Goal: Task Accomplishment & Management: Use online tool/utility

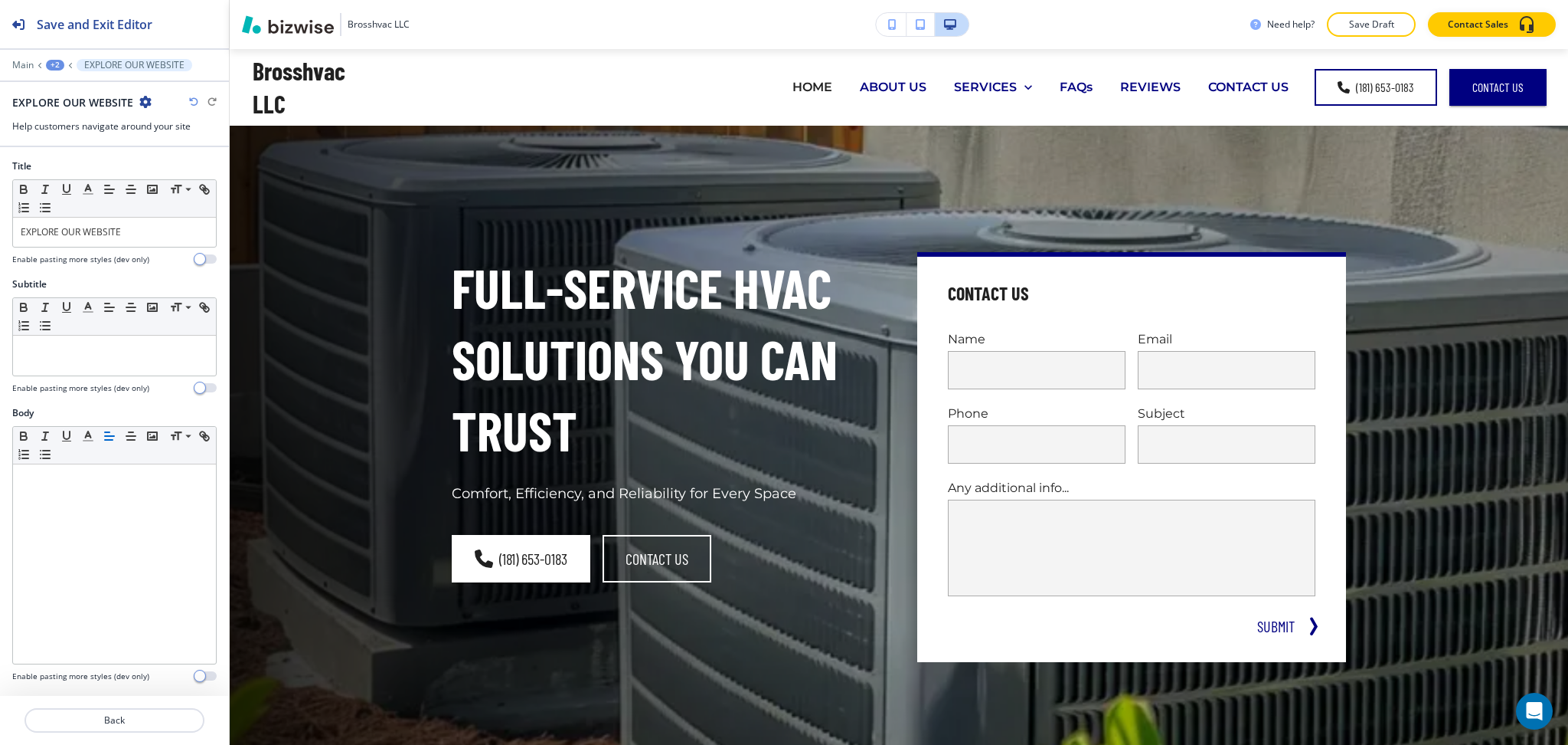
scroll to position [811, 0]
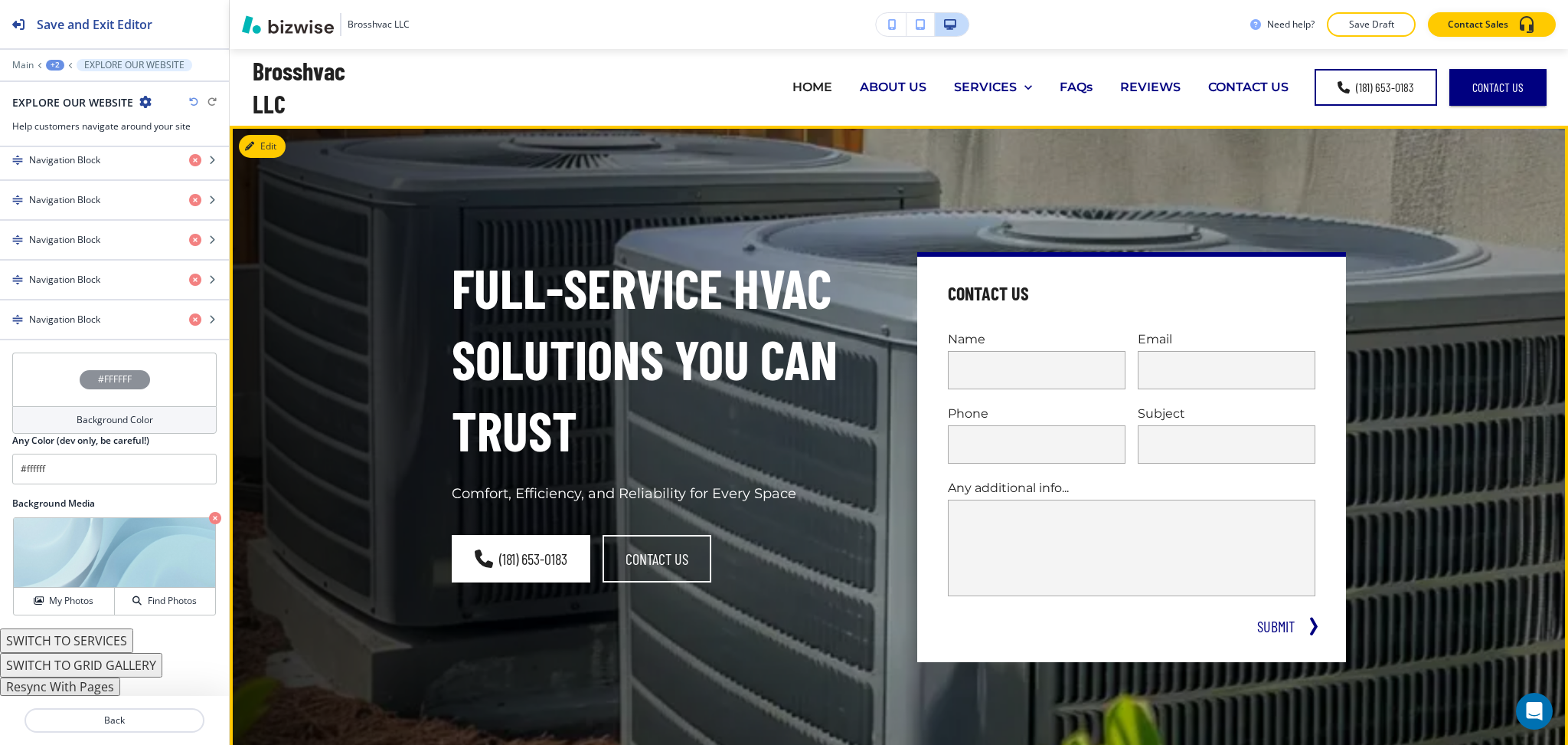
drag, startPoint x: 745, startPoint y: 366, endPoint x: 908, endPoint y: 665, distance: 340.5
click at [745, 366] on p "Full-Service HVAC Solutions You Can Trust" at bounding box center [666, 359] width 429 height 214
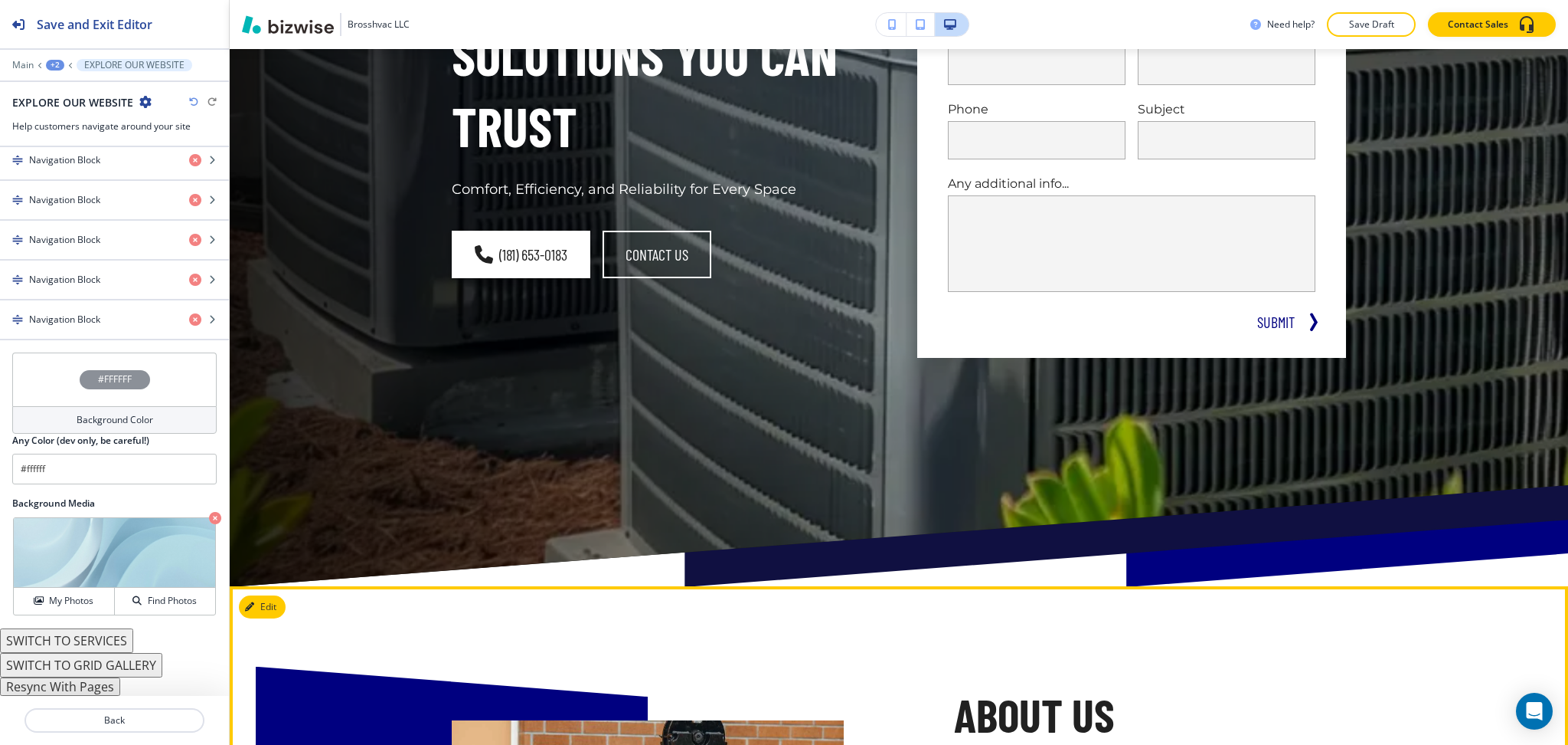
scroll to position [0, 0]
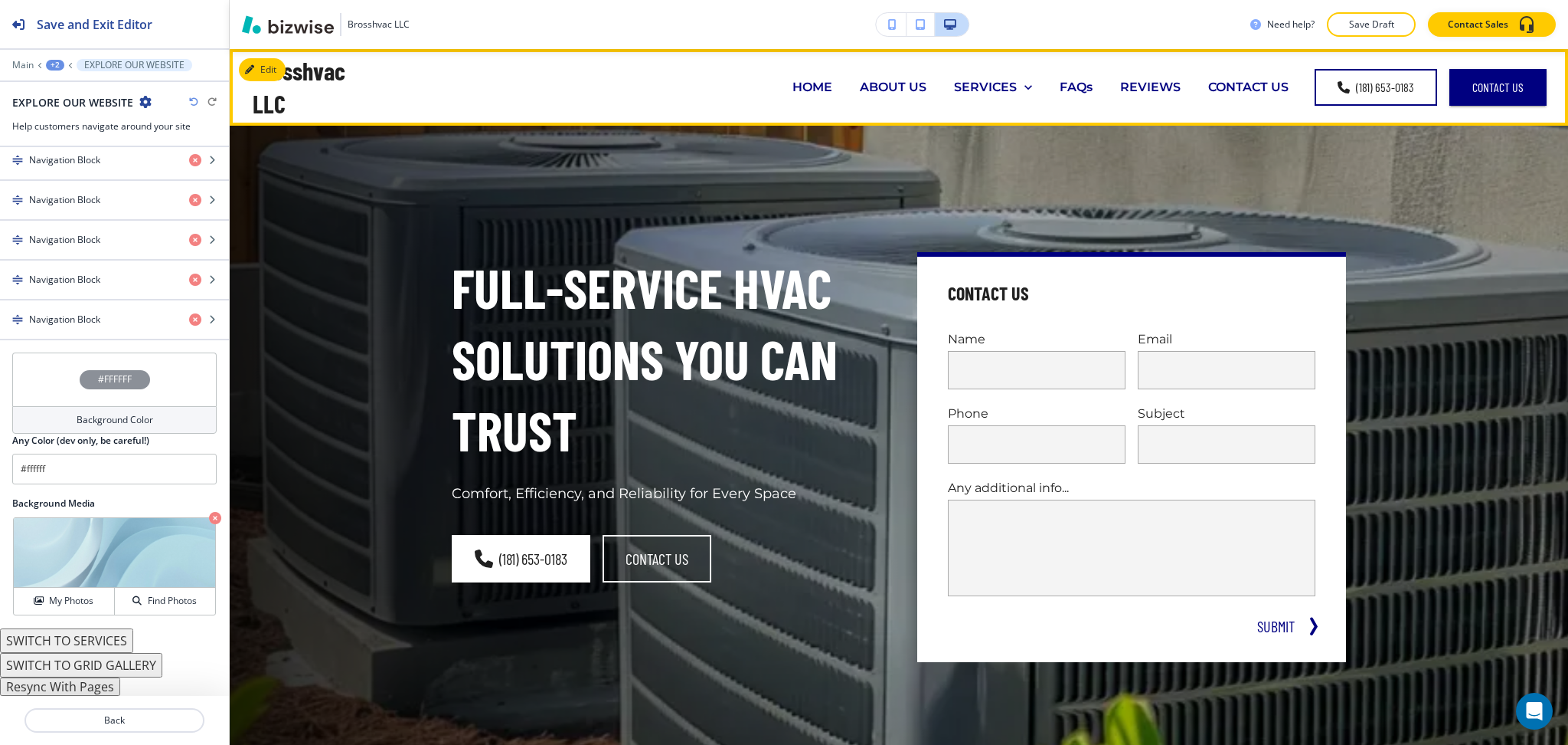
click at [812, 90] on p "HOME" at bounding box center [812, 87] width 40 height 18
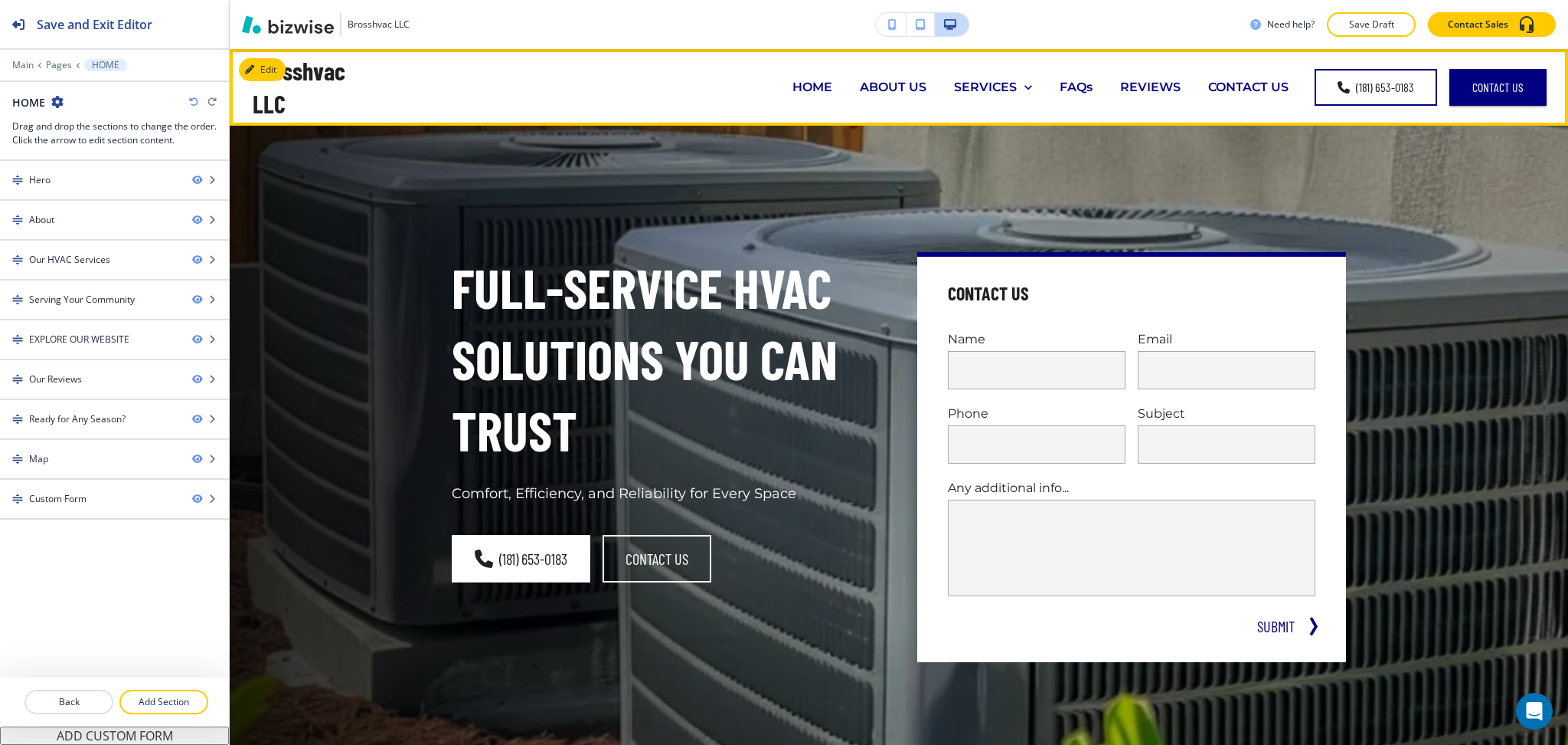
click at [802, 91] on p "HOME" at bounding box center [812, 87] width 40 height 18
click at [808, 83] on p "HOME" at bounding box center [812, 87] width 40 height 18
click at [868, 92] on p "ABOUT US" at bounding box center [893, 87] width 66 height 18
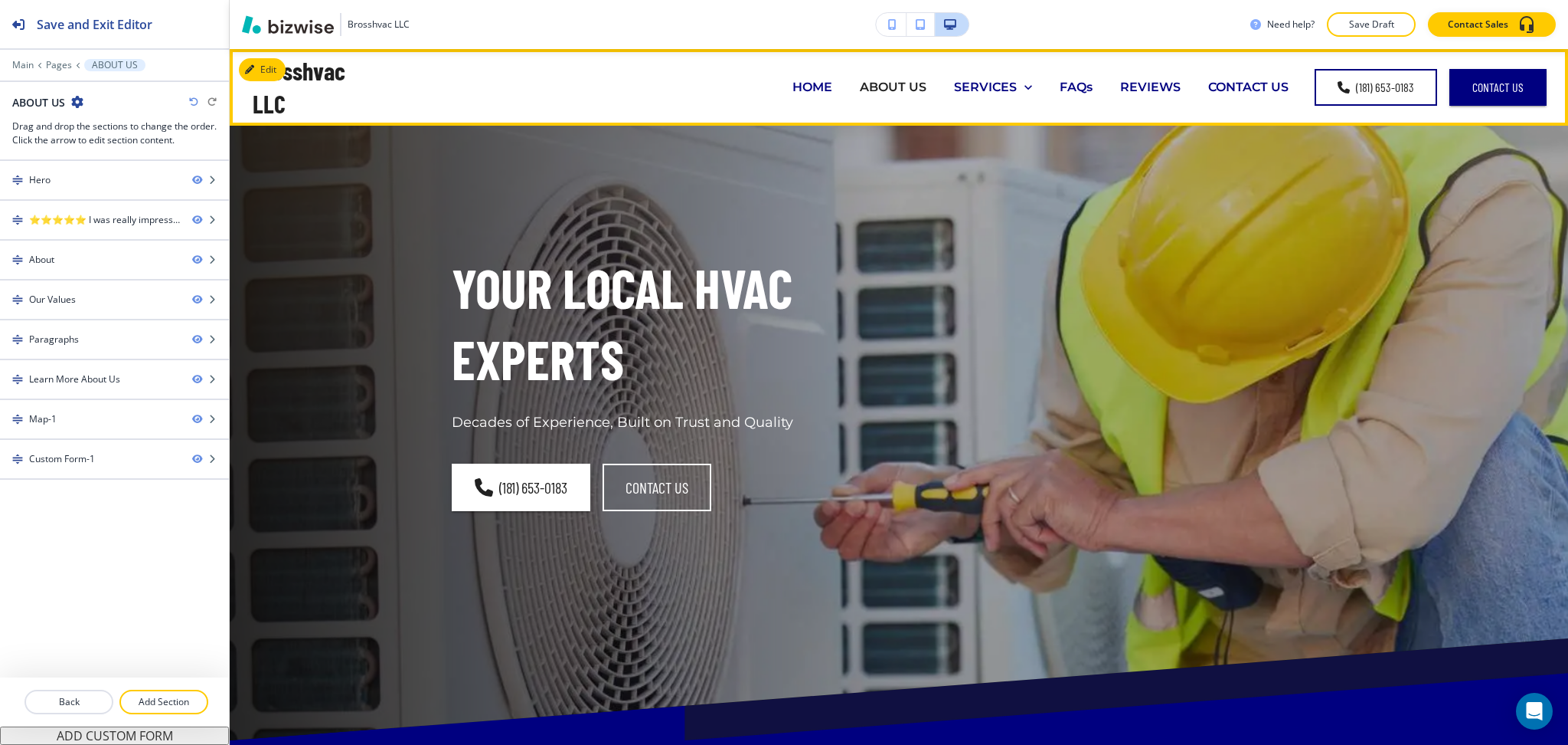
click at [818, 88] on p "HOME" at bounding box center [812, 87] width 40 height 18
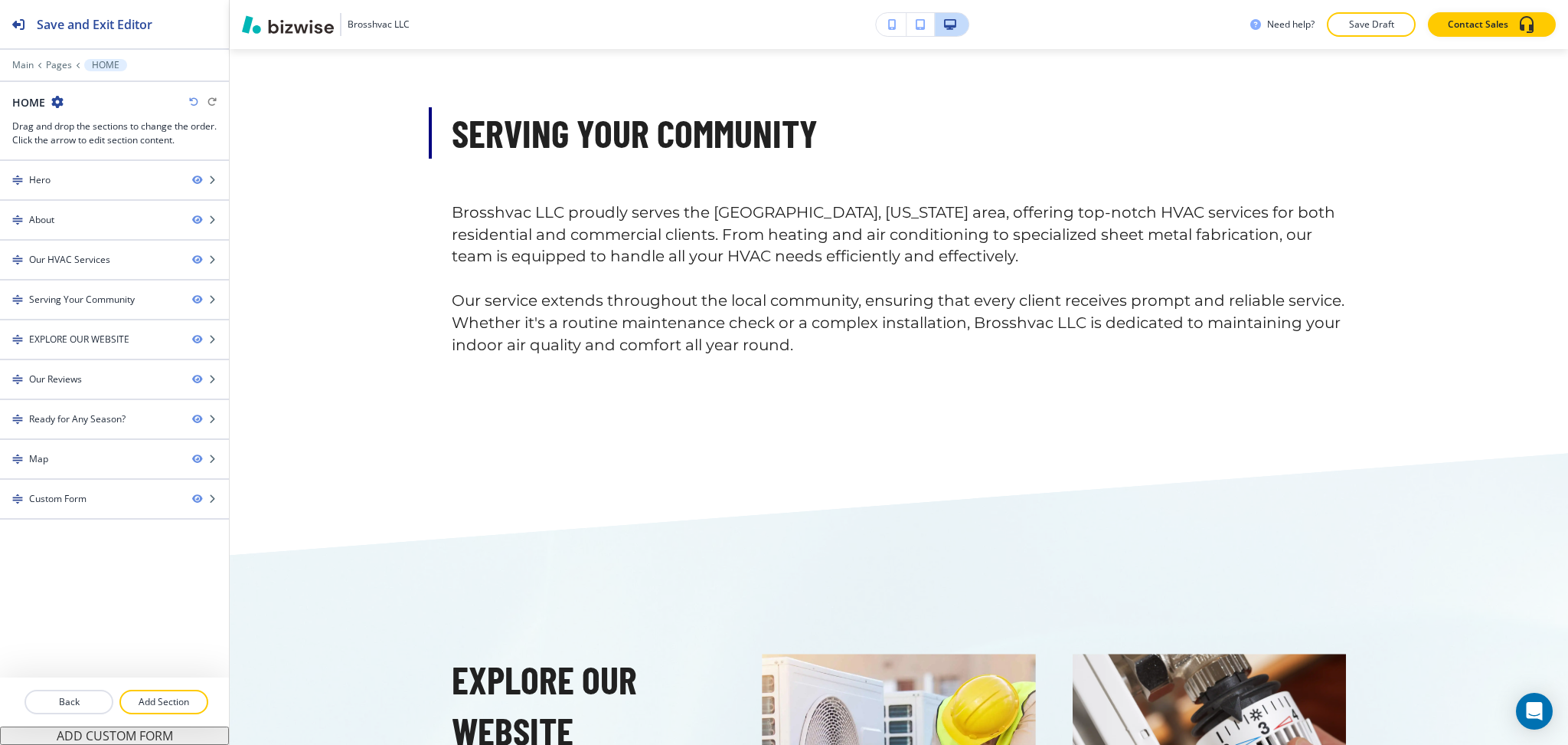
scroll to position [3942, 0]
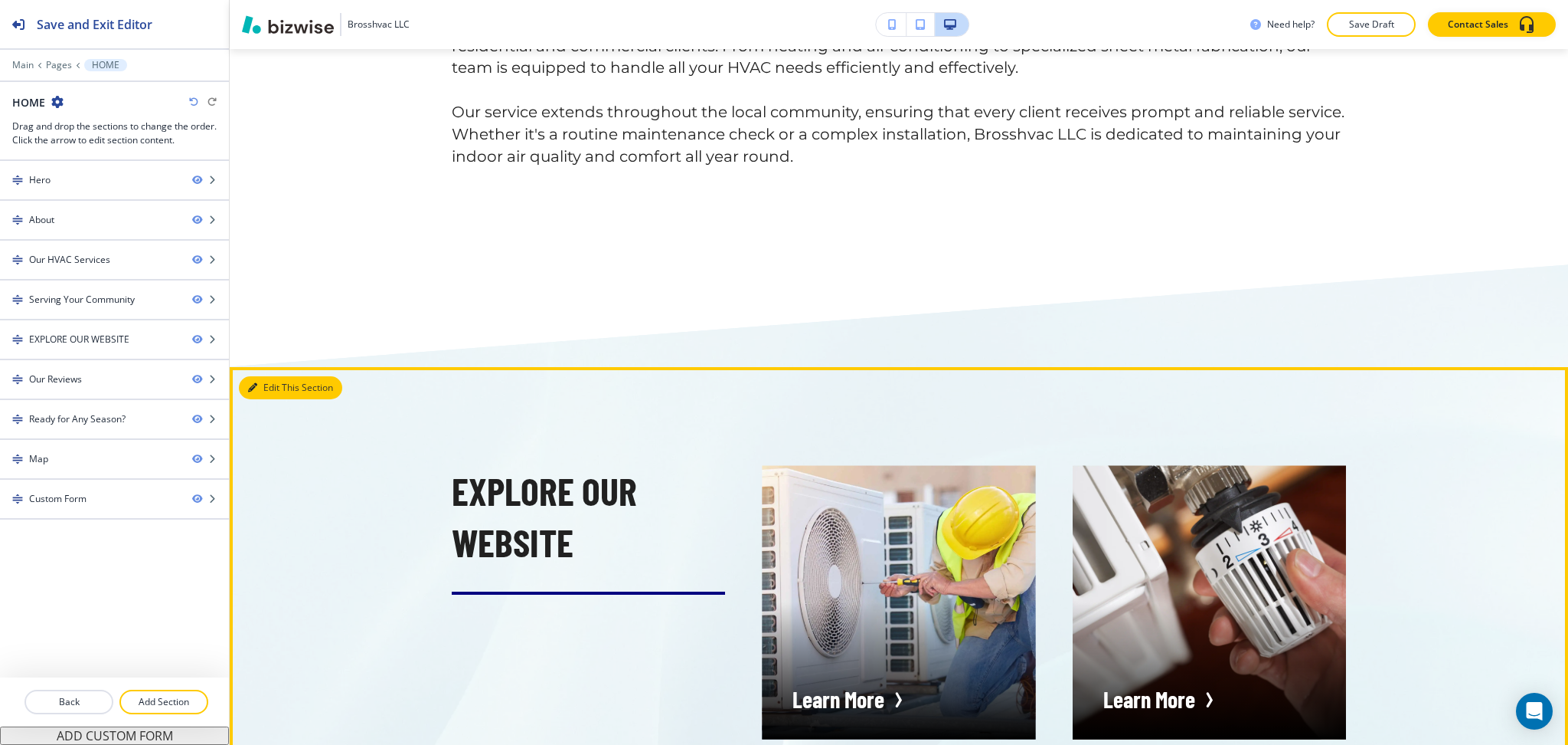
click at [255, 376] on button "Edit This Section" at bounding box center [291, 387] width 103 height 23
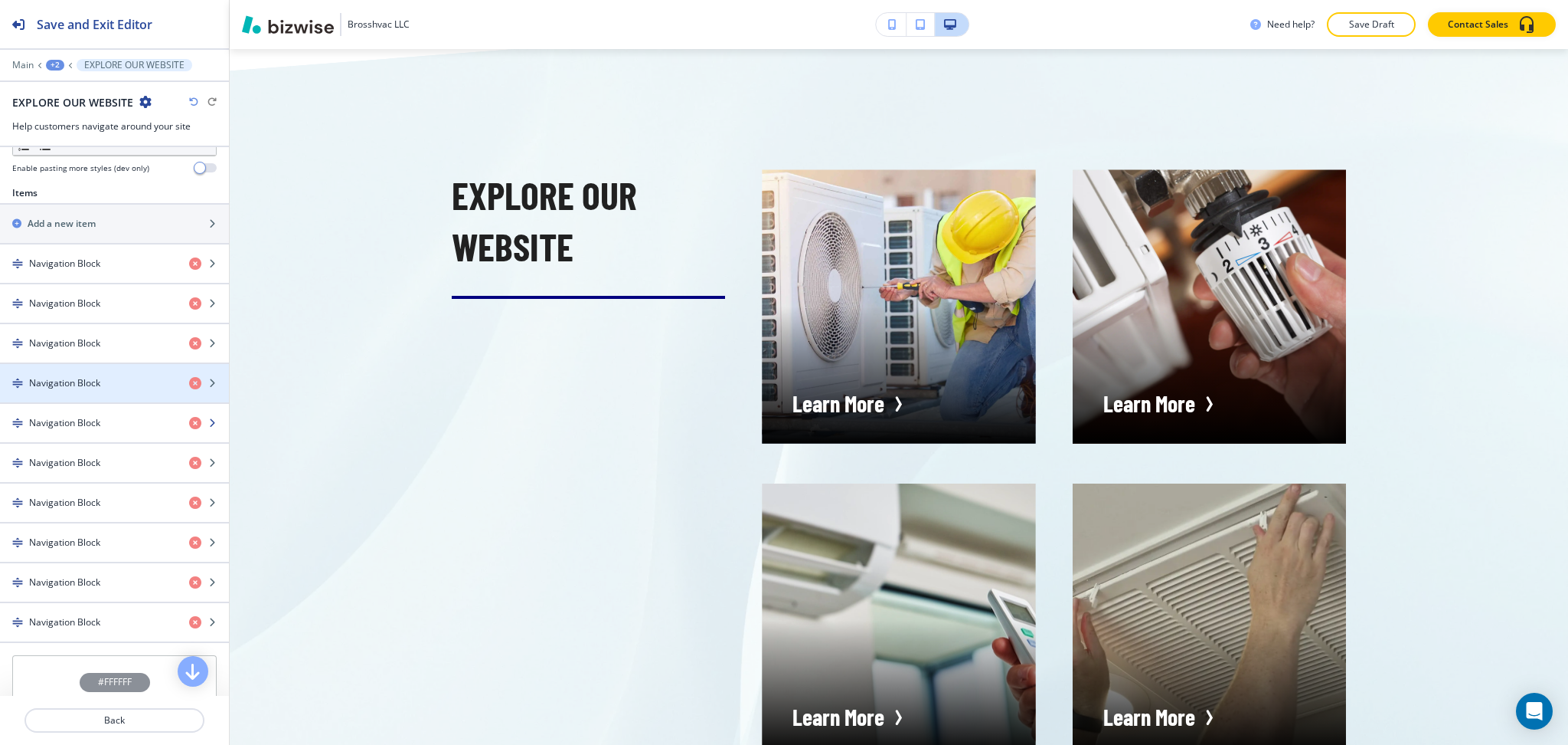
scroll to position [511, 0]
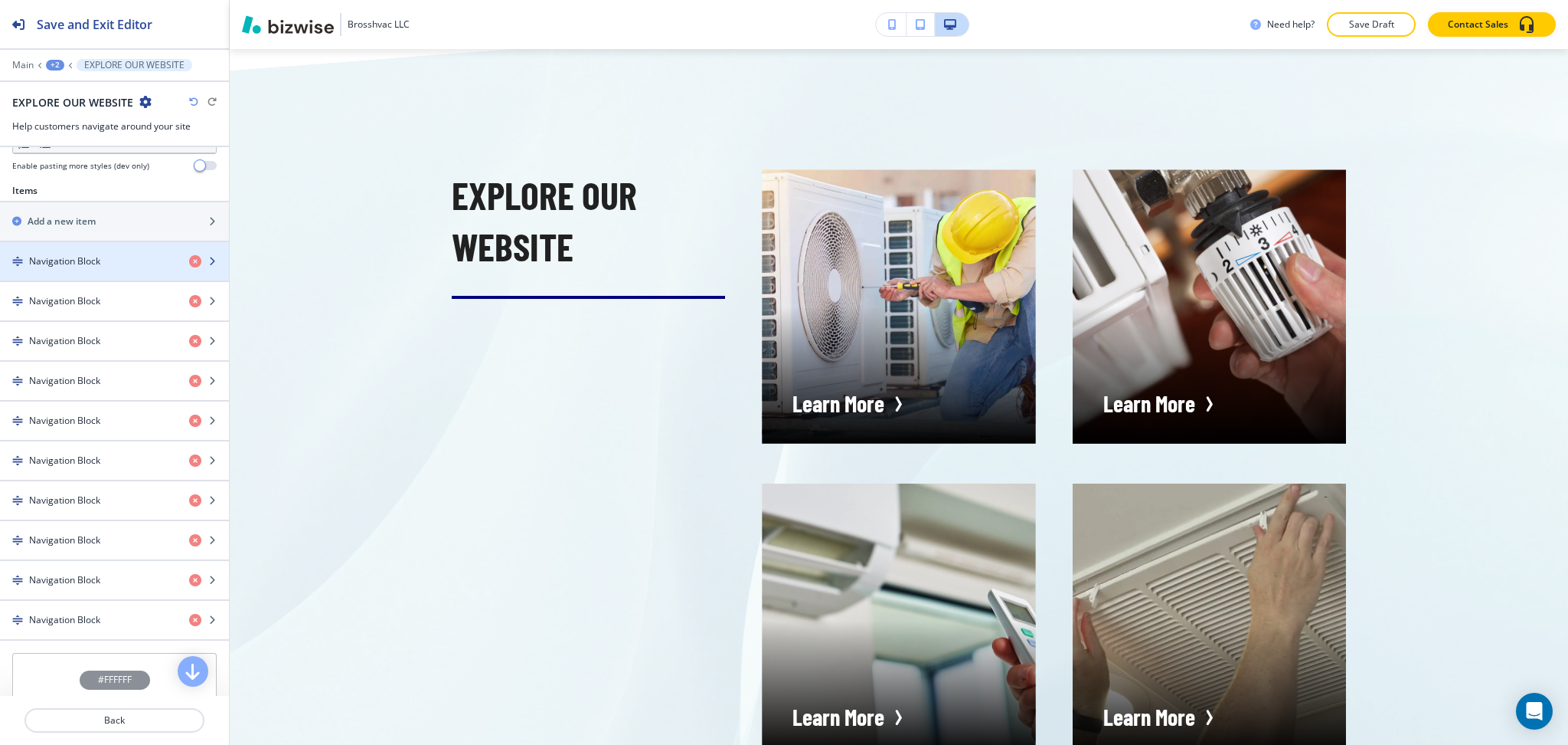
click at [117, 272] on div "button" at bounding box center [114, 273] width 229 height 12
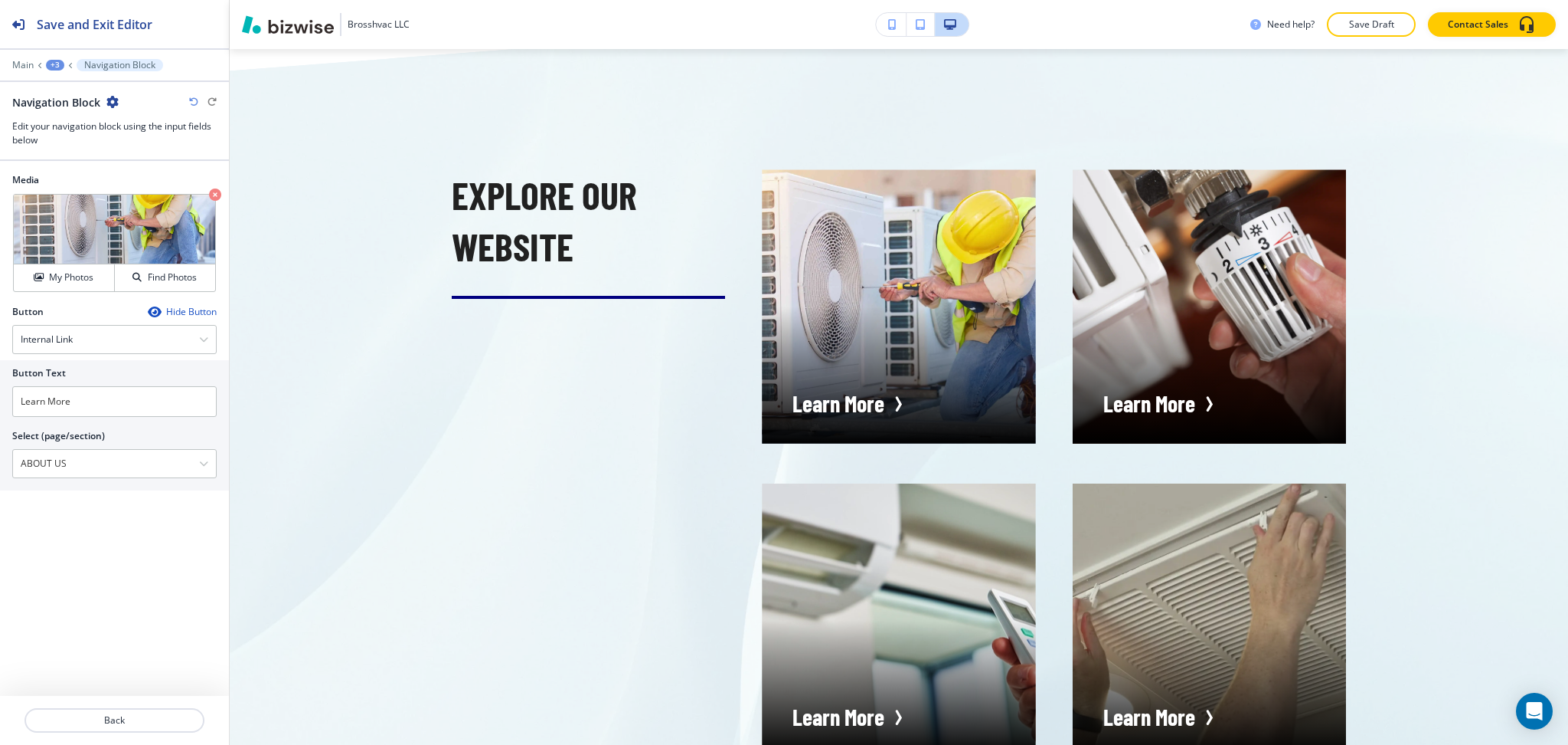
drag, startPoint x: 83, startPoint y: 463, endPoint x: 2, endPoint y: 458, distance: 81.2
click at [0, 461] on div "Button Text Learn More Select (page/section) ABOUT US HOME HOME | Hero HOME | A…" at bounding box center [114, 425] width 229 height 130
click at [90, 406] on input "Learn More" at bounding box center [114, 401] width 205 height 30
paste input "ABOUT US"
type input "ABOUT US"
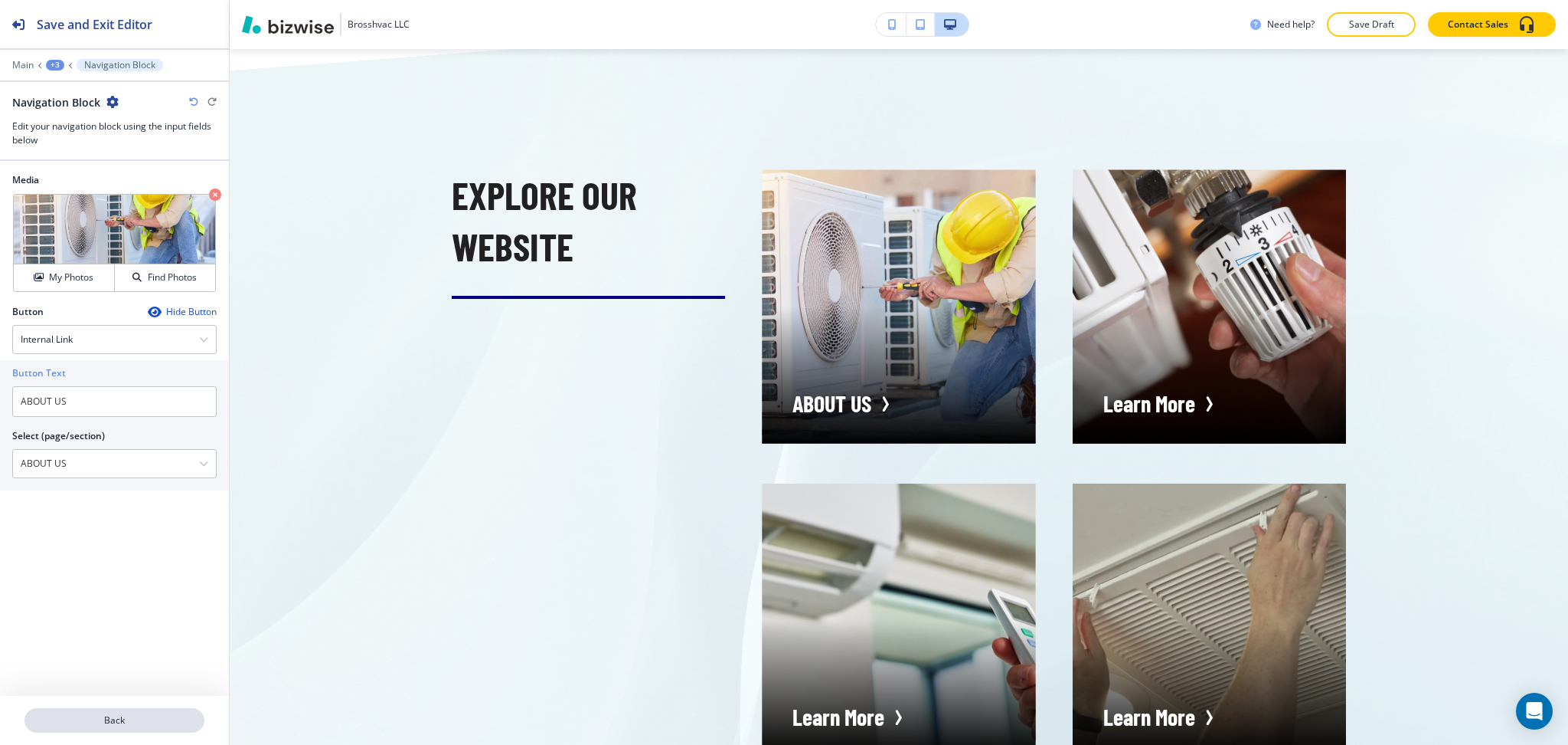
click at [111, 723] on p "Back" at bounding box center [114, 720] width 177 height 14
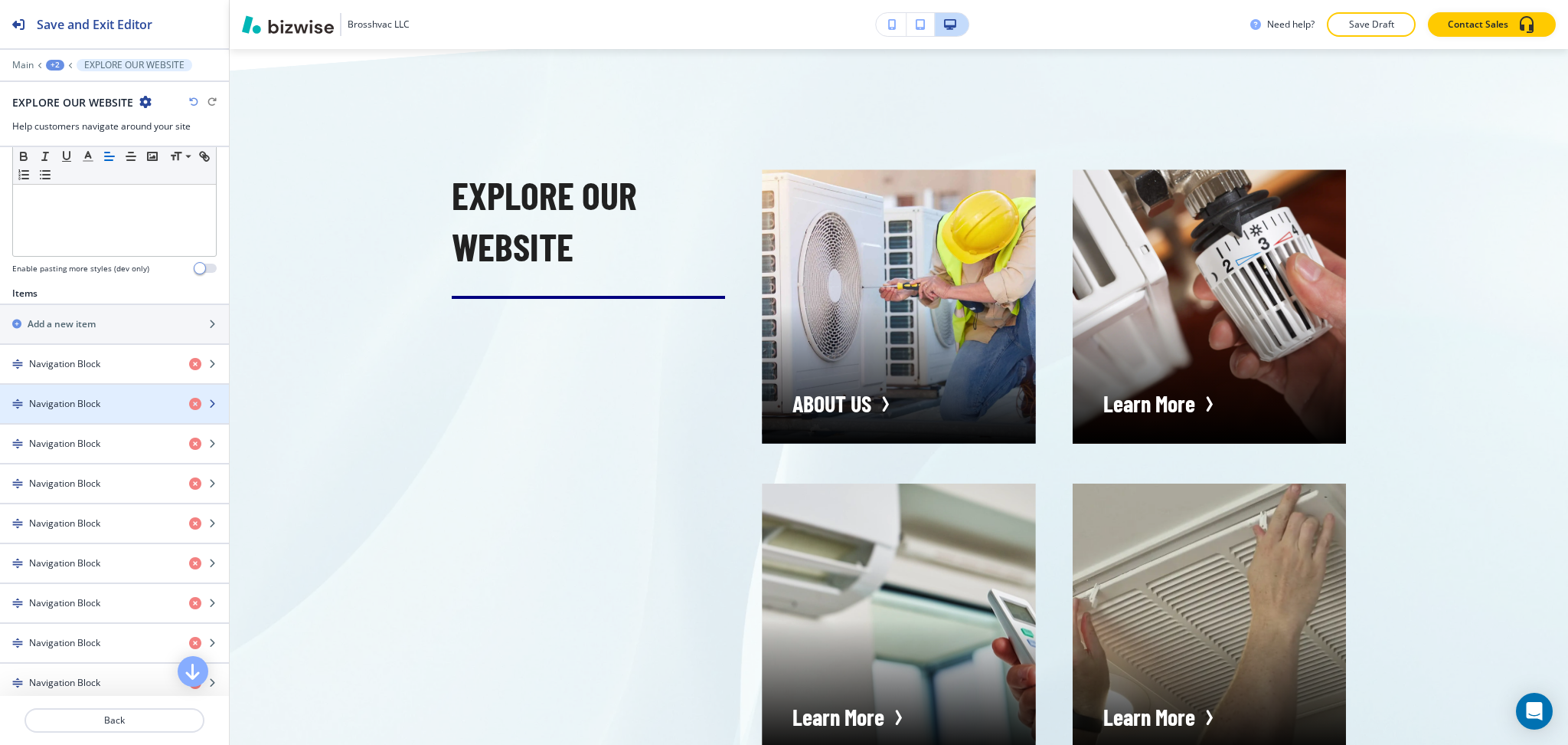
scroll to position [408, 0]
click at [67, 399] on h4 "Navigation Block" at bounding box center [65, 403] width 71 height 14
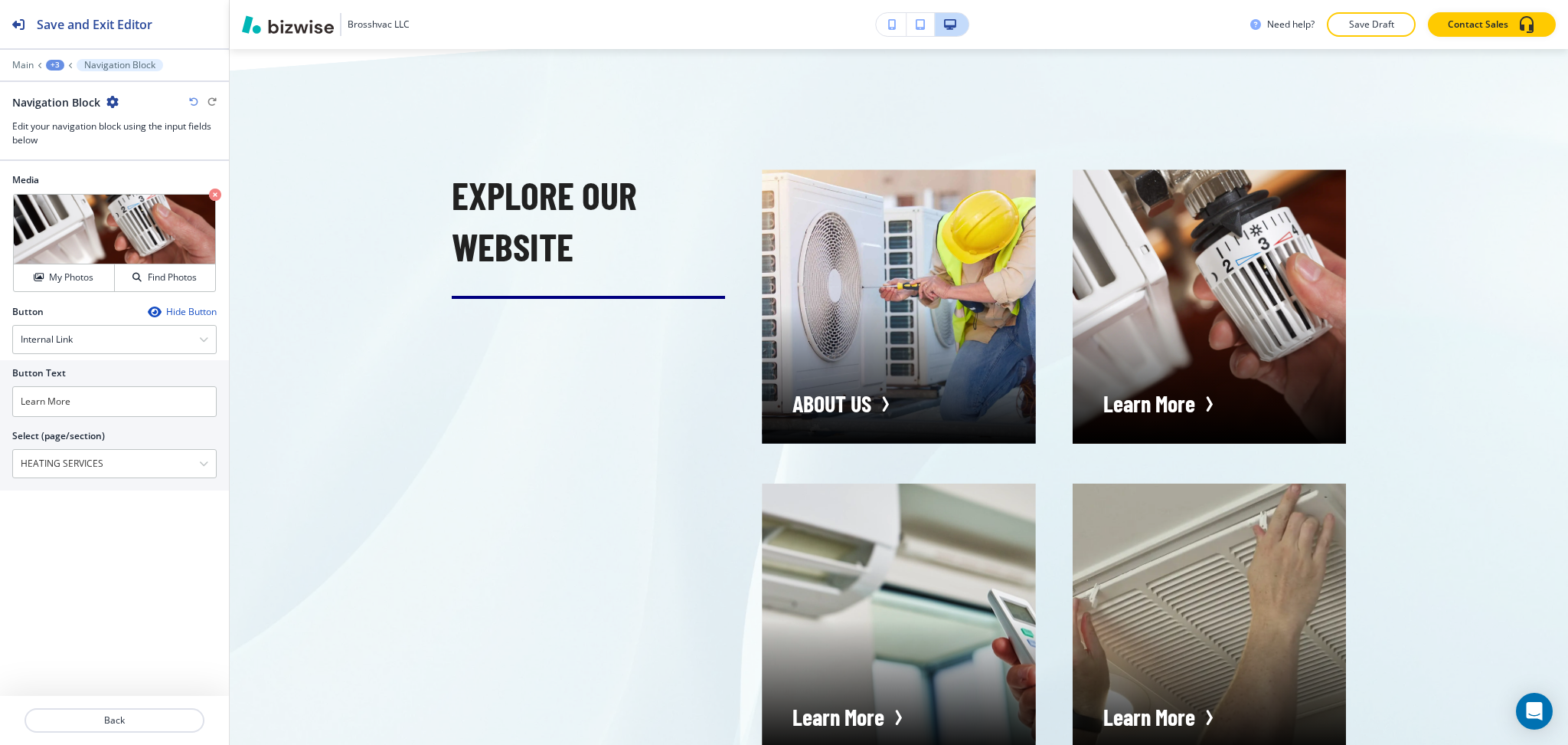
drag, startPoint x: 124, startPoint y: 471, endPoint x: 22, endPoint y: 443, distance: 105.8
click at [0, 460] on div "Button Text Learn More Select (page/section) HEATING SERVICES HOME HOME | Hero …" at bounding box center [114, 425] width 229 height 130
click at [86, 403] on input "Learn More" at bounding box center [114, 401] width 205 height 30
paste input "HEATING SERVICES"
type input "HEATING SERVICES"
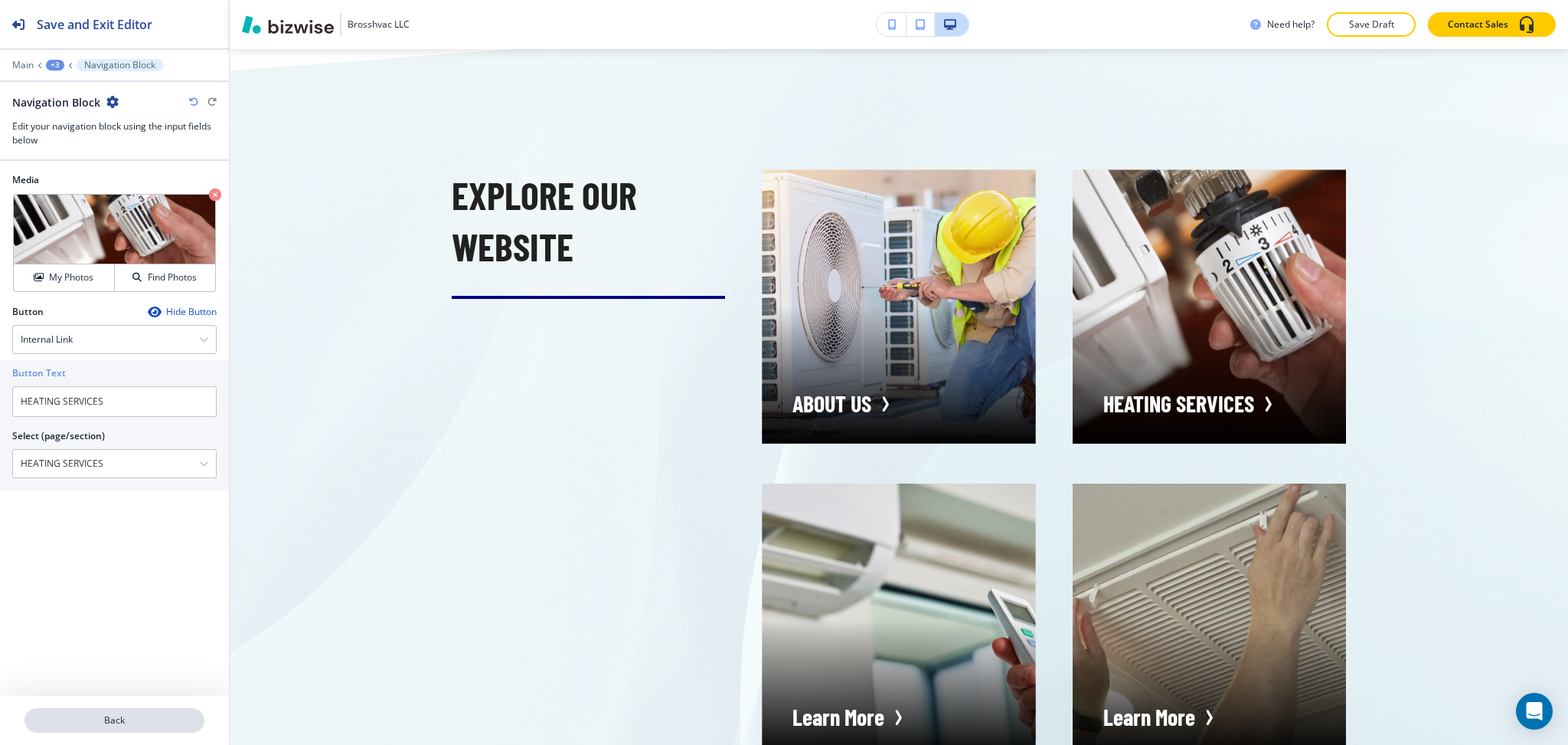
click at [119, 727] on button "Back" at bounding box center [114, 720] width 180 height 25
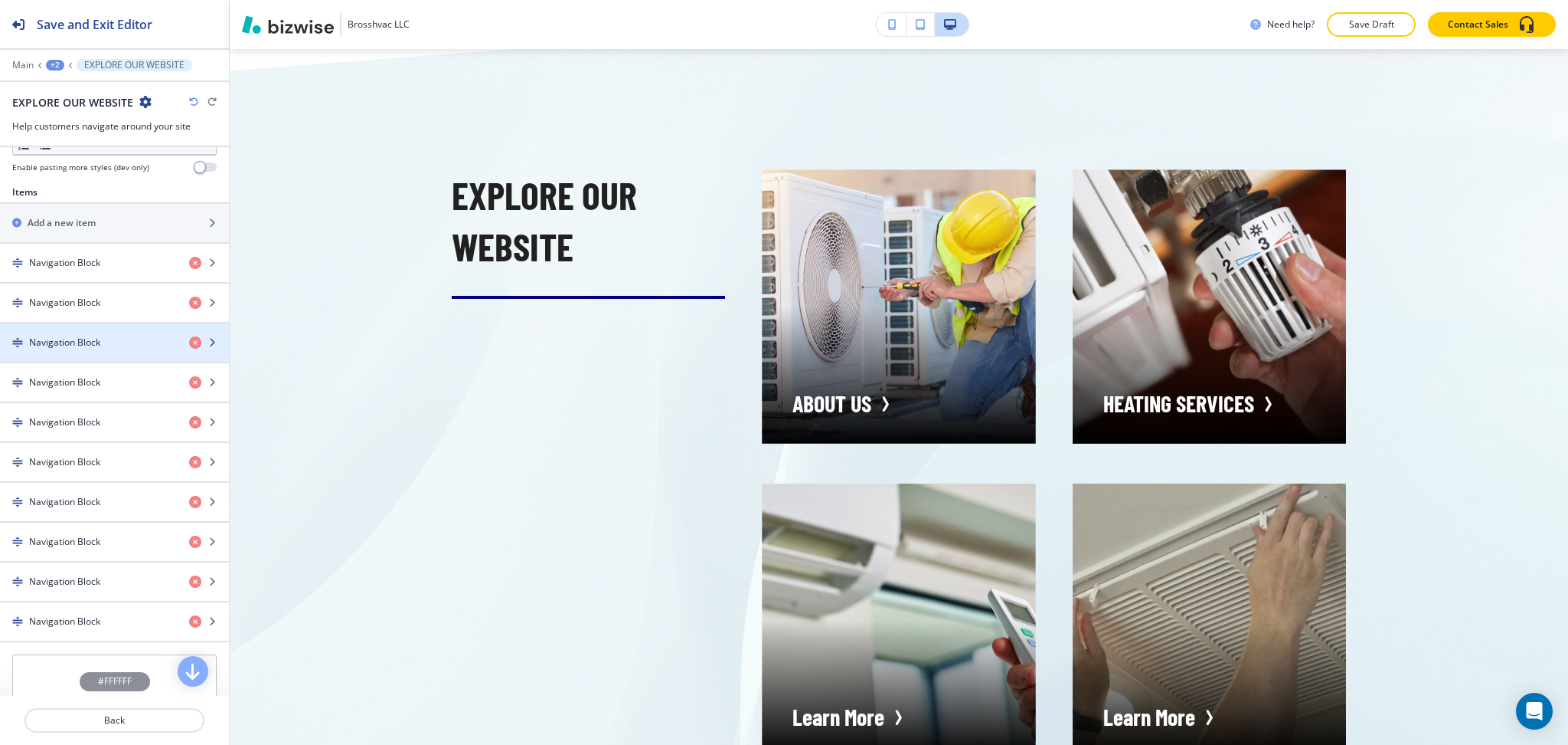
scroll to position [510, 0]
click at [76, 330] on div "button" at bounding box center [114, 328] width 229 height 12
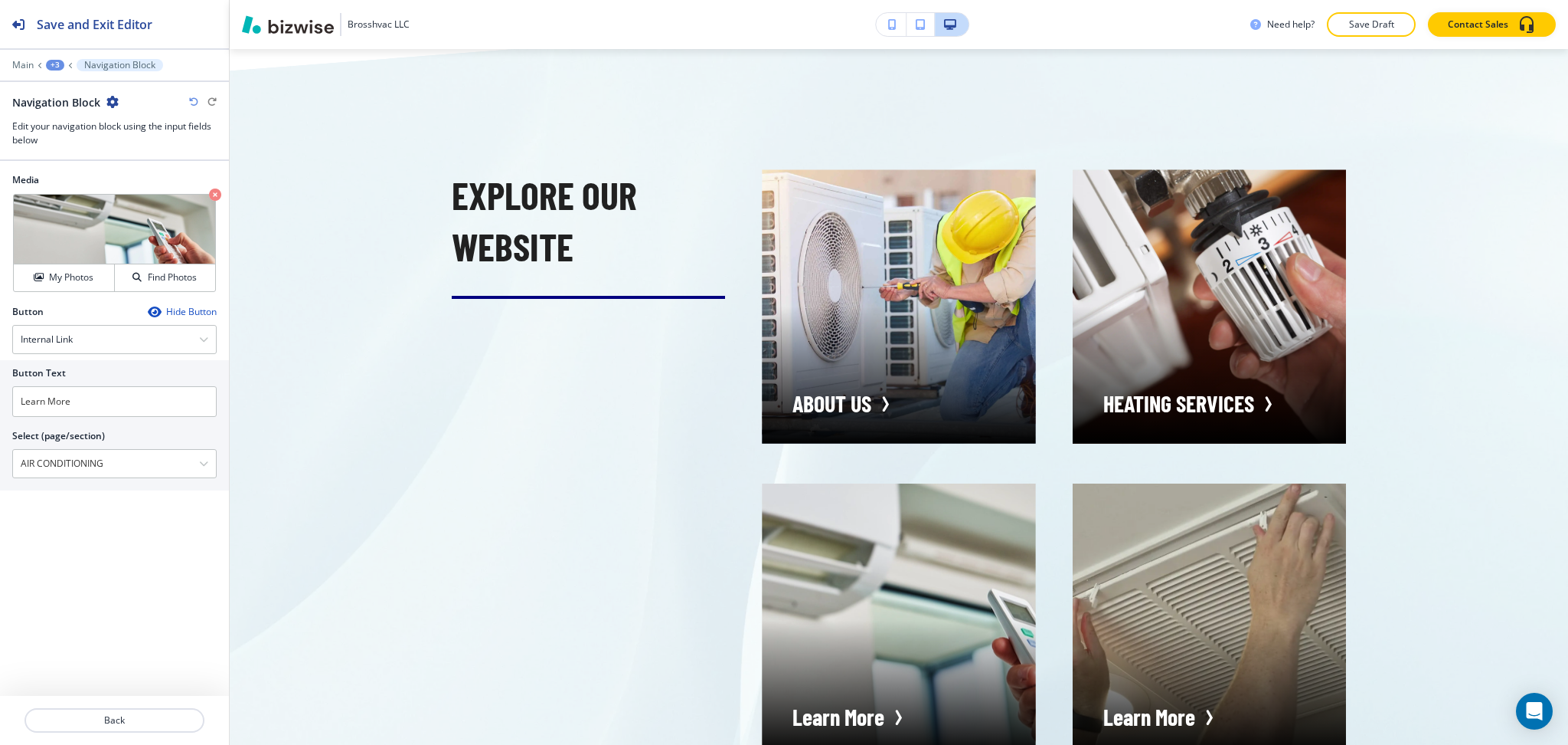
drag, startPoint x: 124, startPoint y: 461, endPoint x: 0, endPoint y: 457, distance: 124.1
click at [0, 457] on div "Button Text Learn More Select (page/section) AIR CONDITIONING HOME HOME | Hero …" at bounding box center [114, 425] width 229 height 130
click at [81, 402] on input "Learn More" at bounding box center [114, 401] width 205 height 30
paste input "AIR CONDITIONING"
type input "AIR CONDITIONING"
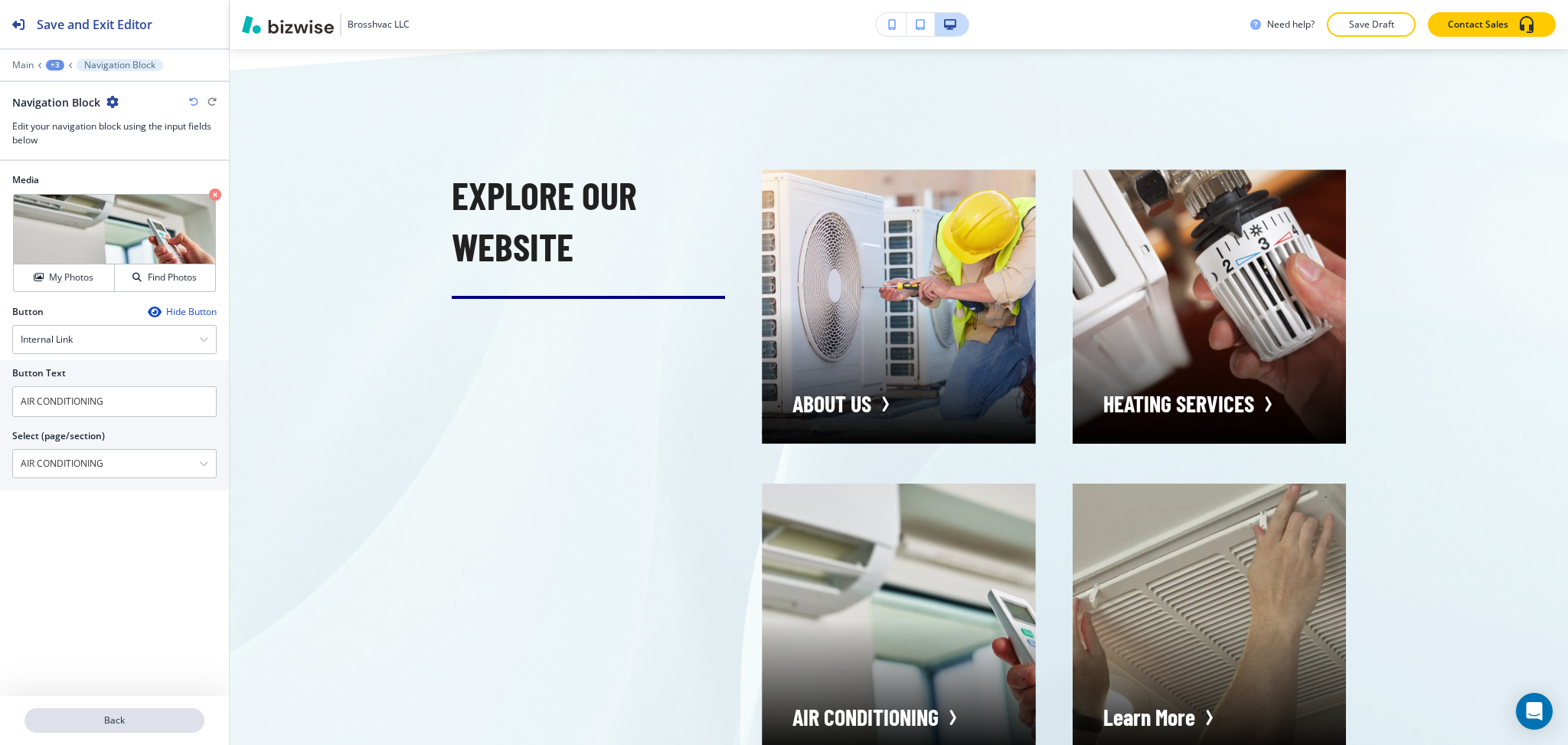
click at [124, 717] on p "Back" at bounding box center [114, 720] width 177 height 14
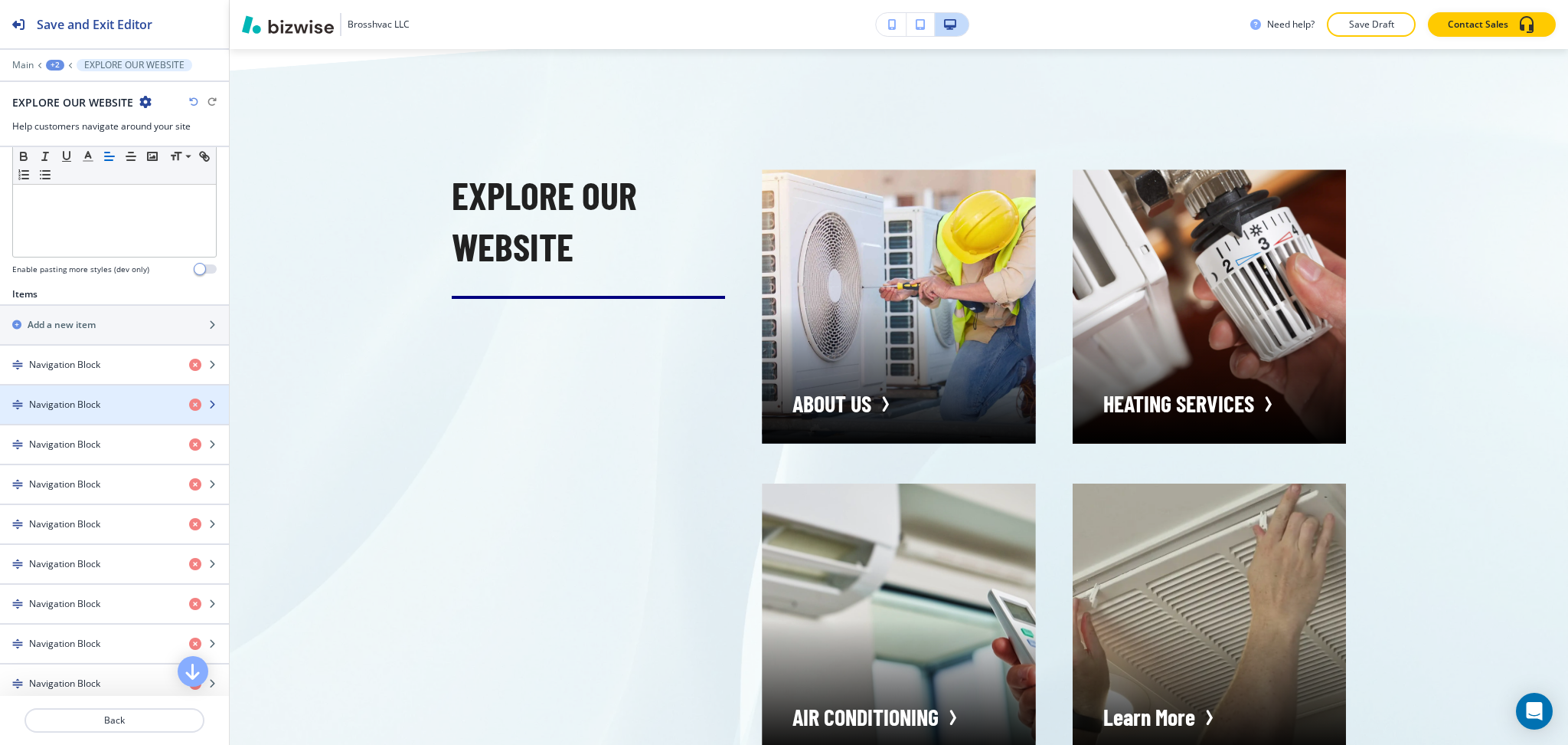
scroll to position [408, 0]
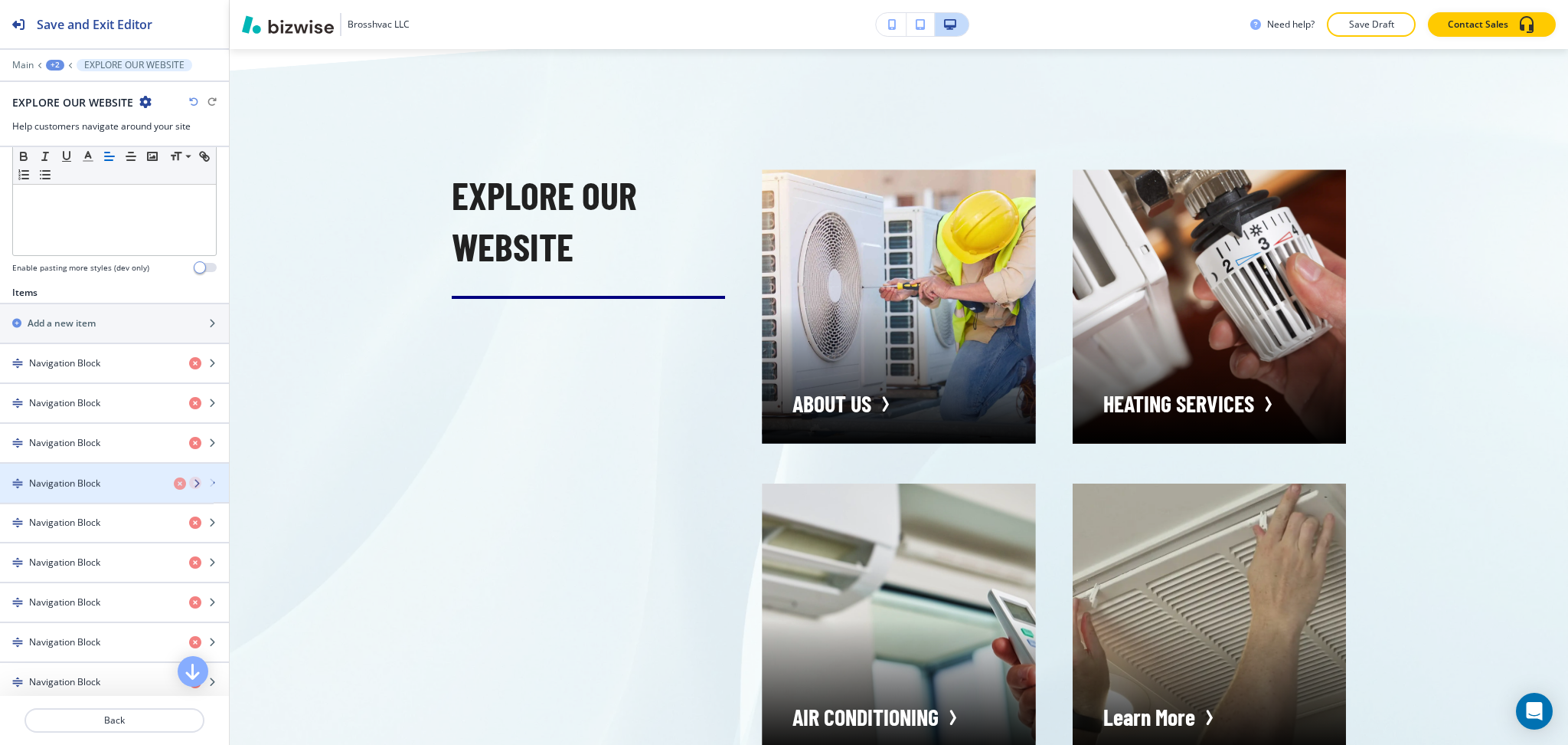
click at [78, 488] on h4 "Navigation Block" at bounding box center [65, 482] width 71 height 14
click at [70, 484] on h4 "Navigation Block" at bounding box center [65, 482] width 71 height 14
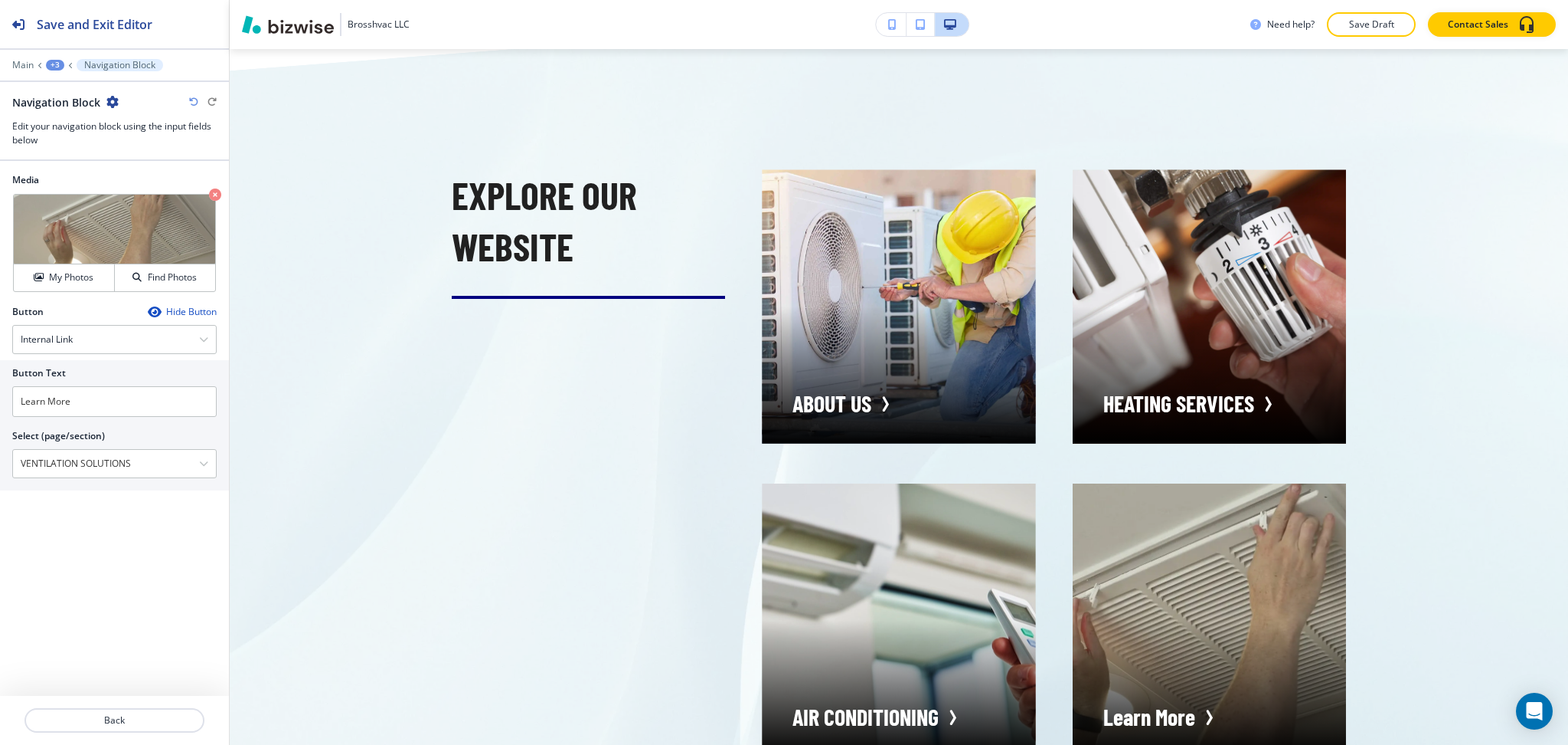
drag, startPoint x: 133, startPoint y: 458, endPoint x: 0, endPoint y: 454, distance: 133.1
click at [0, 454] on div "Button Text Learn More Select (page/section) VENTILATION SOLUTIONS HOME HOME | …" at bounding box center [114, 425] width 229 height 130
click at [94, 402] on input "Learn More" at bounding box center [114, 401] width 205 height 30
paste input "VENTILATION SOLUTIONS"
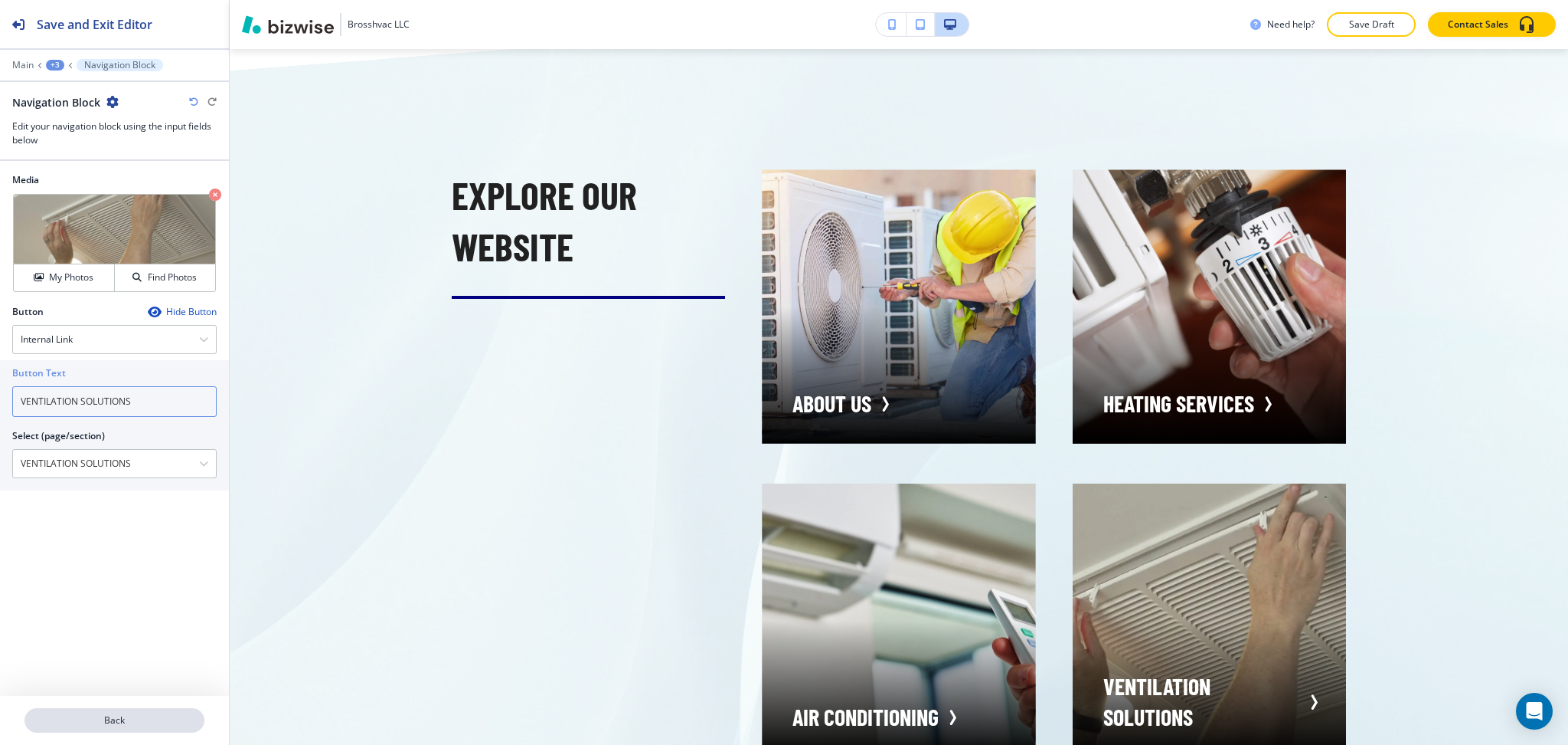
type input "VENTILATION SOLUTIONS"
click at [115, 715] on p "Back" at bounding box center [114, 720] width 177 height 14
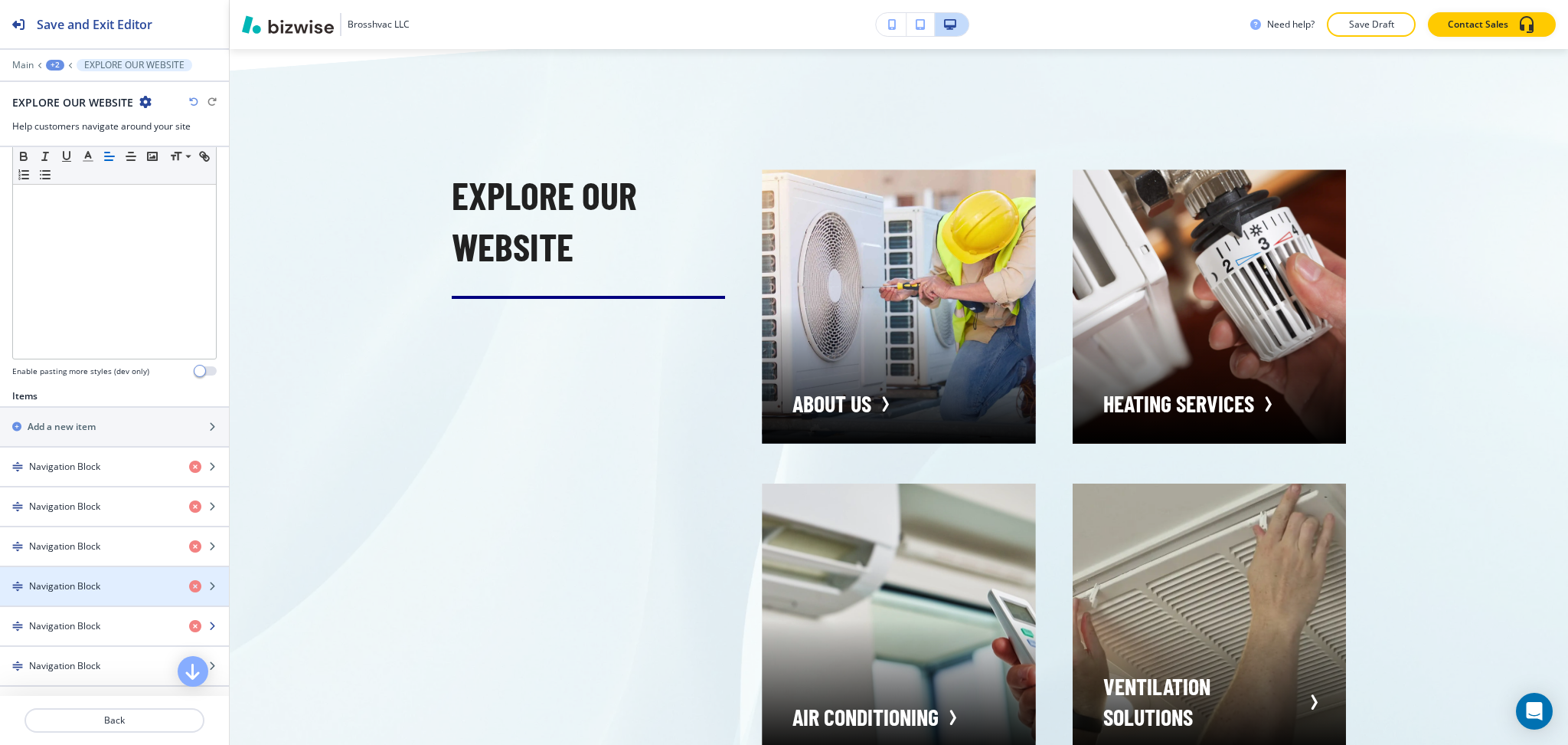
scroll to position [306, 0]
click at [90, 619] on h4 "Navigation Block" at bounding box center [65, 624] width 71 height 14
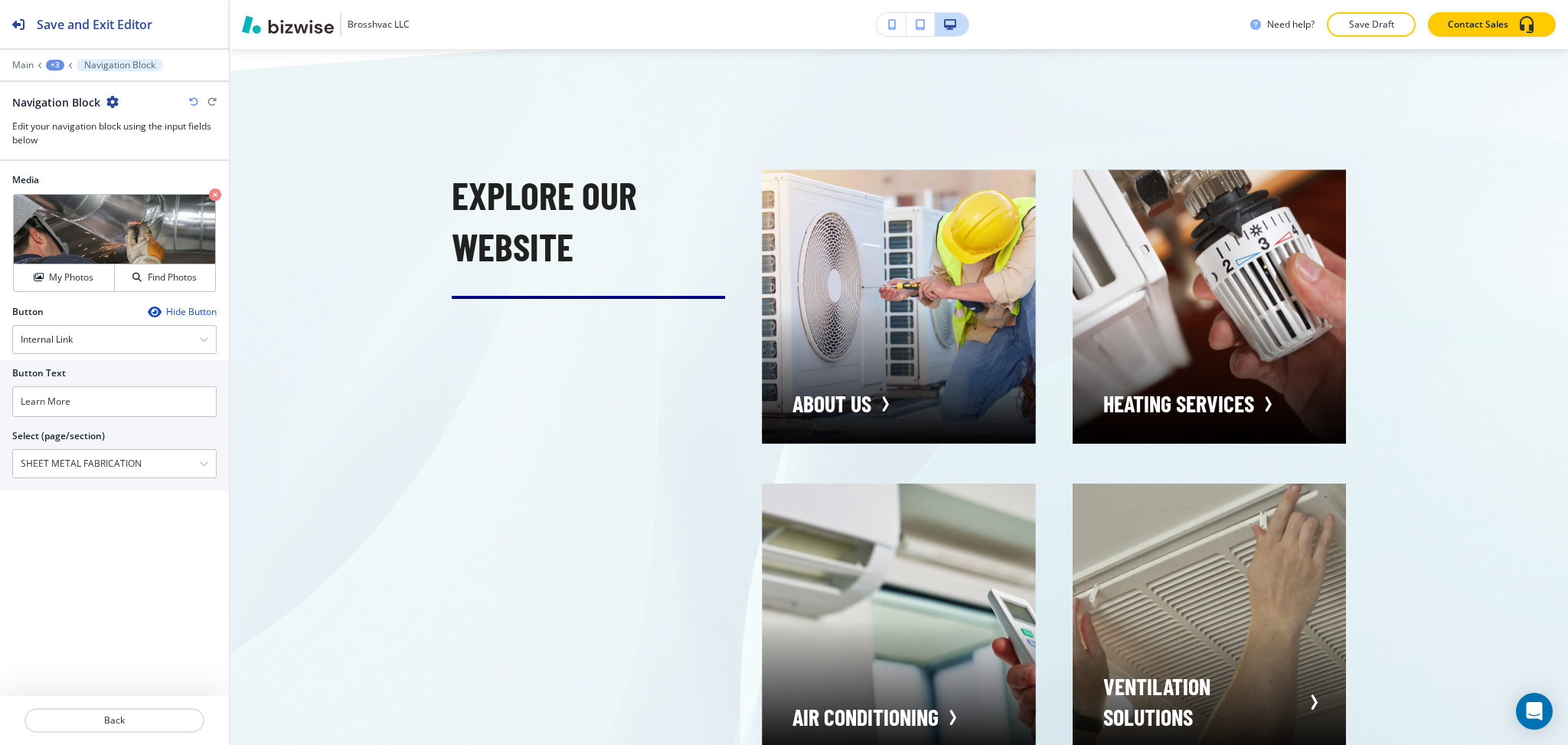
drag, startPoint x: 138, startPoint y: 461, endPoint x: 0, endPoint y: 451, distance: 138.4
click at [0, 451] on div "Button Text Learn More Select (page/section) SHEET METAL FABRICATION HOME HOME …" at bounding box center [114, 425] width 229 height 130
click at [89, 415] on input "Learn More" at bounding box center [114, 401] width 205 height 30
paste input "SHEET METAL FABRICATION"
type input "SHEET METAL FABRICATION"
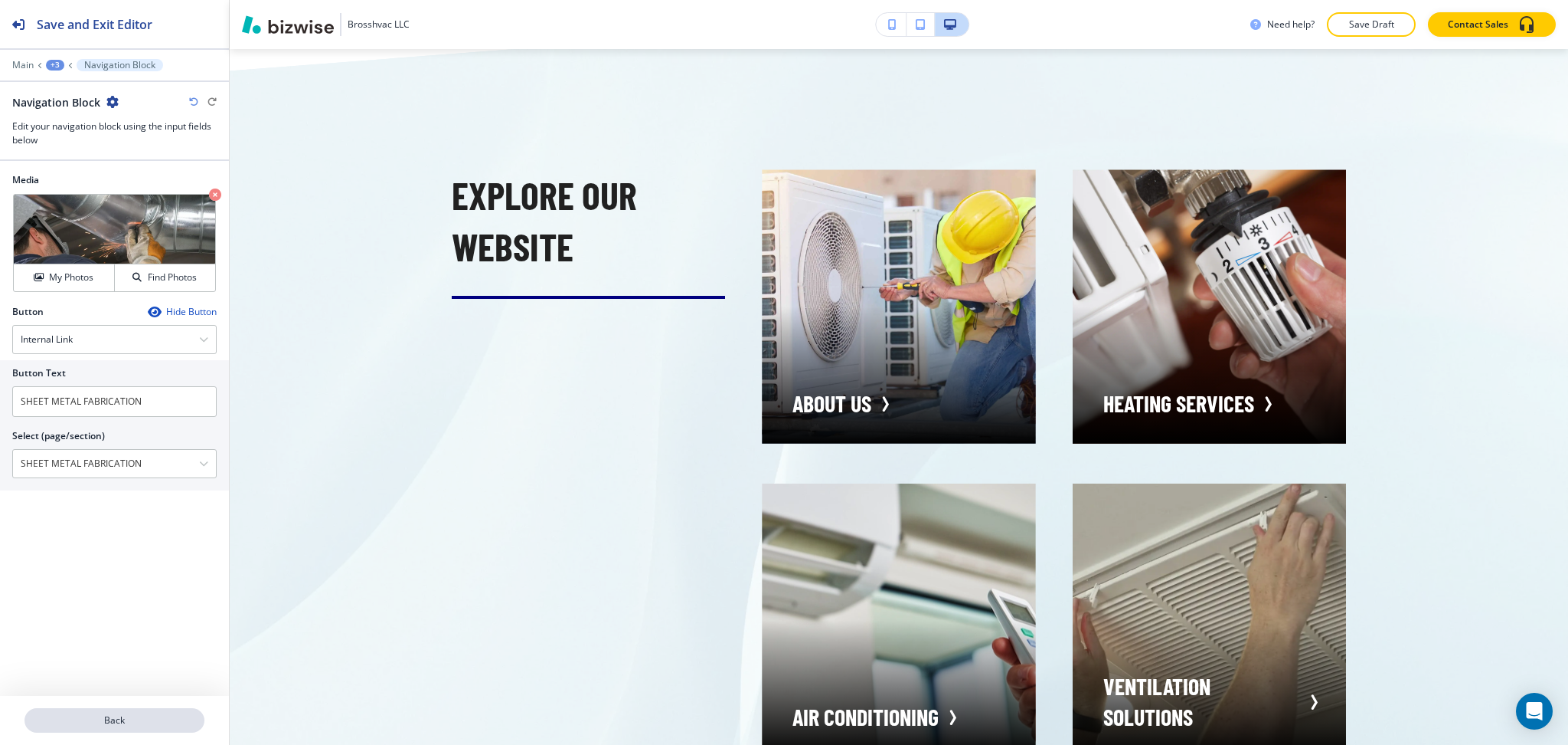
click at [124, 723] on p "Back" at bounding box center [114, 720] width 177 height 14
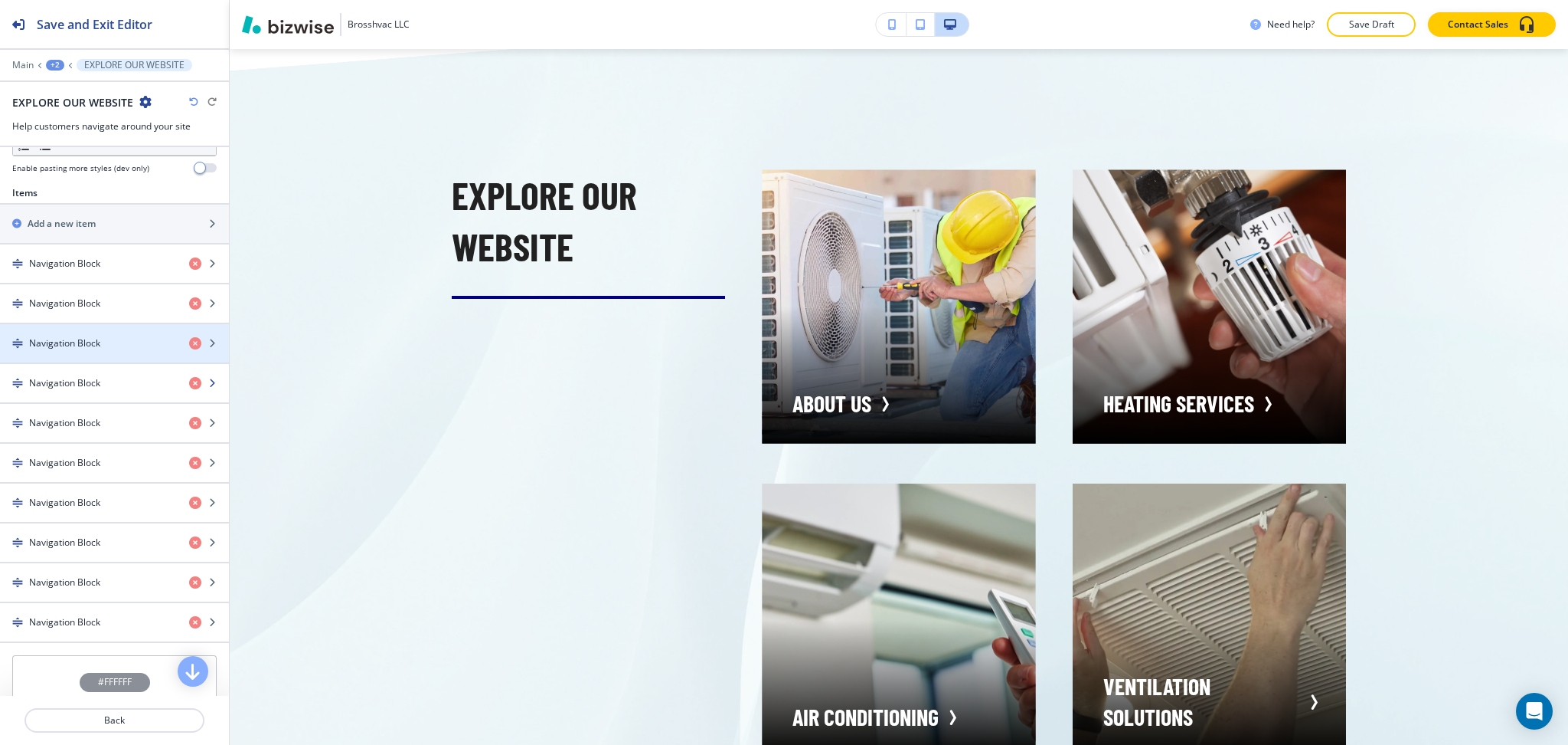
scroll to position [510, 0]
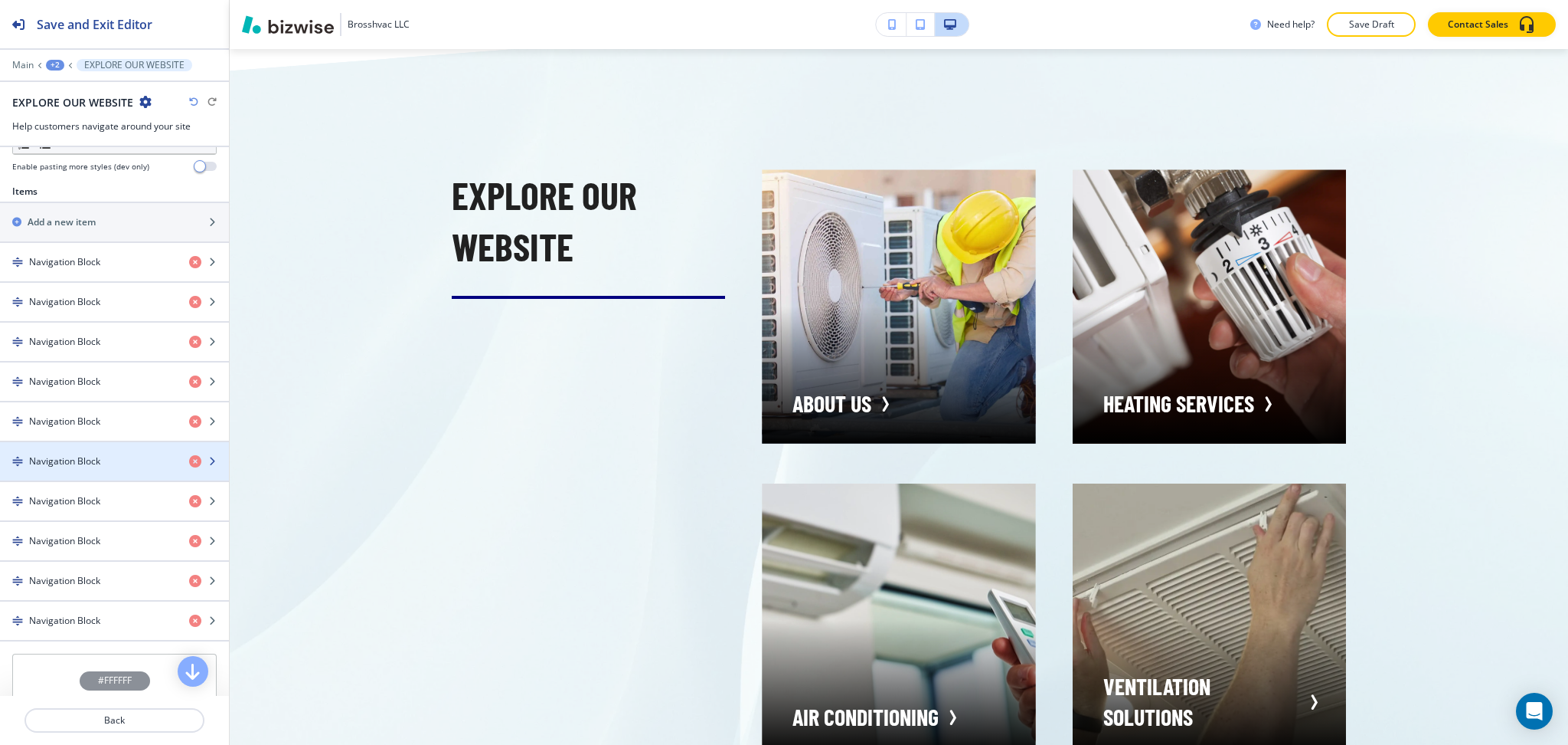
click at [96, 462] on h4 "Navigation Block" at bounding box center [65, 461] width 71 height 14
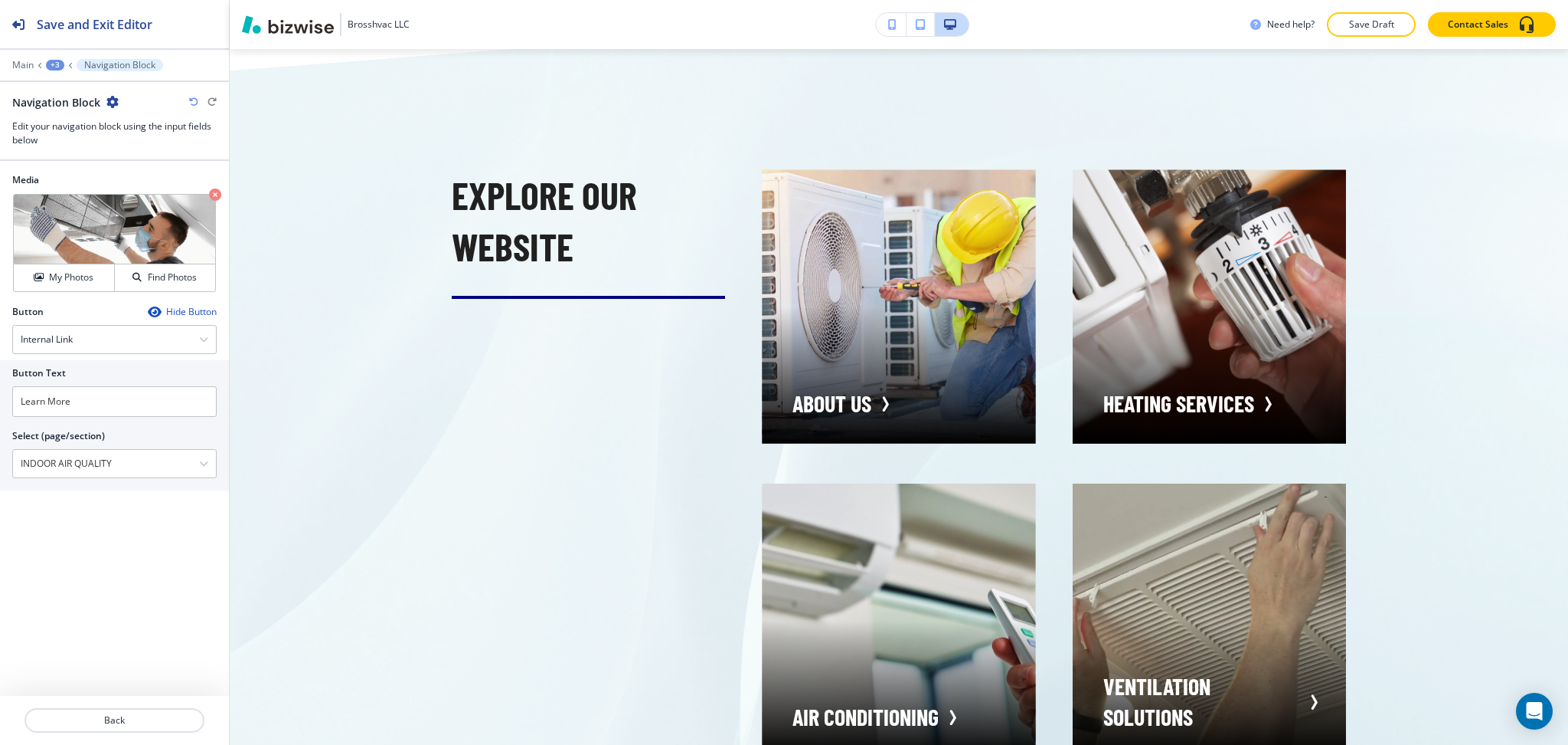
drag, startPoint x: 140, startPoint y: 466, endPoint x: 0, endPoint y: 456, distance: 140.4
click at [0, 456] on div "Button Text Learn More Select (page/section) INDOOR AIR QUALITY HOME HOME | Her…" at bounding box center [114, 425] width 229 height 130
click at [81, 406] on input "Learn More" at bounding box center [114, 401] width 205 height 30
paste input "INDOOR AIR QUALITY"
type input "INDOOR AIR QUALITY"
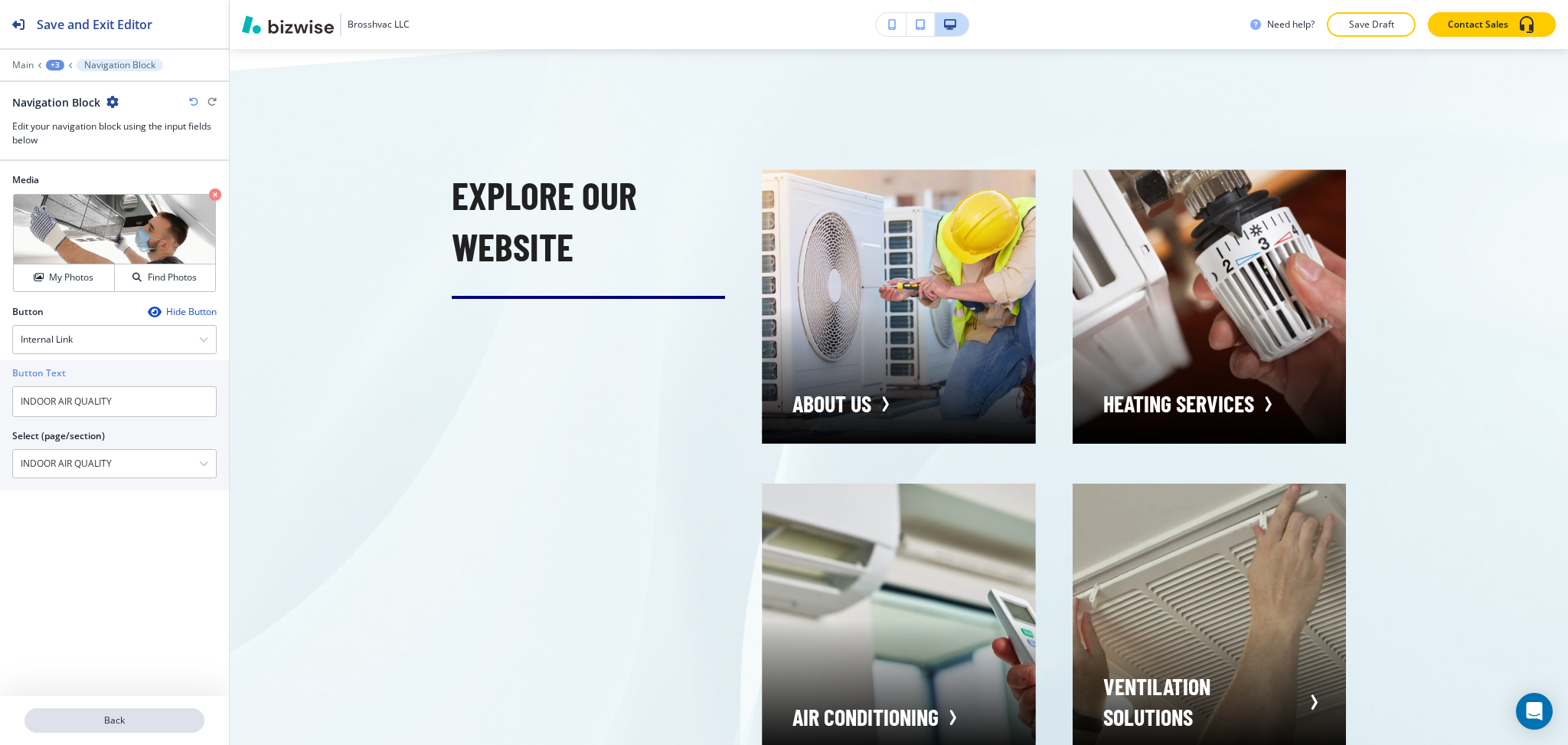
click at [125, 712] on button "Back" at bounding box center [114, 720] width 180 height 25
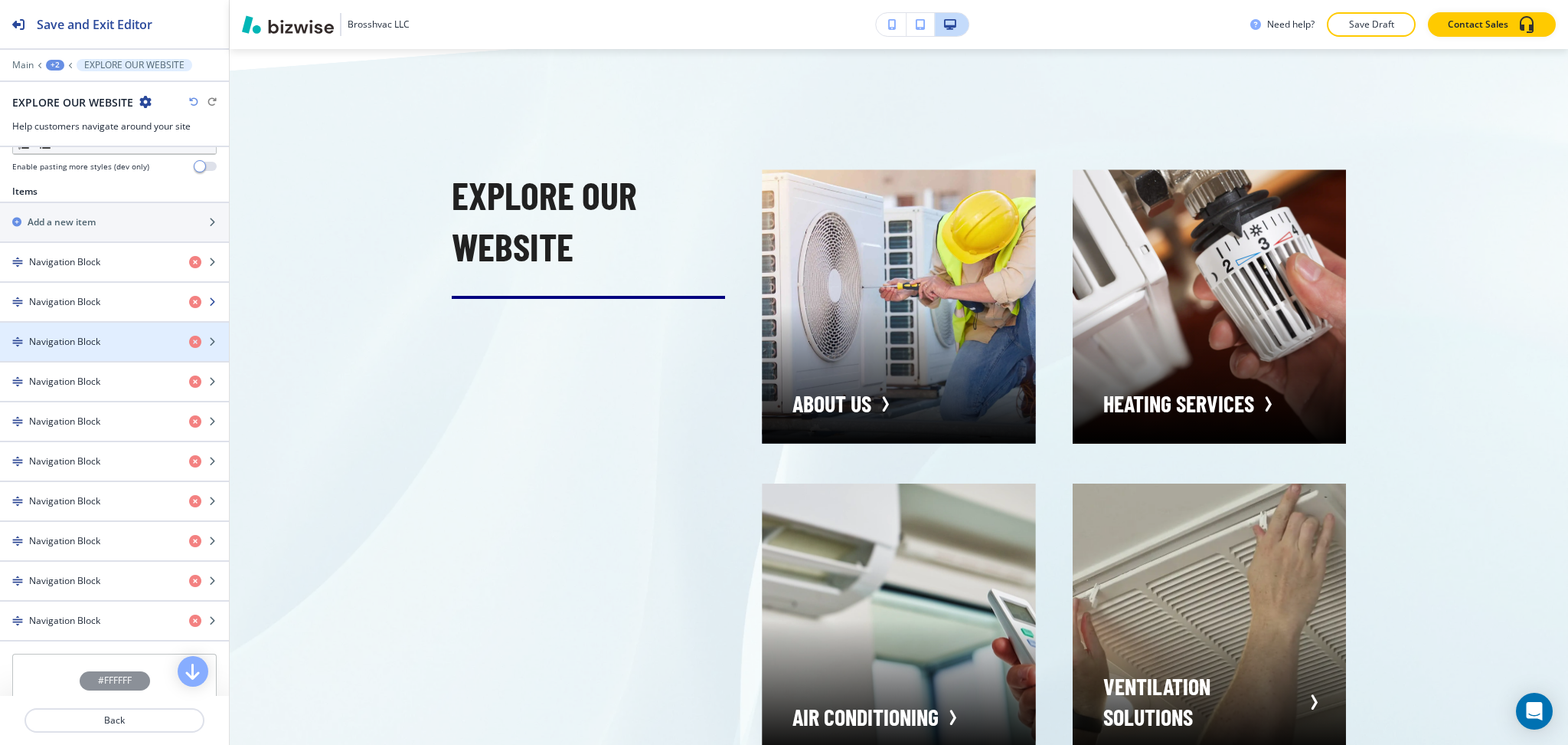
scroll to position [511, 0]
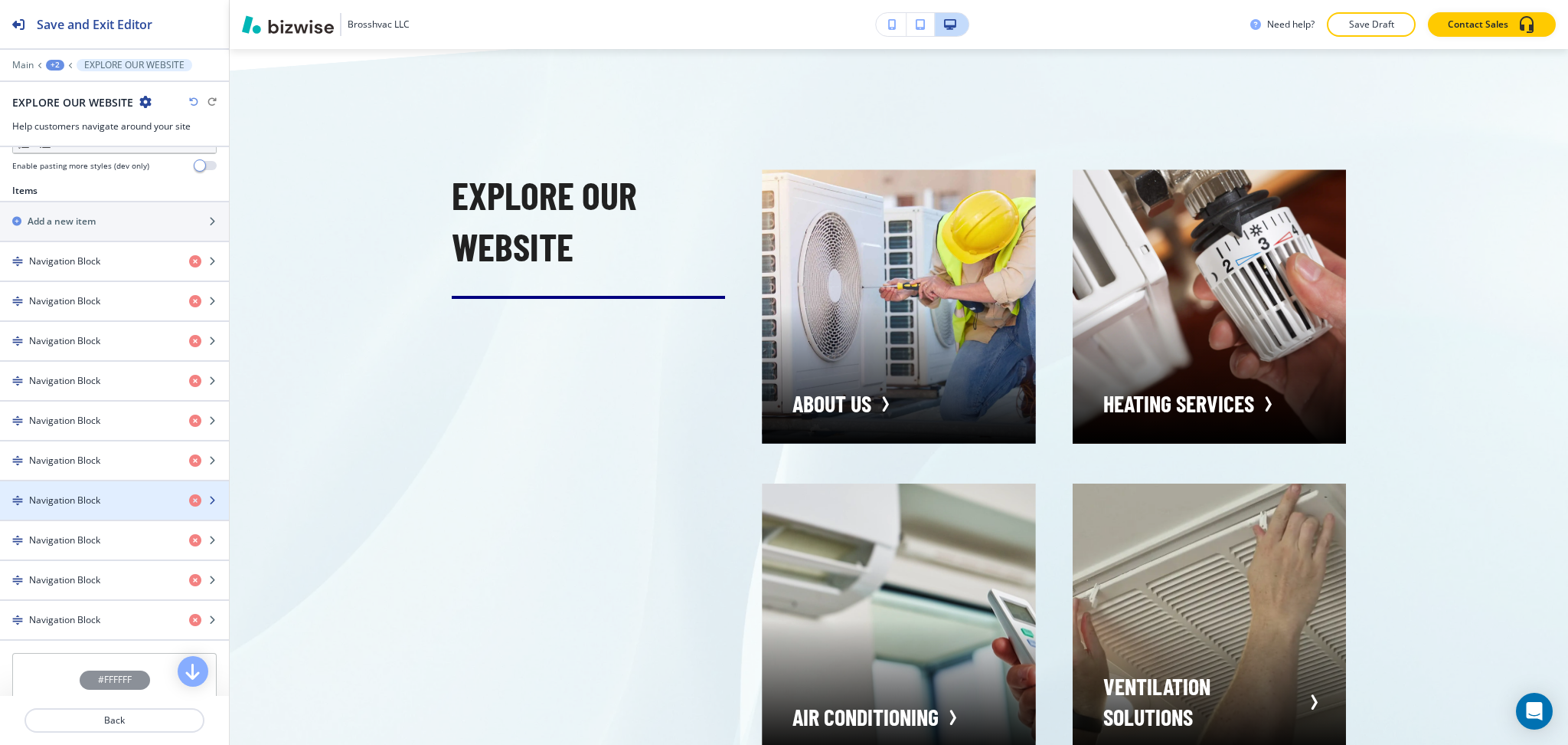
click at [92, 493] on div "button" at bounding box center [114, 487] width 229 height 12
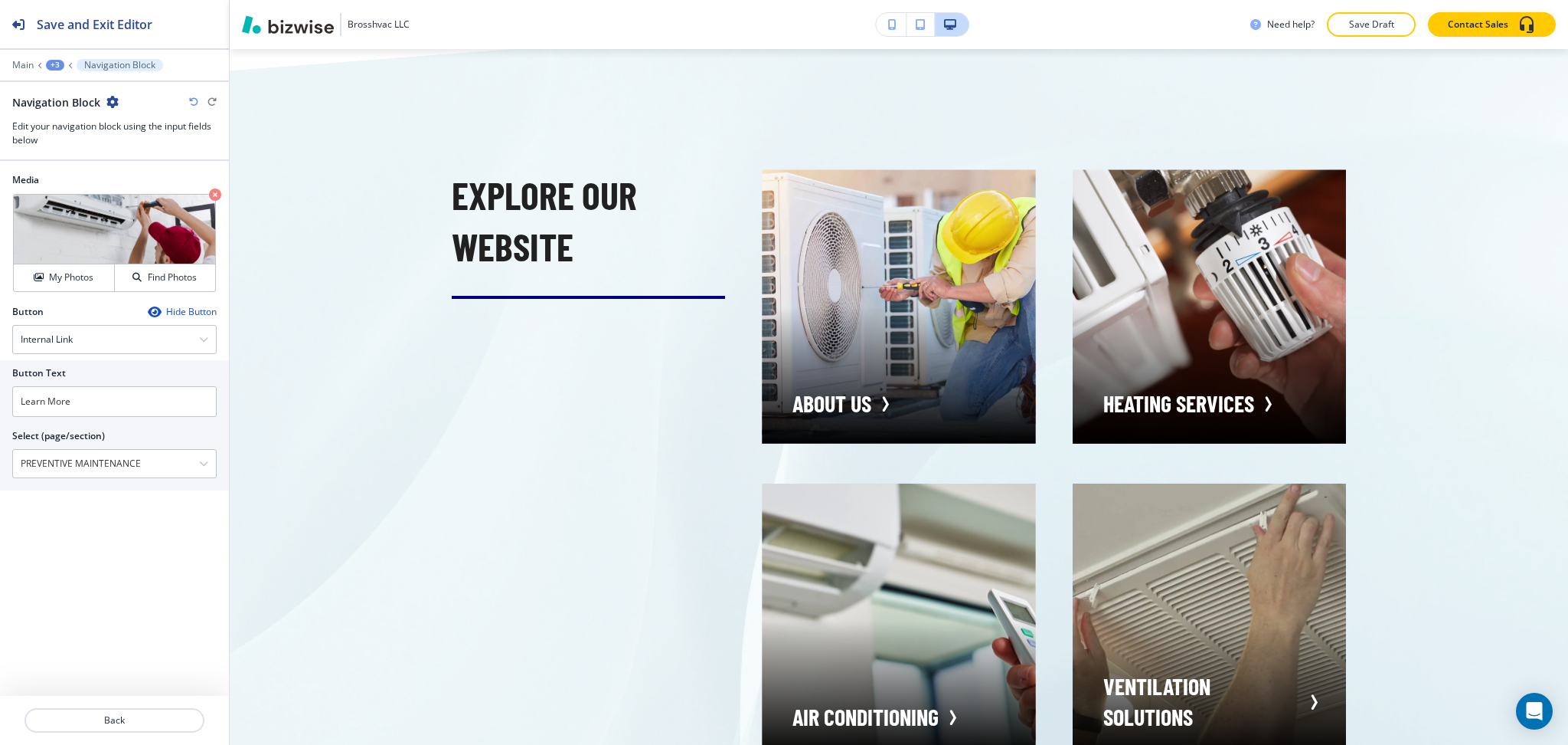
drag, startPoint x: 162, startPoint y: 453, endPoint x: 0, endPoint y: 455, distance: 162.0
click at [0, 455] on div "Button Text Learn More Select (page/section) PREVENTIVE MAINTENANCE HOME HOME |…" at bounding box center [114, 425] width 229 height 130
click at [95, 403] on input "Learn More" at bounding box center [114, 401] width 205 height 30
paste input "PREVENTIVE MAINTENANCE"
type input "PREVENTIVE MAINTENANCE"
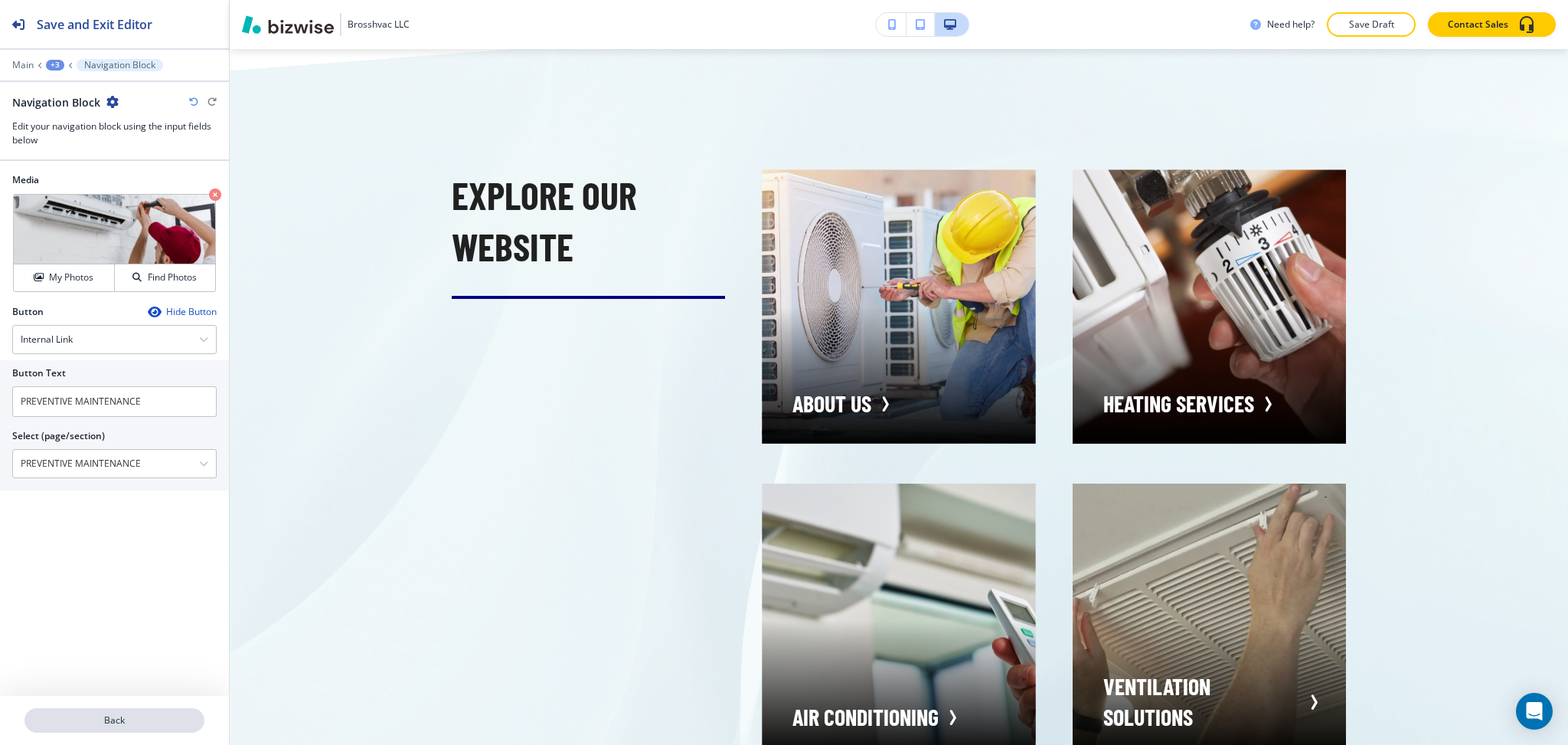
click at [120, 715] on p "Back" at bounding box center [114, 720] width 177 height 14
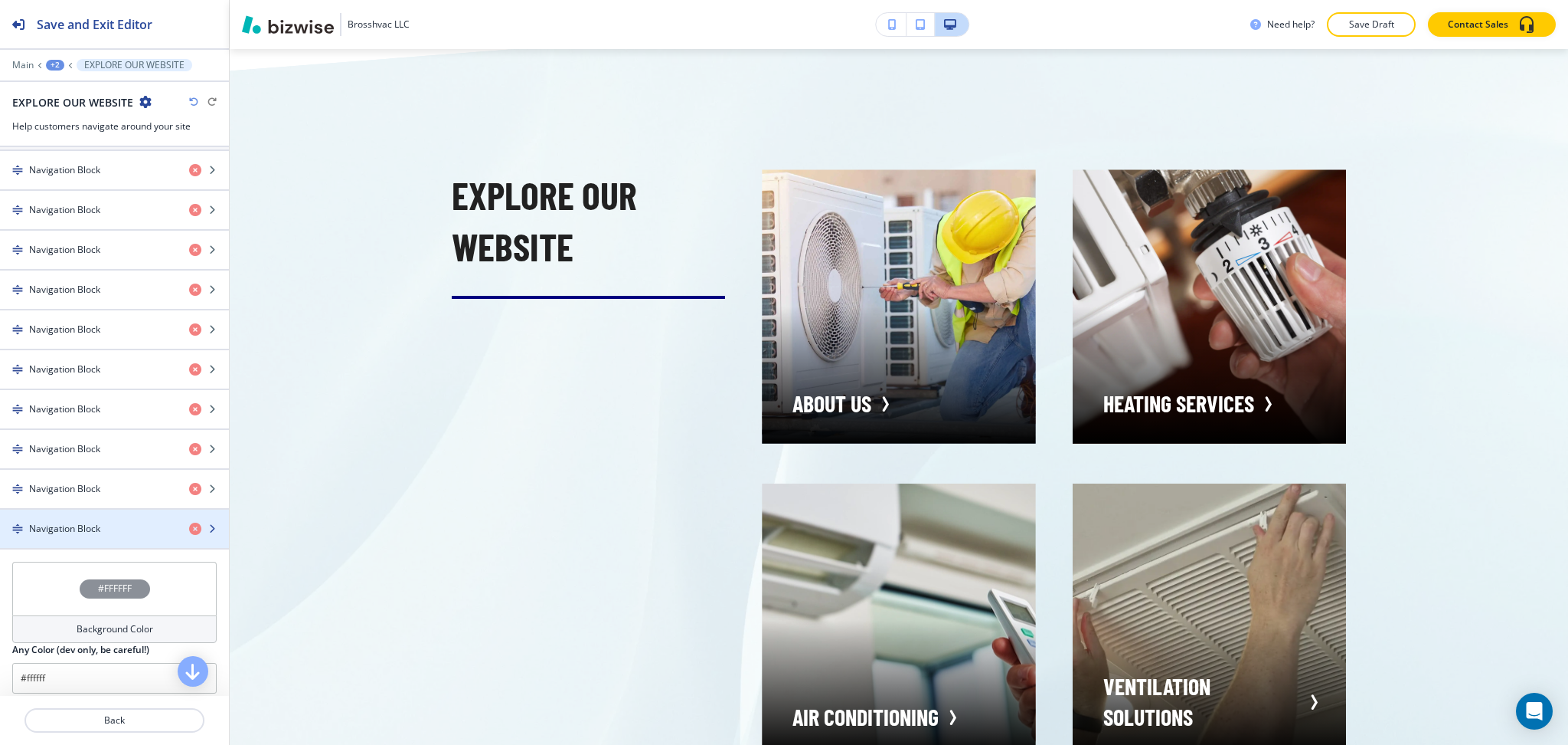
scroll to position [0, 0]
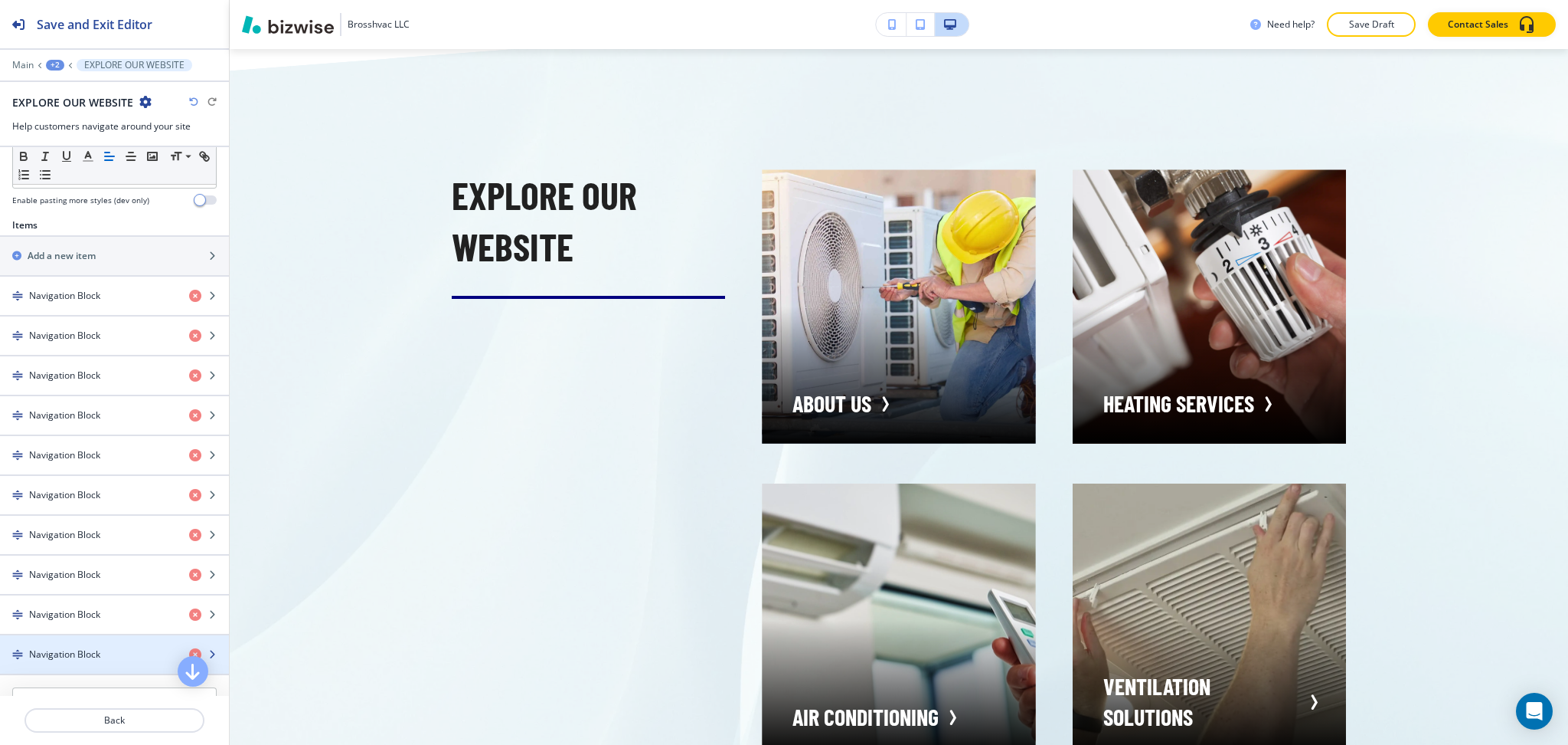
click at [103, 647] on div "Navigation Block" at bounding box center [89, 654] width 177 height 14
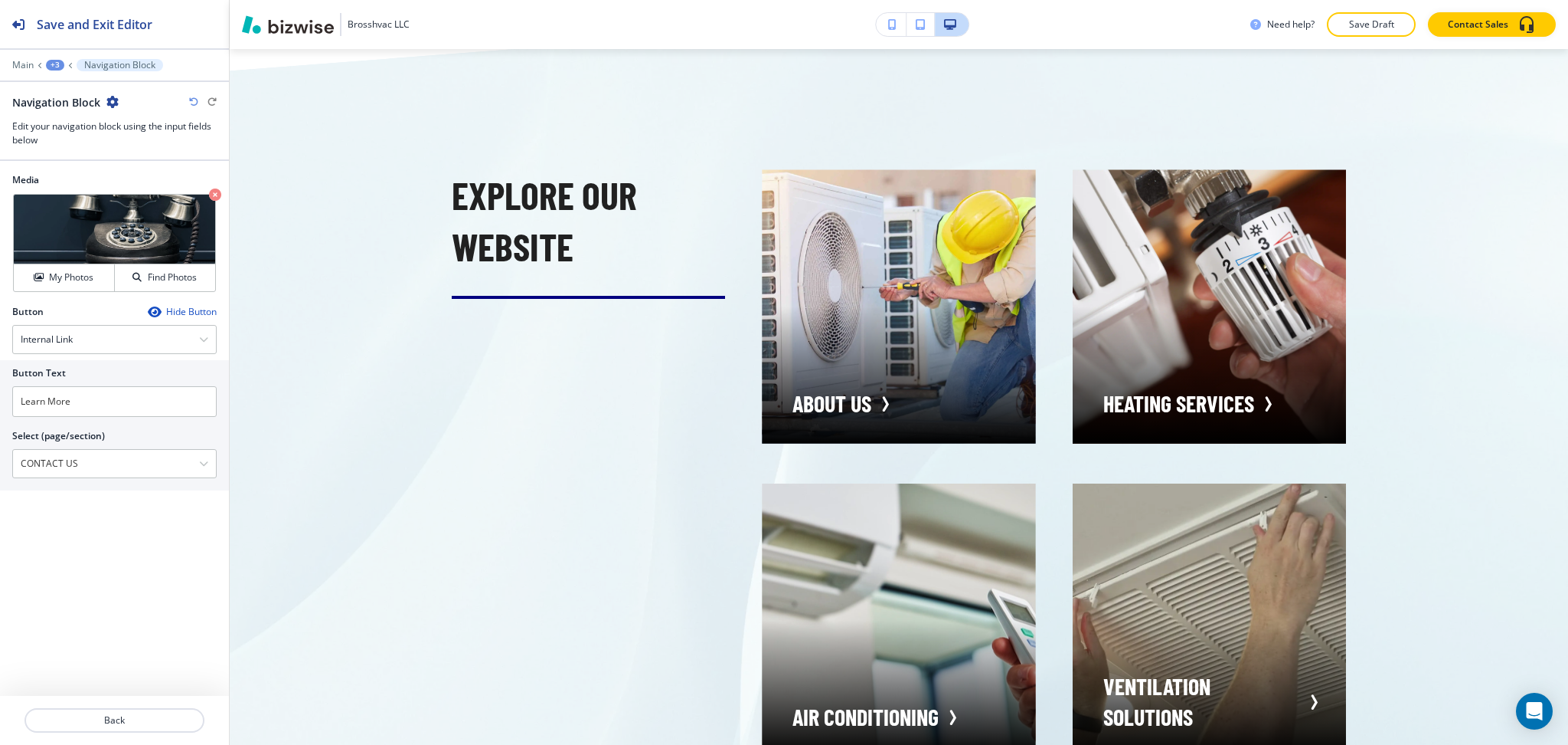
drag, startPoint x: 113, startPoint y: 452, endPoint x: 0, endPoint y: 439, distance: 113.7
click at [0, 439] on div "Button Text Learn More Select (page/section) CONTACT US HOME HOME | Hero HOME |…" at bounding box center [114, 425] width 229 height 130
click at [83, 399] on input "Learn More" at bounding box center [114, 401] width 205 height 30
paste input "CONTACT US"
type input "CONTACT US"
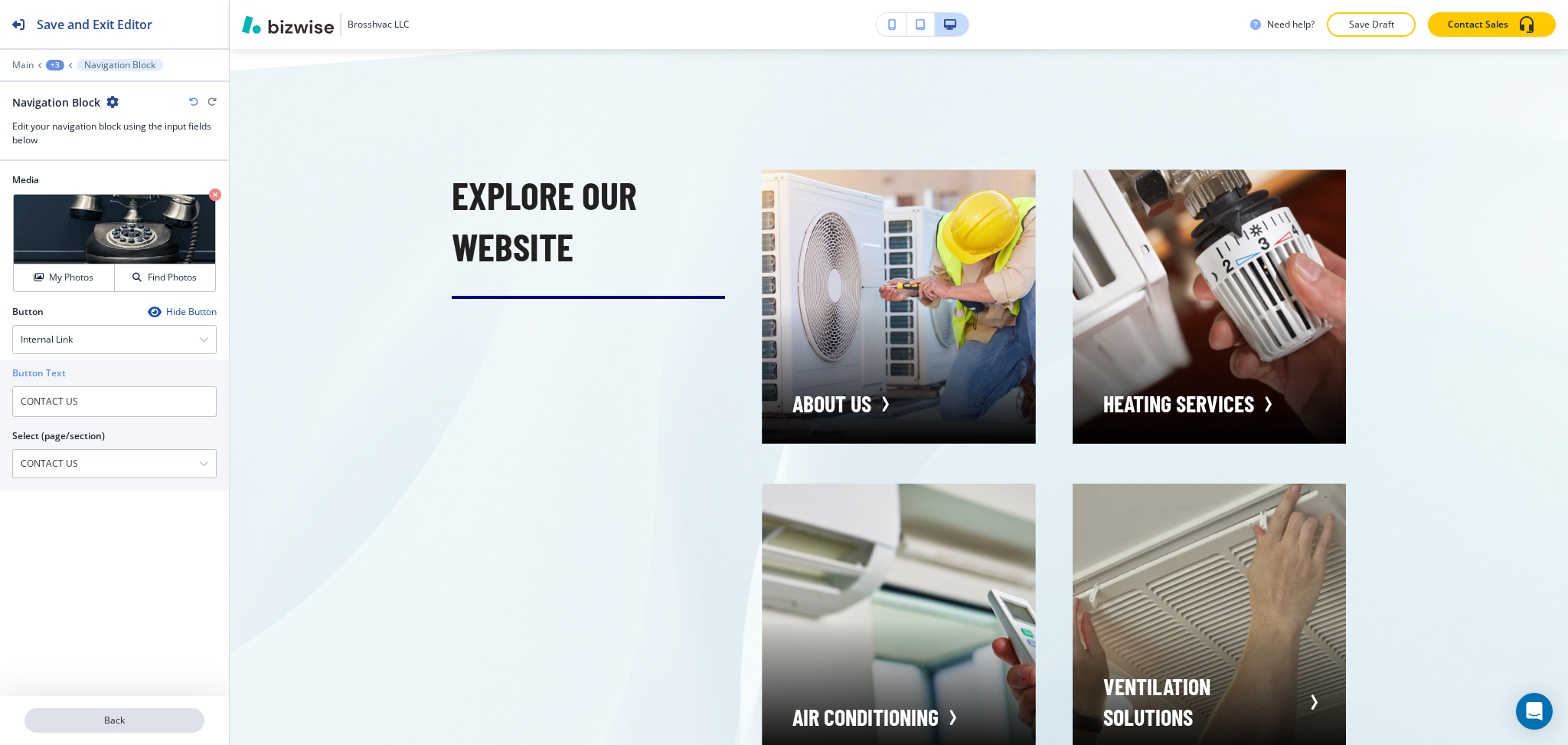
click at [127, 718] on p "Back" at bounding box center [114, 720] width 177 height 14
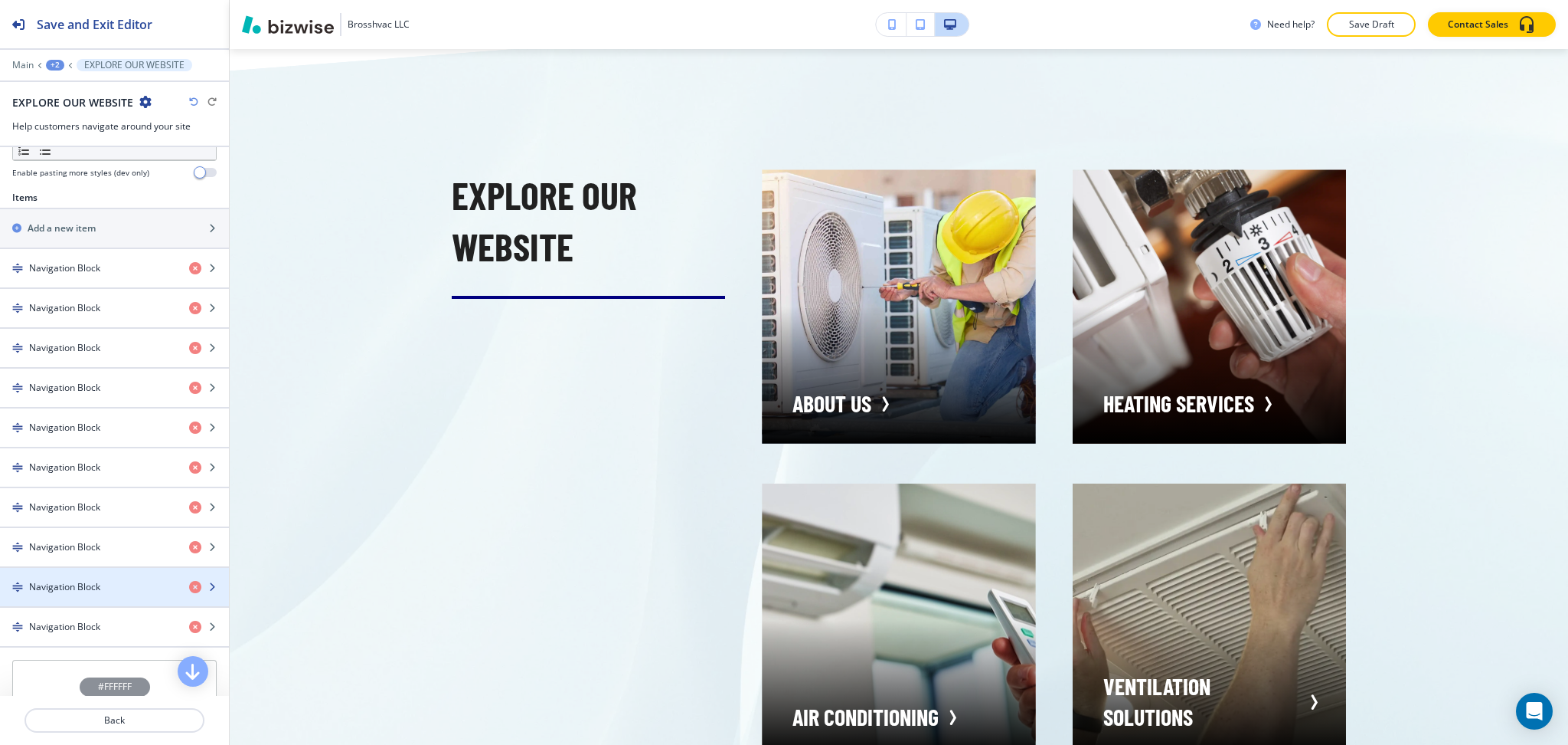
scroll to position [511, 0]
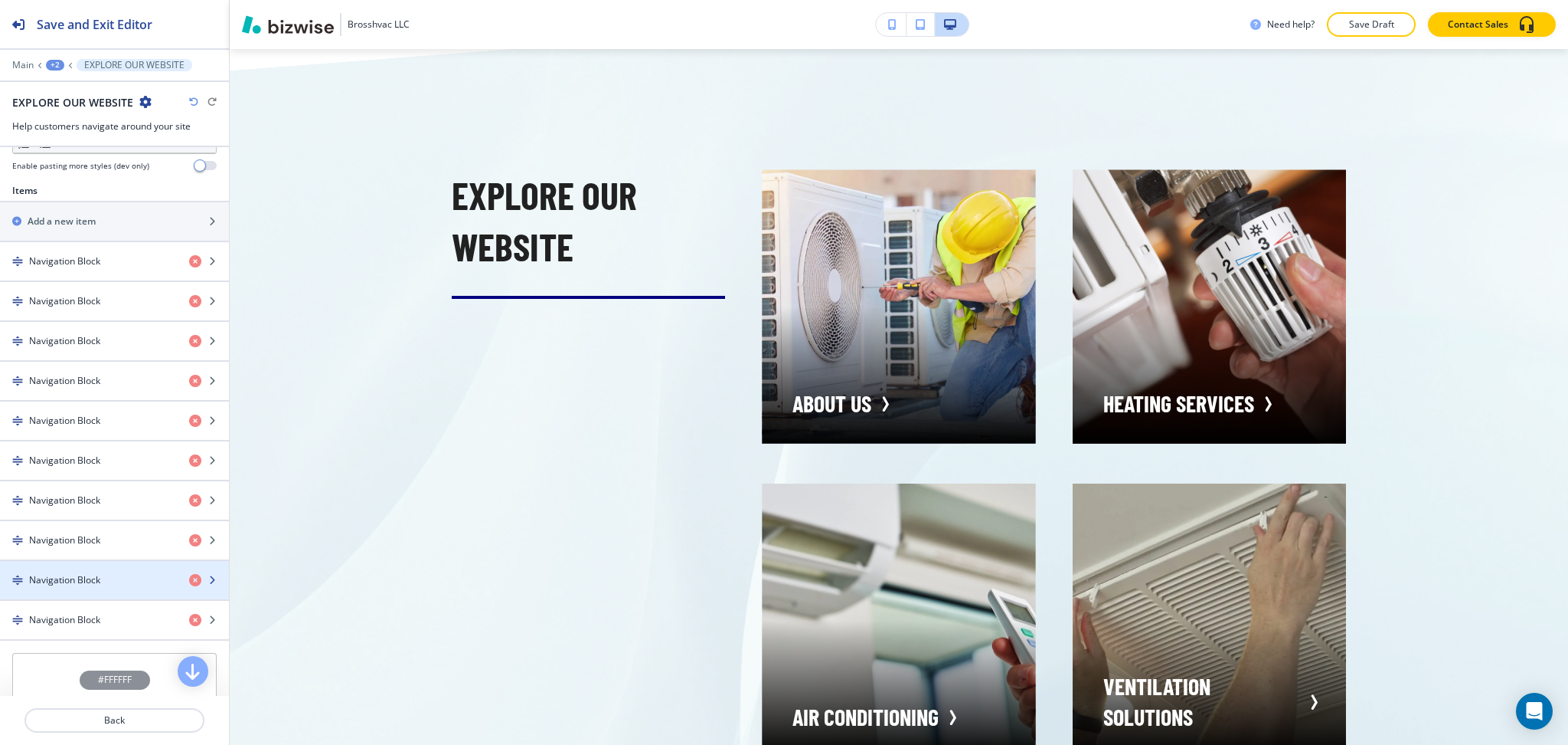
click at [97, 571] on div "button" at bounding box center [114, 566] width 229 height 12
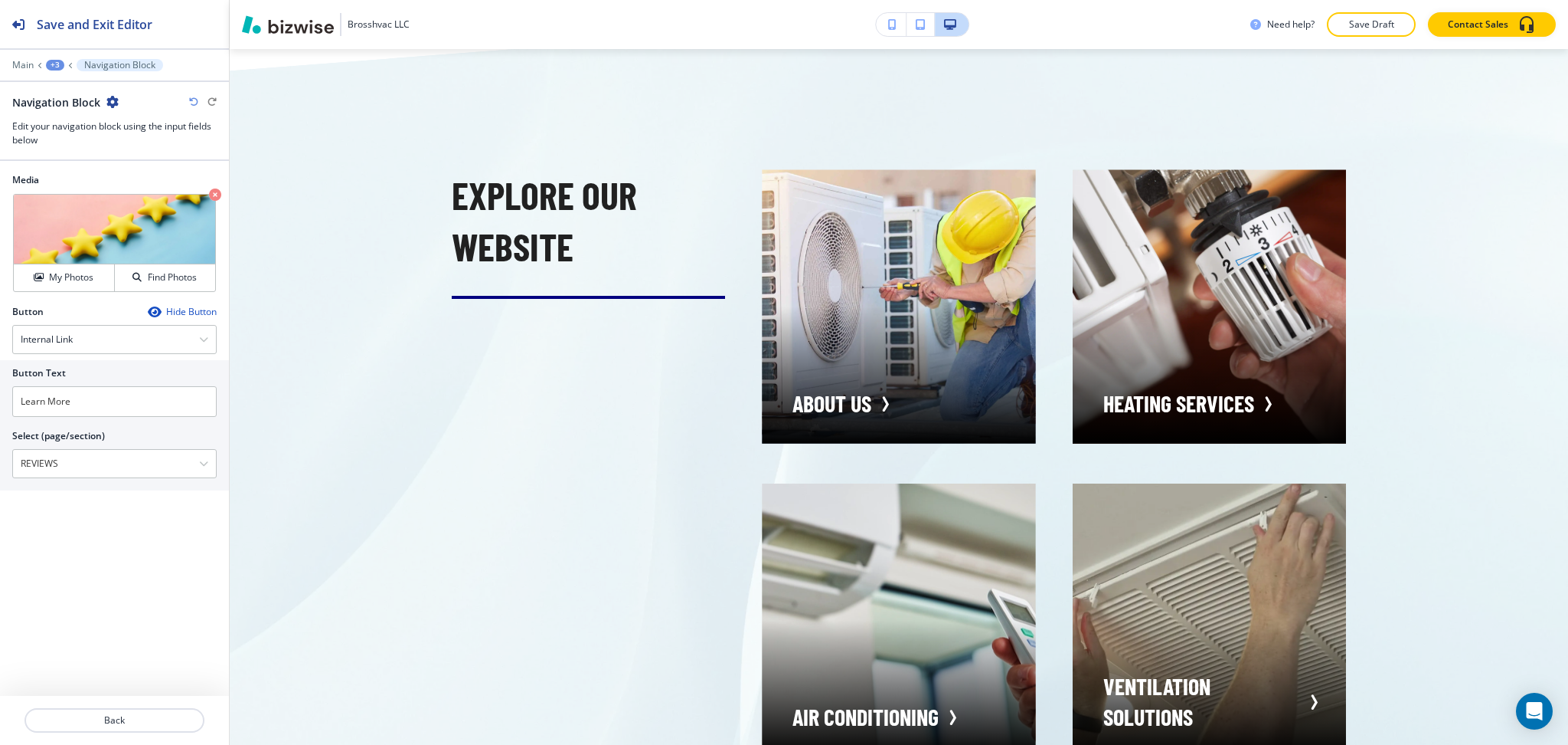
drag, startPoint x: 102, startPoint y: 471, endPoint x: 0, endPoint y: 431, distance: 109.6
click at [0, 431] on div "Button Text Learn More Select (page/section) REVIEWS HOME HOME | Hero HOME | Ab…" at bounding box center [114, 425] width 229 height 130
click at [119, 391] on input "Learn More" at bounding box center [114, 401] width 205 height 30
paste input "REVIEWS"
paste input "text"
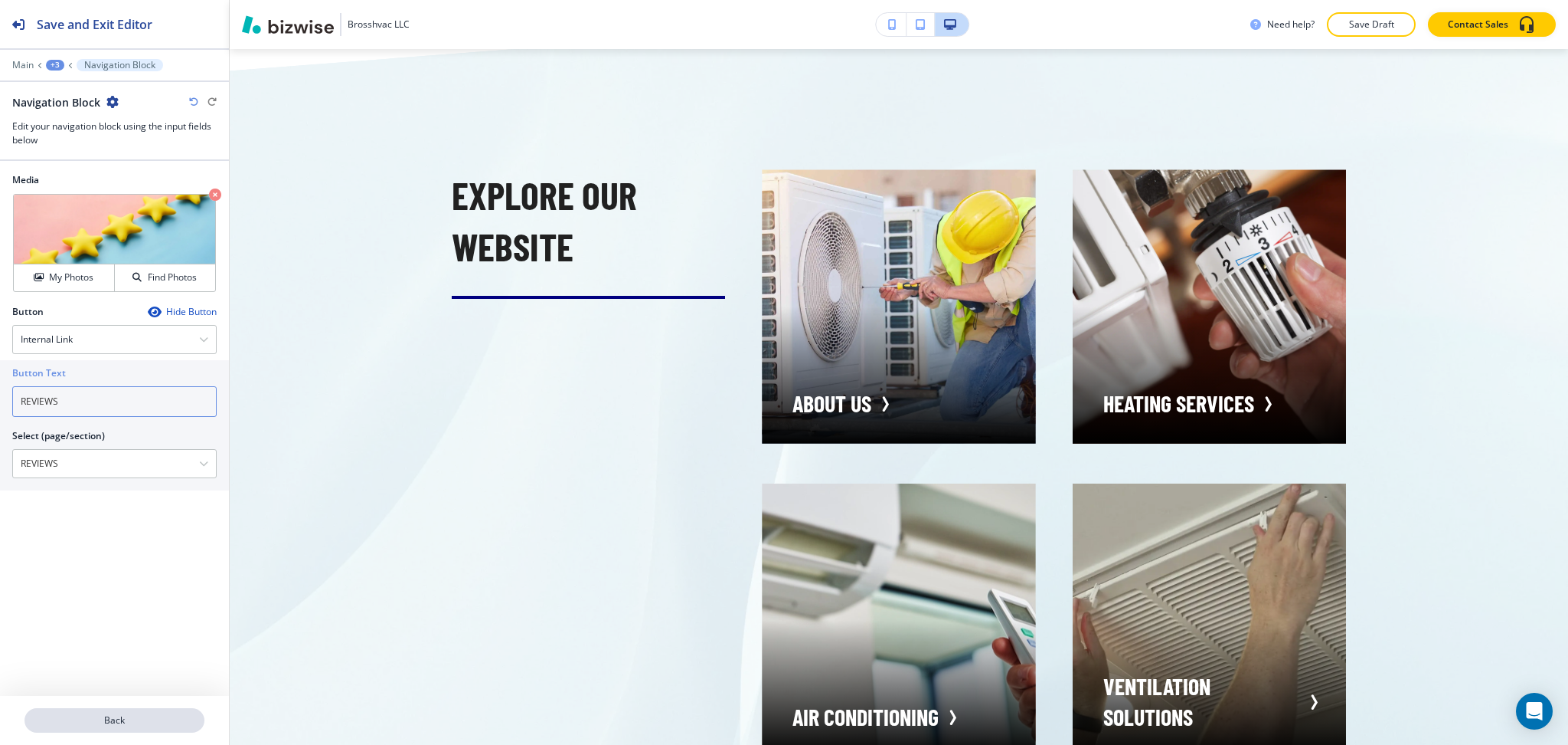
type input "REVIEWS"
click at [118, 722] on p "Back" at bounding box center [114, 720] width 177 height 14
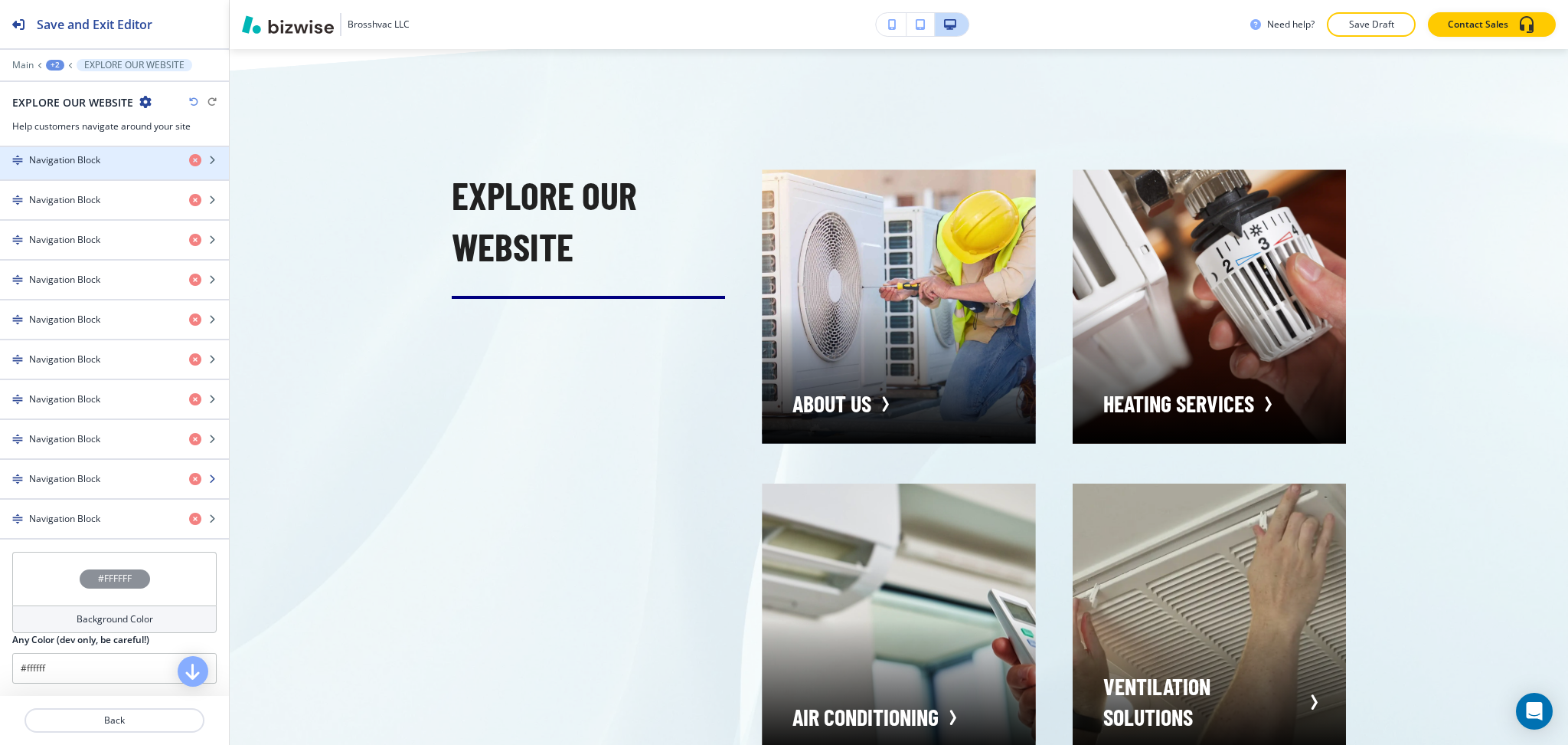
scroll to position [613, 0]
click at [90, 441] on h4 "Navigation Block" at bounding box center [65, 437] width 71 height 14
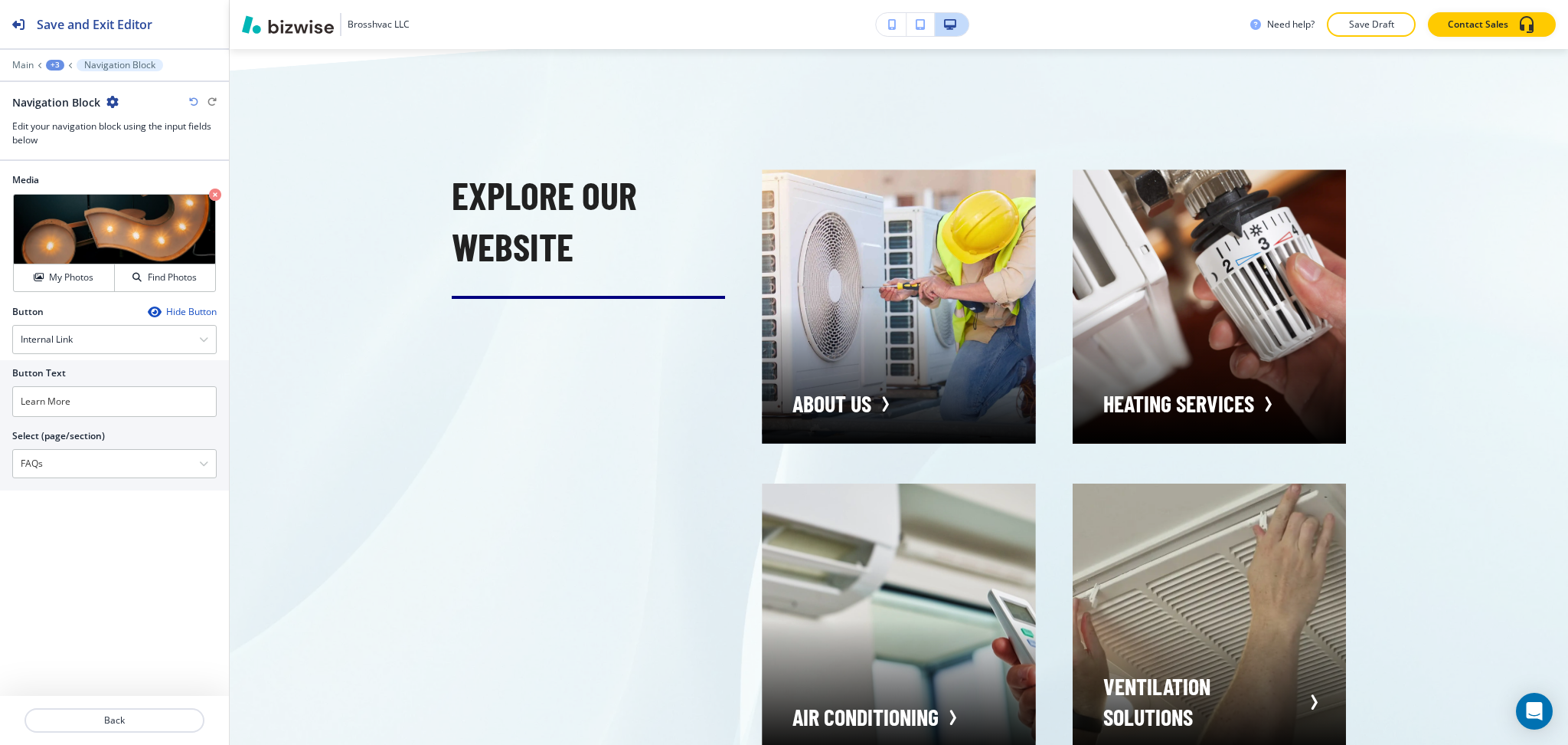
drag, startPoint x: 113, startPoint y: 466, endPoint x: 4, endPoint y: 444, distance: 111.2
click at [0, 445] on div "Button Text Learn More Select (page/section) FAQs HOME HOME | Hero HOME | About…" at bounding box center [114, 425] width 229 height 130
click at [88, 416] on div "Button Text Learn More Select (page/section) FAQs HOME HOME | Hero HOME | About…" at bounding box center [114, 419] width 205 height 118
click at [89, 408] on input "Learn More" at bounding box center [114, 401] width 205 height 30
paste input "FAQs"
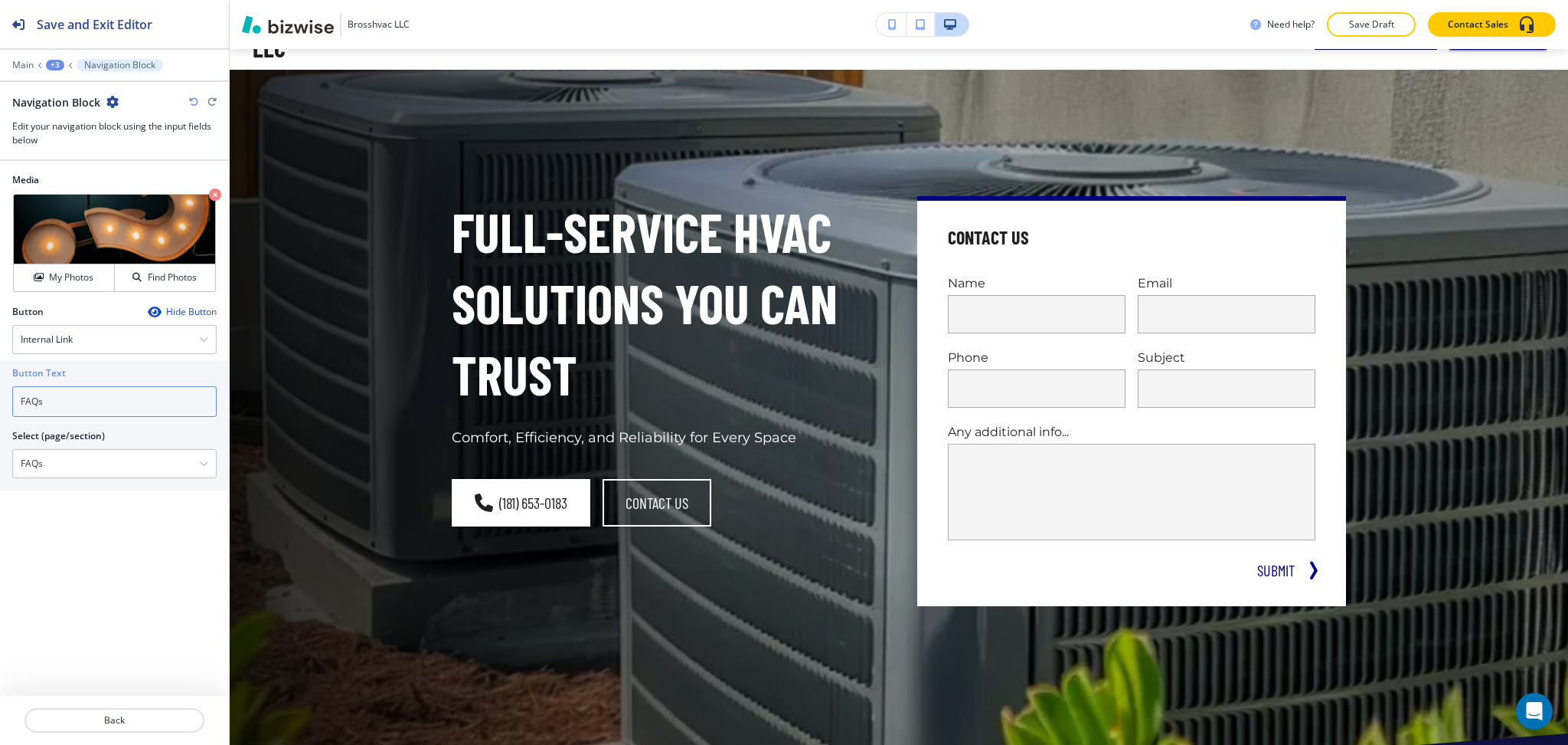
scroll to position [0, 0]
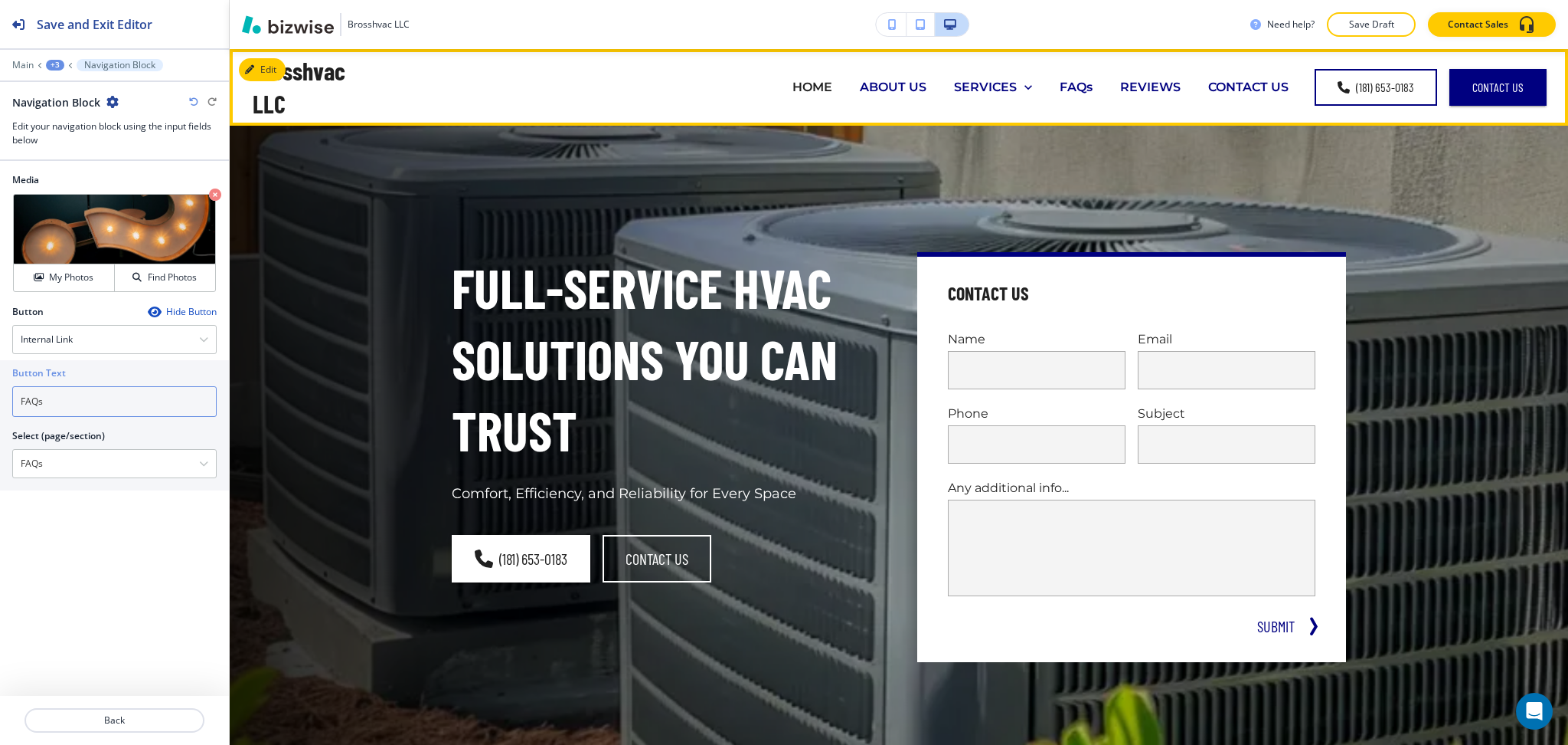
type input "FAQs"
click at [900, 83] on p "ABOUT US" at bounding box center [893, 87] width 66 height 18
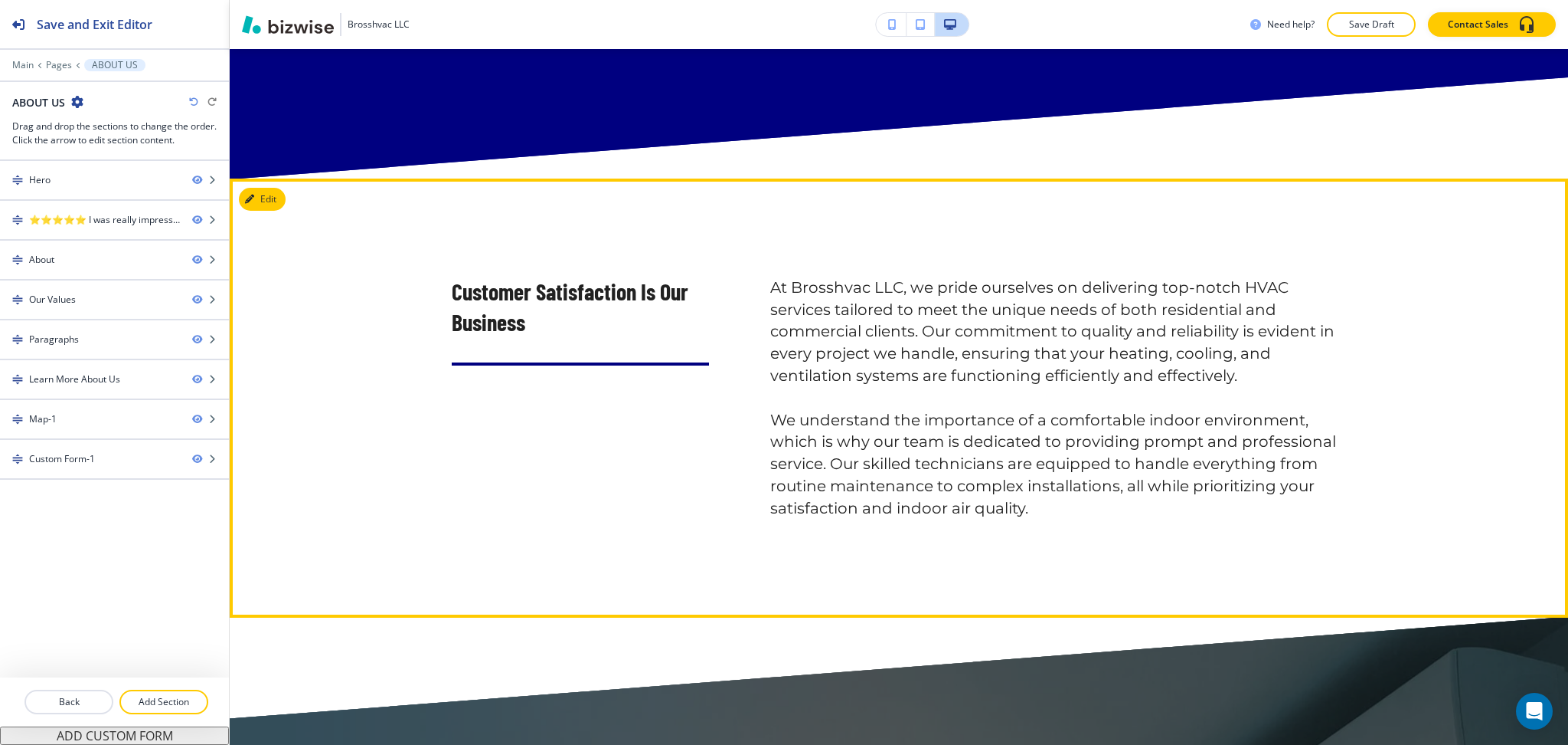
scroll to position [2654, 0]
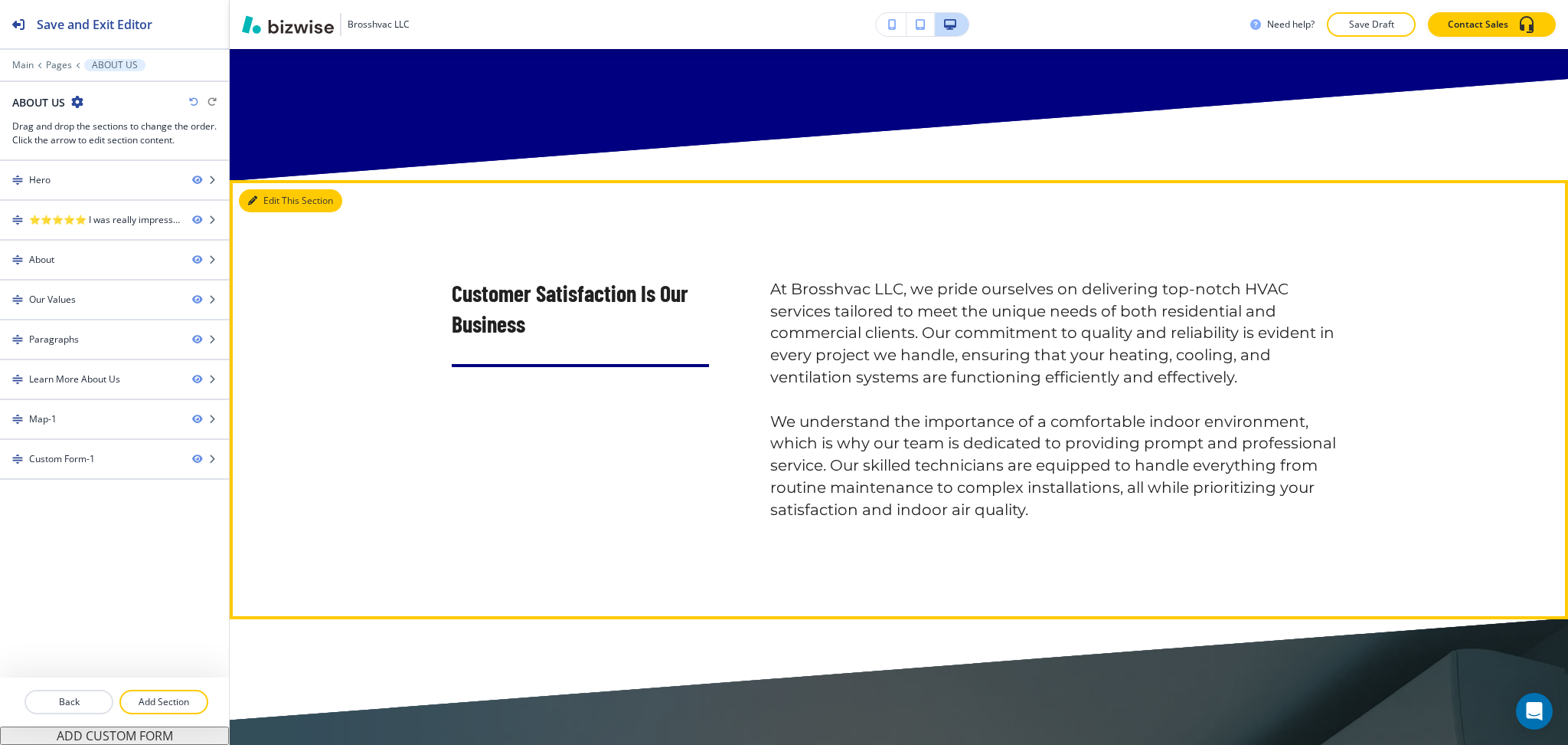
click at [263, 189] on button "Edit This Section" at bounding box center [291, 200] width 103 height 23
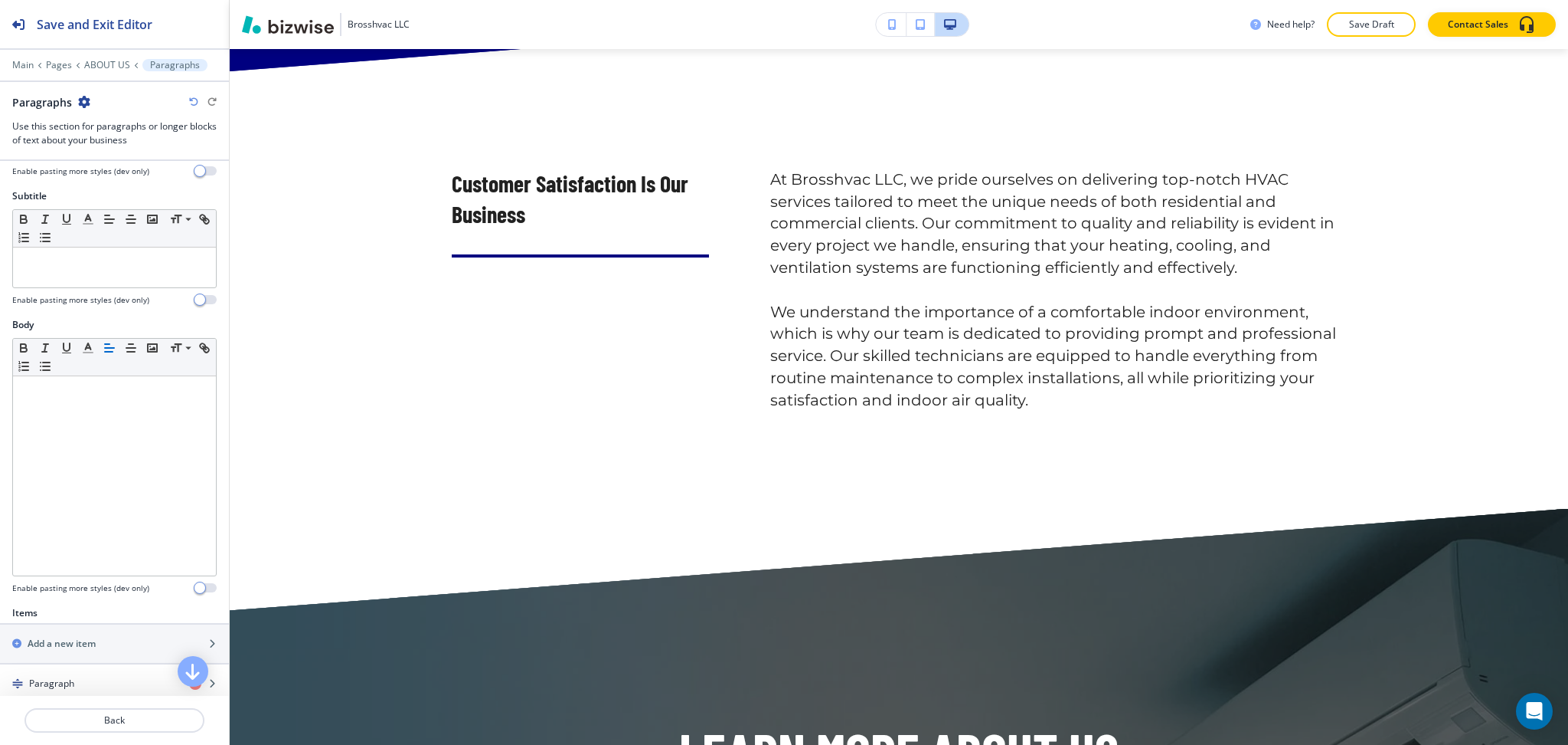
scroll to position [497, 0]
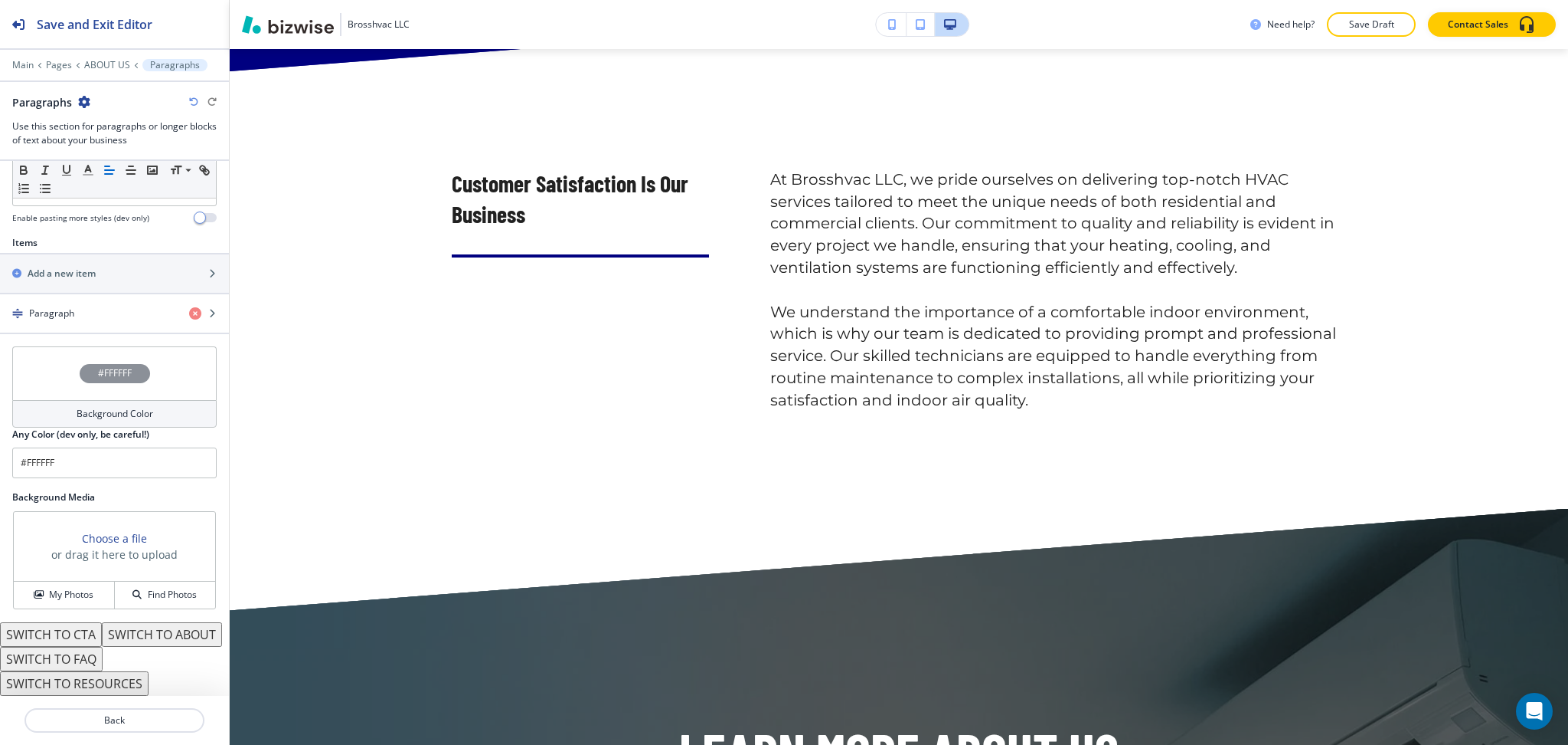
click at [102, 637] on button "SWITCH TO ABOUT" at bounding box center [162, 634] width 120 height 25
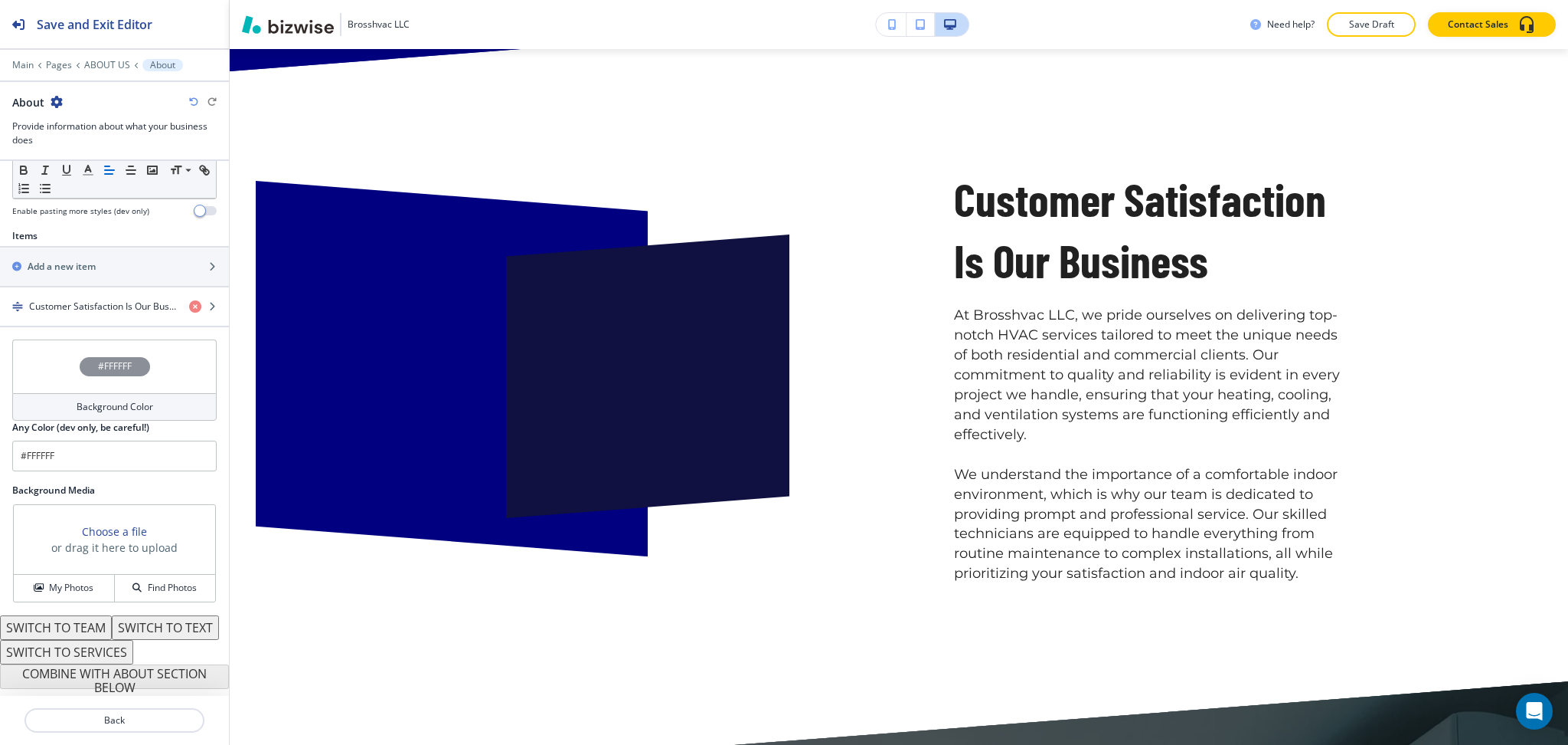
scroll to position [502, 0]
click at [84, 615] on button "SWITCH TO TEAM" at bounding box center [55, 627] width 112 height 25
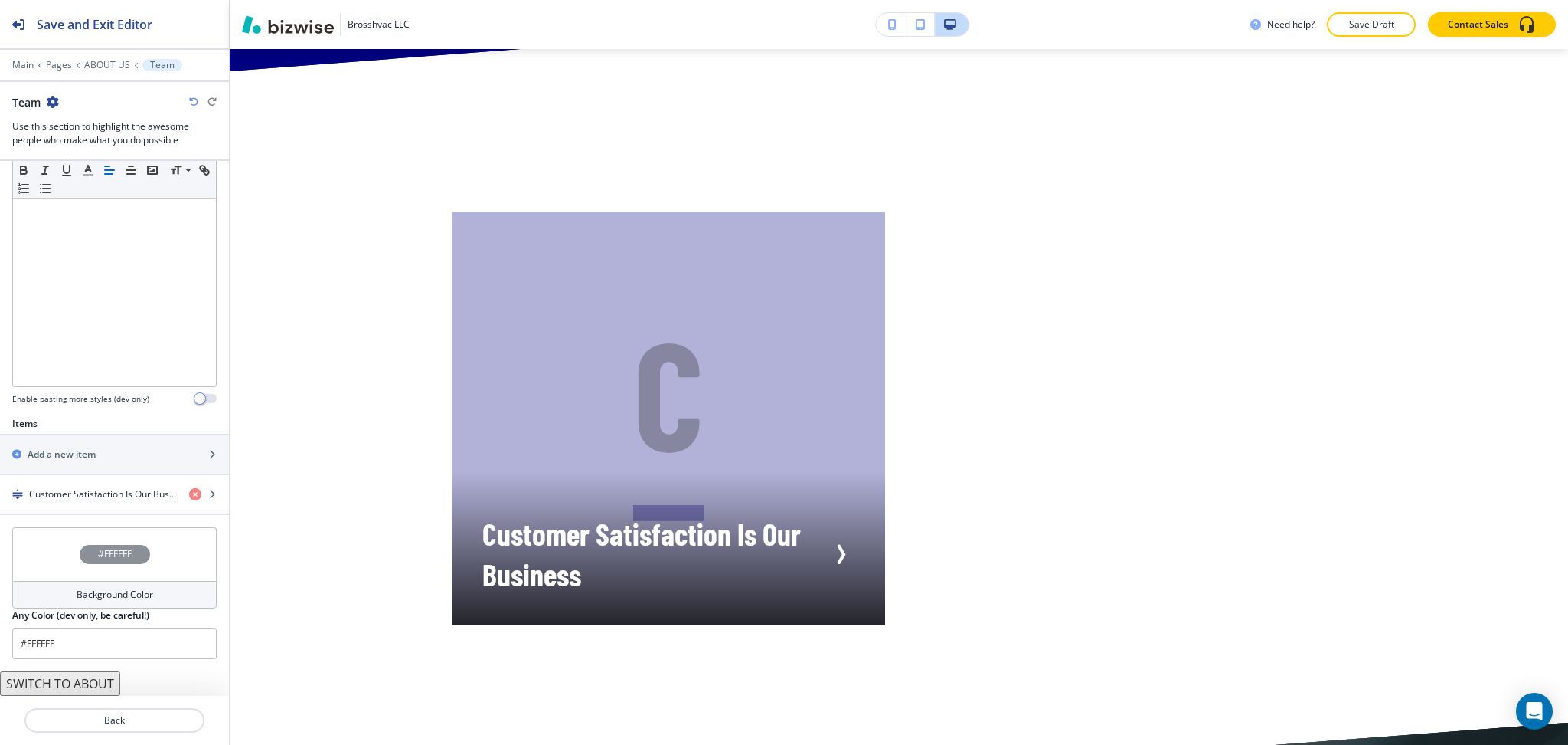
scroll to position [291, 0]
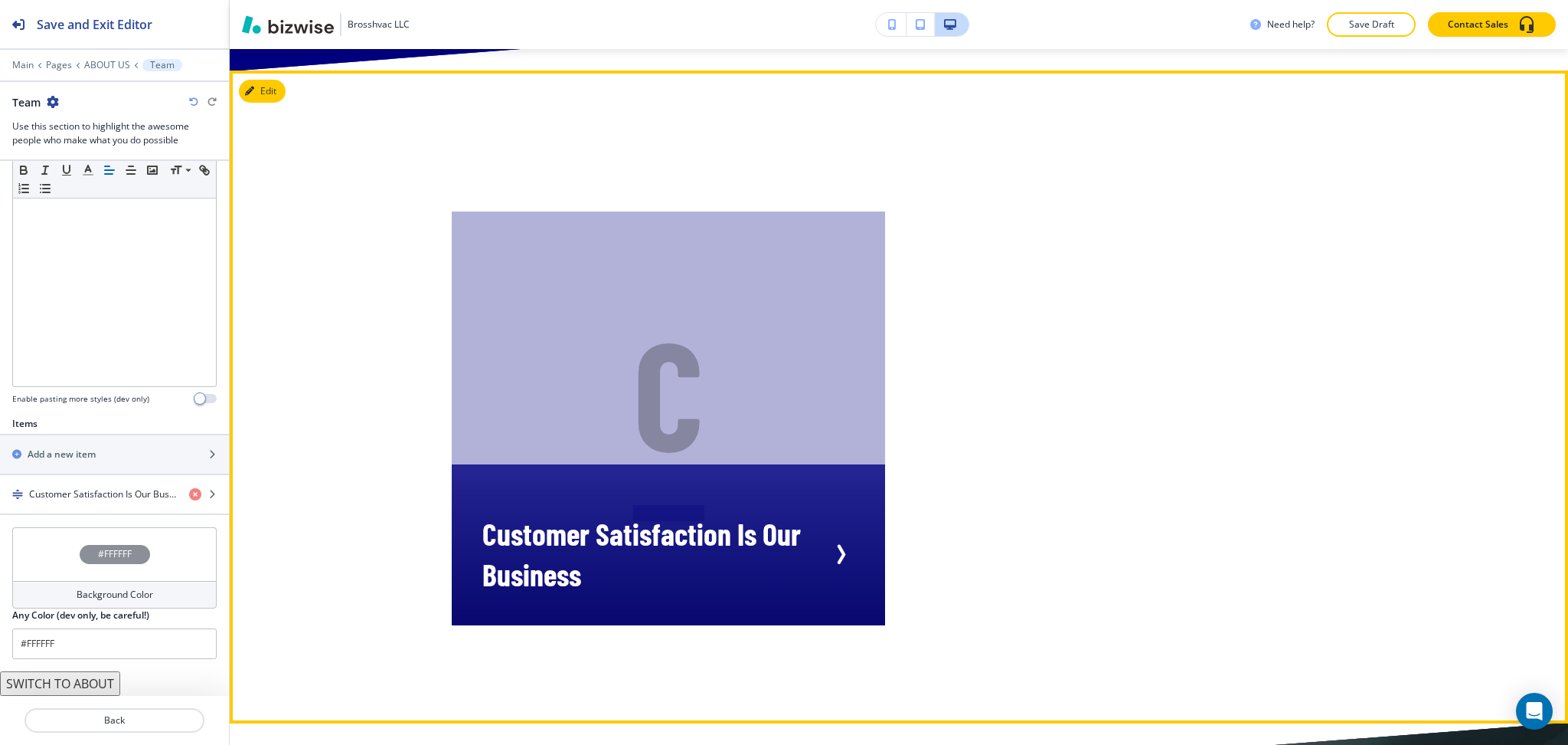
click at [798, 513] on h4 "Customer Satisfaction Is Our Business" at bounding box center [654, 554] width 344 height 81
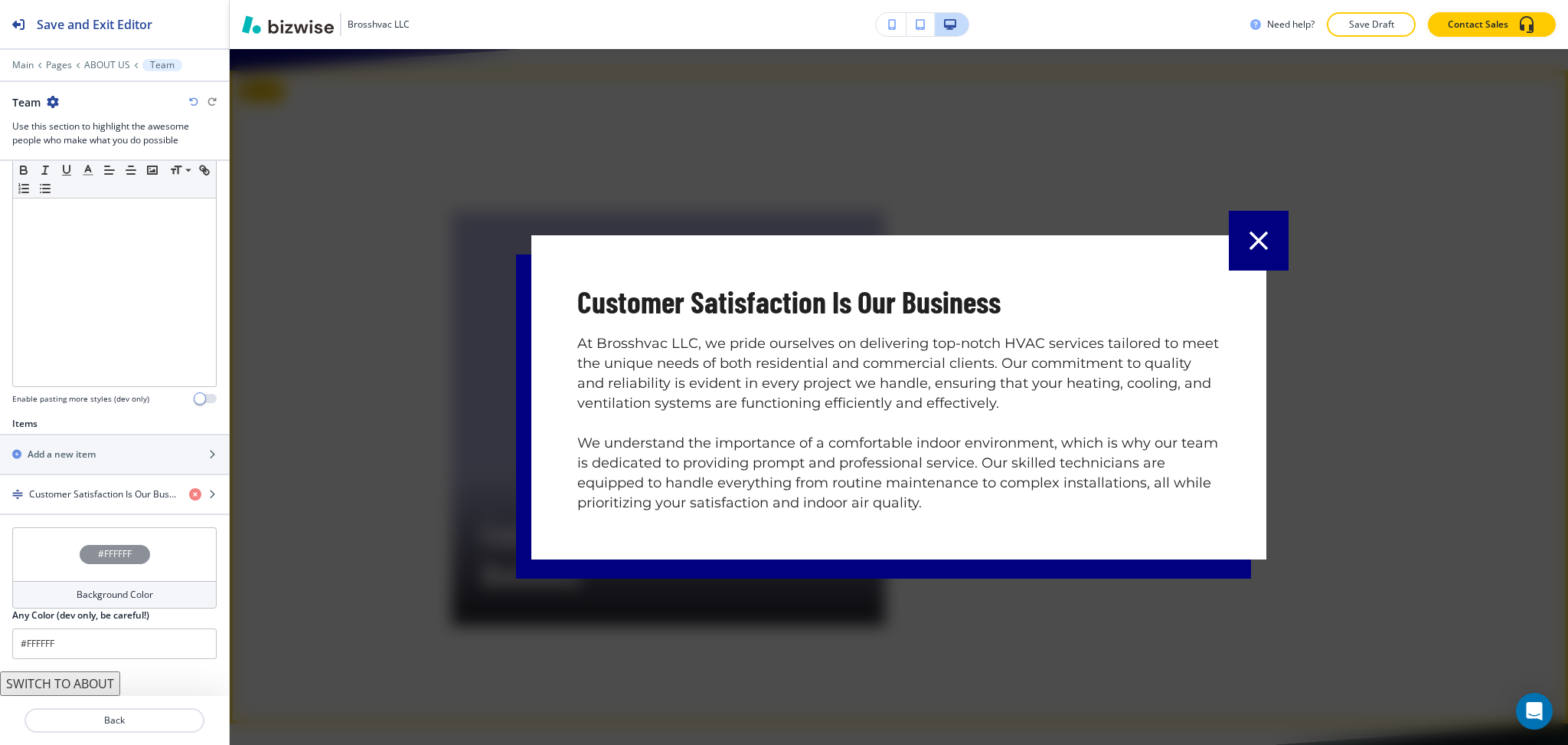
click at [1259, 228] on icon "button" at bounding box center [1259, 240] width 32 height 32
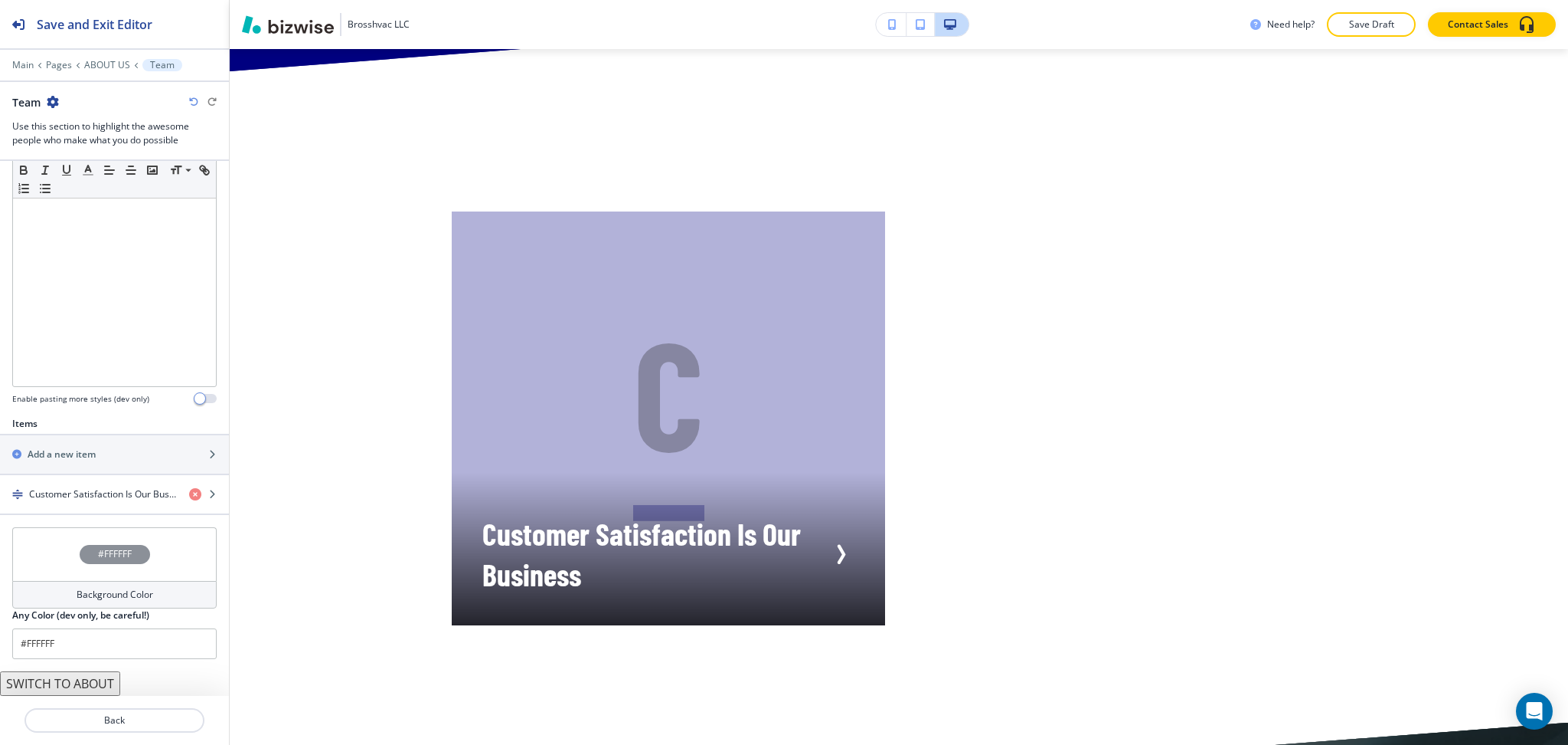
click at [193, 101] on icon "button" at bounding box center [194, 102] width 9 height 9
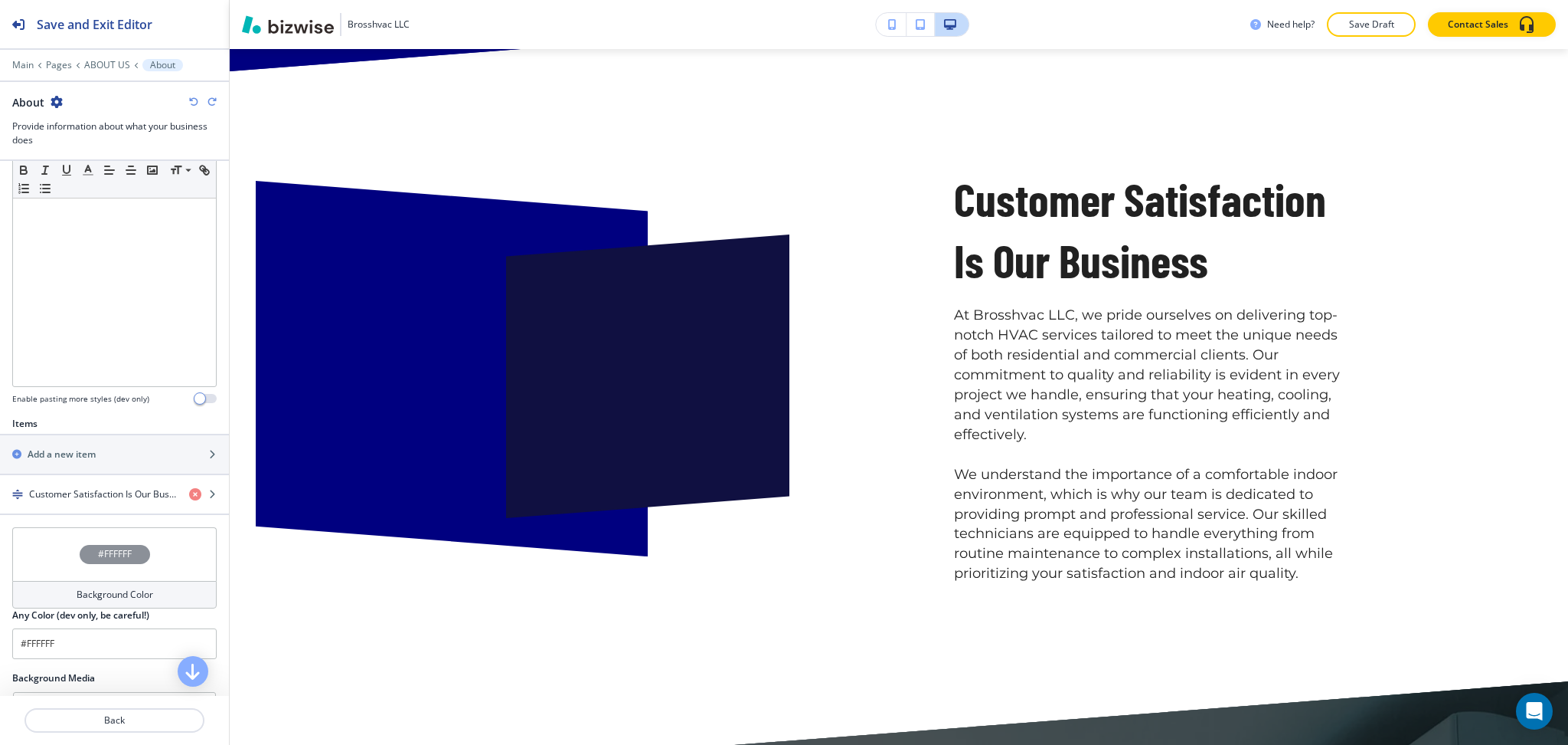
click at [193, 101] on icon "button" at bounding box center [194, 102] width 9 height 9
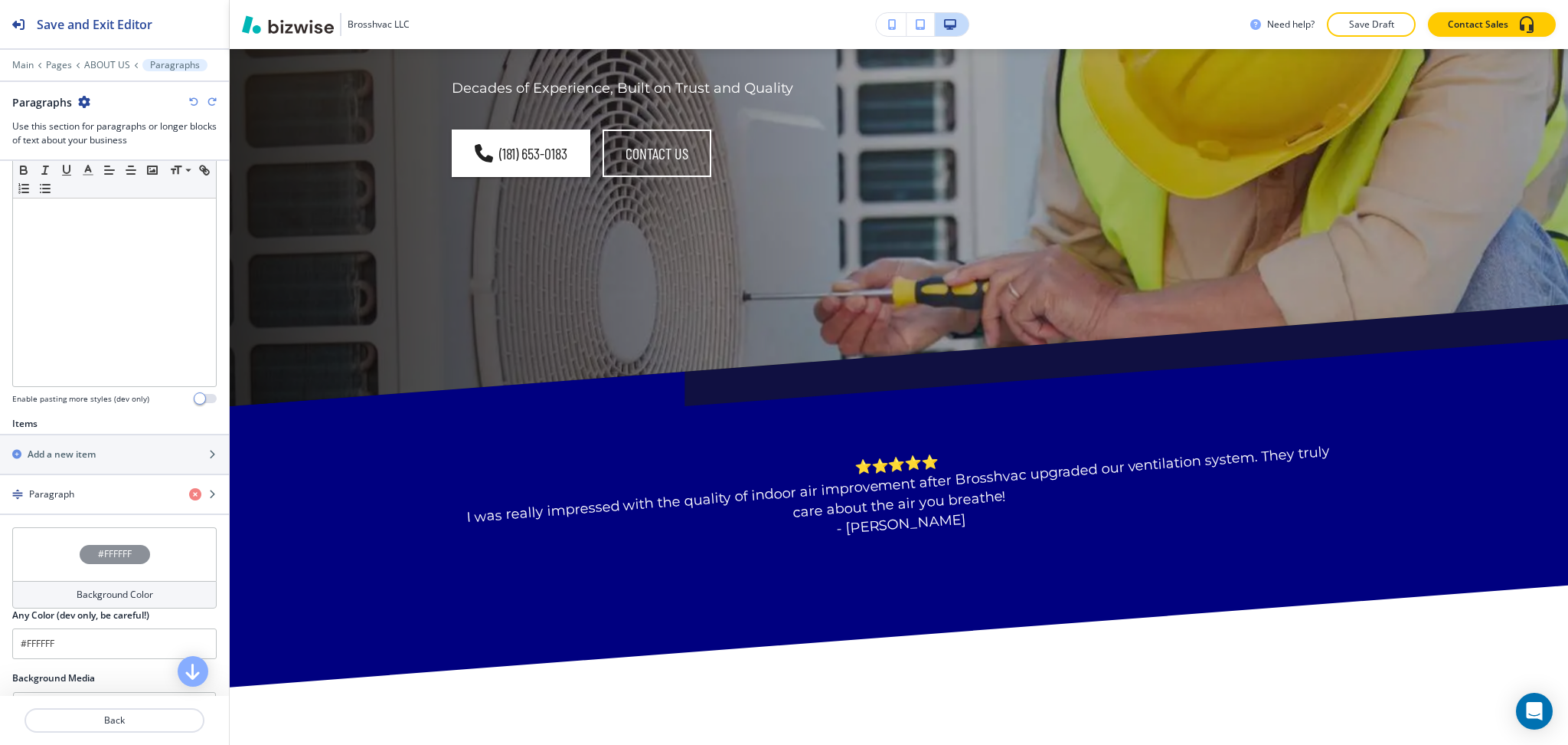
scroll to position [0, 0]
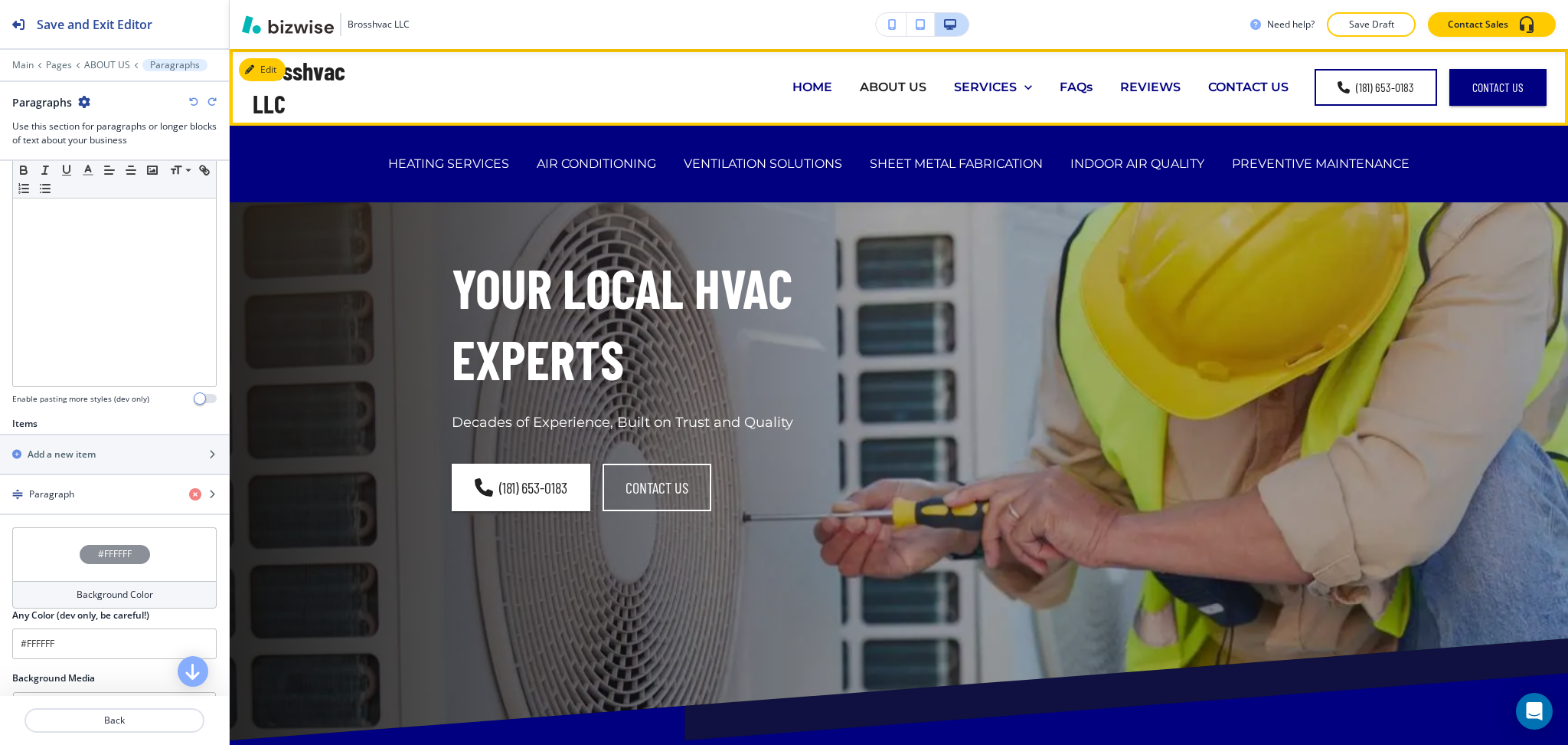
click at [994, 86] on p "SERVICES" at bounding box center [986, 87] width 63 height 18
click at [442, 169] on p "HEATING SERVICES" at bounding box center [449, 163] width 121 height 18
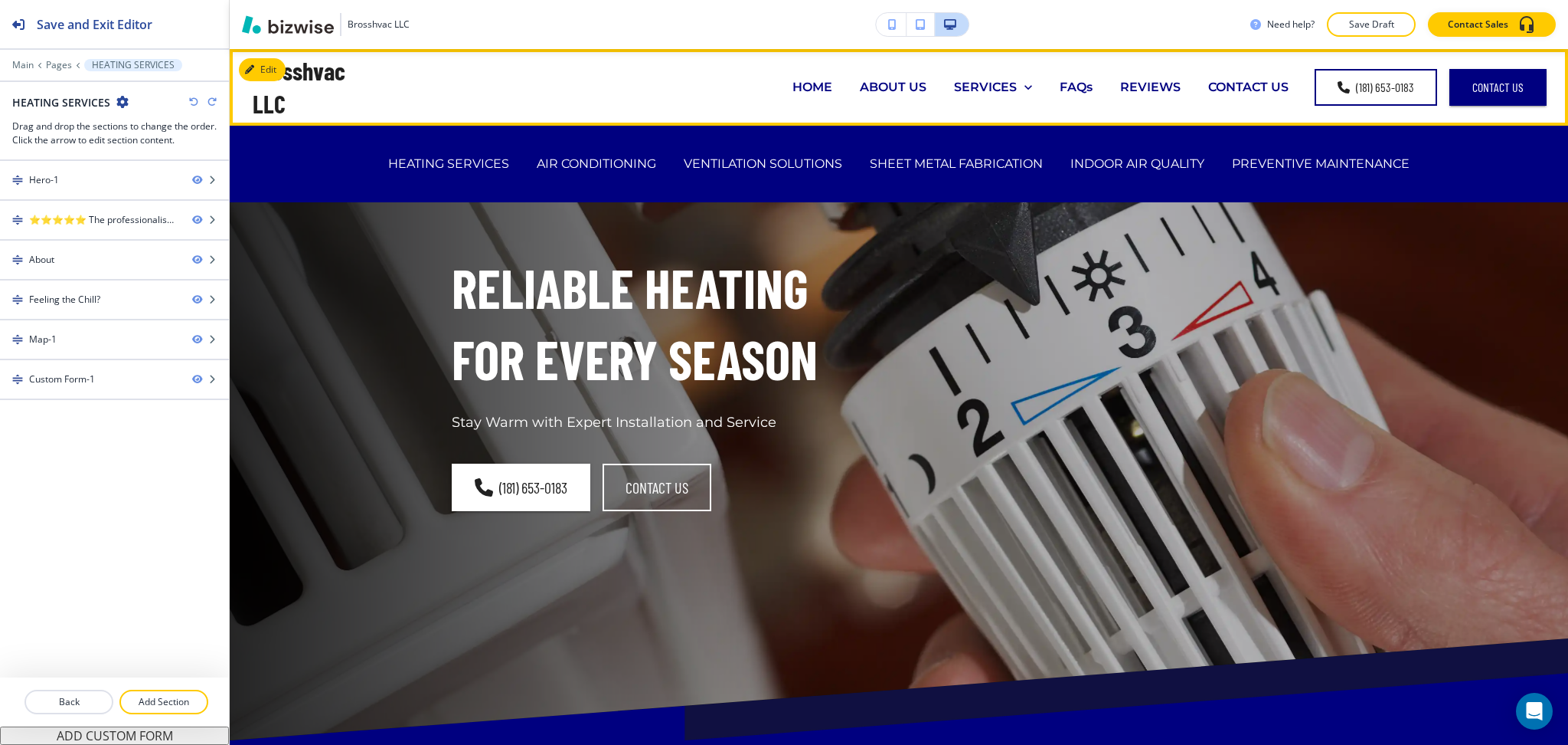
click at [975, 98] on div "SERVICES HEATING SERVICES AIR CONDITIONING VENTILATION SOLUTIONS SHEET METAL FA…" at bounding box center [993, 87] width 106 height 61
click at [569, 160] on p "AIR CONDITIONING" at bounding box center [596, 163] width 119 height 18
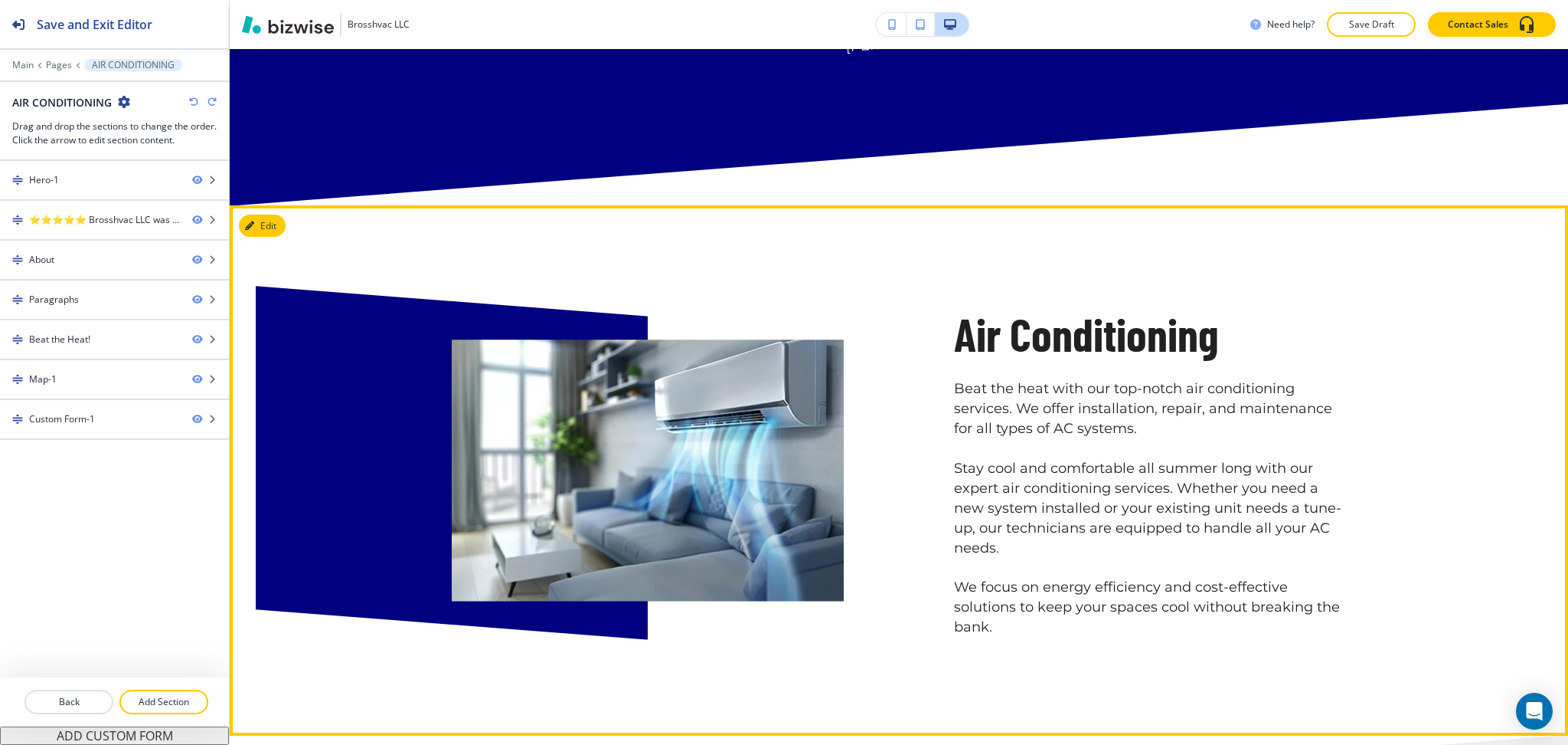
scroll to position [816, 0]
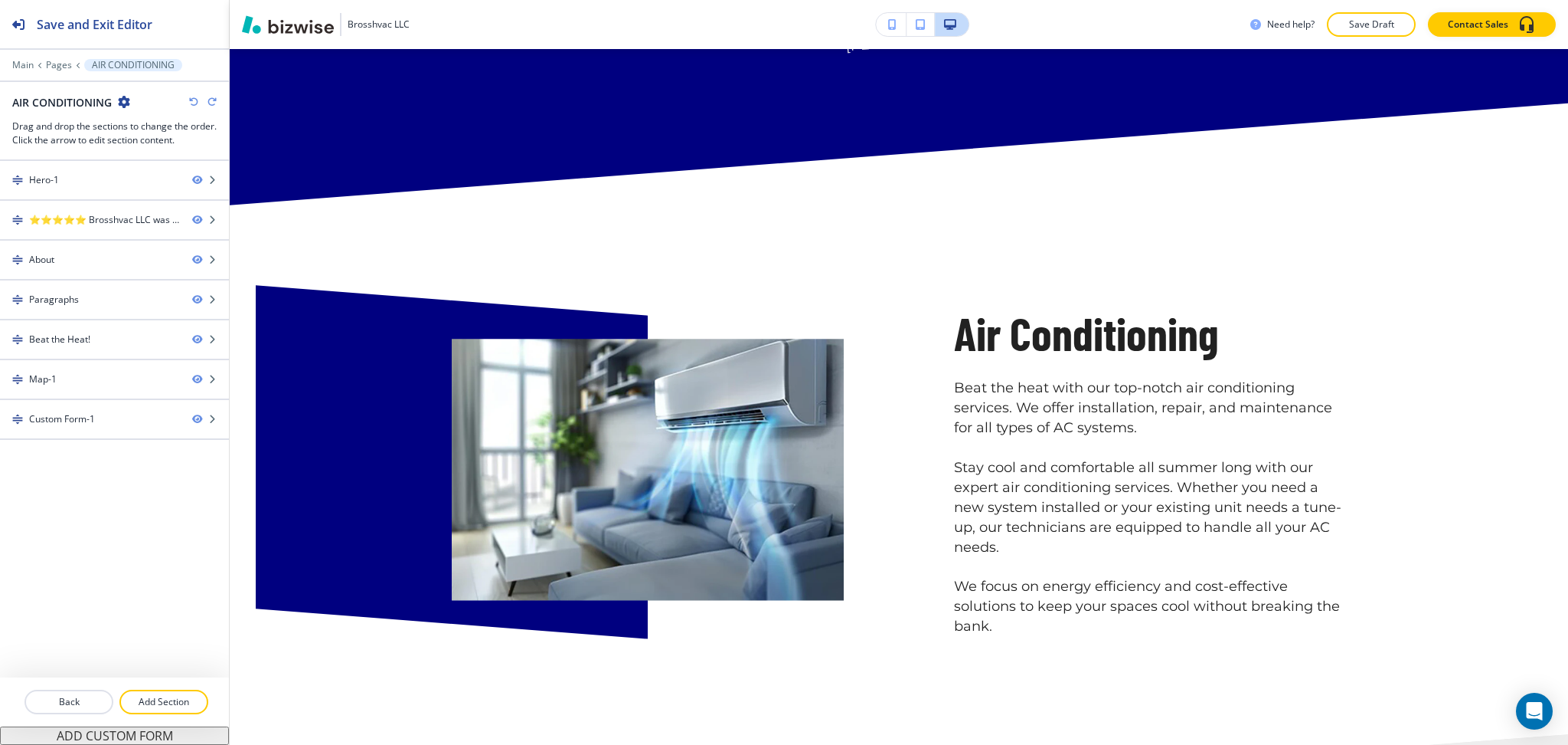
click at [44, 102] on h2 "AIR CONDITIONING" at bounding box center [62, 102] width 100 height 16
copy div "AIR CONDITIONING"
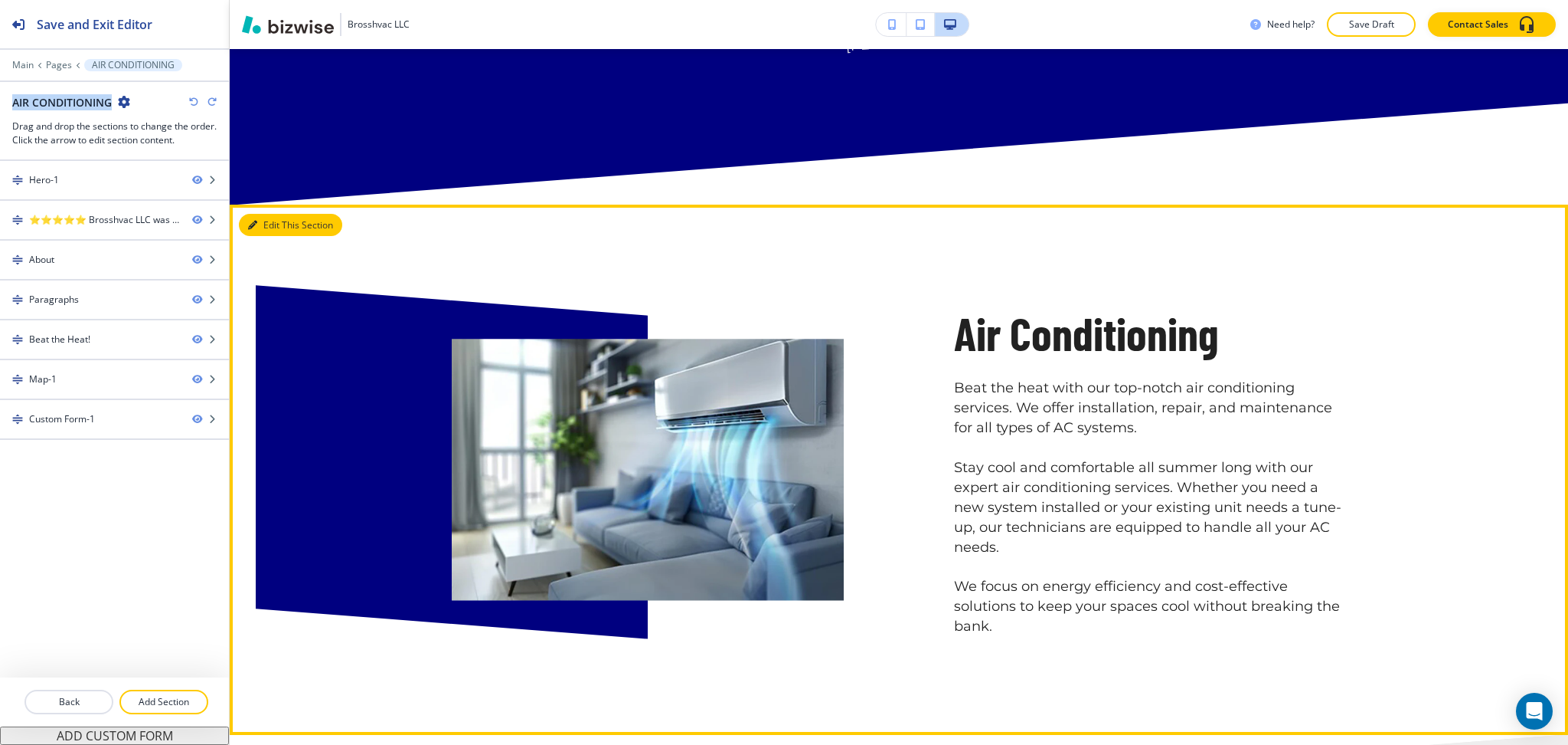
click at [261, 220] on button "Edit This Section" at bounding box center [291, 225] width 103 height 23
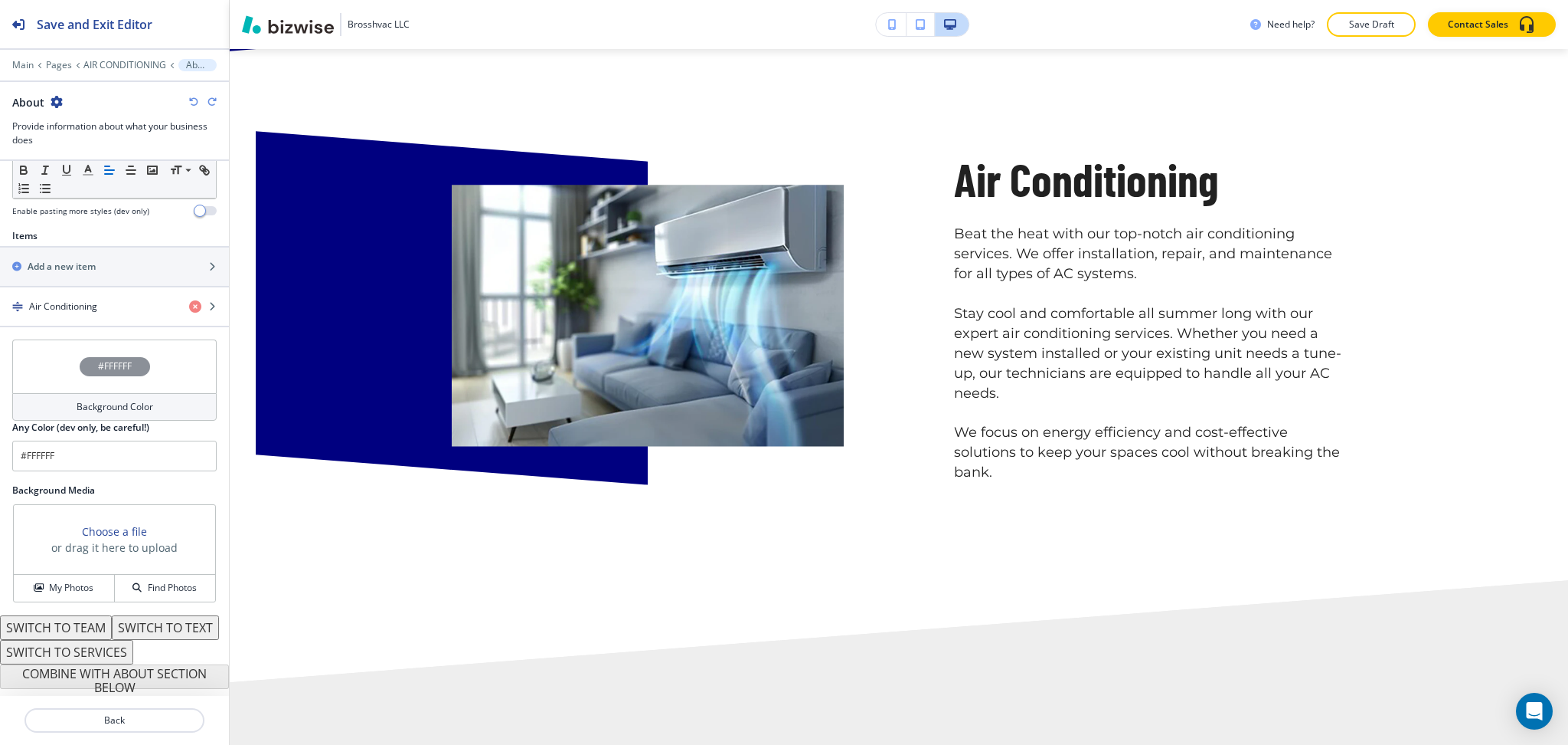
scroll to position [502, 0]
click at [60, 299] on h4 "Air Conditioning" at bounding box center [64, 306] width 68 height 14
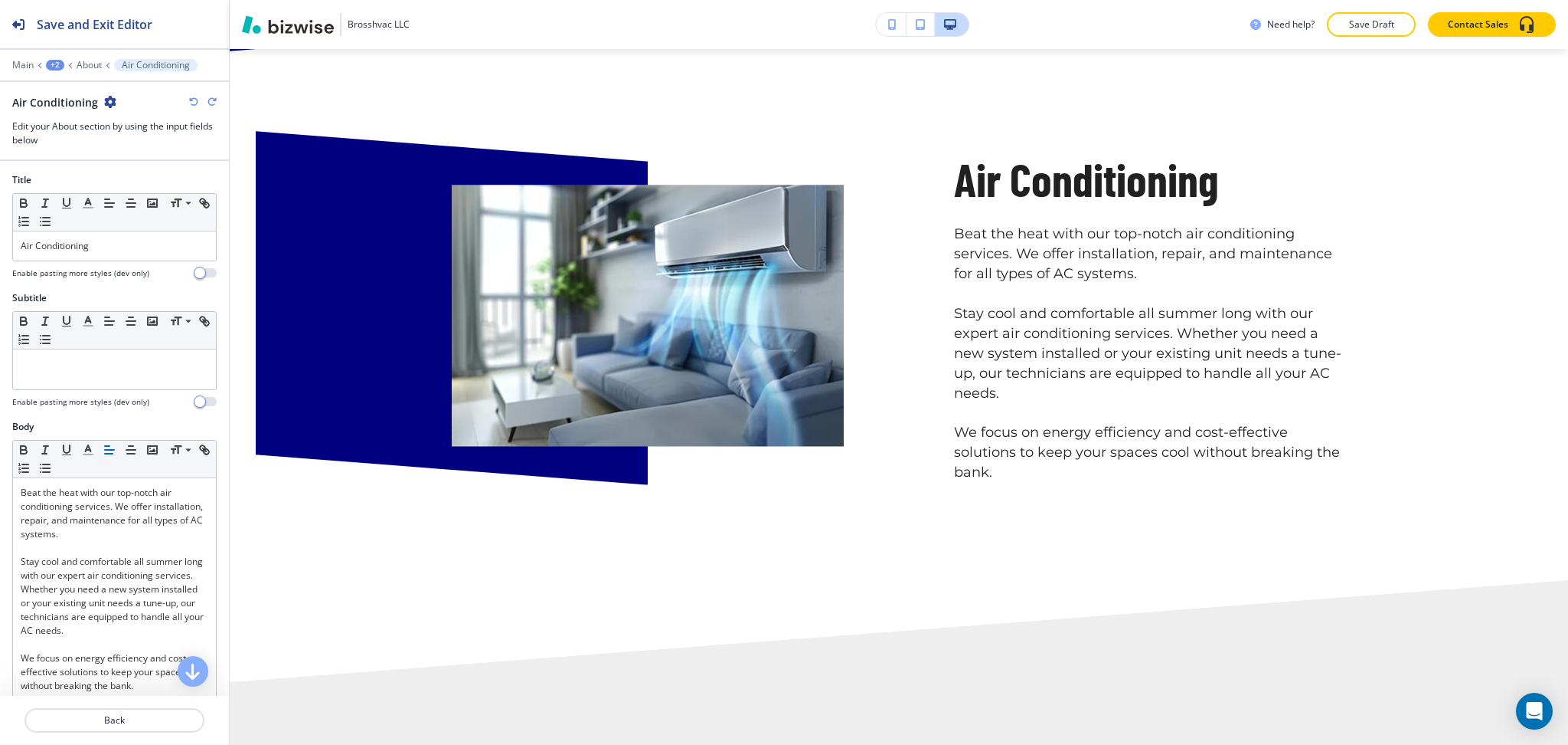
scroll to position [994, 0]
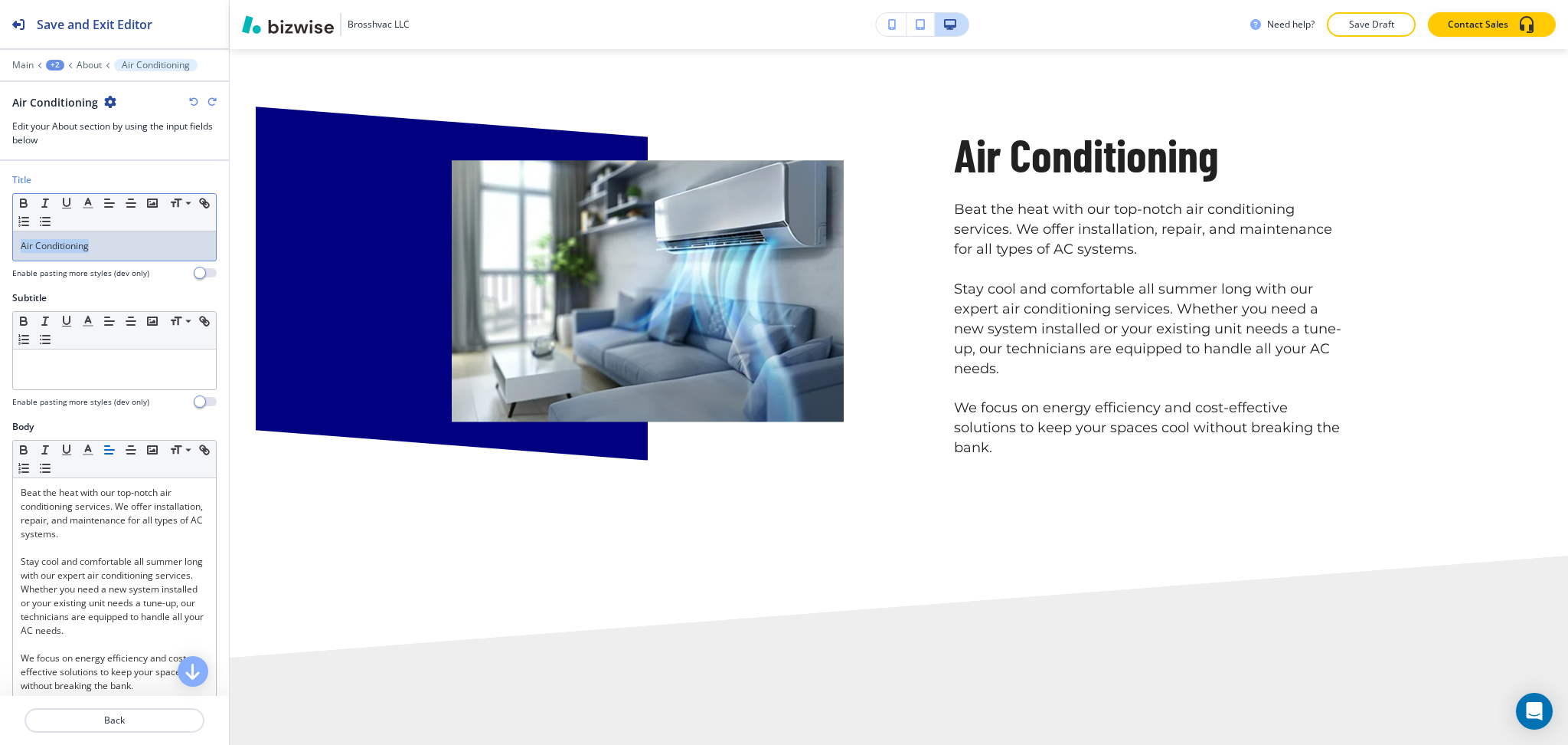
drag, startPoint x: 54, startPoint y: 250, endPoint x: 7, endPoint y: 223, distance: 54.2
click at [0, 231] on div "Title Small Normal Large Huge Air Conditioning Enable pasting more styles (dev …" at bounding box center [114, 233] width 229 height 118
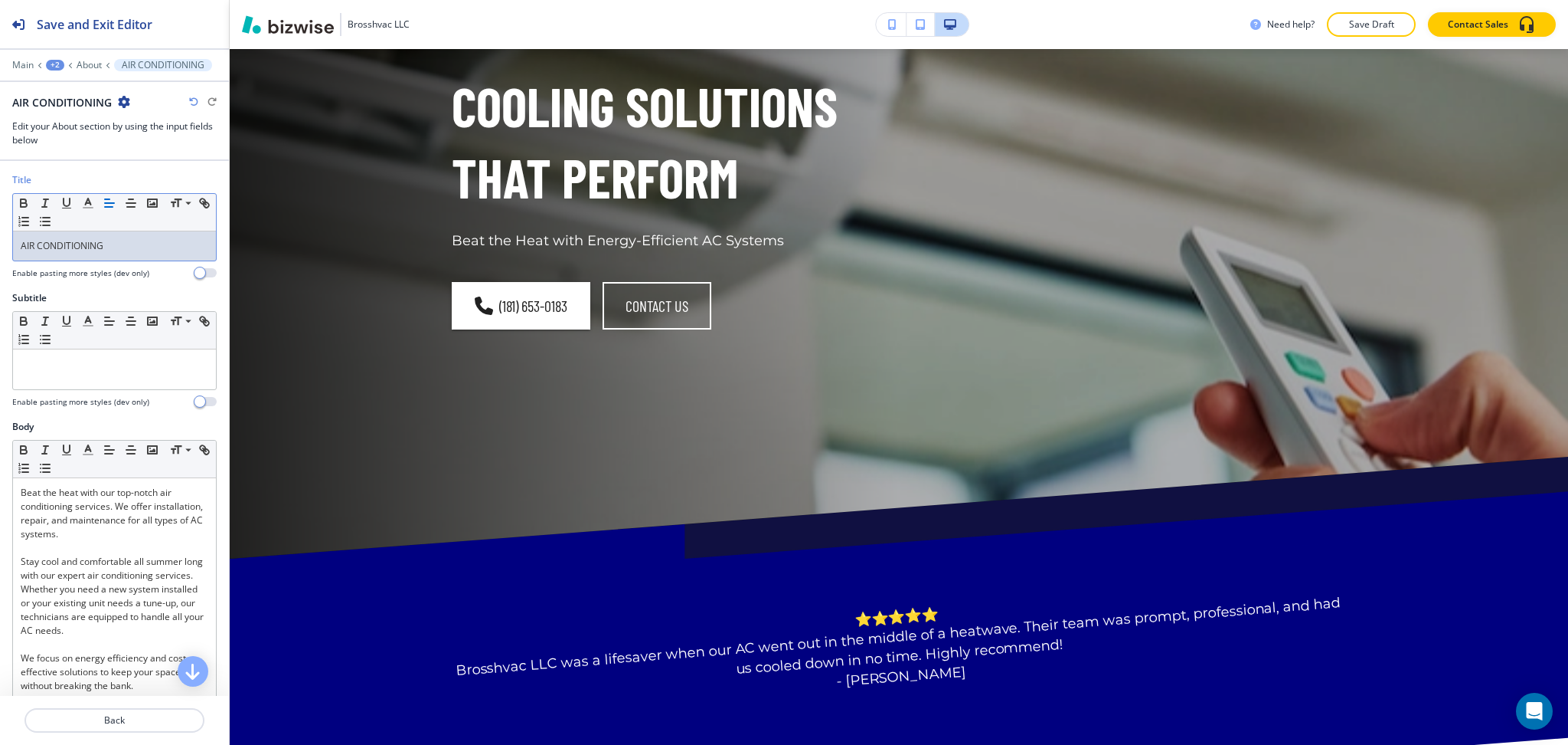
scroll to position [0, 0]
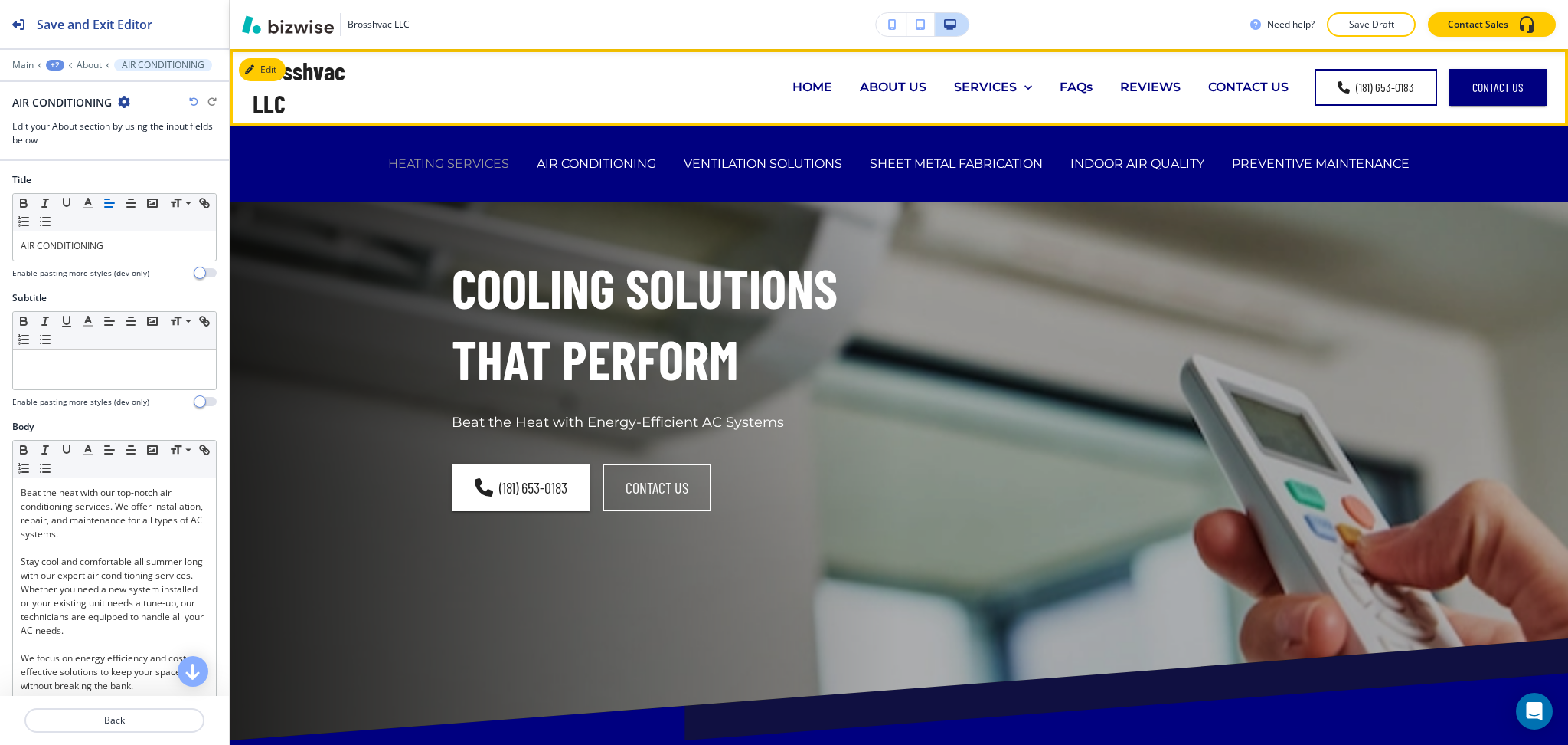
click at [434, 164] on p "HEATING SERVICES" at bounding box center [449, 163] width 121 height 18
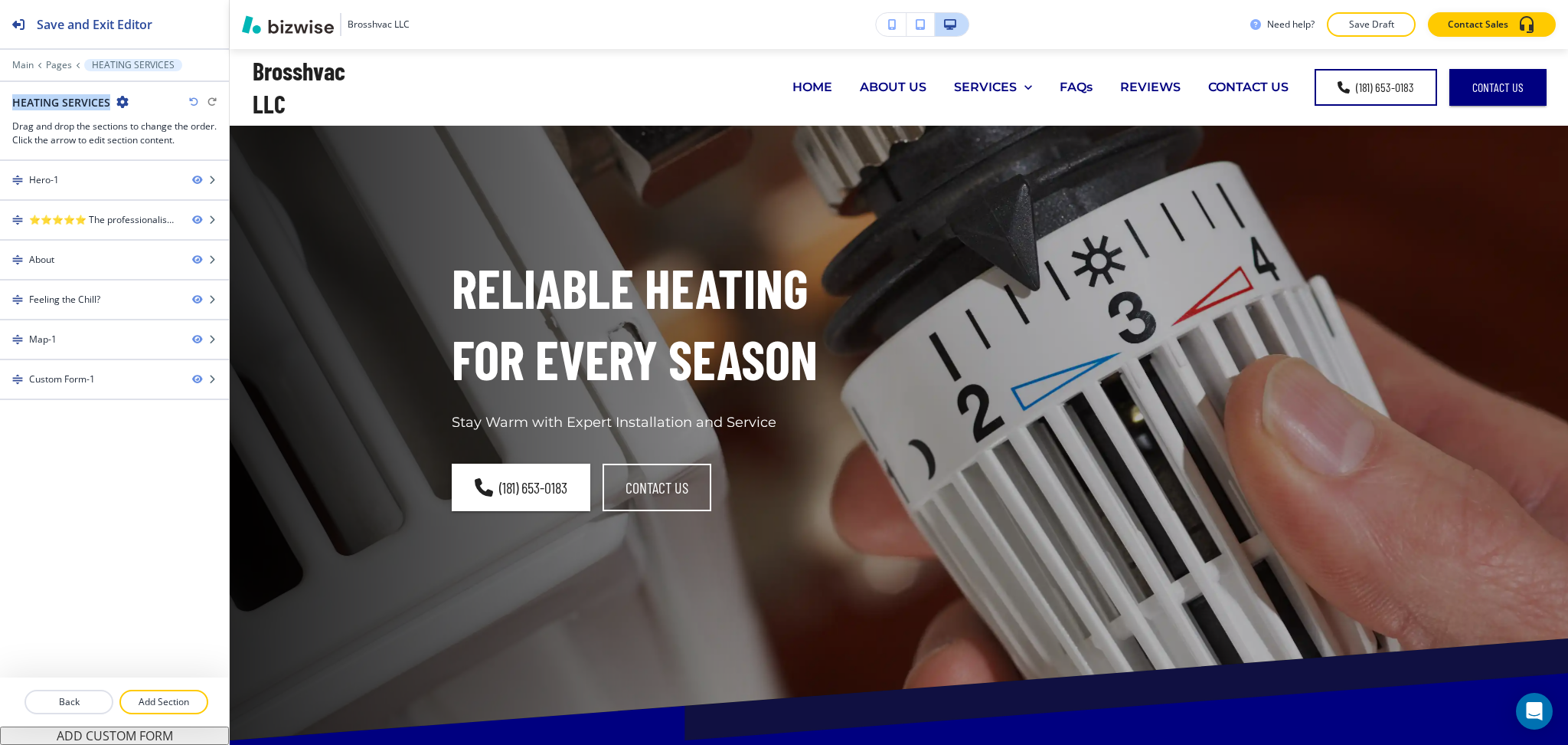
drag, startPoint x: 108, startPoint y: 101, endPoint x: 12, endPoint y: 109, distance: 96.3
click at [12, 109] on h2 "HEATING SERVICES" at bounding box center [61, 102] width 98 height 16
copy h2 "HEATING SERVICES"
click at [59, 263] on div "About" at bounding box center [90, 259] width 180 height 14
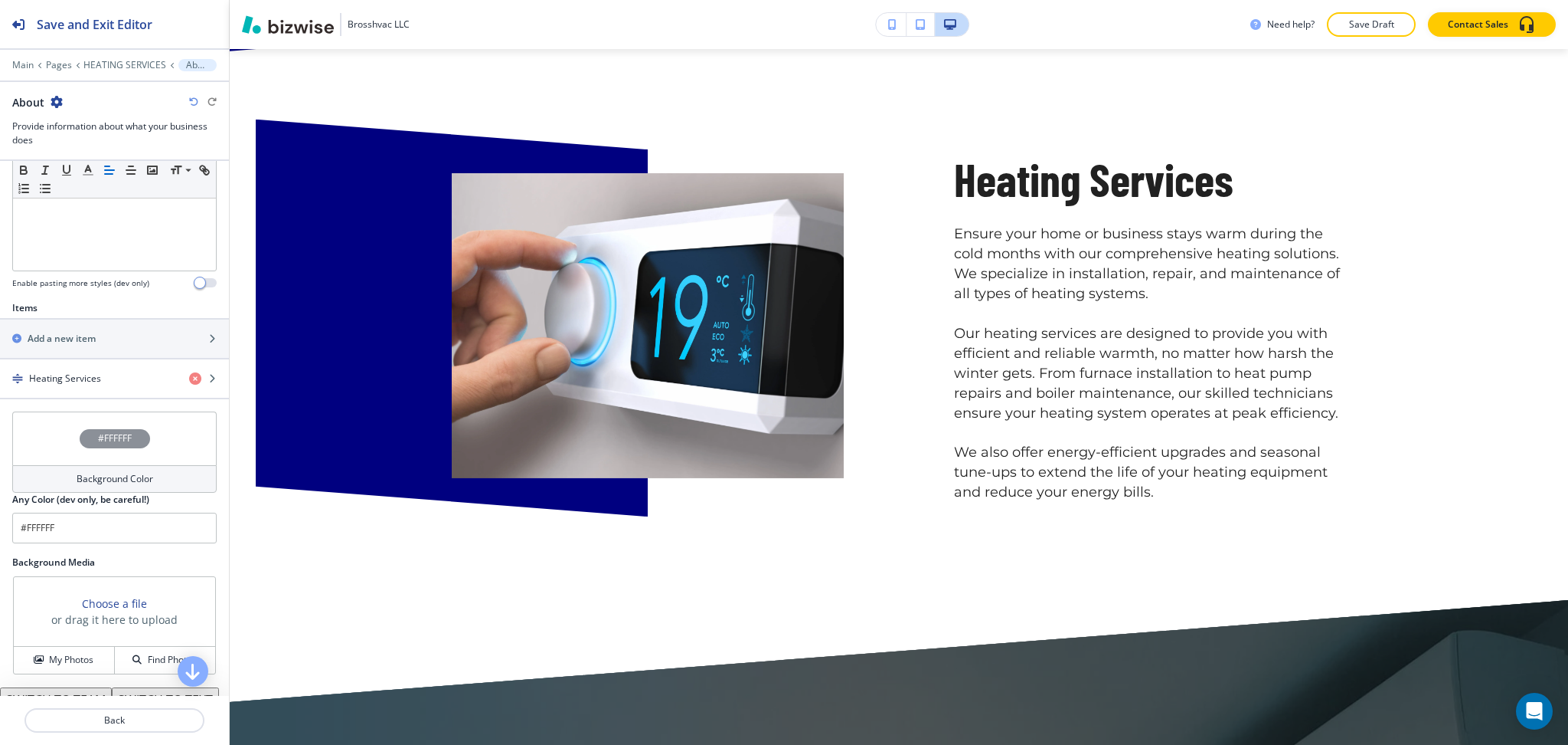
scroll to position [408, 0]
click at [64, 394] on div "button" at bounding box center [114, 390] width 229 height 12
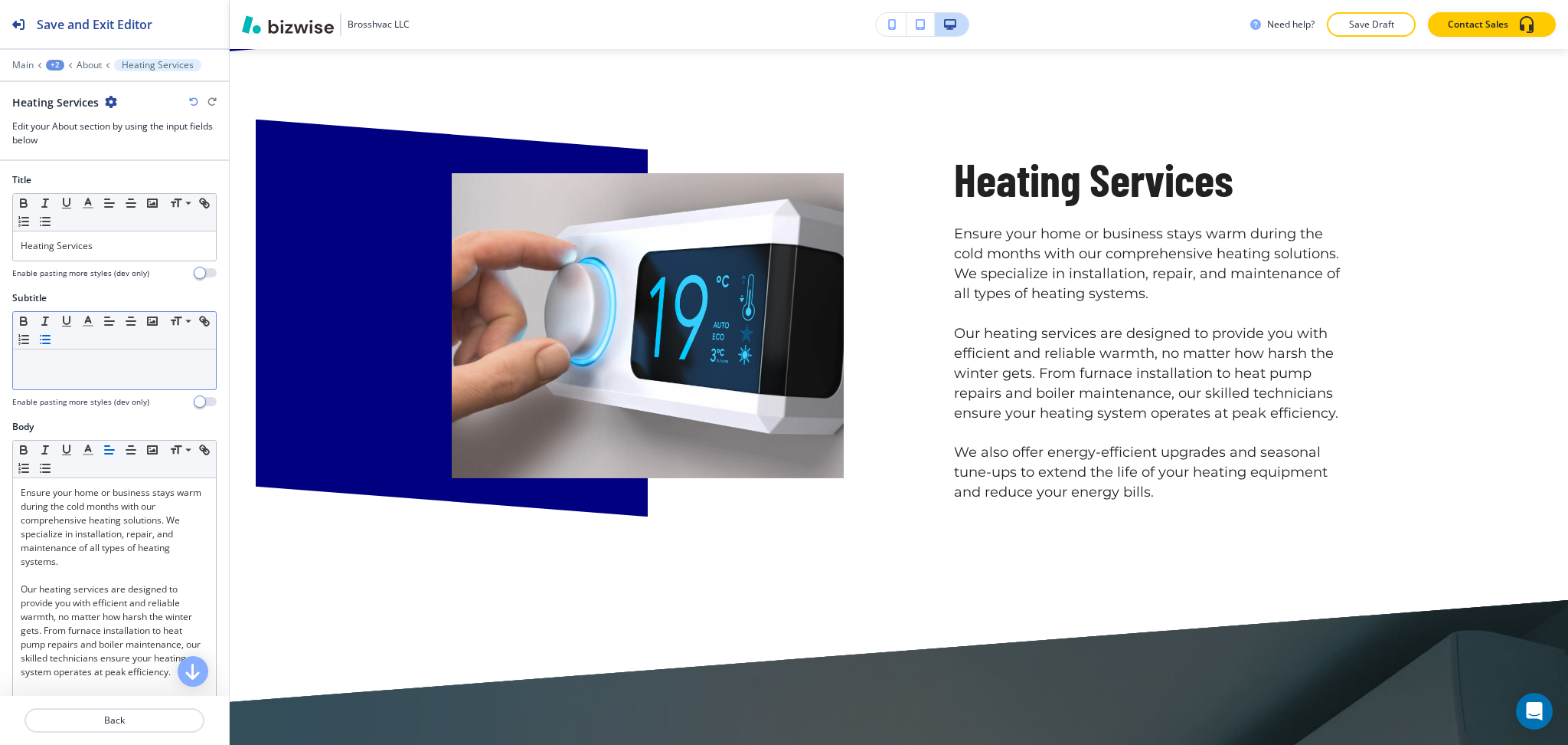
scroll to position [994, 0]
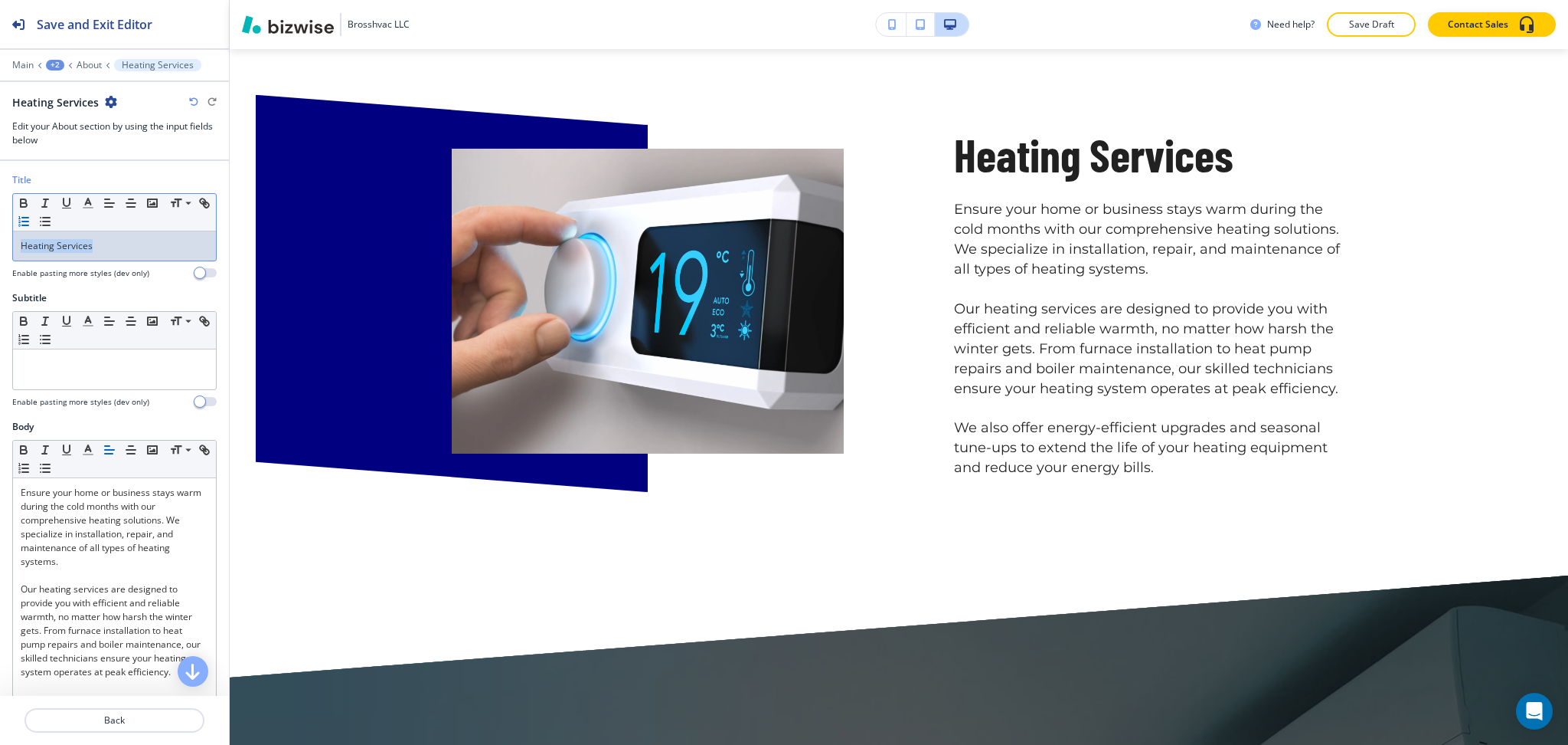
drag, startPoint x: 98, startPoint y: 248, endPoint x: 39, endPoint y: 212, distance: 69.1
click at [0, 232] on div "Title Small Normal Large Huge Heating Services Enable pasting more styles (dev …" at bounding box center [114, 233] width 229 height 118
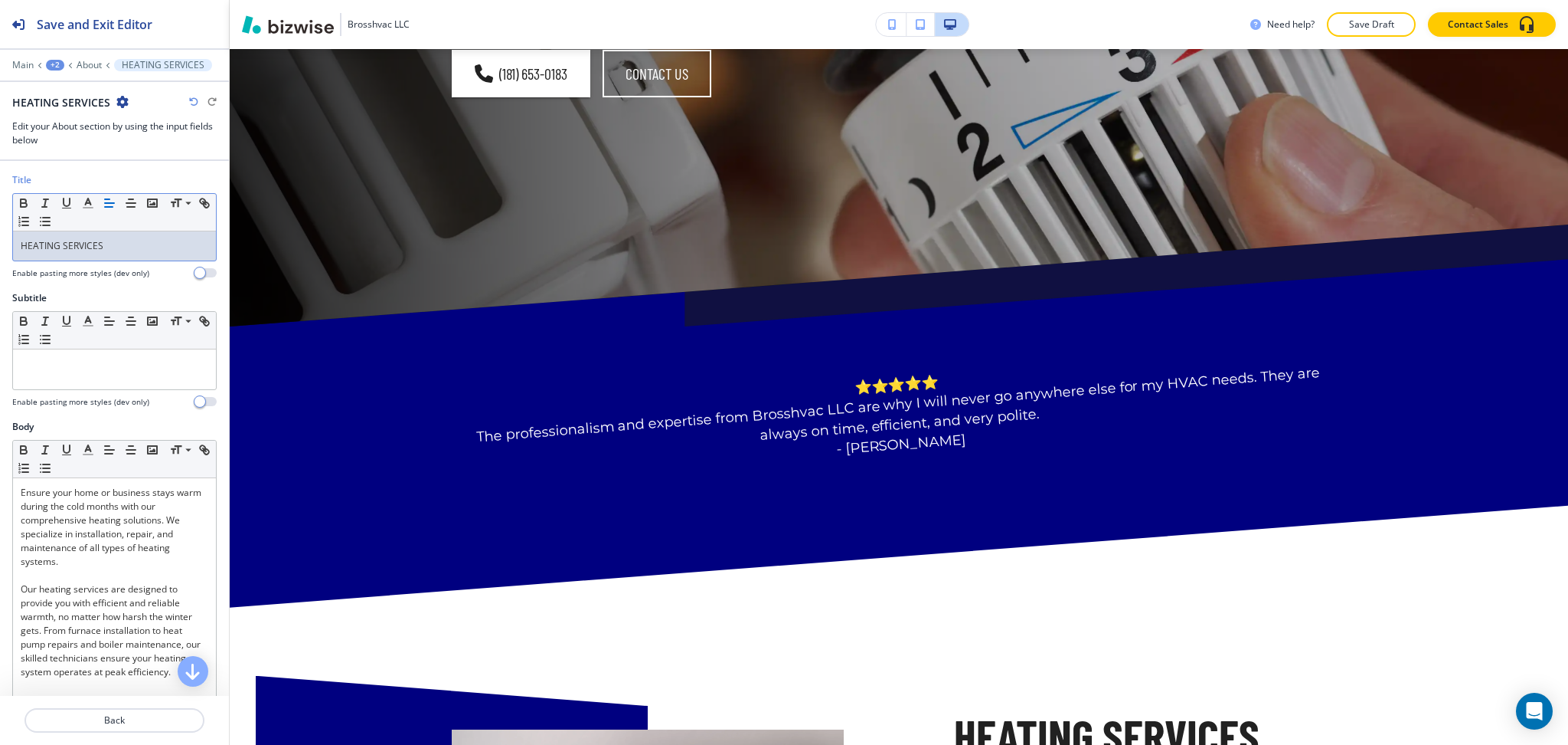
scroll to position [0, 0]
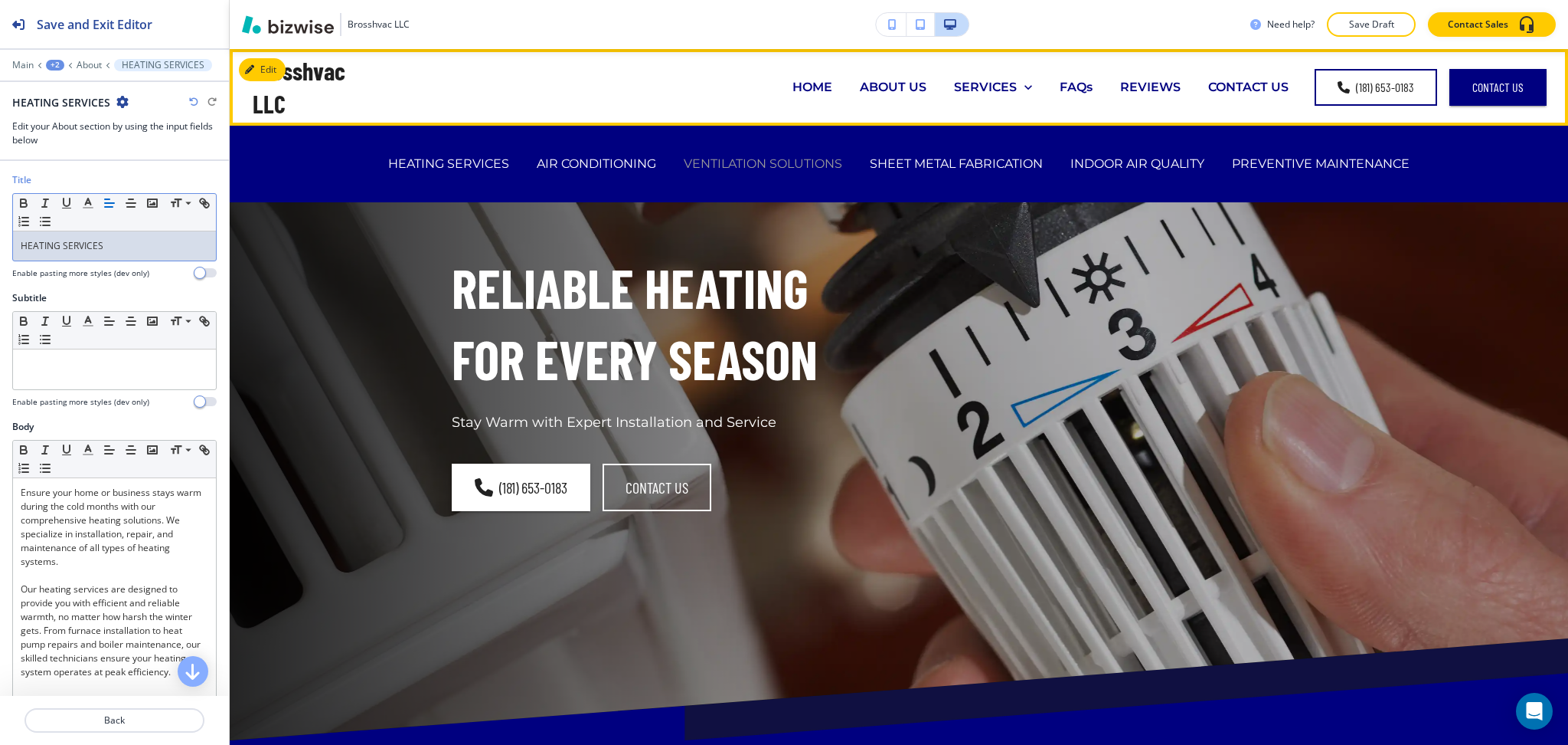
click at [716, 169] on p "VENTILATION SOLUTIONS" at bounding box center [763, 163] width 159 height 18
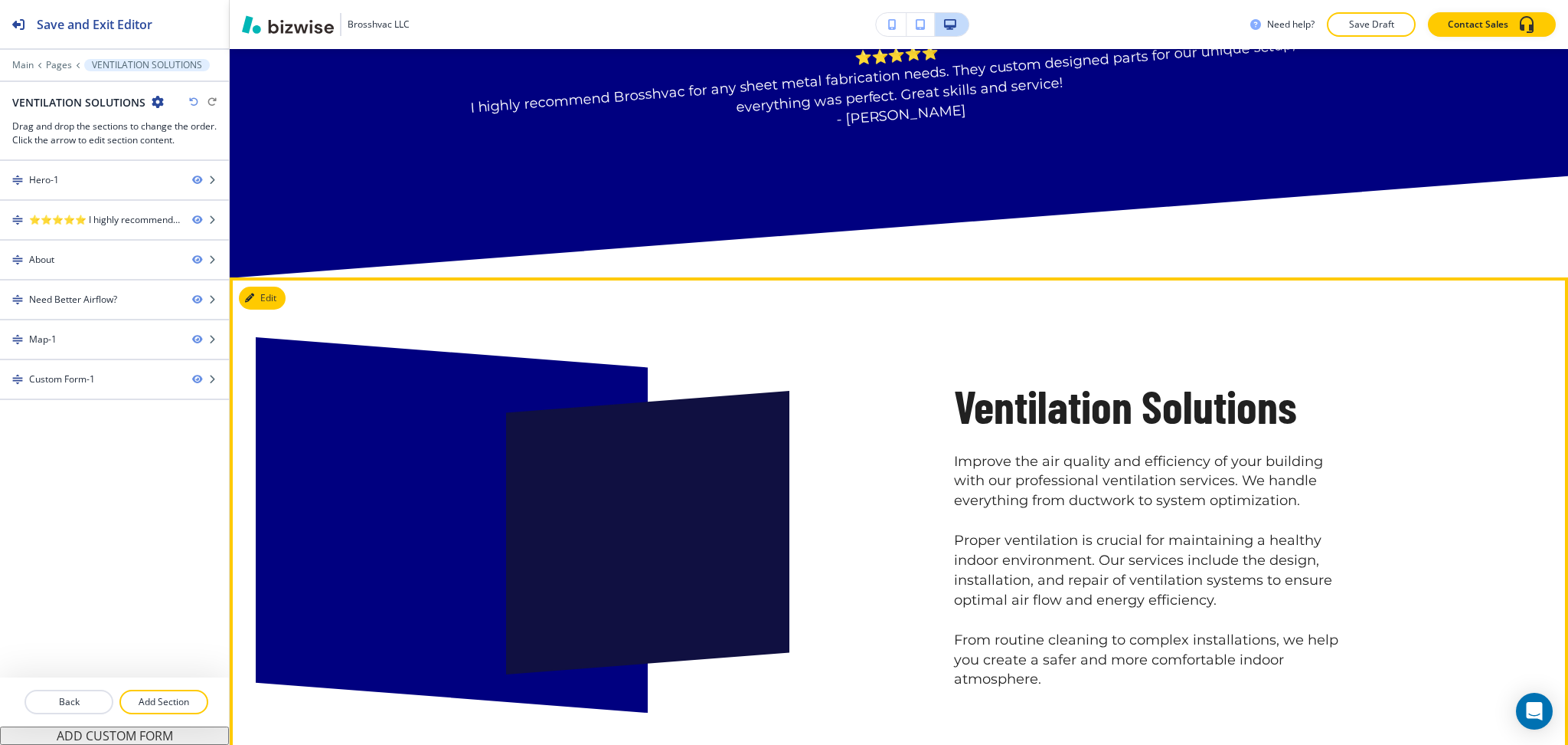
scroll to position [817, 0]
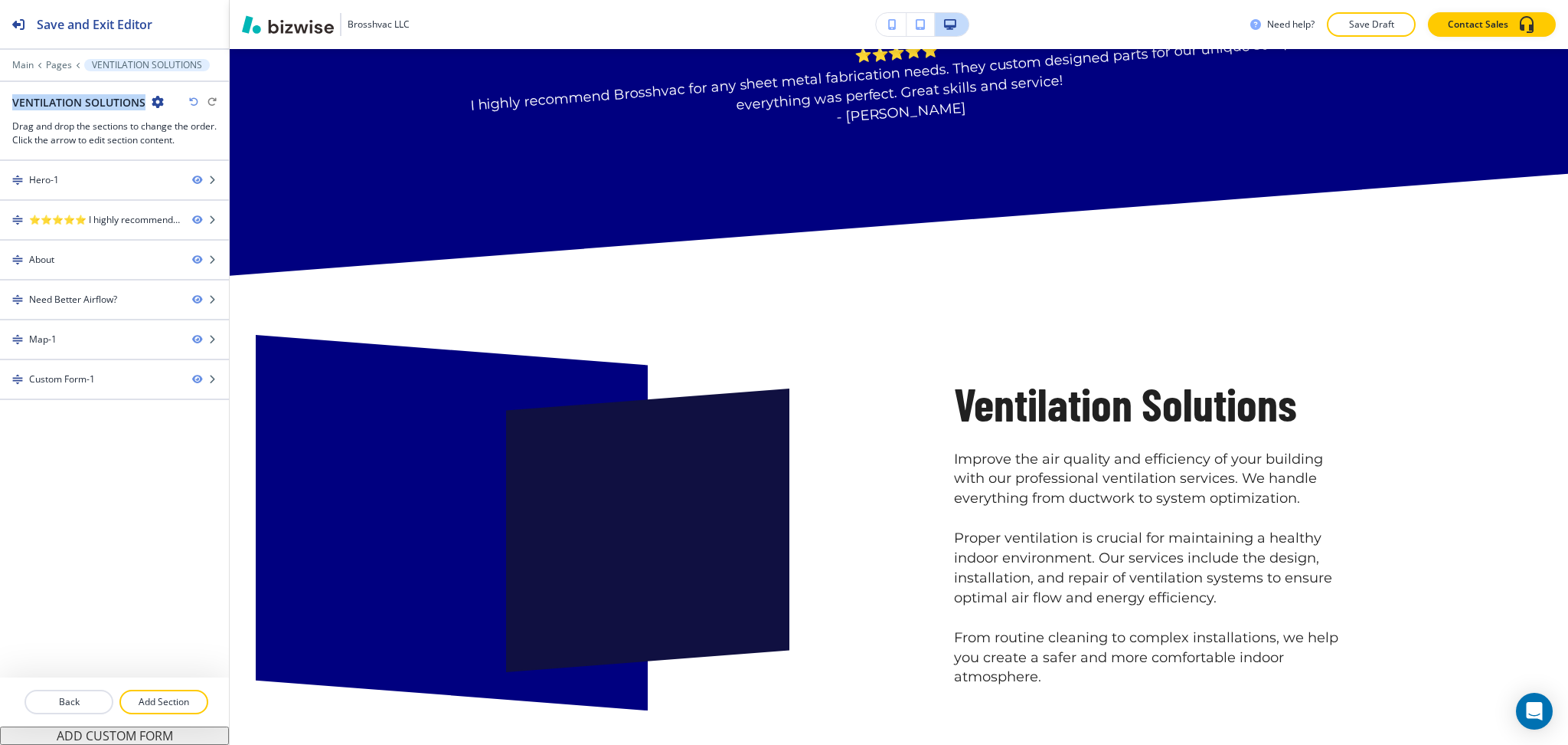
drag, startPoint x: 143, startPoint y: 101, endPoint x: 7, endPoint y: 99, distance: 136.0
click at [7, 99] on div "VENTILATION SOLUTIONS Drag and drop the sections to change the order. Click the…" at bounding box center [114, 120] width 229 height 53
copy h2 "VENTILATION SOLUTIONS"
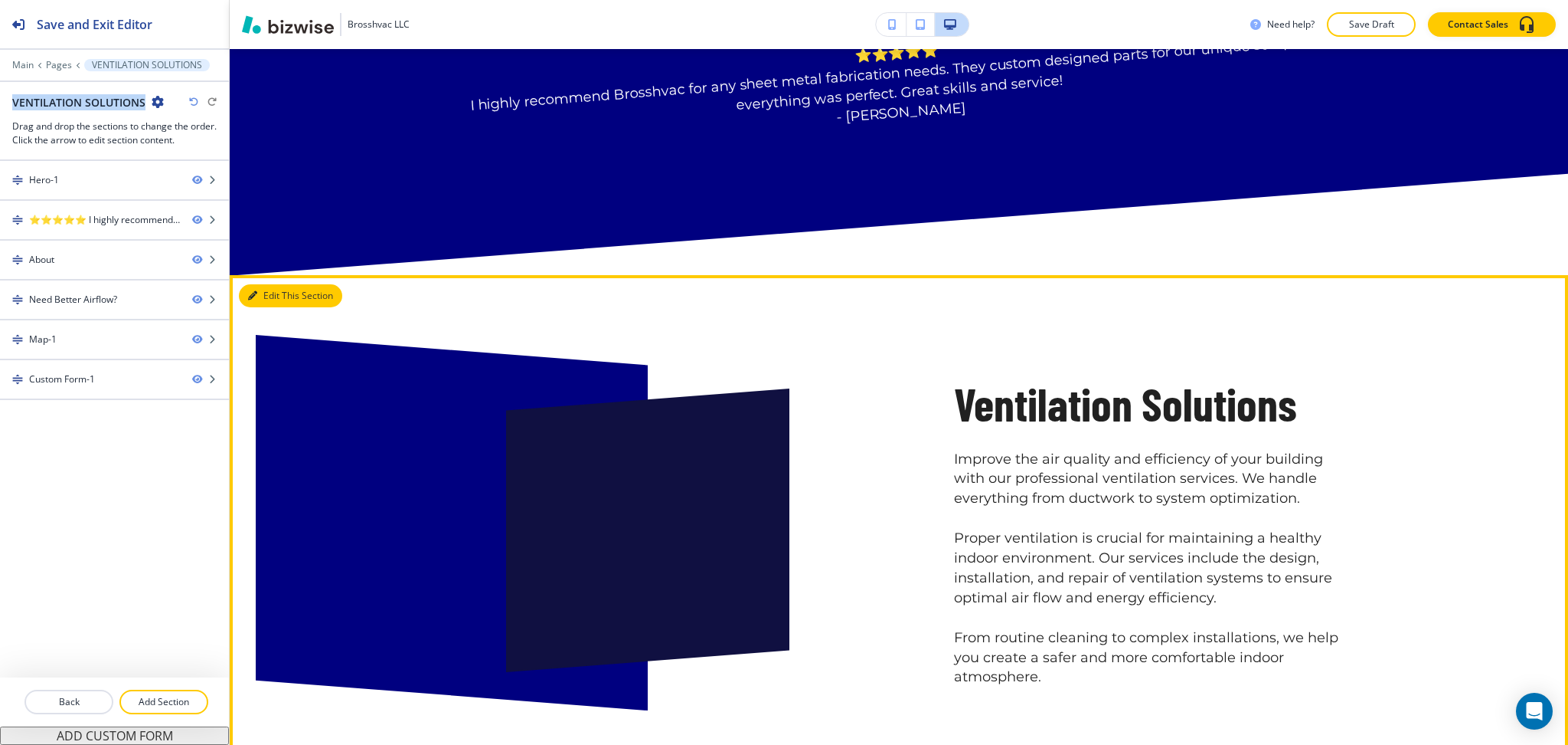
click at [257, 294] on button "Edit This Section" at bounding box center [291, 295] width 103 height 23
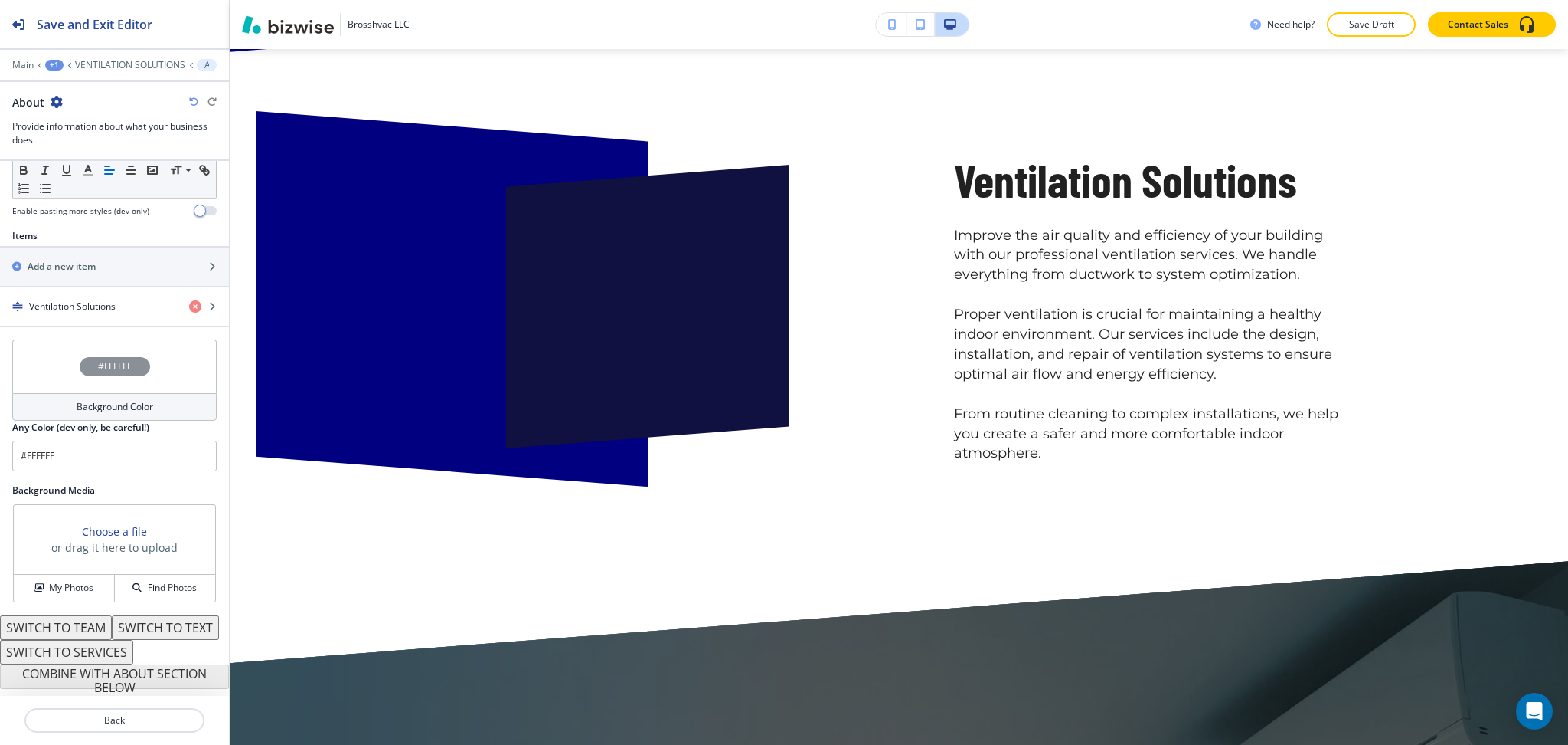
scroll to position [502, 0]
click at [76, 299] on h4 "Ventilation Solutions" at bounding box center [73, 306] width 87 height 14
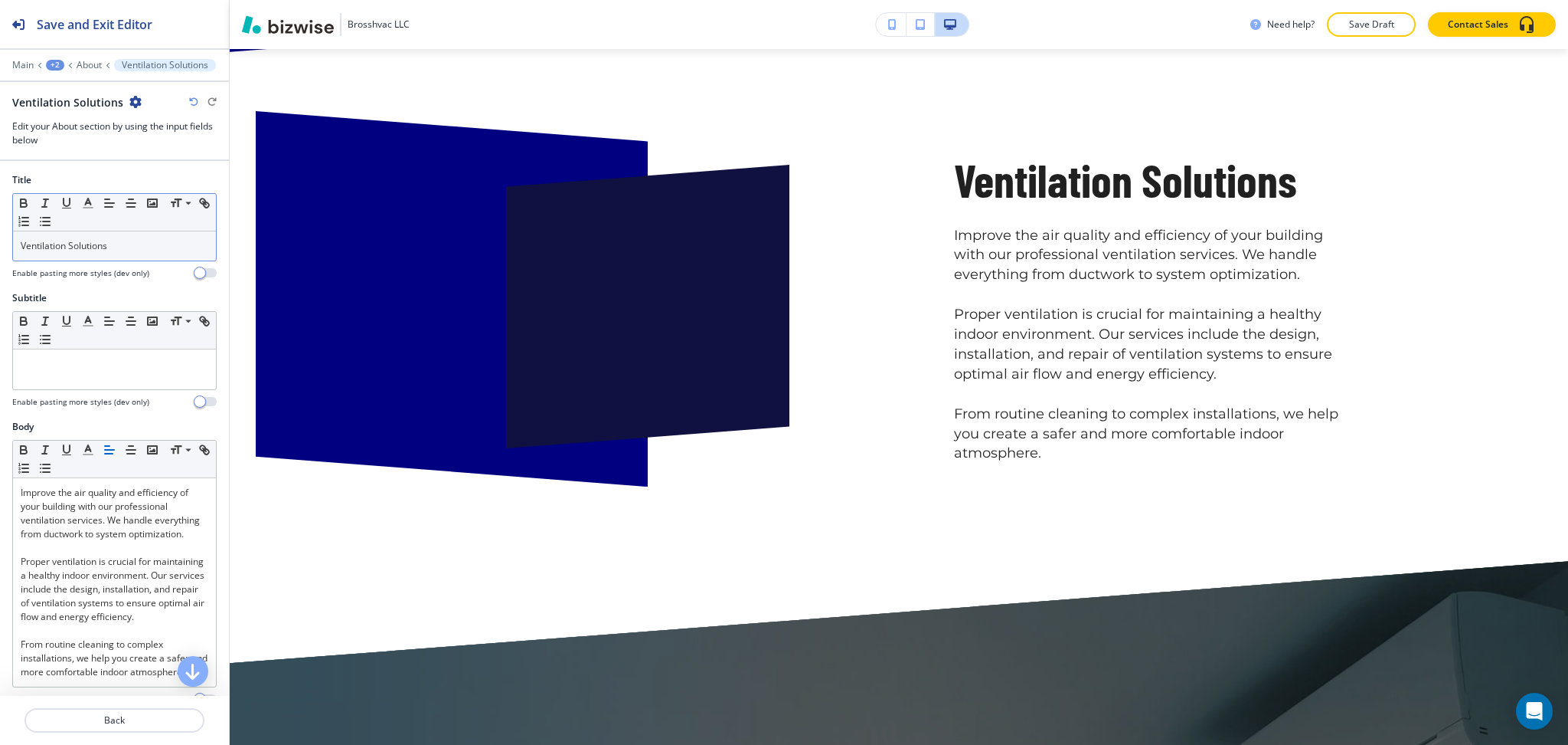
scroll to position [1064, 0]
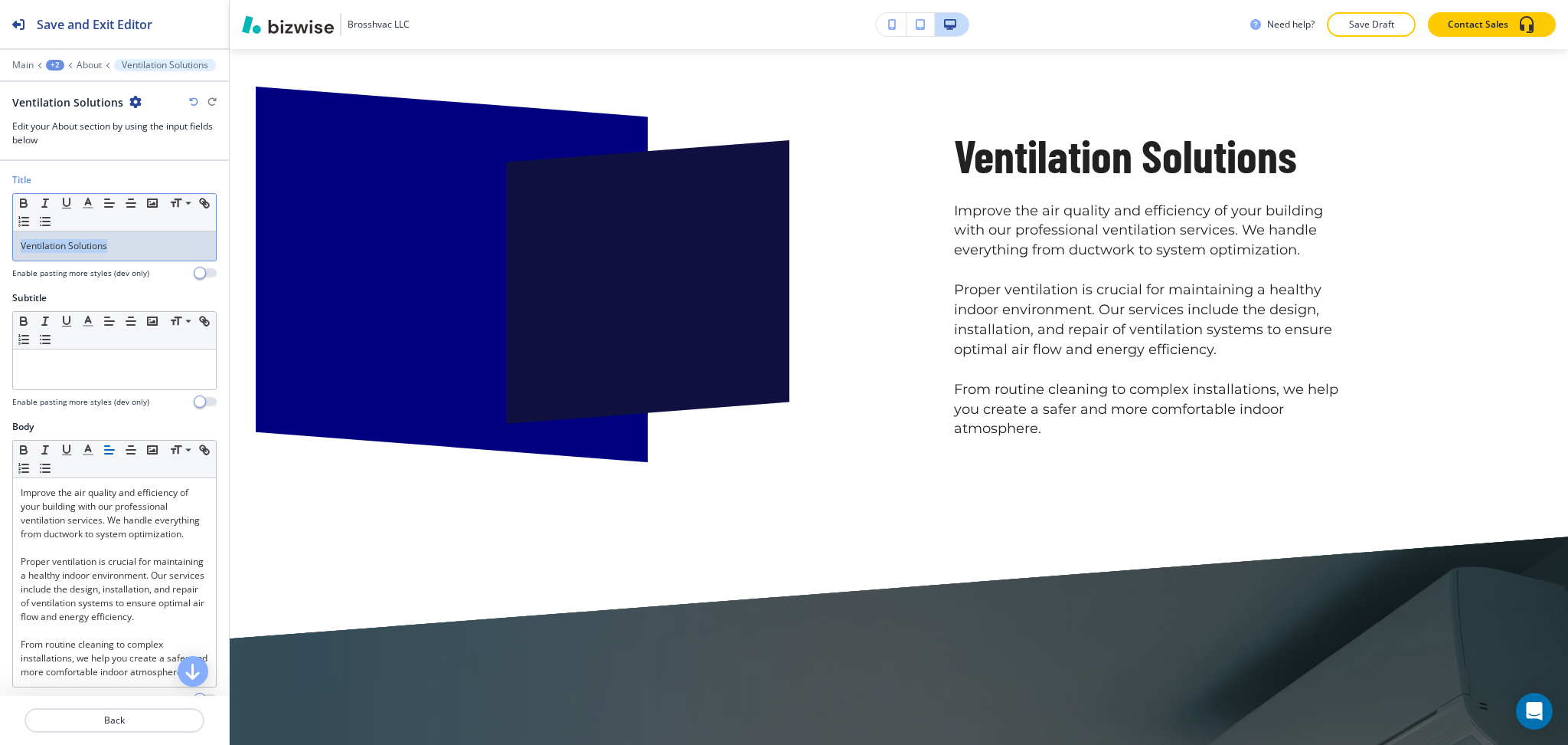
drag, startPoint x: 110, startPoint y: 244, endPoint x: 0, endPoint y: 234, distance: 110.5
click at [0, 246] on div "Title Small Normal Large Huge Ventilation Solutions Enable pasting more styles …" at bounding box center [114, 233] width 229 height 118
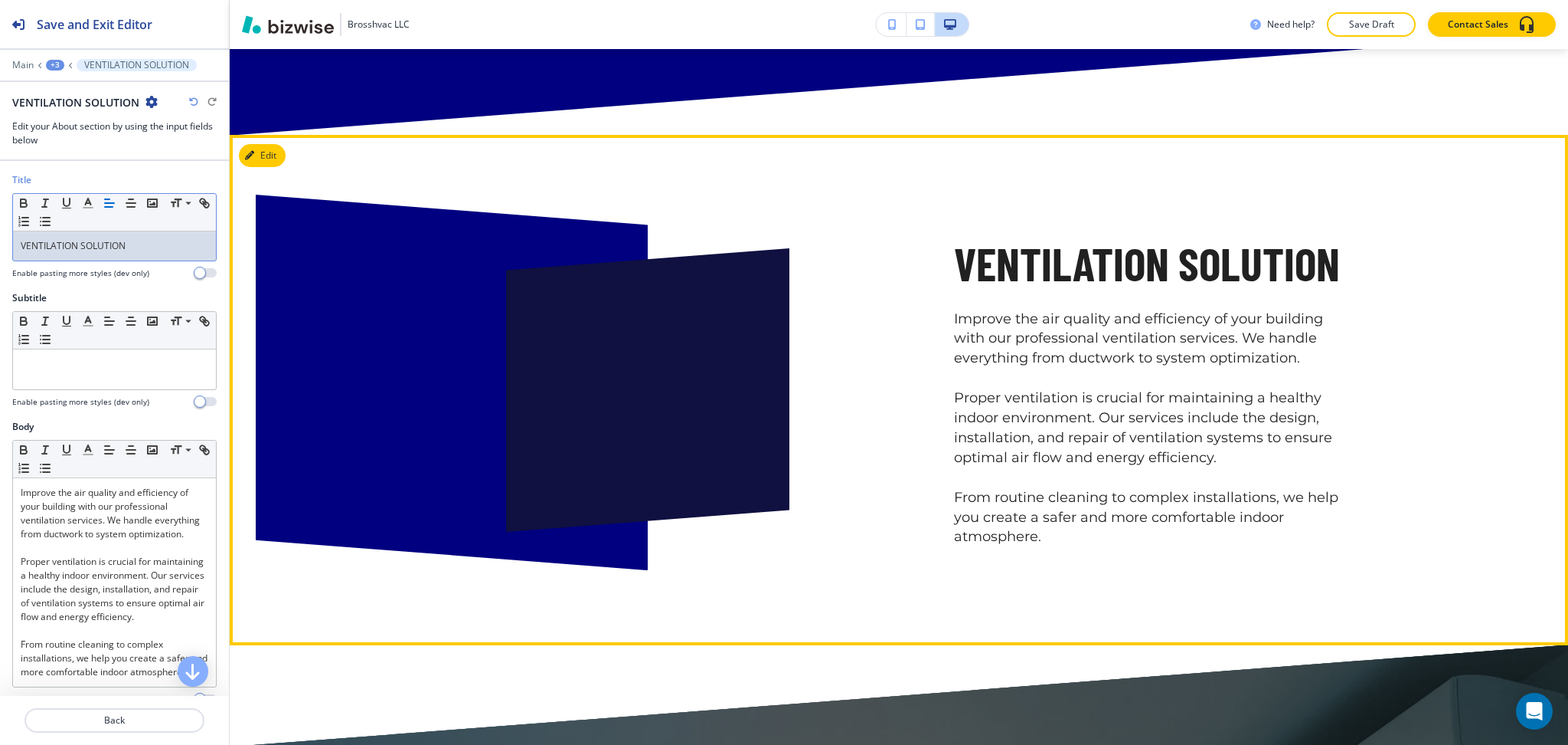
scroll to position [956, 0]
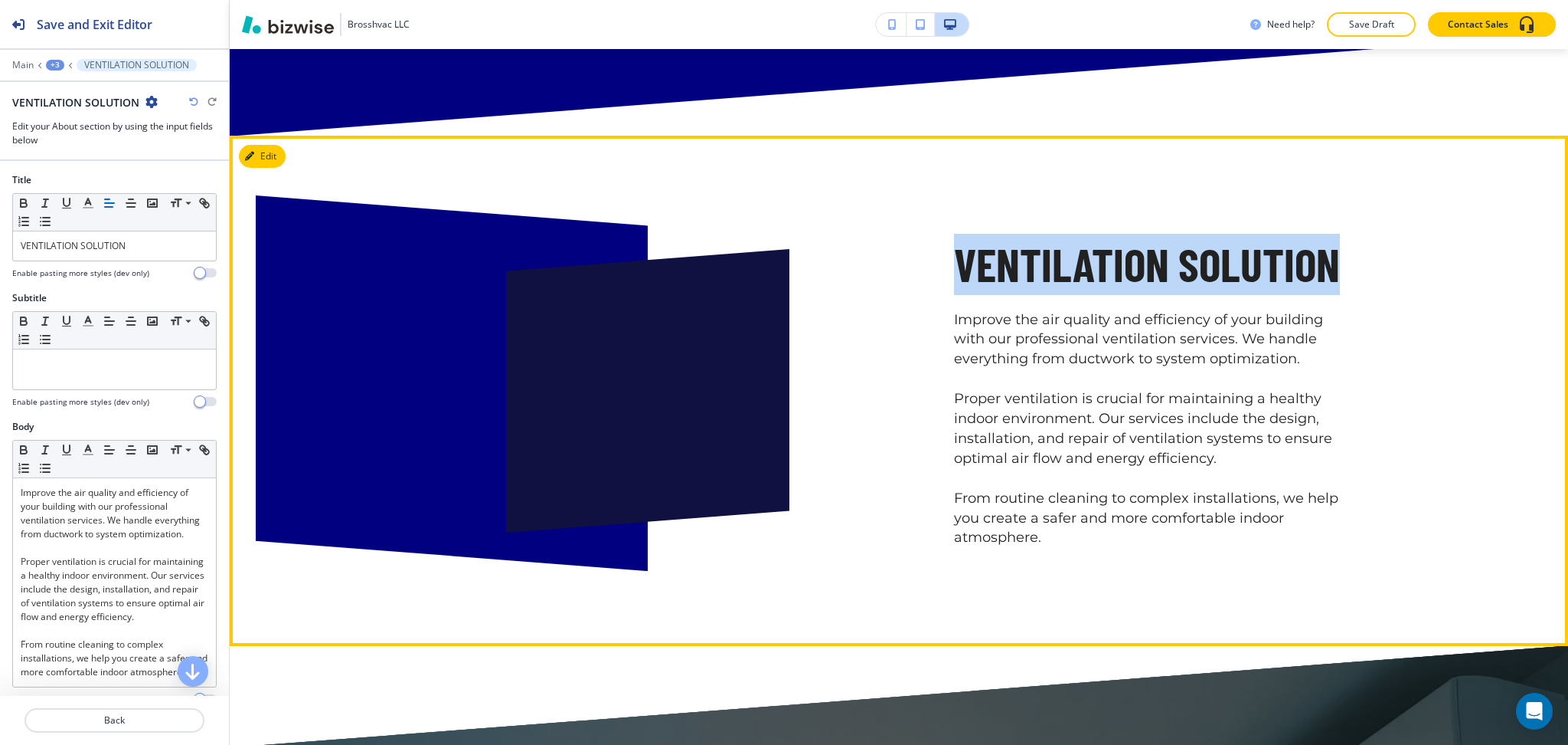
drag, startPoint x: 1348, startPoint y: 269, endPoint x: 939, endPoint y: 255, distance: 409.2
click at [939, 255] on div "VENTILATION SOLUTION Improve the air quality and efficiency of your building wi…" at bounding box center [899, 391] width 980 height 315
copy p "VENTILATION SOLUTION"
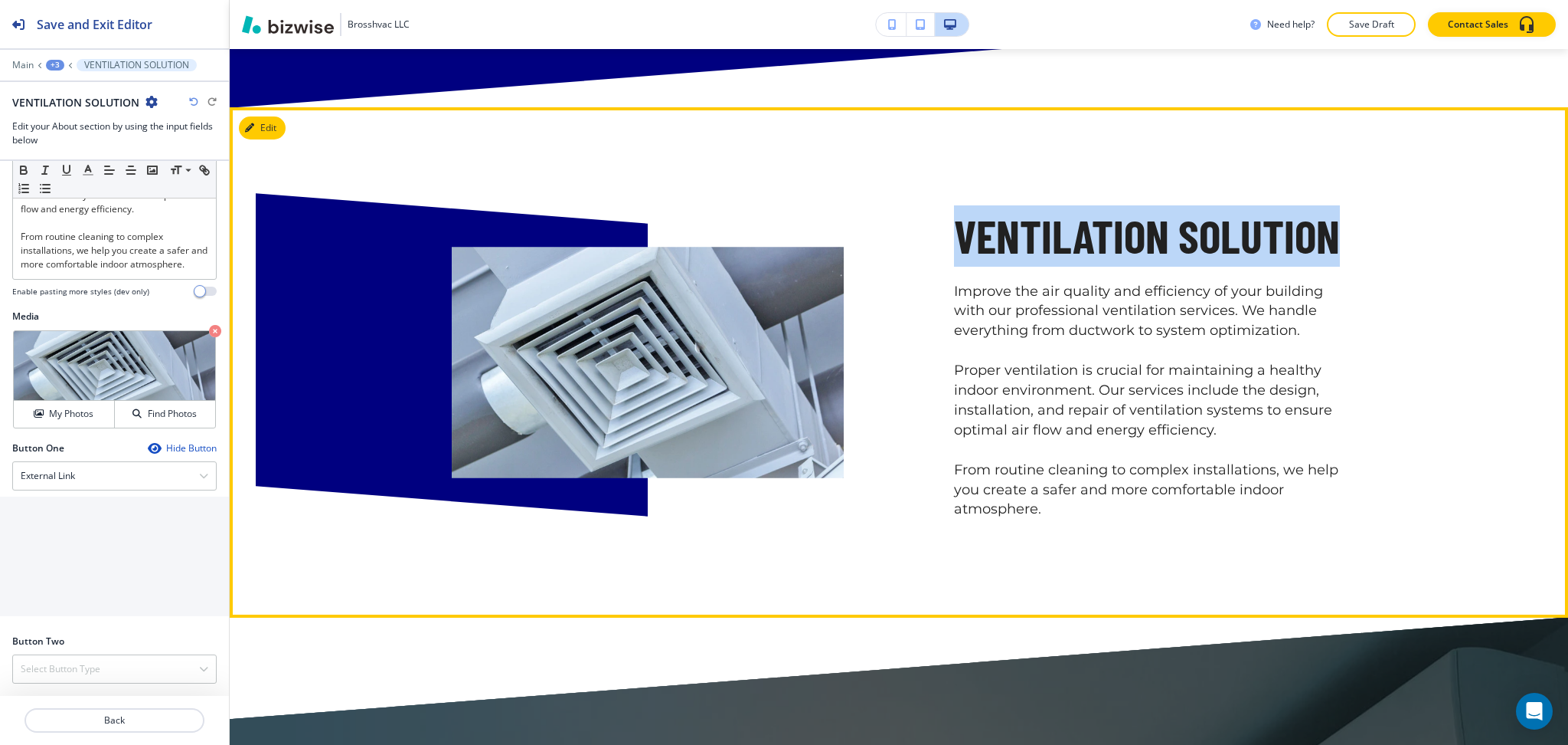
scroll to position [449, 0]
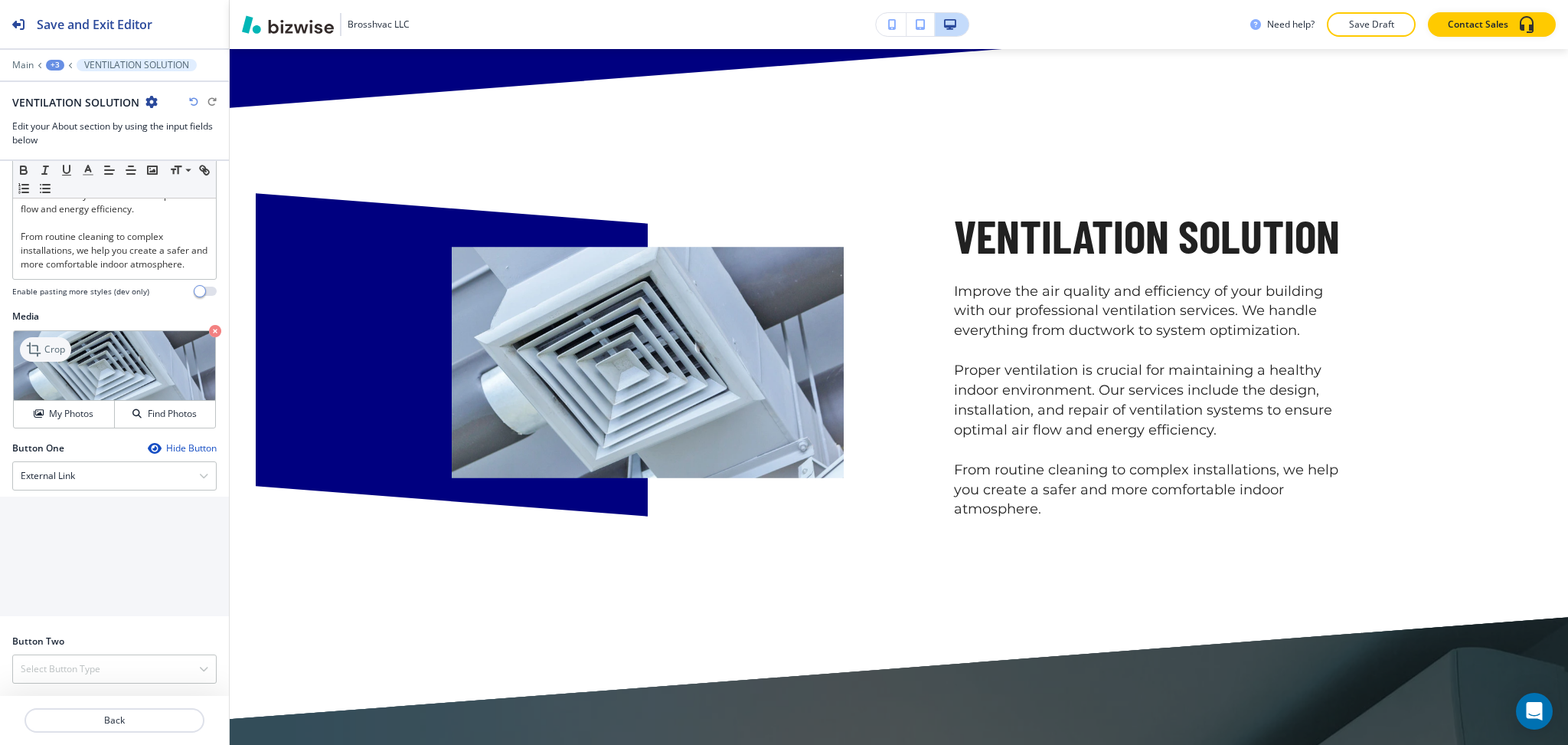
click at [46, 347] on p "Crop" at bounding box center [54, 349] width 20 height 14
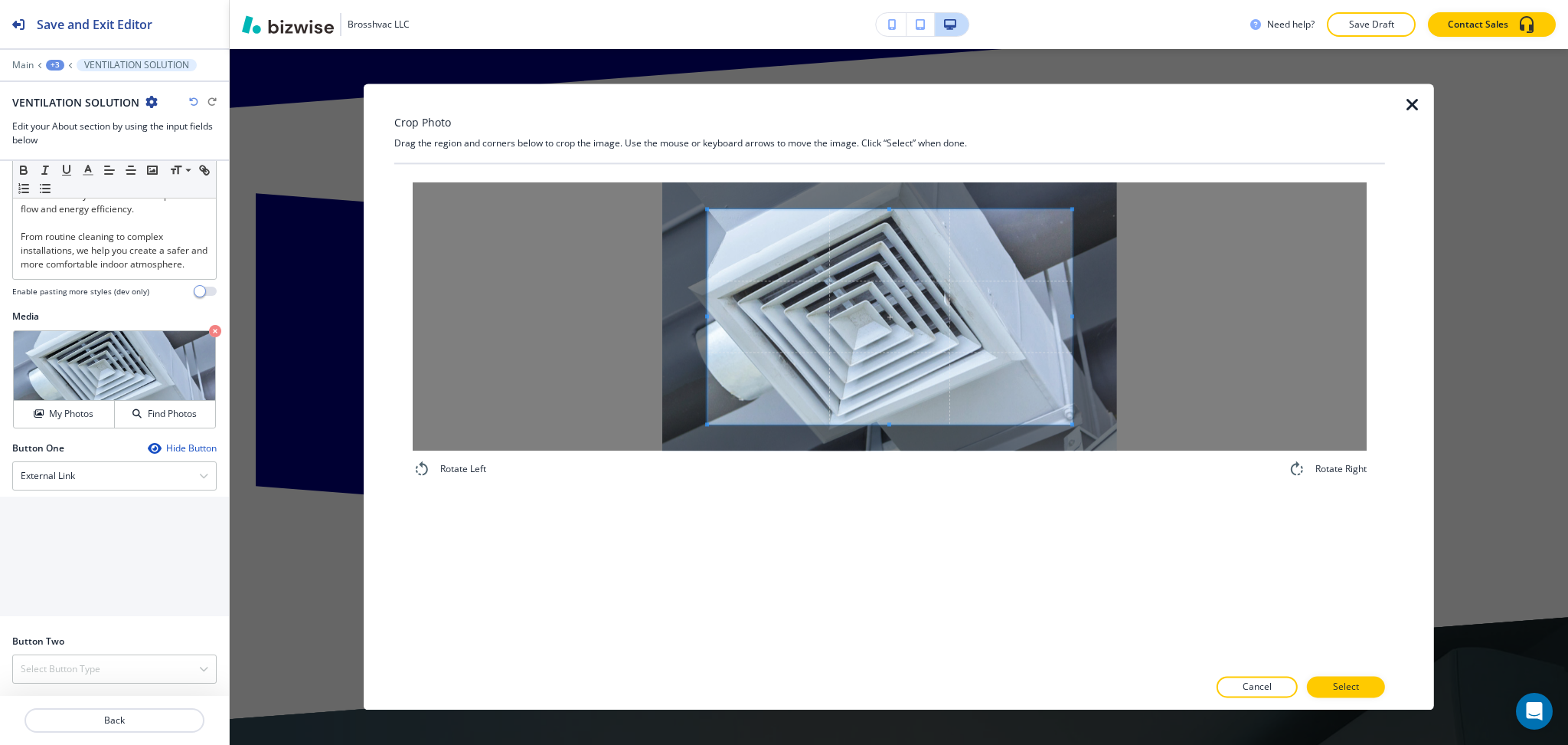
click at [903, 121] on div "Crop Photo Drag the region and corners below to crop the image. Use the mouse o…" at bounding box center [890, 396] width 991 height 626
click at [882, 542] on div "Rotate Left Rotate Right" at bounding box center [890, 415] width 991 height 502
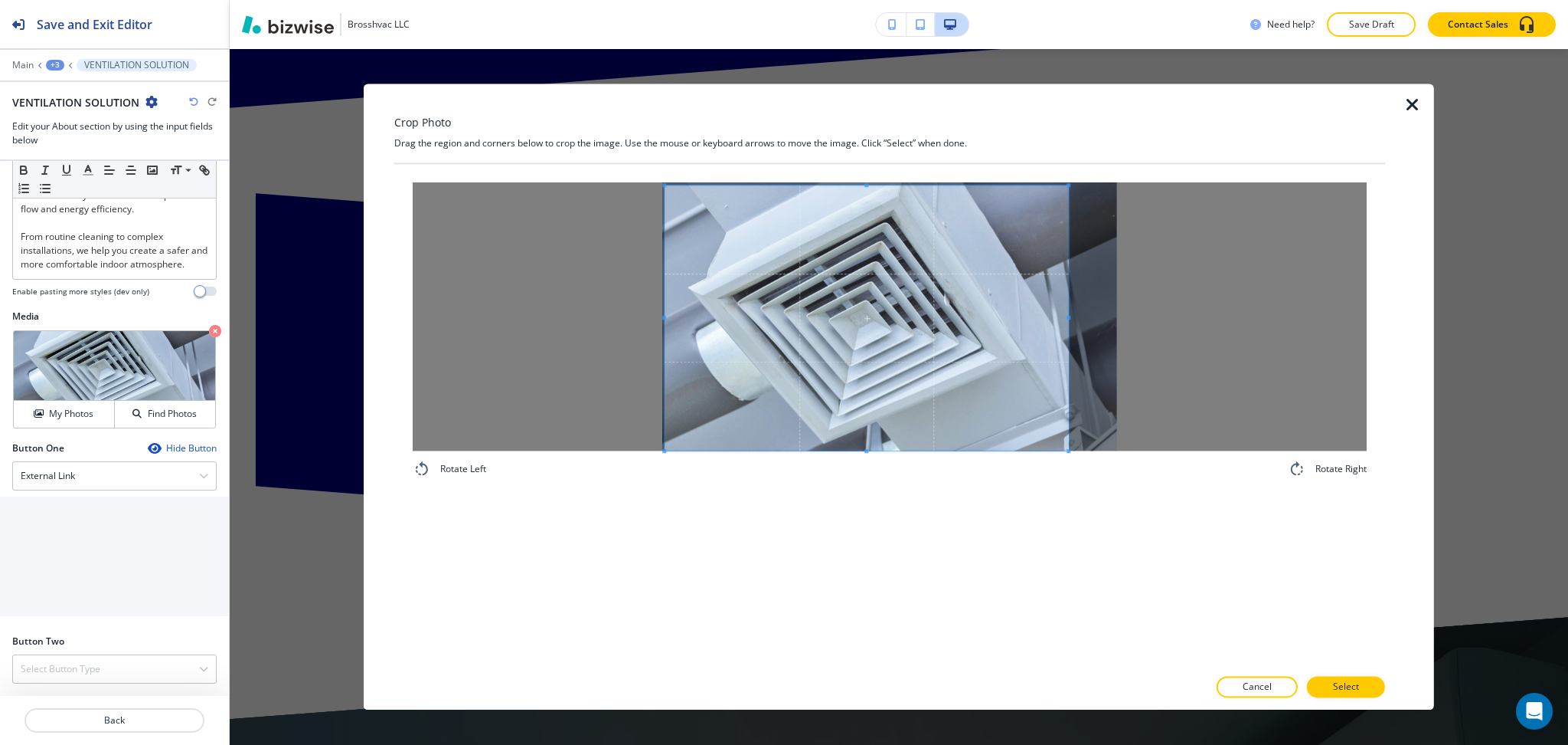
click at [1064, 516] on div "Rotate Left Rotate Right" at bounding box center [890, 415] width 991 height 502
click at [861, 138] on div "Crop Photo Drag the region and corners below to crop the image. Use the mouse o…" at bounding box center [890, 396] width 991 height 626
click at [1339, 678] on button "Select" at bounding box center [1347, 687] width 78 height 21
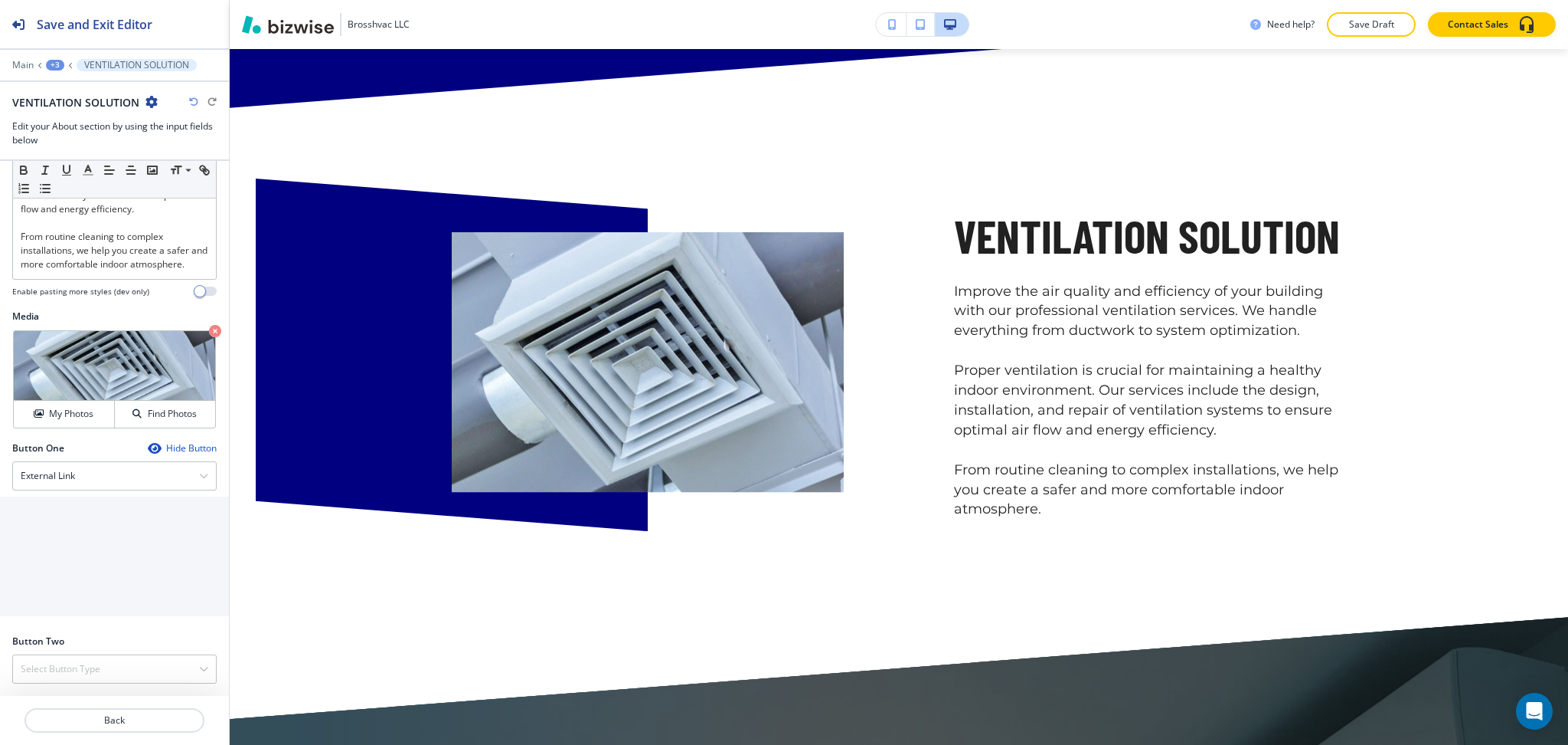
click at [963, 580] on div "VENTILATION SOLUTION Improve the air quality and efficiency of your building wi…" at bounding box center [899, 362] width 1339 height 511
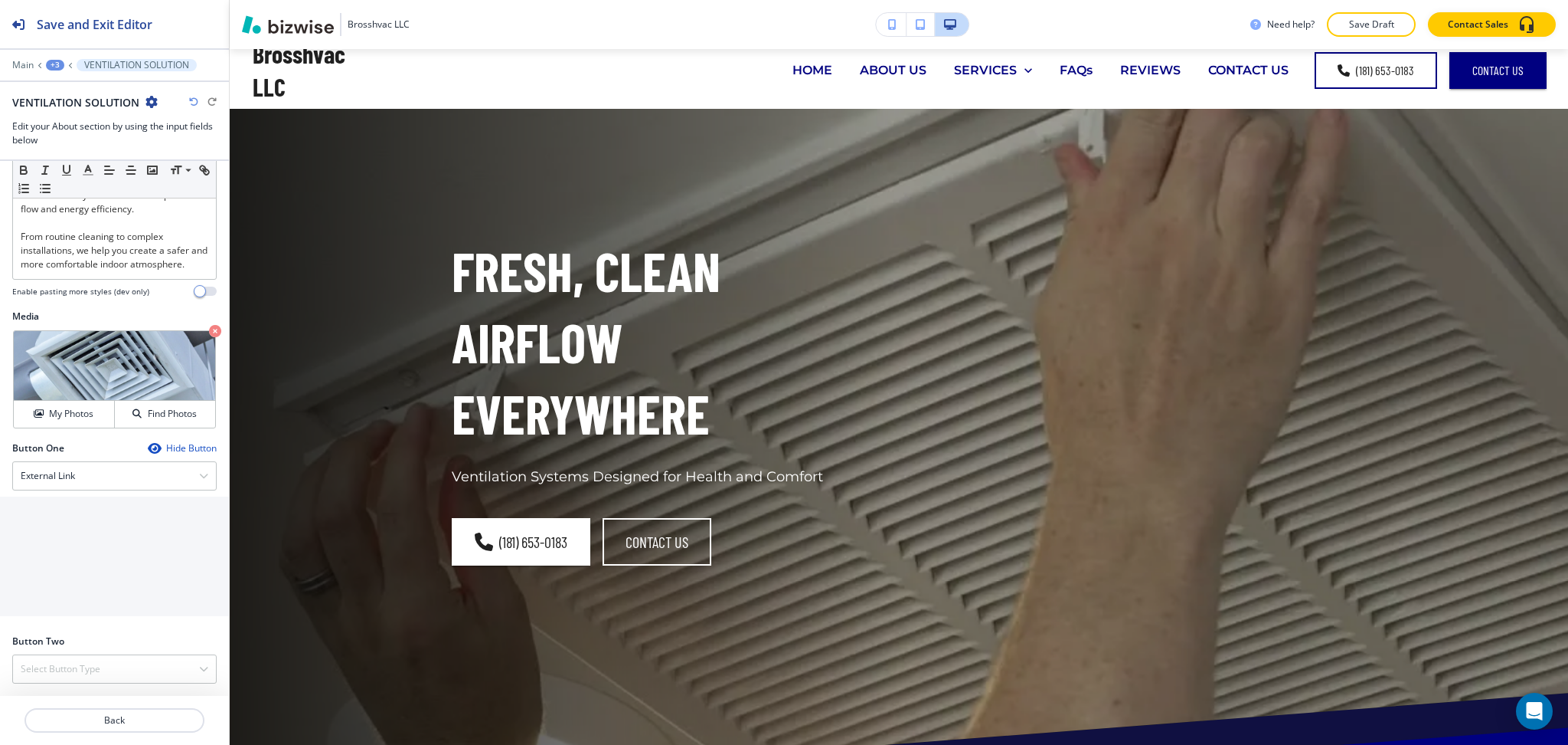
scroll to position [0, 0]
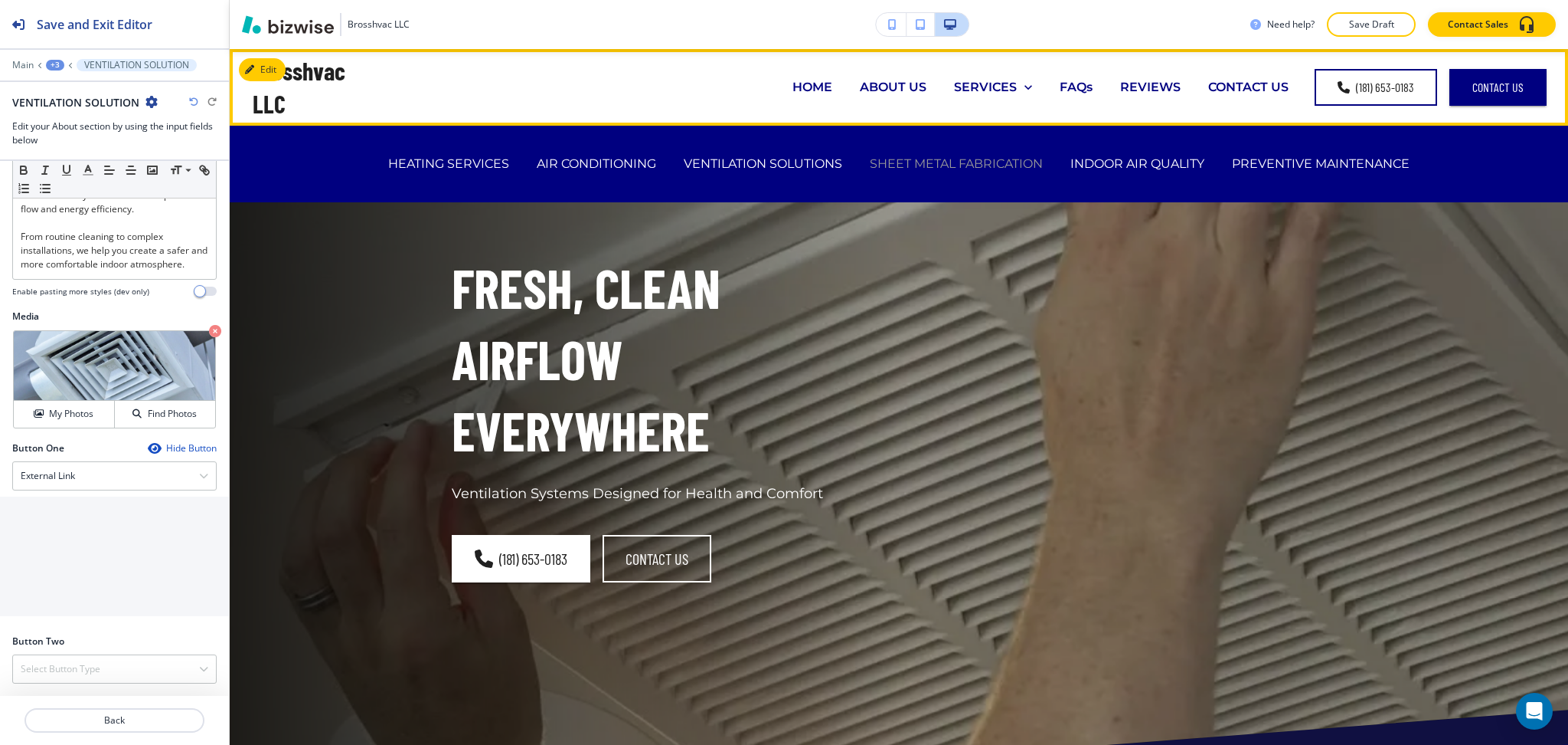
click at [944, 161] on p "SHEET METAL FABRICATION" at bounding box center [957, 163] width 174 height 18
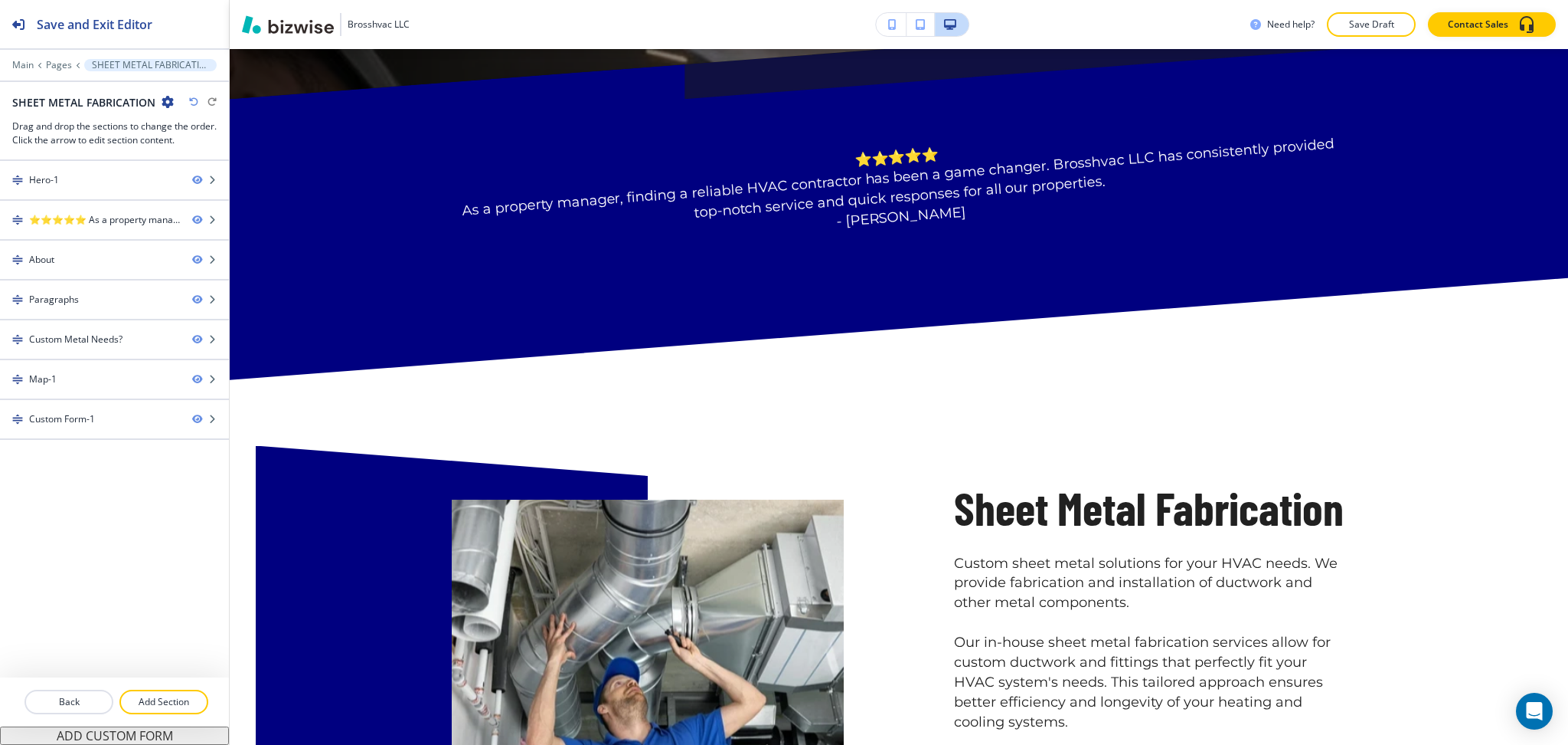
scroll to position [715, 0]
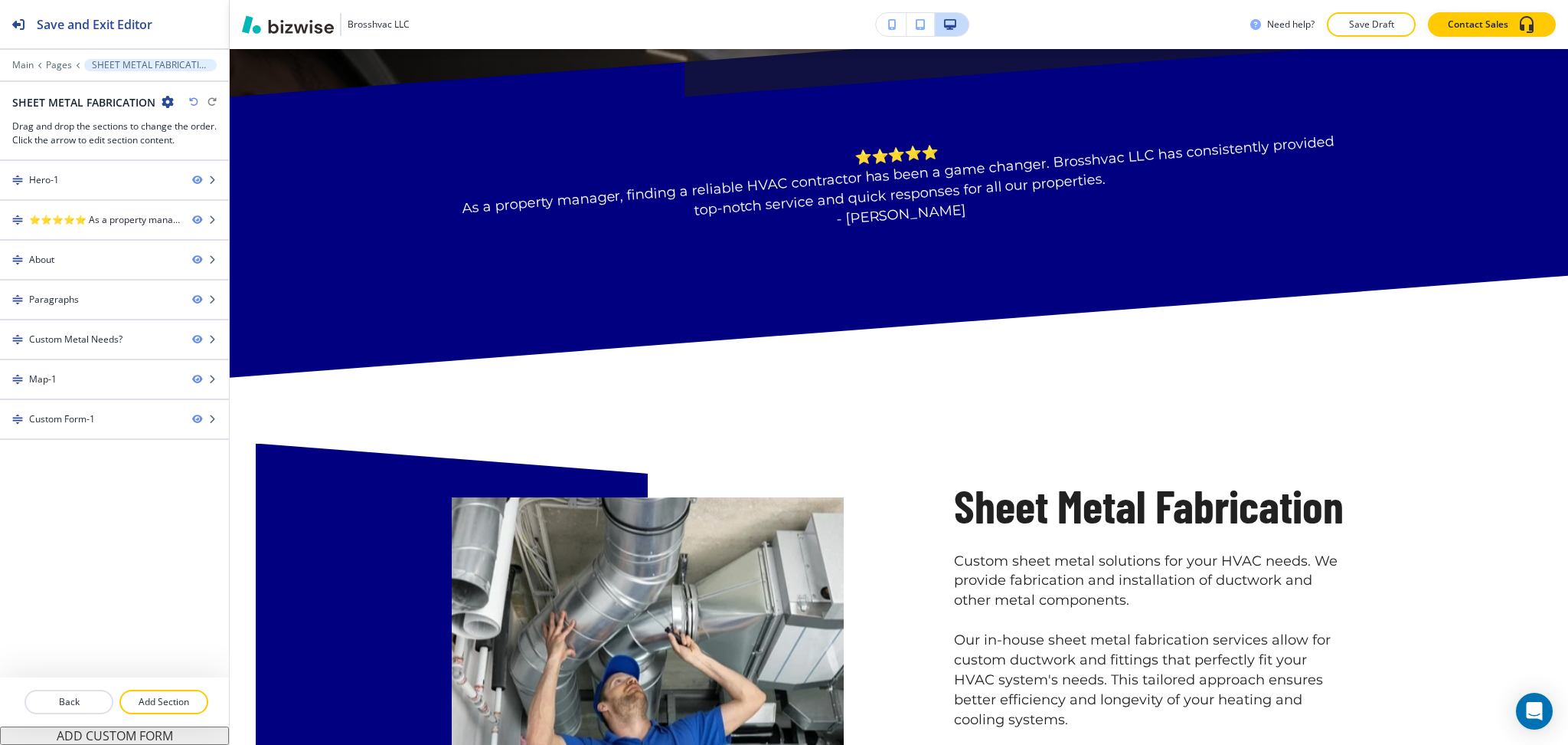
click at [109, 106] on h2 "SHEET METAL FABRICATION" at bounding box center [83, 102] width 143 height 16
copy div "SHEET METAL FABRICATION"
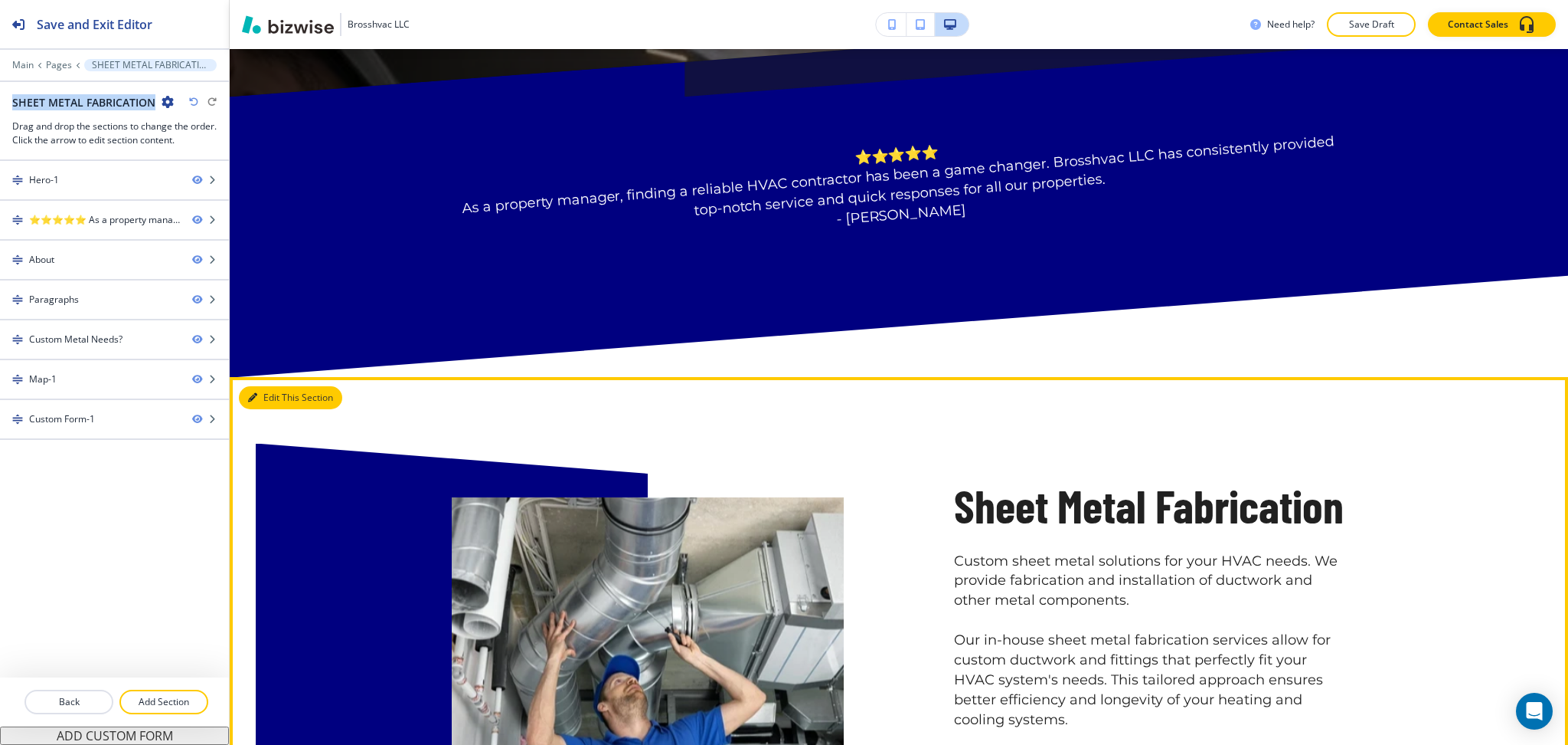
click at [264, 402] on button "Edit This Section" at bounding box center [291, 397] width 103 height 23
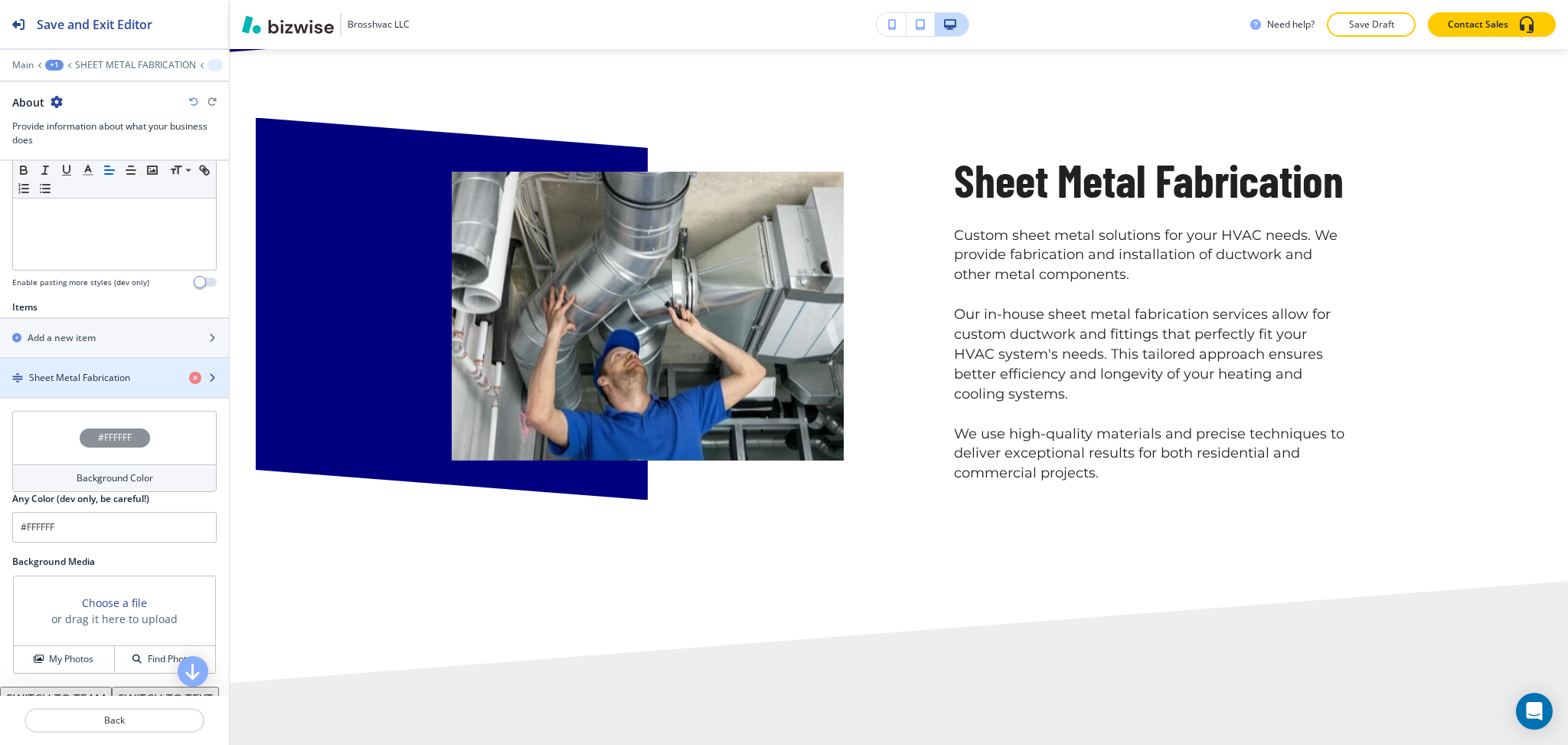
scroll to position [408, 0]
click at [66, 381] on h4 "Sheet Metal Fabrication" at bounding box center [80, 377] width 102 height 14
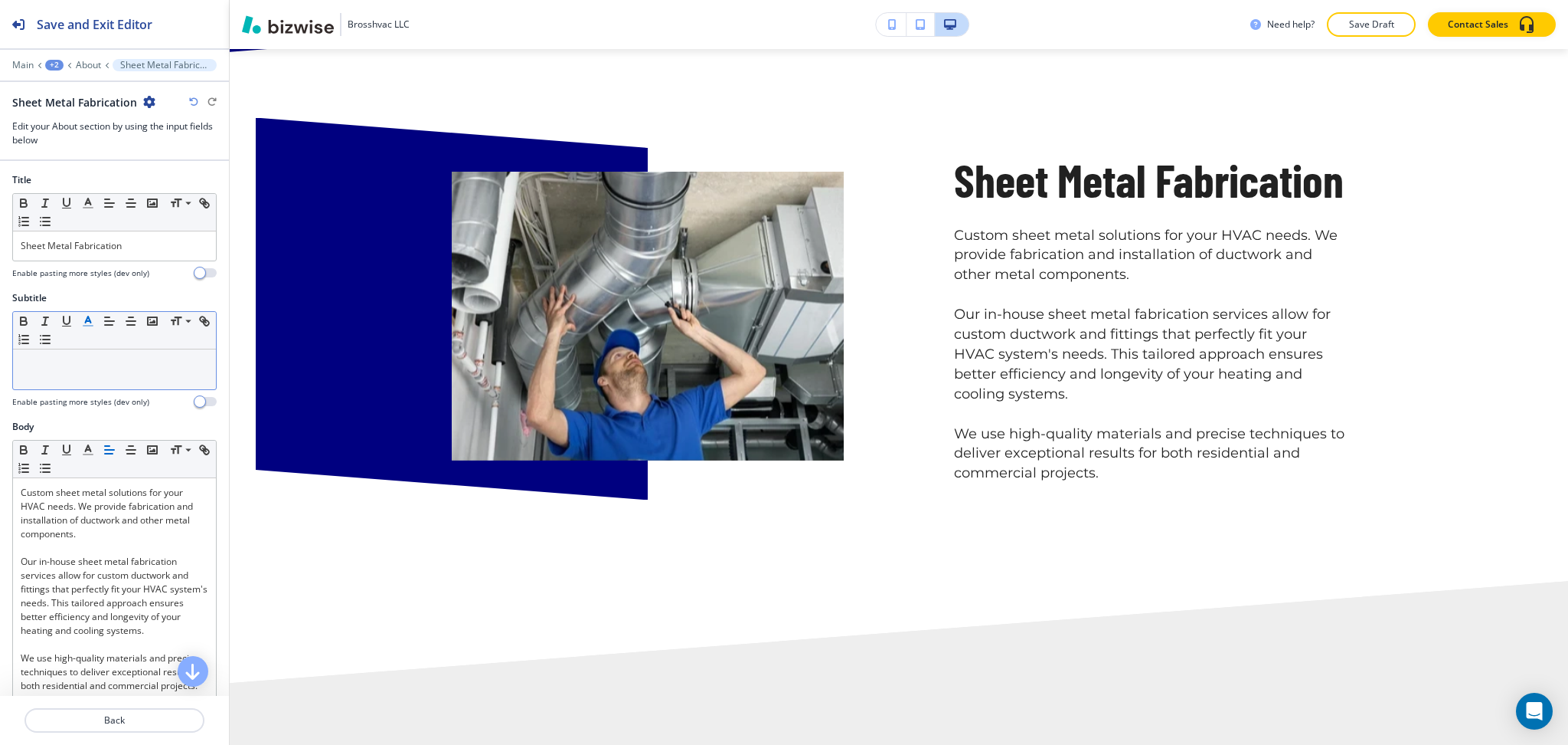
scroll to position [1064, 0]
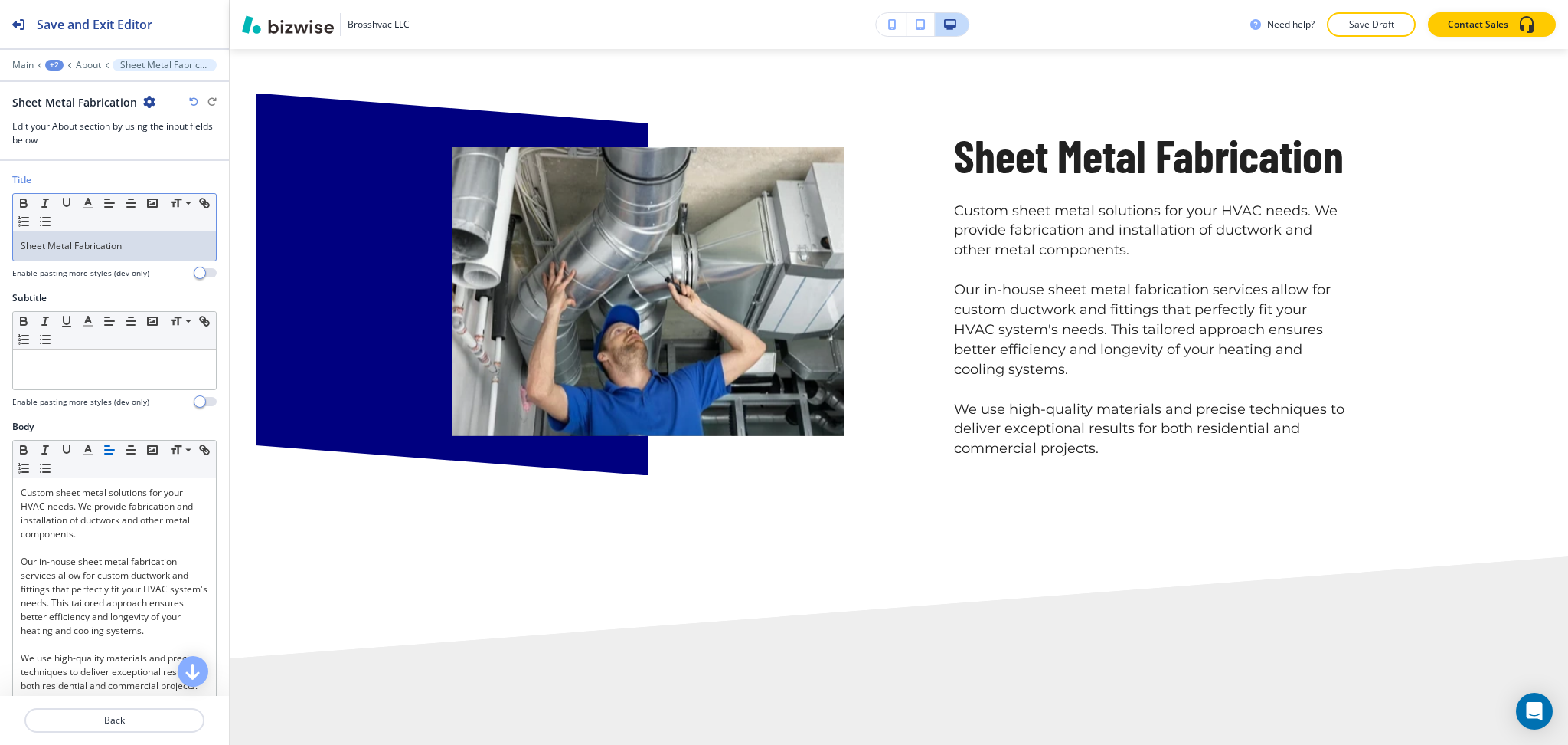
click at [114, 238] on div "Sheet Metal Fabrication" at bounding box center [114, 246] width 203 height 30
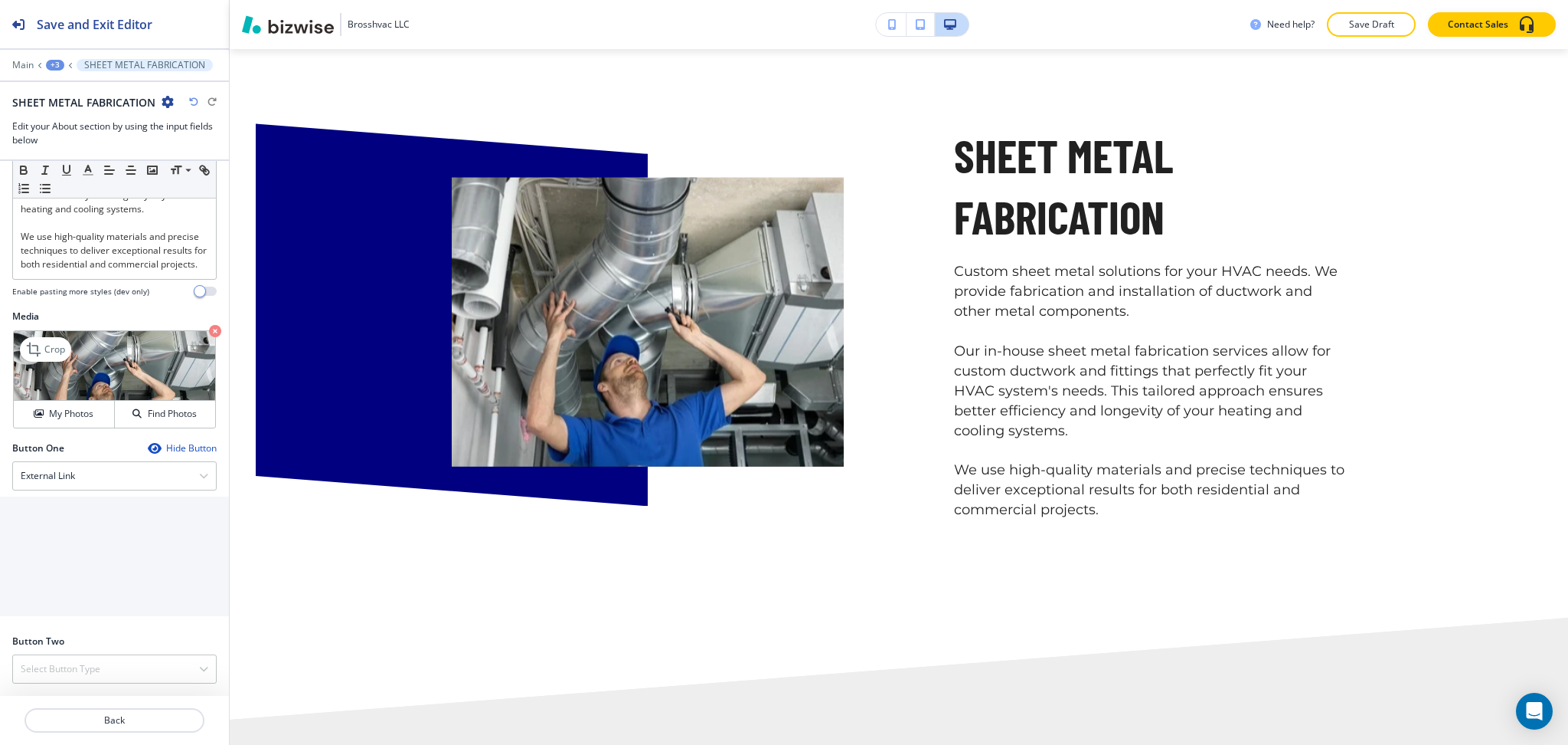
scroll to position [435, 0]
click at [49, 346] on p "Crop" at bounding box center [54, 349] width 20 height 14
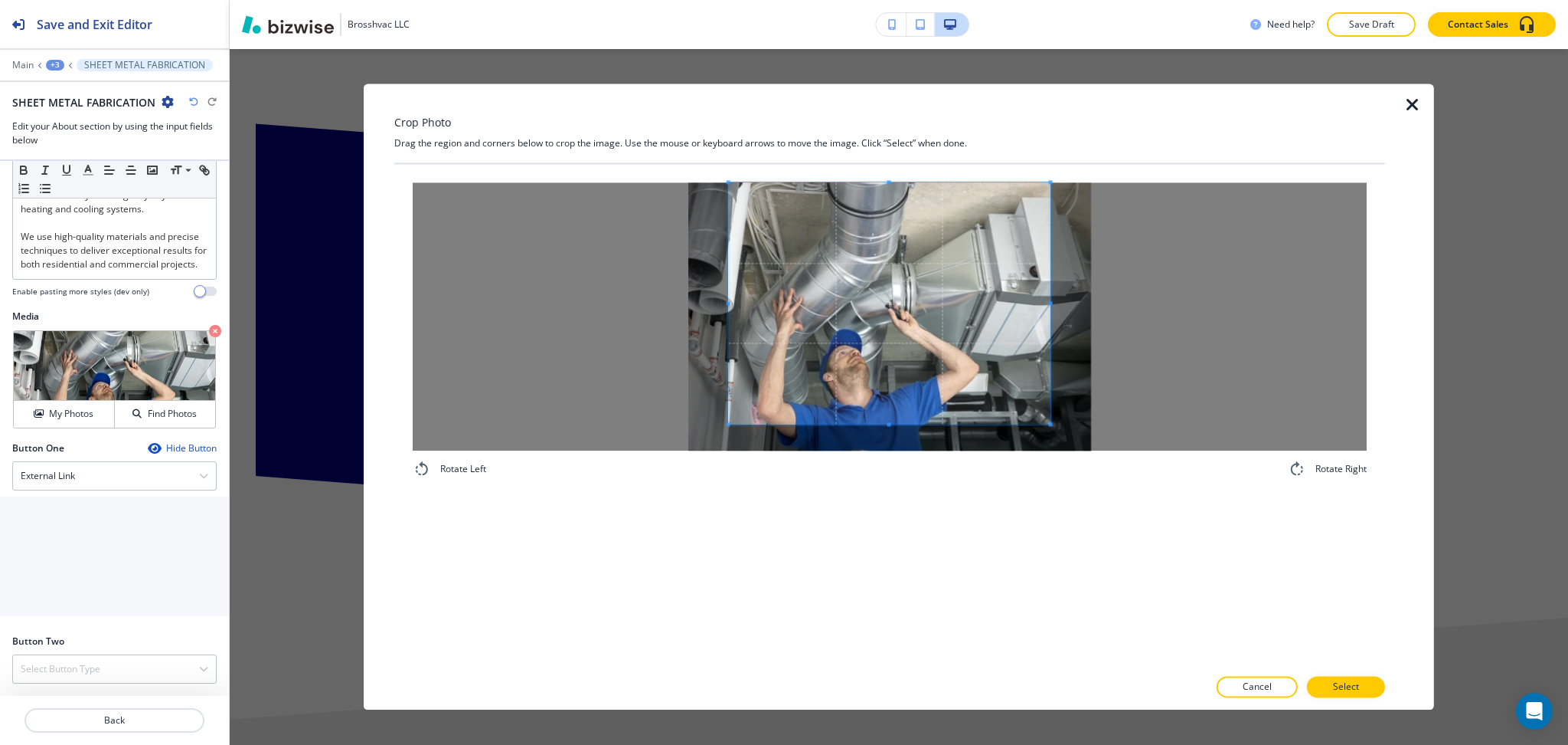
click at [899, 97] on div "Crop Photo Drag the region and corners below to crop the image. Use the mouse o…" at bounding box center [890, 396] width 991 height 626
click at [904, 538] on div "Rotate Left Rotate Right" at bounding box center [890, 415] width 991 height 502
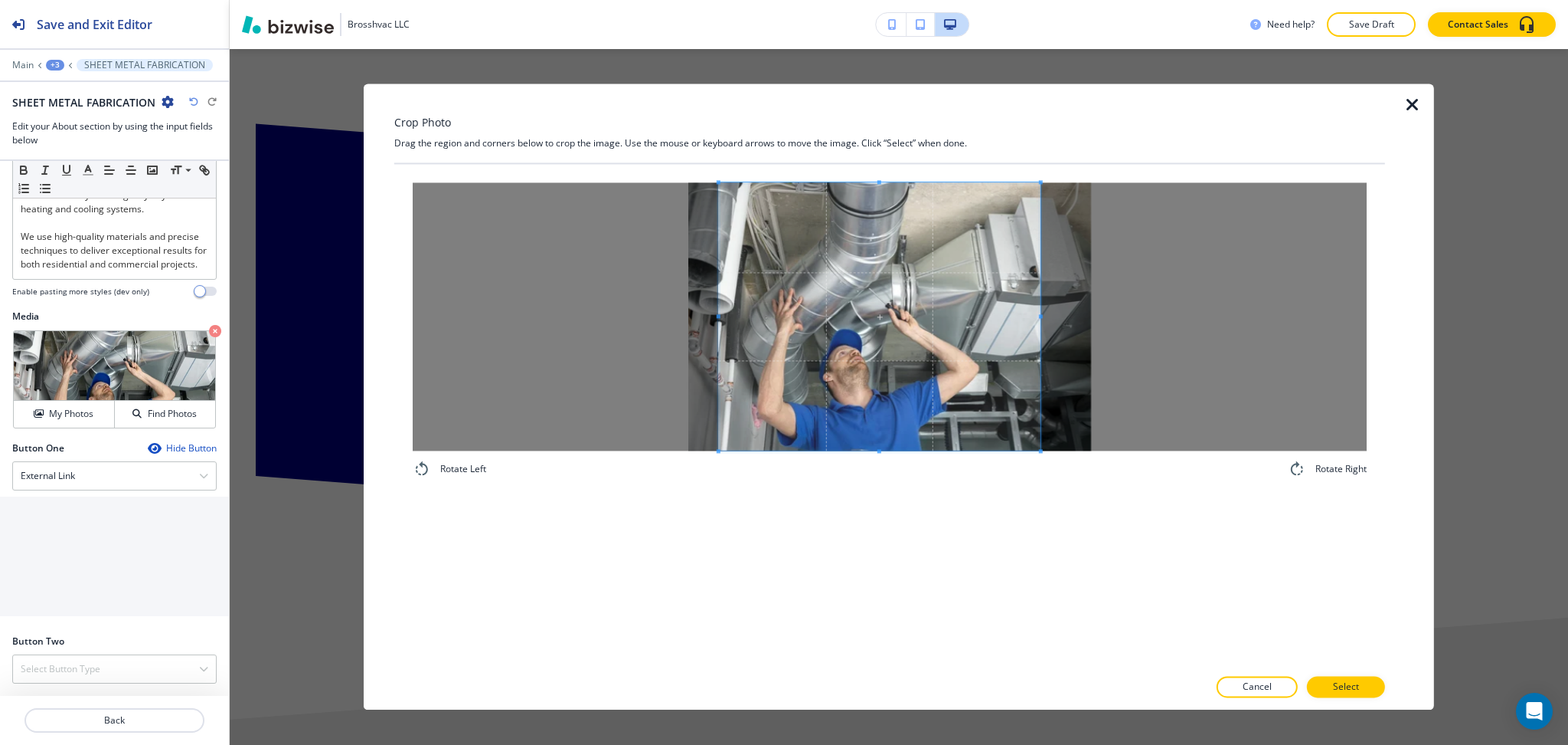
click at [891, 403] on span at bounding box center [880, 316] width 322 height 268
click at [1350, 688] on p "Select" at bounding box center [1347, 687] width 26 height 14
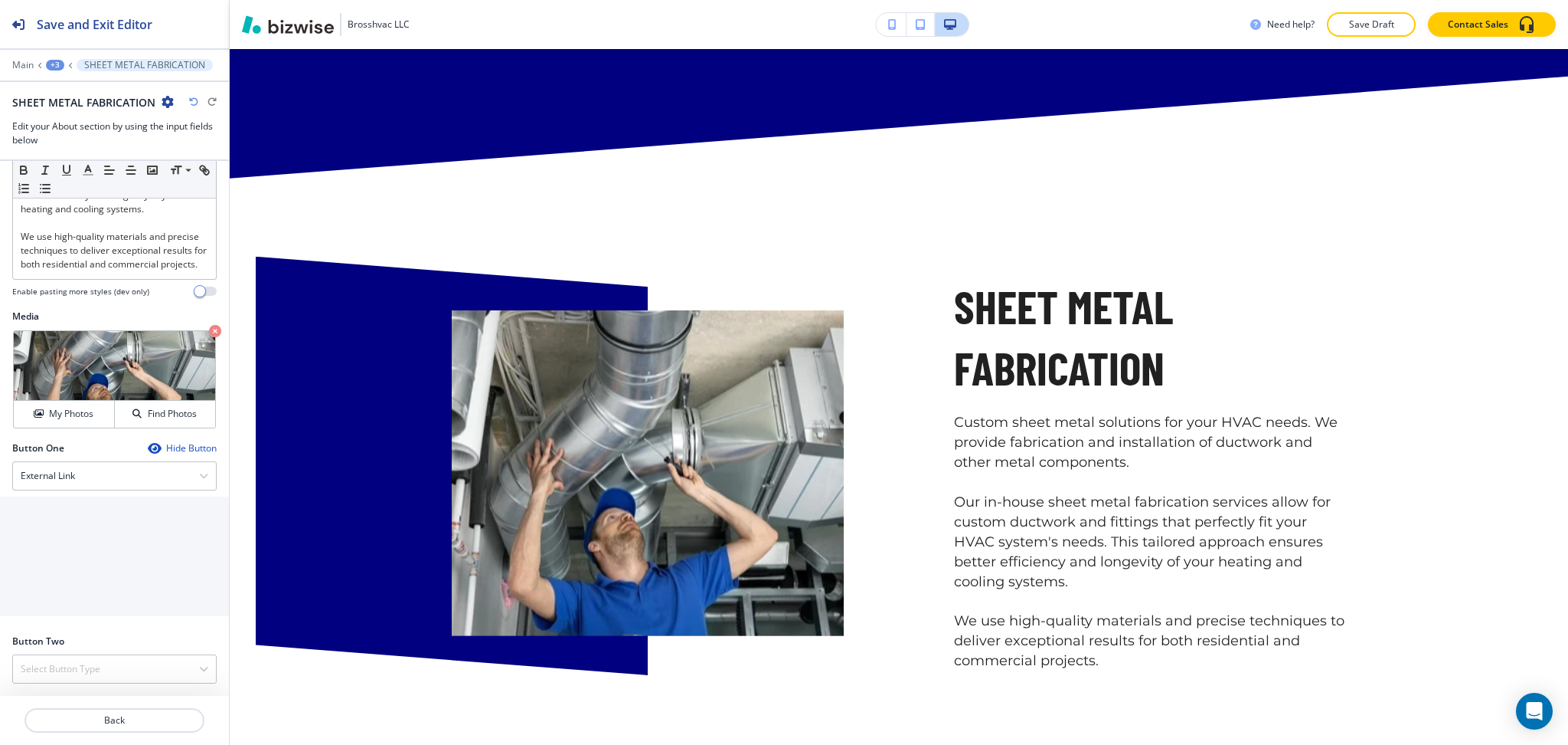
scroll to position [0, 0]
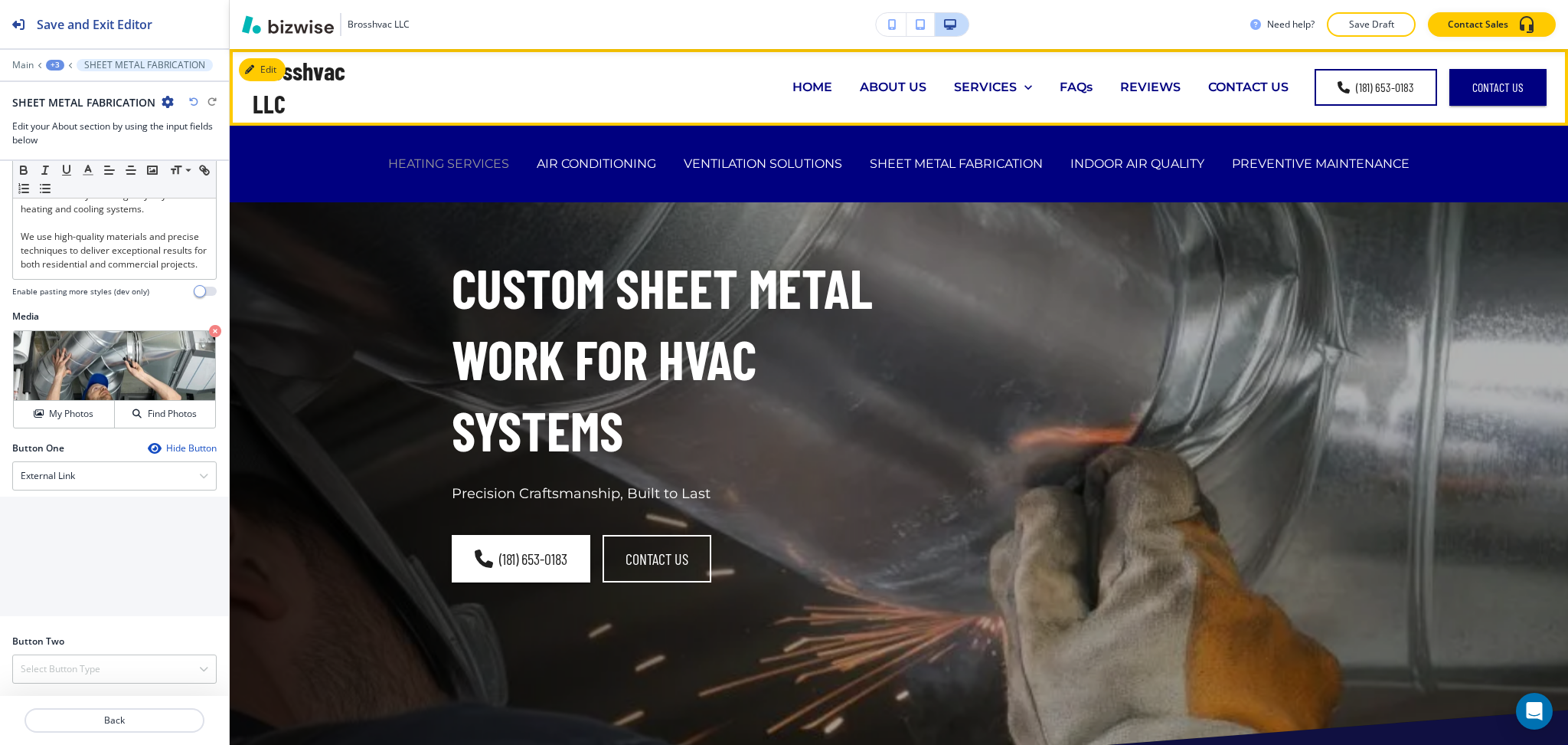
click at [473, 162] on p "HEATING SERVICES" at bounding box center [449, 163] width 121 height 18
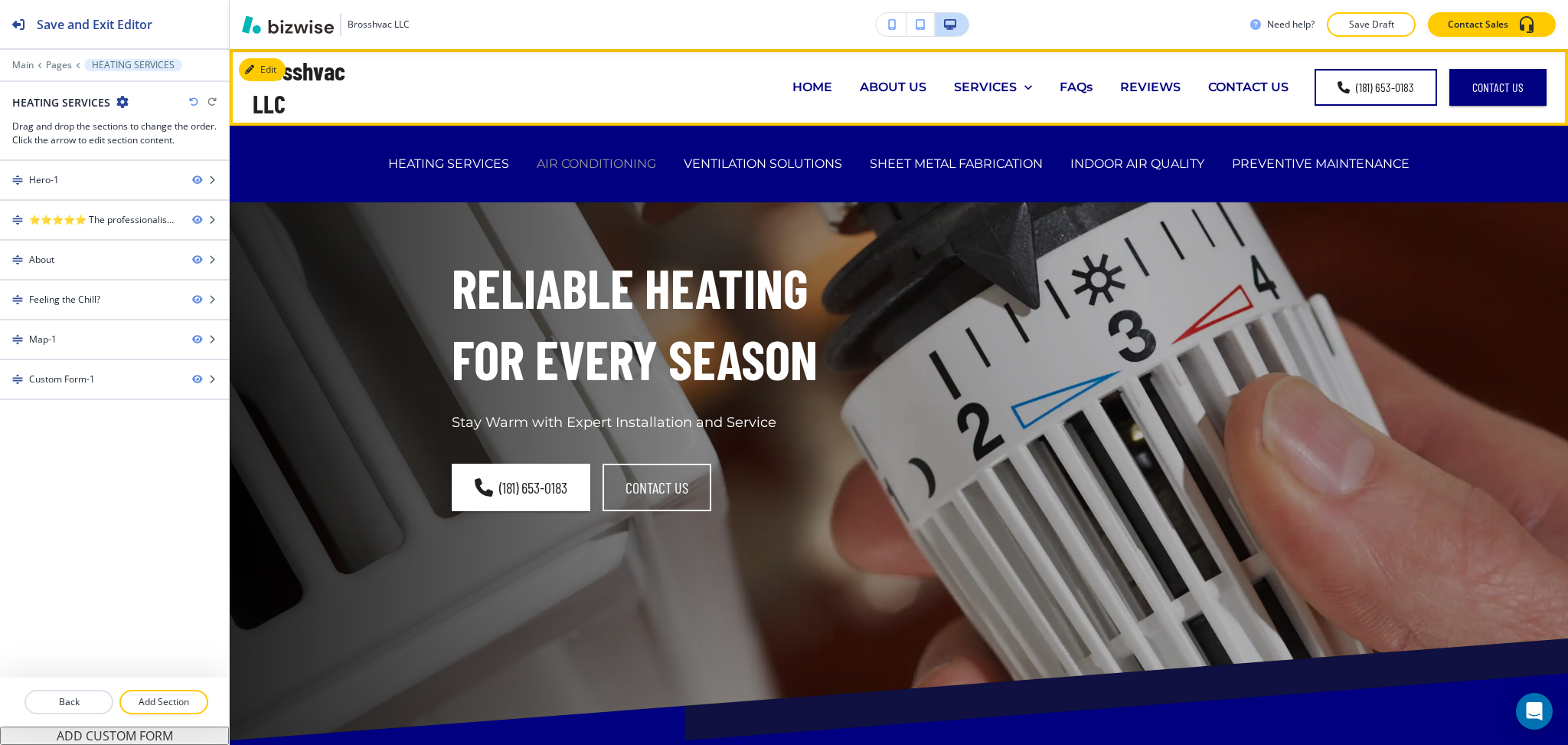
click at [610, 157] on p "AIR CONDITIONING" at bounding box center [596, 163] width 119 height 18
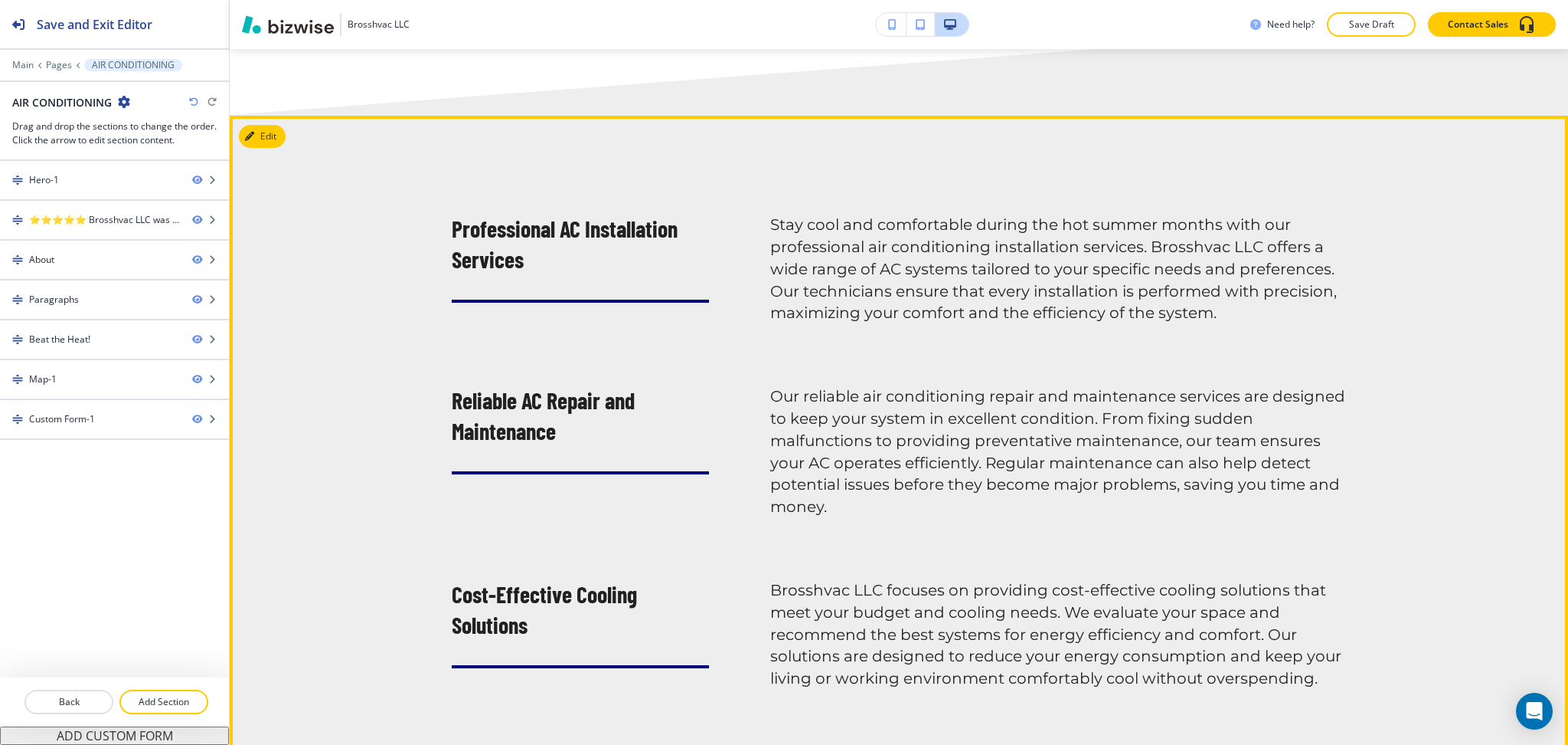
scroll to position [1536, 0]
click at [265, 138] on button "Edit This Section" at bounding box center [291, 137] width 103 height 23
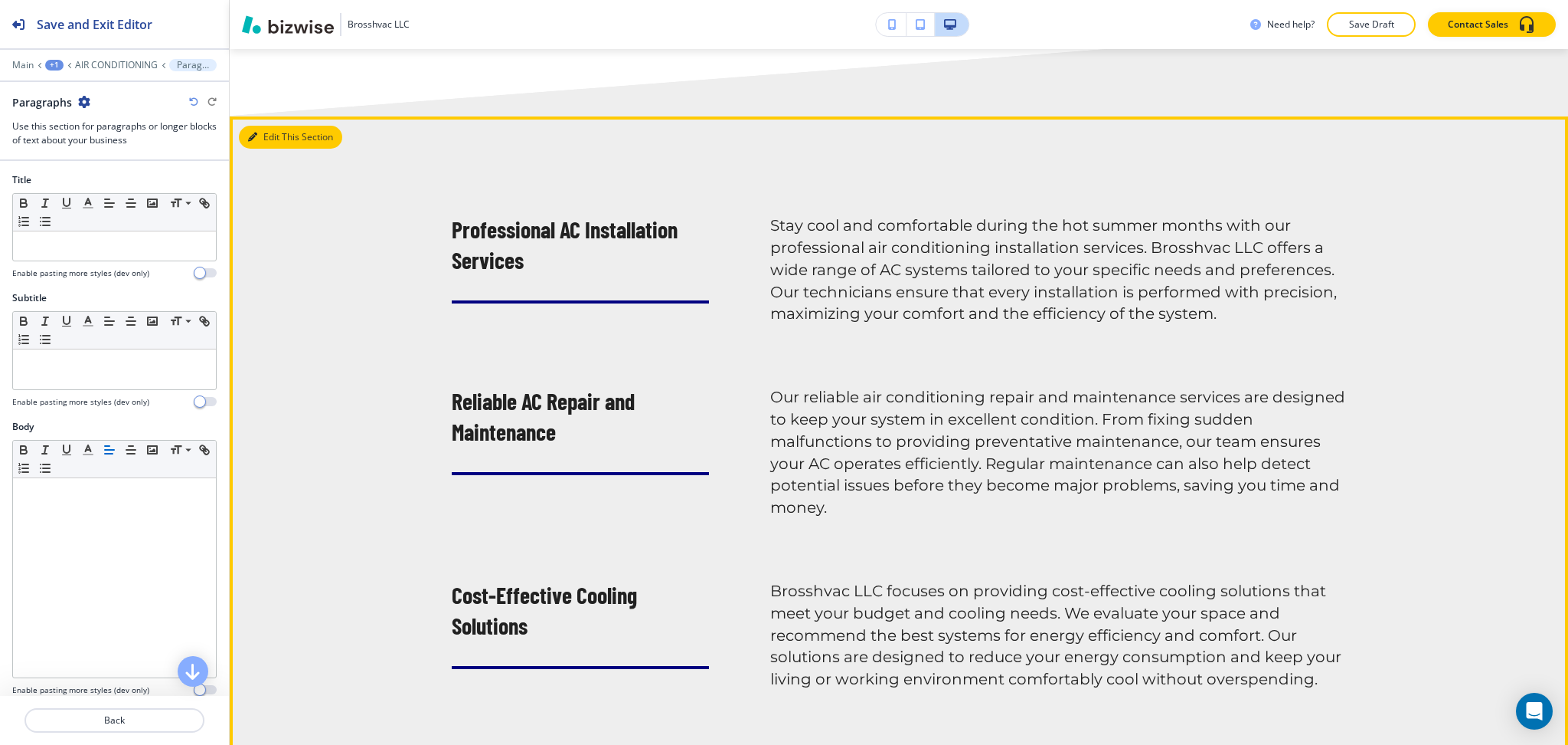
scroll to position [1602, 0]
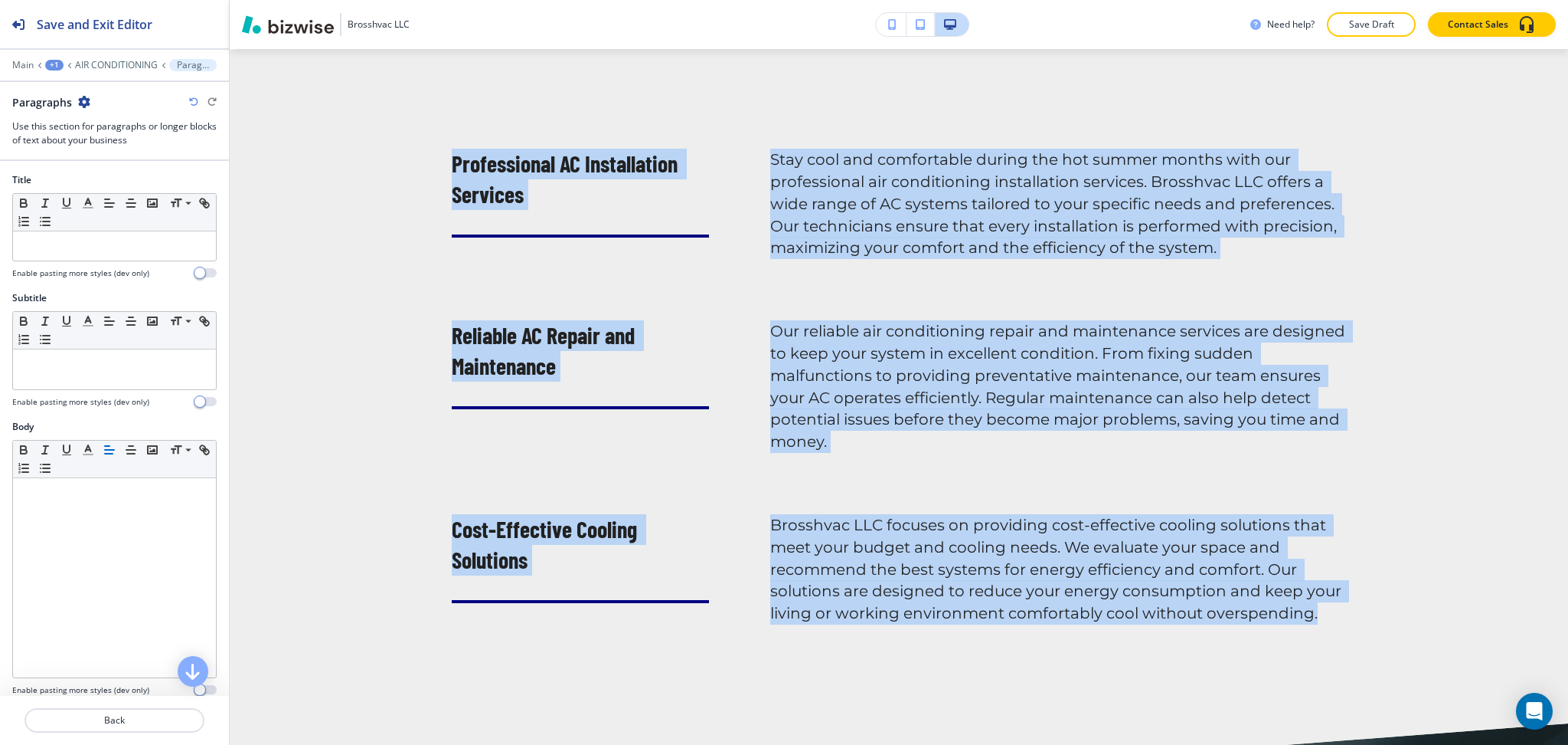
drag, startPoint x: 603, startPoint y: 189, endPoint x: 1335, endPoint y: 615, distance: 846.9
click at [1335, 615] on div "Professional AC Installation Services Stay cool and comfortable during the hot …" at bounding box center [899, 386] width 894 height 475
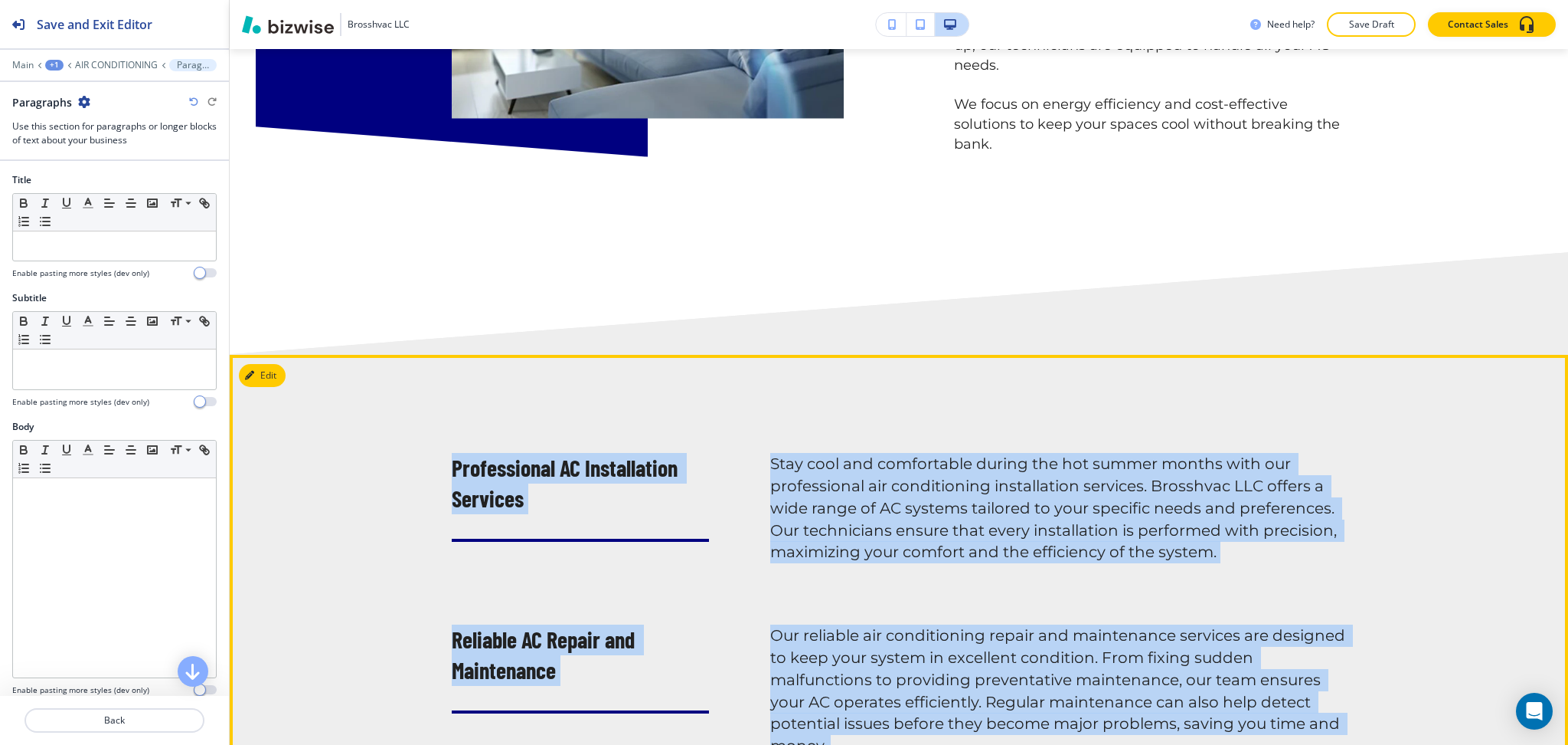
scroll to position [1296, 0]
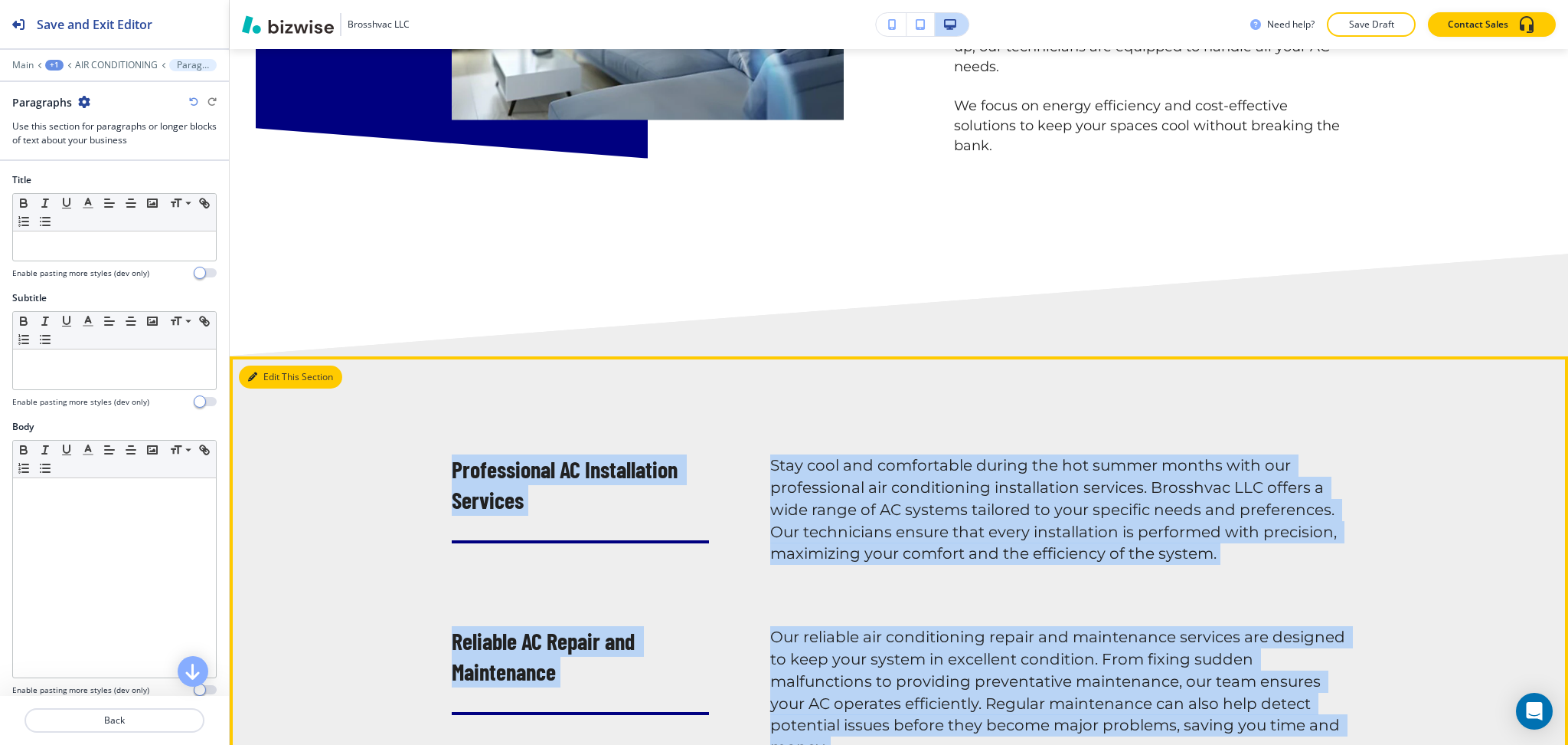
click at [269, 369] on button "Edit This Section" at bounding box center [291, 377] width 103 height 23
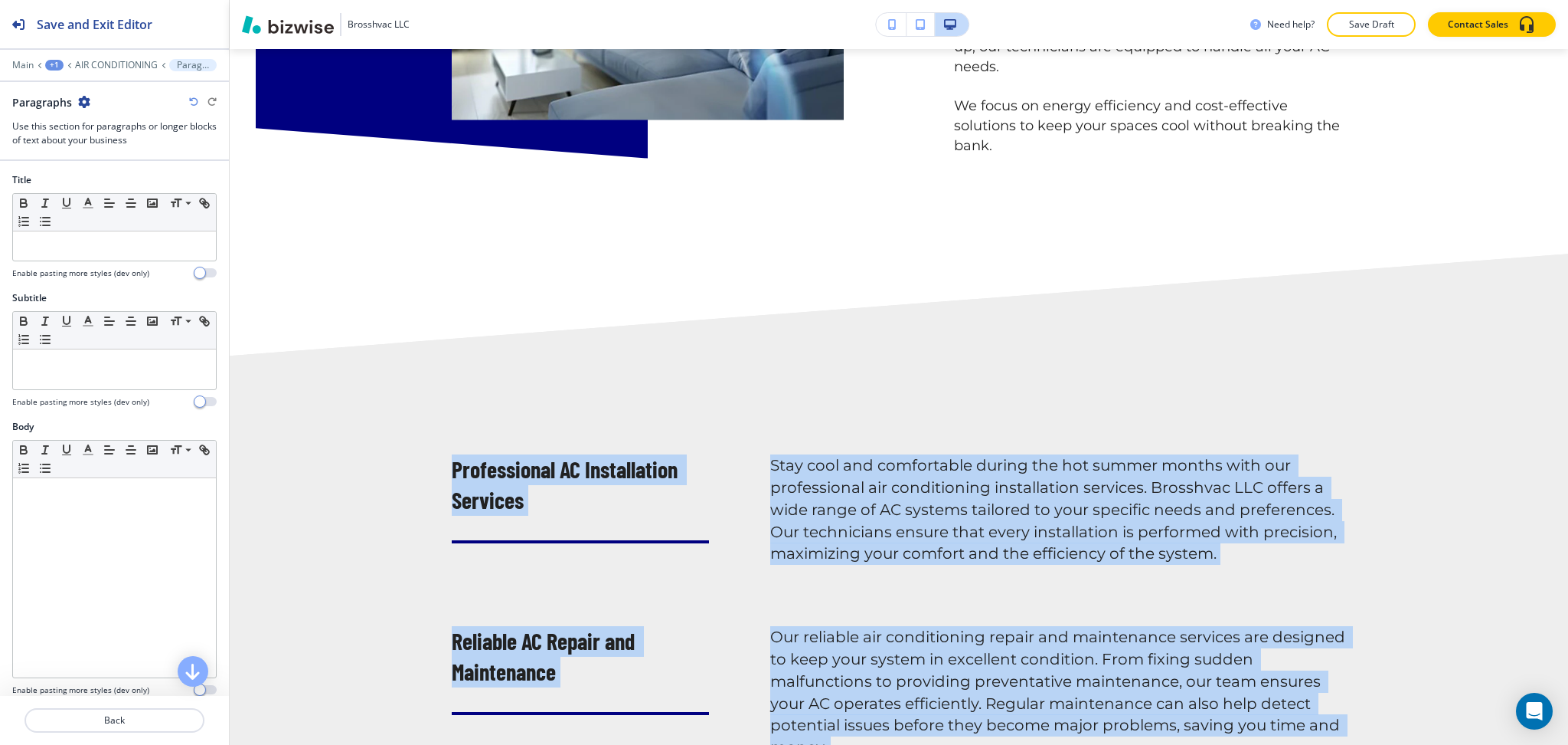
click at [82, 104] on icon "button" at bounding box center [84, 102] width 12 height 12
click at [107, 159] on p "Duplicate Section" at bounding box center [126, 155] width 78 height 14
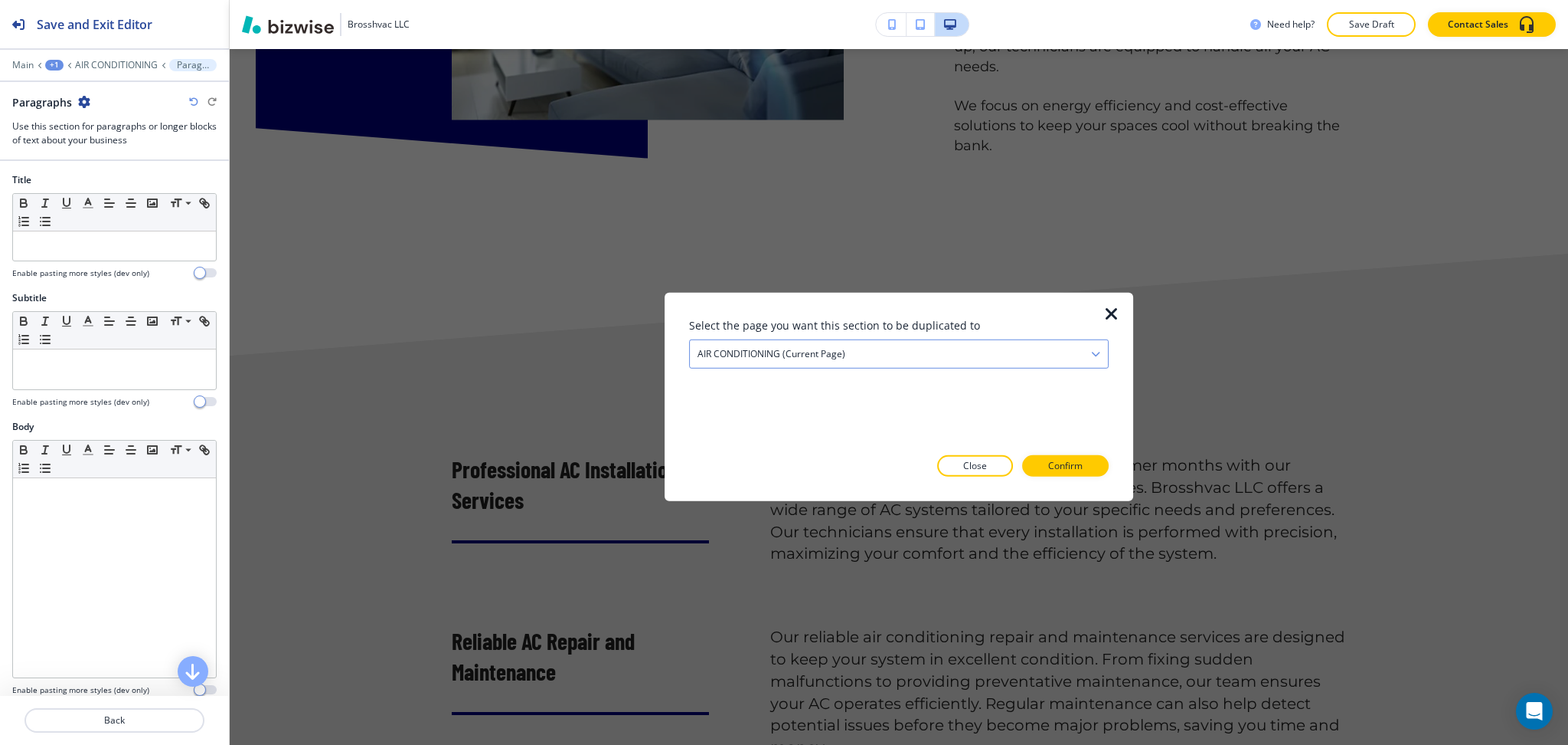
click at [712, 349] on h4 "AIR CONDITIONING (current page)" at bounding box center [772, 354] width 148 height 14
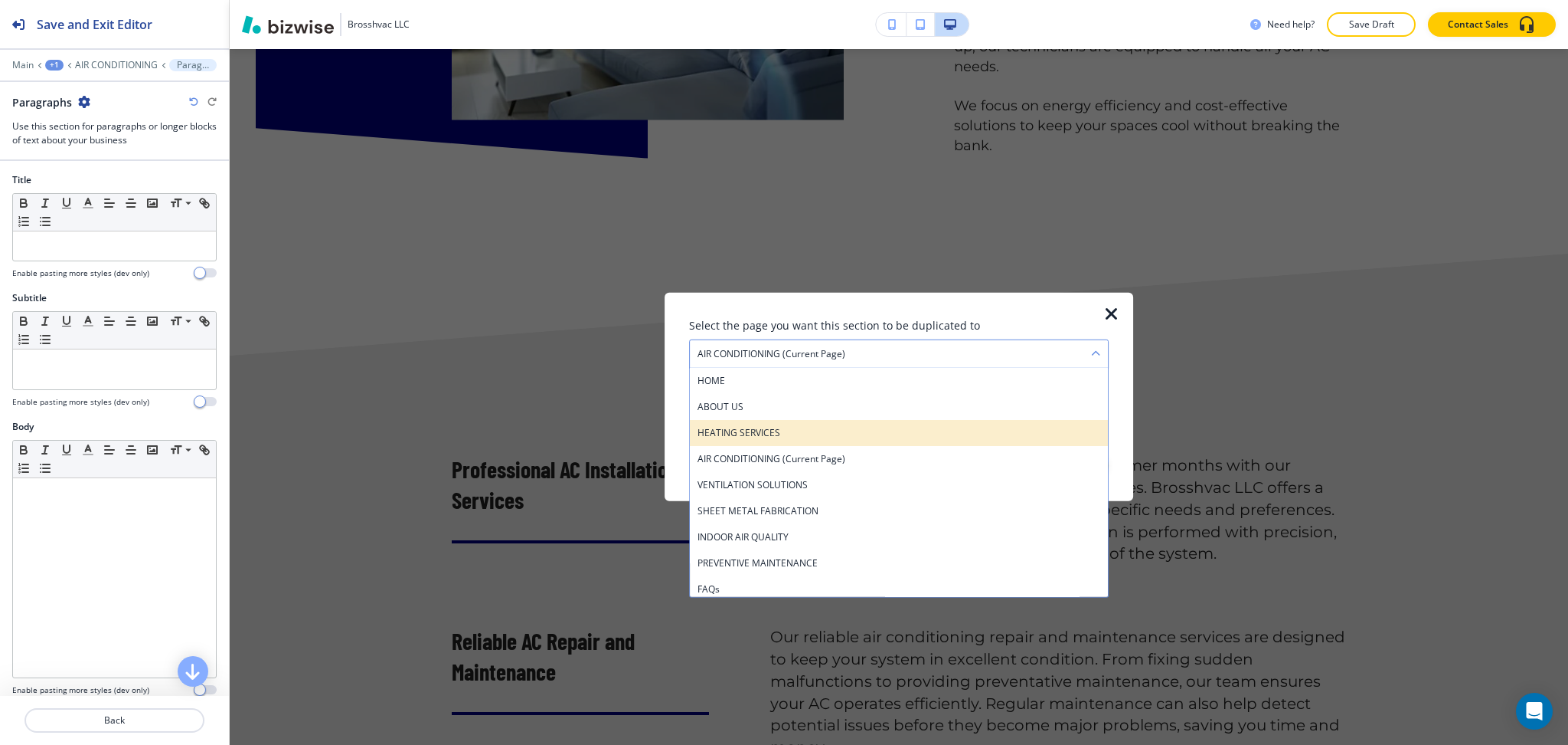
click at [730, 435] on h4 "HEATING SERVICES" at bounding box center [899, 432] width 402 height 14
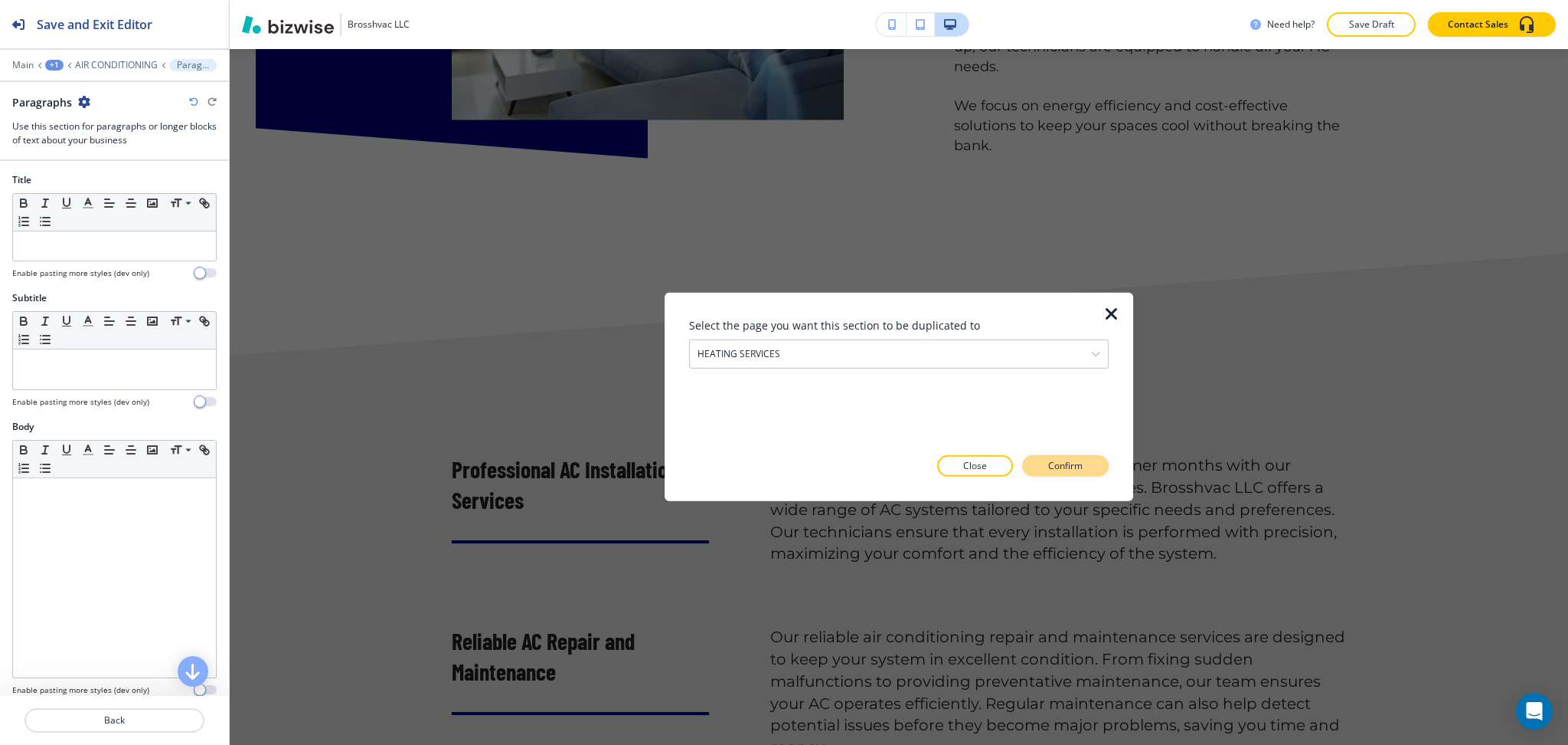
click at [1062, 466] on p "Confirm" at bounding box center [1065, 465] width 34 height 14
click at [1080, 467] on p "Take me there" at bounding box center [1051, 465] width 62 height 14
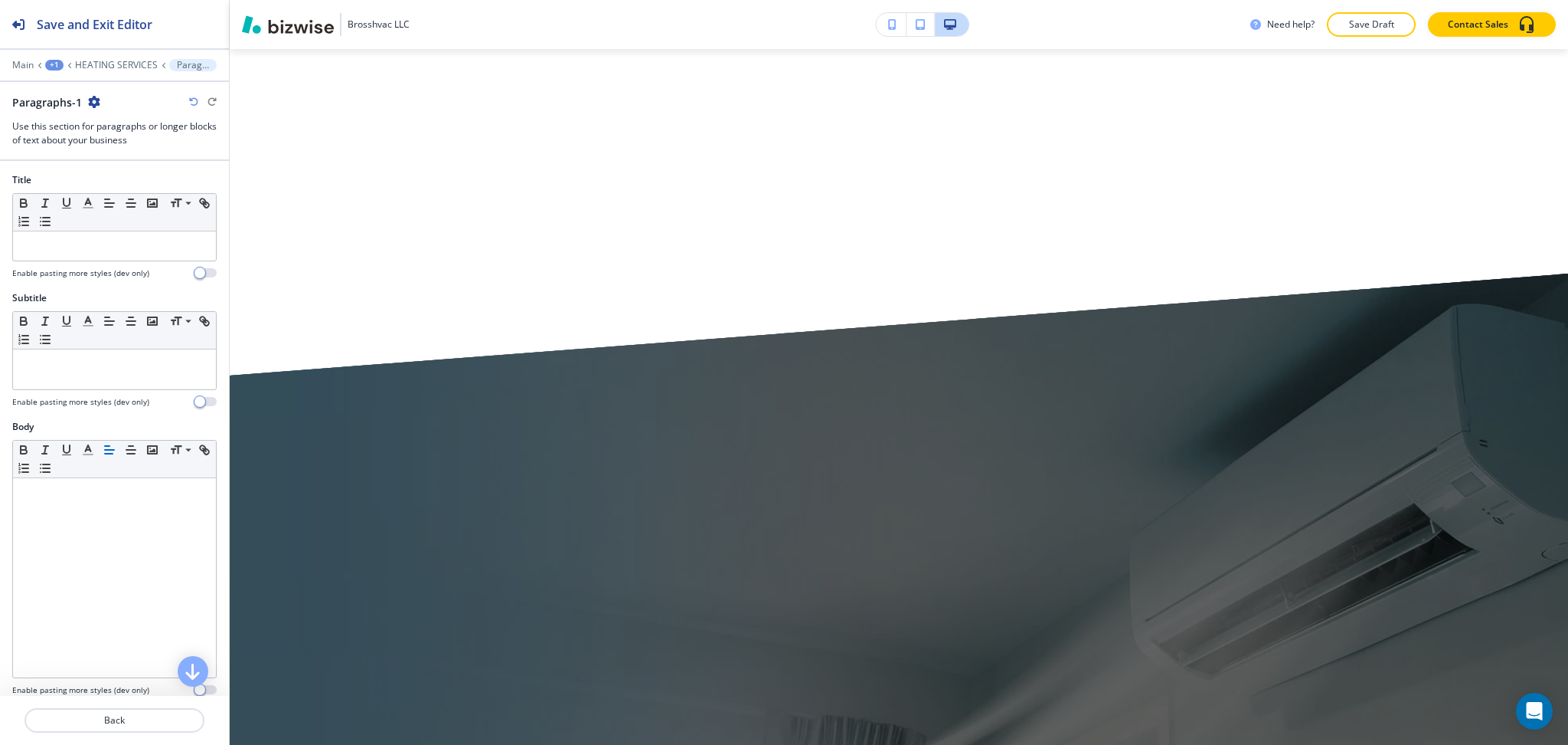
scroll to position [0, 0]
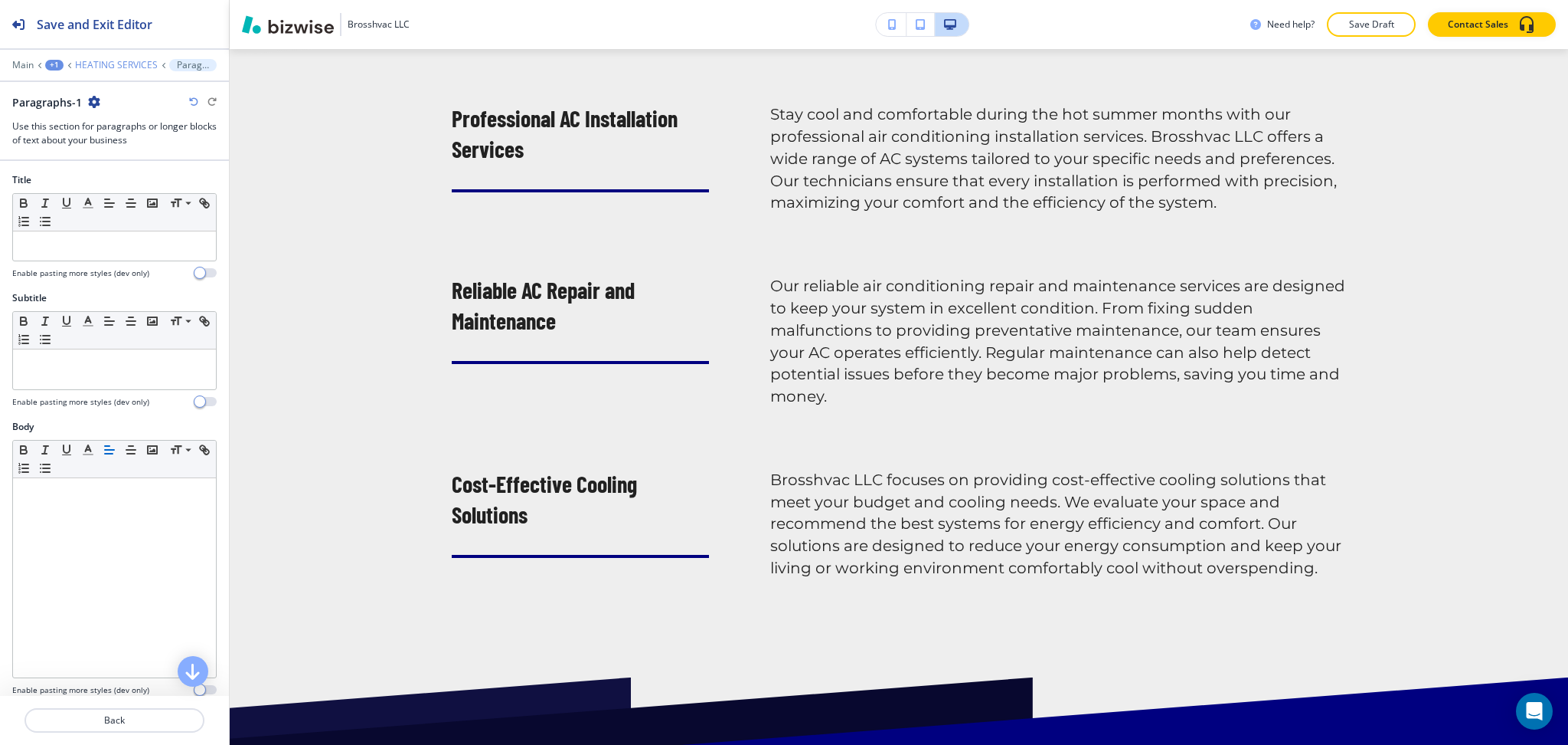
click at [105, 63] on p "HEATING SERVICES" at bounding box center [116, 66] width 83 height 11
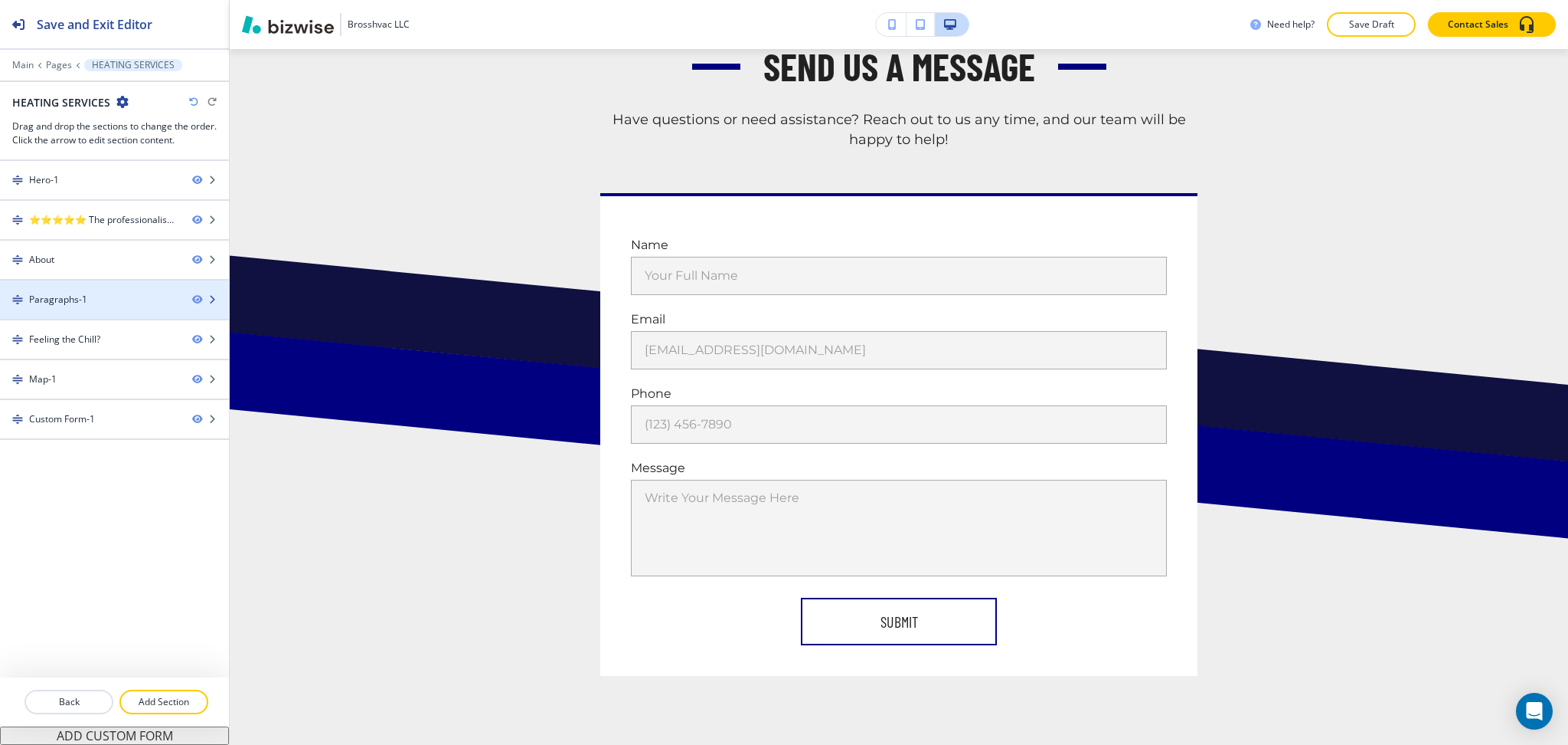
scroll to position [1622, 0]
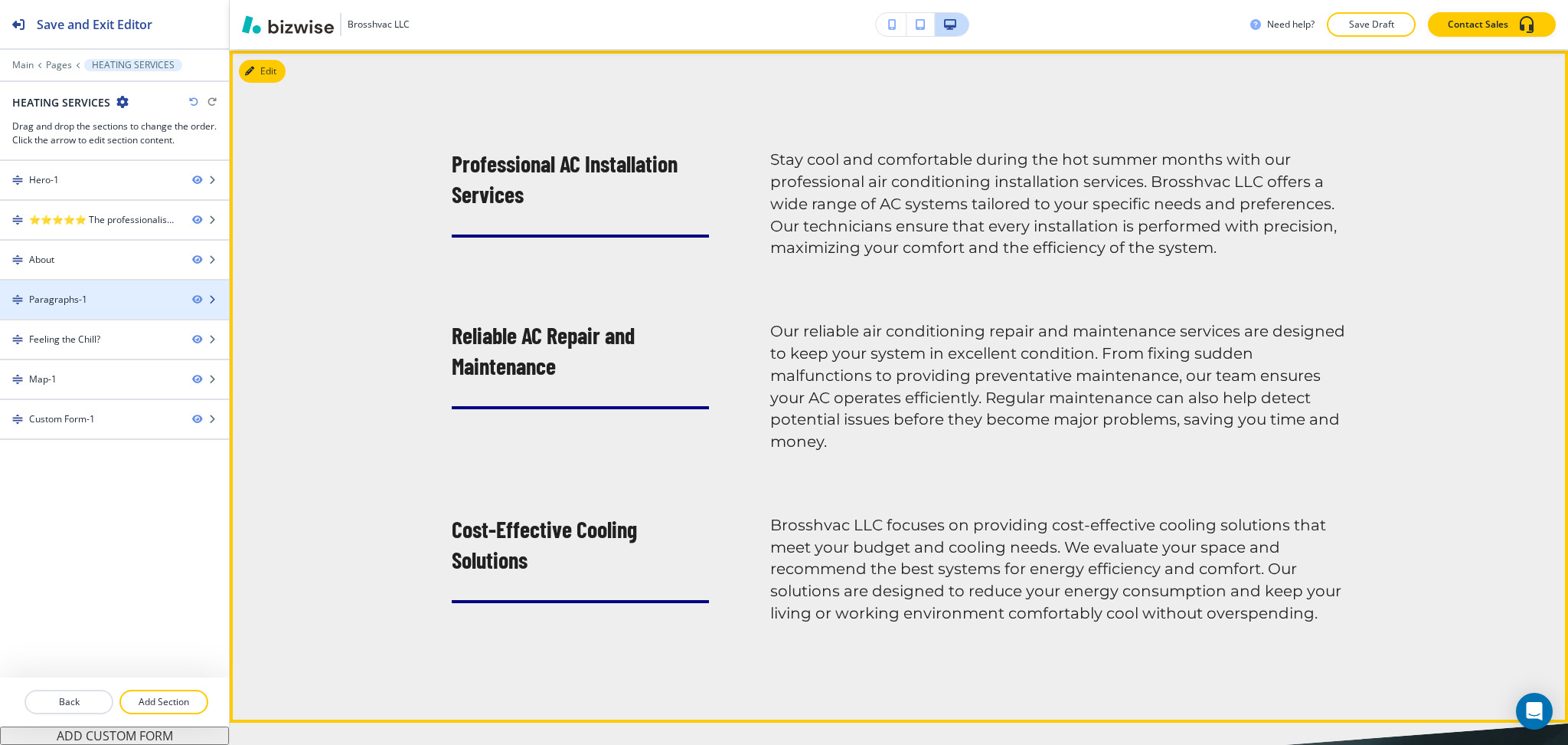
click at [78, 302] on div "Paragraphs-1" at bounding box center [58, 299] width 58 height 14
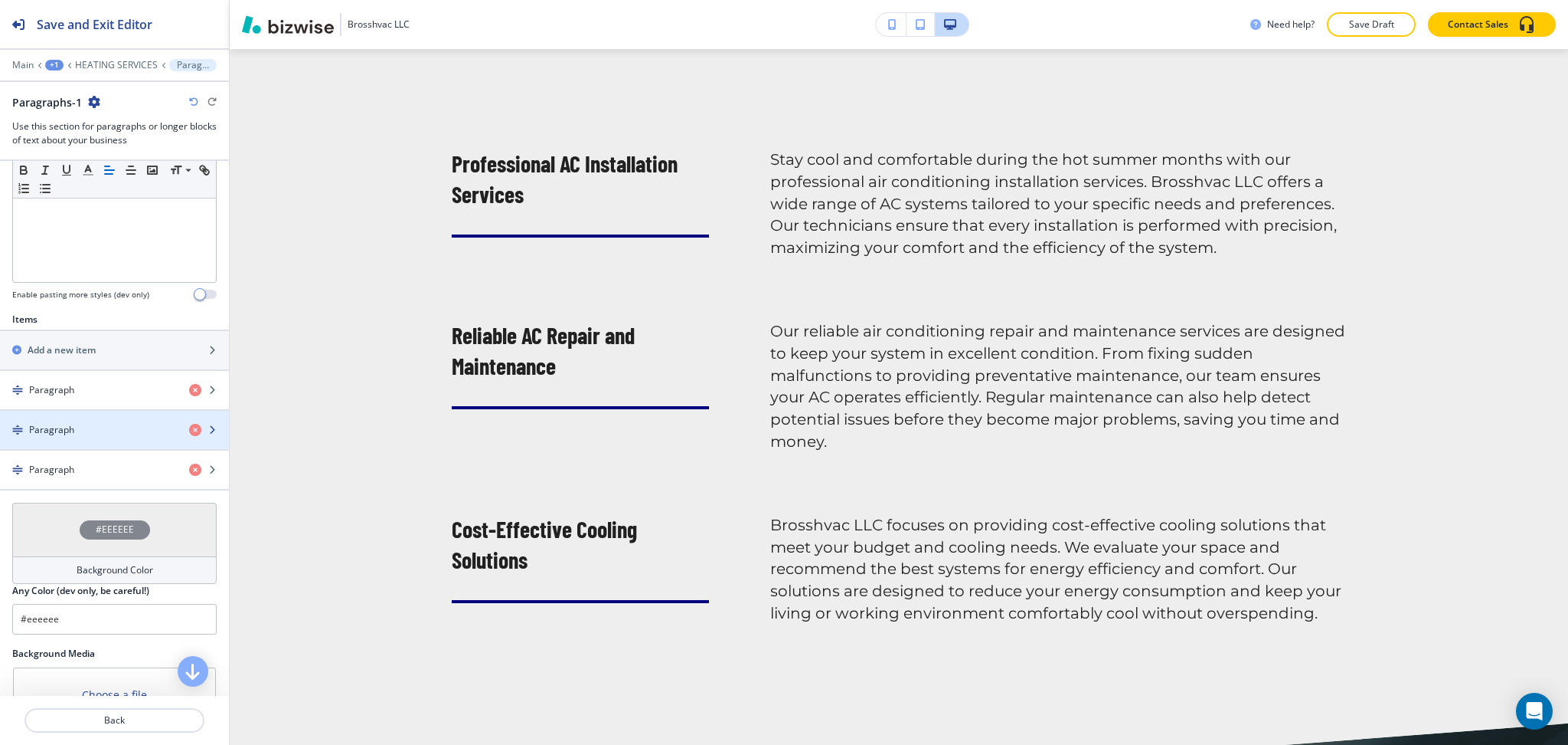
scroll to position [397, 0]
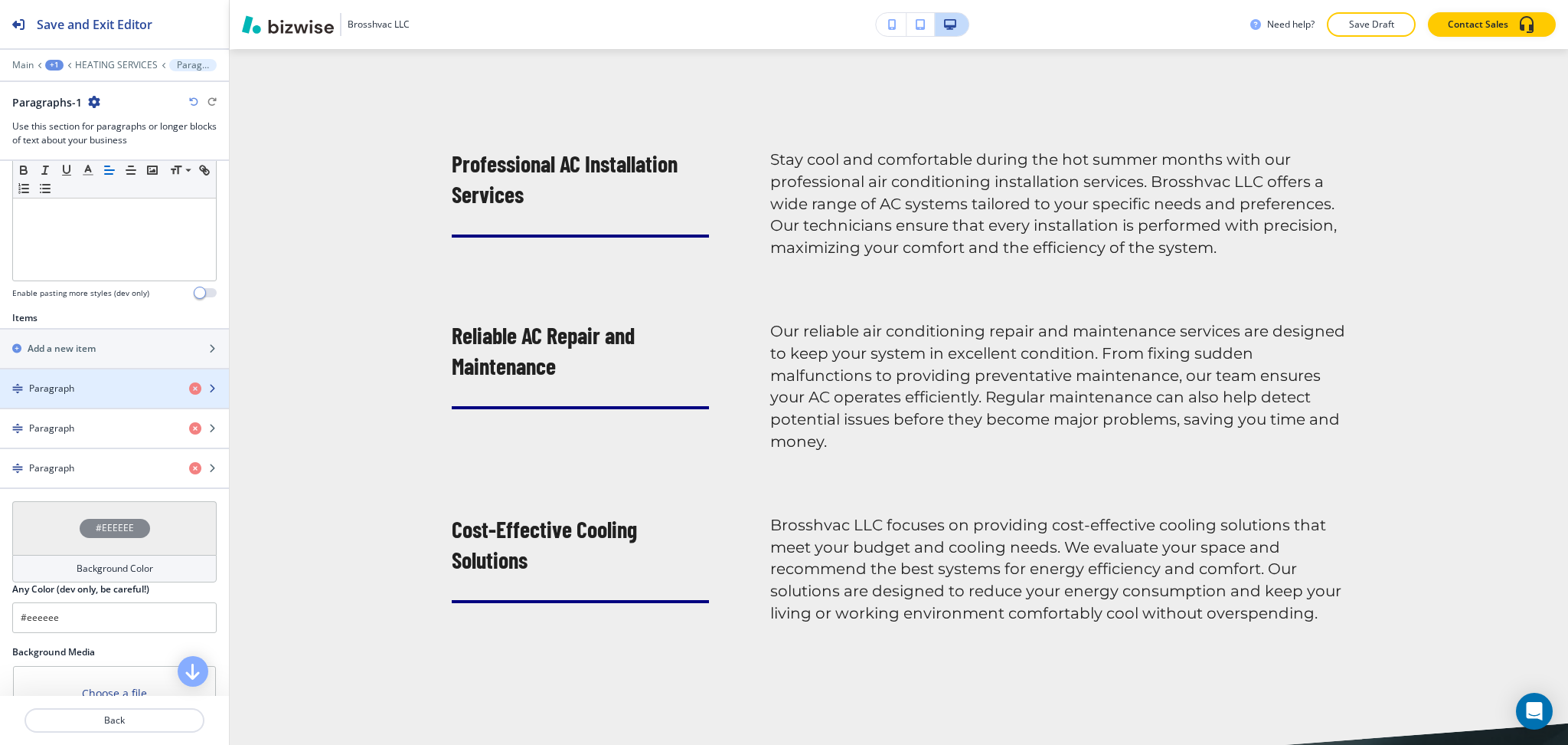
click at [113, 387] on div "Paragraph" at bounding box center [89, 388] width 177 height 14
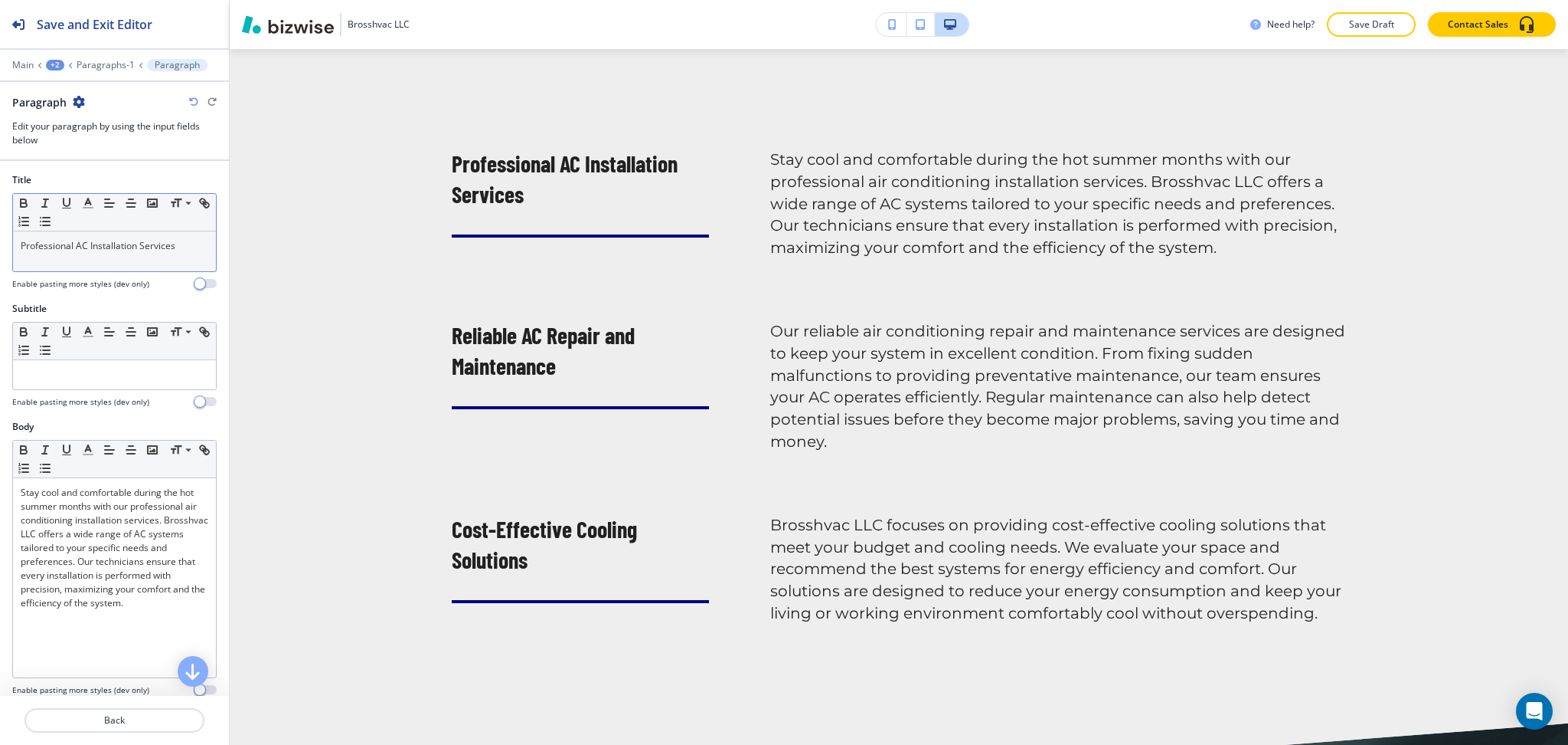
click at [173, 263] on div "Professional AC Installation Services" at bounding box center [114, 251] width 203 height 40
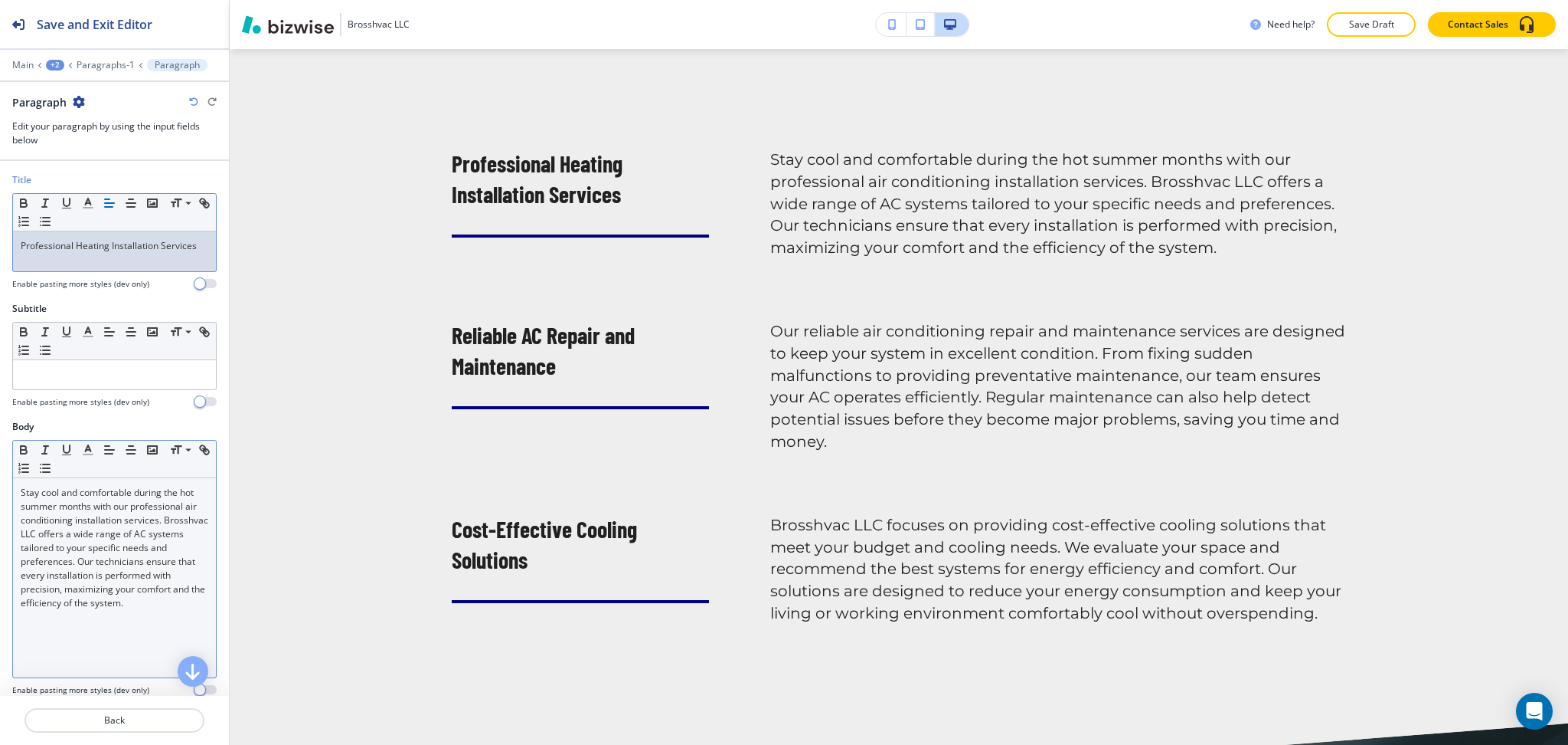
click at [110, 542] on p "Stay cool and comfortable during the hot summer months with our professional ai…" at bounding box center [114, 547] width 187 height 124
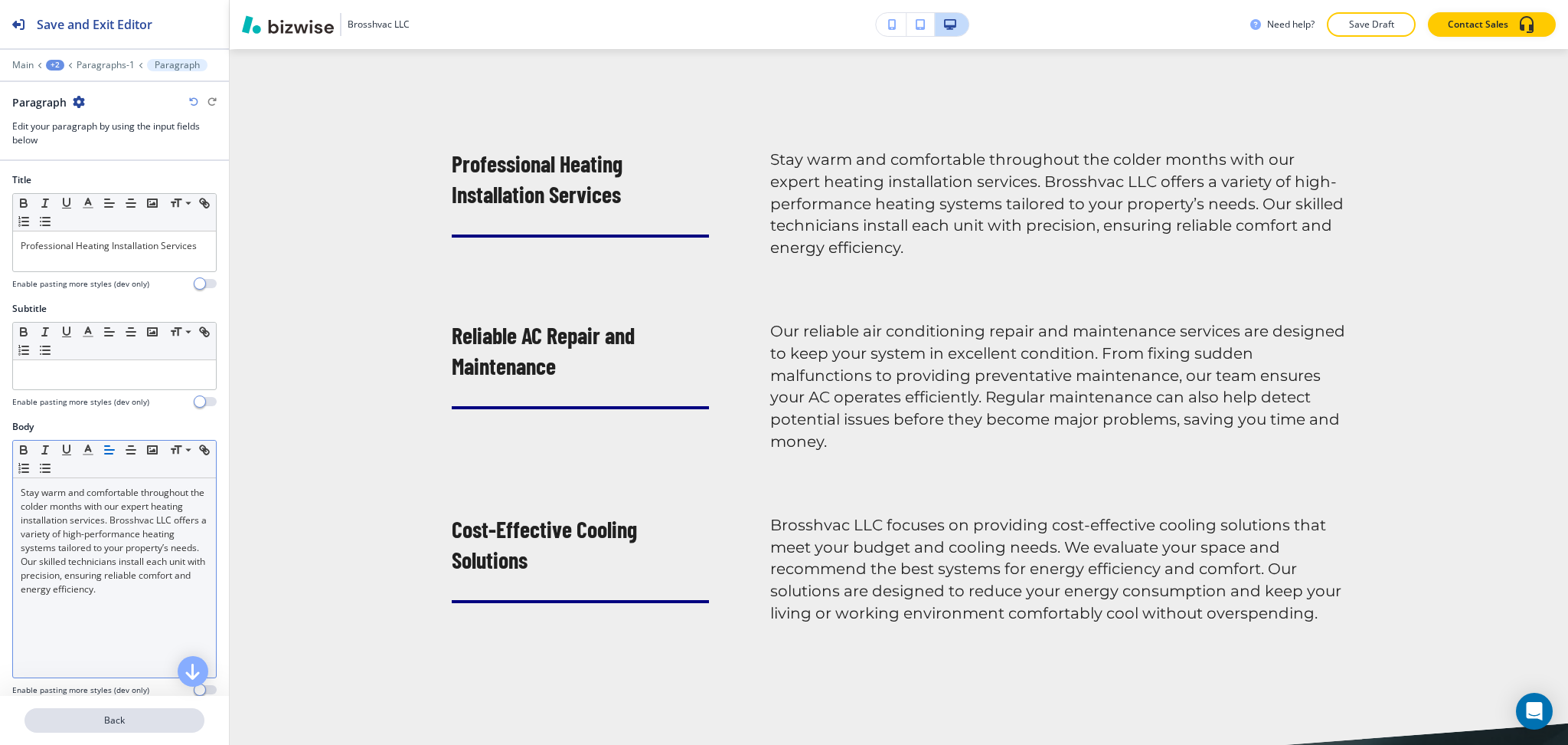
click at [128, 717] on p "Back" at bounding box center [114, 720] width 177 height 14
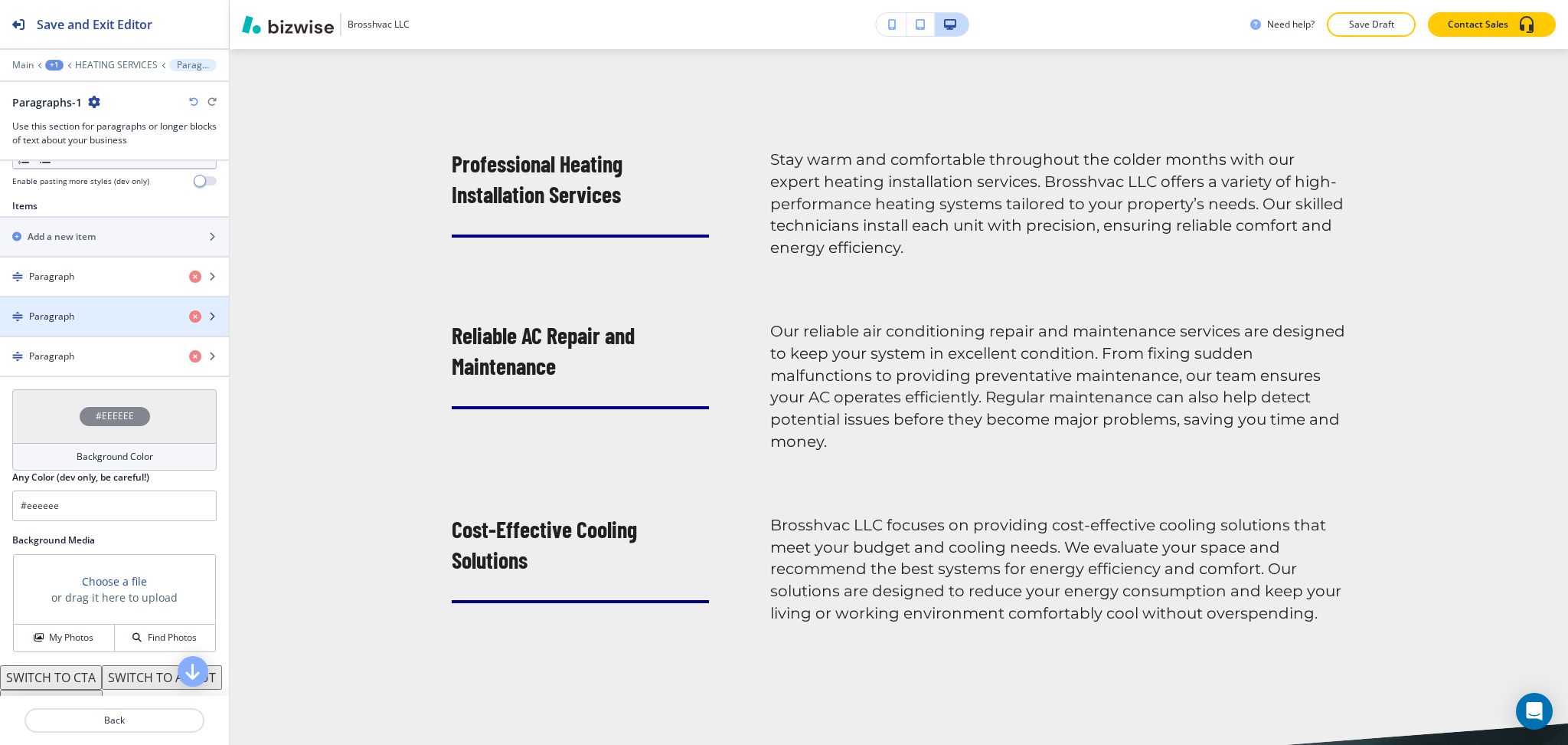
scroll to position [510, 0]
click at [87, 318] on div "Paragraph" at bounding box center [89, 315] width 177 height 14
click at [67, 311] on h4 "Paragraph" at bounding box center [52, 315] width 45 height 14
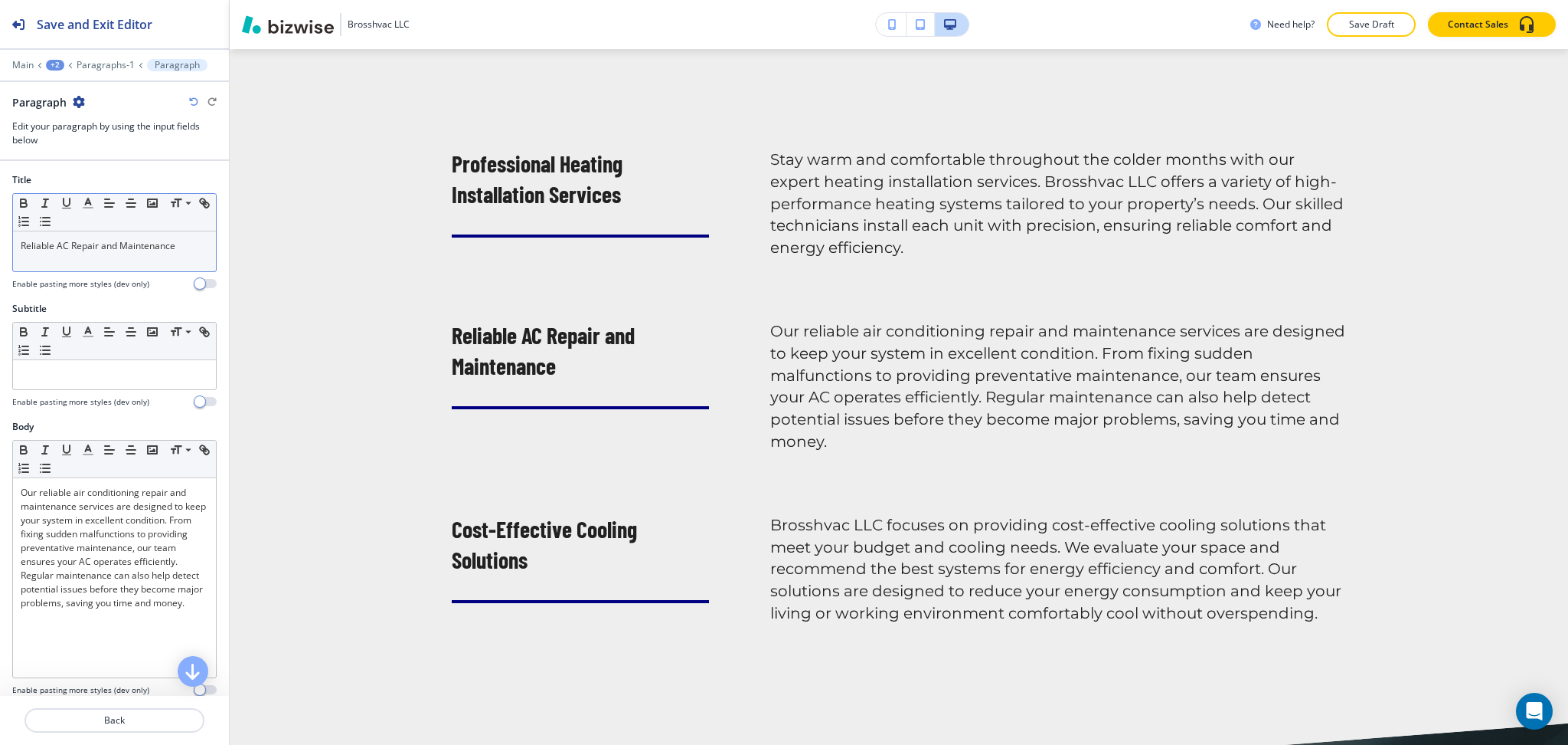
click at [186, 250] on p "Reliable AC Repair and Maintenance" at bounding box center [114, 246] width 187 height 14
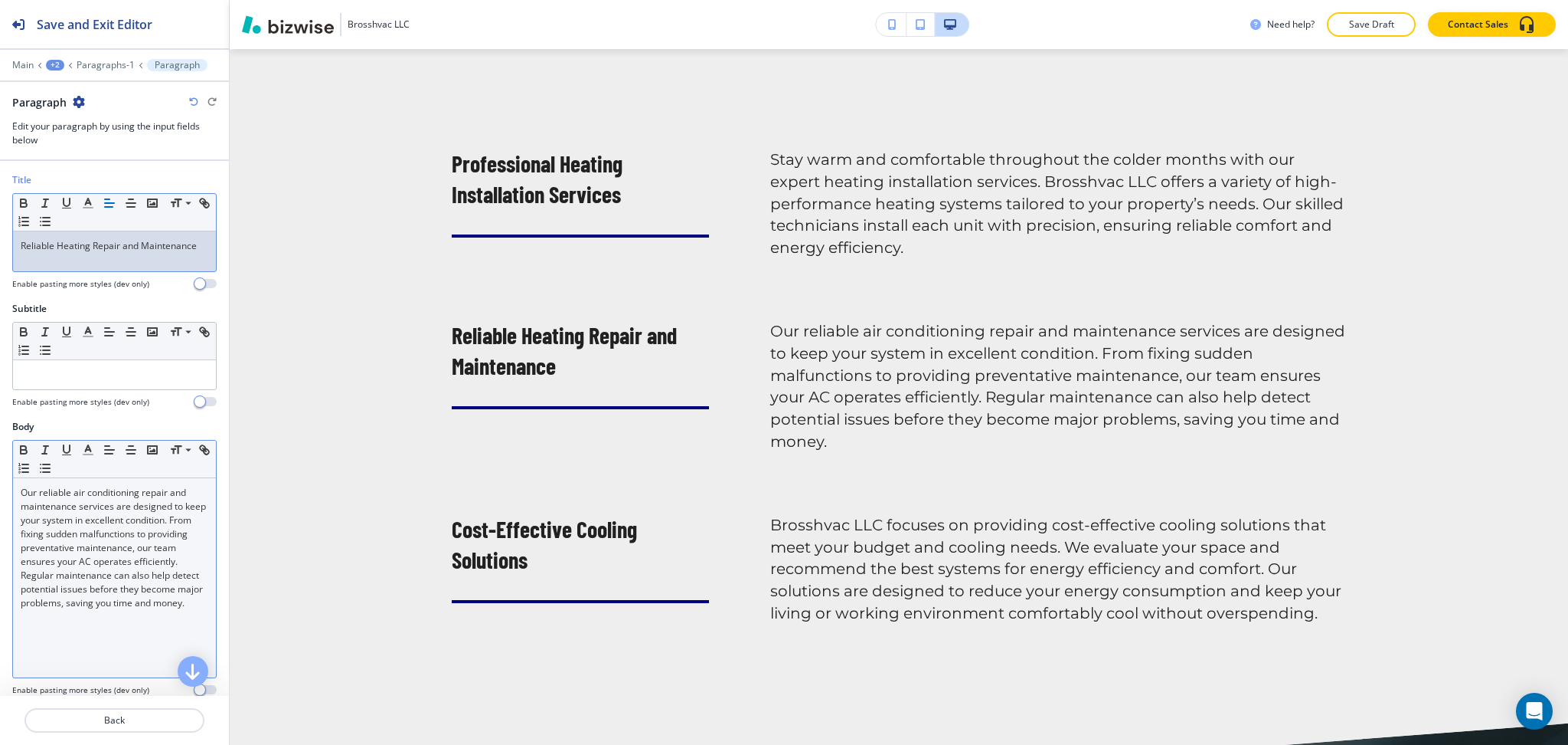
click at [160, 527] on p "Our reliable air conditioning repair and maintenance services are designed to k…" at bounding box center [114, 547] width 187 height 124
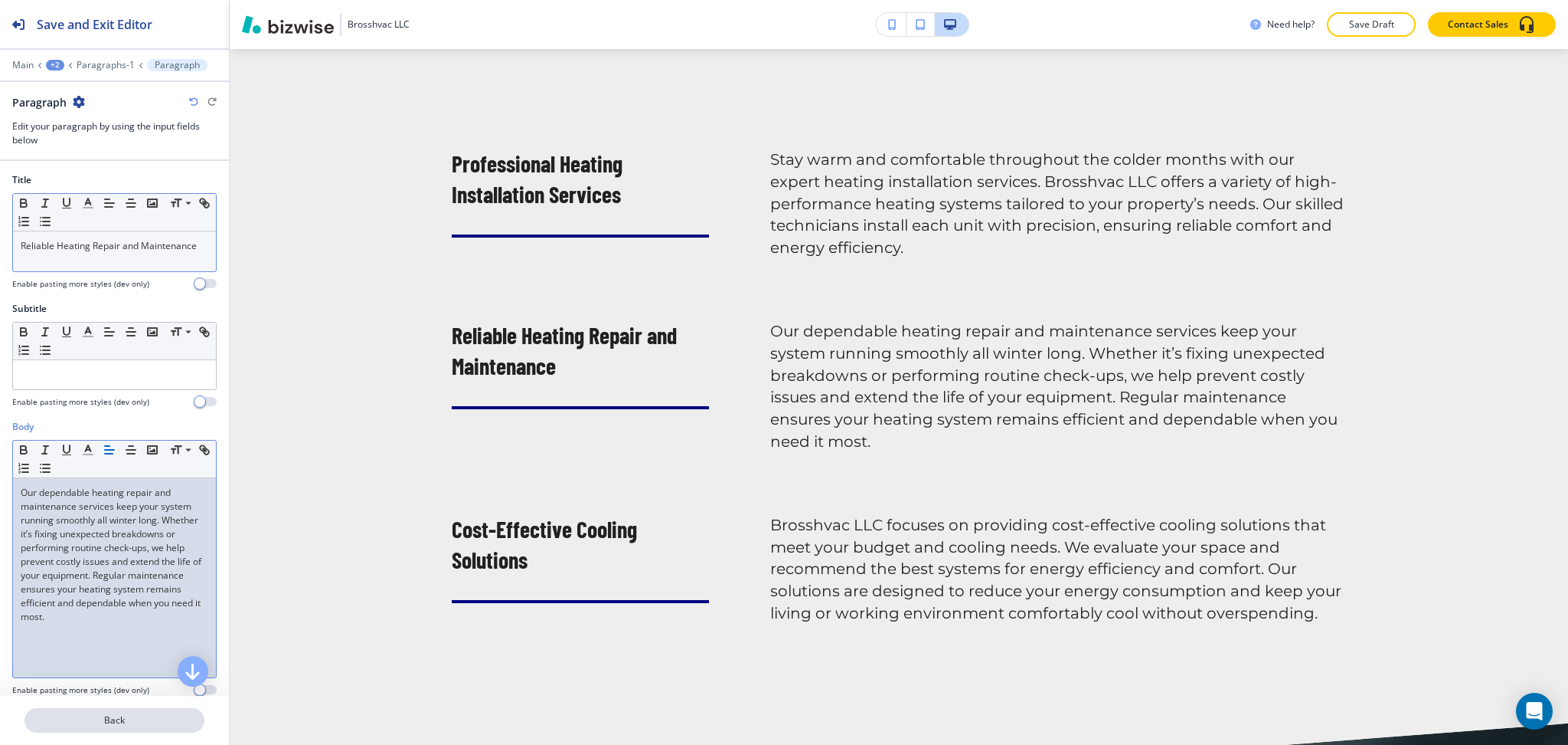
click at [150, 720] on p "Back" at bounding box center [114, 720] width 177 height 14
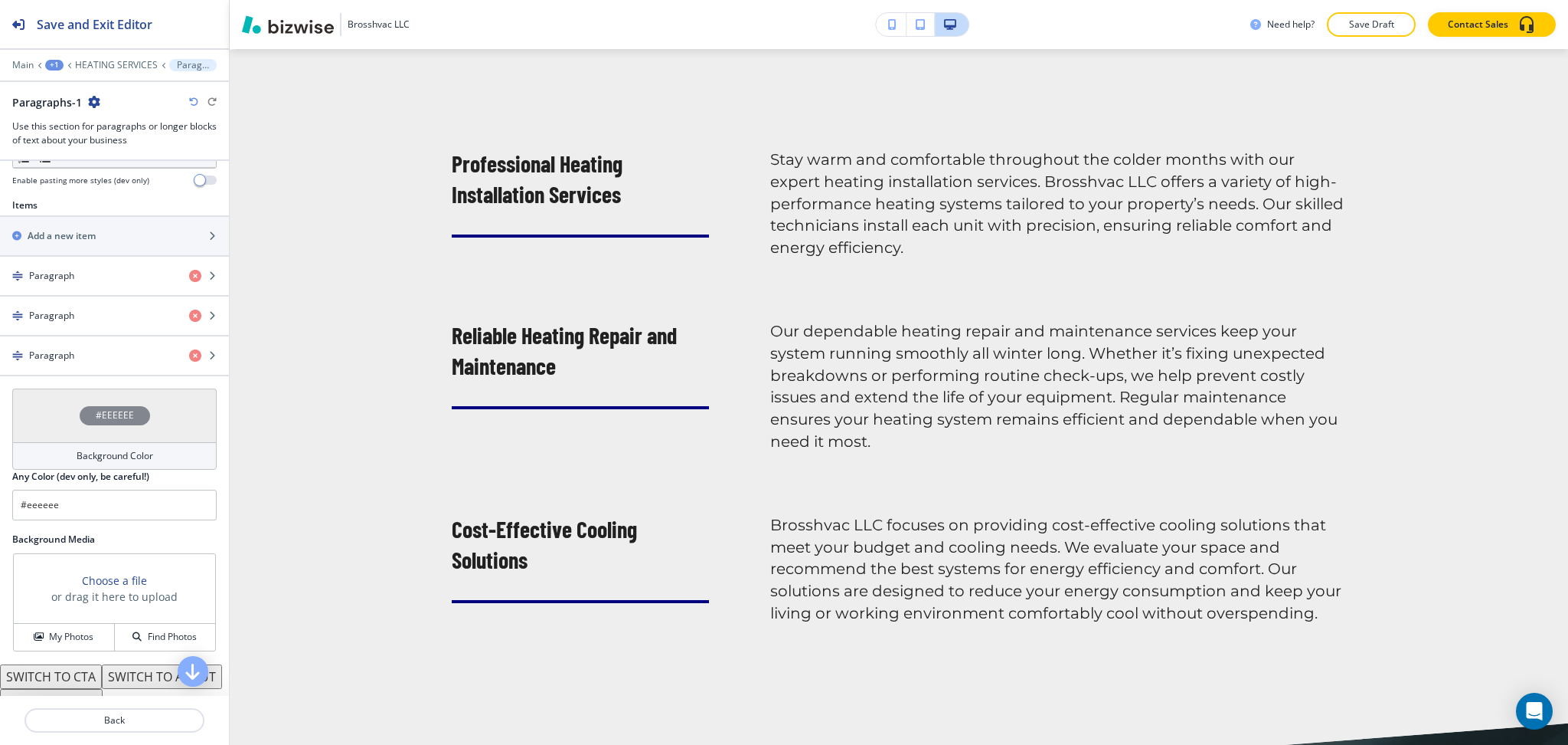
scroll to position [511, 0]
click at [70, 346] on div "button" at bounding box center [114, 341] width 229 height 12
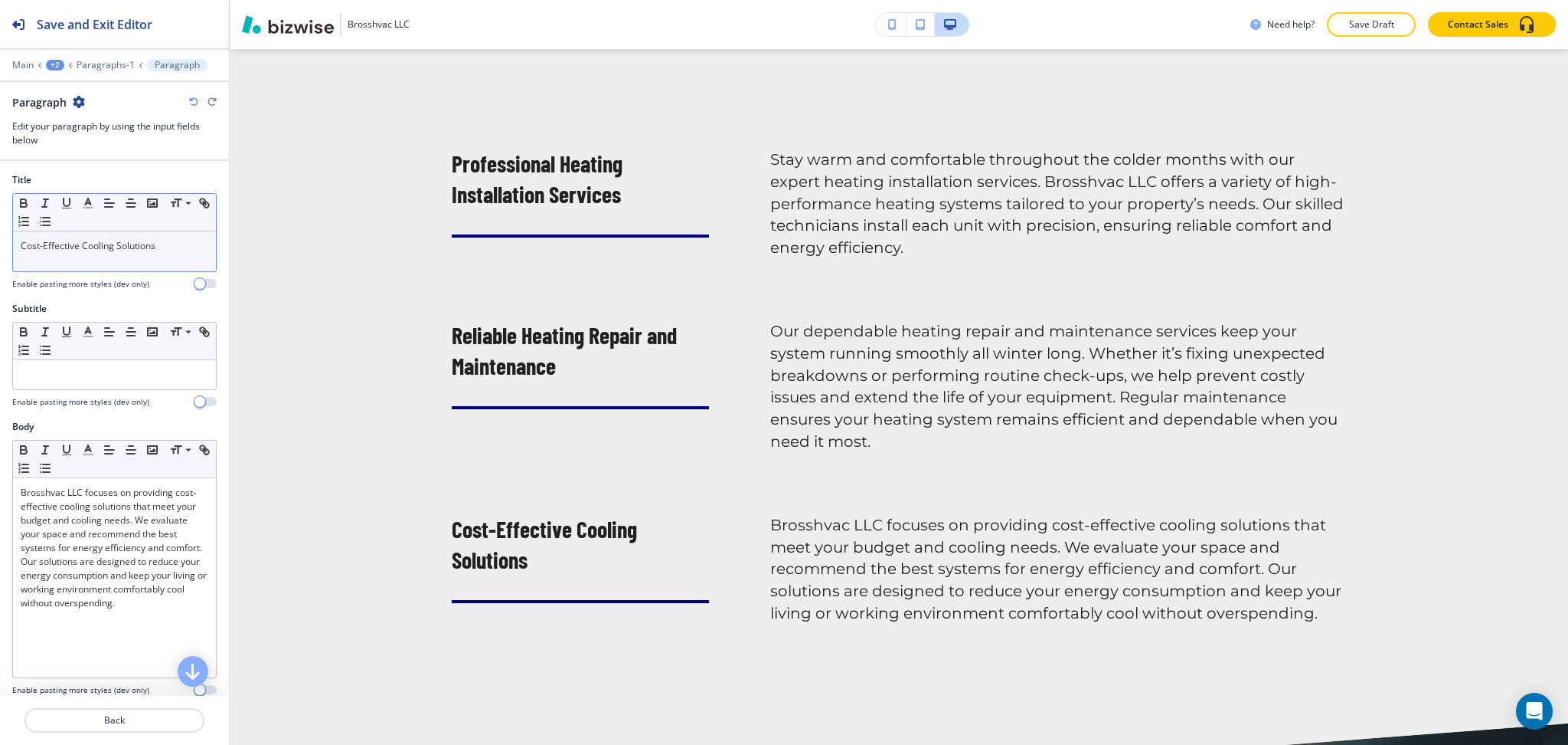
click at [164, 242] on p "Cost-Effective Cooling Solutions" at bounding box center [114, 246] width 187 height 14
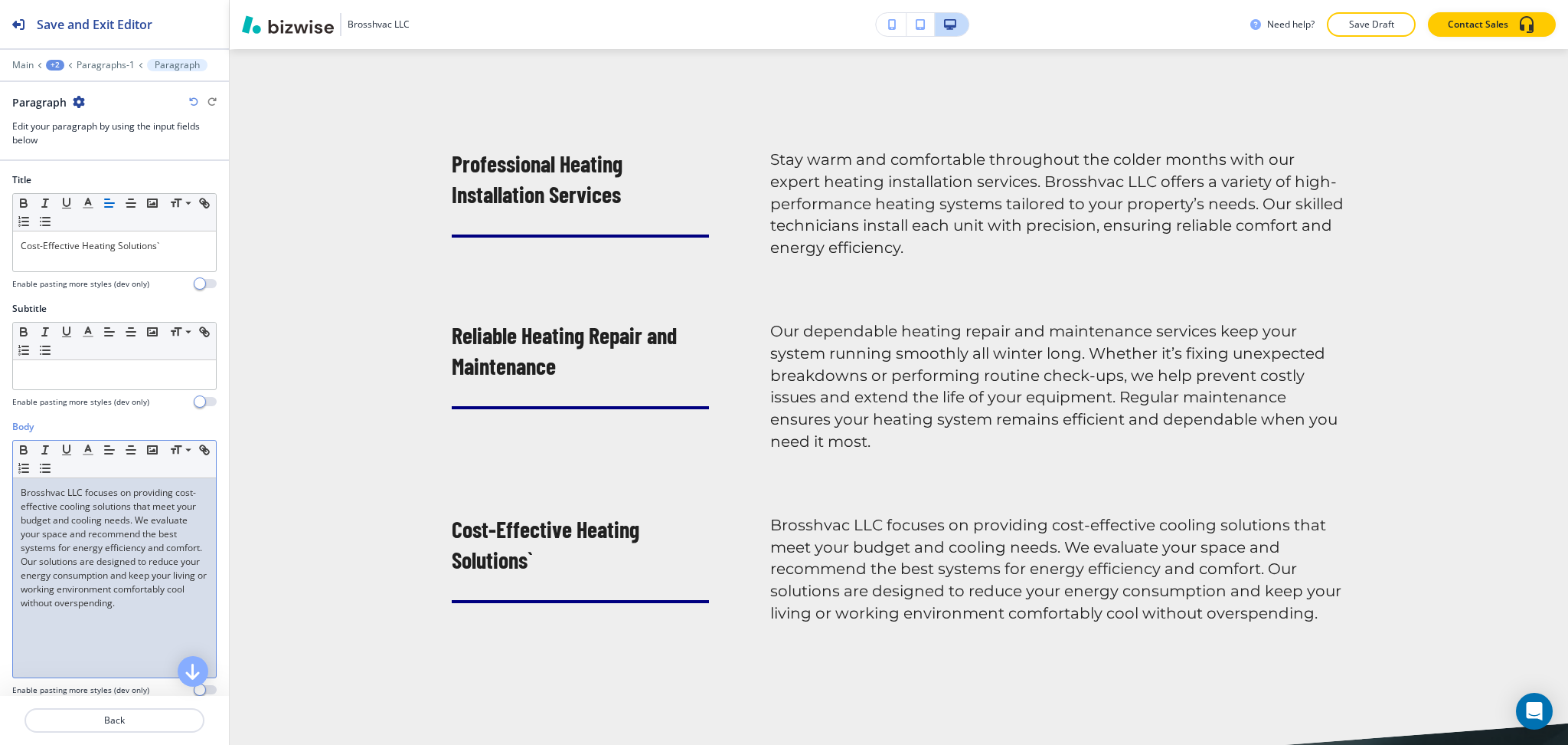
click at [116, 607] on p "Brosshvac LLC focuses on providing cost-effective cooling solutions that meet y…" at bounding box center [114, 547] width 187 height 124
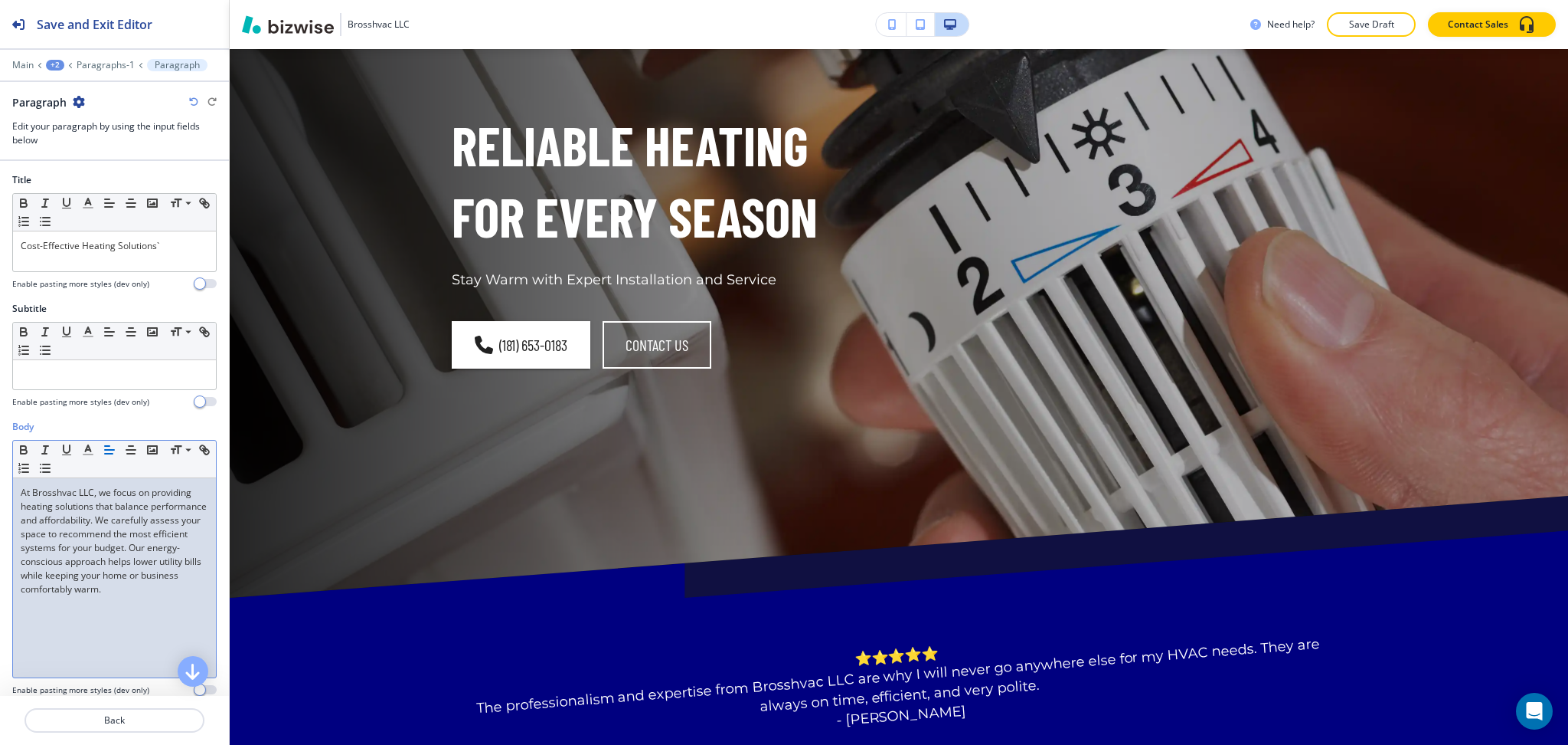
scroll to position [0, 0]
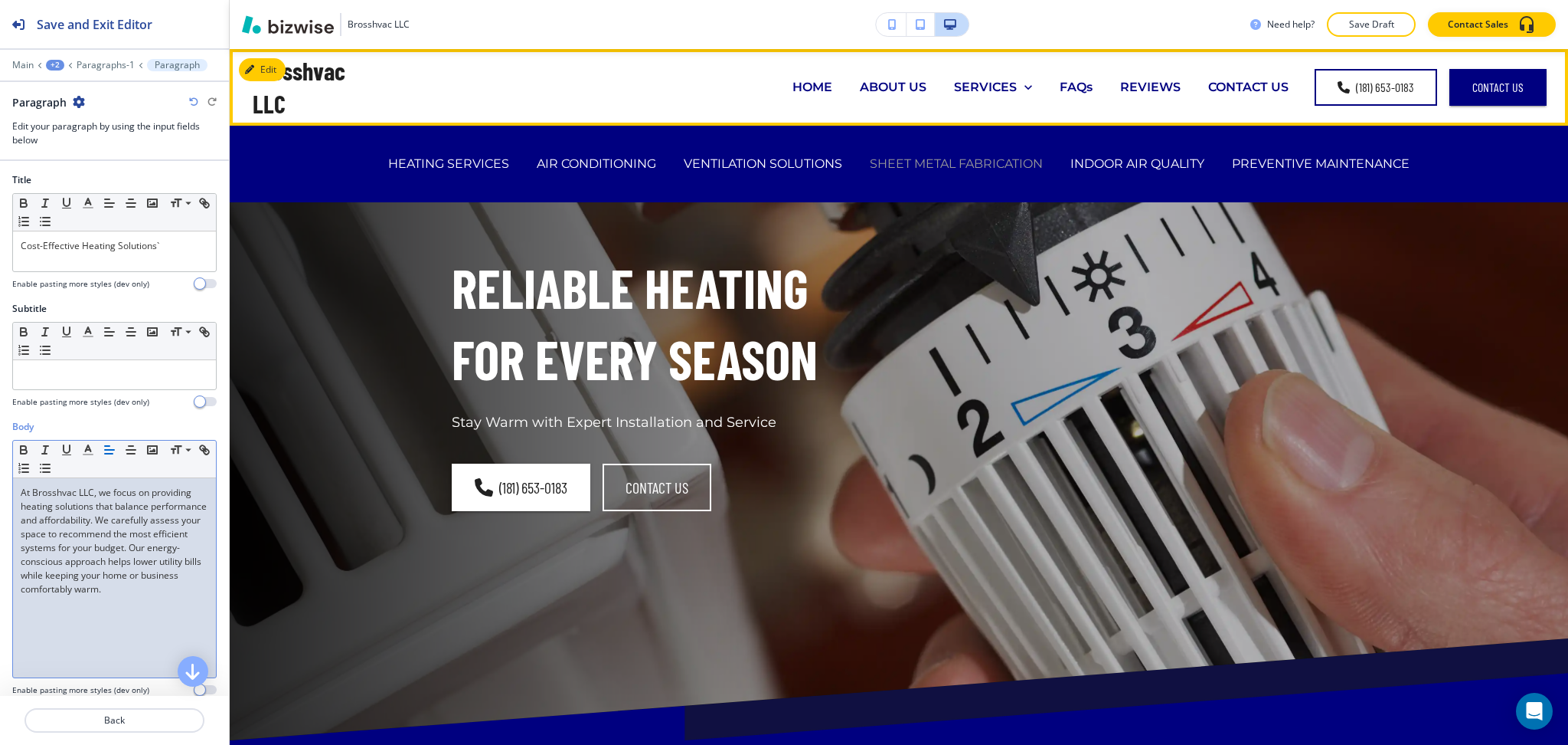
click at [879, 160] on p "SHEET METAL FABRICATION" at bounding box center [957, 163] width 174 height 18
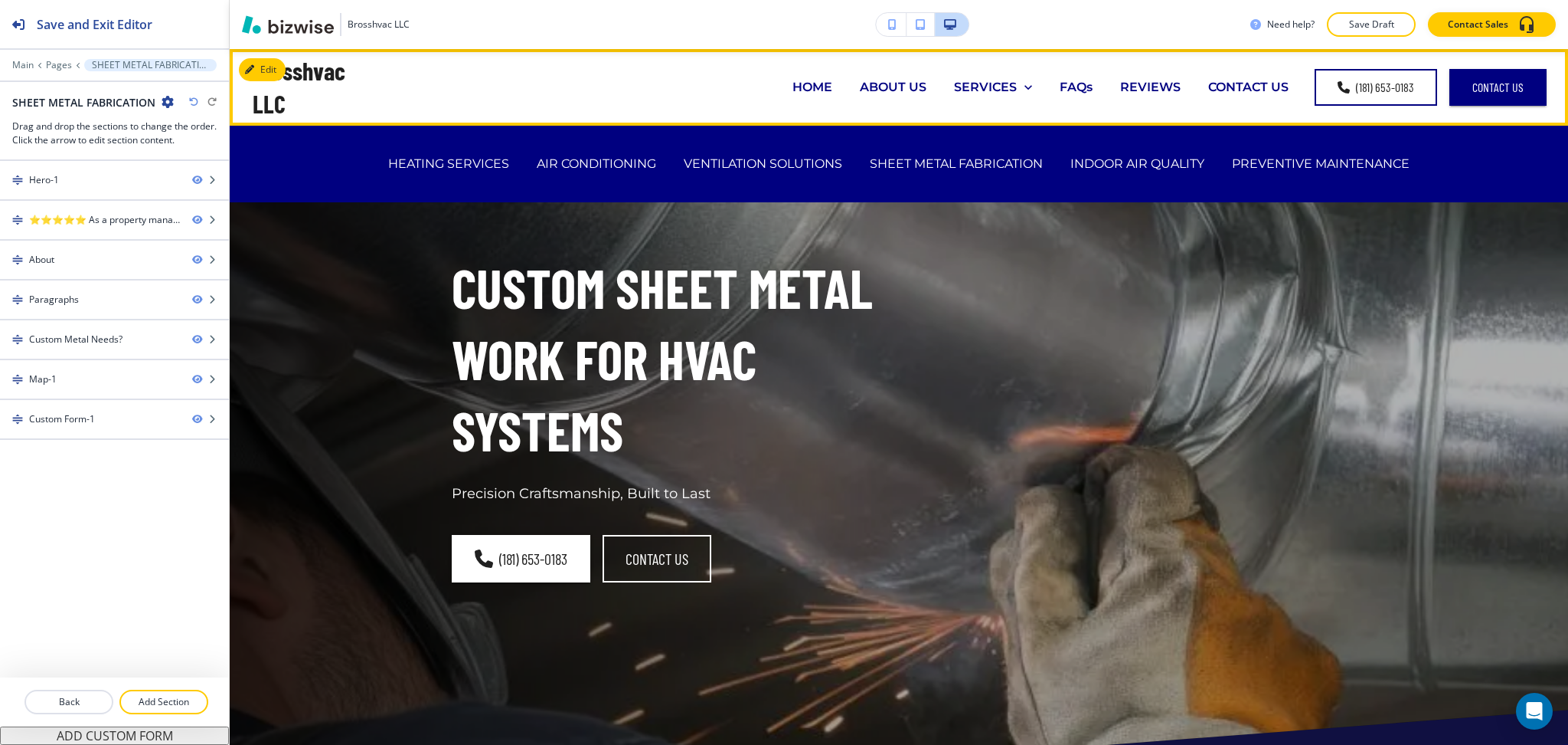
click at [1107, 161] on p "INDOOR AIR QUALITY" at bounding box center [1137, 163] width 134 height 18
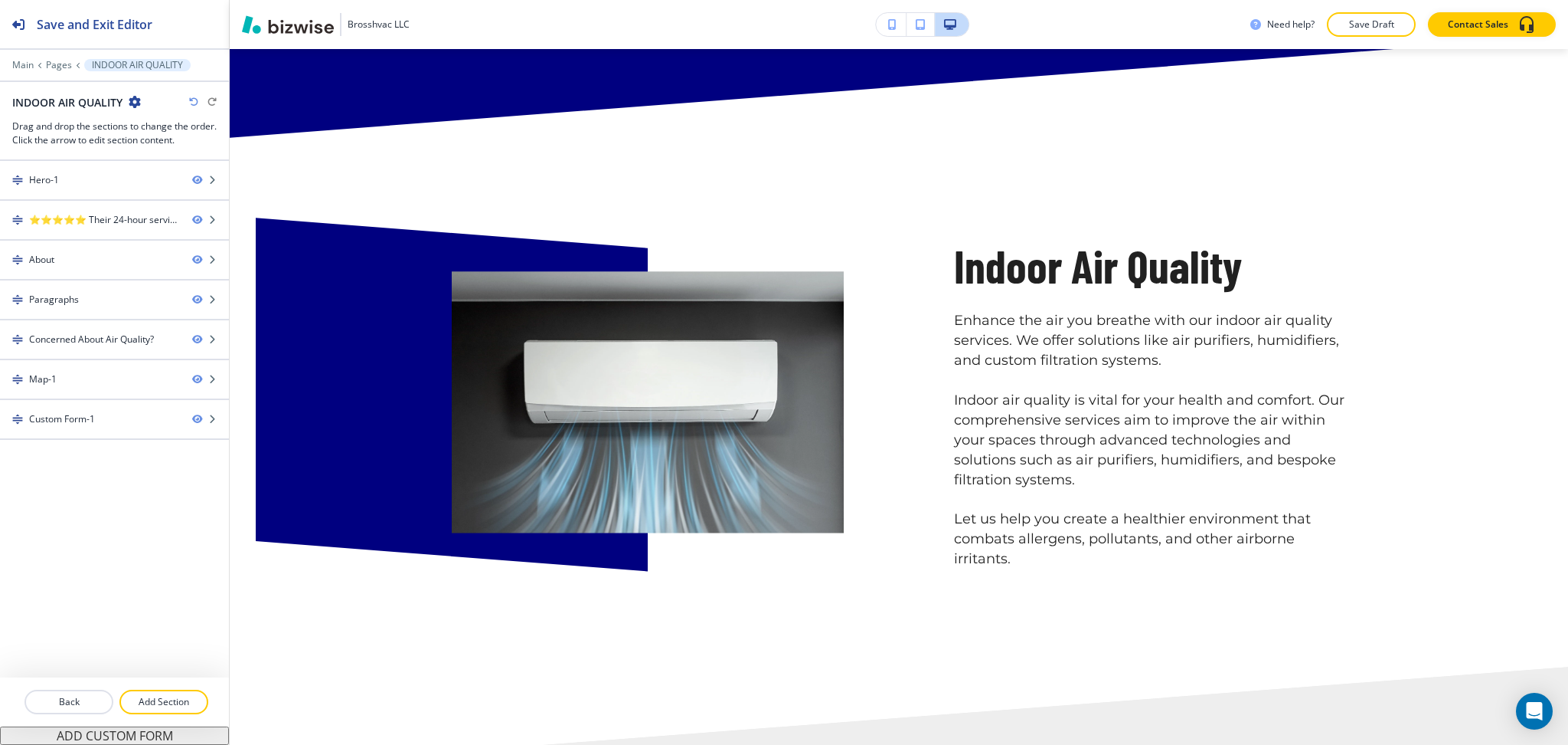
scroll to position [876, 0]
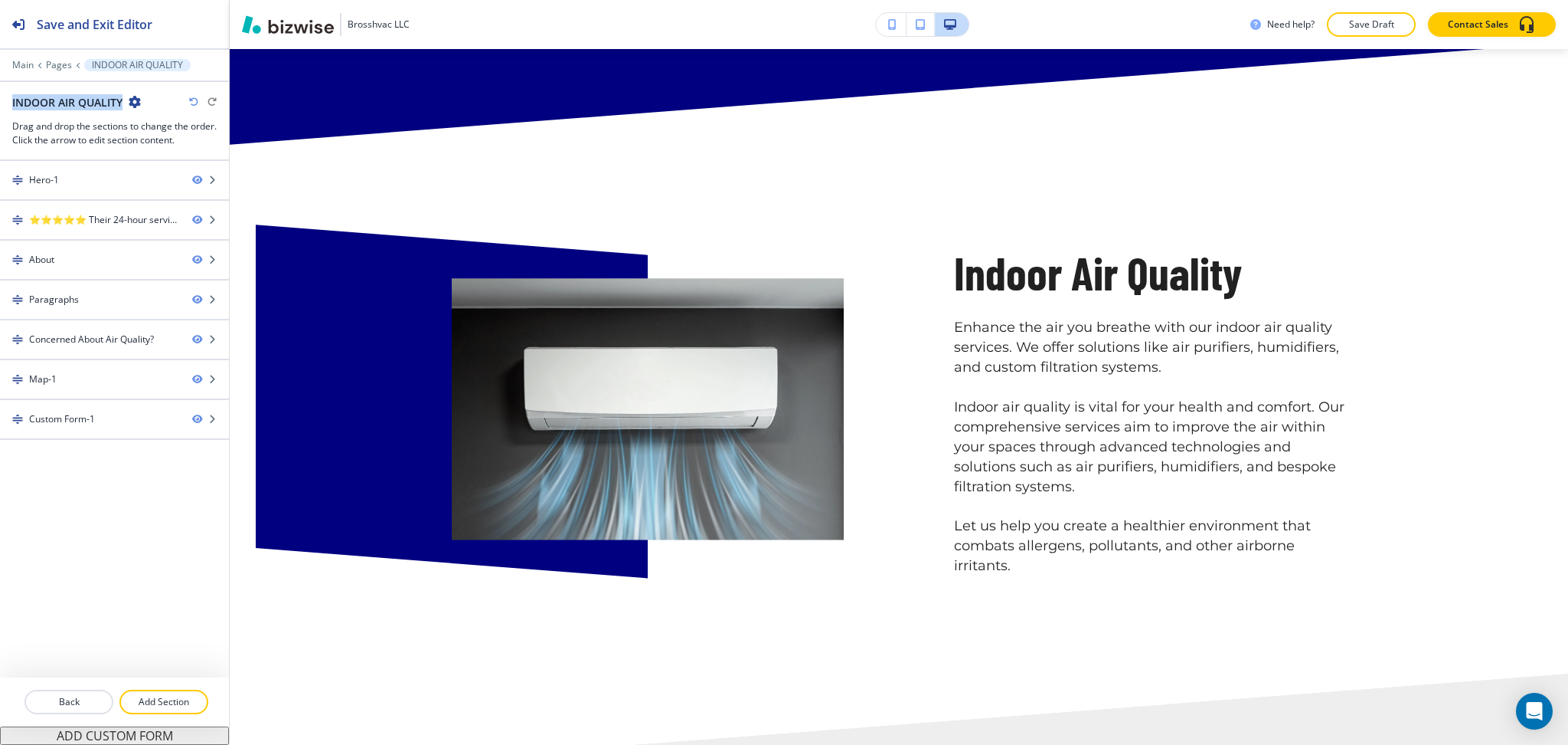
drag, startPoint x: 124, startPoint y: 102, endPoint x: 0, endPoint y: 102, distance: 124.0
click at [0, 102] on div "INDOOR AIR QUALITY Drag and drop the sections to change the order. Click the ar…" at bounding box center [114, 120] width 229 height 53
copy h2 "INDOOR AIR QUALITY"
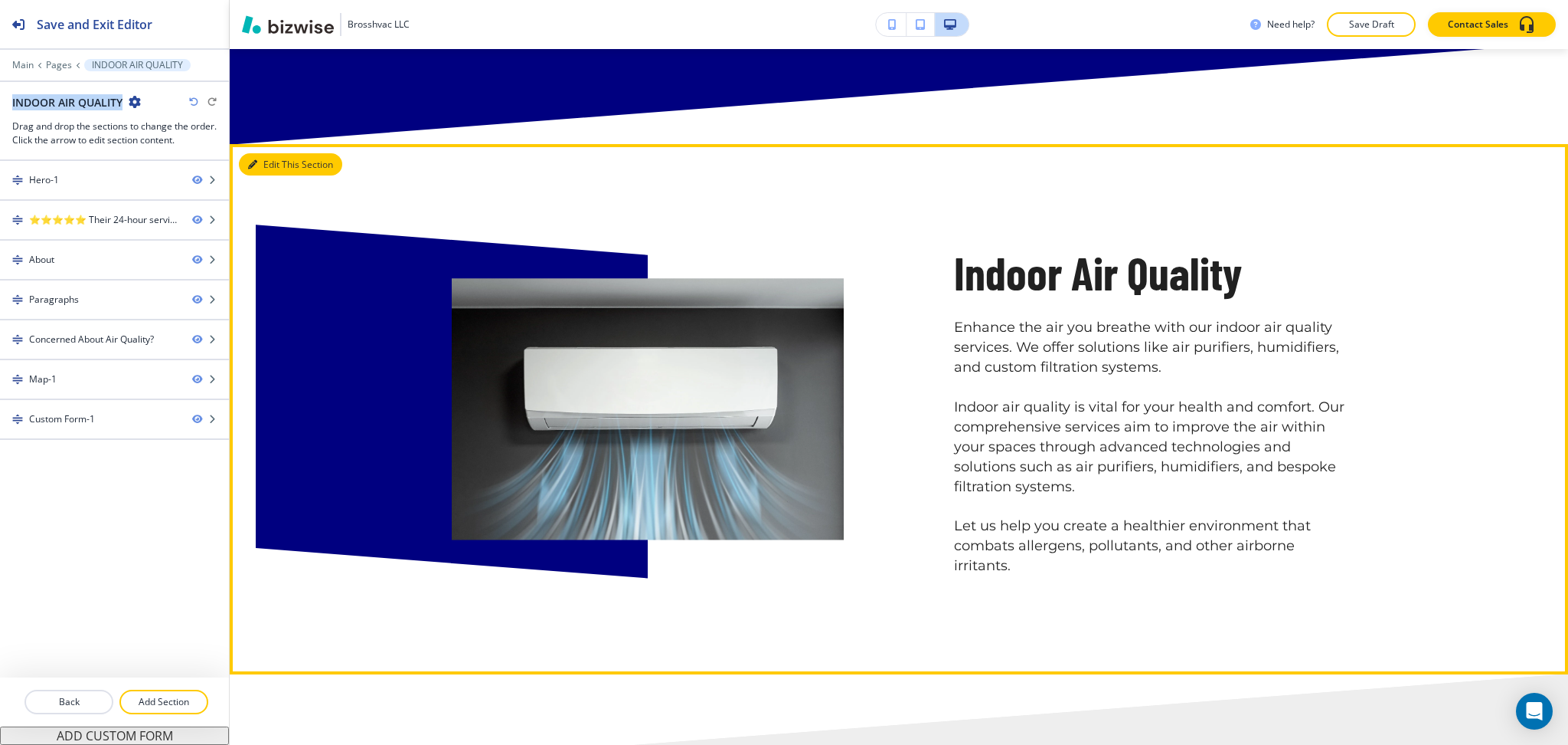
click at [256, 160] on icon "button" at bounding box center [253, 164] width 9 height 9
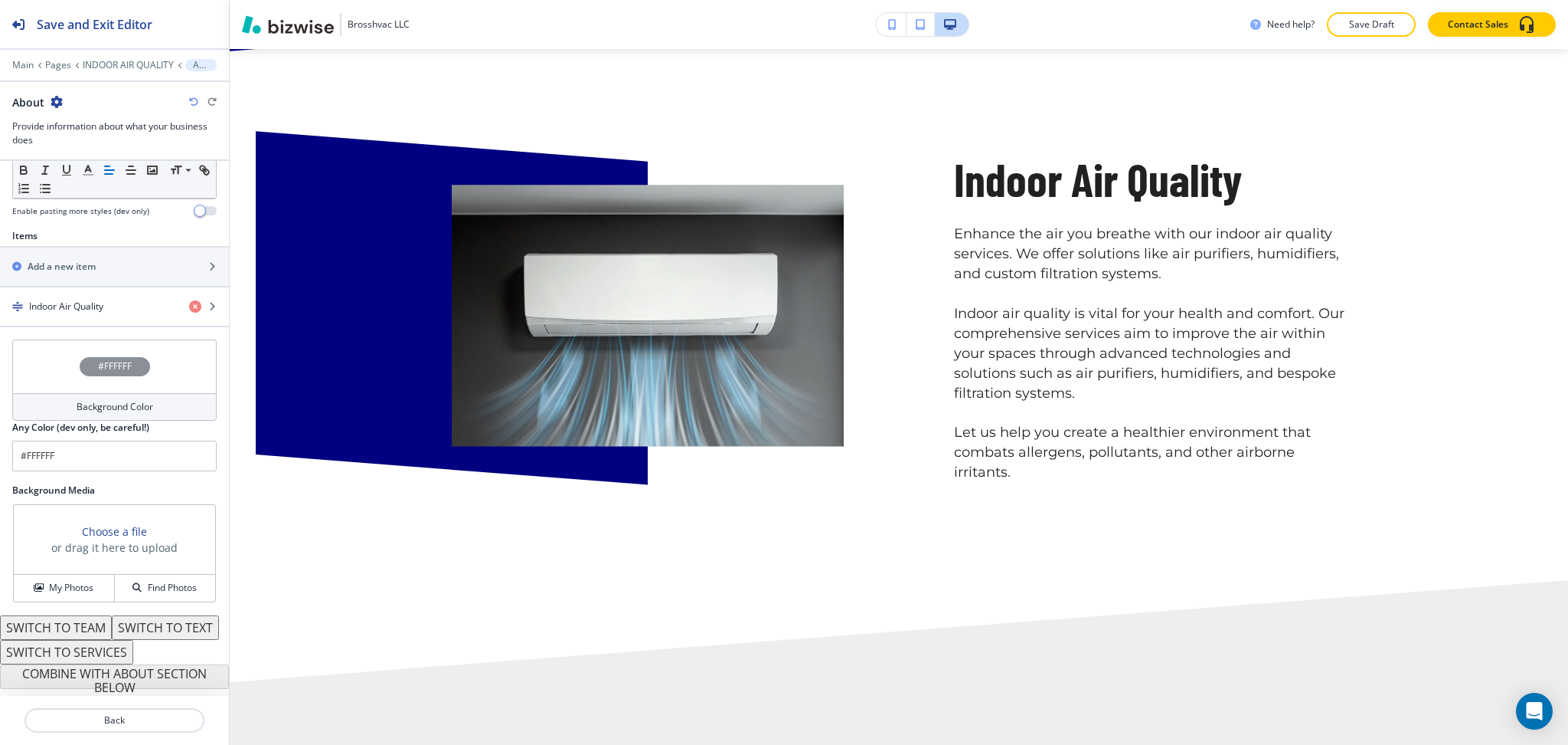
scroll to position [502, 0]
click at [49, 299] on h4 "Indoor Air Quality" at bounding box center [66, 306] width 74 height 14
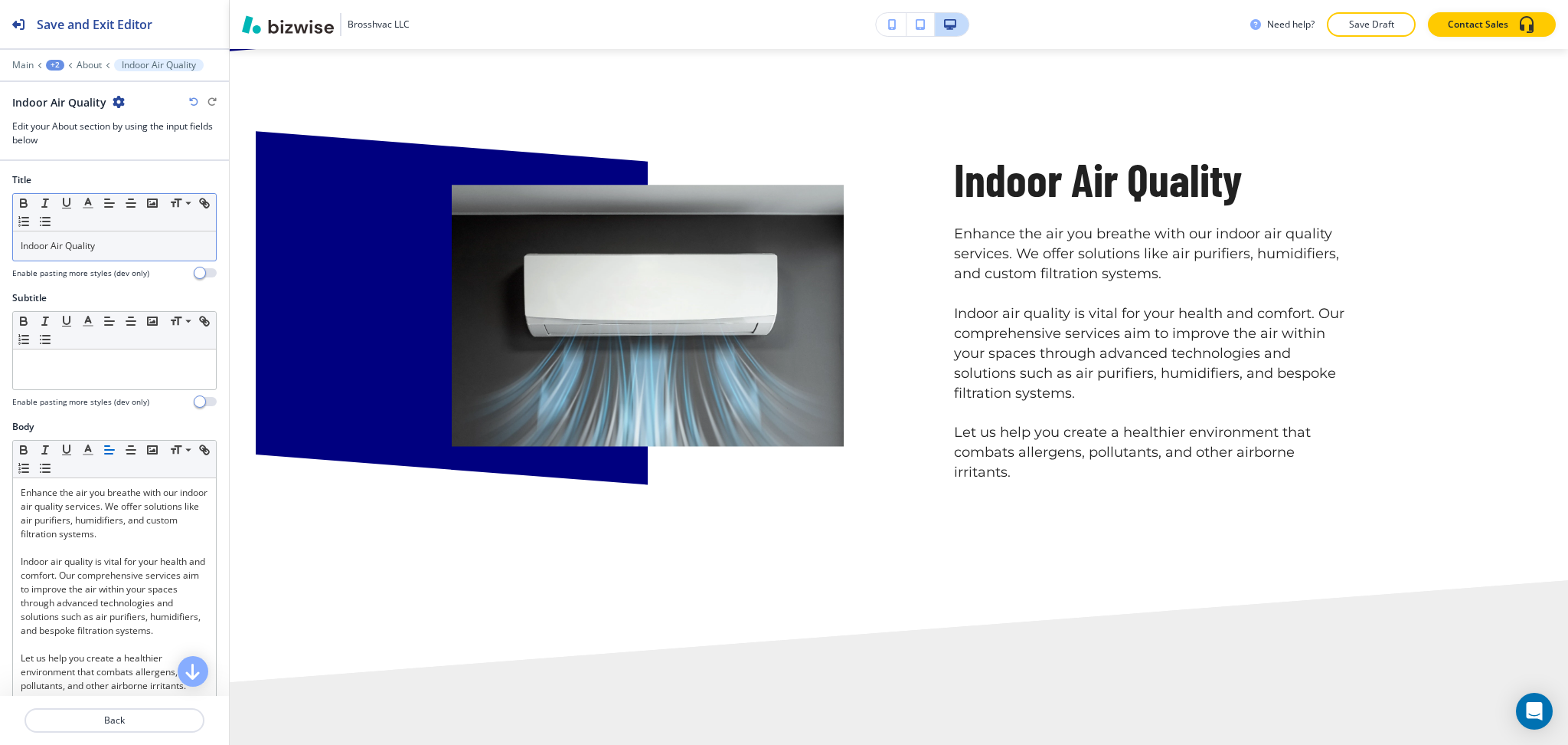
scroll to position [994, 0]
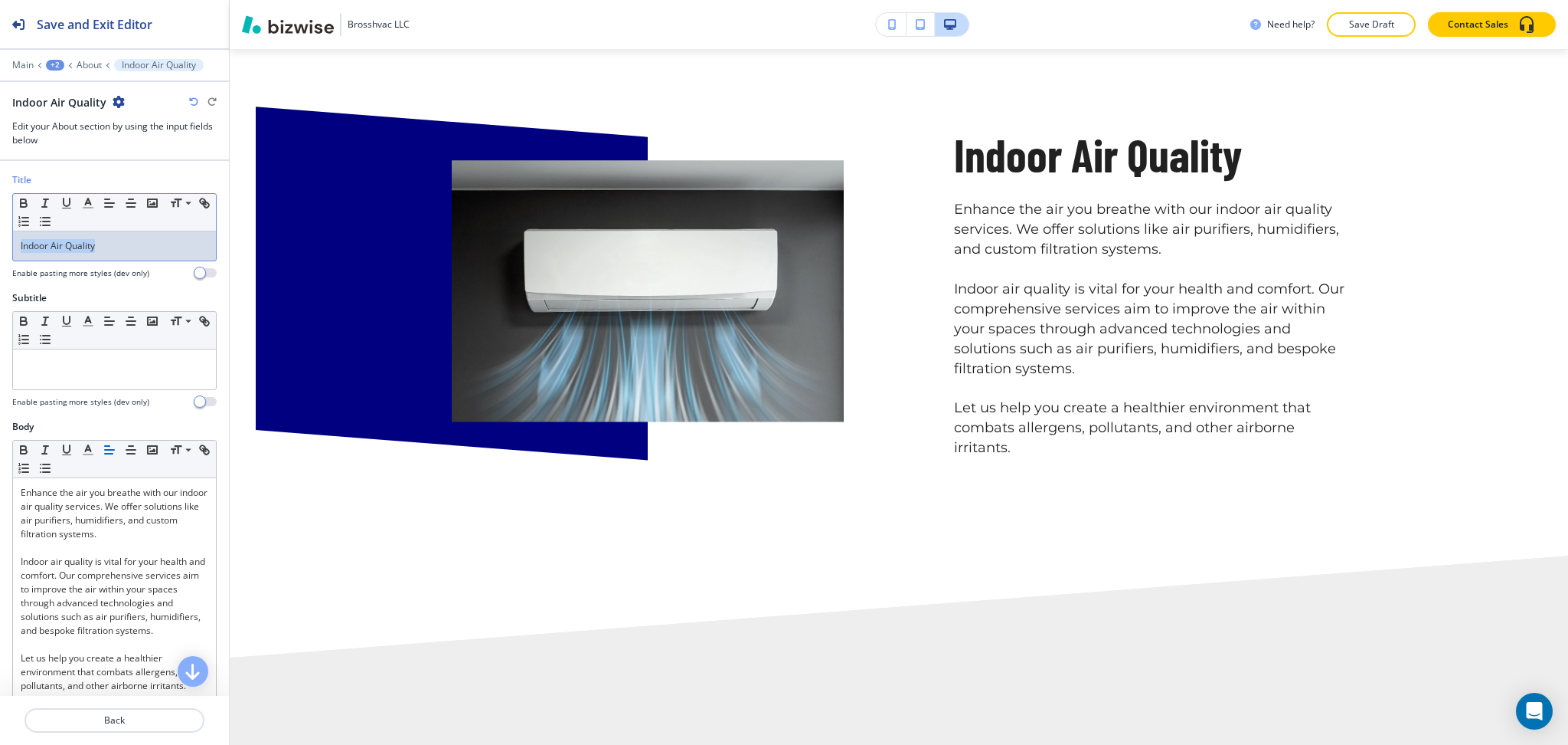
drag, startPoint x: 104, startPoint y: 250, endPoint x: 0, endPoint y: 249, distance: 104.0
click at [0, 250] on div "Title Small Normal Large Huge Indoor Air Quality Enable pasting more styles (de…" at bounding box center [114, 233] width 229 height 118
paste div
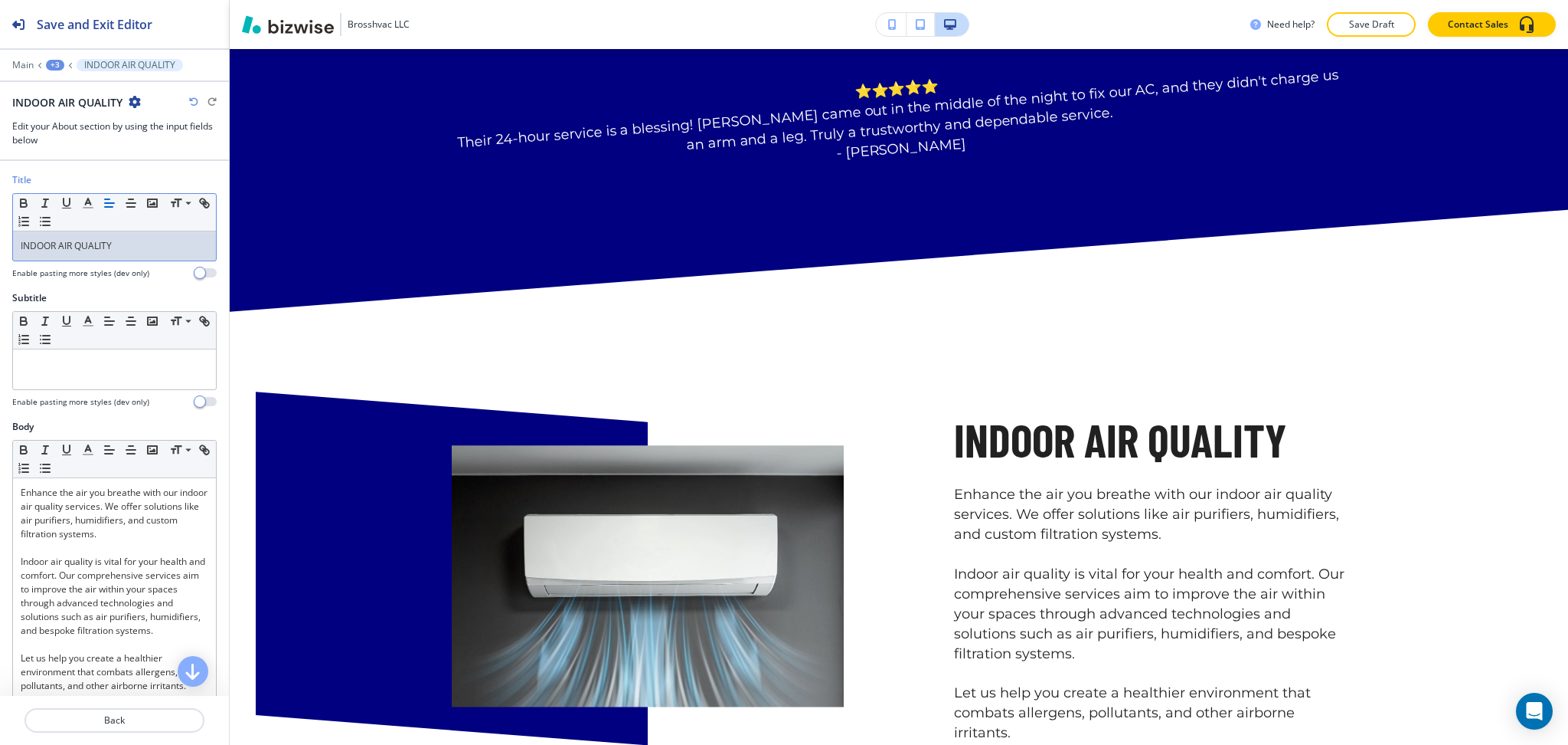
scroll to position [0, 0]
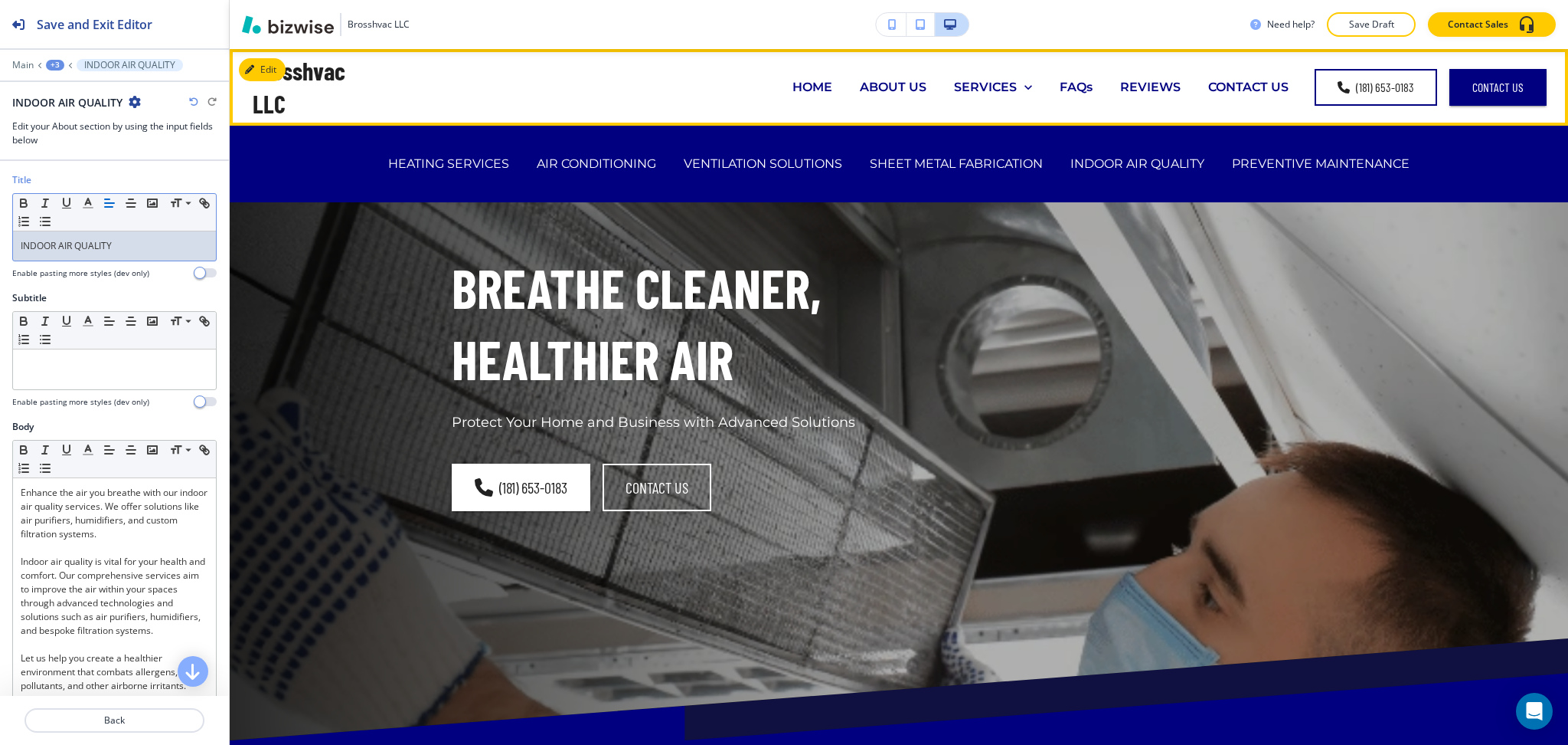
click at [1251, 186] on div "PREVENTIVE MAINTENANCE" at bounding box center [1321, 163] width 205 height 61
click at [1249, 169] on p "PREVENTIVE MAINTENANCE" at bounding box center [1321, 163] width 178 height 18
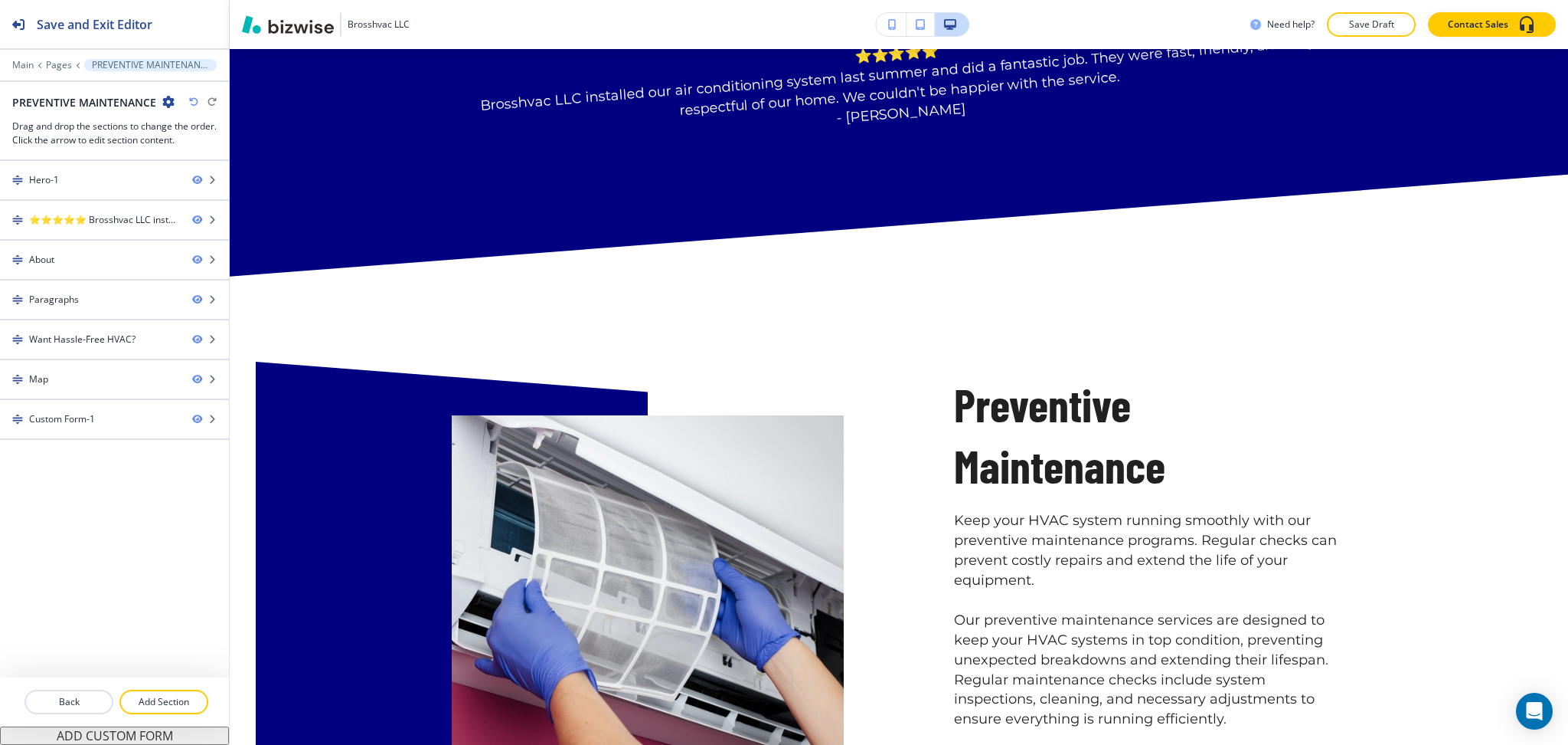
scroll to position [817, 0]
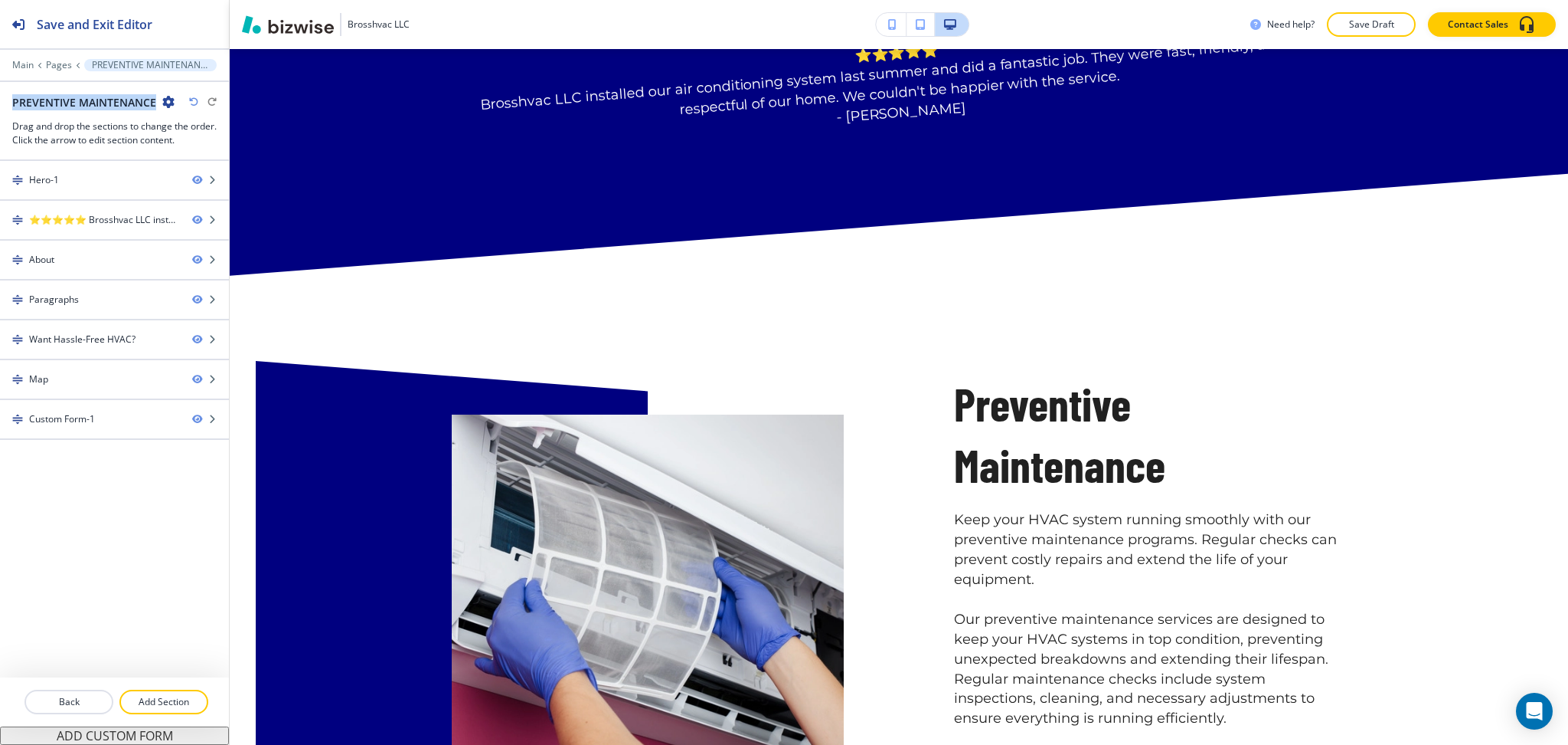
drag, startPoint x: 150, startPoint y: 99, endPoint x: 0, endPoint y: 110, distance: 150.4
click at [0, 110] on div "PREVENTIVE MAINTENANCE Drag and drop the sections to change the order. Click th…" at bounding box center [114, 120] width 229 height 53
copy h2 "PREVENTIVE MAINTENANCE"
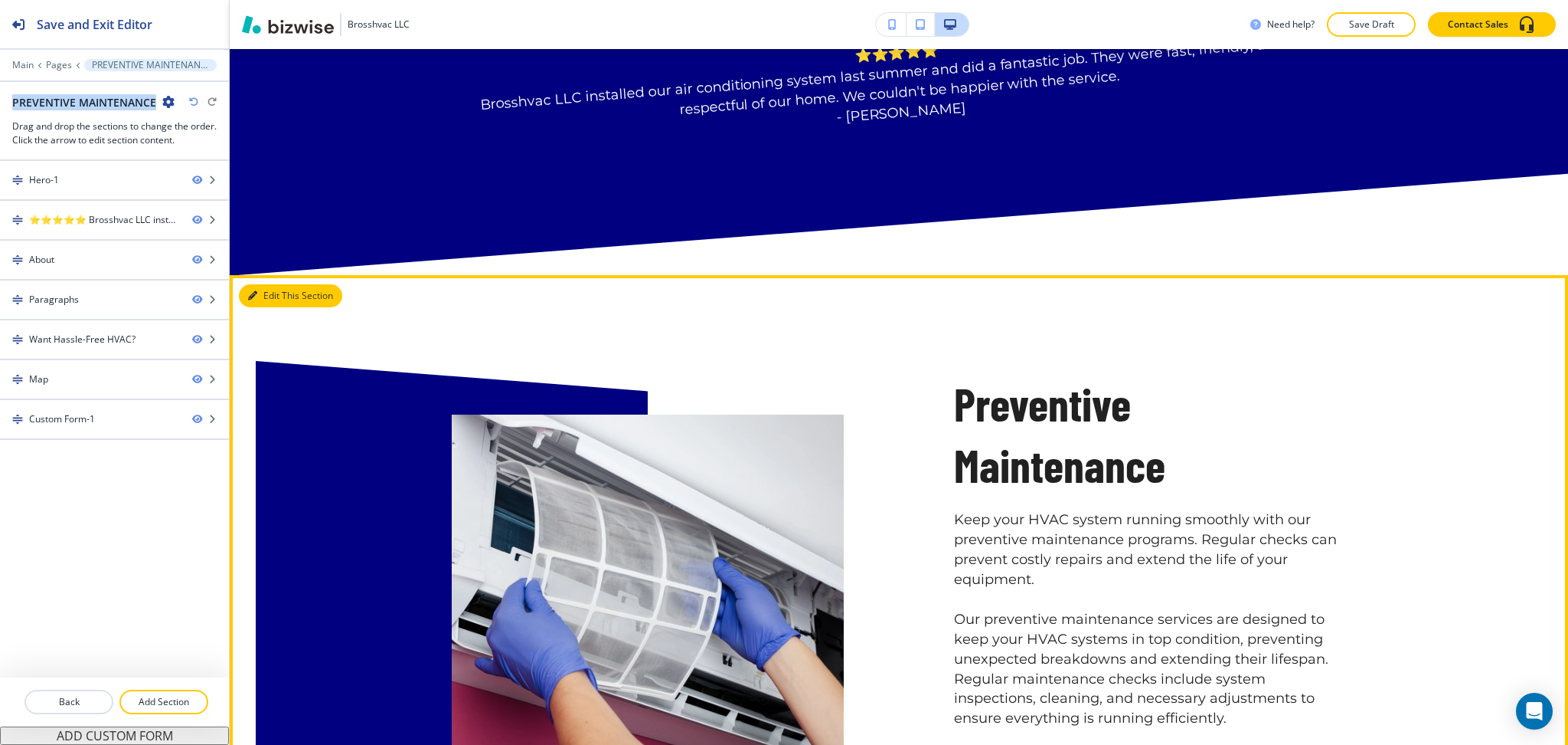
click at [276, 294] on button "Edit This Section" at bounding box center [291, 295] width 103 height 23
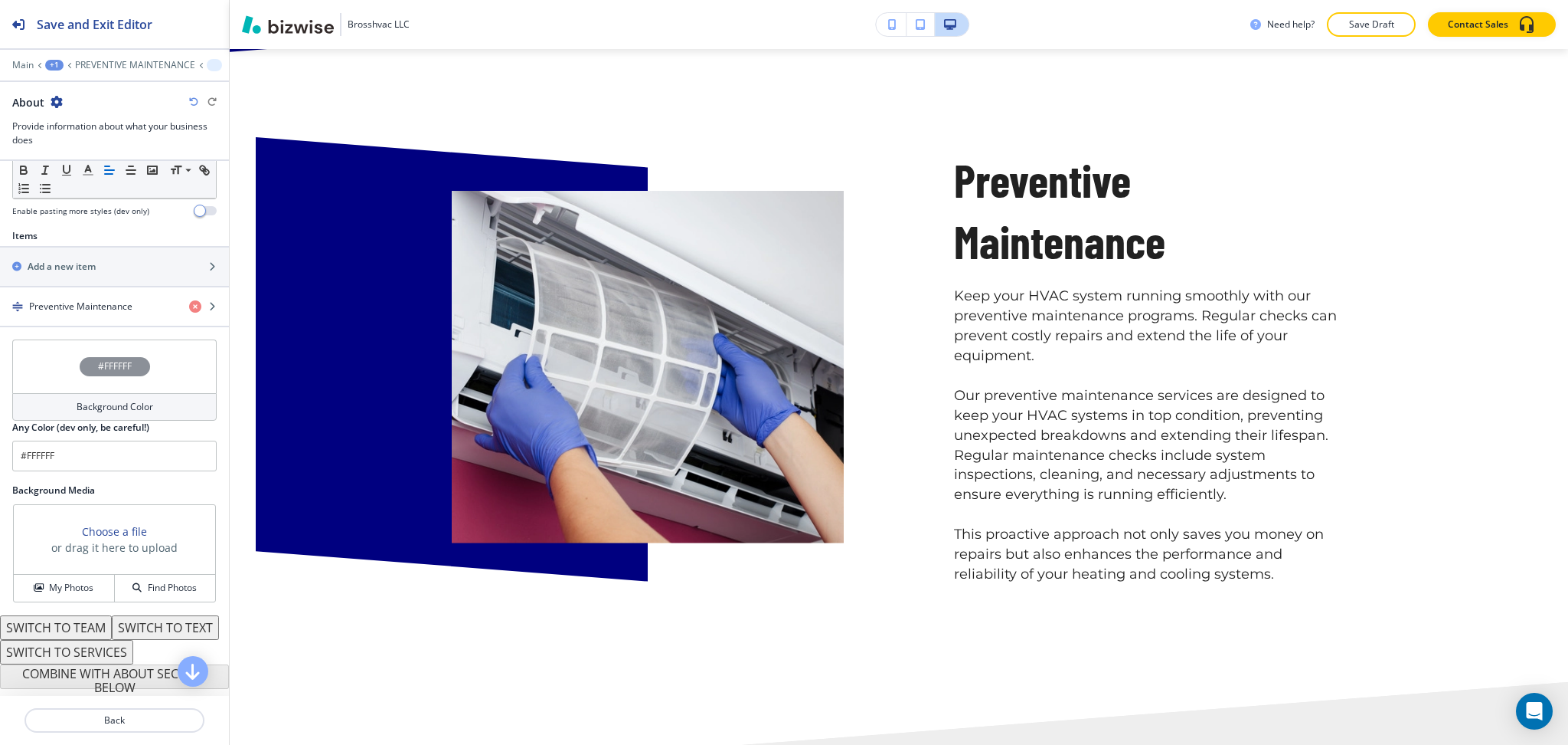
scroll to position [502, 0]
click at [75, 299] on h4 "Preventive Maintenance" at bounding box center [81, 306] width 103 height 14
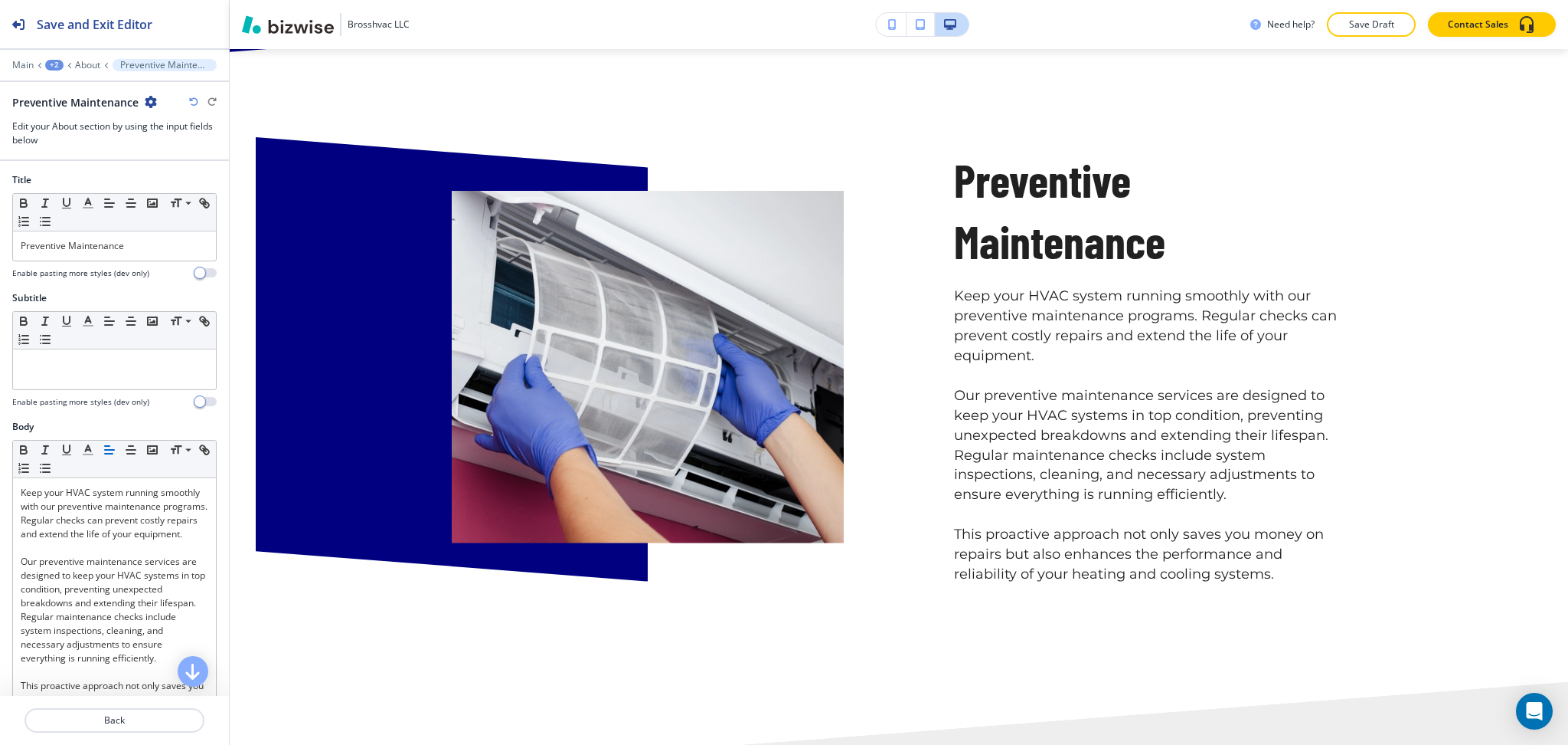
scroll to position [1064, 0]
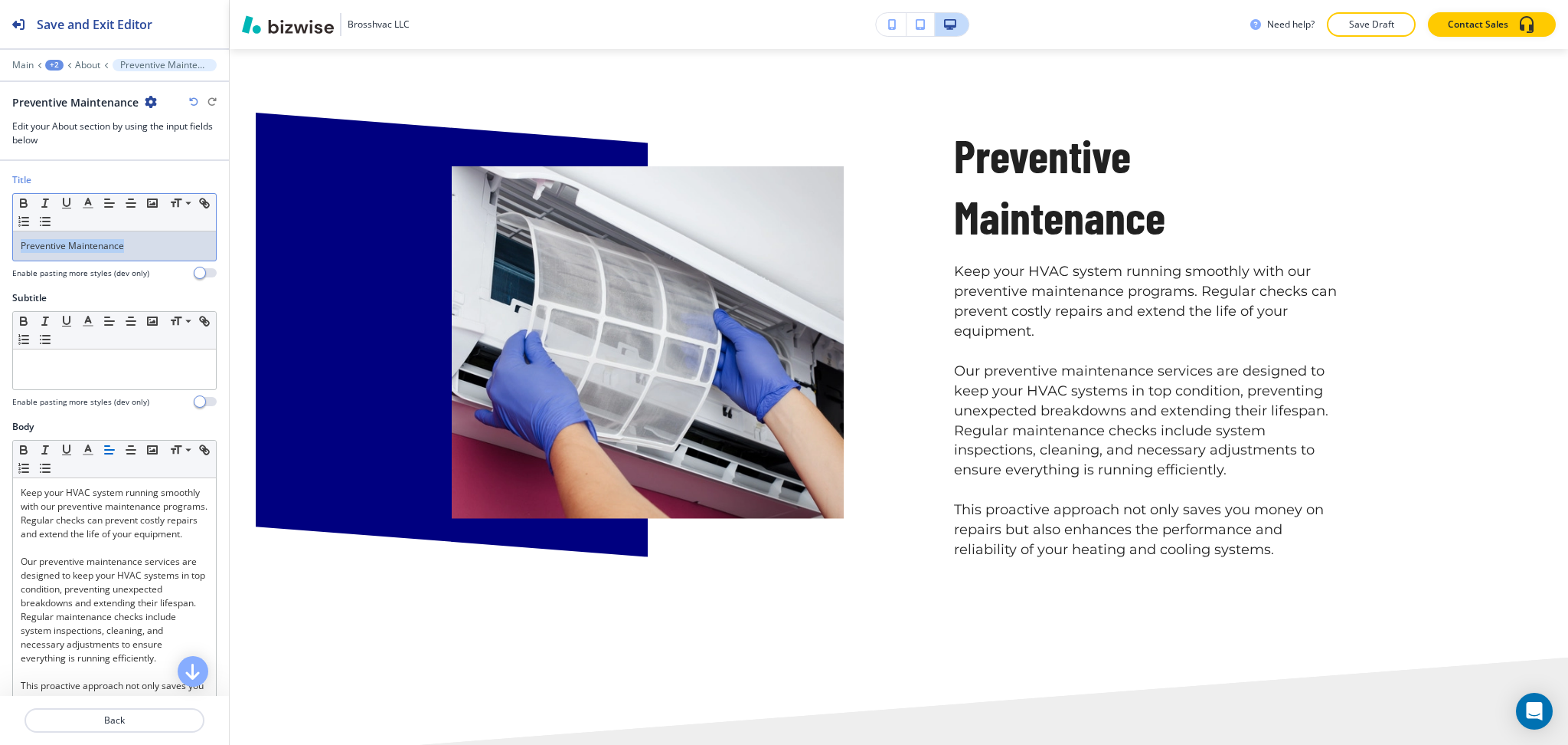
drag, startPoint x: 138, startPoint y: 258, endPoint x: 0, endPoint y: 236, distance: 139.7
click at [0, 240] on div "Title Small Normal Large Huge Preventive Maintenance Enable pasting more styles…" at bounding box center [114, 233] width 229 height 118
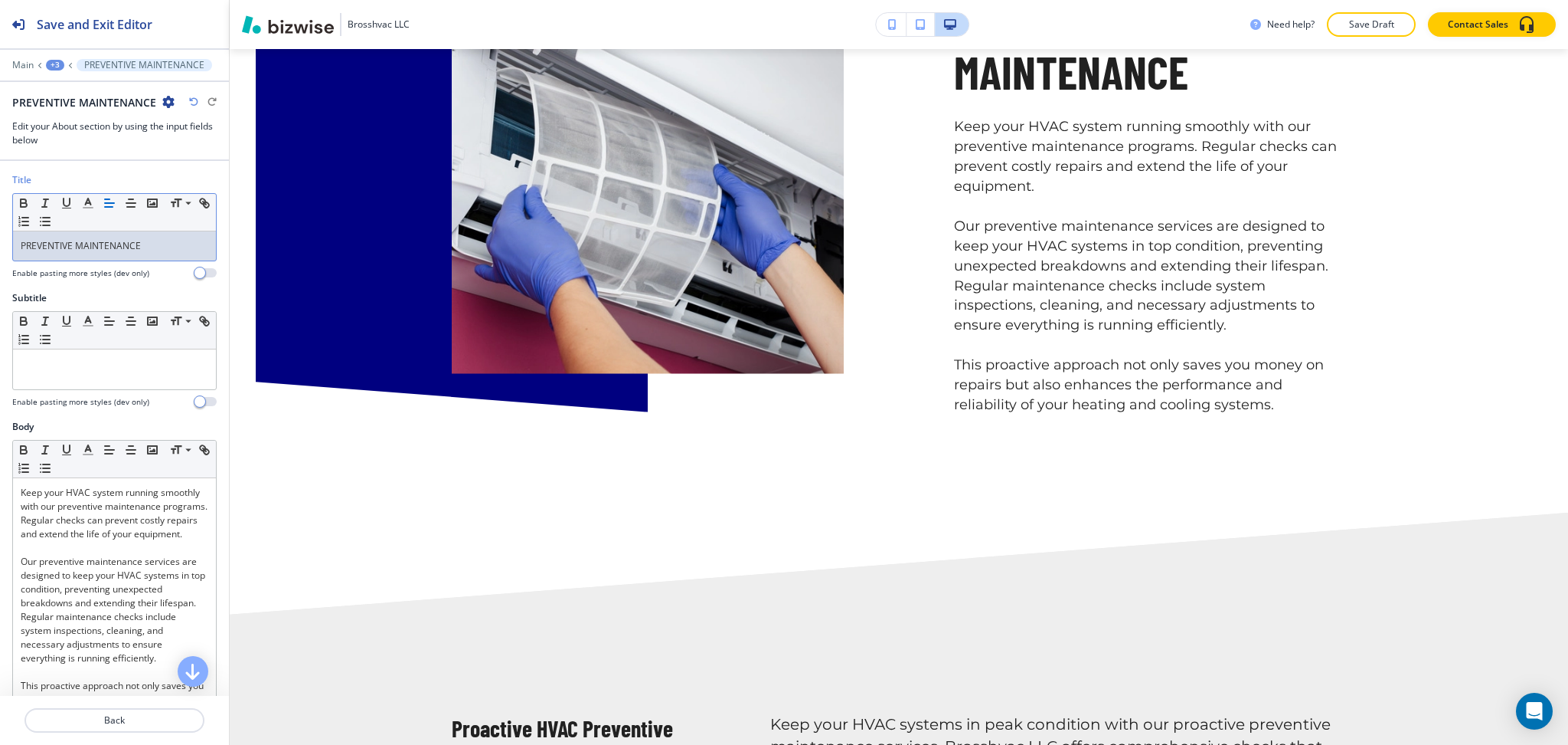
scroll to position [0, 0]
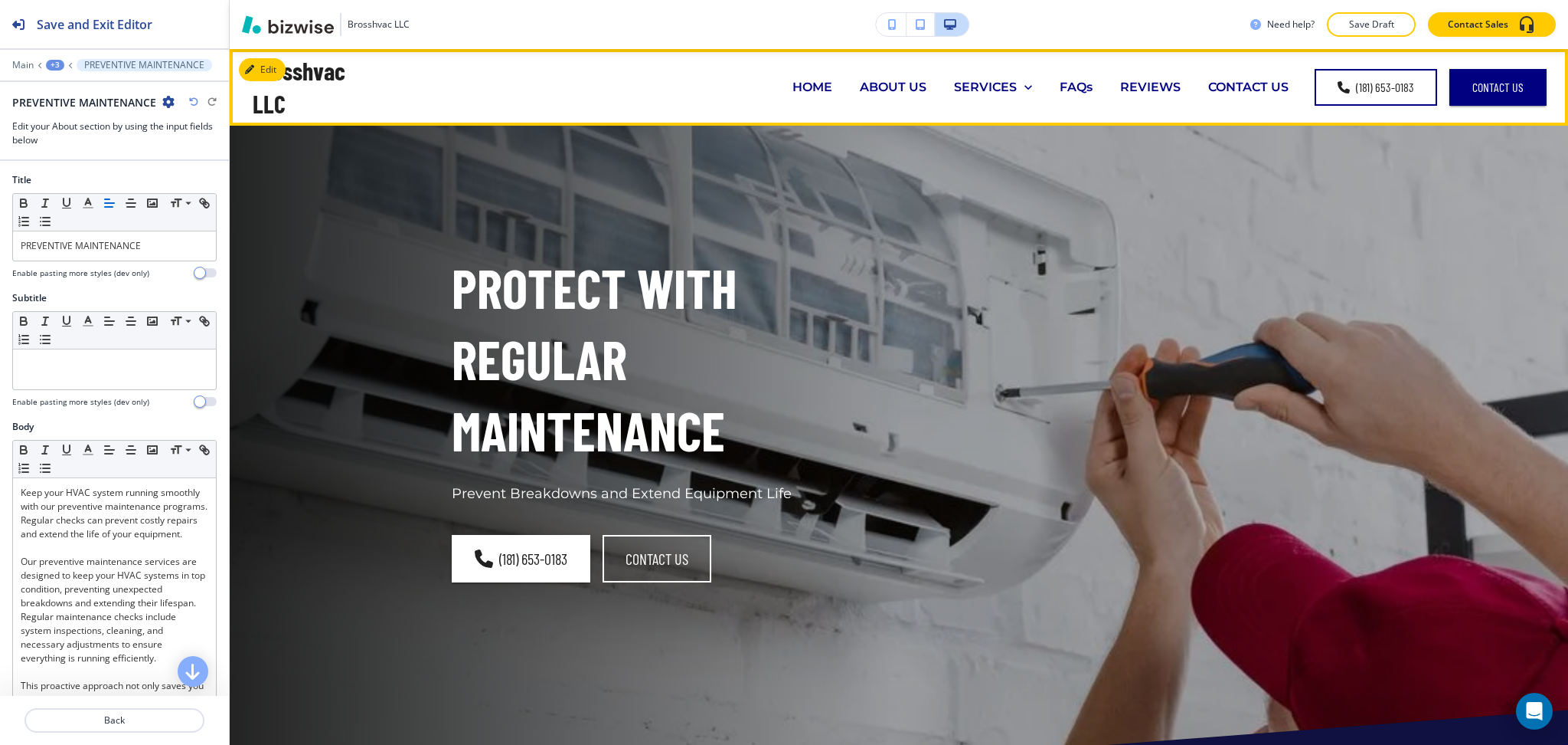
click at [1069, 90] on p "FAQs" at bounding box center [1076, 87] width 33 height 18
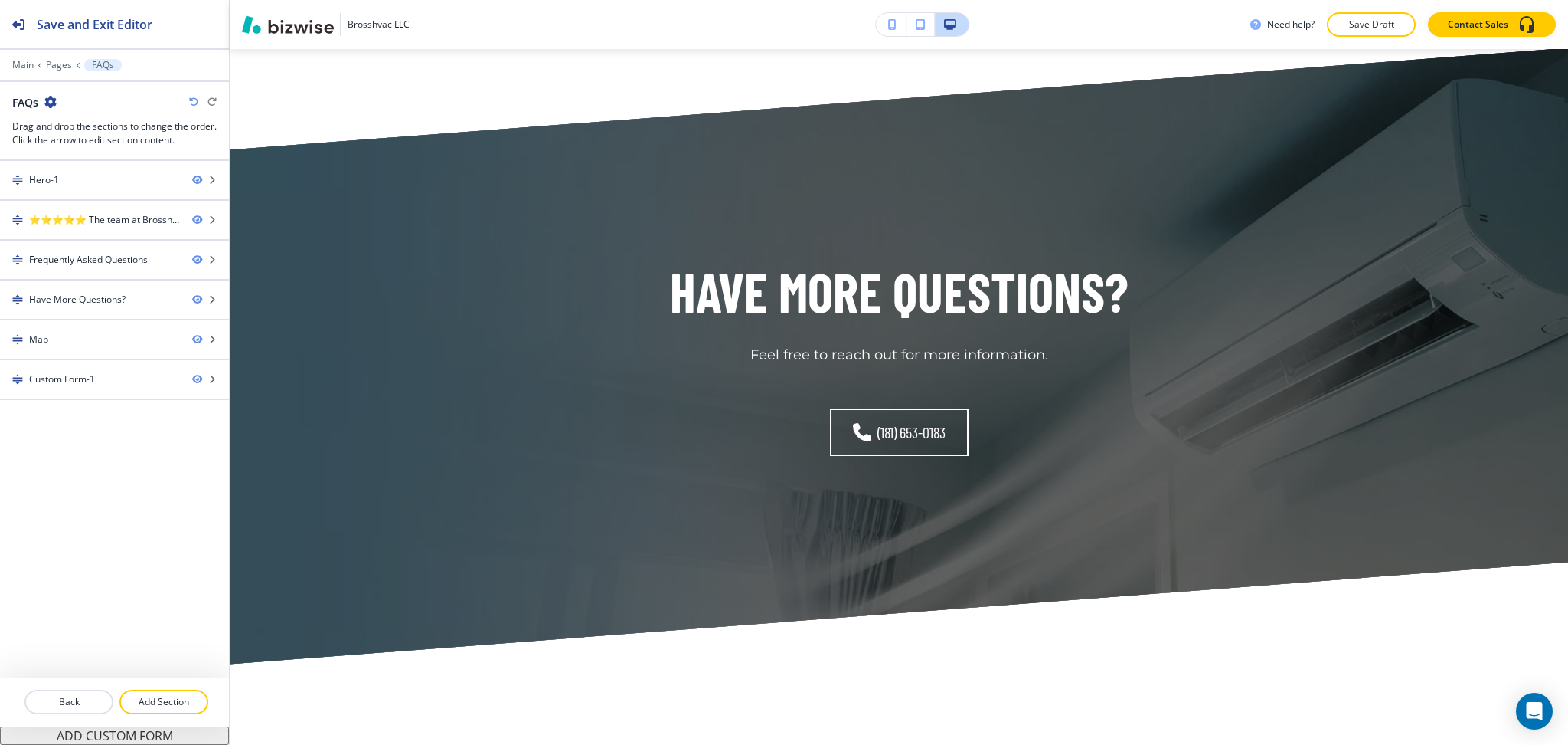
scroll to position [1704, 0]
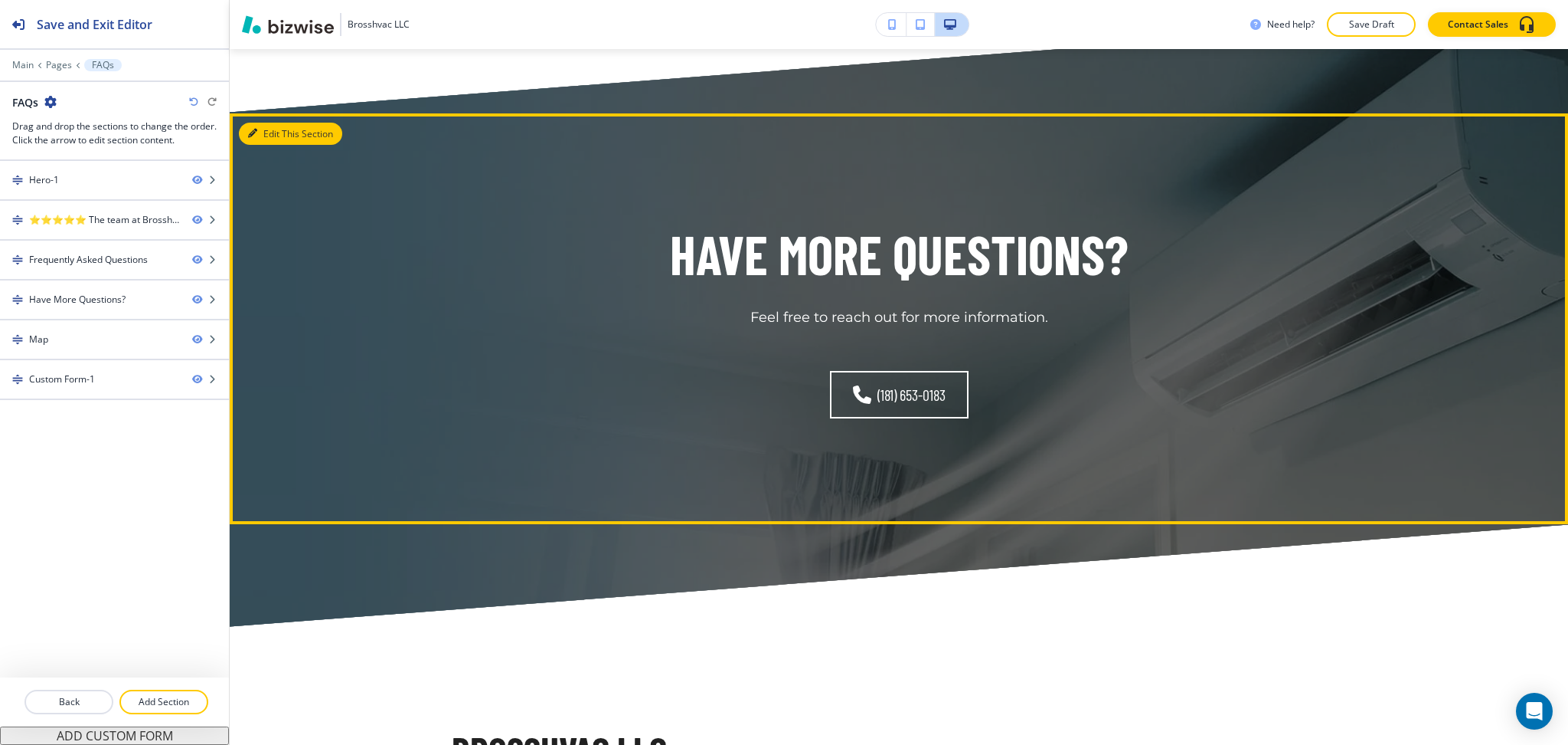
click at [275, 134] on button "Edit This Section" at bounding box center [291, 134] width 103 height 23
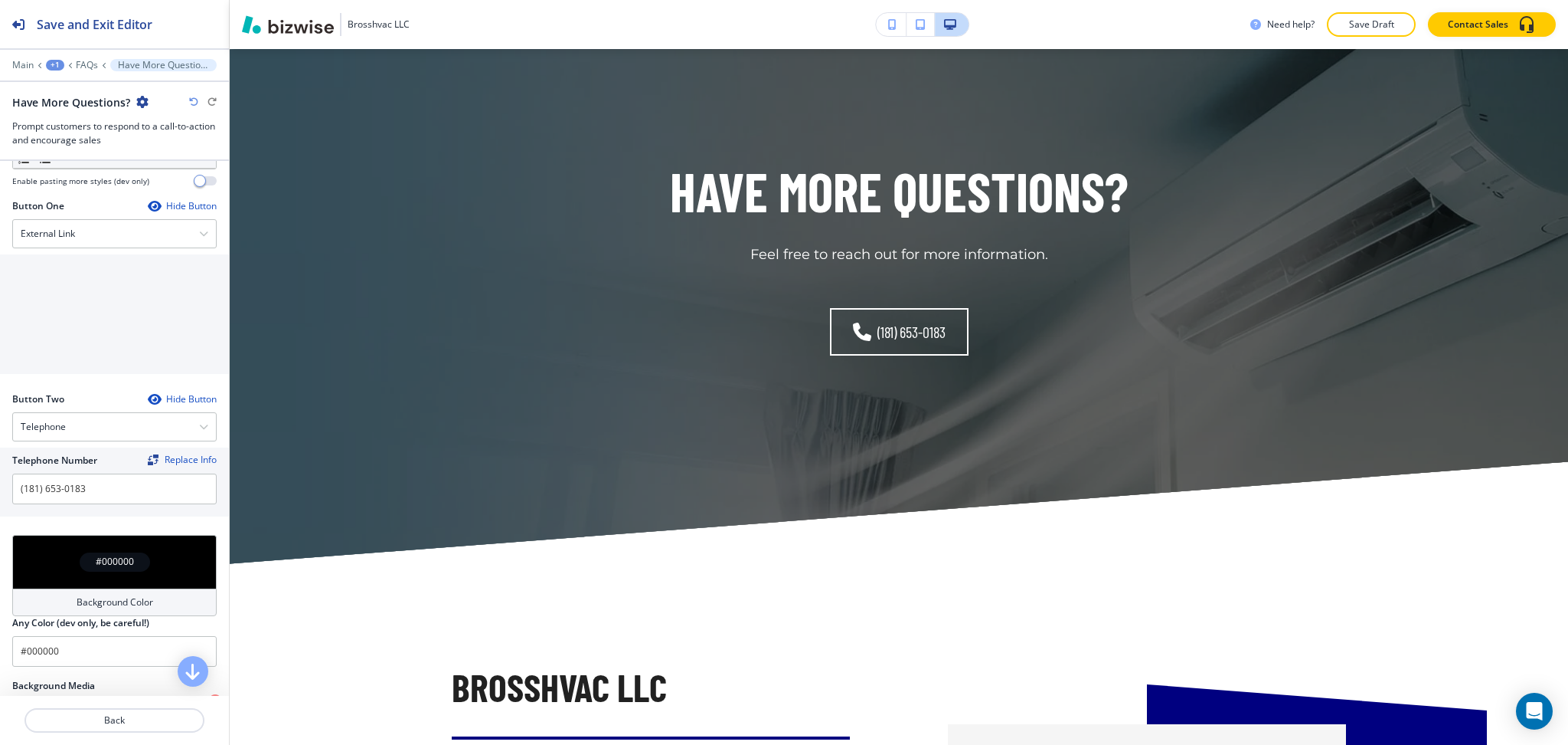
scroll to position [511, 0]
click at [47, 222] on div "External Link" at bounding box center [114, 233] width 203 height 28
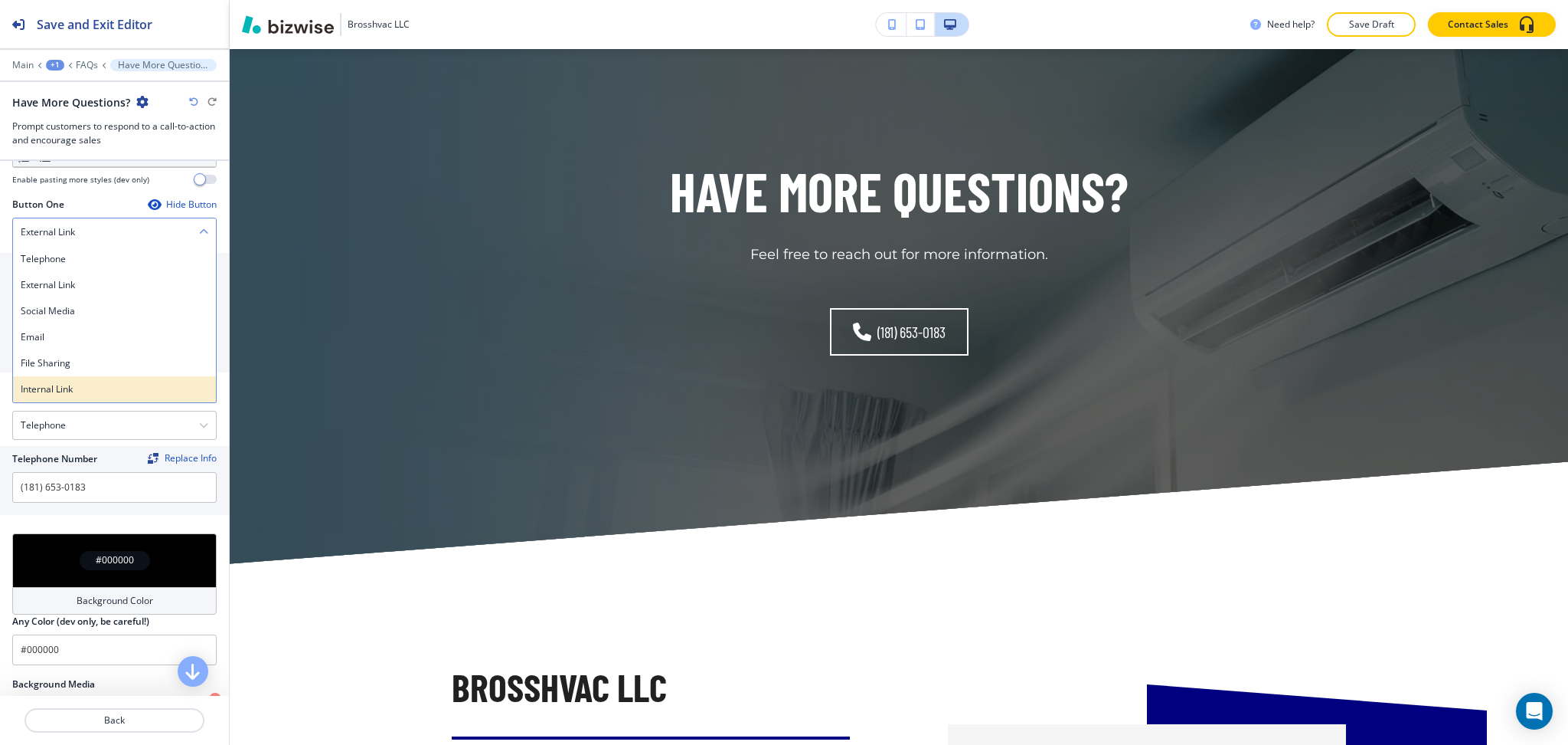
click at [39, 393] on h4 "Internal Link" at bounding box center [114, 389] width 187 height 14
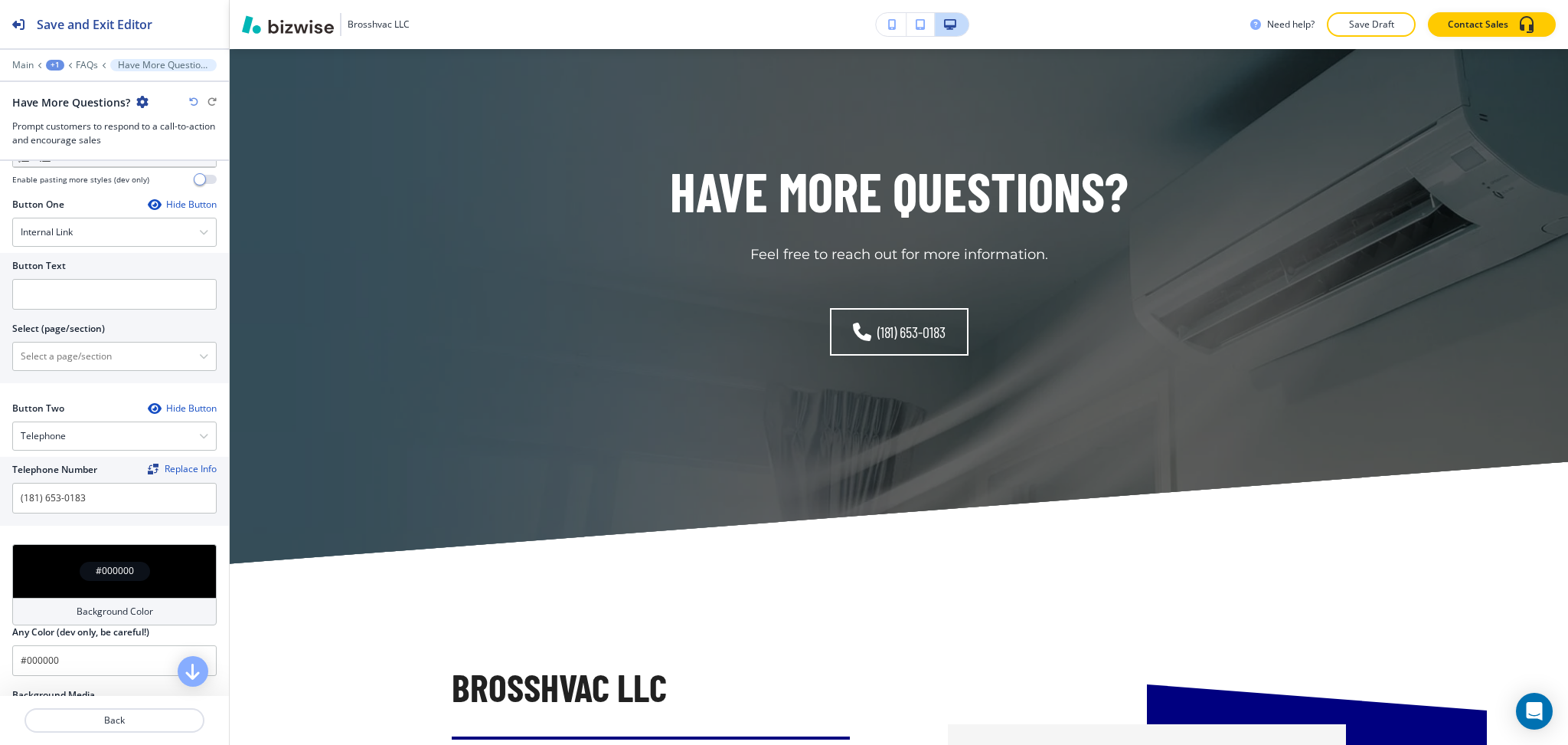
click at [89, 309] on div at bounding box center [114, 315] width 205 height 12
click at [107, 376] on div "Button Text Select (page/section) HOME HOME | Hero HOME | About HOME | Our HVAC…" at bounding box center [114, 318] width 229 height 130
click at [109, 363] on \(page\/section\) "Manual Input" at bounding box center [106, 356] width 186 height 26
type \(page\/section\) "CONTACT US"
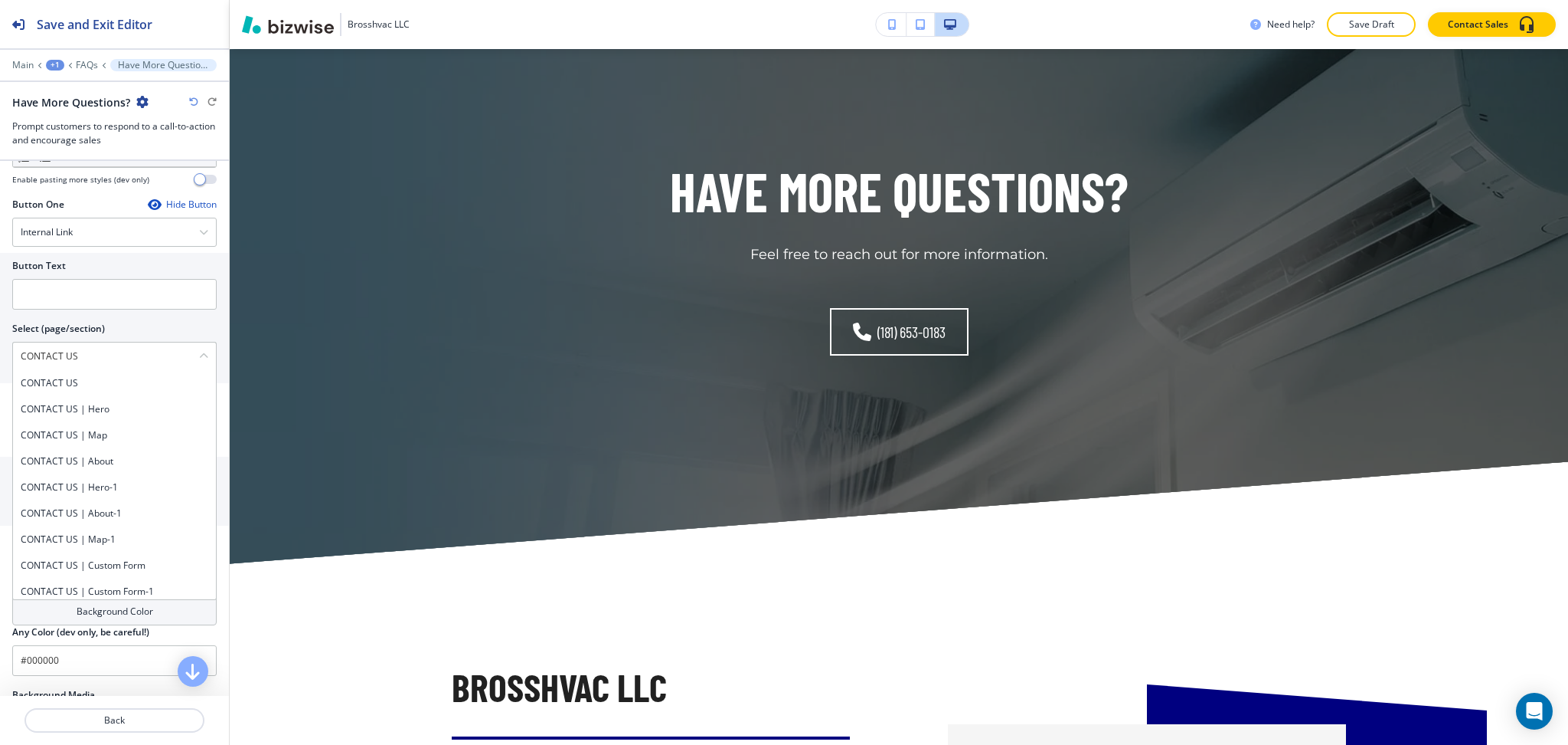
drag, startPoint x: 123, startPoint y: 357, endPoint x: 0, endPoint y: 348, distance: 123.3
click at [0, 348] on div "Button Text Select (page/section) CONTACT US CONTACT US CONTACT US | Hero CONTA…" at bounding box center [114, 318] width 229 height 130
click at [56, 379] on h4 "CONTACT US" at bounding box center [114, 382] width 187 height 14
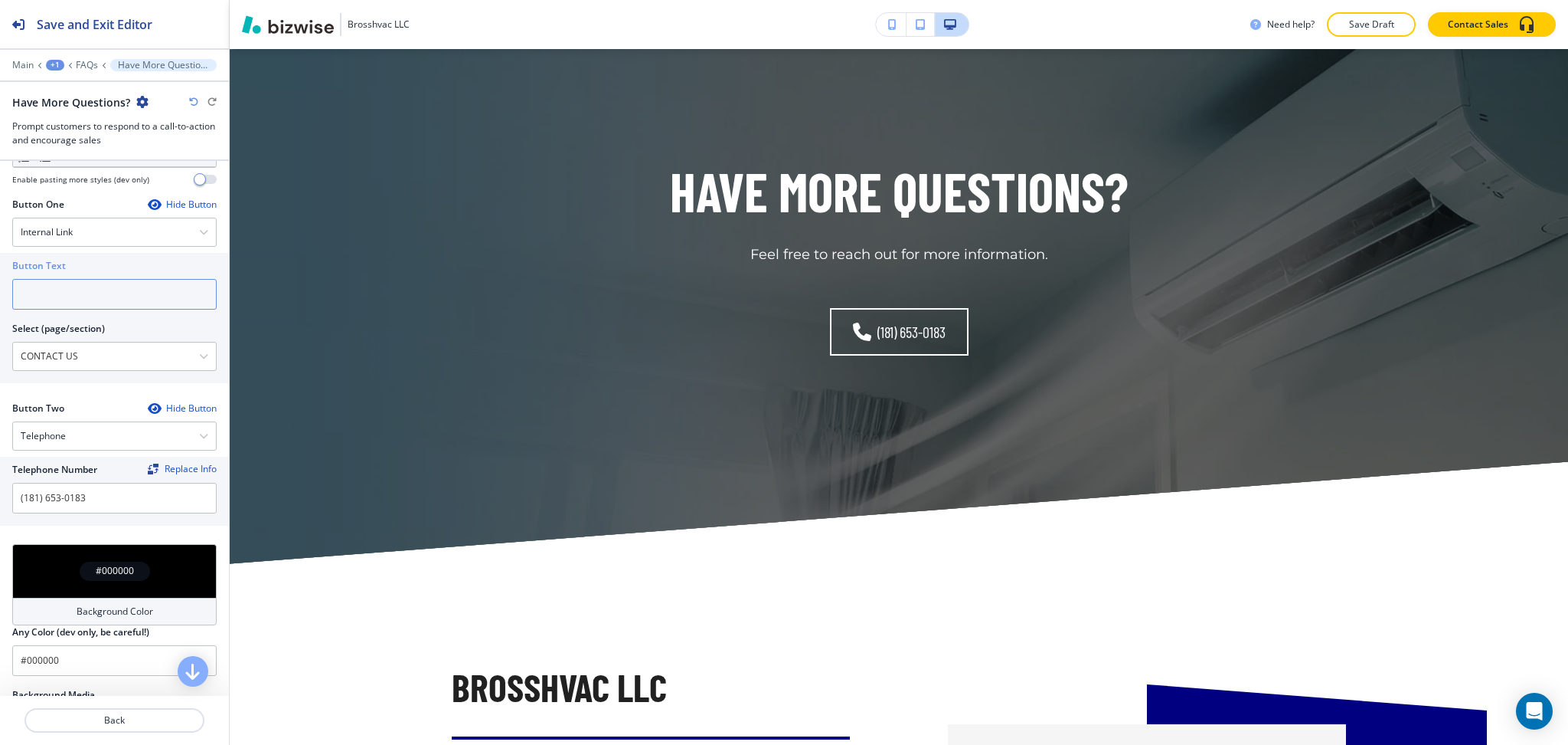
click at [53, 306] on input "text" at bounding box center [114, 294] width 205 height 30
paste input "CONTACT US"
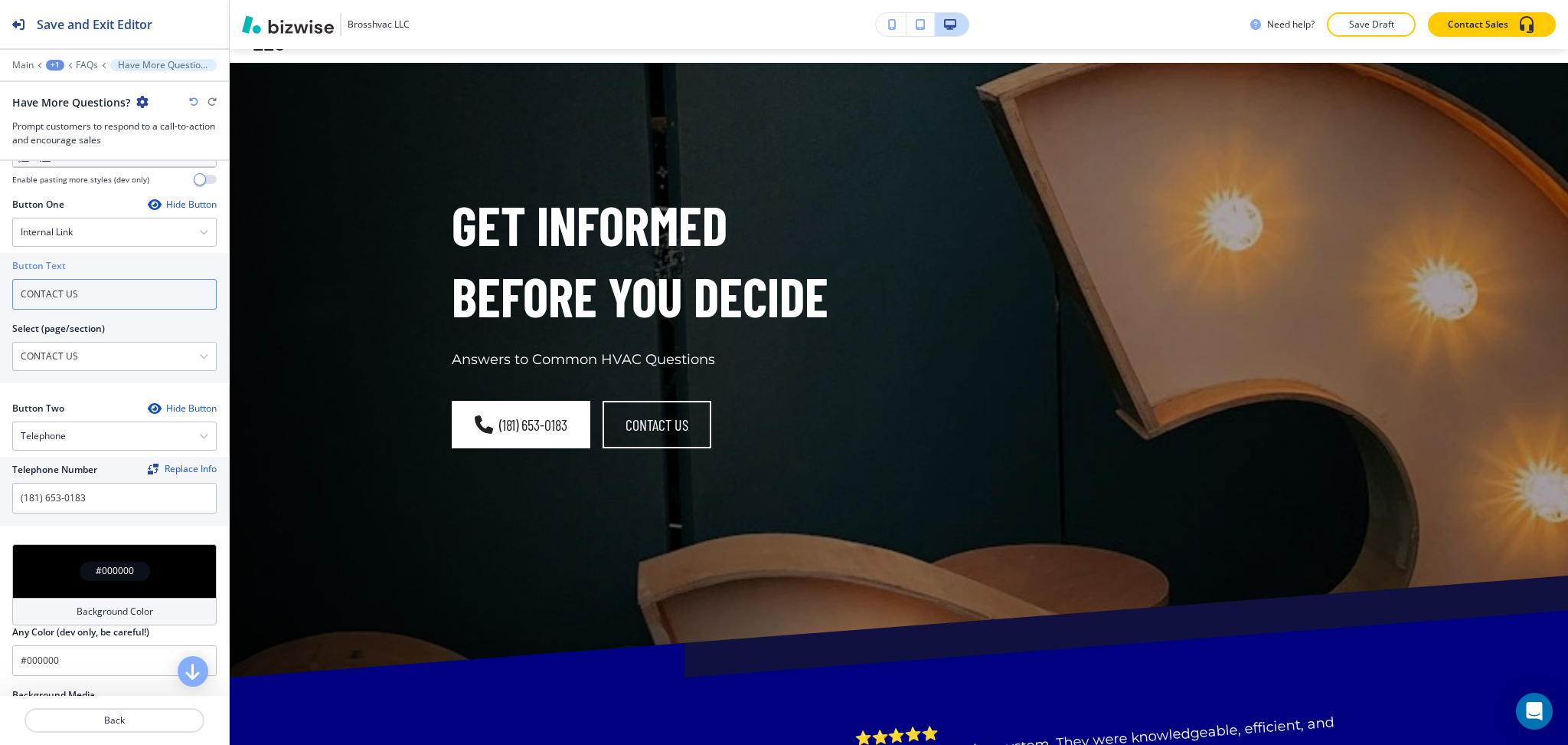
scroll to position [0, 0]
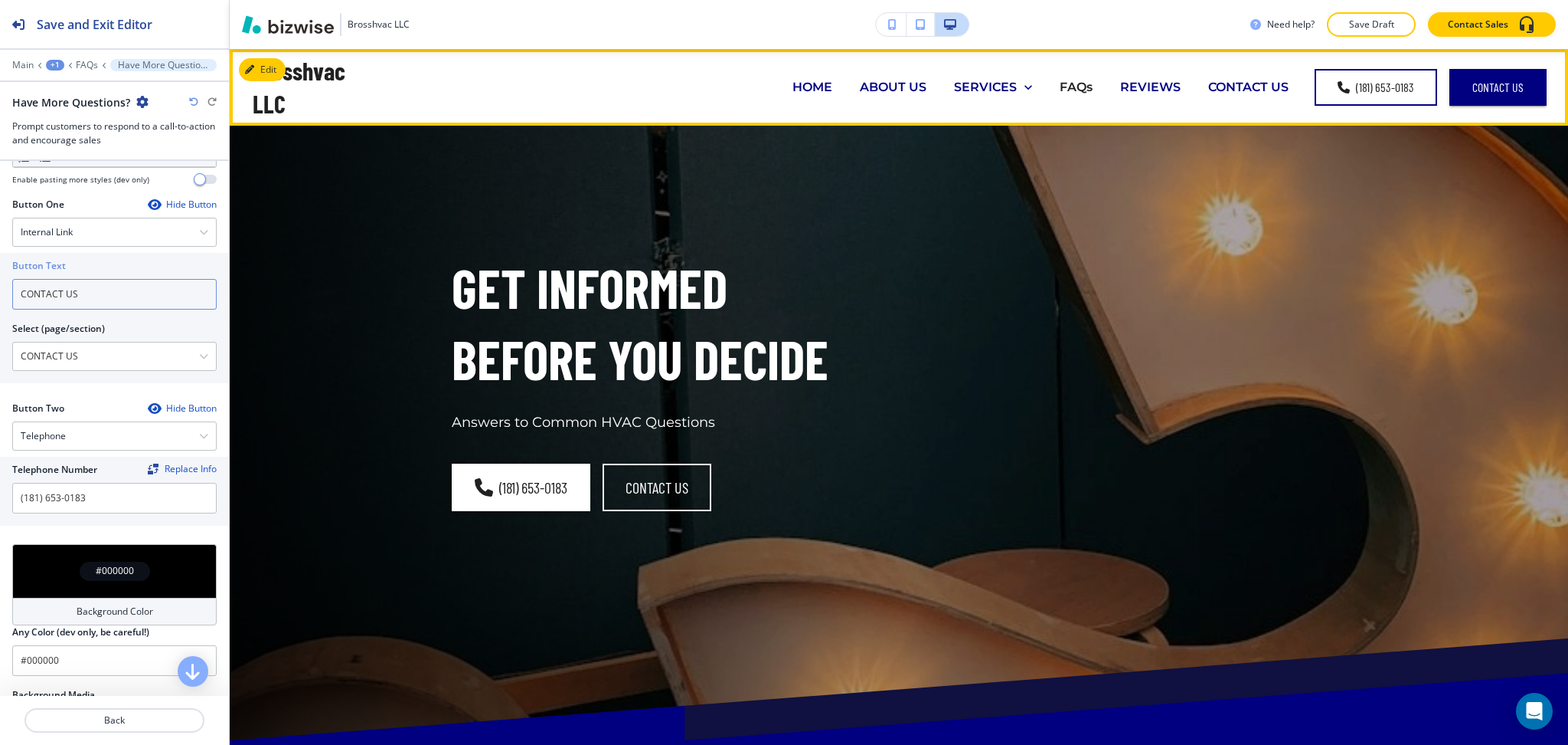
type input "CONTACT US"
click at [1128, 90] on p "REVIEWS" at bounding box center [1151, 87] width 61 height 18
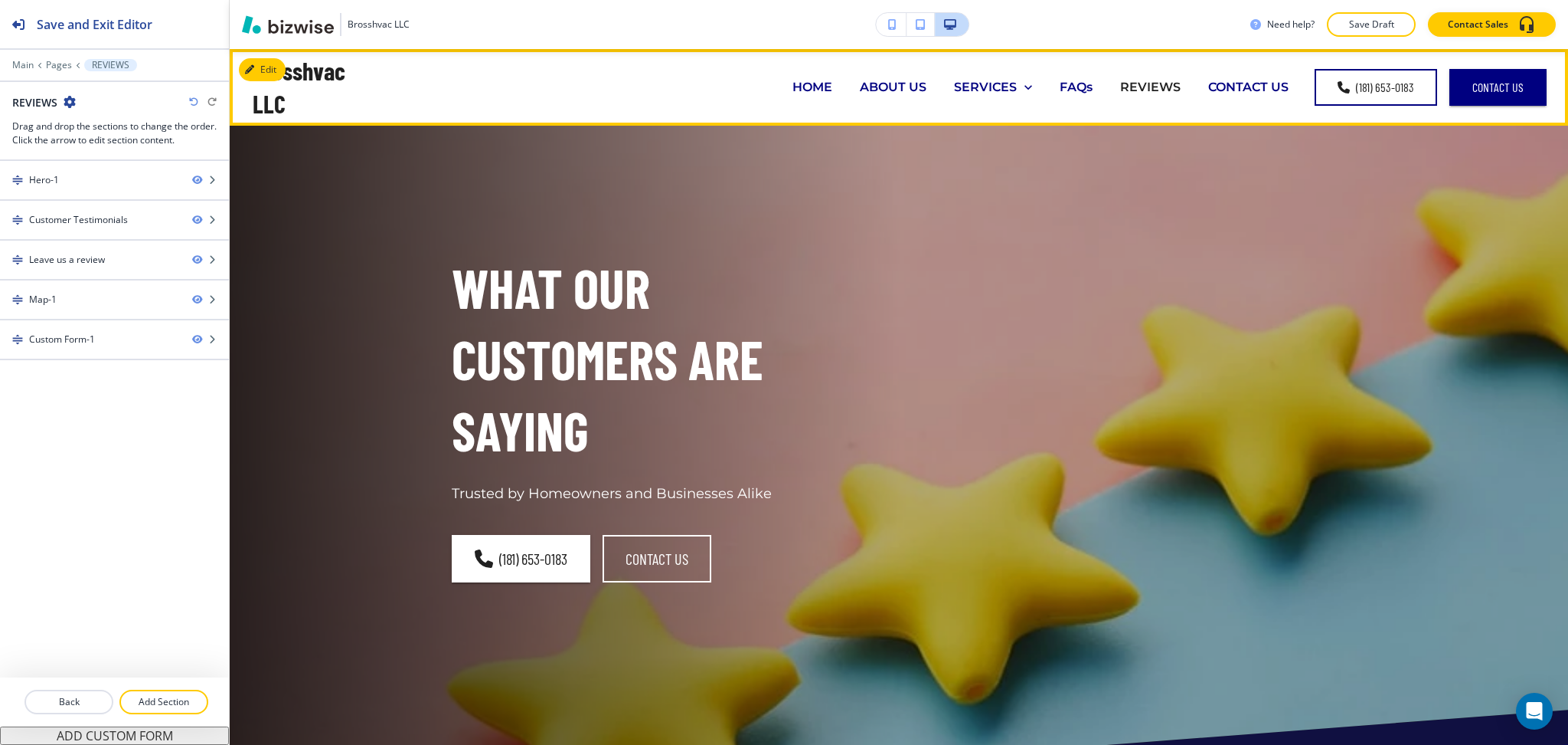
click at [1244, 87] on p "CONTACT US" at bounding box center [1248, 87] width 80 height 18
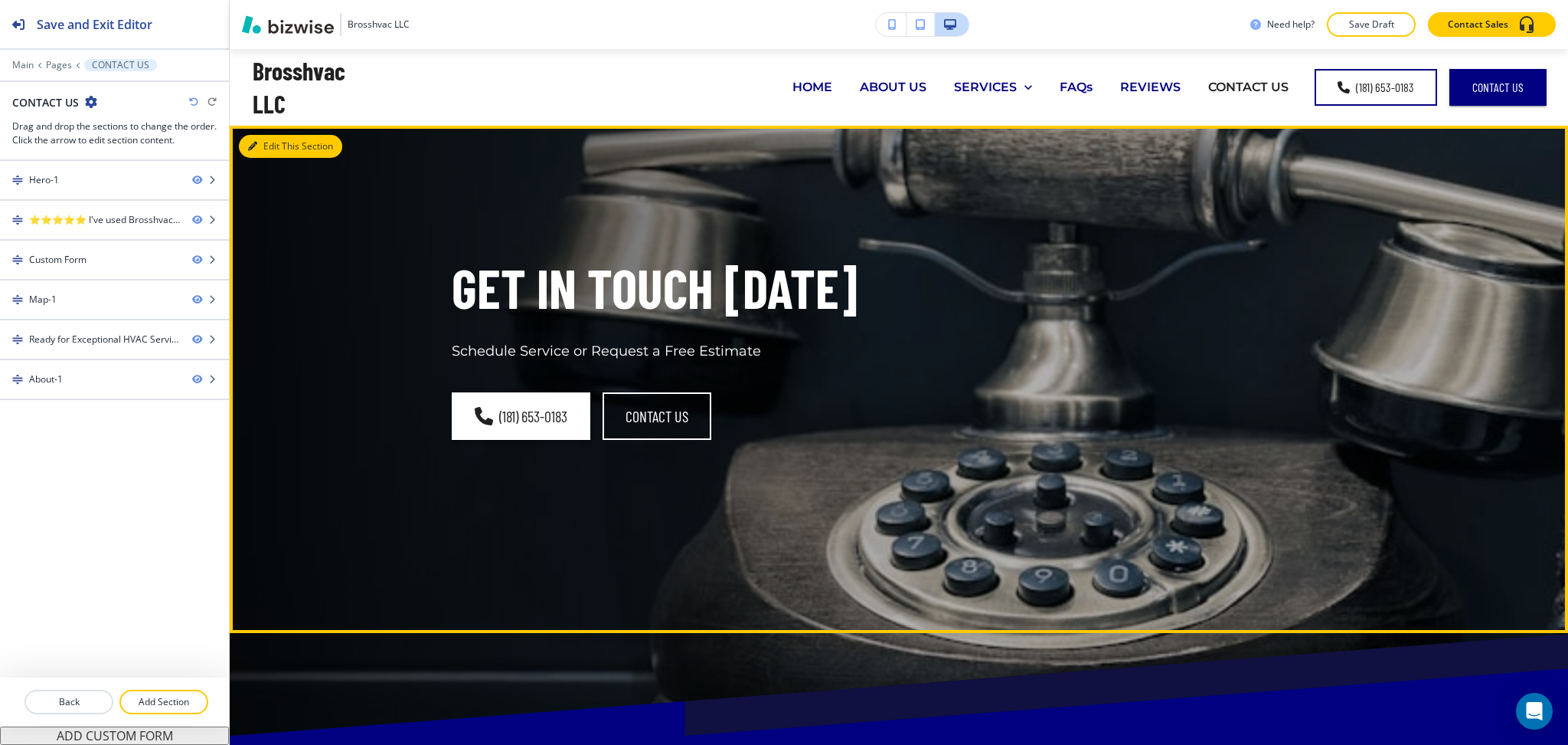
click at [275, 142] on button "Edit This Section" at bounding box center [291, 146] width 103 height 23
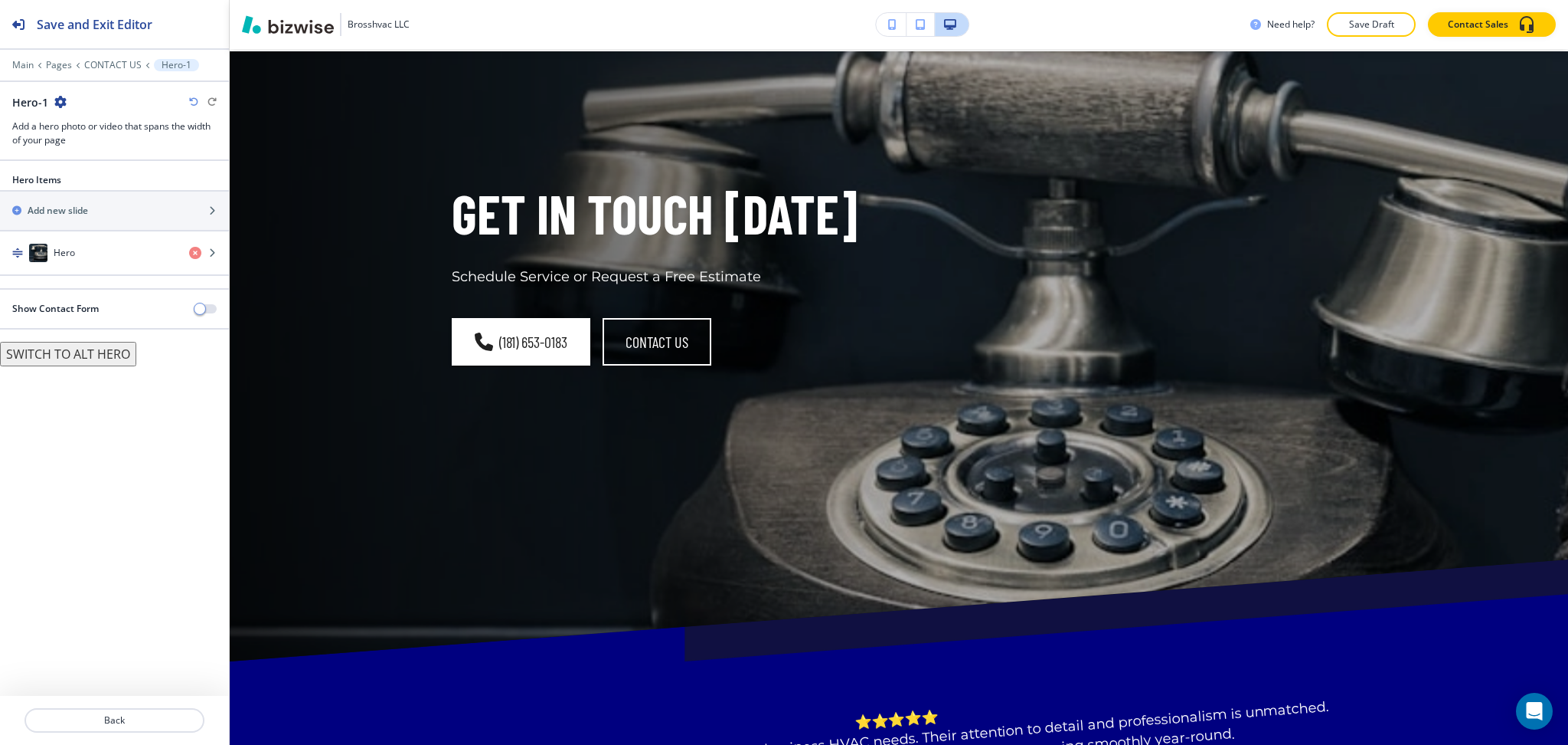
scroll to position [77, 0]
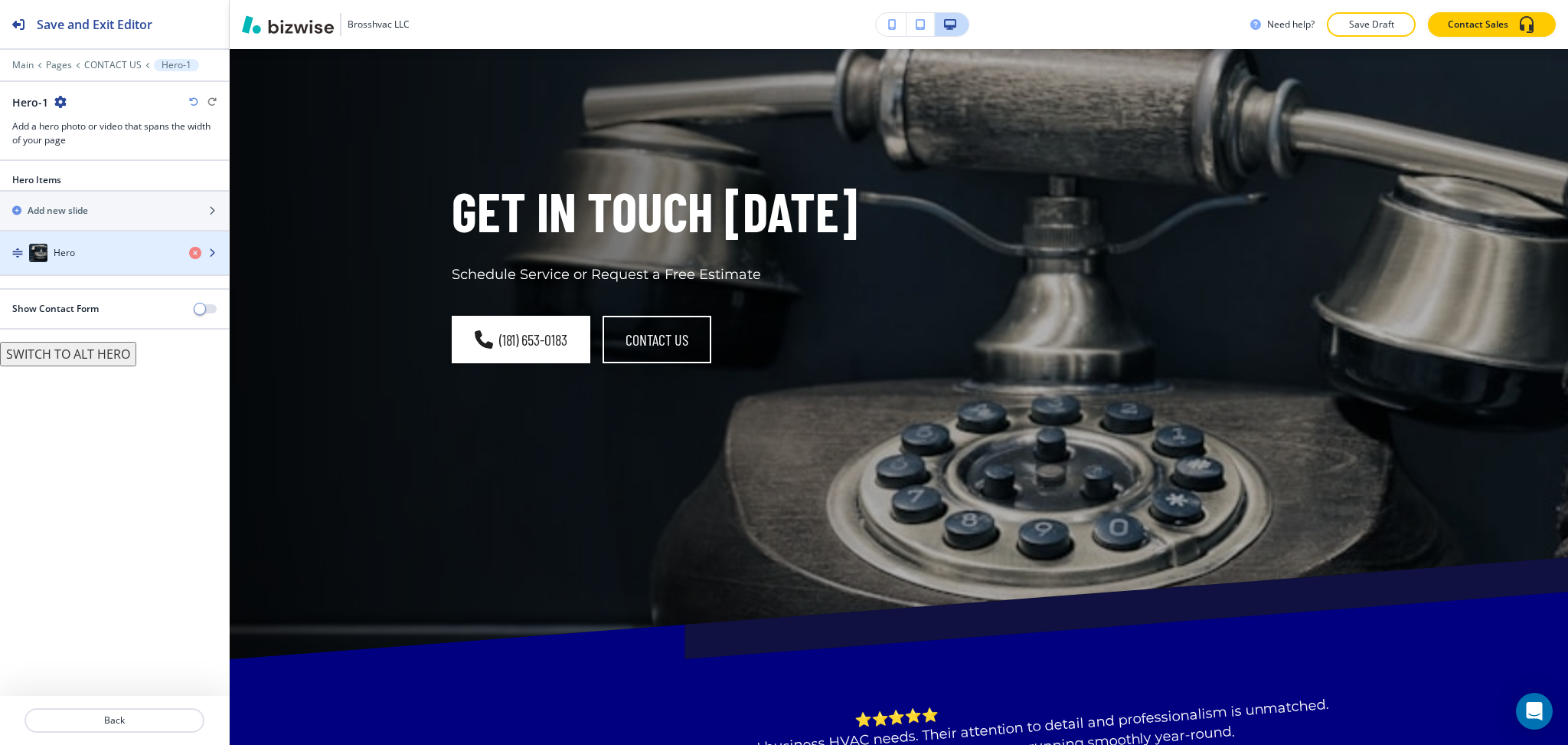
click at [74, 255] on h4 "Hero" at bounding box center [64, 252] width 21 height 14
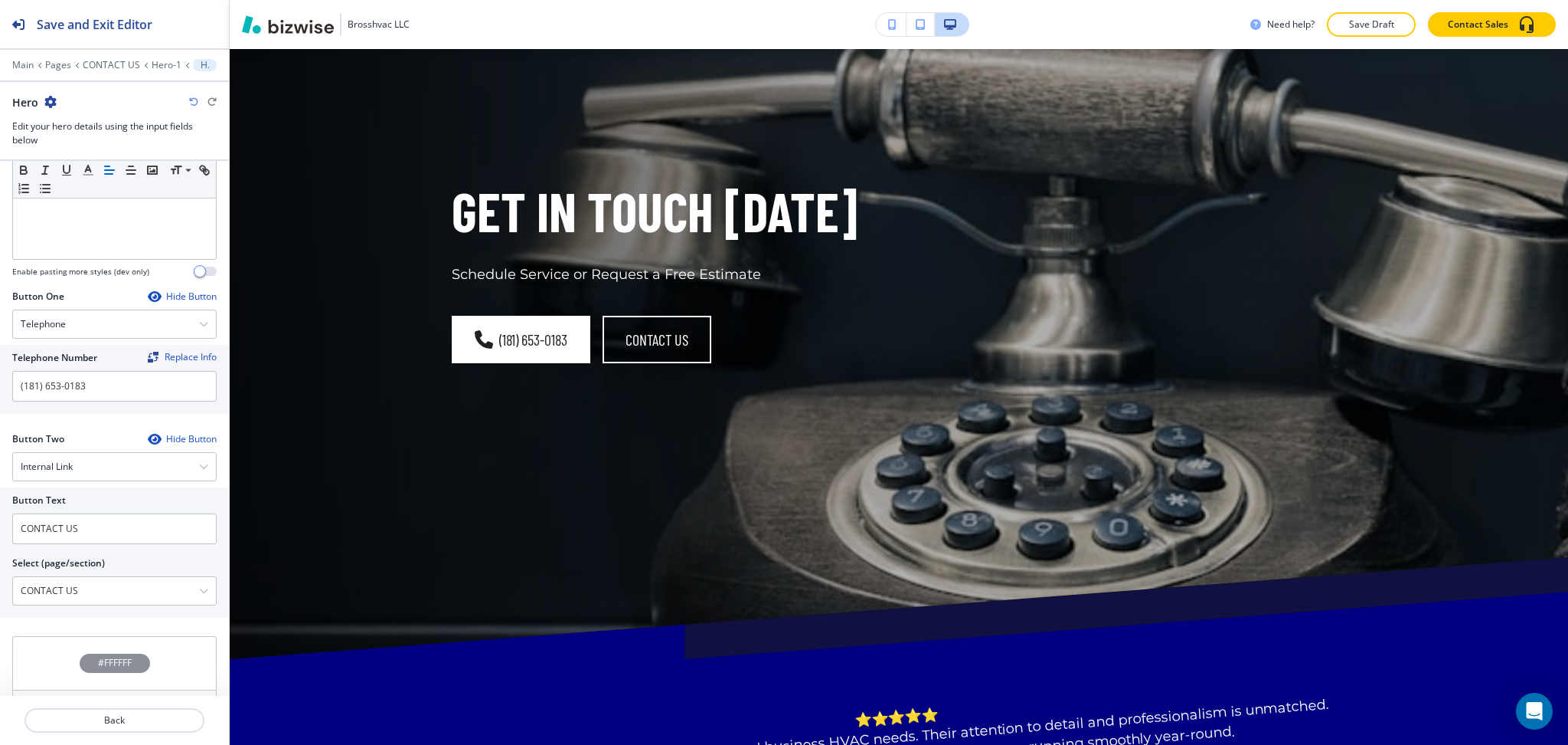
scroll to position [634, 0]
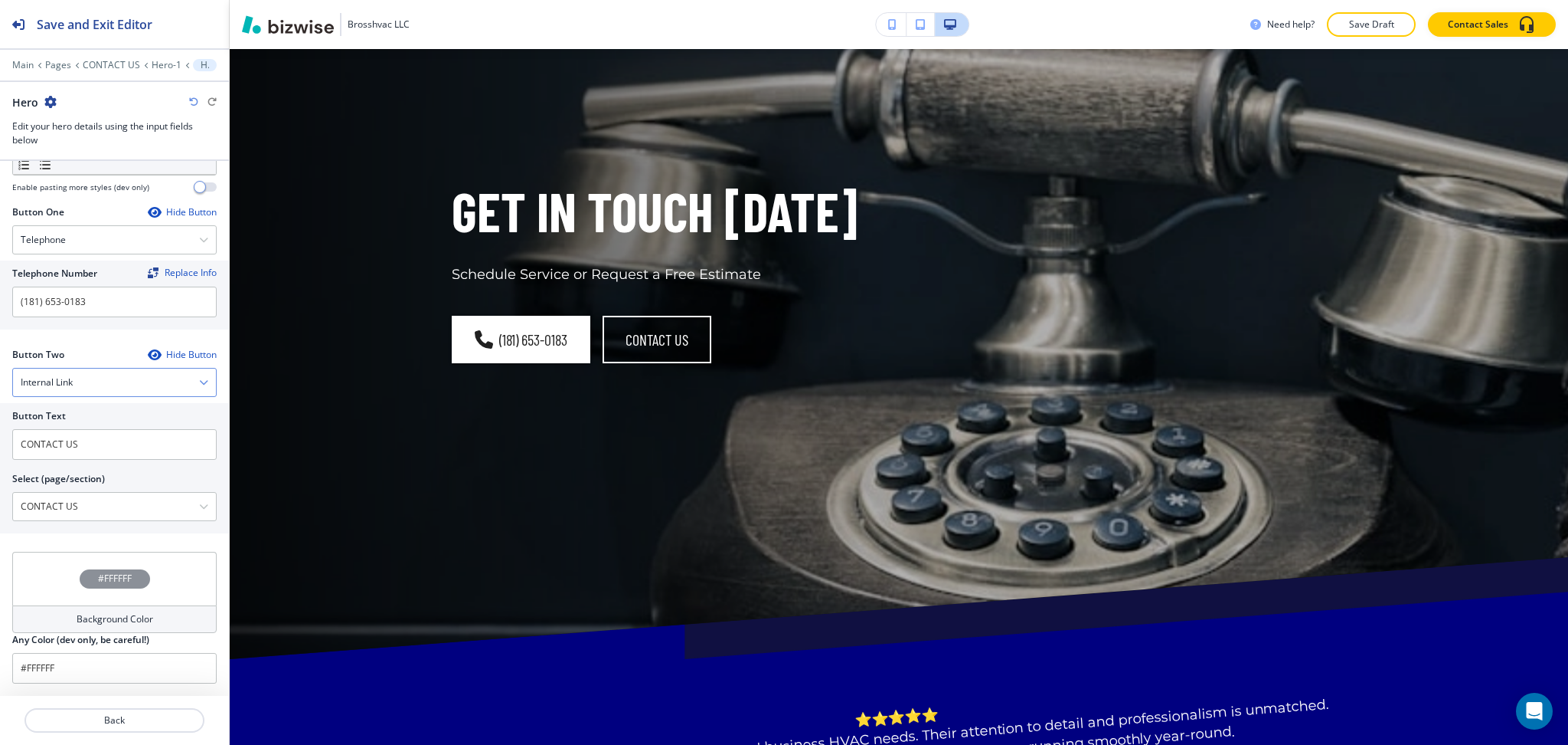
click at [105, 384] on div "Internal Link" at bounding box center [114, 382] width 203 height 28
click at [64, 480] on h4 "Email" at bounding box center [114, 487] width 187 height 14
click at [83, 514] on input "text" at bounding box center [114, 507] width 205 height 30
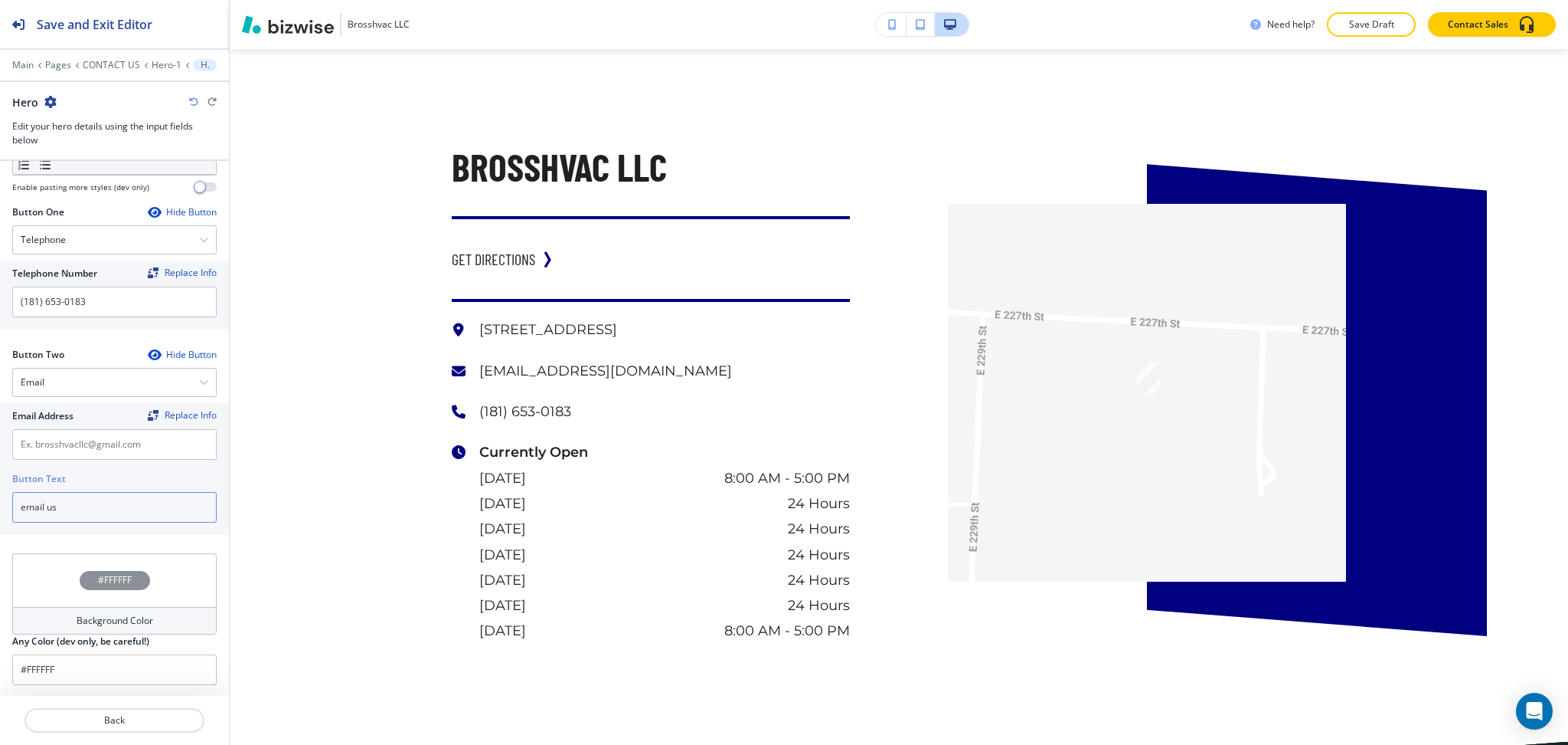
scroll to position [1931, 0]
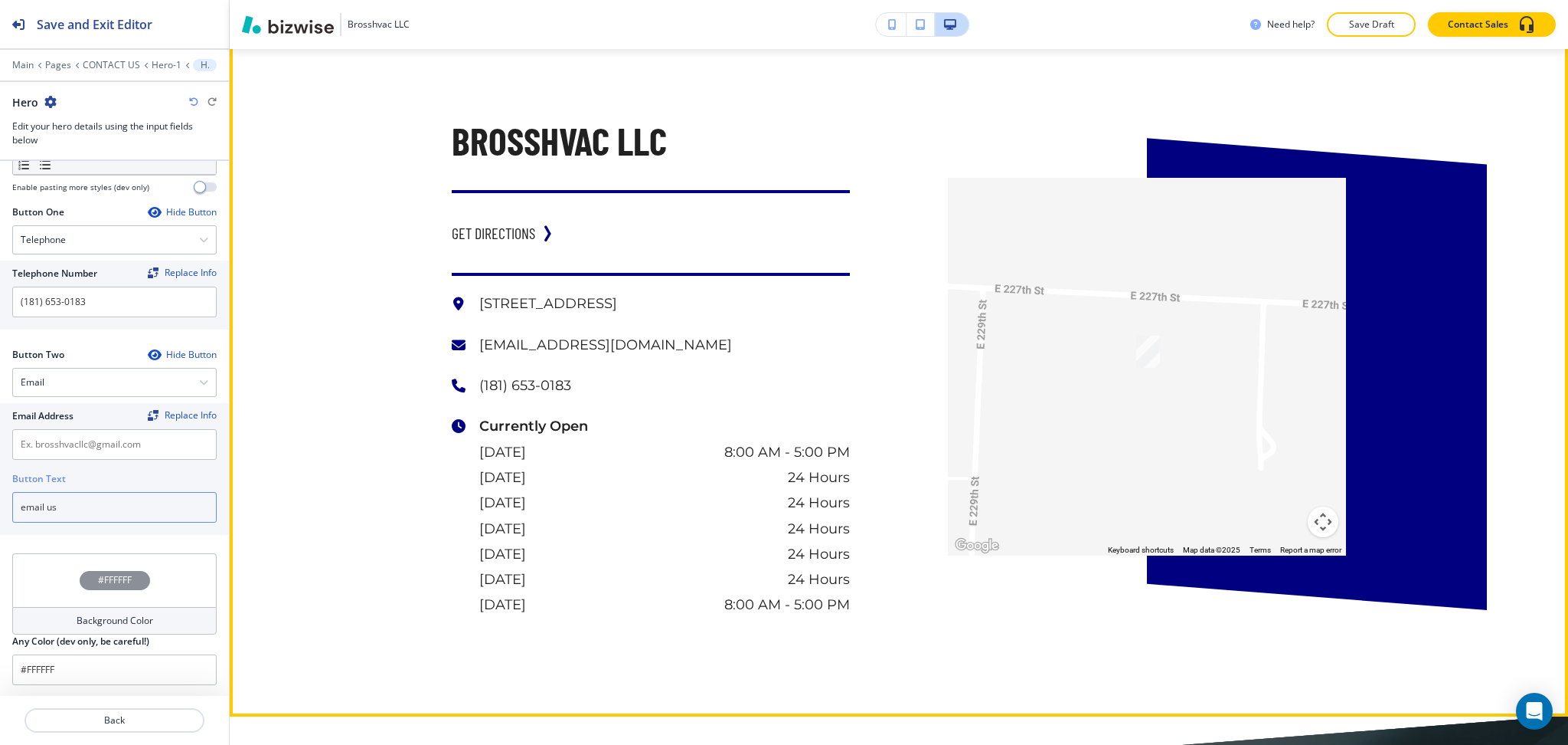
type input "email us"
drag, startPoint x: 621, startPoint y: 346, endPoint x: 471, endPoint y: 349, distance: 150.0
click at [479, 349] on p "[EMAIL_ADDRESS][DOMAIN_NAME]" at bounding box center [664, 344] width 371 height 25
copy p "[EMAIL_ADDRESS][DOMAIN_NAME]"
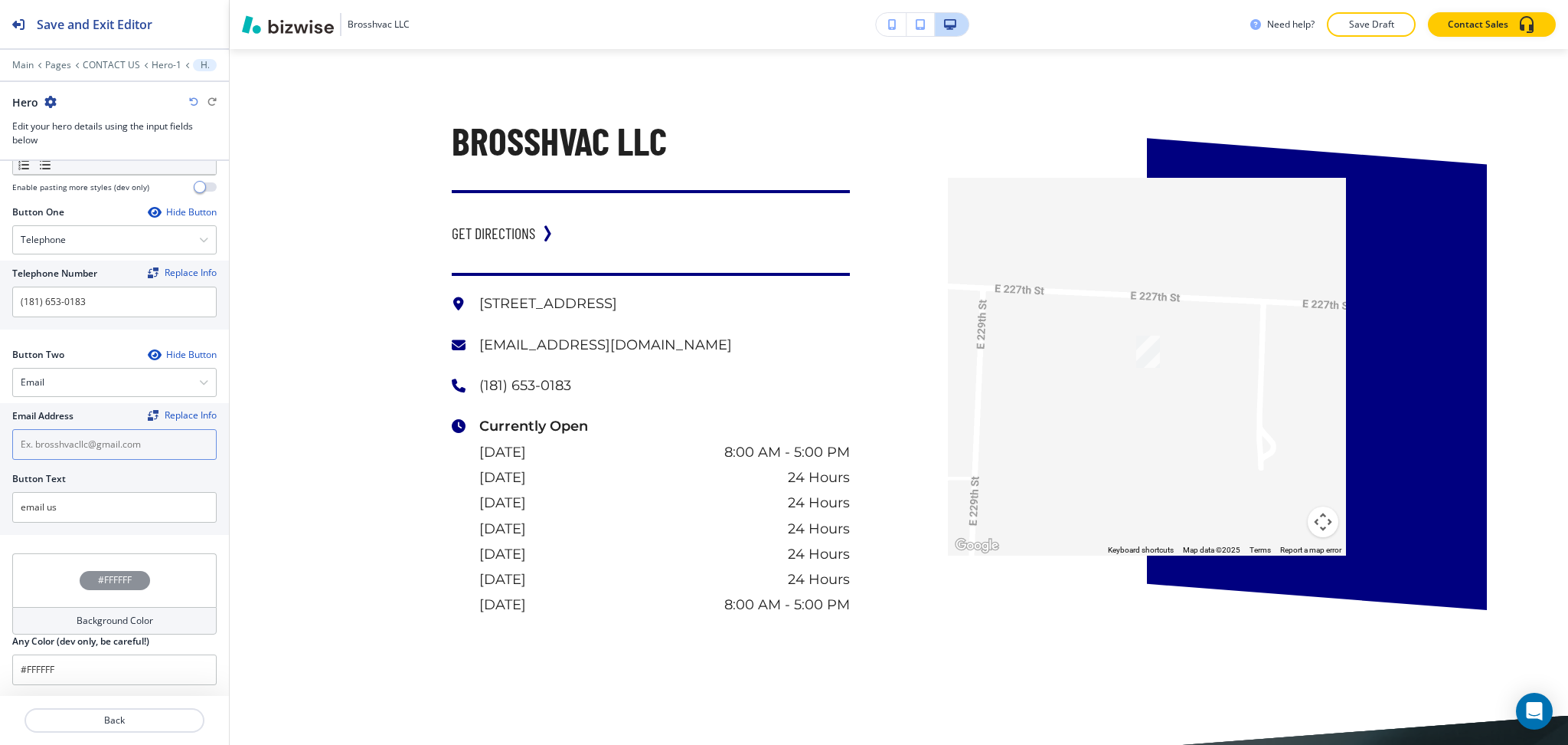
click at [97, 448] on input "text" at bounding box center [114, 444] width 205 height 30
paste input "[EMAIL_ADDRESS][DOMAIN_NAME]"
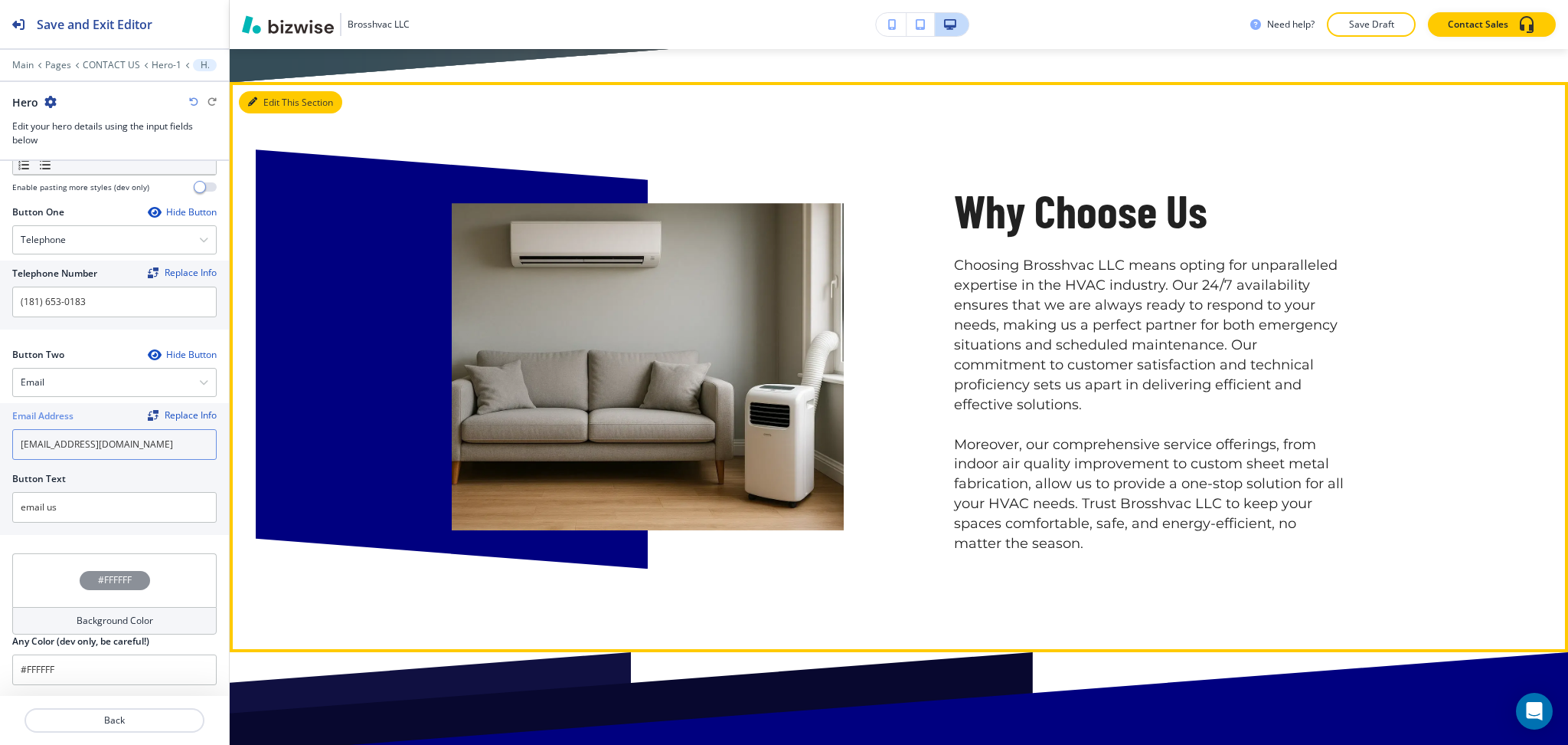
type input "[EMAIL_ADDRESS][DOMAIN_NAME]"
click at [264, 98] on button "Edit This Section" at bounding box center [291, 102] width 103 height 23
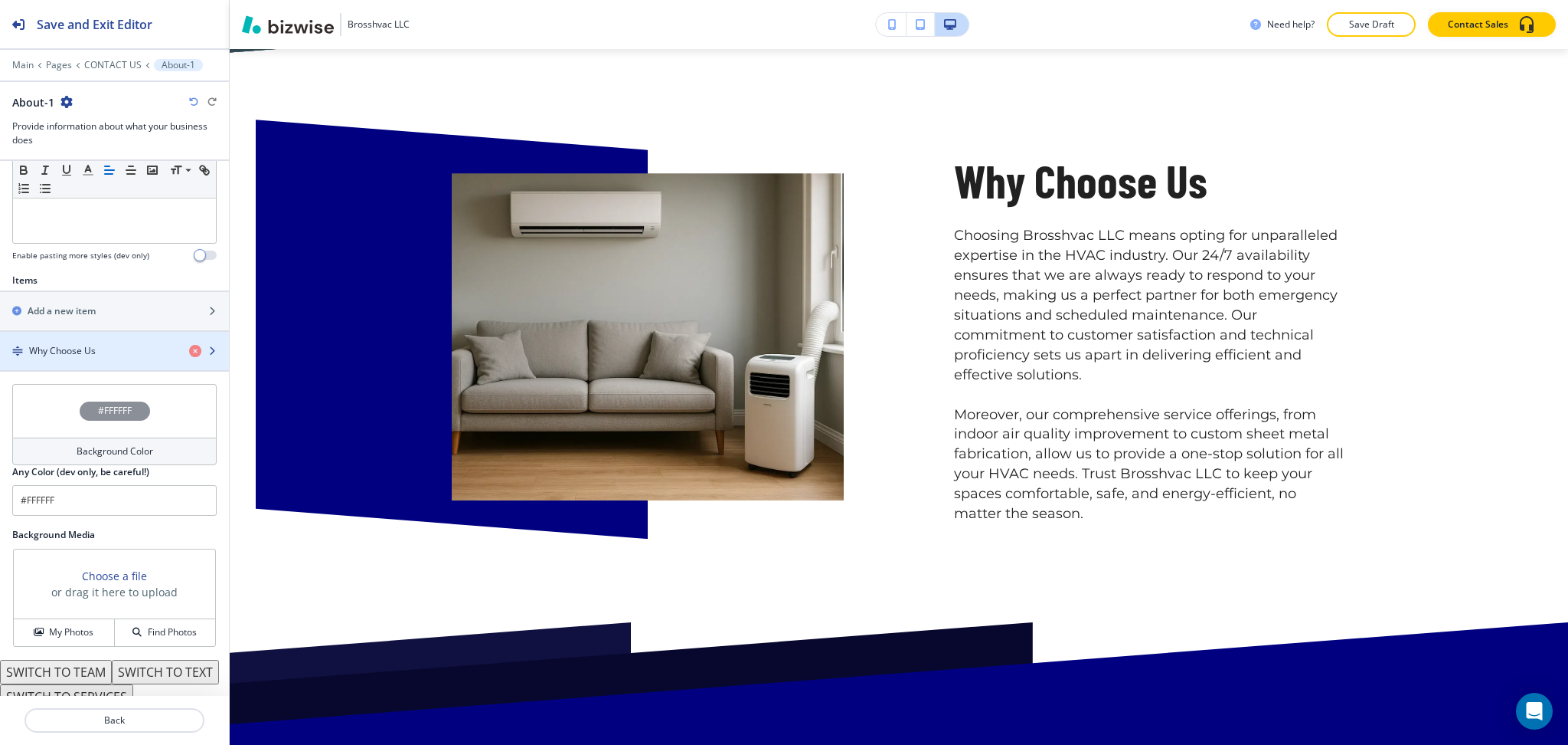
scroll to position [502, 0]
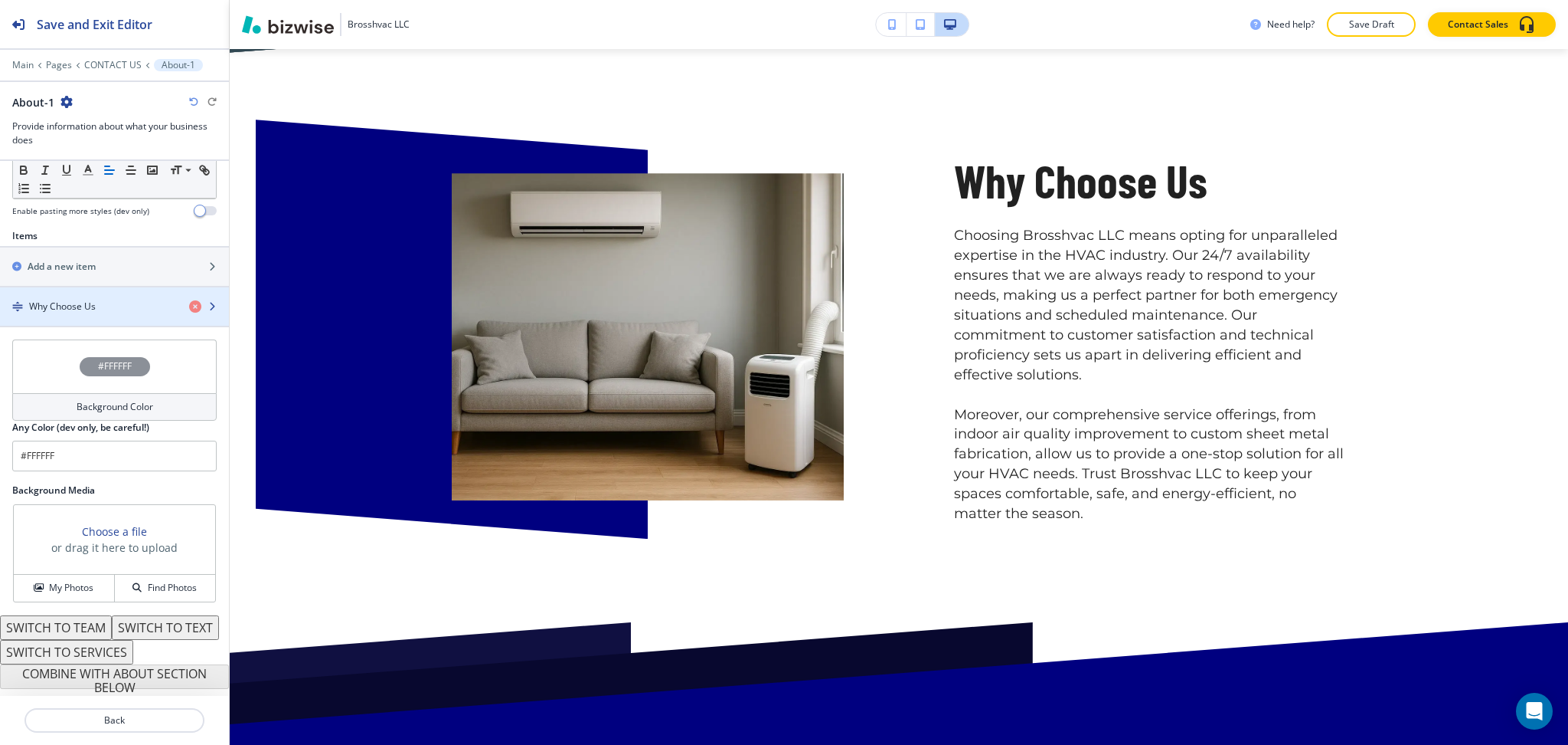
click at [83, 299] on h4 "Why Choose Us" at bounding box center [63, 306] width 66 height 14
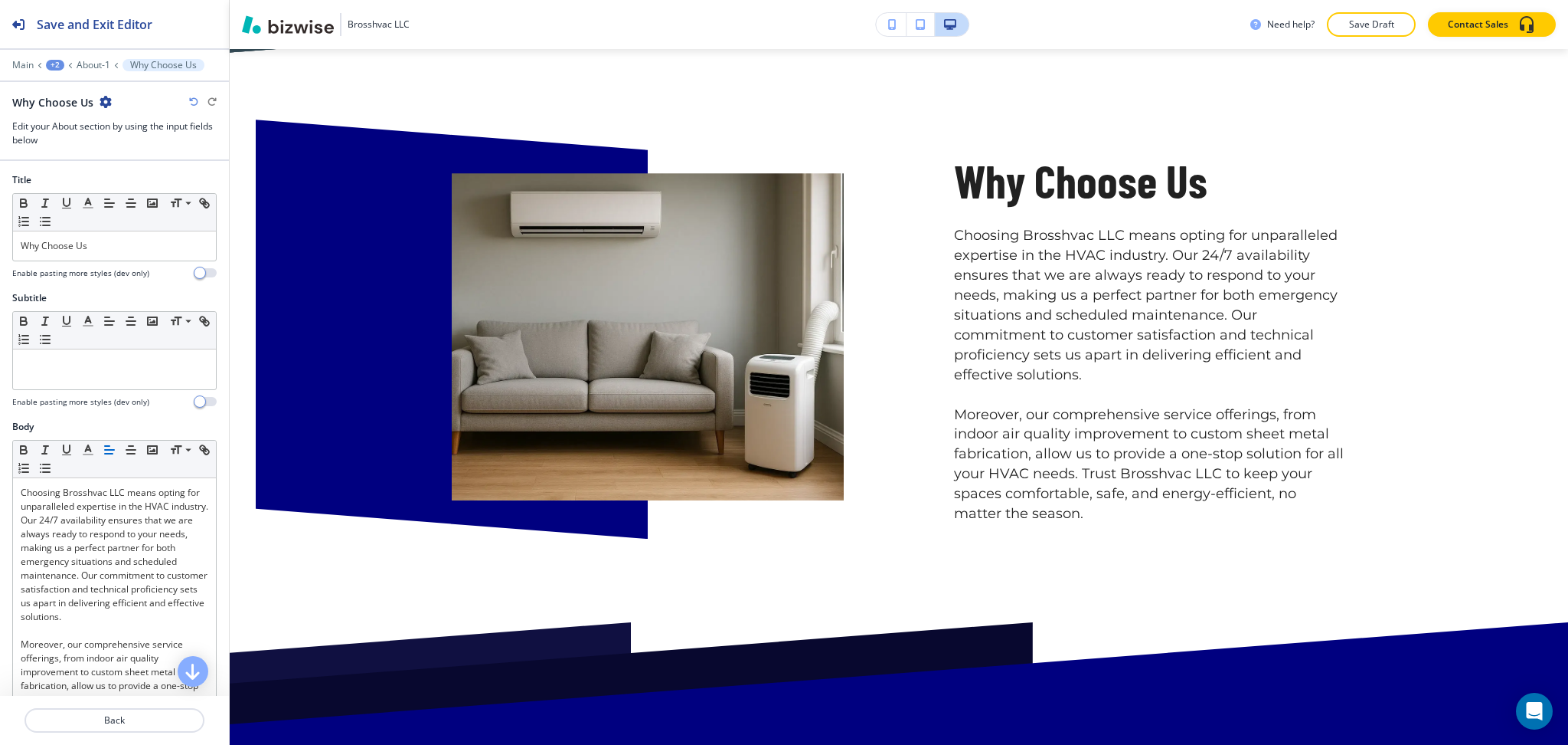
scroll to position [3235, 0]
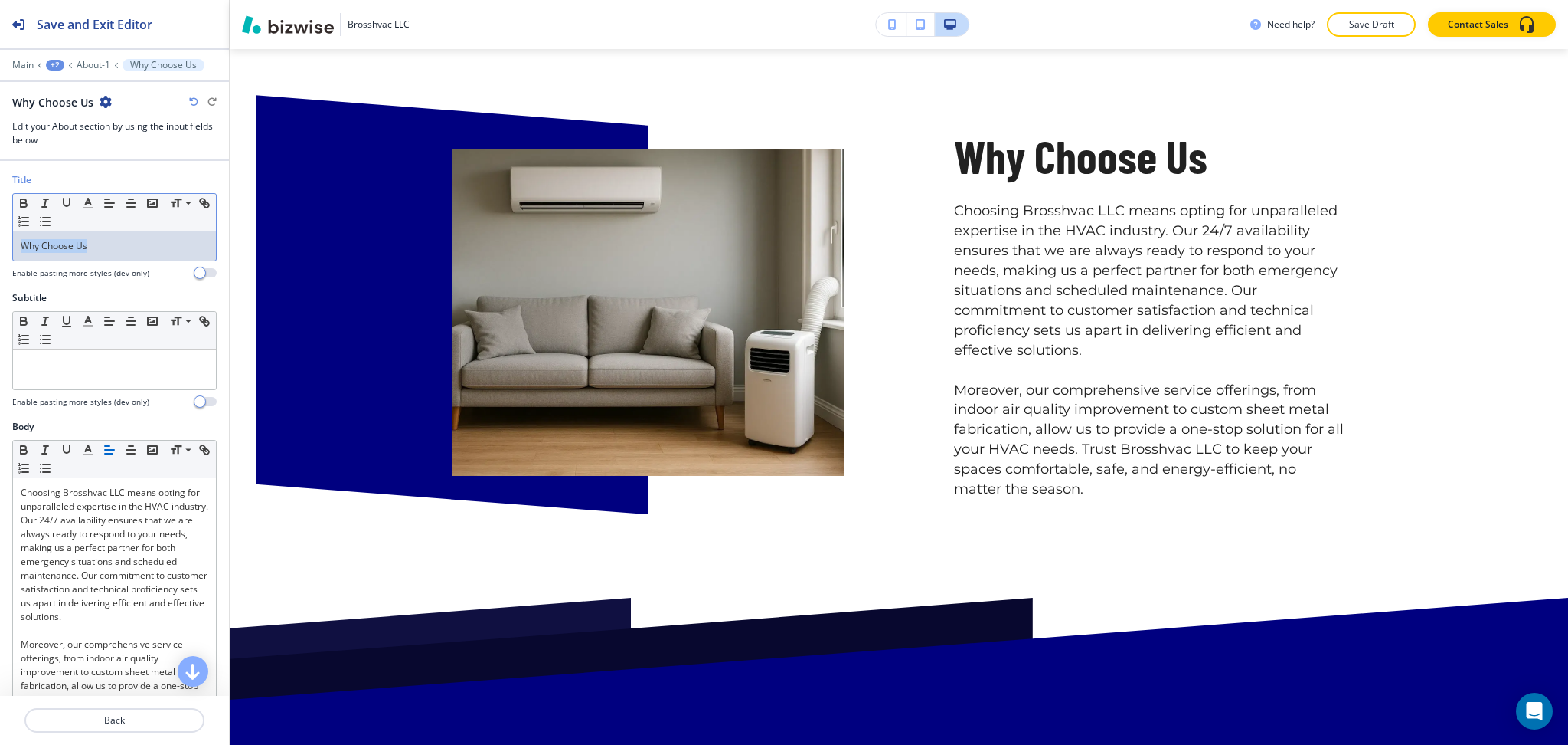
drag, startPoint x: 90, startPoint y: 255, endPoint x: 0, endPoint y: 246, distance: 90.4
click at [0, 246] on div "Title Small Normal Large Huge Why Choose Us Enable pasting more styles (dev onl…" at bounding box center [114, 233] width 229 height 118
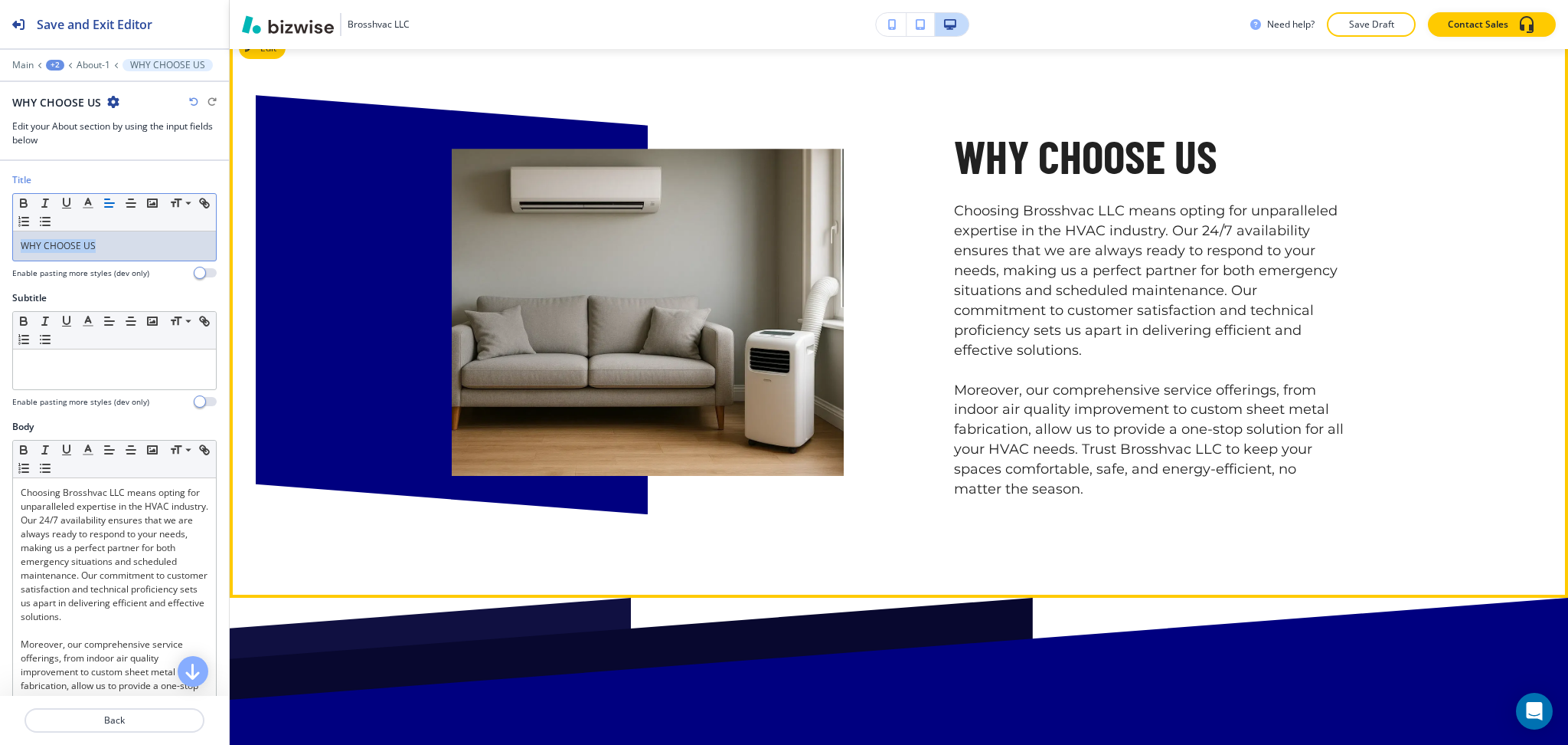
copy p "WHY CHOOSE US"
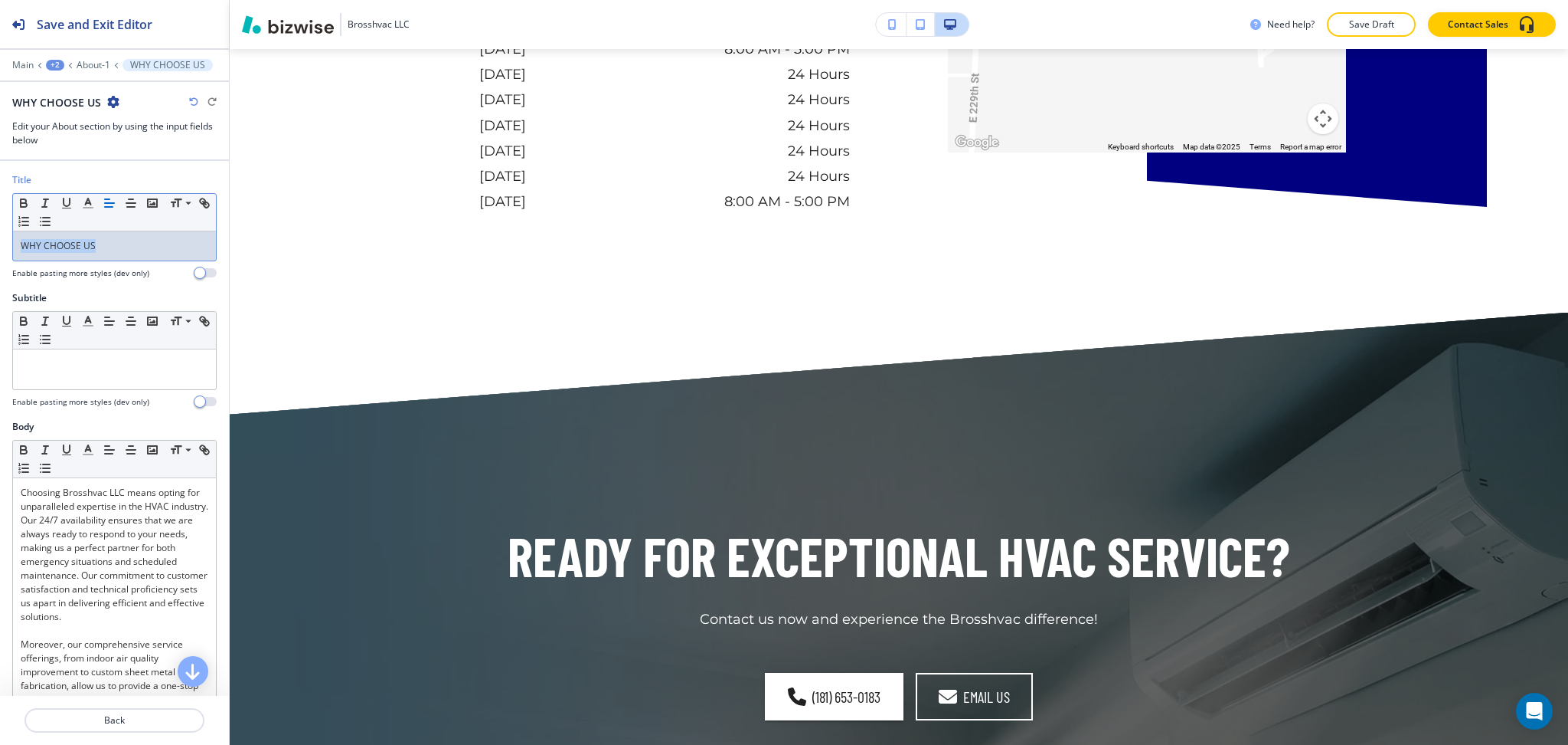
scroll to position [0, 0]
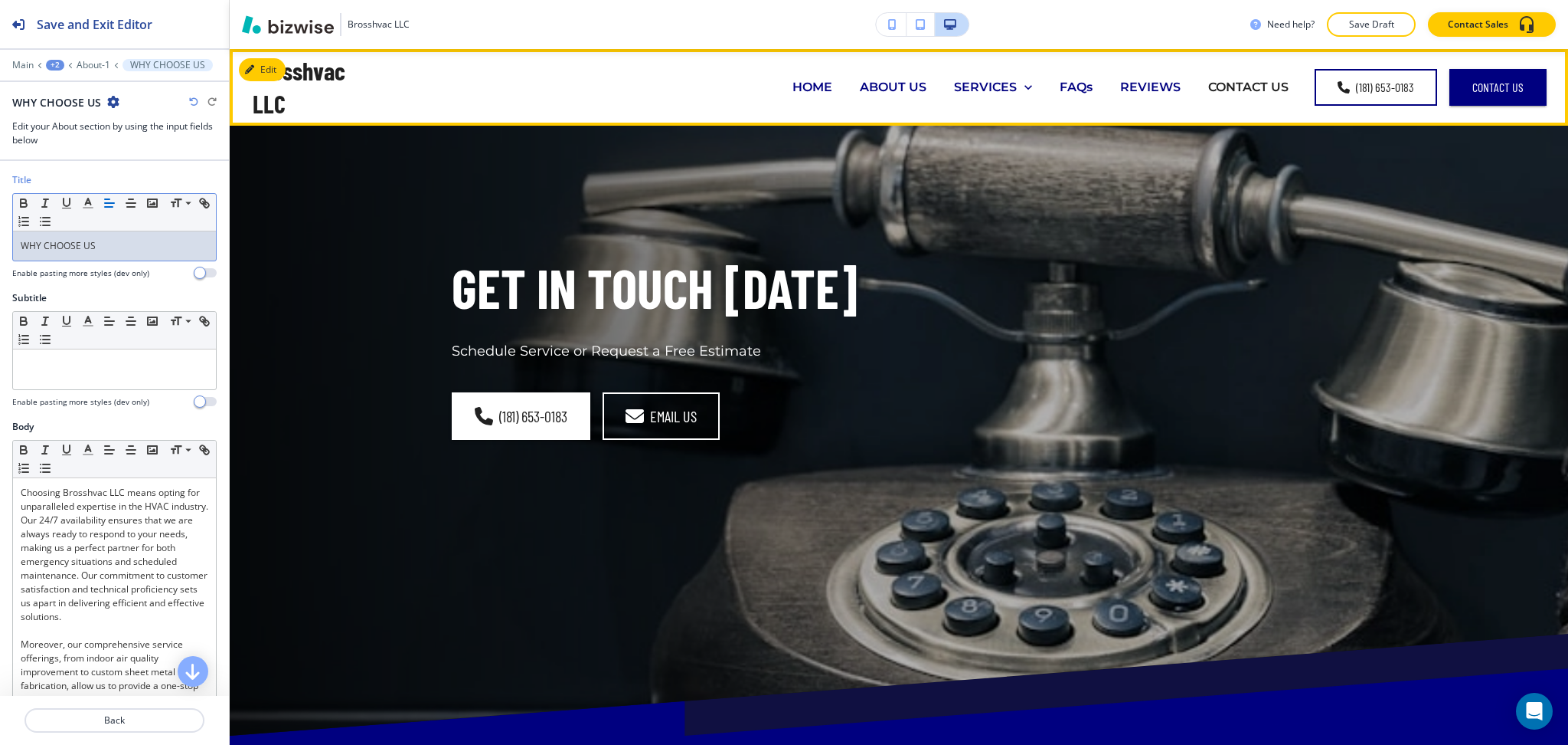
click at [873, 87] on p "ABOUT US" at bounding box center [893, 87] width 66 height 18
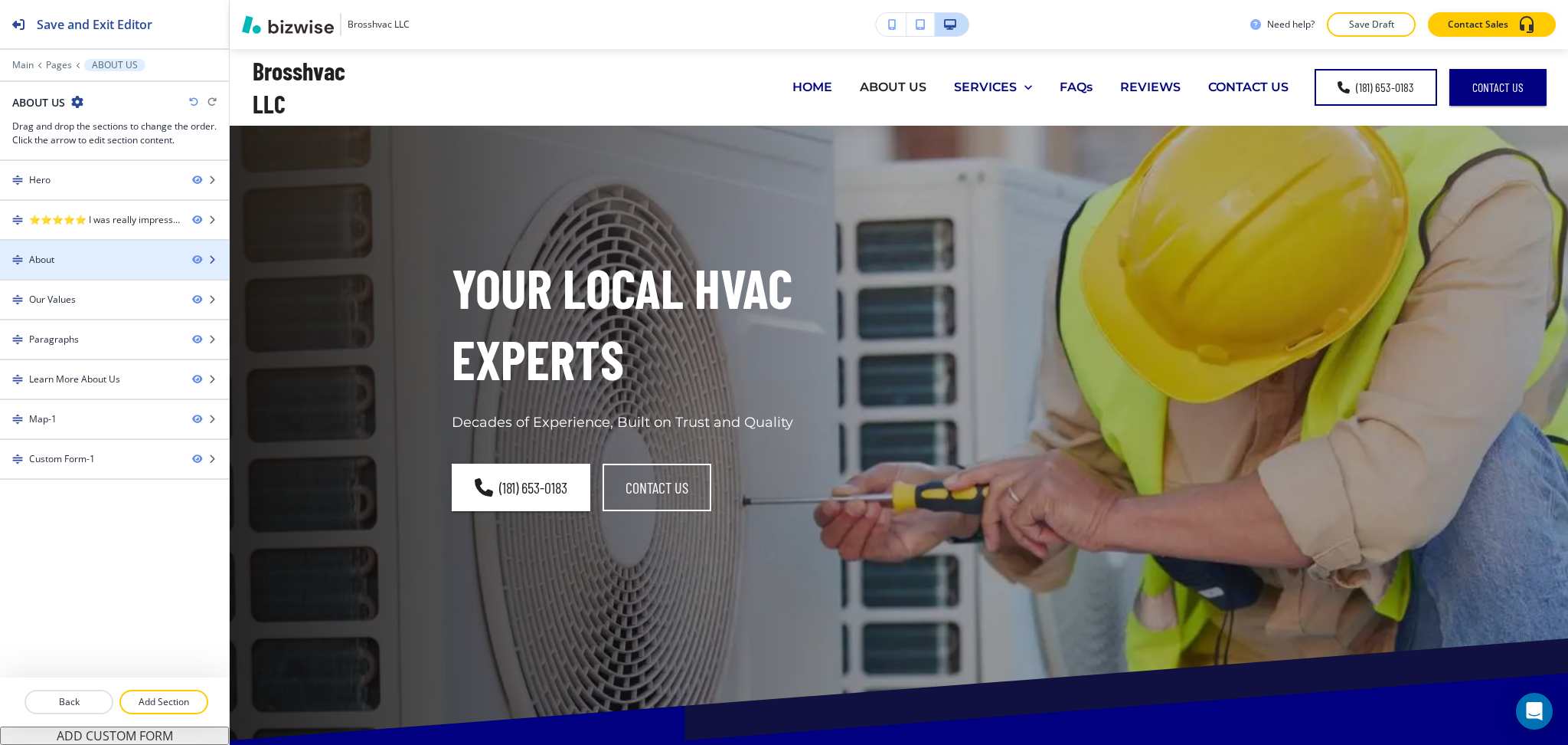
click at [121, 264] on div "About" at bounding box center [90, 259] width 180 height 14
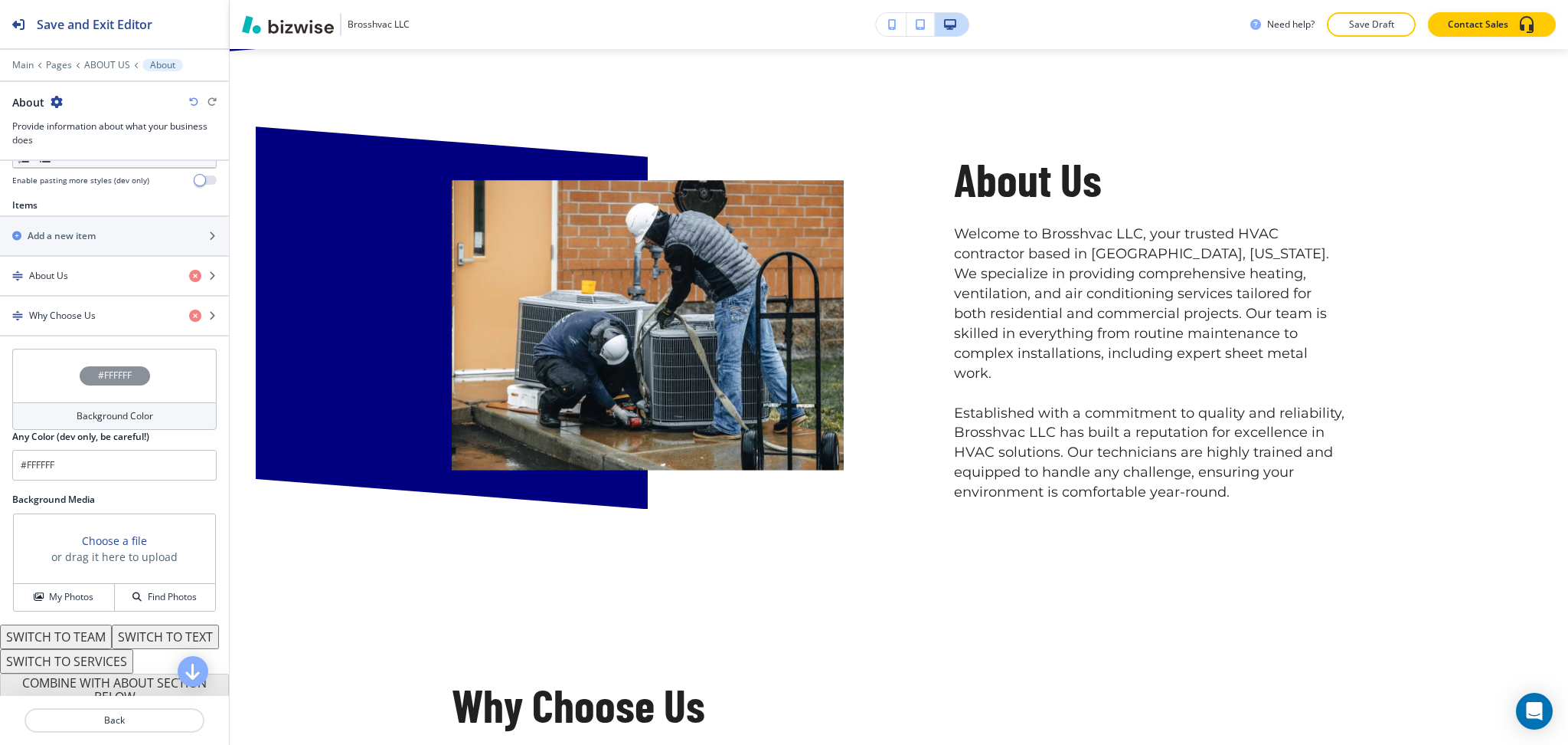
scroll to position [511, 0]
click at [91, 326] on div "button" at bounding box center [114, 328] width 229 height 12
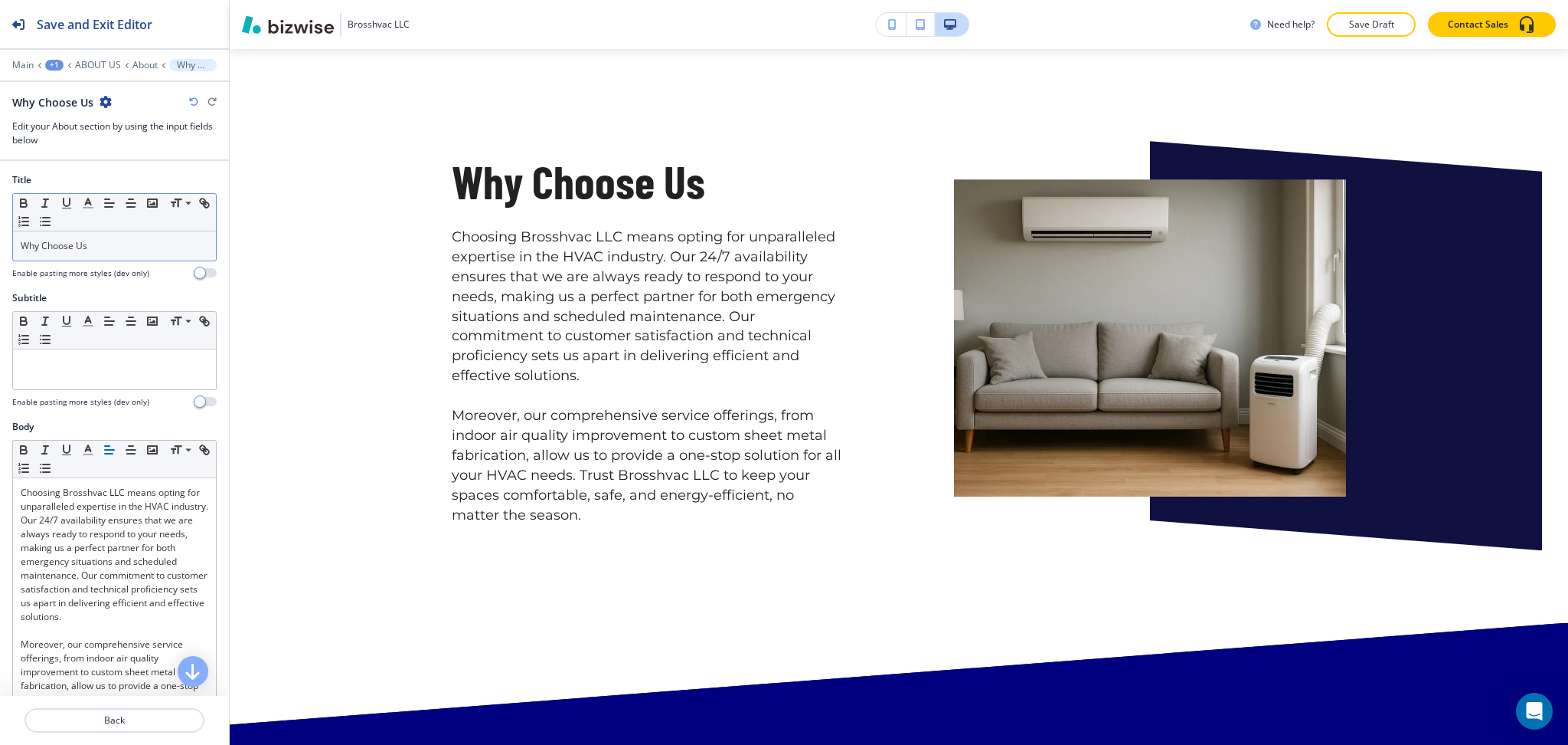
scroll to position [1500, 0]
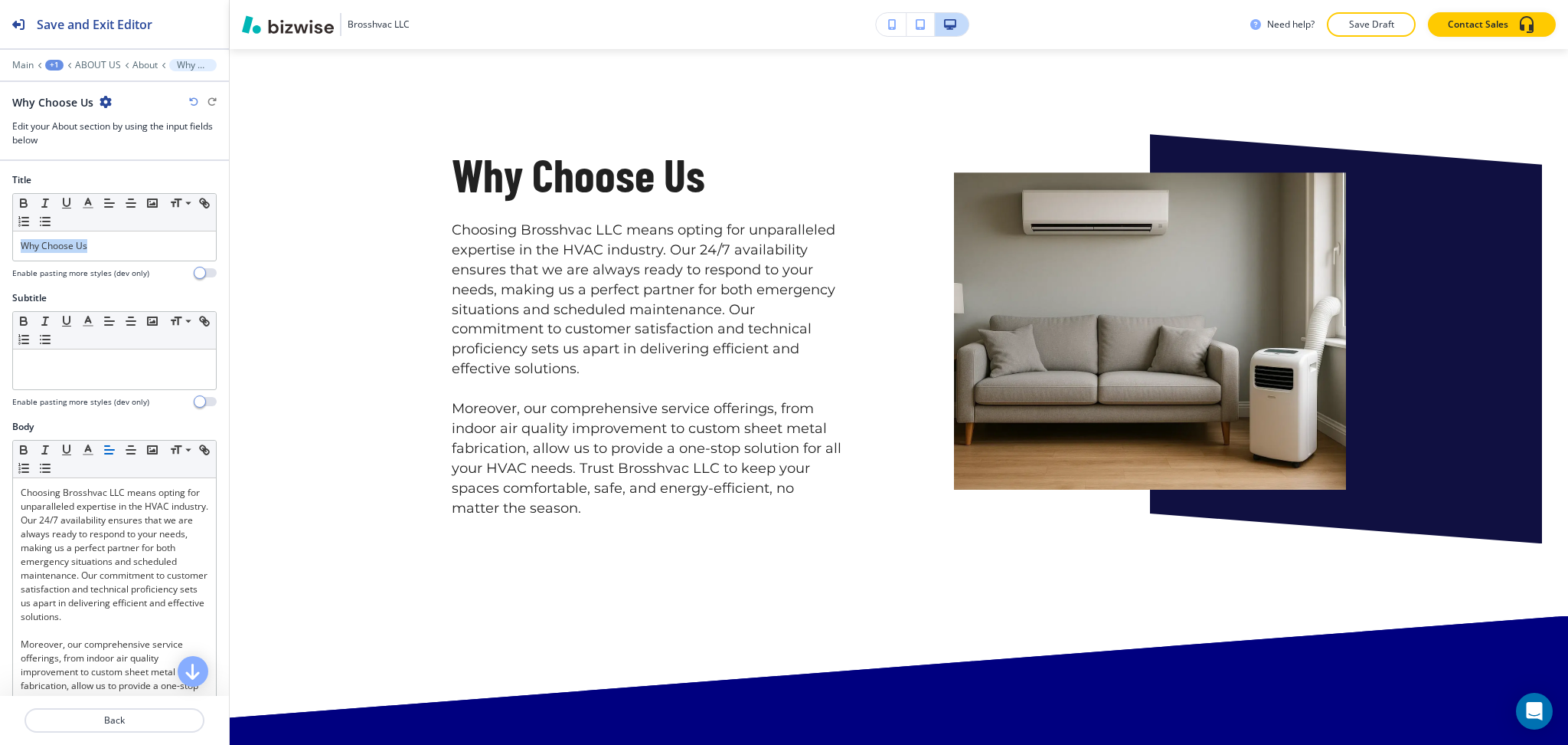
drag, startPoint x: 123, startPoint y: 250, endPoint x: 0, endPoint y: 244, distance: 123.1
click at [0, 244] on div "Title Small Normal Large Huge Why Choose Us Enable pasting more styles (dev onl…" at bounding box center [114, 233] width 229 height 118
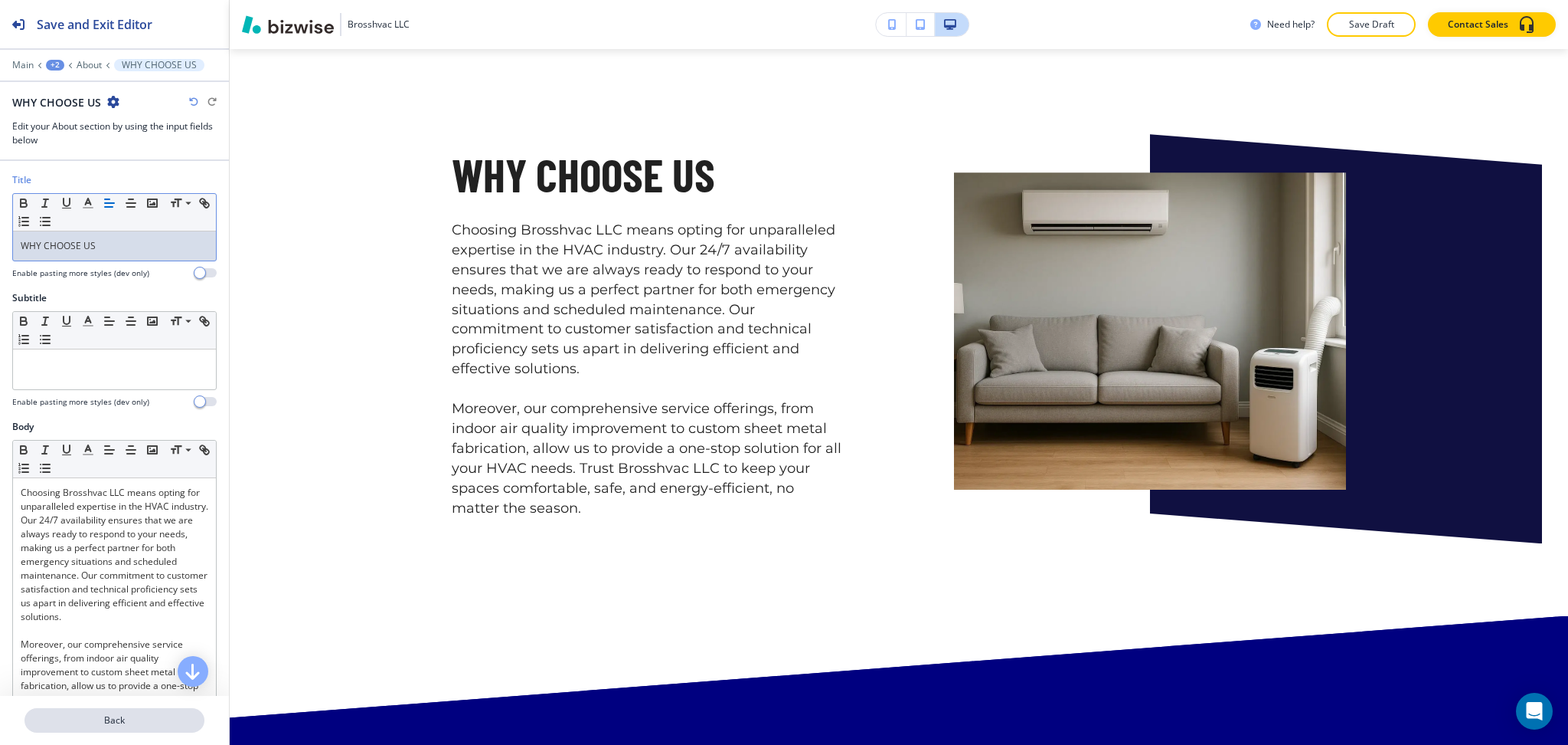
click at [120, 726] on p "Back" at bounding box center [114, 720] width 177 height 14
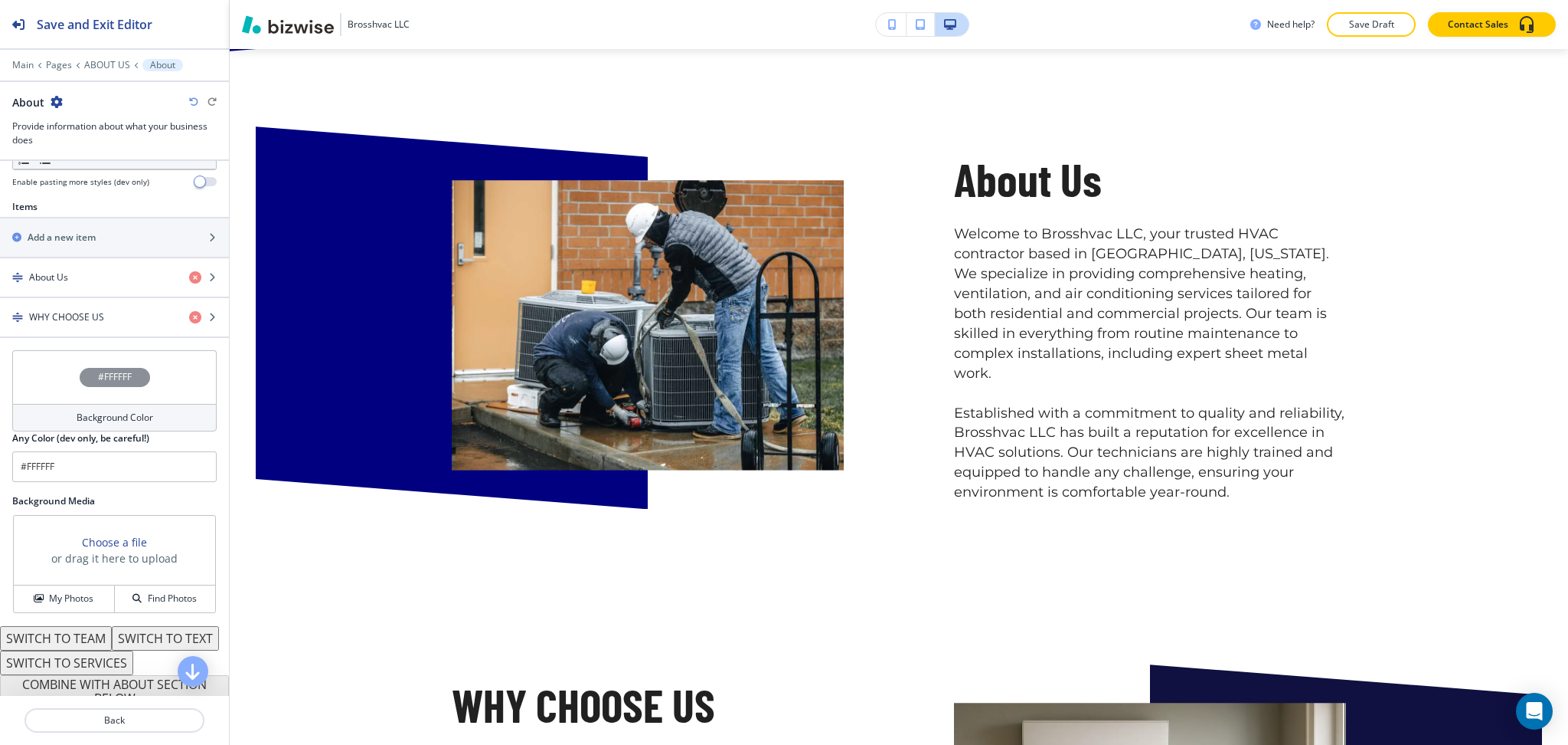
scroll to position [510, 0]
click at [107, 56] on div at bounding box center [114, 54] width 229 height 9
click at [110, 66] on p "ABOUT US" at bounding box center [107, 66] width 46 height 11
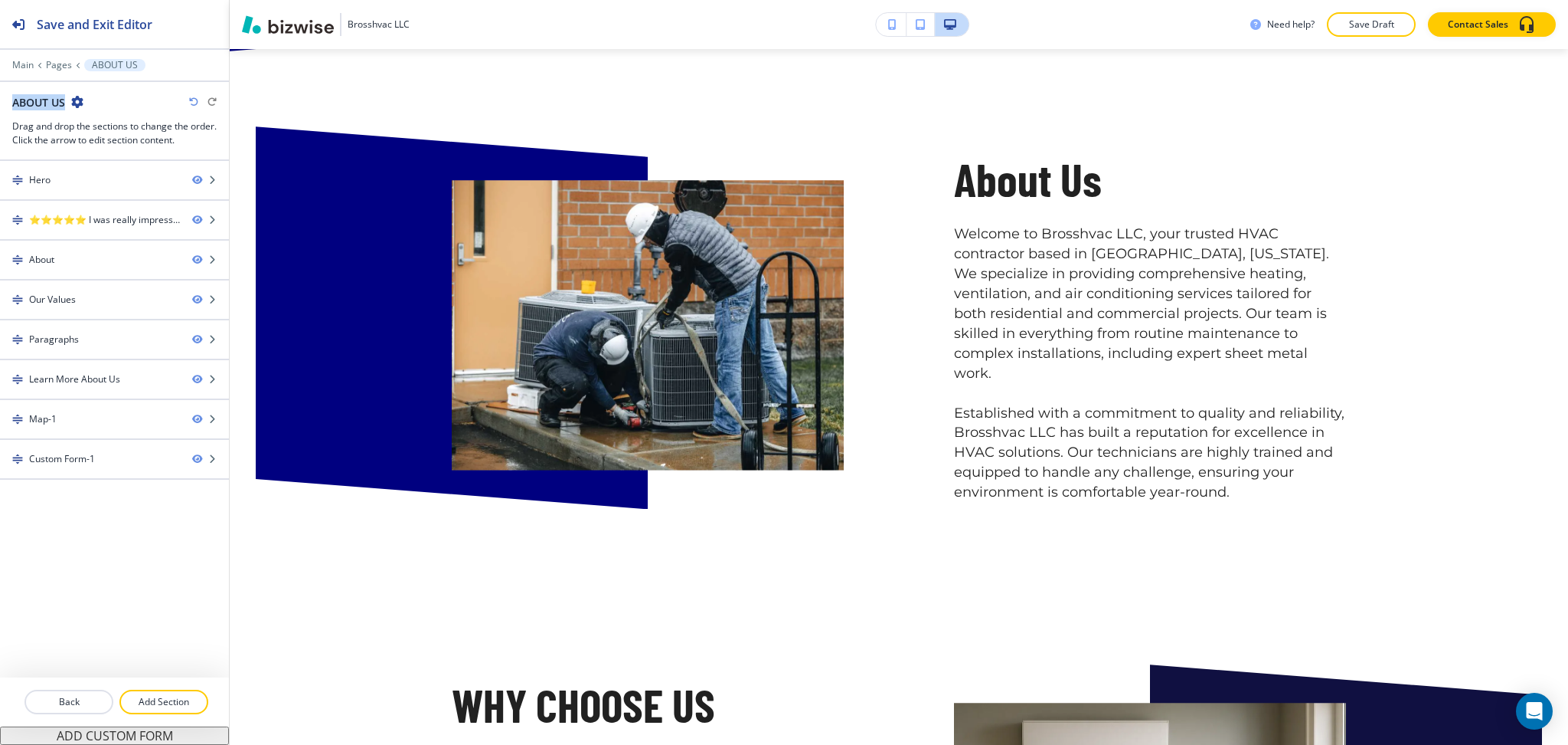
drag, startPoint x: 69, startPoint y: 103, endPoint x: 6, endPoint y: 100, distance: 63.1
click at [6, 100] on div "ABOUT US Drag and drop the sections to change the order. Click the arrow to edi…" at bounding box center [114, 120] width 229 height 53
copy div "ABOUT US"
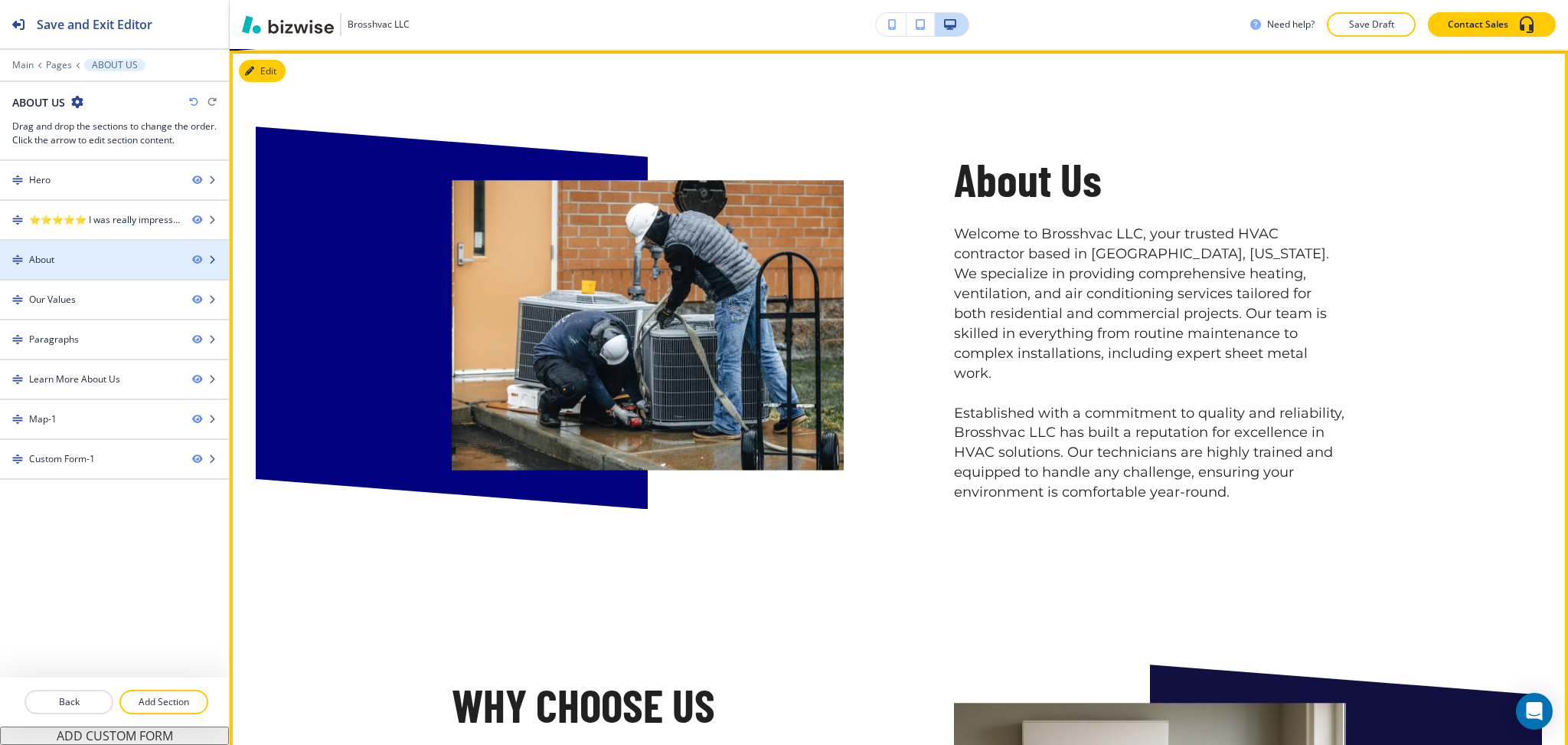
click at [37, 256] on div "About" at bounding box center [42, 259] width 25 height 14
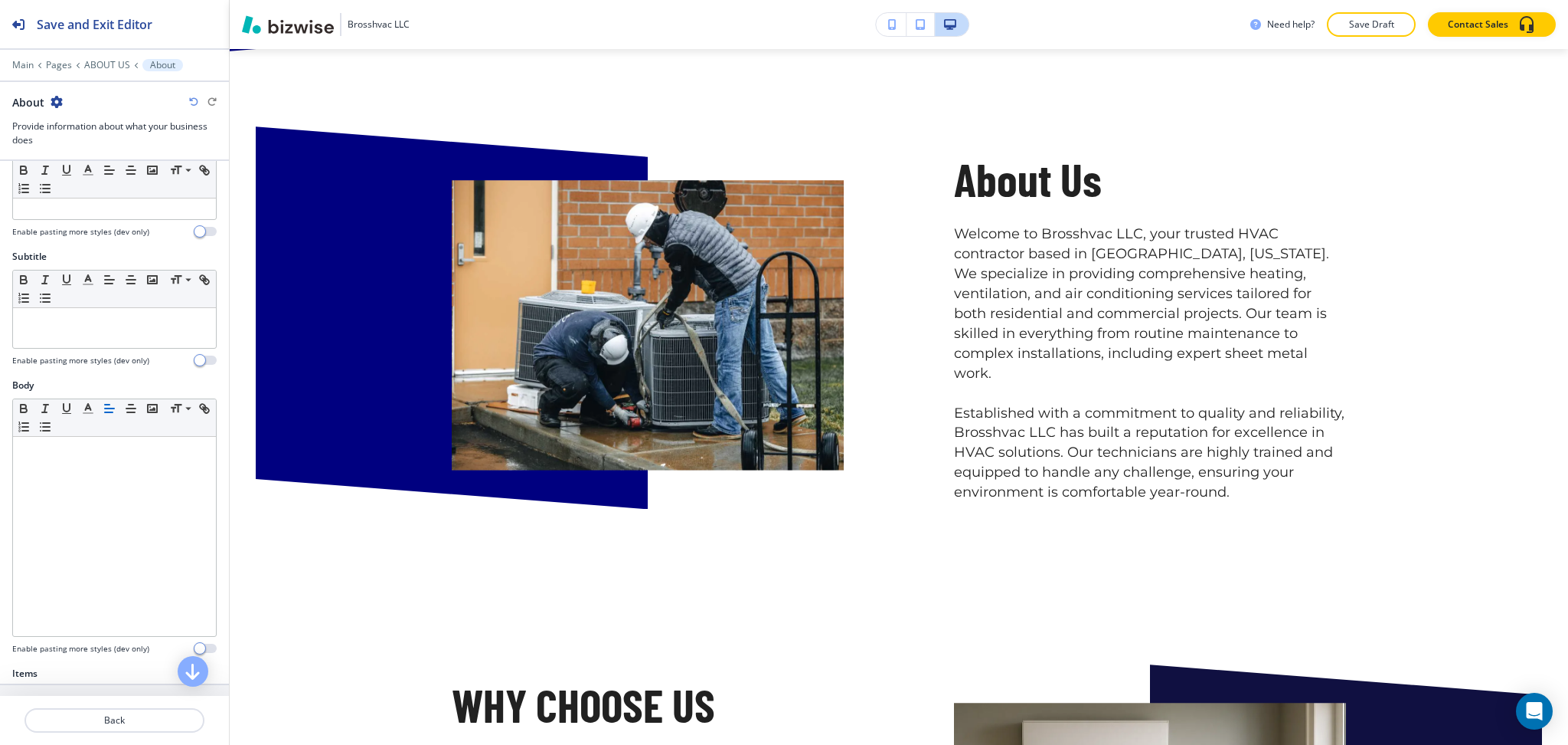
scroll to position [543, 0]
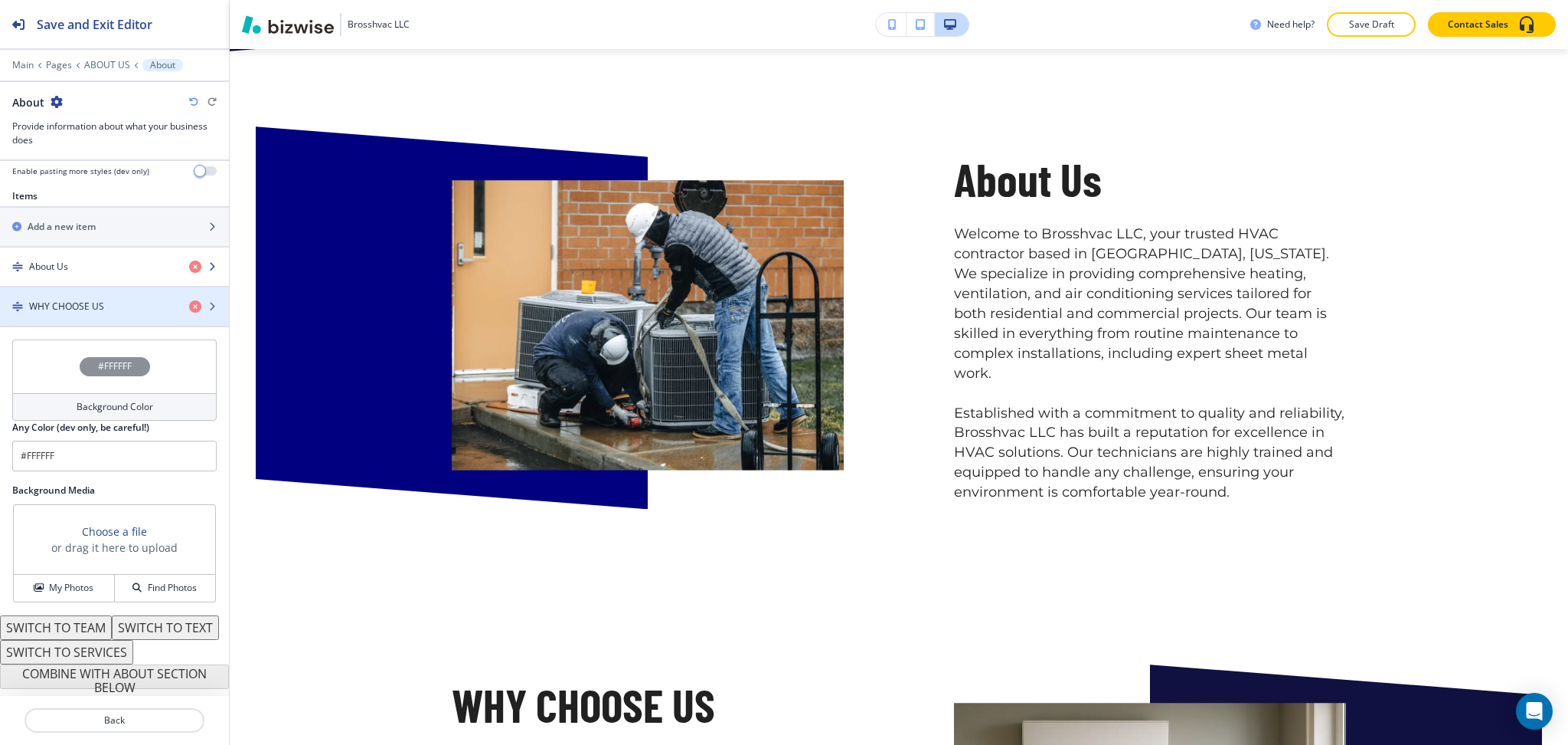
click at [64, 259] on h4 "About Us" at bounding box center [49, 266] width 39 height 14
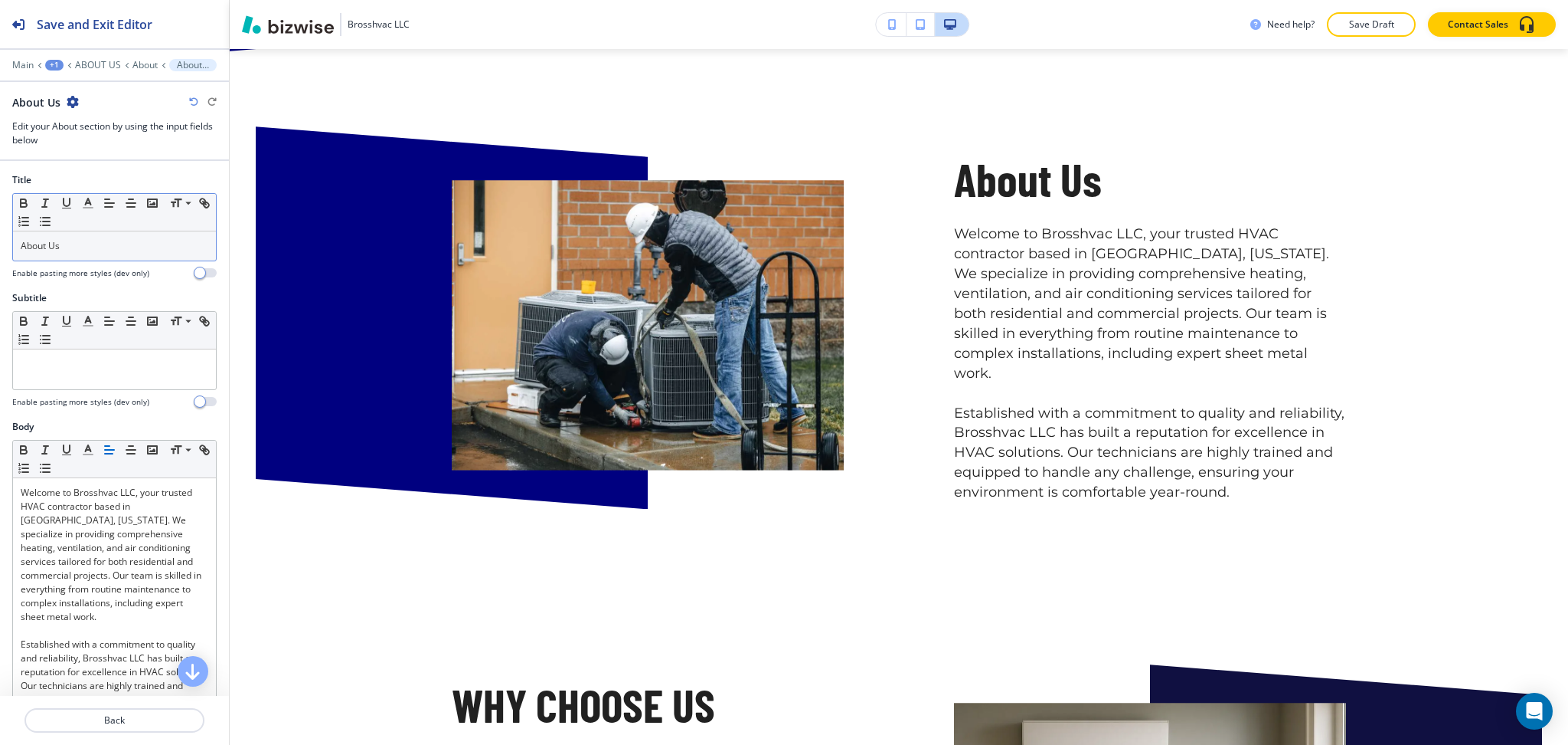
scroll to position [994, 0]
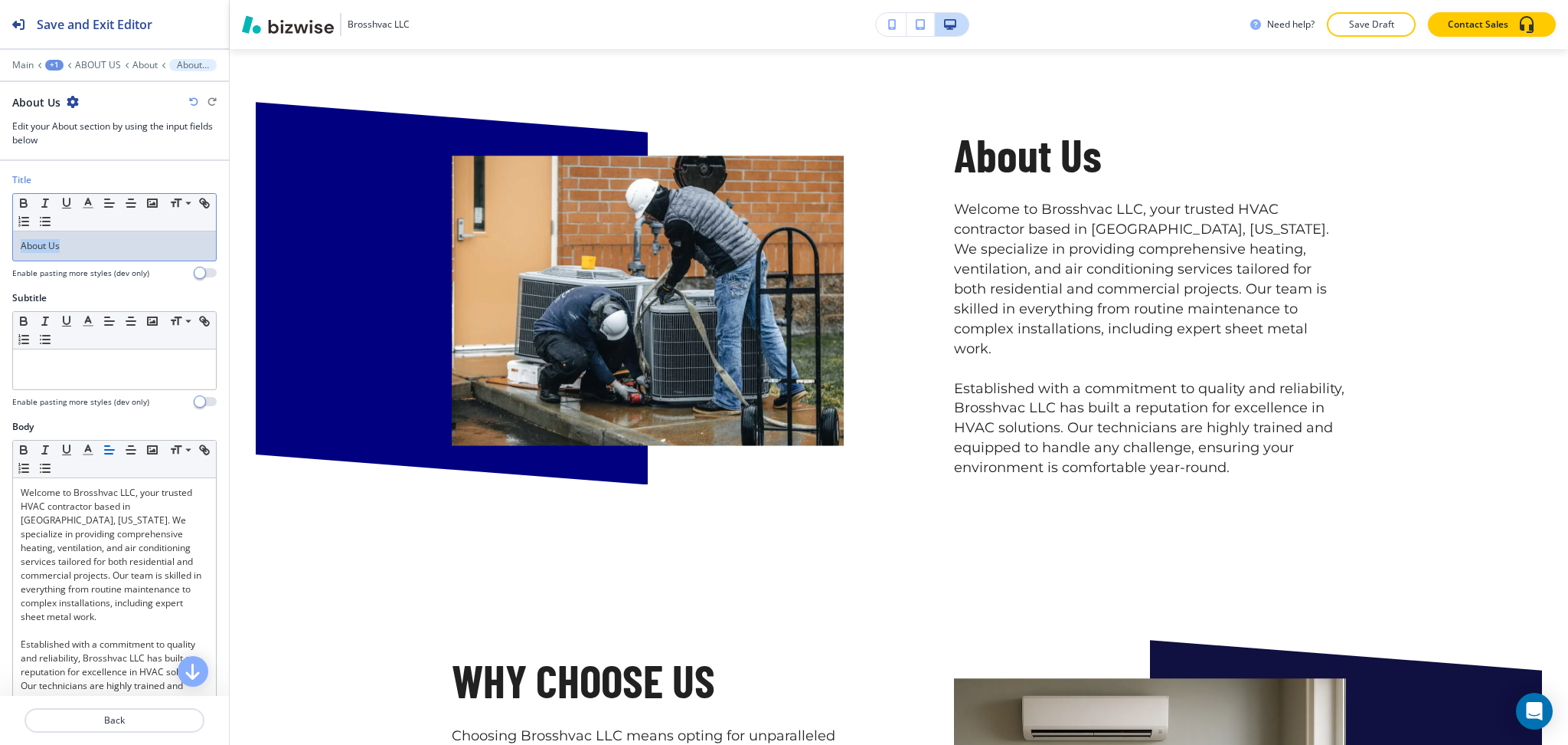
drag, startPoint x: 79, startPoint y: 244, endPoint x: 0, endPoint y: 198, distance: 91.4
click at [0, 222] on div "Title Small Normal Large Huge About Us Enable pasting more styles (dev only)" at bounding box center [114, 233] width 229 height 118
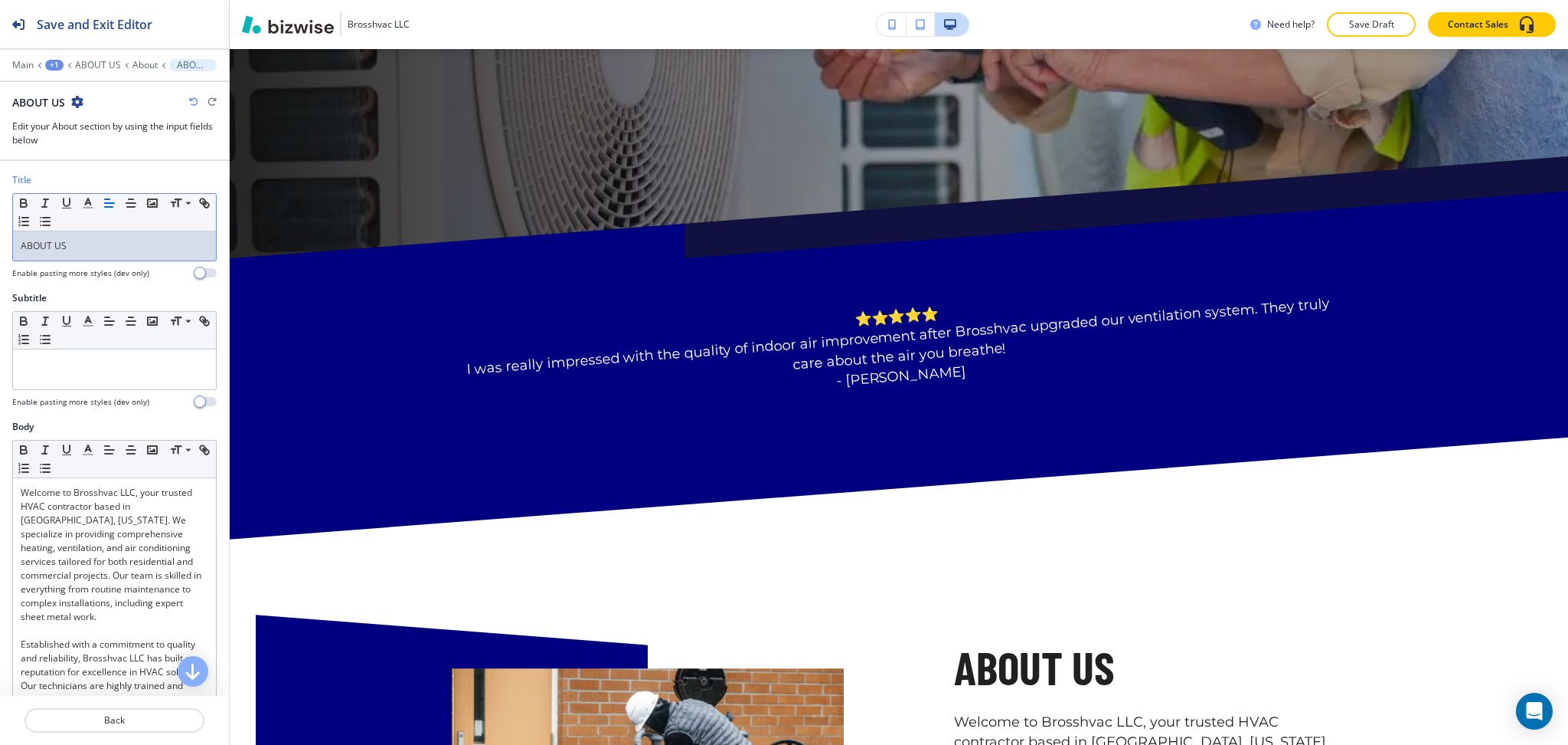
scroll to position [0, 0]
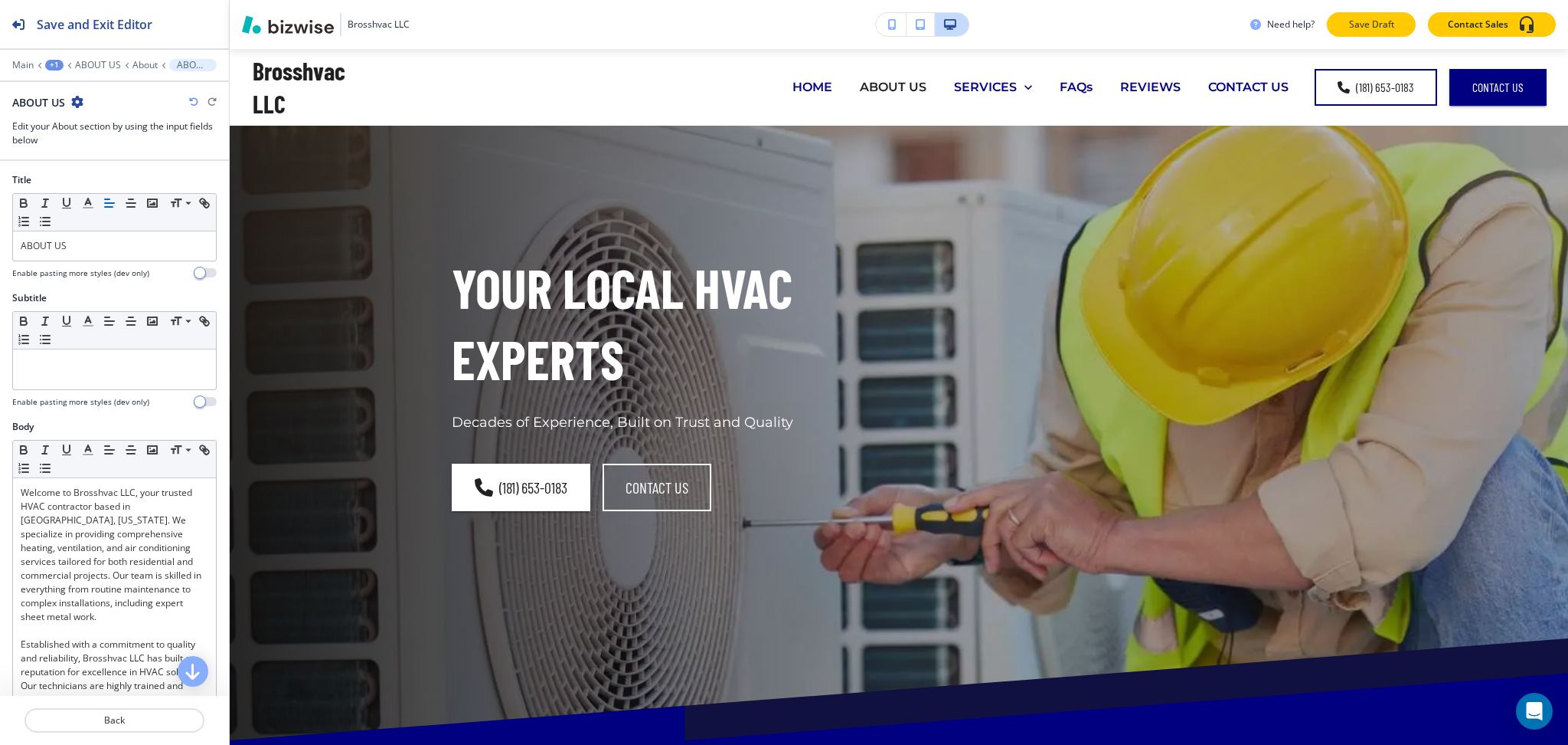
click at [1368, 27] on p "Save Draft" at bounding box center [1371, 24] width 49 height 14
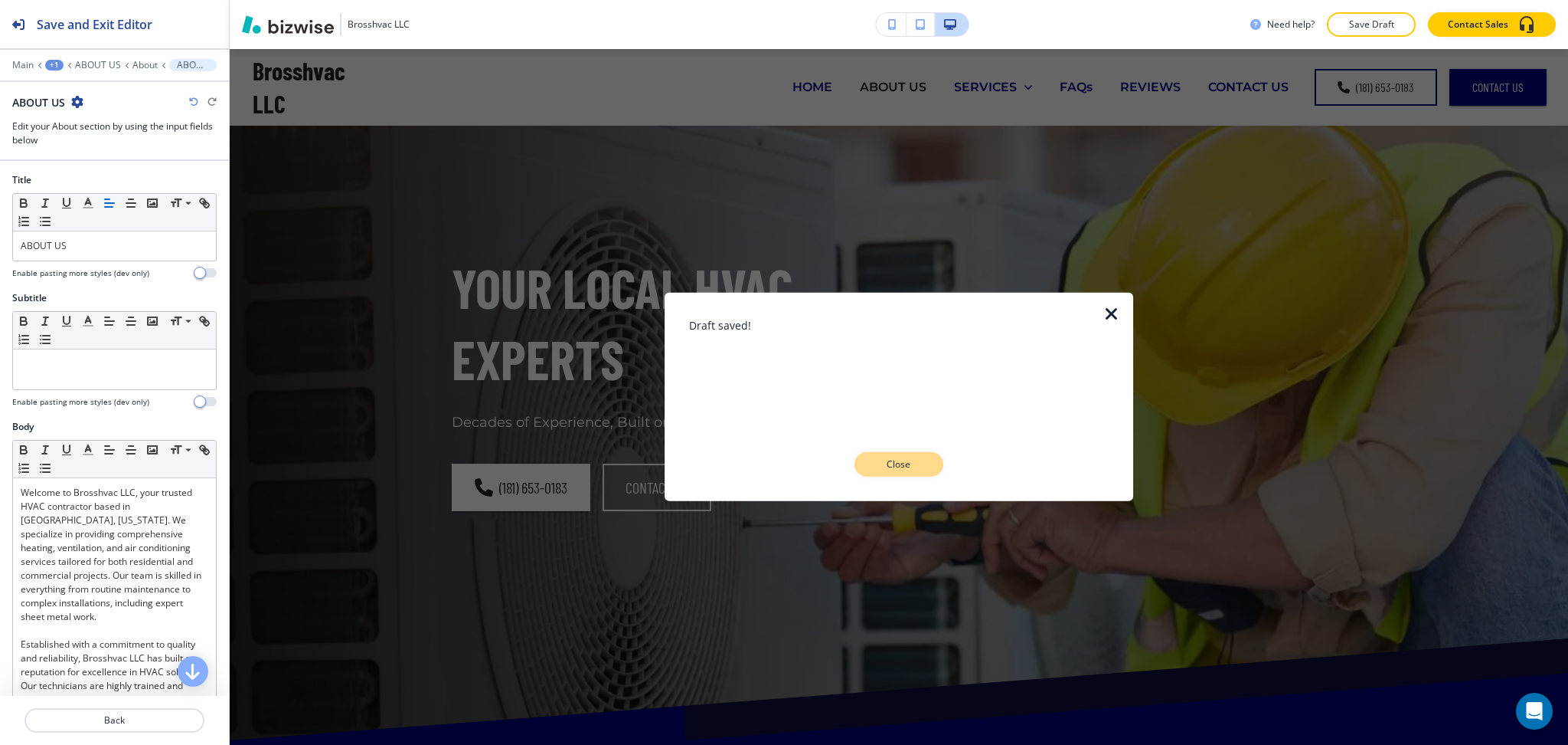
click at [897, 469] on p "Close" at bounding box center [899, 463] width 49 height 14
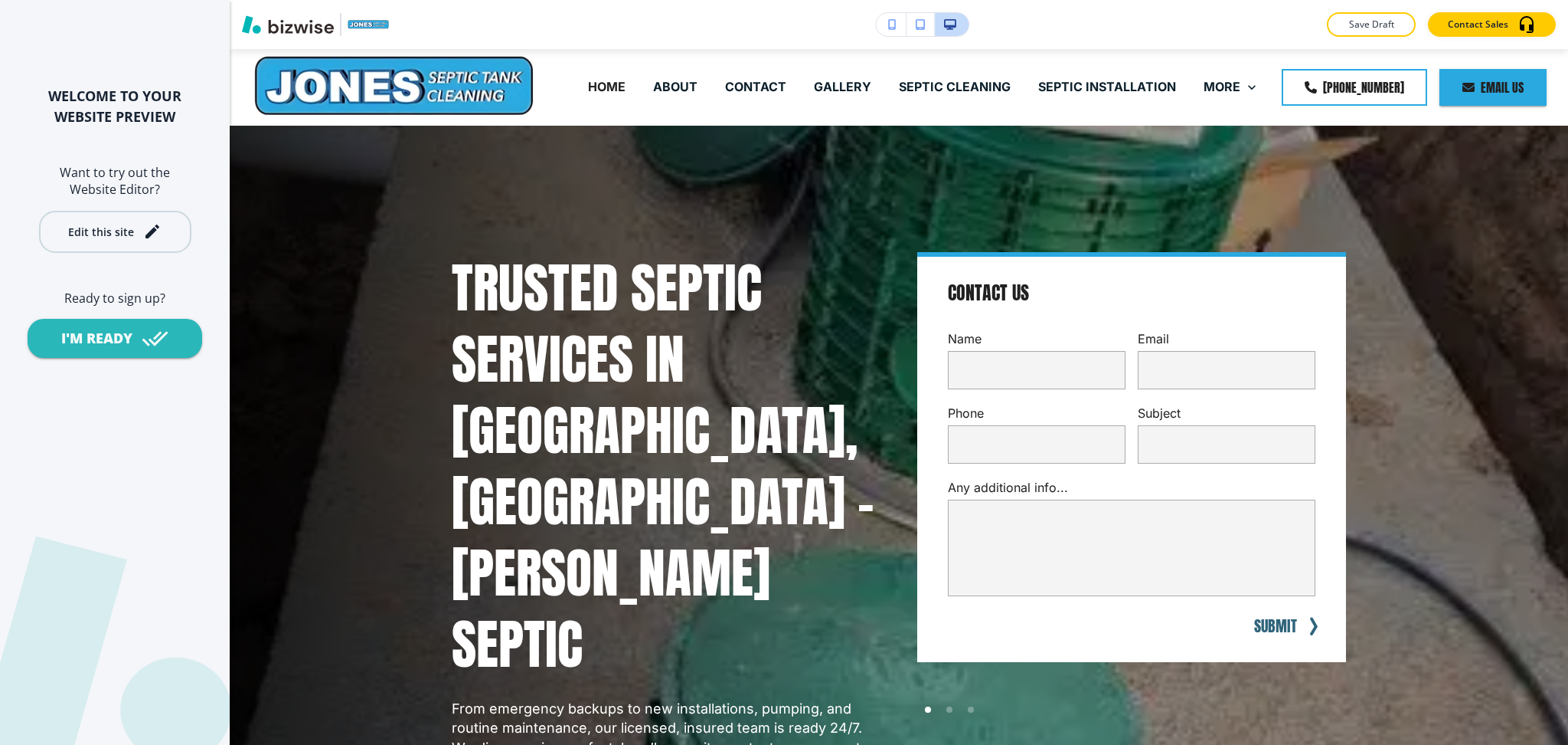
click at [126, 236] on div "Edit this site" at bounding box center [101, 232] width 66 height 11
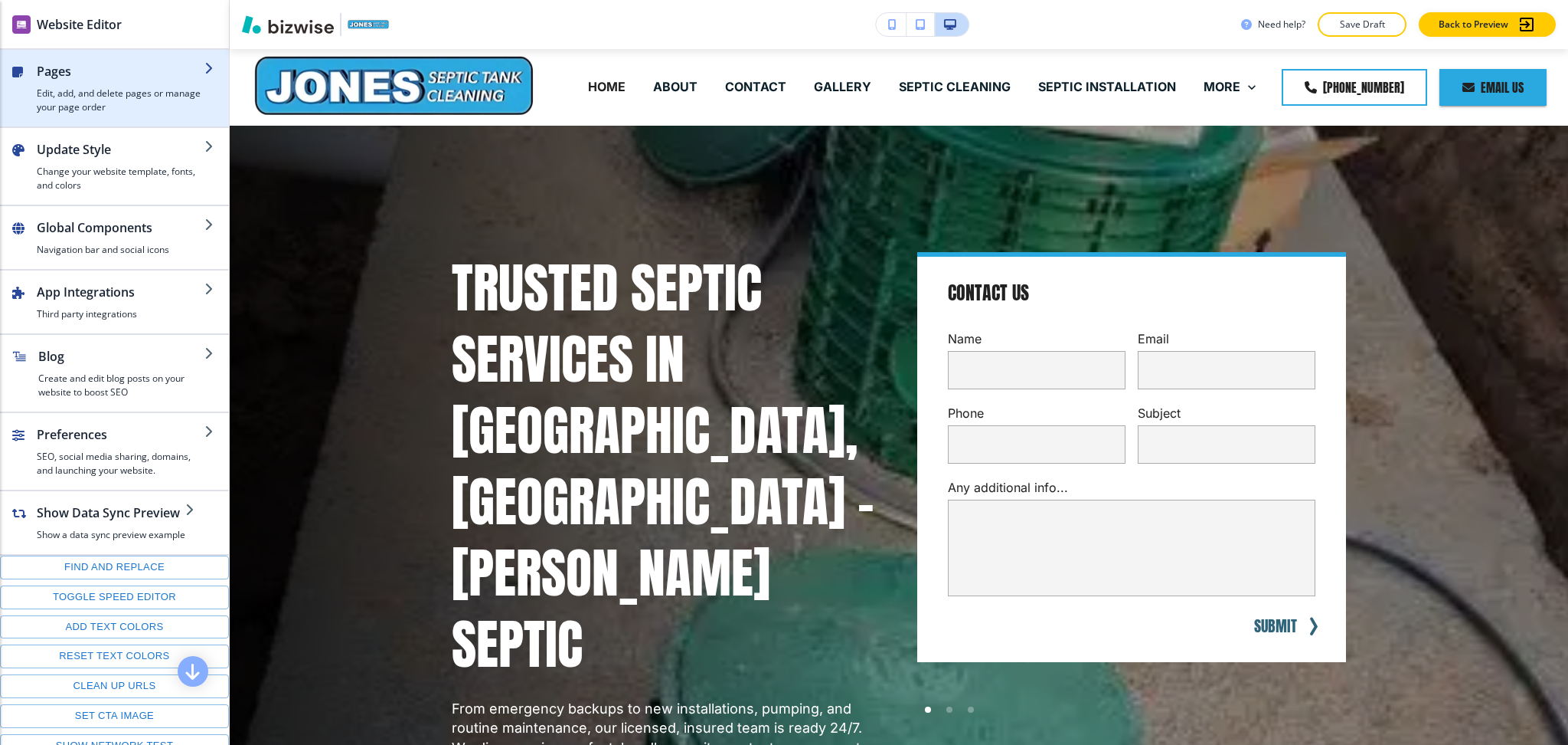
click at [117, 80] on div "button" at bounding box center [121, 83] width 168 height 6
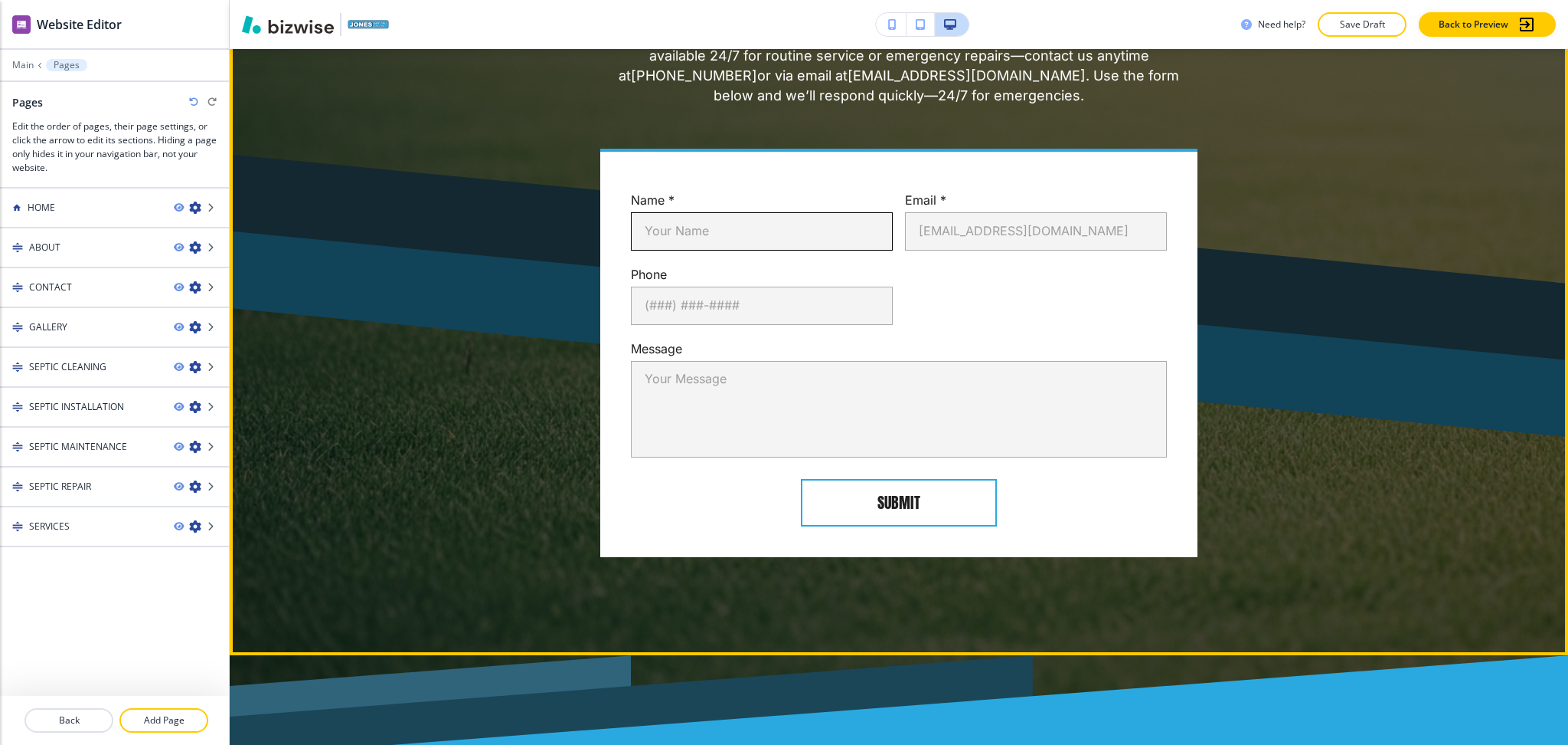
scroll to position [5592, 0]
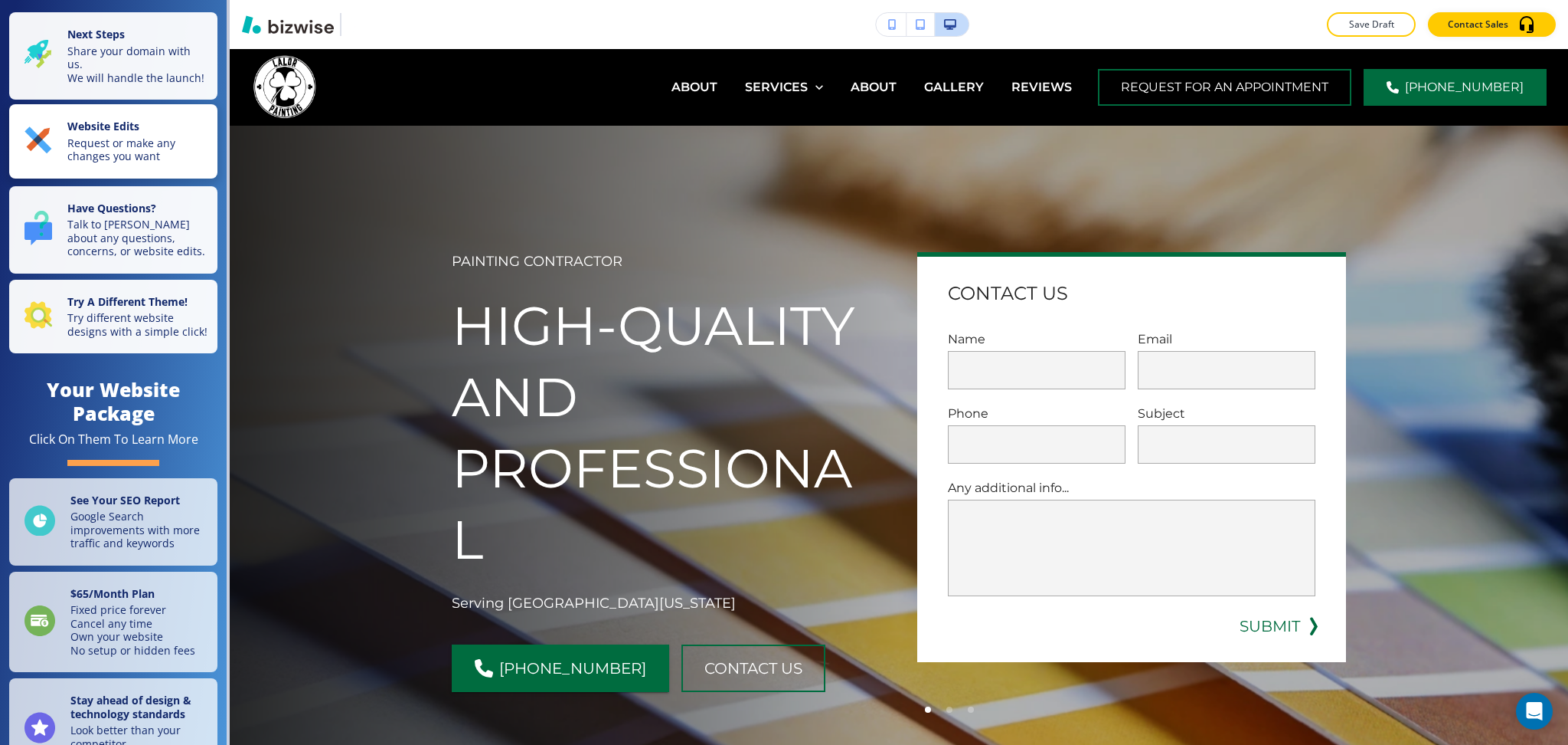
click at [116, 156] on p "Request or make any changes you want" at bounding box center [138, 150] width 141 height 27
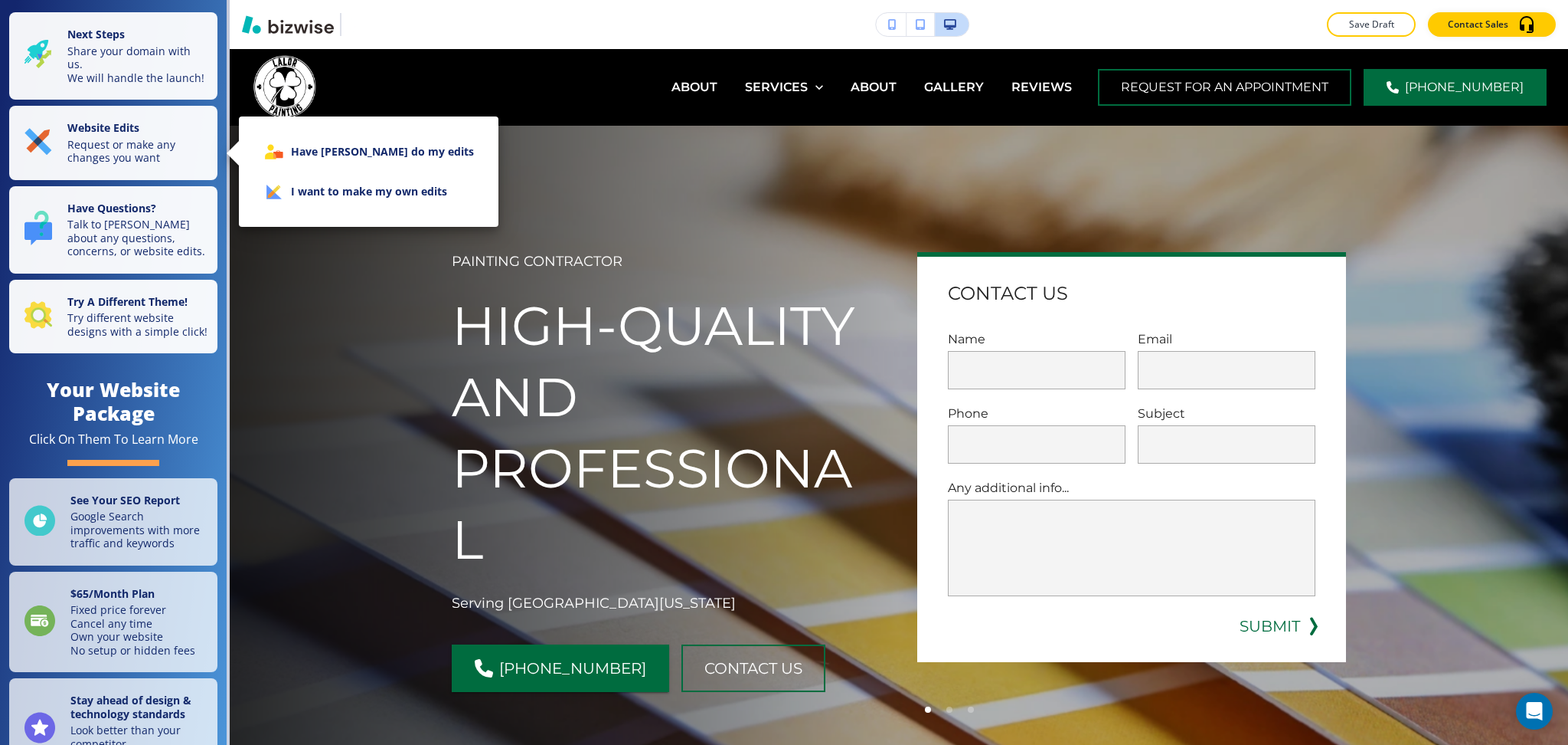
click at [319, 191] on li "I want to make my own edits" at bounding box center [368, 191] width 235 height 40
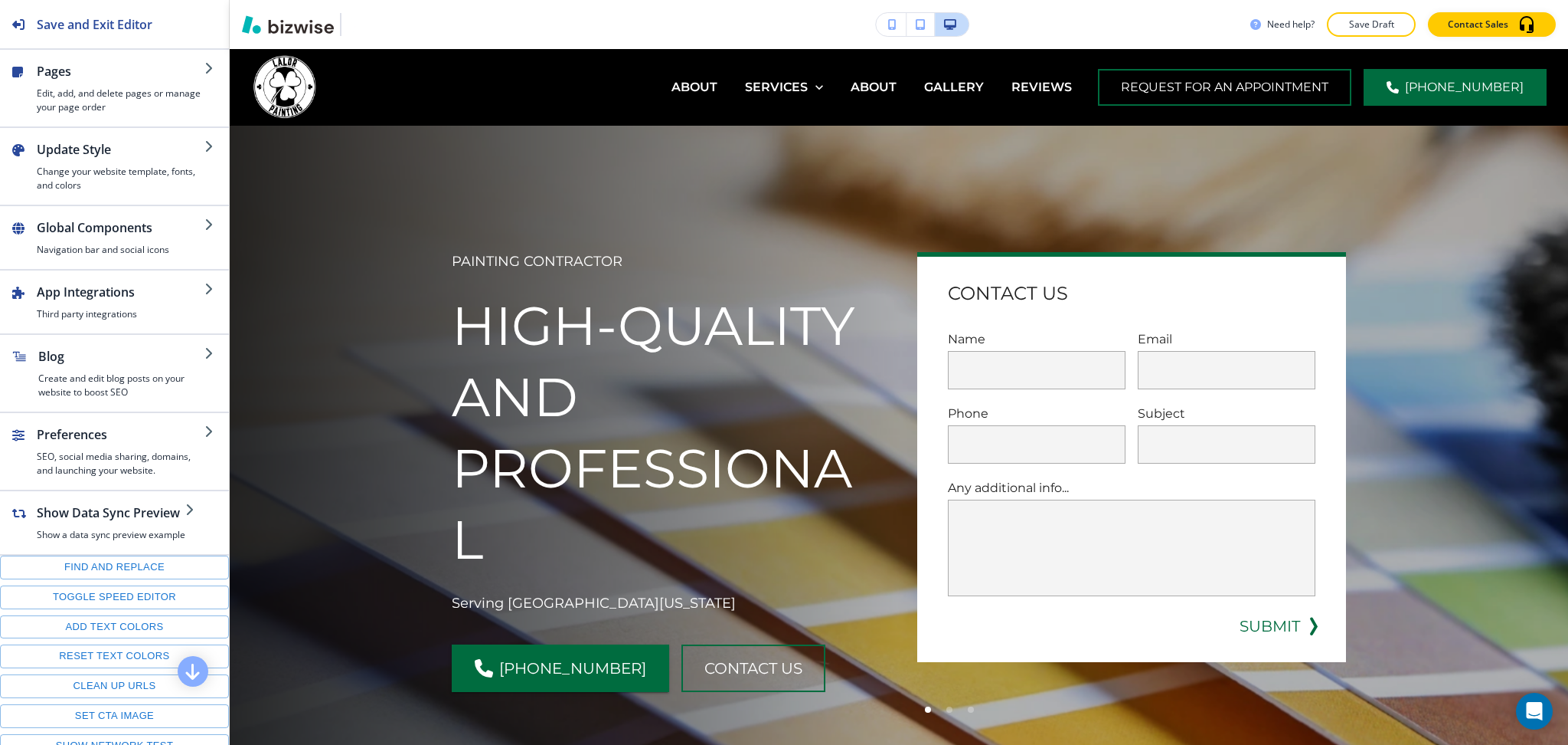
click at [109, 75] on h2 "Pages" at bounding box center [121, 71] width 168 height 18
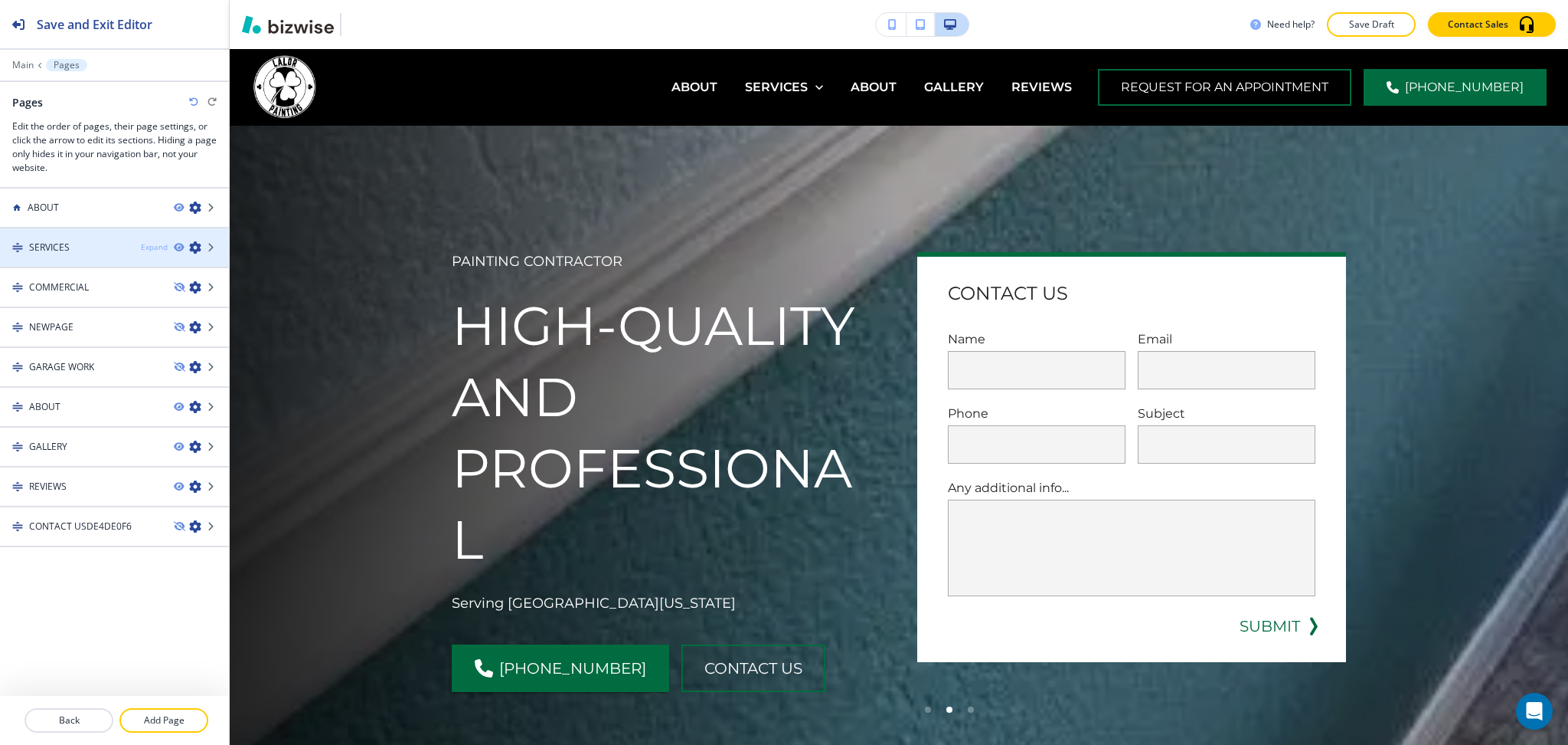
click at [157, 246] on div "Expand" at bounding box center [154, 246] width 27 height 11
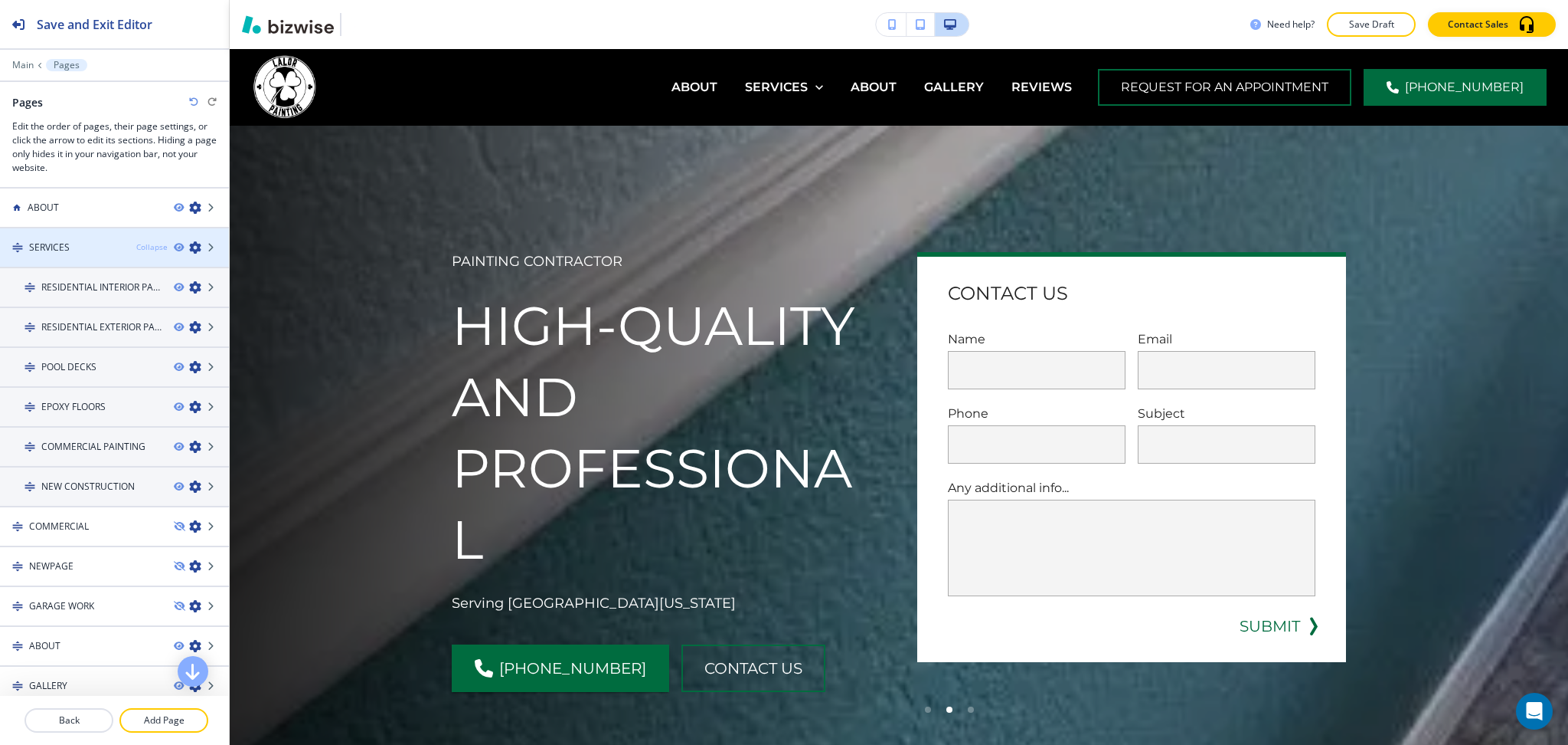
click at [137, 246] on div "Collapse" at bounding box center [152, 246] width 31 height 11
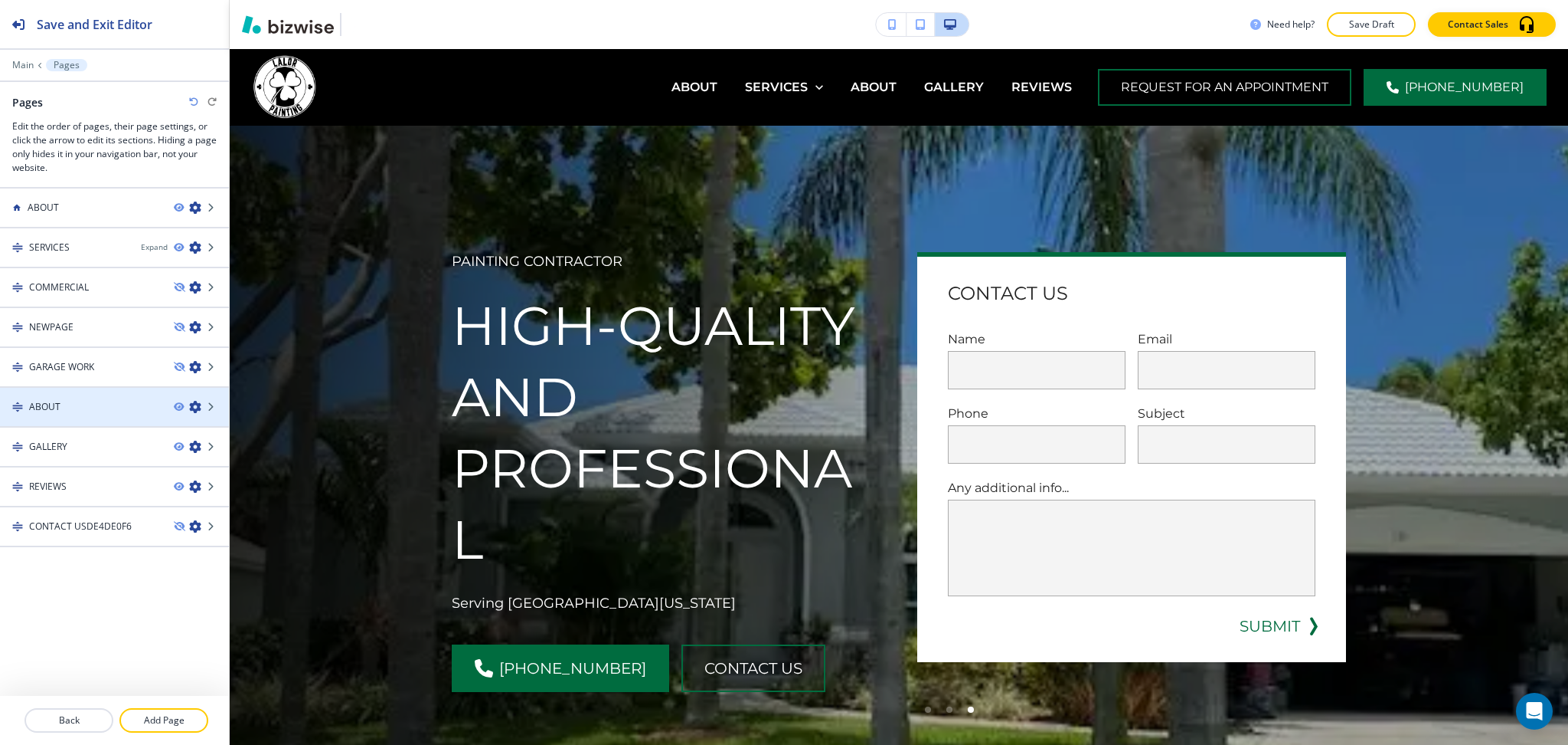
drag, startPoint x: 55, startPoint y: 17, endPoint x: 110, endPoint y: 409, distance: 395.8
click at [56, 17] on h2 "Save and Exit Editor" at bounding box center [94, 25] width 115 height 18
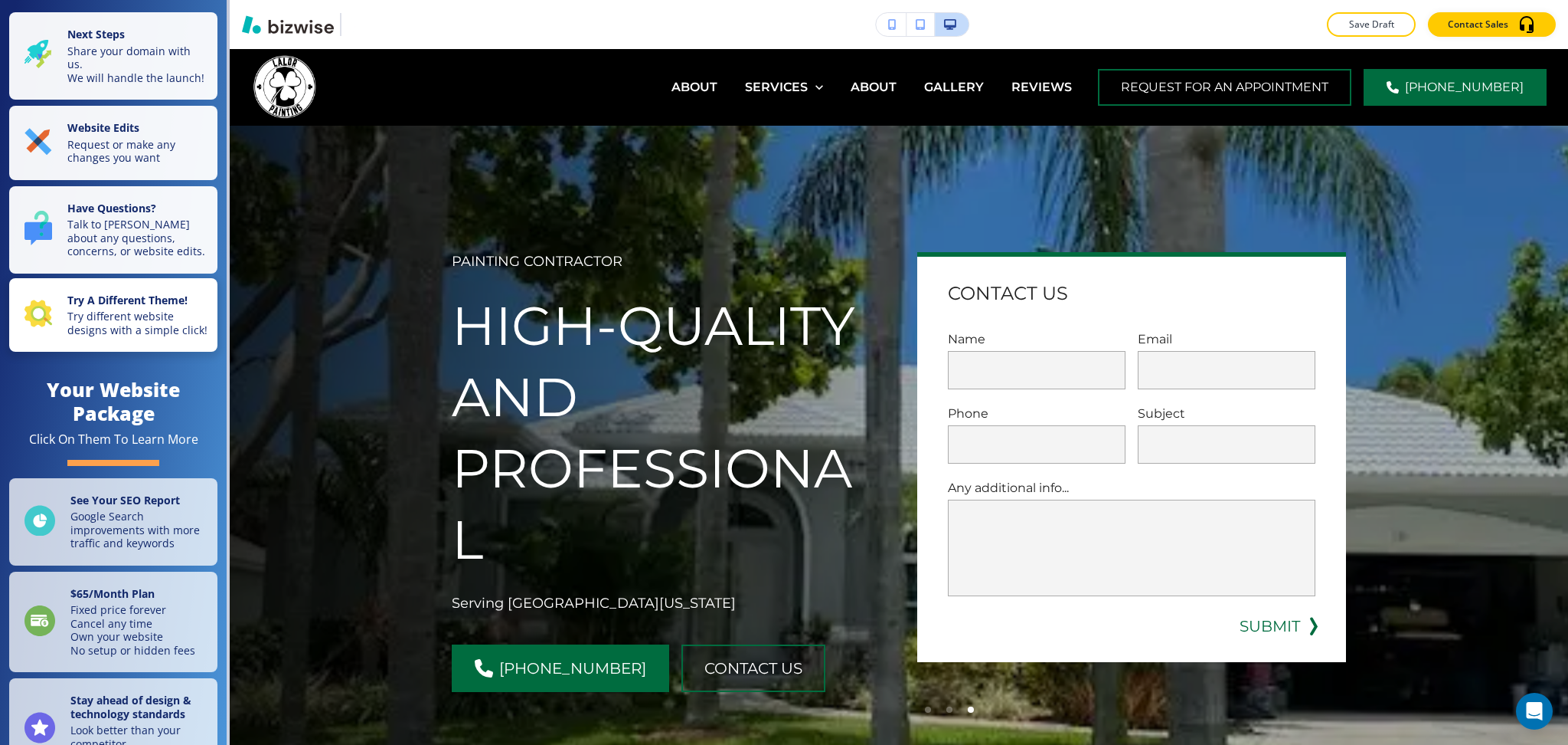
click at [101, 336] on p "Try different website designs with a simple click!" at bounding box center [138, 322] width 141 height 27
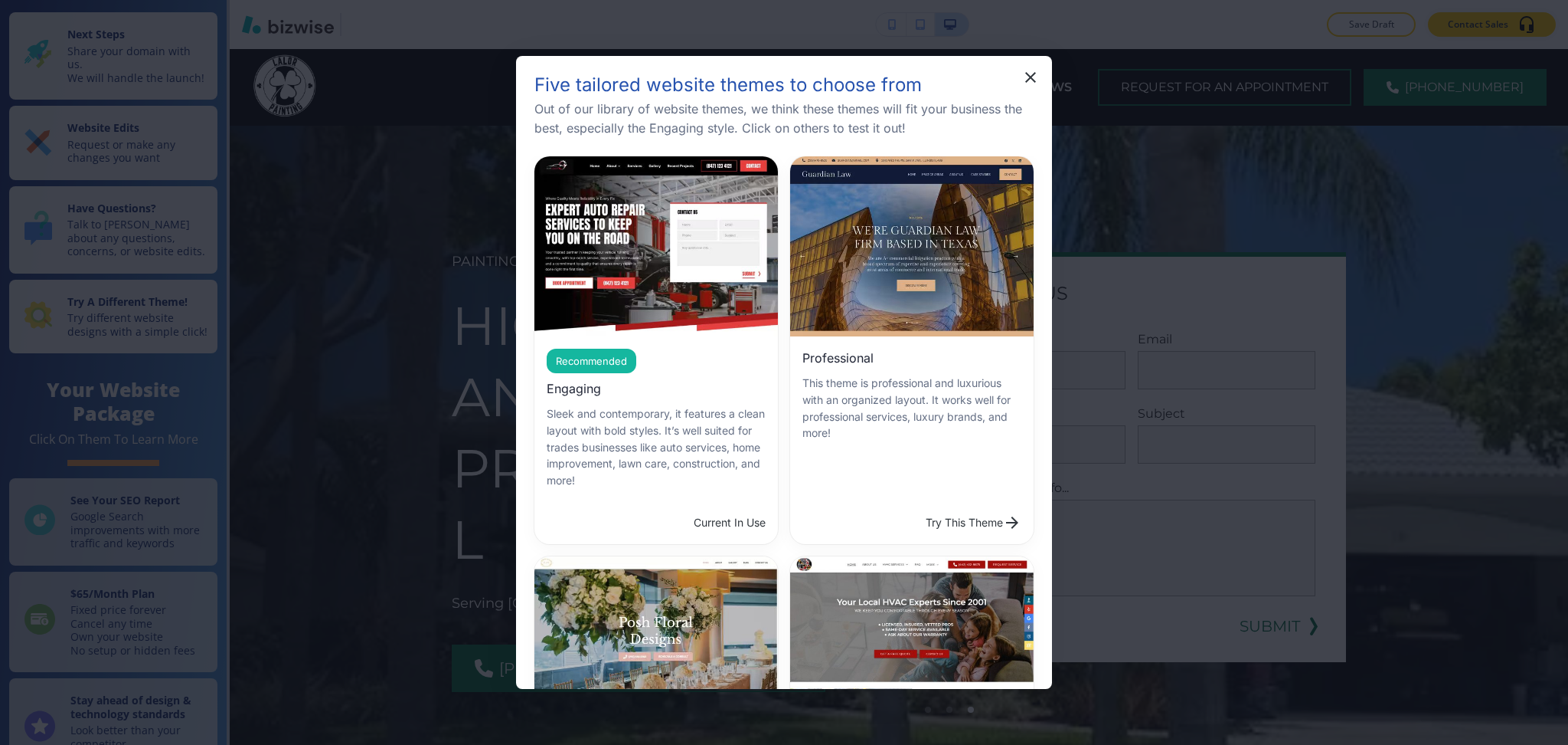
click at [958, 509] on button "Try This Theme" at bounding box center [974, 522] width 108 height 30
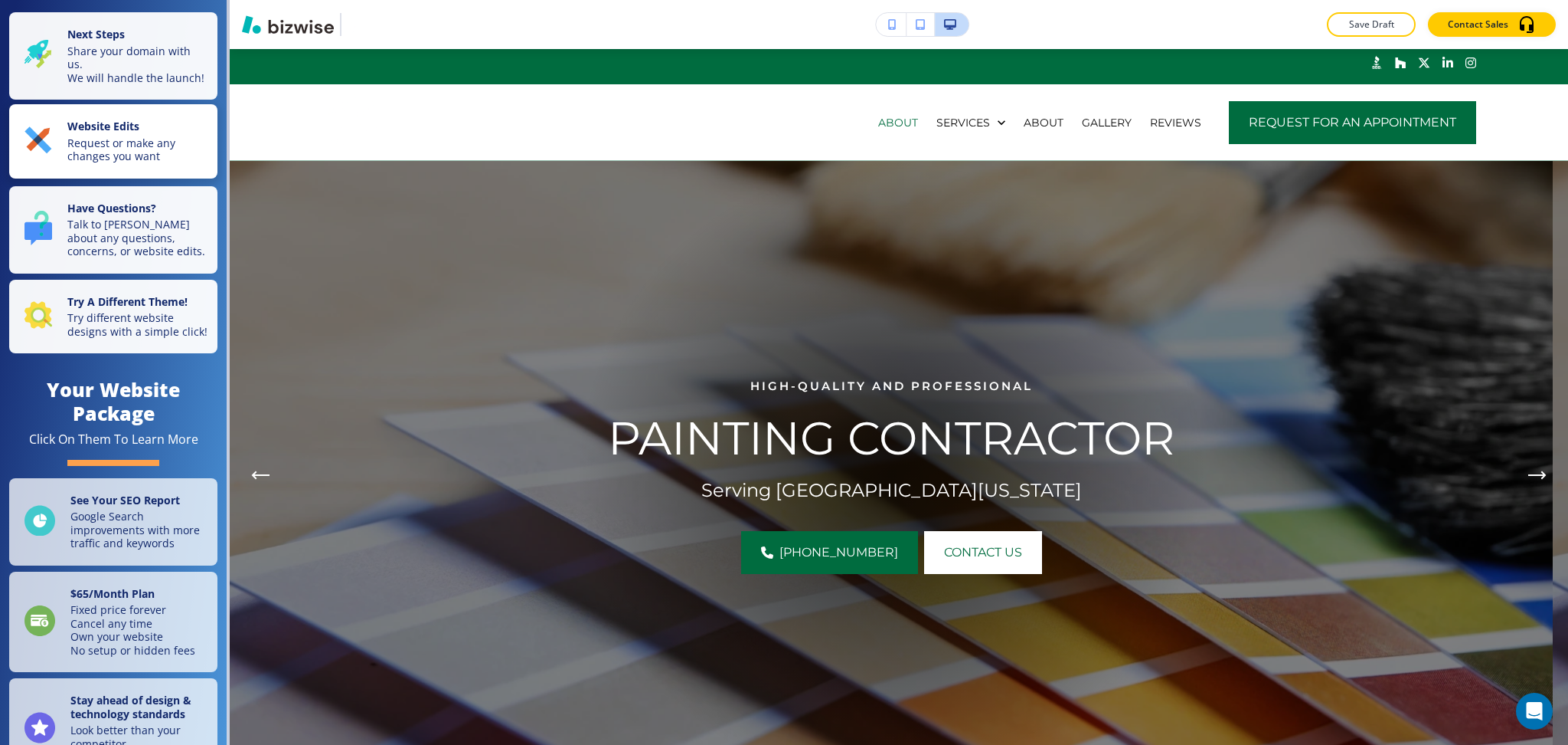
click at [126, 147] on p "Request or make any changes you want" at bounding box center [138, 150] width 141 height 27
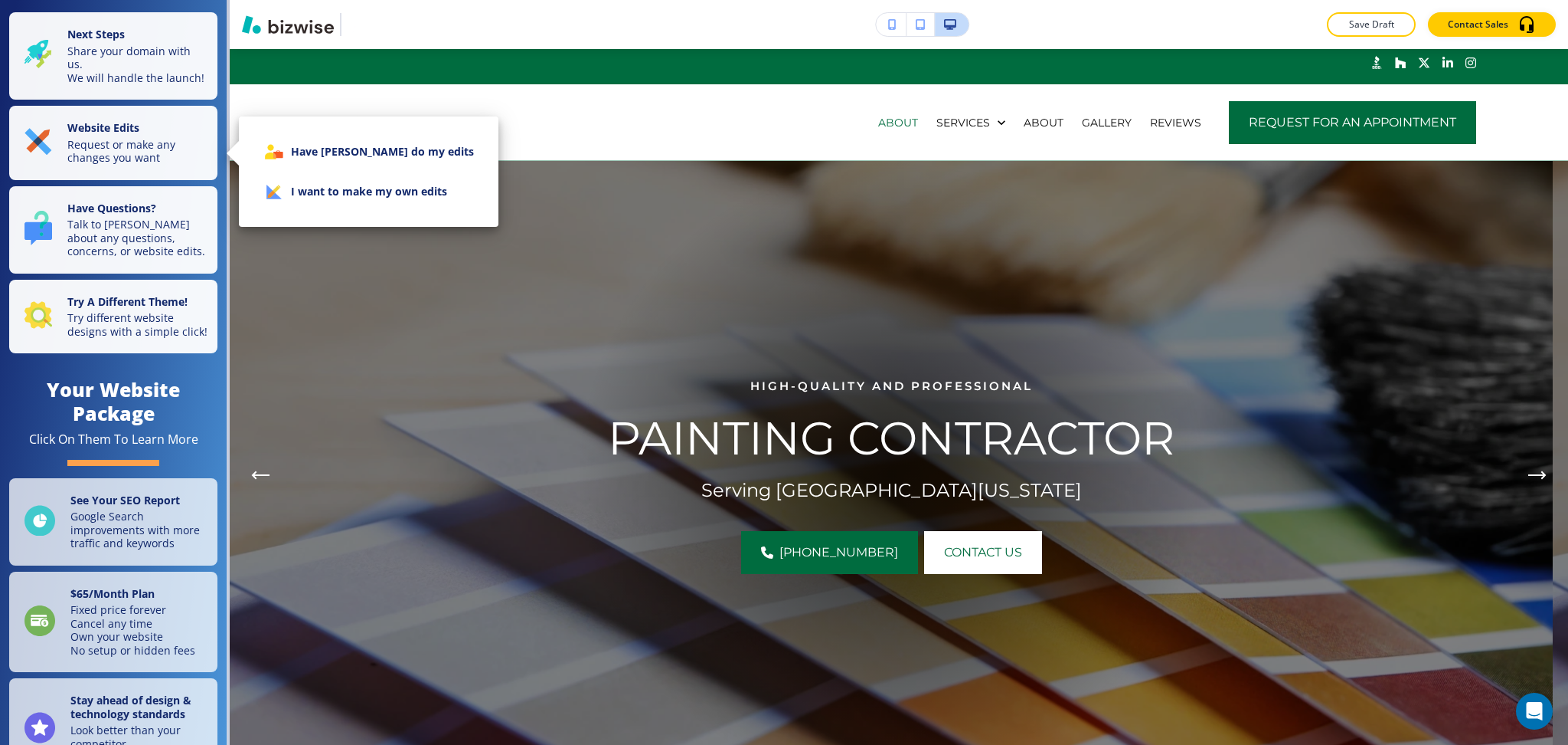
click at [413, 191] on li "I want to make my own edits" at bounding box center [368, 191] width 235 height 40
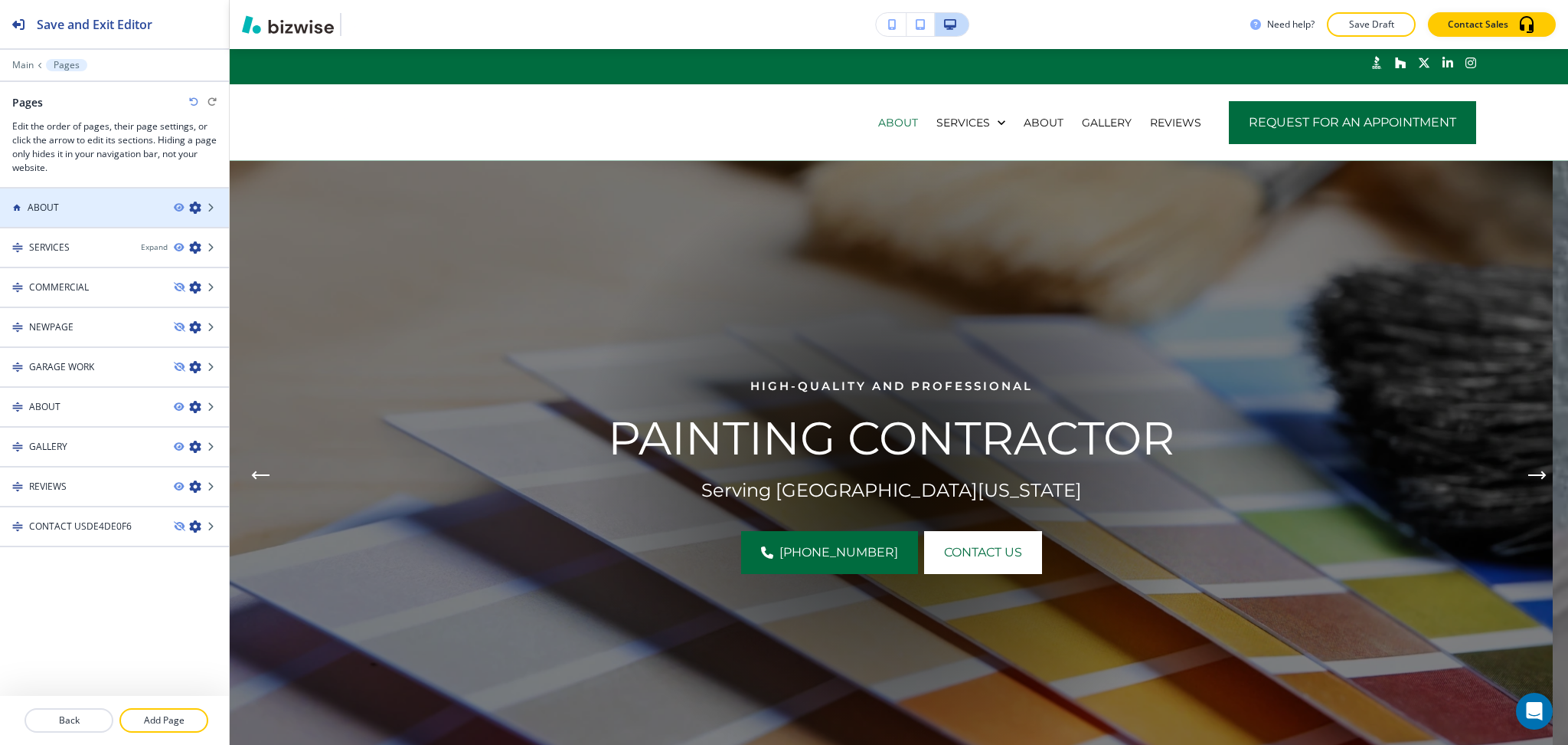
click at [52, 208] on h4 "ABOUT" at bounding box center [43, 207] width 31 height 14
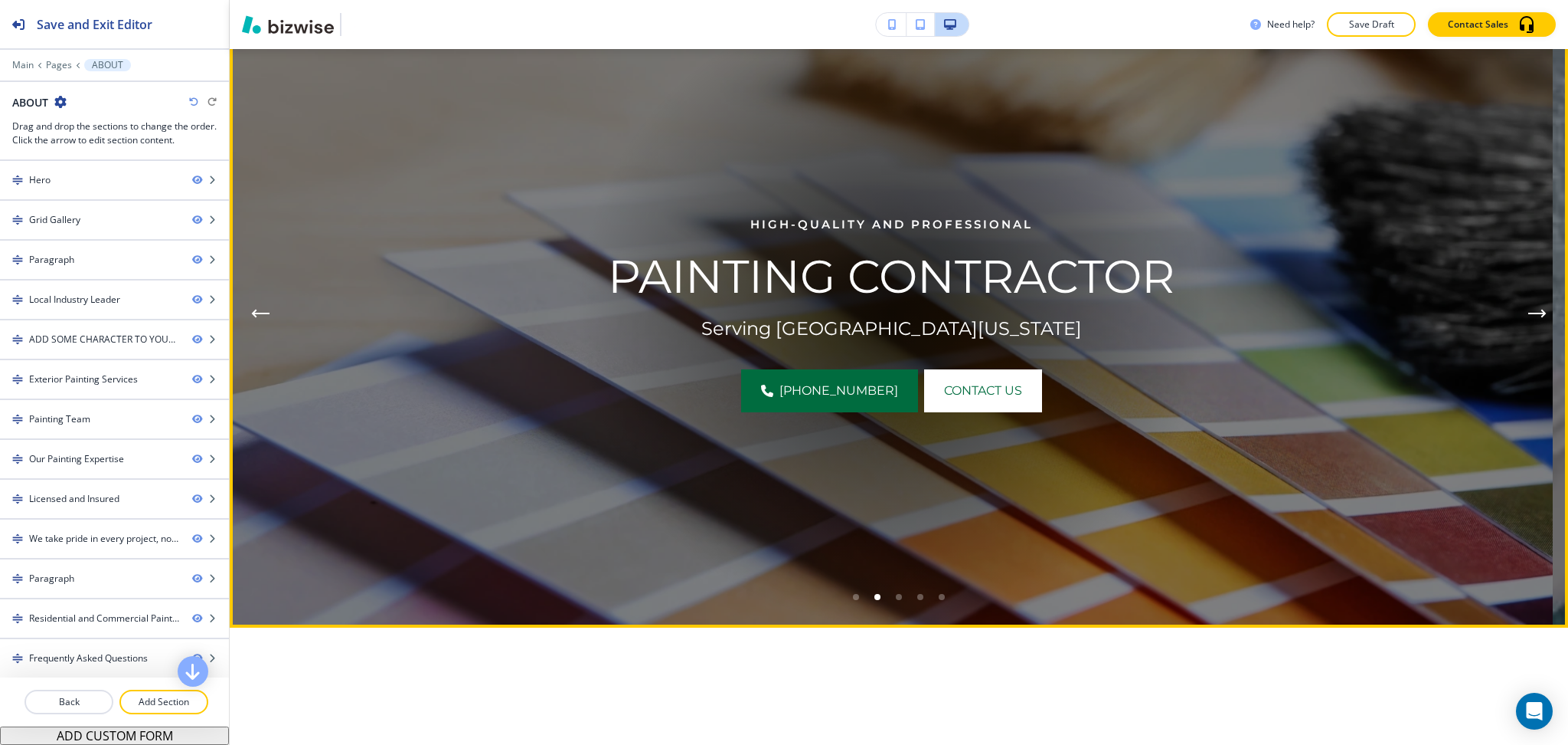
scroll to position [577, 0]
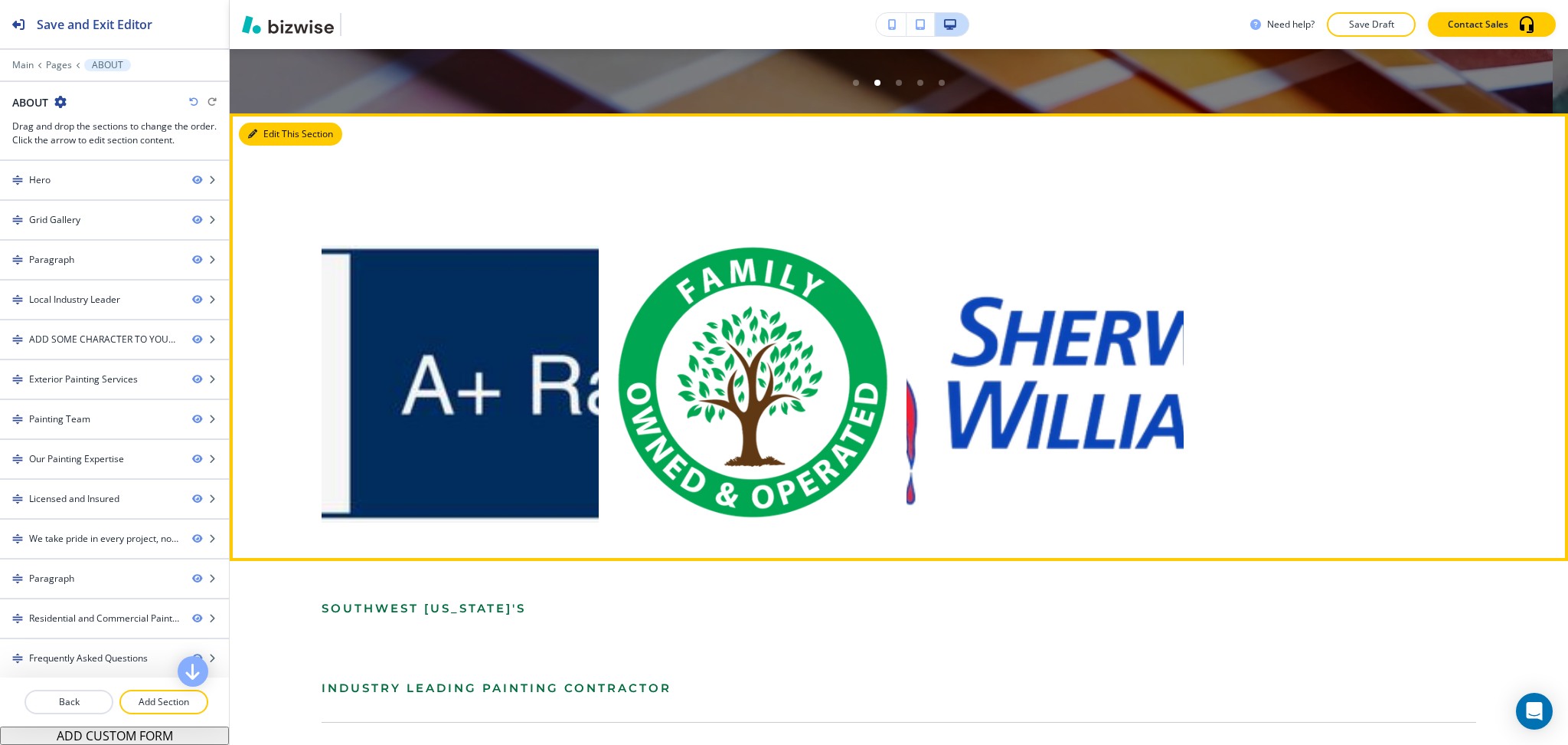
click at [276, 136] on button "Edit This Section" at bounding box center [291, 134] width 103 height 23
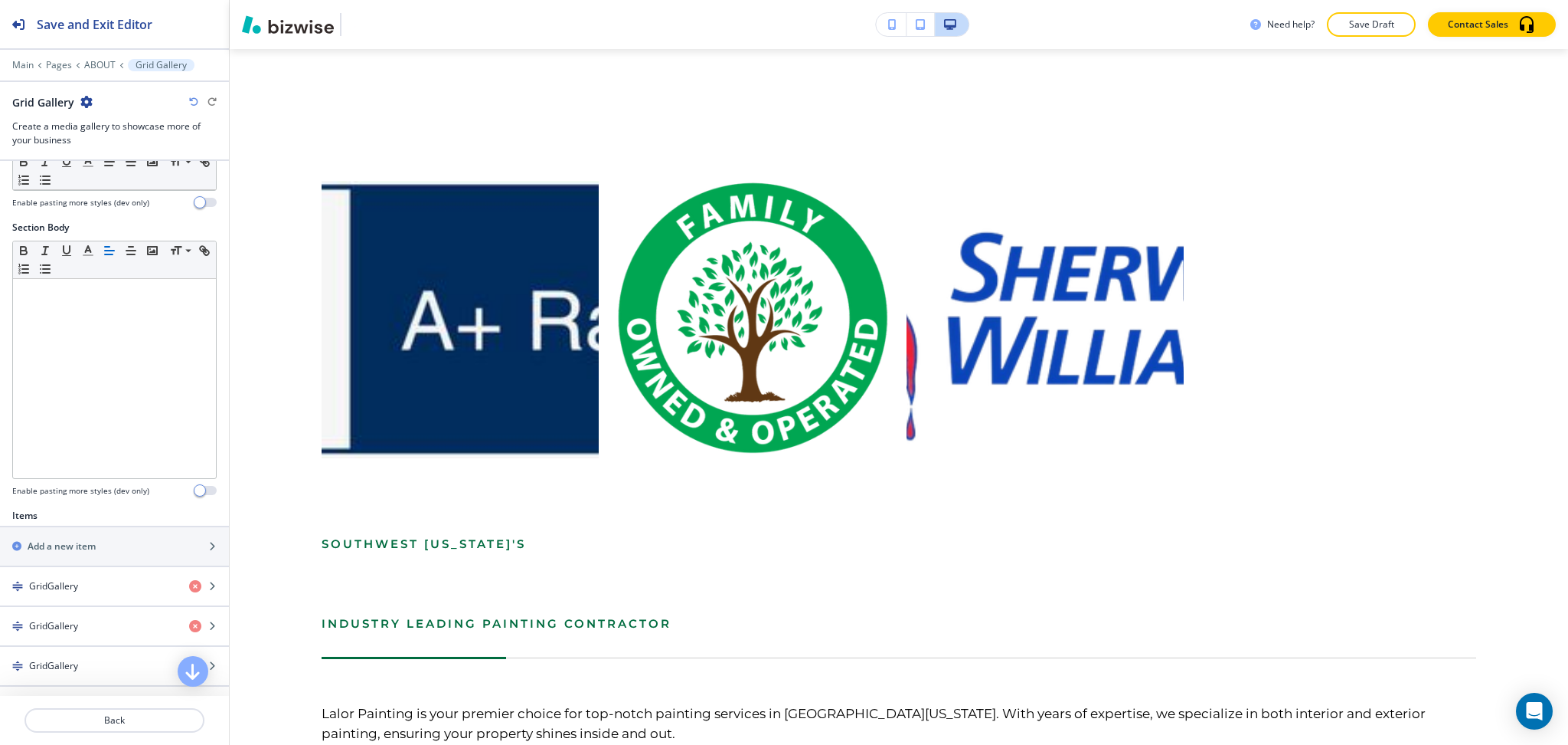
scroll to position [642, 0]
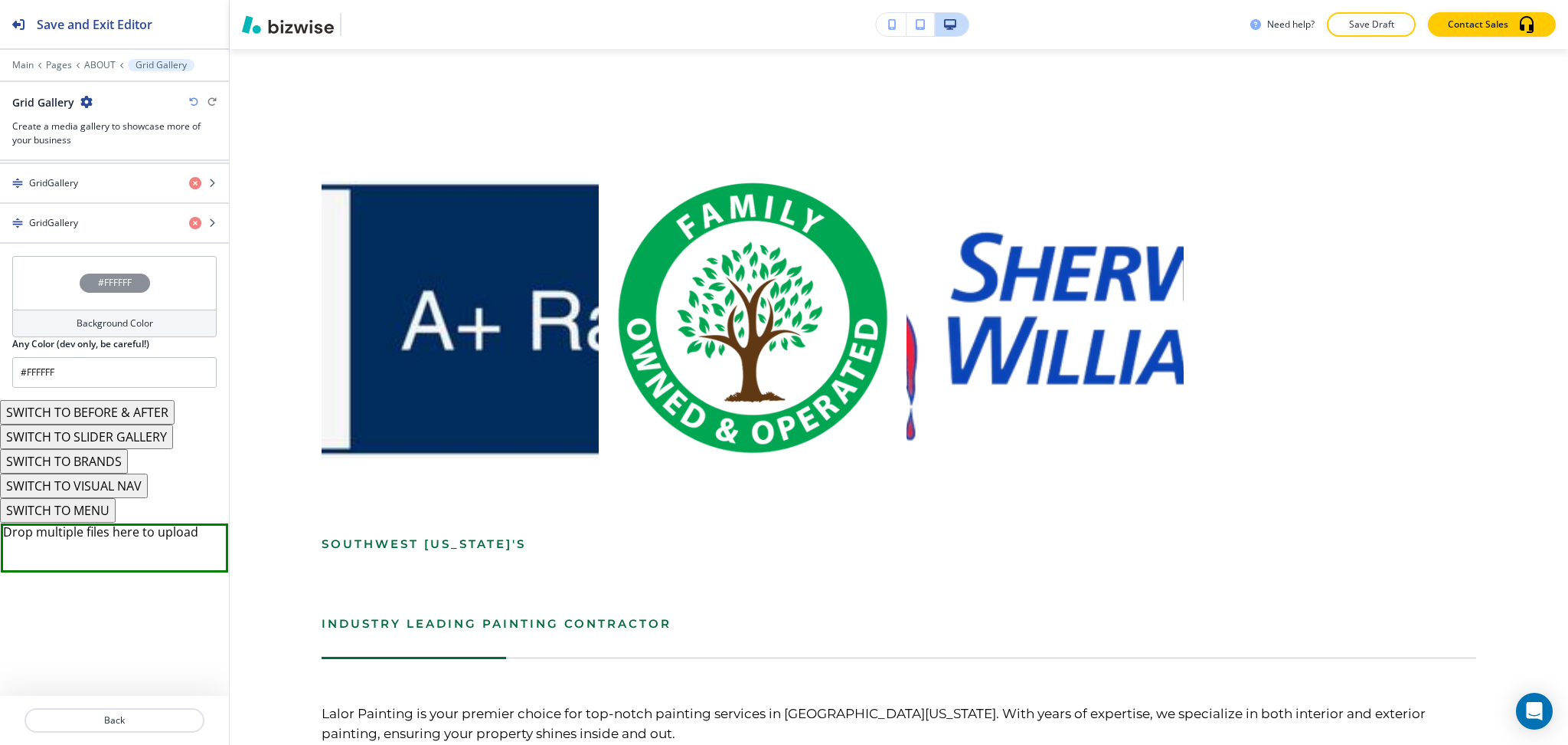
click at [97, 463] on button "SWITCH TO BRANDS" at bounding box center [64, 461] width 128 height 25
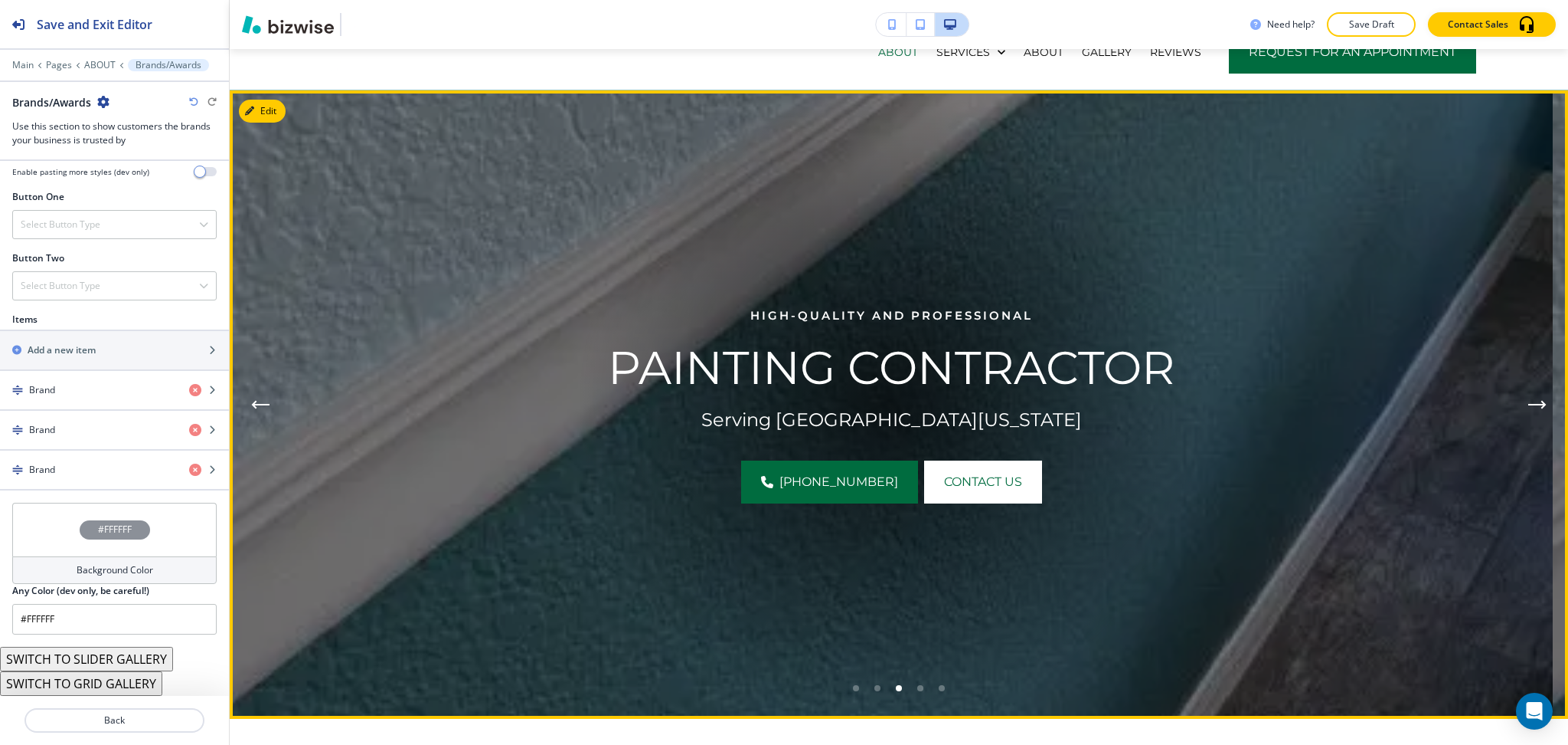
scroll to position [0, 0]
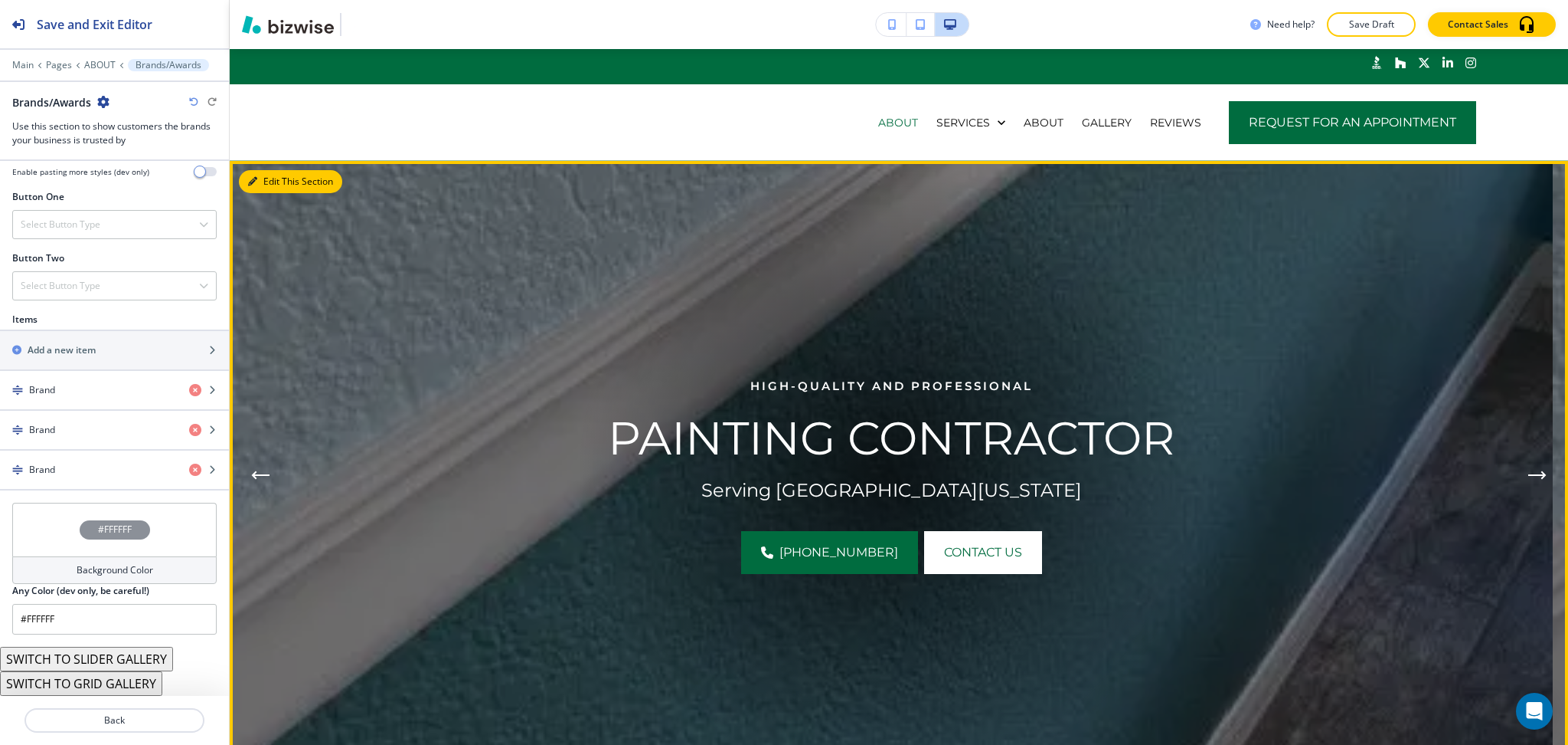
click at [257, 191] on button "Edit This Section" at bounding box center [291, 181] width 103 height 23
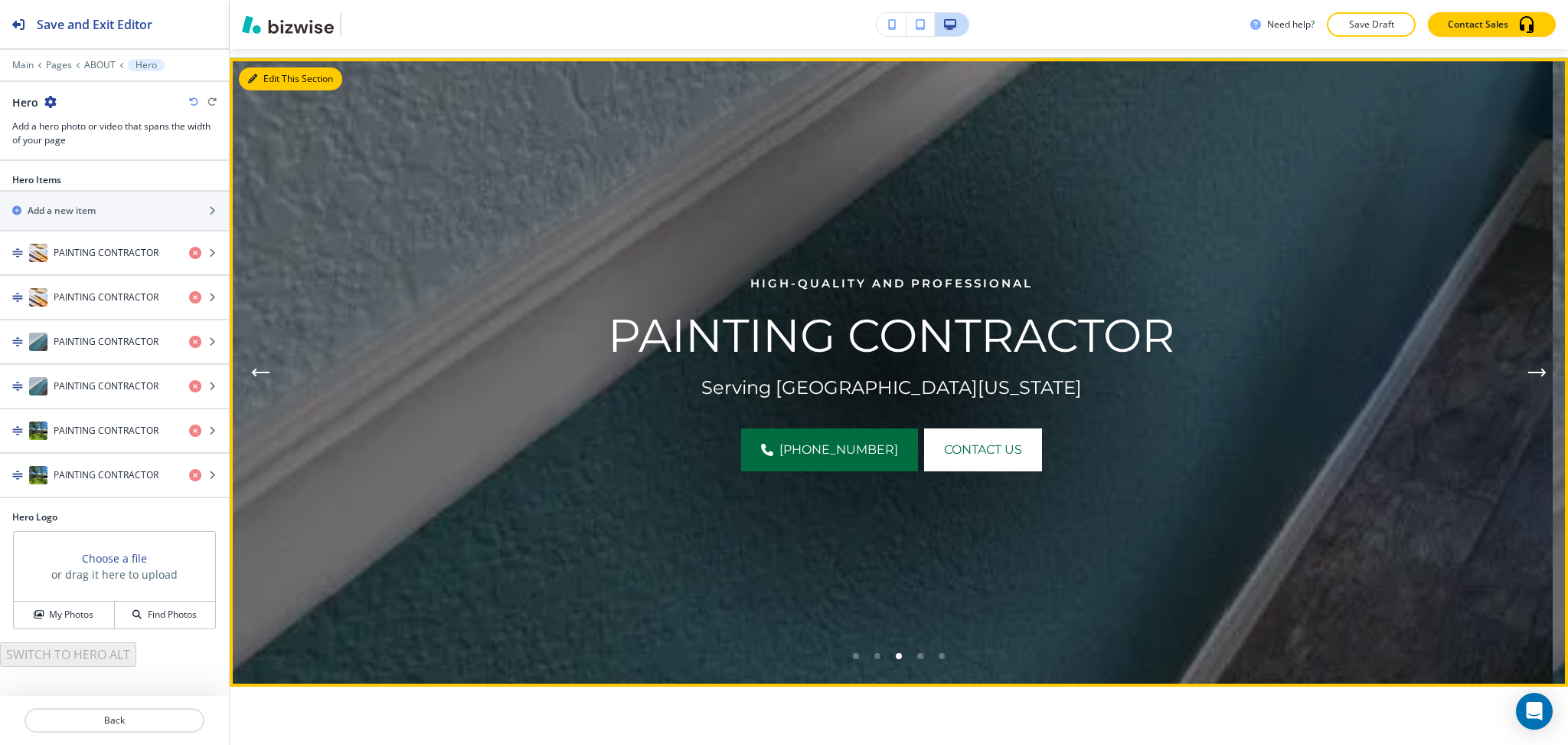
scroll to position [112, 0]
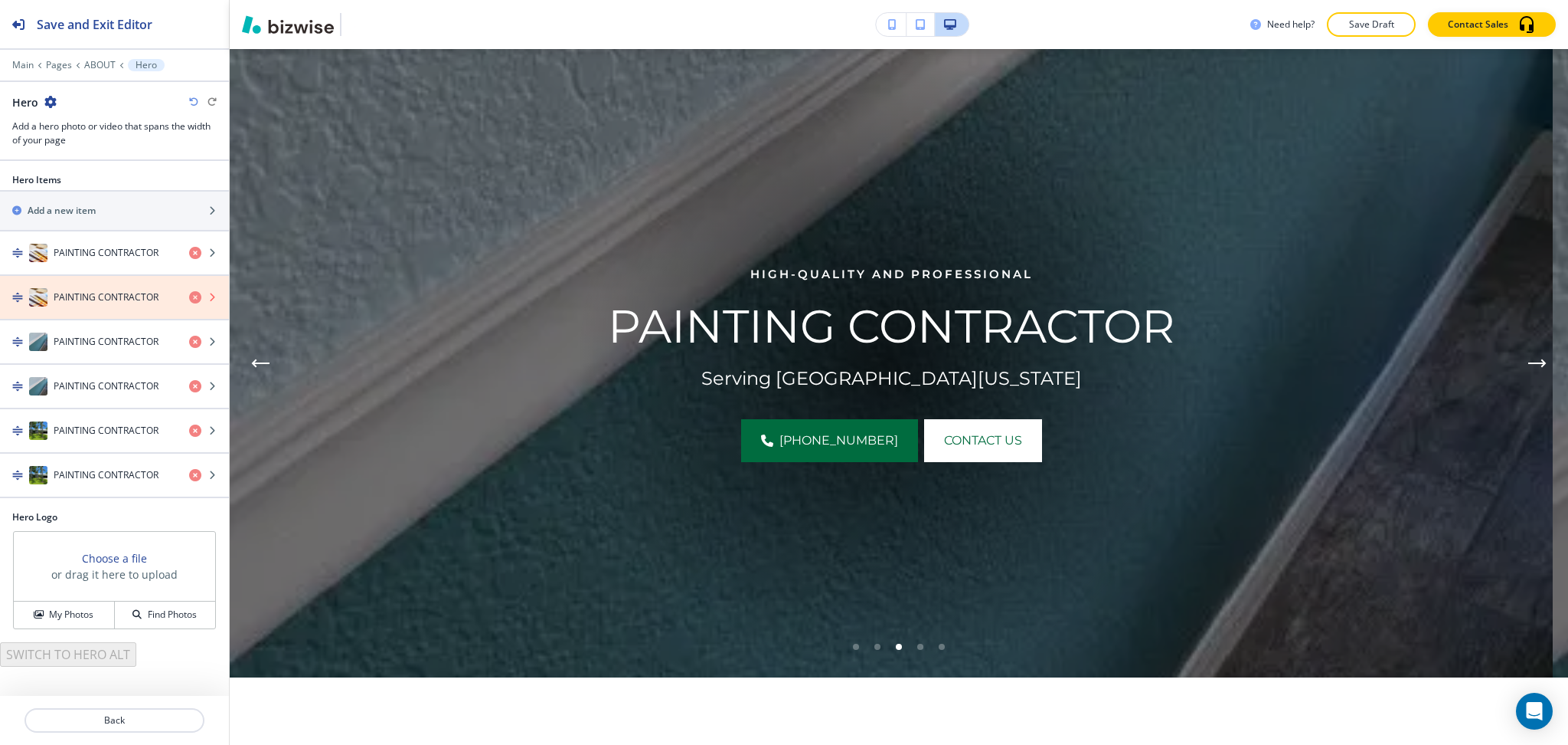
click at [192, 297] on icon "button" at bounding box center [195, 296] width 12 height 12
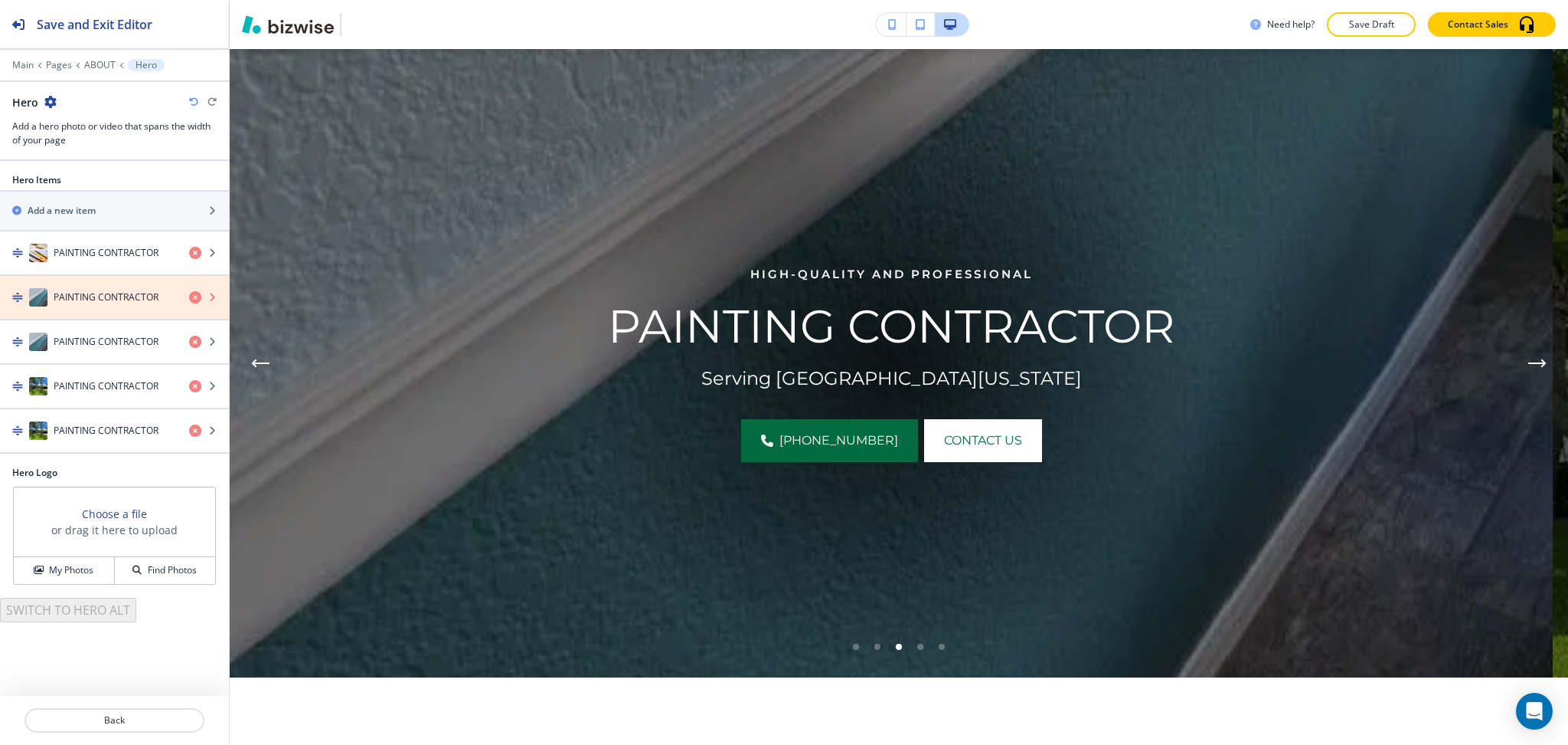
click at [192, 297] on icon "button" at bounding box center [195, 296] width 12 height 12
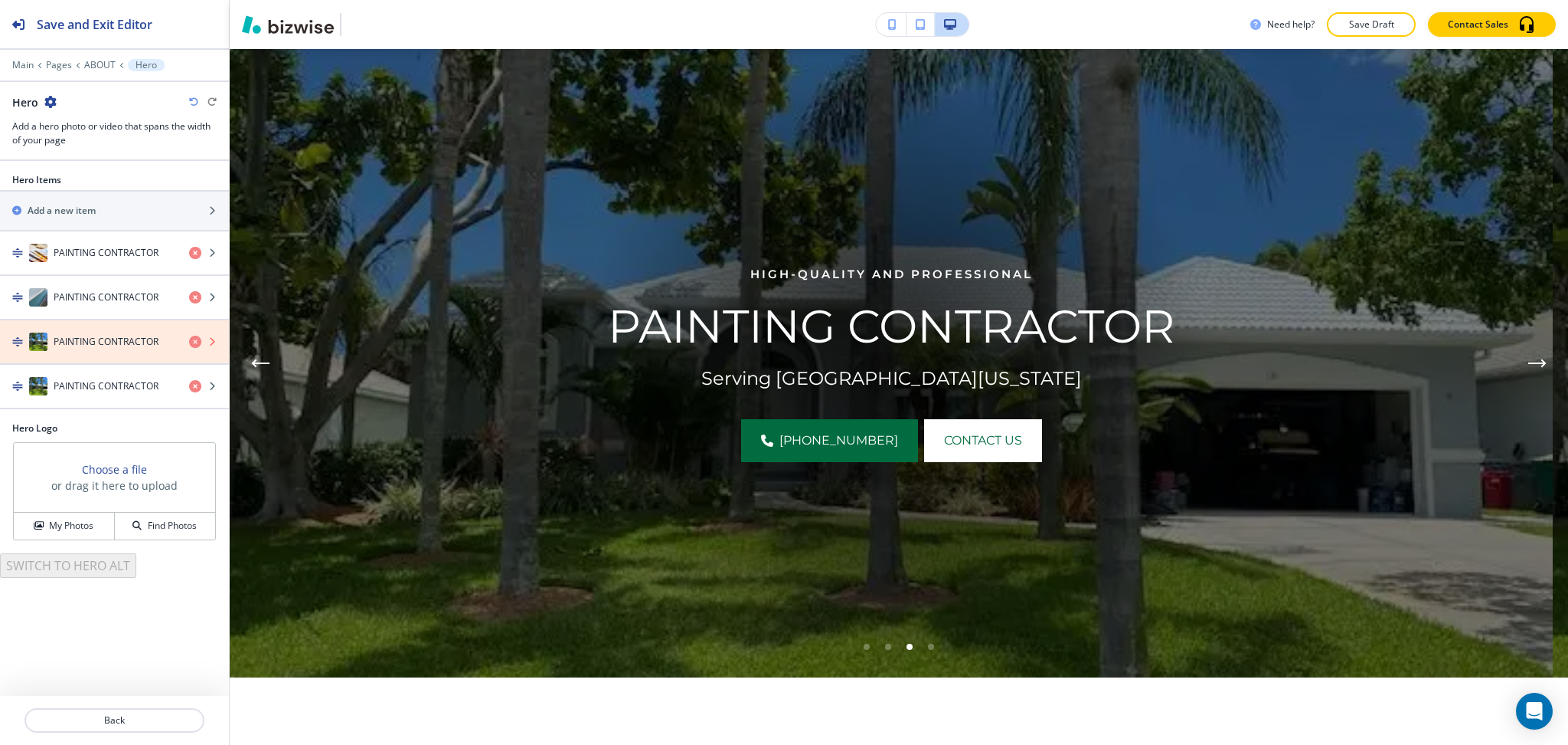
click at [191, 342] on icon "button" at bounding box center [195, 341] width 12 height 12
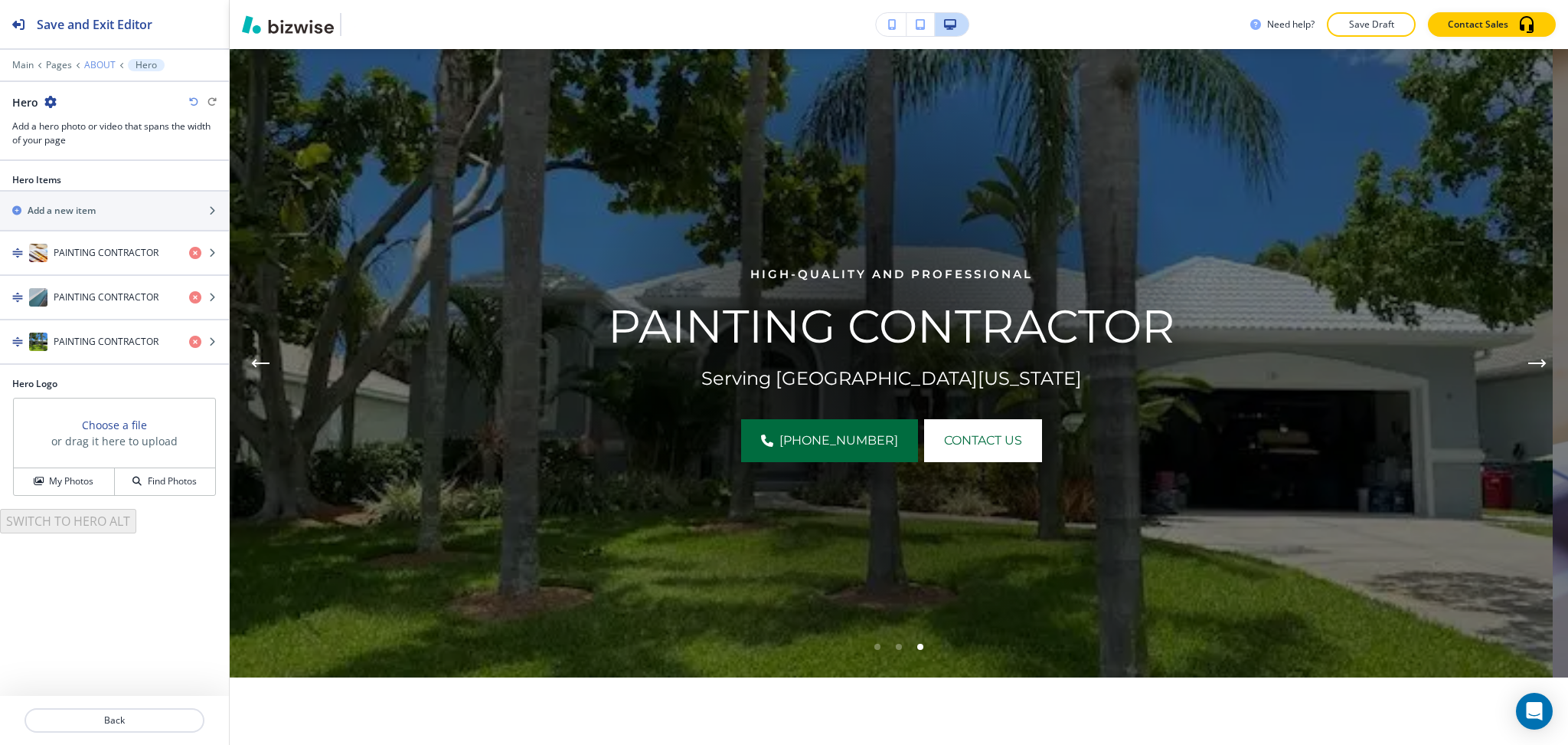
click at [90, 62] on p "ABOUT" at bounding box center [100, 66] width 31 height 11
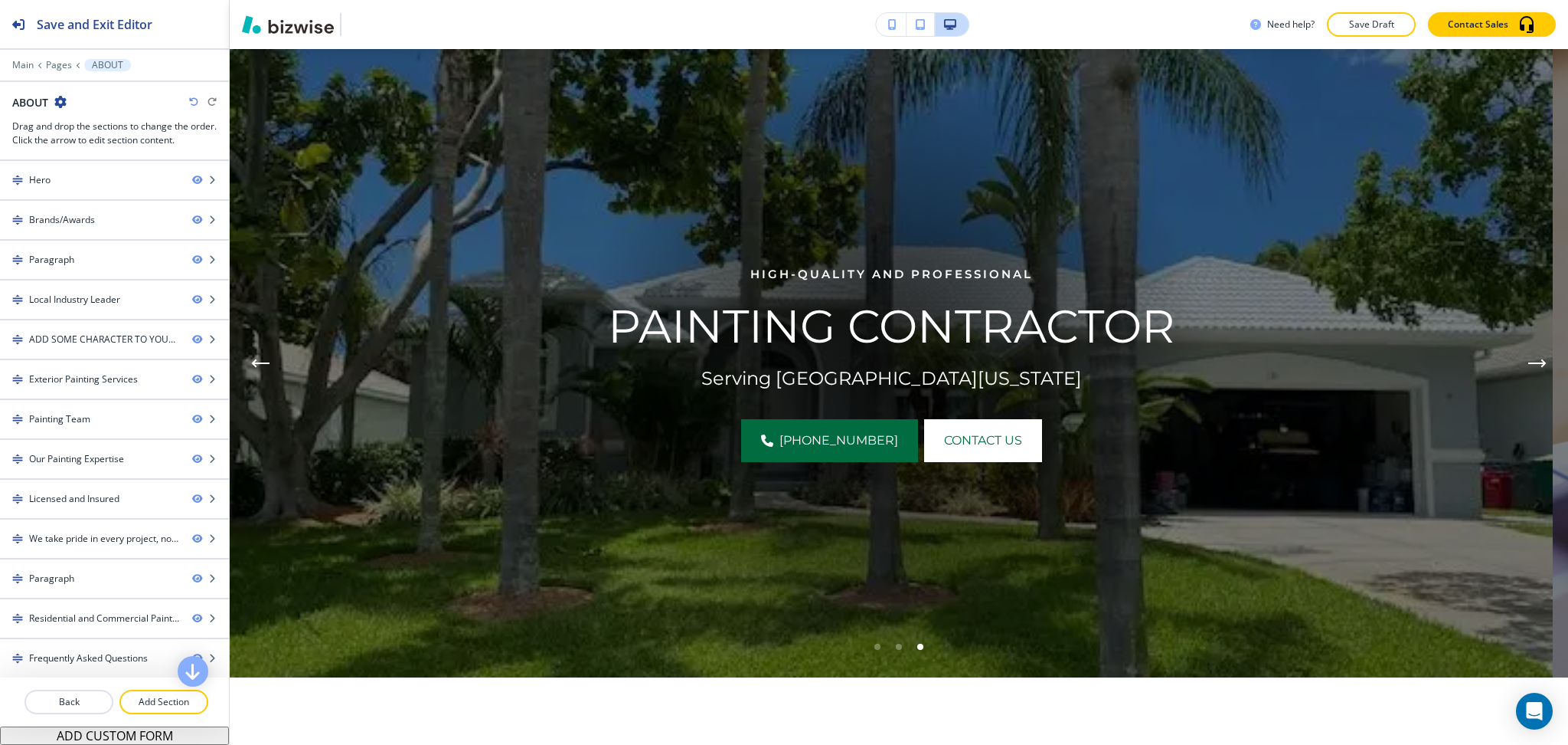
click at [60, 97] on icon "button" at bounding box center [60, 102] width 12 height 12
click at [92, 127] on p "Edit Page Settings" at bounding box center [103, 128] width 78 height 14
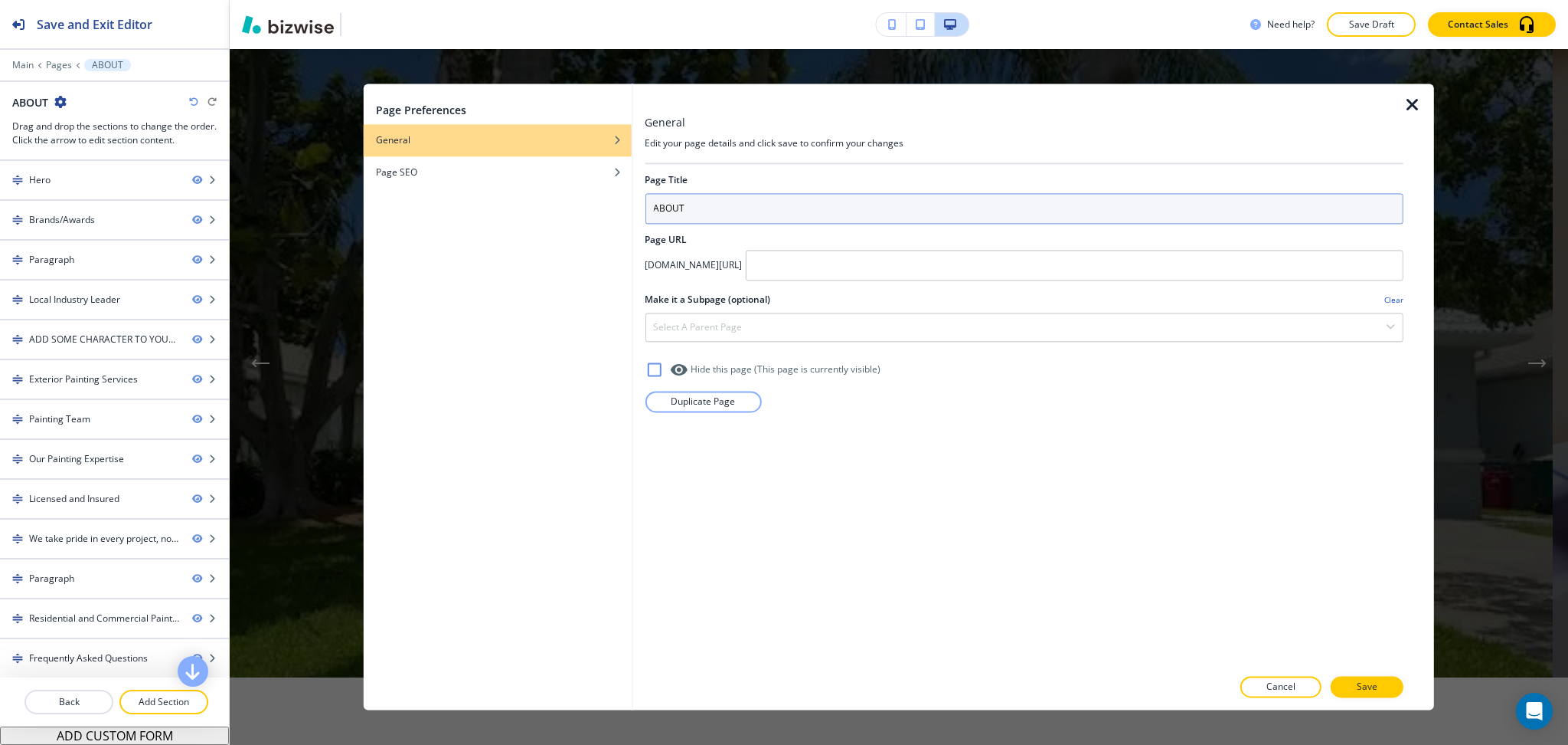
drag, startPoint x: 701, startPoint y: 209, endPoint x: 505, endPoint y: 206, distance: 196.0
click at [505, 206] on div "Page Preferences General Page SEO General Edit your page details and click save…" at bounding box center [899, 396] width 1071 height 626
type input "HOME"
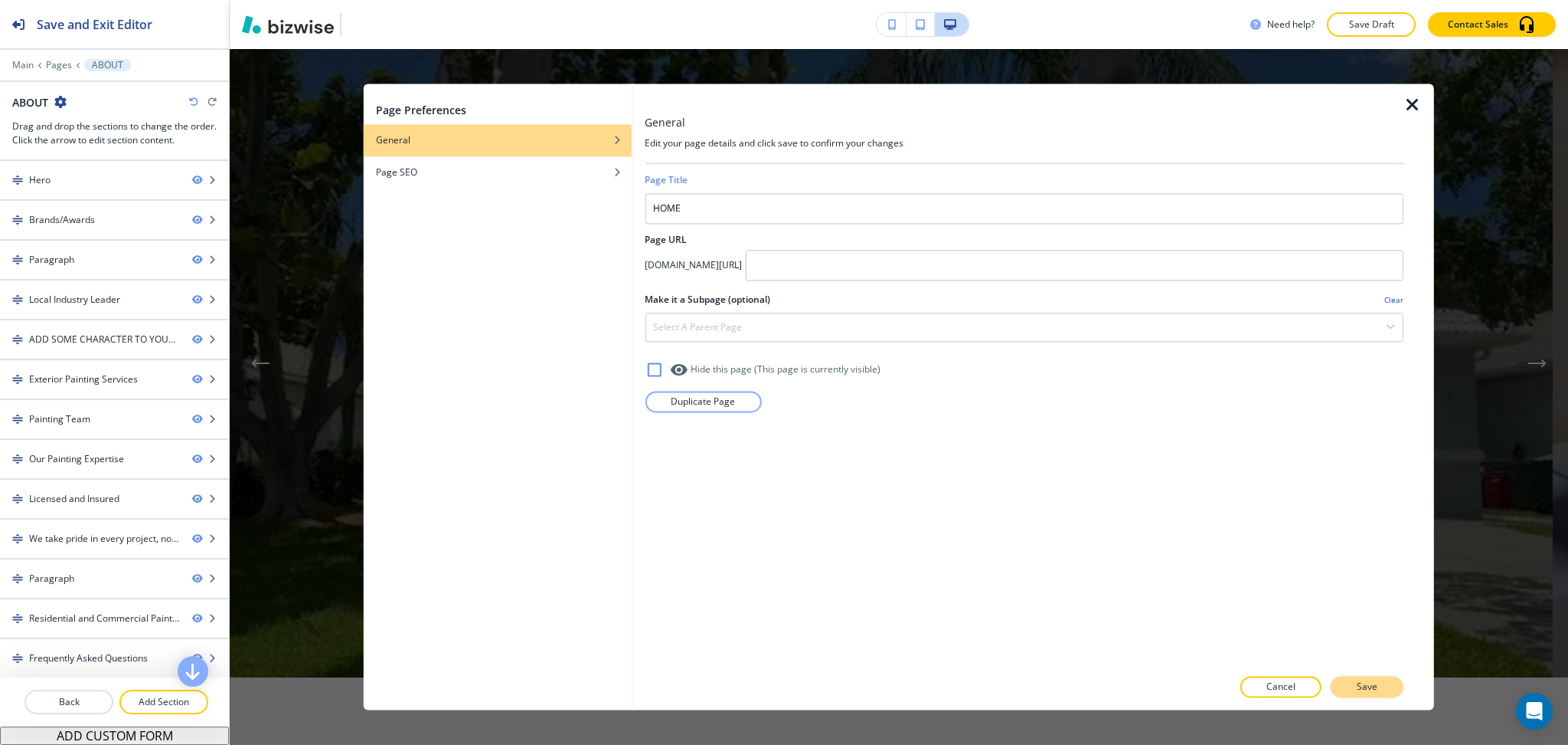
click at [1386, 680] on button "Save" at bounding box center [1367, 687] width 73 height 21
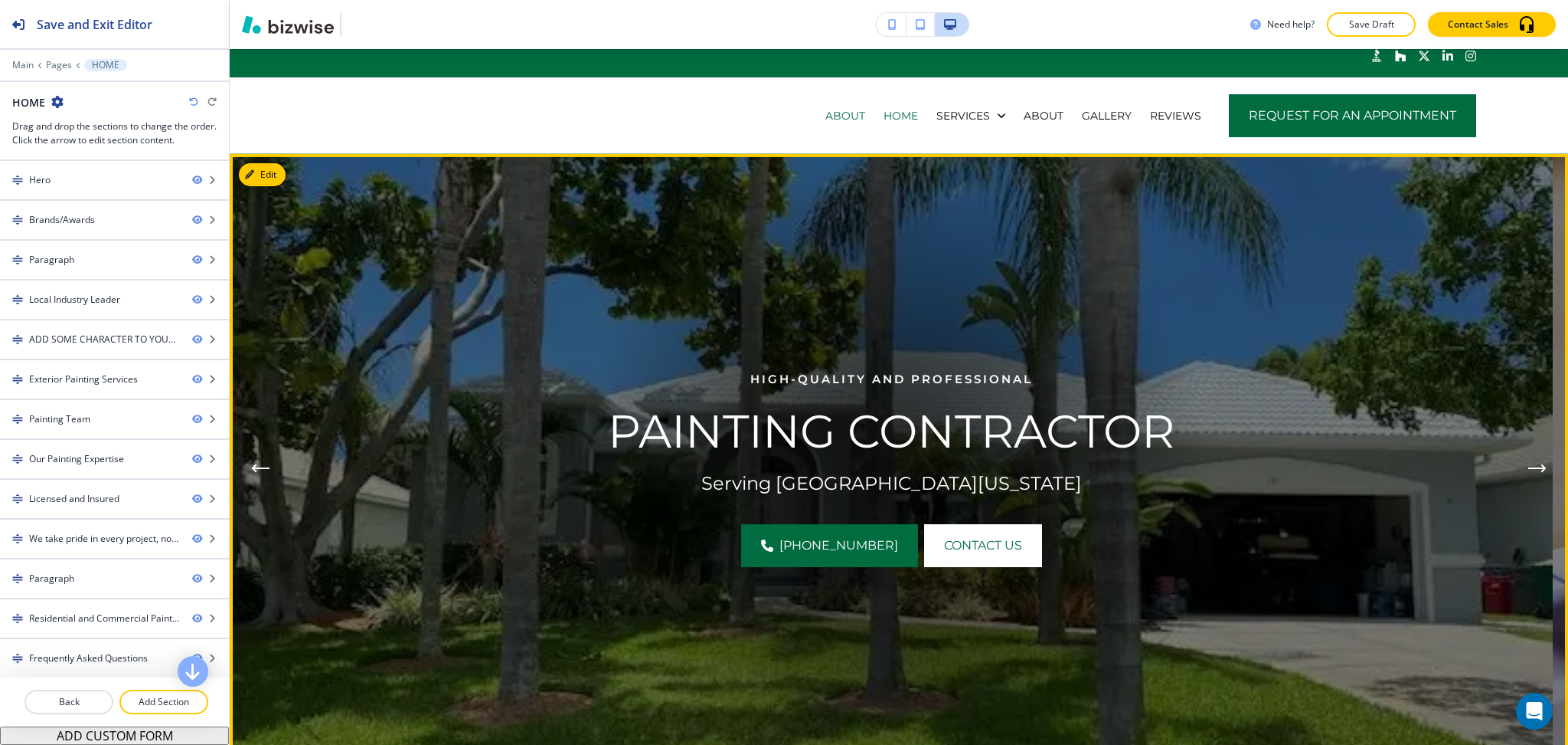
scroll to position [0, 0]
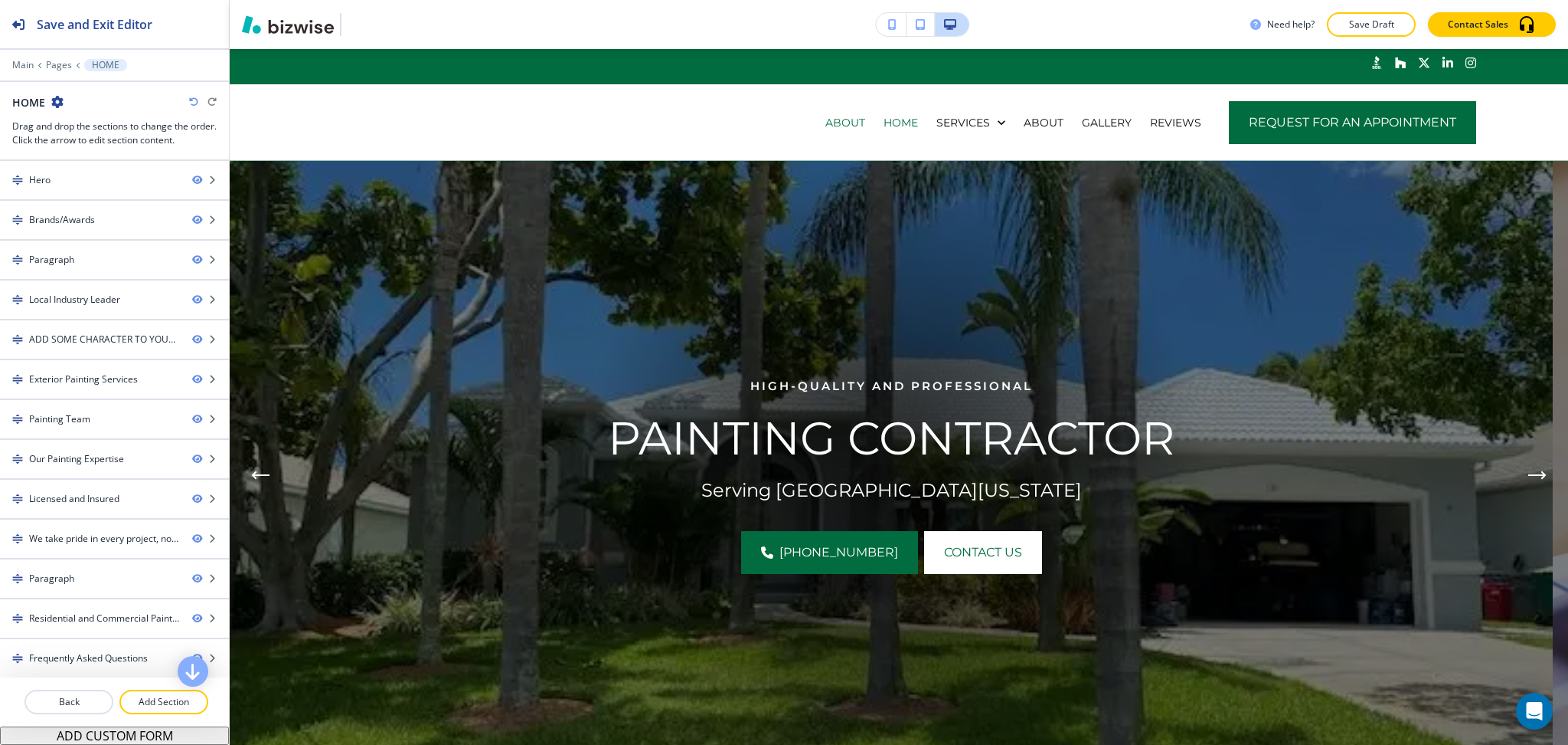
click at [195, 100] on icon "button" at bounding box center [194, 102] width 9 height 9
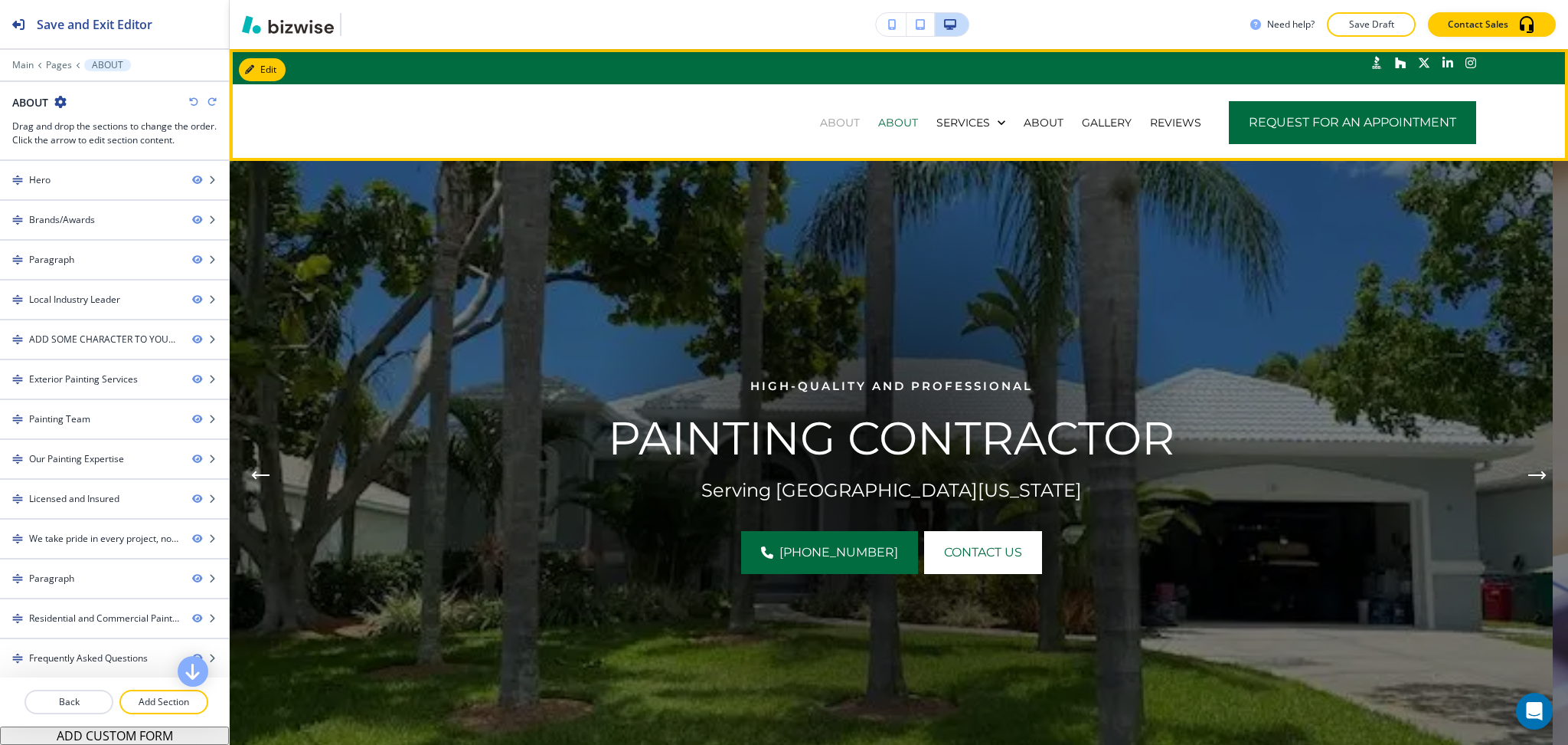
click at [820, 126] on p "ABOUT" at bounding box center [840, 122] width 40 height 16
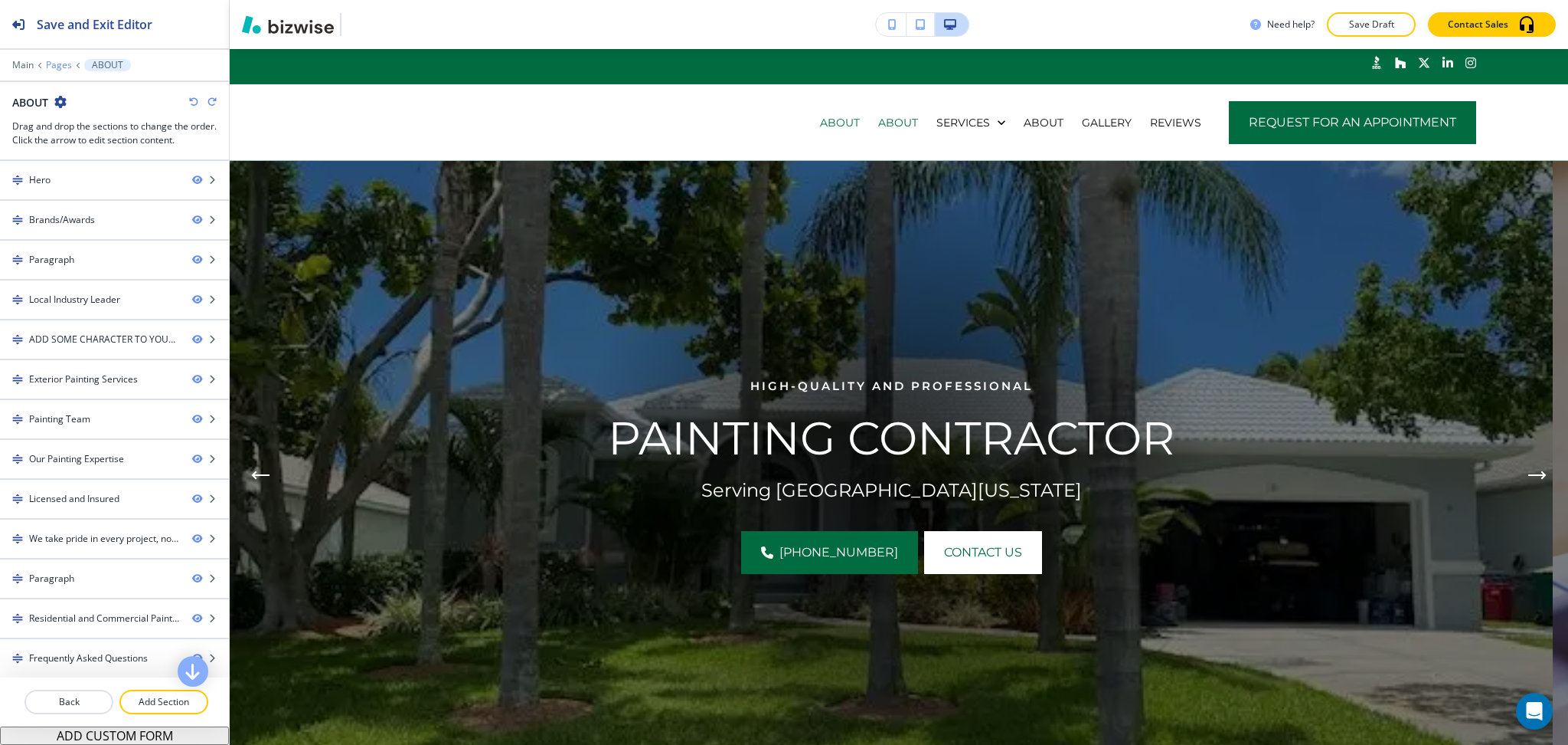
click at [55, 61] on p "Pages" at bounding box center [59, 66] width 26 height 11
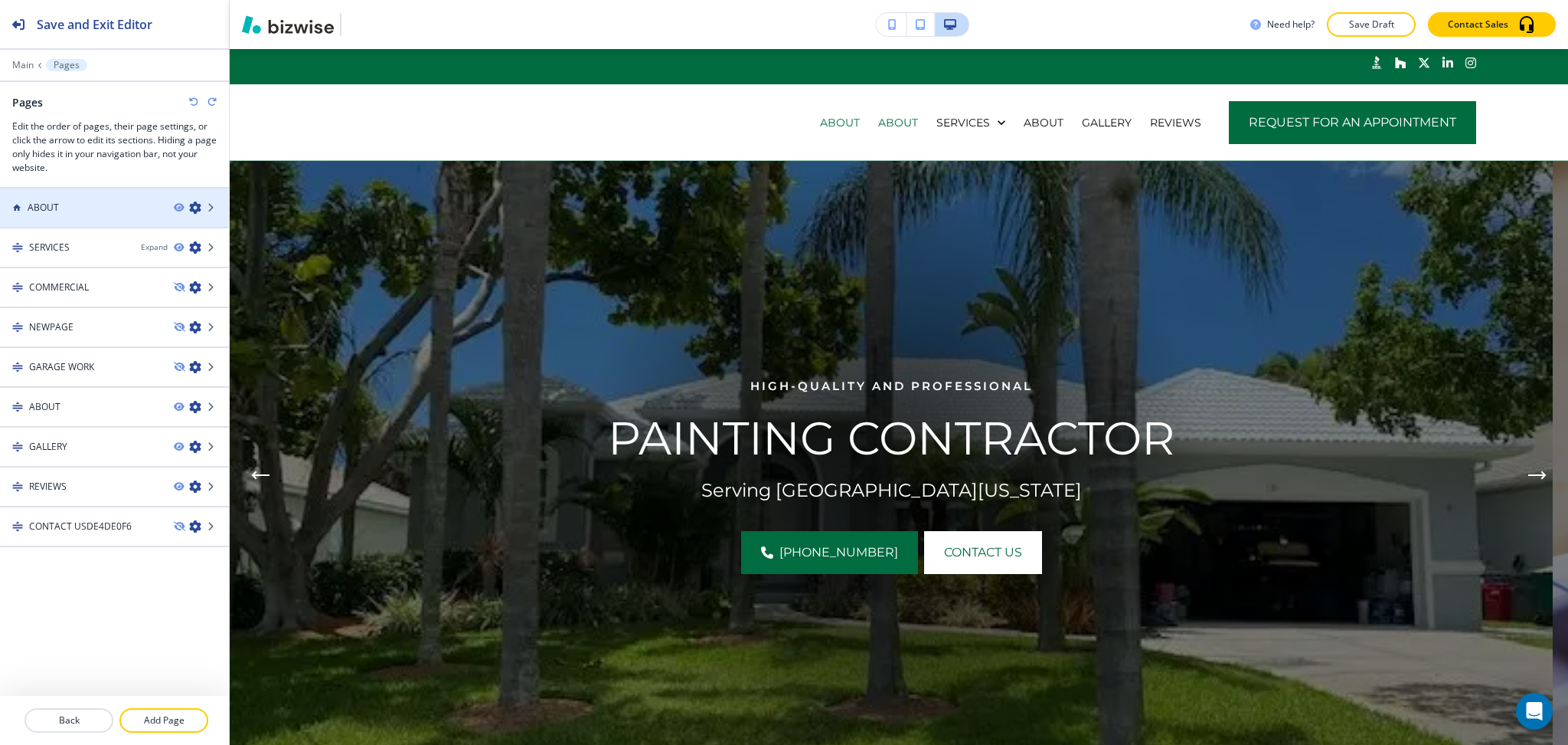
click at [191, 208] on icon "button" at bounding box center [195, 207] width 12 height 12
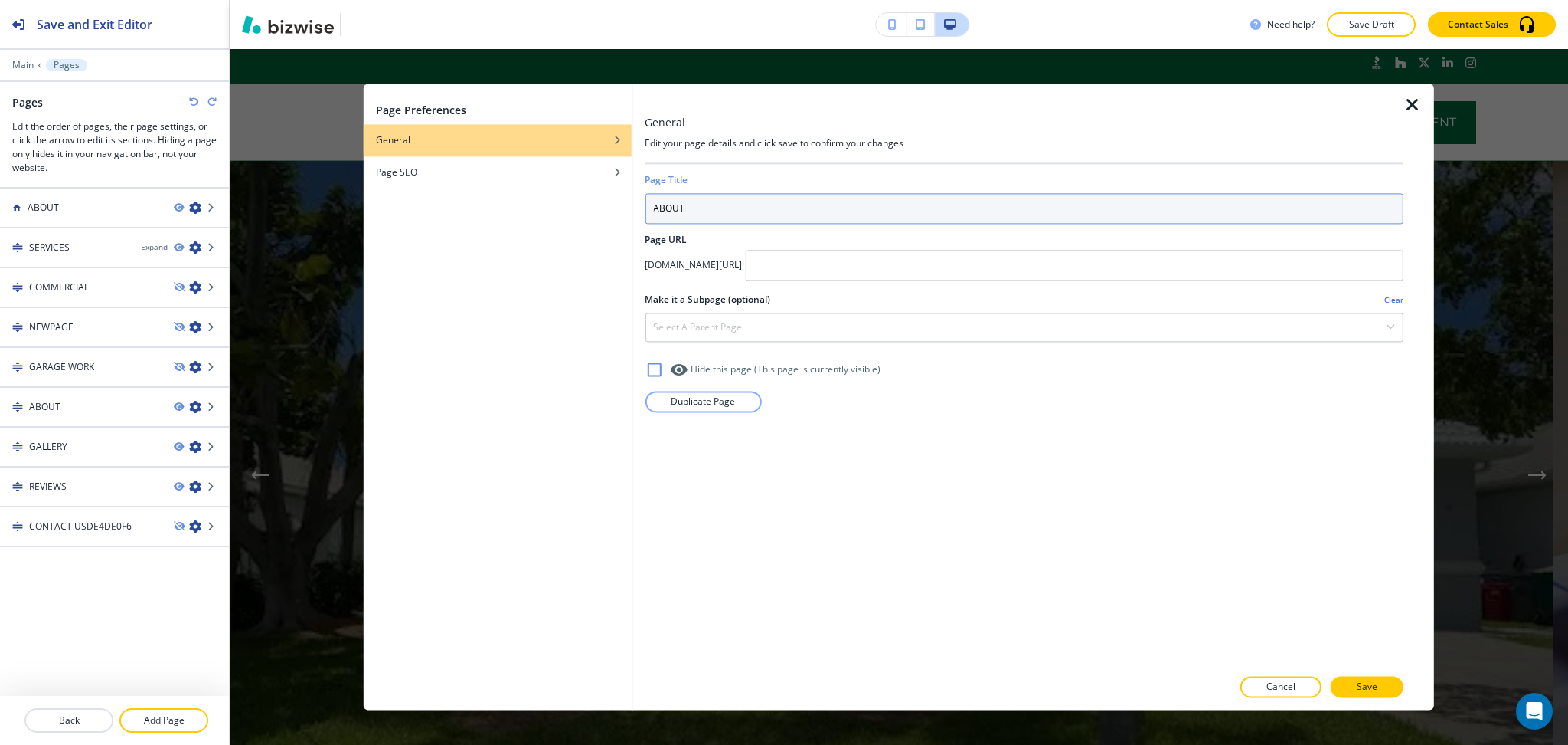
drag, startPoint x: 676, startPoint y: 220, endPoint x: 631, endPoint y: 224, distance: 45.2
click at [631, 224] on div "Page Preferences General Page SEO General Edit your page details and click save…" at bounding box center [899, 396] width 1071 height 626
drag, startPoint x: 728, startPoint y: 200, endPoint x: 485, endPoint y: 153, distance: 247.5
click at [604, 200] on div "Page Preferences General Page SEO General Edit your page details and click save…" at bounding box center [899, 396] width 1071 height 626
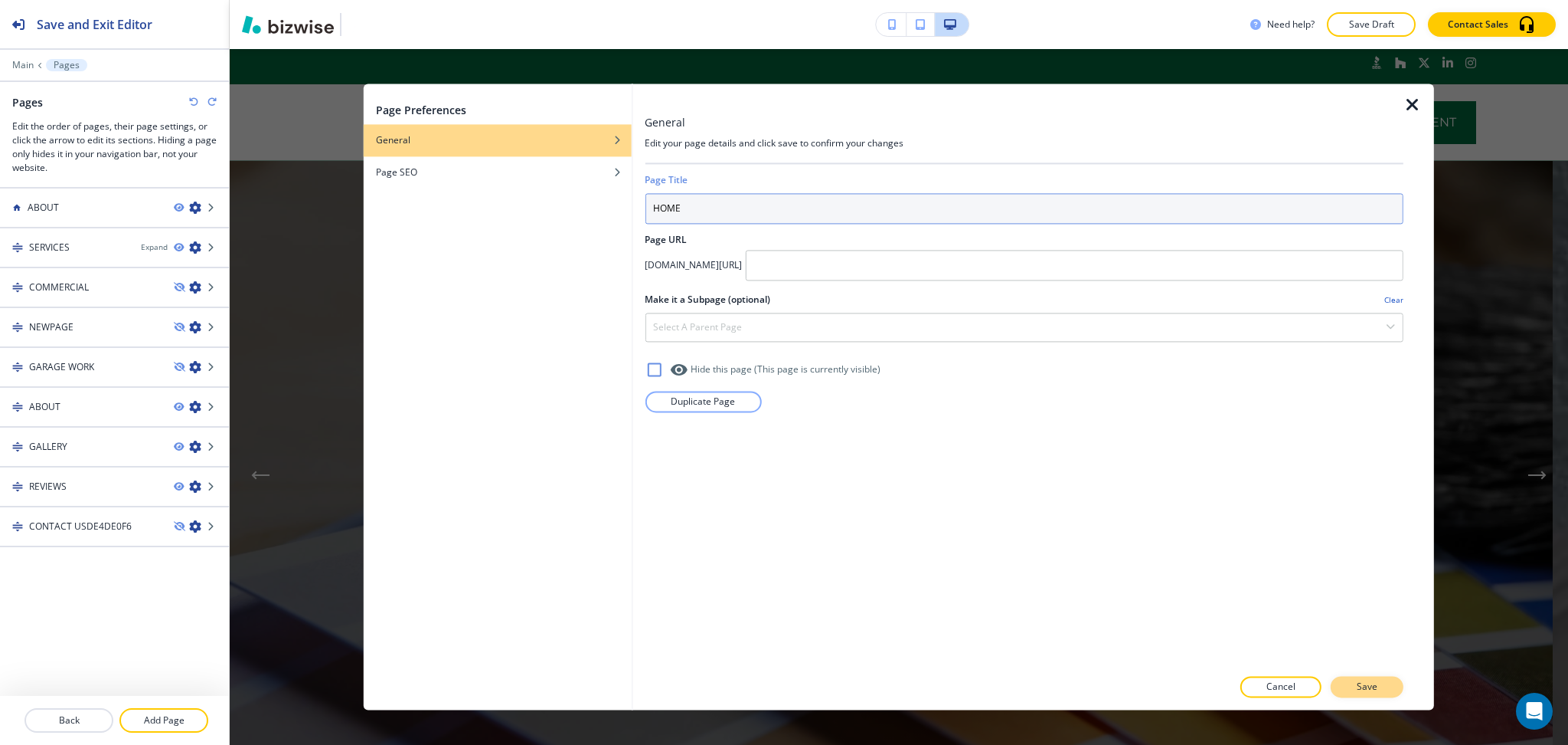
type input "HOME"
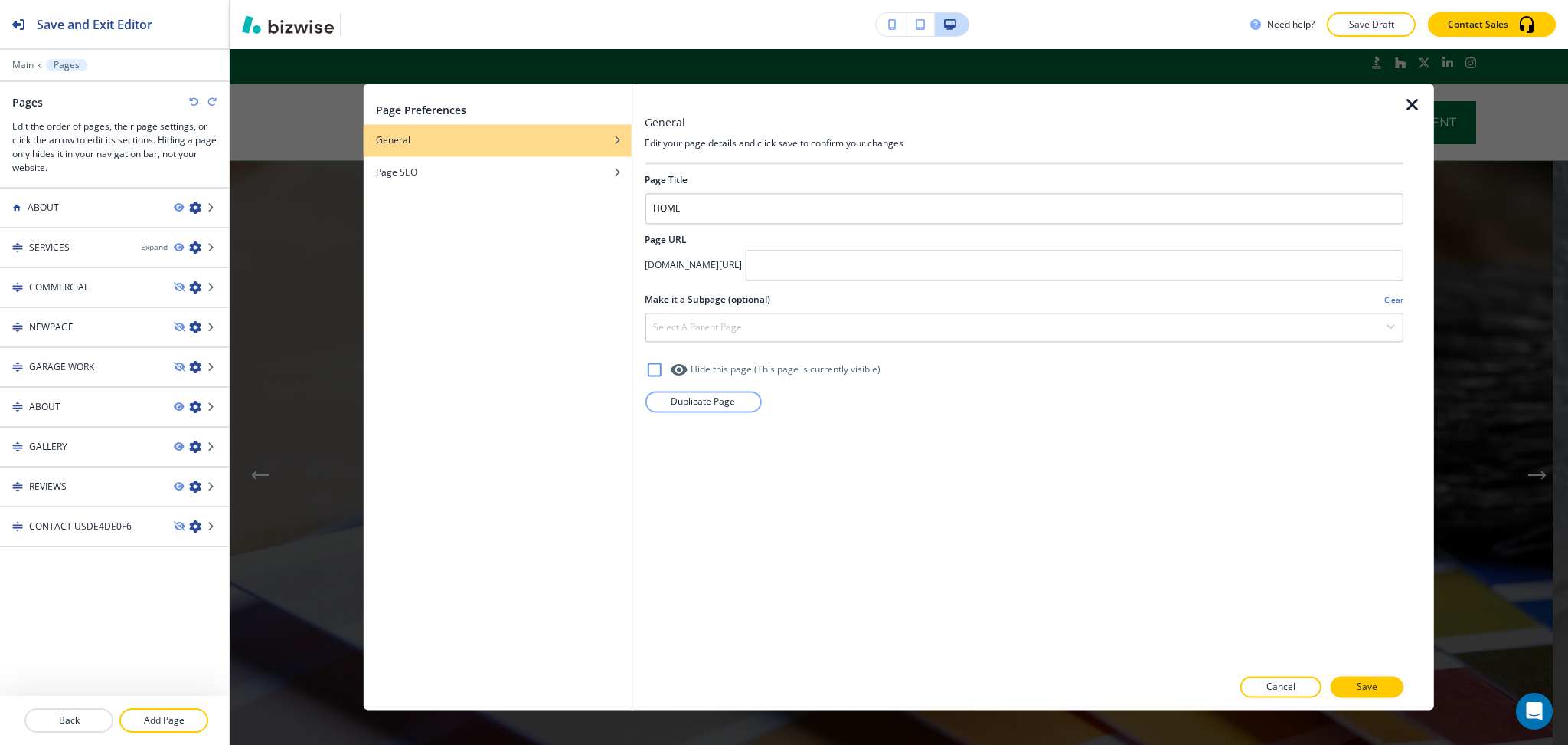
drag, startPoint x: 1367, startPoint y: 679, endPoint x: 1402, endPoint y: 650, distance: 45.5
click at [1368, 679] on button "Save" at bounding box center [1367, 687] width 73 height 21
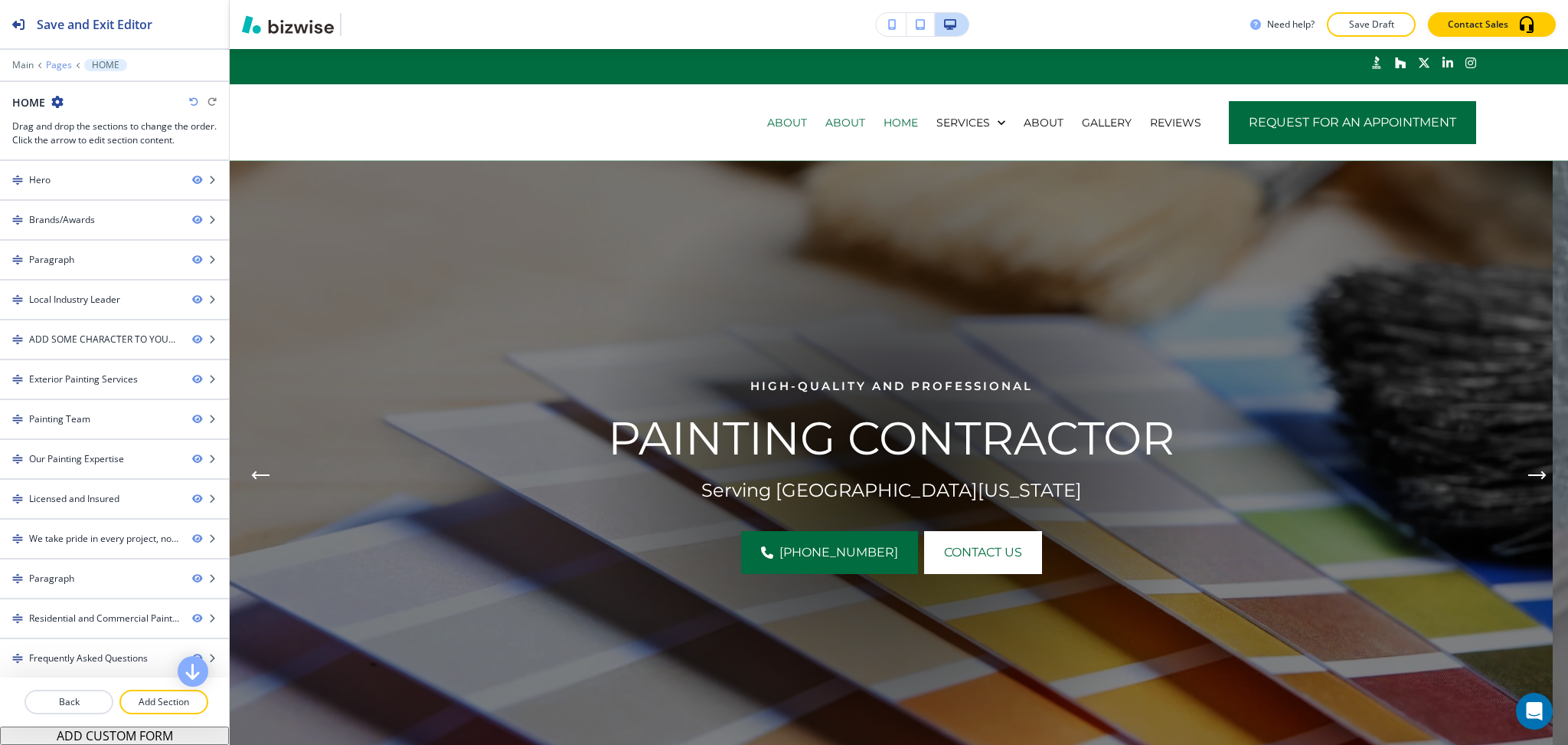
click at [58, 62] on p "Pages" at bounding box center [59, 66] width 26 height 11
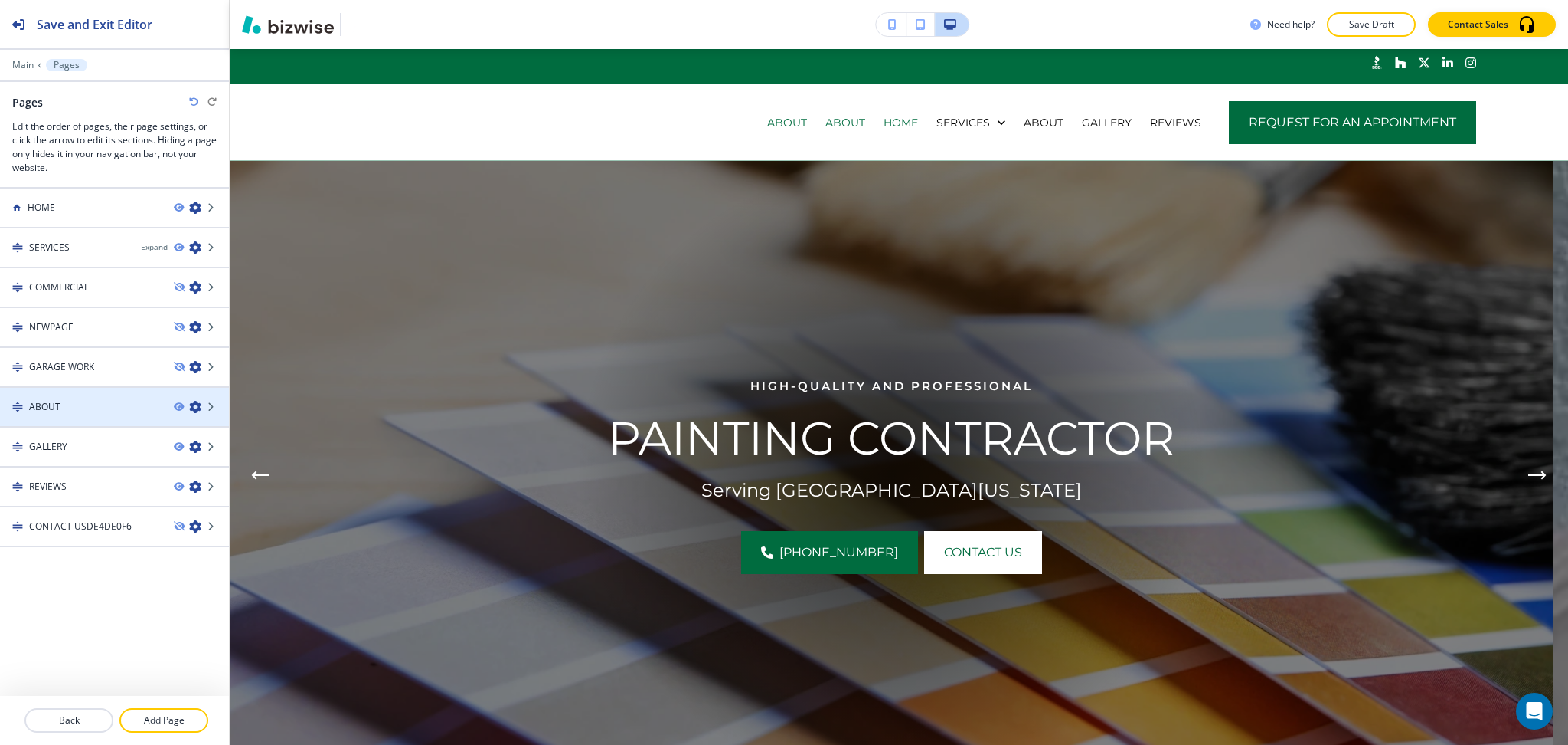
click at [99, 400] on div "ABOUT" at bounding box center [80, 406] width 162 height 14
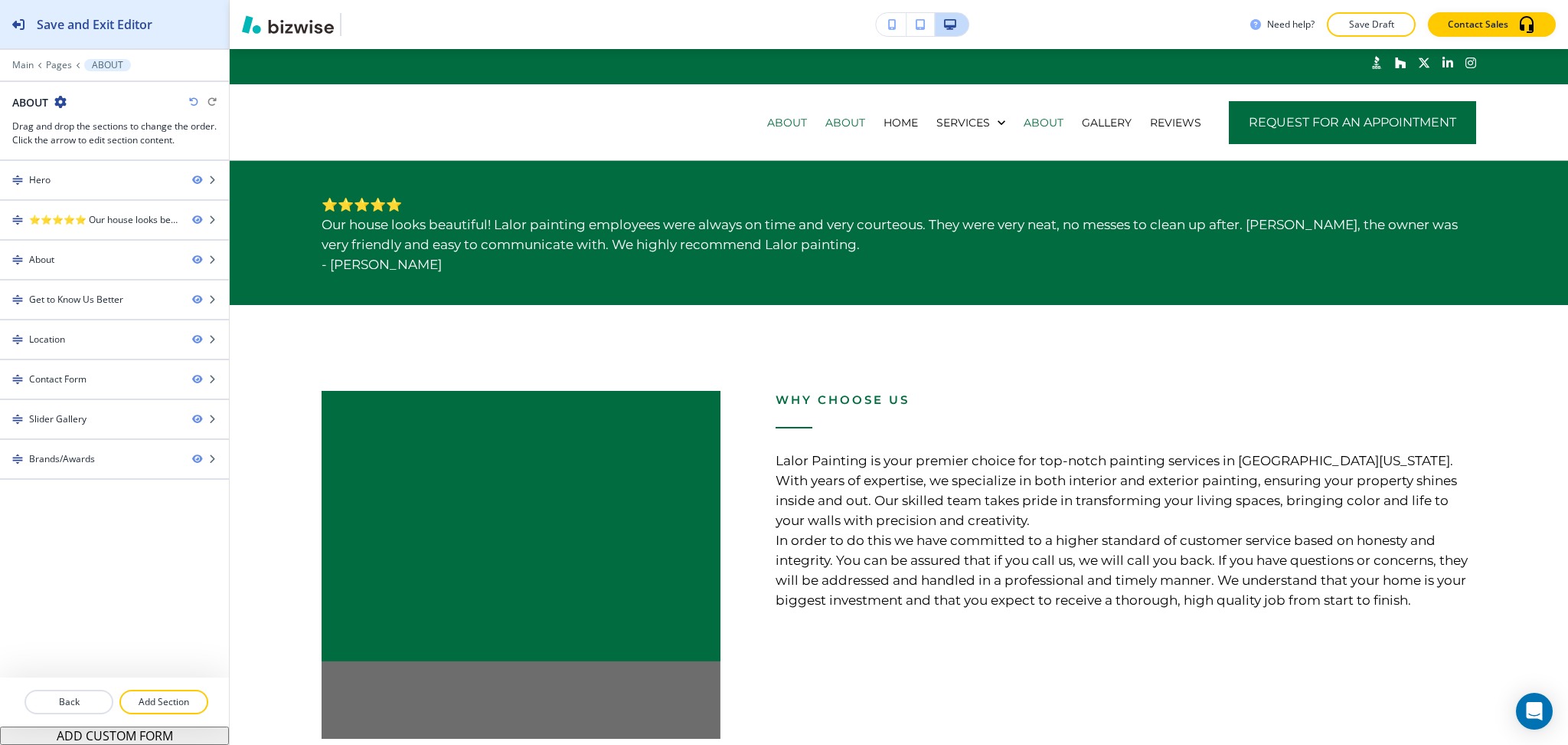
click at [88, 34] on div "Save and Exit Editor" at bounding box center [76, 24] width 152 height 48
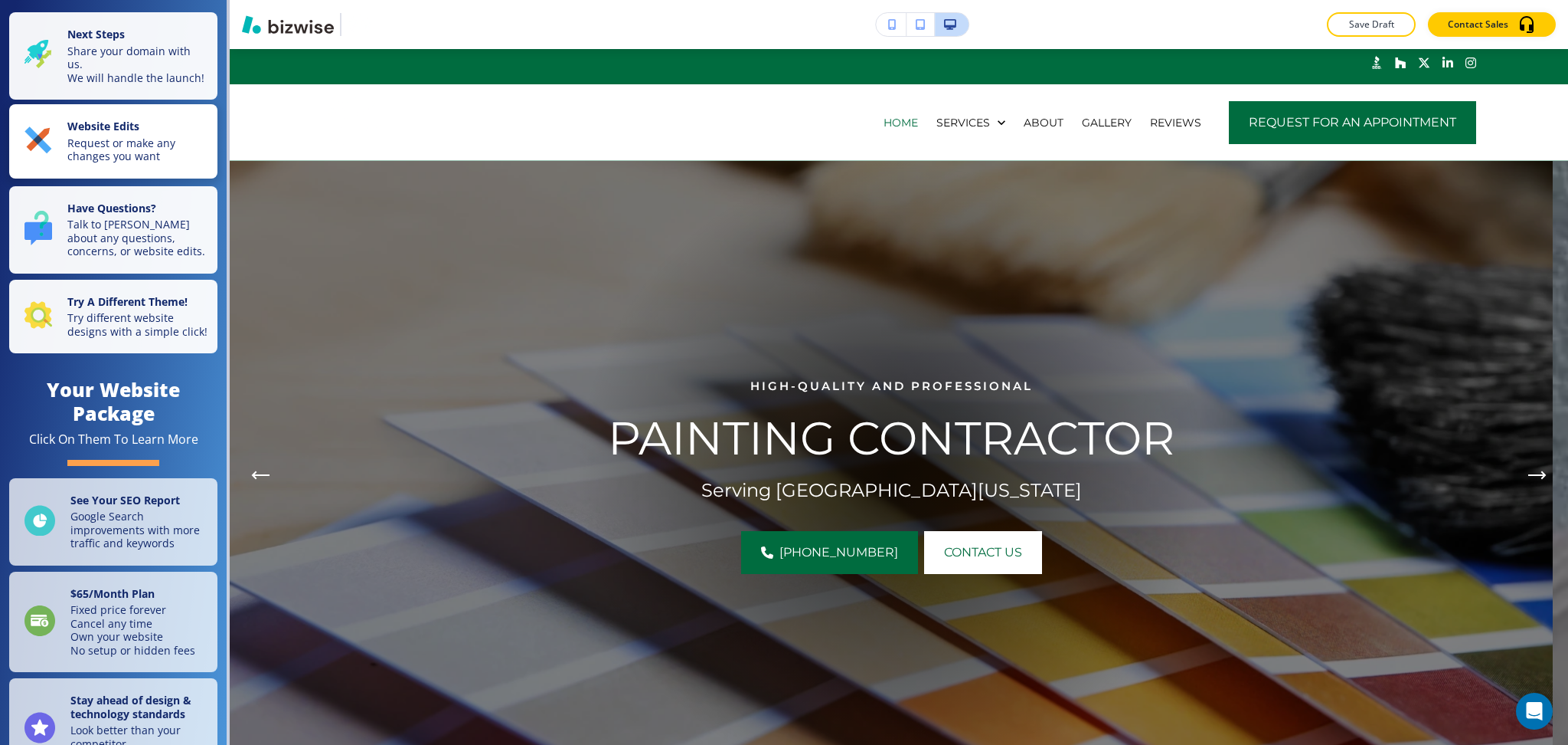
click at [113, 160] on p "Request or make any changes you want" at bounding box center [138, 150] width 141 height 27
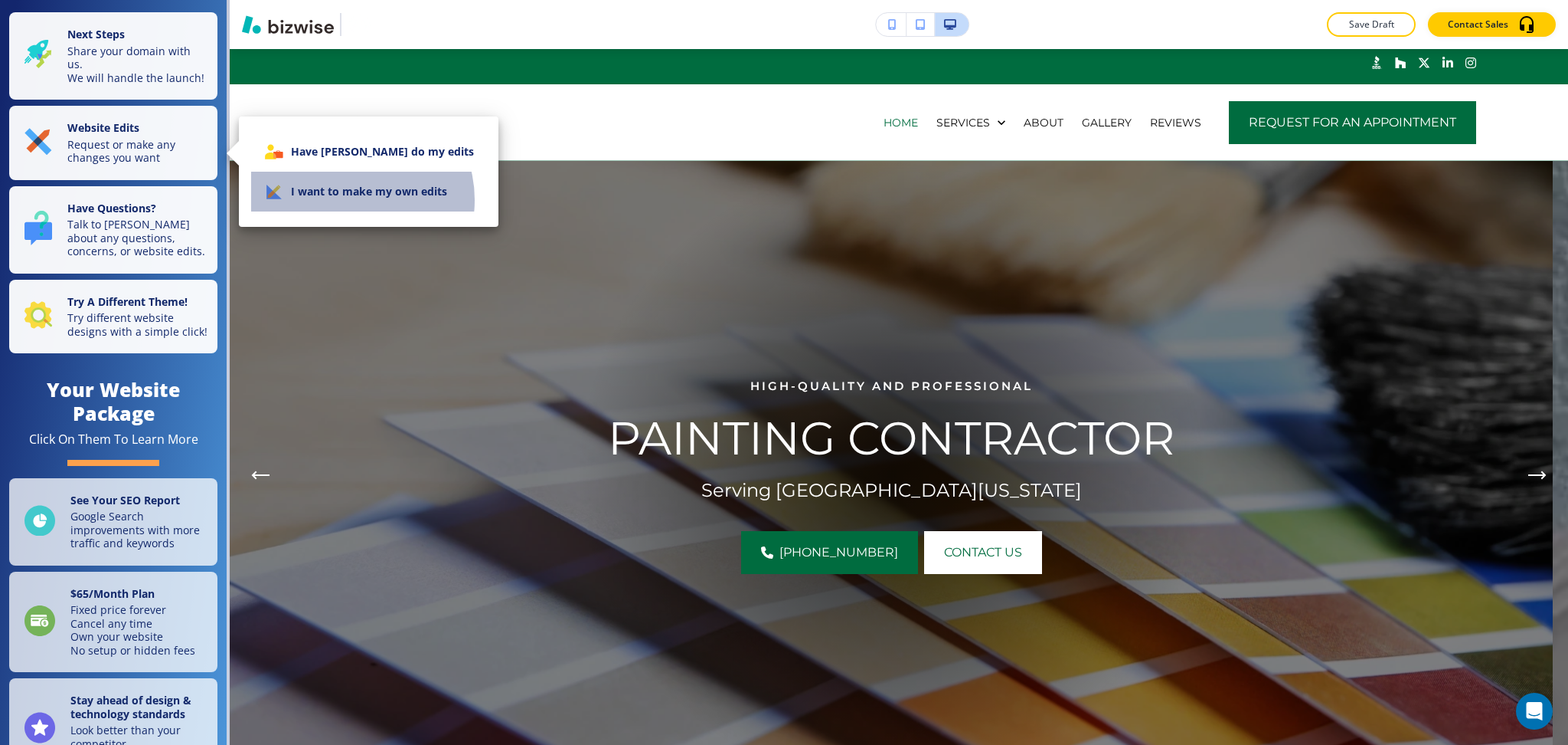
click at [351, 200] on li "I want to make my own edits" at bounding box center [368, 191] width 235 height 40
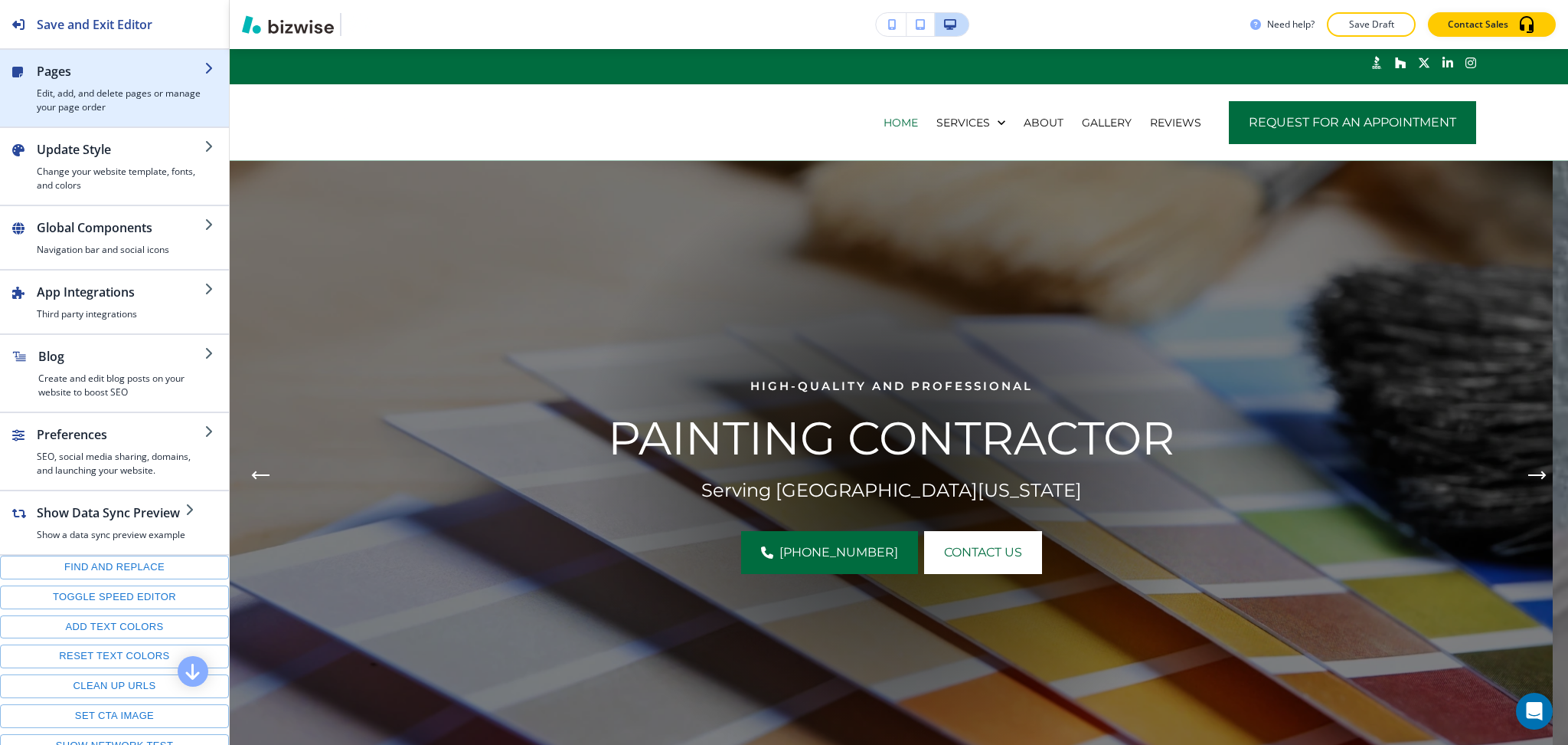
click at [78, 78] on h2 "Pages" at bounding box center [121, 71] width 168 height 18
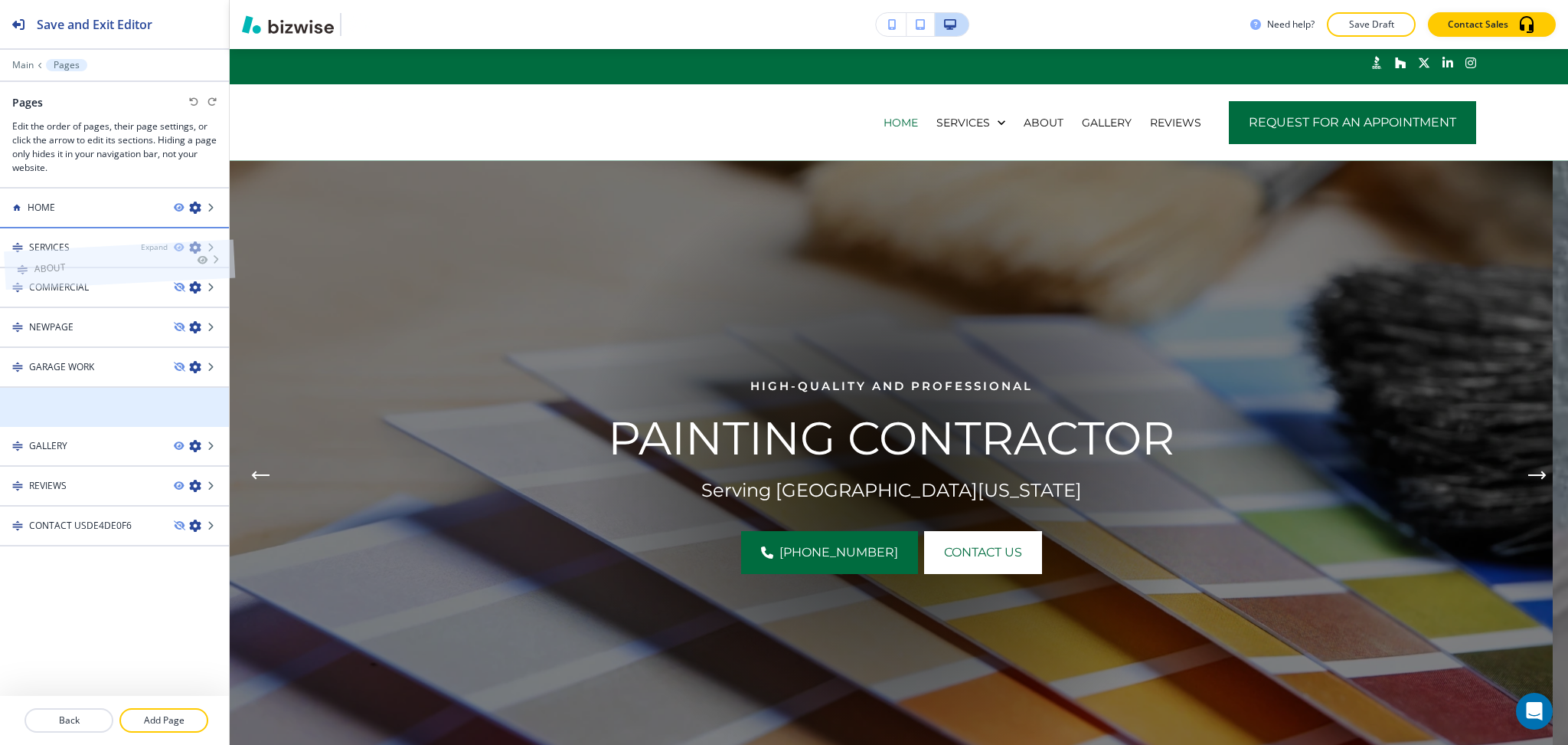
drag, startPoint x: 52, startPoint y: 404, endPoint x: 55, endPoint y: 231, distance: 173.0
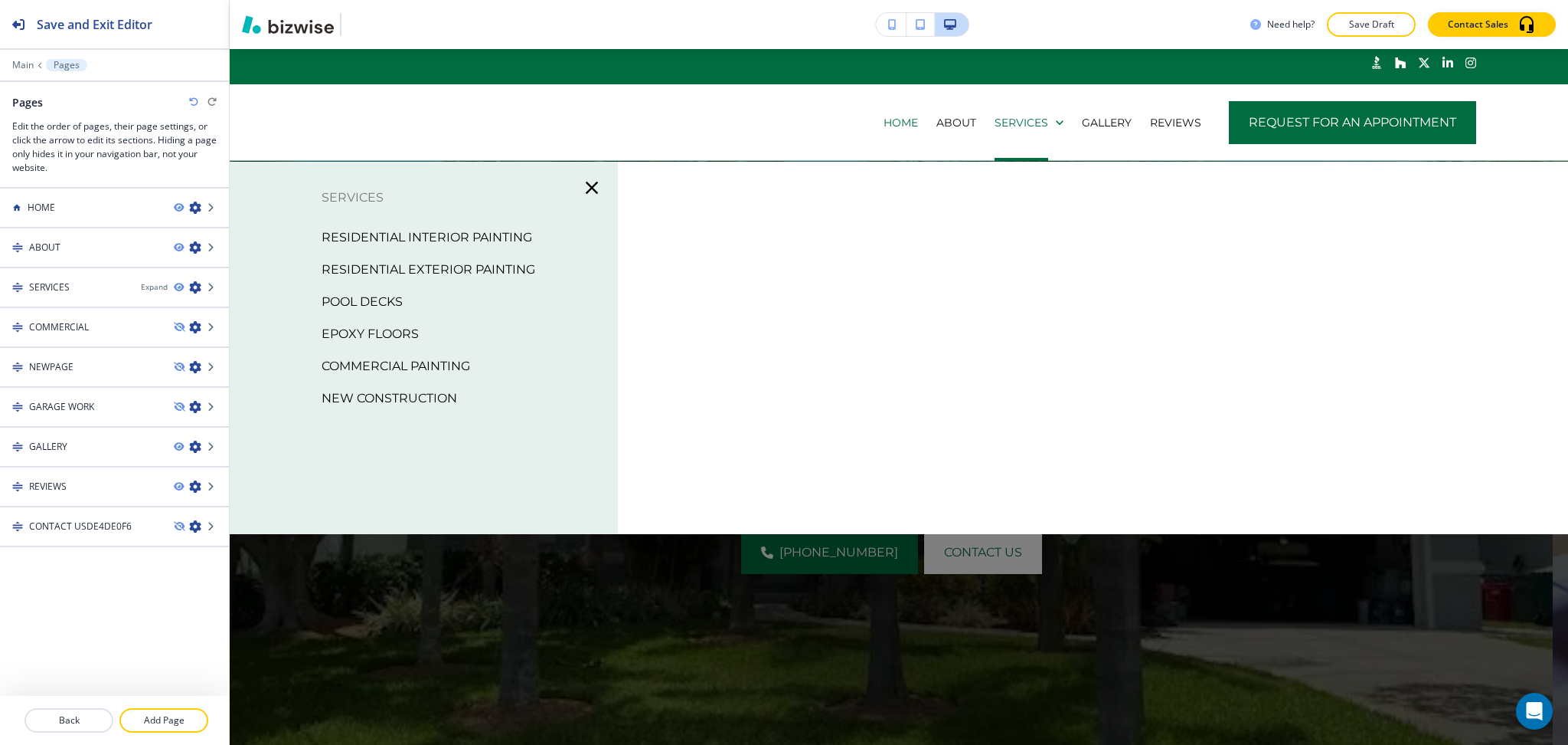
click at [581, 191] on icon "button" at bounding box center [592, 187] width 21 height 21
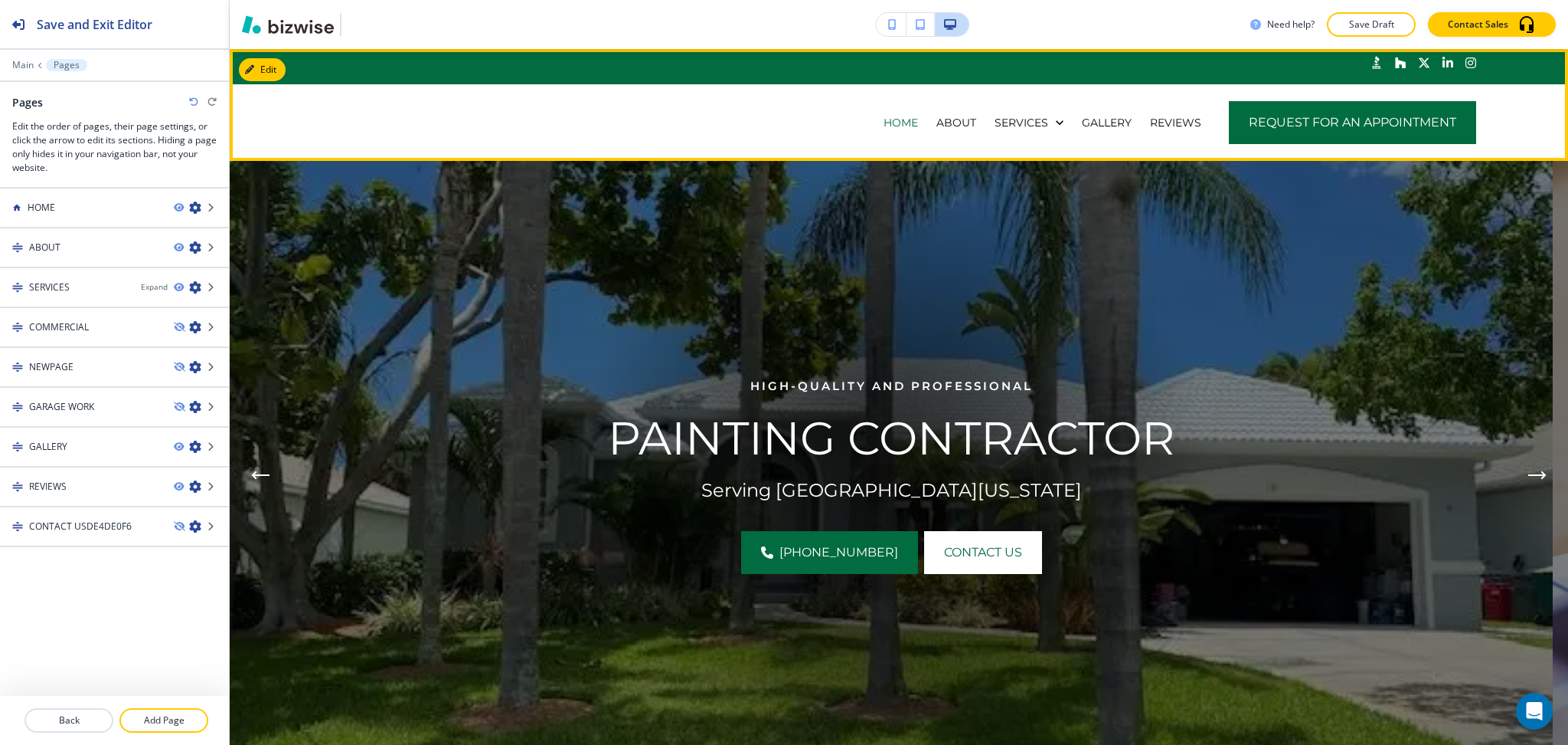
click at [268, 66] on button "Edit" at bounding box center [262, 69] width 47 height 23
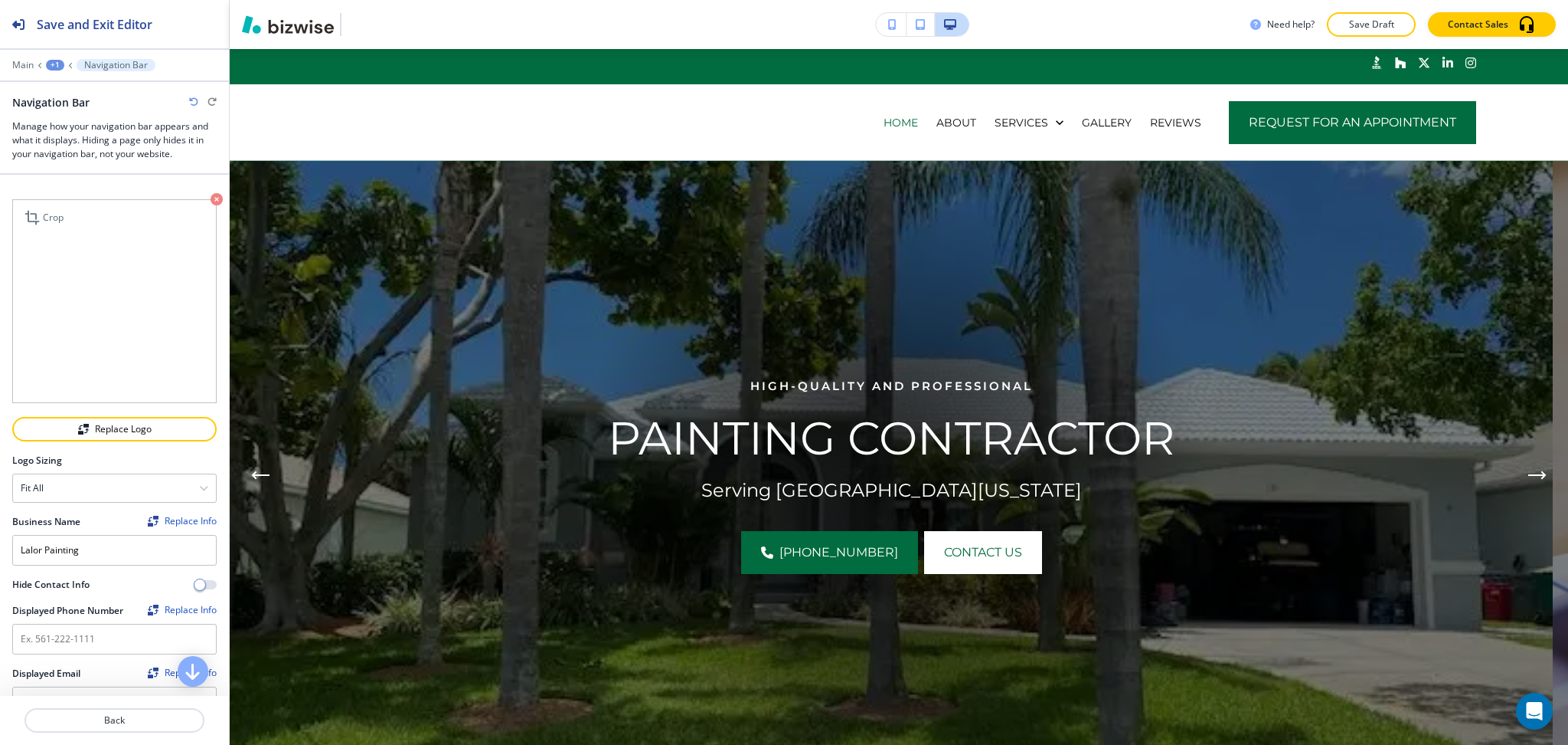
click at [210, 200] on icon "button" at bounding box center [216, 198] width 12 height 12
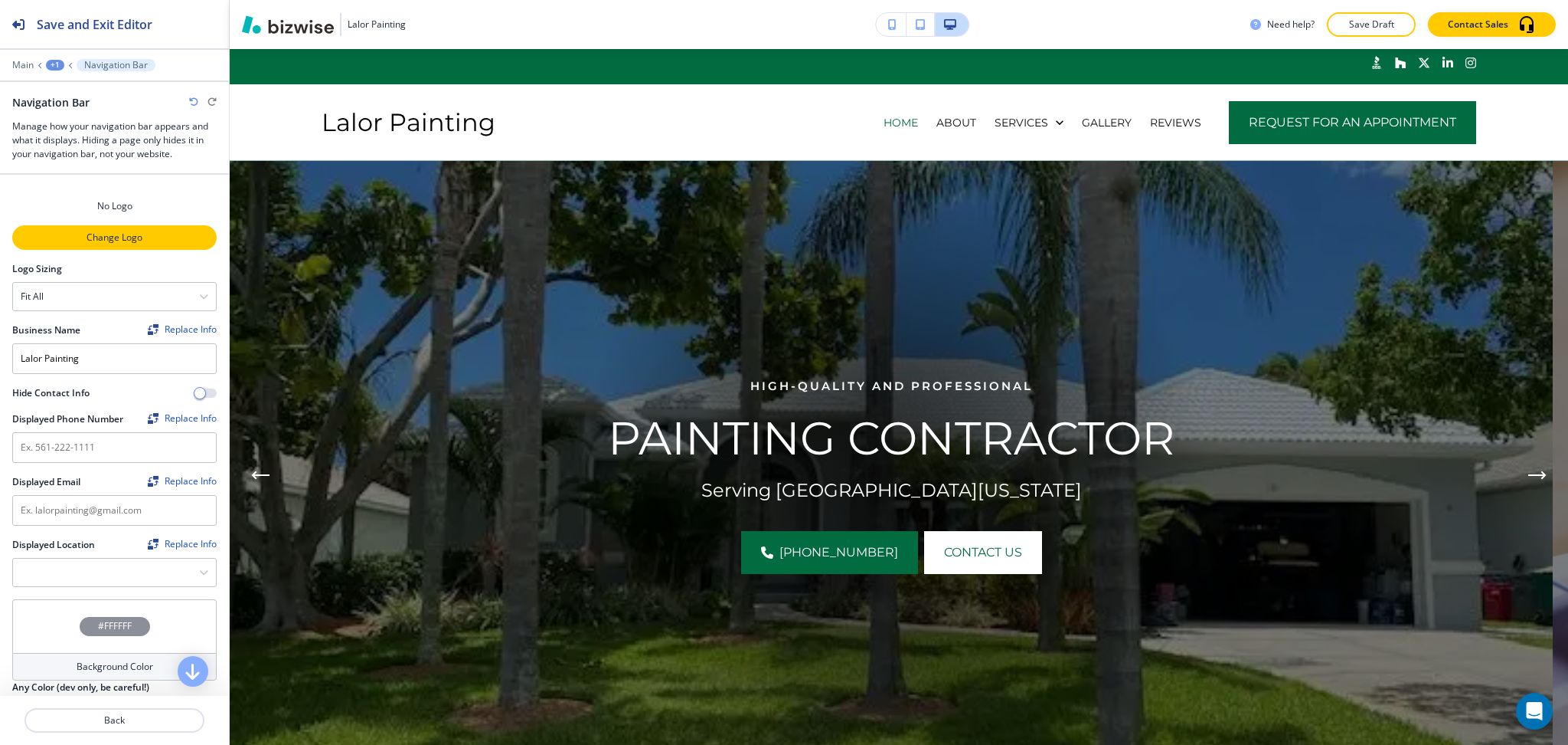
click at [126, 239] on p "Change Logo" at bounding box center [114, 237] width 201 height 14
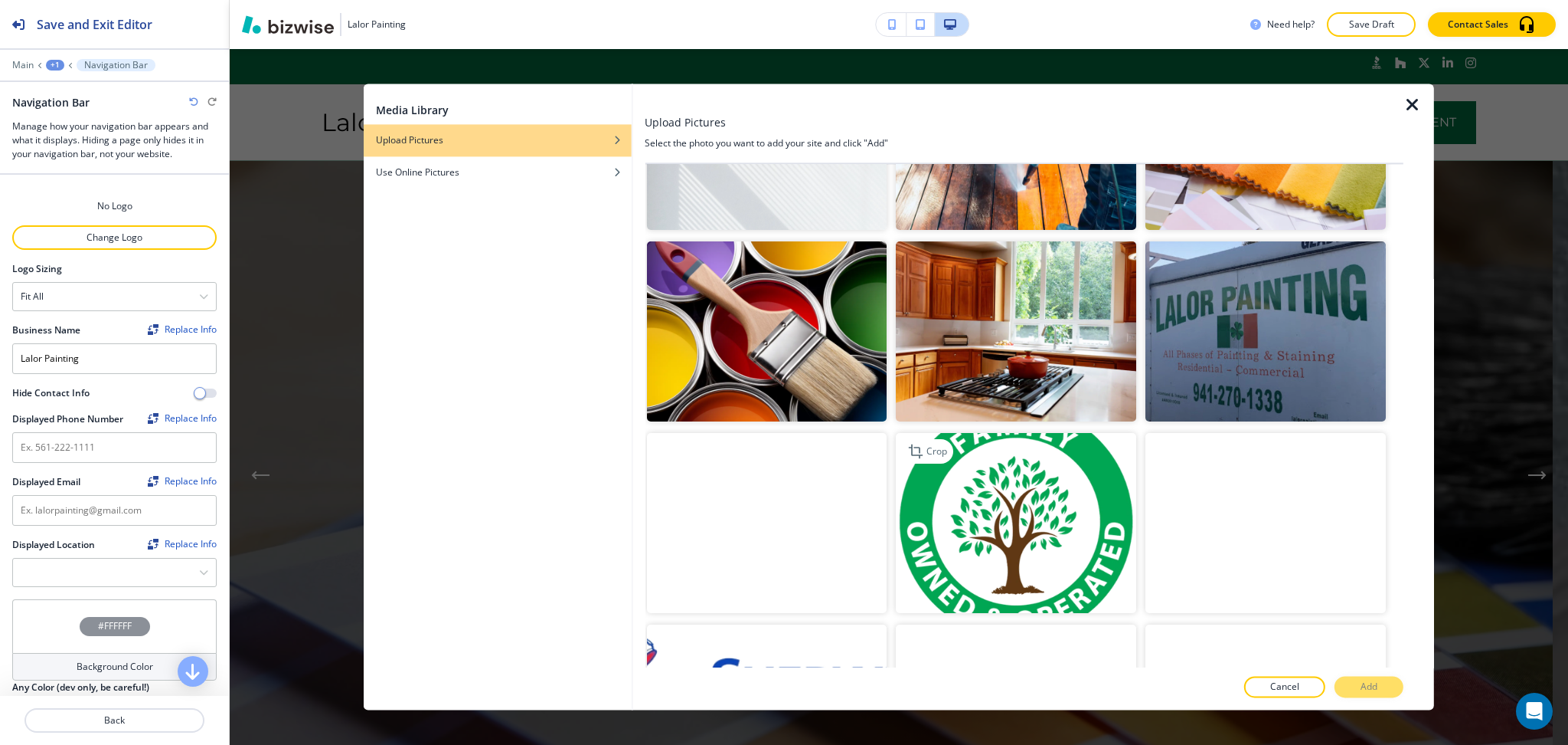
scroll to position [510, 0]
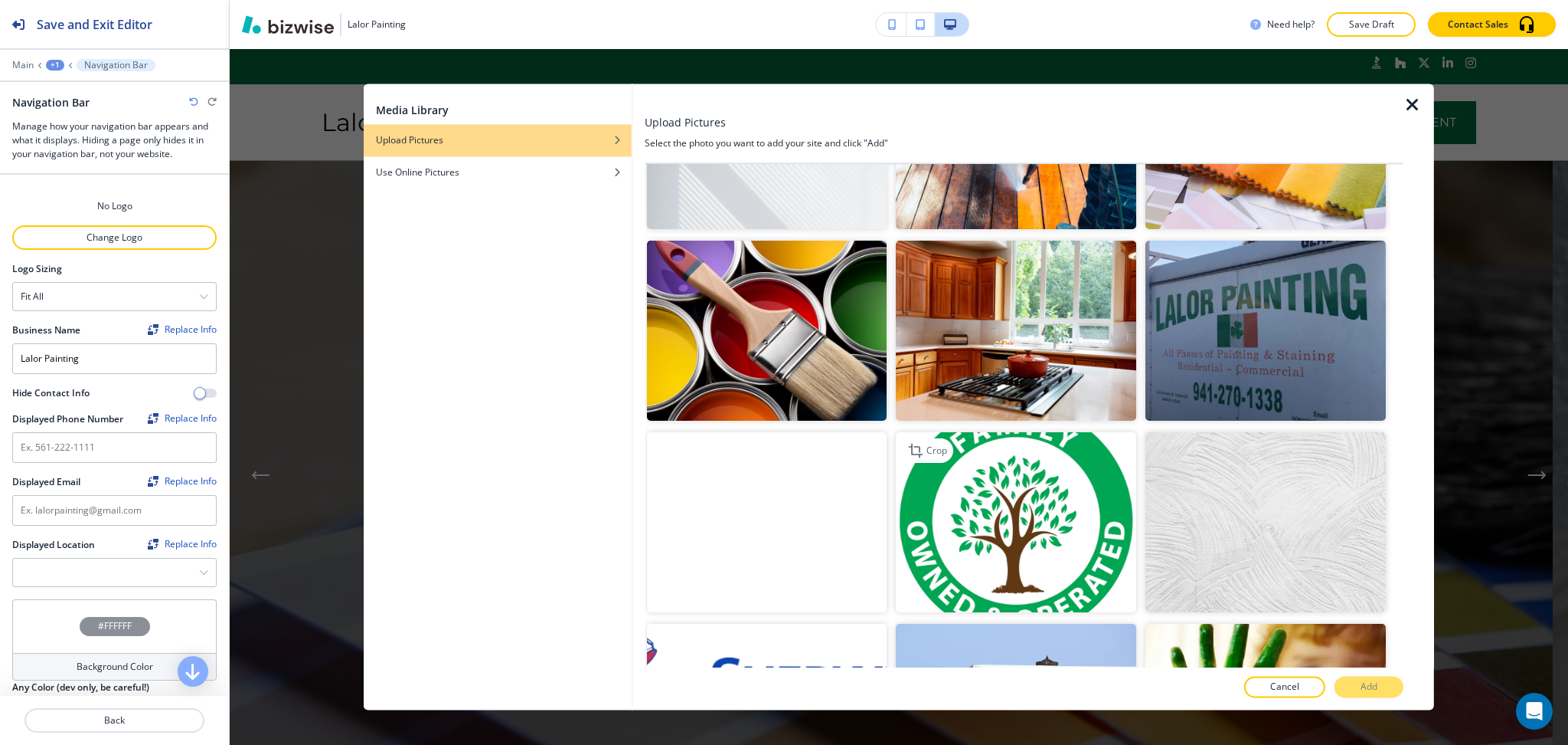
click at [986, 455] on img "button" at bounding box center [1016, 522] width 241 height 180
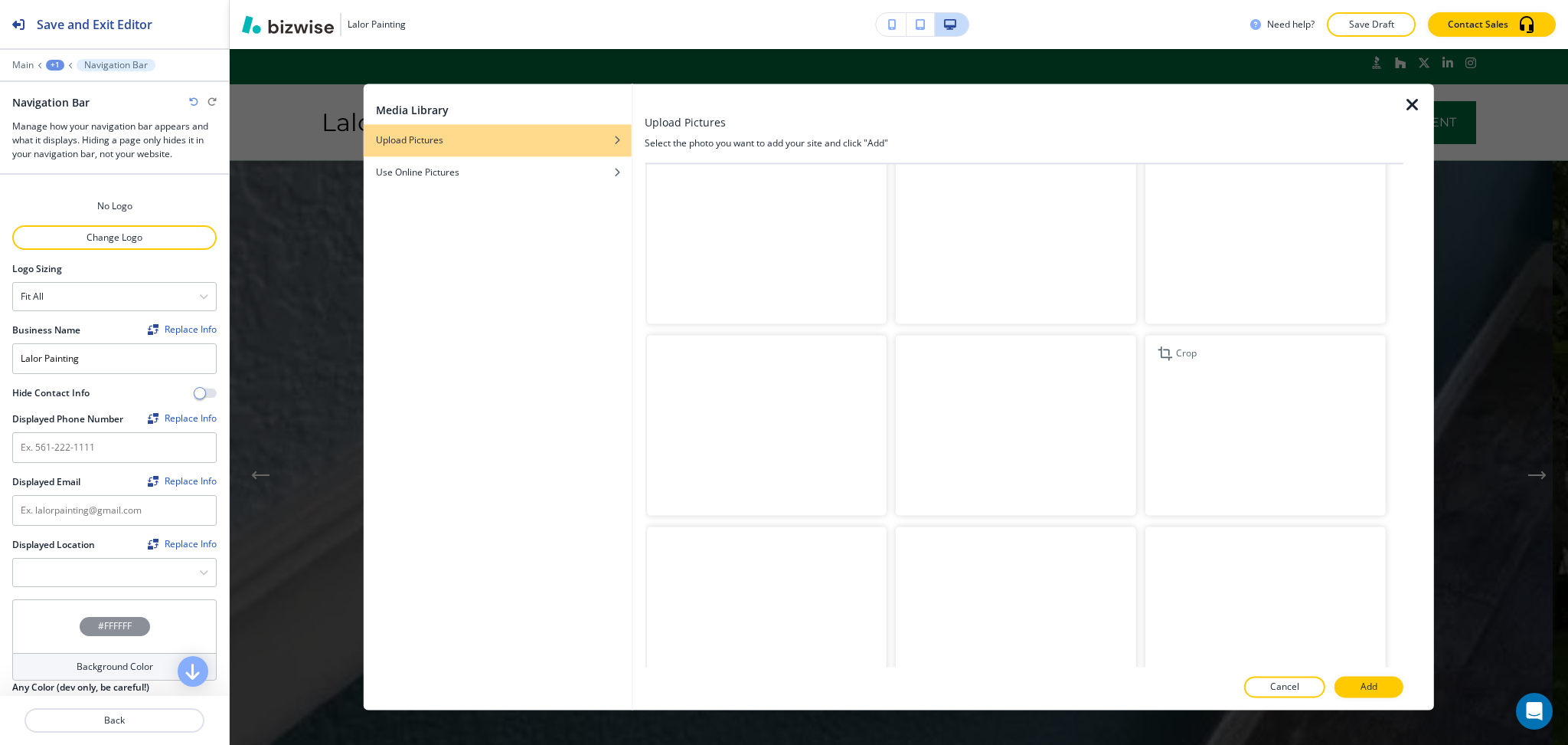
scroll to position [4054, 0]
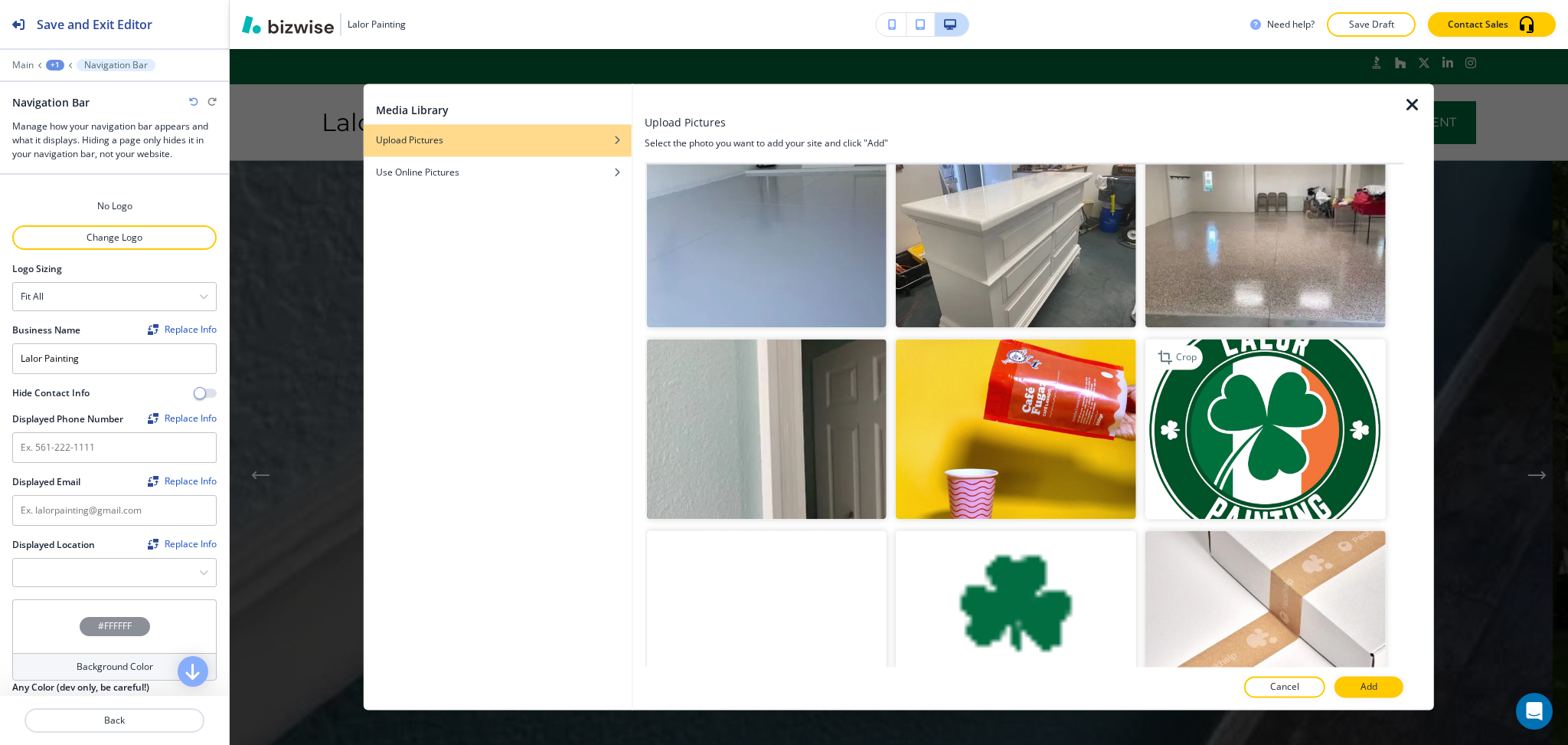
click at [1311, 339] on img "button" at bounding box center [1265, 428] width 241 height 180
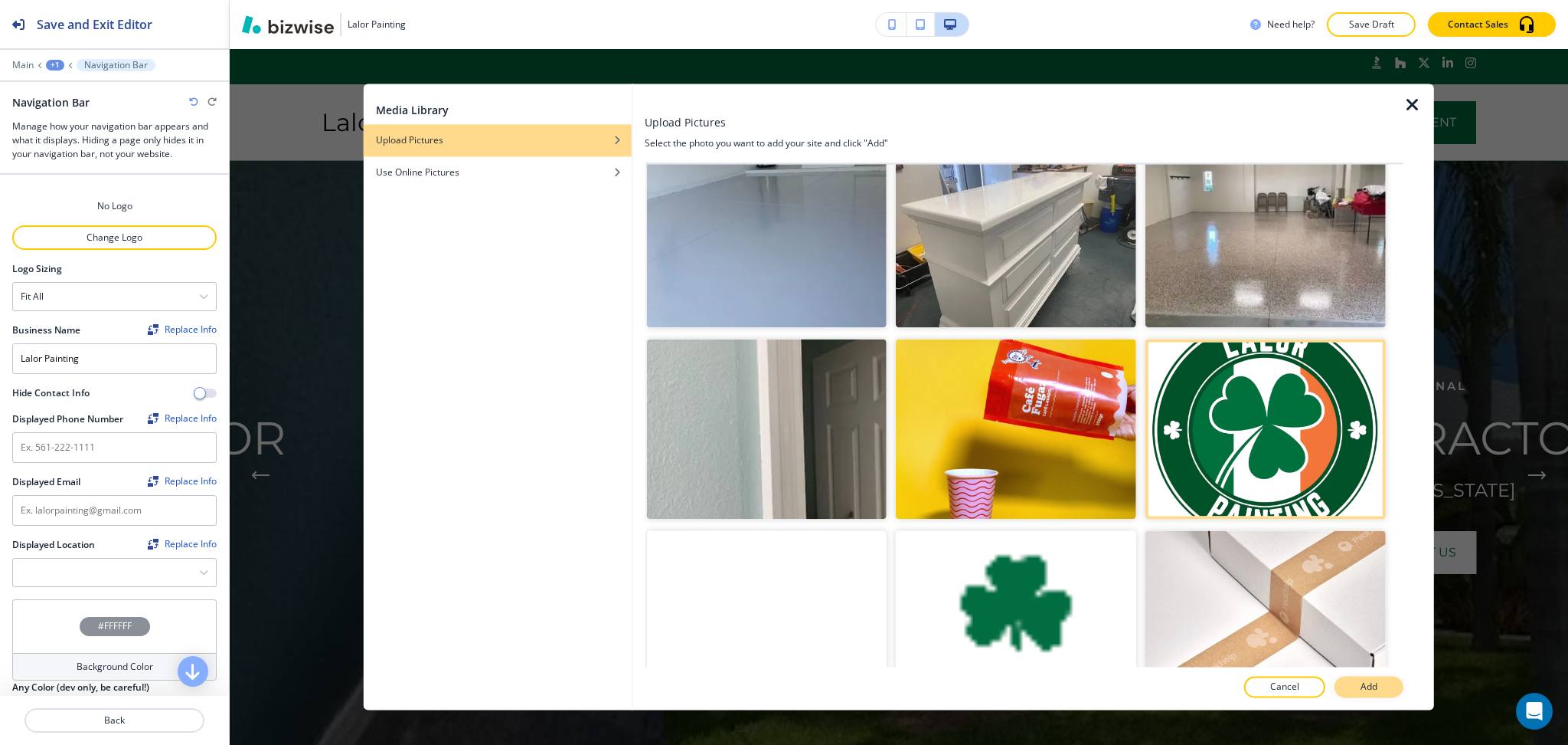
click at [1356, 686] on button "Add" at bounding box center [1369, 687] width 69 height 21
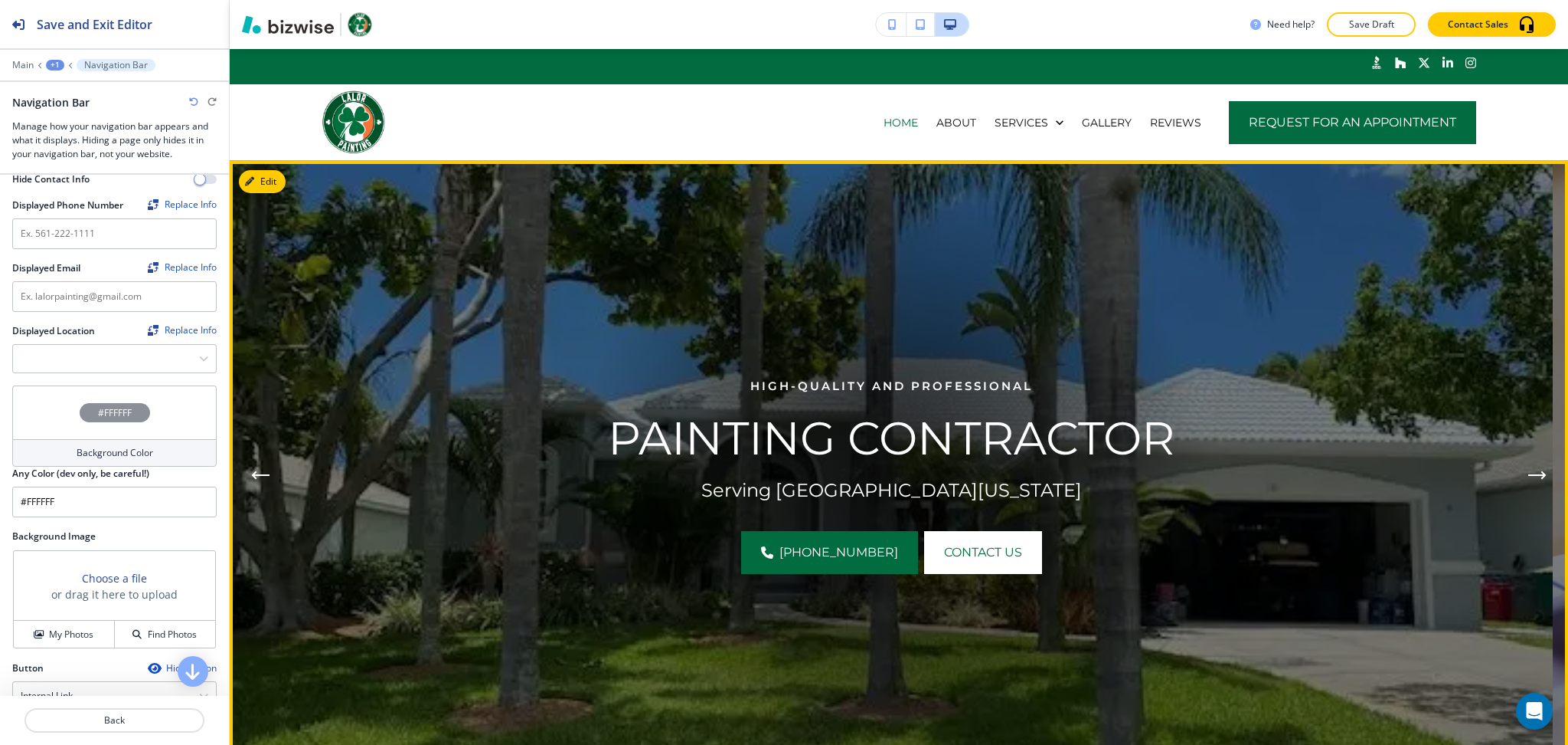
scroll to position [407, 0]
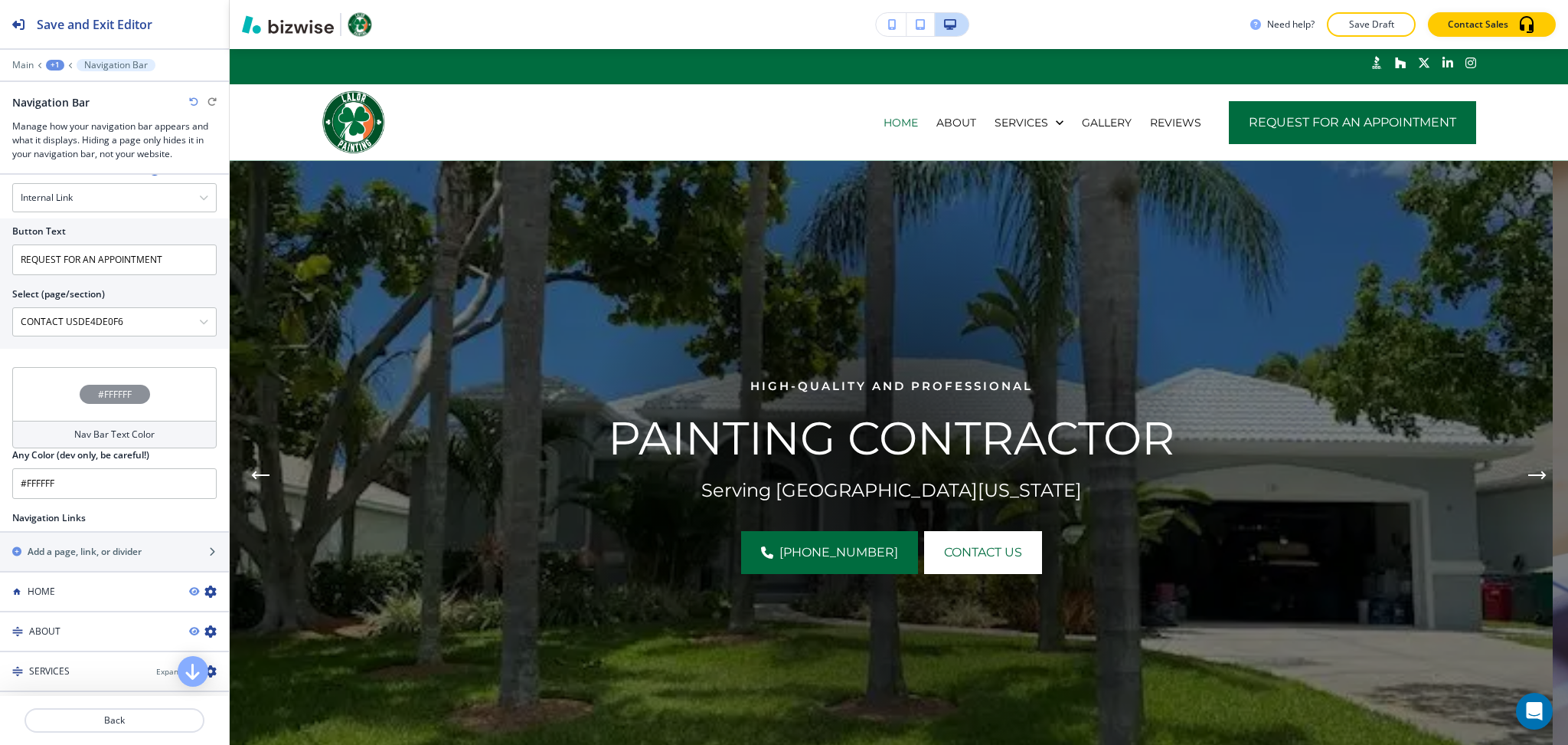
click at [82, 427] on h4 "Nav Bar Text Color" at bounding box center [114, 434] width 80 height 14
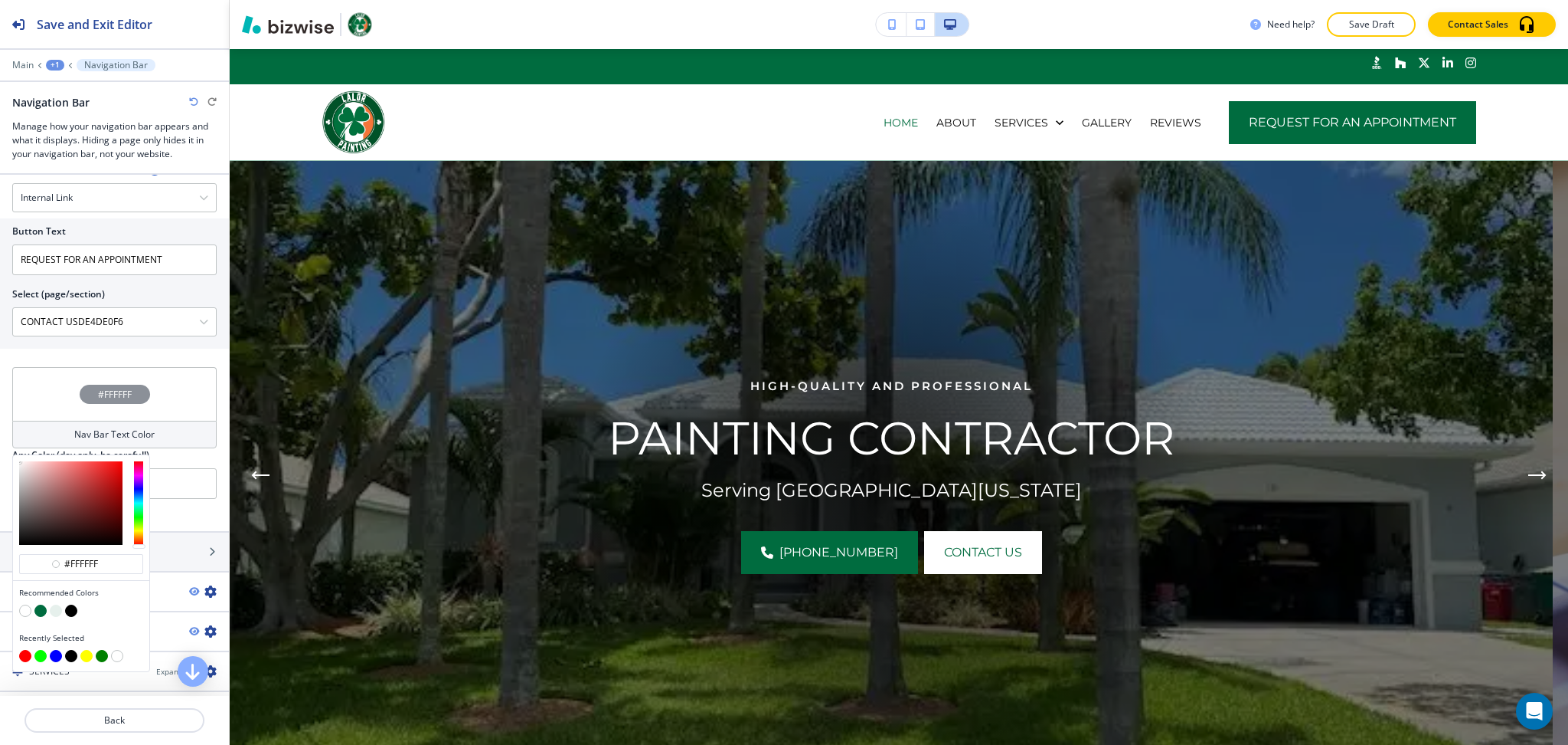
scroll to position [905, 0]
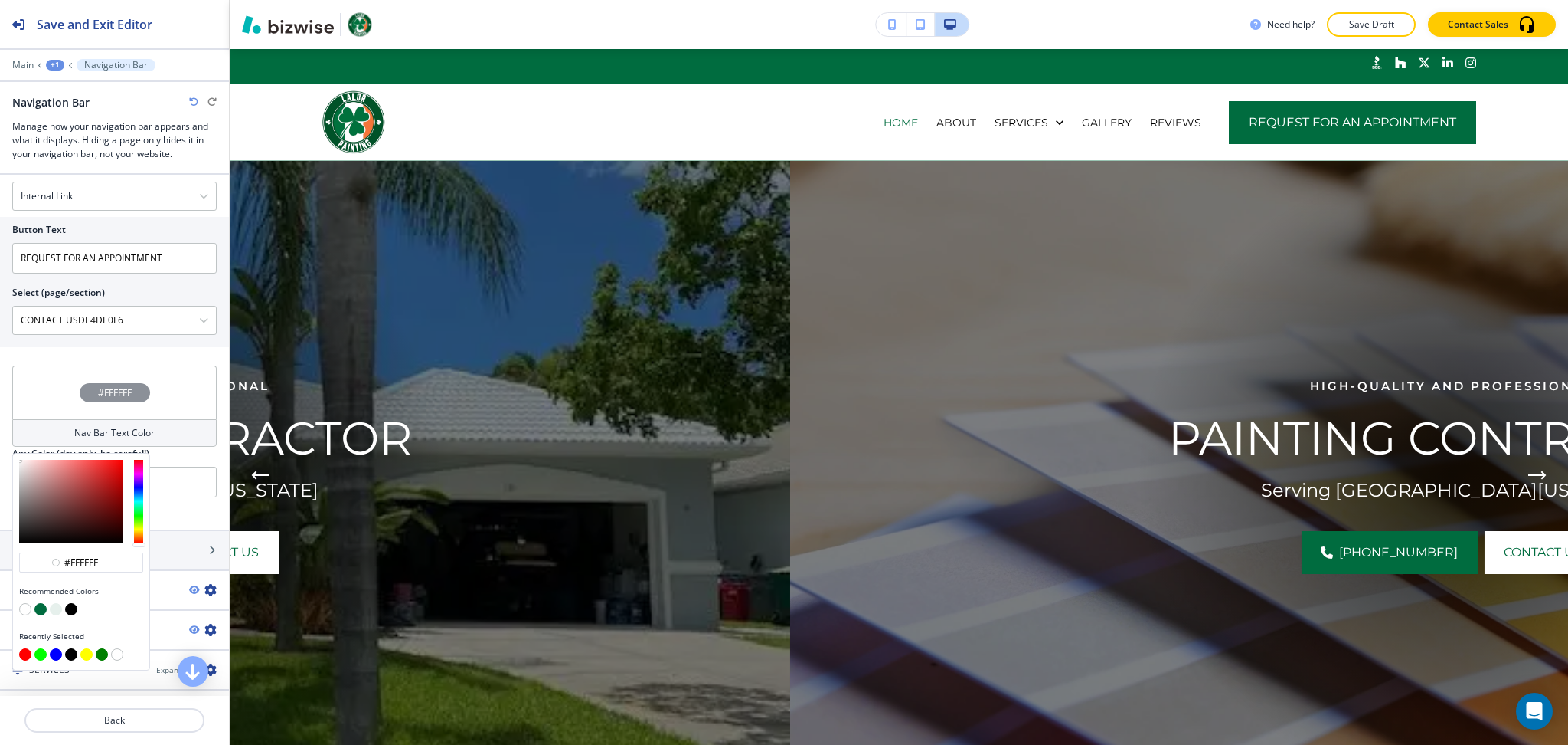
click at [40, 603] on button "button" at bounding box center [40, 608] width 12 height 12
type input "#006c3f"
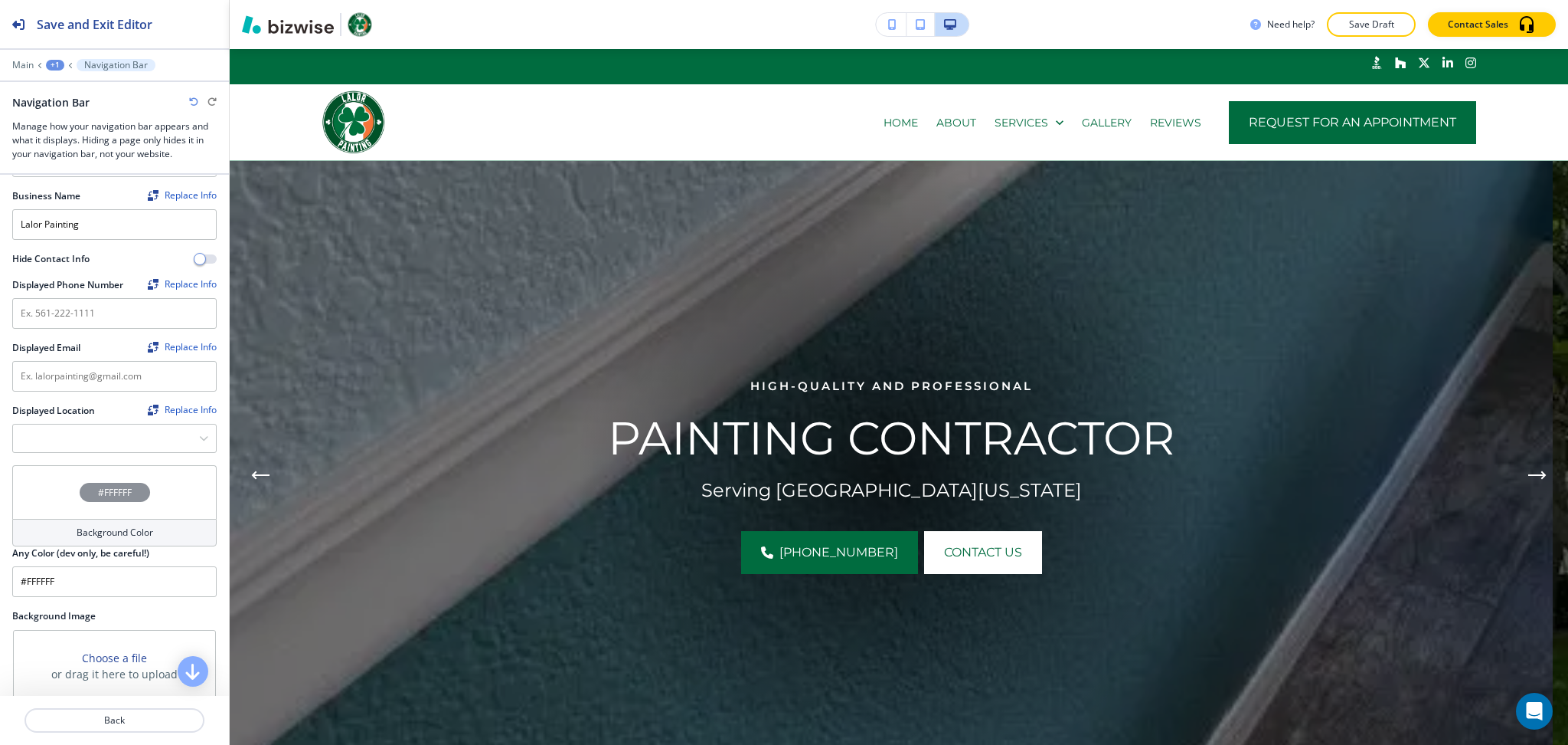
scroll to position [319, 0]
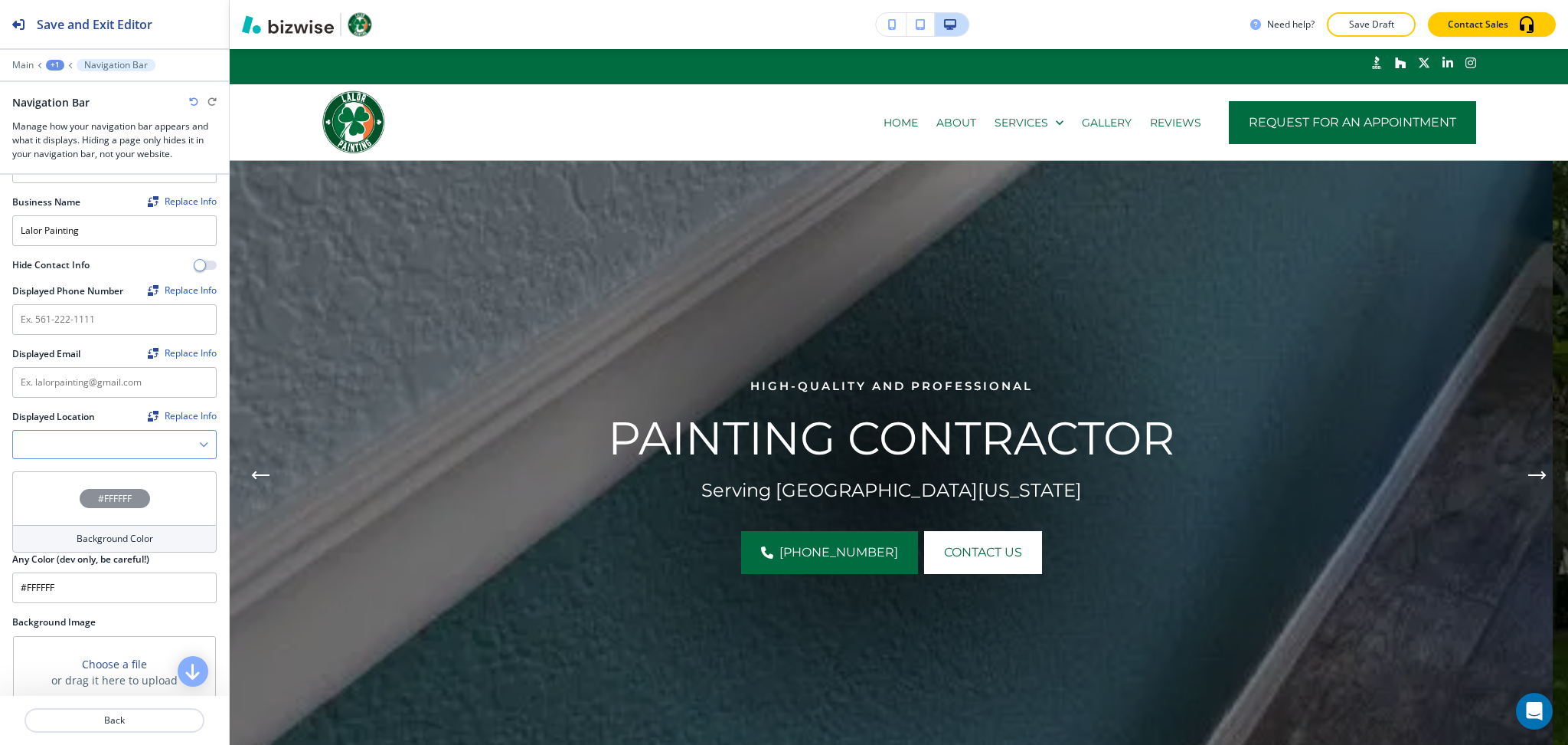
click at [199, 439] on icon "button" at bounding box center [204, 444] width 9 height 9
click at [169, 464] on h4 "Southwest, Jacksonville, FL, USA" at bounding box center [114, 478] width 187 height 28
type Location "Southwest, Jacksonville, FL, USA"
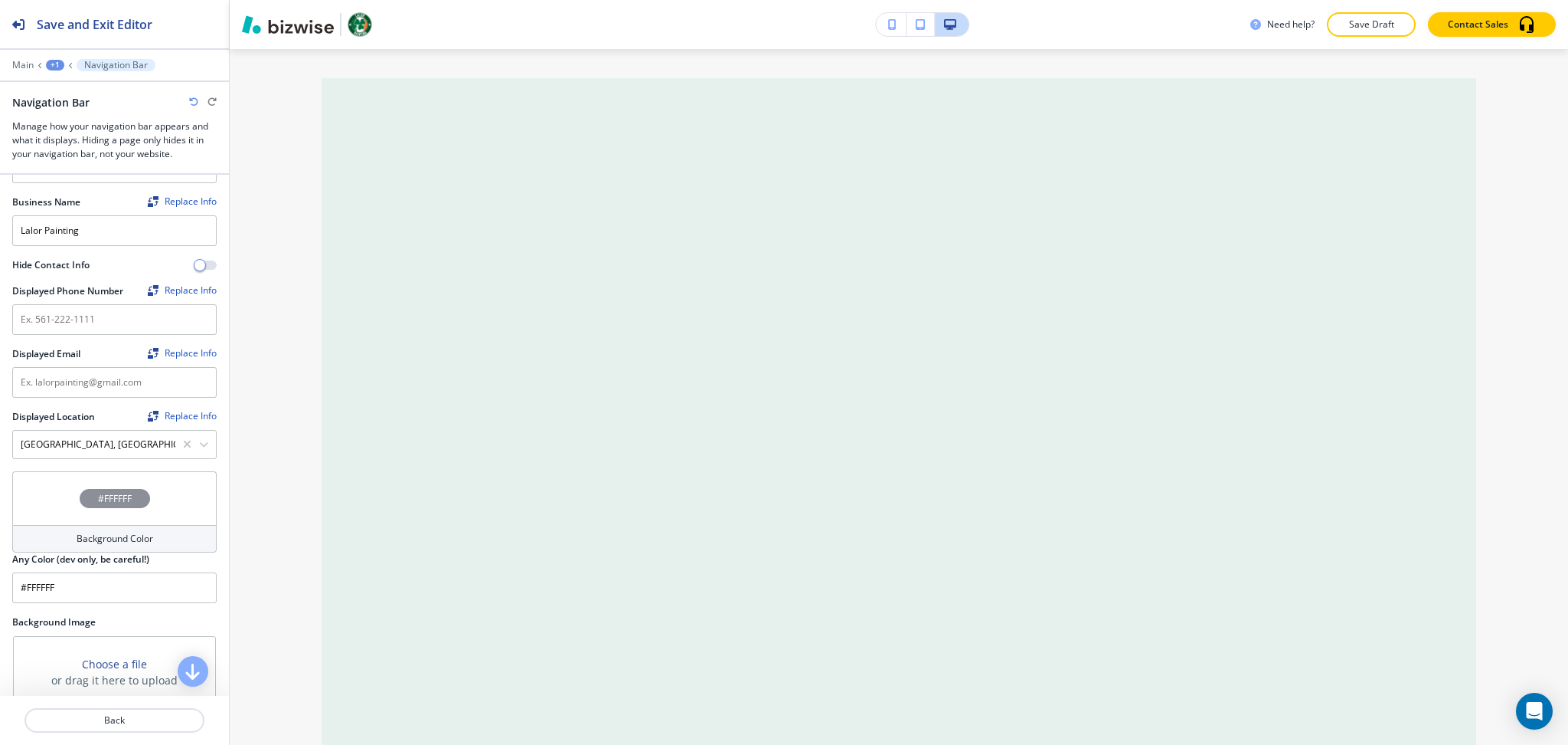
scroll to position [16092, 0]
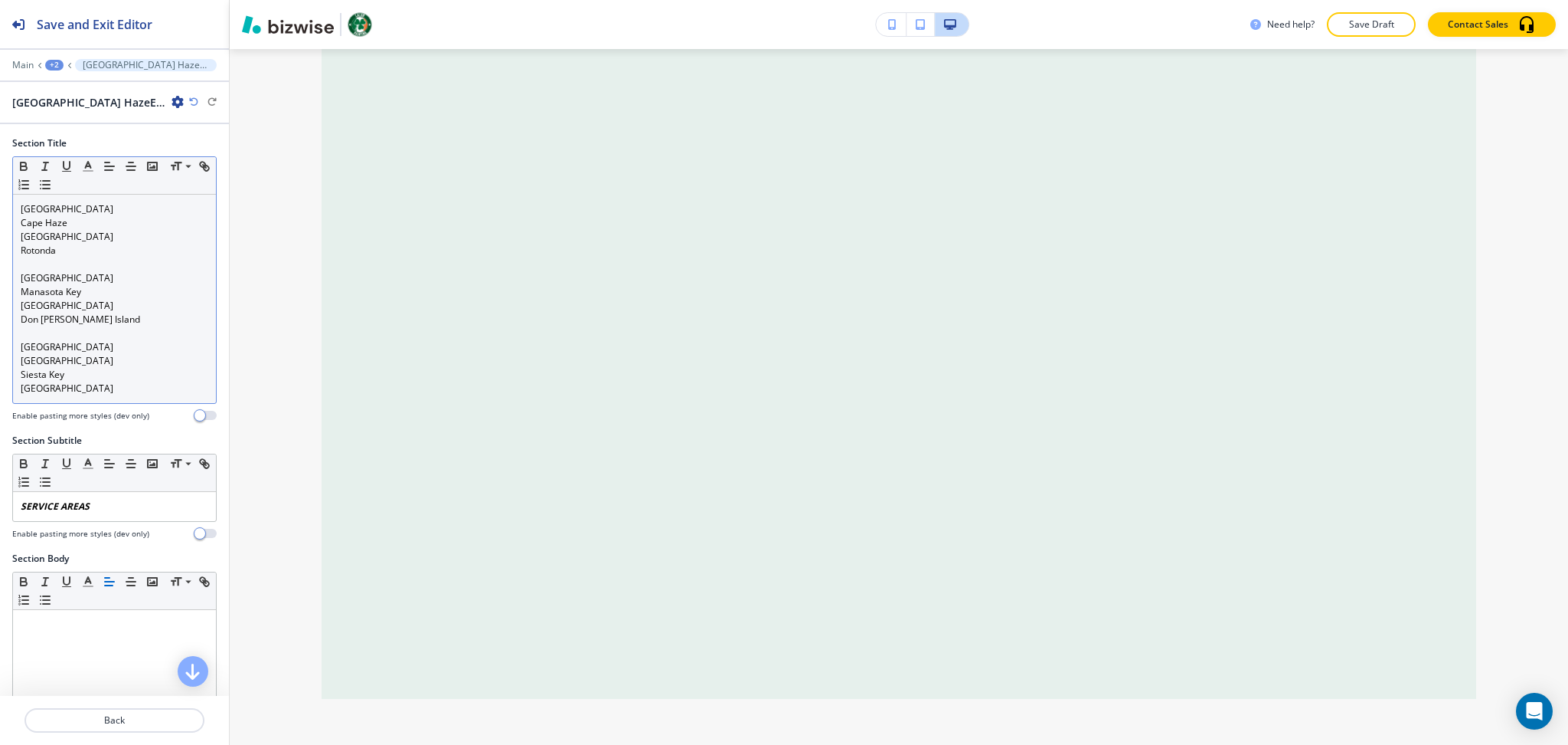
scroll to position [16258, 0]
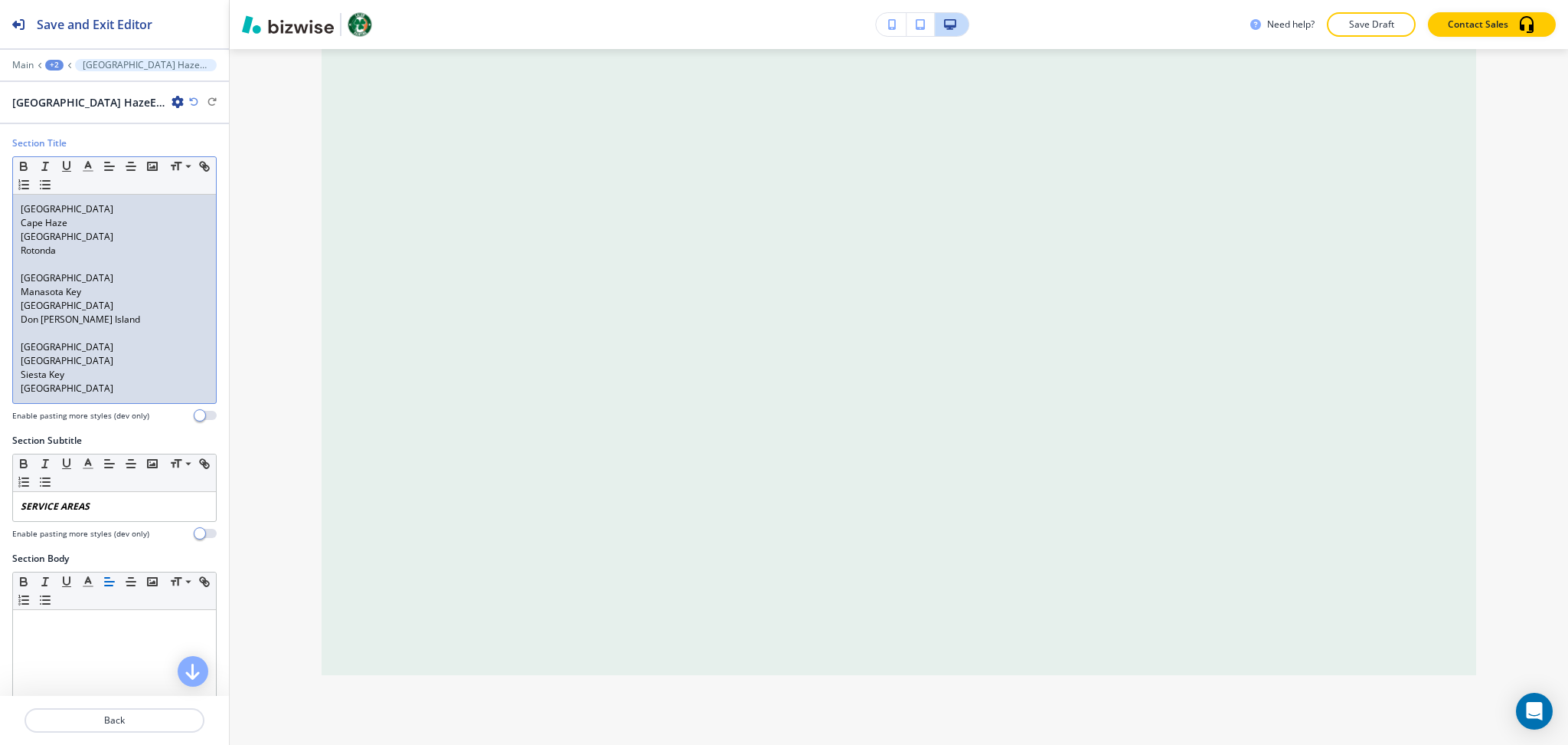
click at [96, 299] on p "Port Charlotte" at bounding box center [114, 306] width 187 height 14
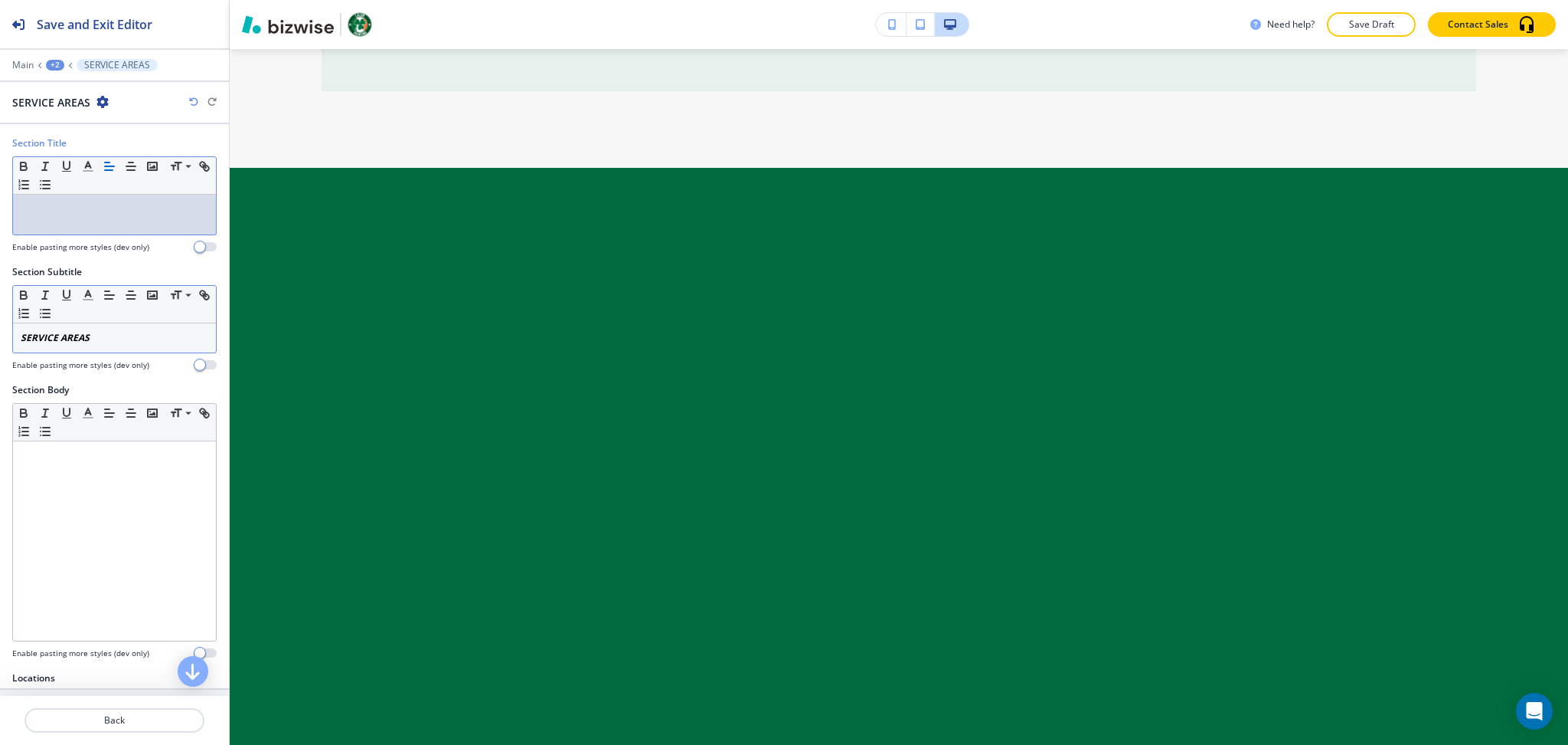
drag, startPoint x: 95, startPoint y: 339, endPoint x: 83, endPoint y: 336, distance: 12.4
click at [95, 338] on p "SERVICE AREAS" at bounding box center [114, 337] width 187 height 14
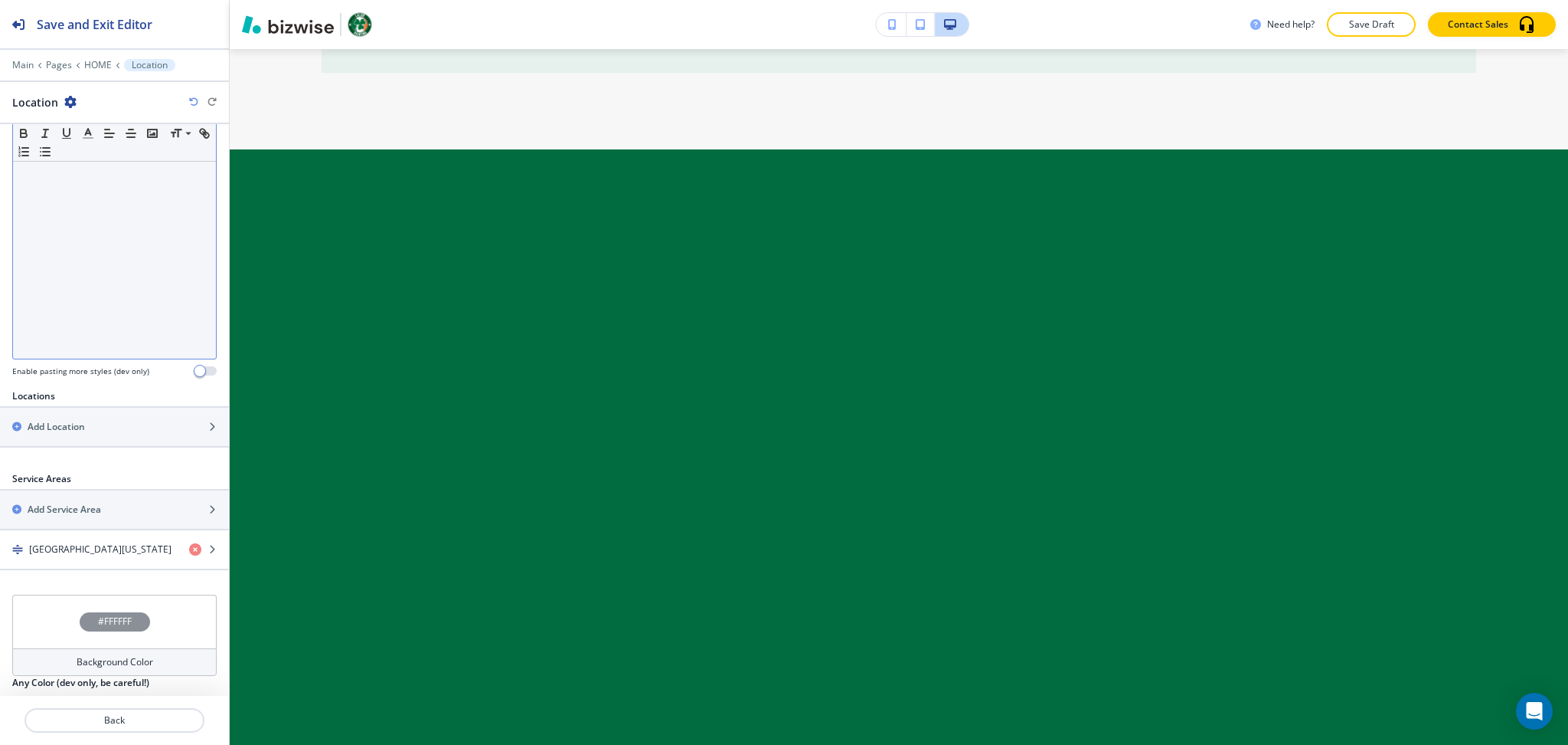
scroll to position [325, 0]
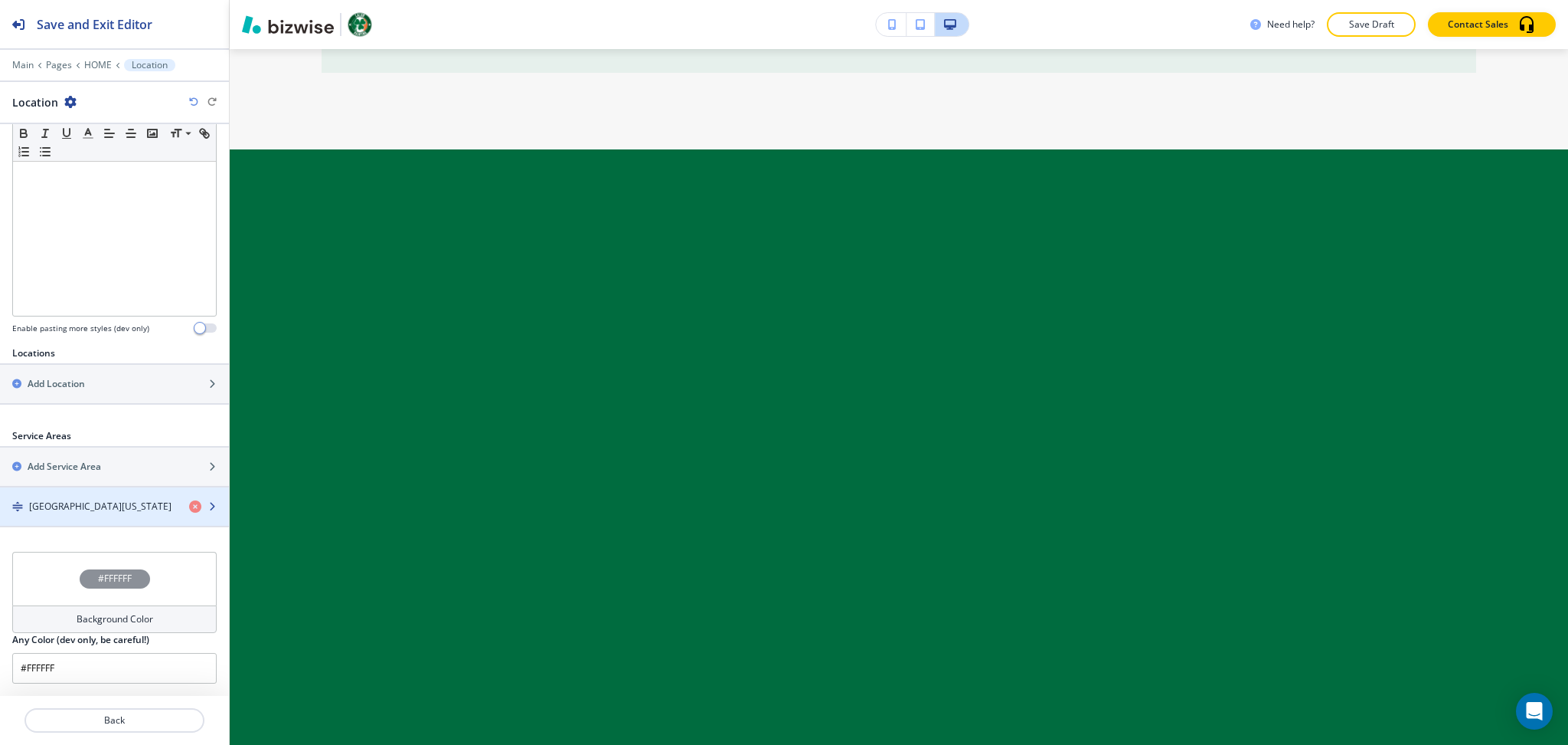
click at [83, 500] on h4 "Southwest Florida" at bounding box center [101, 506] width 142 height 14
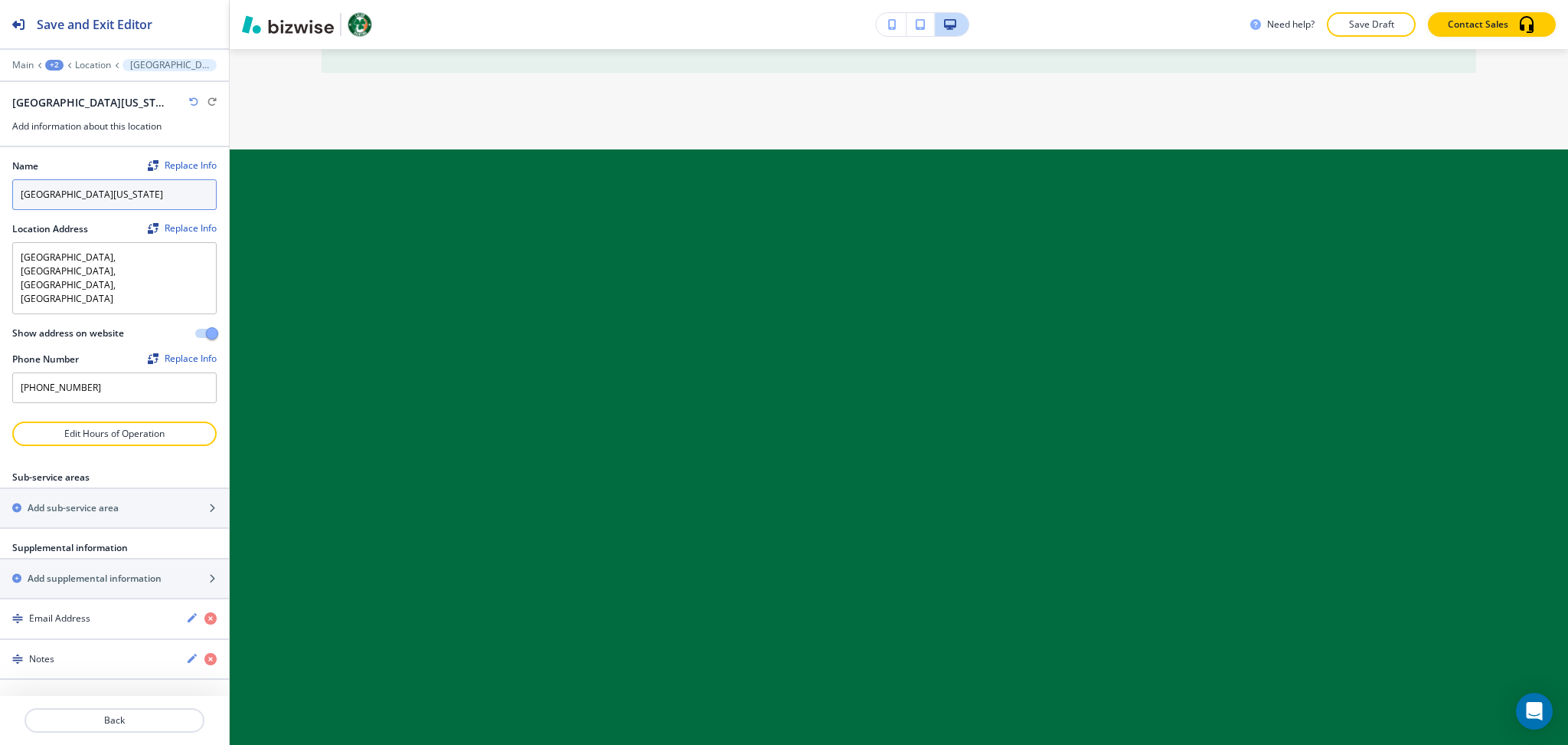
drag, startPoint x: 118, startPoint y: 193, endPoint x: 0, endPoint y: 130, distance: 133.8
click at [0, 160] on div "Name Replace Info Southwest Florida Location Address Replace Info Southwest, Ja…" at bounding box center [114, 283] width 229 height 274
type input "p"
type input "Our Location"
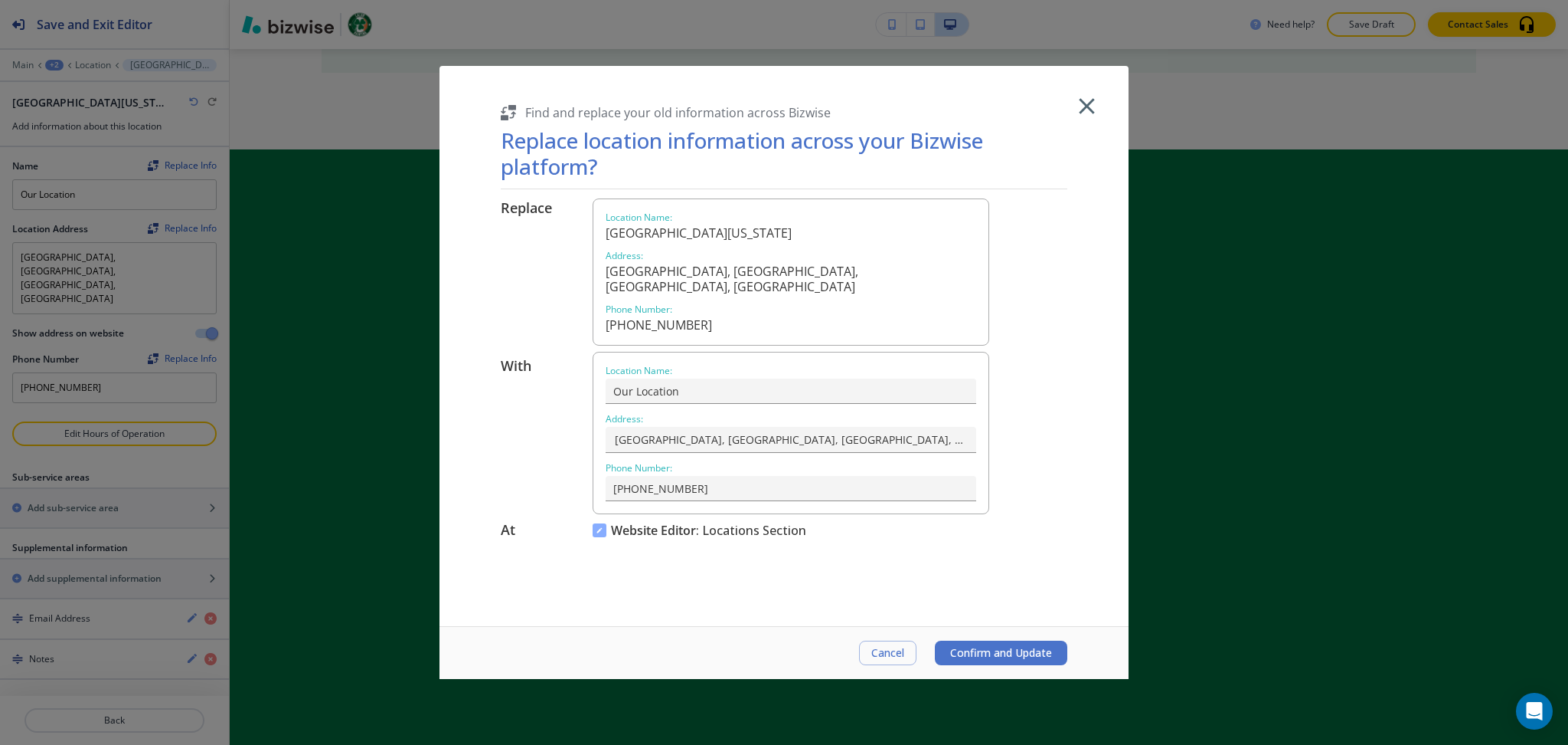
click at [976, 643] on button "Confirm and Update" at bounding box center [1001, 653] width 133 height 25
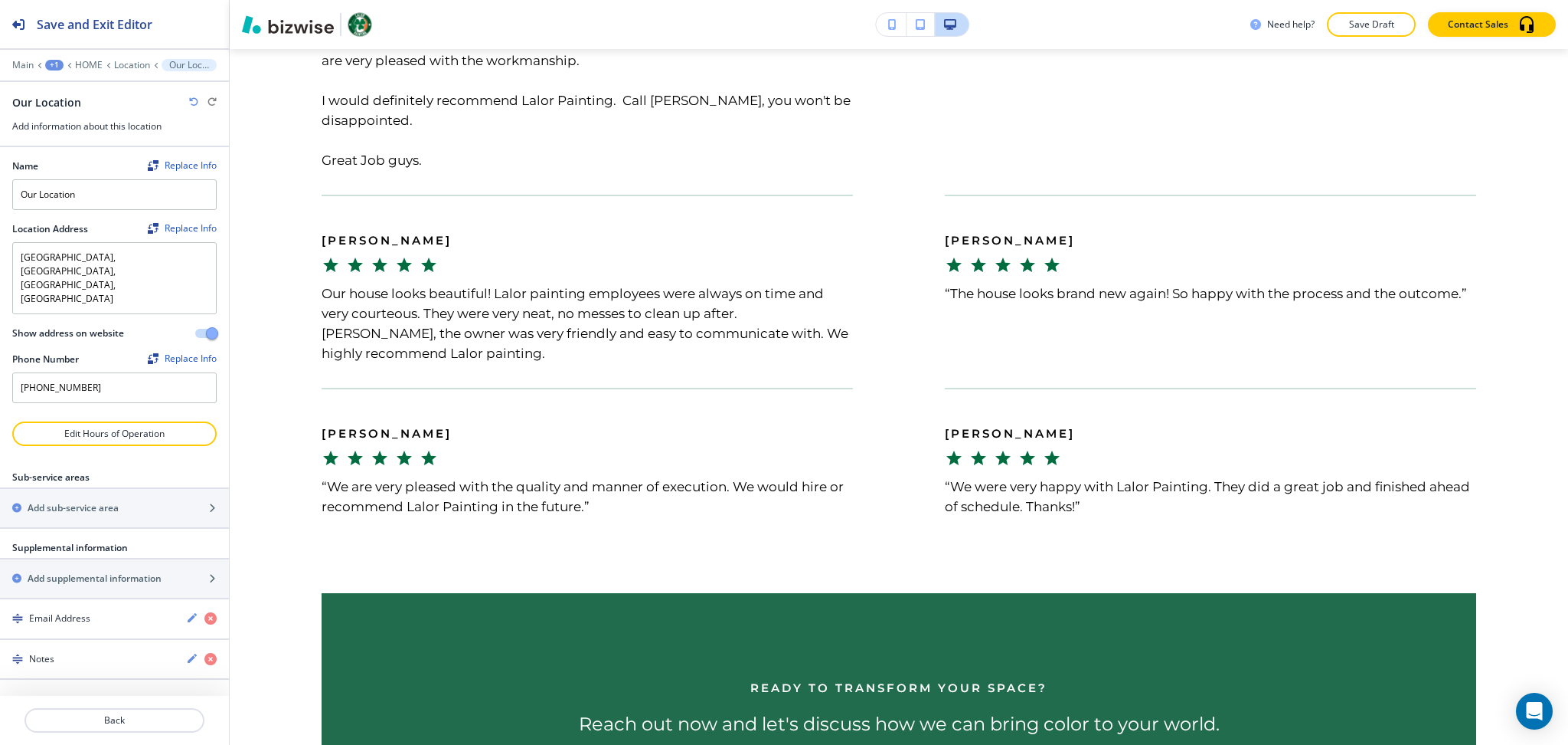
scroll to position [0, 0]
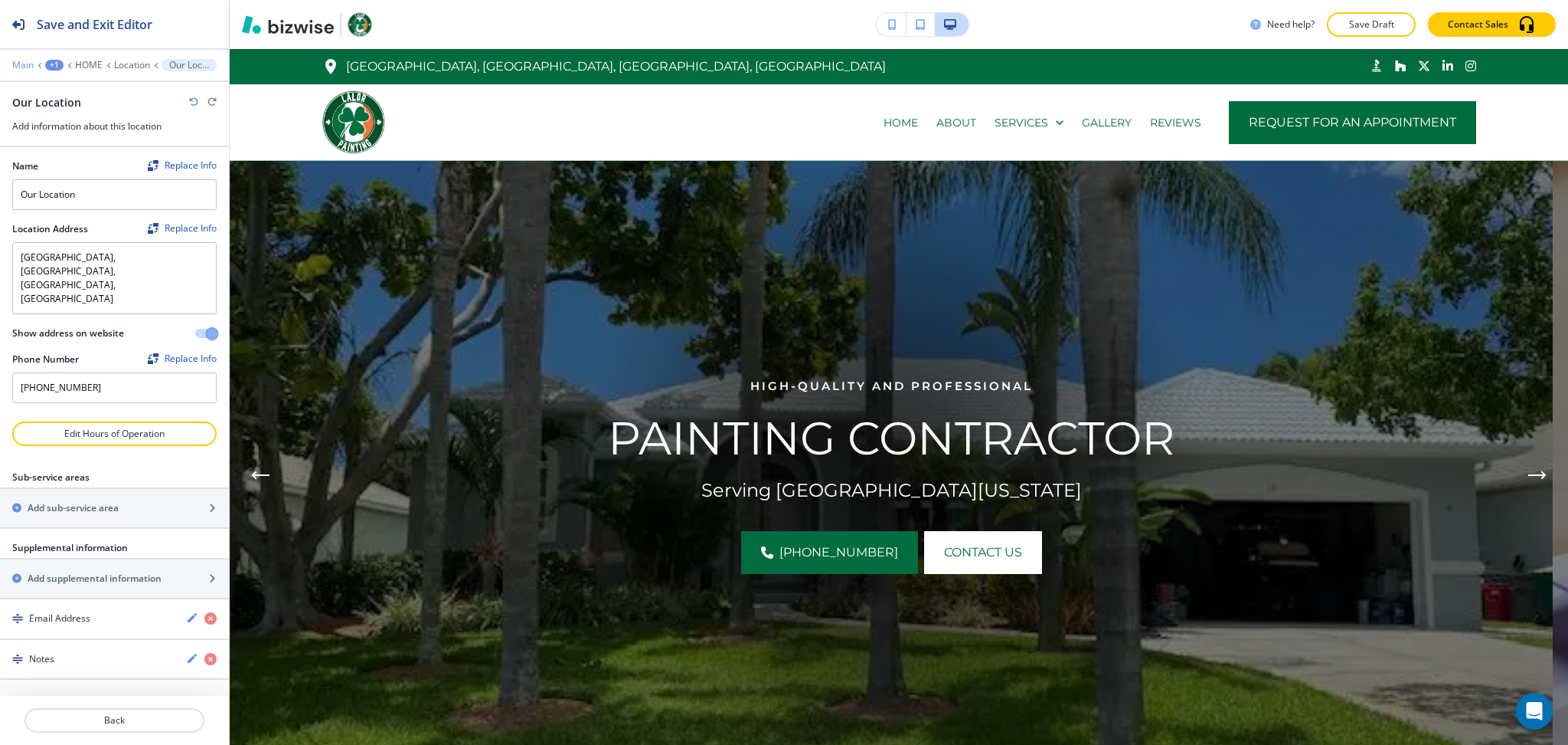
click at [18, 63] on p "Main" at bounding box center [22, 66] width 21 height 11
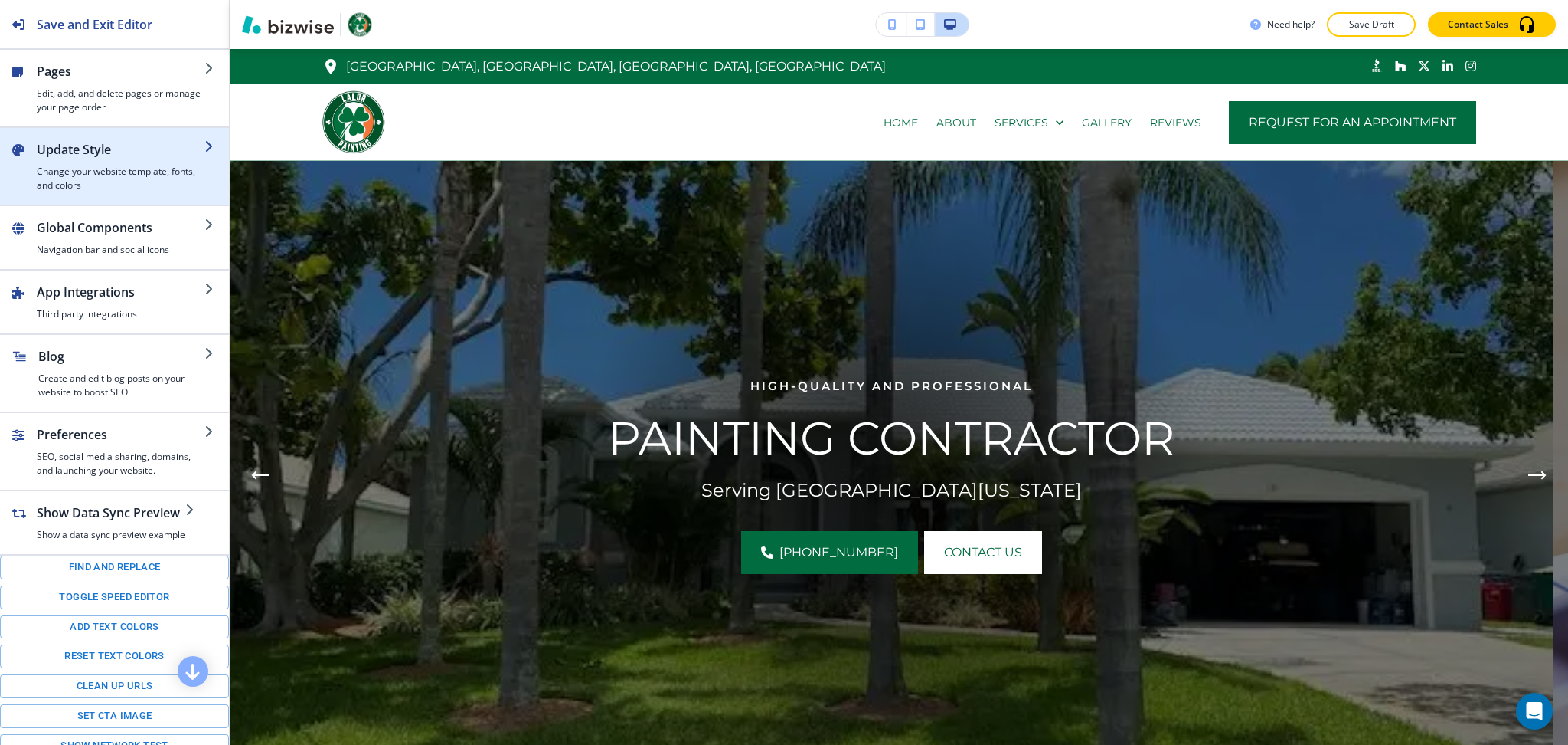
click at [70, 160] on div "button" at bounding box center [121, 162] width 168 height 6
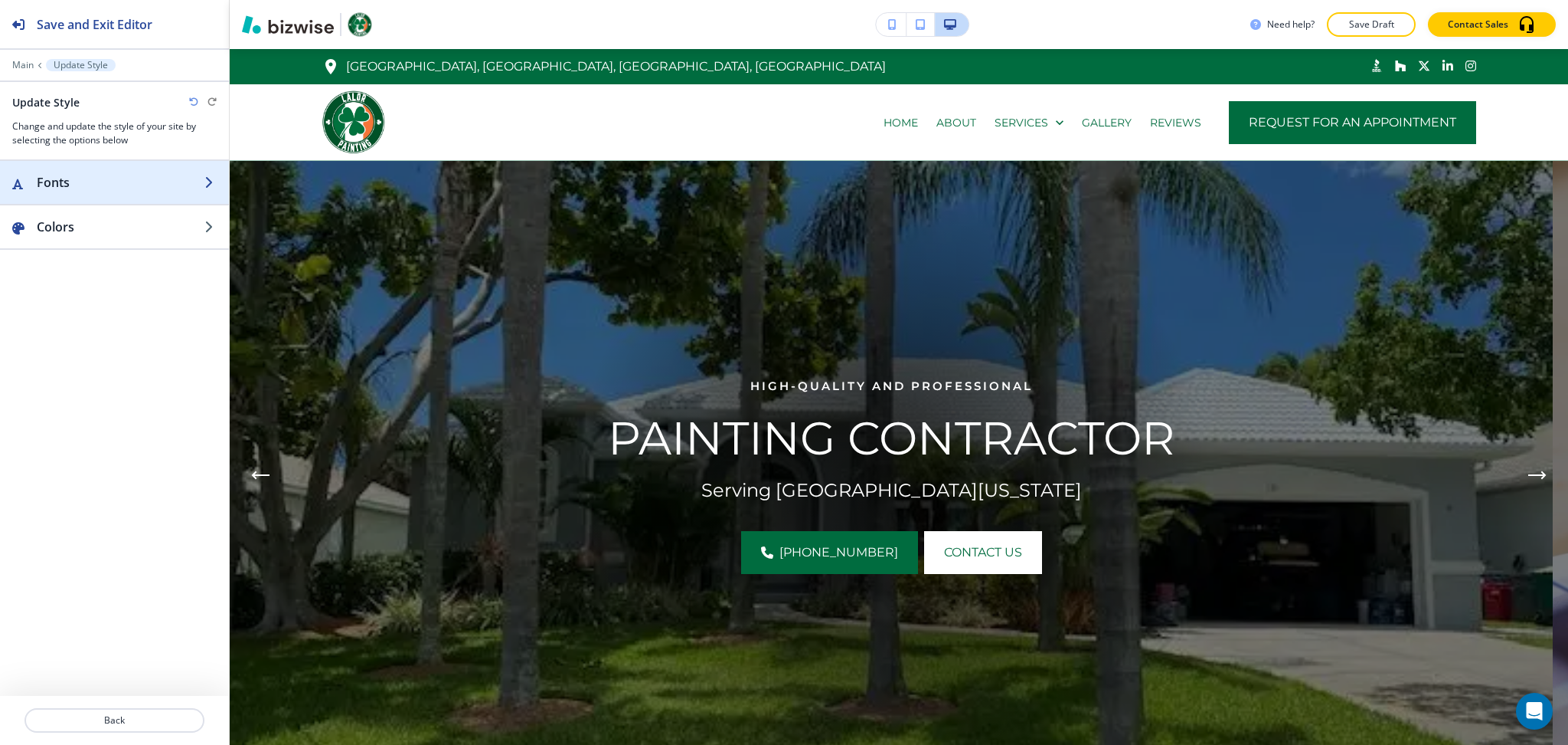
click at [71, 183] on h2 "Fonts" at bounding box center [121, 183] width 168 height 18
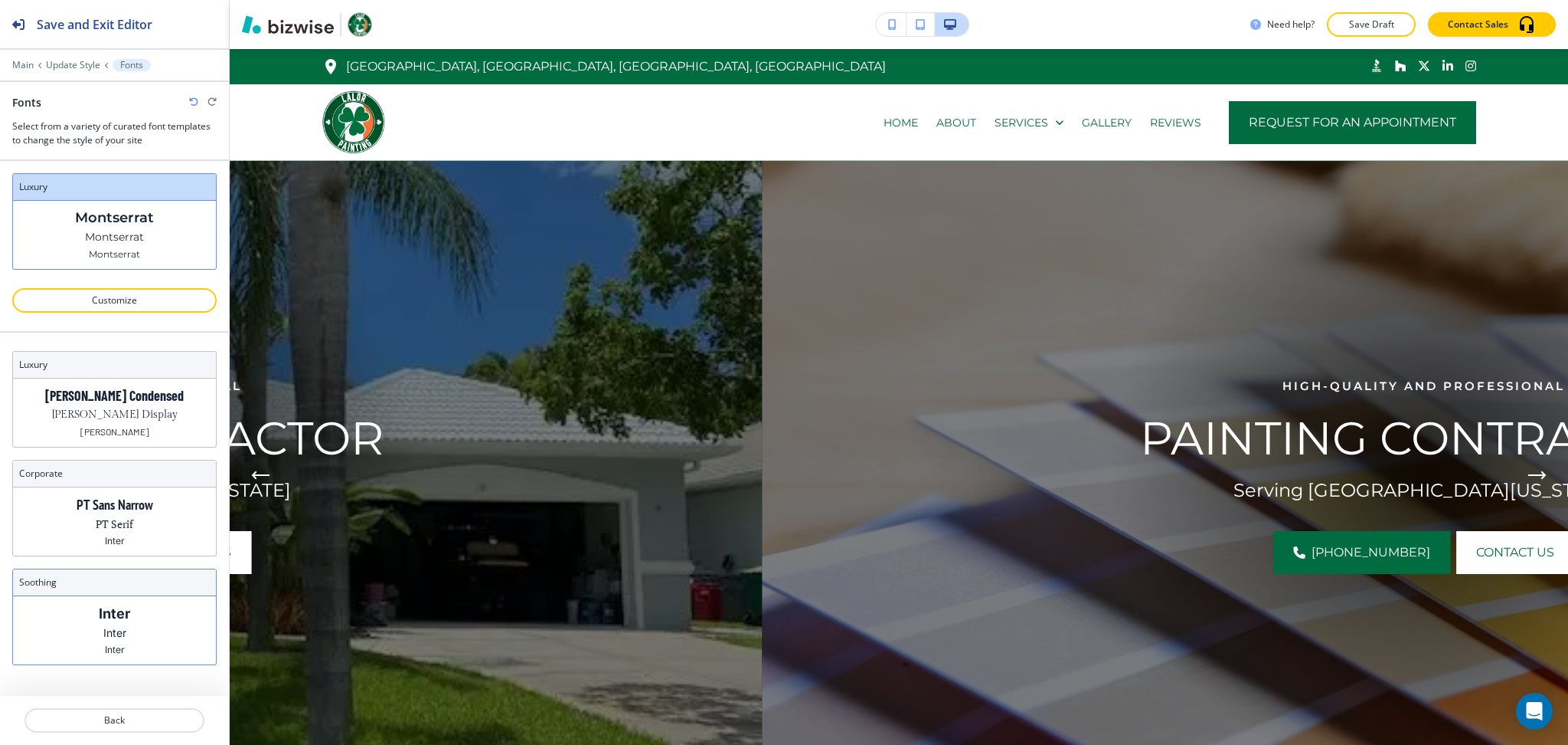
click at [94, 631] on div "Inter Inter Inter" at bounding box center [114, 631] width 203 height 68
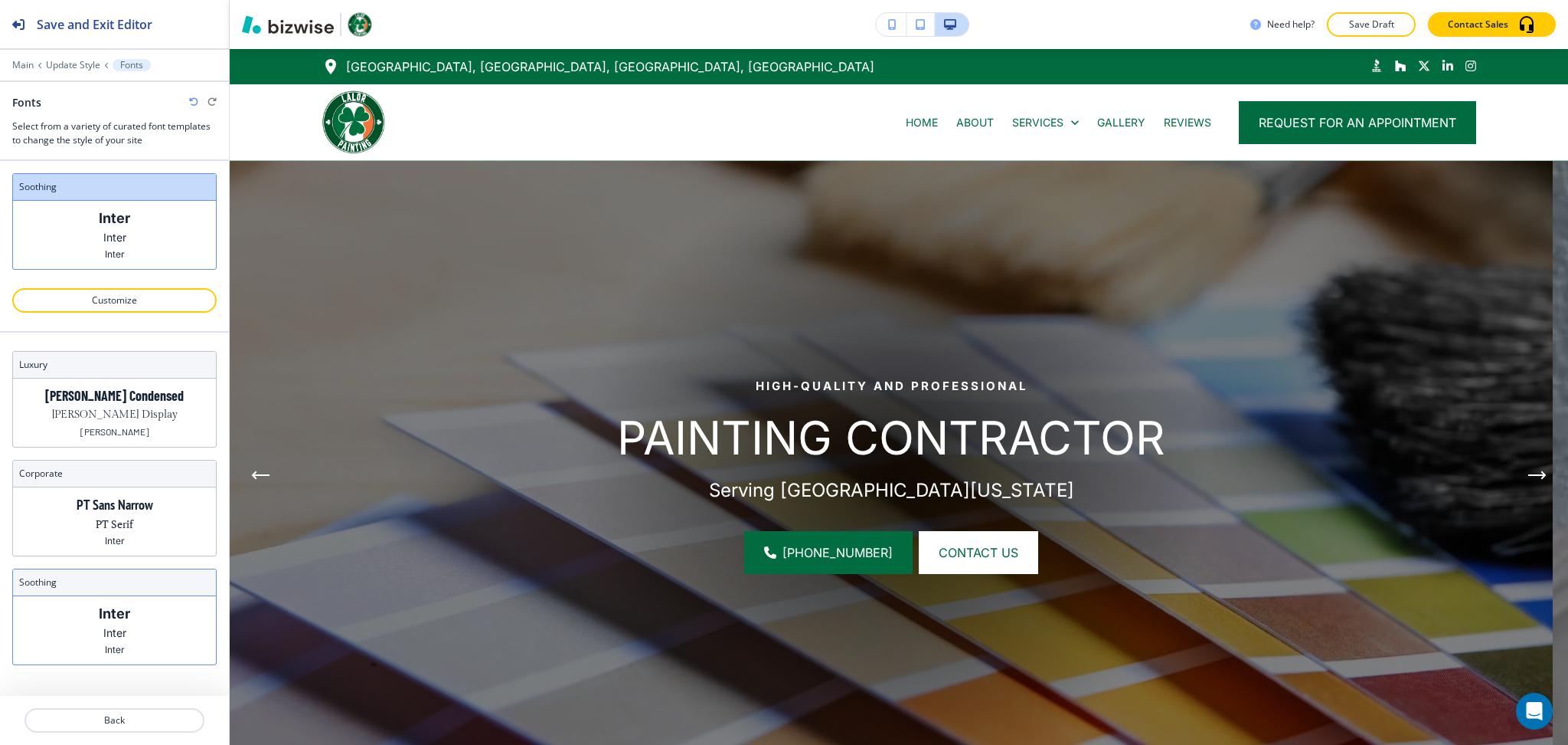
click at [143, 628] on div "Inter Inter Inter" at bounding box center [114, 631] width 203 height 68
click at [142, 509] on p "PT Sans Narrow" at bounding box center [114, 504] width 77 height 16
click at [131, 392] on p "Barlow Condensed" at bounding box center [114, 395] width 138 height 16
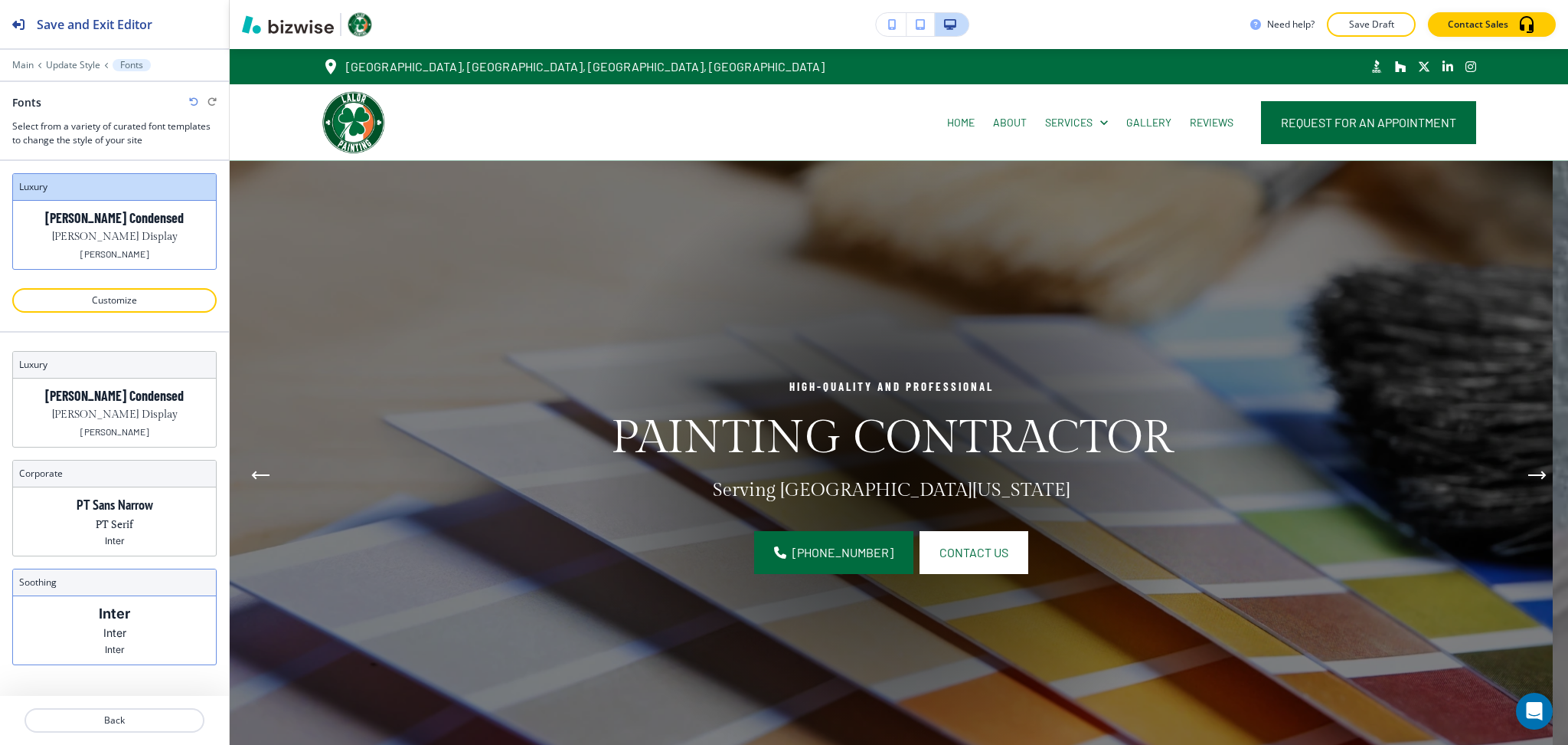
click at [121, 606] on p "Inter" at bounding box center [114, 613] width 31 height 16
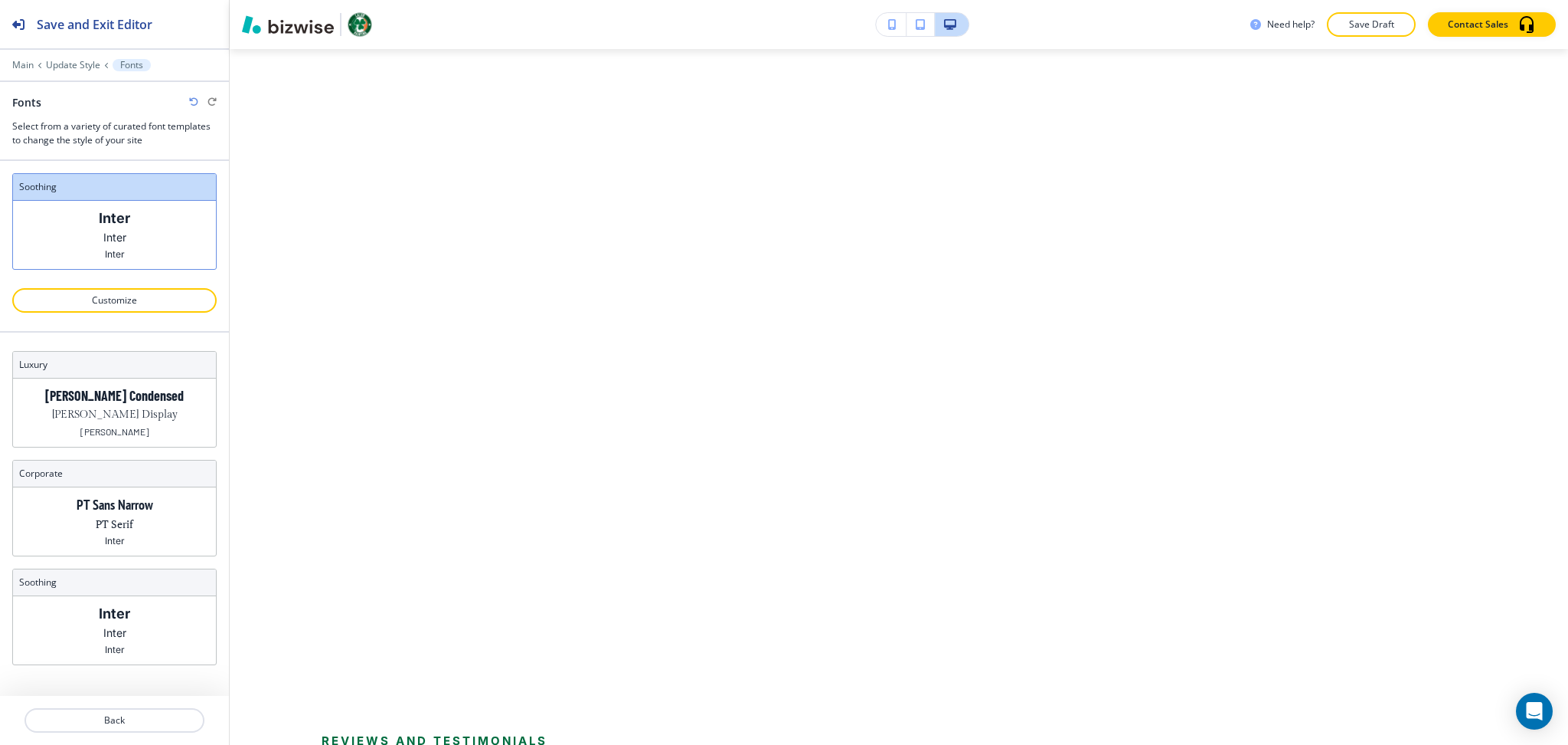
scroll to position [13557, 0]
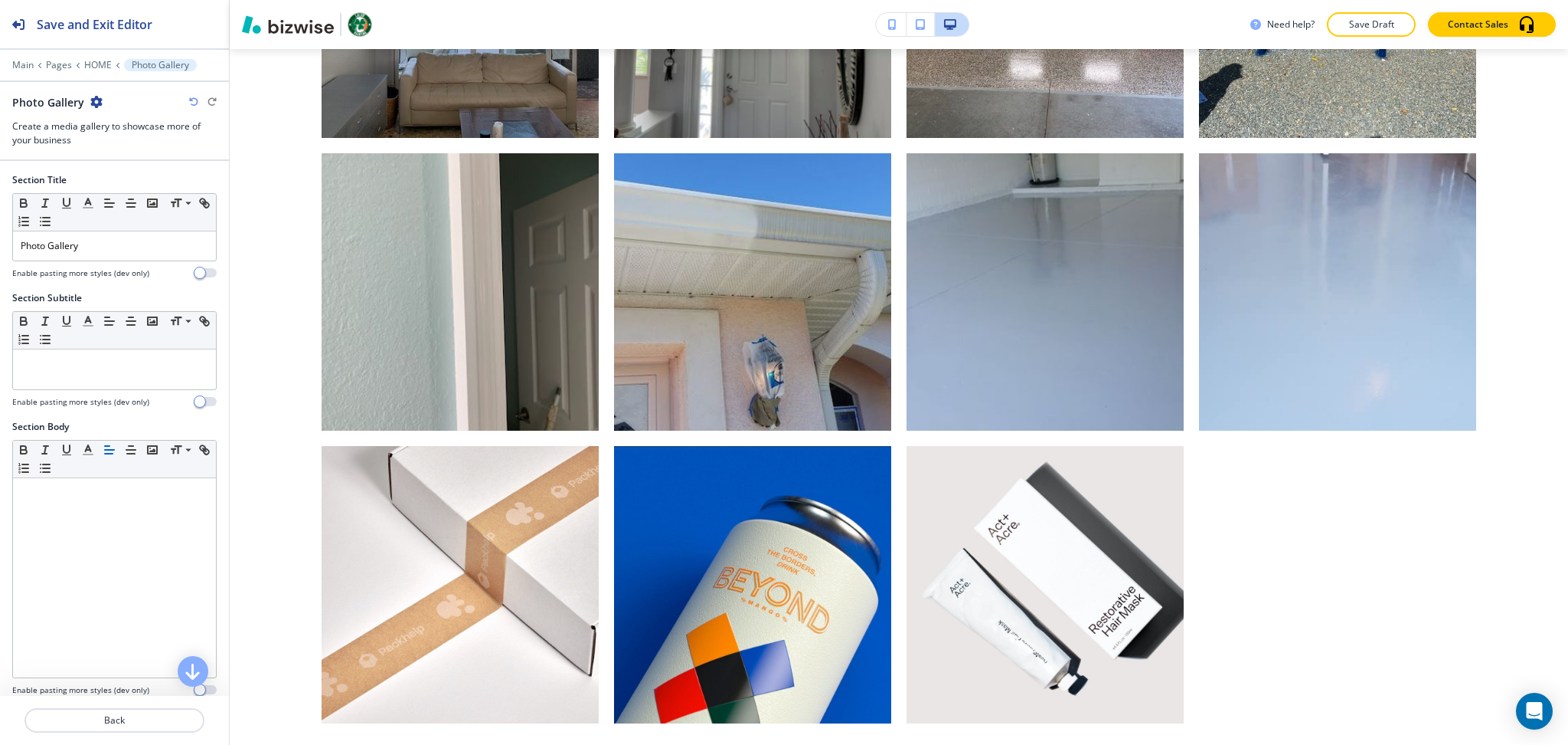
scroll to position [13632, 0]
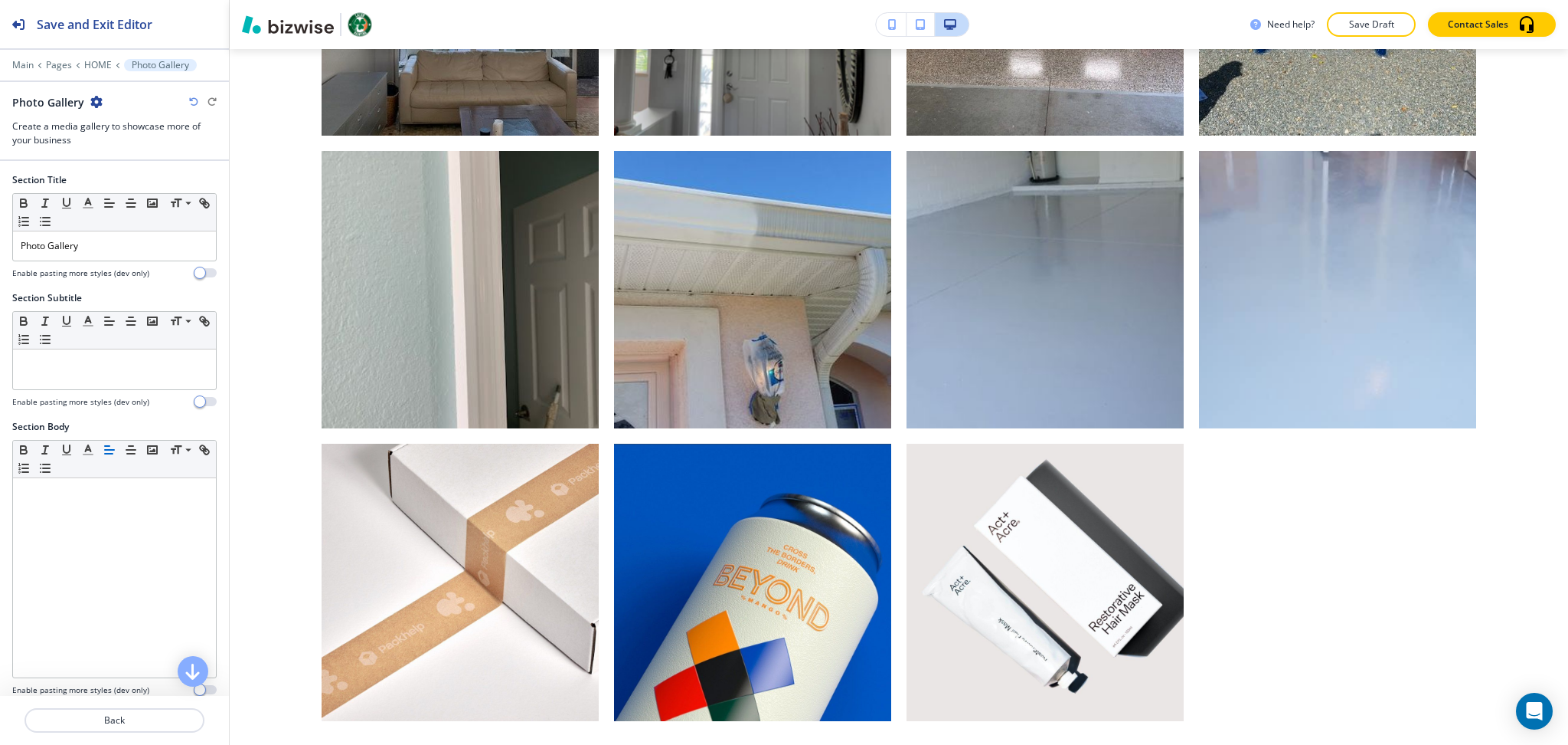
click at [98, 96] on icon "button" at bounding box center [96, 102] width 12 height 12
click at [135, 186] on p "Delete Section" at bounding box center [137, 182] width 78 height 14
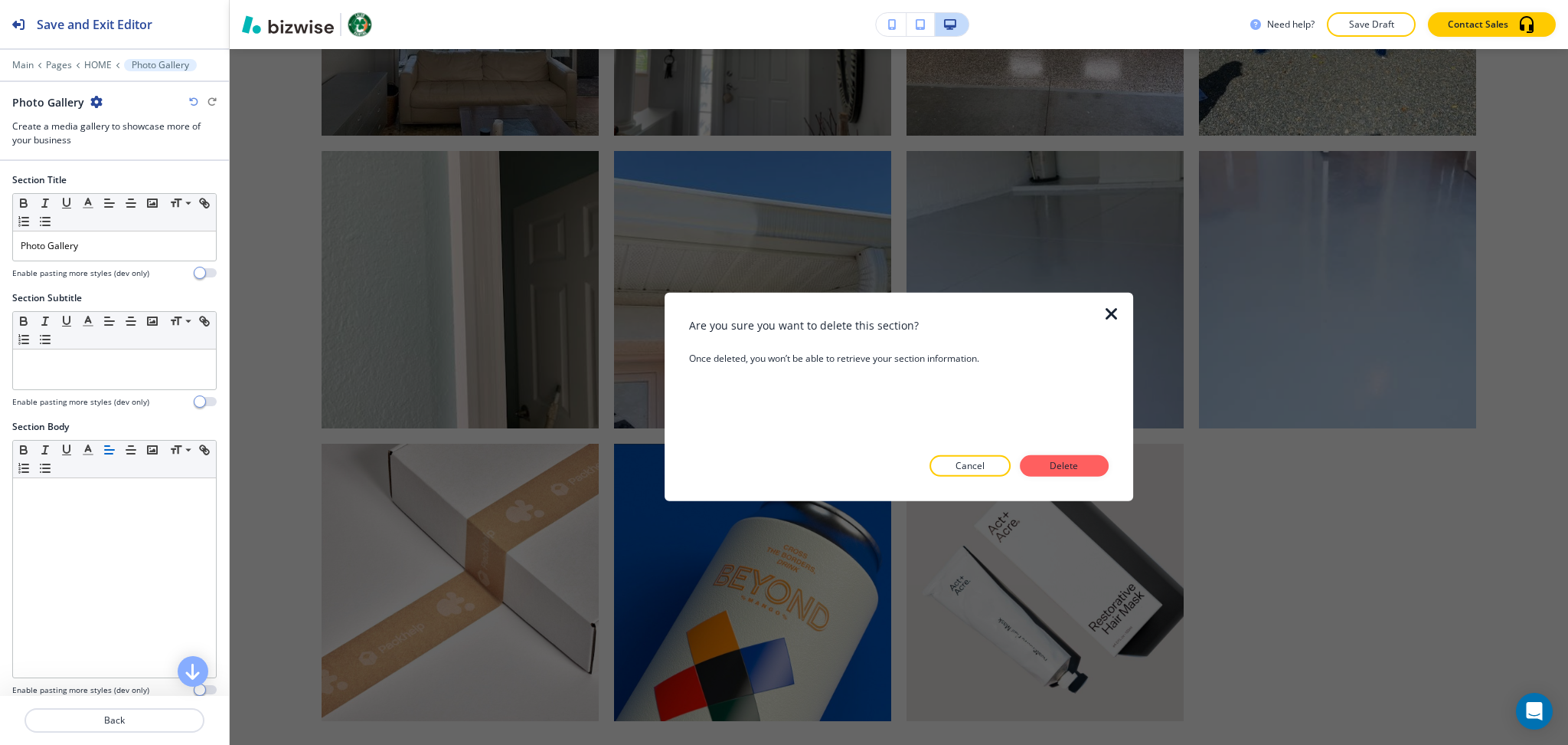
click at [1060, 478] on div at bounding box center [899, 488] width 420 height 25
click at [1061, 466] on p "Delete" at bounding box center [1065, 465] width 37 height 14
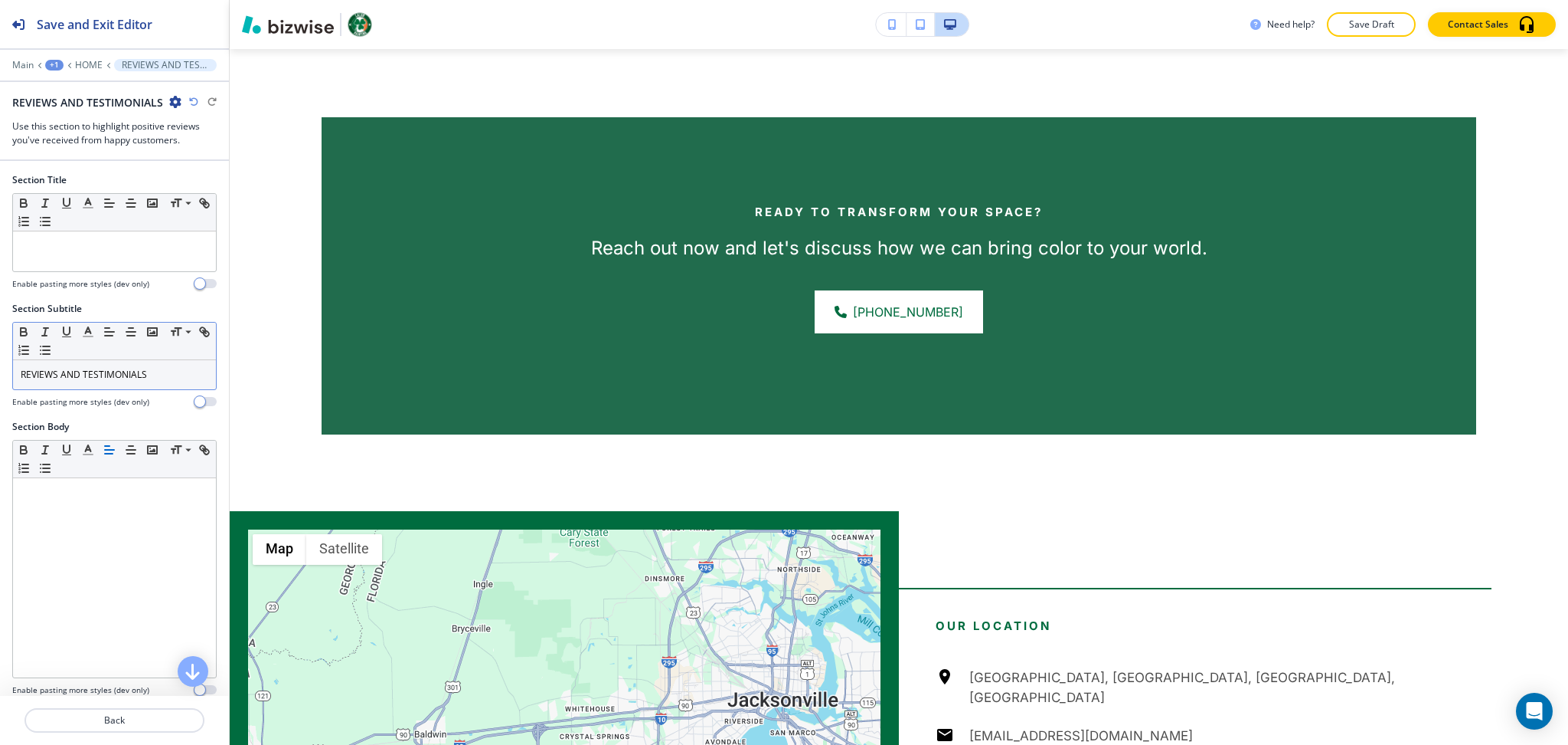
click at [169, 371] on p "REVIEWS AND TESTIMONIALS" at bounding box center [114, 374] width 187 height 14
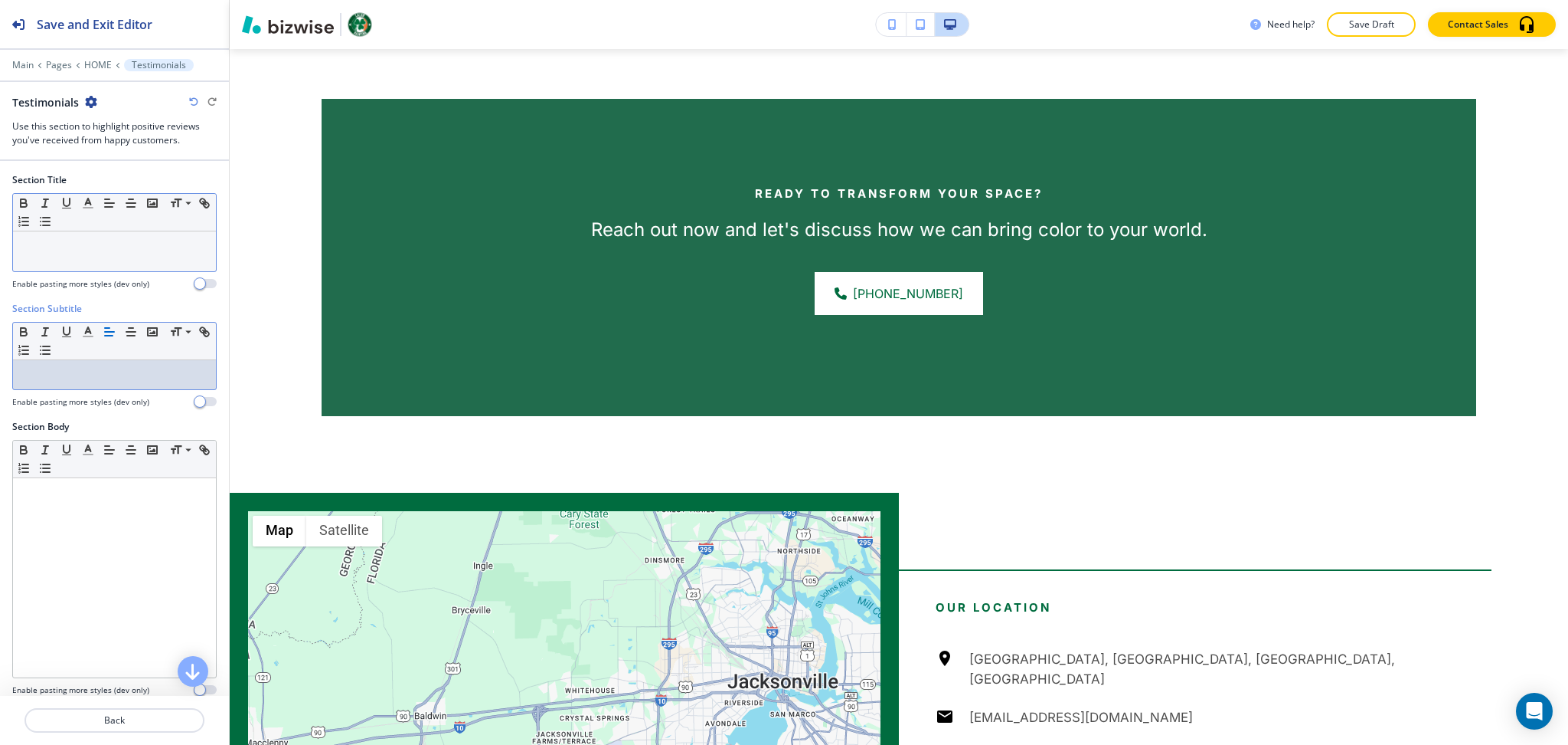
click at [140, 265] on div at bounding box center [114, 251] width 203 height 40
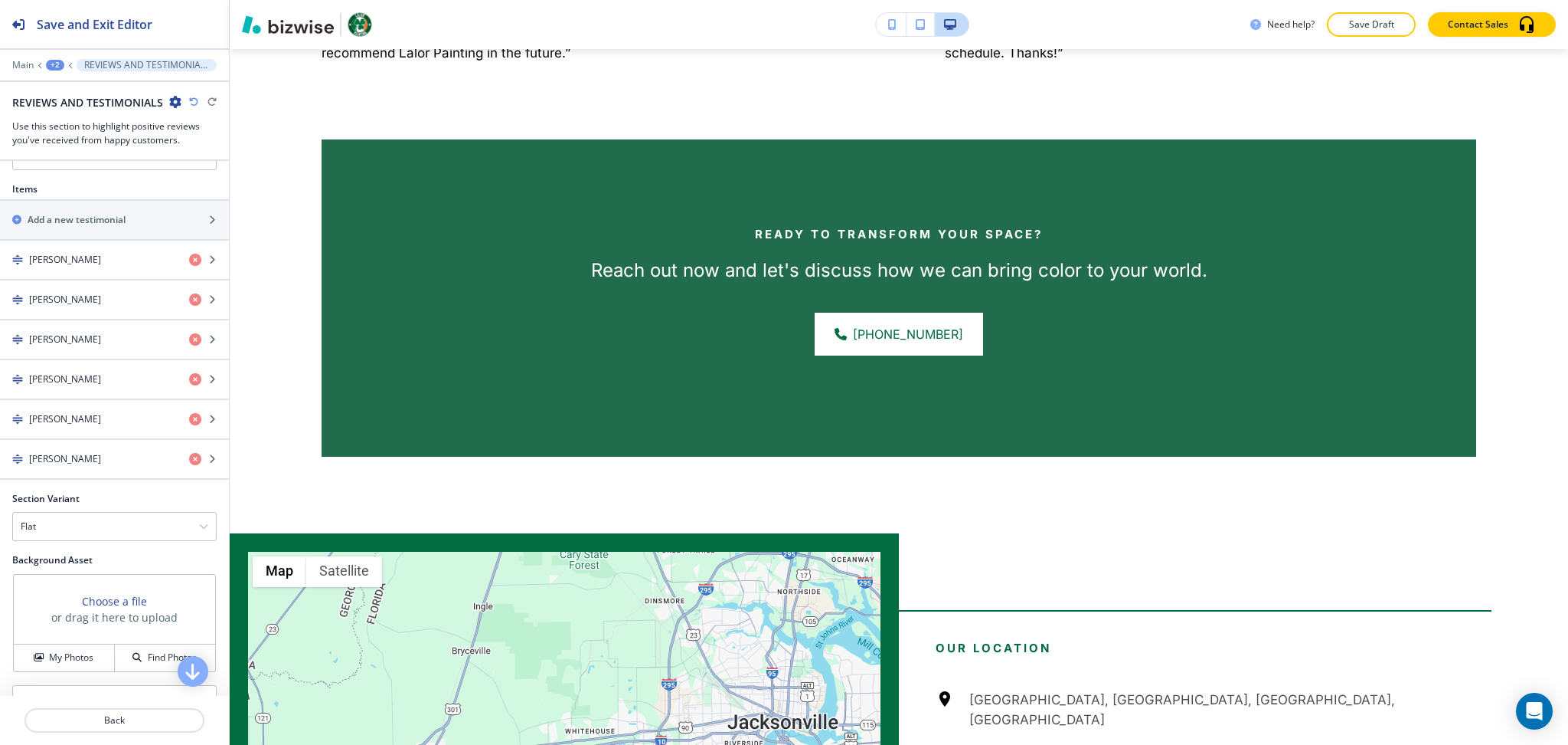
scroll to position [588, 0]
click at [102, 528] on div "Flat" at bounding box center [114, 524] width 203 height 28
click at [93, 552] on h4 "Slider" at bounding box center [114, 551] width 187 height 14
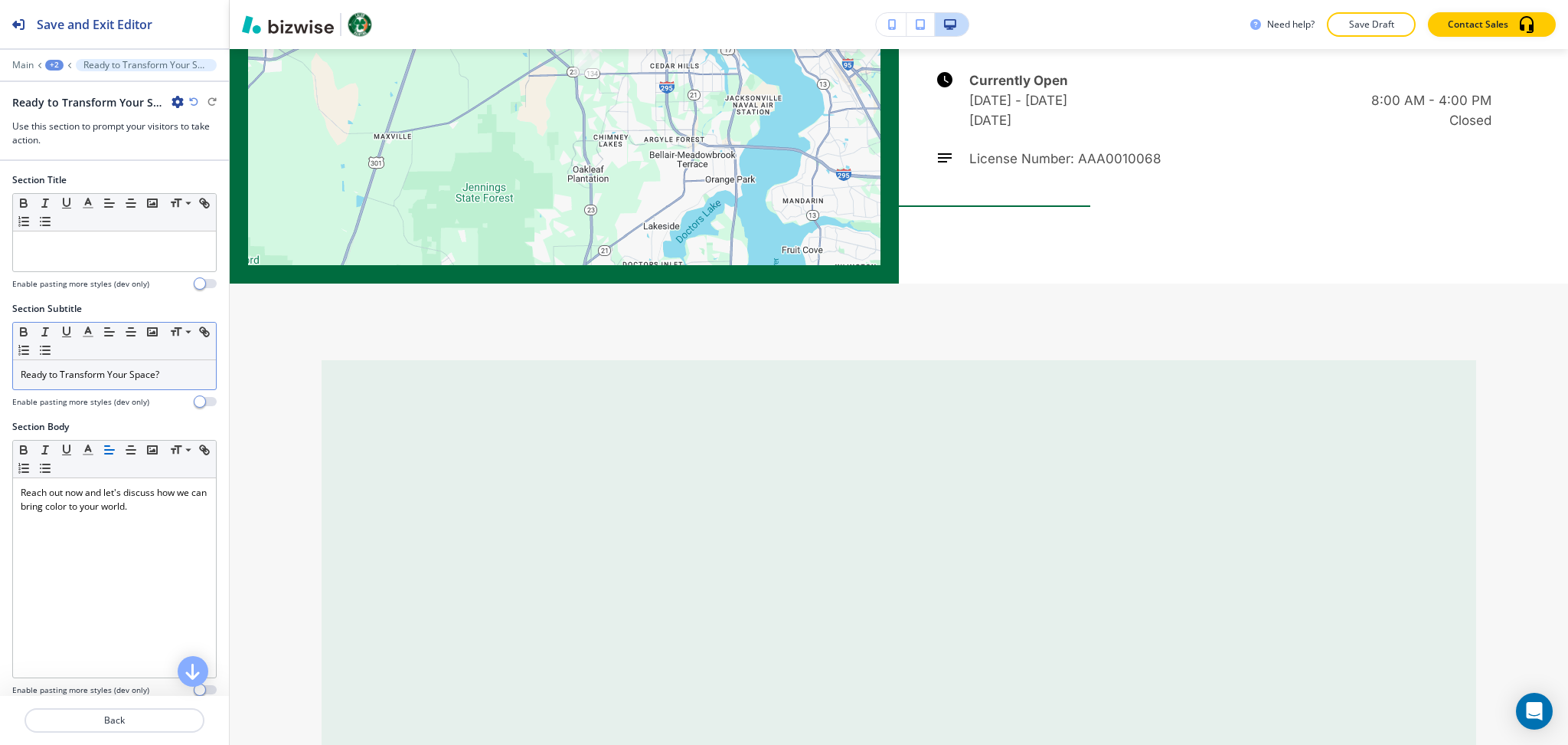
scroll to position [14061, 0]
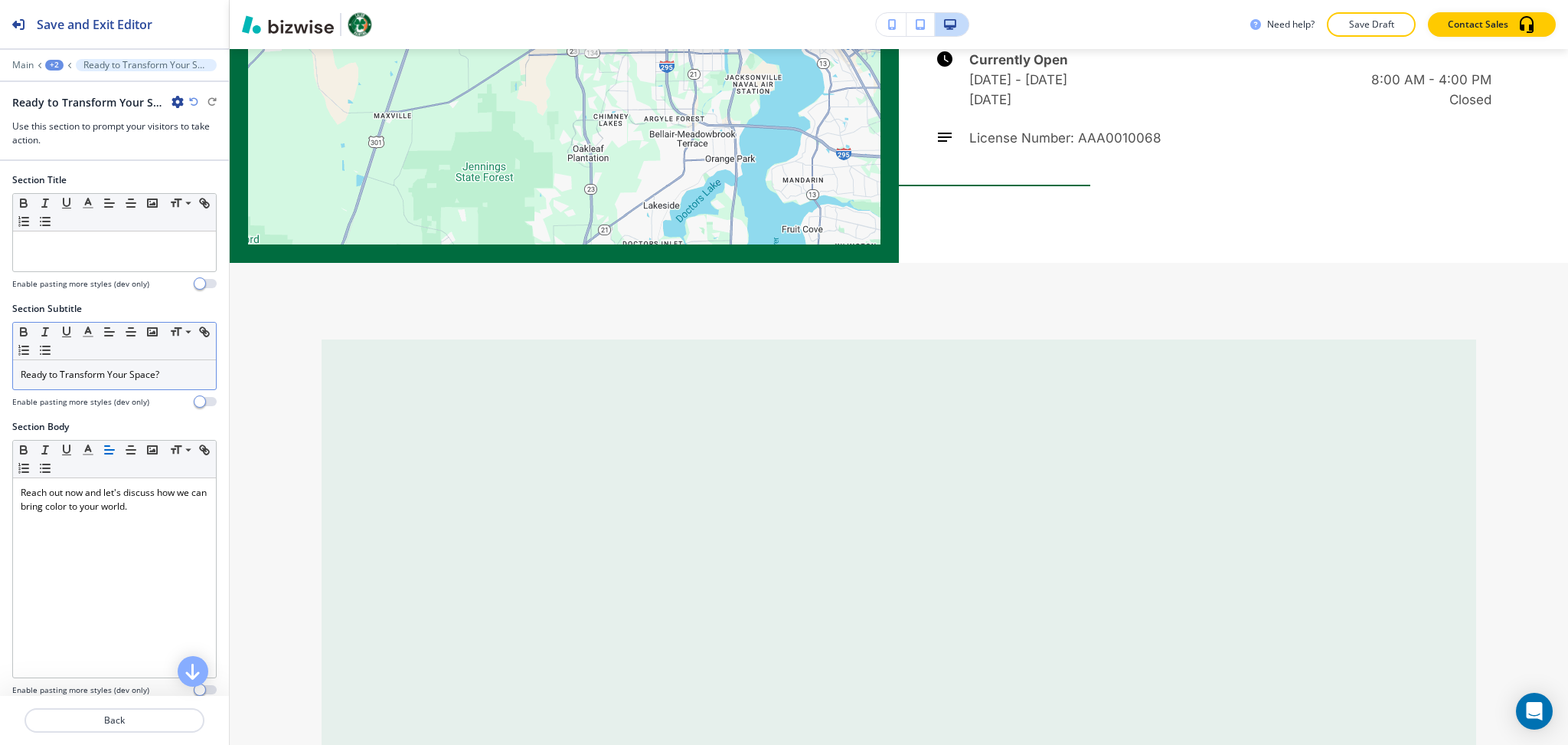
click at [163, 376] on p "Ready to Transform Your Space?" at bounding box center [114, 374] width 187 height 14
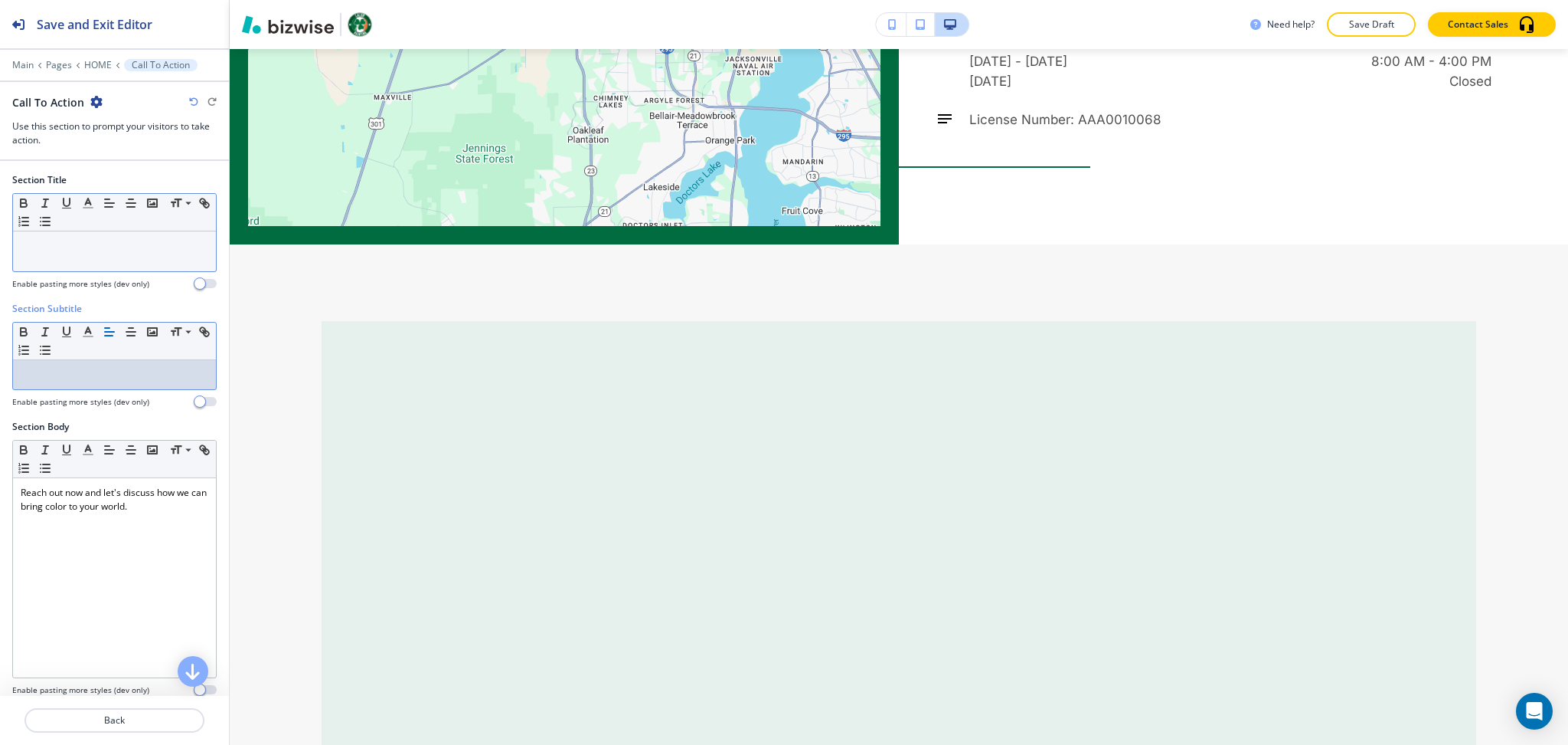
click at [127, 239] on p at bounding box center [114, 246] width 187 height 14
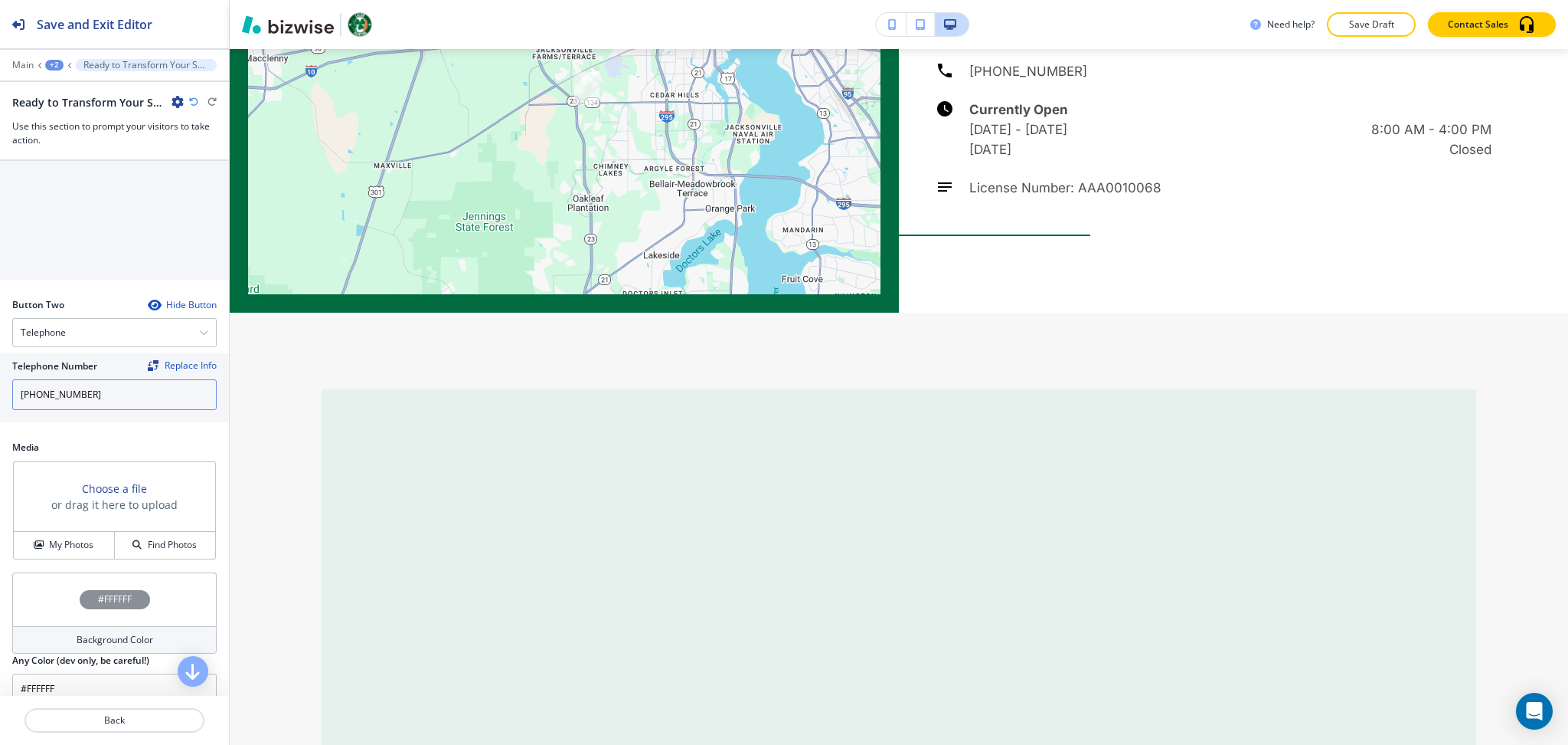
scroll to position [611, 0]
drag, startPoint x: 27, startPoint y: 385, endPoint x: 0, endPoint y: 385, distance: 27.0
click at [0, 385] on div "Telephone Number Replace Info (941) 270-1338" at bounding box center [114, 379] width 229 height 69
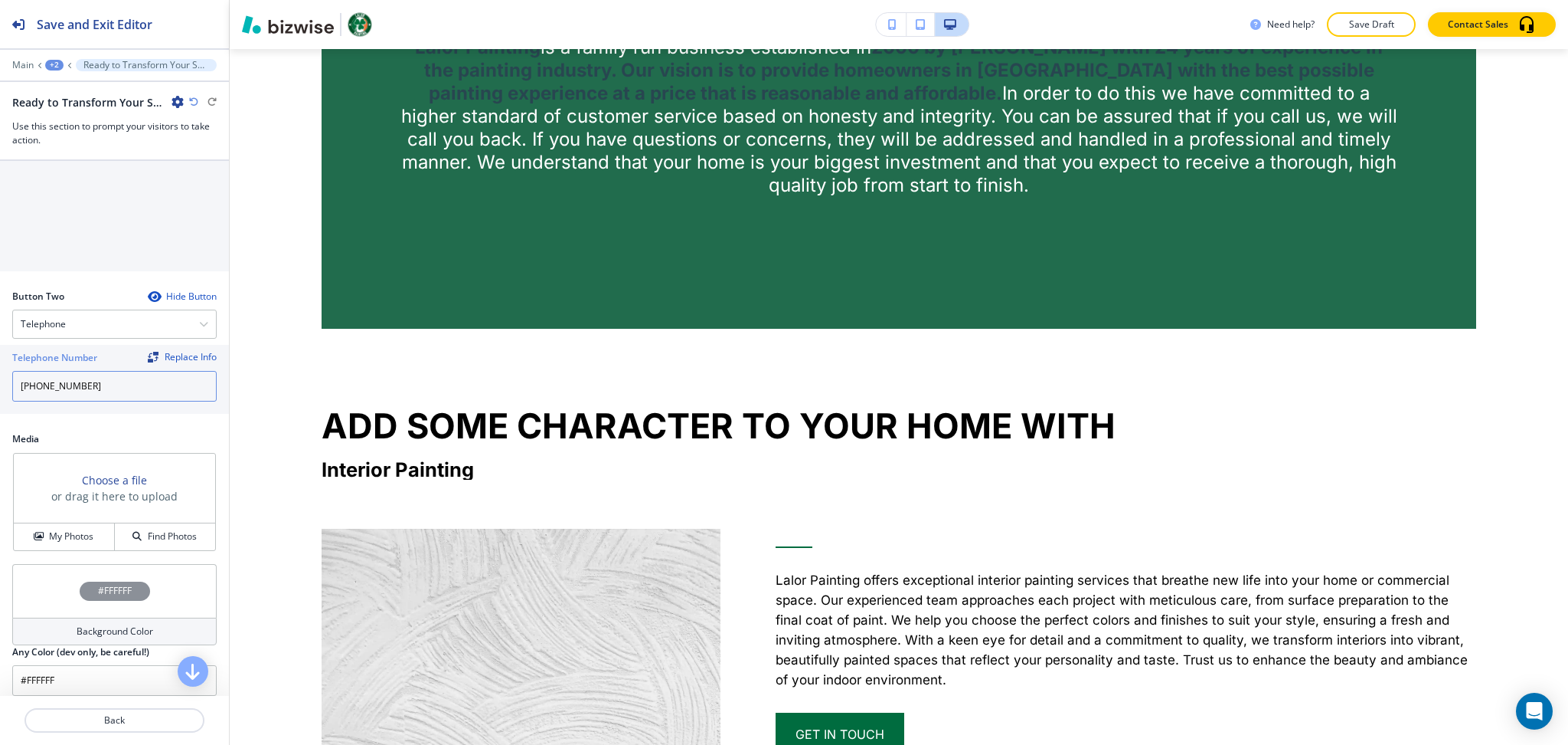
scroll to position [0, 0]
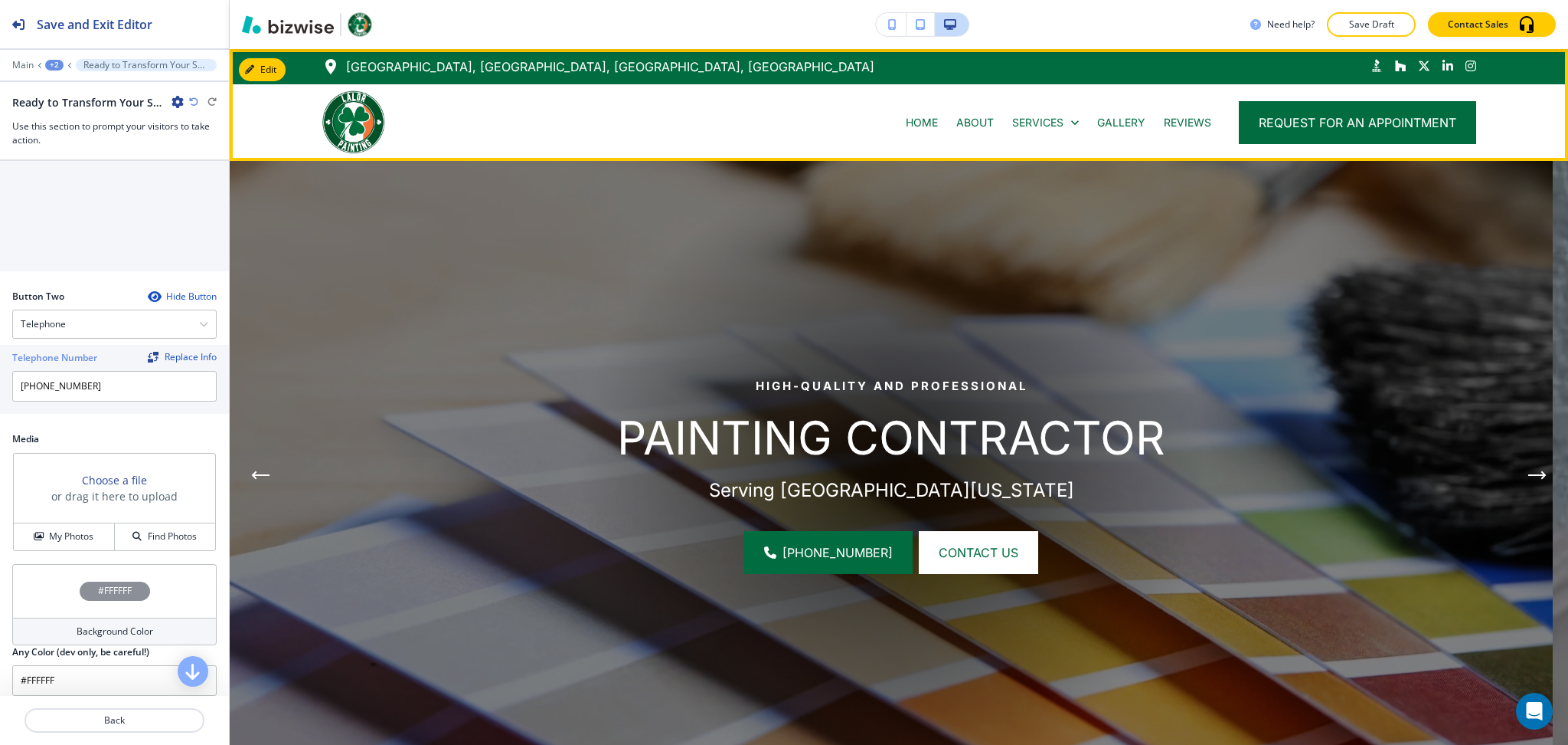
click at [261, 68] on button "Edit" at bounding box center [262, 69] width 47 height 23
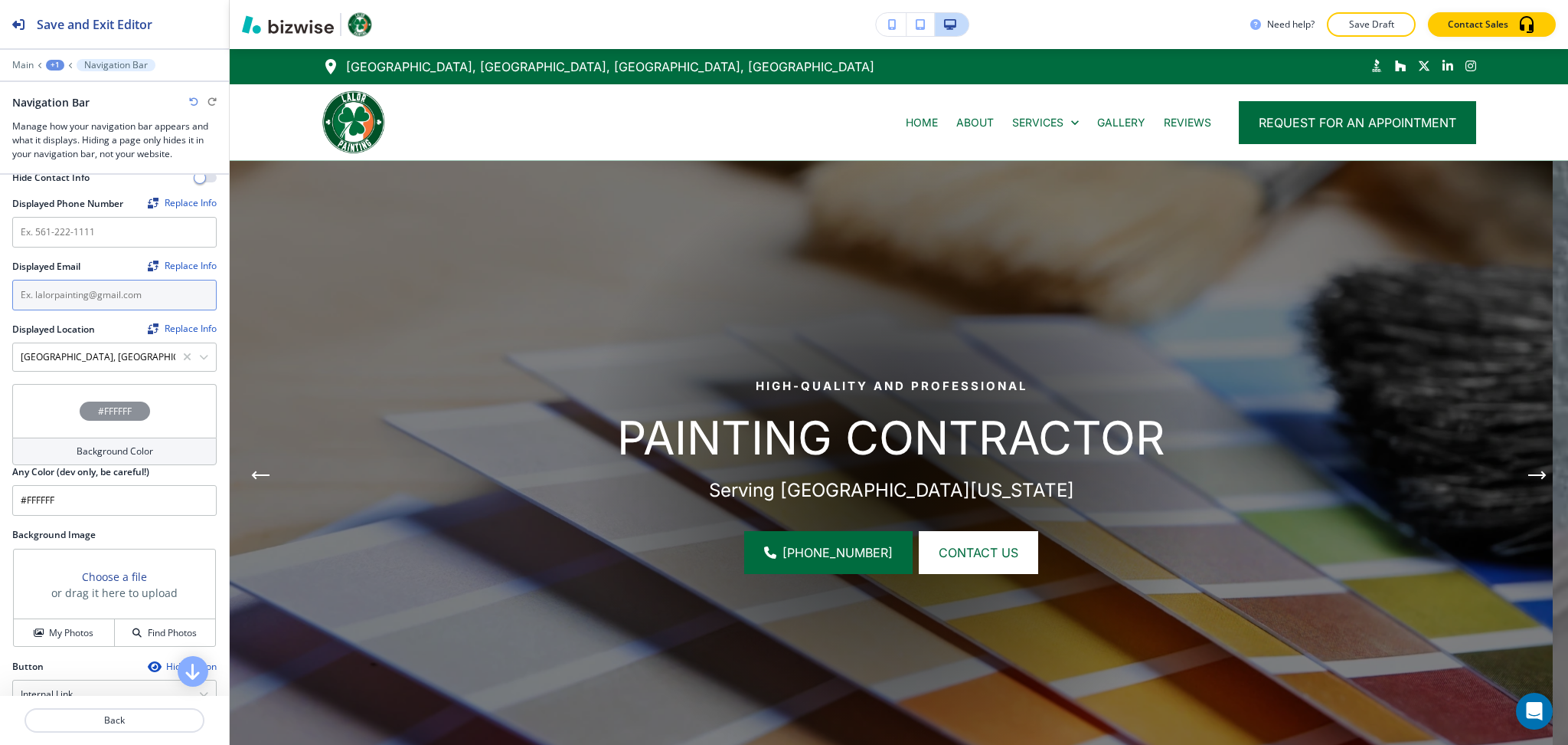
scroll to position [408, 0]
paste input "(941) 270-1338"
click at [97, 216] on input "text" at bounding box center [114, 230] width 205 height 30
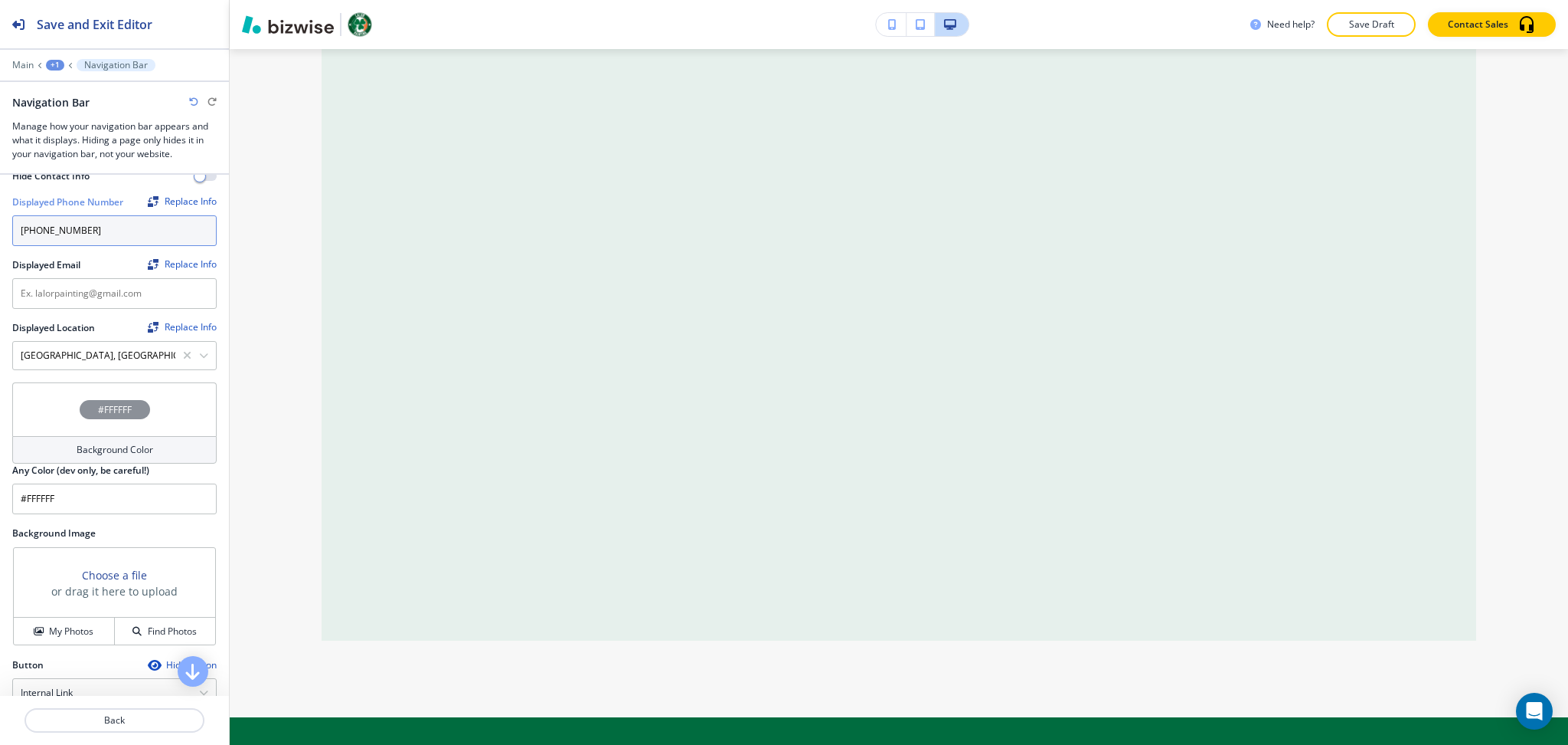
scroll to position [14413, 0]
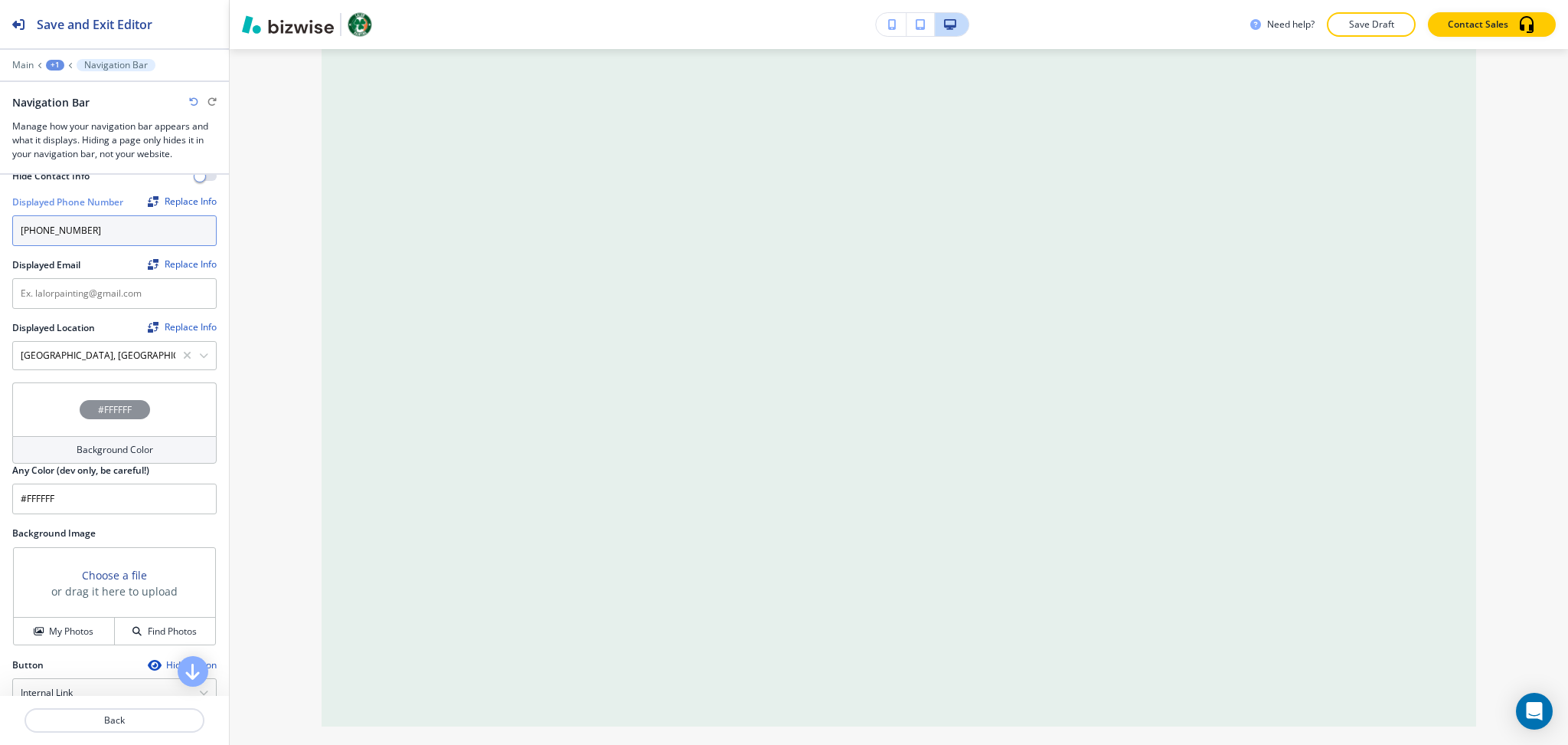
type input "(941) 270-1338"
drag, startPoint x: 1124, startPoint y: 382, endPoint x: 952, endPoint y: 381, distance: 172.0
copy h6 "lalorpainting@gmail.com"
click at [86, 287] on input "text" at bounding box center [114, 293] width 205 height 30
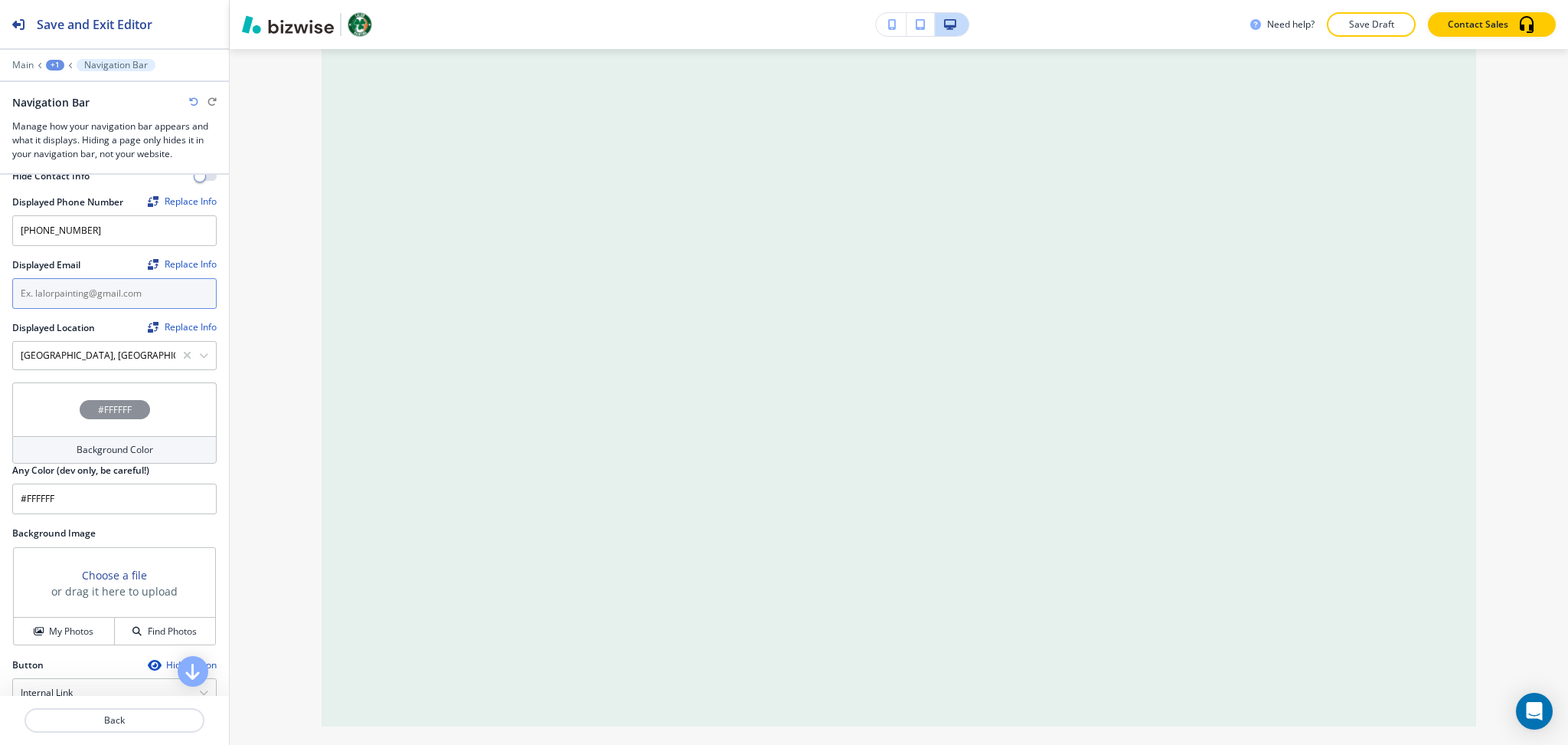
paste input "lalorpainting@gmail.com"
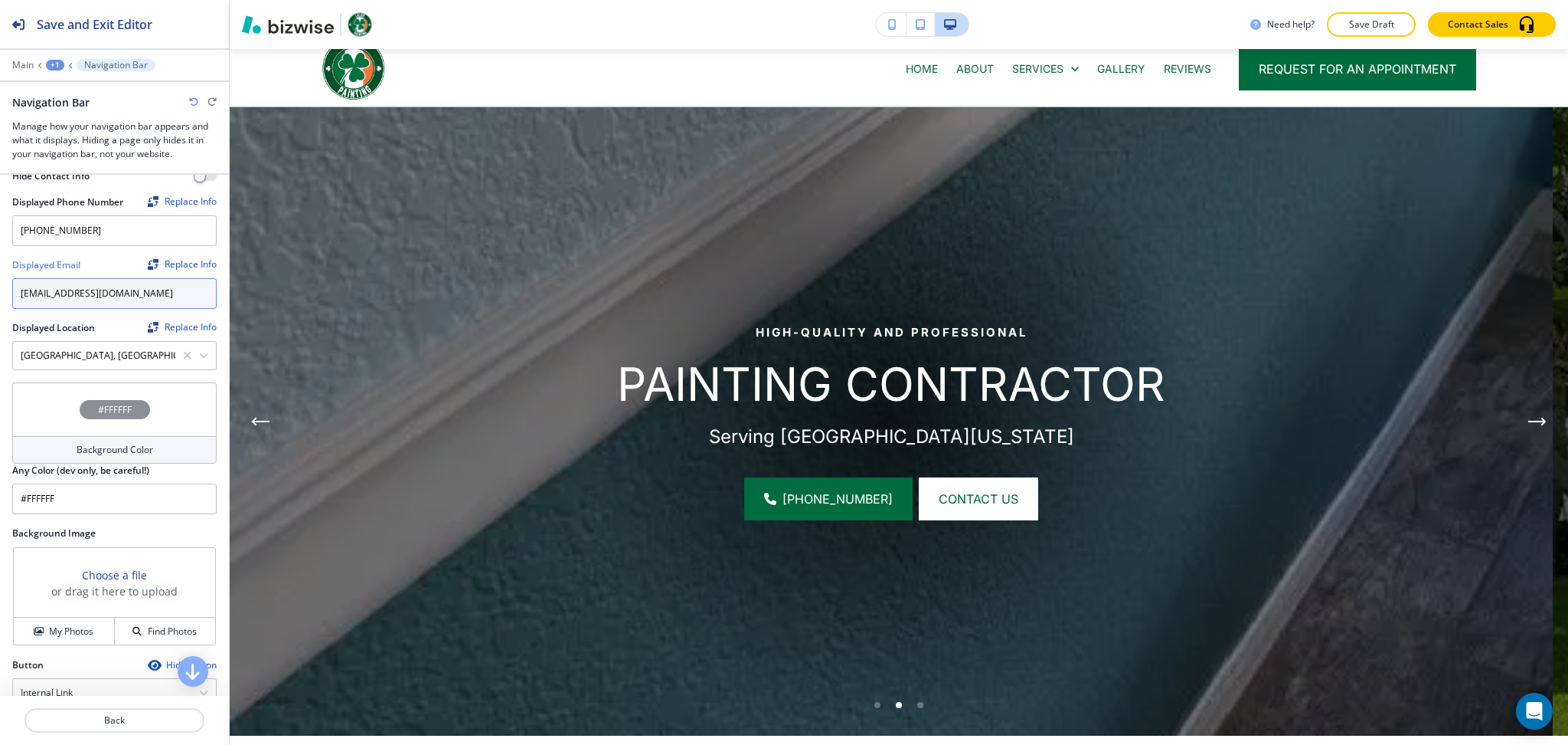
scroll to position [0, 0]
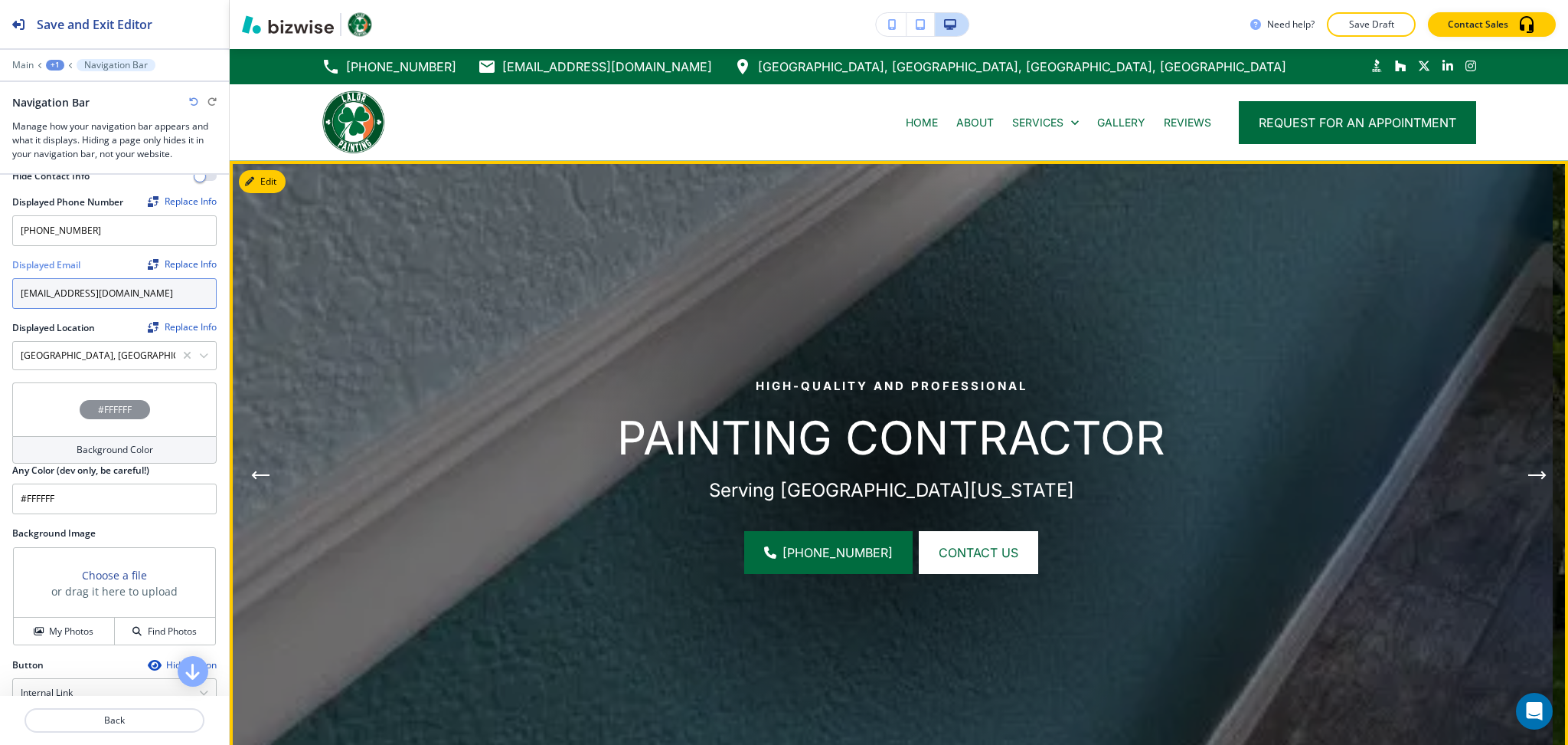
type input "lalorpainting@gmail.com"
click at [1528, 475] on icon "Next Hero Image" at bounding box center [1538, 475] width 18 height 9
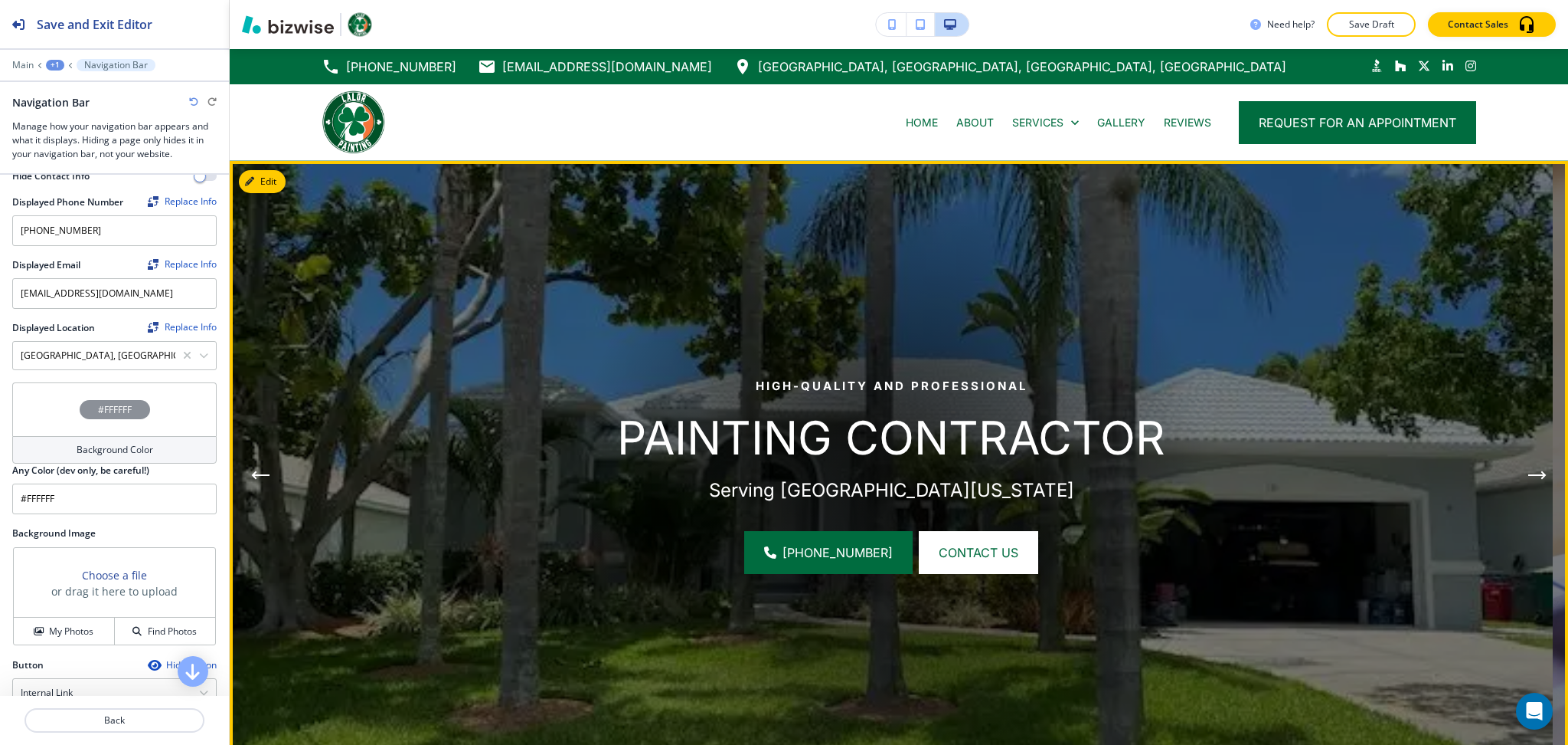
click at [1528, 475] on icon "Next Hero Image" at bounding box center [1538, 475] width 18 height 9
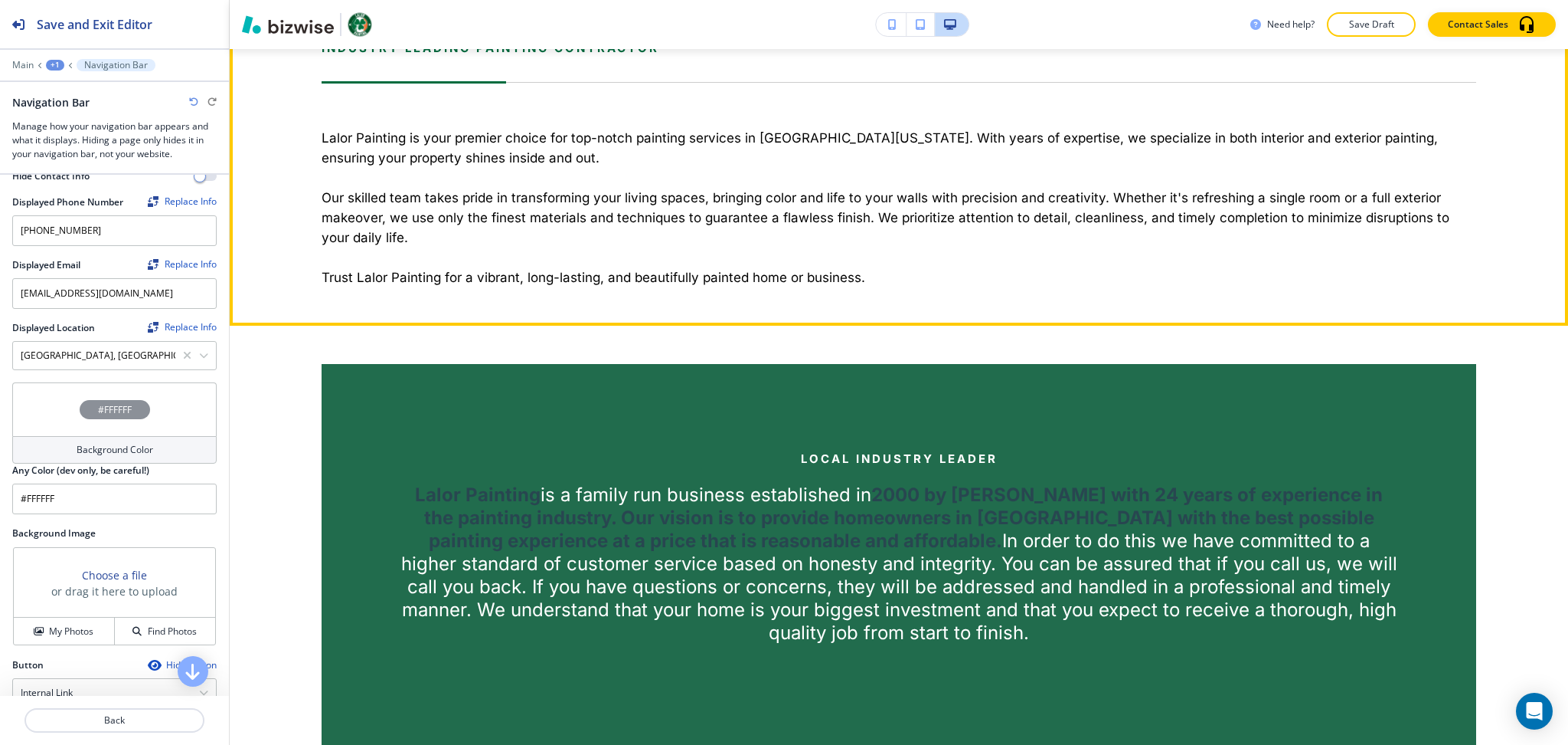
scroll to position [1020, 0]
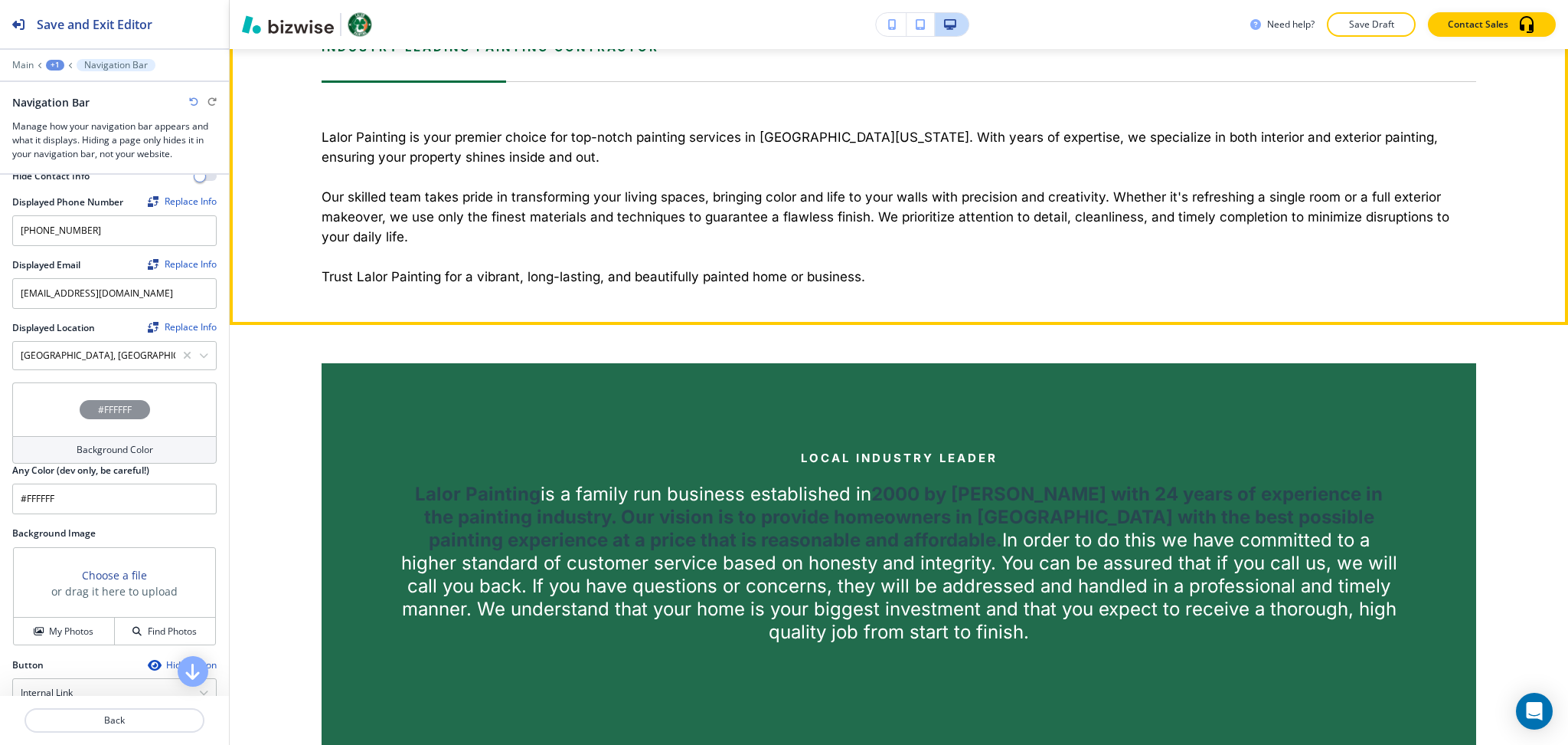
drag, startPoint x: 268, startPoint y: 171, endPoint x: 241, endPoint y: 214, distance: 50.8
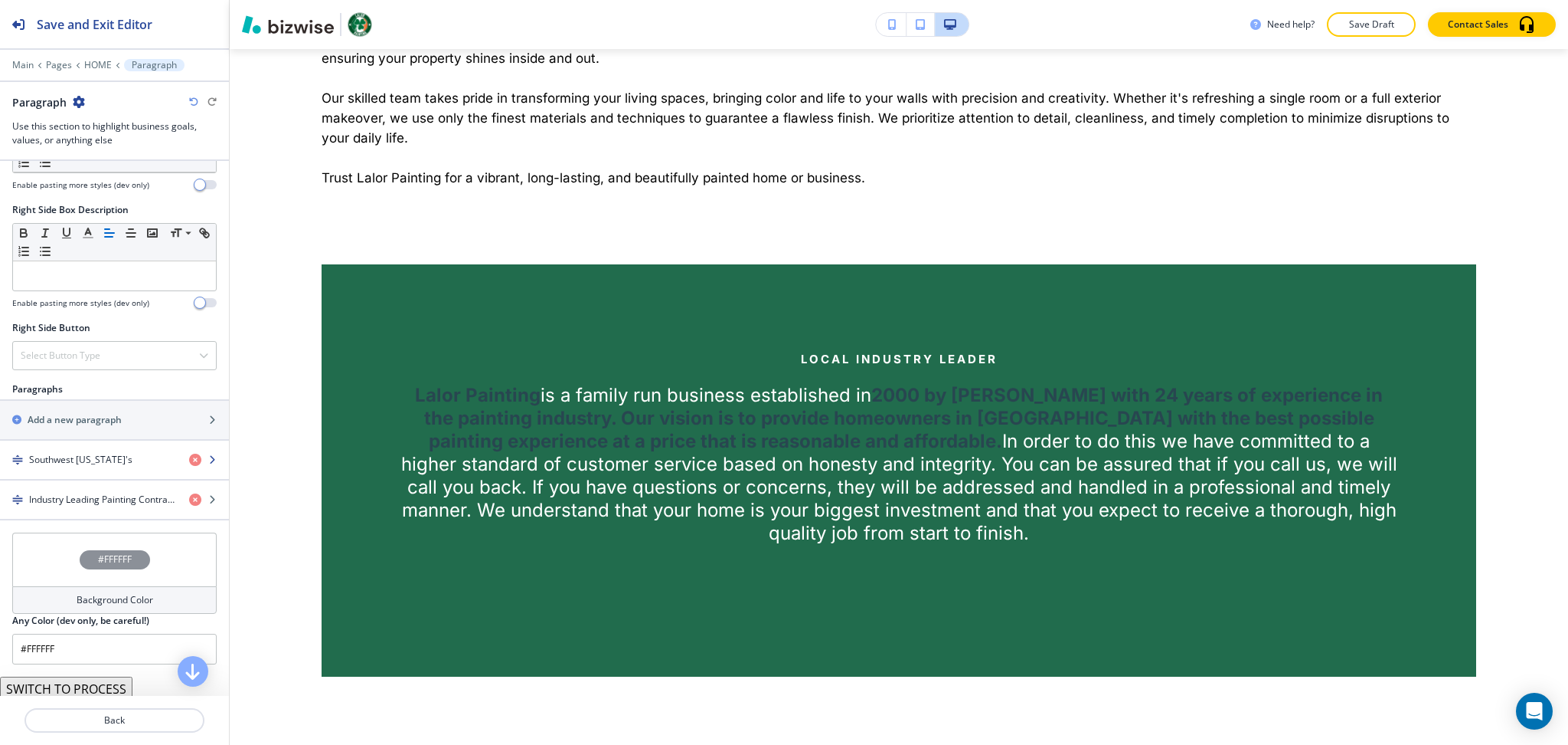
scroll to position [788, 0]
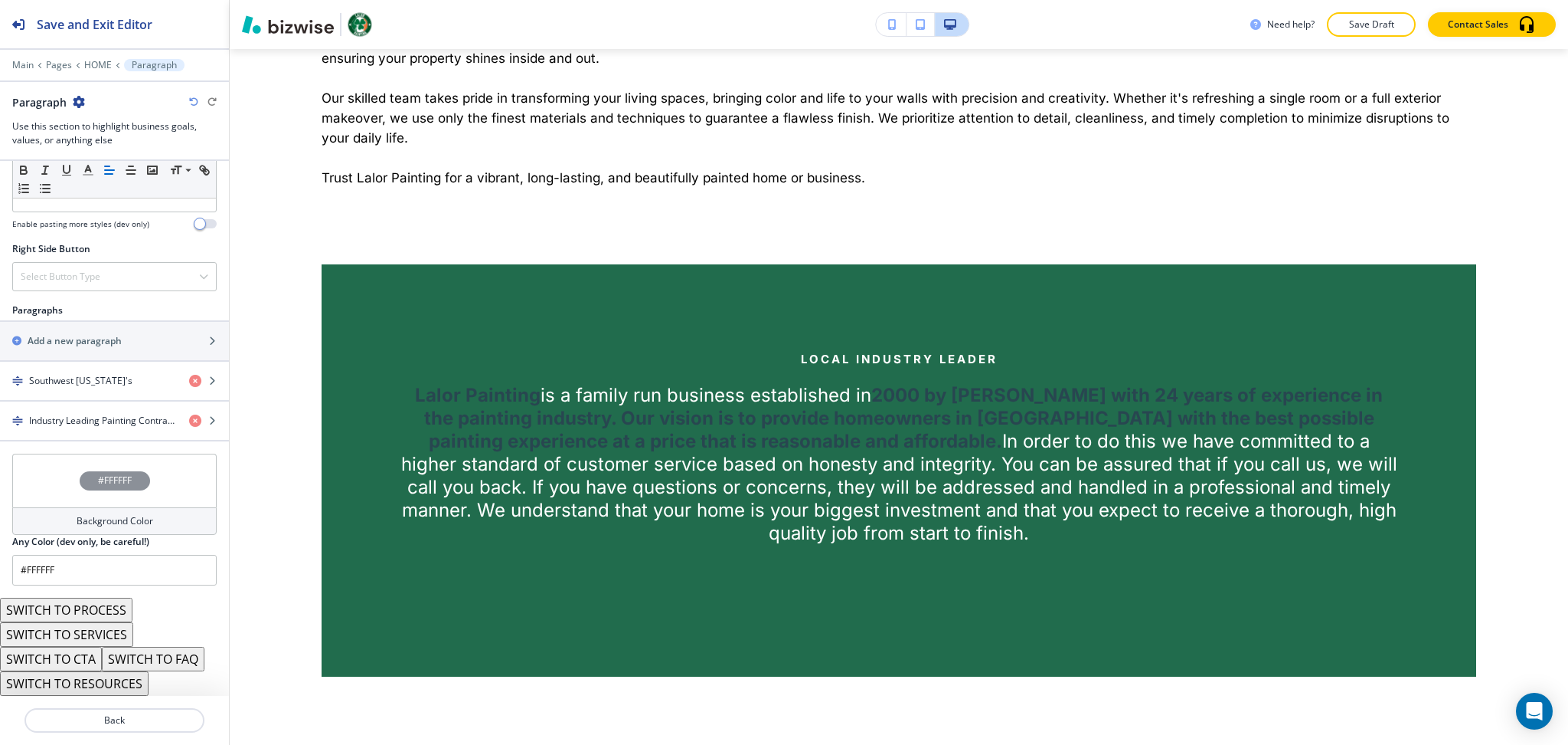
click at [103, 631] on button "SWITCH TO SERVICES" at bounding box center [66, 634] width 133 height 25
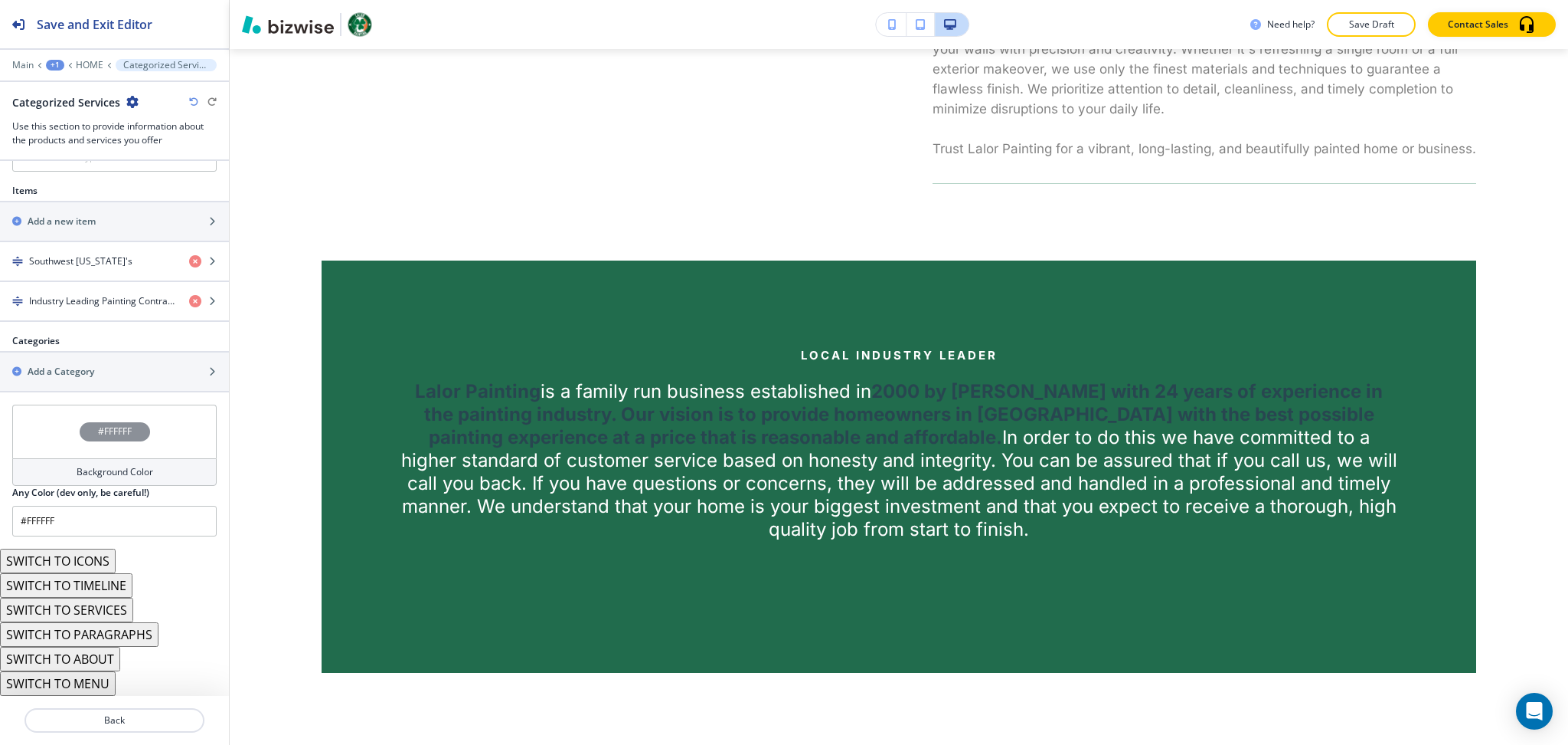
click at [97, 655] on button "SWITCH TO ABOUT" at bounding box center [60, 658] width 120 height 25
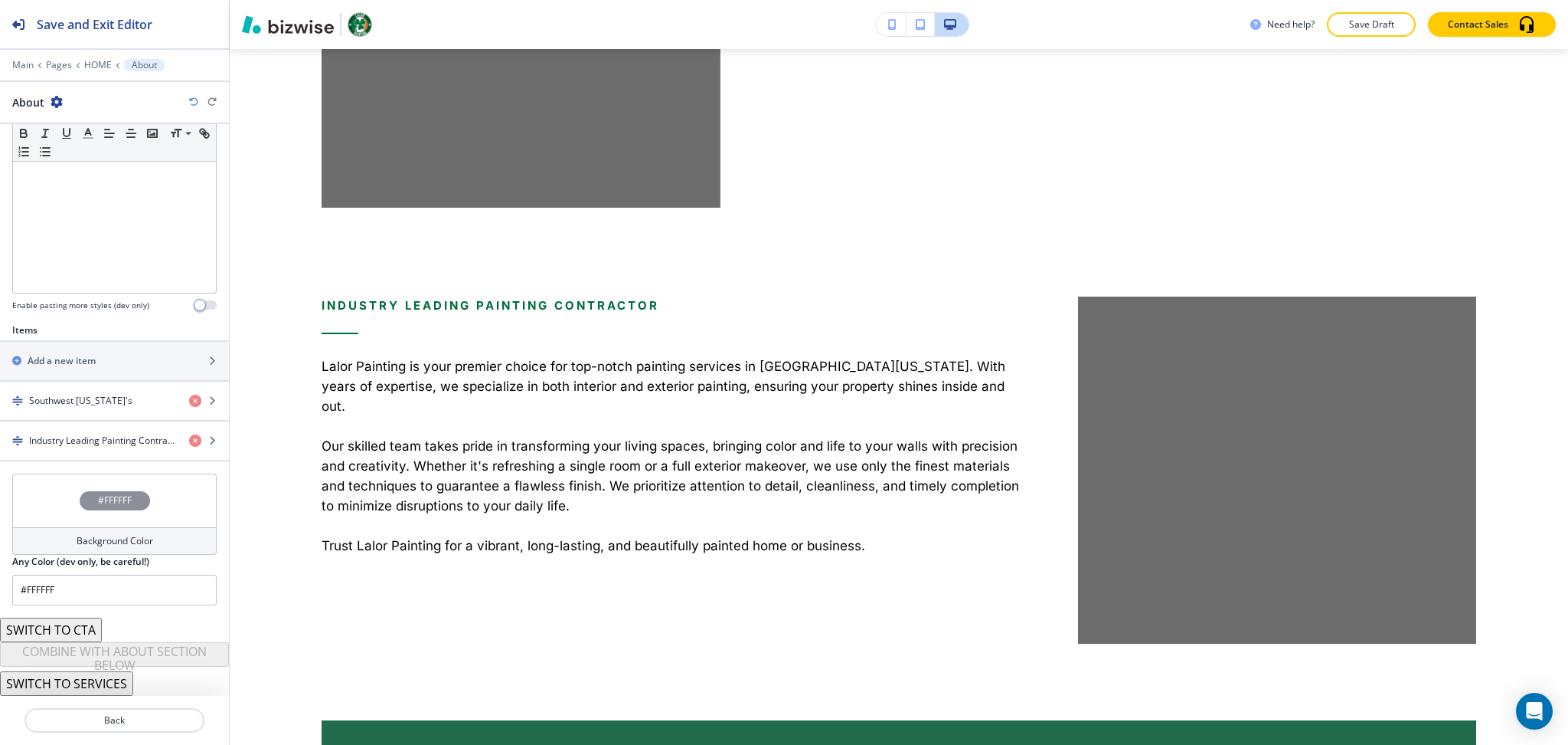
scroll to position [348, 0]
click at [88, 393] on div "button" at bounding box center [114, 387] width 229 height 12
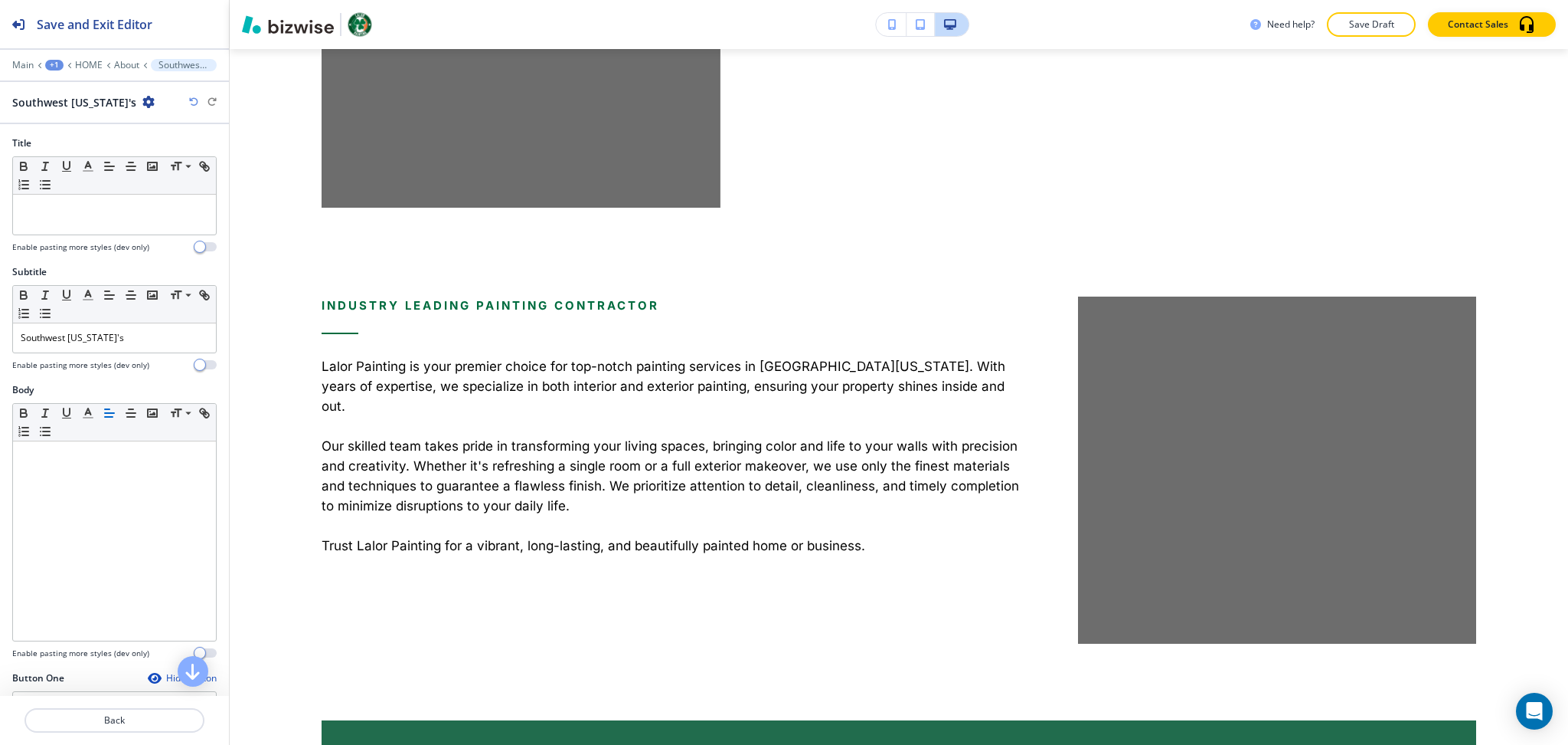
scroll to position [1081, 0]
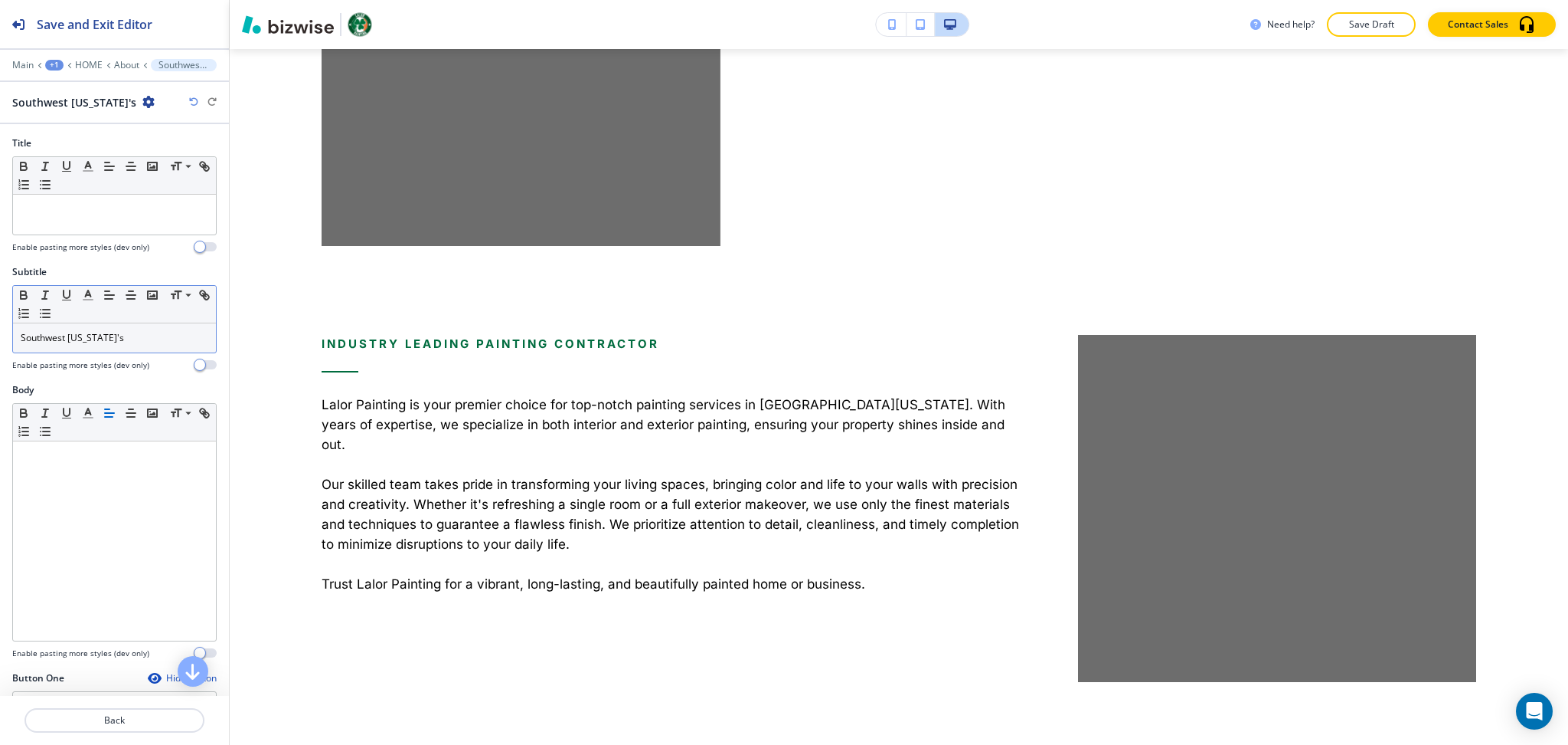
click at [111, 331] on p "Southwest Florida's" at bounding box center [114, 337] width 187 height 14
click at [121, 722] on p "Back" at bounding box center [114, 720] width 177 height 14
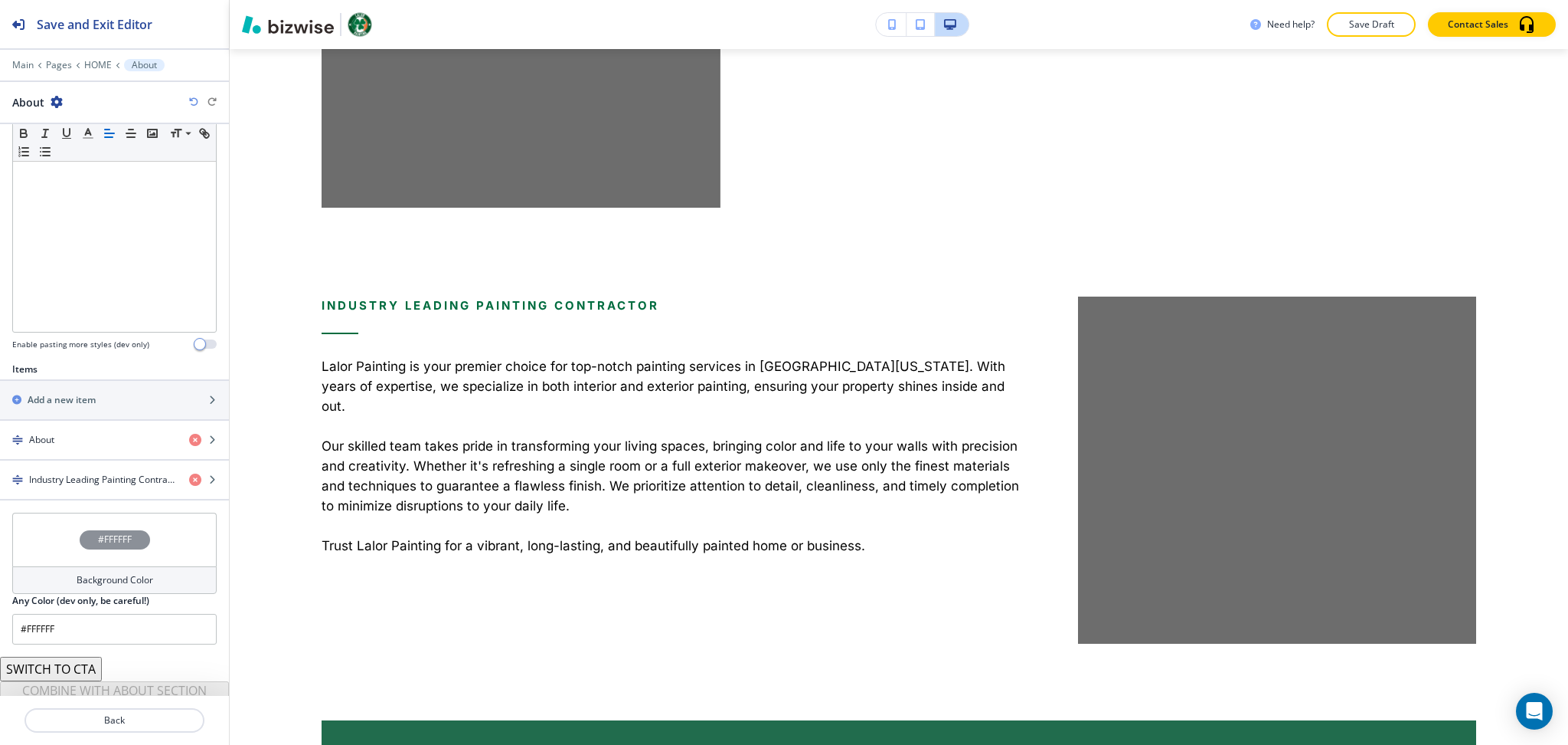
scroll to position [348, 0]
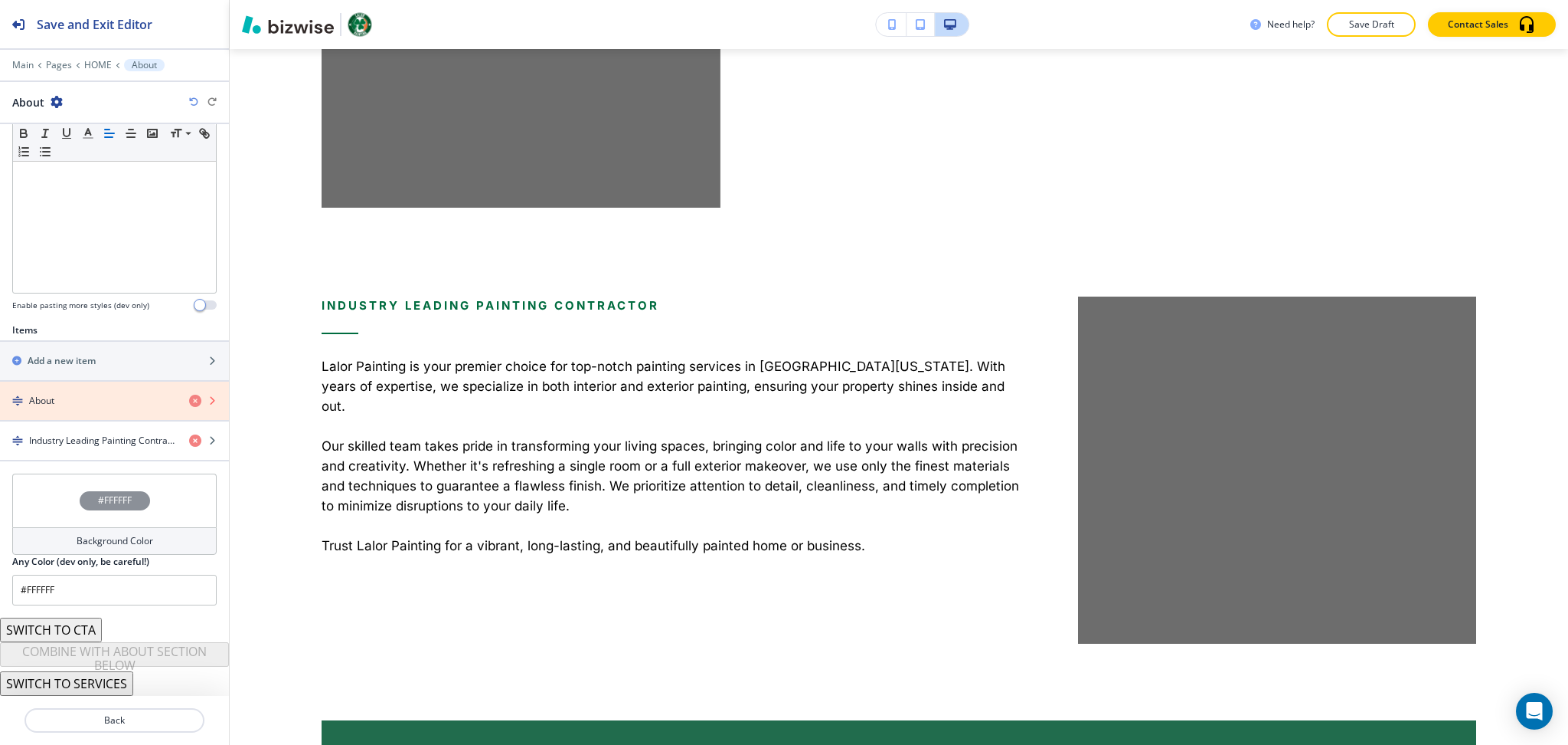
click at [189, 402] on icon "button" at bounding box center [195, 400] width 12 height 12
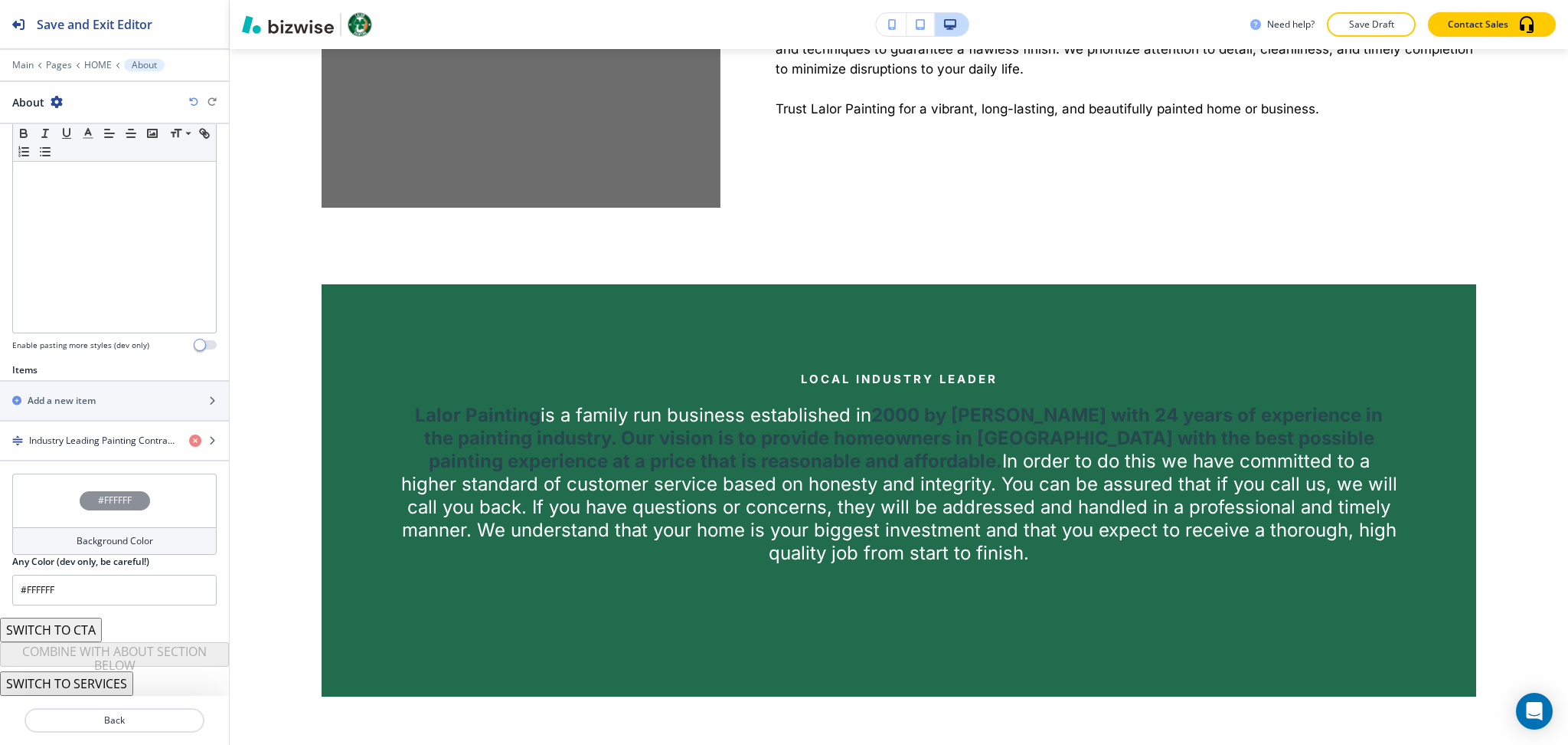
scroll to position [308, 0]
click at [81, 437] on h4 "Industry Leading Painting Contractor" at bounding box center [103, 440] width 148 height 14
click at [87, 443] on h4 "Industry Leading Painting Contractor" at bounding box center [103, 440] width 148 height 14
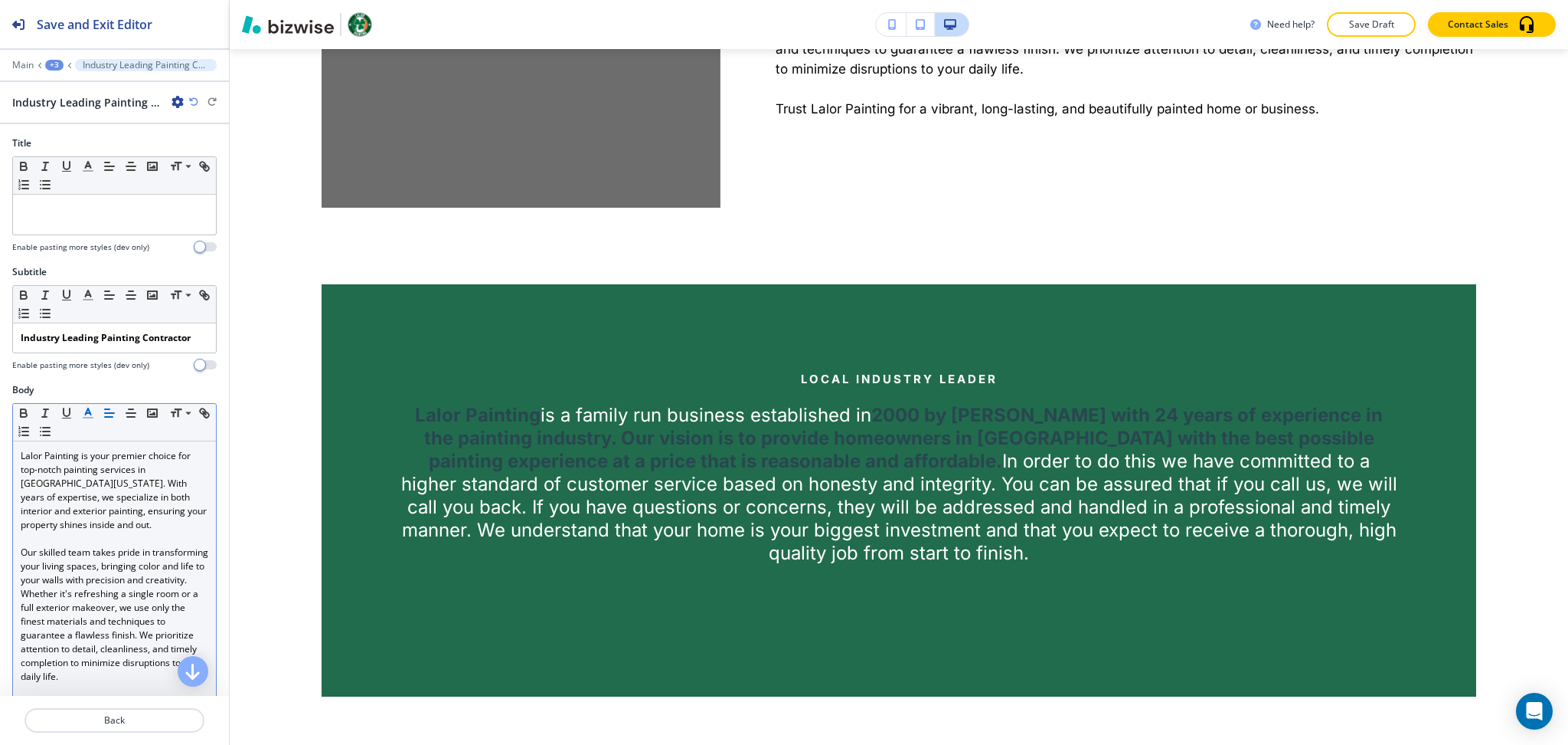
scroll to position [1081, 0]
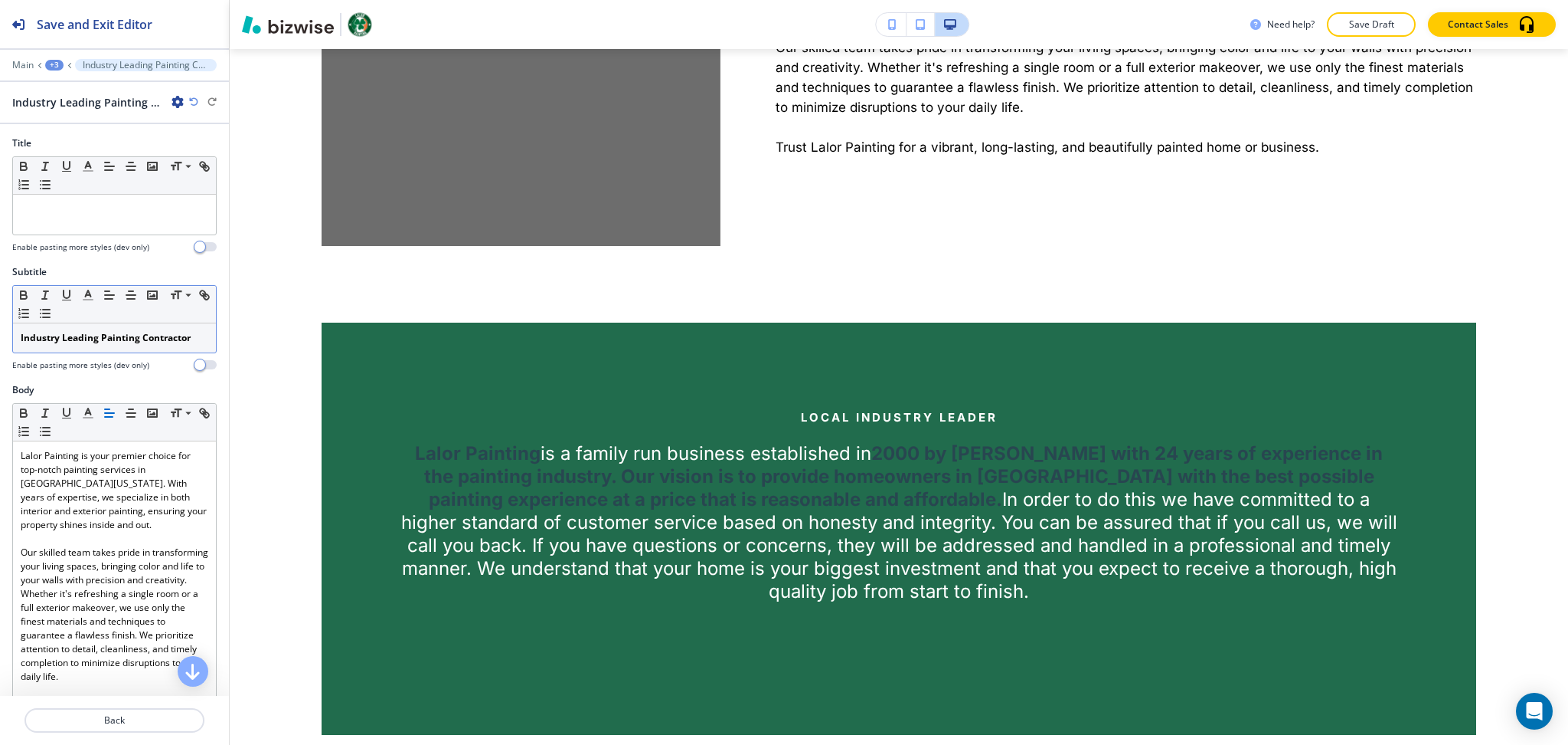
click at [16, 332] on div "Industry Leading Painting Contractor" at bounding box center [114, 338] width 203 height 30
click at [63, 205] on p at bounding box center [114, 209] width 187 height 14
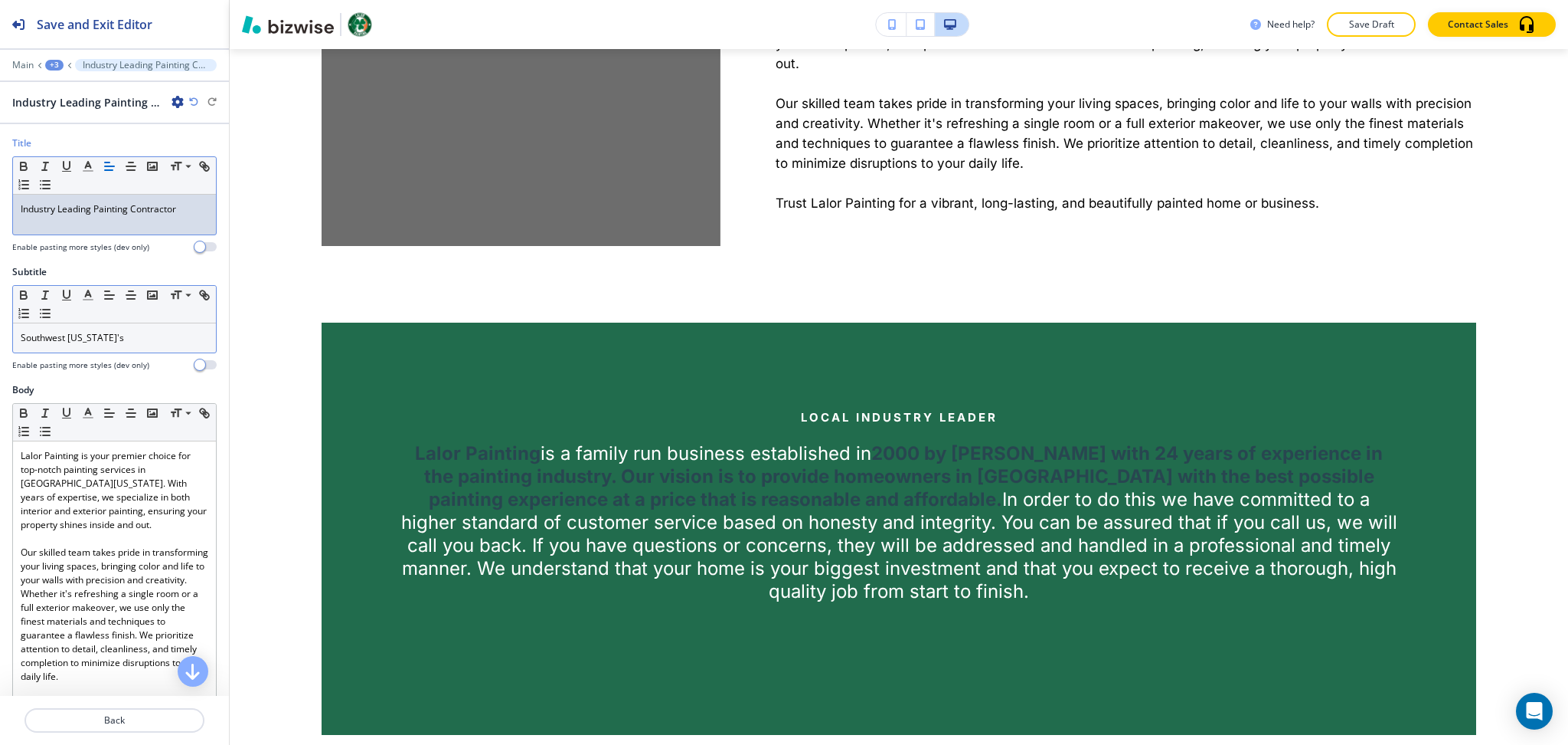
click at [119, 339] on p "Southwest Florida's" at bounding box center [114, 337] width 187 height 14
click at [101, 202] on p "Industry Leading Painting Contractor" at bounding box center [114, 209] width 187 height 14
click at [83, 163] on icon "button" at bounding box center [88, 166] width 14 height 14
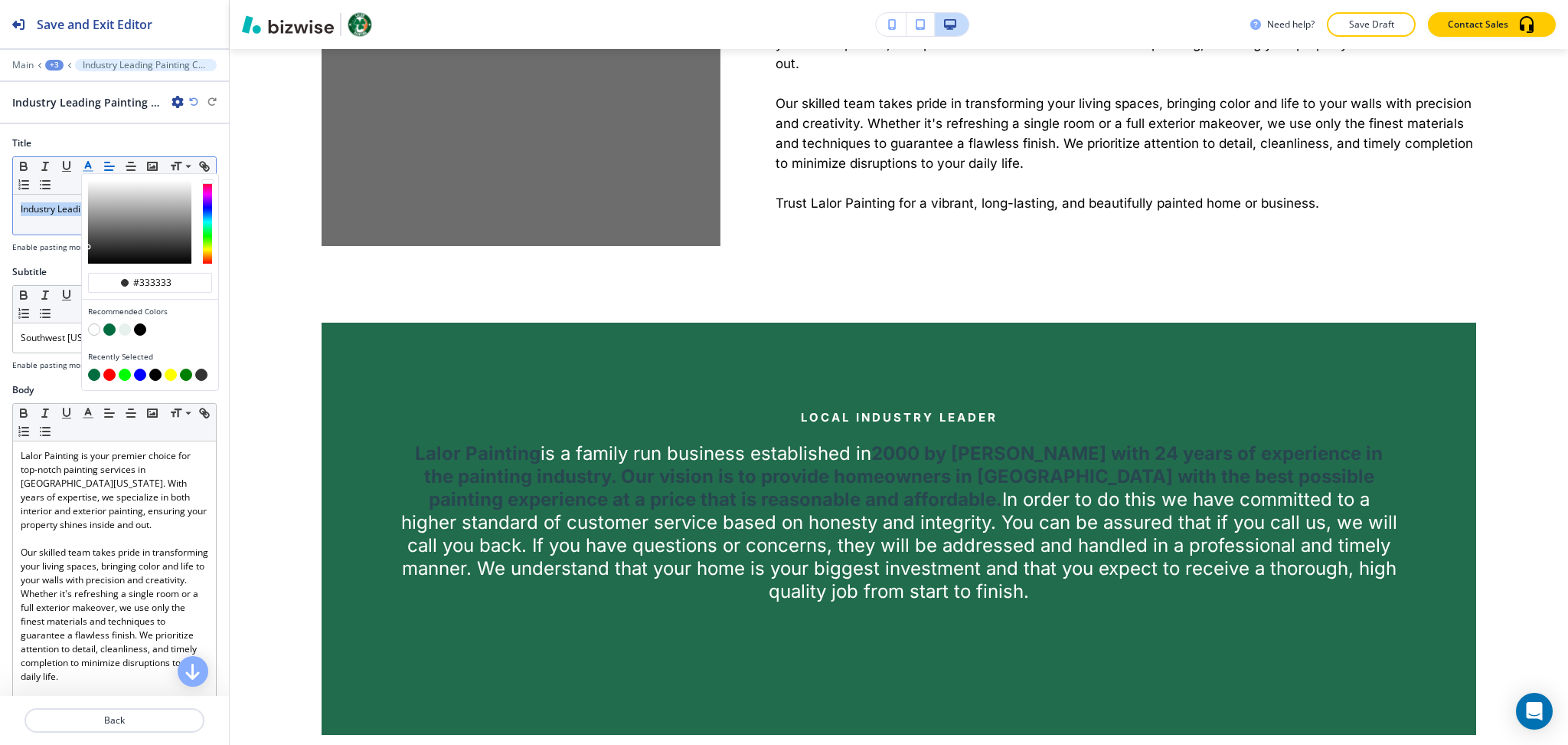
click at [109, 326] on button "button" at bounding box center [109, 329] width 12 height 12
type input "#006c3f"
click at [76, 338] on p "Southwest Florida's" at bounding box center [114, 337] width 187 height 14
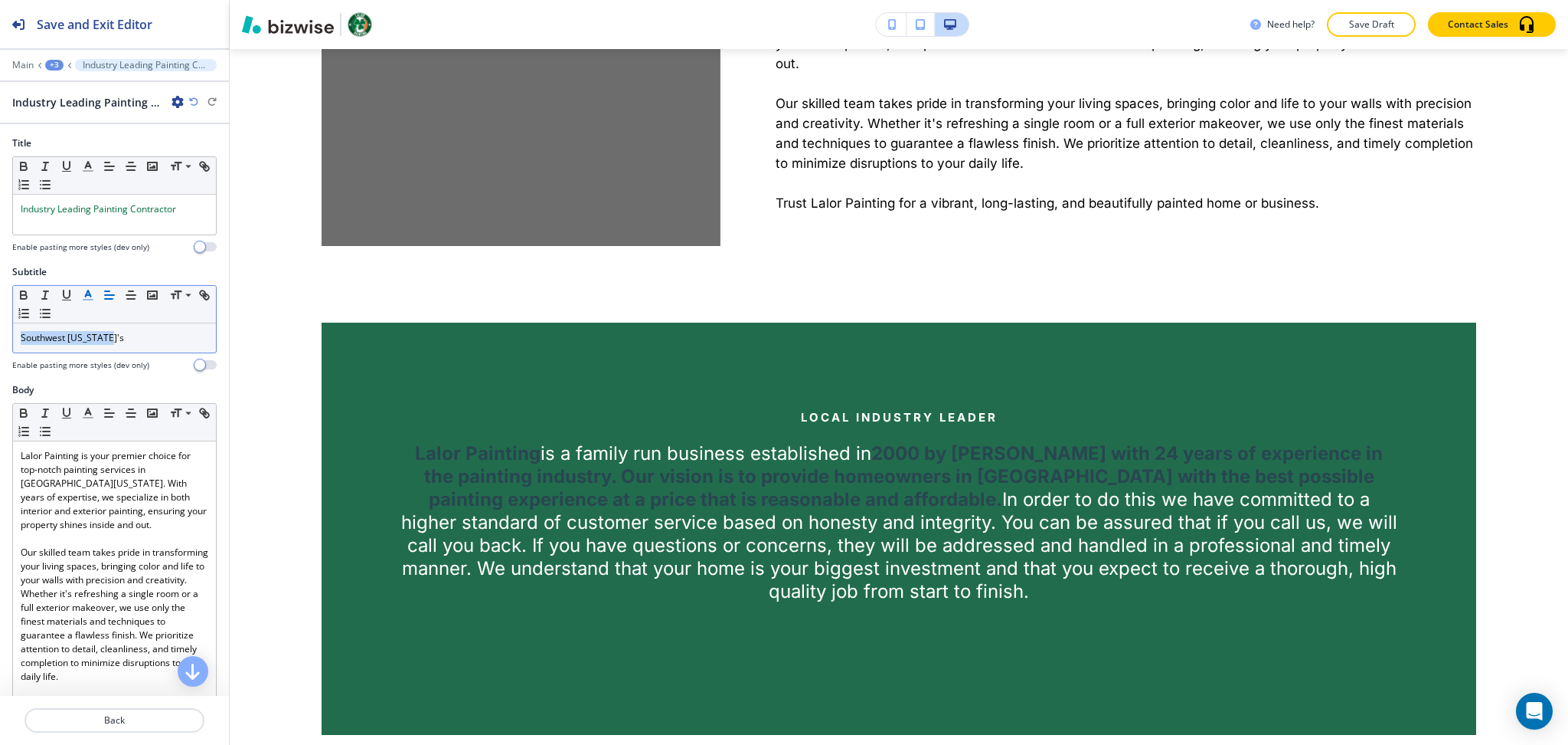
click at [88, 294] on line "button" at bounding box center [88, 294] width 4 height 0
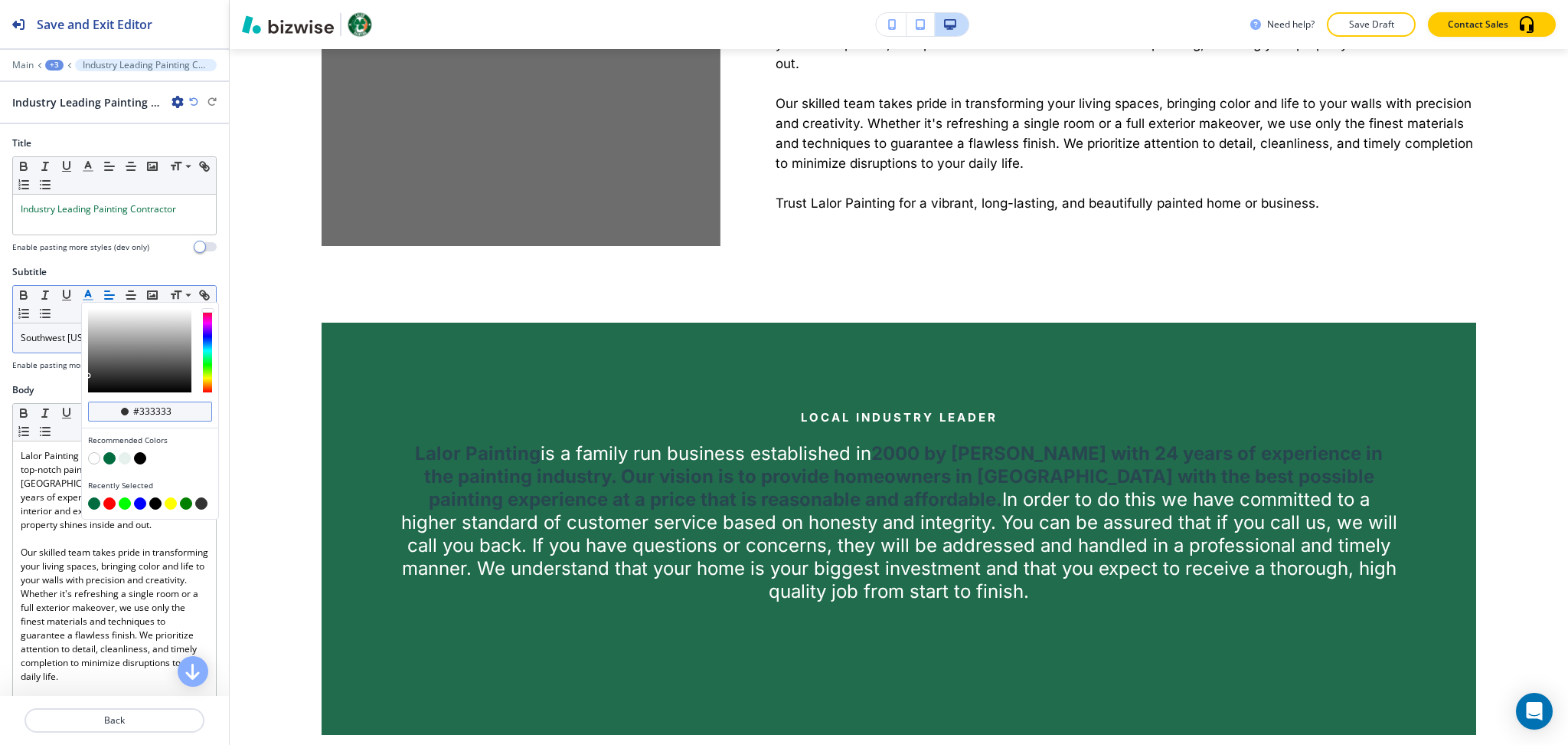
click at [176, 410] on input "#333333" at bounding box center [159, 411] width 54 height 12
paste input "ff8b4"
type input "#ff8b43"
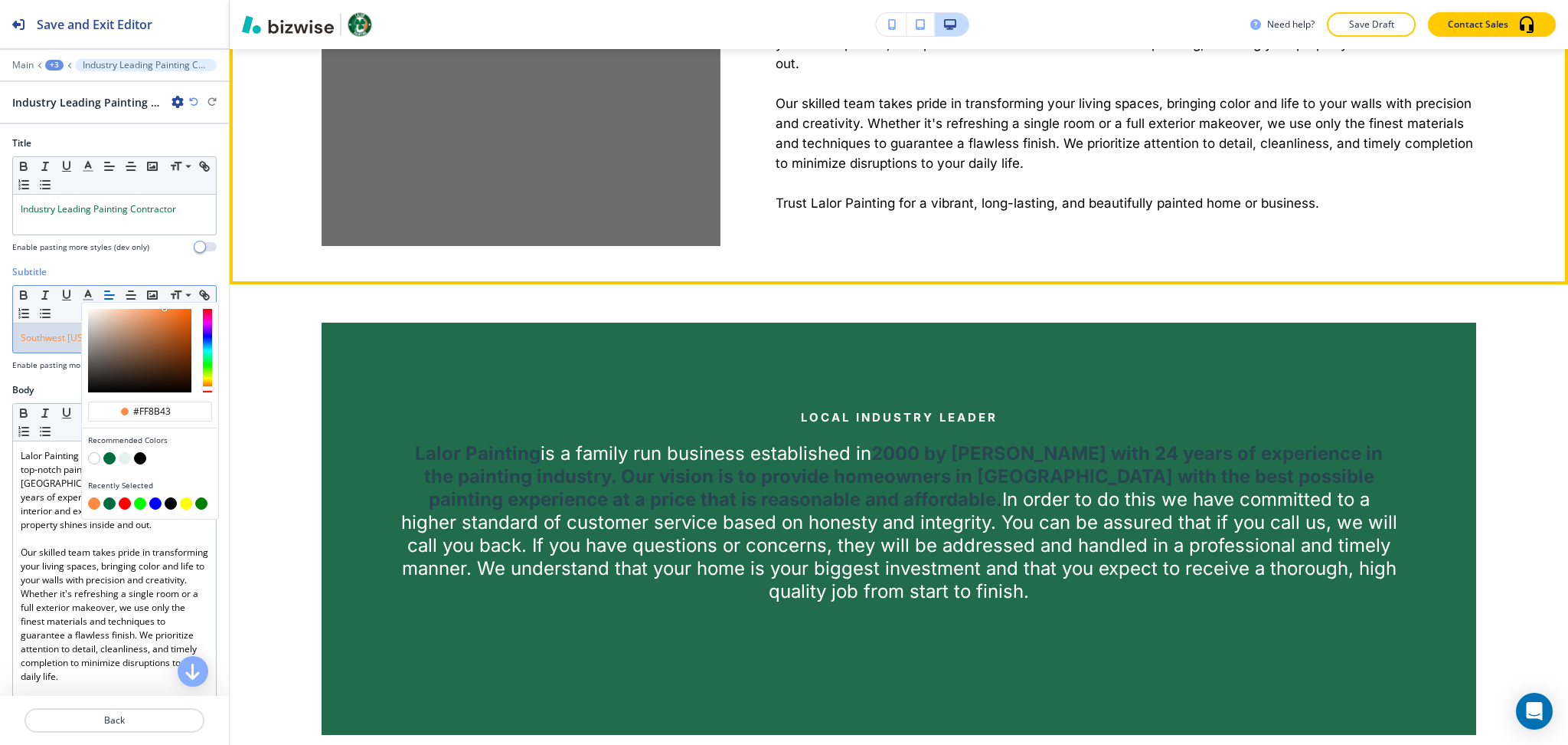
click at [1021, 246] on div "Southwest Florida's Industry Leading Painting Contractor Lalor Painting is your…" at bounding box center [1099, 34] width 757 height 425
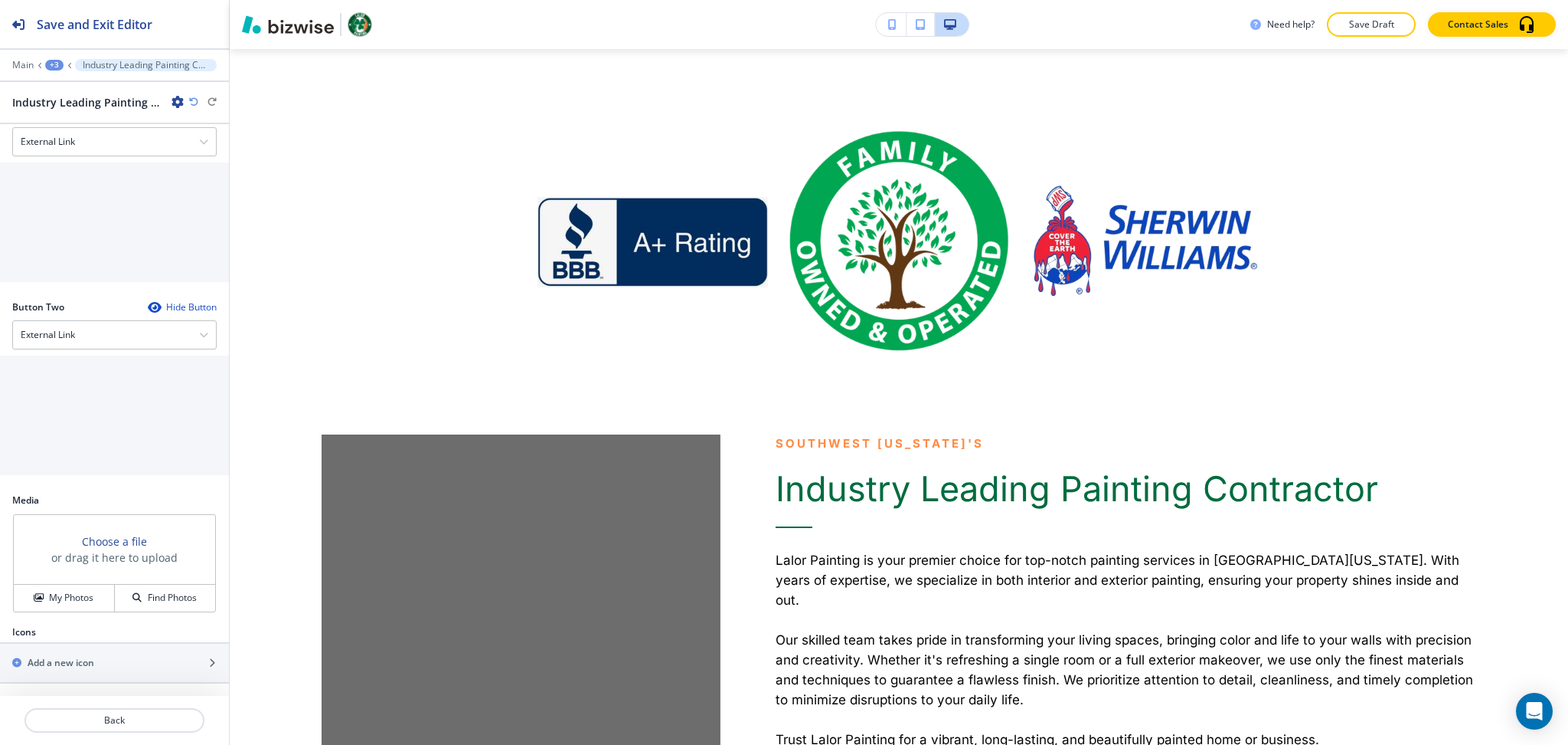
scroll to position [683, 0]
click at [78, 600] on h4 "My Photos" at bounding box center [71, 597] width 44 height 14
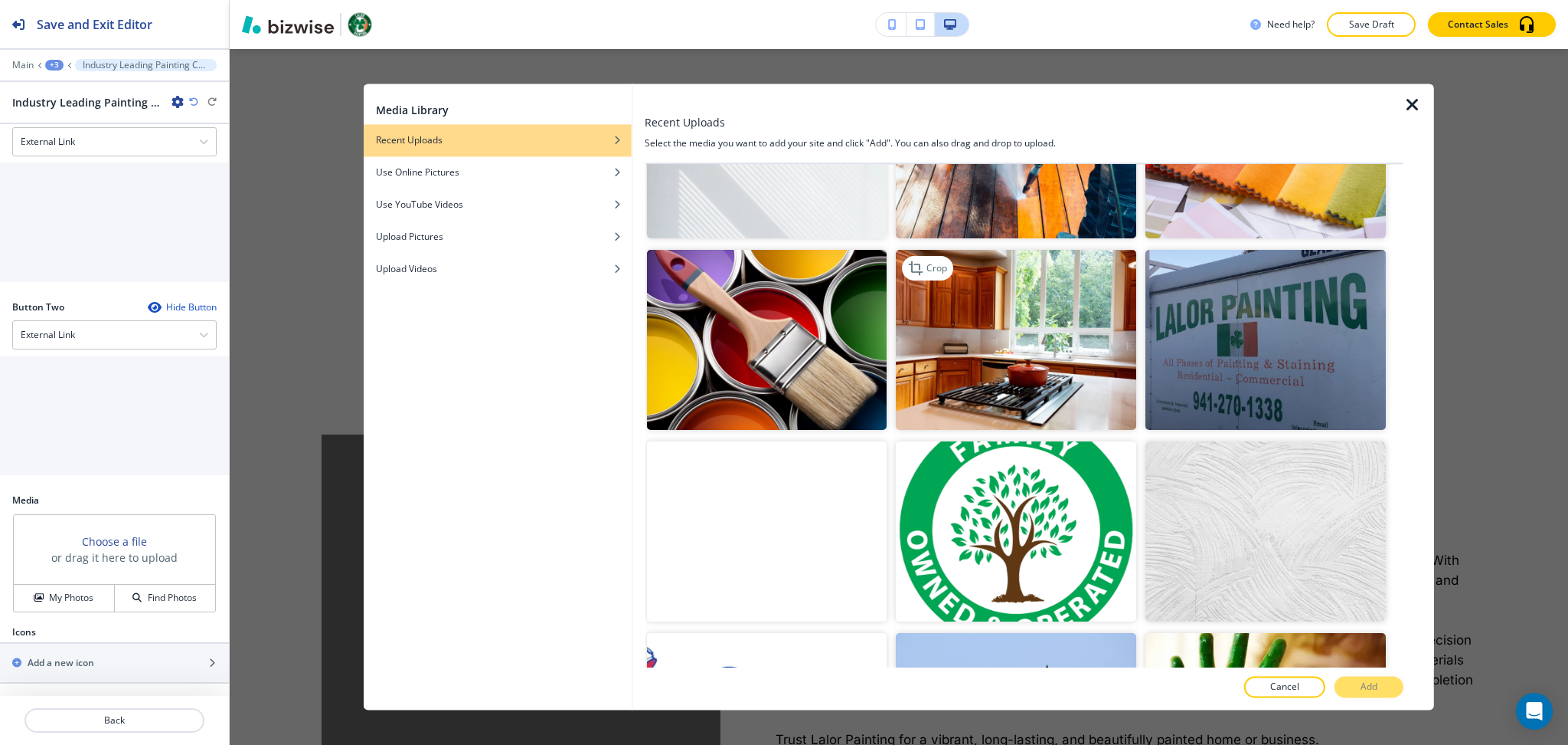
scroll to position [504, 0]
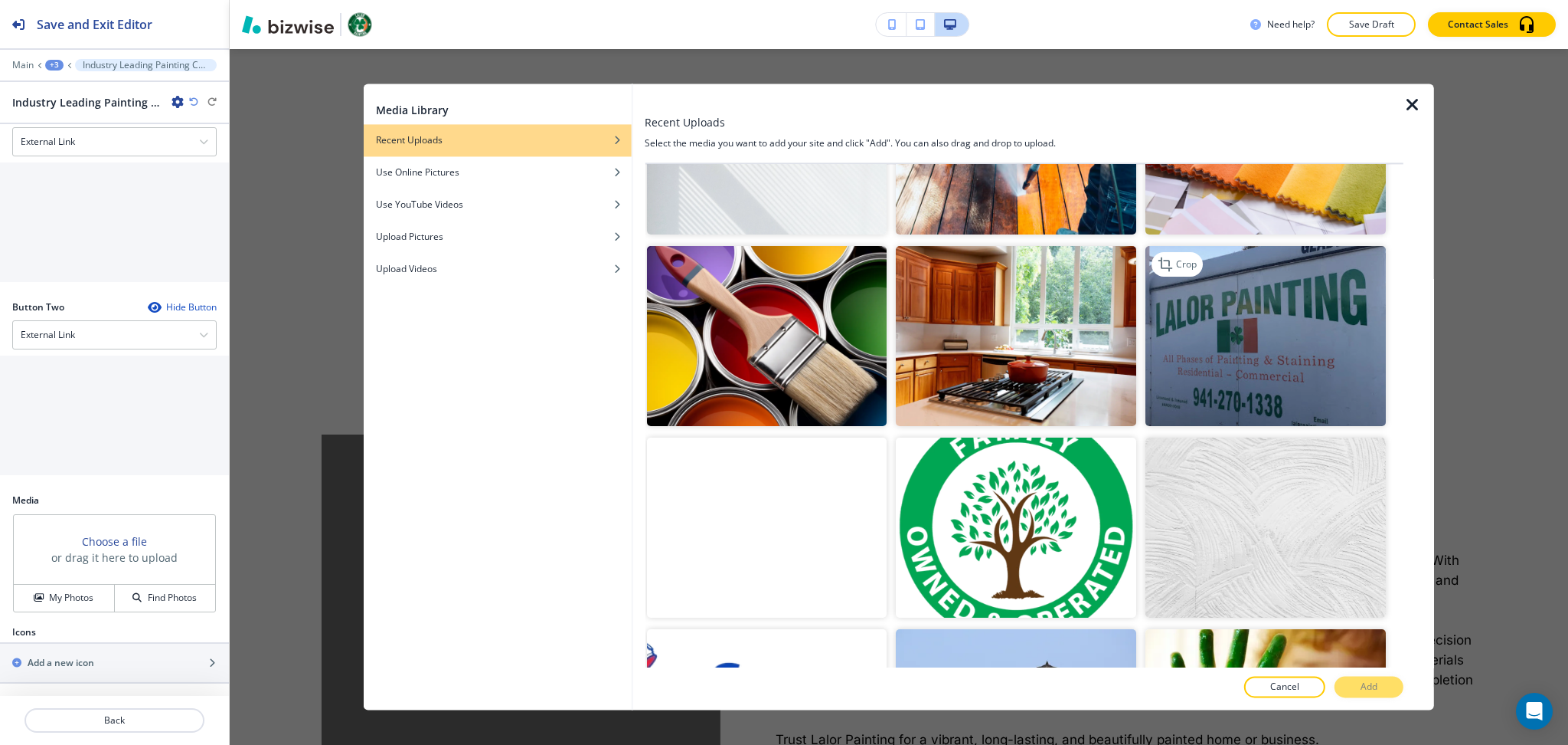
click at [1289, 299] on img "button" at bounding box center [1265, 335] width 241 height 180
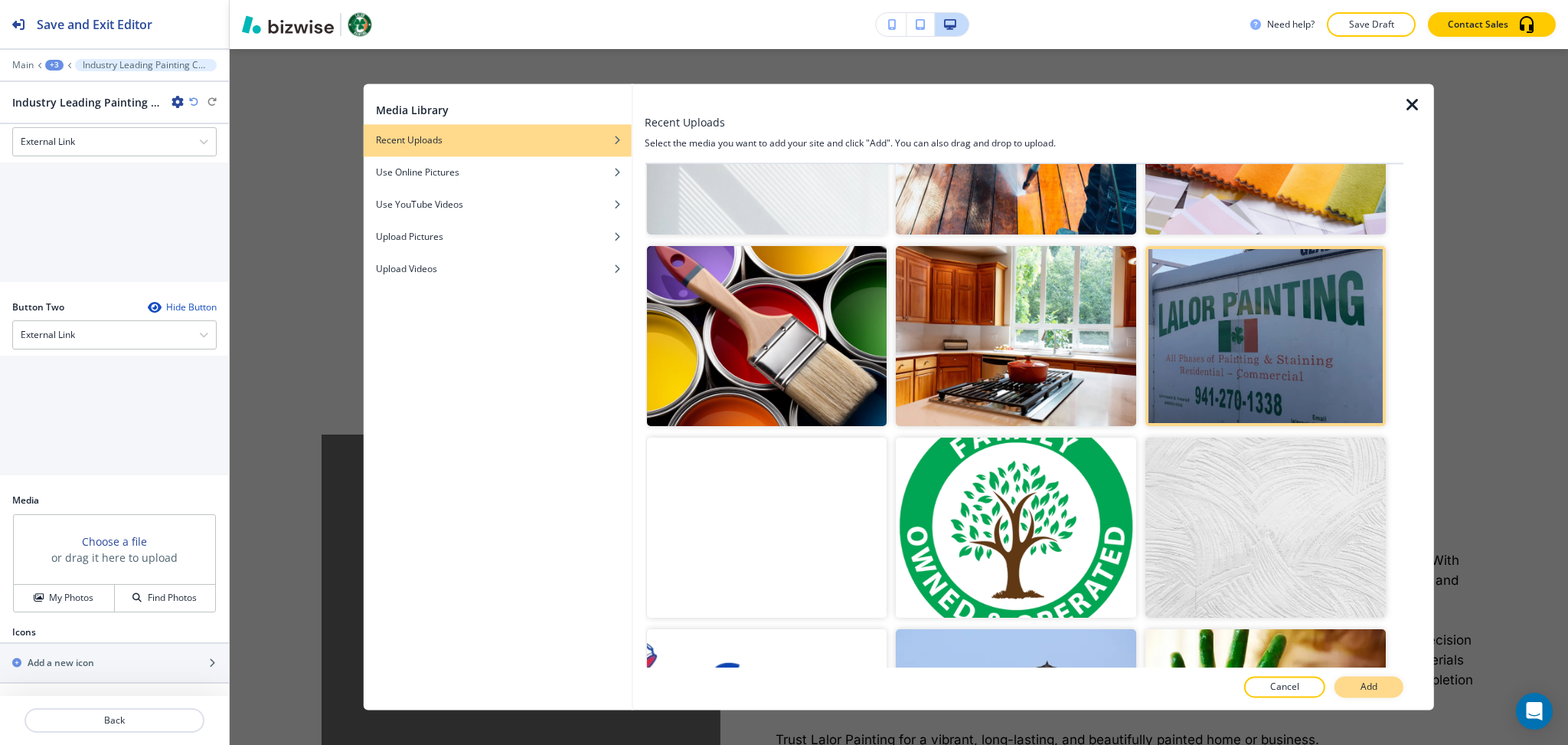
click at [1375, 680] on p "Add" at bounding box center [1370, 687] width 17 height 14
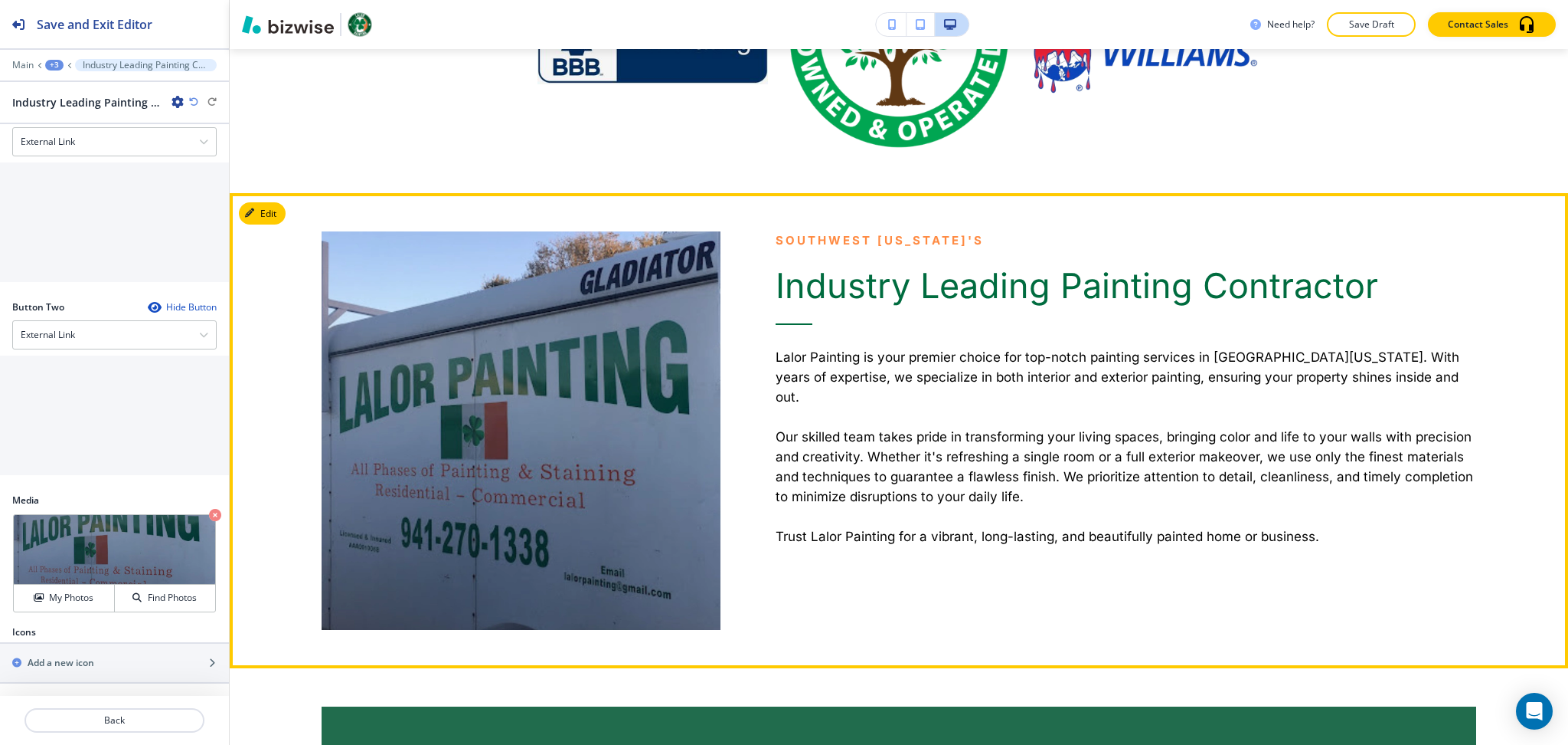
scroll to position [980, 0]
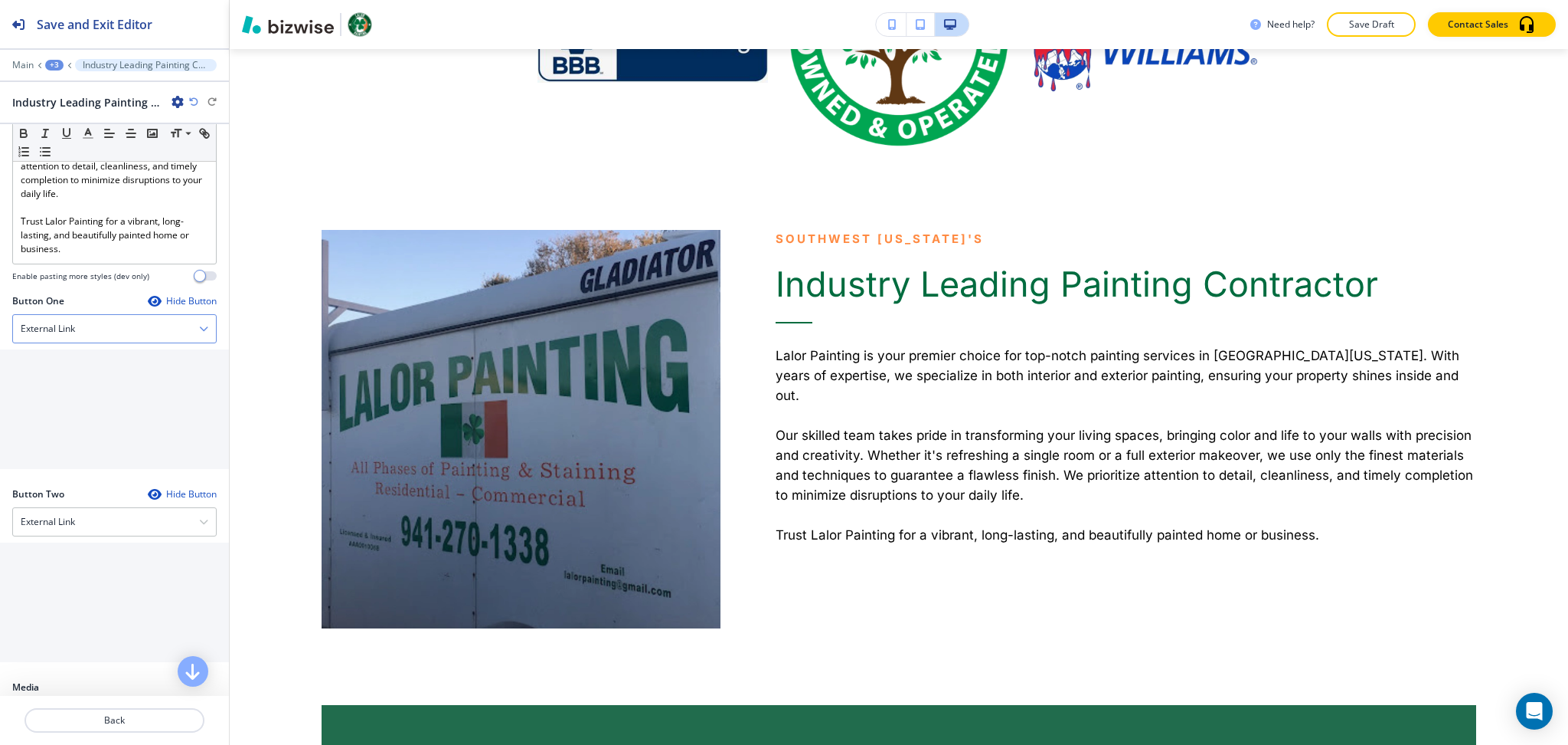
click at [99, 339] on div "External Link" at bounding box center [114, 329] width 203 height 28
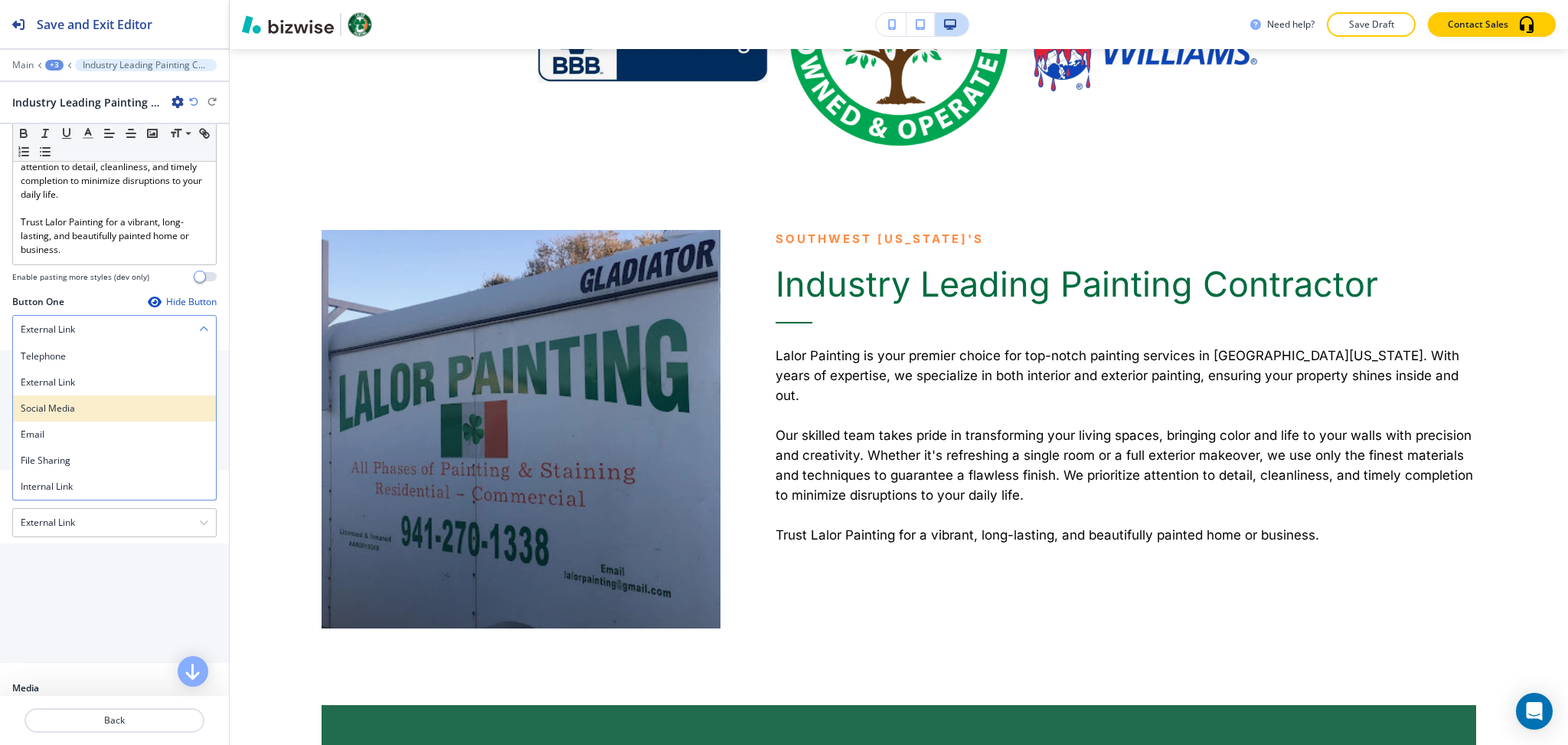
scroll to position [481, 0]
click at [65, 494] on h4 "Internal Link" at bounding box center [114, 487] width 187 height 14
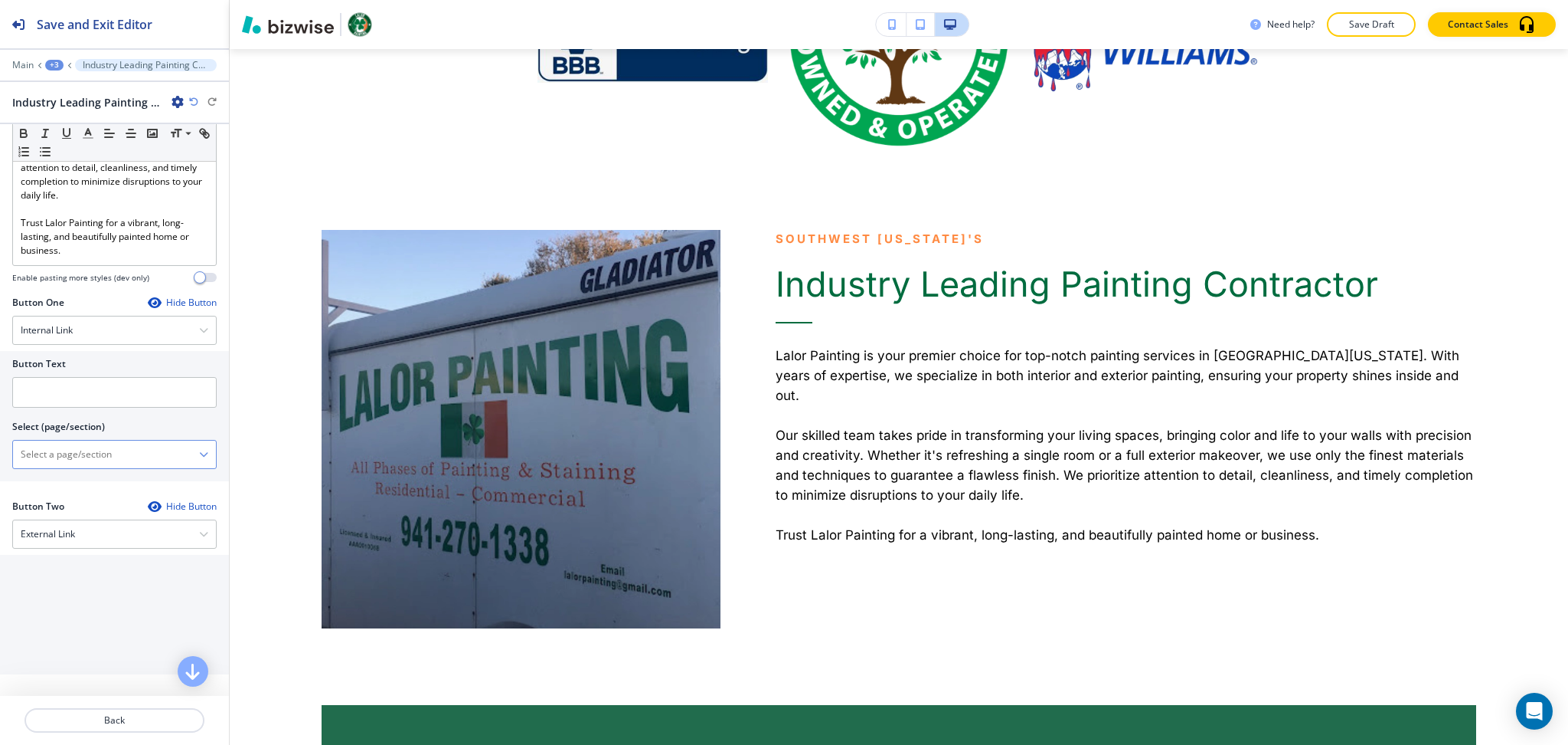
drag, startPoint x: 68, startPoint y: 480, endPoint x: 124, endPoint y: 419, distance: 82.8
click at [69, 467] on \(page\/section\) "Manual Input" at bounding box center [106, 454] width 186 height 26
type \(page\/section\) "CONTACT US"
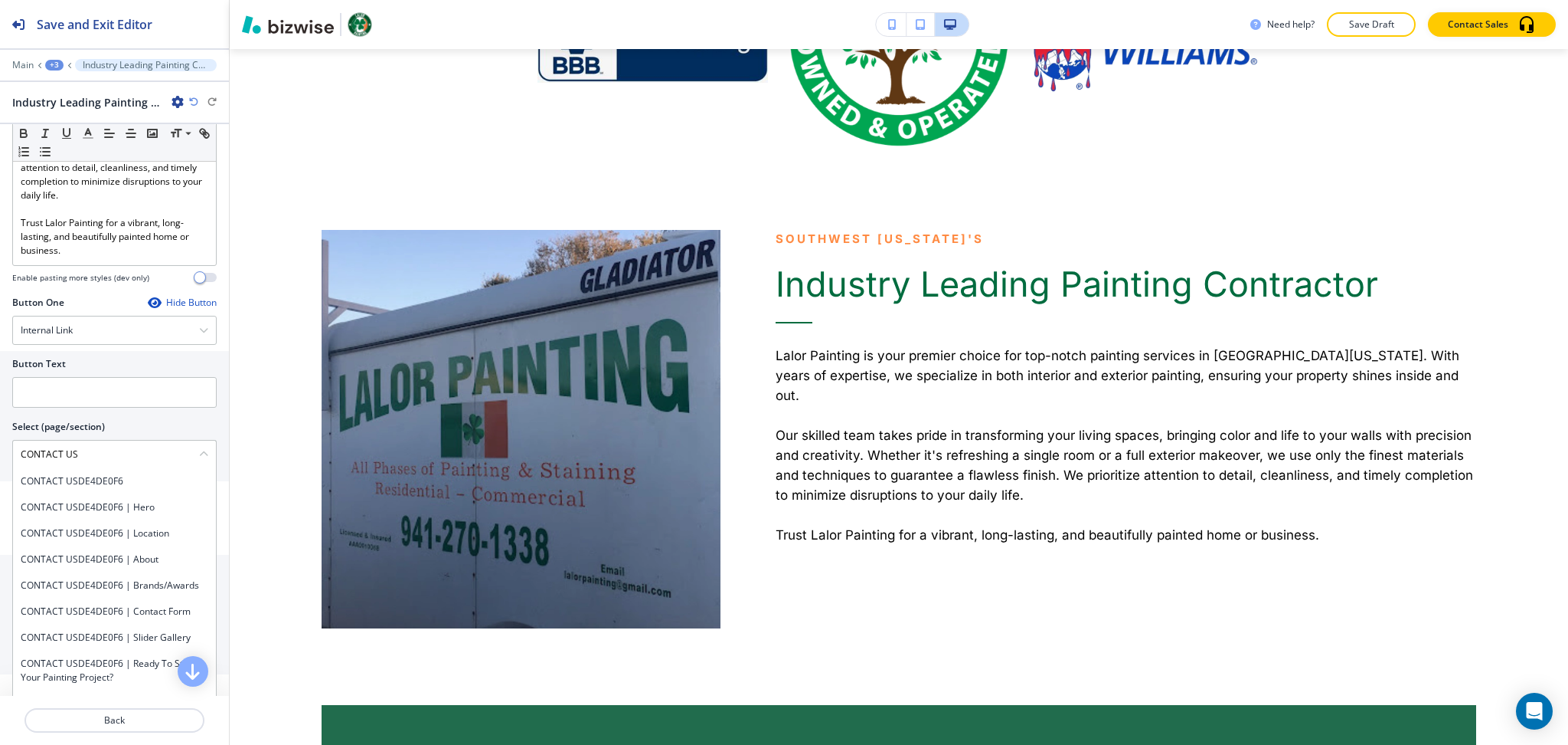
drag, startPoint x: 113, startPoint y: 472, endPoint x: 25, endPoint y: 464, distance: 88.4
click at [6, 464] on div "Button Text Select (page/section) CONTACT US CONTACT USDE4DE0F6 CONTACT USDE4DE…" at bounding box center [114, 415] width 229 height 130
click at [68, 407] on input "text" at bounding box center [114, 391] width 205 height 30
paste input "CONTACT US"
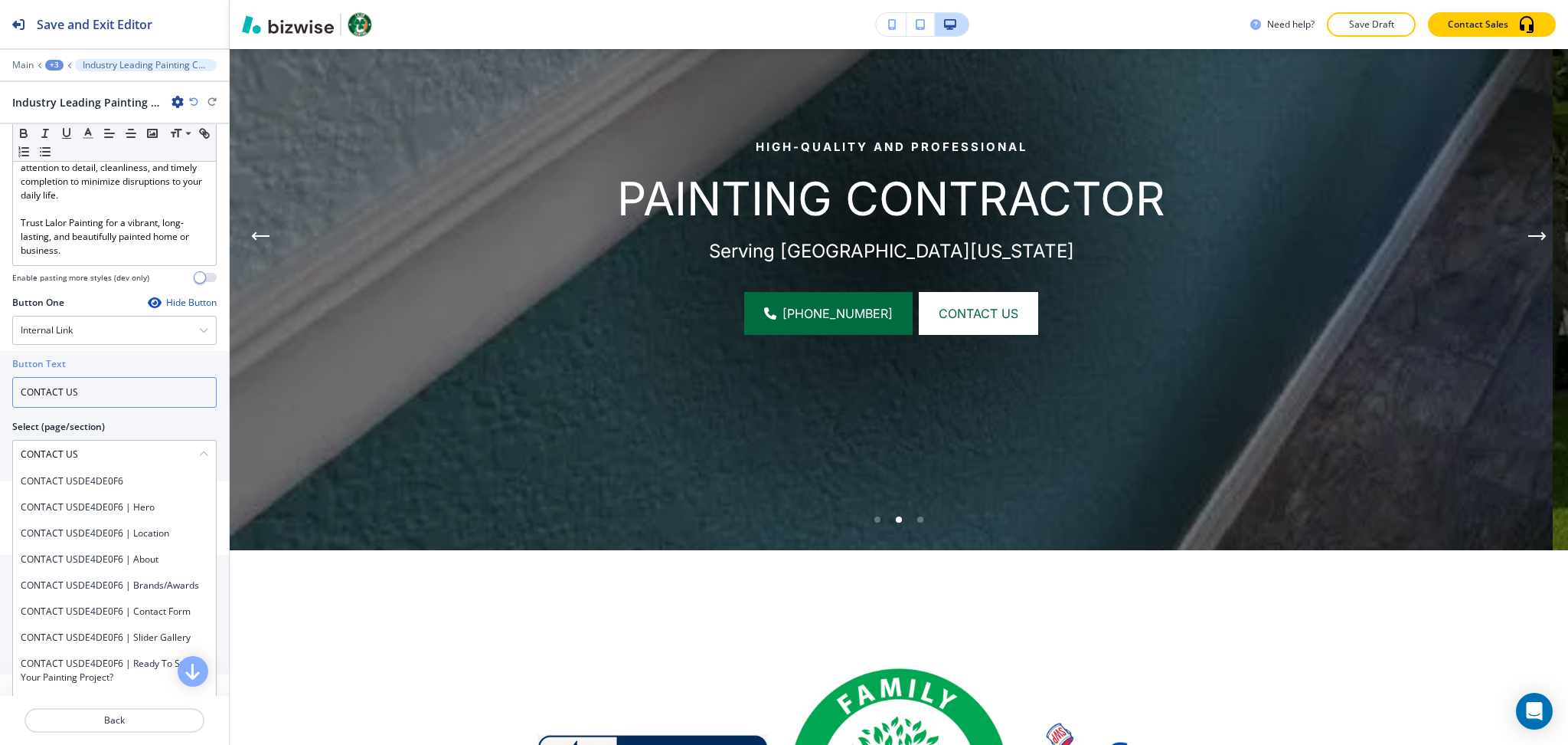
scroll to position [0, 0]
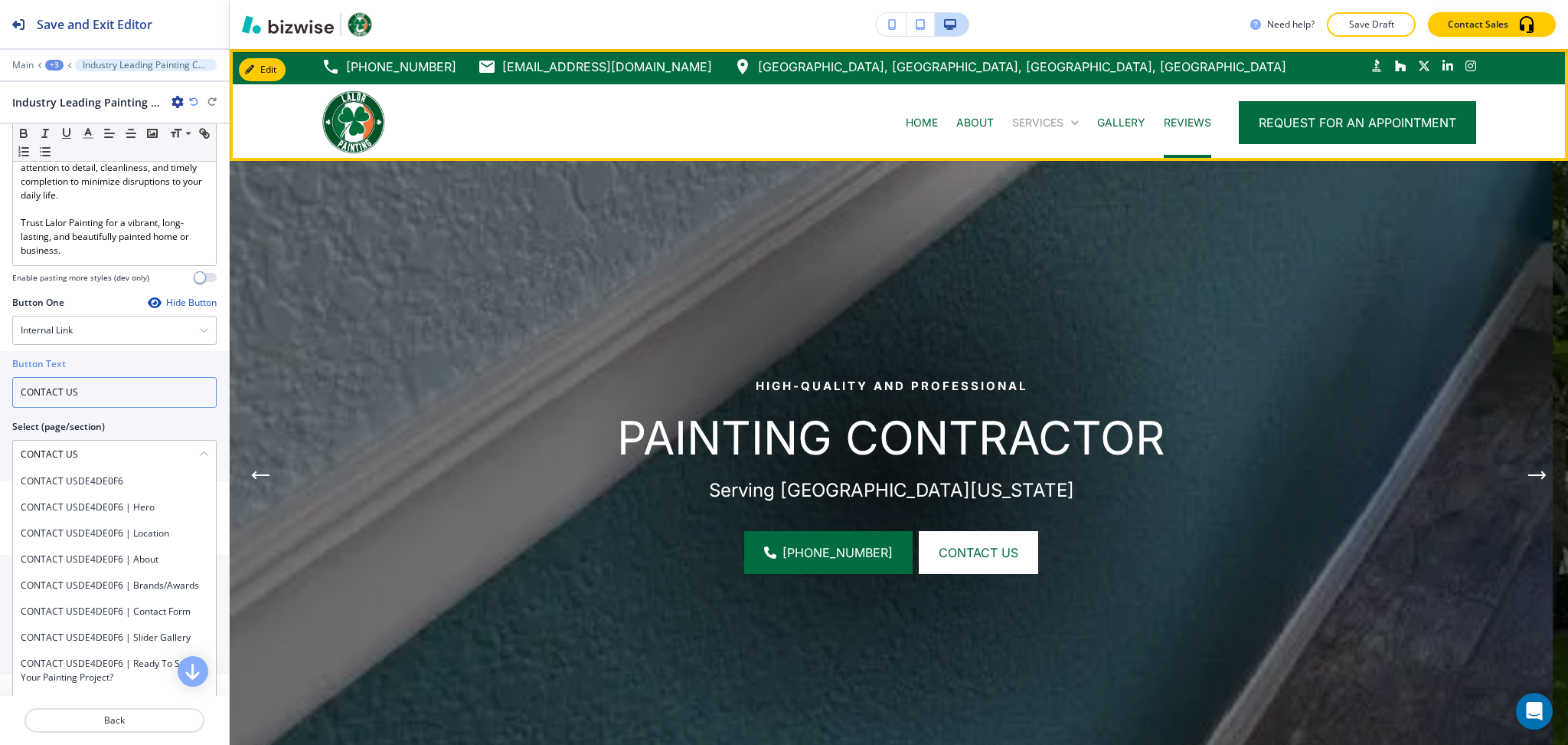
type input "CONTACT US"
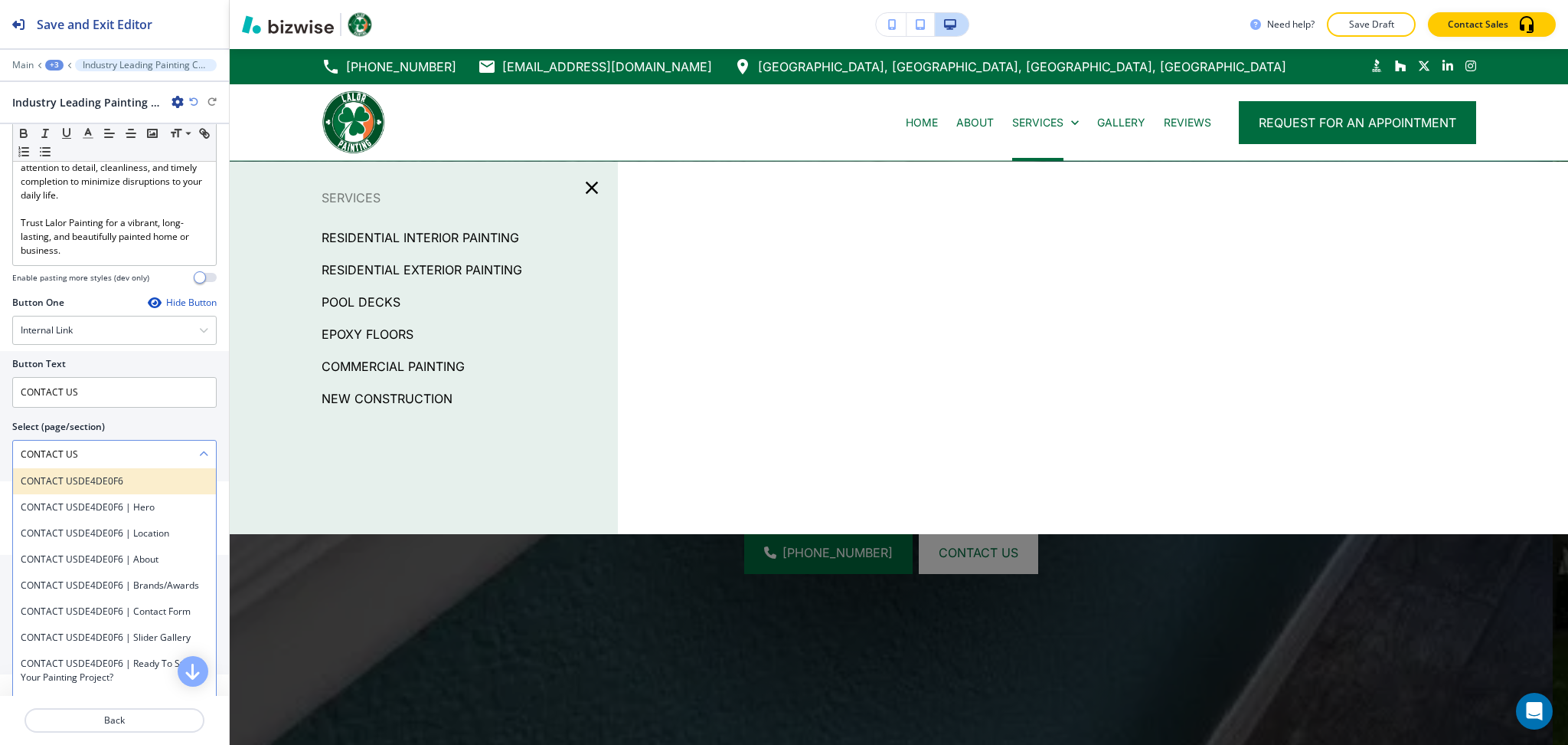
click at [52, 488] on h4 "CONTACT USDE4DE0F6" at bounding box center [114, 481] width 187 height 14
type \(page\/section\) "CONTACT USDE4DE0F6"
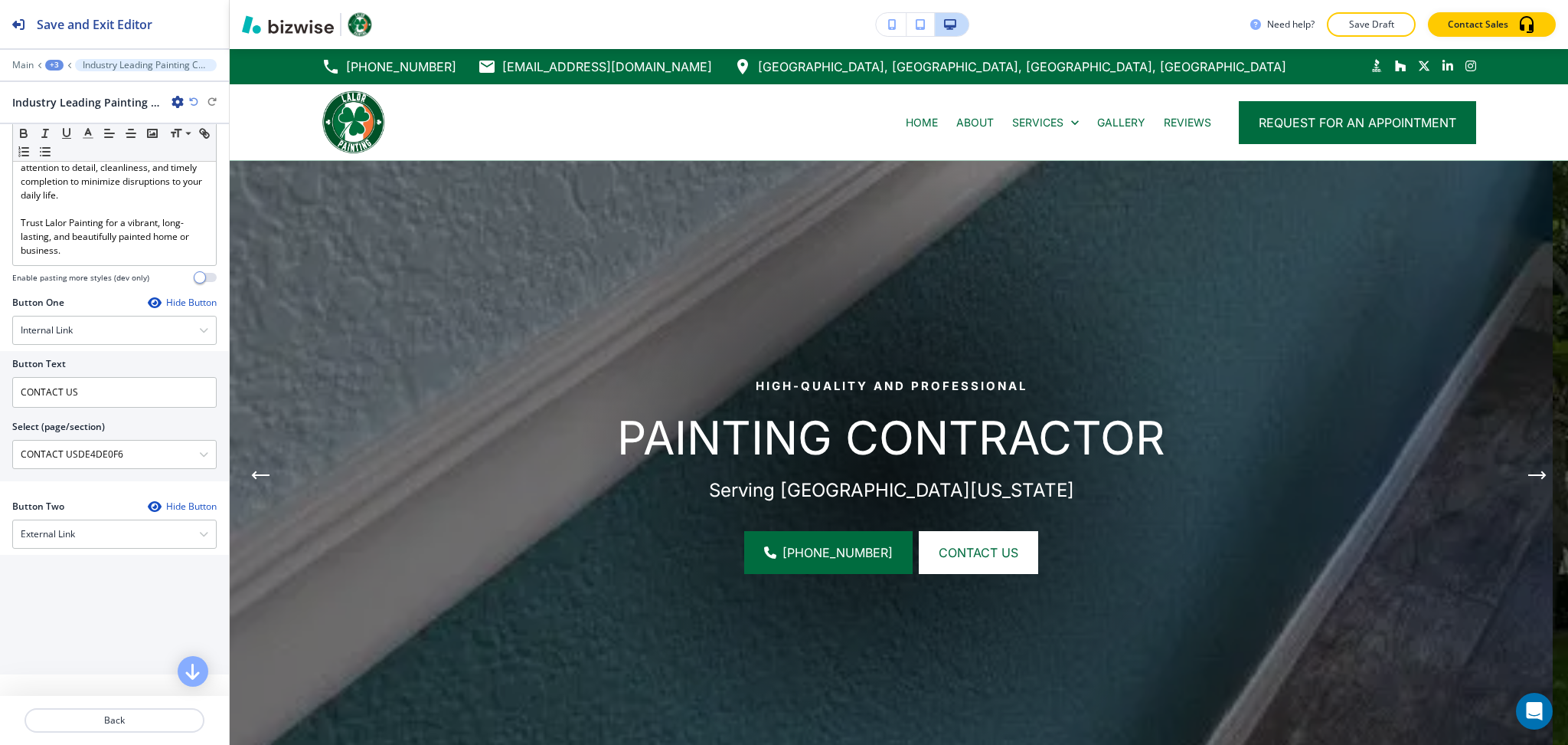
click at [618, 634] on img at bounding box center [892, 475] width 1323 height 628
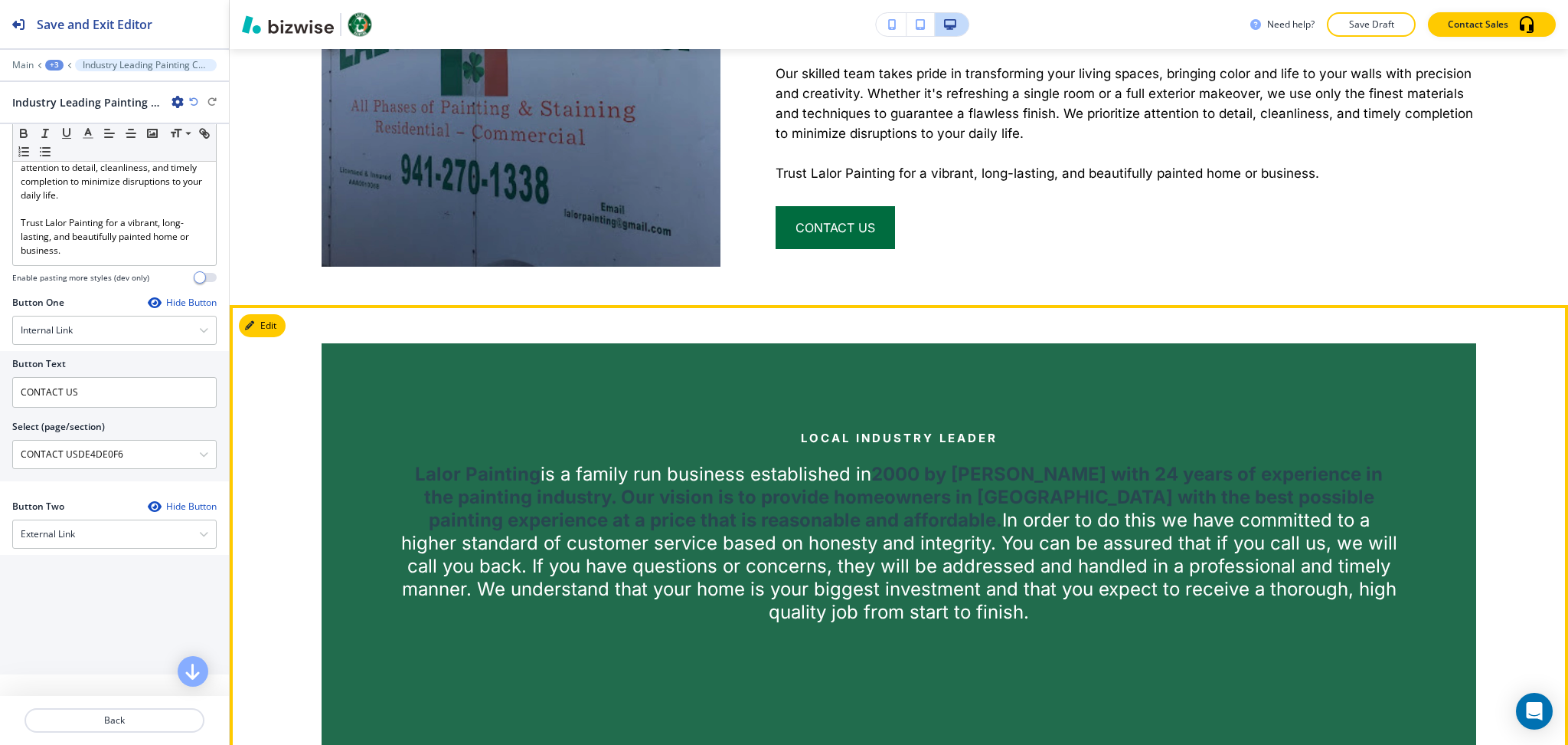
scroll to position [1344, 0]
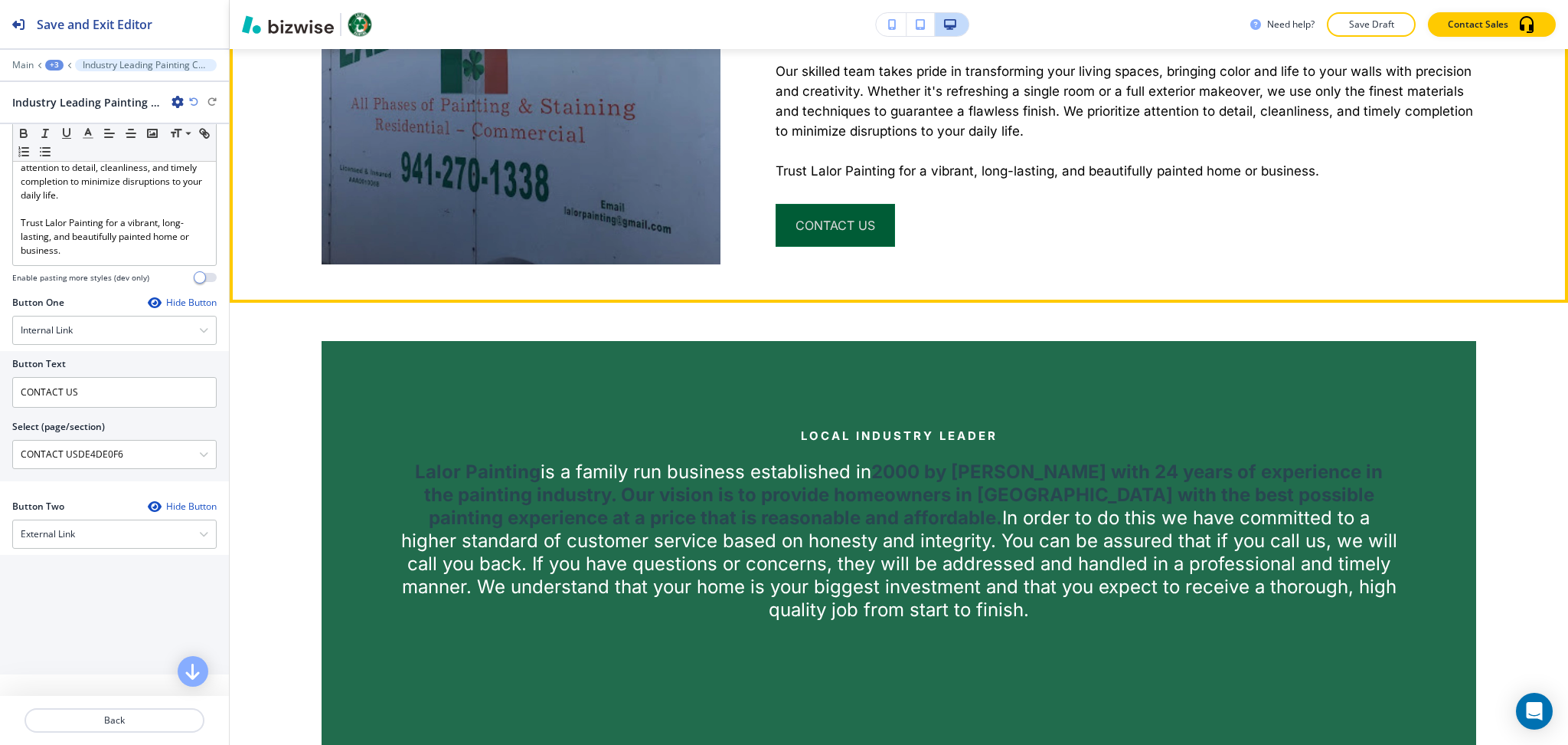
click at [843, 204] on button "CONTACT US" at bounding box center [835, 225] width 119 height 42
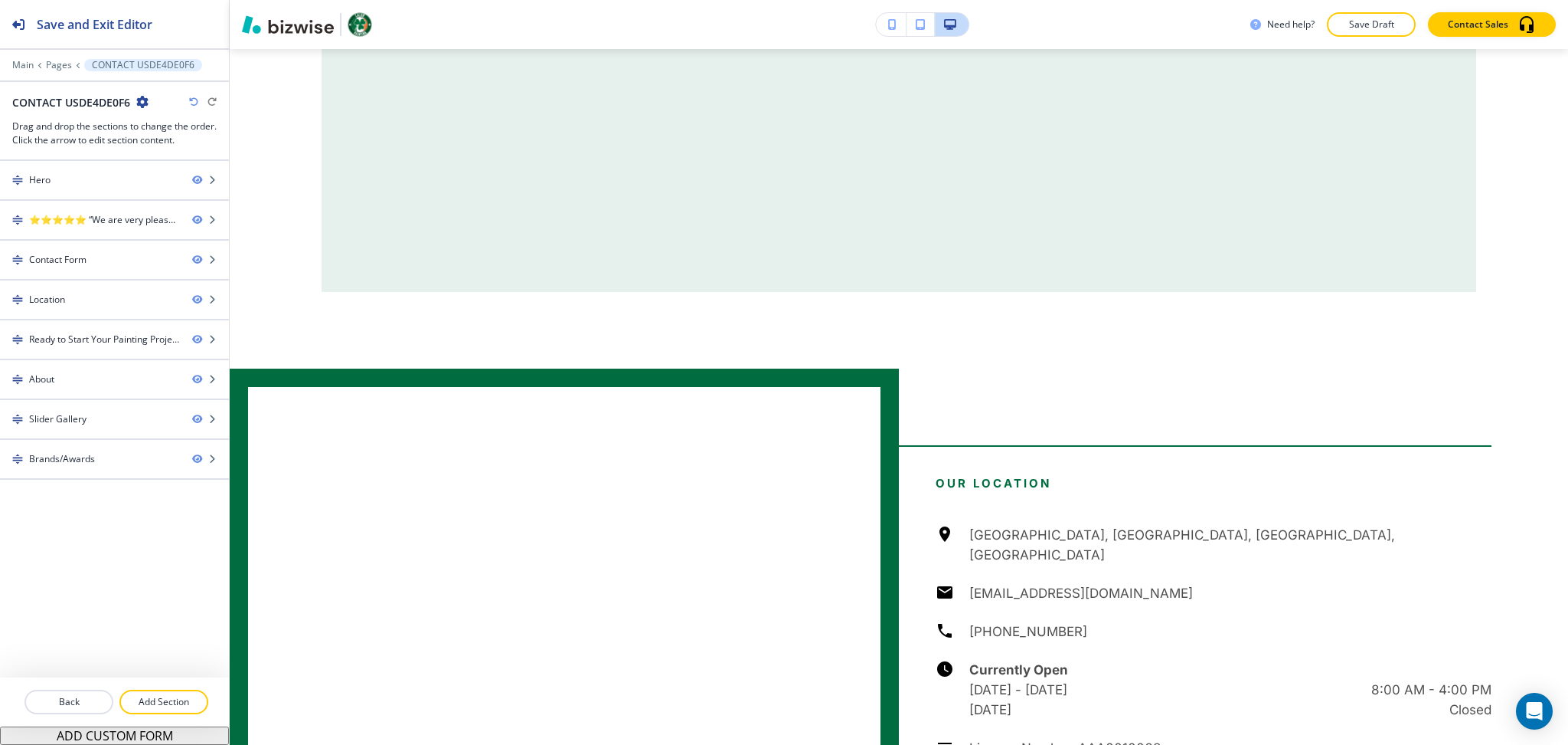
scroll to position [0, 0]
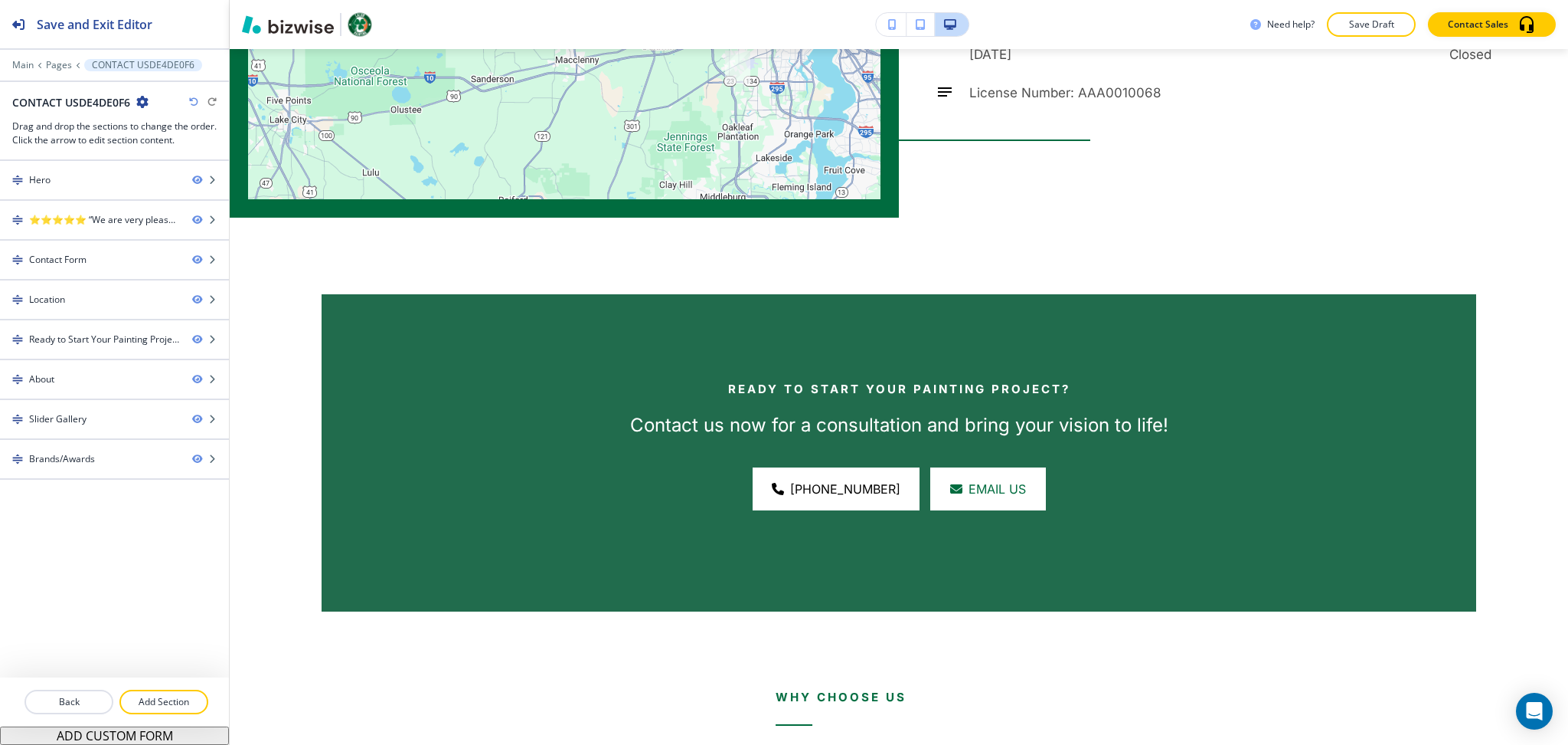
click at [141, 100] on icon "button" at bounding box center [142, 102] width 12 height 12
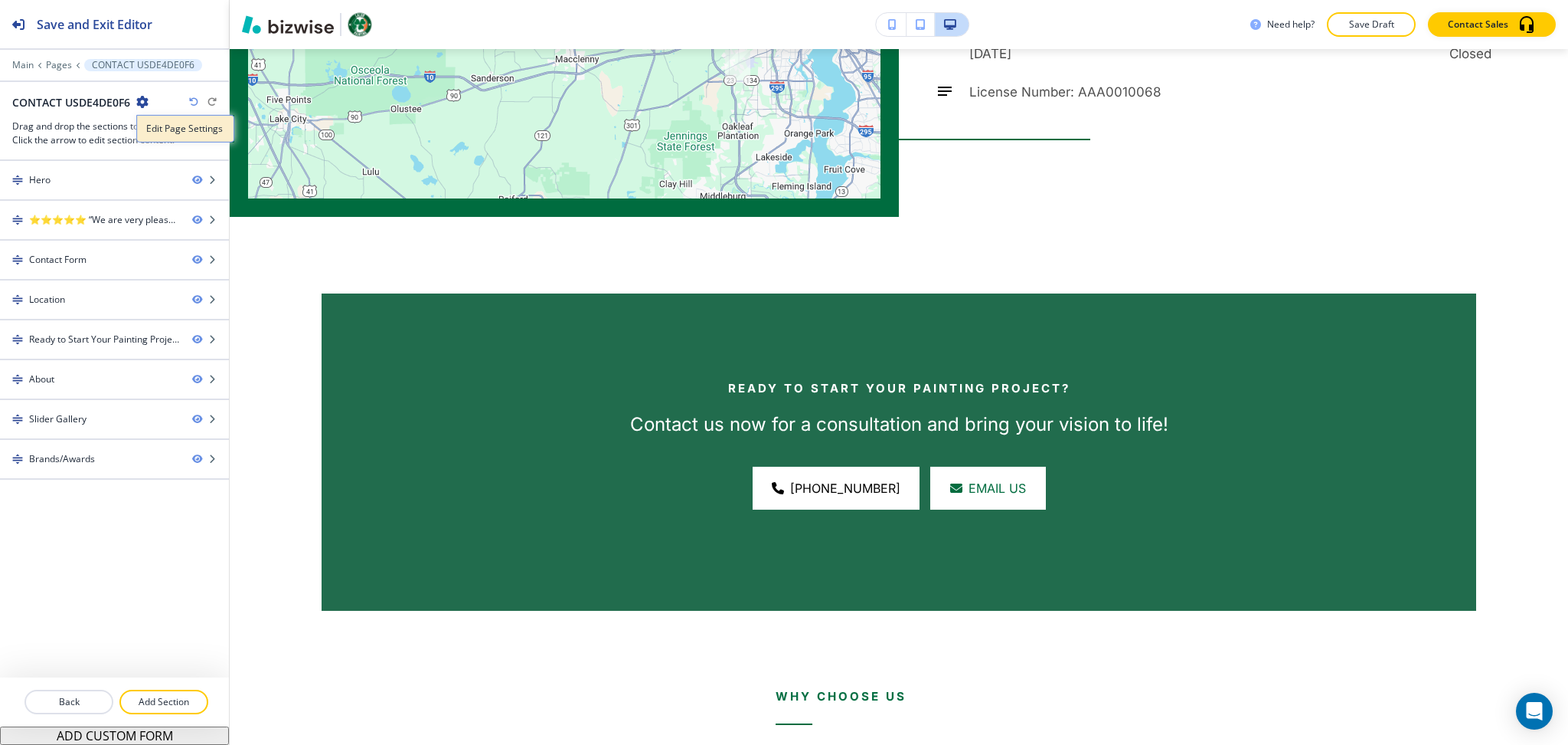
click at [161, 126] on p "Edit Page Settings" at bounding box center [185, 128] width 78 height 14
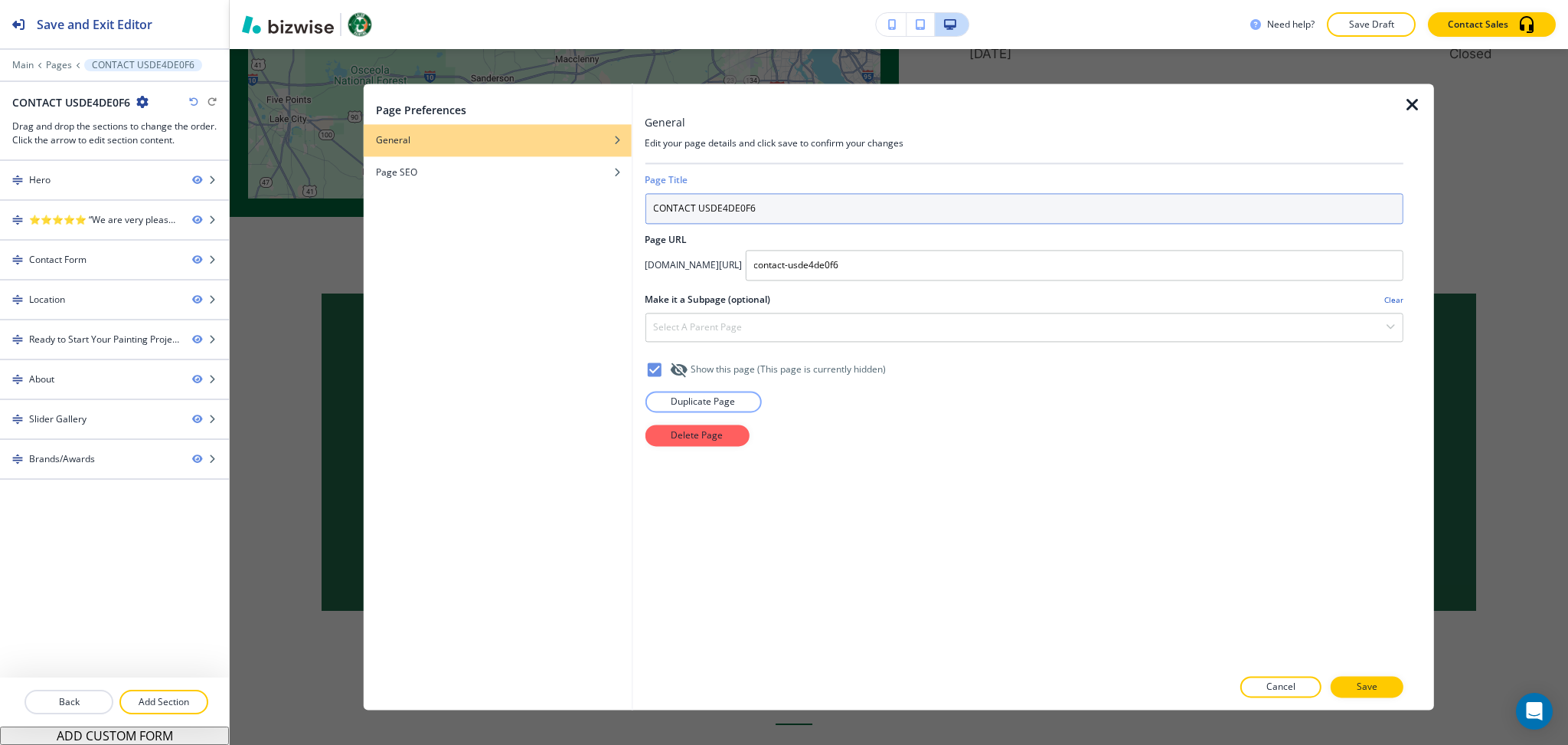
drag, startPoint x: 759, startPoint y: 214, endPoint x: 711, endPoint y: 210, distance: 48.2
click at [711, 210] on input "CONTACT USDE4DE0F6" at bounding box center [1024, 208] width 759 height 30
type input "CONTACT US"
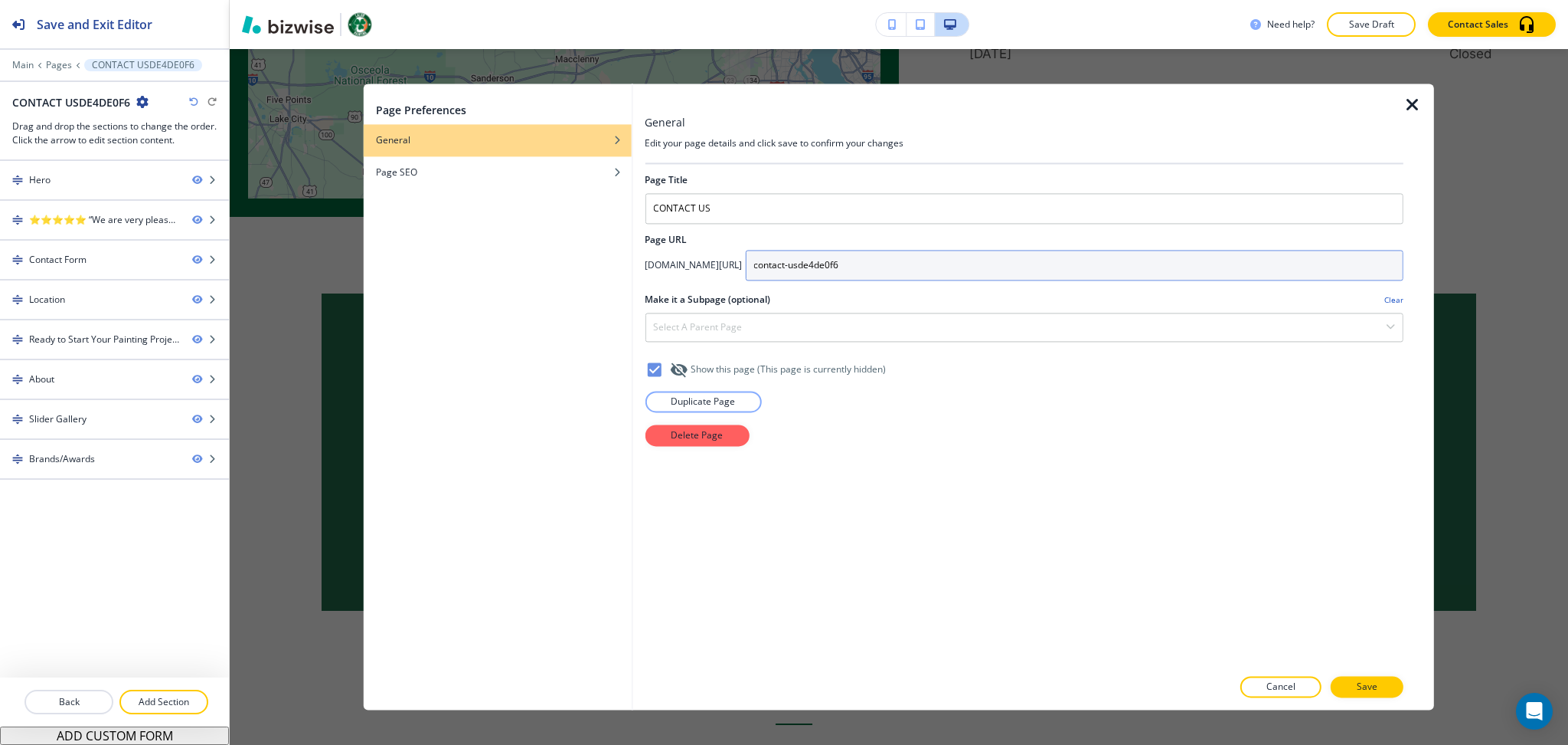
drag, startPoint x: 942, startPoint y: 270, endPoint x: 889, endPoint y: 270, distance: 53.0
click at [889, 270] on input "contact-usde4de0f6" at bounding box center [1074, 265] width 659 height 30
type input "contact-us"
click at [1373, 691] on p "Save" at bounding box center [1367, 687] width 20 height 14
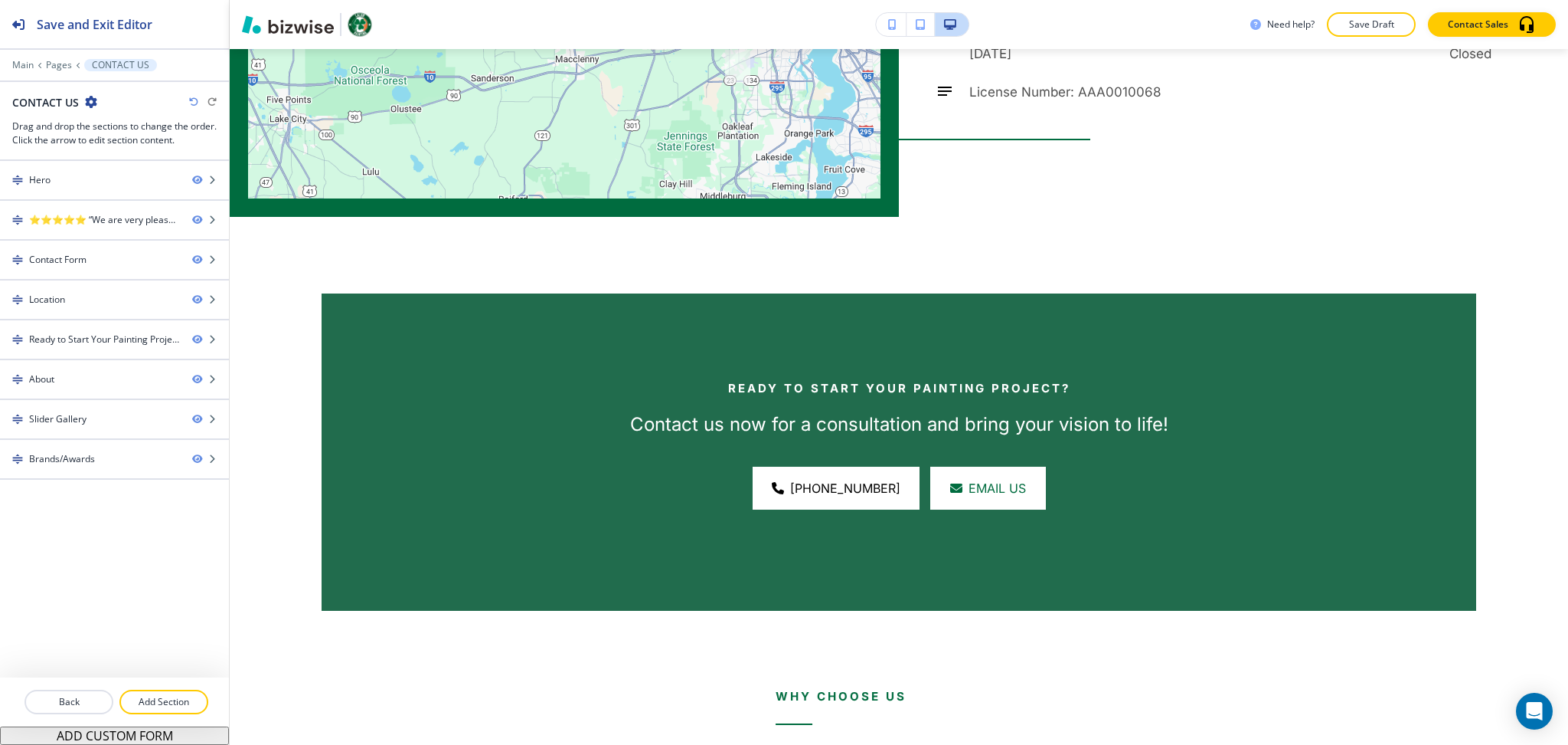
scroll to position [0, 0]
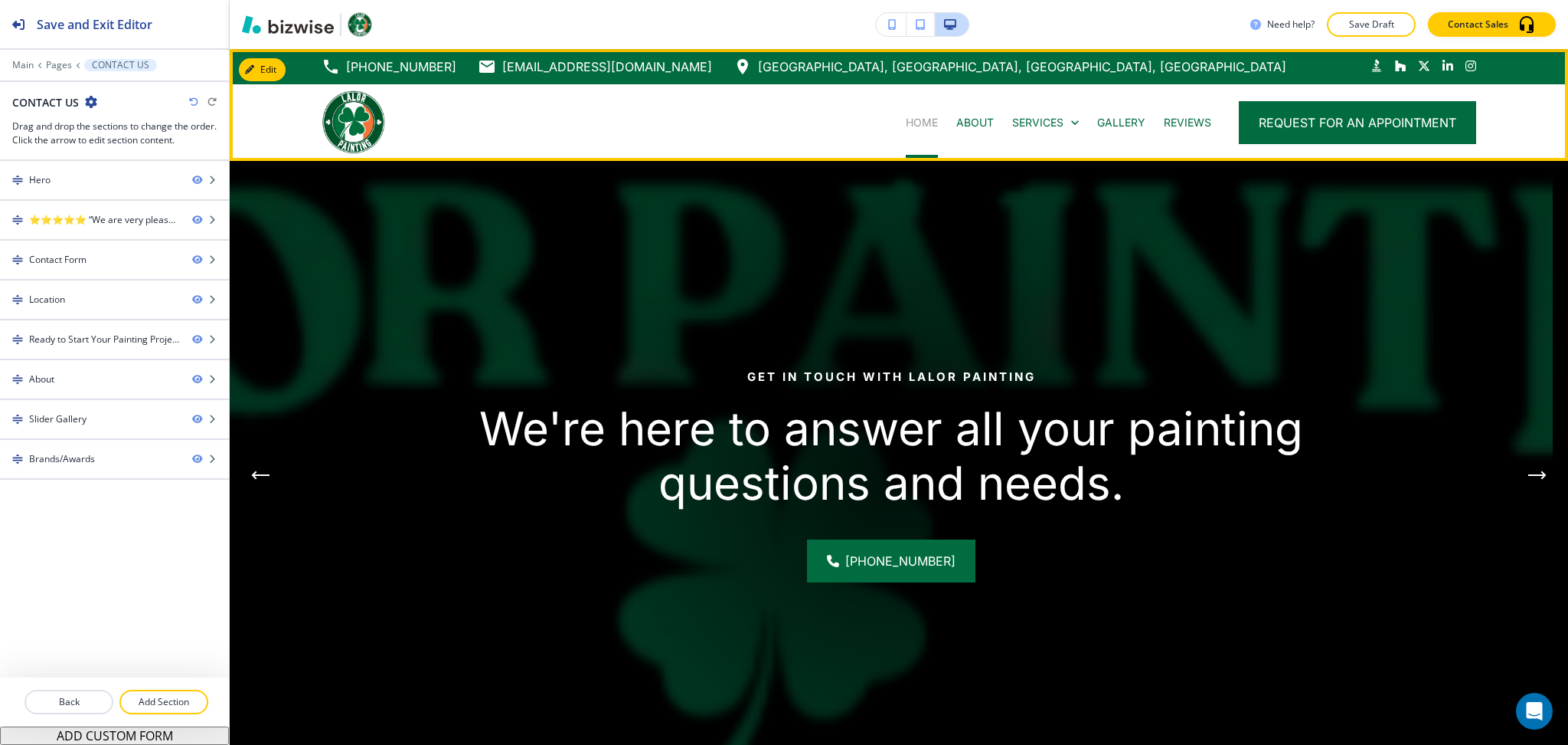
click at [906, 118] on p "HOME" at bounding box center [922, 122] width 32 height 16
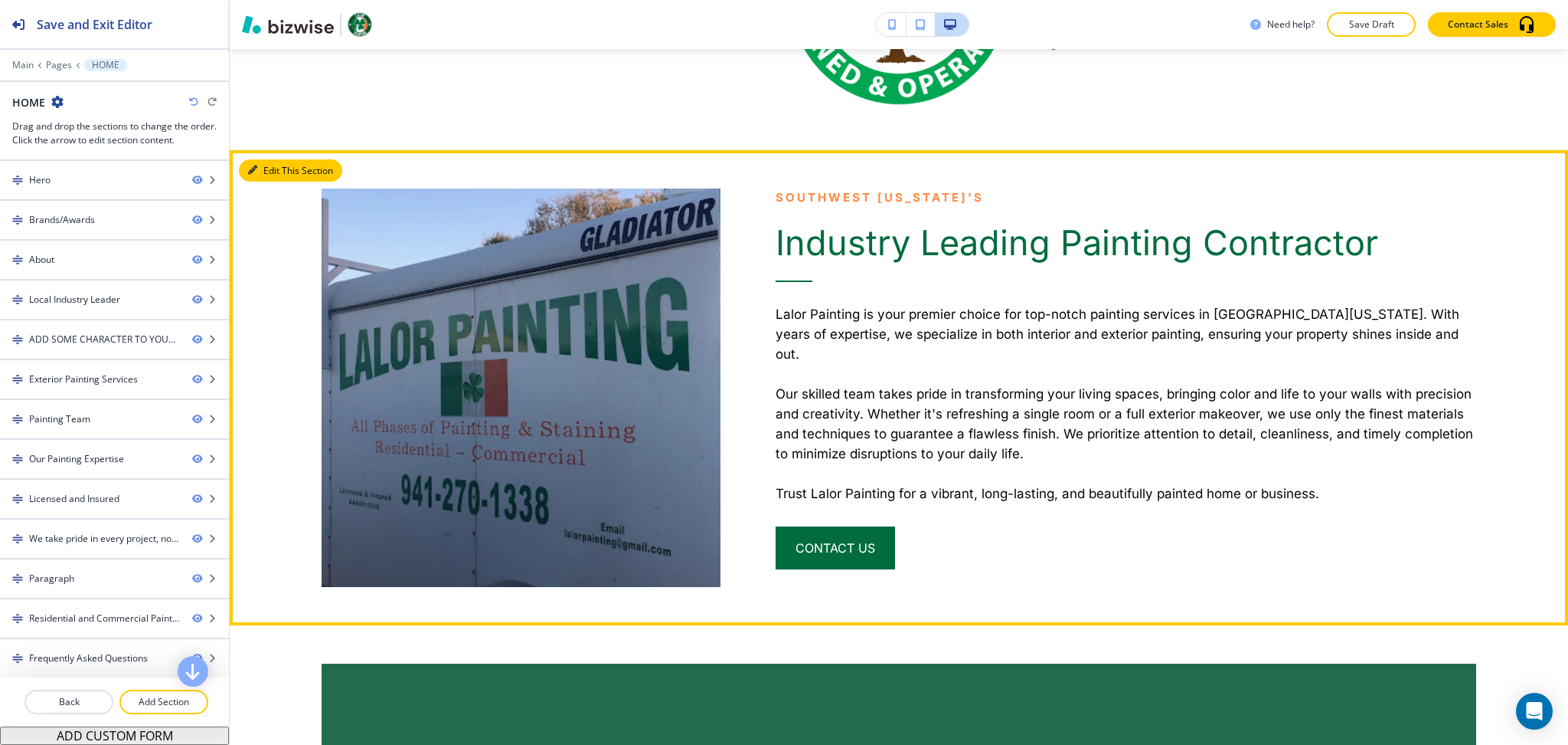
click at [256, 165] on icon "button" at bounding box center [253, 170] width 9 height 9
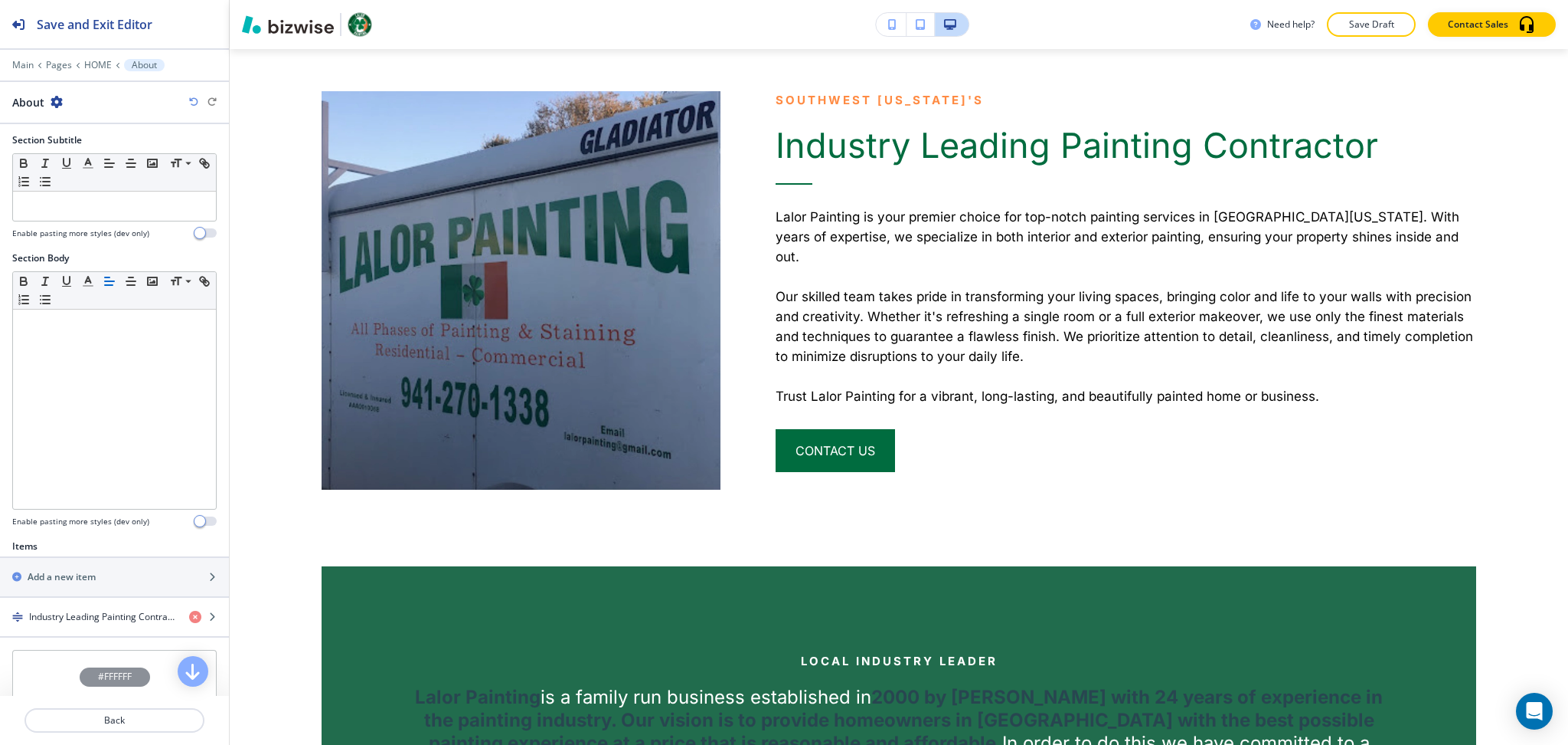
scroll to position [308, 0]
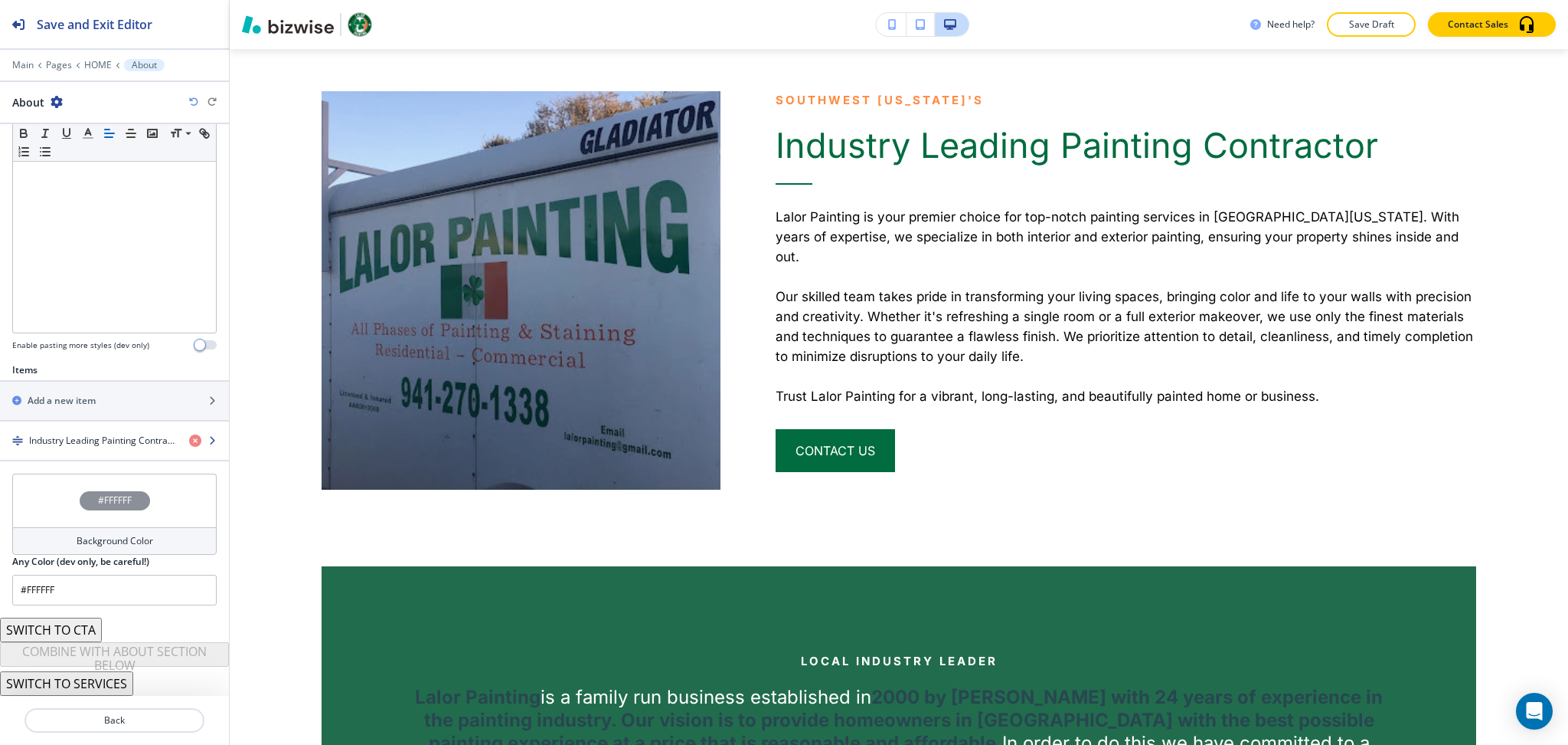
click at [109, 434] on h4 "Industry Leading Painting Contractor" at bounding box center [103, 440] width 148 height 14
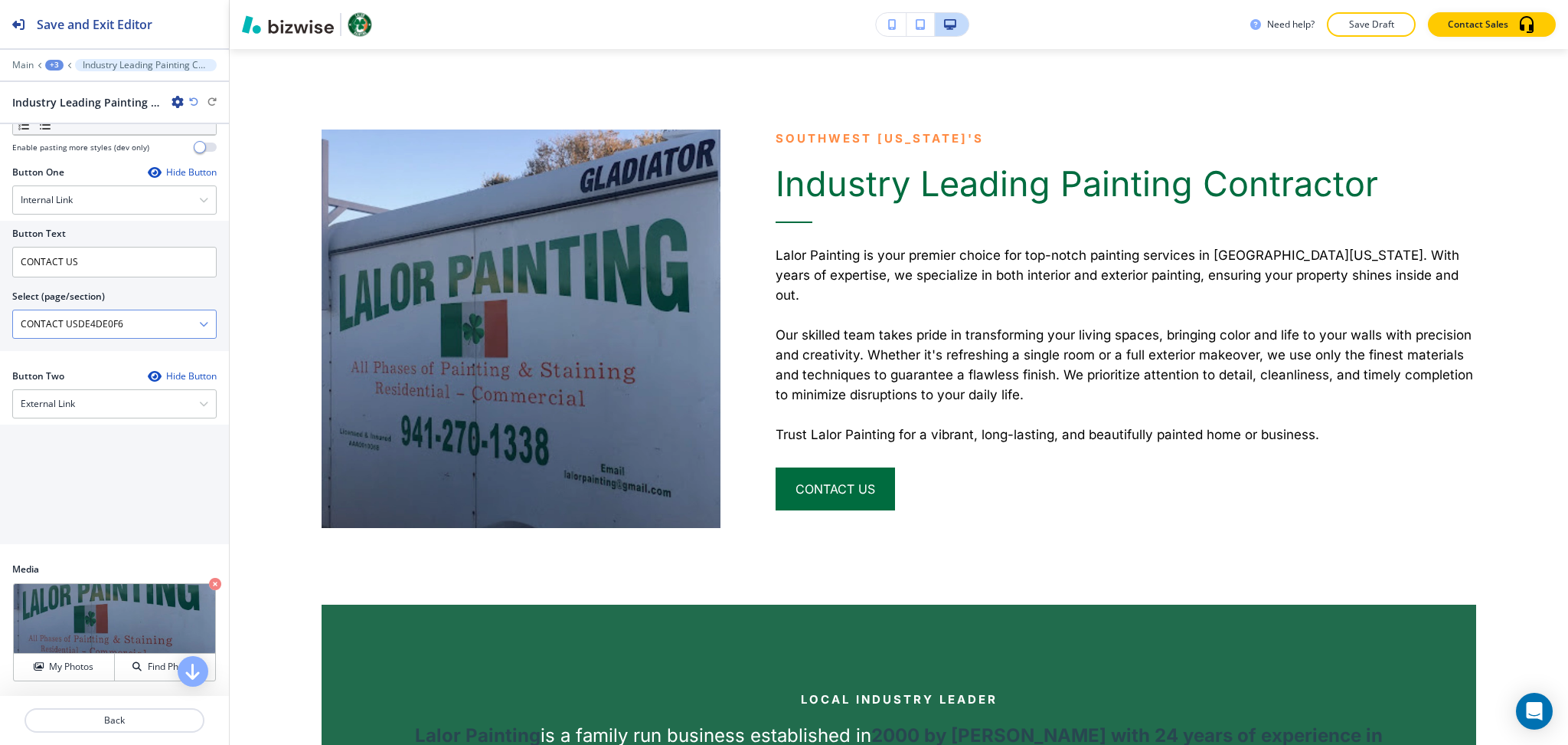
scroll to position [613, 0]
drag, startPoint x: 99, startPoint y: 268, endPoint x: 0, endPoint y: 268, distance: 99.0
click at [0, 268] on div "Button Text CONTACT US Select (page/section) CONTACT USDE4DE0F6 HOME HOME | Her…" at bounding box center [114, 283] width 229 height 130
click at [98, 325] on \(page\/section\) "CONTACT USDE4DE0F6" at bounding box center [106, 322] width 186 height 26
paste \(page\/section\) "Manual Input"
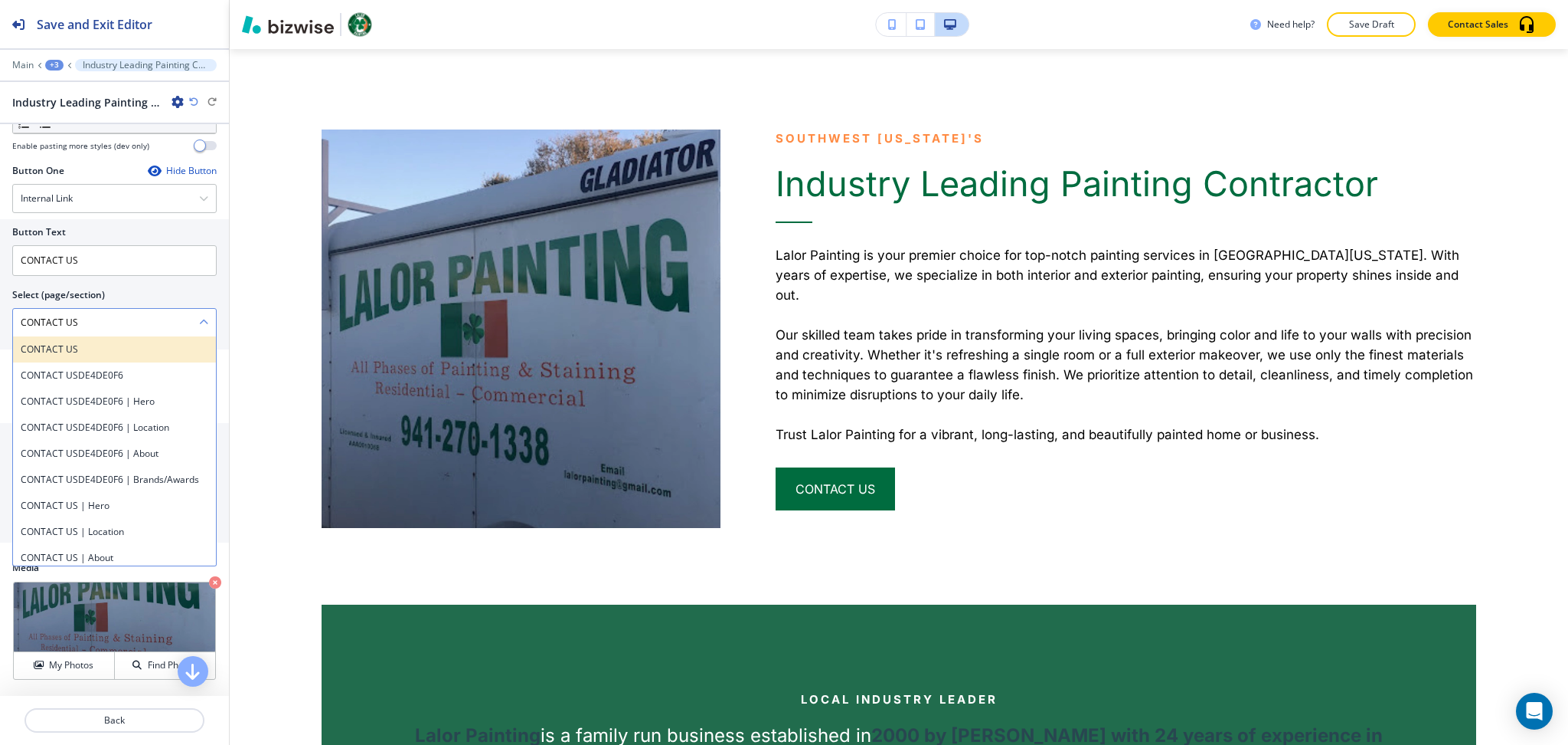
type \(page\/section\) "CONTACT US"
click at [21, 363] on div "CONTACT US" at bounding box center [114, 349] width 203 height 26
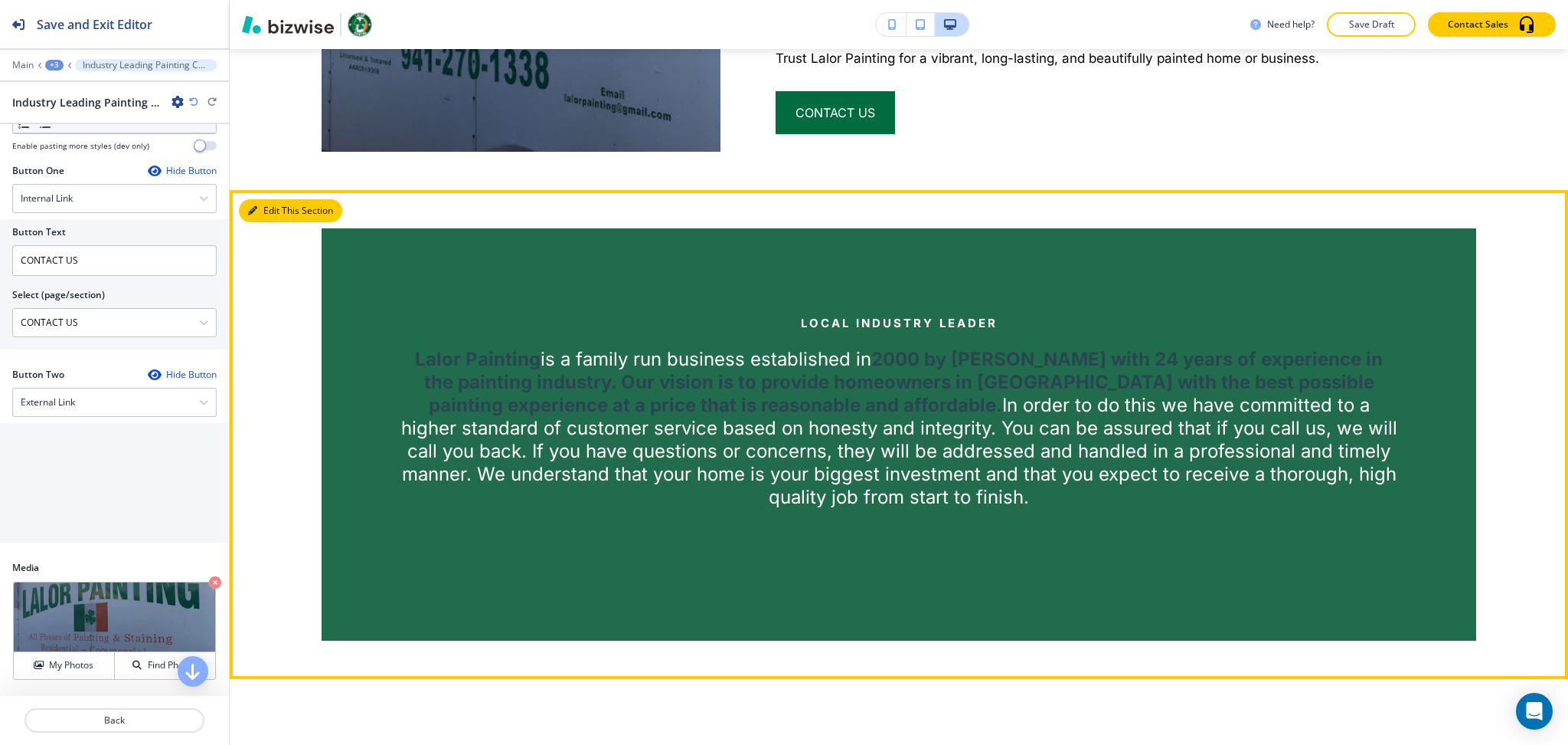
click at [266, 199] on button "Edit This Section" at bounding box center [291, 210] width 103 height 23
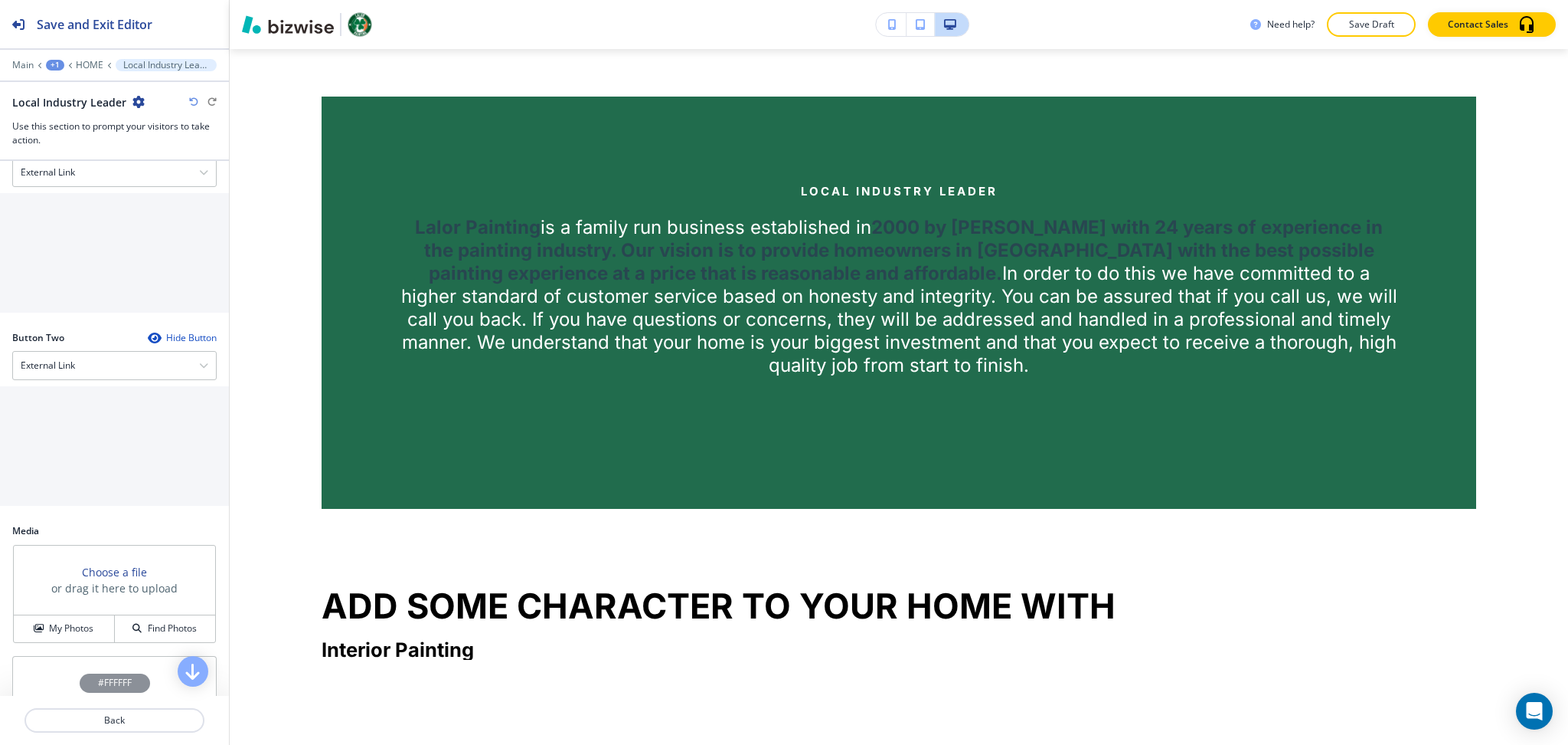
scroll to position [802, 0]
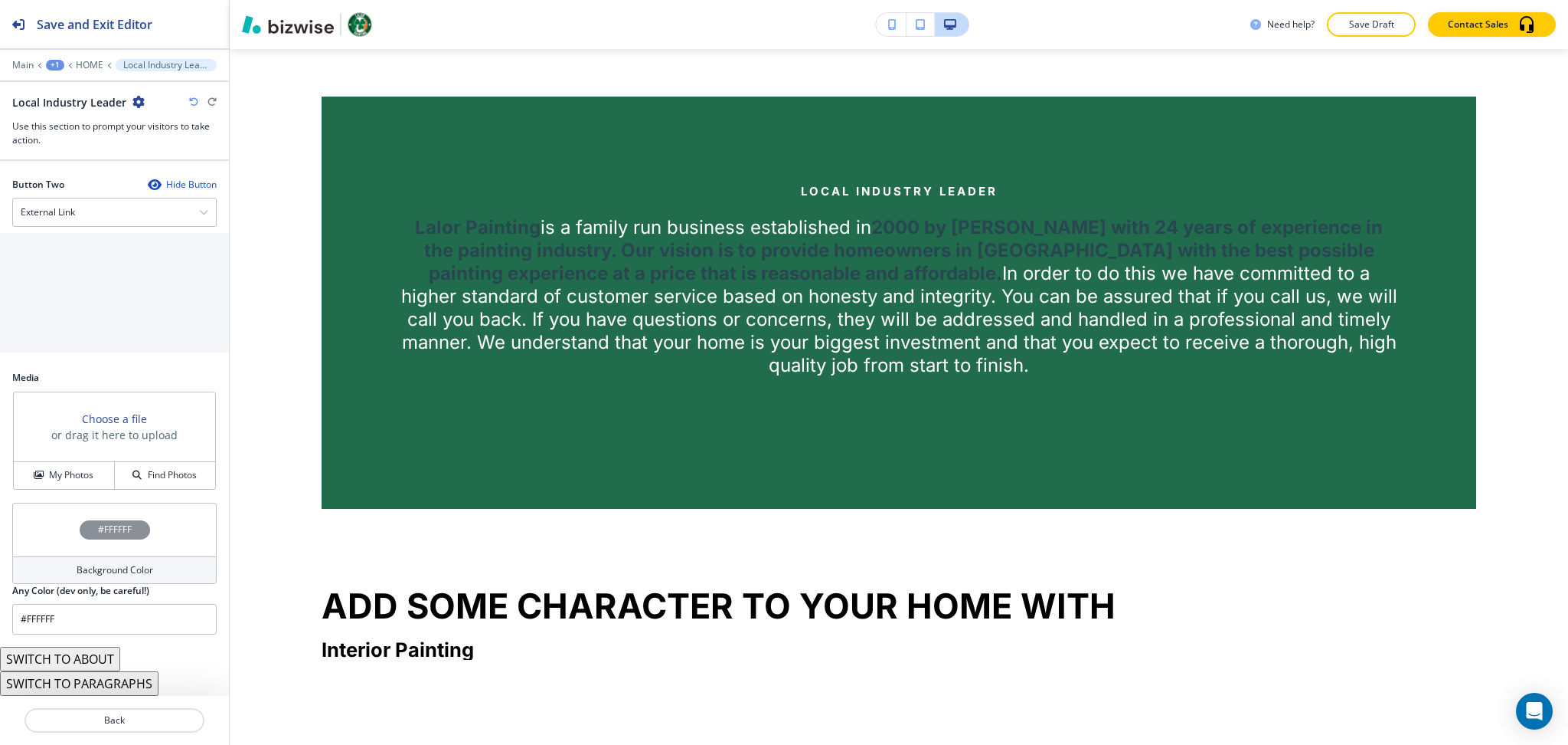
click at [114, 687] on button "SWITCH TO PARAGRAPHS" at bounding box center [79, 683] width 159 height 25
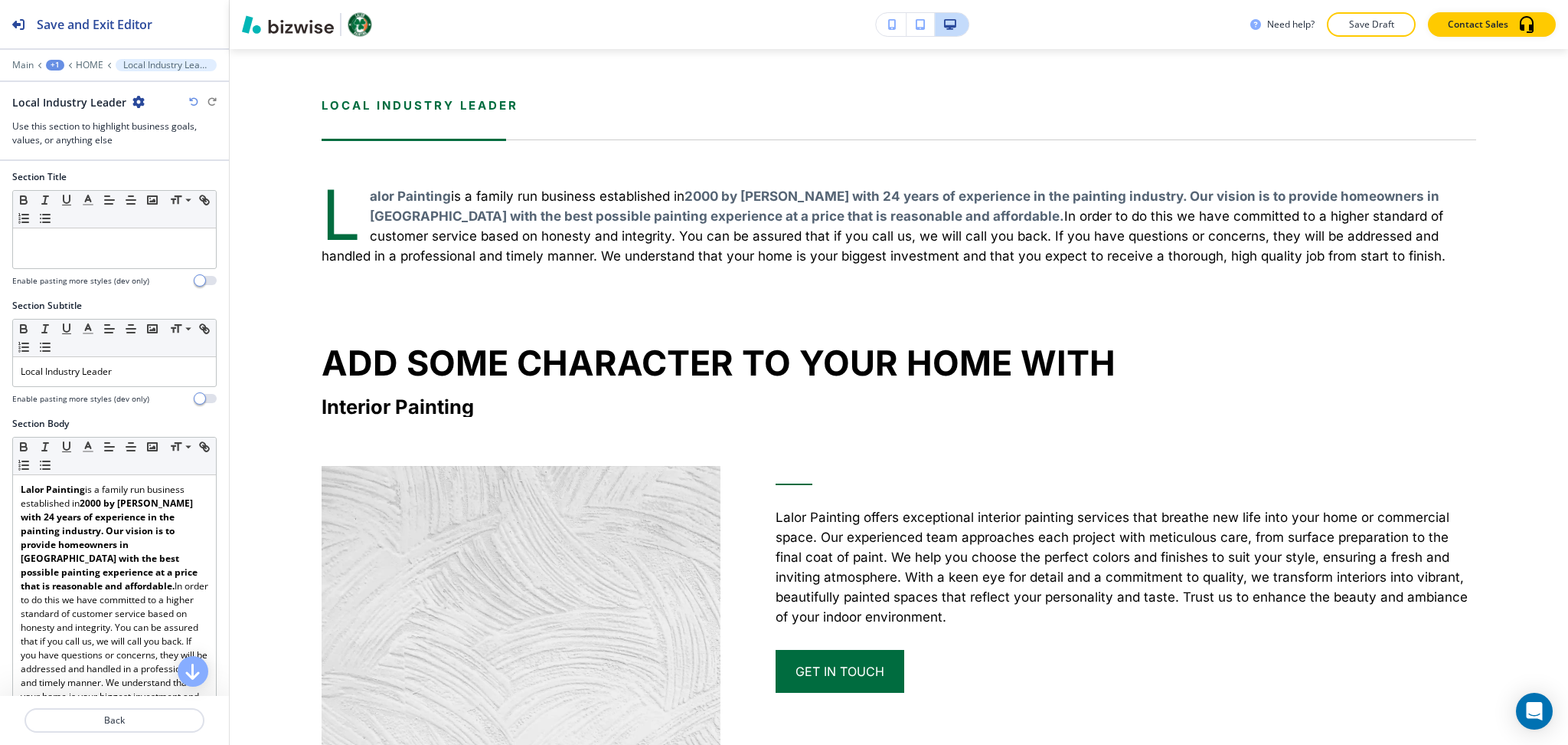
scroll to position [0, 0]
click at [137, 375] on p "Local Industry Leader" at bounding box center [114, 374] width 187 height 14
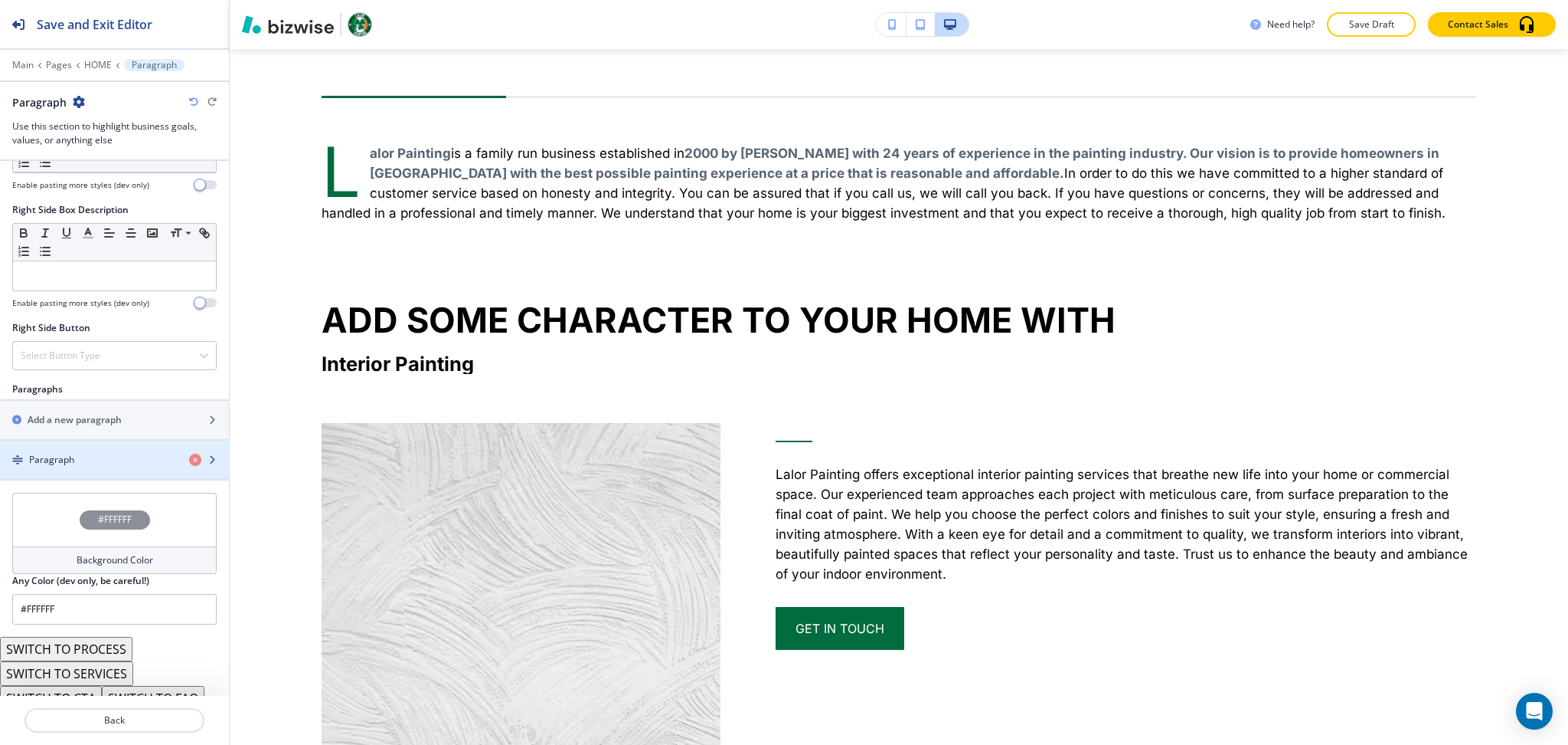
scroll to position [826, 0]
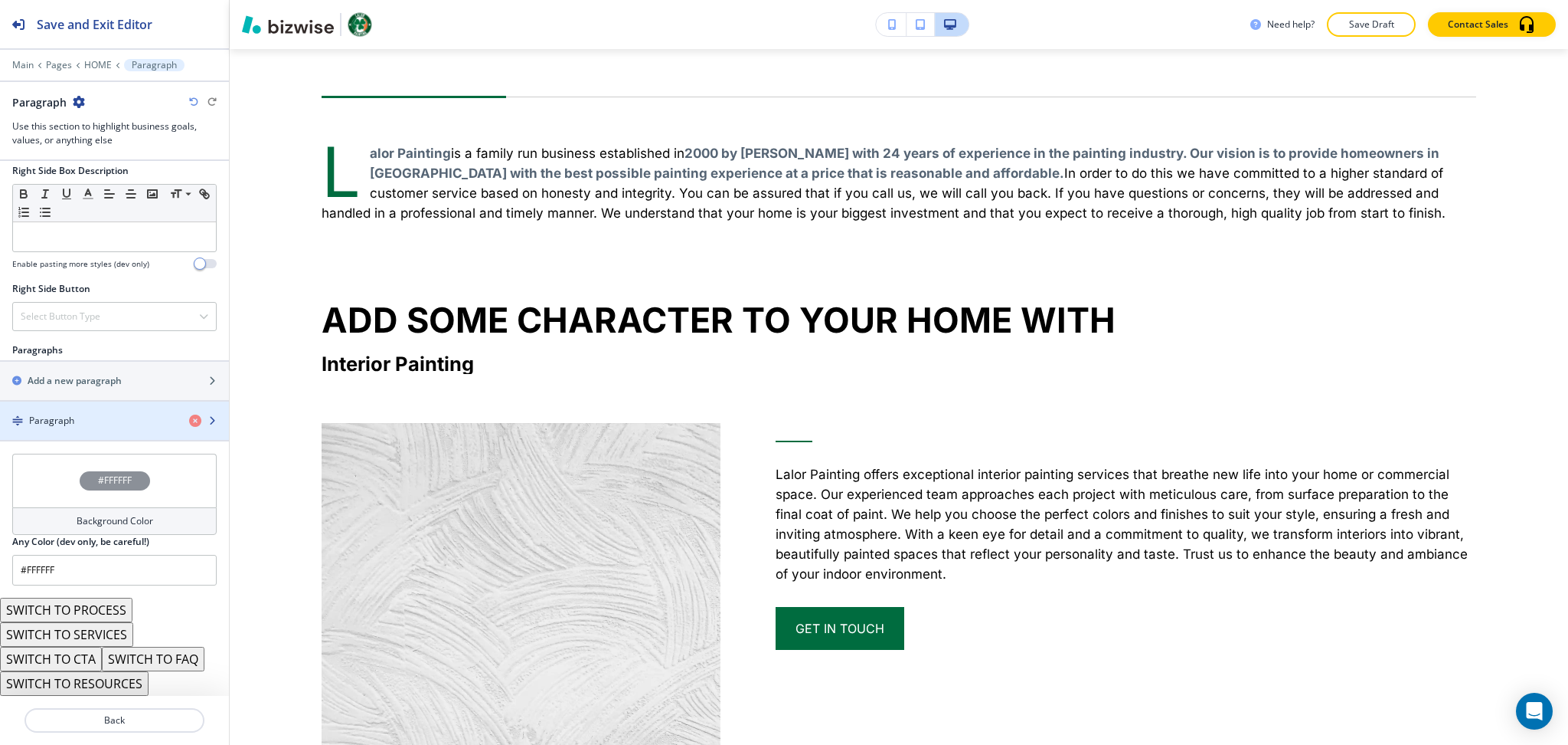
click at [95, 430] on div "button" at bounding box center [114, 433] width 229 height 12
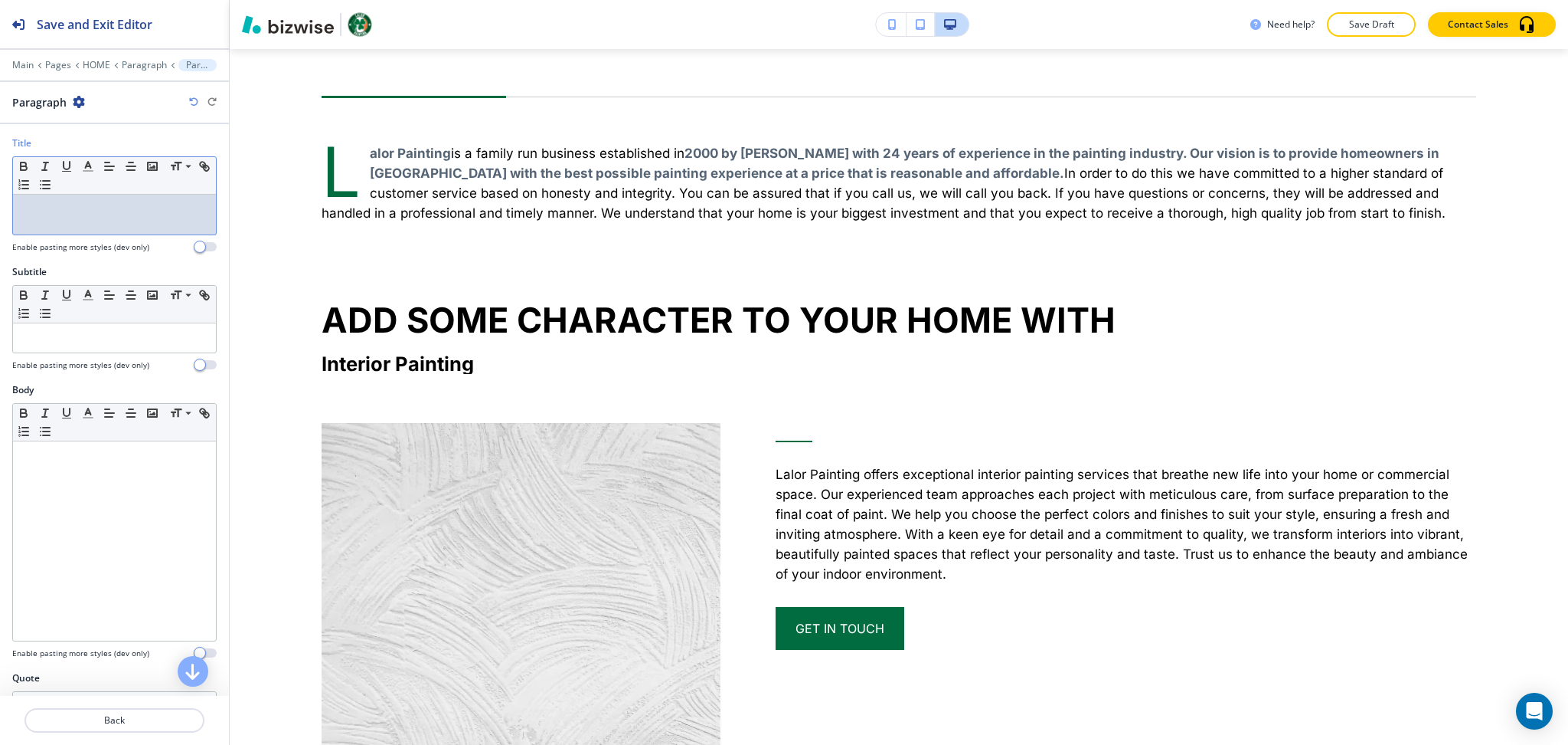
click at [80, 219] on div at bounding box center [114, 214] width 203 height 40
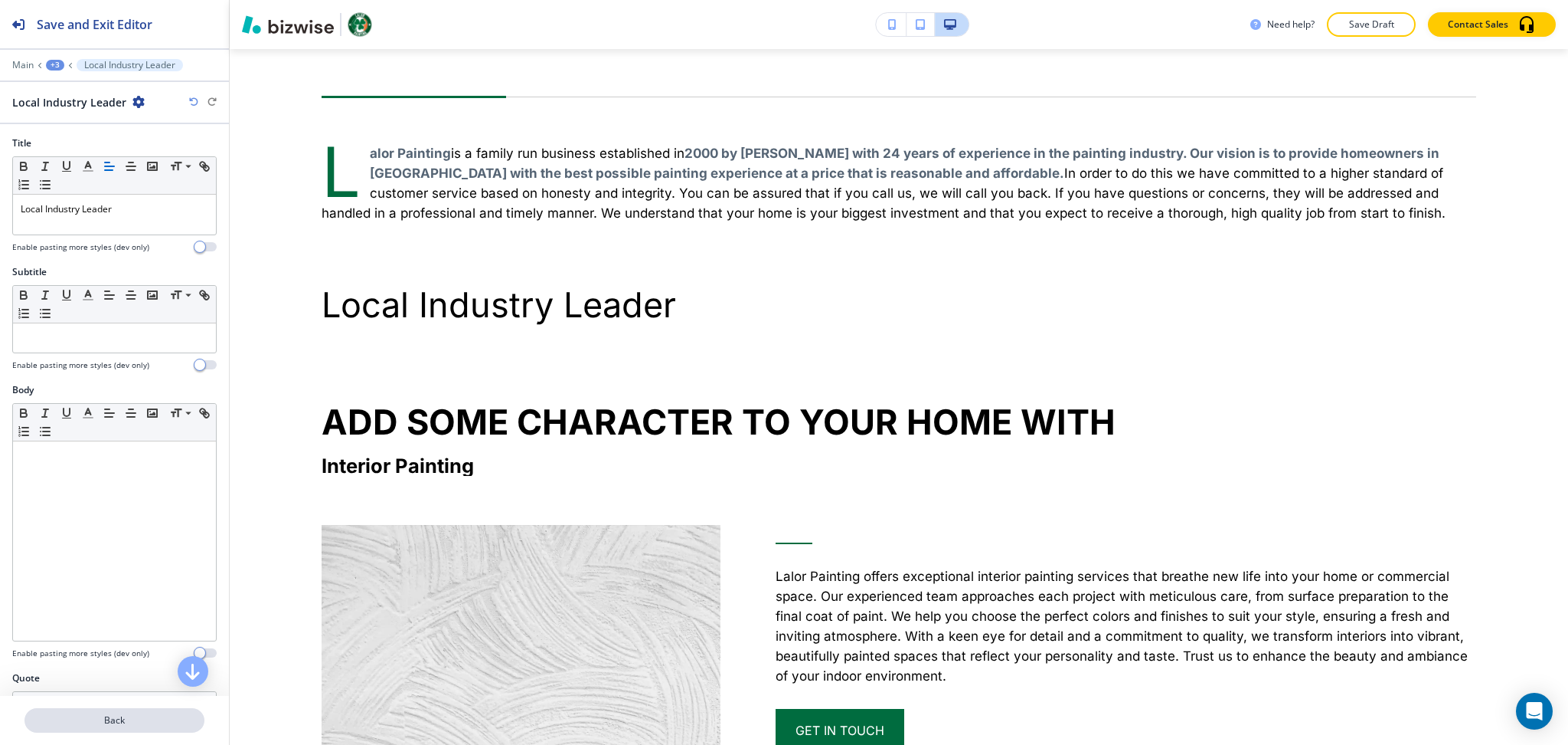
click at [135, 725] on p "Back" at bounding box center [114, 720] width 177 height 14
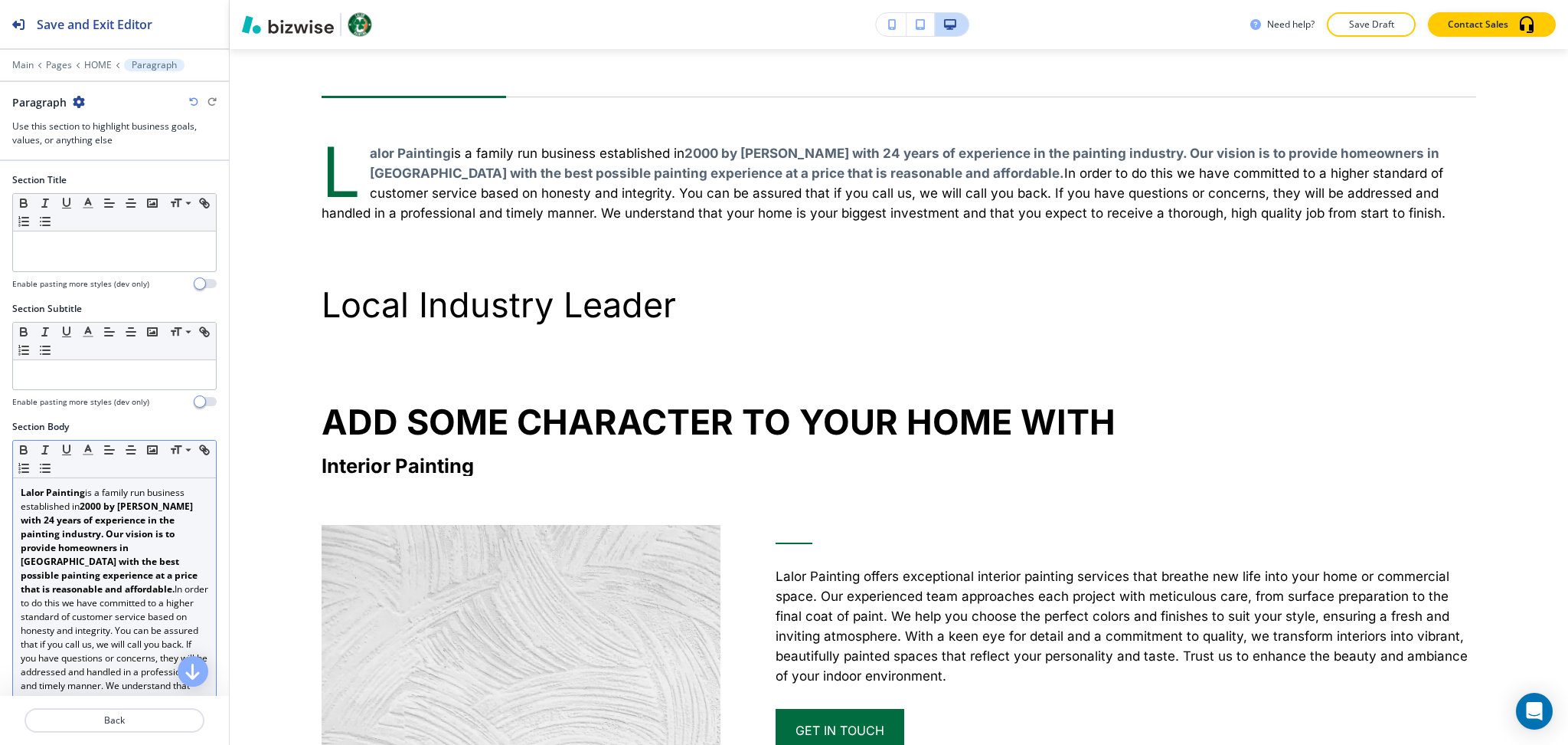
click at [92, 516] on strong "2000 by Andrew Lalor with 24 years of experience in the painting industry. Our …" at bounding box center [110, 547] width 179 height 96
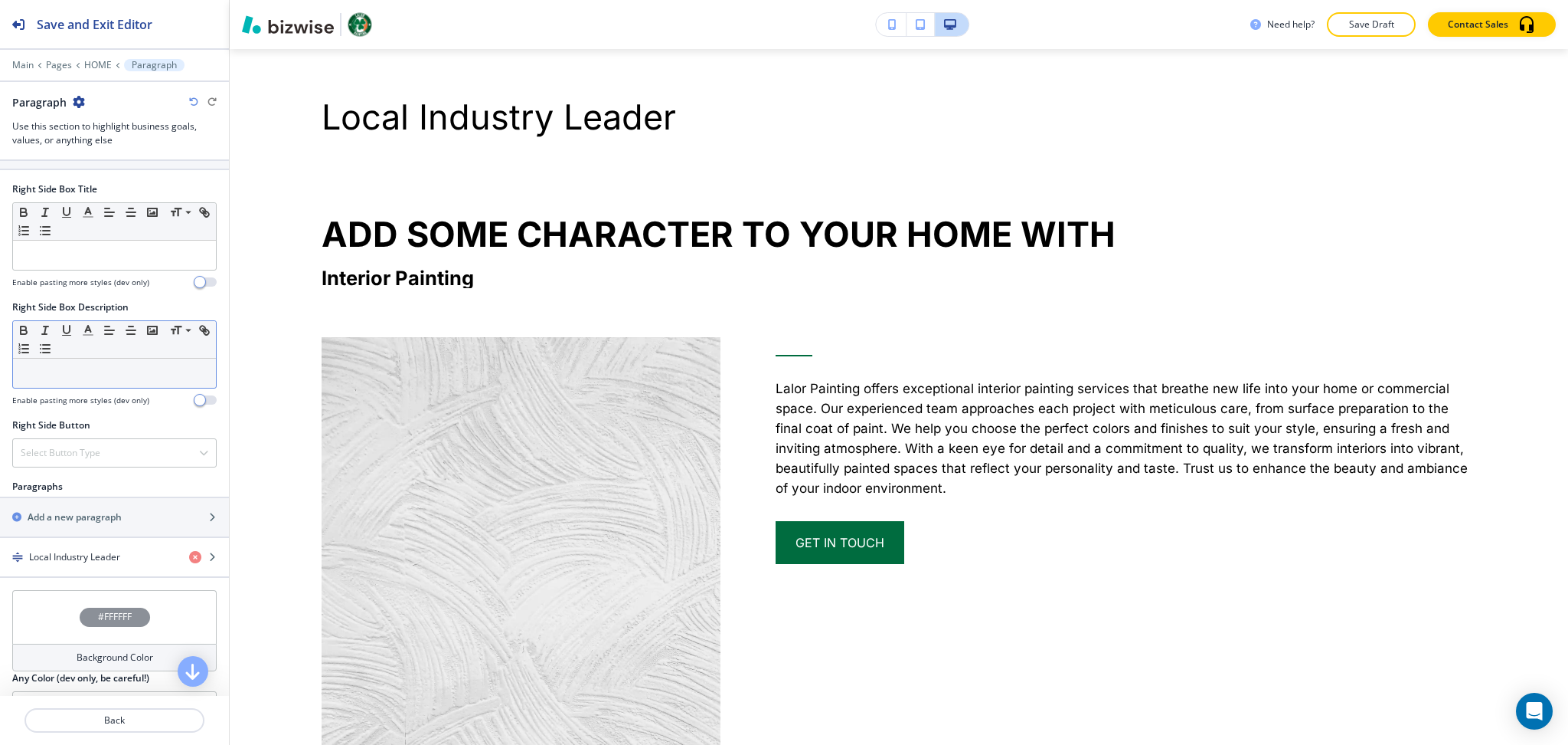
scroll to position [613, 0]
click at [92, 570] on div "button" at bounding box center [114, 568] width 229 height 12
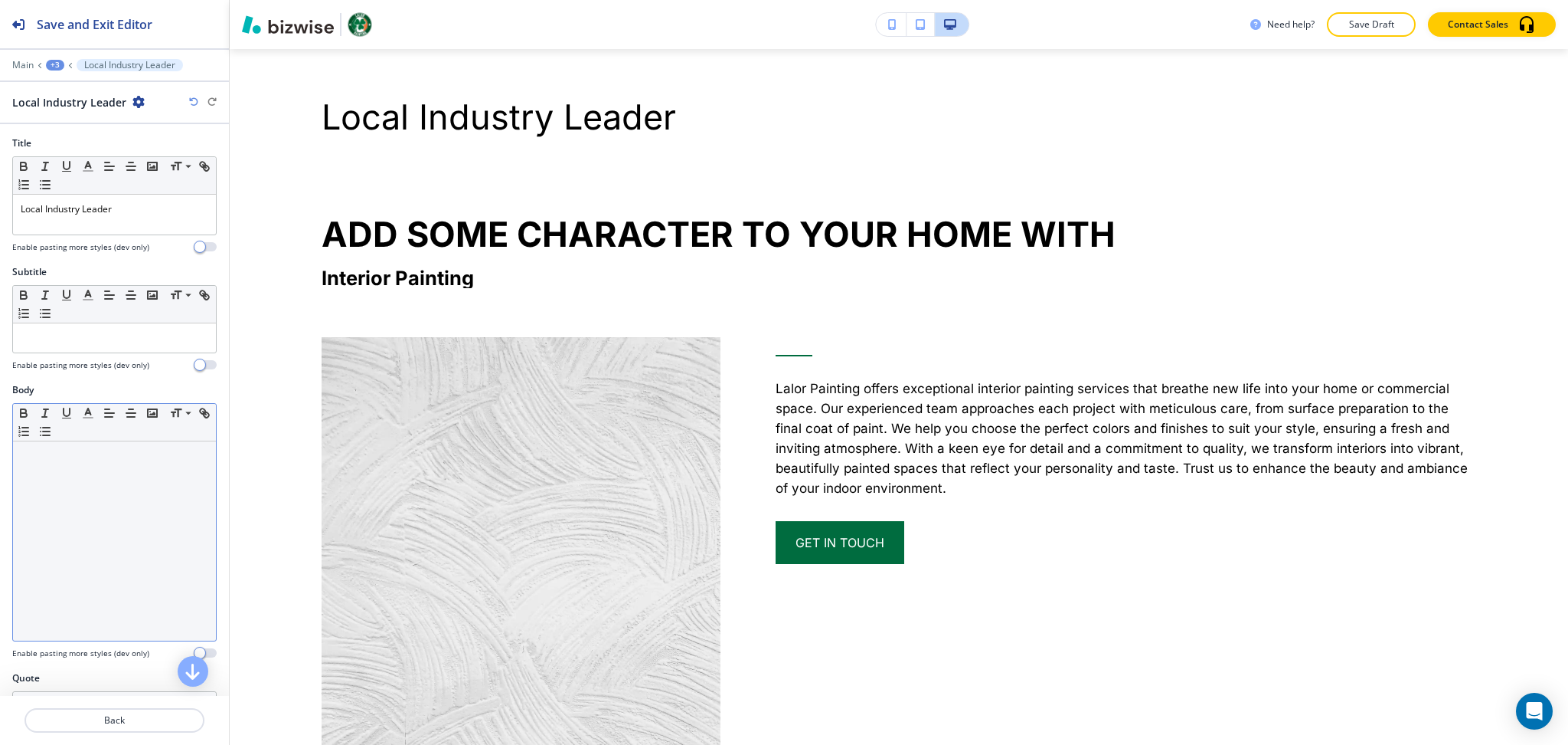
scroll to position [1628, 0]
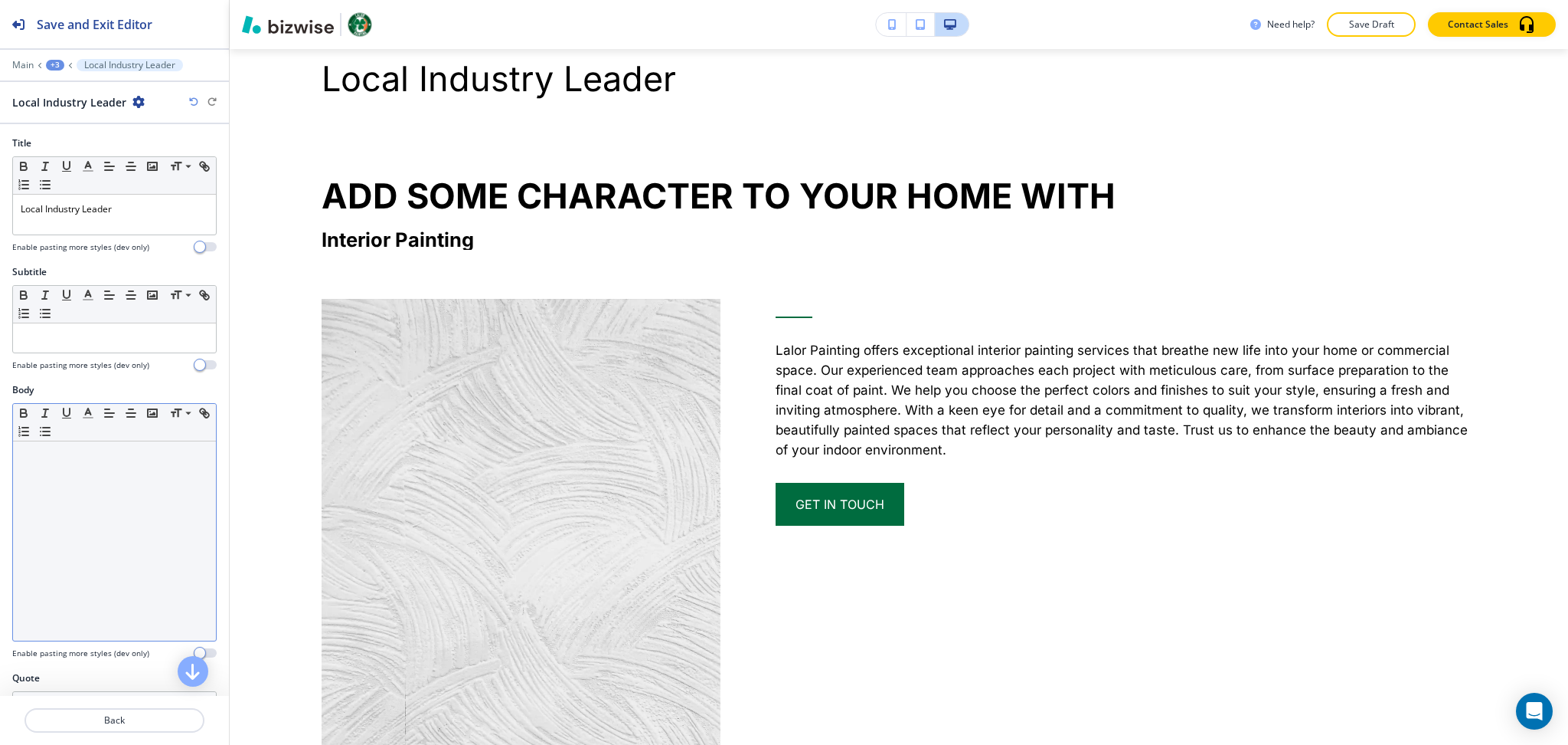
click at [92, 573] on div at bounding box center [114, 541] width 203 height 199
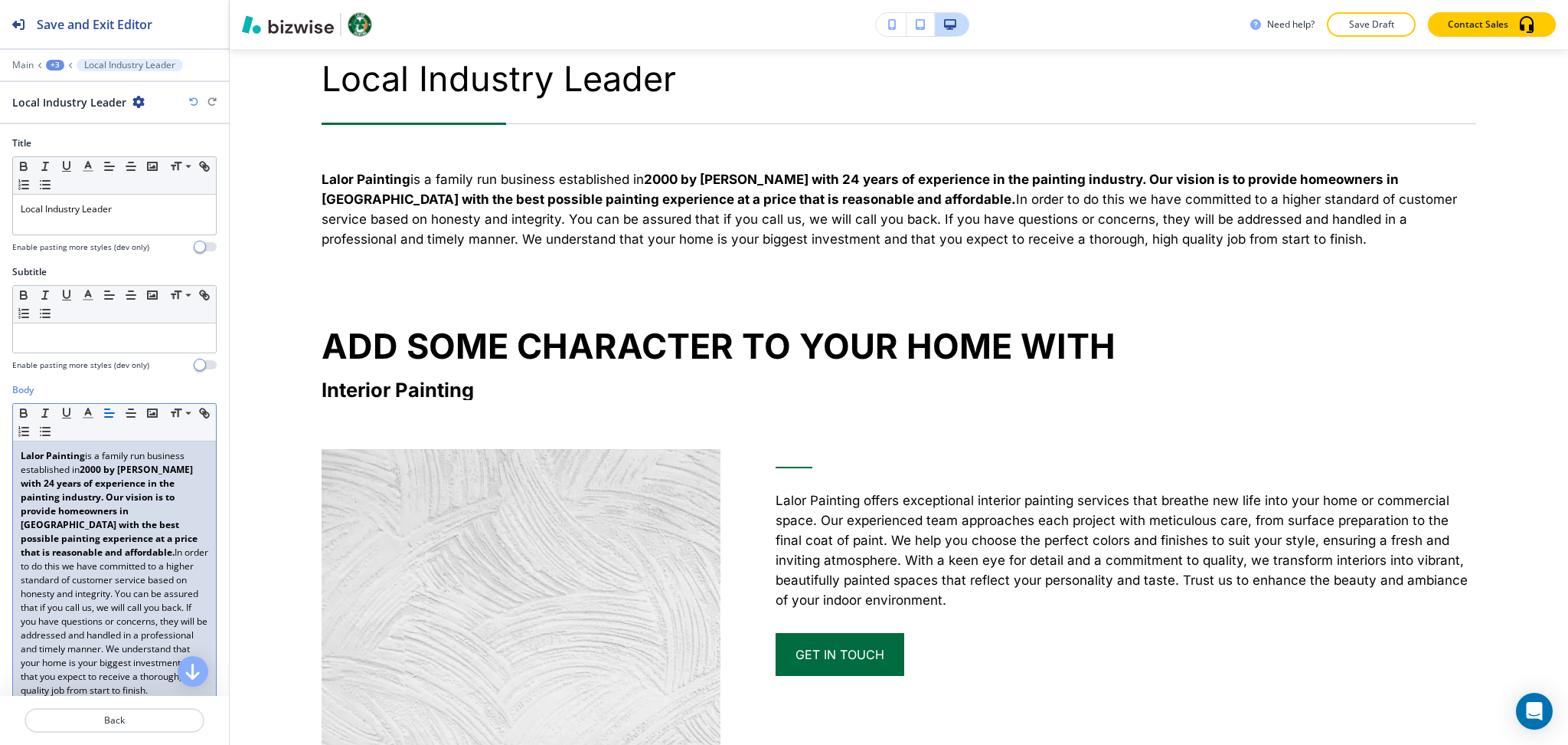
click at [105, 496] on strong "2000 by Andrew Lalor with 24 years of experience in the painting industry. Our …" at bounding box center [110, 511] width 179 height 96
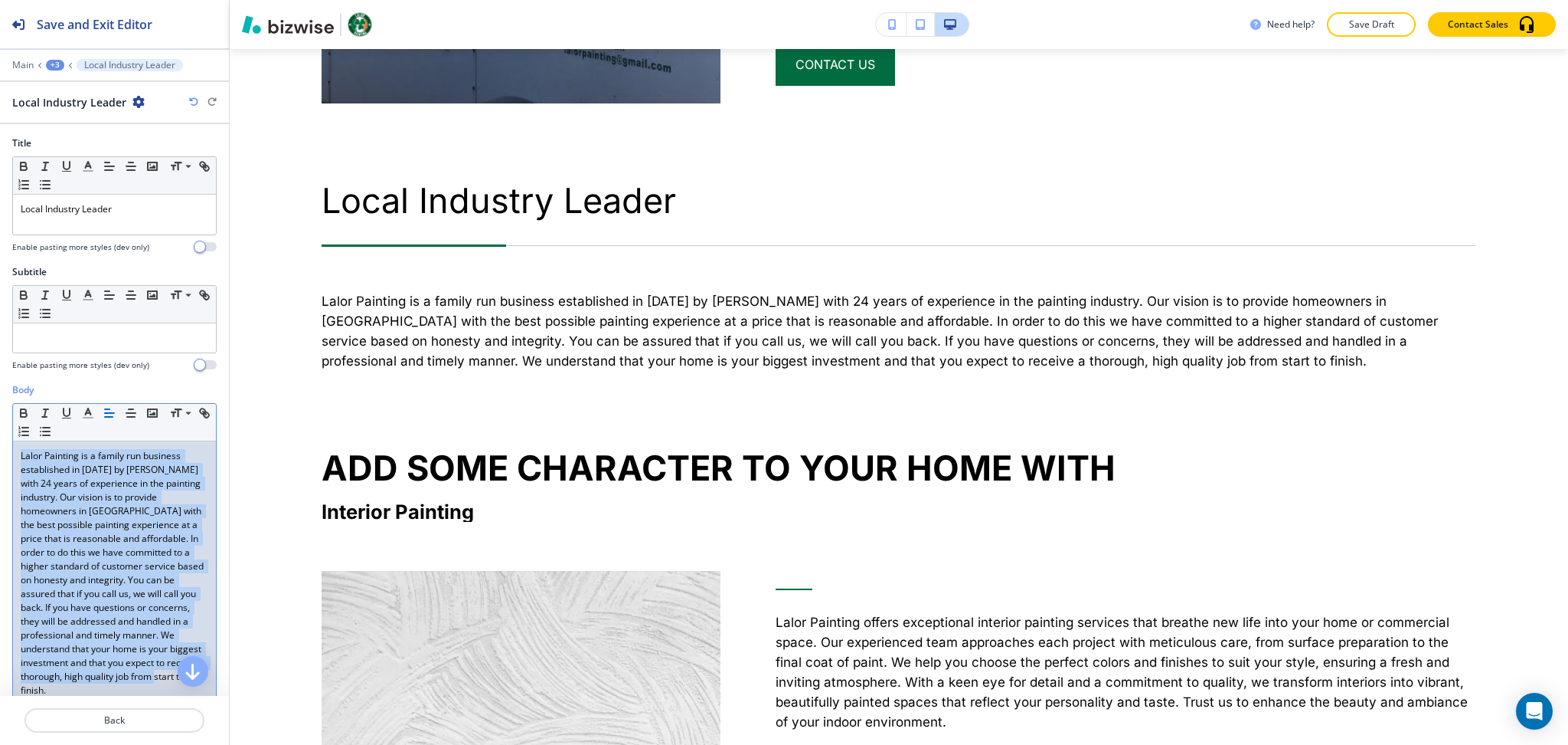
scroll to position [1448, 0]
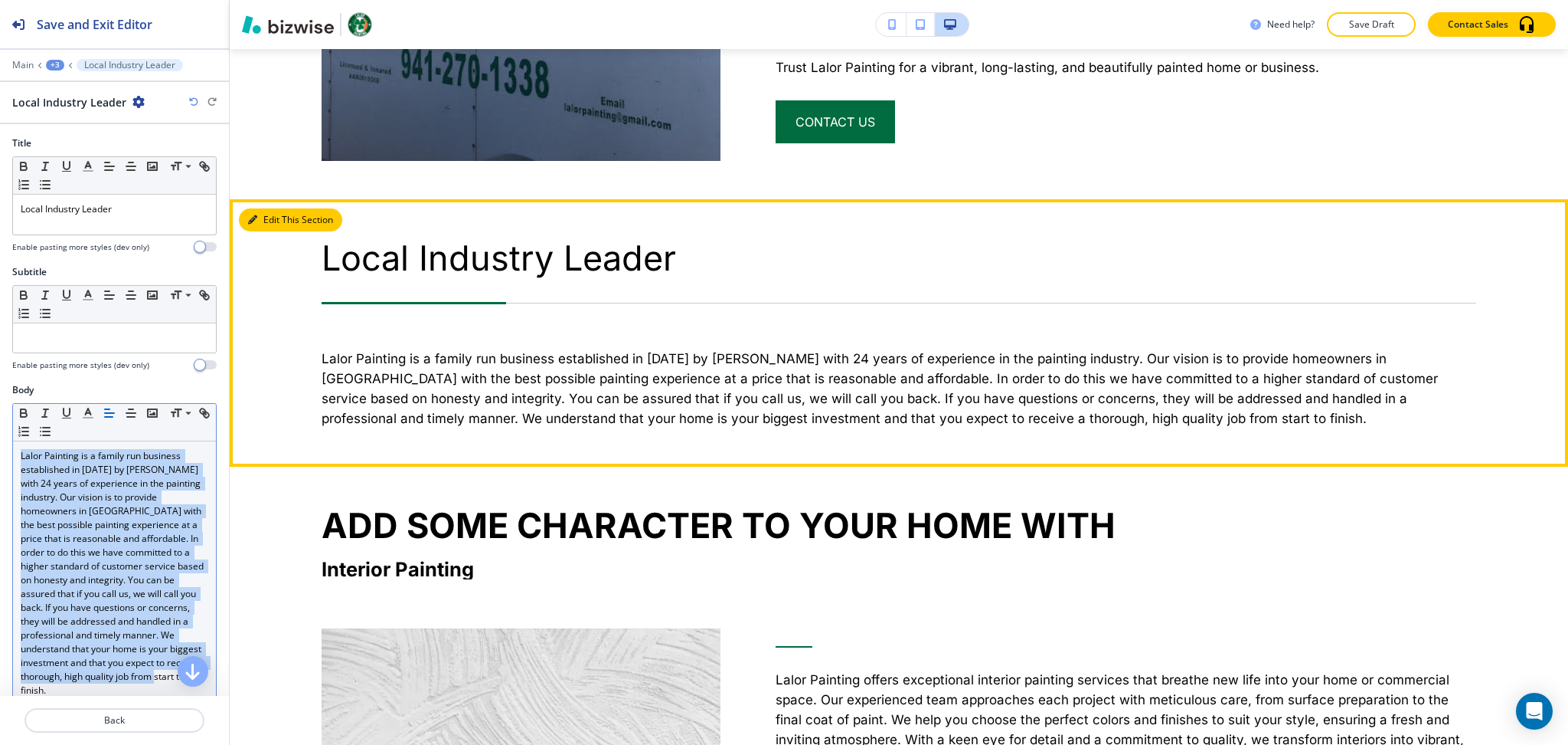
click at [279, 214] on button "Edit This Section" at bounding box center [291, 220] width 103 height 23
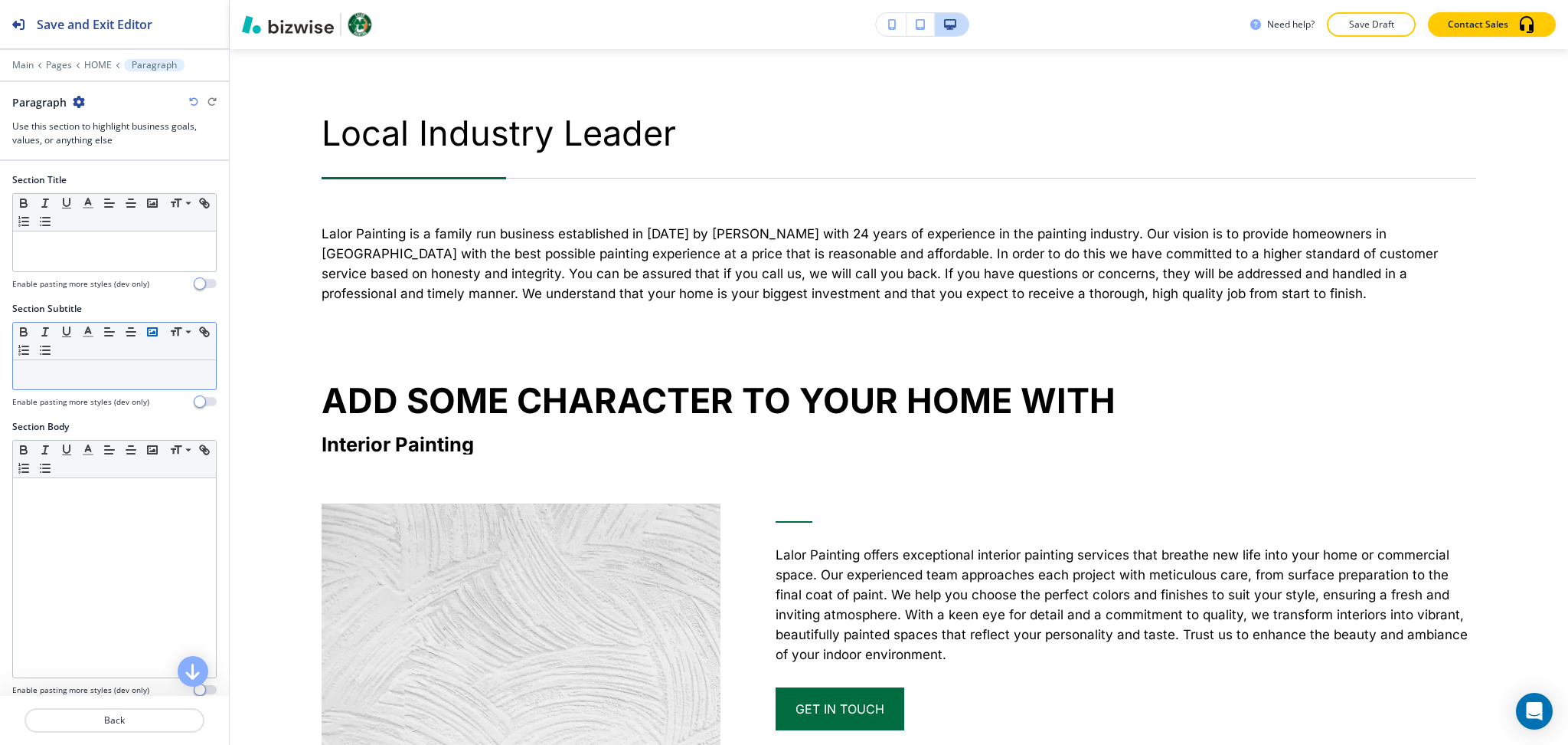
scroll to position [1589, 0]
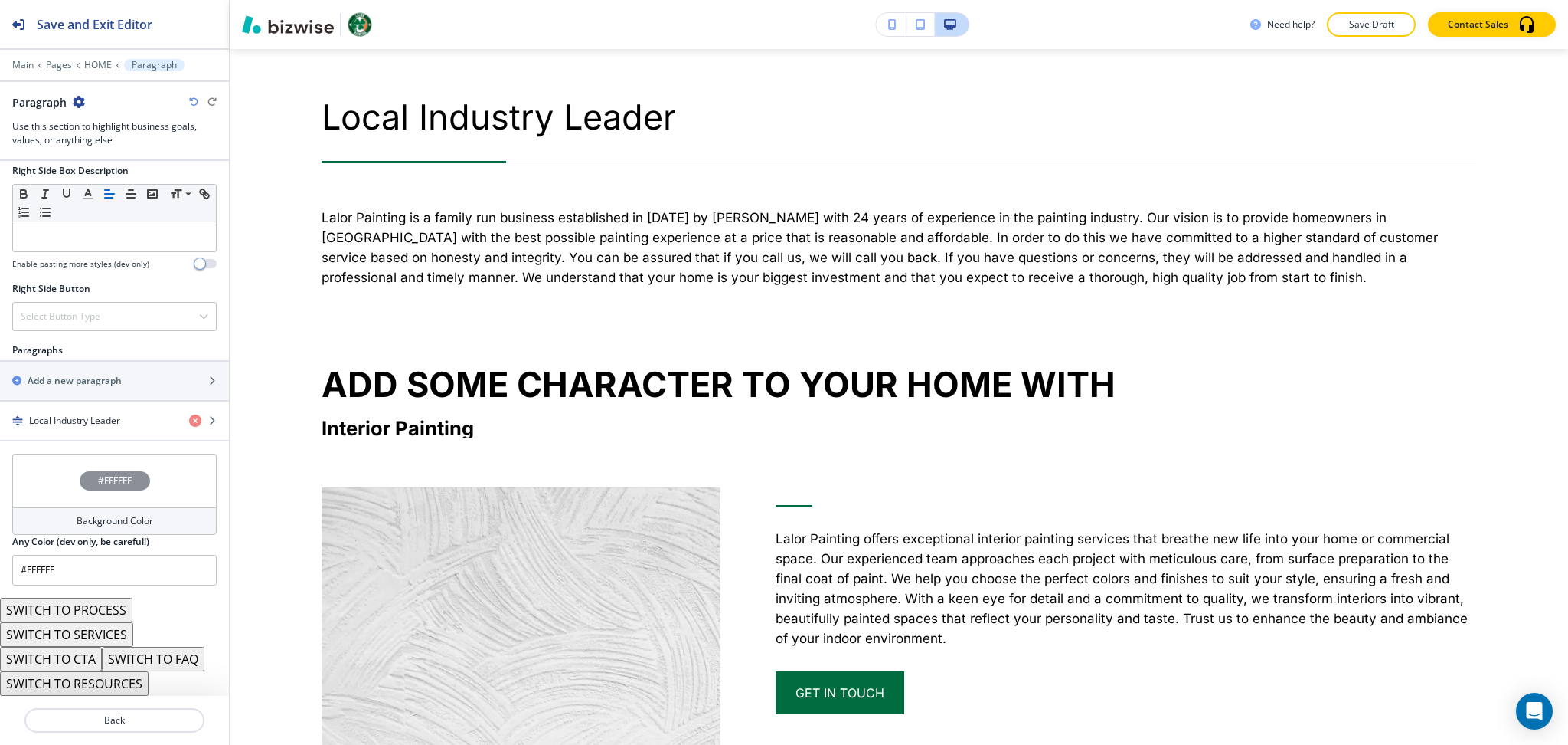
click at [100, 526] on h4 "Background Color" at bounding box center [114, 521] width 77 height 14
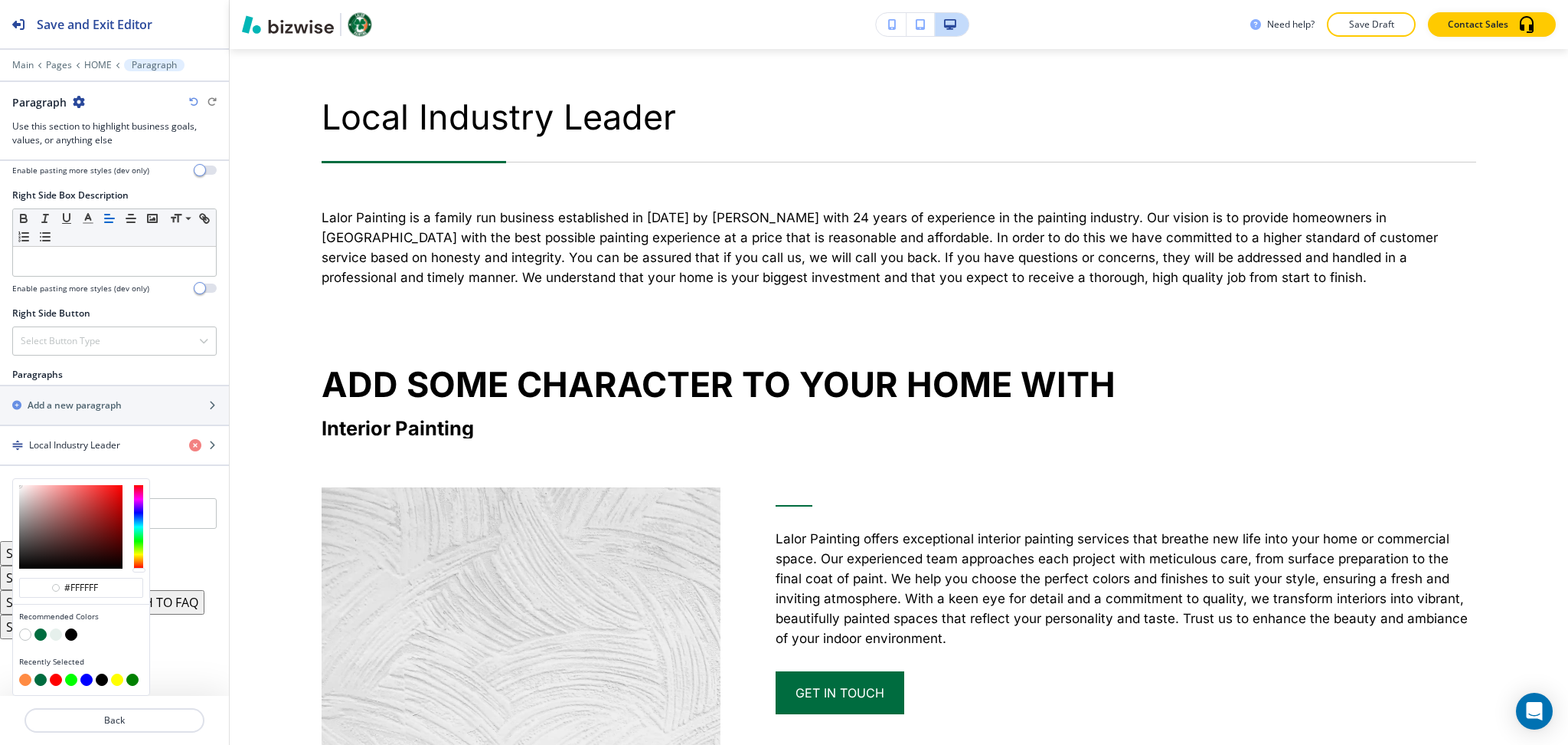
click at [52, 637] on button "button" at bounding box center [55, 633] width 12 height 12
type input "#e6f0ec"
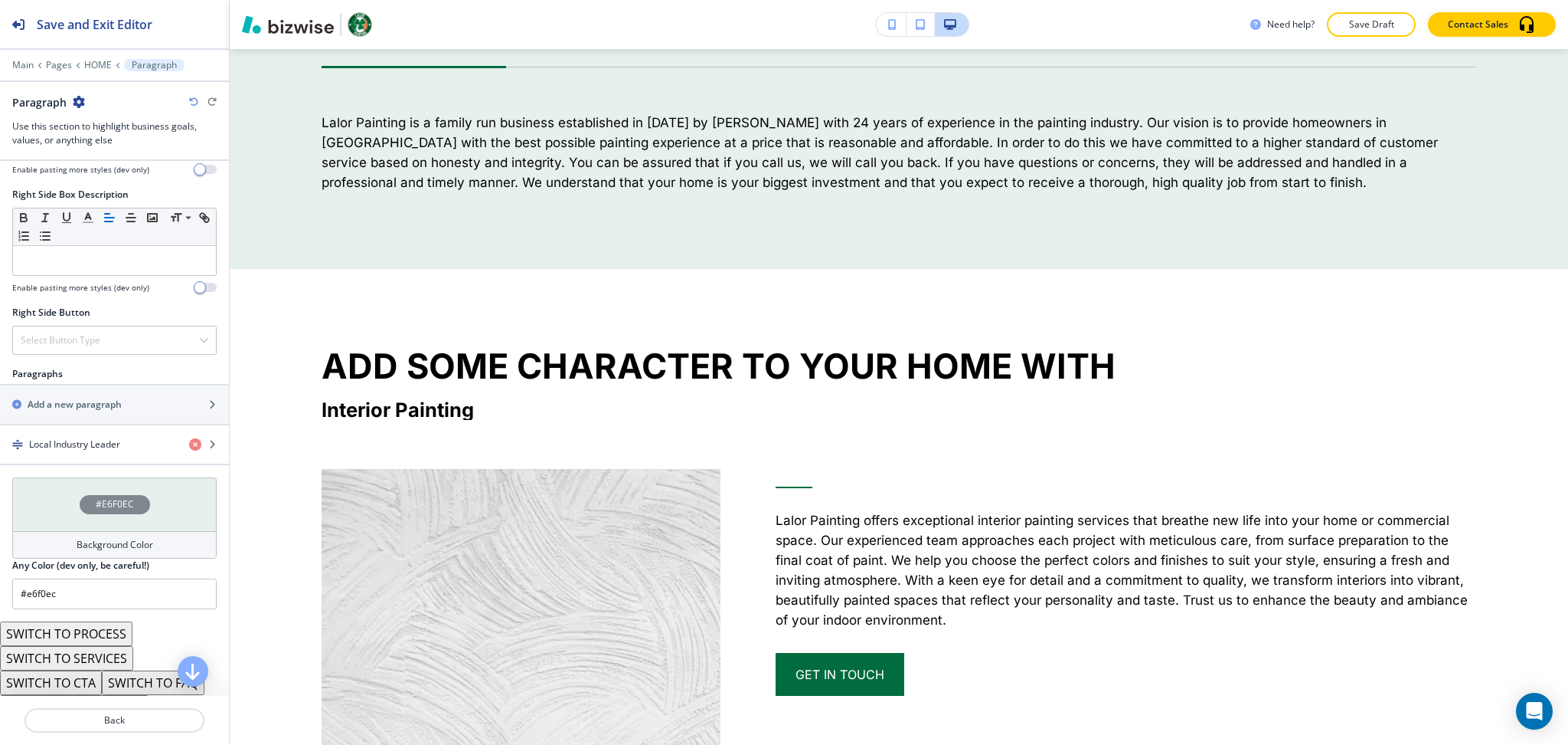
scroll to position [1774, 0]
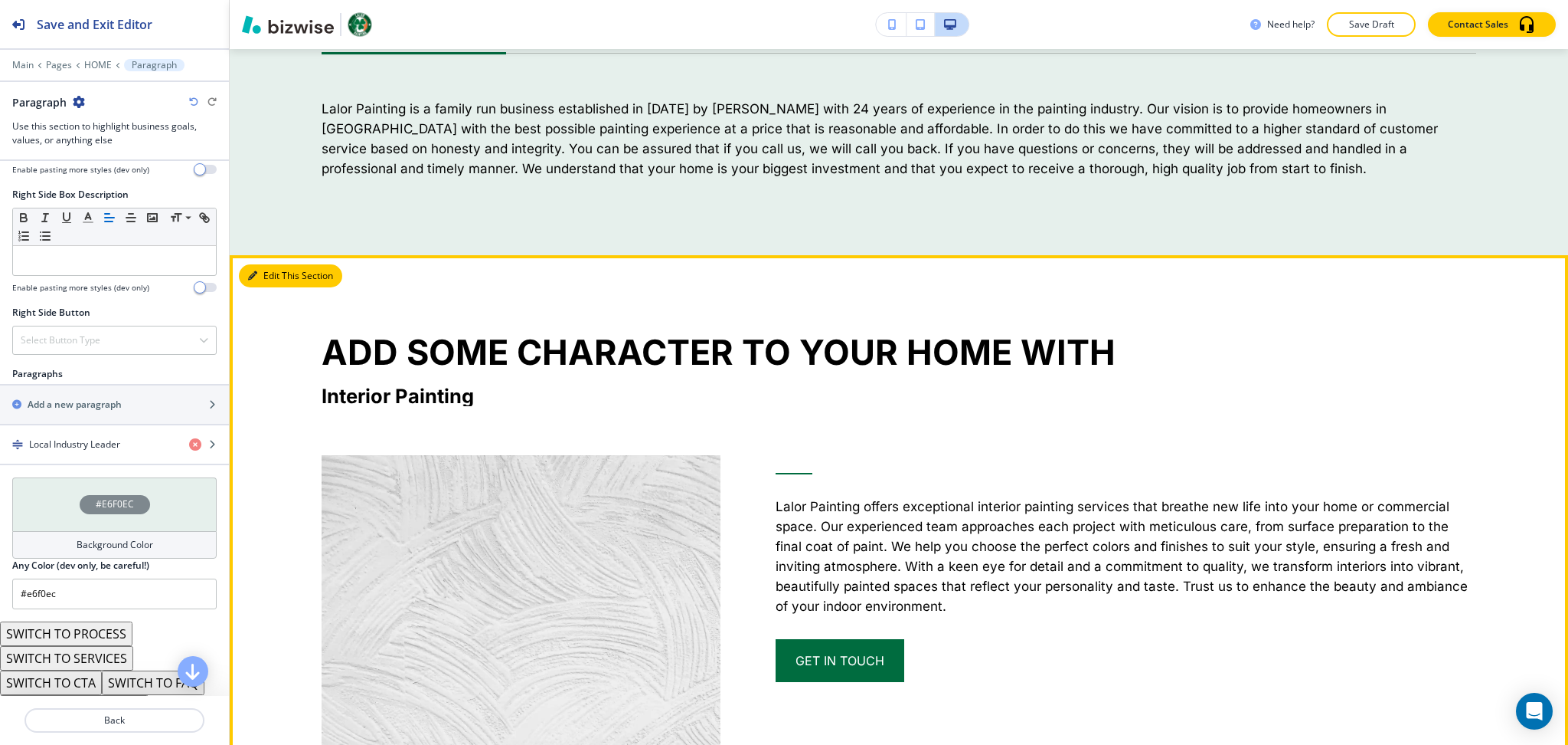
click at [268, 265] on button "Edit This Section" at bounding box center [291, 275] width 103 height 23
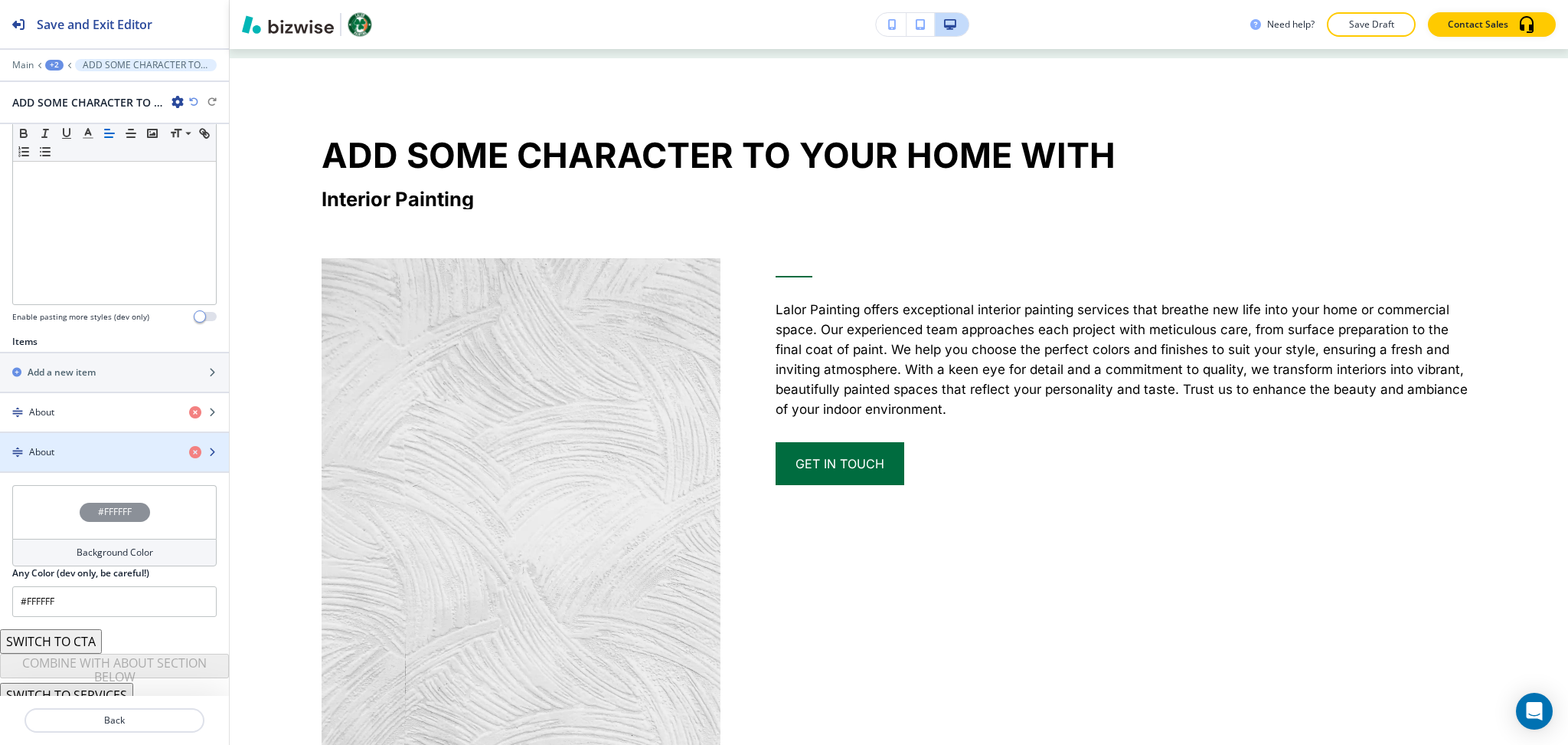
scroll to position [351, 0]
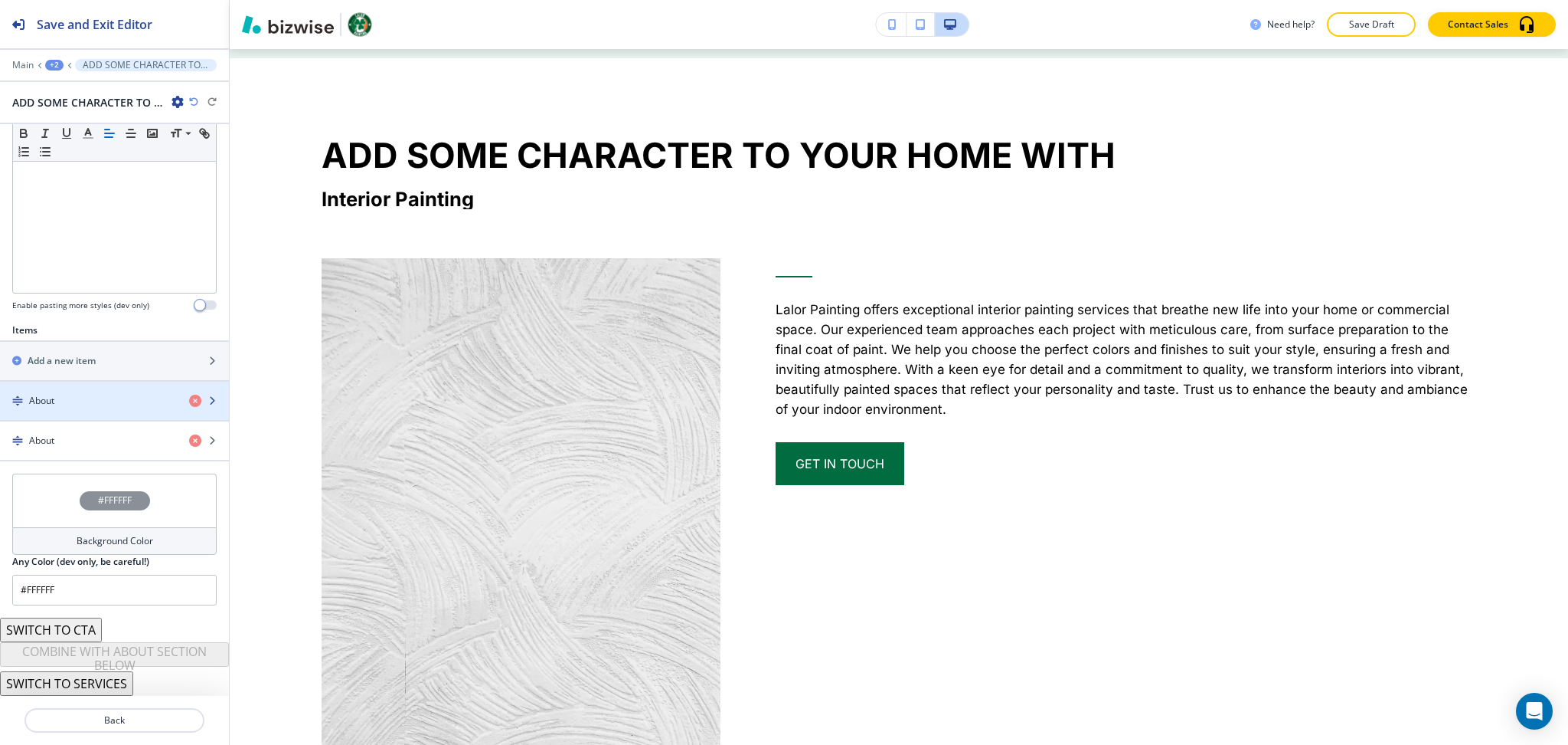
click at [90, 403] on div "About" at bounding box center [89, 401] width 177 height 14
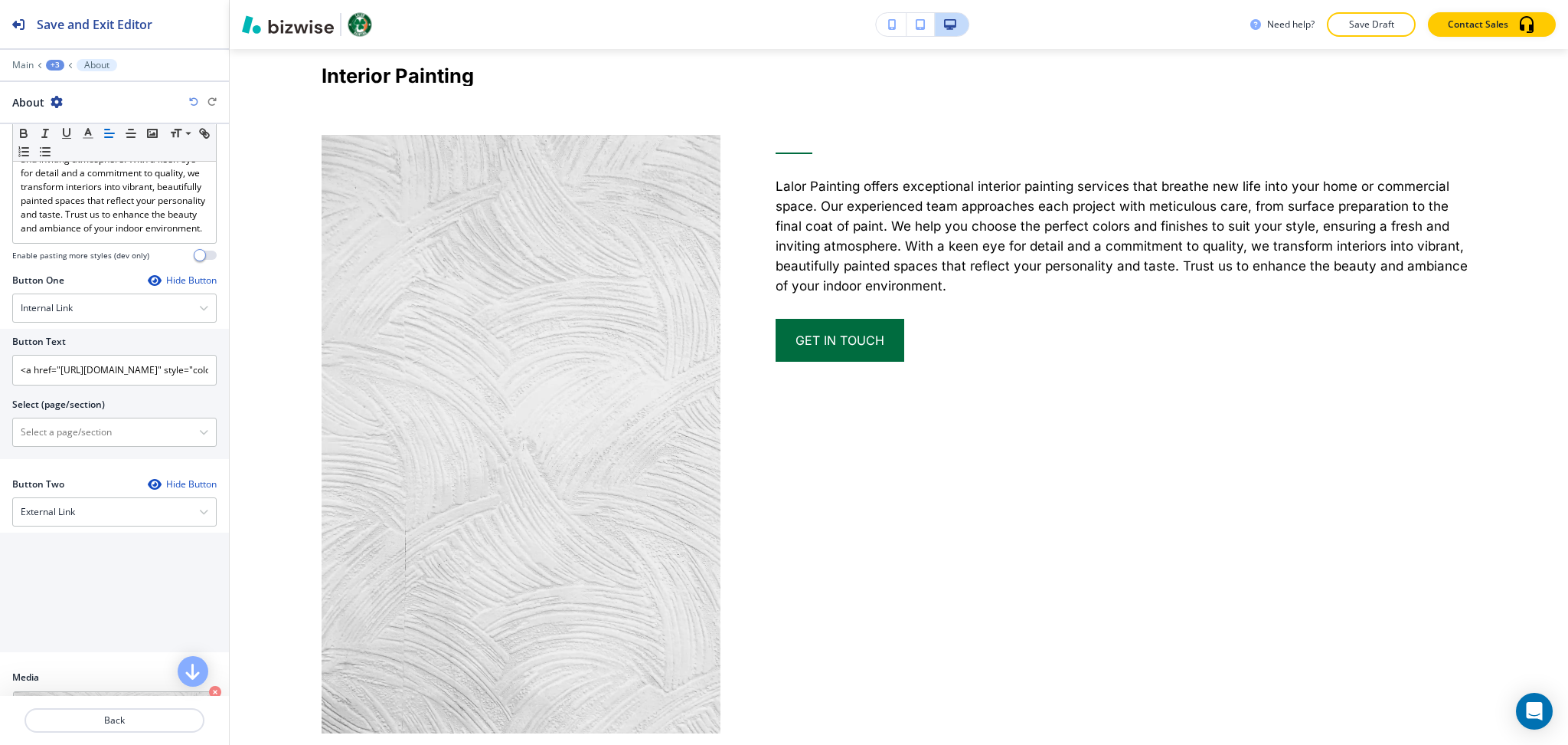
scroll to position [408, 0]
click at [138, 723] on p "Back" at bounding box center [114, 720] width 177 height 14
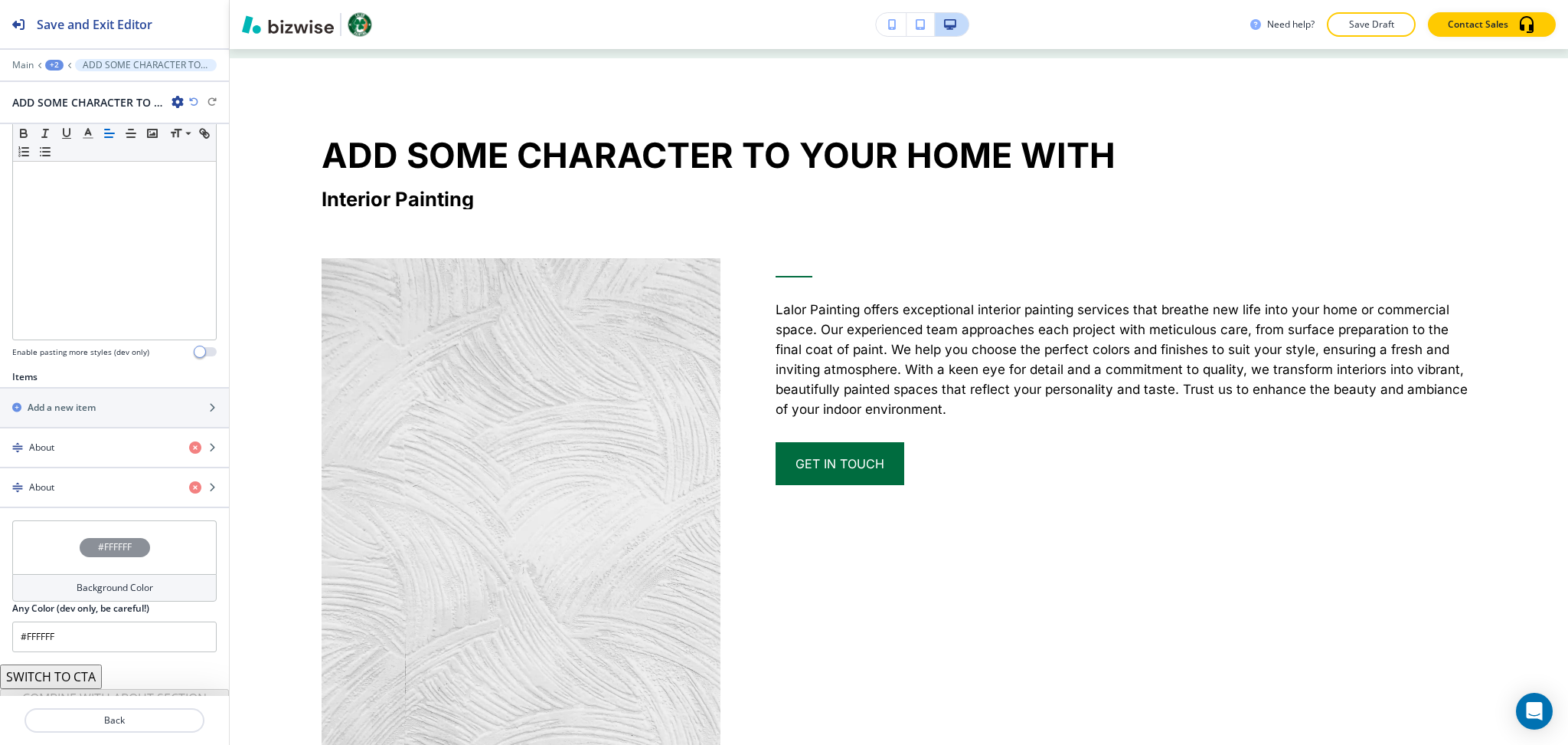
scroll to position [351, 0]
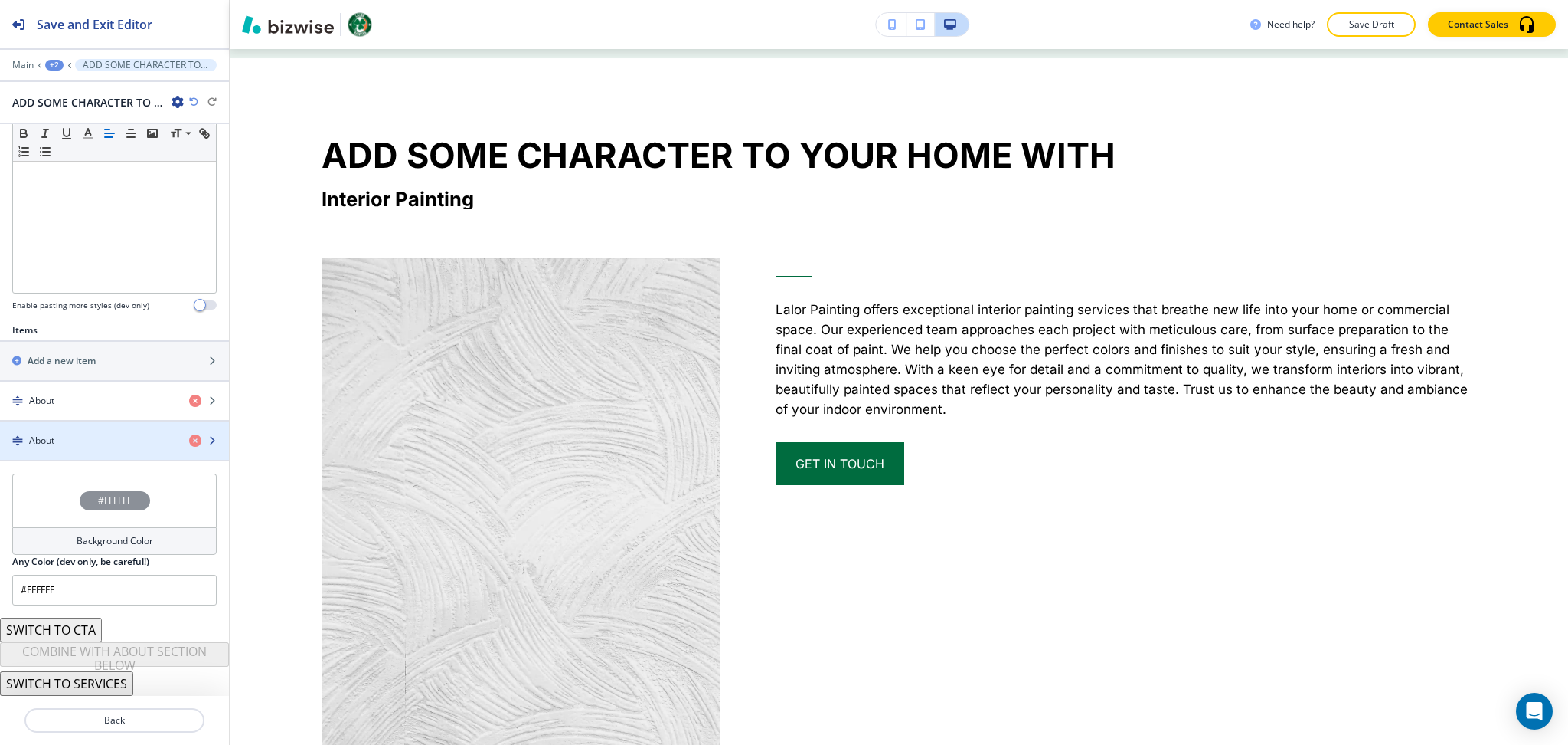
click at [71, 449] on div "button" at bounding box center [114, 453] width 229 height 12
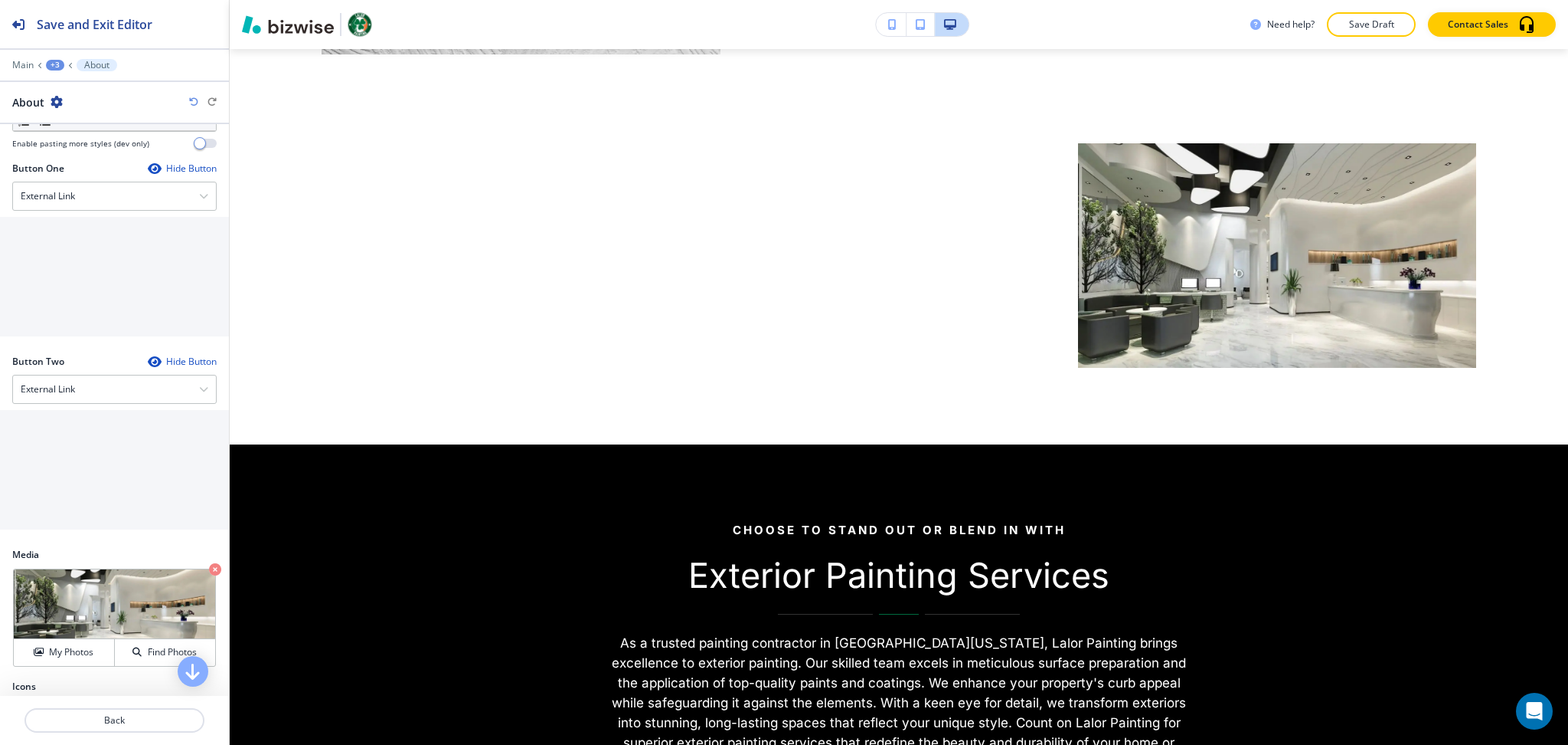
scroll to position [511, 0]
click at [121, 722] on p "Back" at bounding box center [114, 720] width 177 height 14
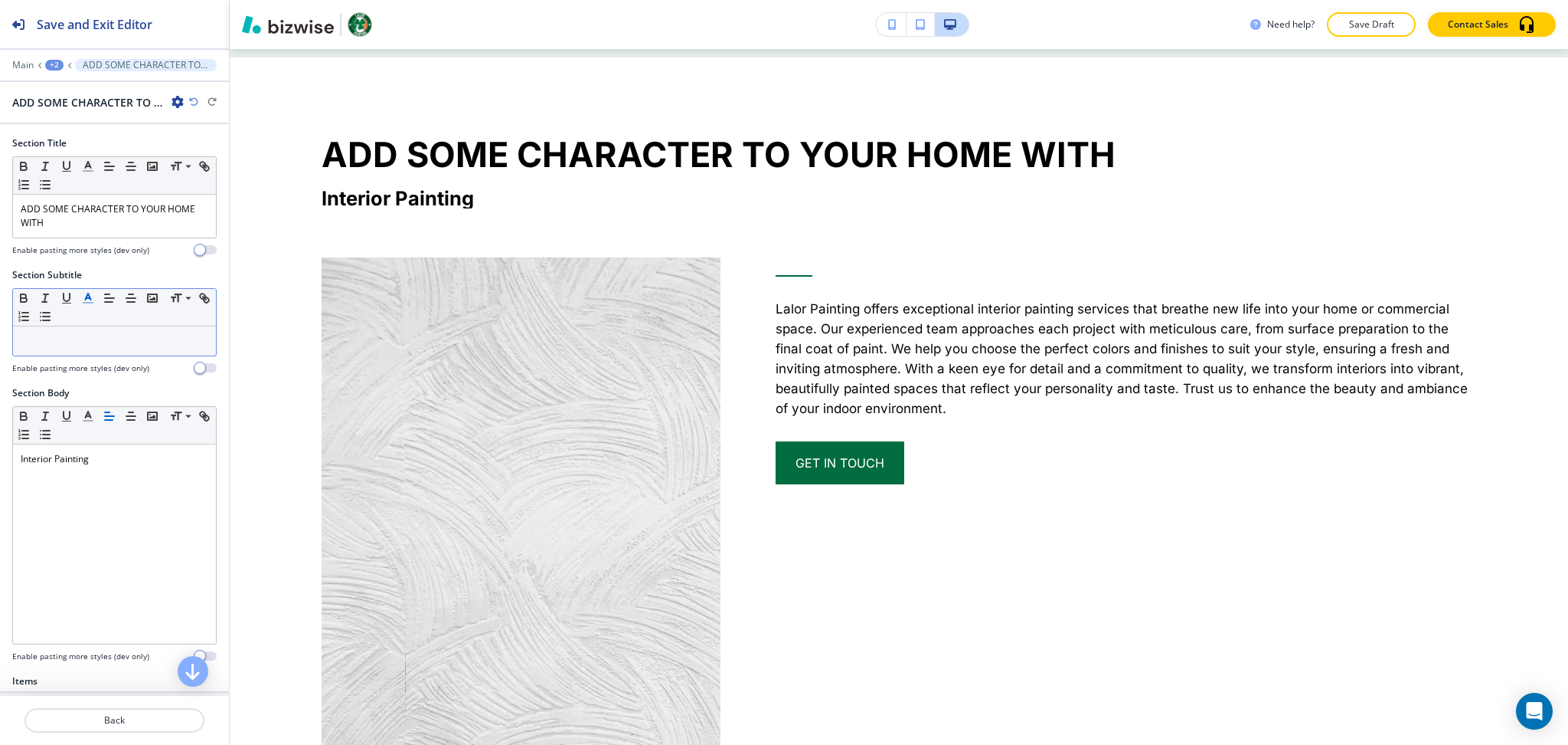
scroll to position [1971, 0]
drag, startPoint x: 89, startPoint y: 220, endPoint x: 92, endPoint y: 243, distance: 23.2
click at [90, 220] on p "ADD SOME CHARACTER TO YOUR HOME WITH" at bounding box center [114, 216] width 187 height 28
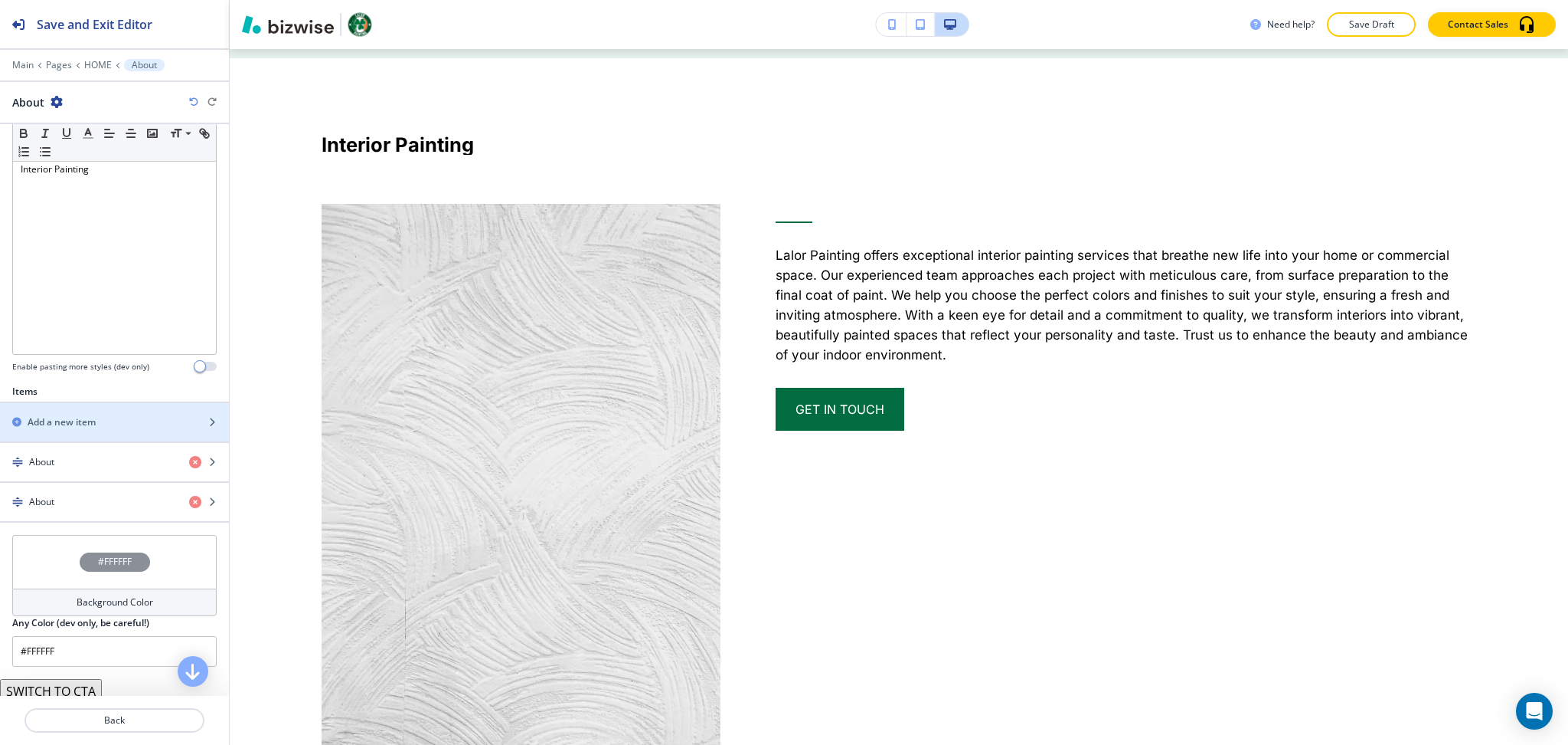
scroll to position [348, 0]
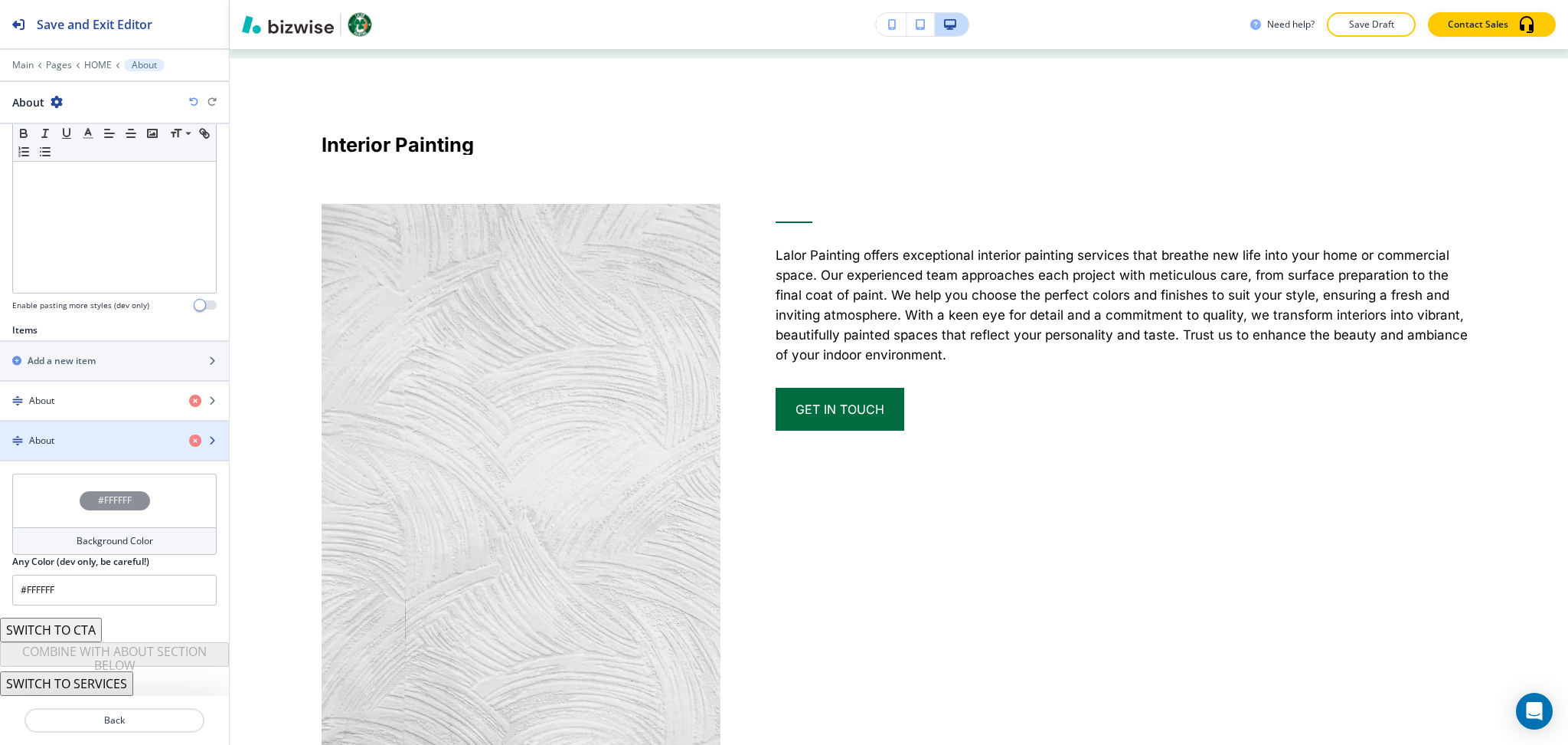
click at [87, 439] on div "About" at bounding box center [89, 440] width 177 height 14
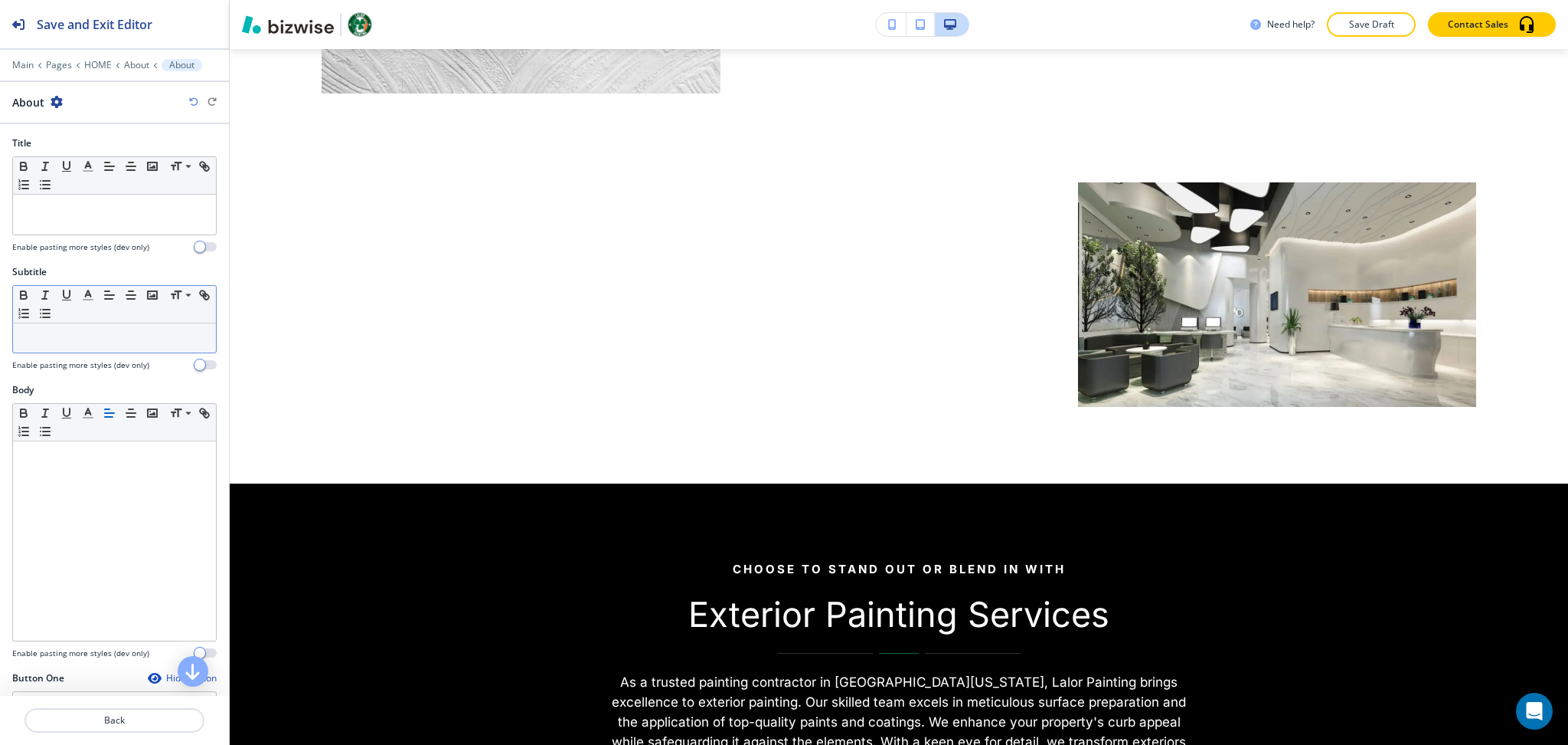
scroll to position [2718, 0]
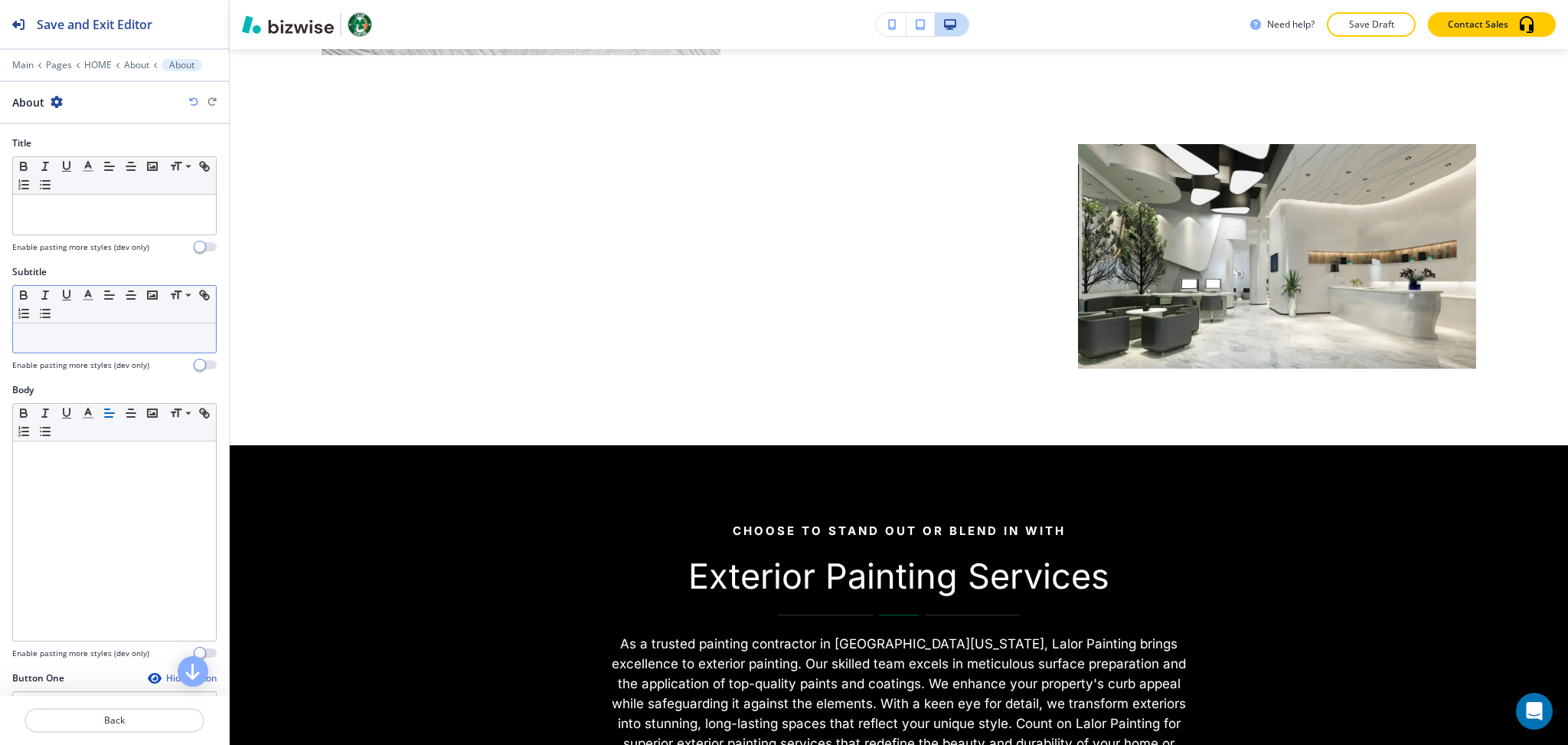
click at [83, 333] on p at bounding box center [114, 337] width 187 height 14
paste div
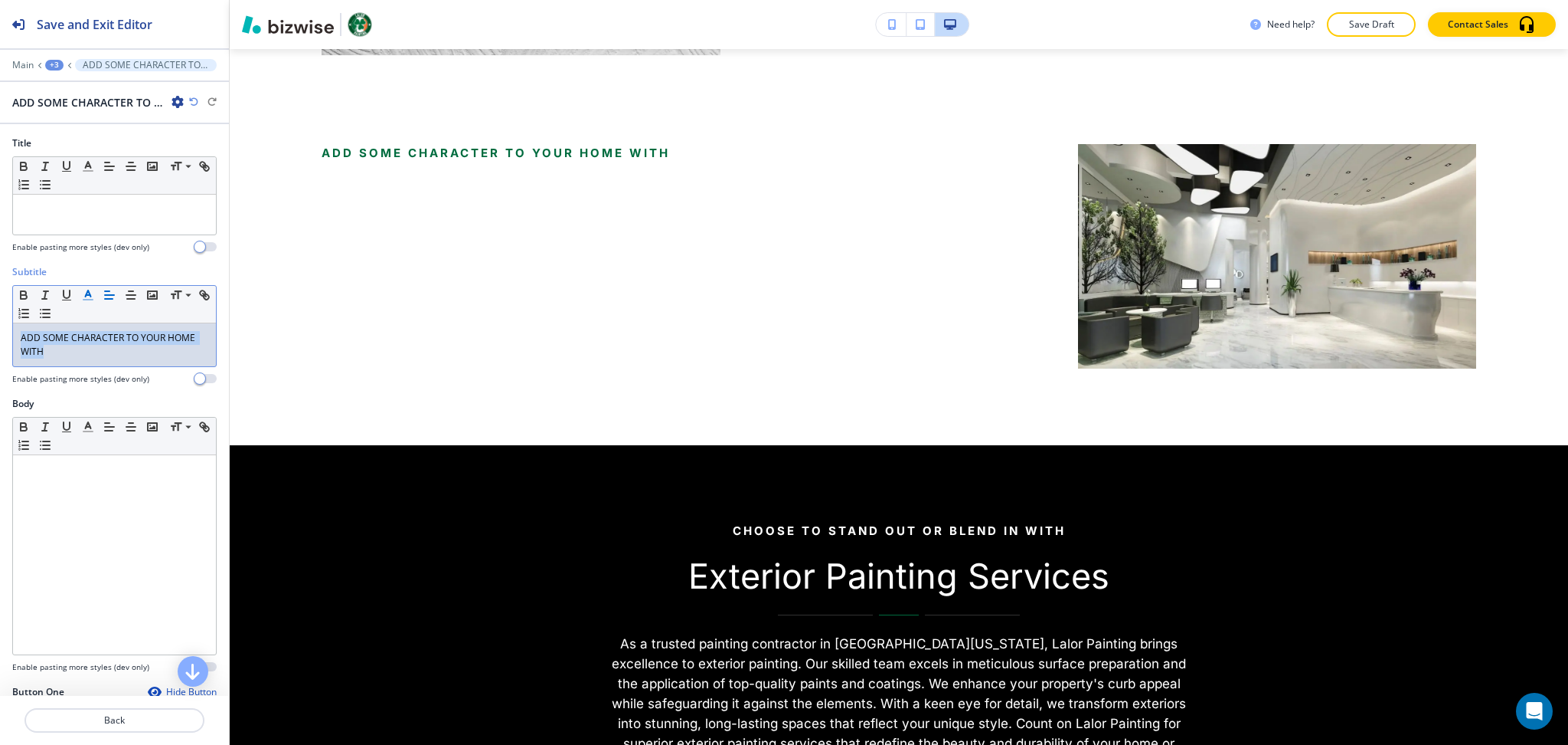
click at [91, 295] on icon "button" at bounding box center [88, 294] width 14 height 14
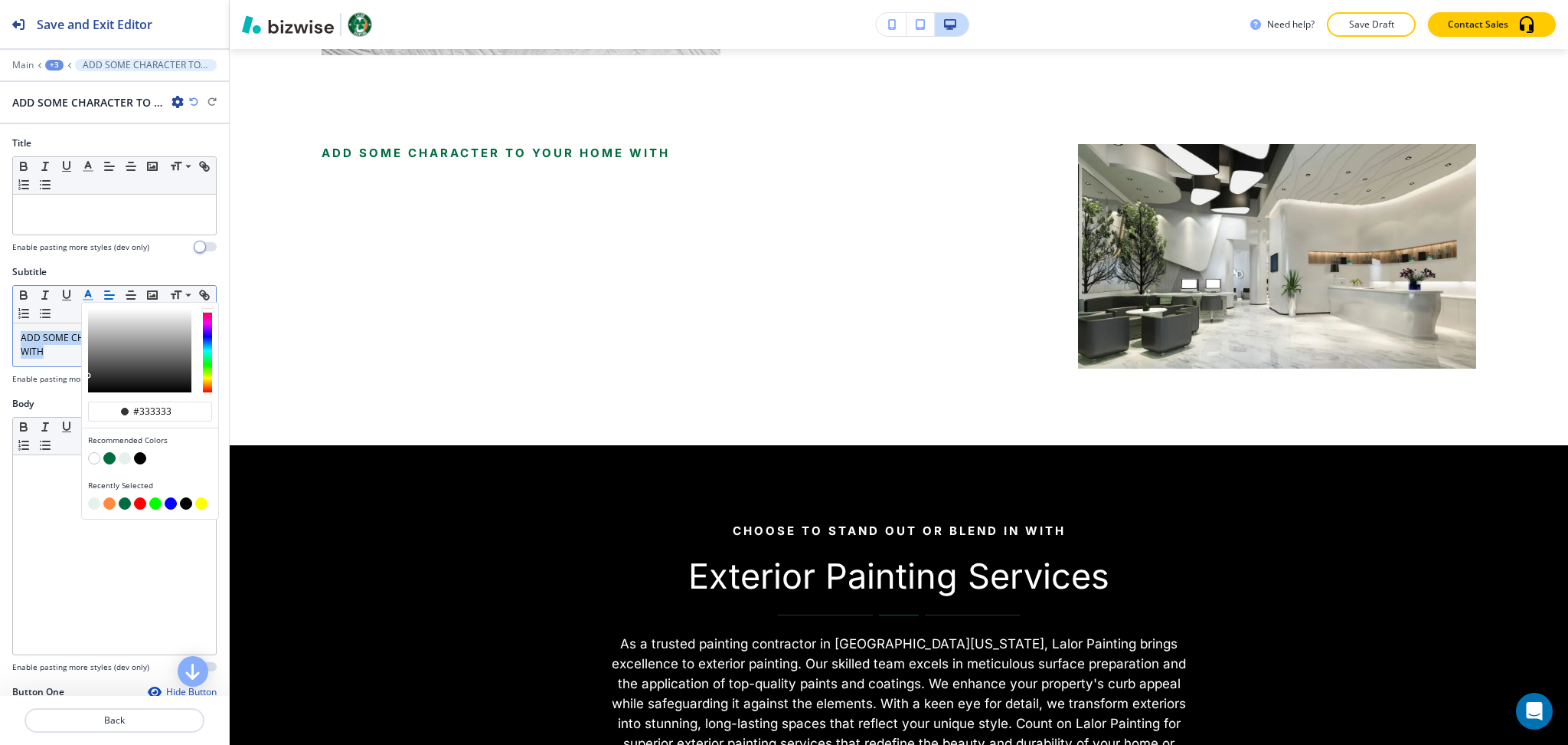
click at [112, 500] on button "button" at bounding box center [109, 503] width 12 height 12
type input "#ff8b43"
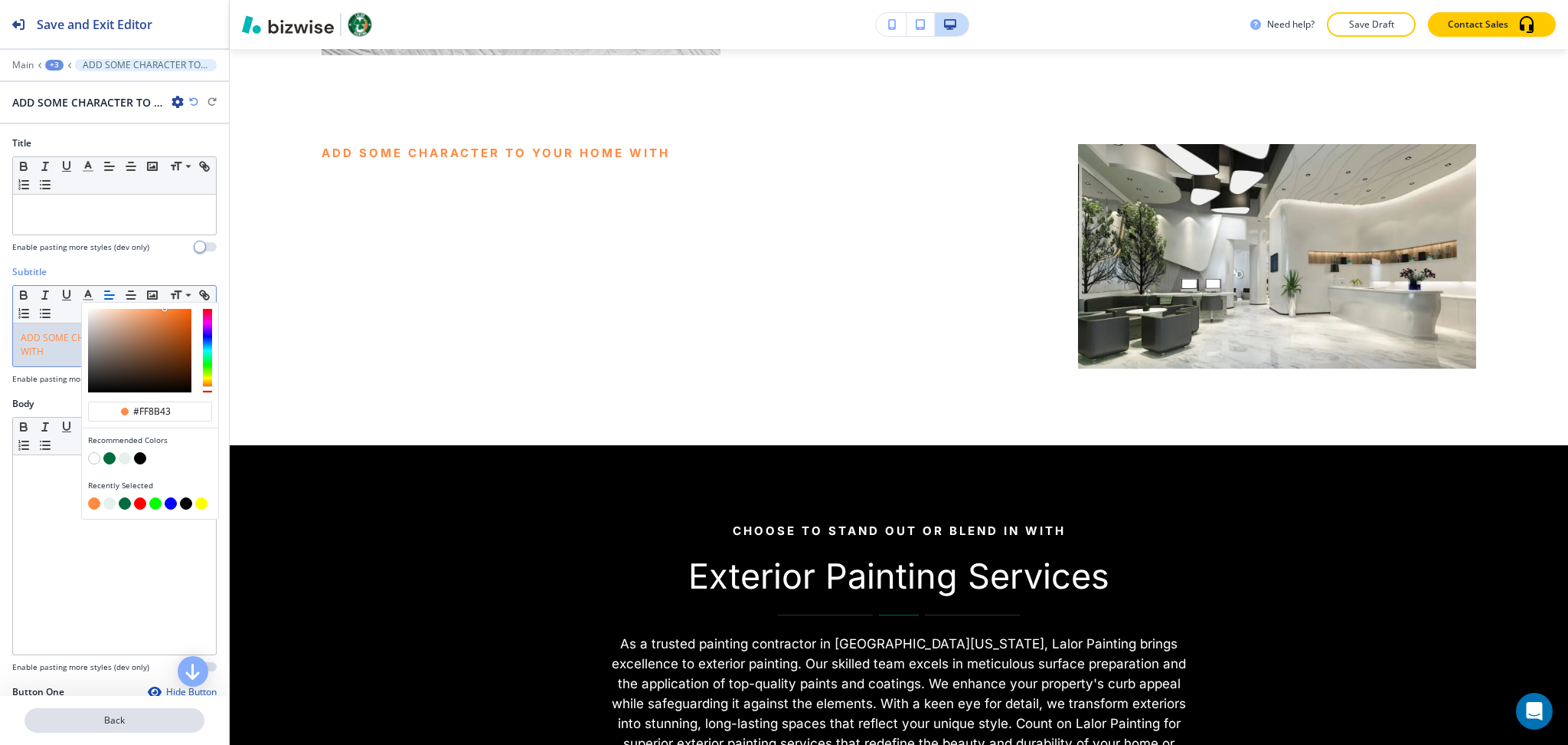
click at [114, 718] on p "Back" at bounding box center [114, 720] width 177 height 14
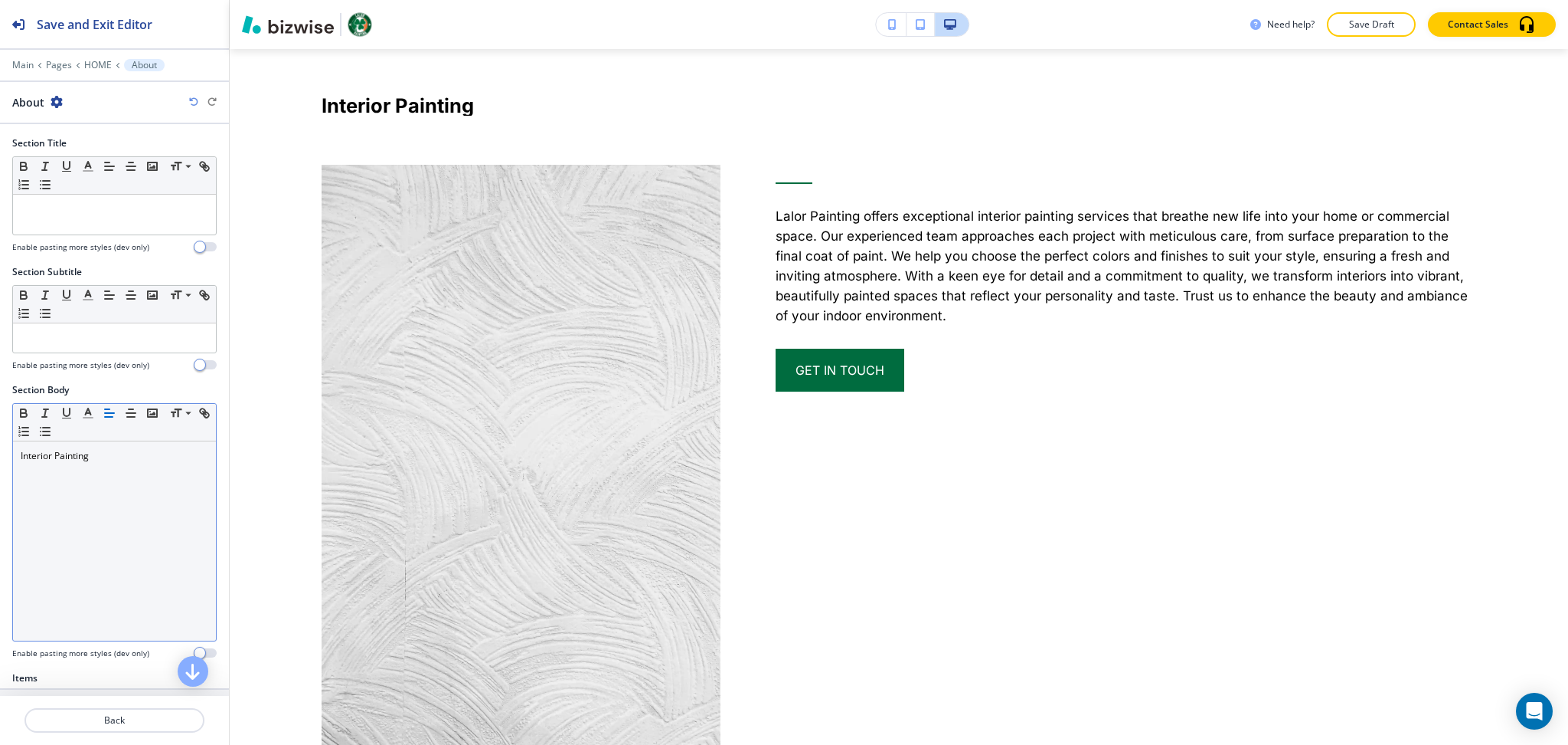
scroll to position [1971, 0]
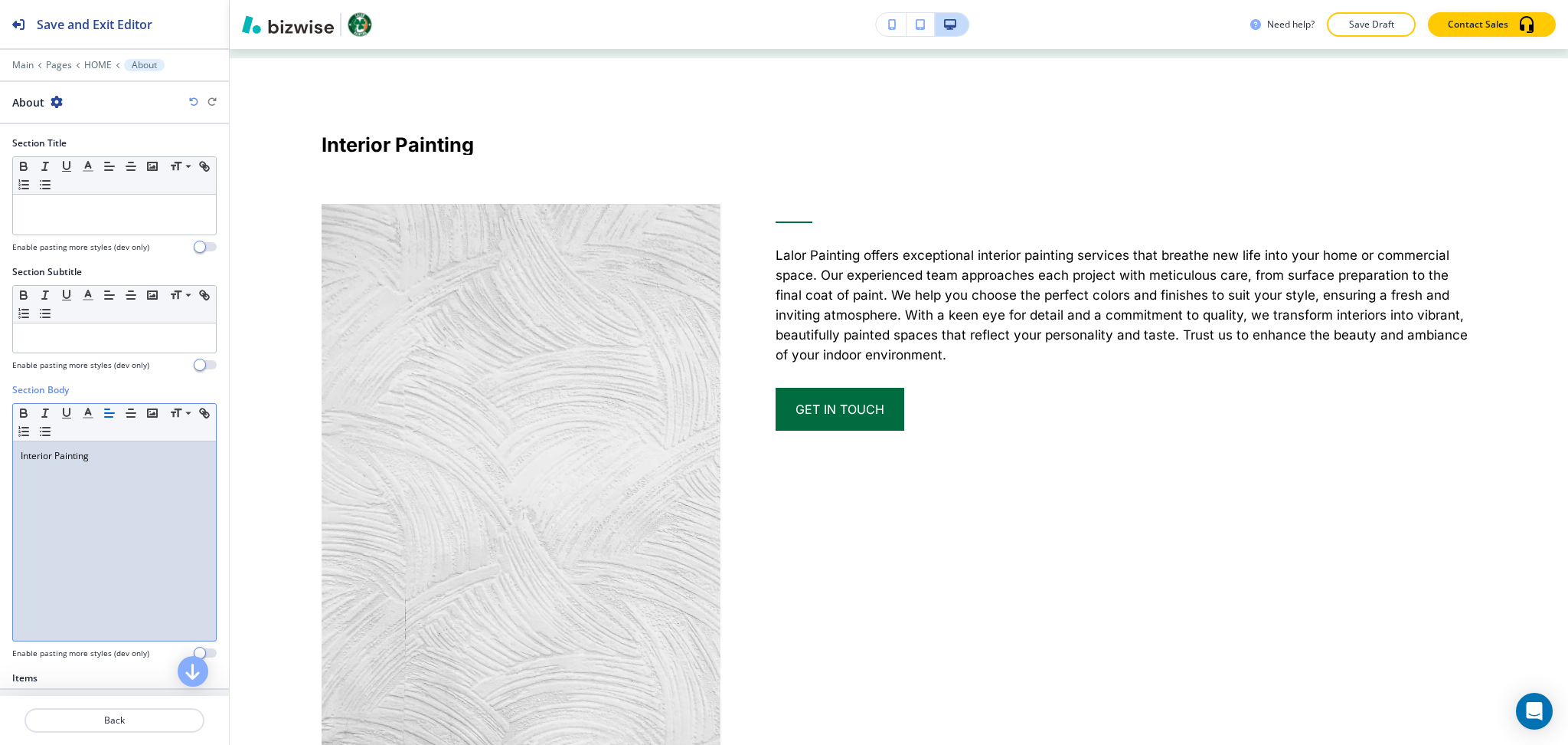
click at [92, 498] on div "Interior Painting" at bounding box center [114, 541] width 203 height 199
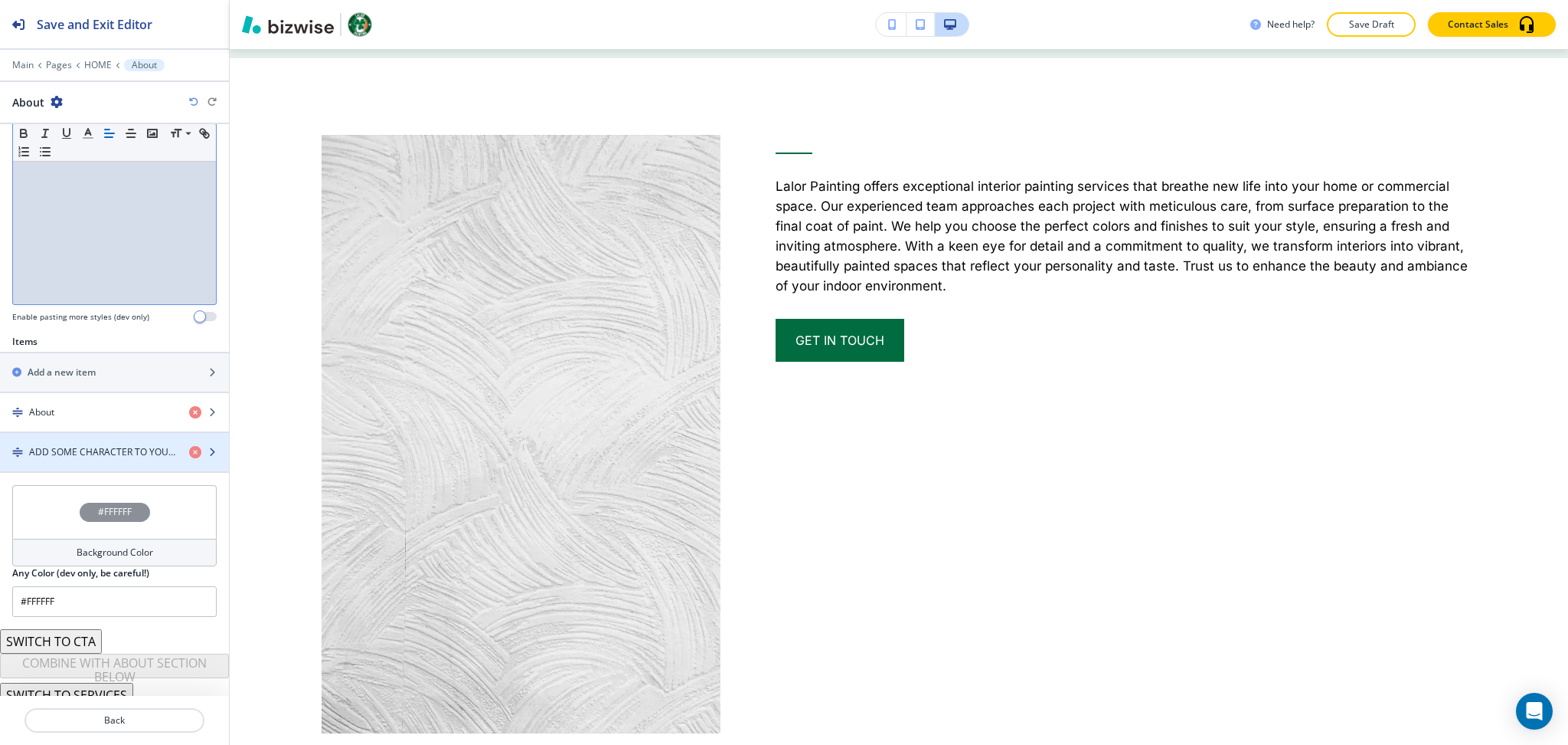
scroll to position [348, 0]
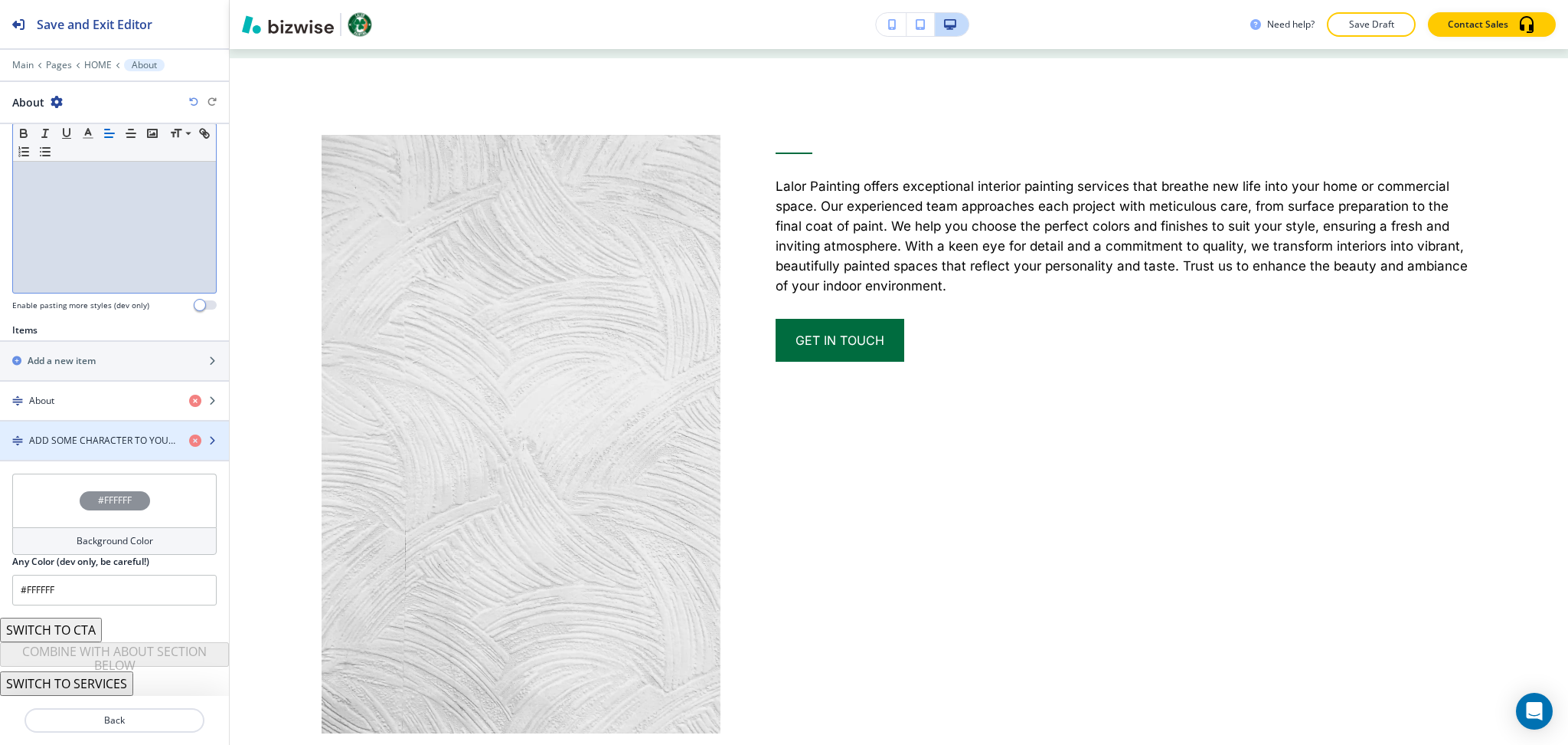
click at [86, 441] on h4 "ADD SOME CHARACTER TO YOUR HOME WITH" at bounding box center [103, 440] width 148 height 14
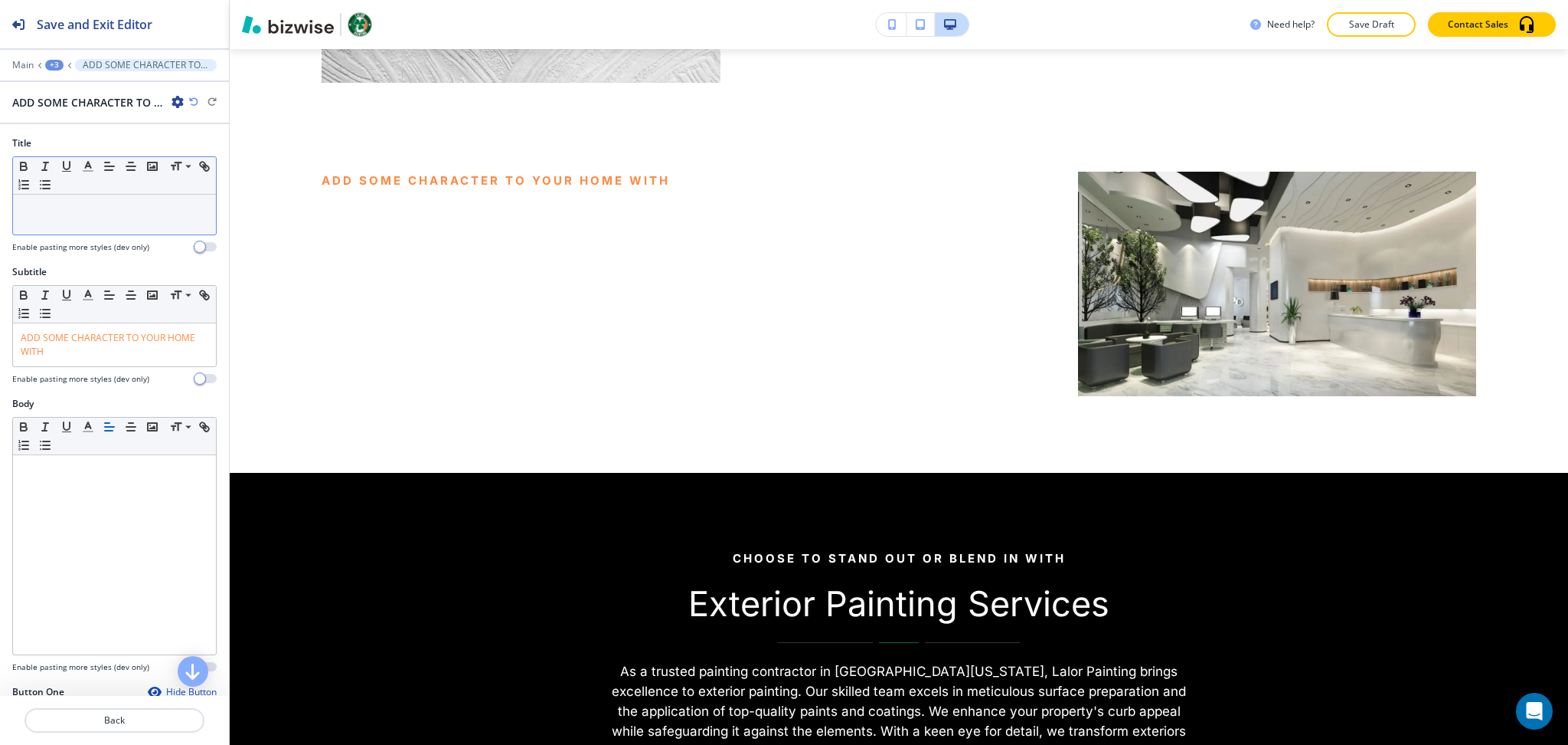
scroll to position [2650, 0]
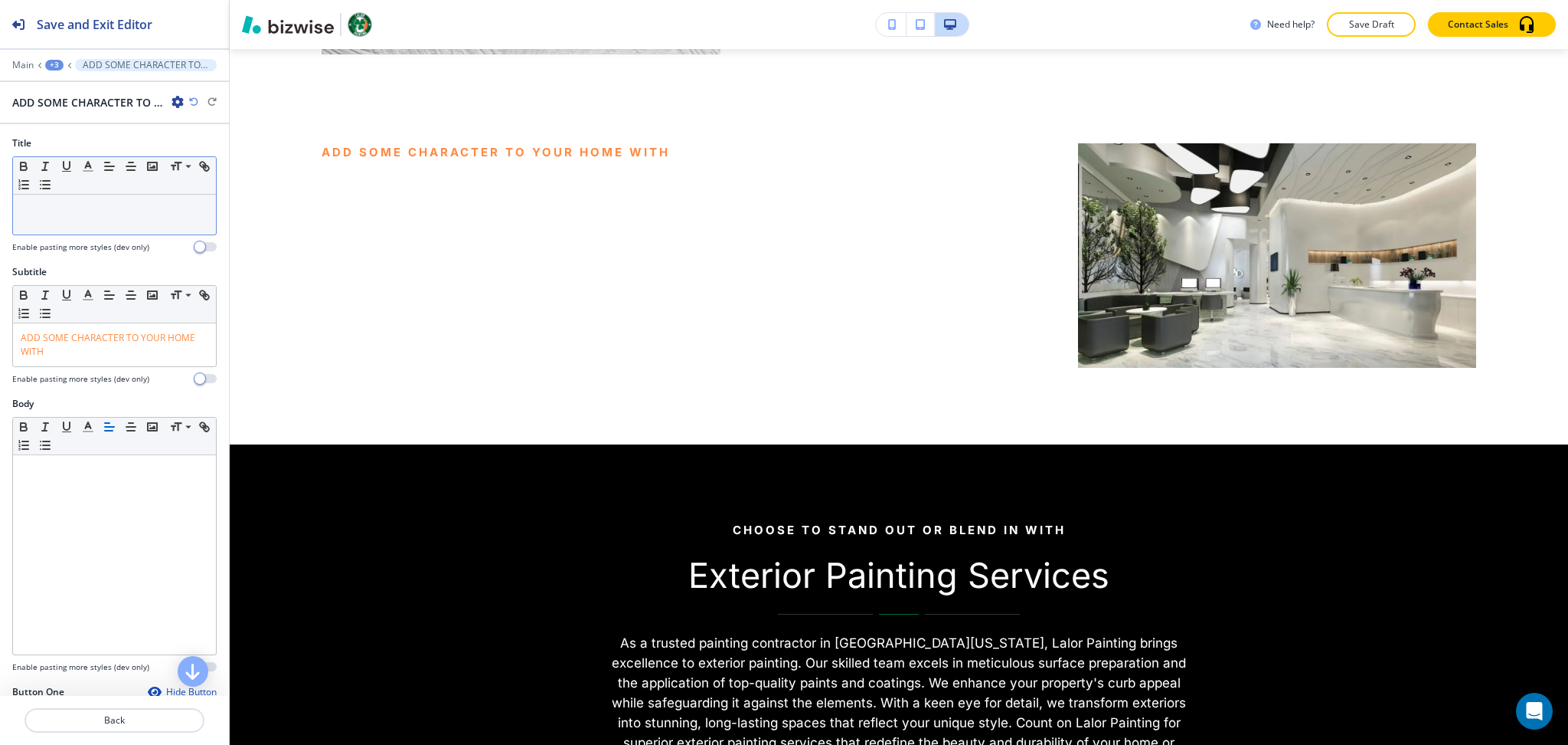
click at [96, 227] on div at bounding box center [114, 214] width 203 height 40
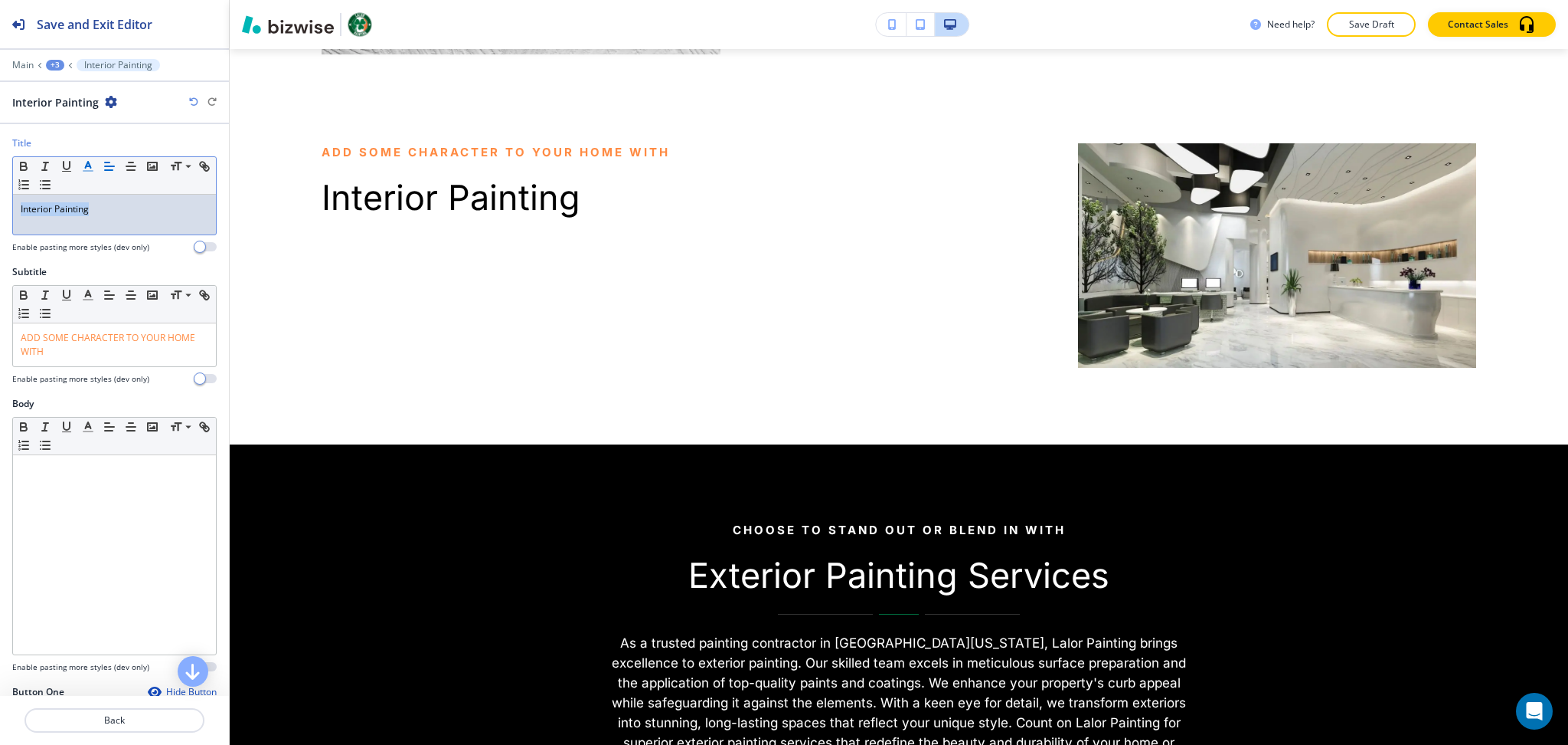
click at [89, 163] on polyline "button" at bounding box center [89, 164] width 6 height 6
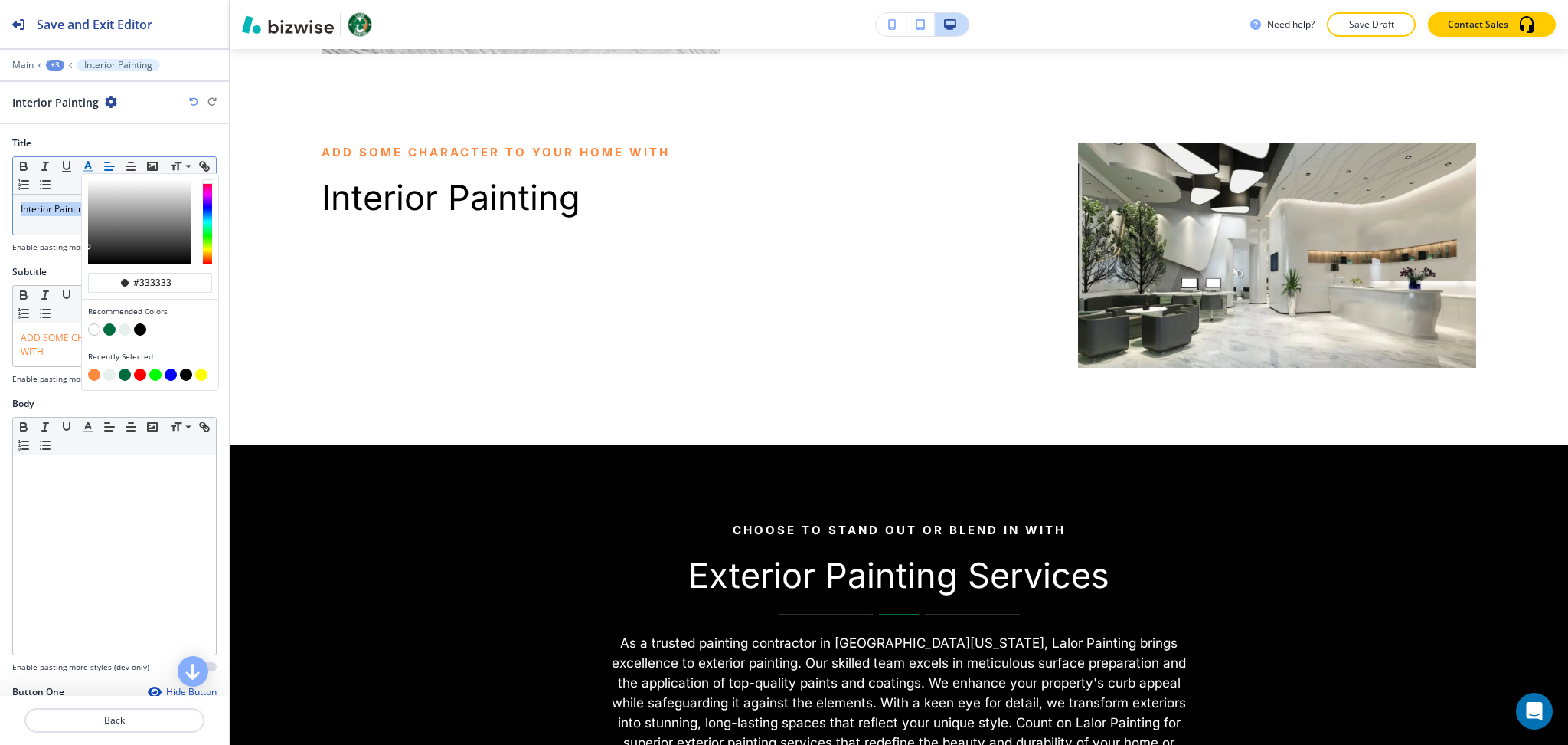
click at [106, 327] on button "button" at bounding box center [109, 329] width 12 height 12
type input "#006c3f"
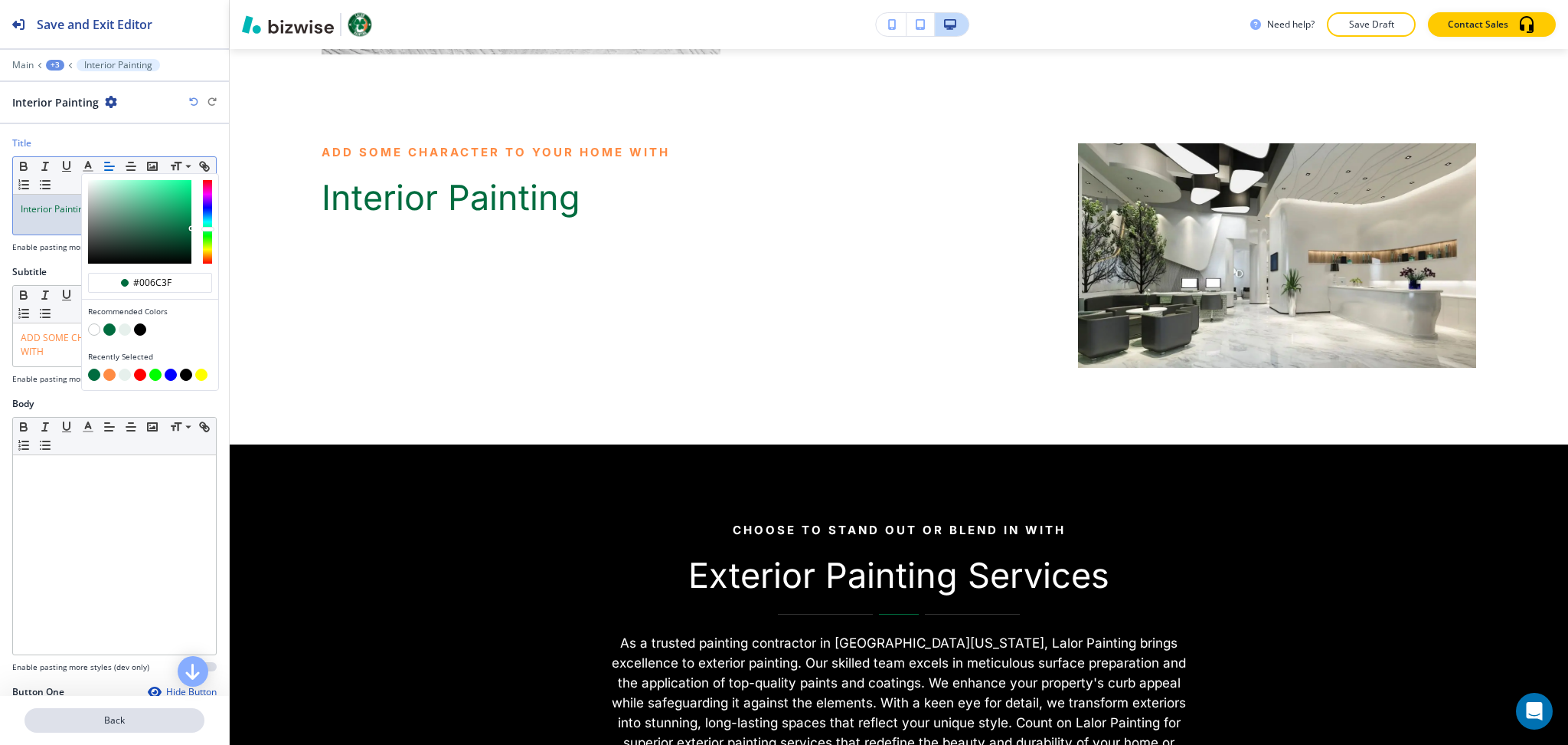
click at [124, 720] on p "Back" at bounding box center [114, 720] width 177 height 14
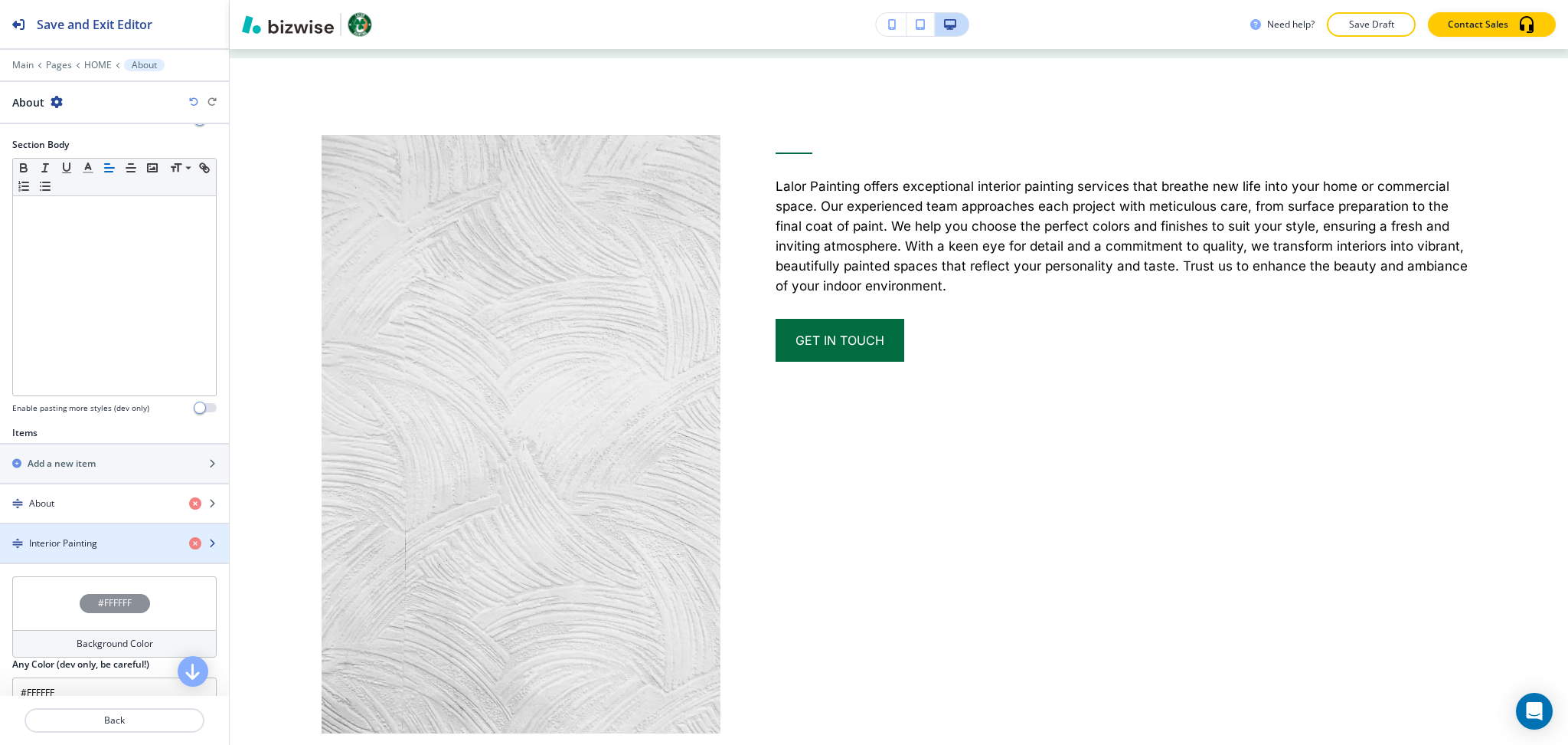
scroll to position [348, 0]
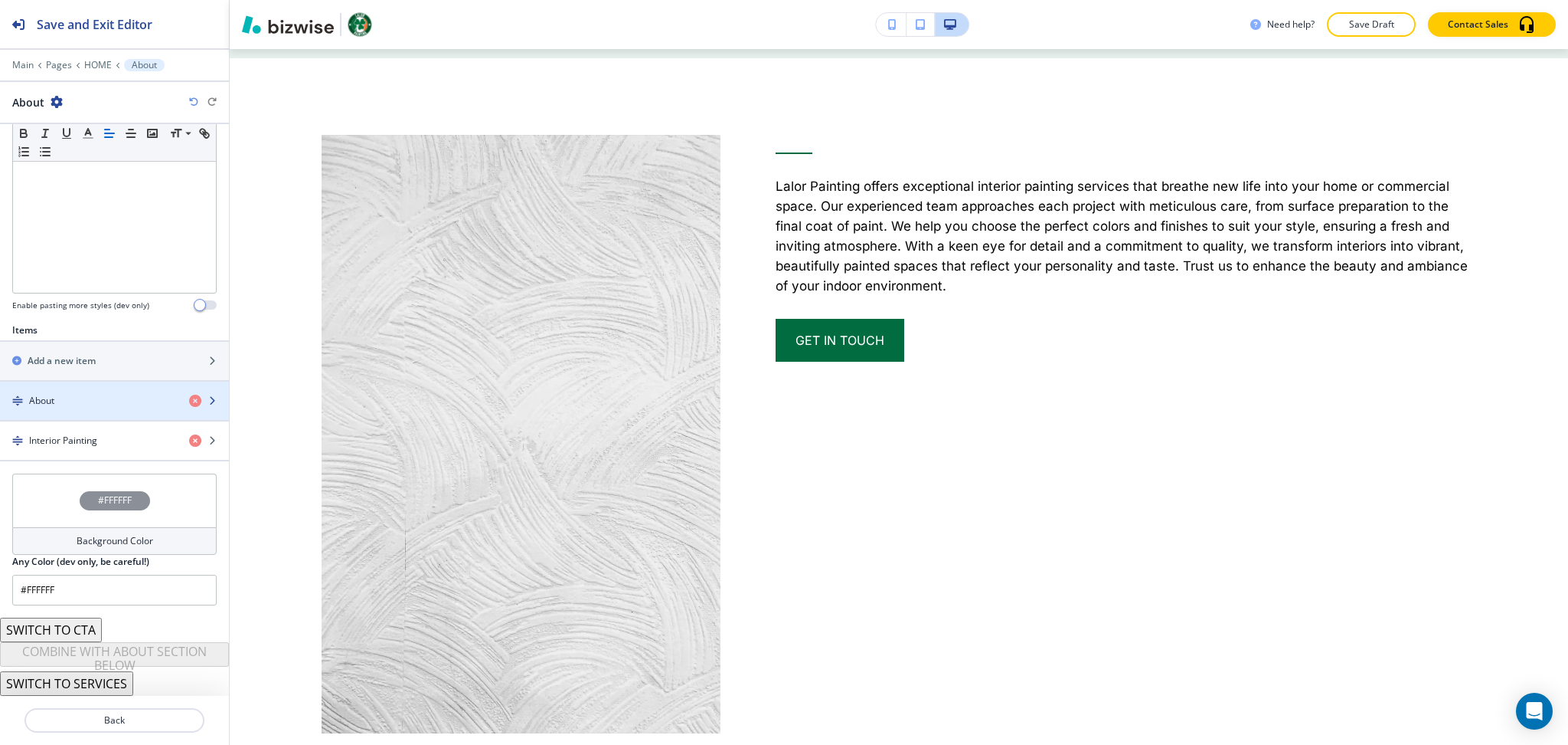
click at [79, 392] on div "button" at bounding box center [114, 387] width 229 height 12
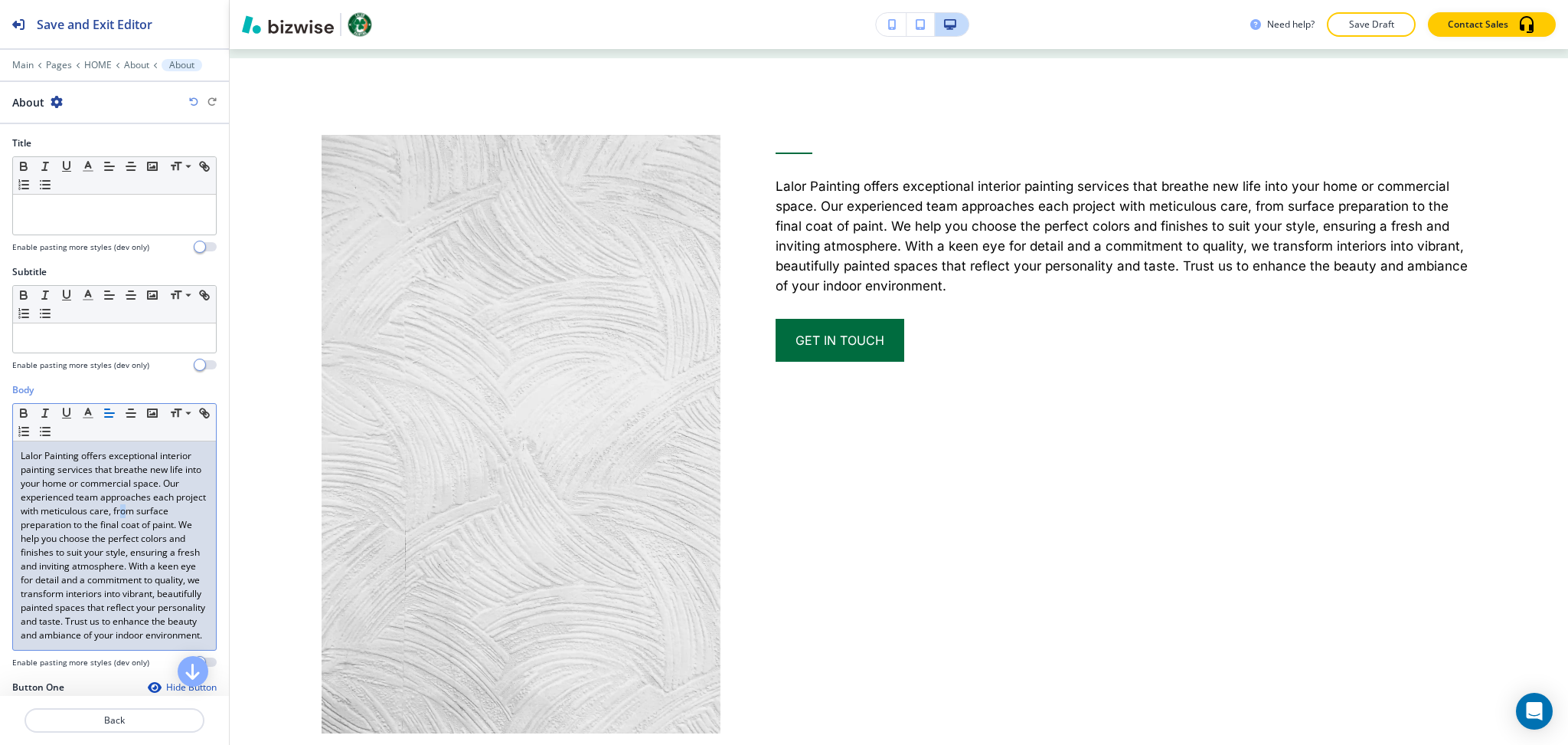
click at [103, 527] on p "Lalor Painting offers exceptional interior painting services that breathe new l…" at bounding box center [114, 545] width 187 height 193
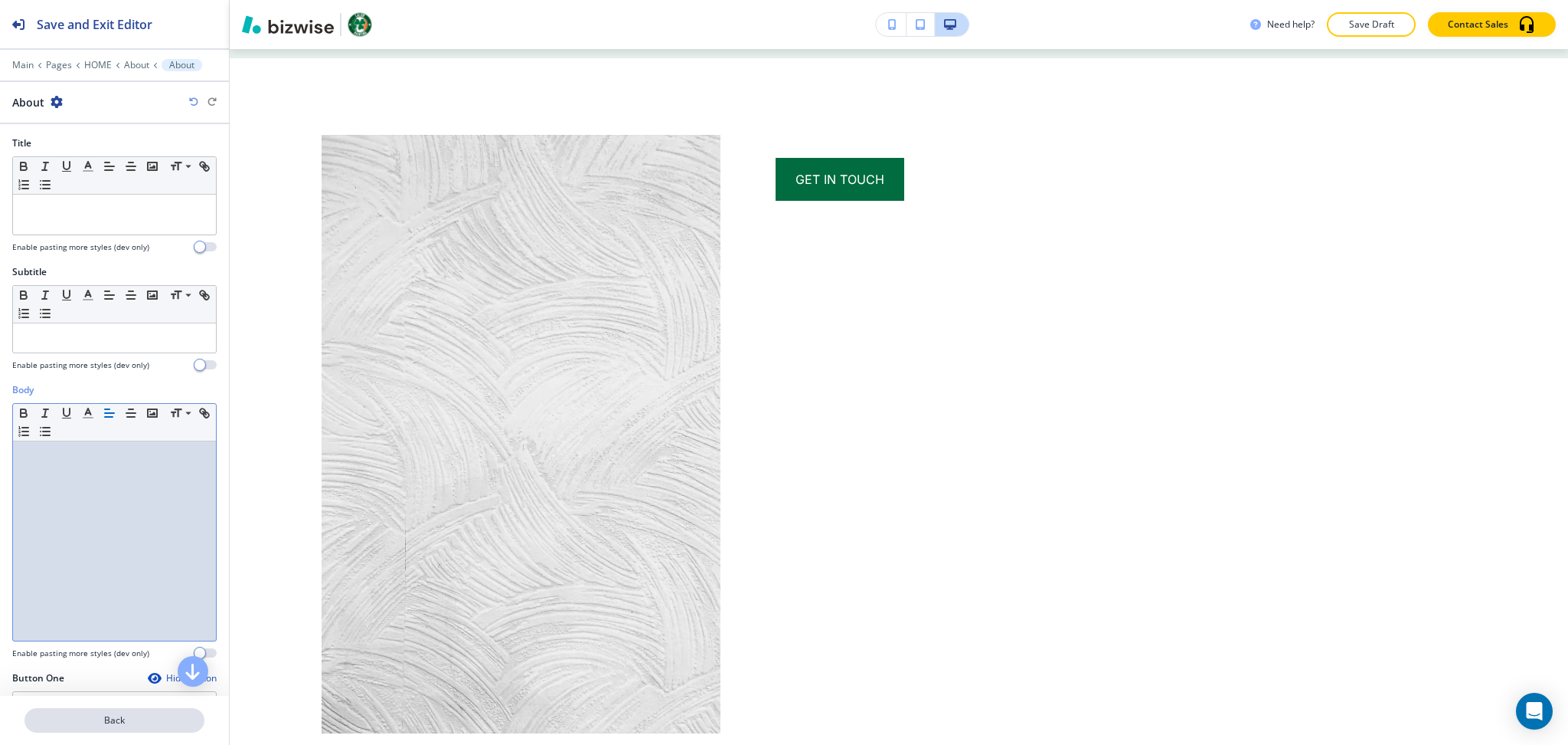
click at [129, 725] on p "Back" at bounding box center [114, 720] width 177 height 14
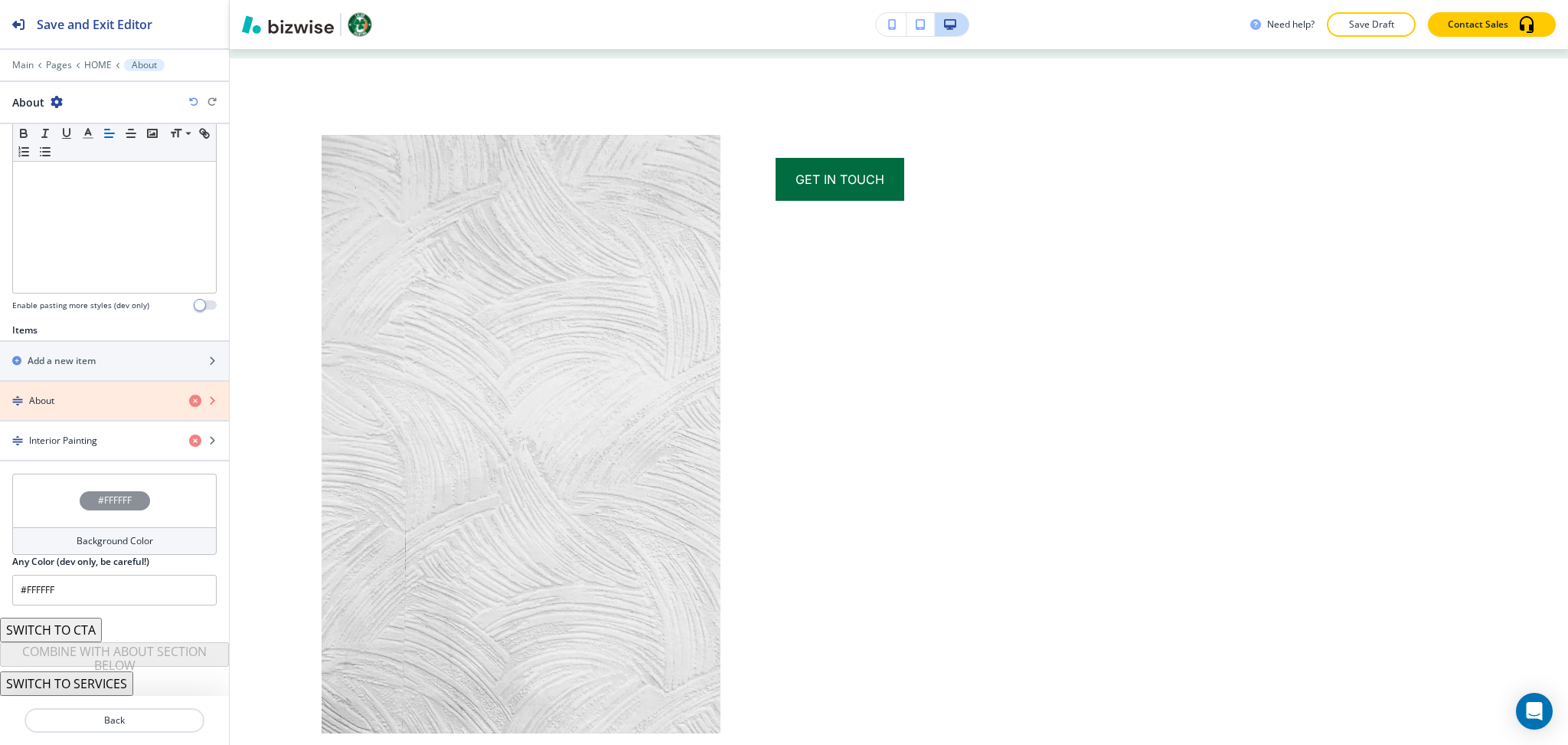
click at [189, 396] on icon "button" at bounding box center [195, 400] width 12 height 12
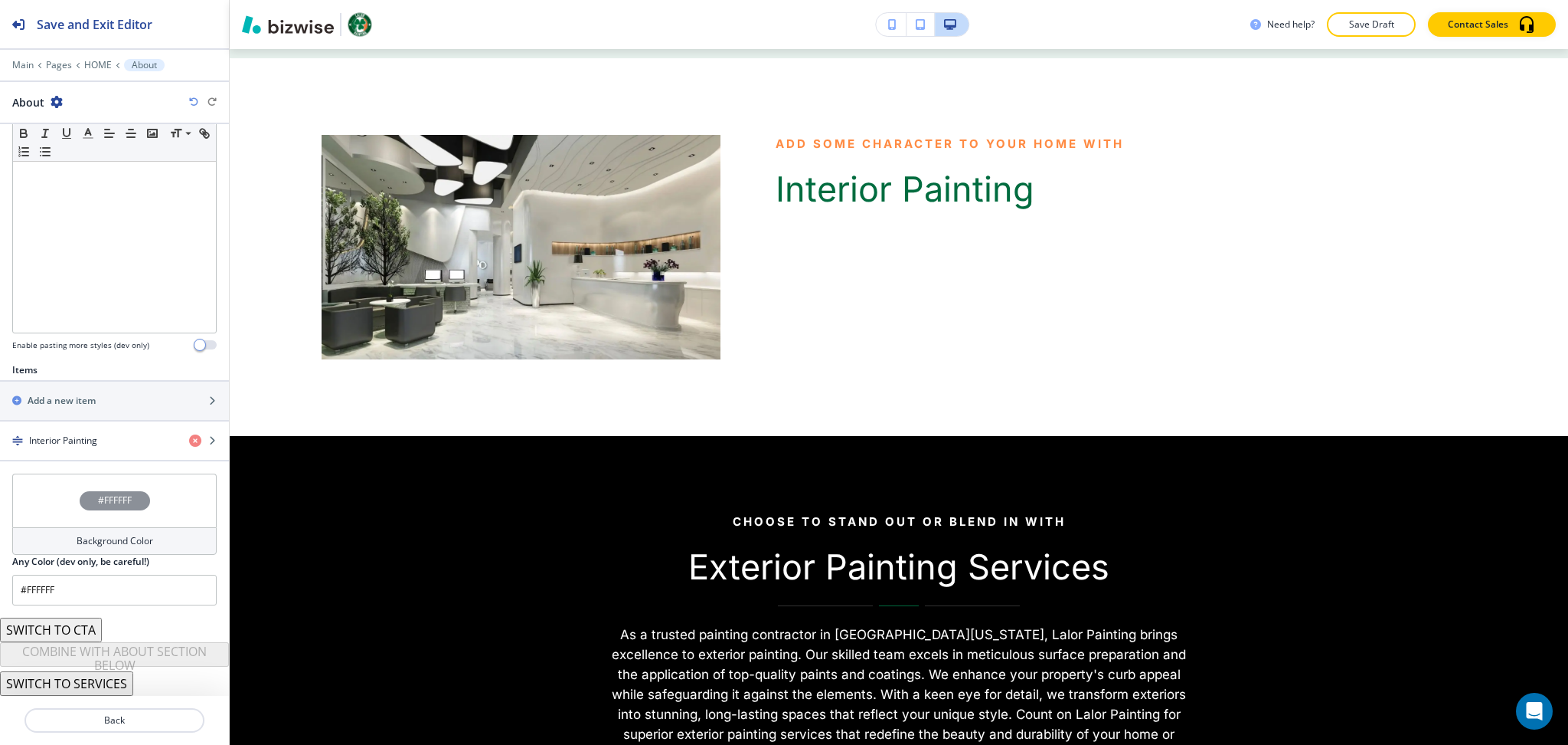
scroll to position [308, 0]
click at [97, 439] on h4 "Interior Painting" at bounding box center [64, 440] width 68 height 14
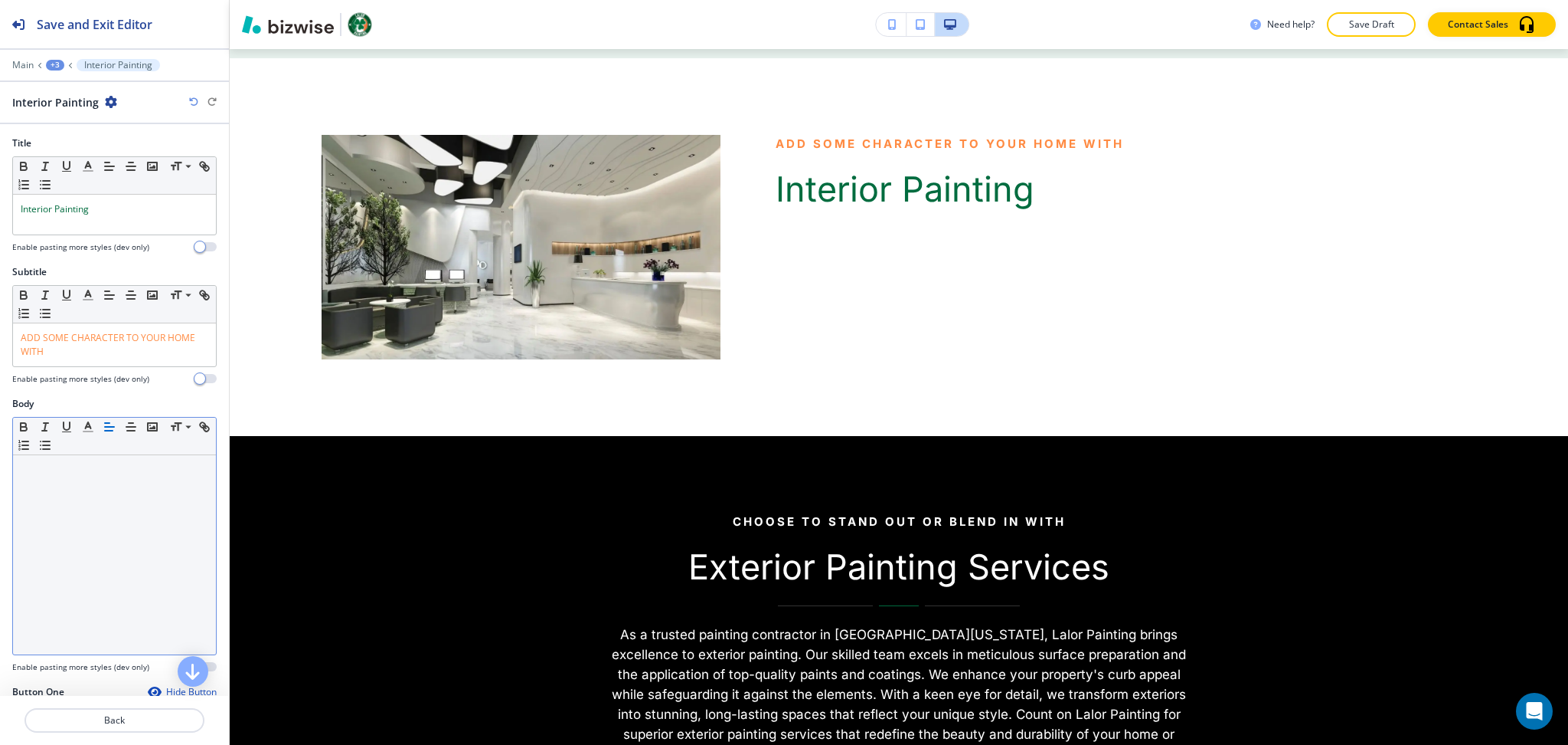
click at [104, 511] on div at bounding box center [114, 555] width 203 height 199
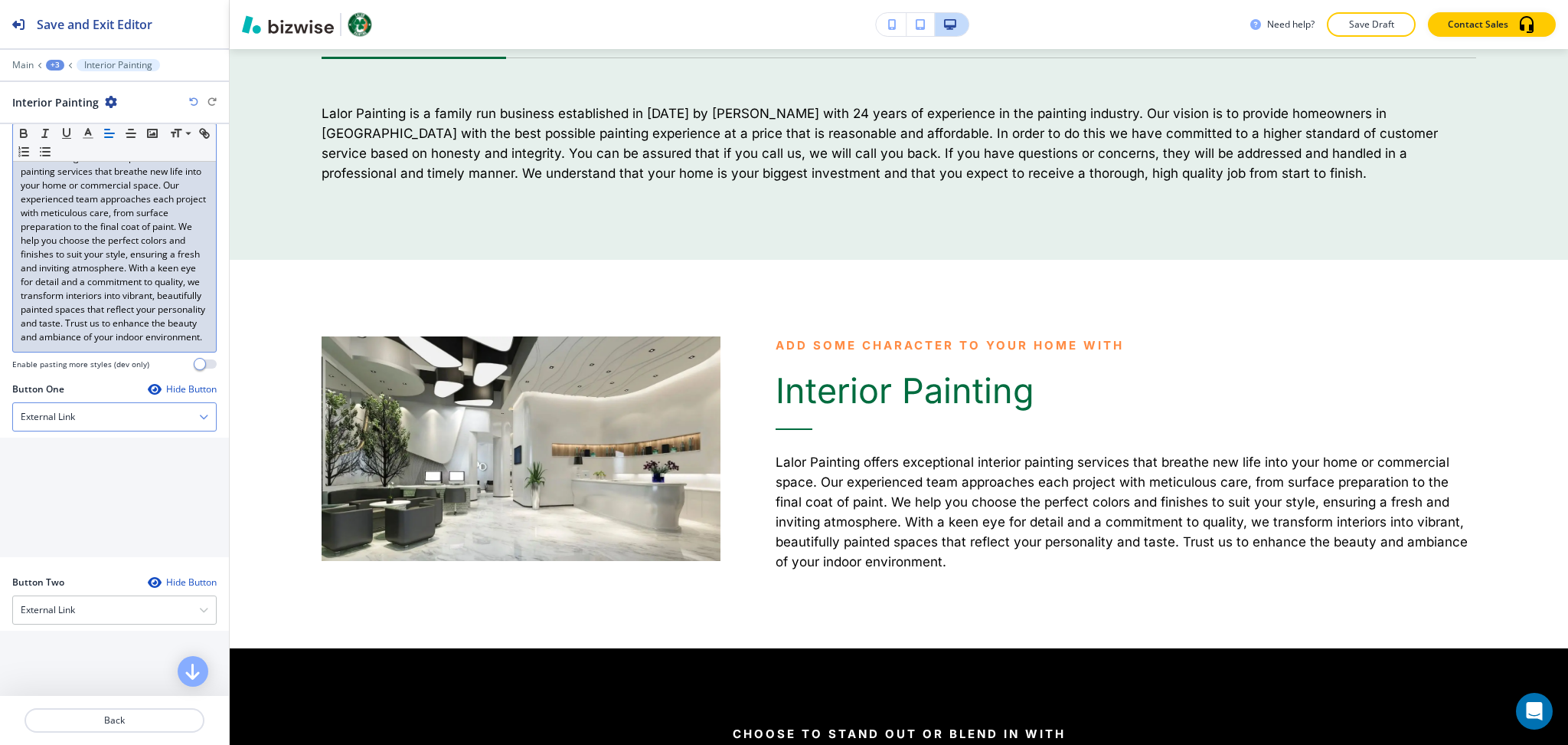
scroll to position [309, 0]
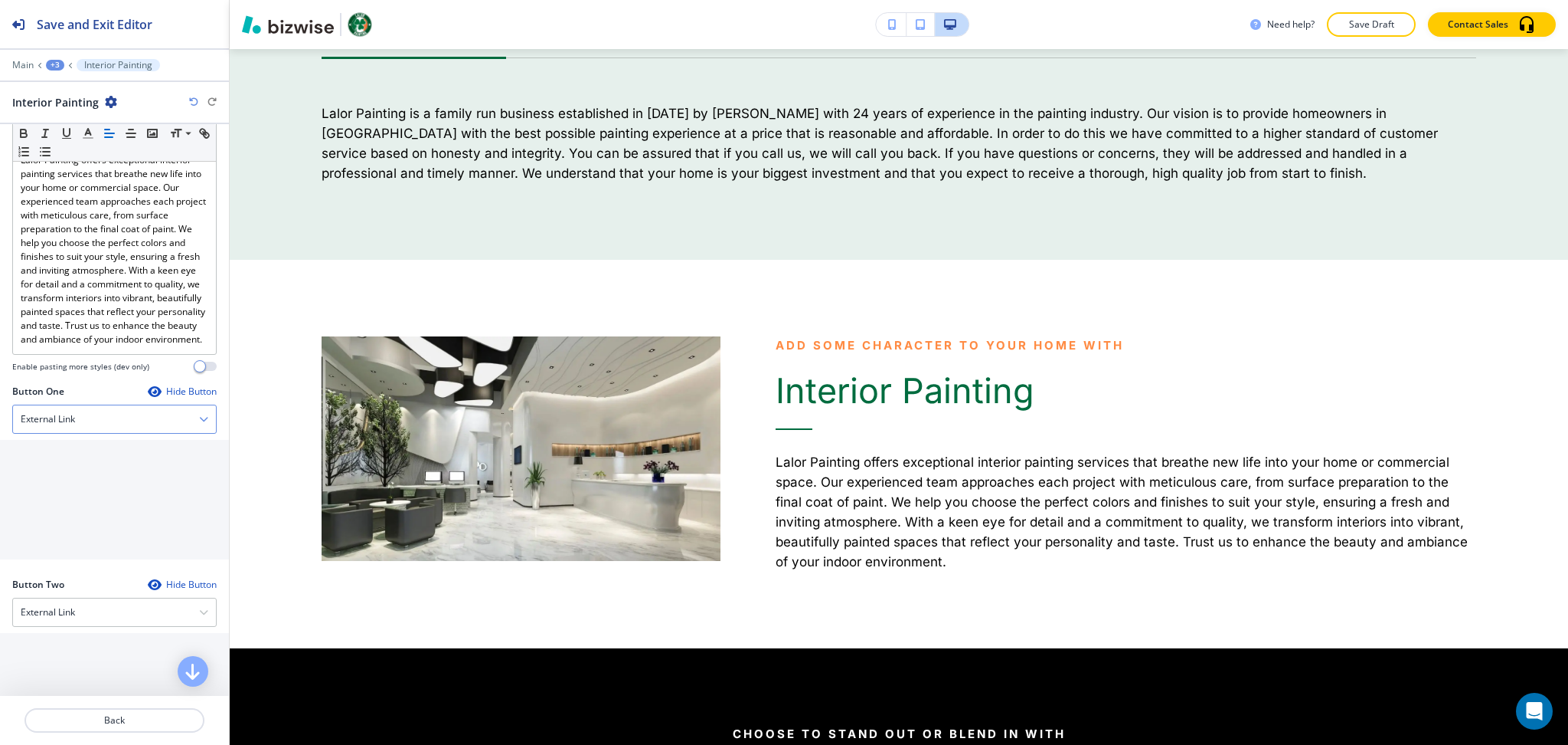
click at [74, 426] on h4 "External Link" at bounding box center [47, 418] width 54 height 14
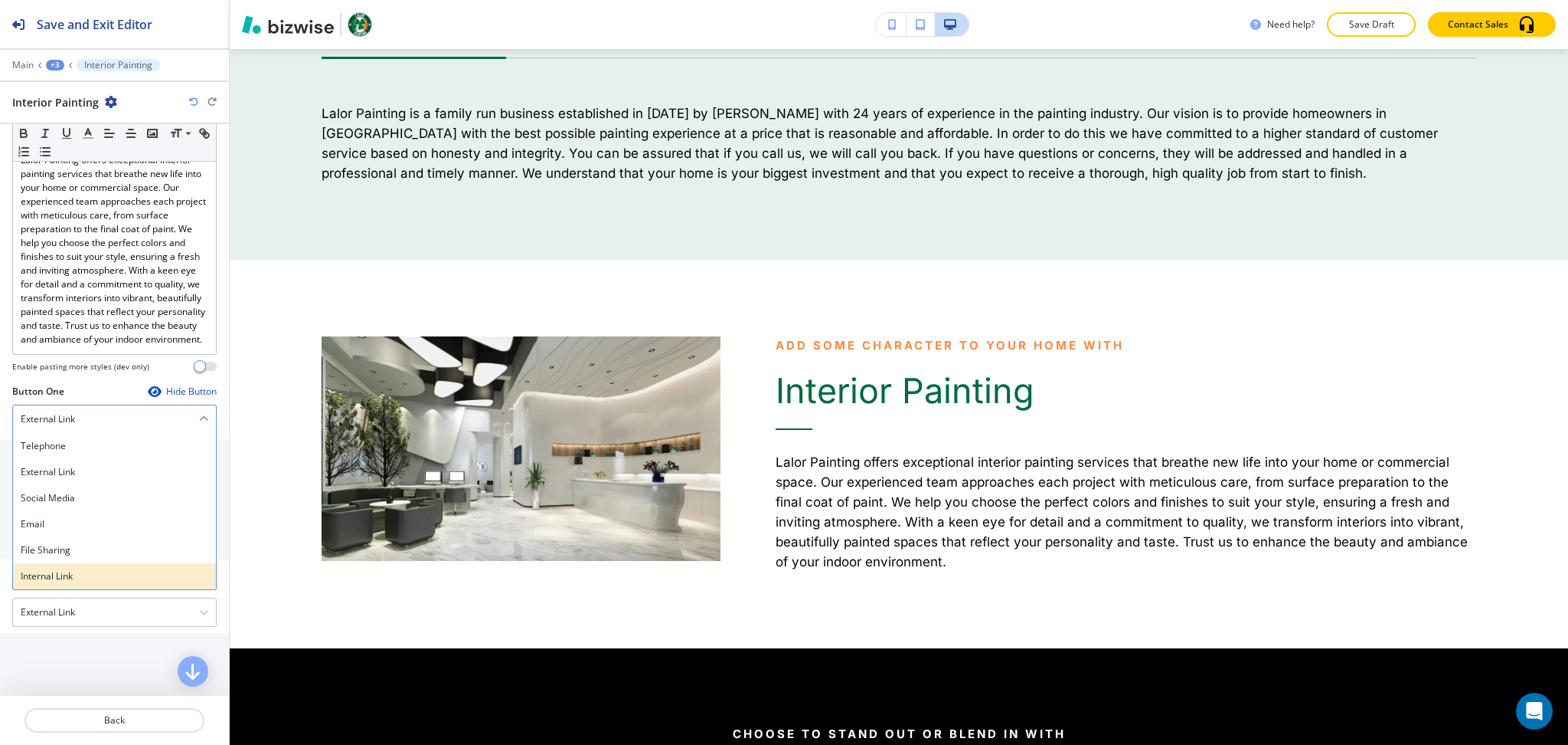
click at [61, 583] on h4 "Internal Link" at bounding box center [114, 576] width 187 height 14
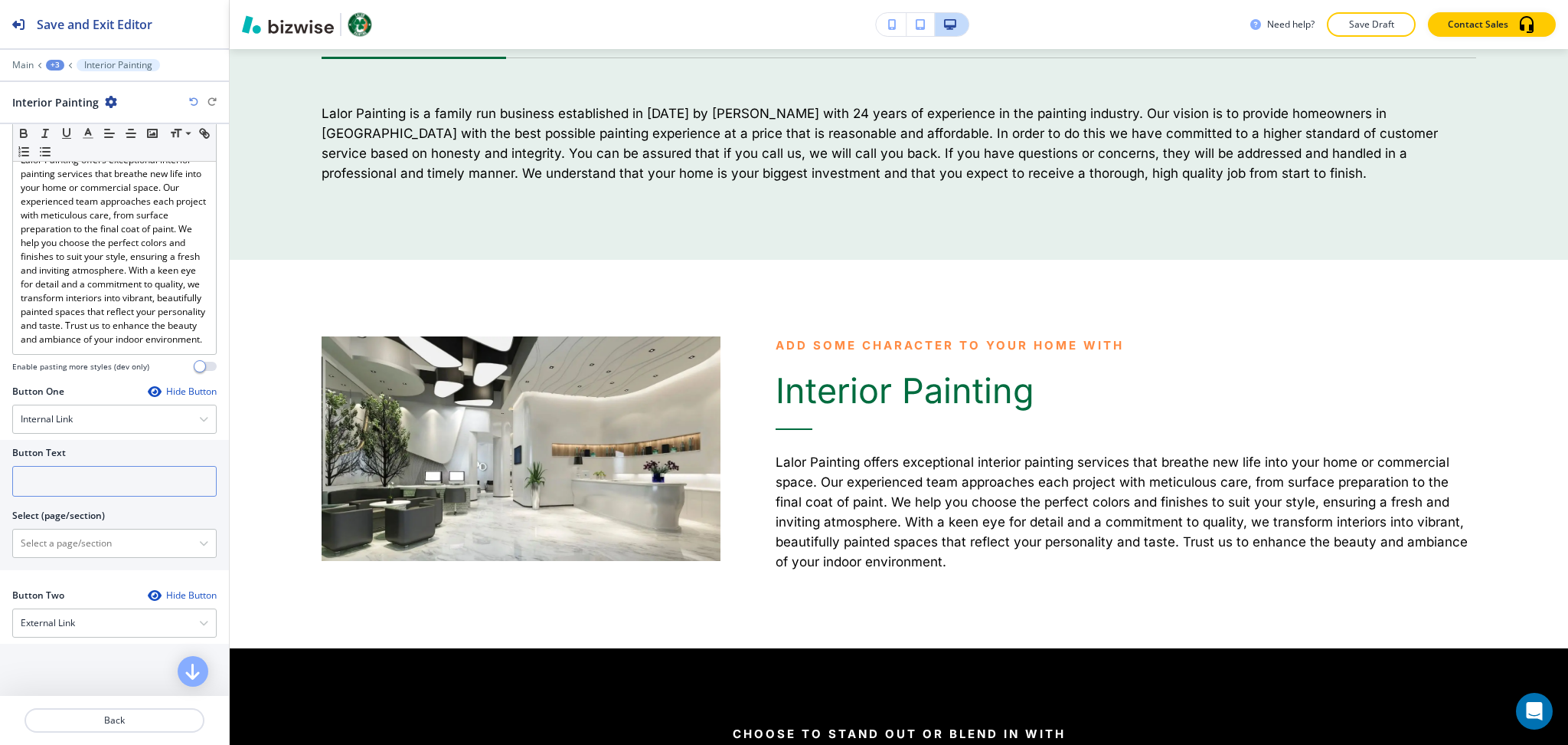
click at [69, 497] on input "text" at bounding box center [114, 481] width 205 height 30
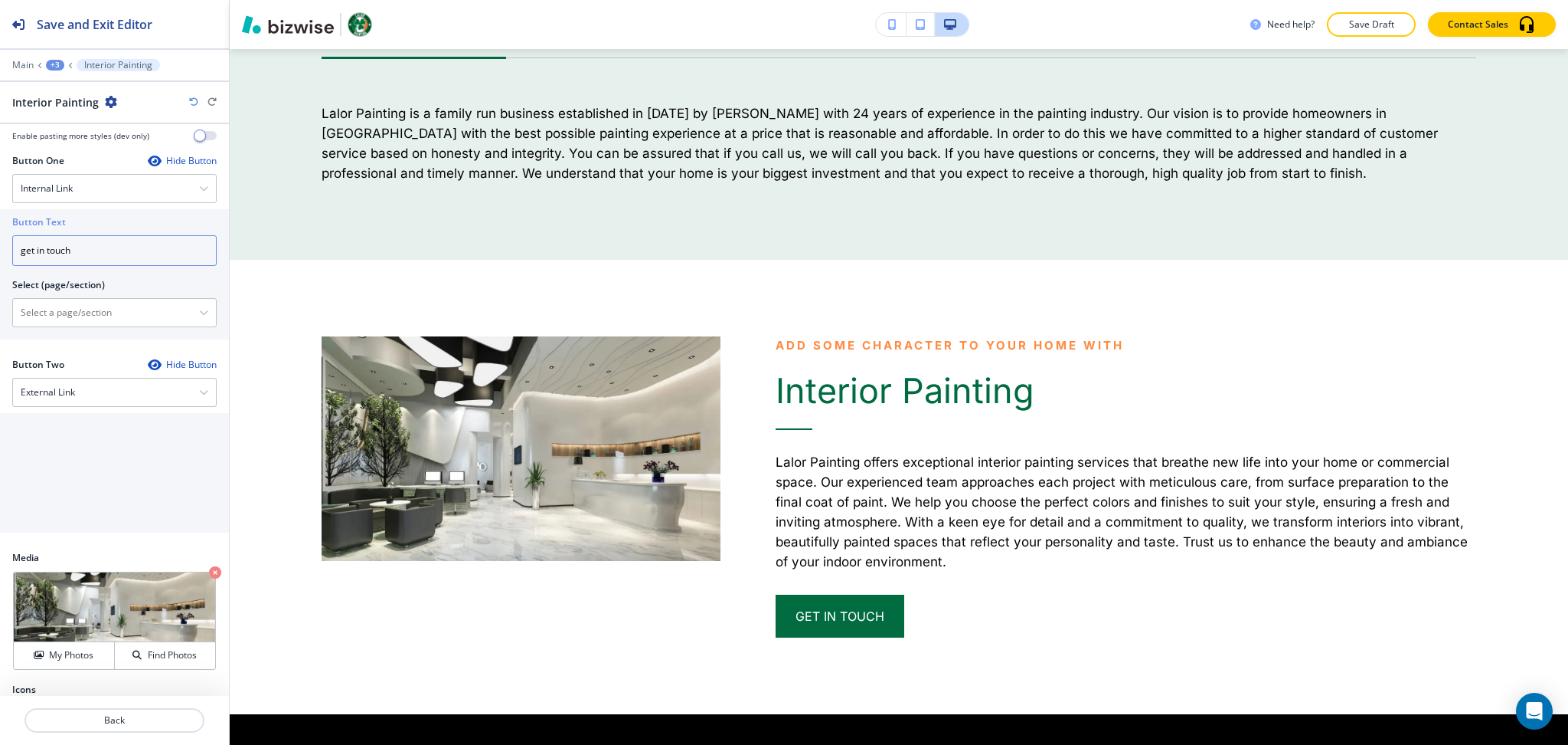
scroll to position [626, 0]
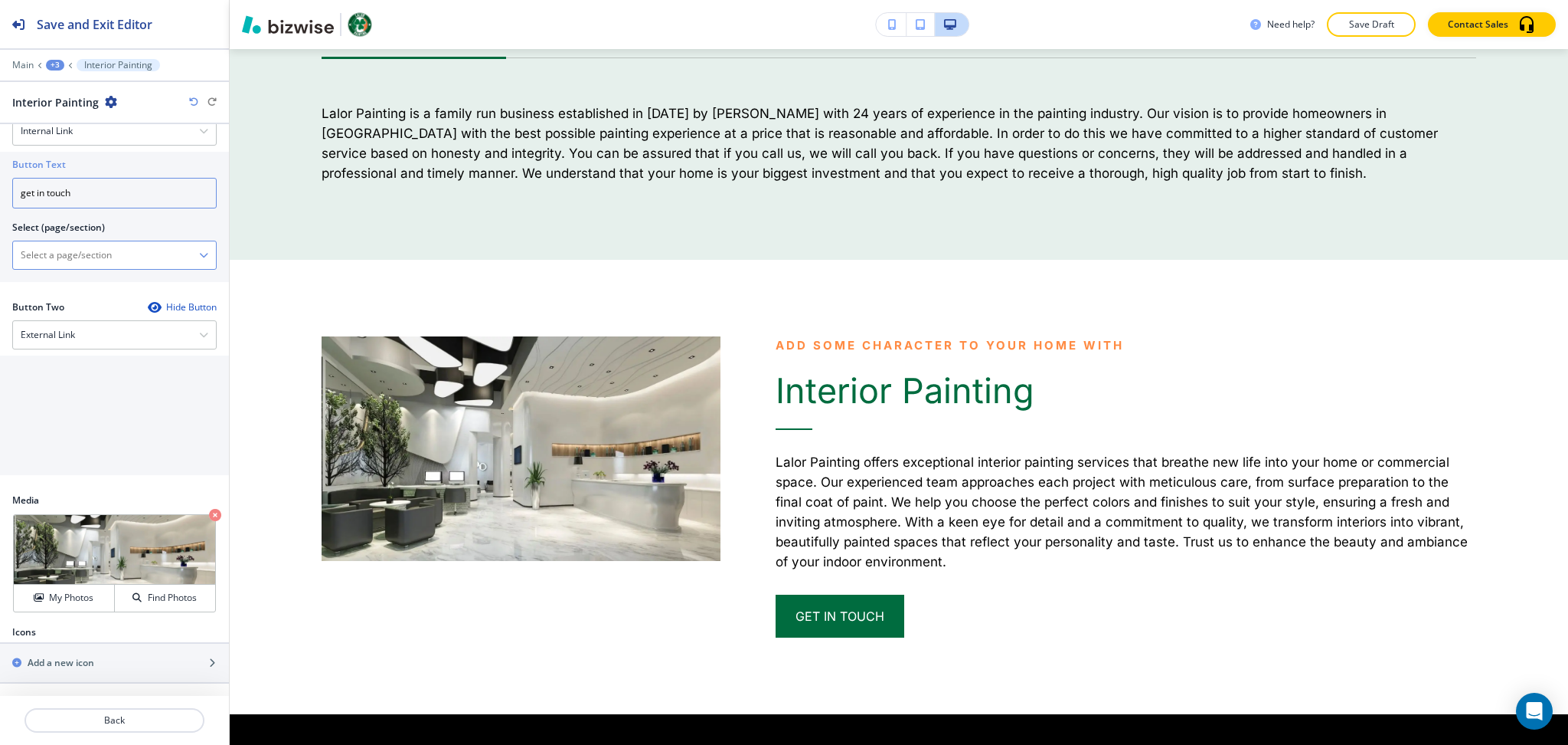
type input "get in touch"
click at [72, 250] on \(page\/section\) "Manual Input" at bounding box center [106, 255] width 186 height 26
drag, startPoint x: 56, startPoint y: 259, endPoint x: 66, endPoint y: 268, distance: 13.5
click at [56, 259] on \(page\/section\) "Manual Input" at bounding box center [106, 255] width 186 height 26
click at [54, 253] on \(page\/section\) "Manual Input" at bounding box center [106, 255] width 186 height 26
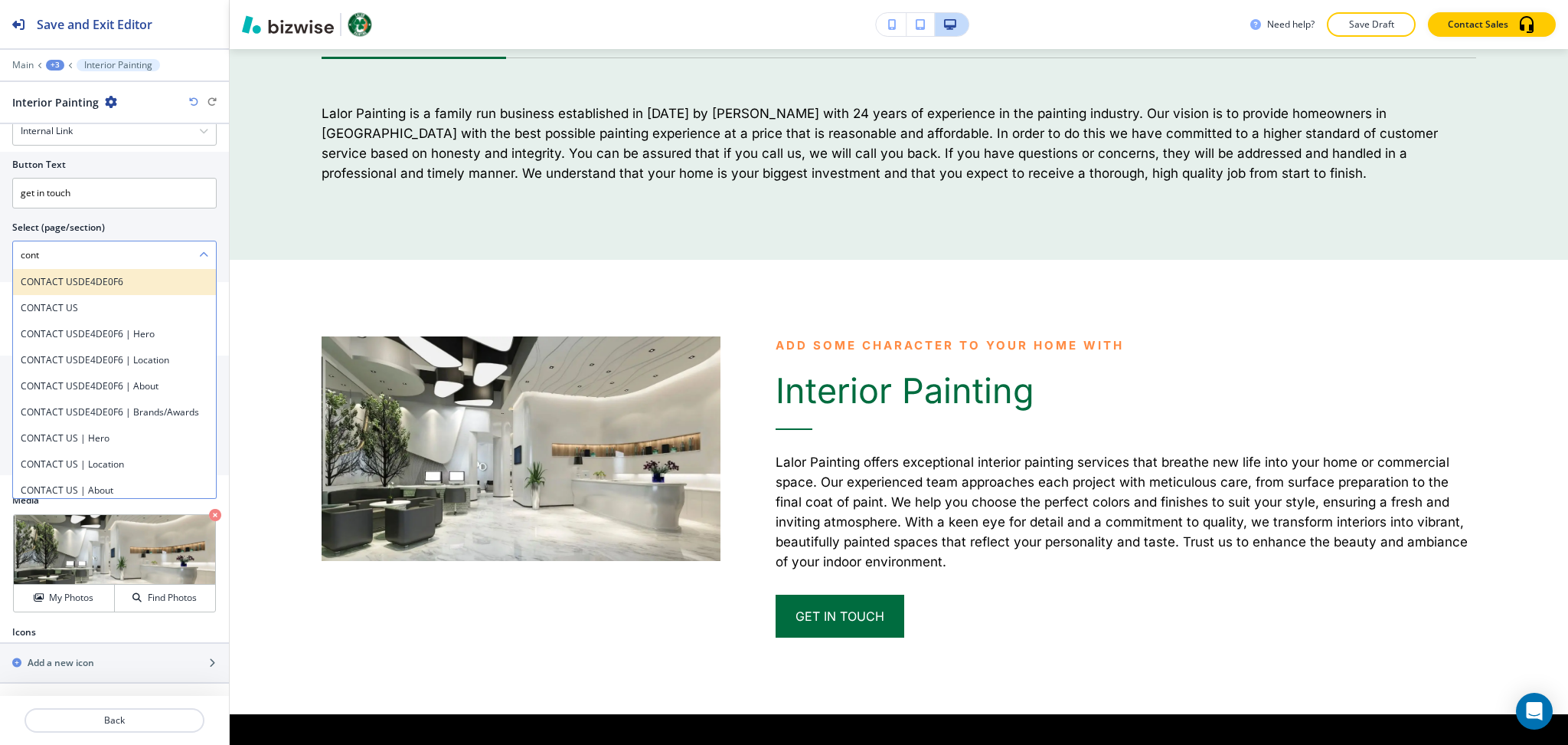
click at [40, 282] on h4 "CONTACT USDE4DE0F6" at bounding box center [114, 282] width 187 height 14
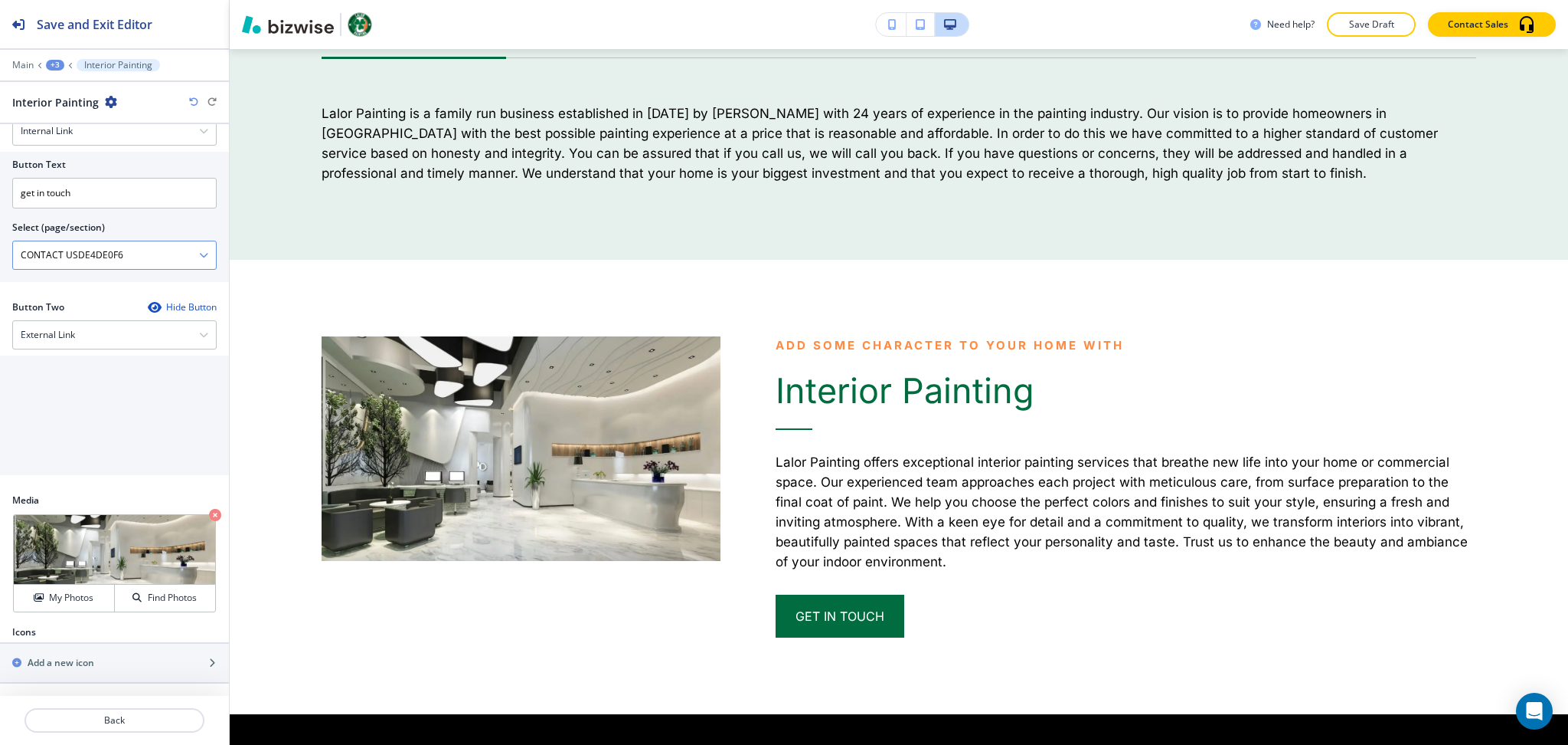
drag, startPoint x: 126, startPoint y: 256, endPoint x: 78, endPoint y: 250, distance: 48.4
click at [78, 250] on \(page\/section\) "CONTACT USDE4DE0F6" at bounding box center [106, 255] width 186 height 26
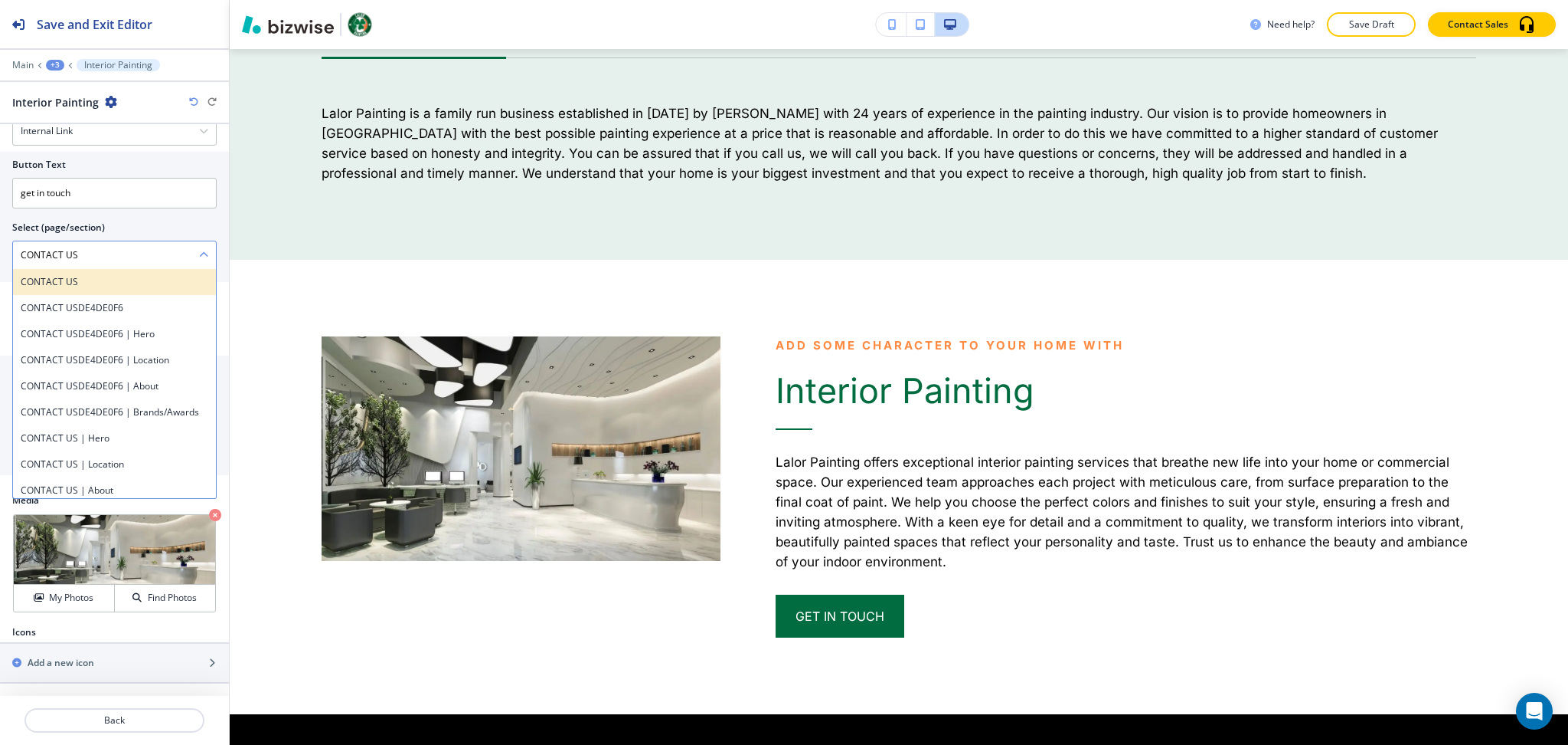
type \(page\/section\) "CONTACT US"
click at [100, 283] on h4 "CONTACT US" at bounding box center [114, 282] width 187 height 14
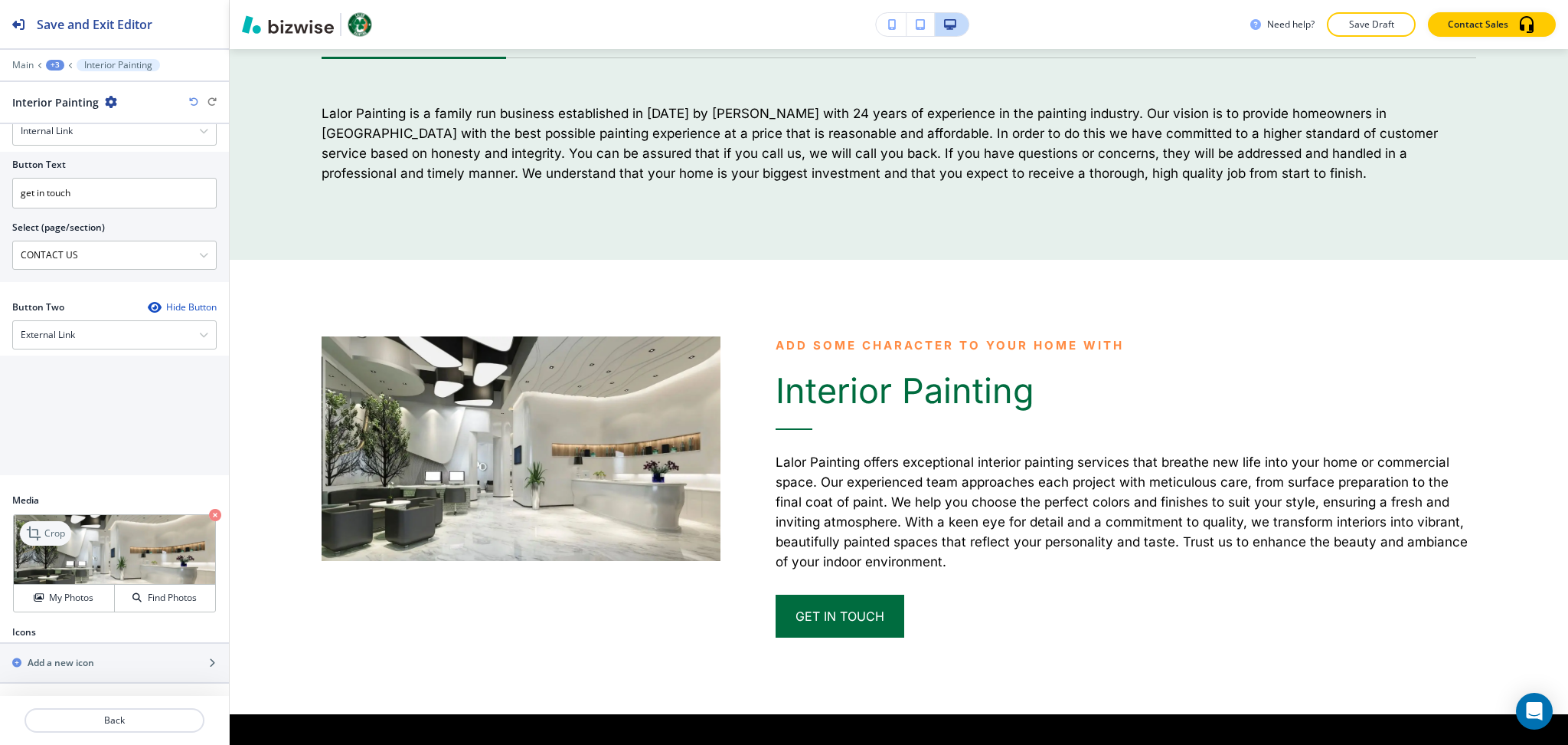
click at [47, 534] on p "Crop" at bounding box center [54, 533] width 20 height 14
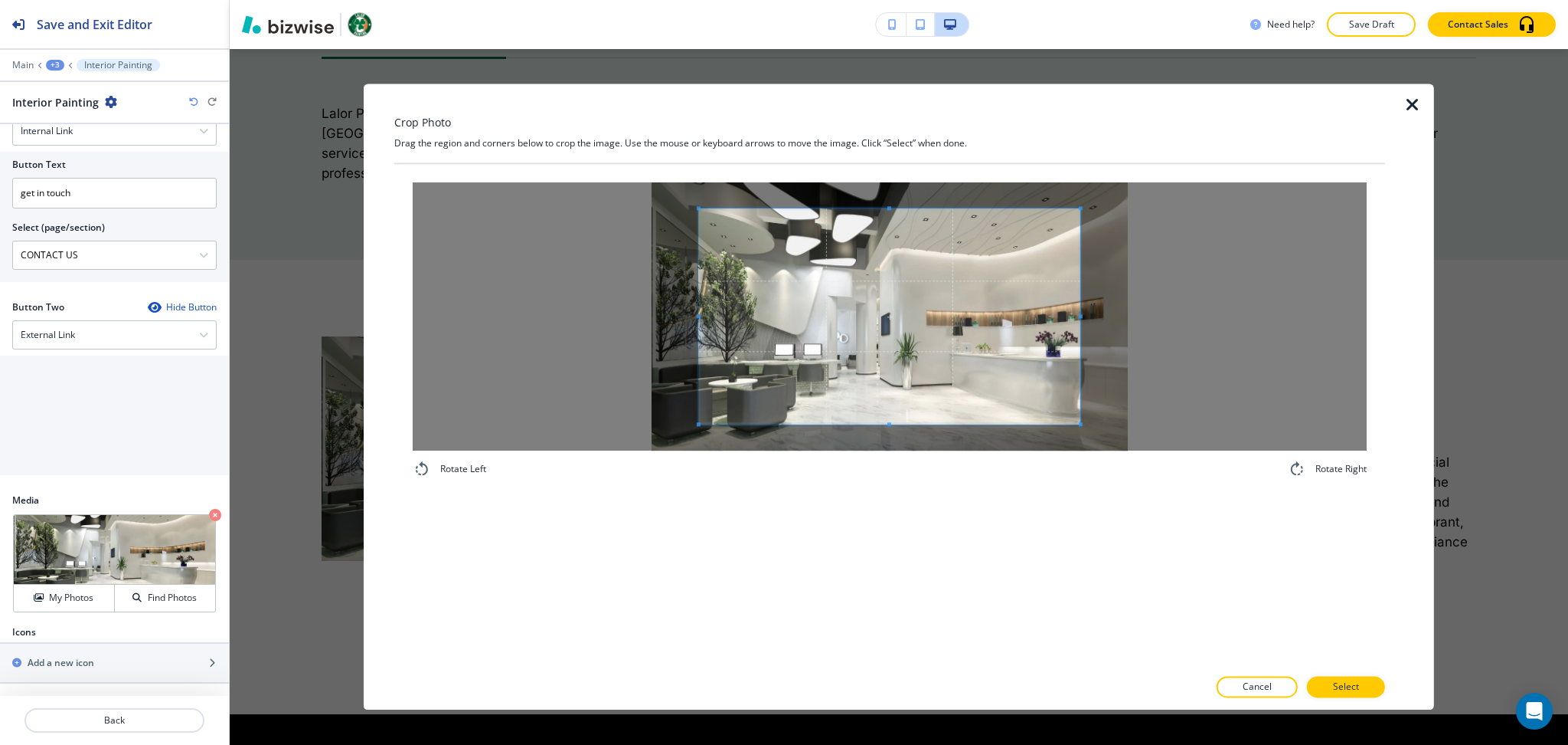
click at [868, 154] on div "Crop Photo Drag the region and corners below to crop the image. Use the mouse o…" at bounding box center [890, 396] width 991 height 626
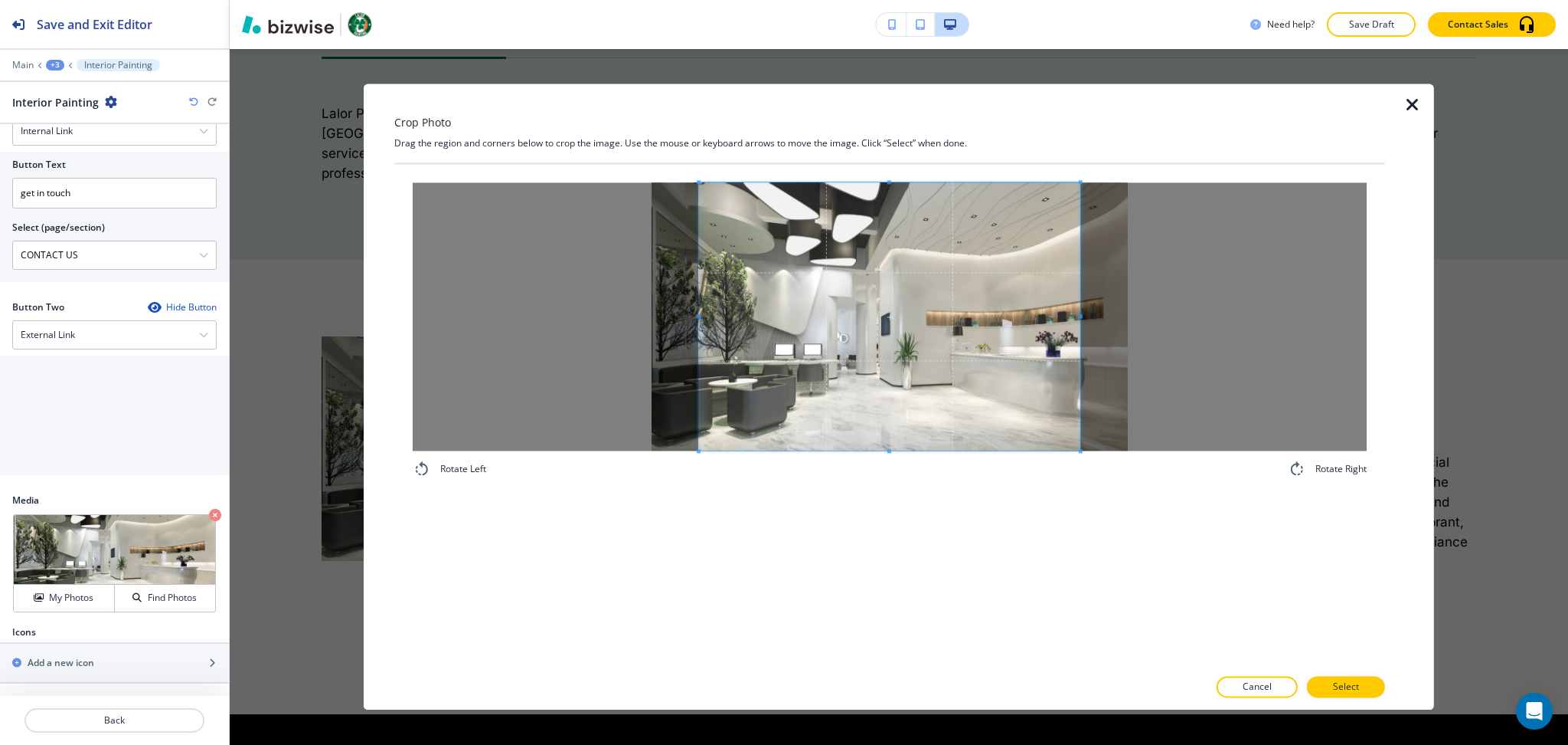
click at [904, 514] on div "Rotate Left Rotate Right" at bounding box center [890, 415] width 991 height 502
click at [734, 320] on span at bounding box center [733, 316] width 4 height 268
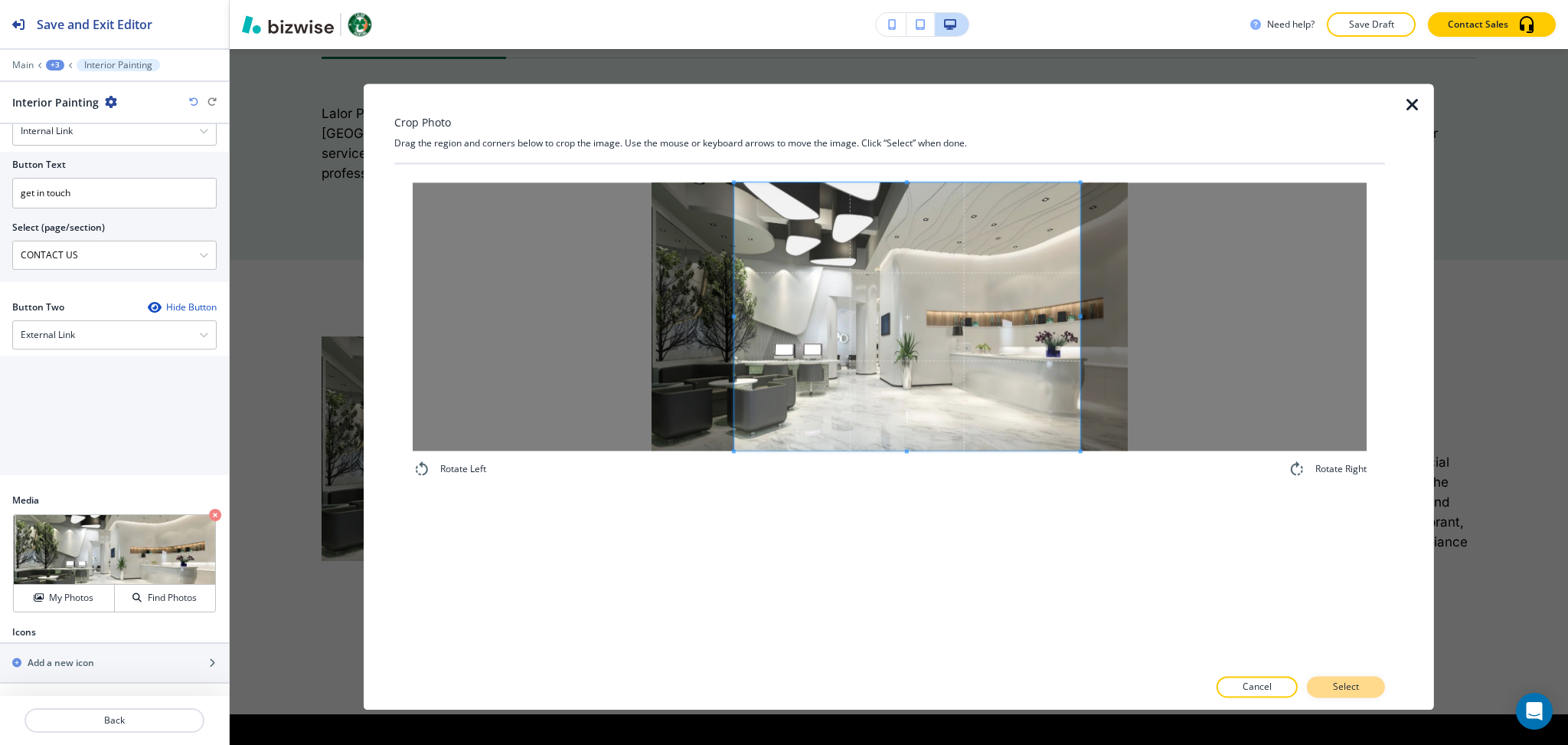
click at [1338, 684] on p "Select" at bounding box center [1347, 687] width 26 height 14
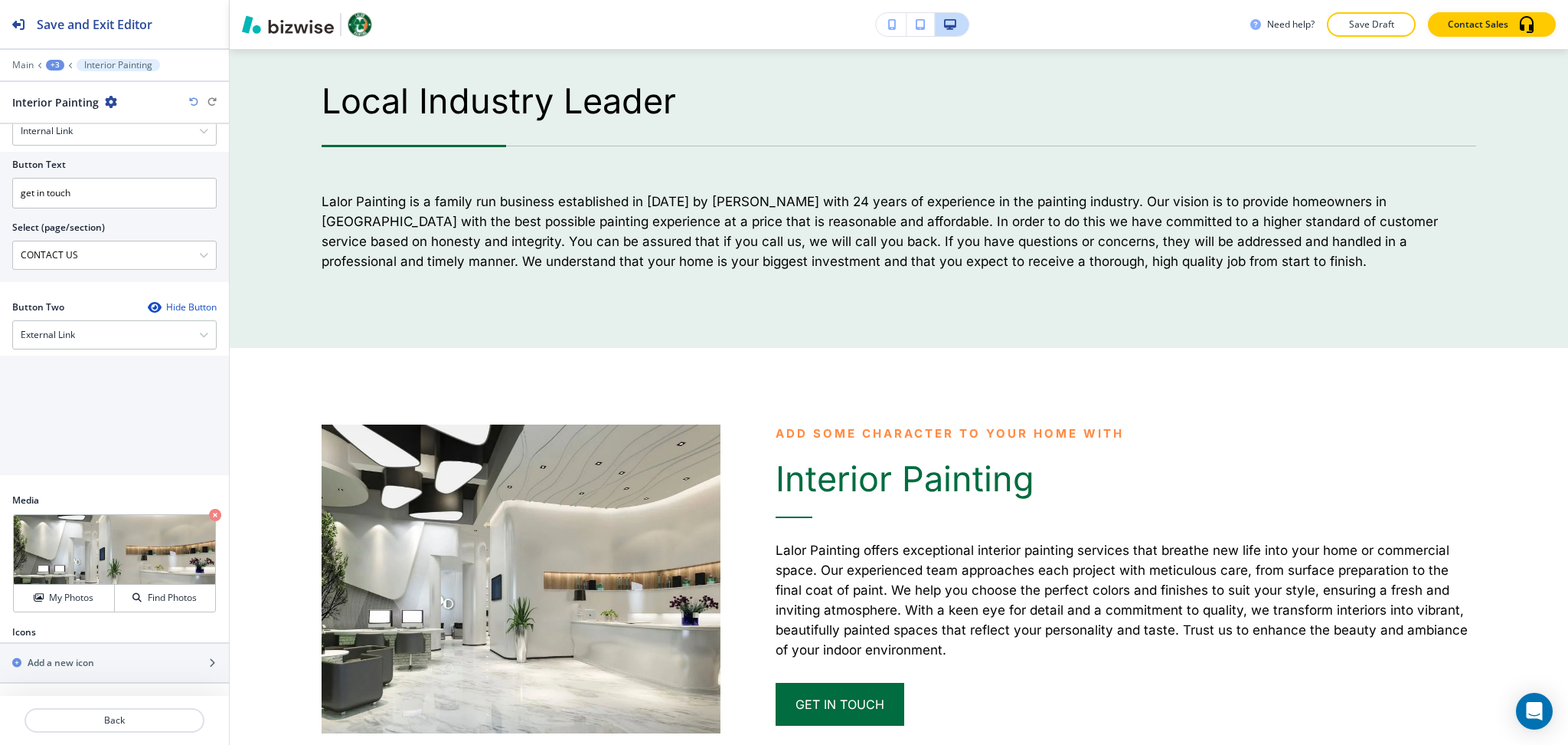
scroll to position [1763, 0]
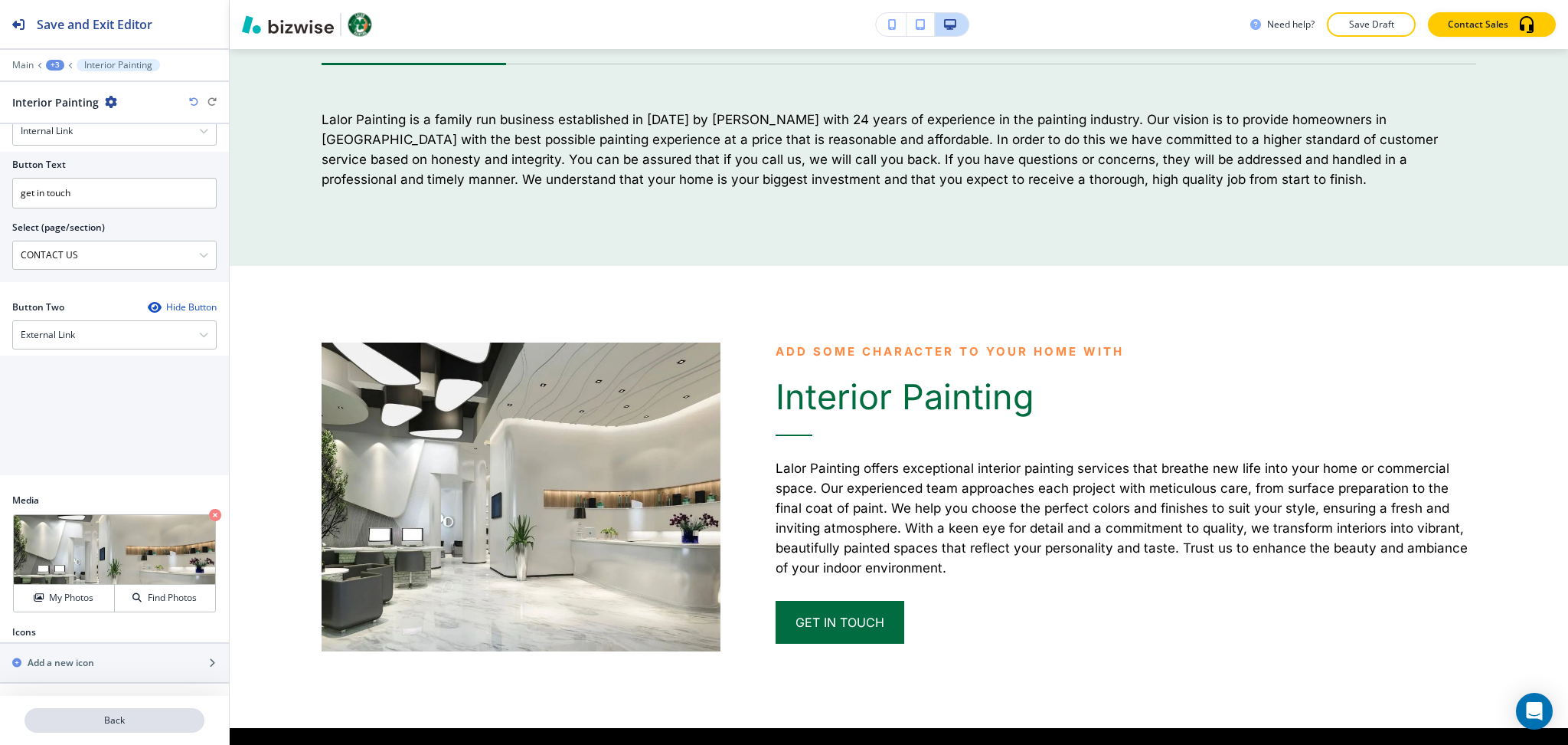
click at [131, 725] on p "Back" at bounding box center [114, 720] width 177 height 14
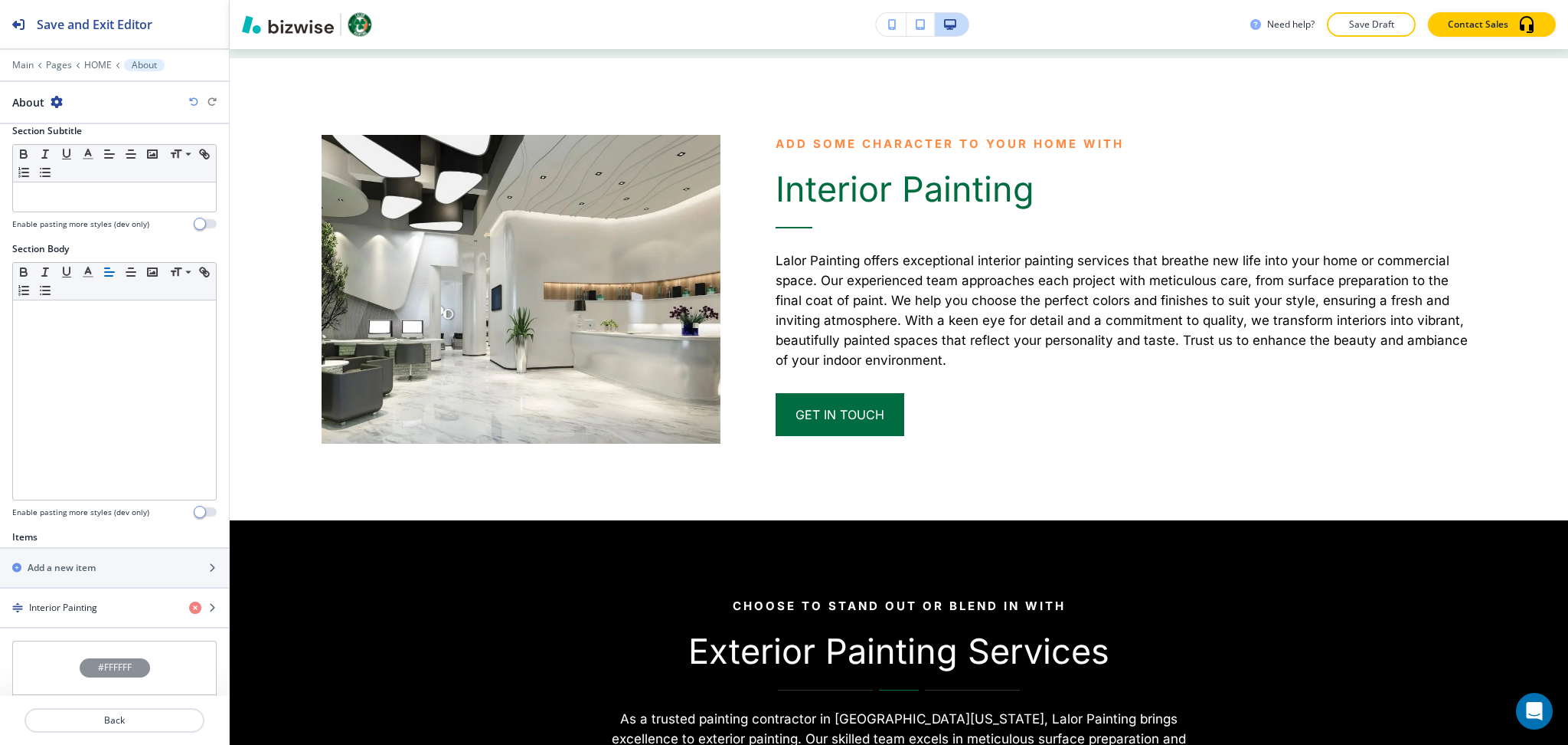
scroll to position [308, 0]
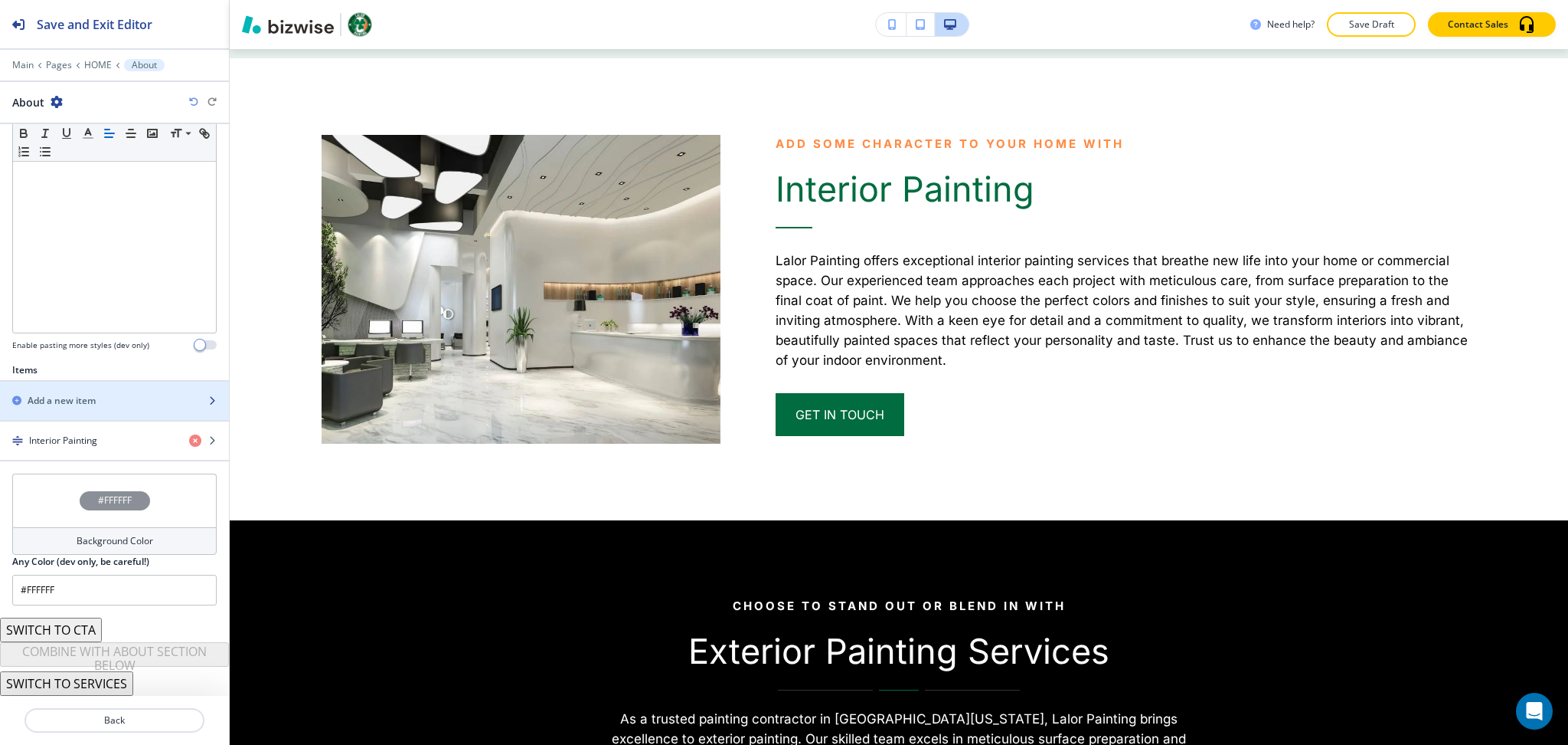
click at [56, 385] on div "button" at bounding box center [114, 387] width 229 height 12
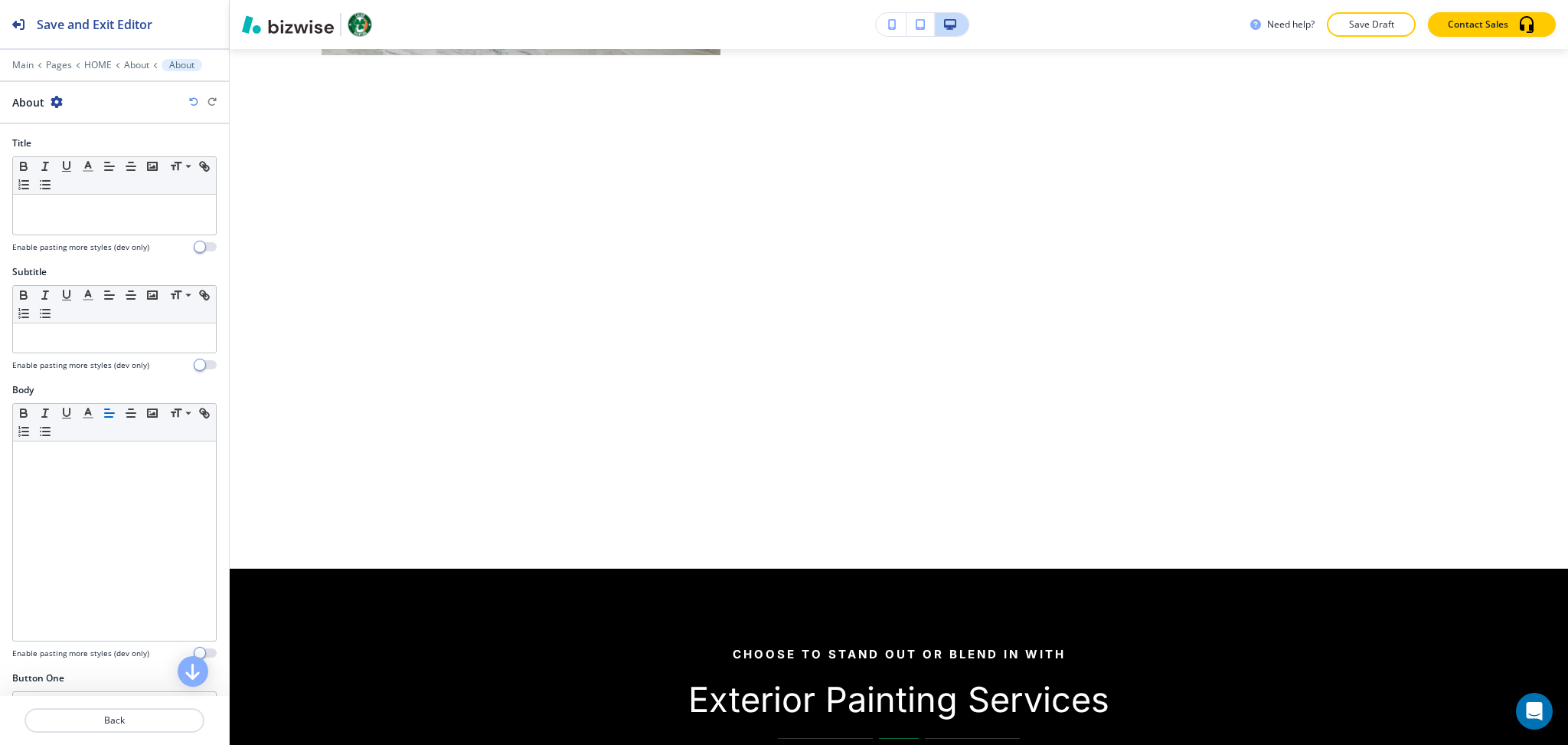
scroll to position [2364, 0]
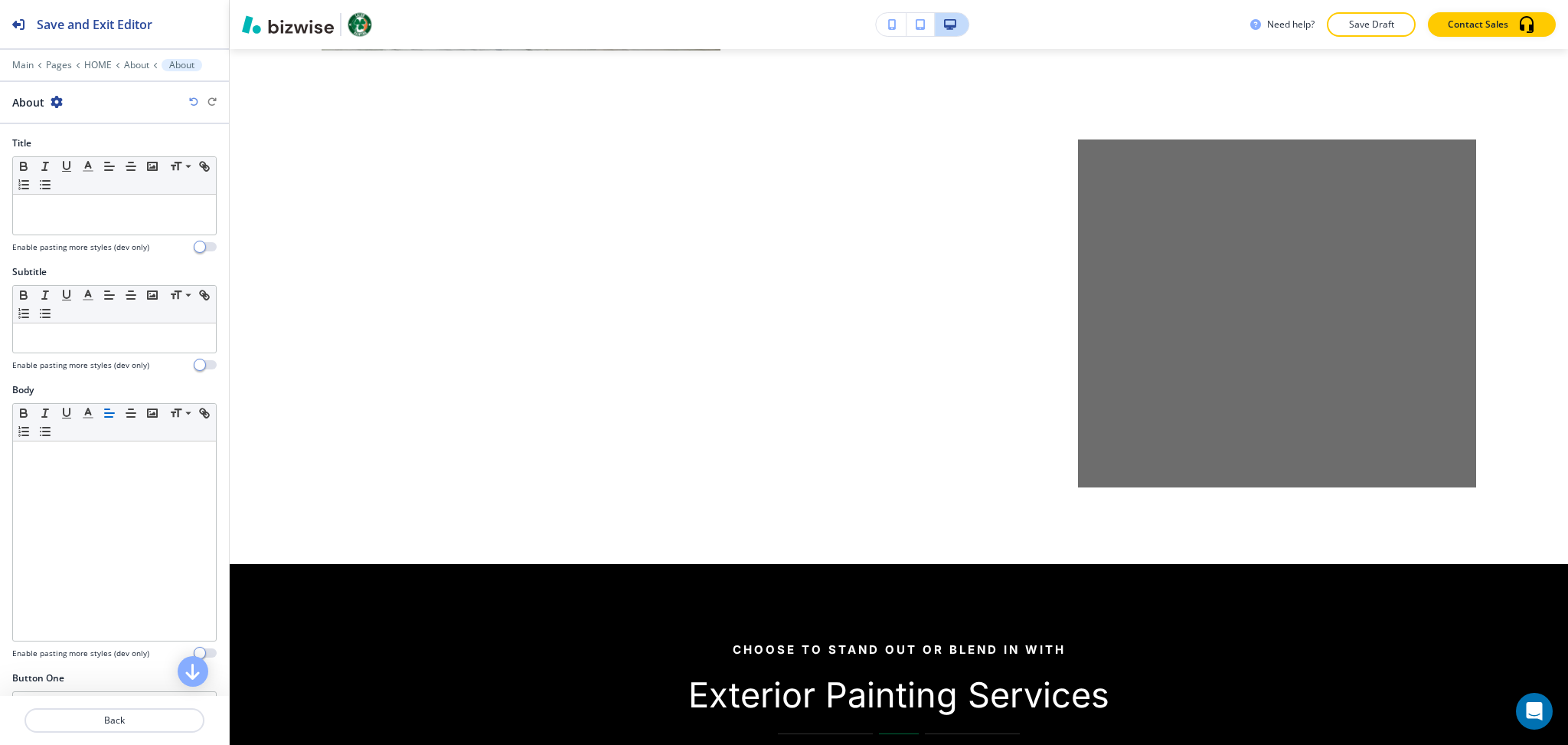
click at [91, 211] on p at bounding box center [114, 209] width 187 height 14
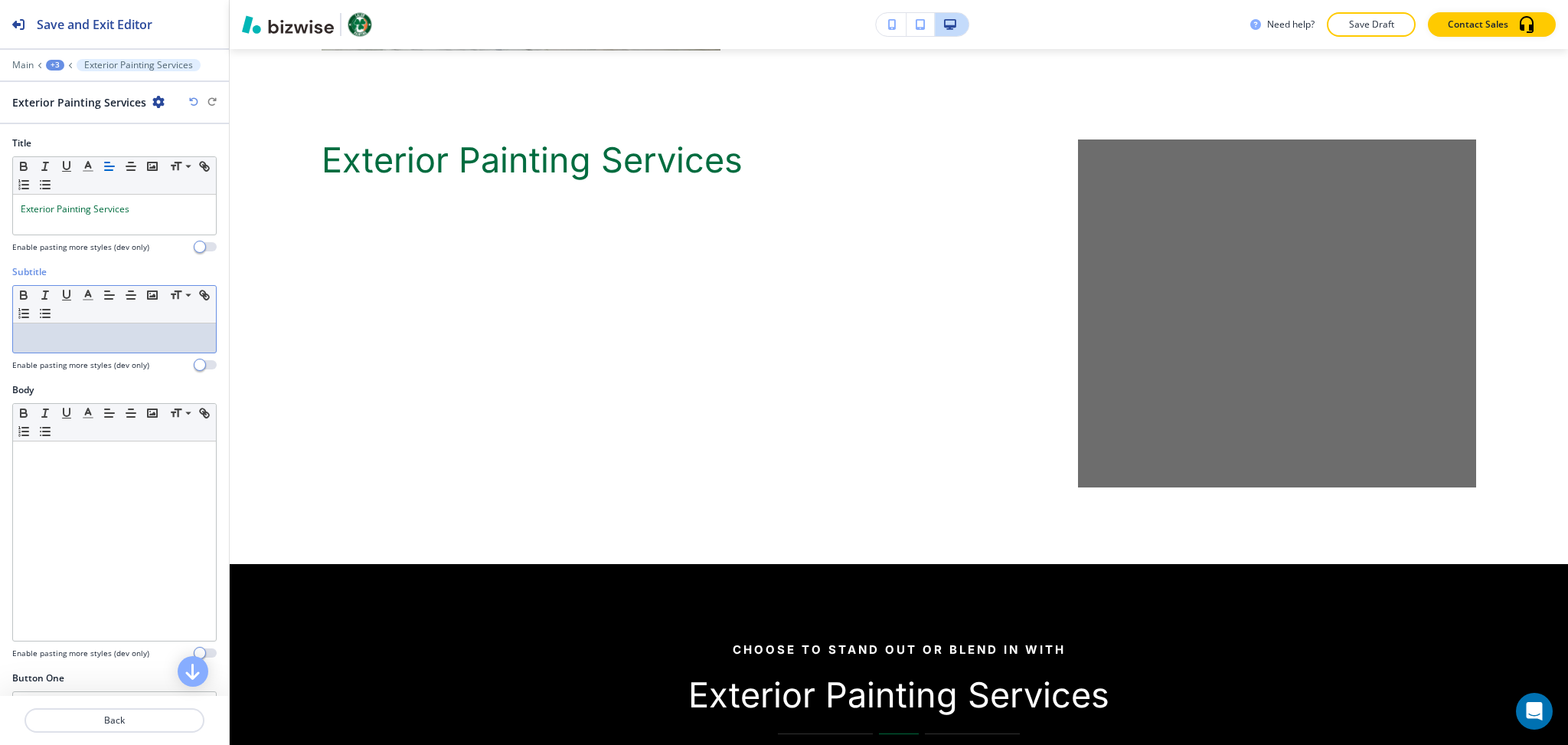
click at [115, 324] on div at bounding box center [114, 338] width 203 height 30
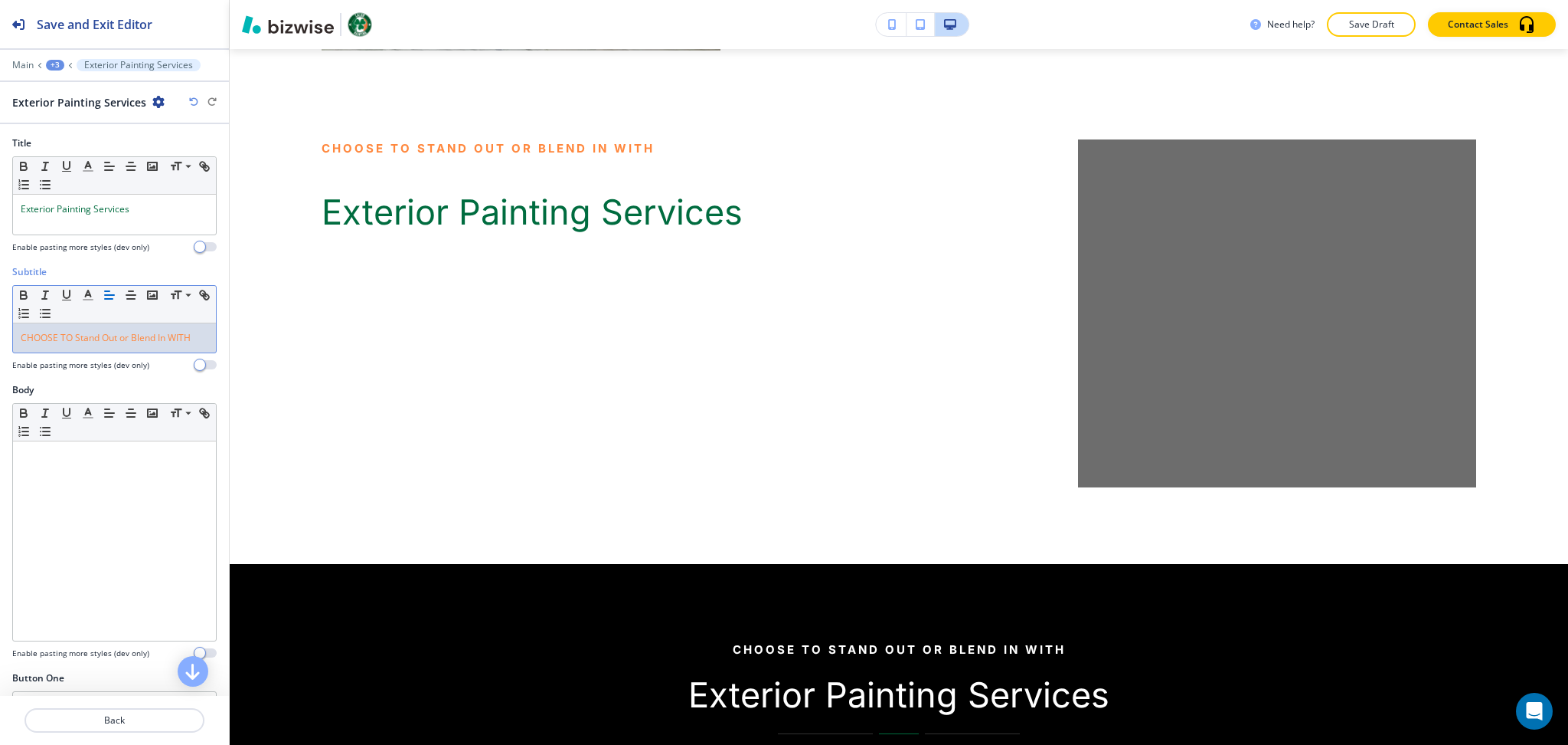
scroll to position [0, 0]
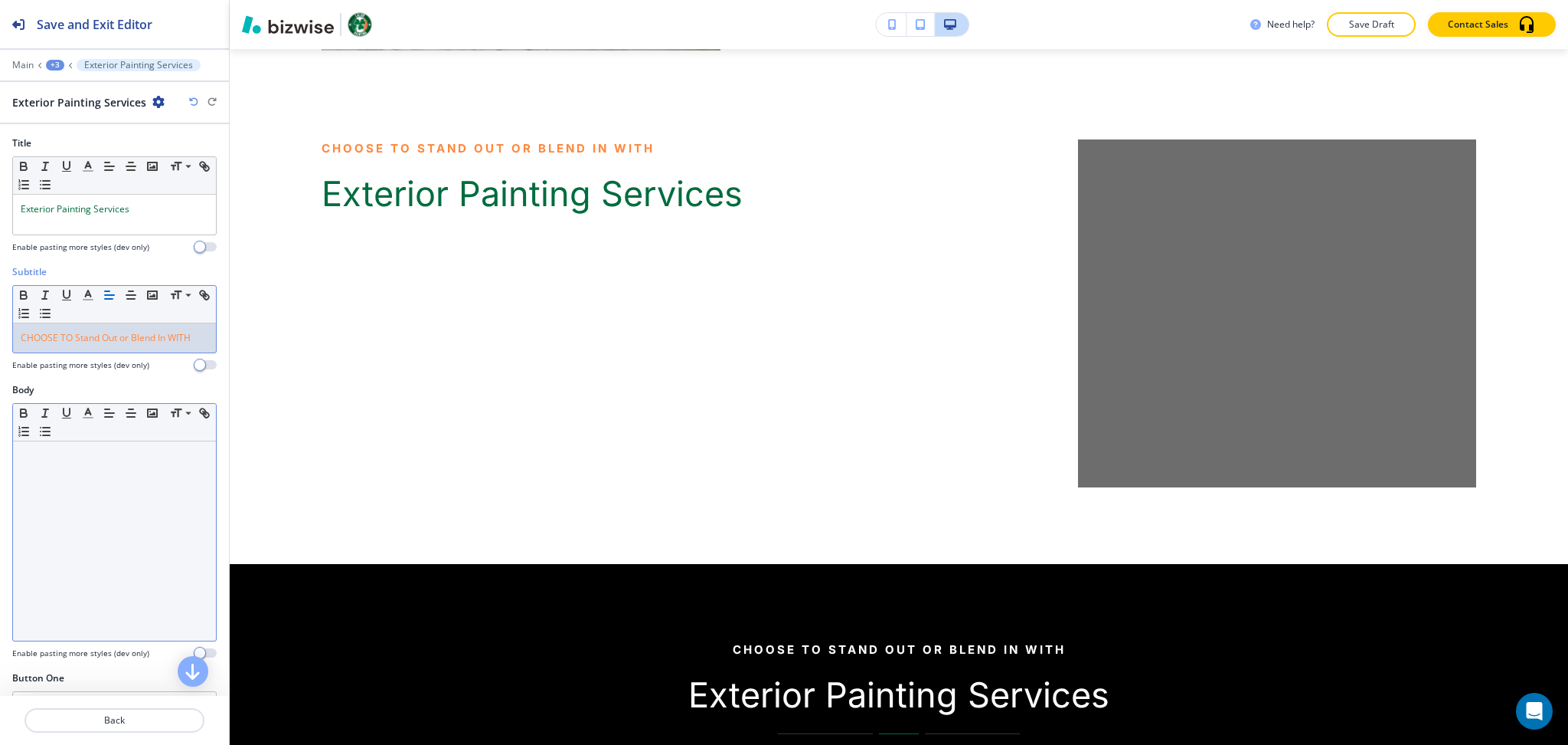
click at [131, 502] on div at bounding box center [114, 541] width 203 height 199
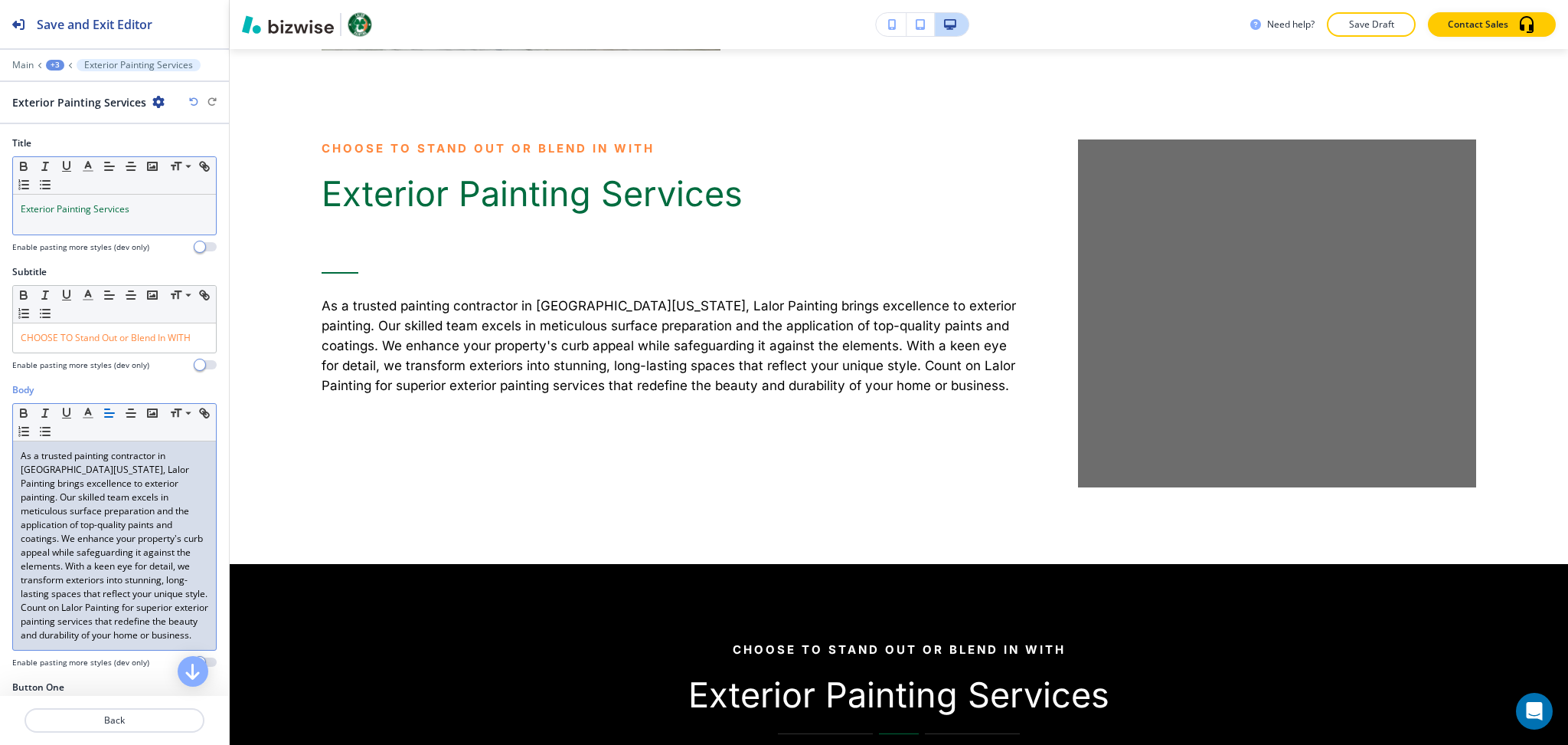
click at [155, 206] on p "Exterior Painting Services" at bounding box center [114, 209] width 187 height 14
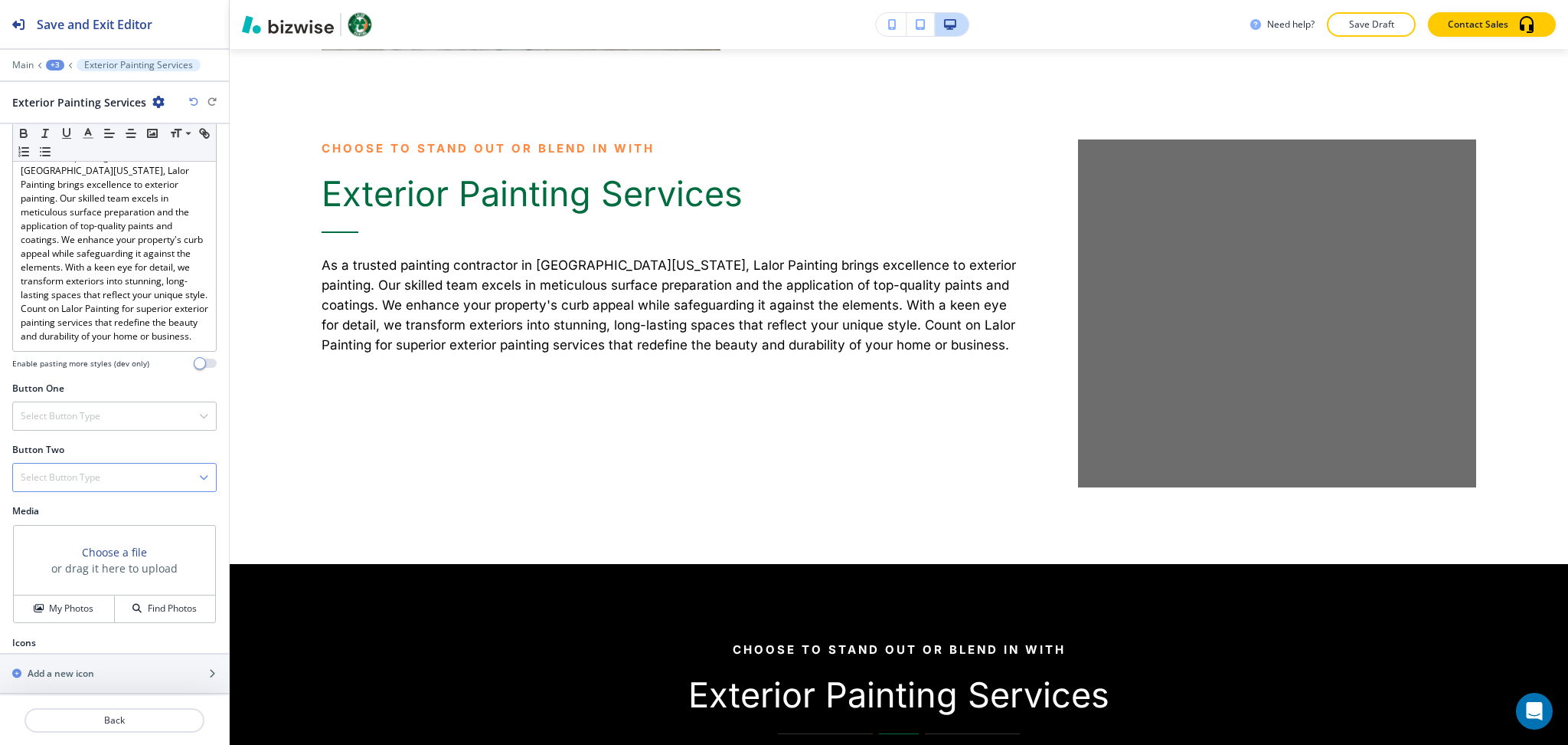
scroll to position [323, 0]
click at [69, 395] on div "Select Button Type" at bounding box center [114, 405] width 203 height 28
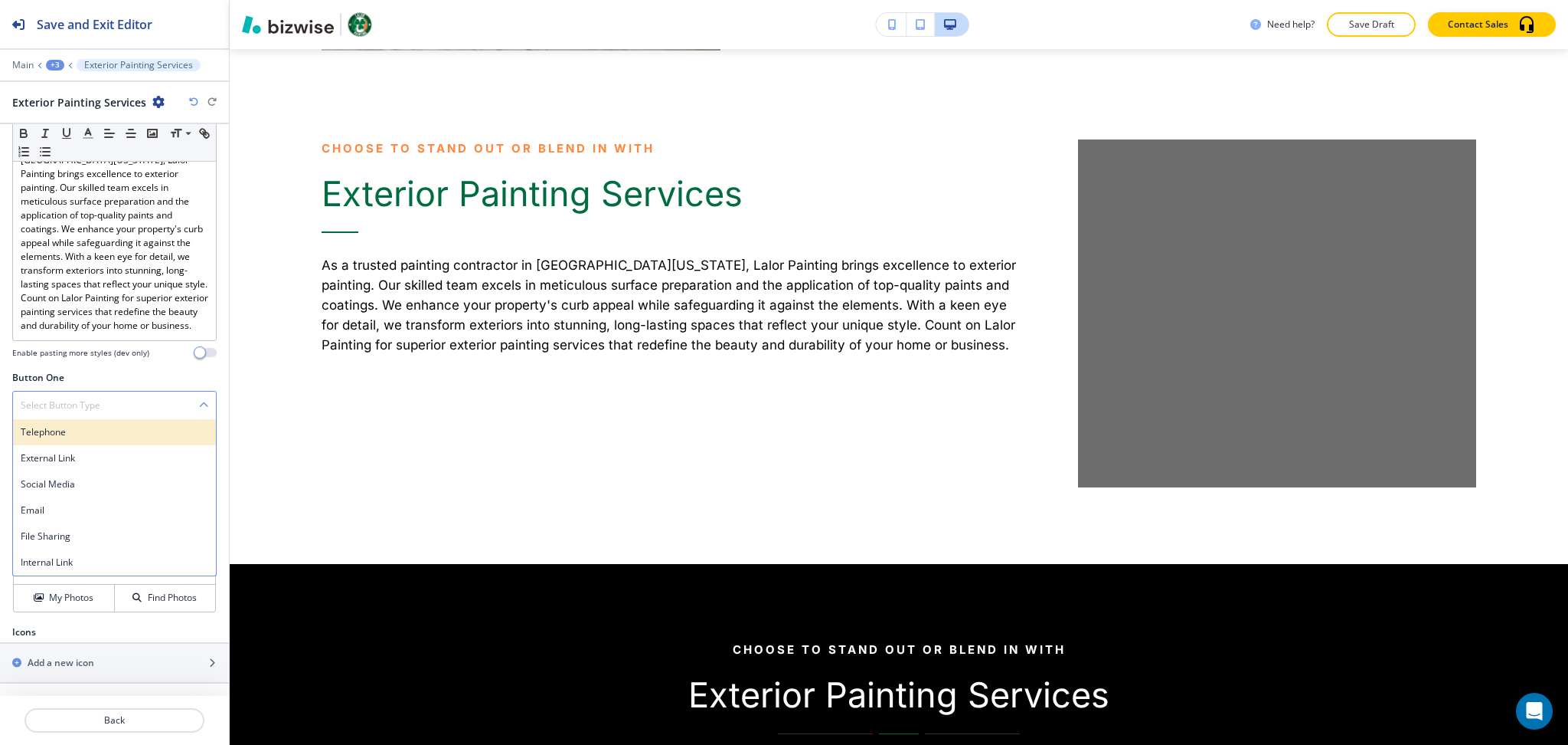
click at [75, 436] on h4 "Telephone" at bounding box center [114, 432] width 187 height 14
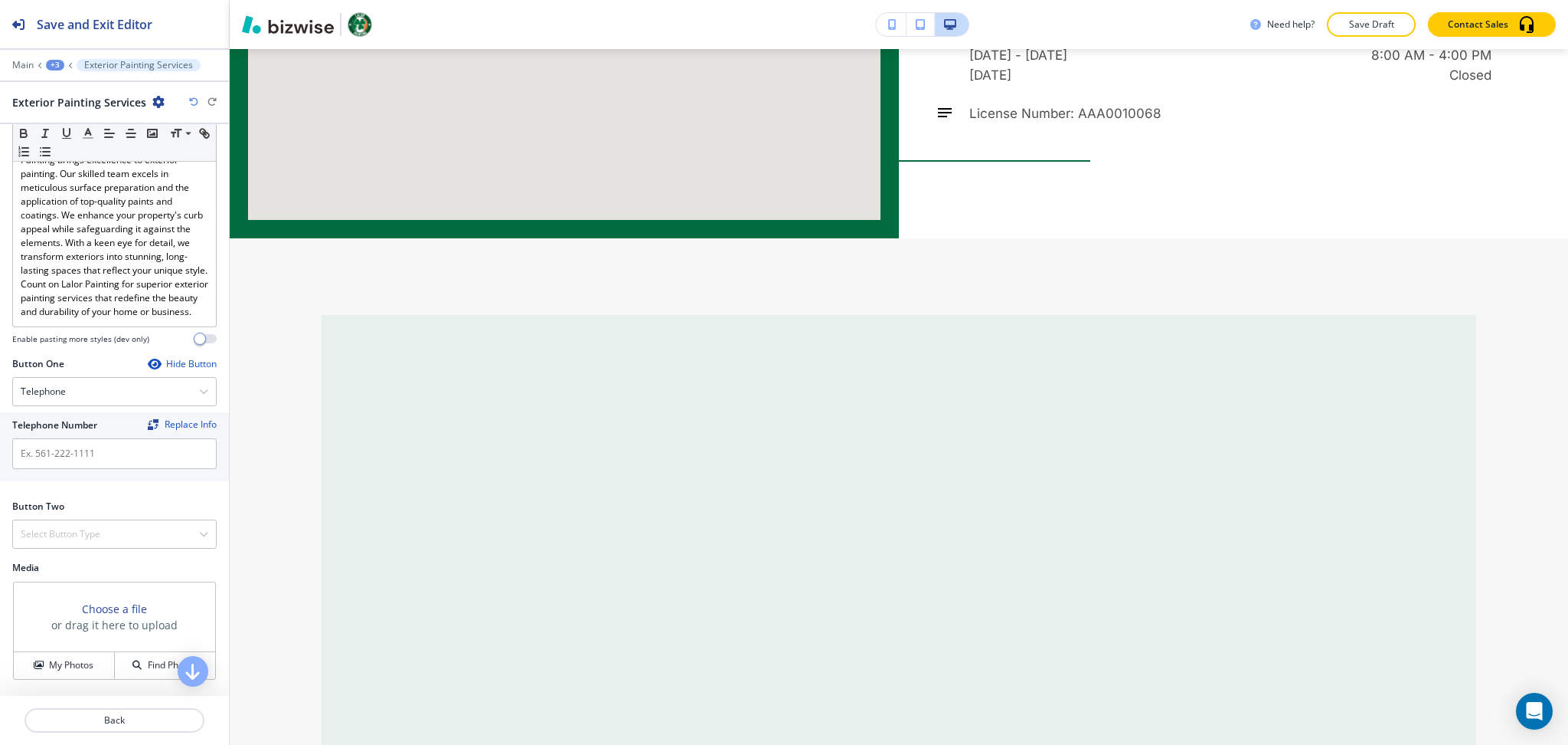
scroll to position [14164, 0]
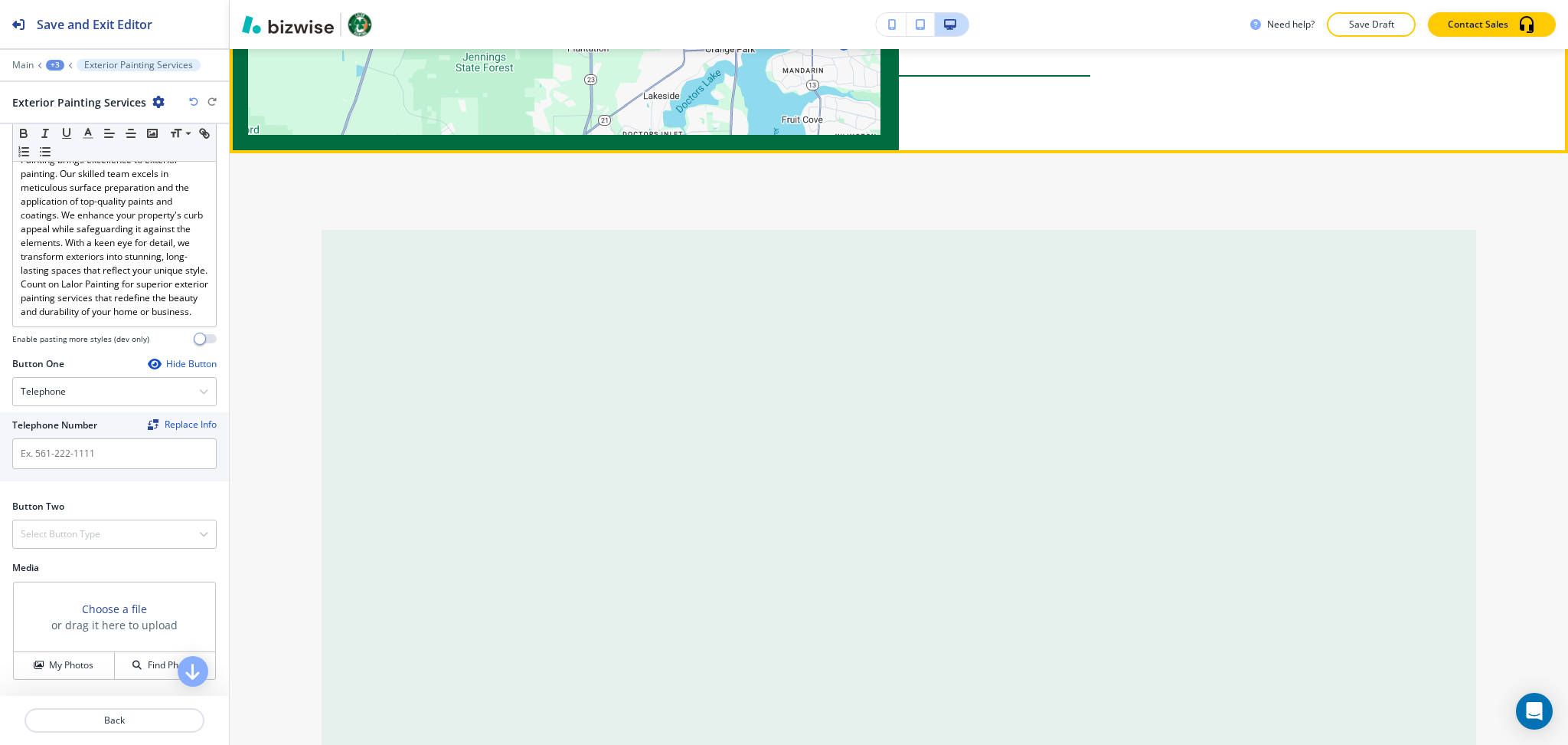
drag, startPoint x: 1109, startPoint y: 385, endPoint x: 963, endPoint y: 384, distance: 146.0
drag, startPoint x: 1063, startPoint y: 380, endPoint x: 954, endPoint y: 376, distance: 109.1
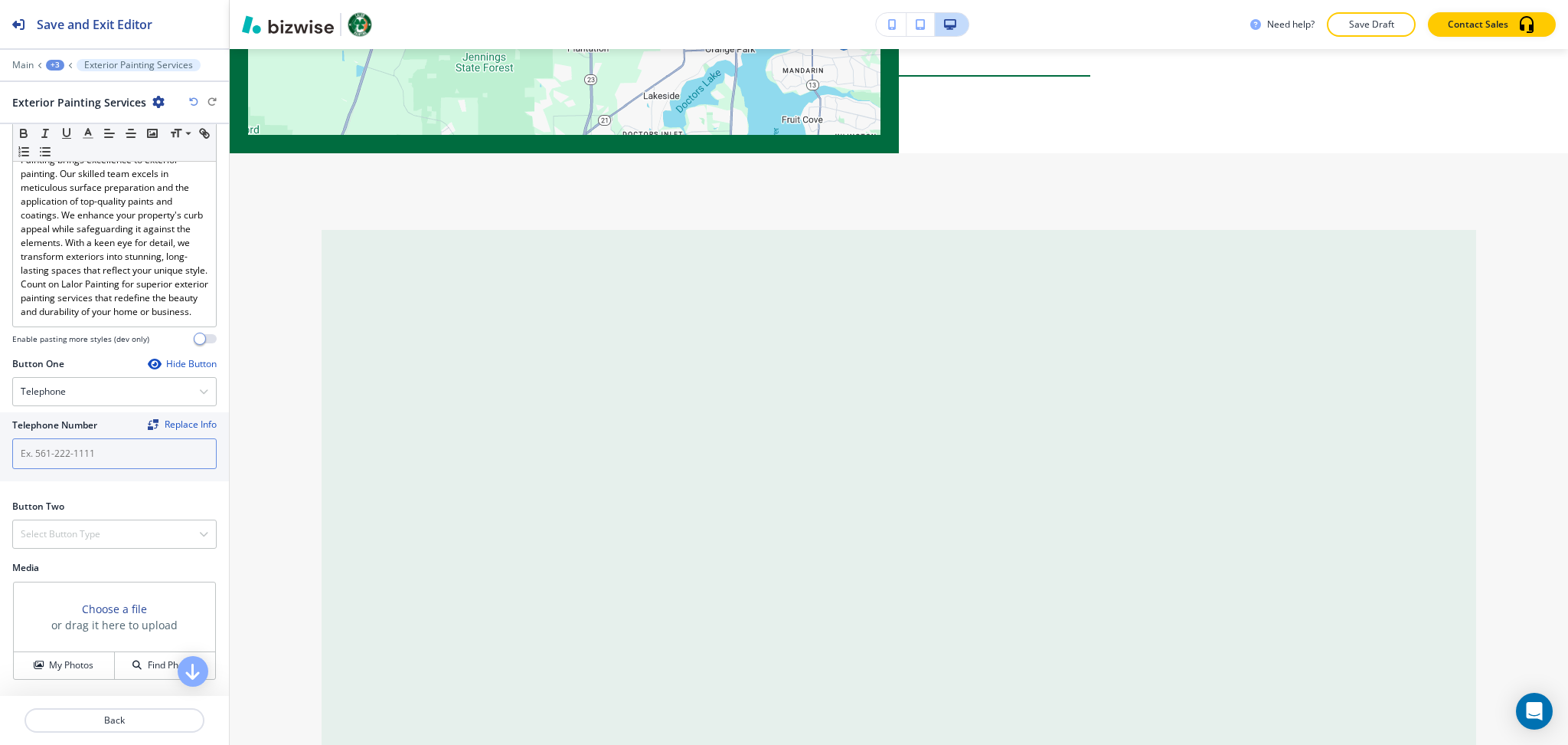
click at [56, 469] on input "text" at bounding box center [114, 453] width 205 height 30
paste input "(941) 270-1338"
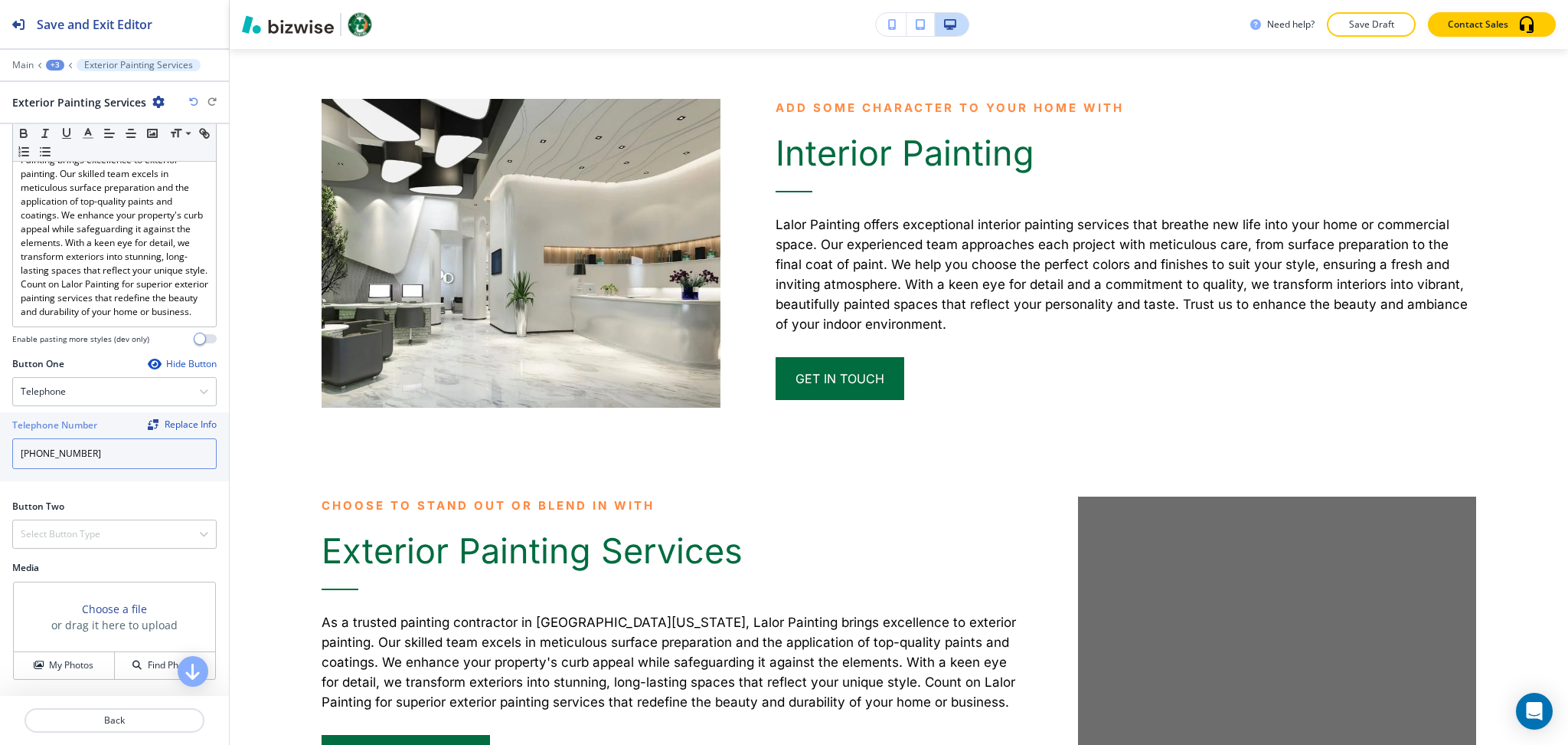
scroll to position [2495, 0]
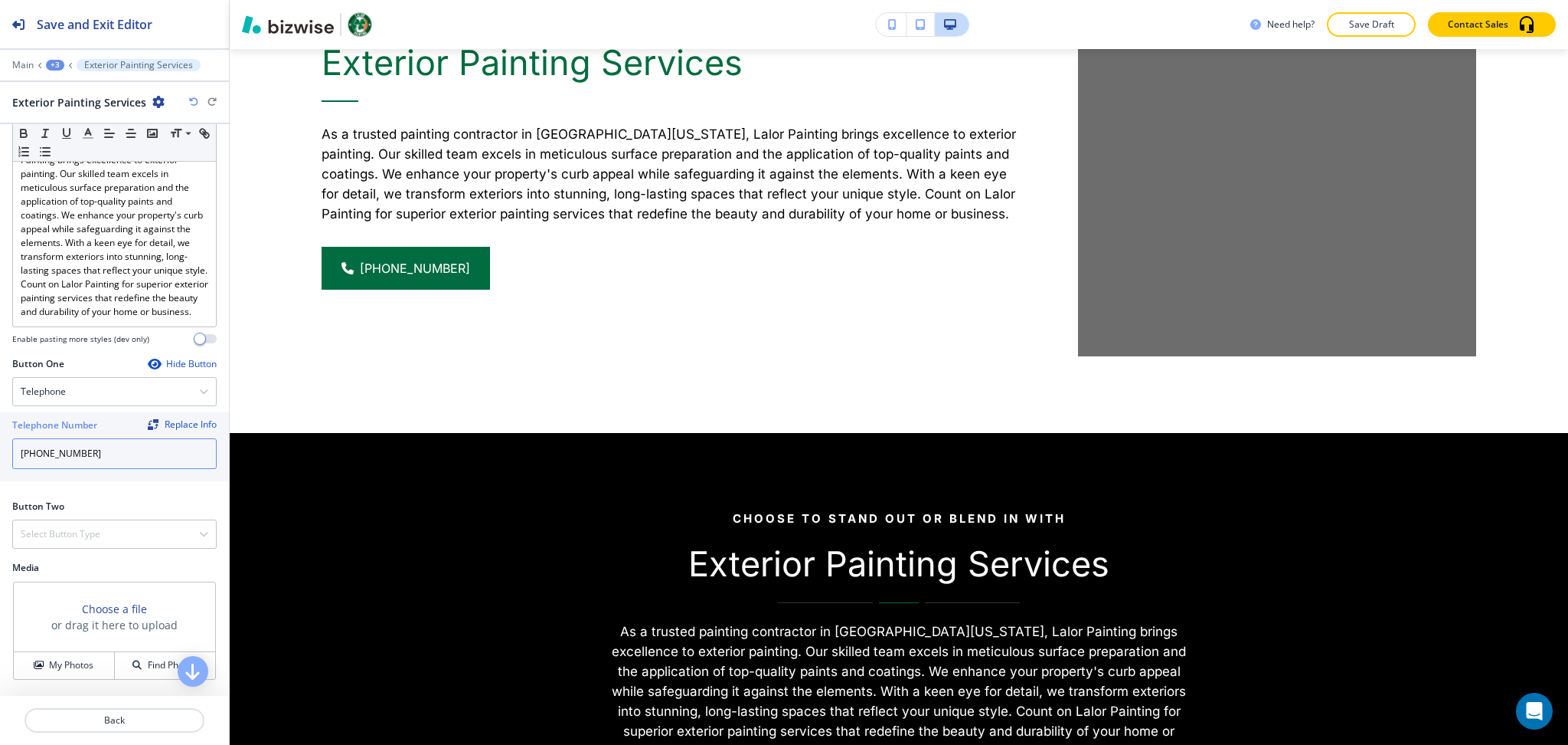
type input "(941) 270-1338"
click at [67, 679] on button "My Photos" at bounding box center [65, 665] width 102 height 27
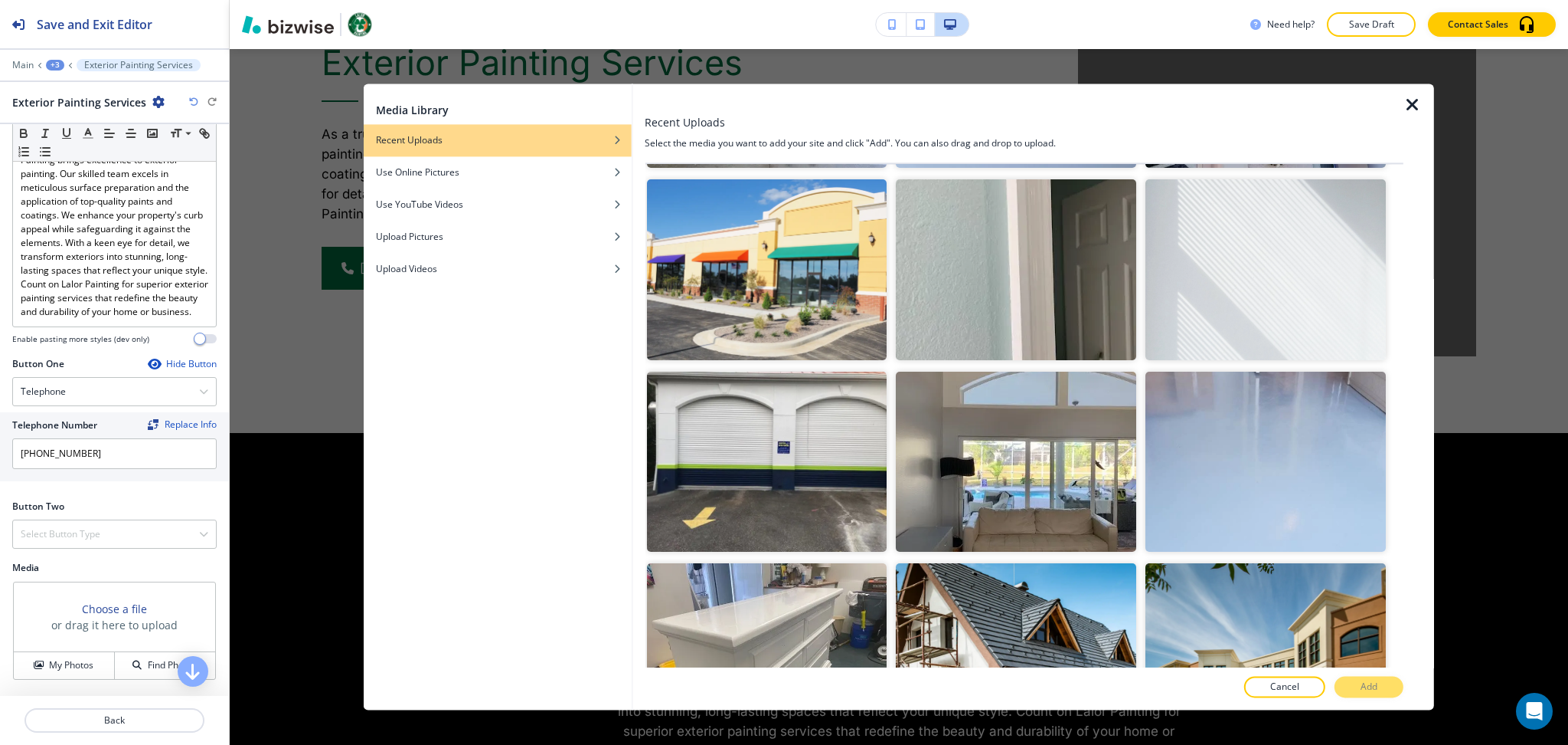
scroll to position [2962, 0]
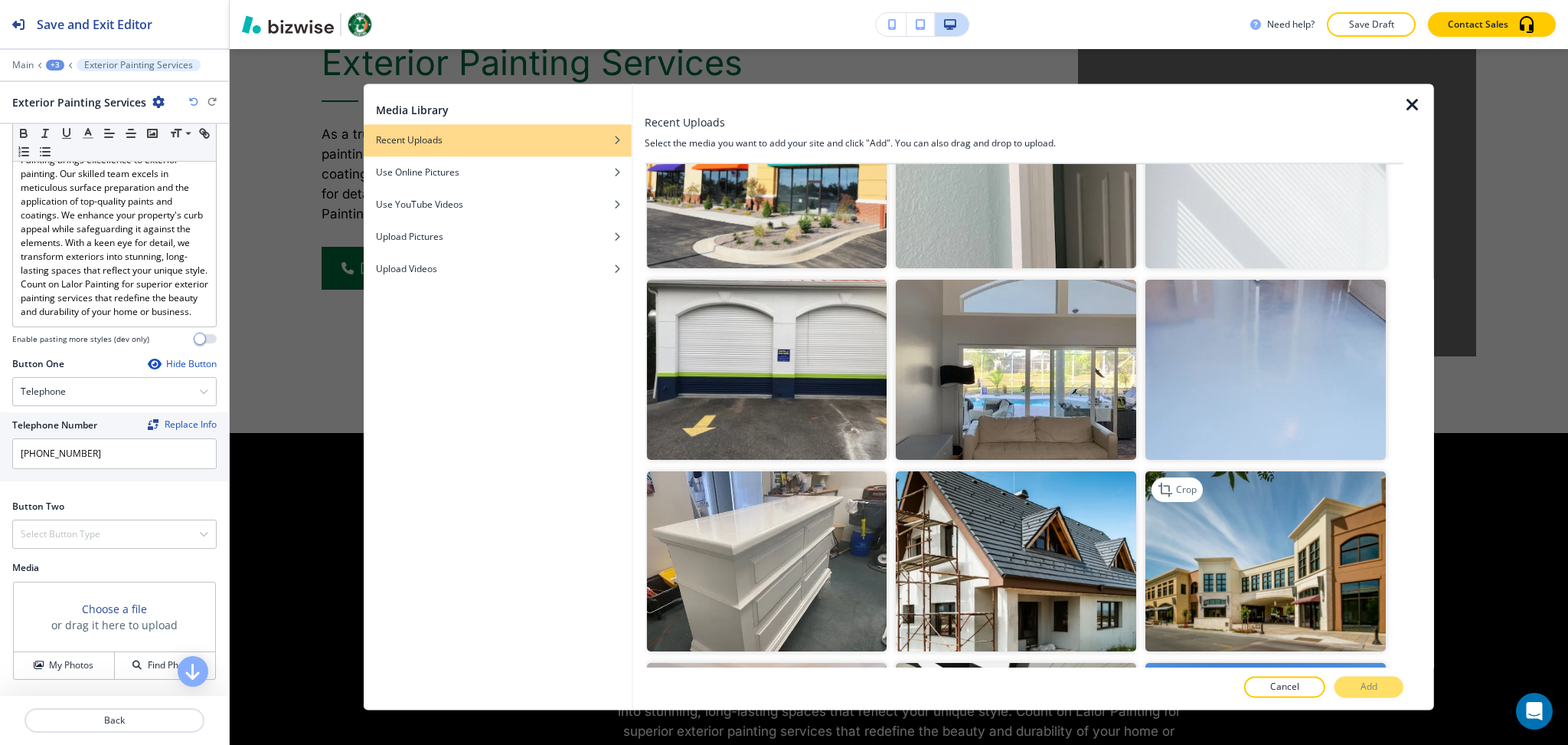
click at [1316, 511] on img "button" at bounding box center [1265, 560] width 241 height 180
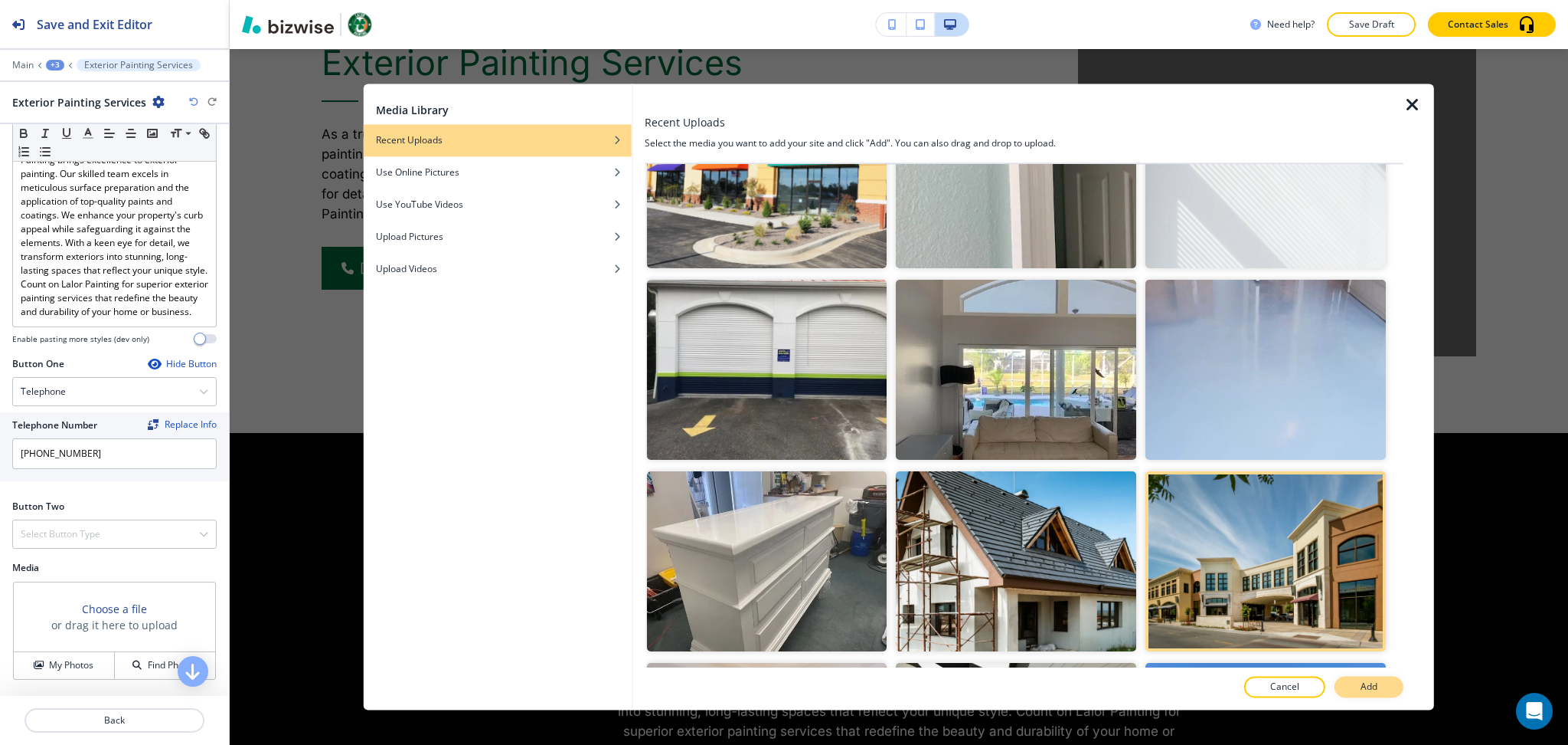
click at [1361, 691] on p "Add" at bounding box center [1370, 687] width 17 height 14
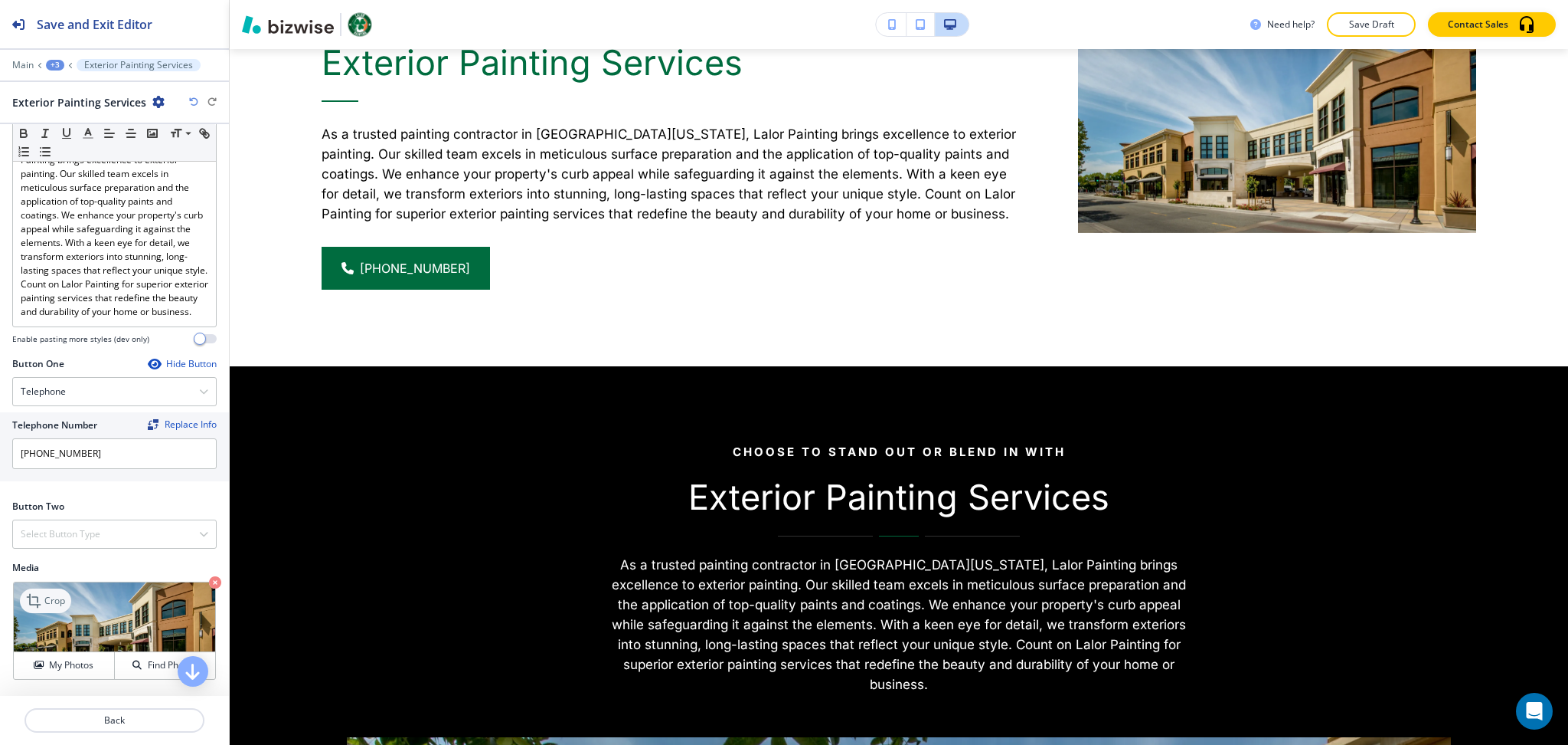
click at [44, 607] on p "Crop" at bounding box center [54, 600] width 20 height 14
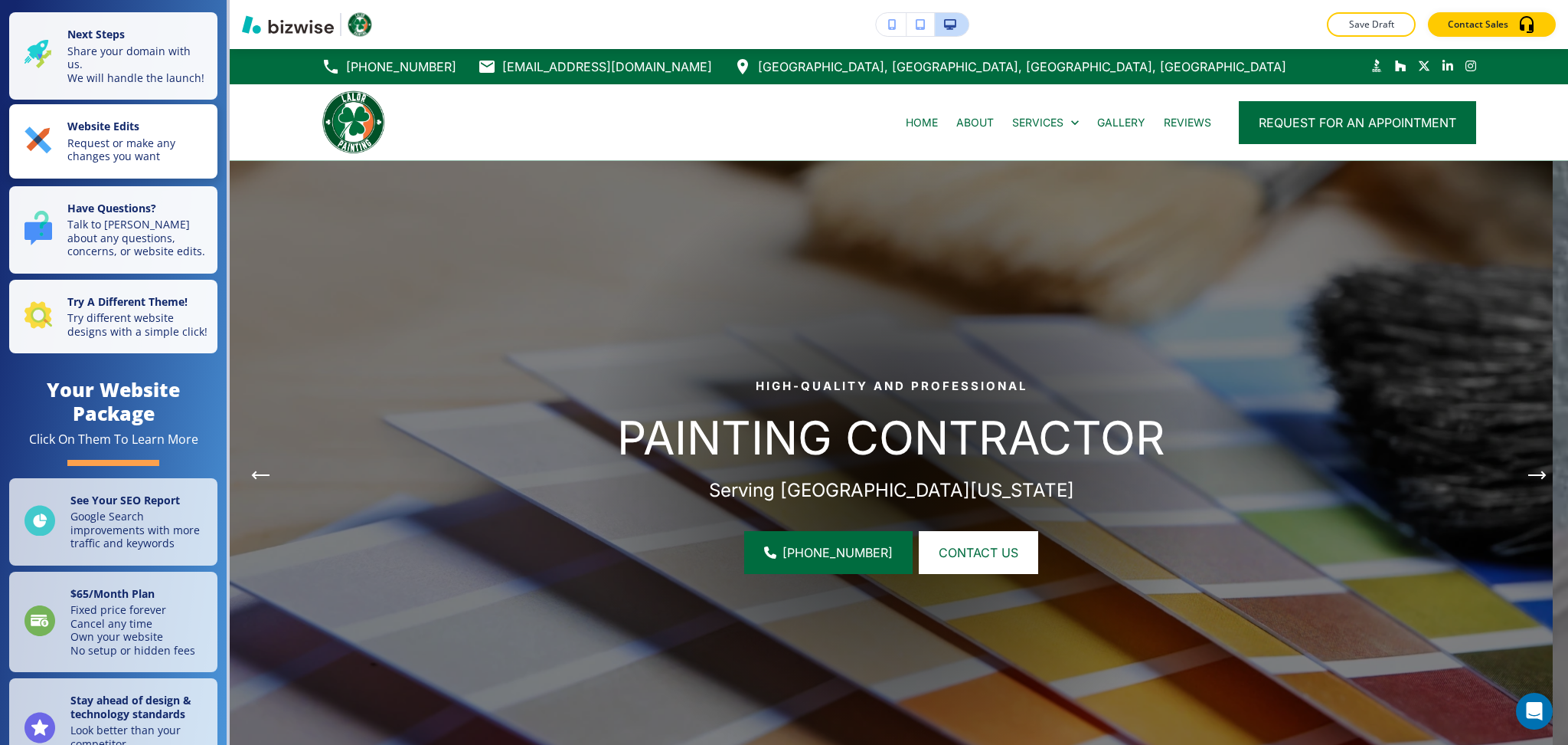
click at [106, 133] on strong "Website Edits" at bounding box center [103, 126] width 72 height 15
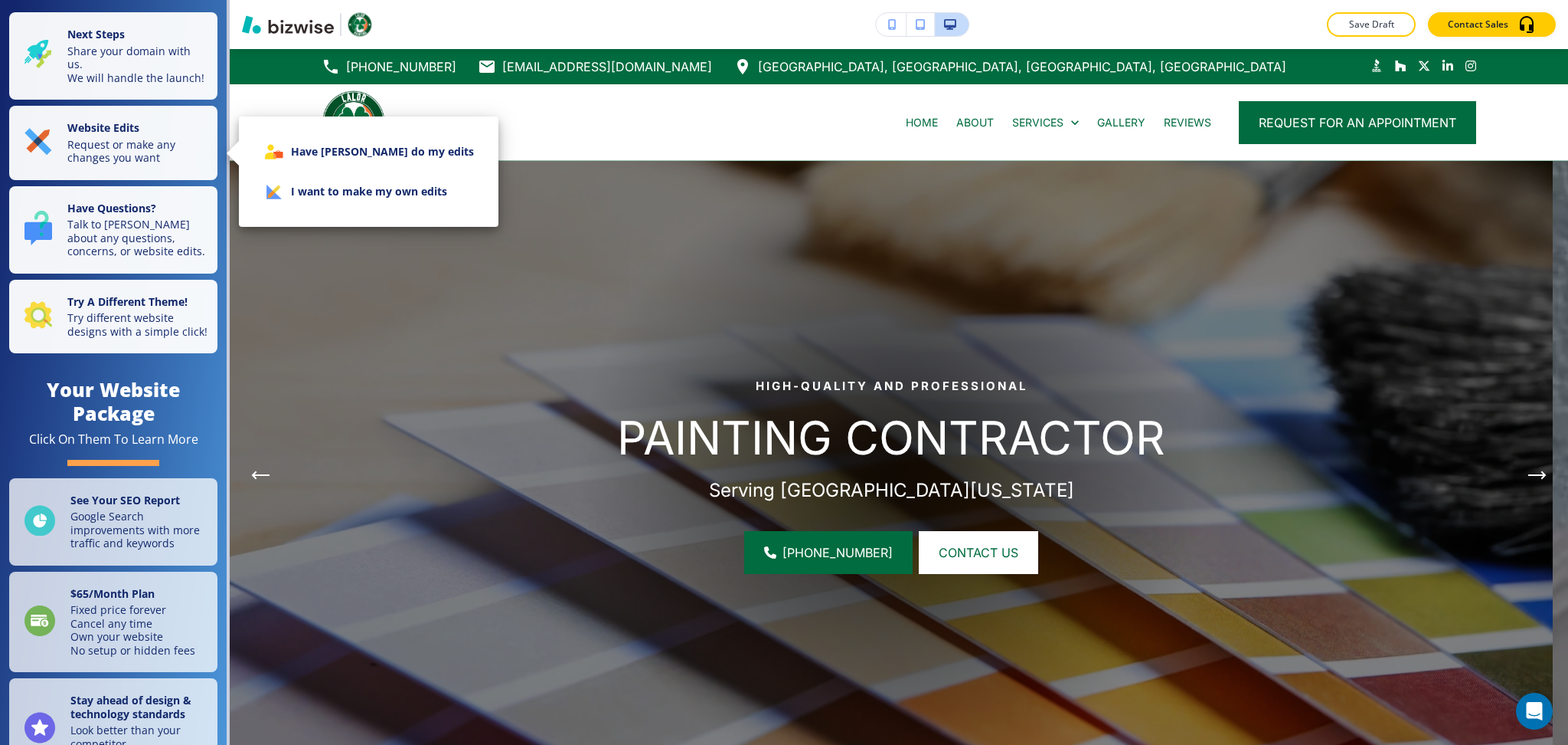
click at [349, 206] on li "I want to make my own edits" at bounding box center [368, 191] width 235 height 40
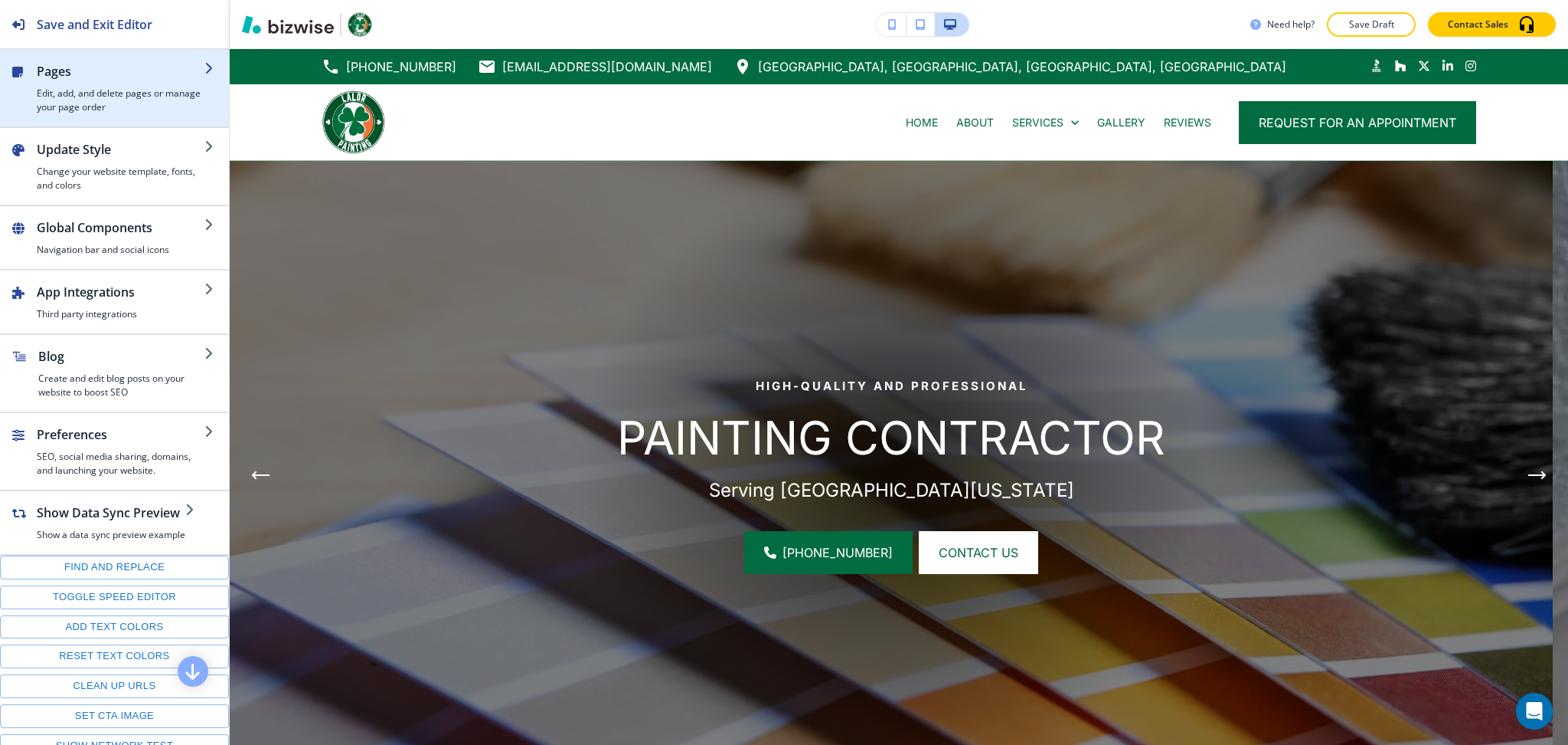
click at [59, 69] on h2 "Pages" at bounding box center [121, 71] width 168 height 18
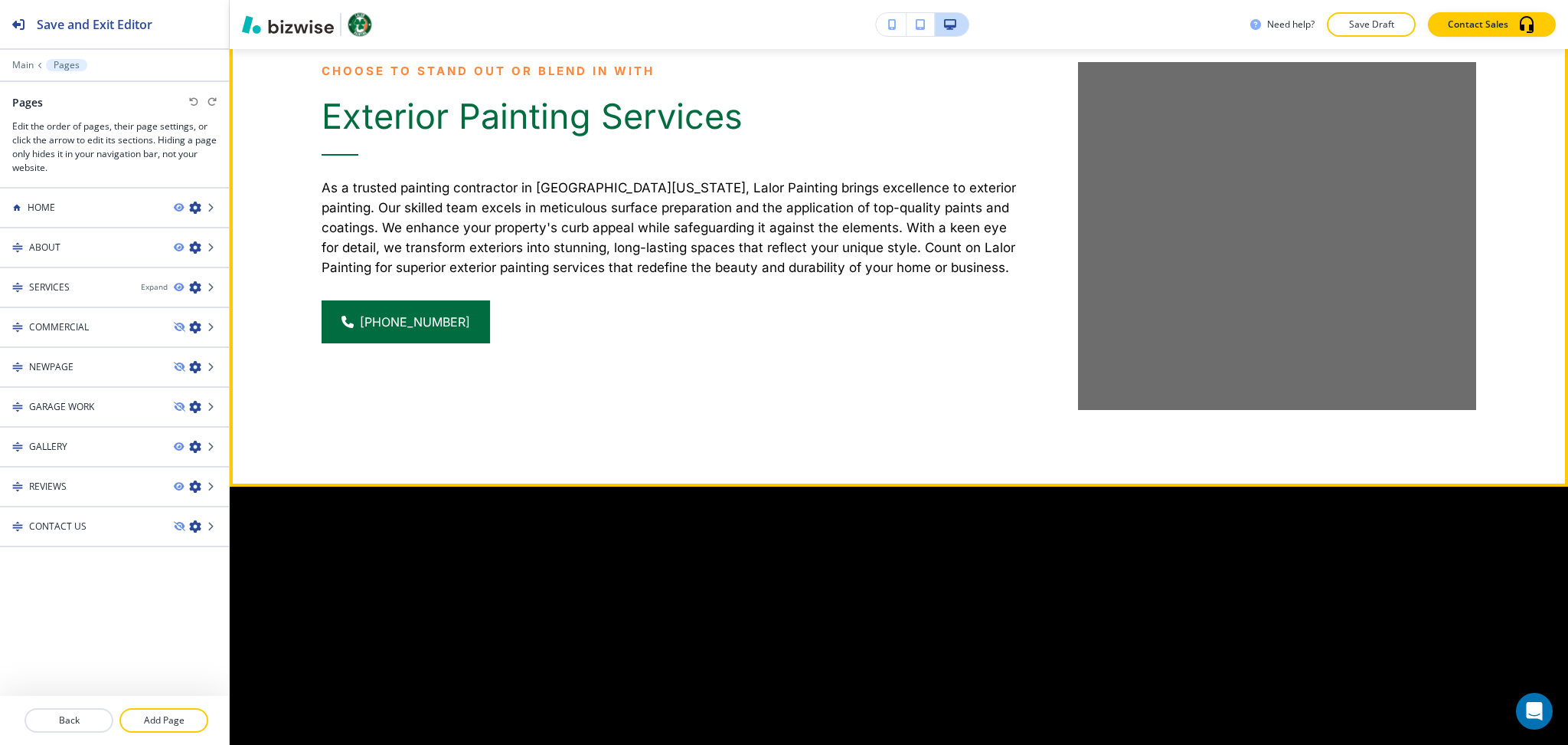
scroll to position [2186, 0]
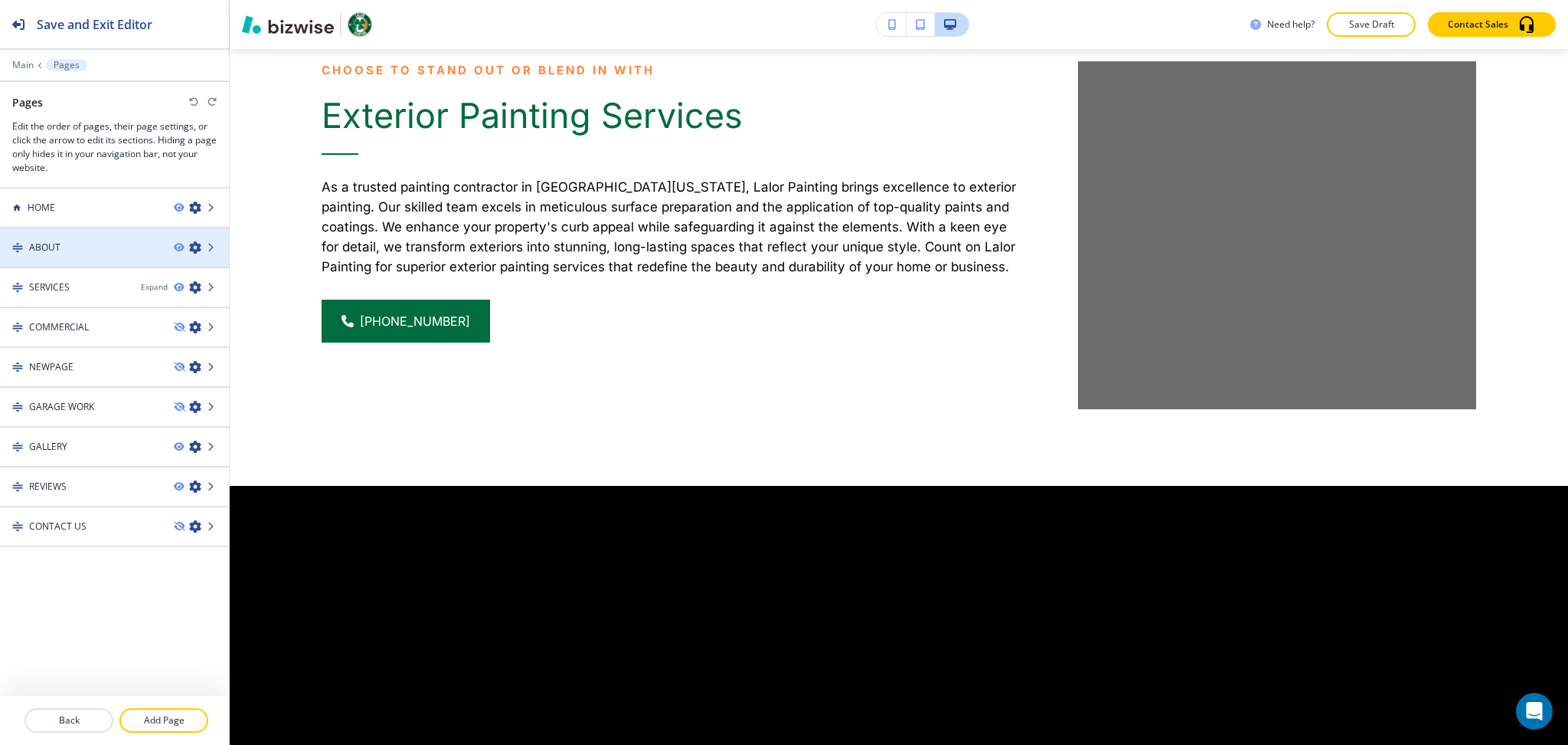
click at [74, 245] on div "ABOUT" at bounding box center [80, 247] width 162 height 14
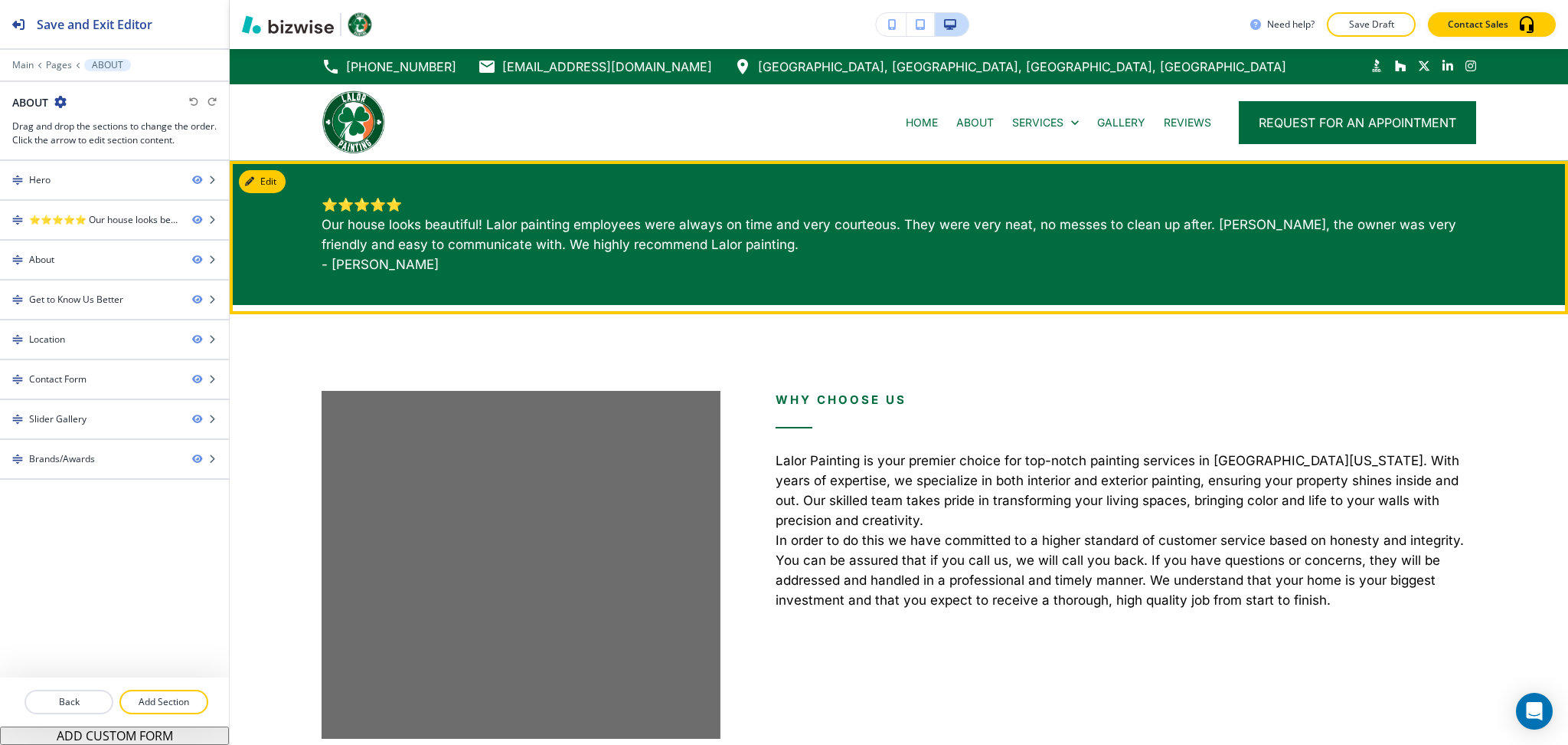
scroll to position [2, 0]
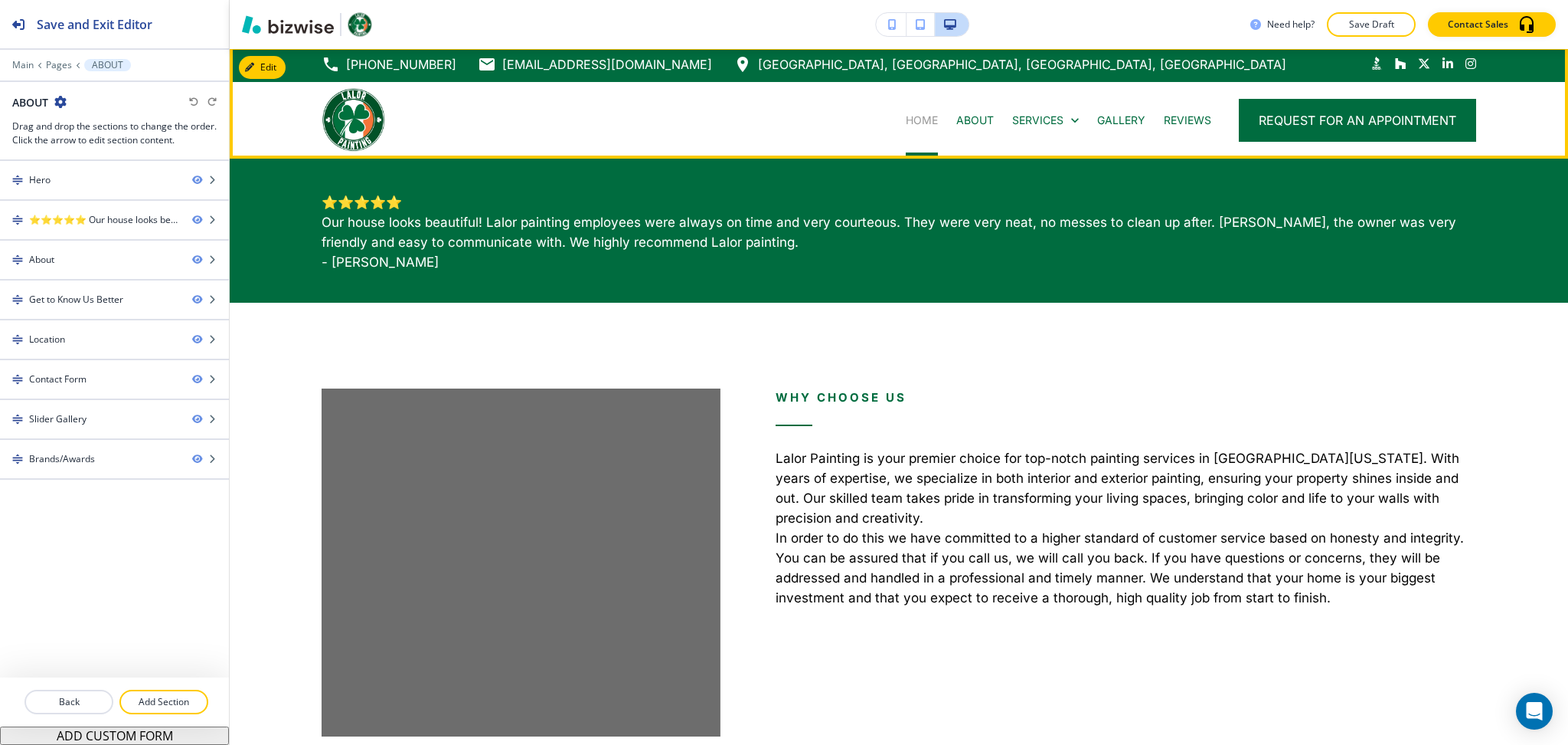
click at [906, 125] on p "HOME" at bounding box center [922, 120] width 32 height 16
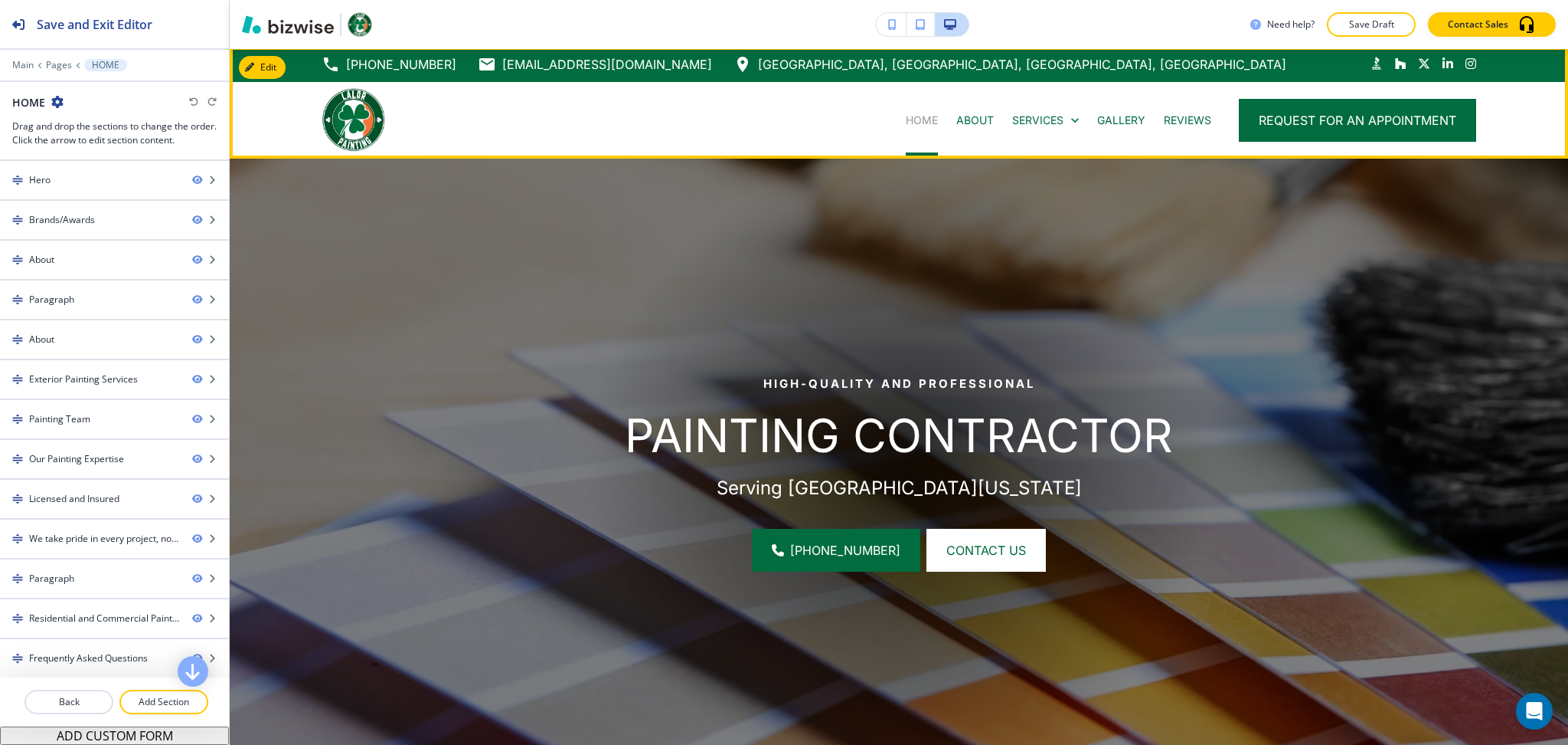
scroll to position [0, 0]
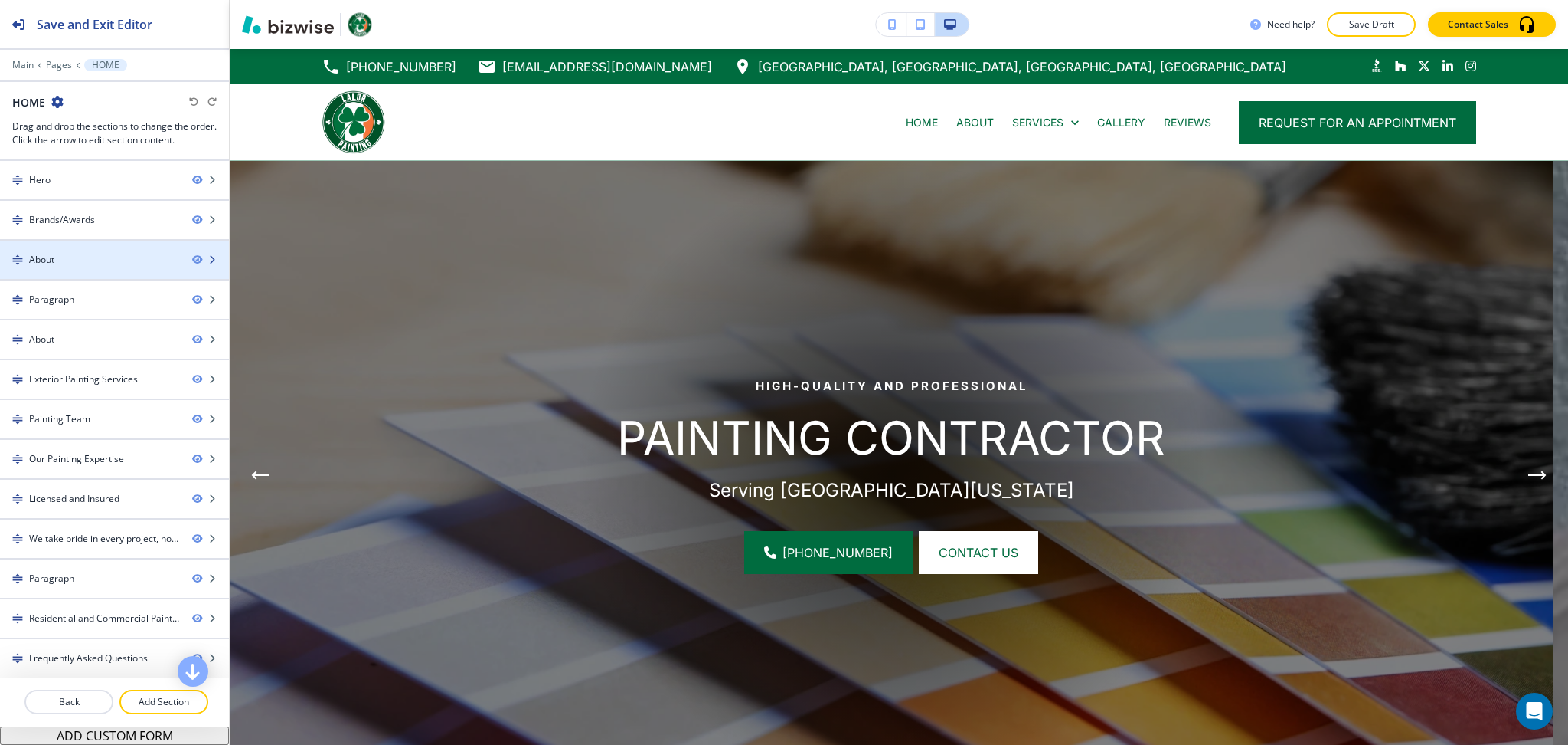
click at [70, 268] on div at bounding box center [114, 272] width 229 height 12
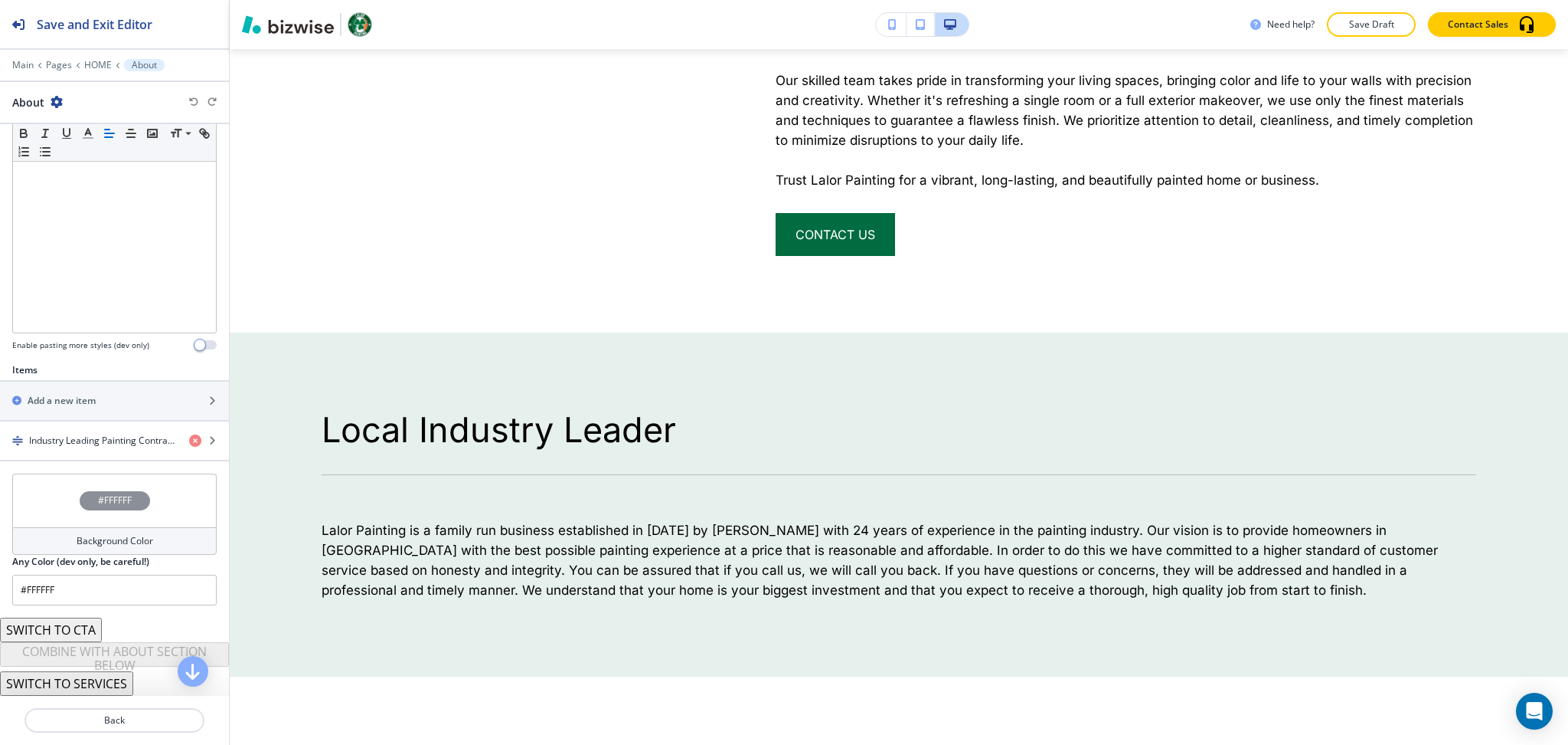
scroll to position [1119, 0]
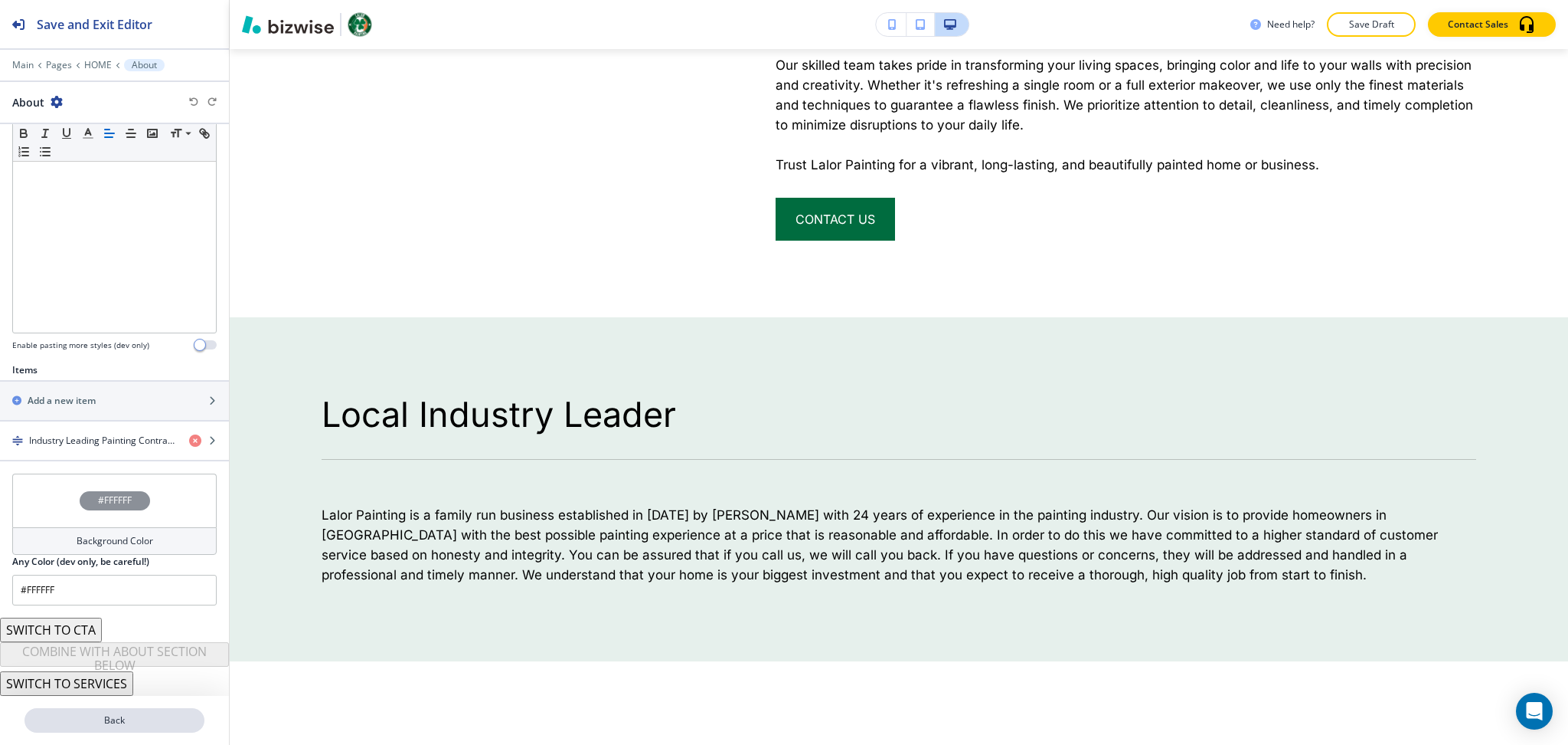
click at [142, 729] on button "Back" at bounding box center [114, 720] width 180 height 25
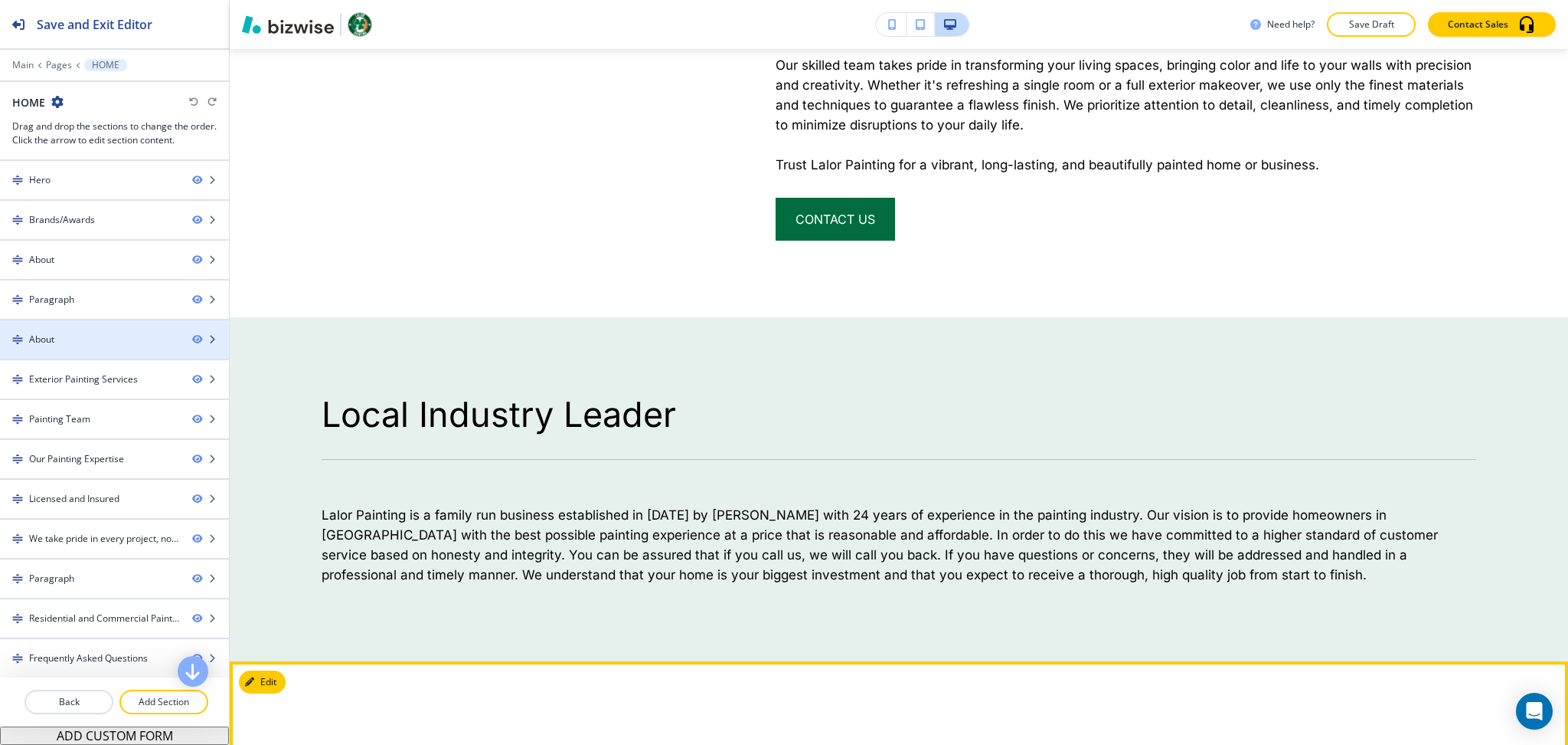
click at [79, 345] on div "About" at bounding box center [90, 339] width 180 height 14
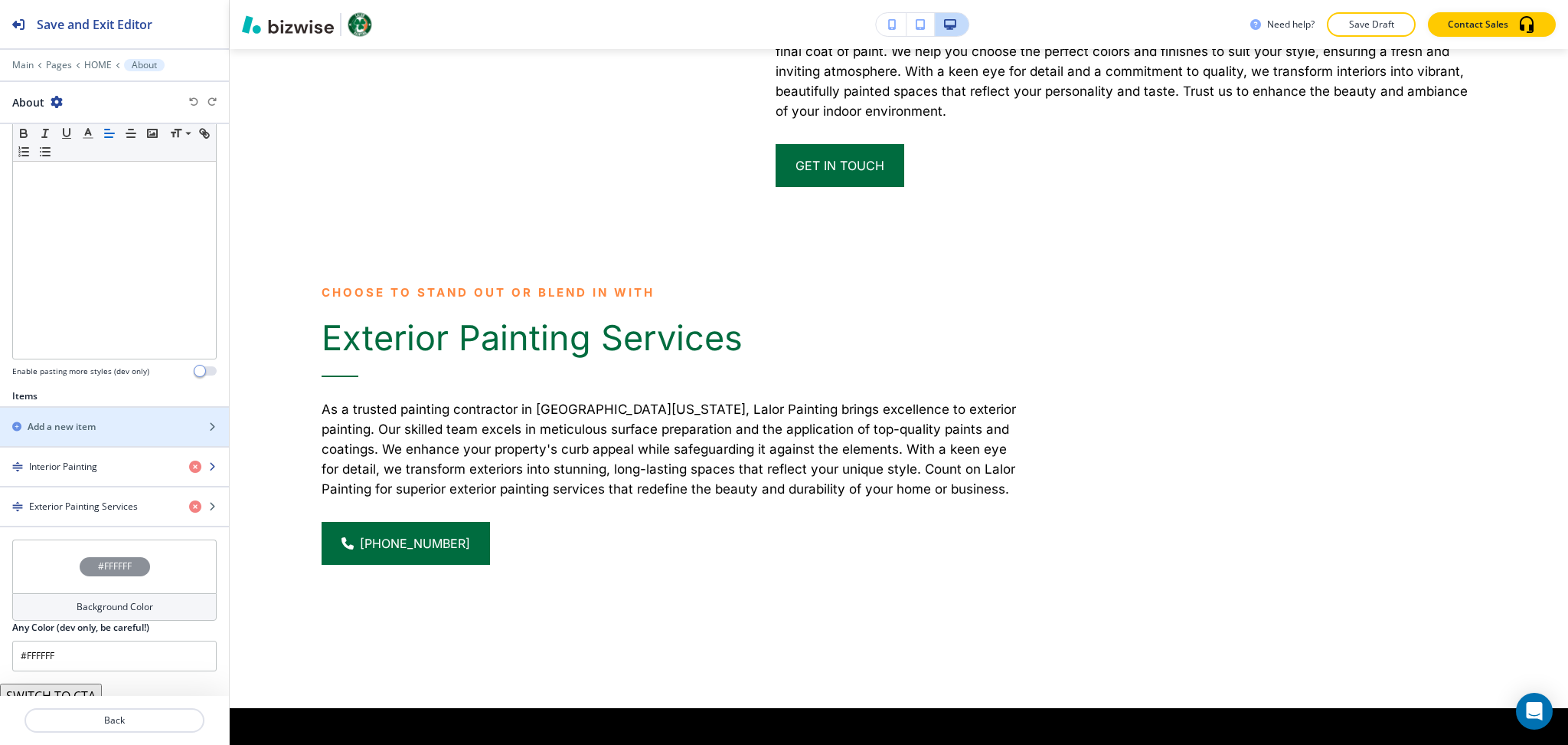
scroll to position [348, 0]
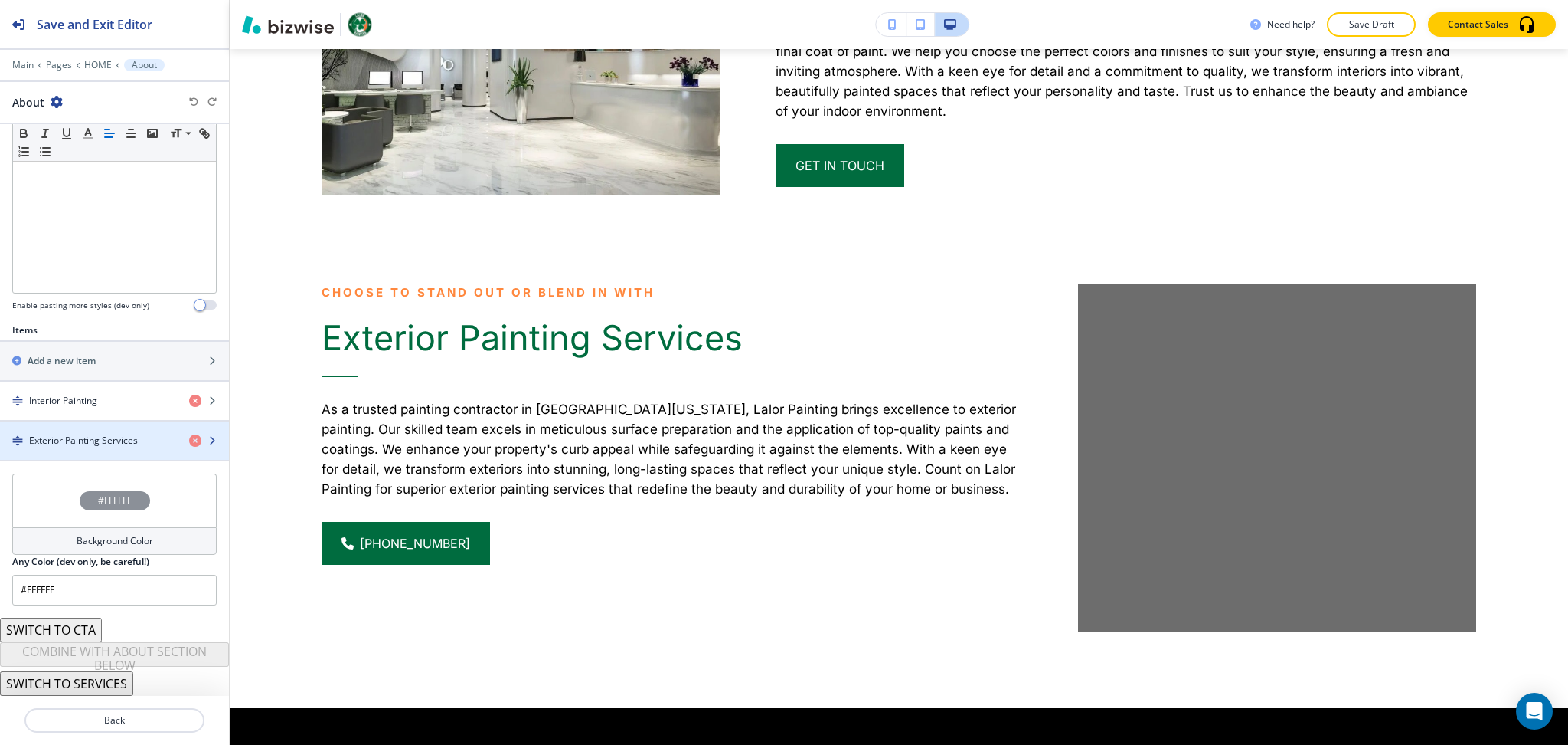
click at [94, 433] on div "button" at bounding box center [114, 427] width 229 height 12
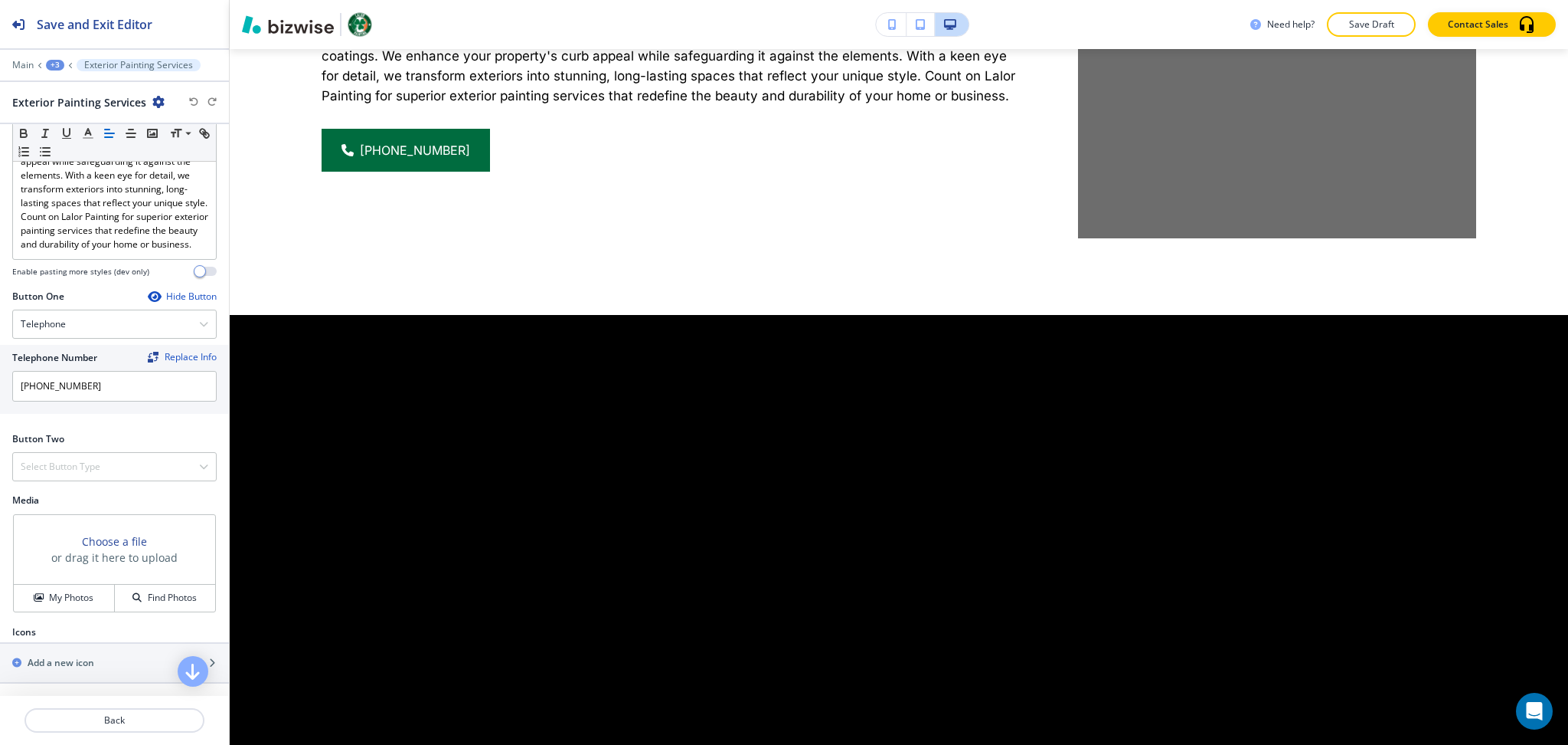
scroll to position [407, 0]
click at [56, 592] on h4 "My Photos" at bounding box center [71, 597] width 44 height 14
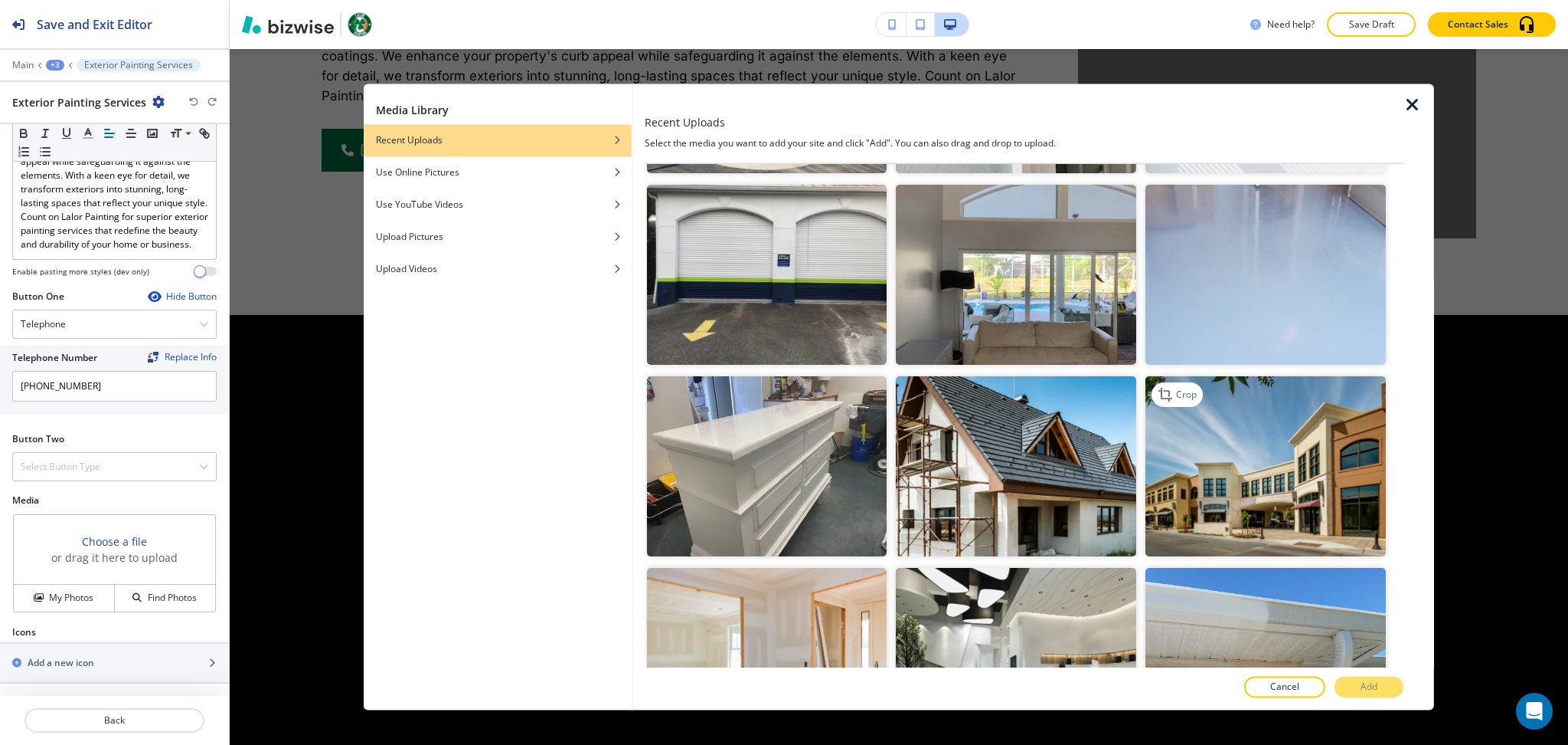
scroll to position [3064, 0]
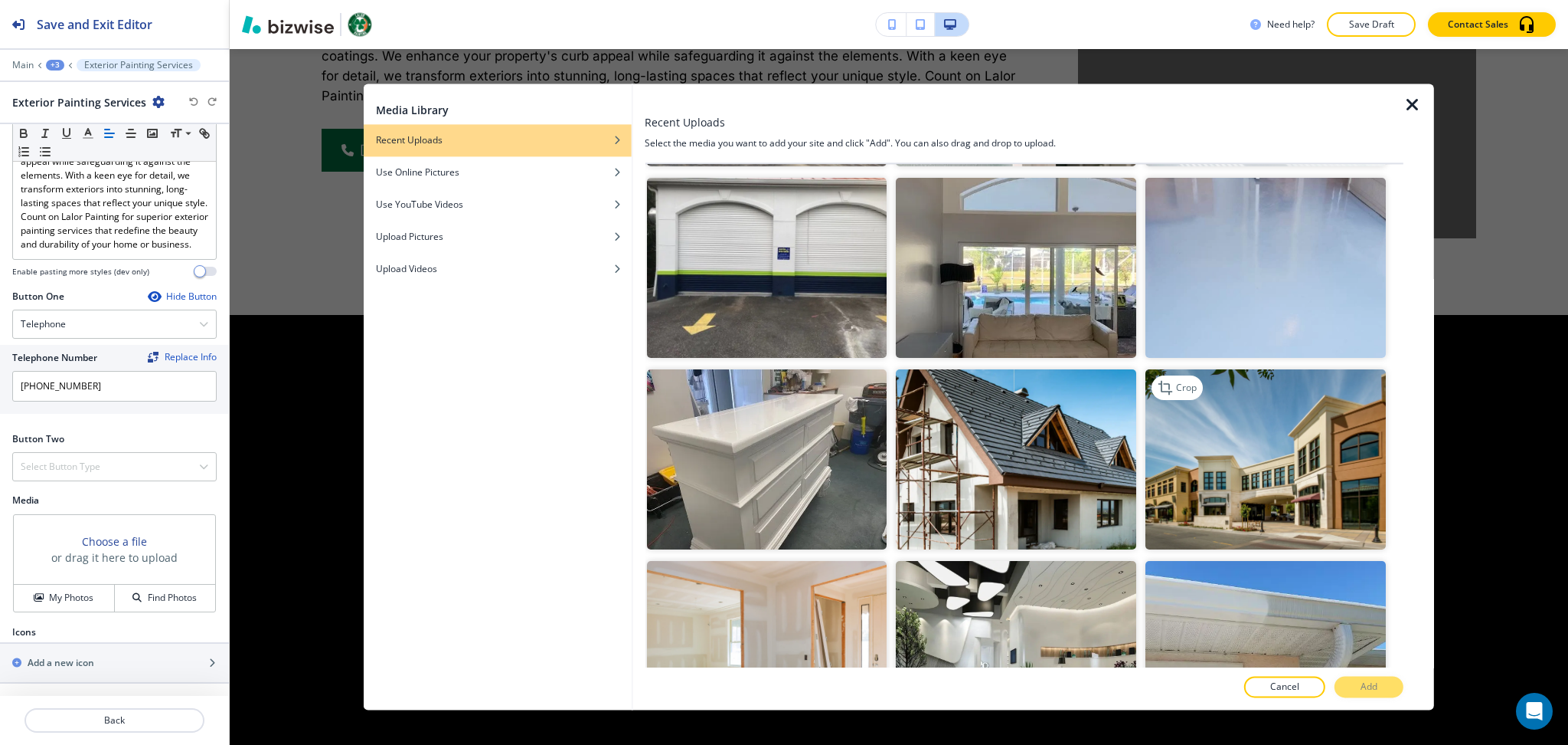
click at [1236, 393] on img "button" at bounding box center [1265, 459] width 241 height 180
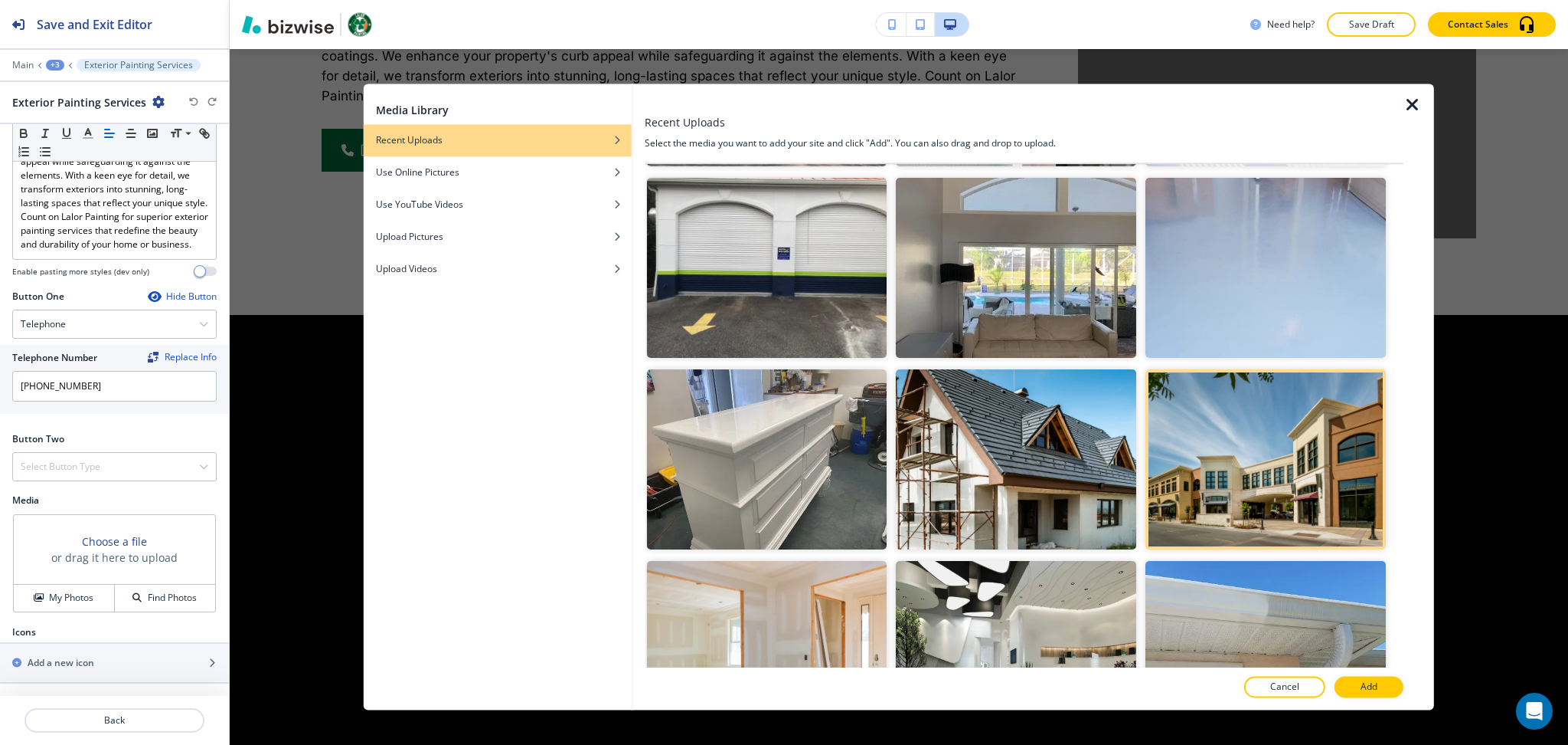
click at [1373, 697] on button "Add" at bounding box center [1369, 687] width 69 height 21
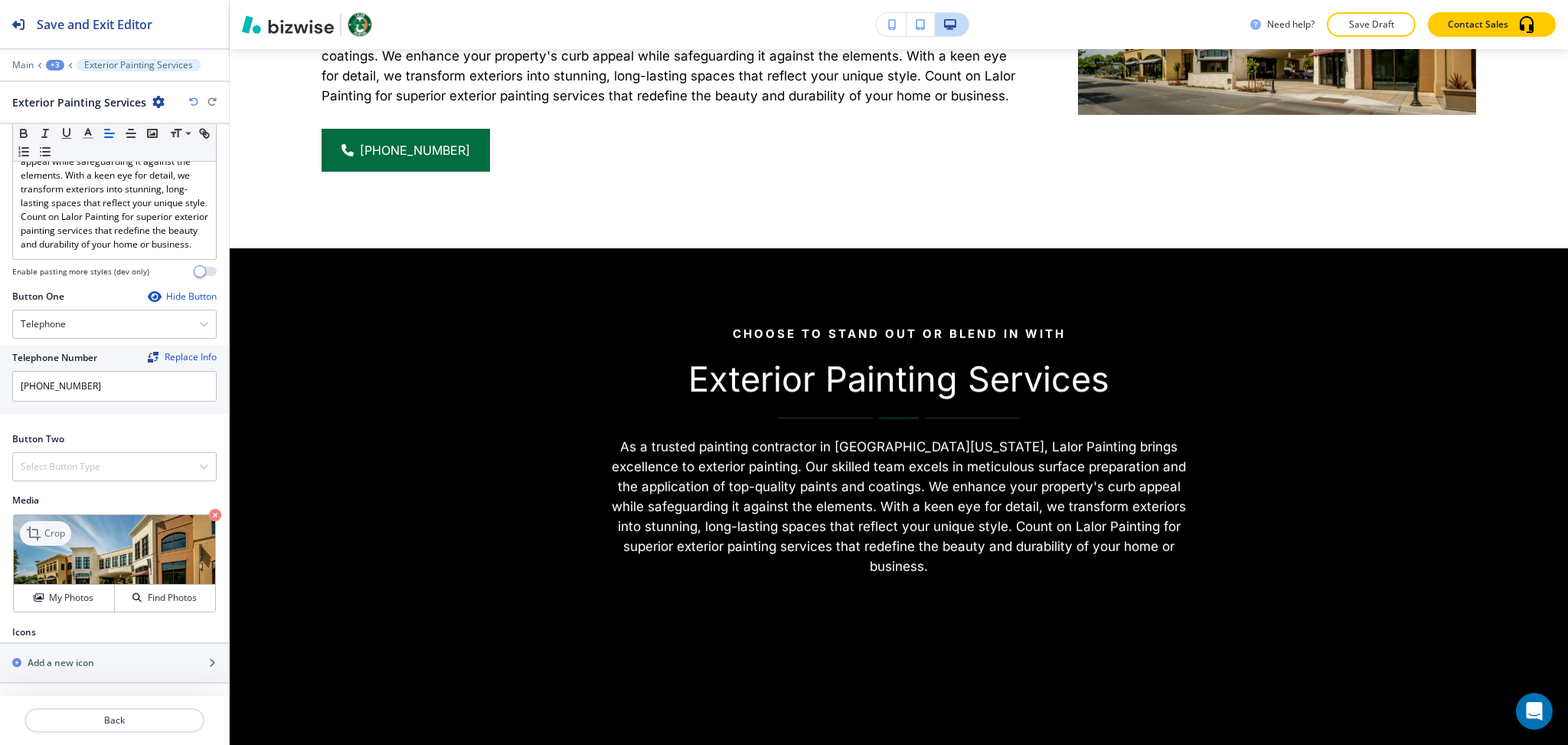
click at [59, 529] on p "Crop" at bounding box center [54, 533] width 20 height 14
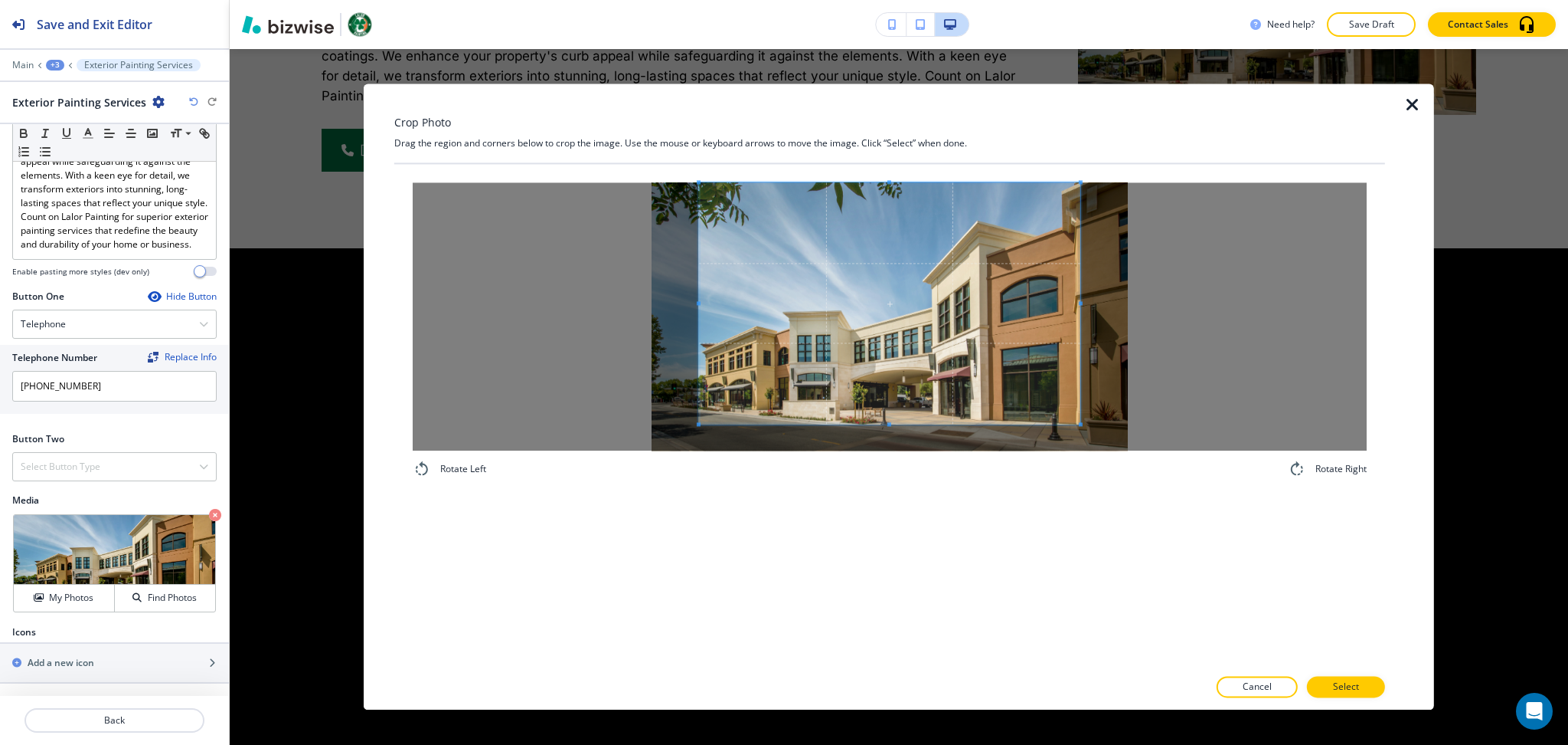
click at [882, 164] on div "Rotate Left Rotate Right" at bounding box center [890, 330] width 991 height 332
click at [893, 515] on div "Rotate Left Rotate Right" at bounding box center [890, 415] width 991 height 502
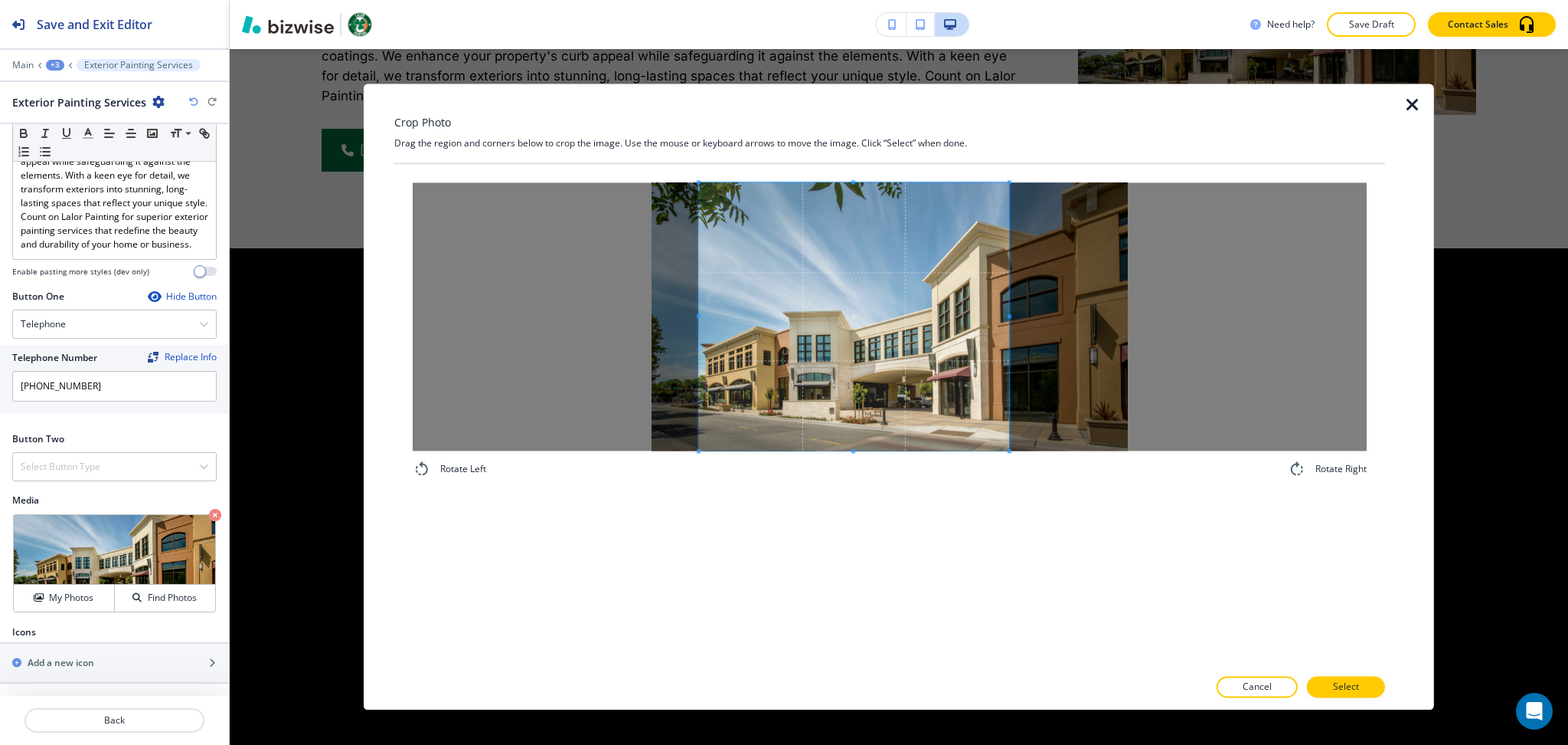
click at [1011, 306] on span at bounding box center [1010, 316] width 4 height 268
click at [1343, 687] on p "Select" at bounding box center [1347, 687] width 26 height 14
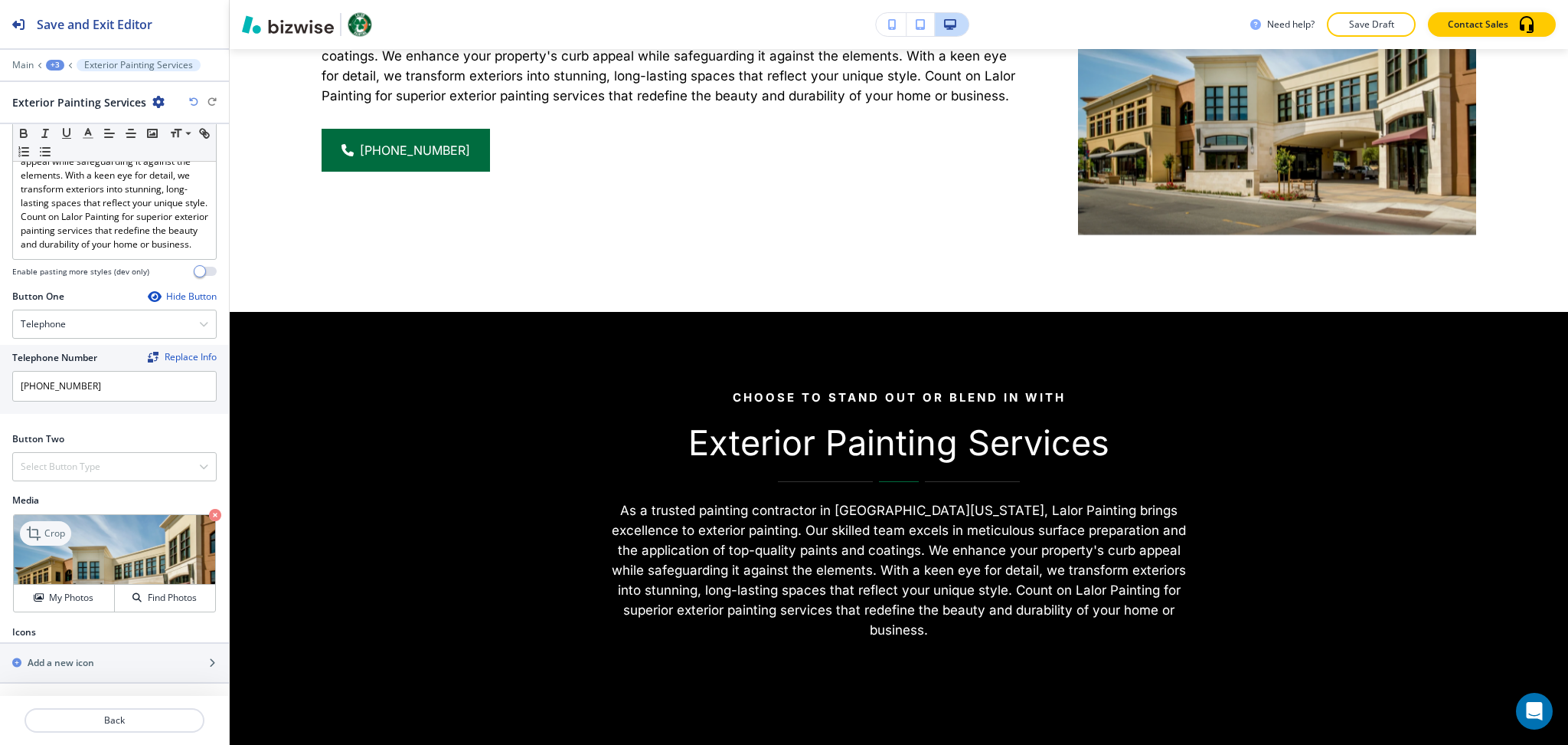
click at [38, 530] on icon at bounding box center [35, 534] width 18 height 18
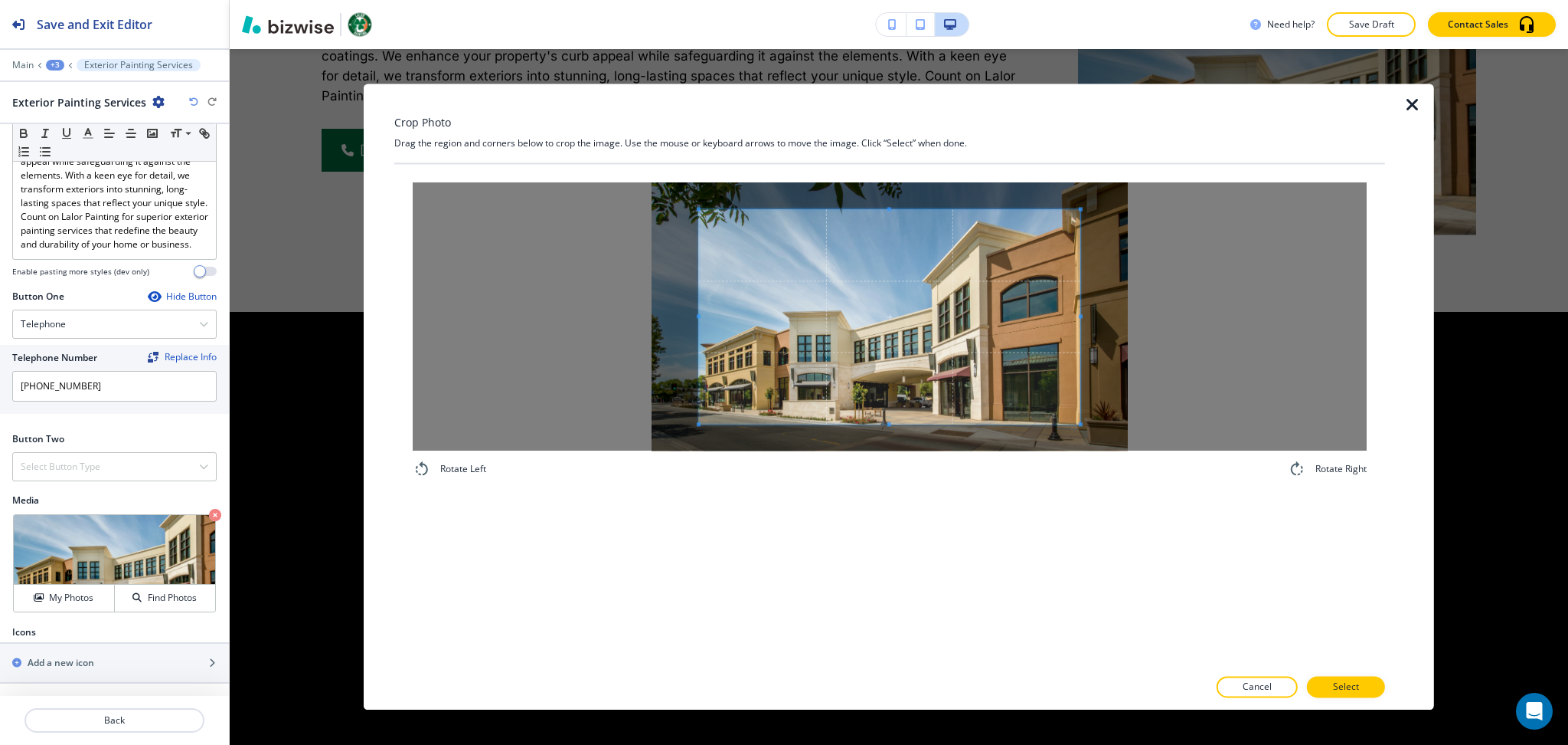
click at [908, 136] on div "Crop Photo Drag the region and corners below to crop the image. Use the mouse o…" at bounding box center [890, 396] width 991 height 626
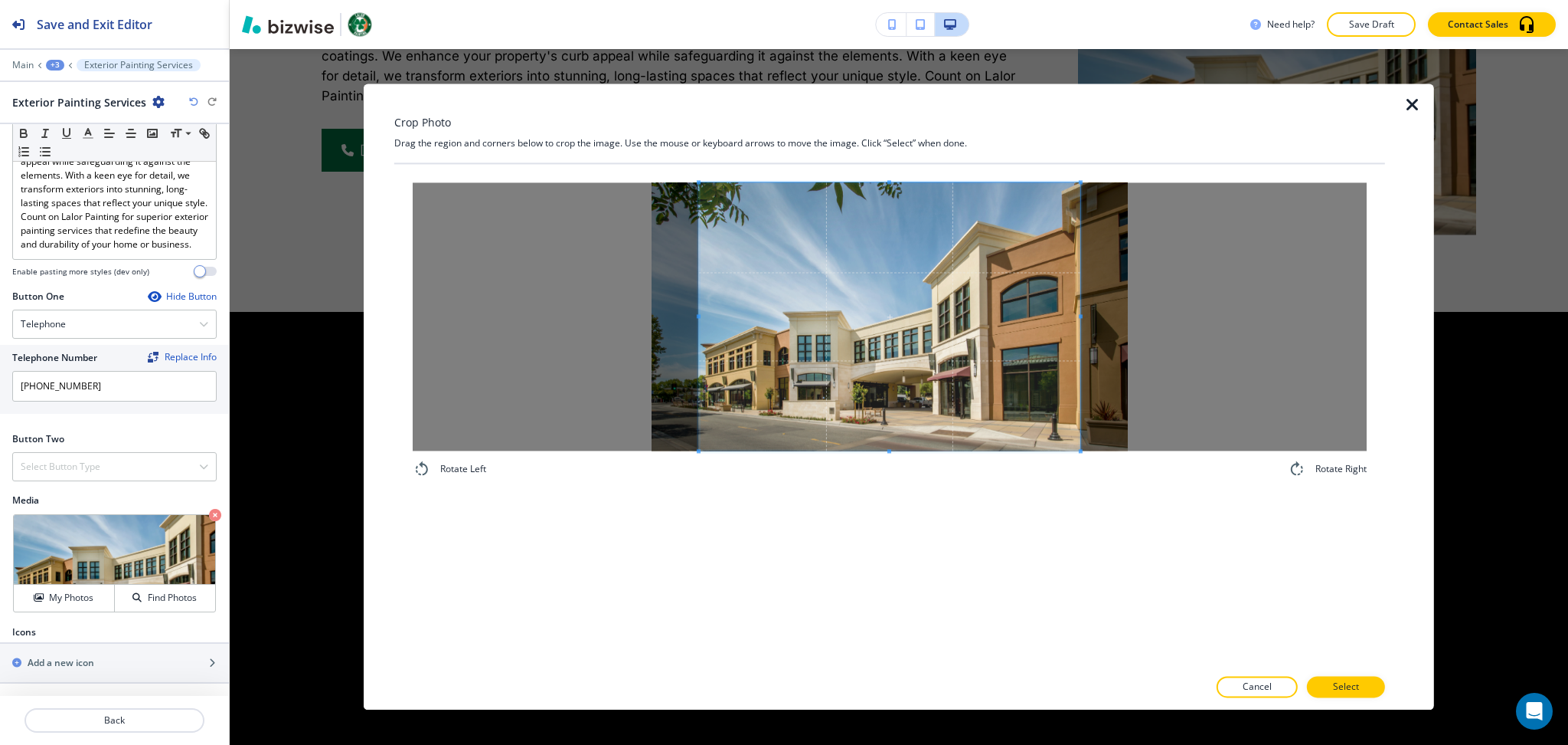
click at [916, 525] on div "Rotate Left Rotate Right" at bounding box center [890, 415] width 991 height 502
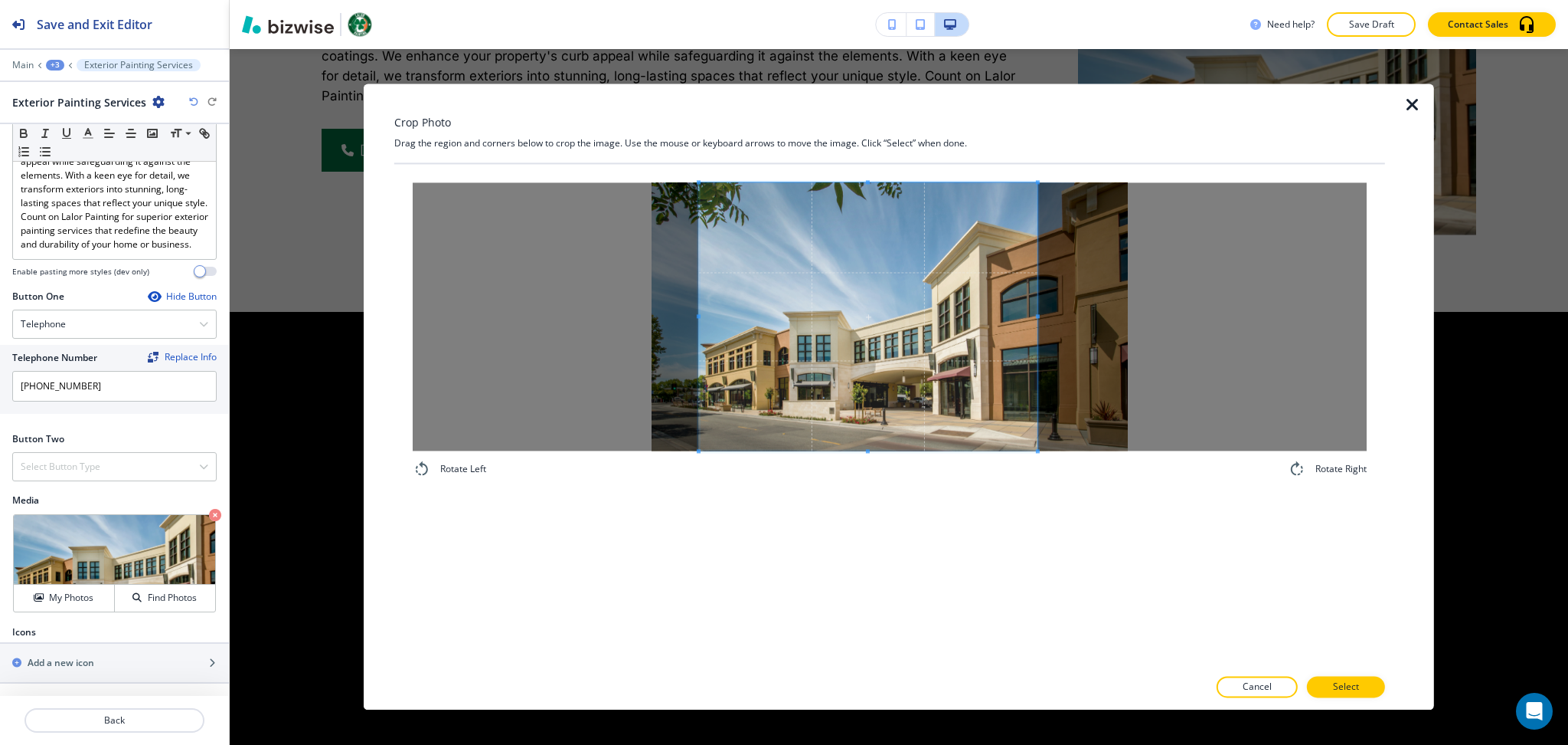
click at [1037, 304] on div at bounding box center [868, 316] width 339 height 268
click at [1333, 691] on button "Select" at bounding box center [1347, 687] width 78 height 21
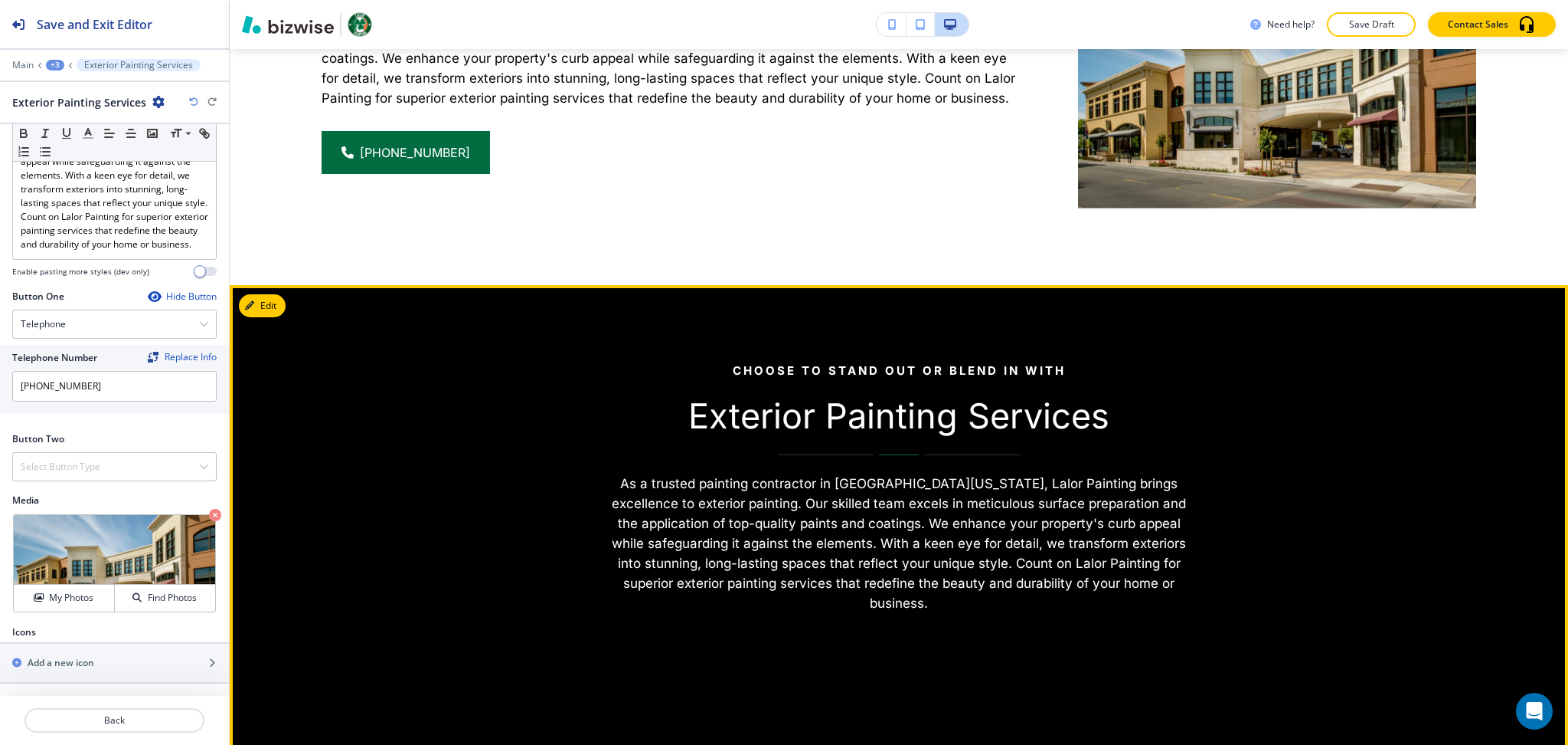
scroll to position [2363, 0]
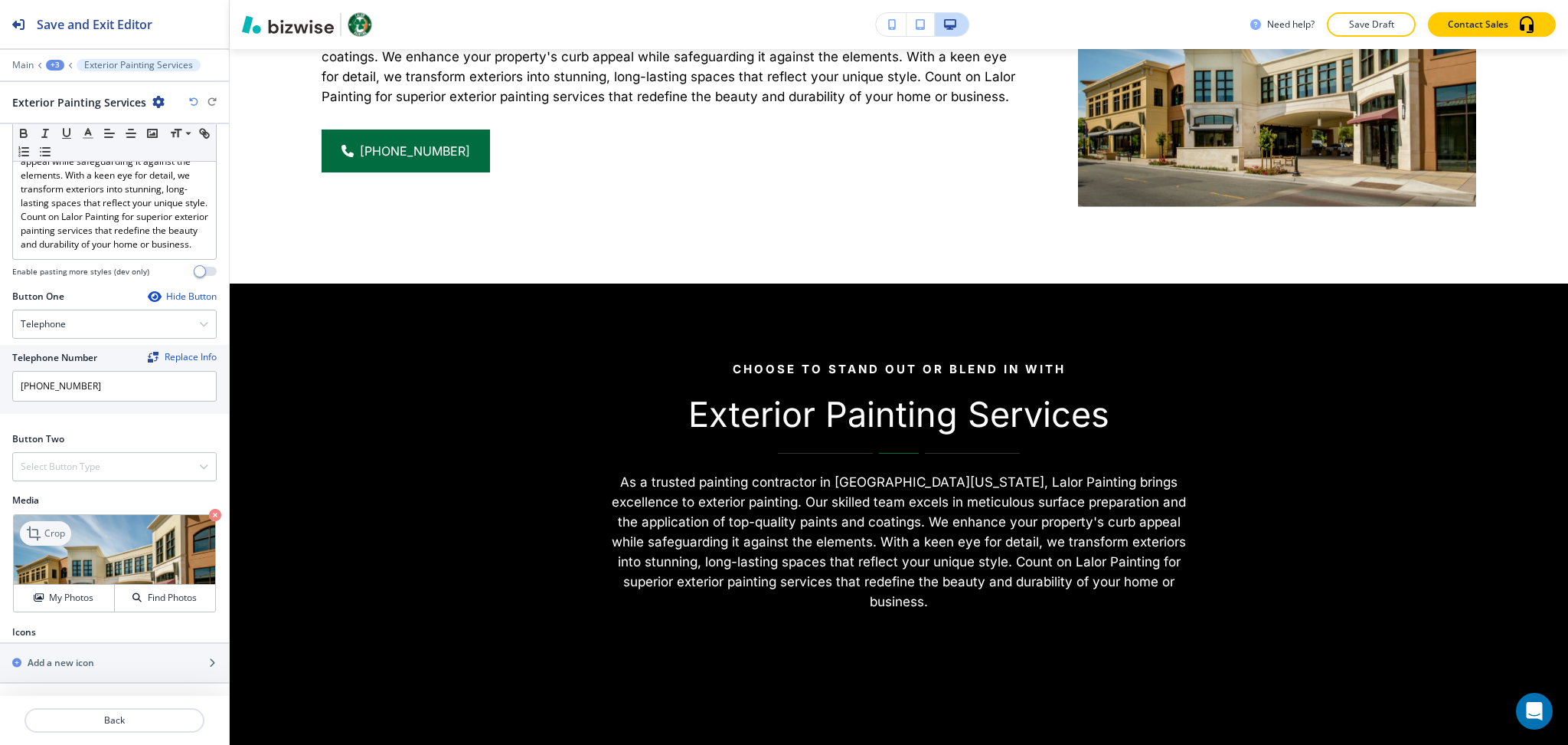
click at [51, 535] on p "Crop" at bounding box center [54, 533] width 20 height 14
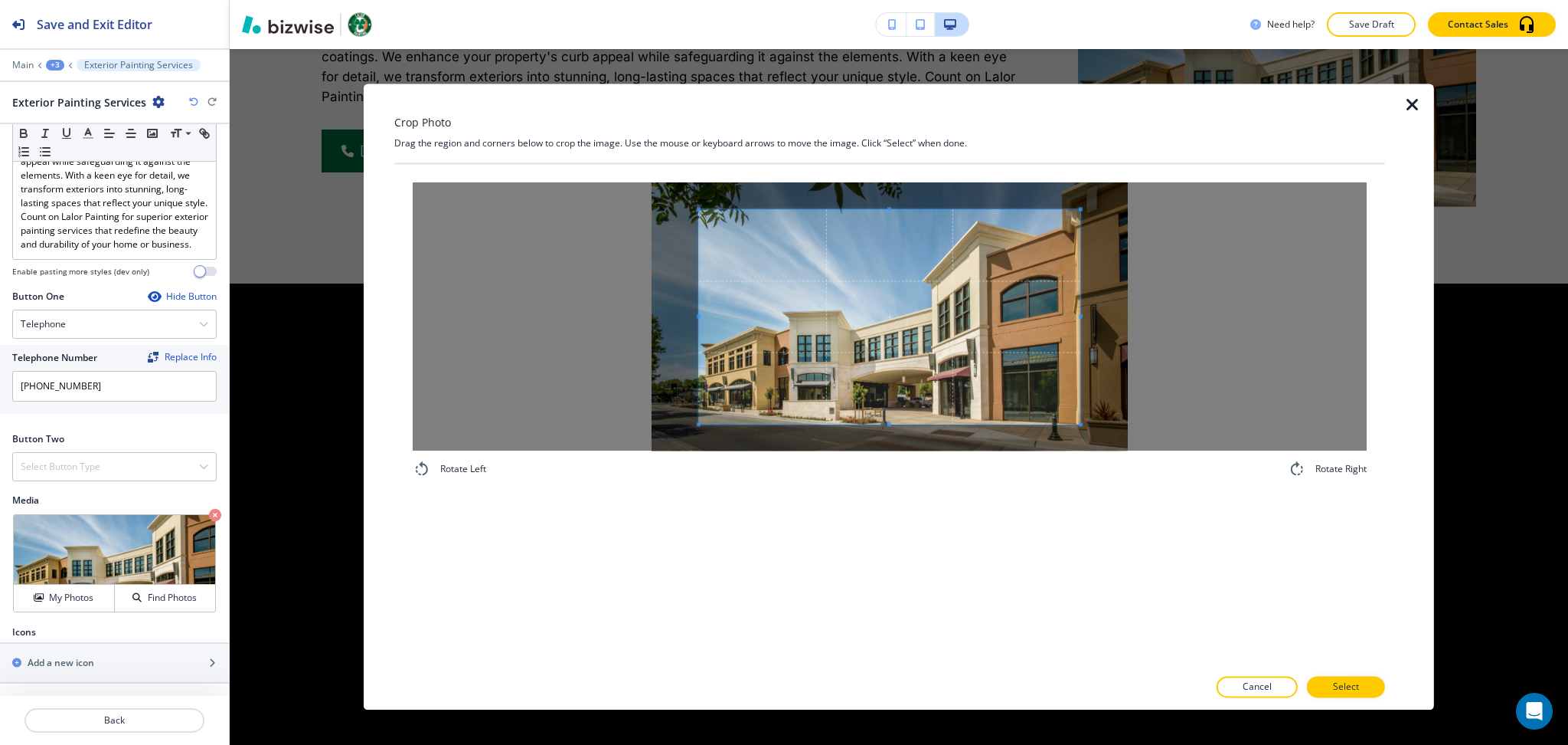
click at [895, 128] on div "Crop Photo Drag the region and corners below to crop the image. Use the mouse o…" at bounding box center [890, 396] width 991 height 626
click at [911, 421] on span at bounding box center [890, 302] width 381 height 241
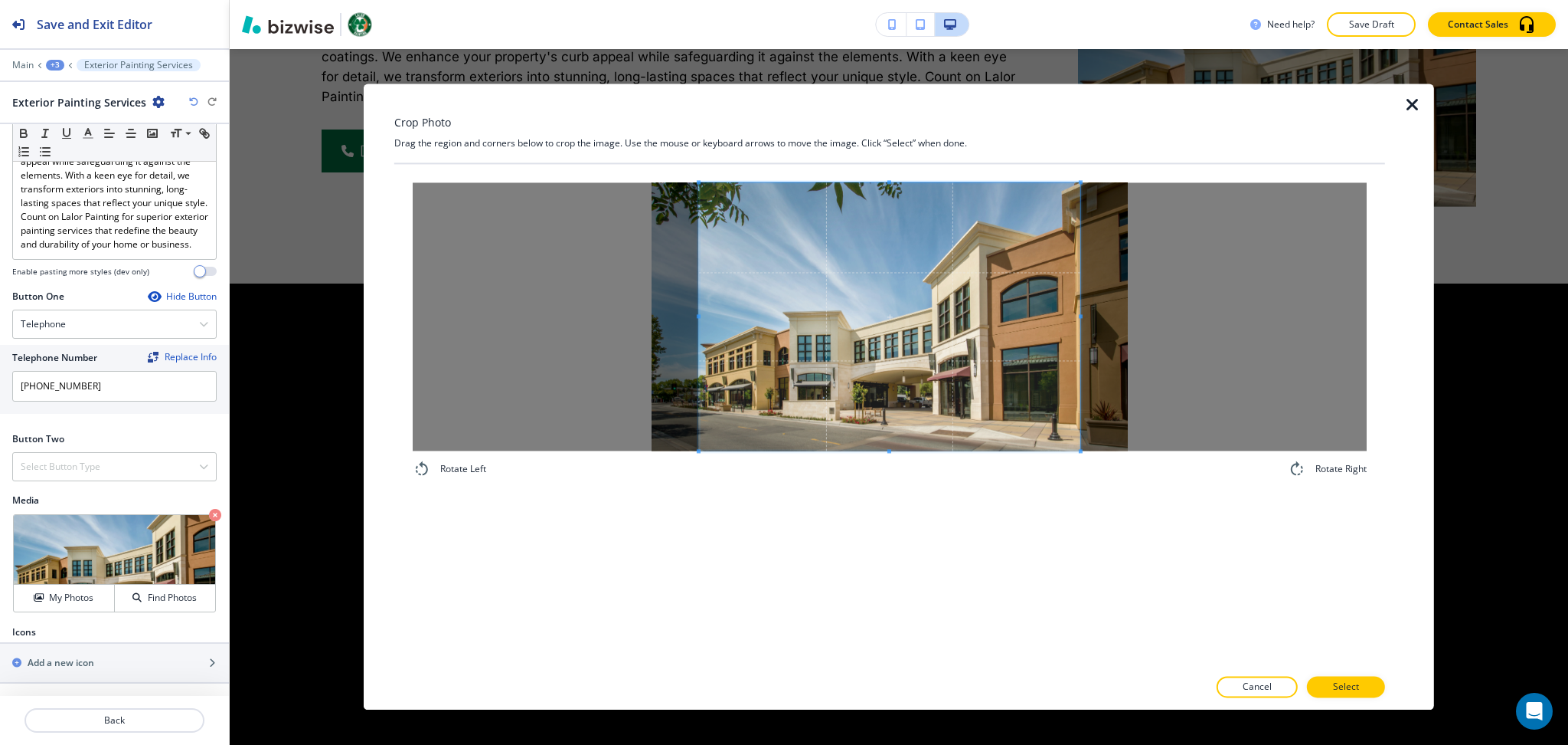
click at [929, 573] on div "Rotate Left Rotate Right" at bounding box center [890, 415] width 991 height 502
click at [1343, 690] on p "Select" at bounding box center [1347, 687] width 26 height 14
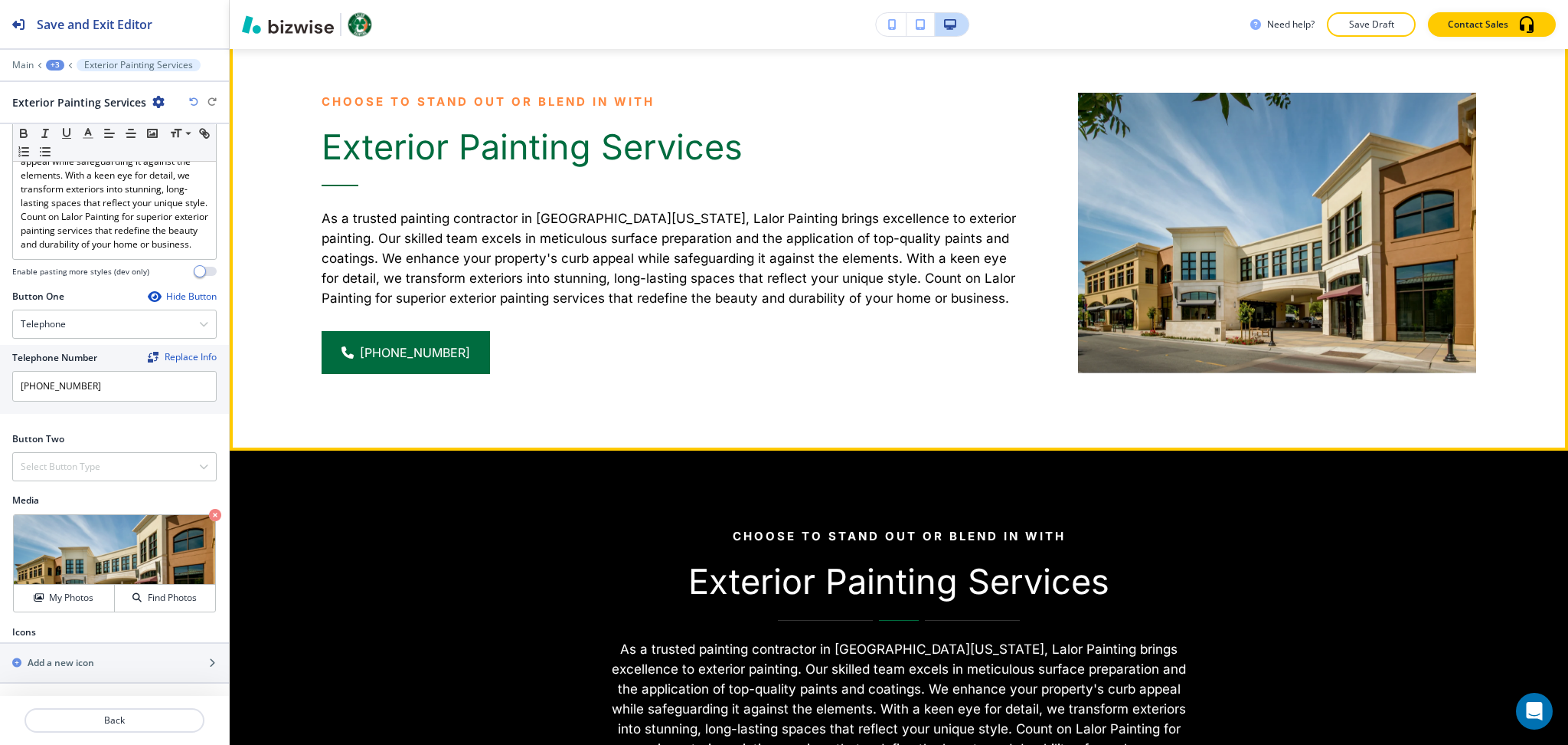
scroll to position [2161, 0]
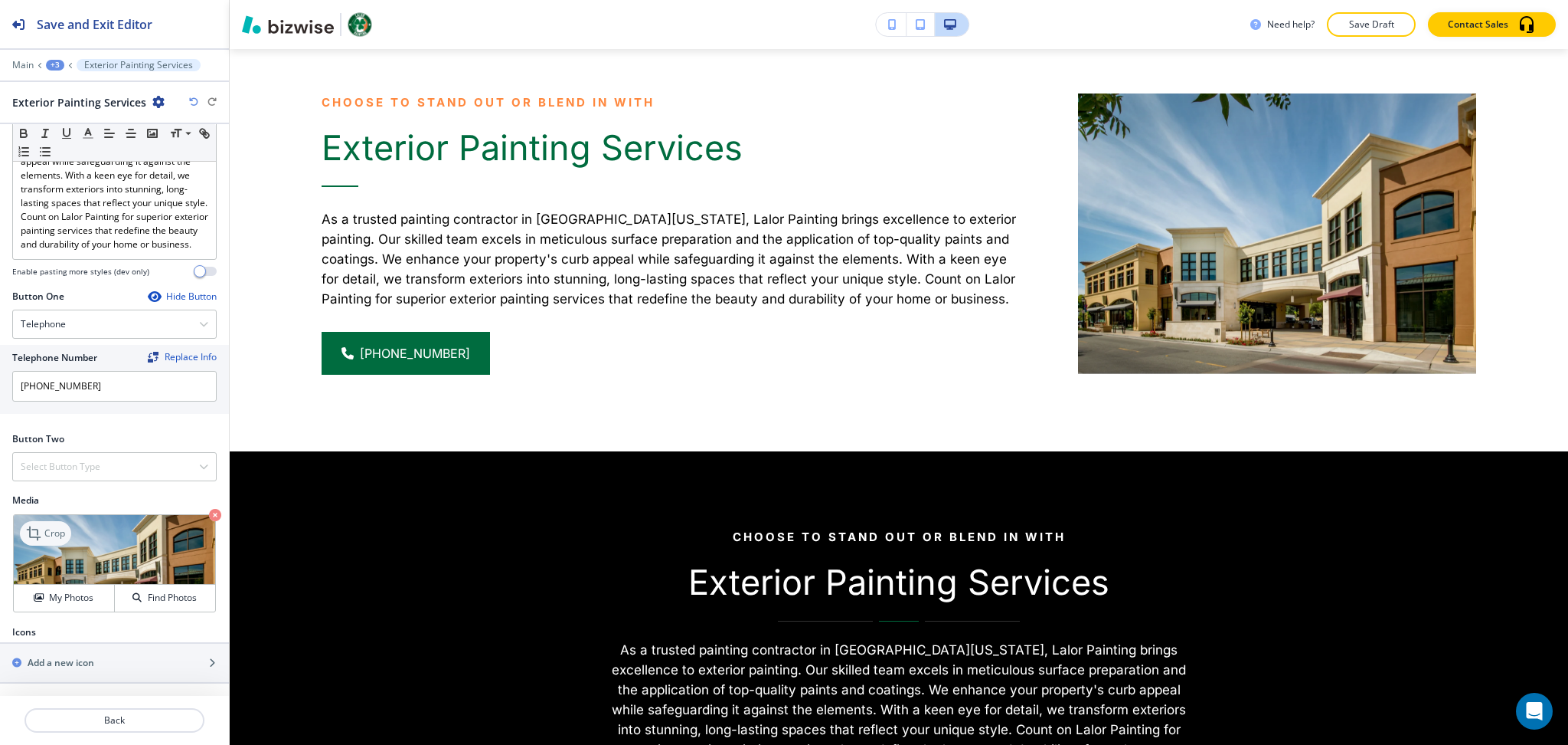
click at [38, 532] on icon at bounding box center [33, 533] width 14 height 14
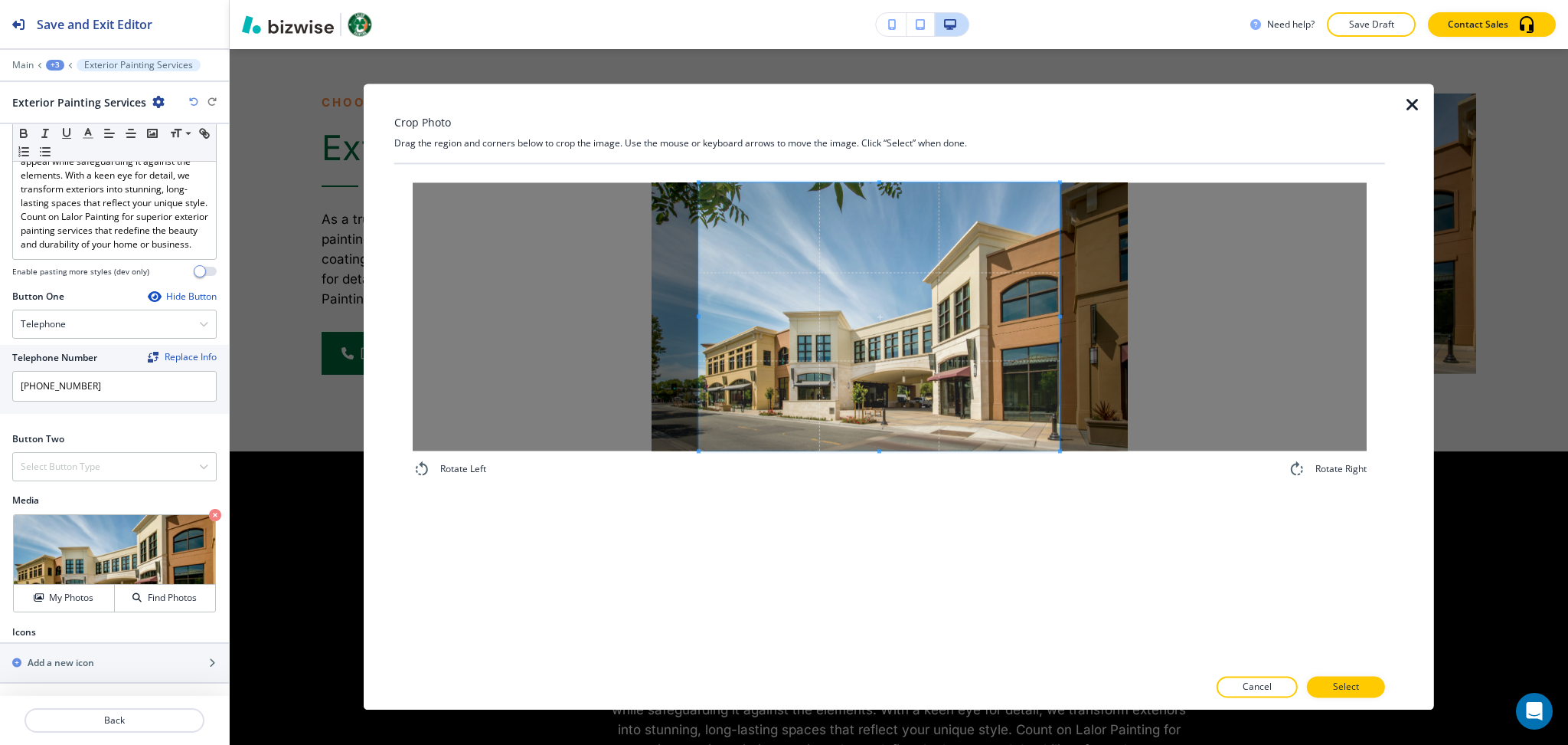
click at [1059, 306] on div at bounding box center [880, 316] width 361 height 268
click at [1348, 680] on p "Select" at bounding box center [1347, 687] width 26 height 14
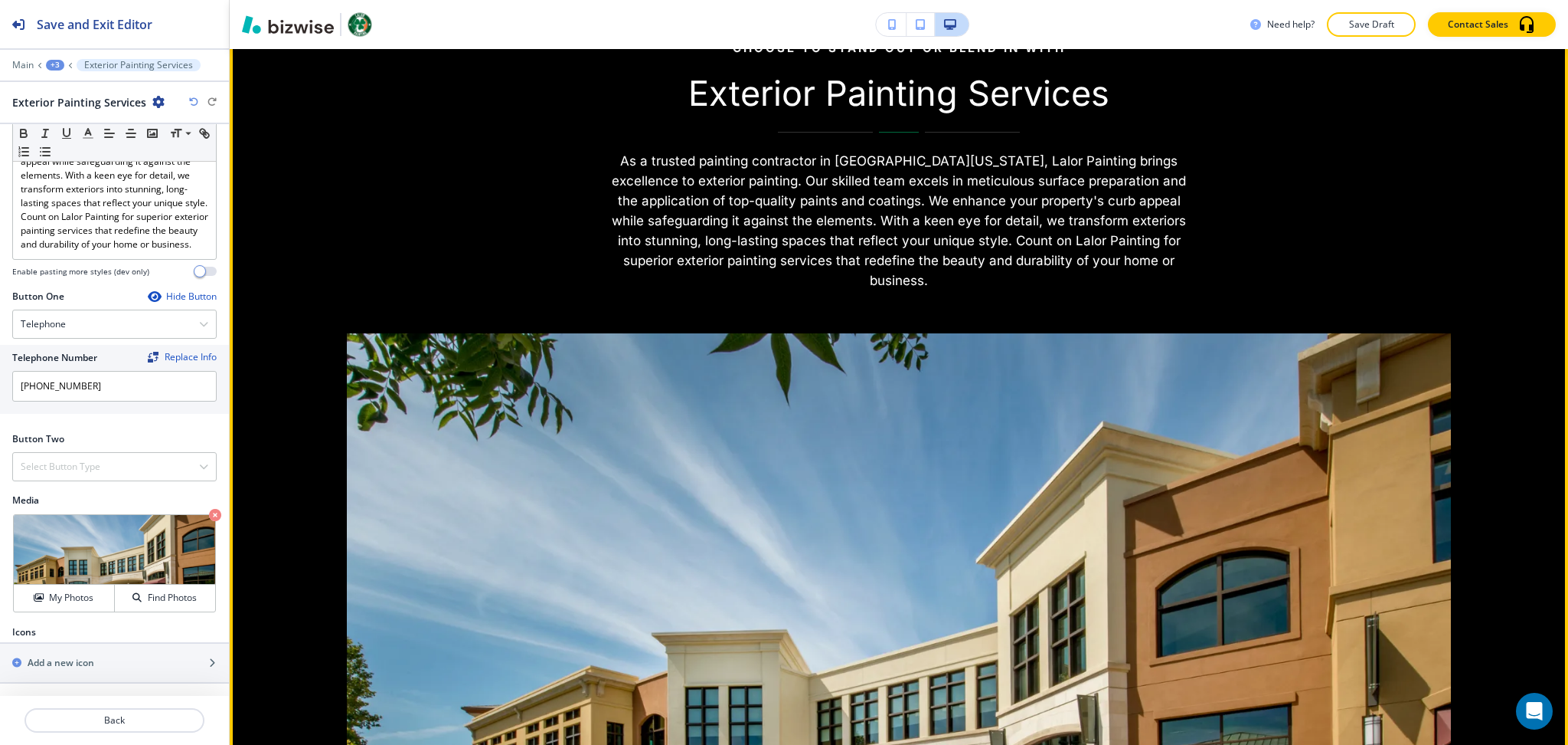
scroll to position [2661, 0]
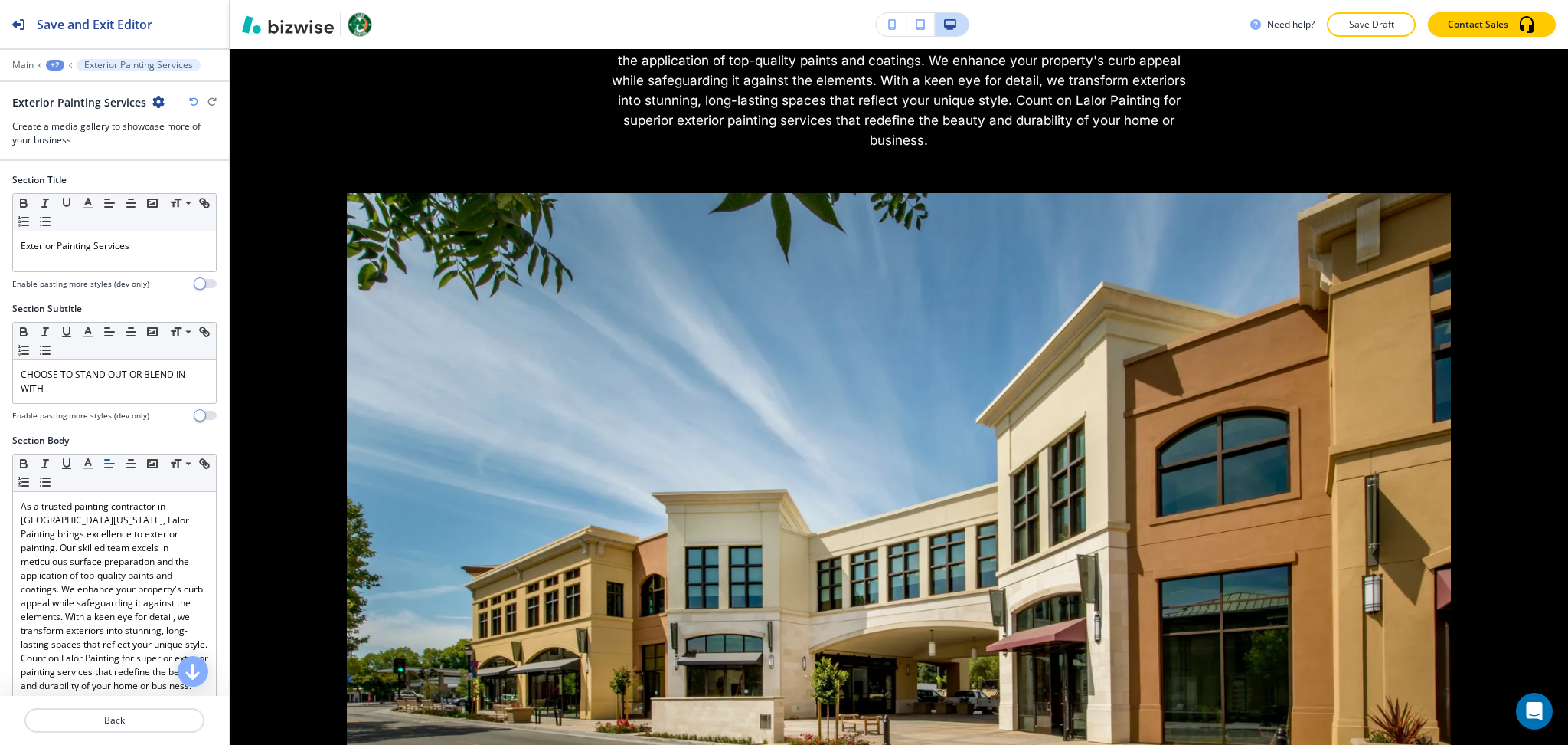
scroll to position [2810, 0]
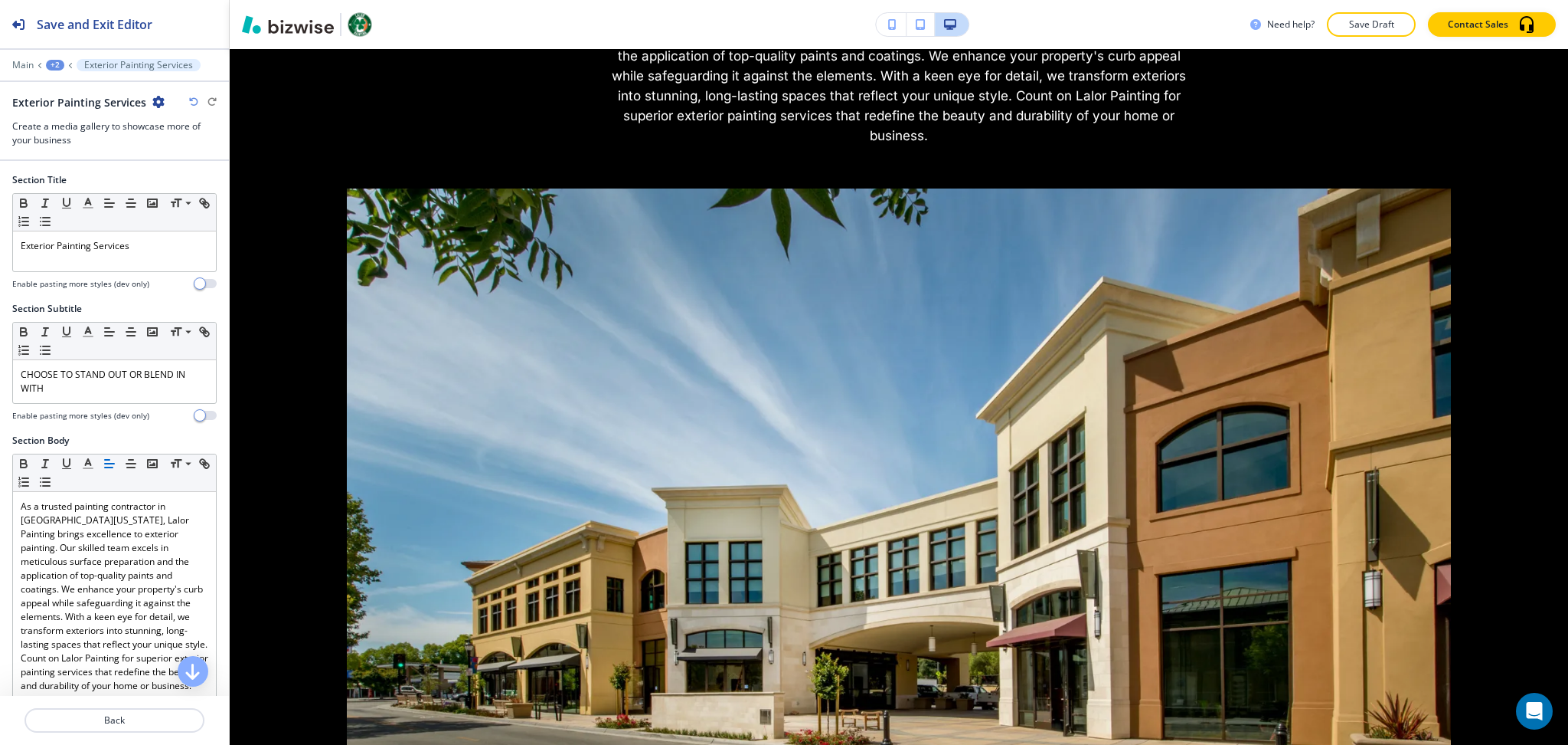
click at [152, 105] on icon "button" at bounding box center [158, 102] width 12 height 12
click at [189, 186] on p "Delete Section" at bounding box center [198, 182] width 78 height 14
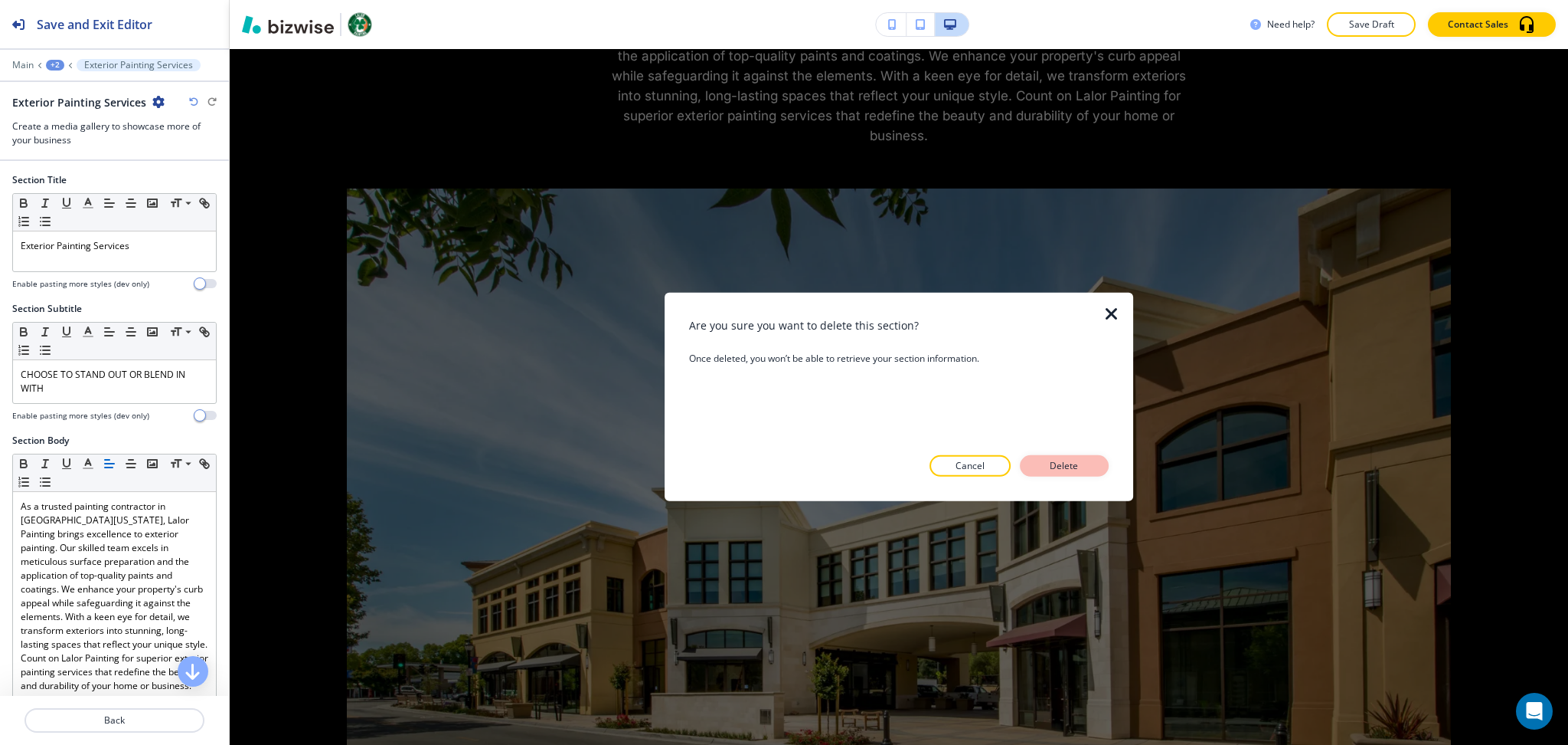
click at [1069, 464] on p "Delete" at bounding box center [1065, 465] width 37 height 14
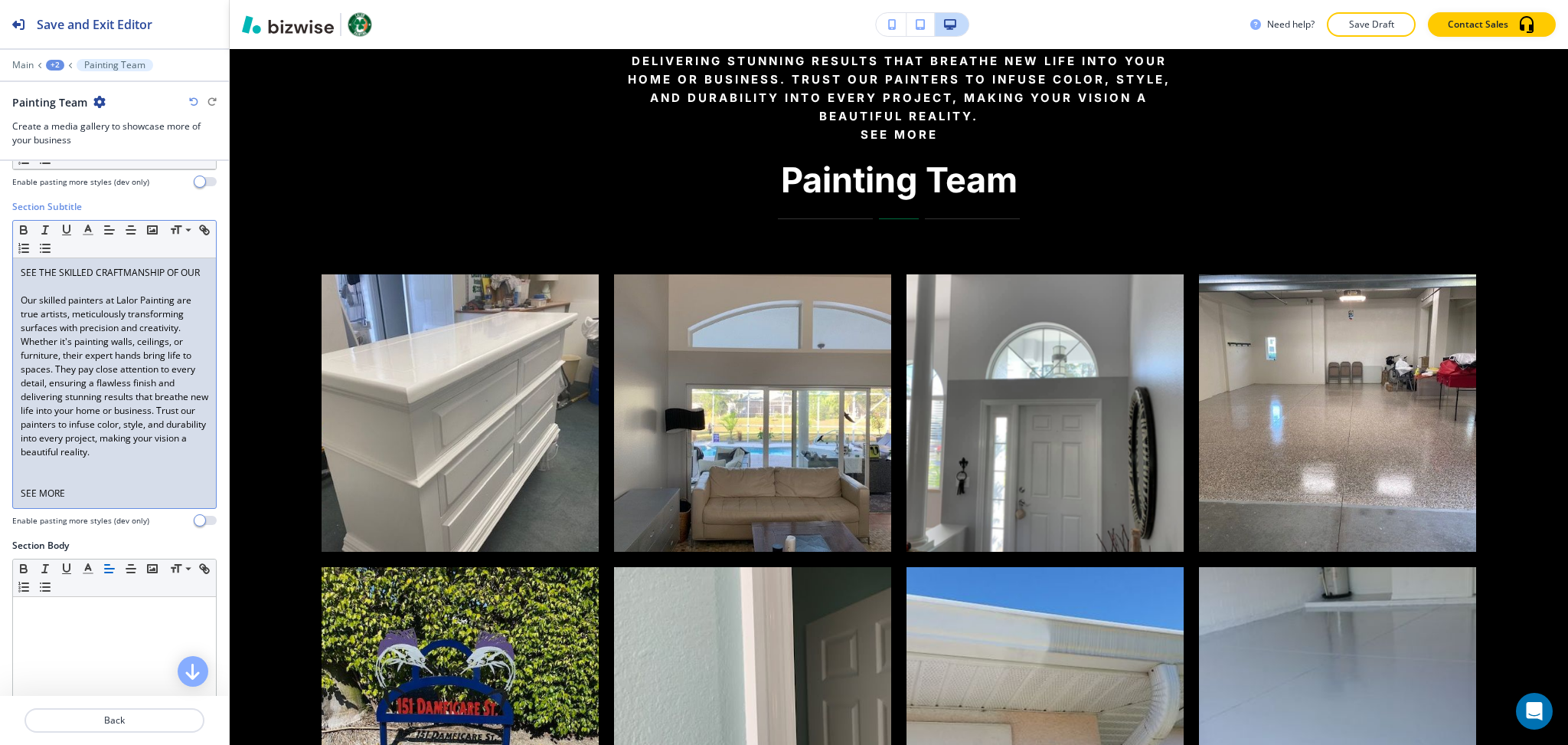
scroll to position [90, 0]
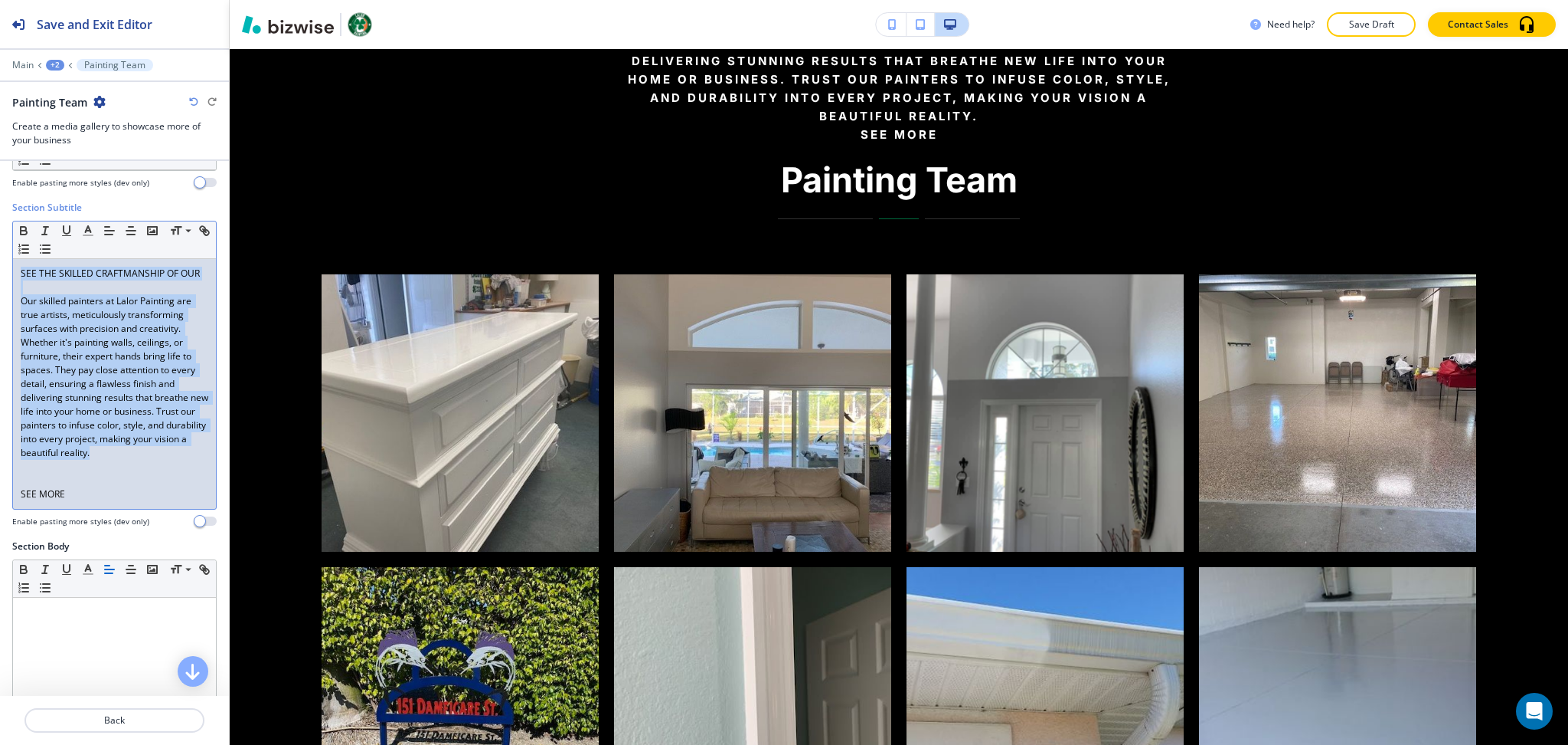
drag, startPoint x: 66, startPoint y: 475, endPoint x: 0, endPoint y: 226, distance: 257.6
click at [0, 226] on div "Section Subtitle Small Normal Large Huge SEE THE SKILLED CRAFTMANSHIP OF OUR Ou…" at bounding box center [114, 369] width 229 height 339
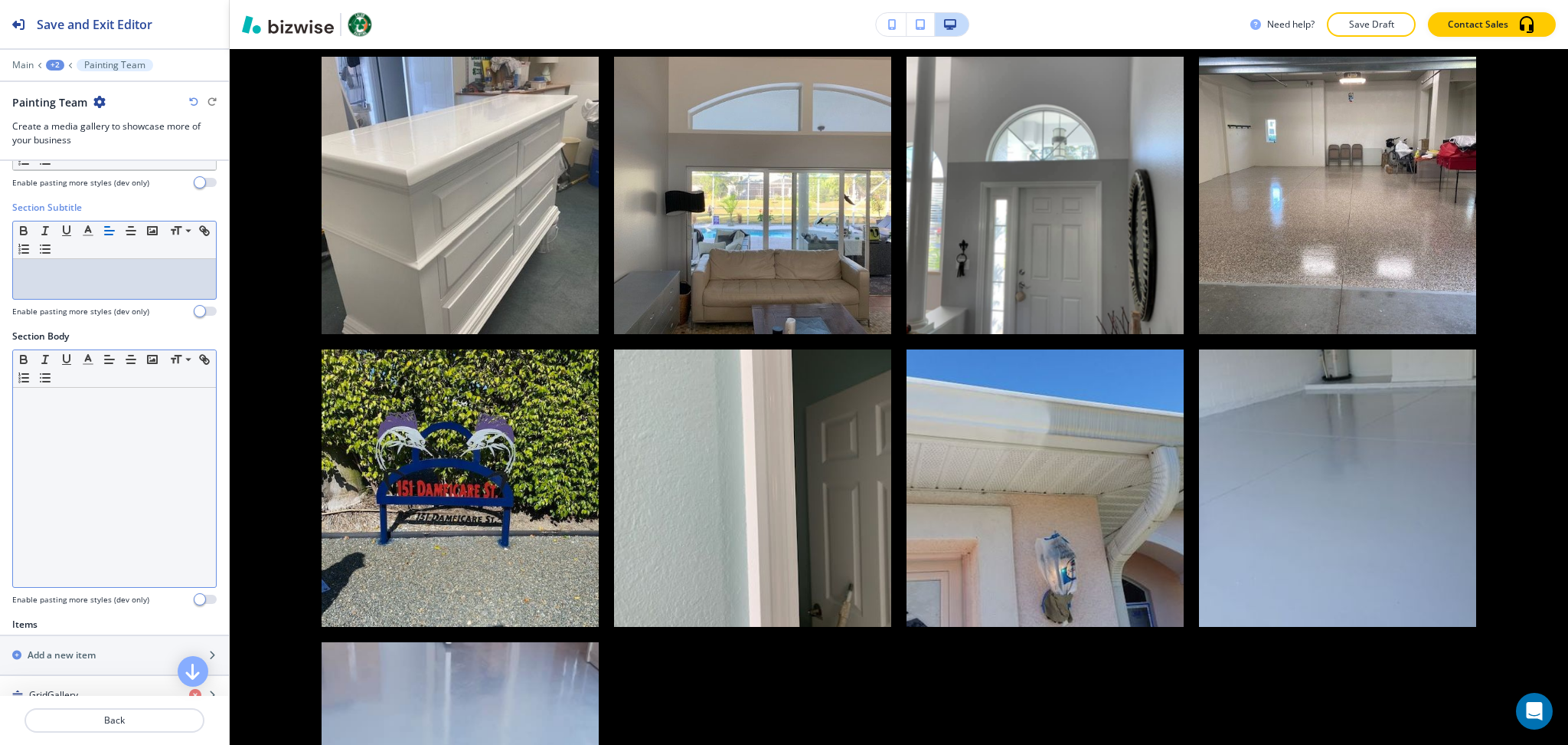
click at [82, 455] on div at bounding box center [114, 487] width 203 height 199
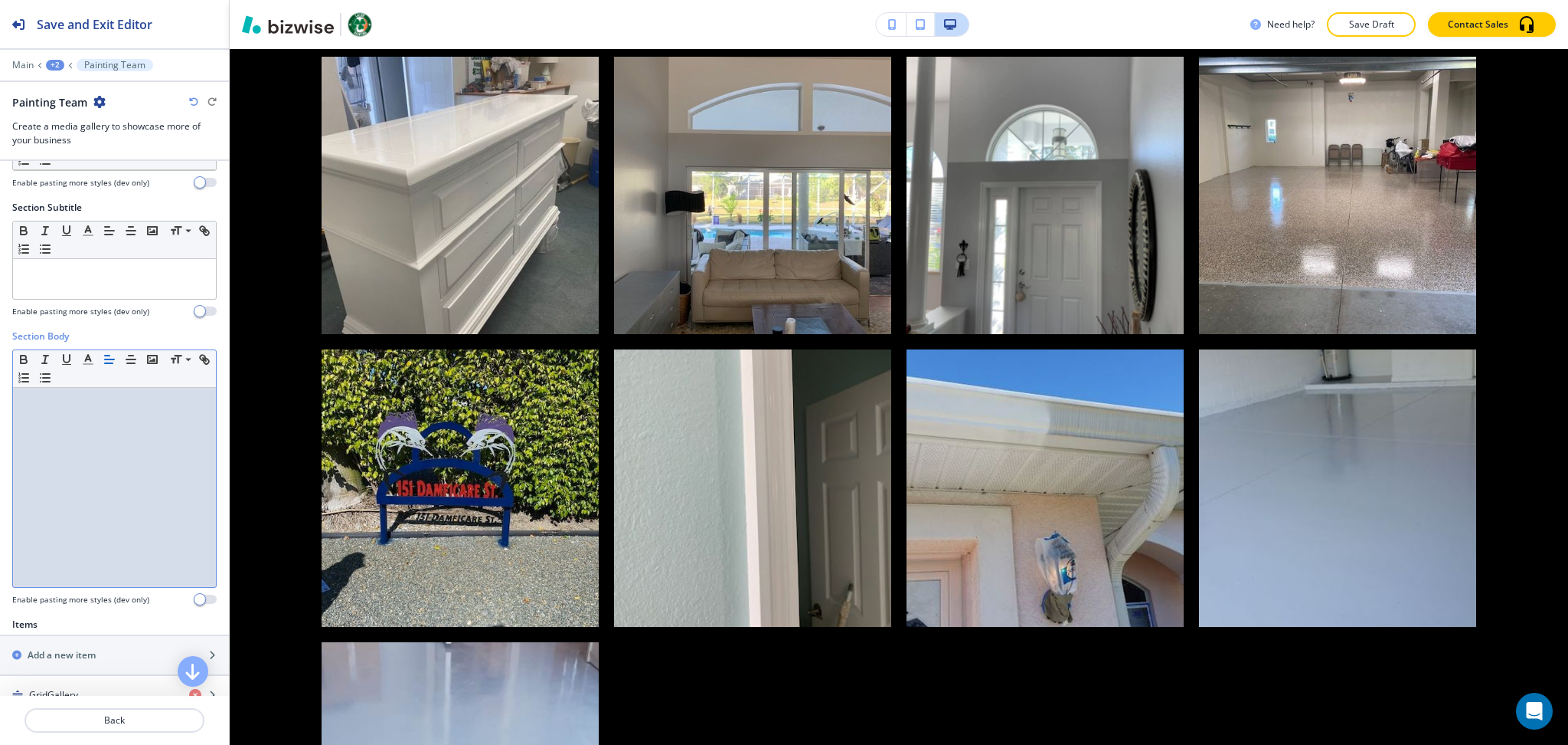
paste div
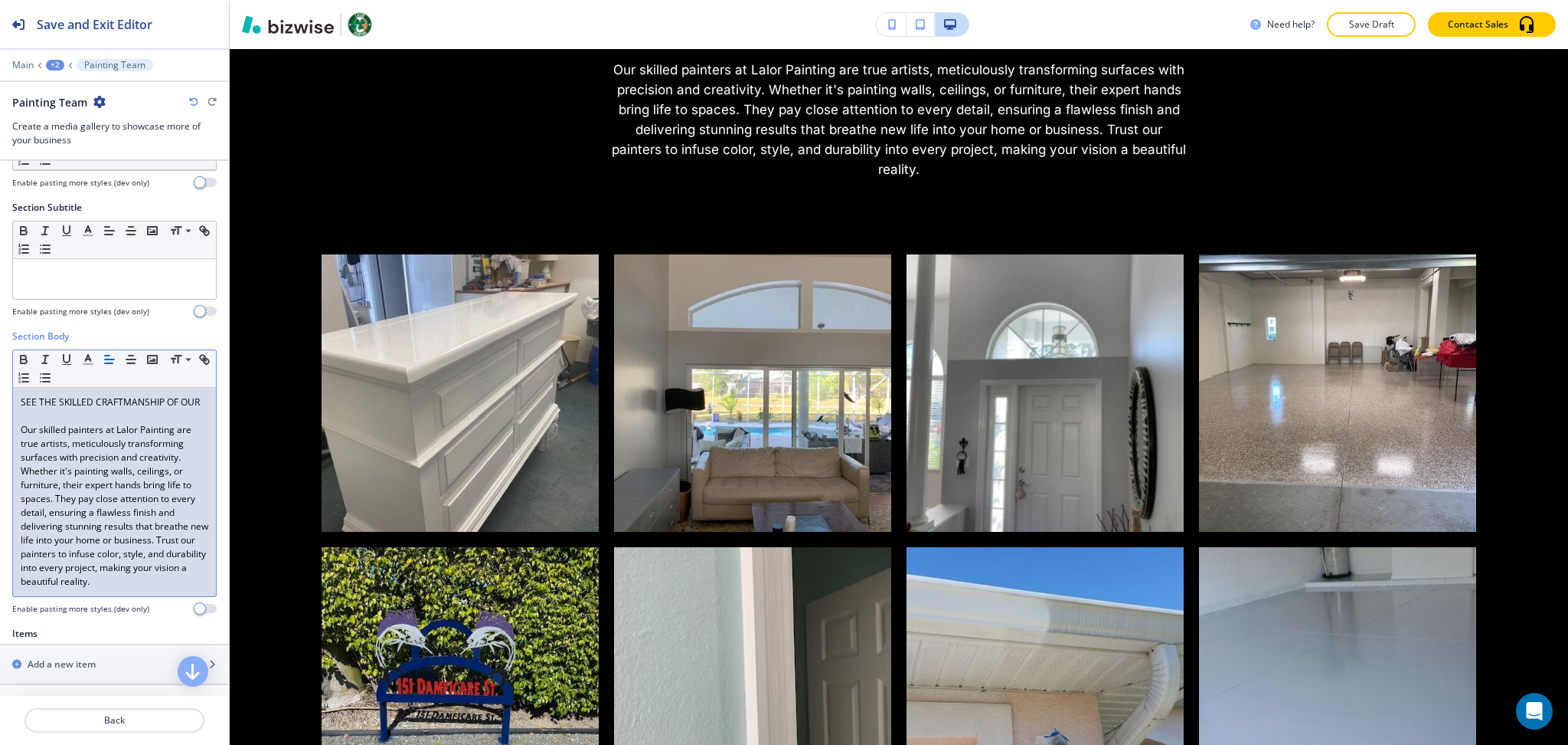
scroll to position [0, 0]
drag, startPoint x: 61, startPoint y: 422, endPoint x: 0, endPoint y: 398, distance: 65.6
click at [0, 398] on div "Section Body Small Normal Large Huge SEE THE SKILLED CRAFTMANSHIP OF OUR Our sk…" at bounding box center [114, 478] width 229 height 297
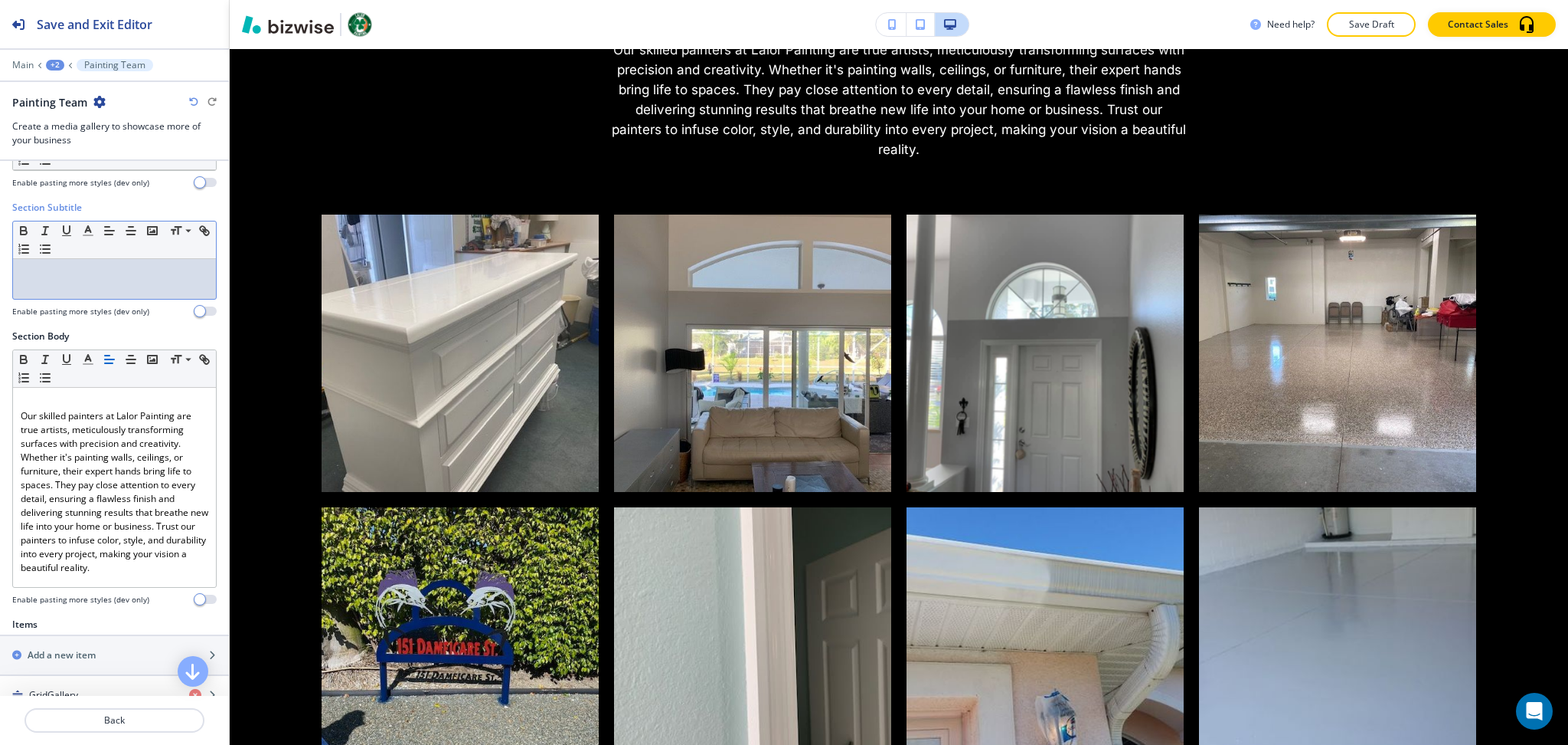
click at [93, 292] on div at bounding box center [114, 278] width 203 height 40
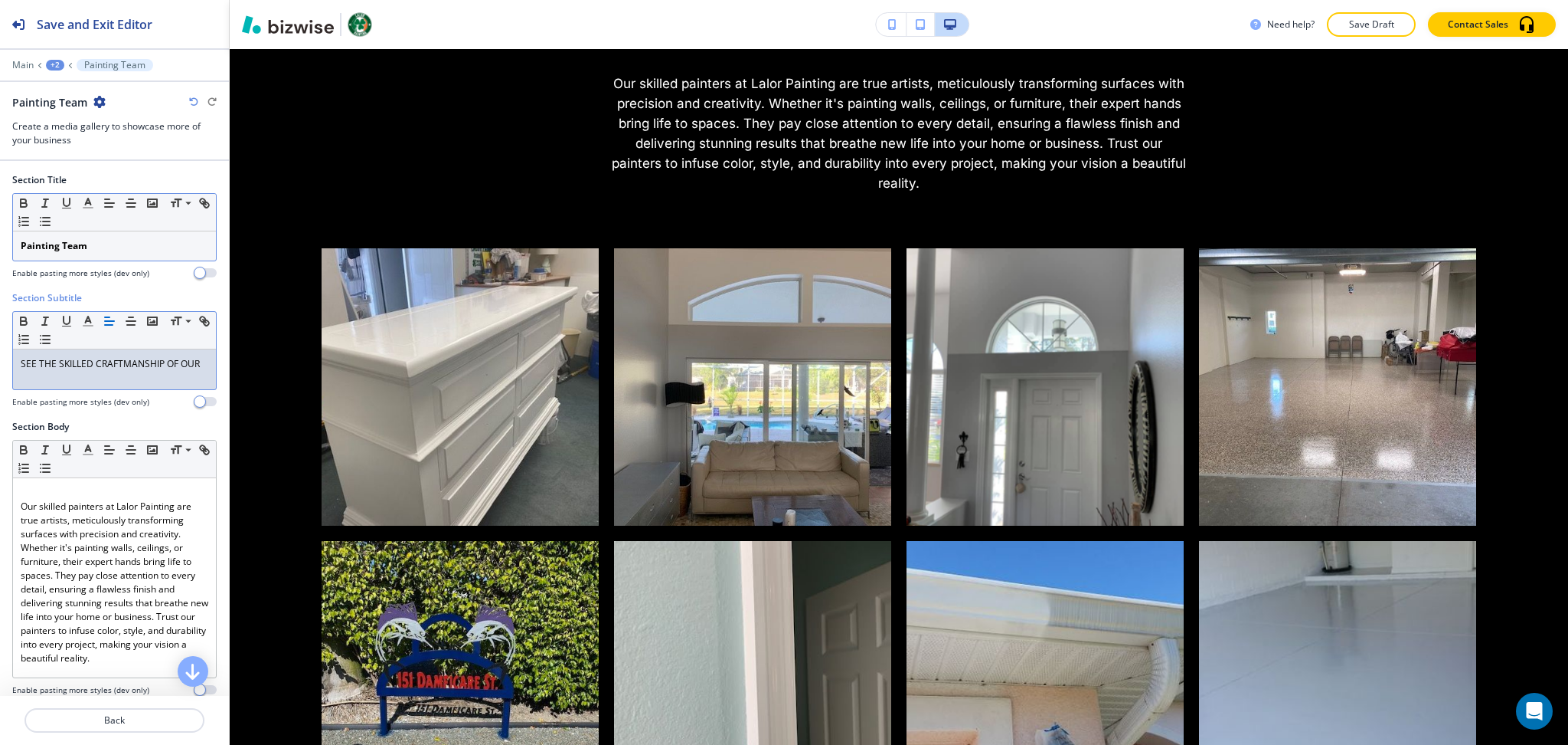
click at [114, 235] on div "Painting Team" at bounding box center [114, 246] width 203 height 30
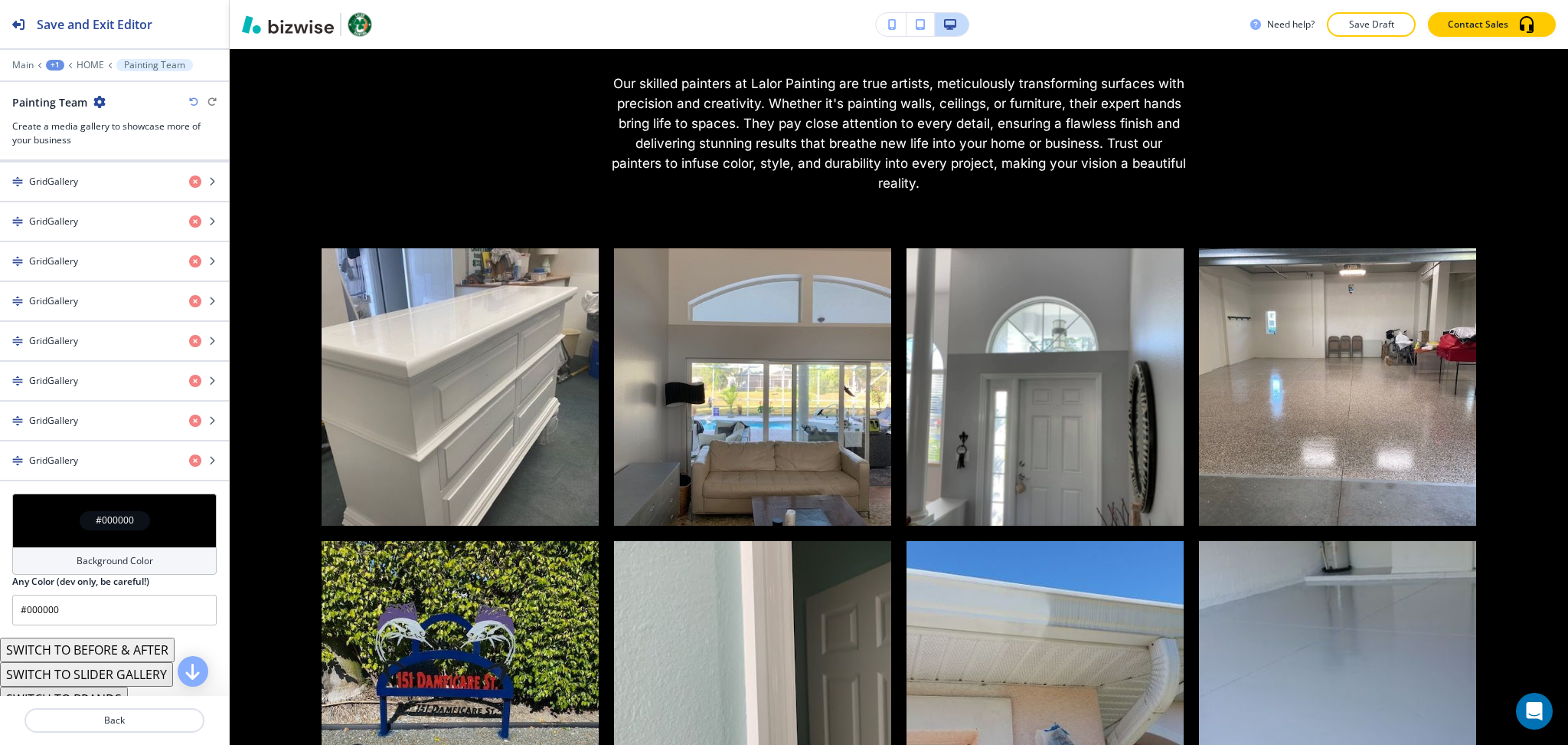
scroll to position [645, 0]
click at [132, 566] on h4 "Background Color" at bounding box center [114, 559] width 77 height 14
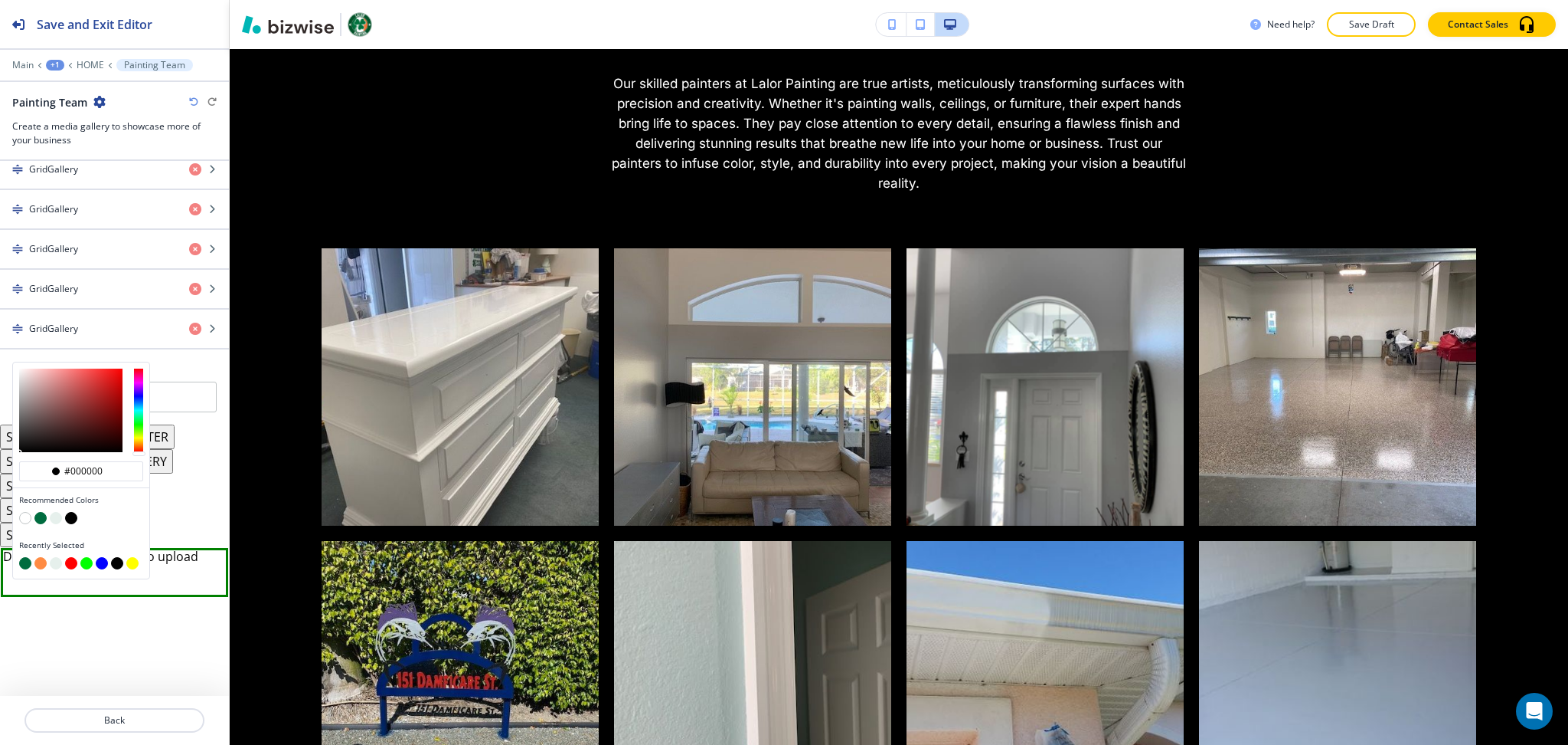
scroll to position [812, 0]
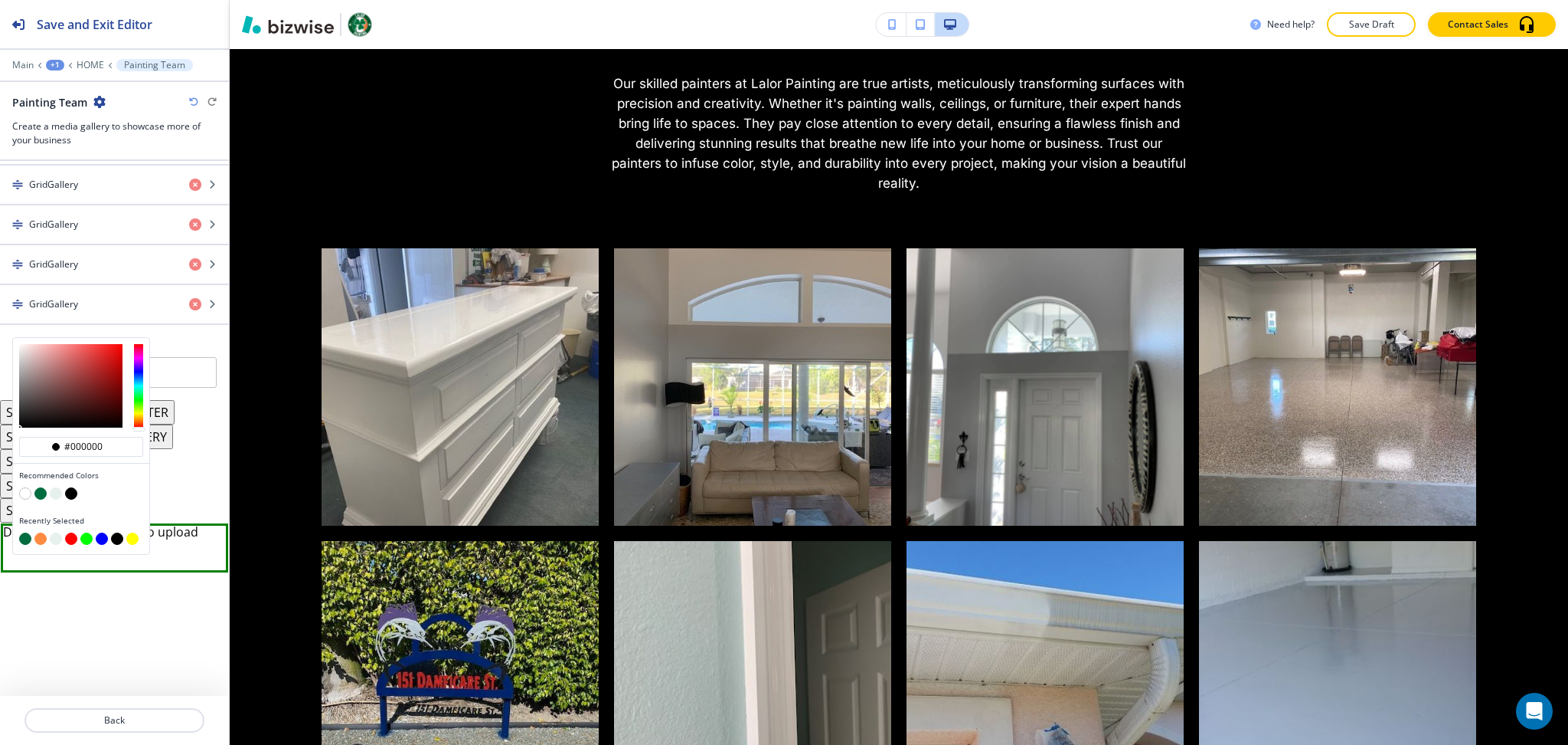
click at [52, 493] on button "button" at bounding box center [55, 493] width 12 height 12
type input "#e6f0ec"
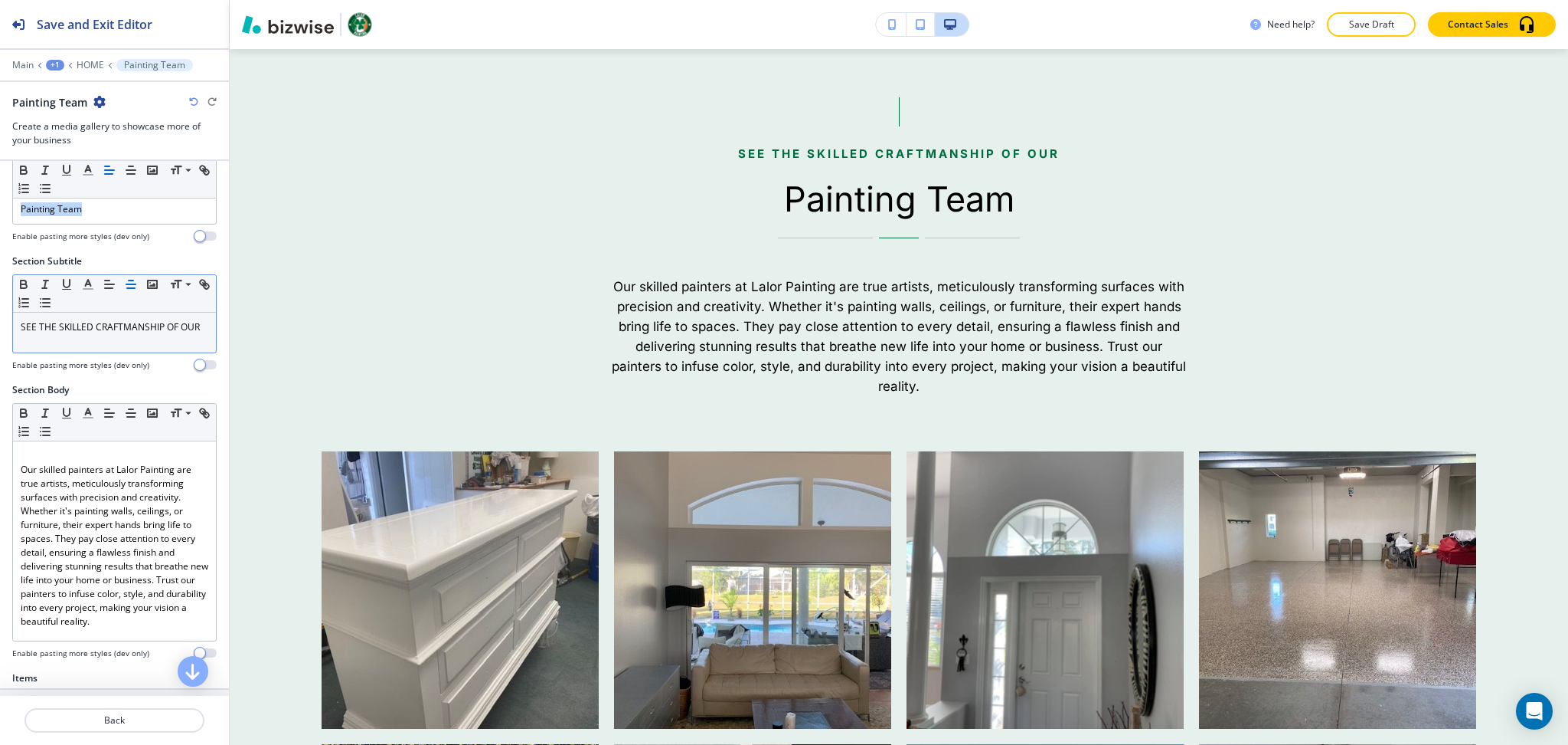
scroll to position [0, 0]
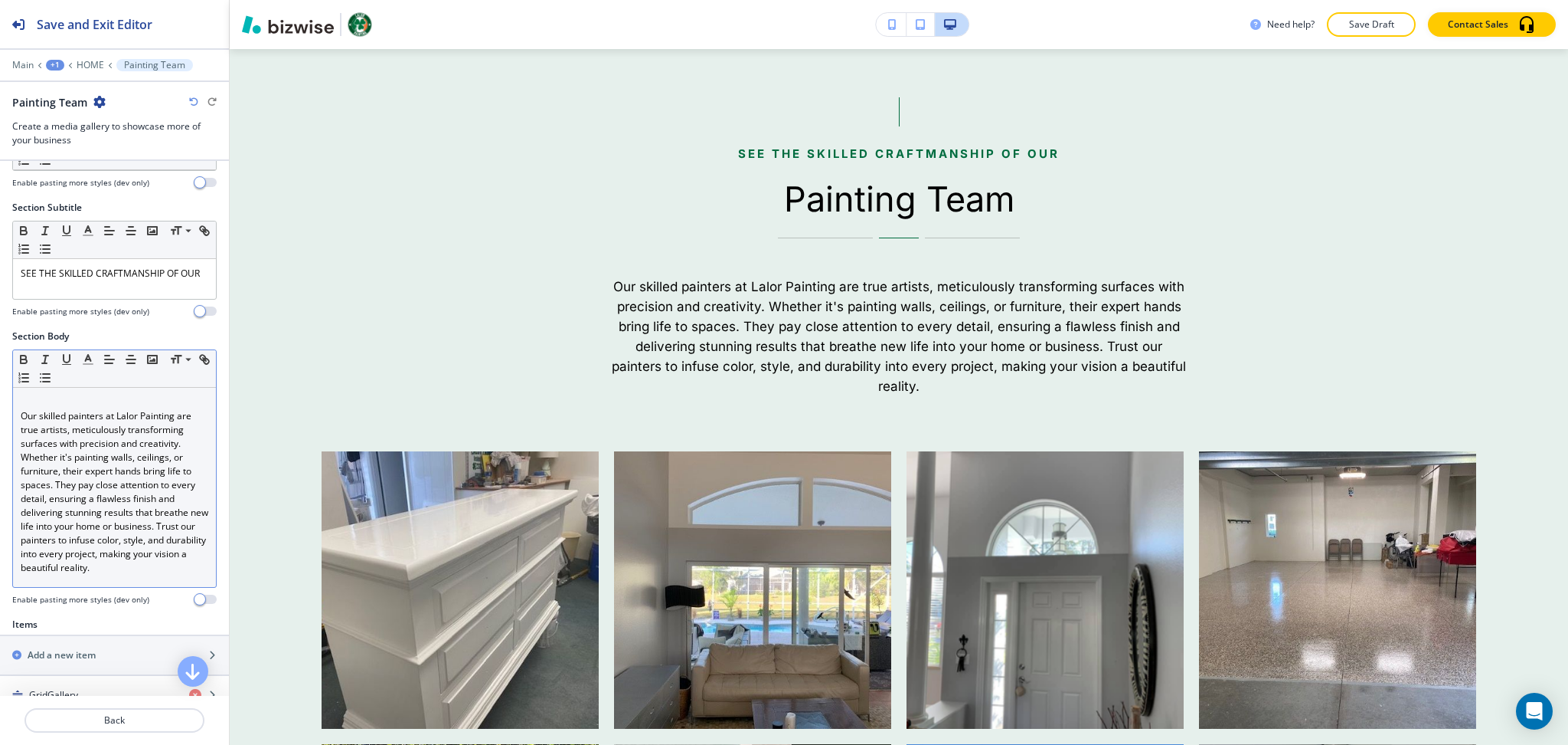
click at [96, 574] on p "Our skilled painters at Lalor Painting are true artists, meticulously transform…" at bounding box center [114, 491] width 187 height 165
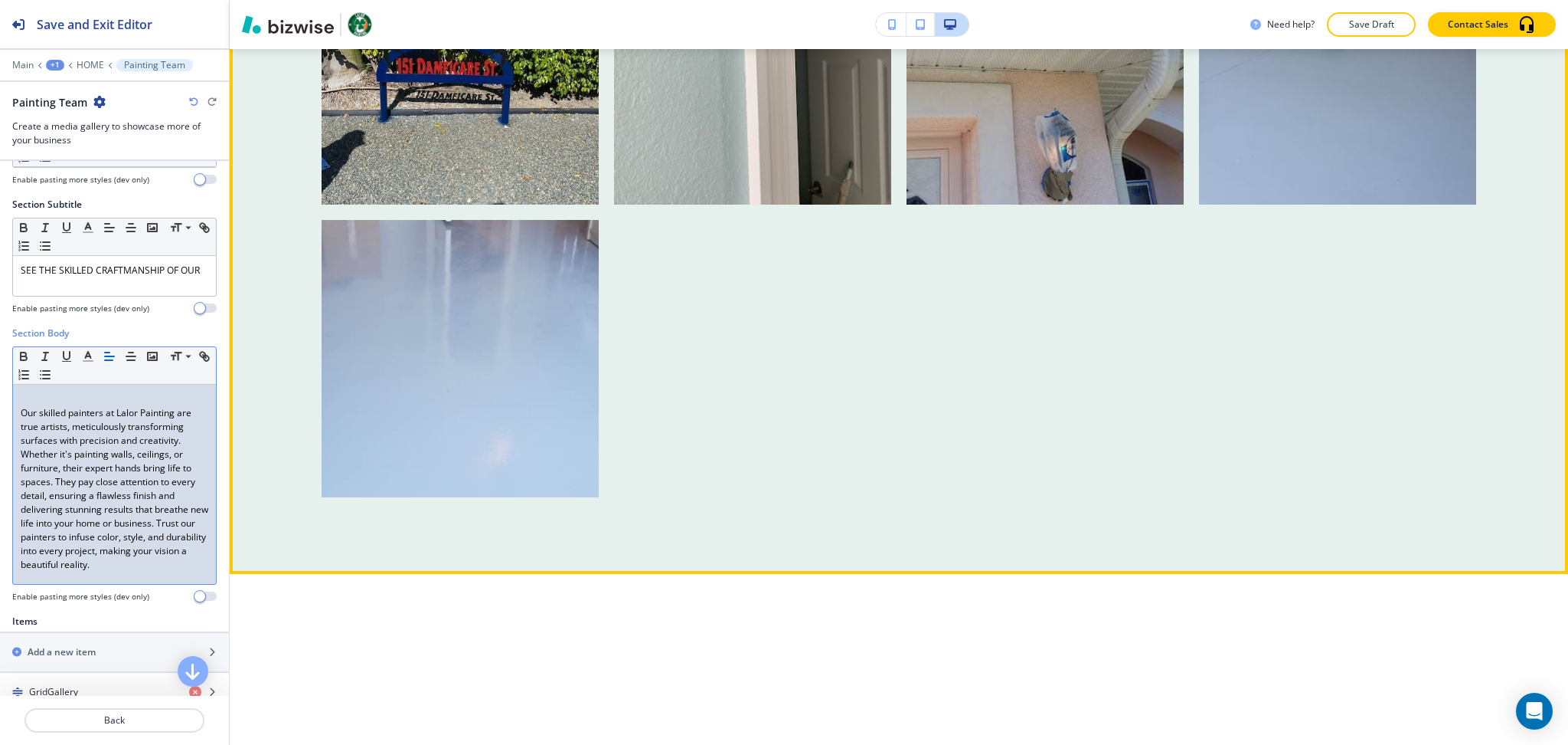
scroll to position [3424, 0]
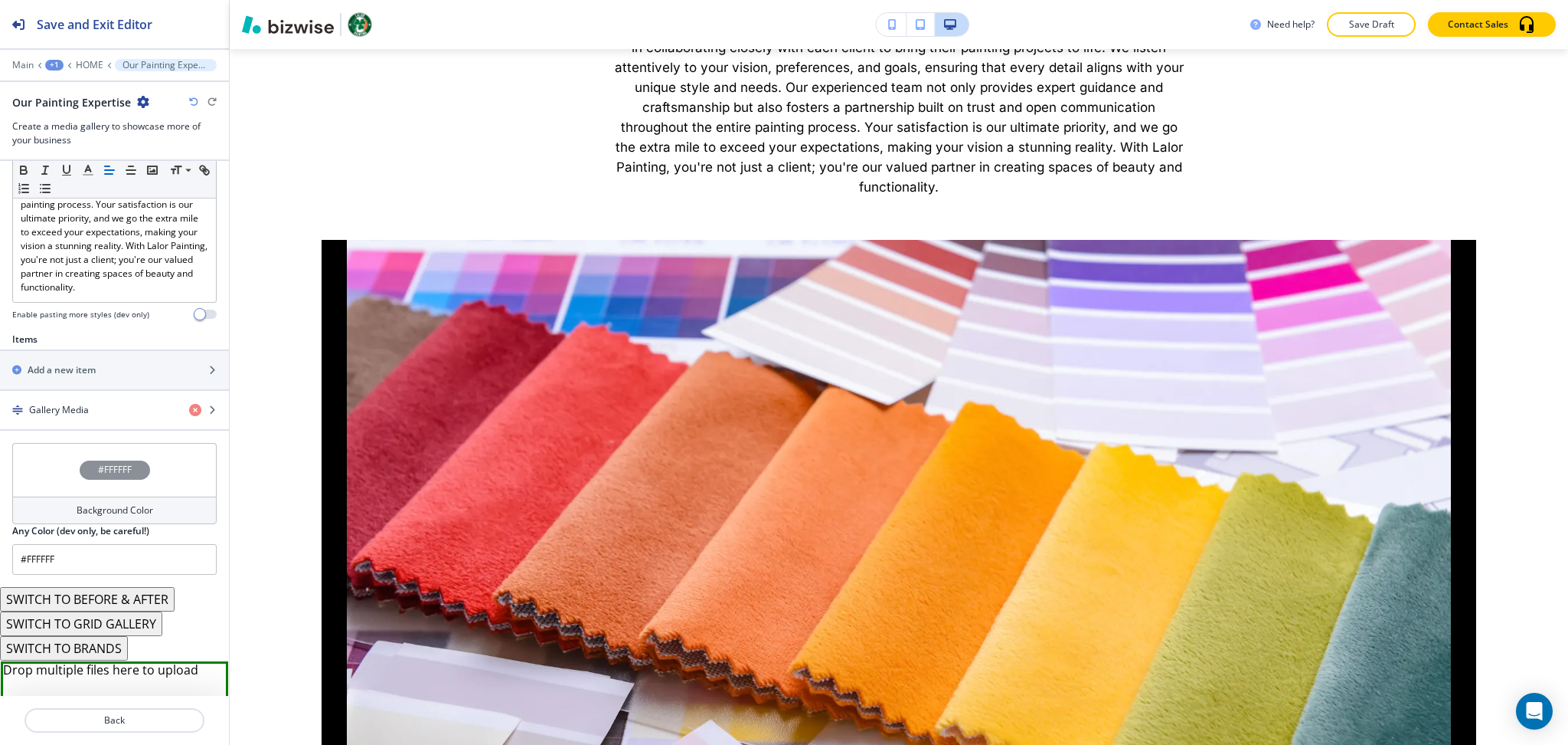
scroll to position [556, 0]
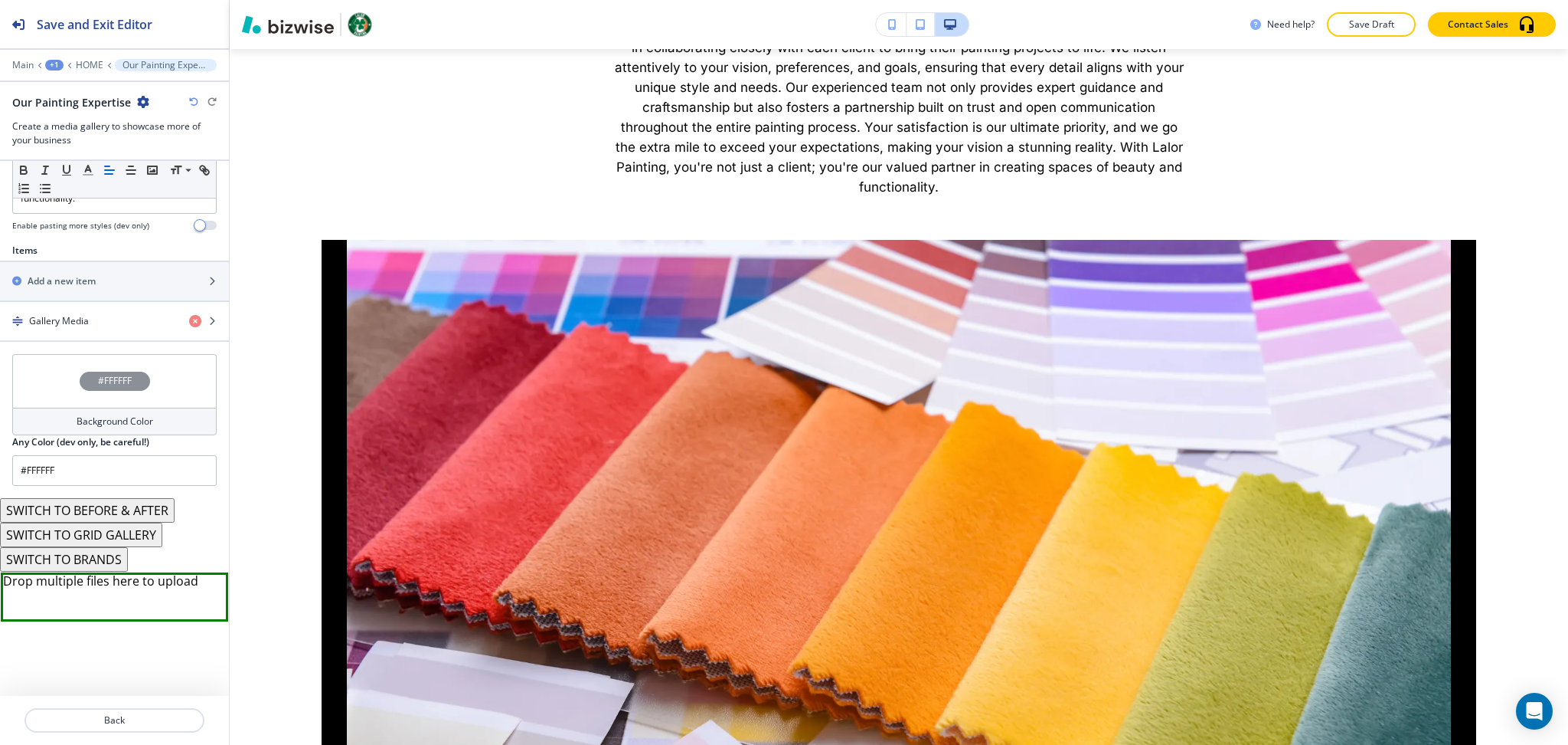
click at [138, 102] on icon "button" at bounding box center [143, 102] width 12 height 12
click at [184, 187] on p "Delete Section" at bounding box center [184, 182] width 78 height 14
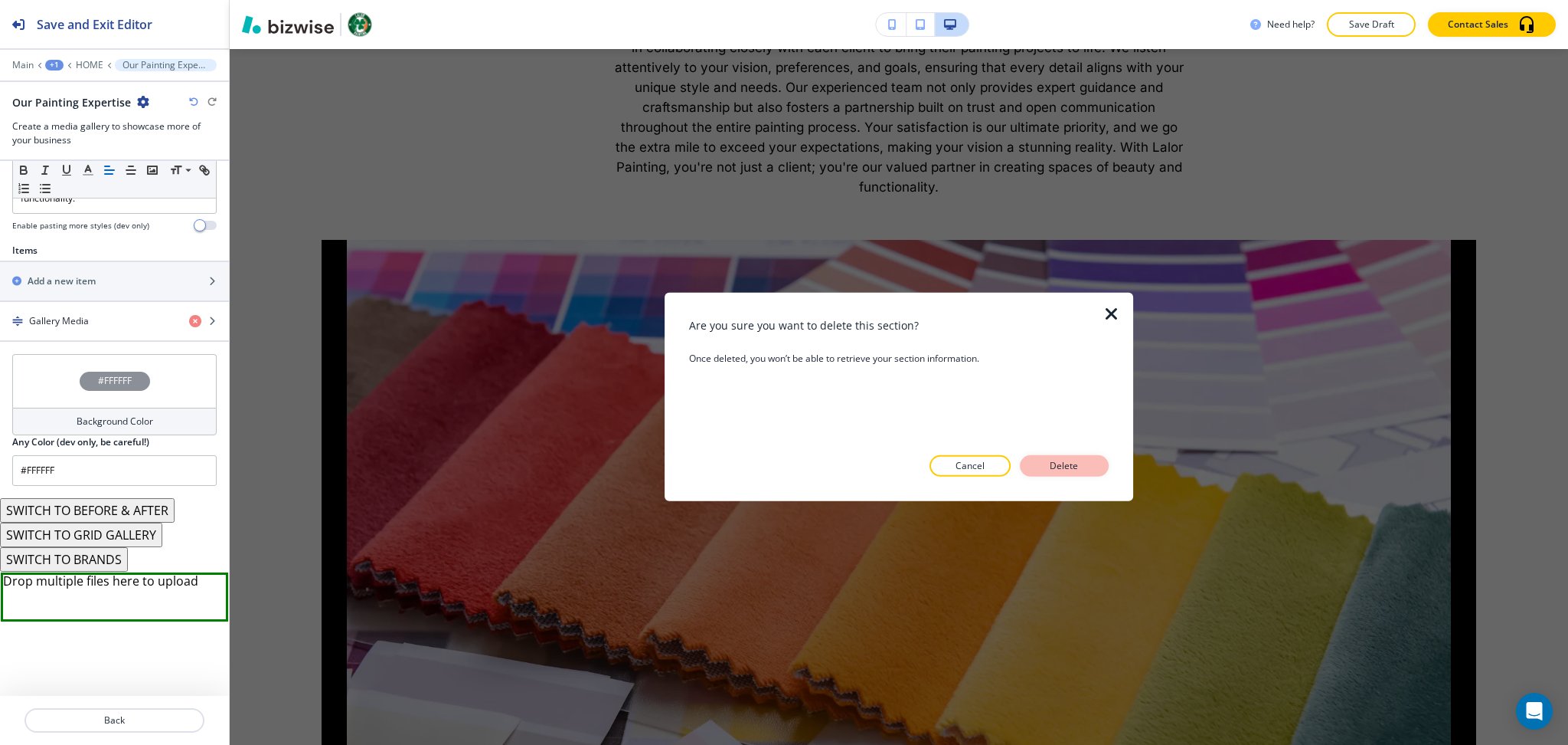
click at [1068, 464] on p "Delete" at bounding box center [1065, 465] width 37 height 14
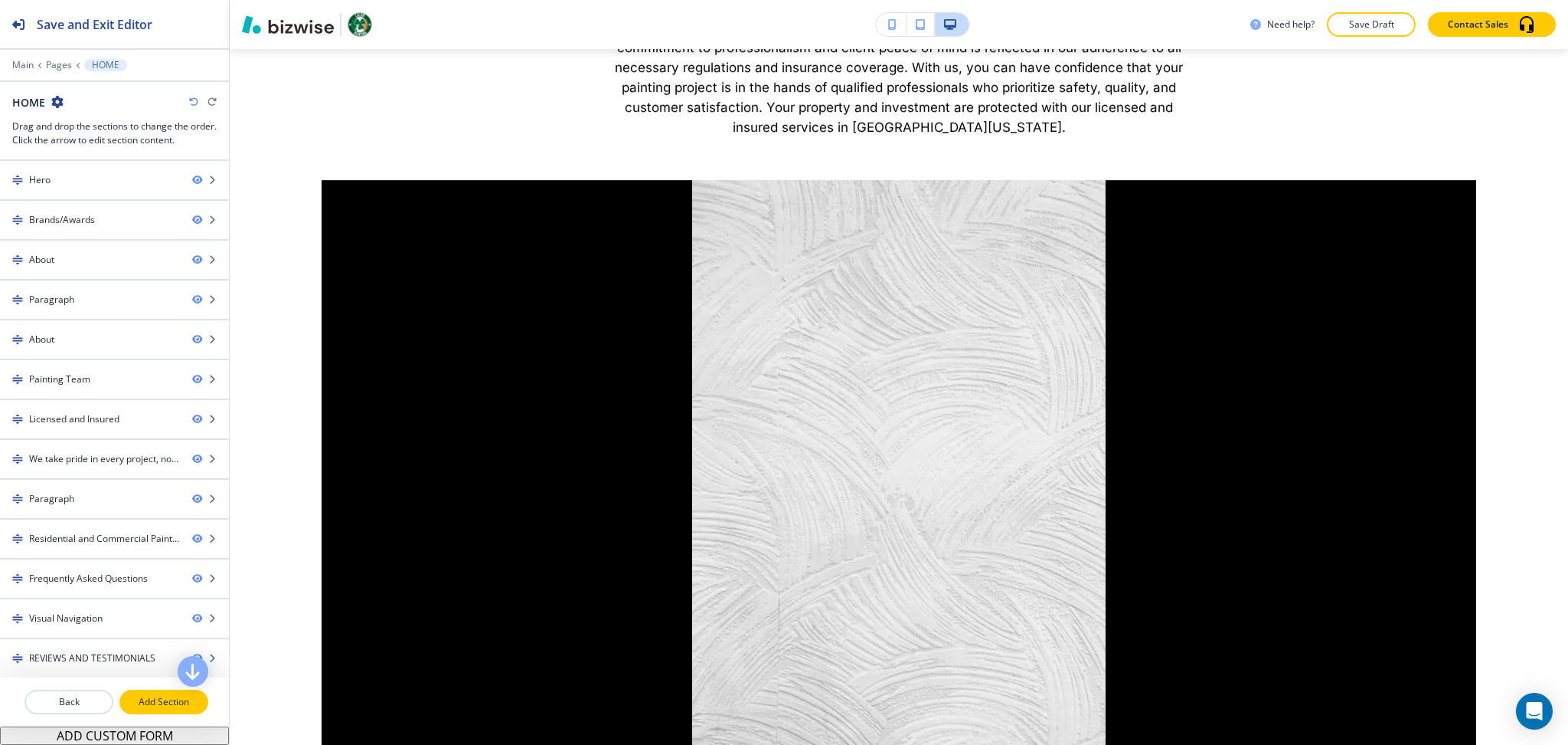
click at [154, 713] on button "Add Section" at bounding box center [163, 702] width 89 height 25
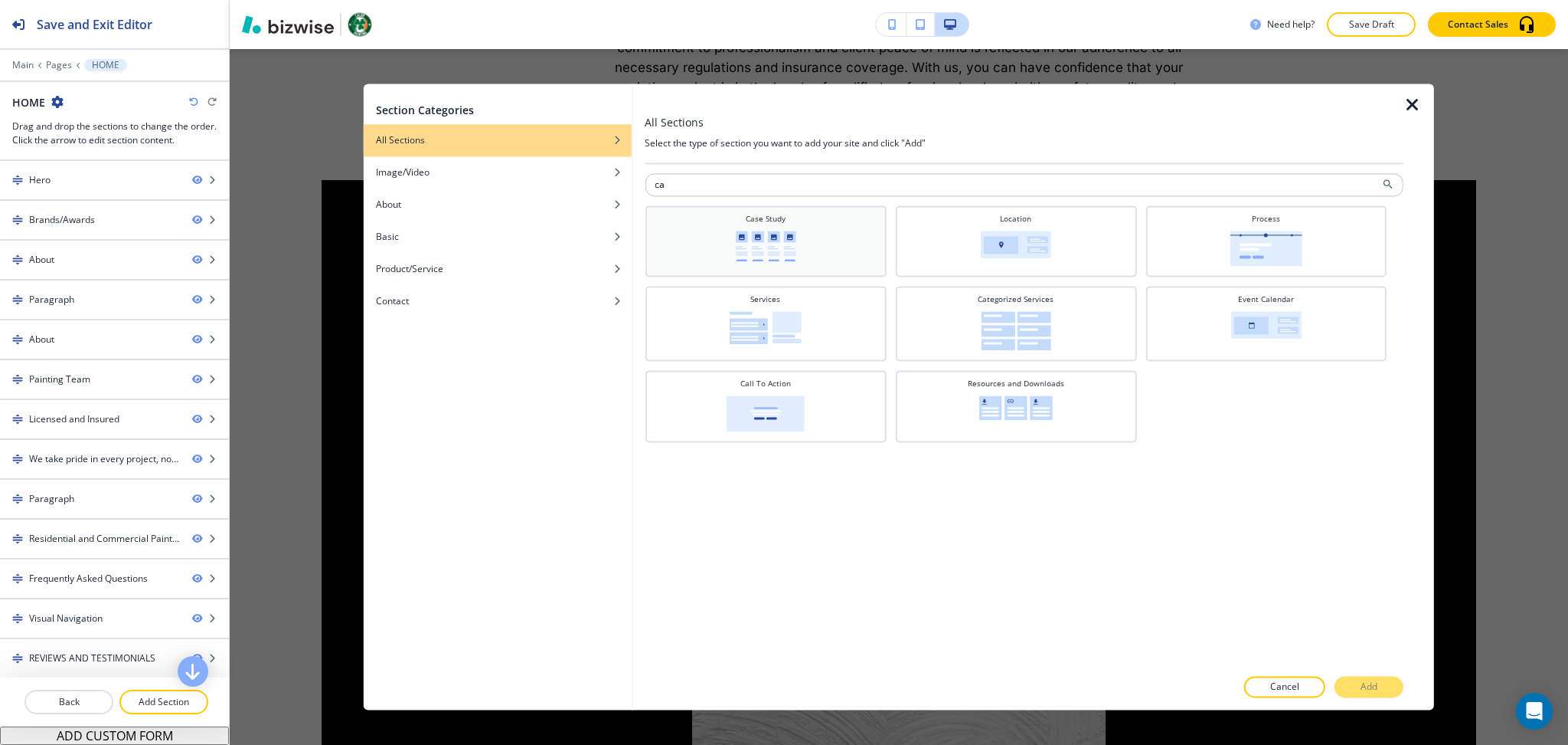
type input "c"
type input "proc"
click at [826, 267] on div "Process" at bounding box center [765, 240] width 241 height 71
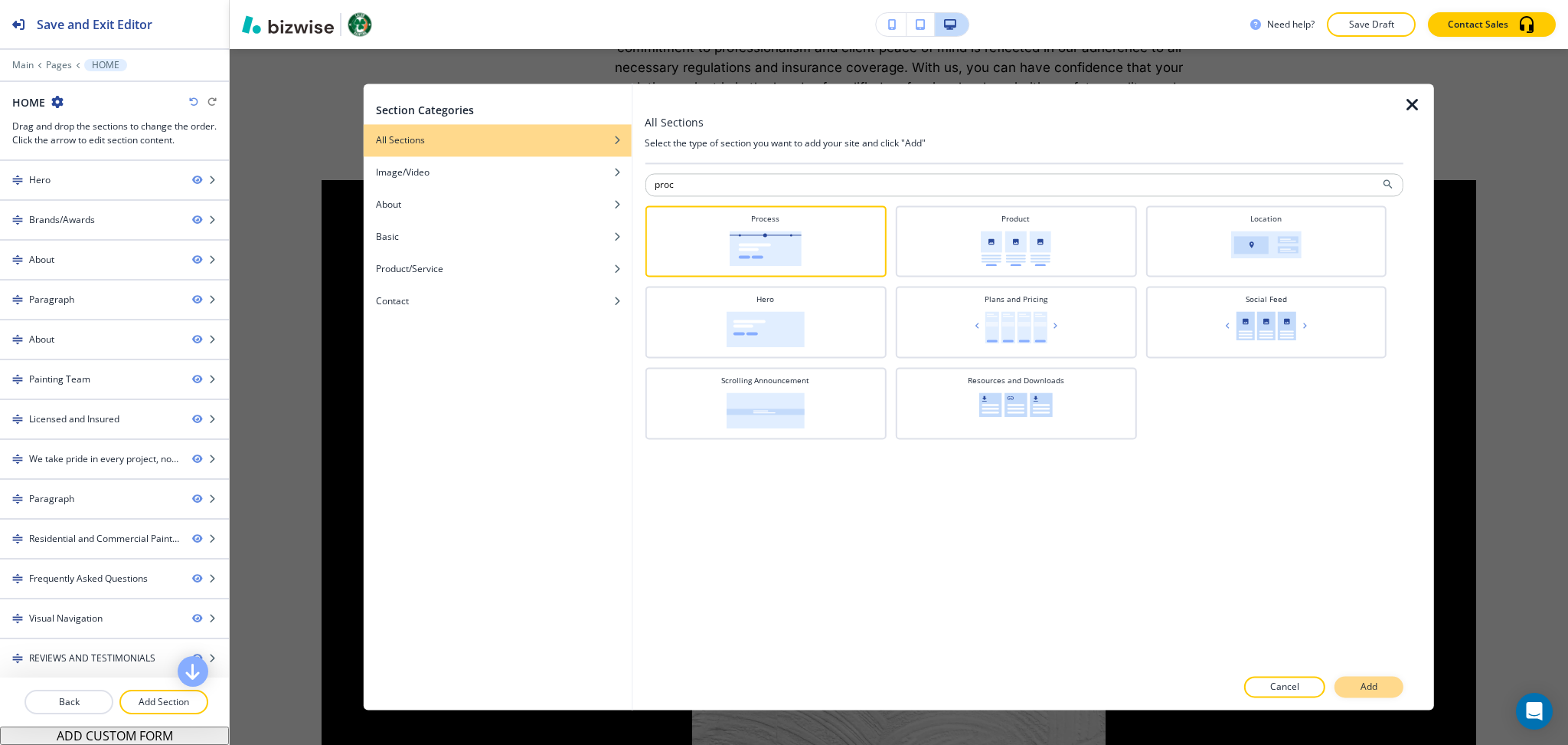
click at [1366, 687] on p "Add" at bounding box center [1370, 687] width 17 height 14
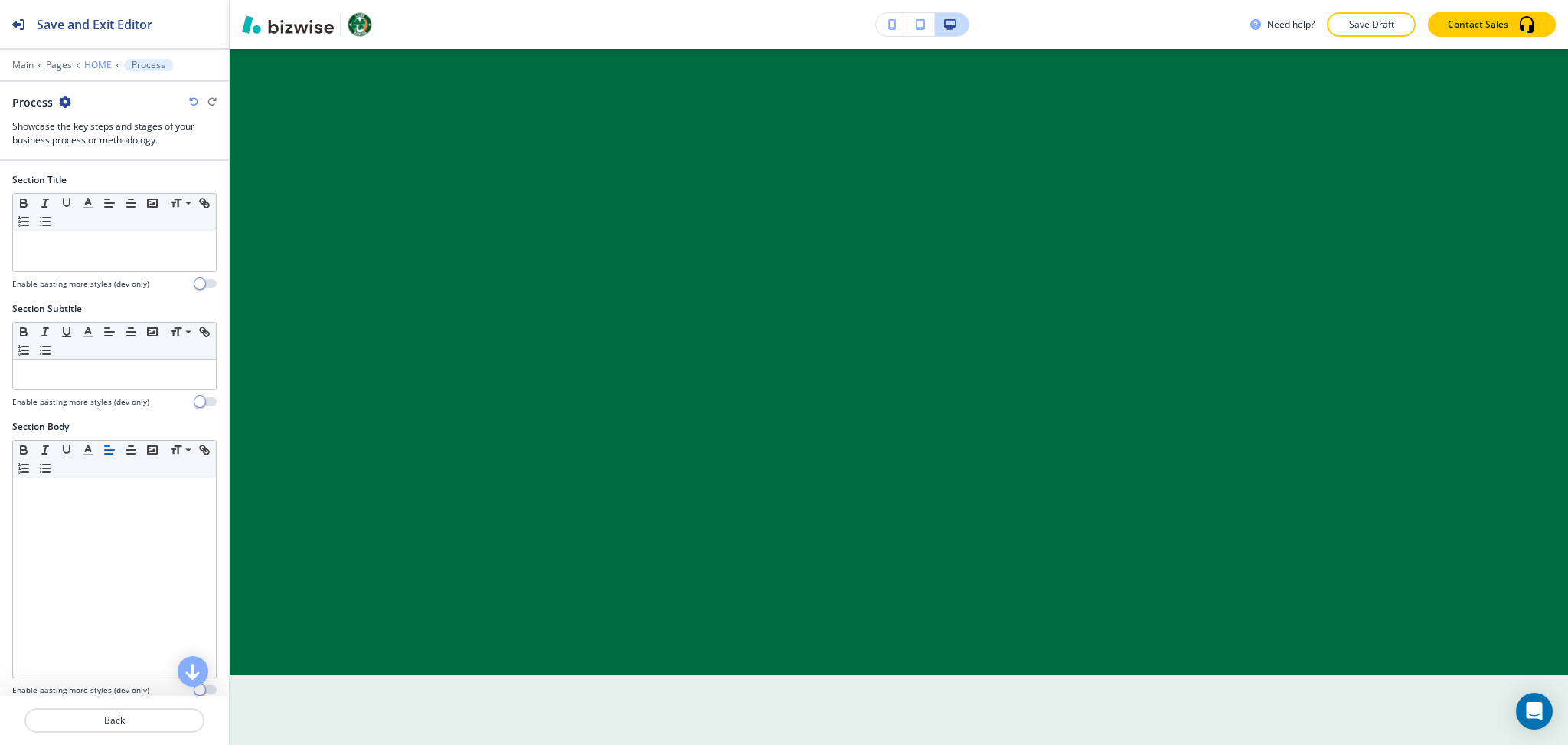
click at [101, 61] on p "HOME" at bounding box center [98, 66] width 28 height 11
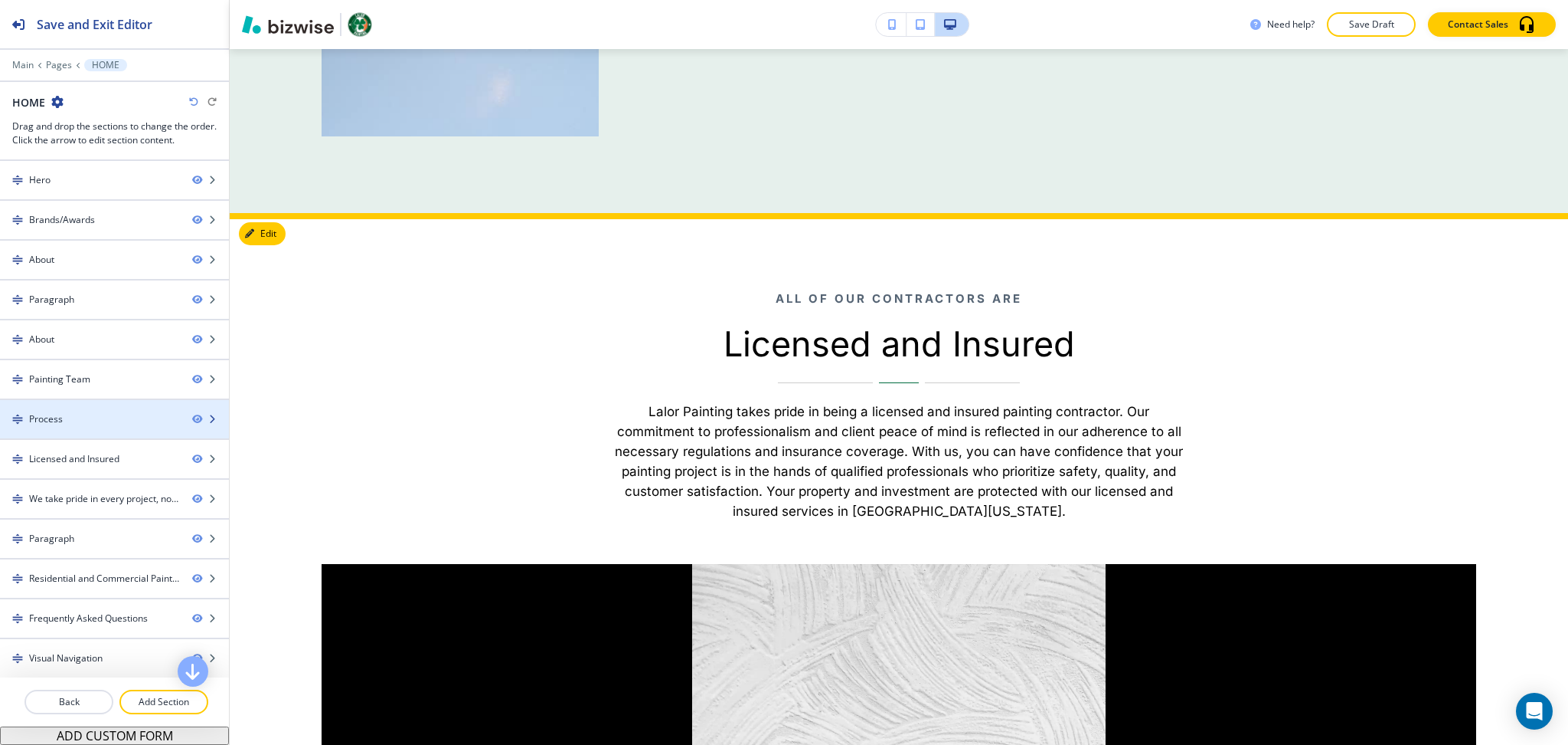
scroll to position [3783, 0]
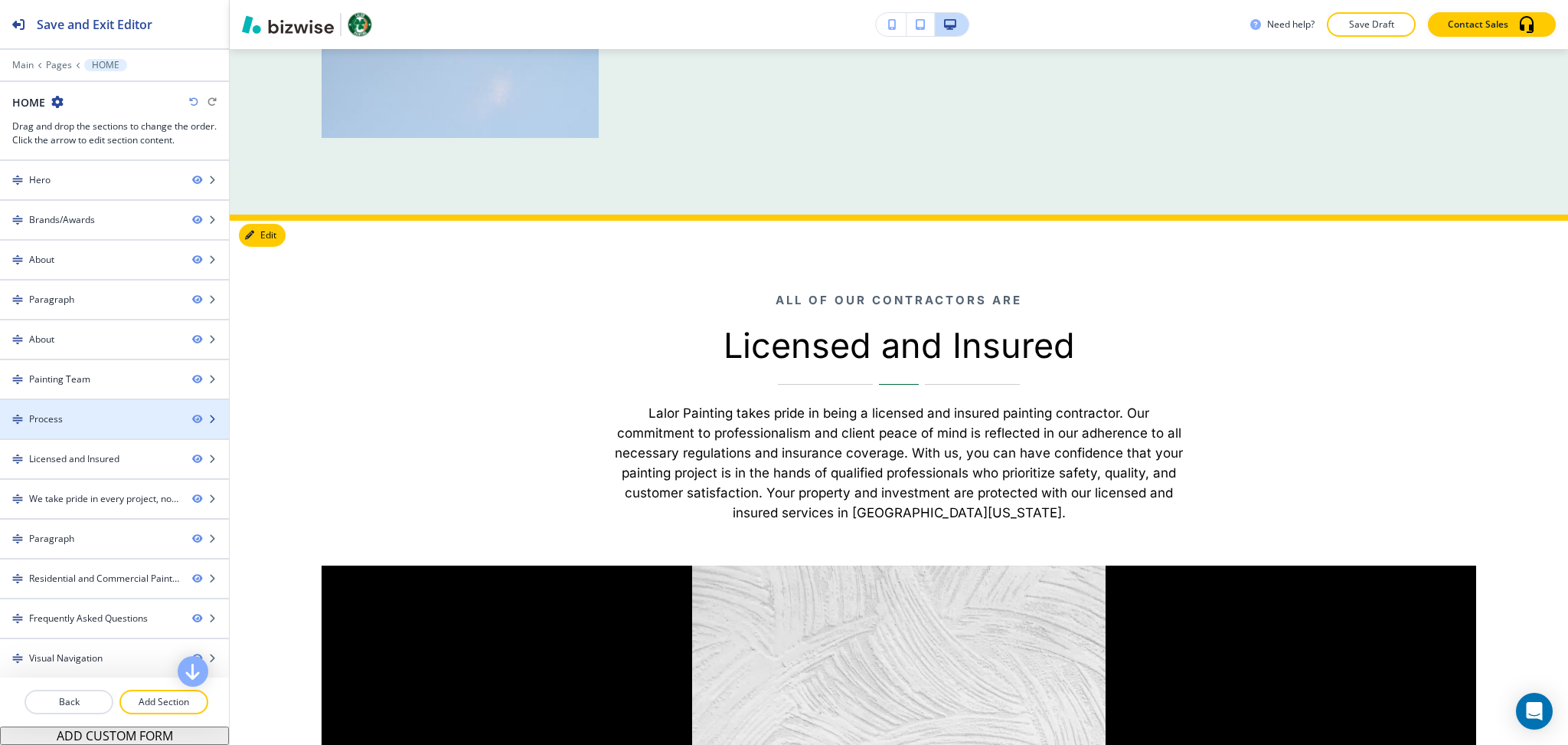
click at [78, 421] on div "Process" at bounding box center [90, 418] width 180 height 14
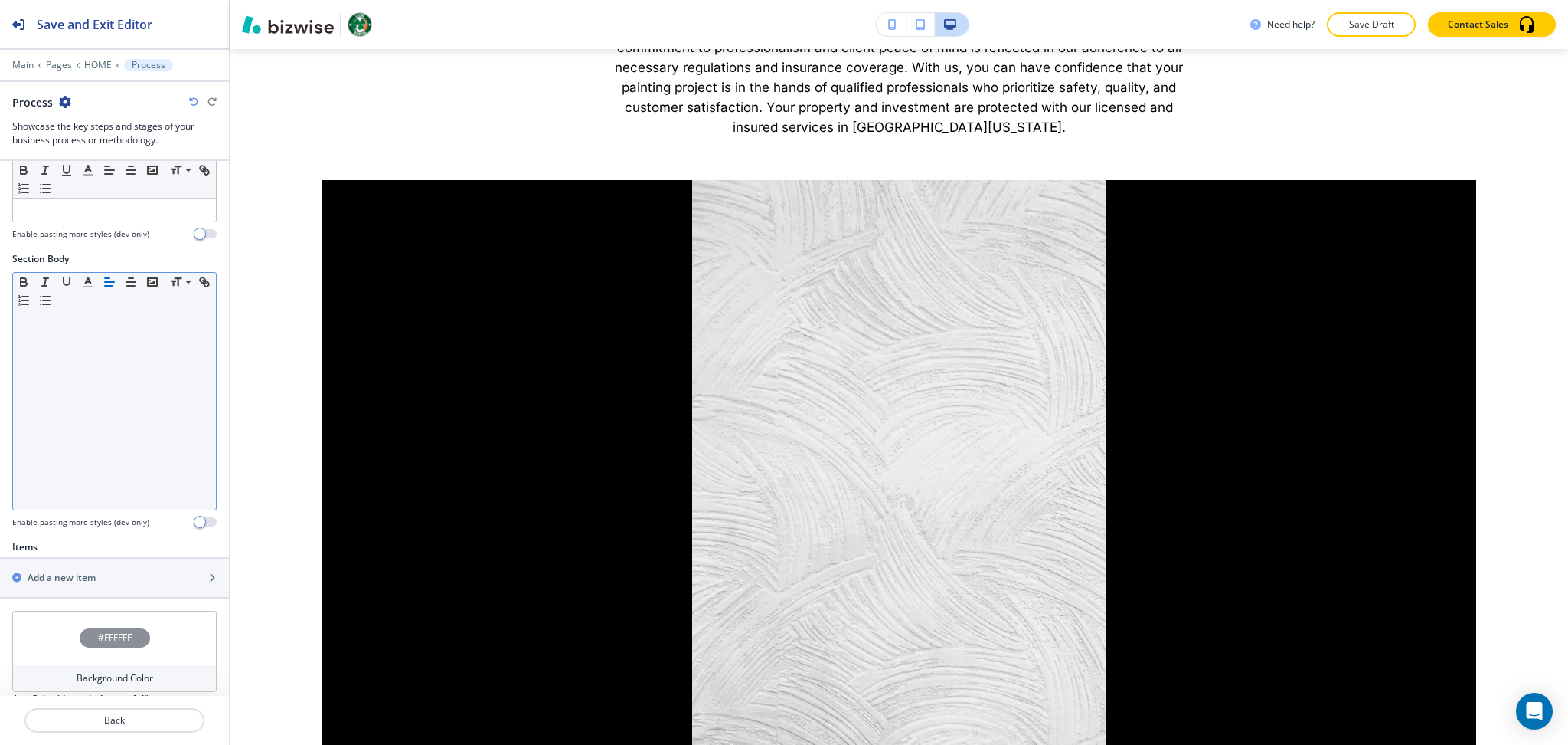
scroll to position [251, 0]
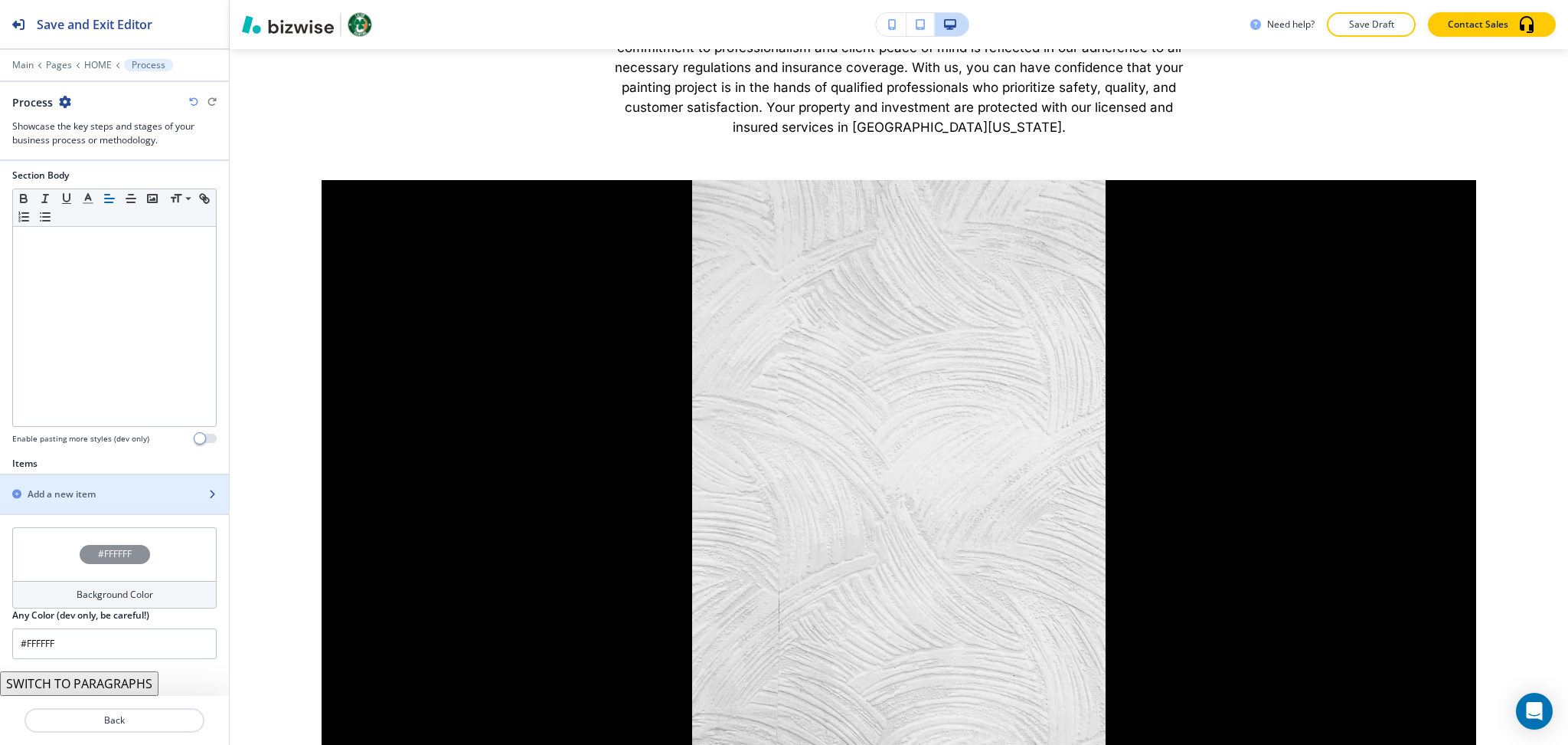
click at [60, 502] on div "button" at bounding box center [114, 507] width 229 height 12
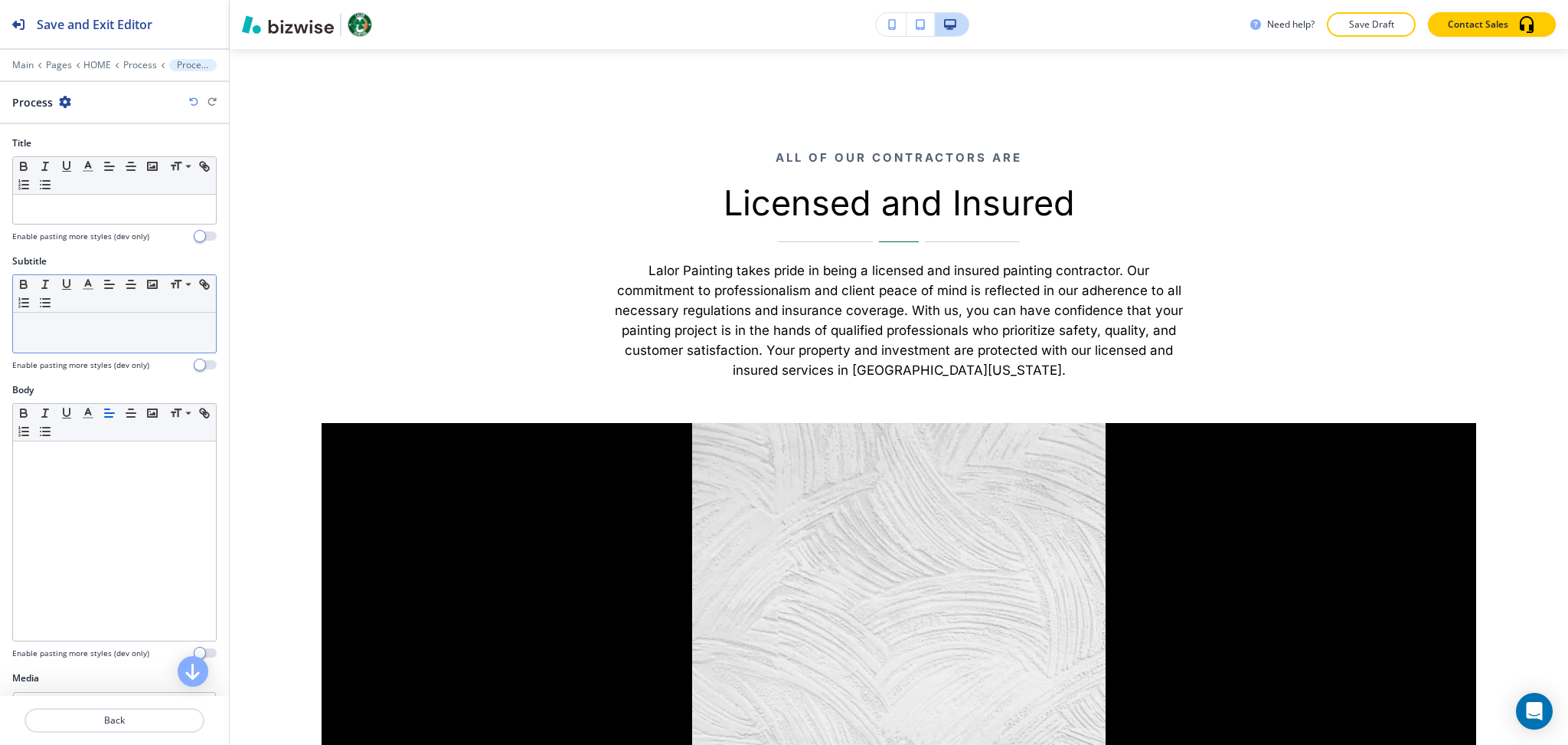
scroll to position [4168, 0]
click at [78, 327] on p at bounding box center [114, 327] width 187 height 14
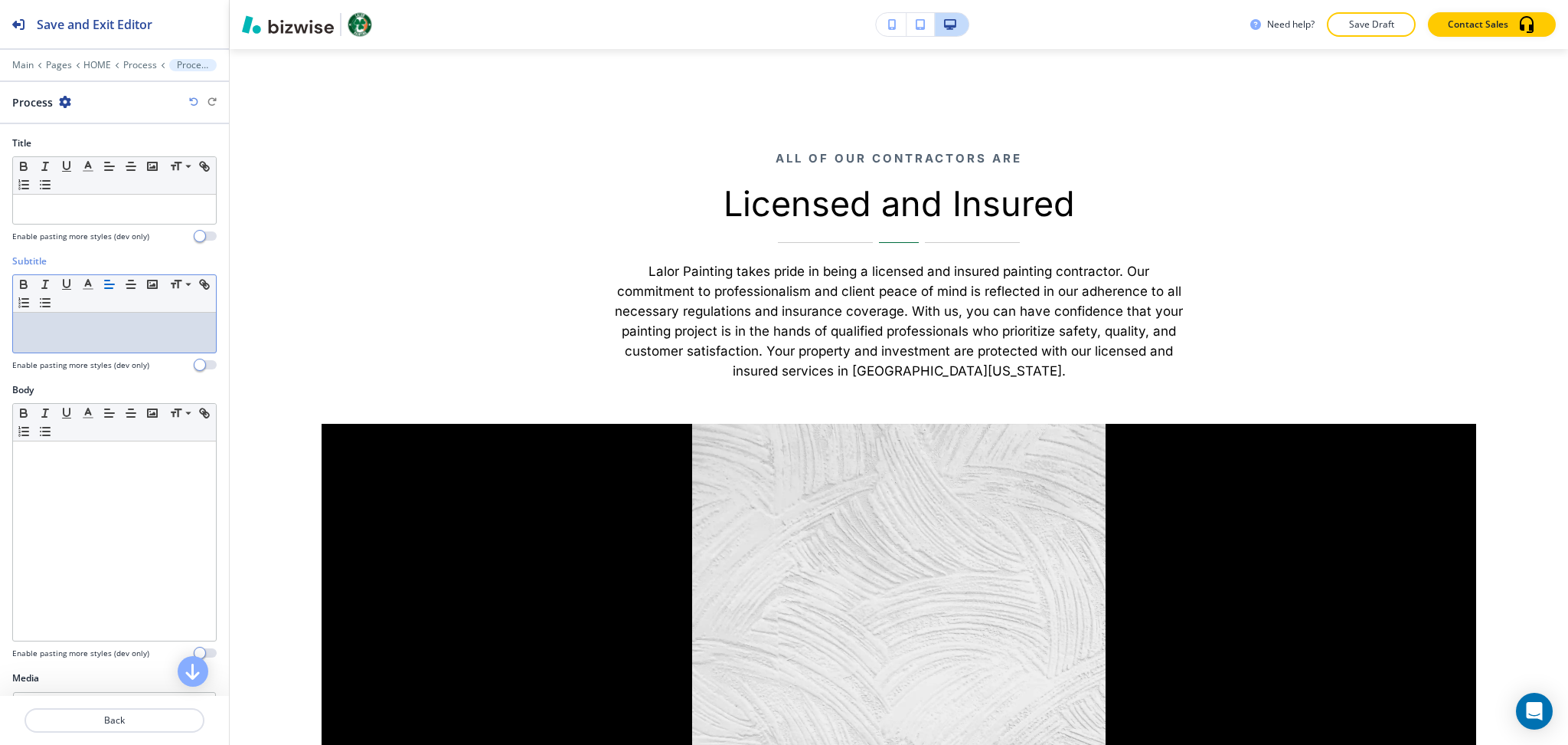
paste div
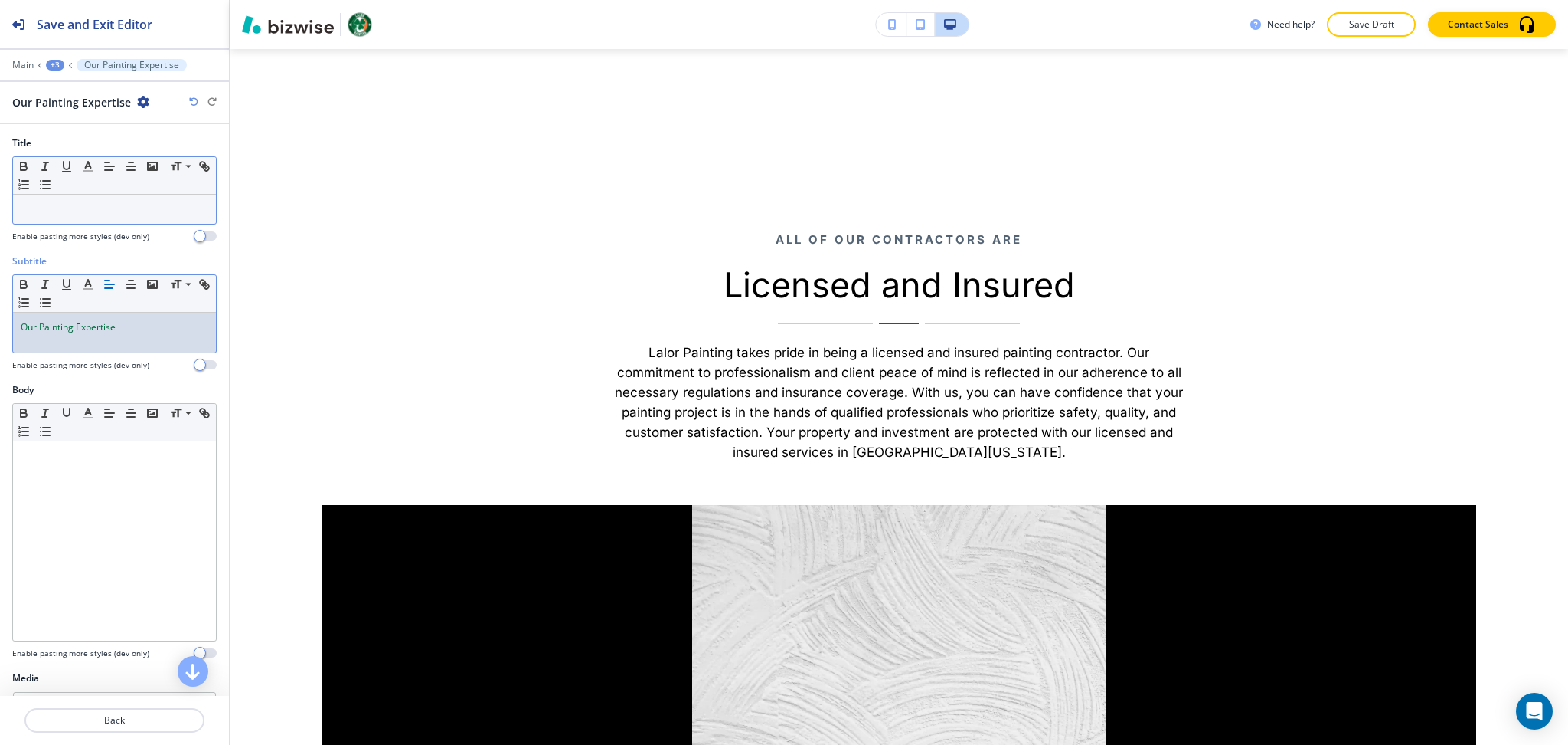
click at [137, 216] on div at bounding box center [114, 210] width 203 height 30
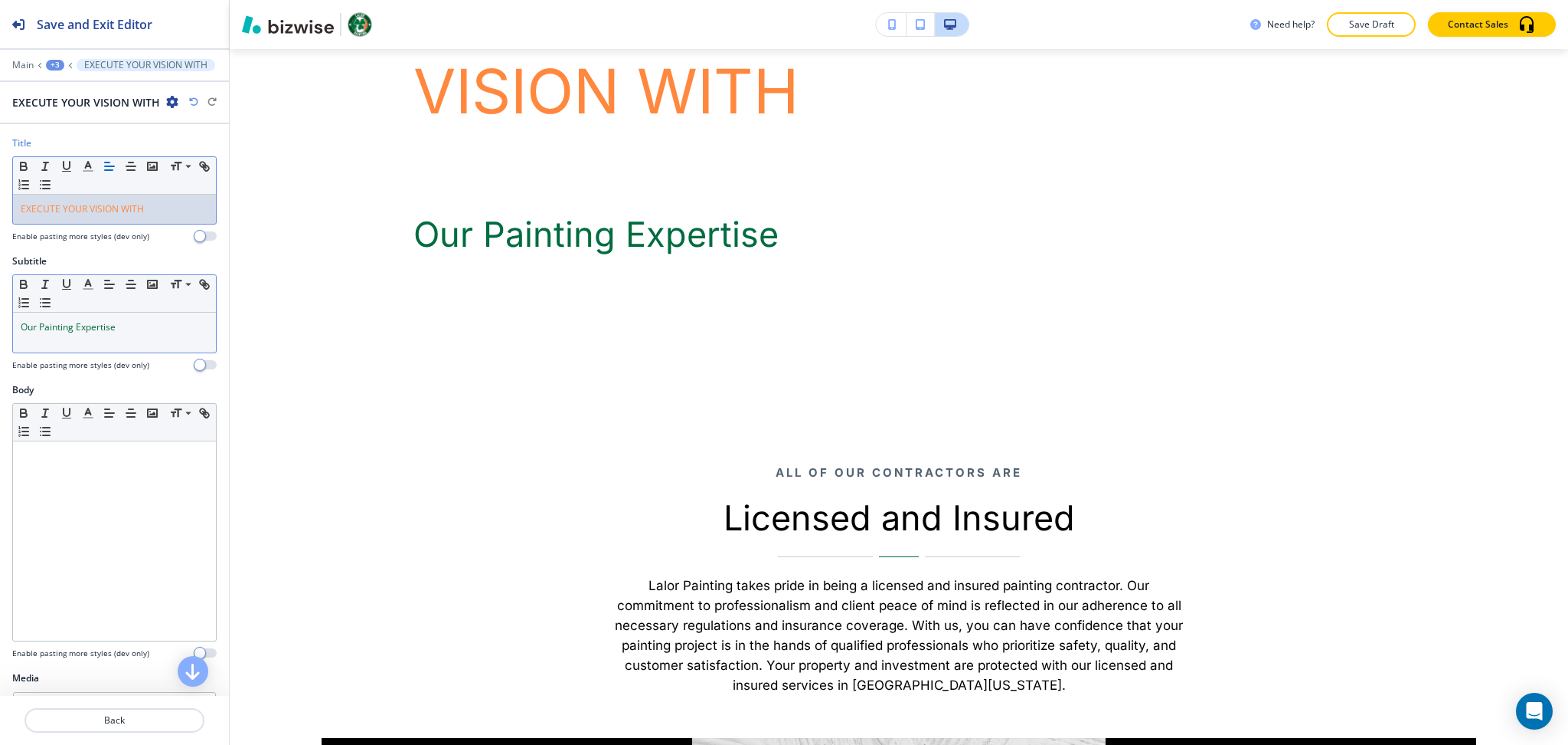
scroll to position [0, 0]
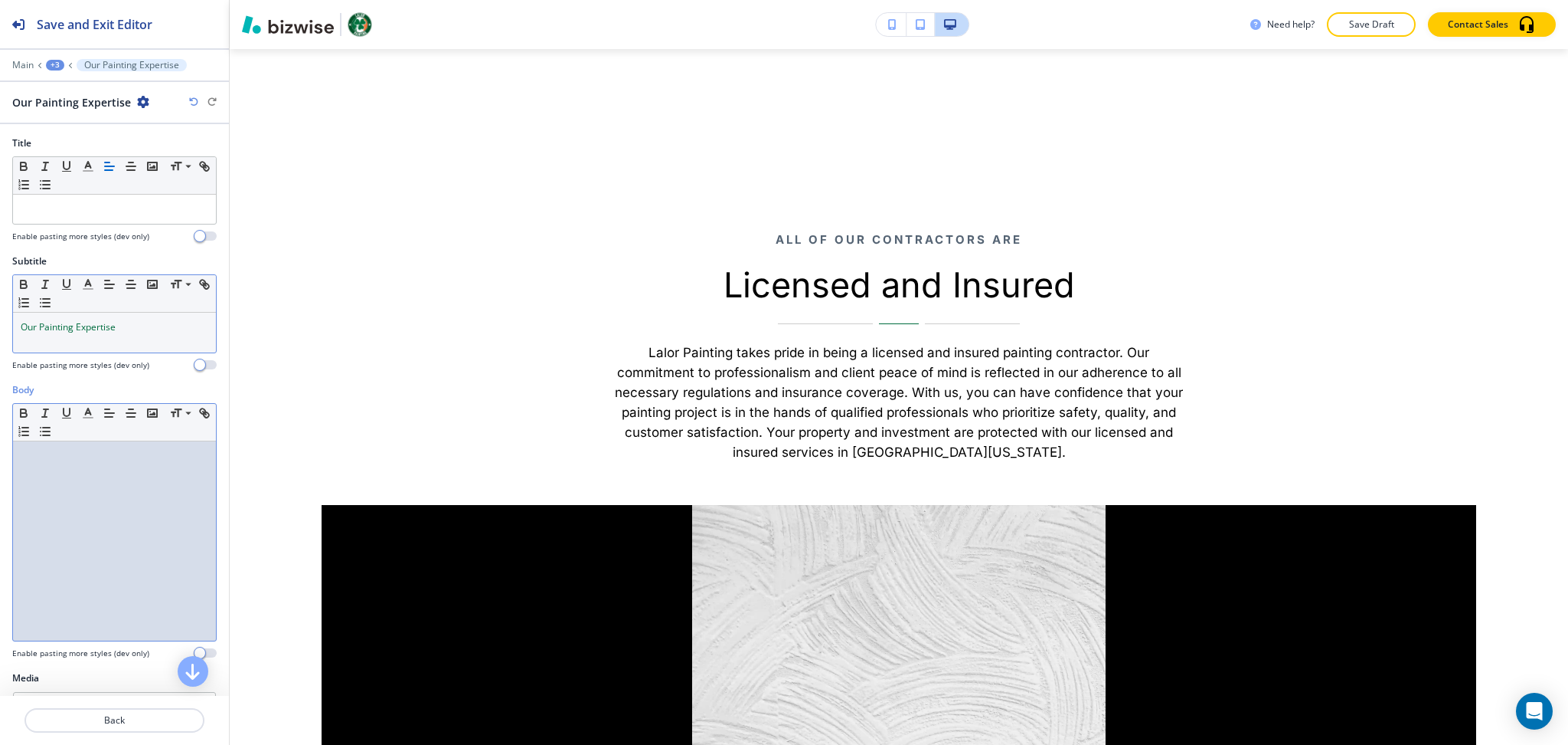
click at [138, 465] on div at bounding box center [114, 541] width 203 height 199
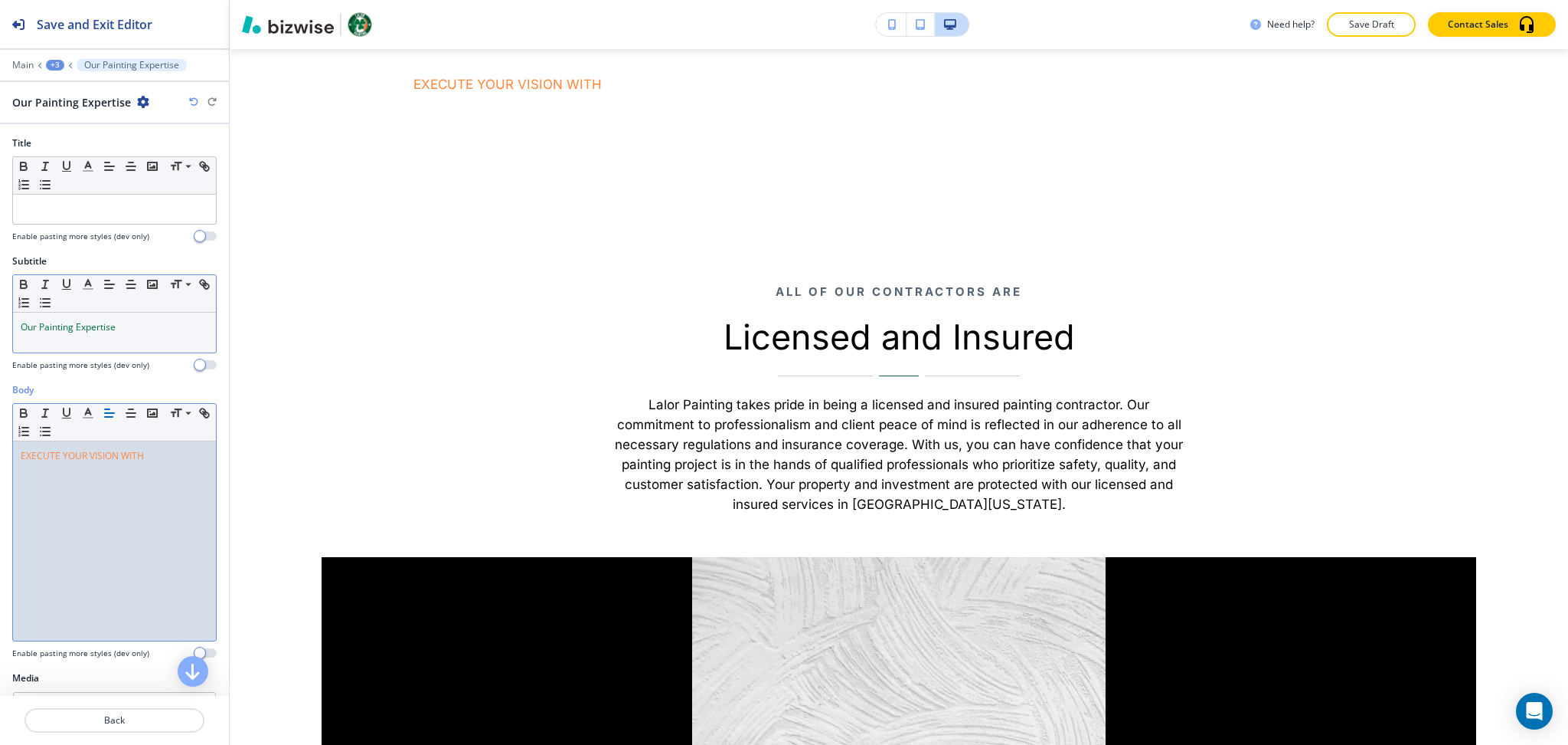
click at [155, 338] on div "Our Painting Expertise" at bounding box center [114, 332] width 203 height 40
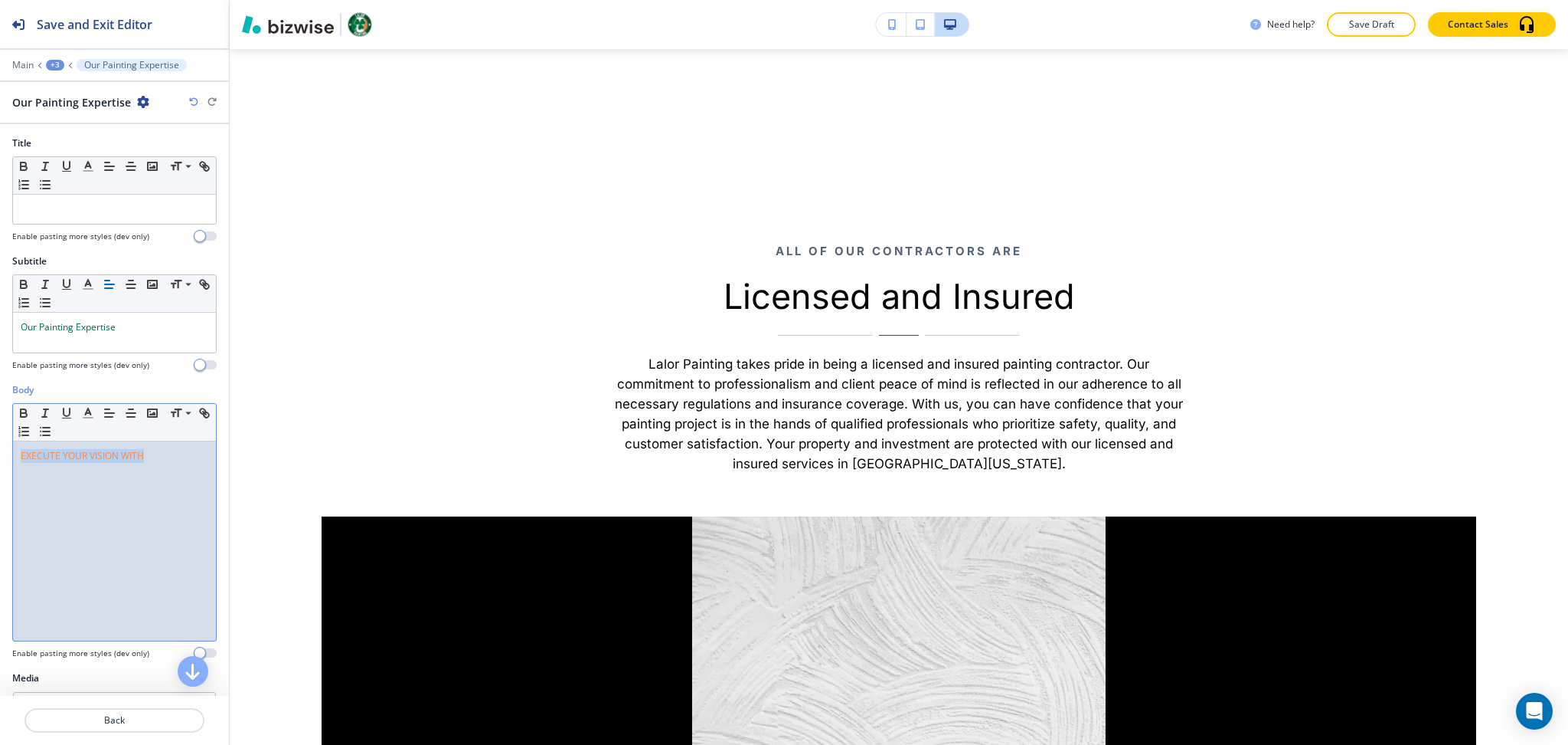
drag, startPoint x: 165, startPoint y: 454, endPoint x: 0, endPoint y: 457, distance: 165.0
click at [0, 457] on div "Body Small Normal Large Huge EXECUTE YOUR VISION WITH Enable pasting more style…" at bounding box center [114, 527] width 229 height 288
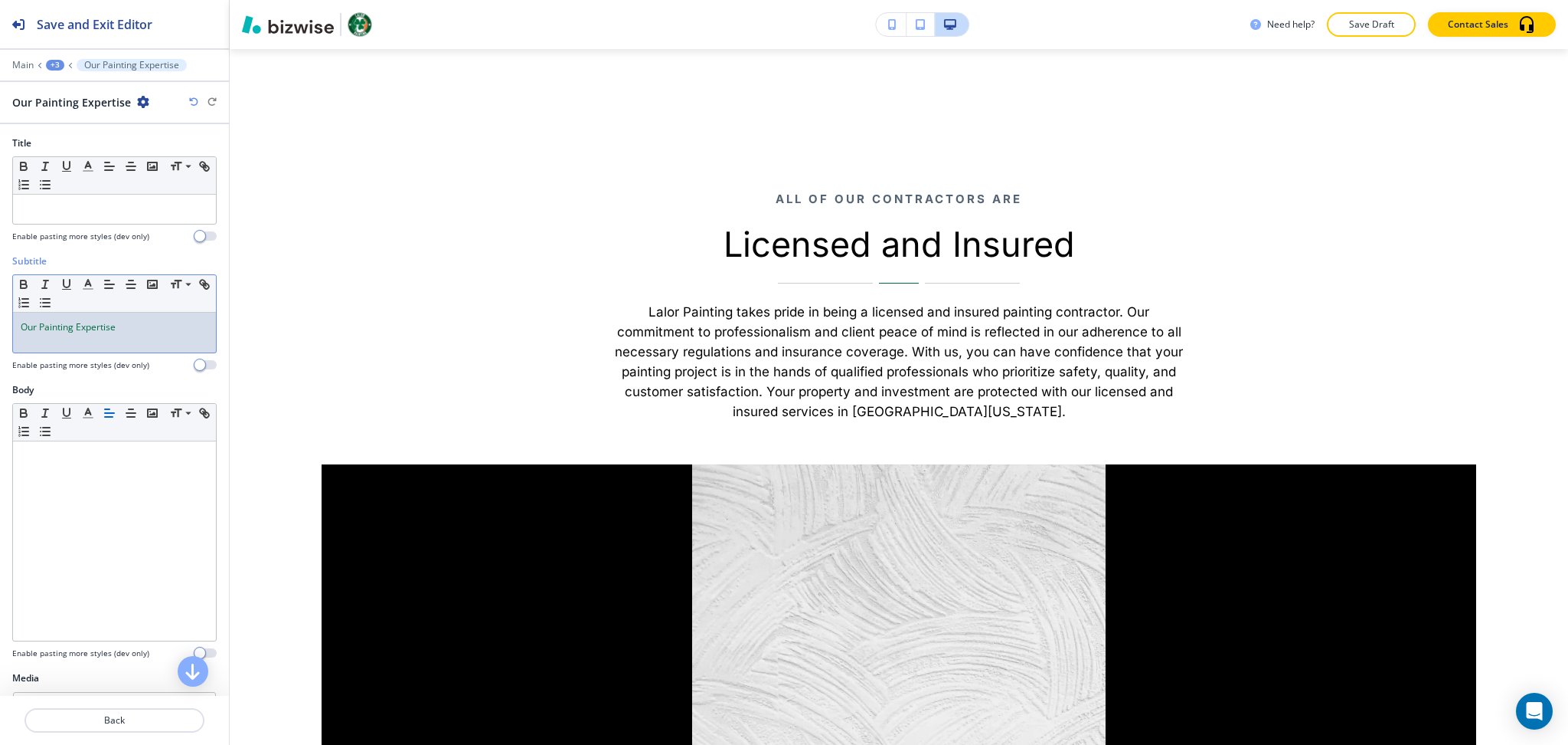
click at [17, 330] on div "Our Painting Expertise" at bounding box center [114, 332] width 203 height 40
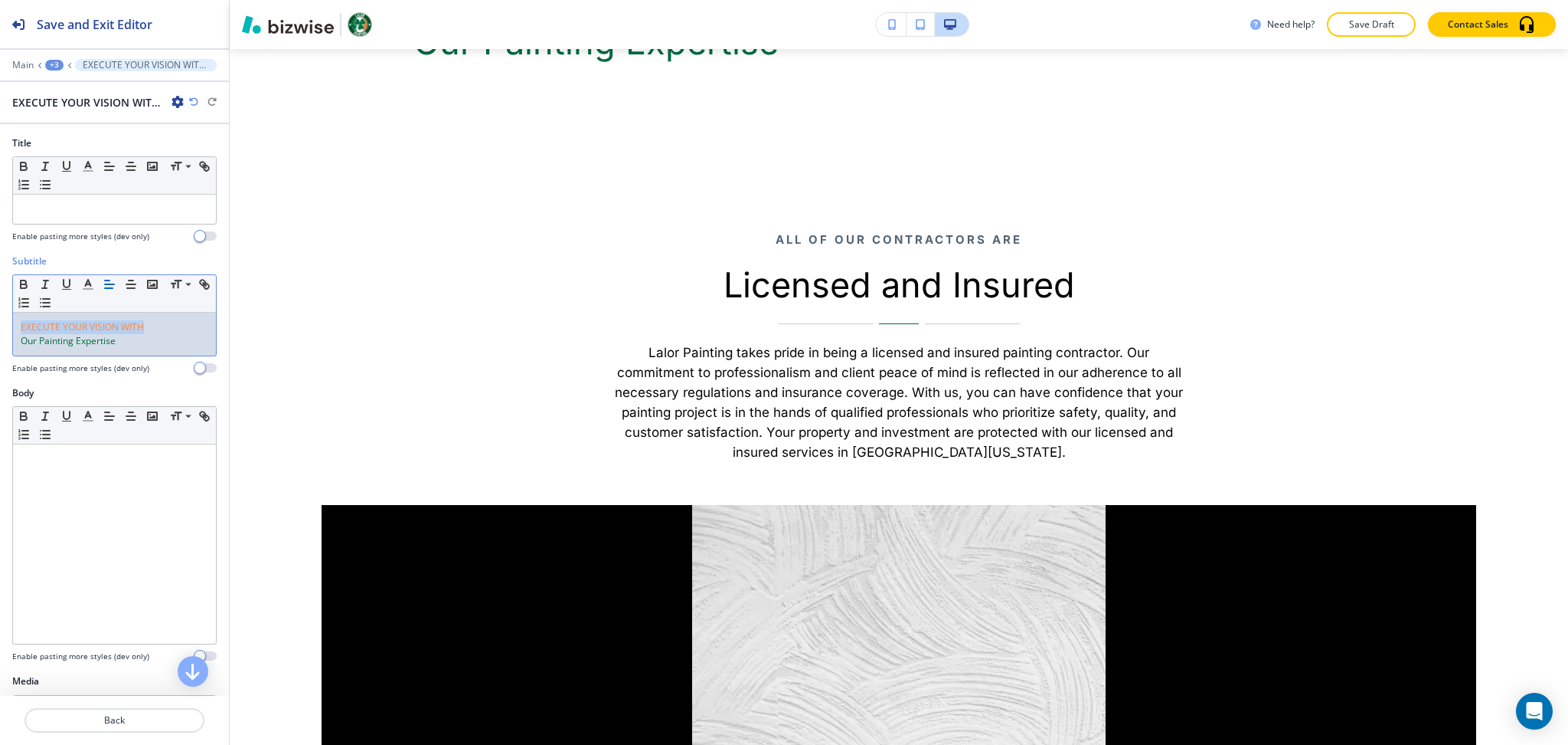
drag, startPoint x: 164, startPoint y: 320, endPoint x: 0, endPoint y: 322, distance: 164.0
click at [0, 322] on div "Subtitle Small Normal Large Huge EXECUTE YOUR VISION WITH ﻿ Our Painting Expert…" at bounding box center [114, 320] width 229 height 132
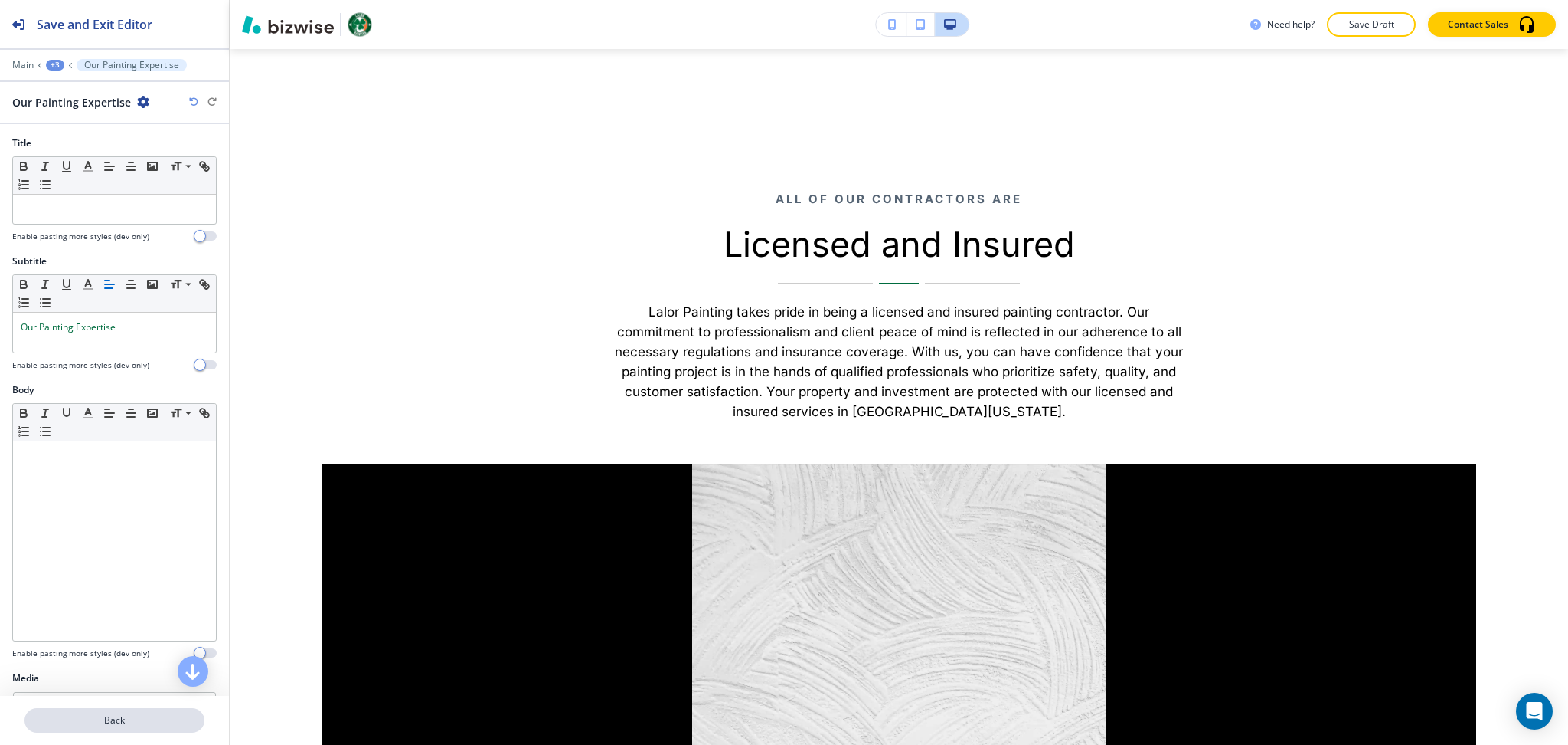
click at [136, 721] on p "Back" at bounding box center [114, 720] width 177 height 14
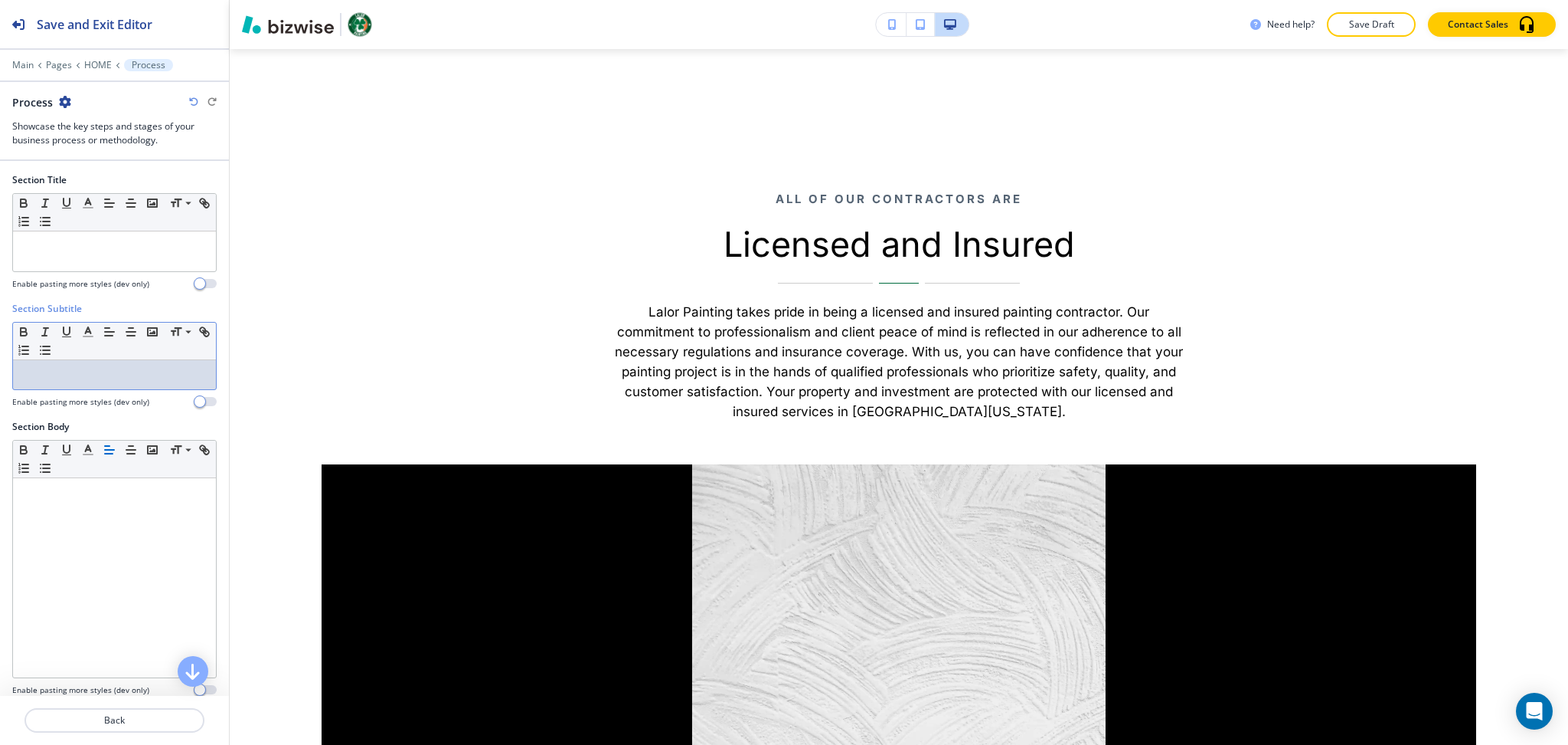
click at [78, 371] on p at bounding box center [114, 374] width 187 height 14
paste div
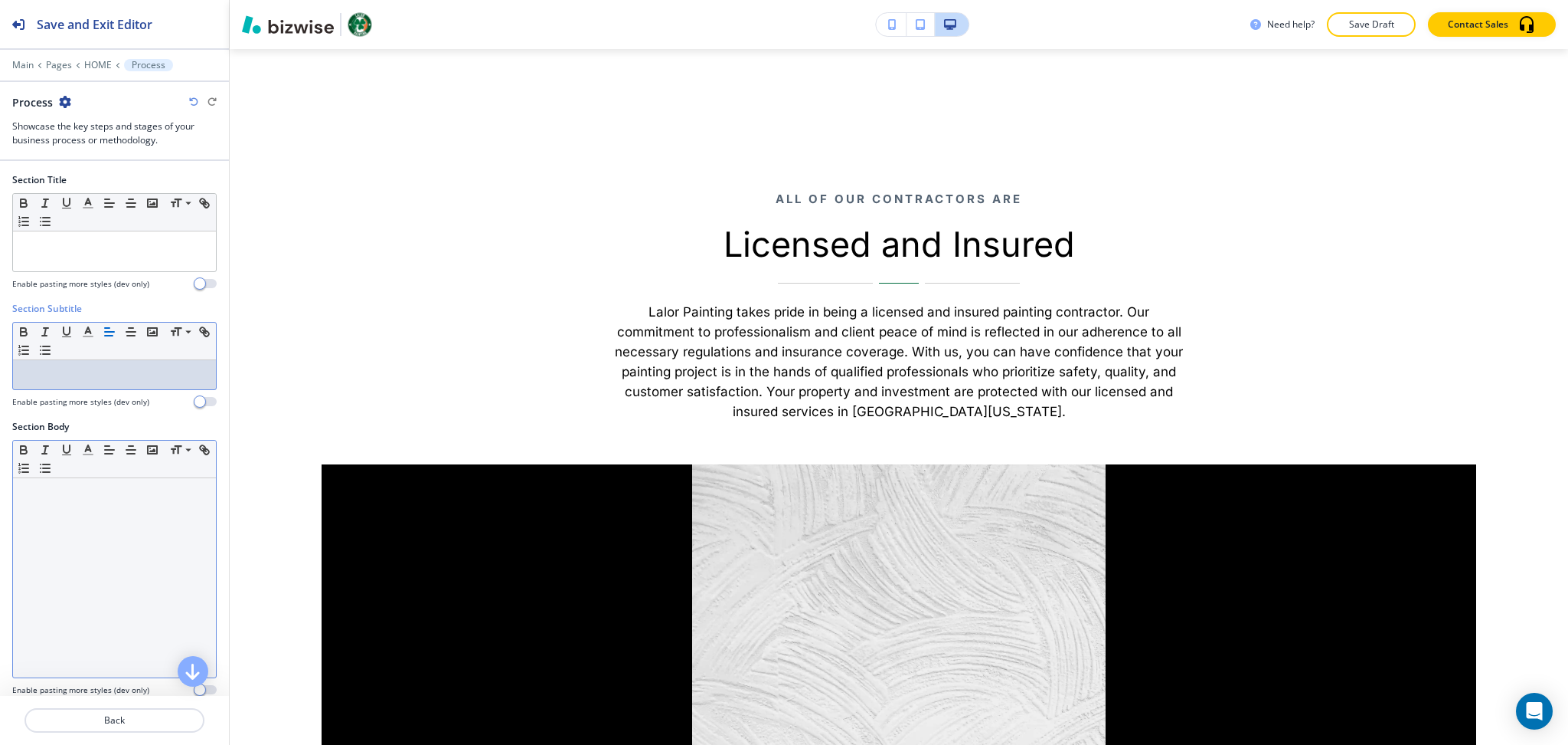
click at [135, 497] on p at bounding box center [114, 492] width 187 height 14
paste div
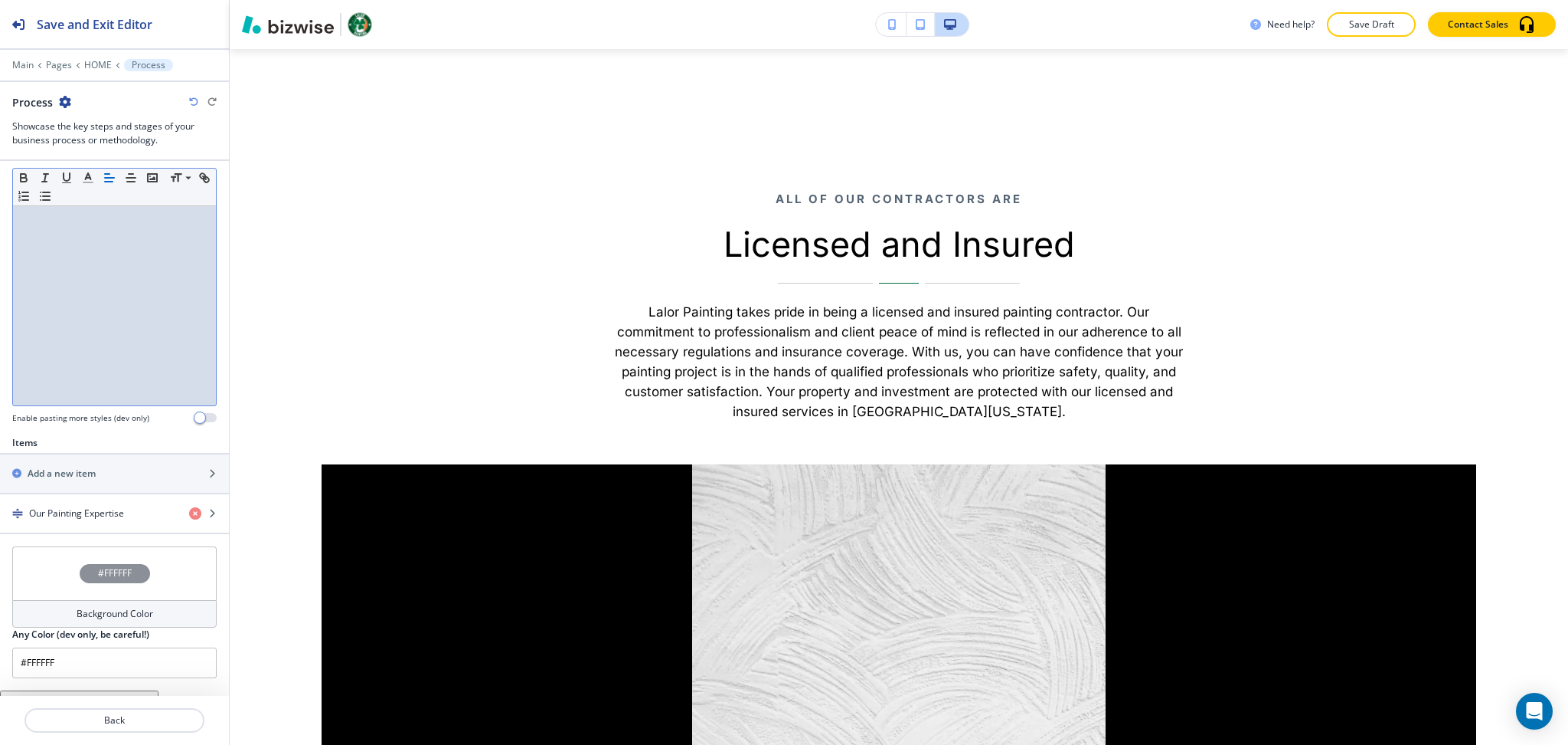
scroll to position [291, 0]
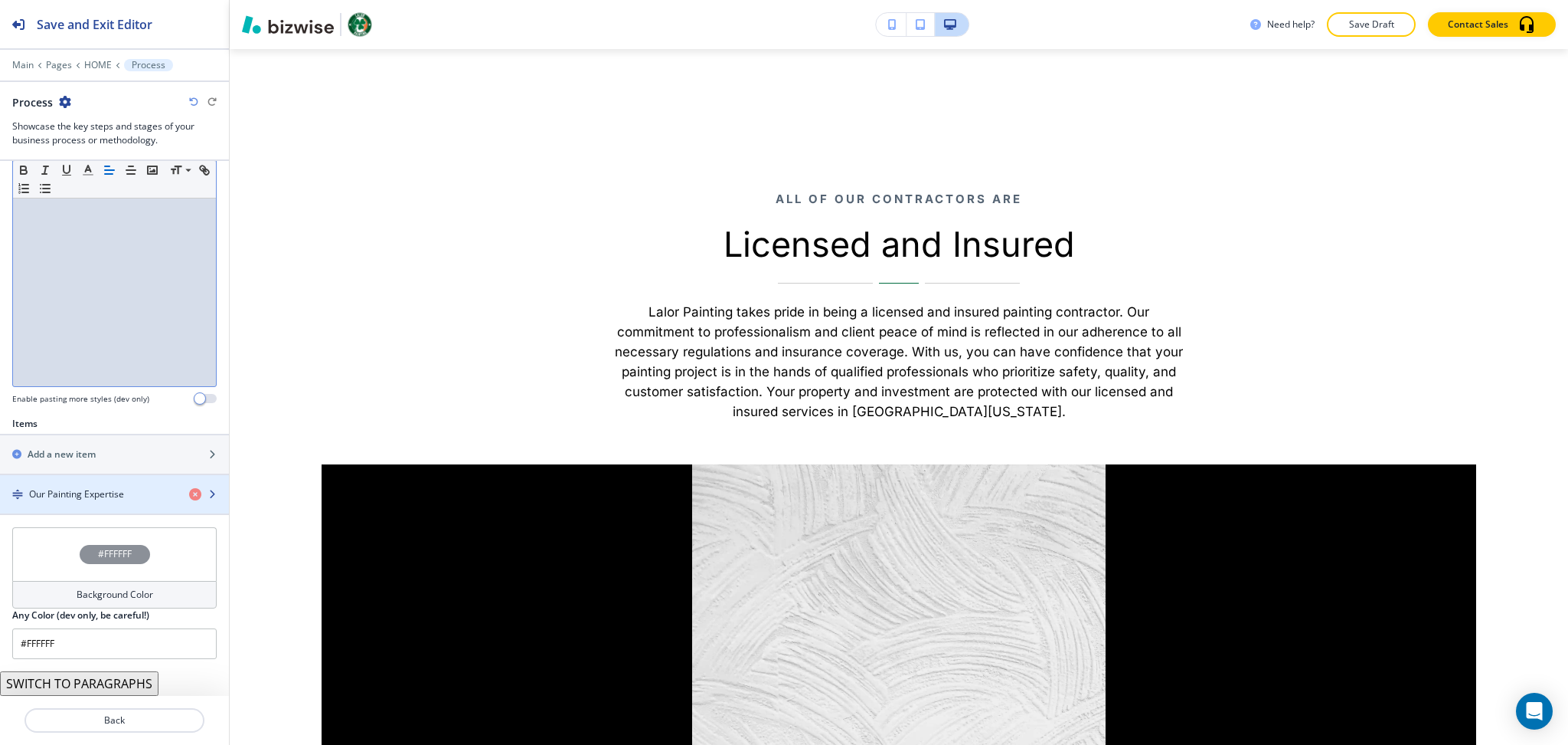
click at [88, 492] on h4 "Our Painting Expertise" at bounding box center [77, 494] width 95 height 14
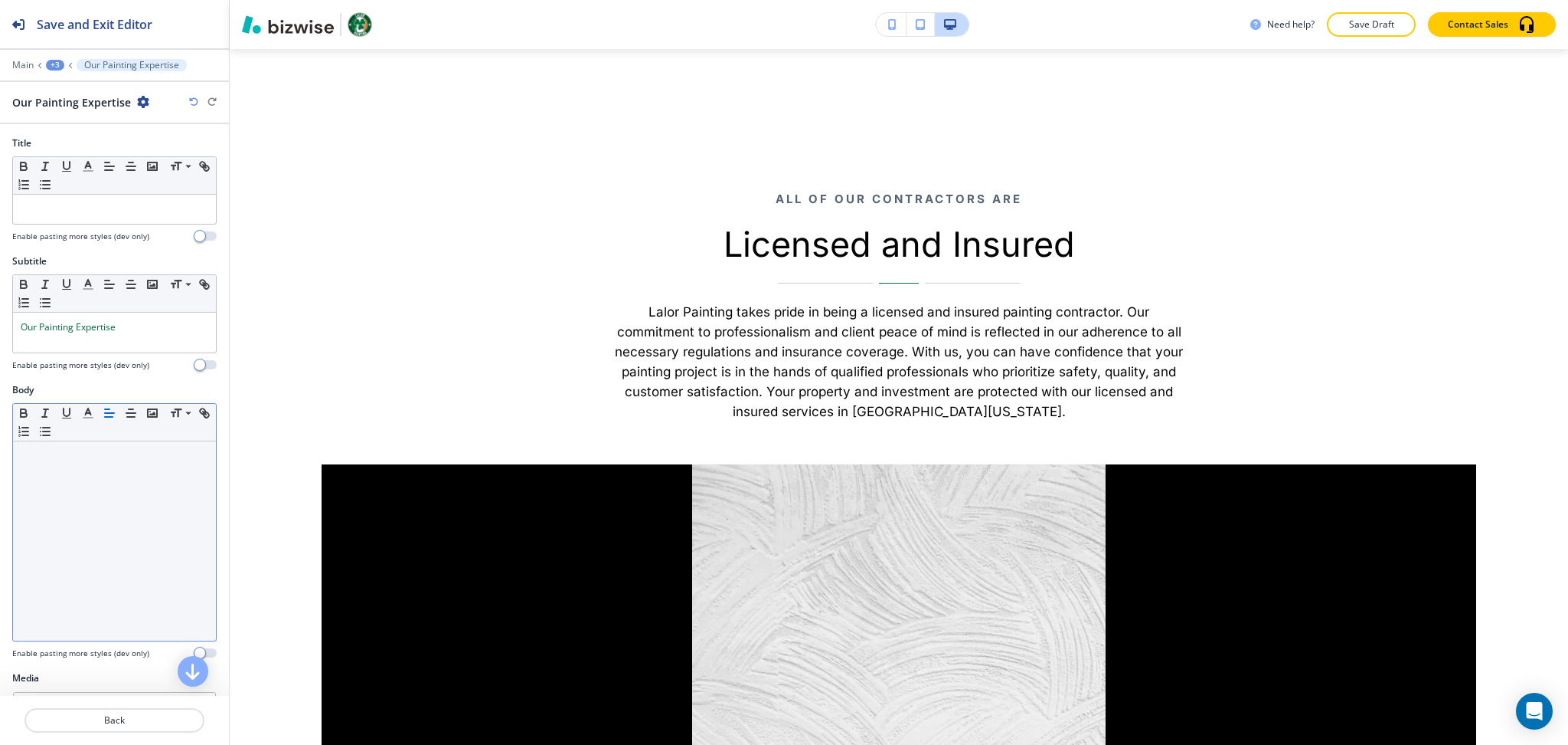
click at [143, 495] on div at bounding box center [114, 541] width 203 height 199
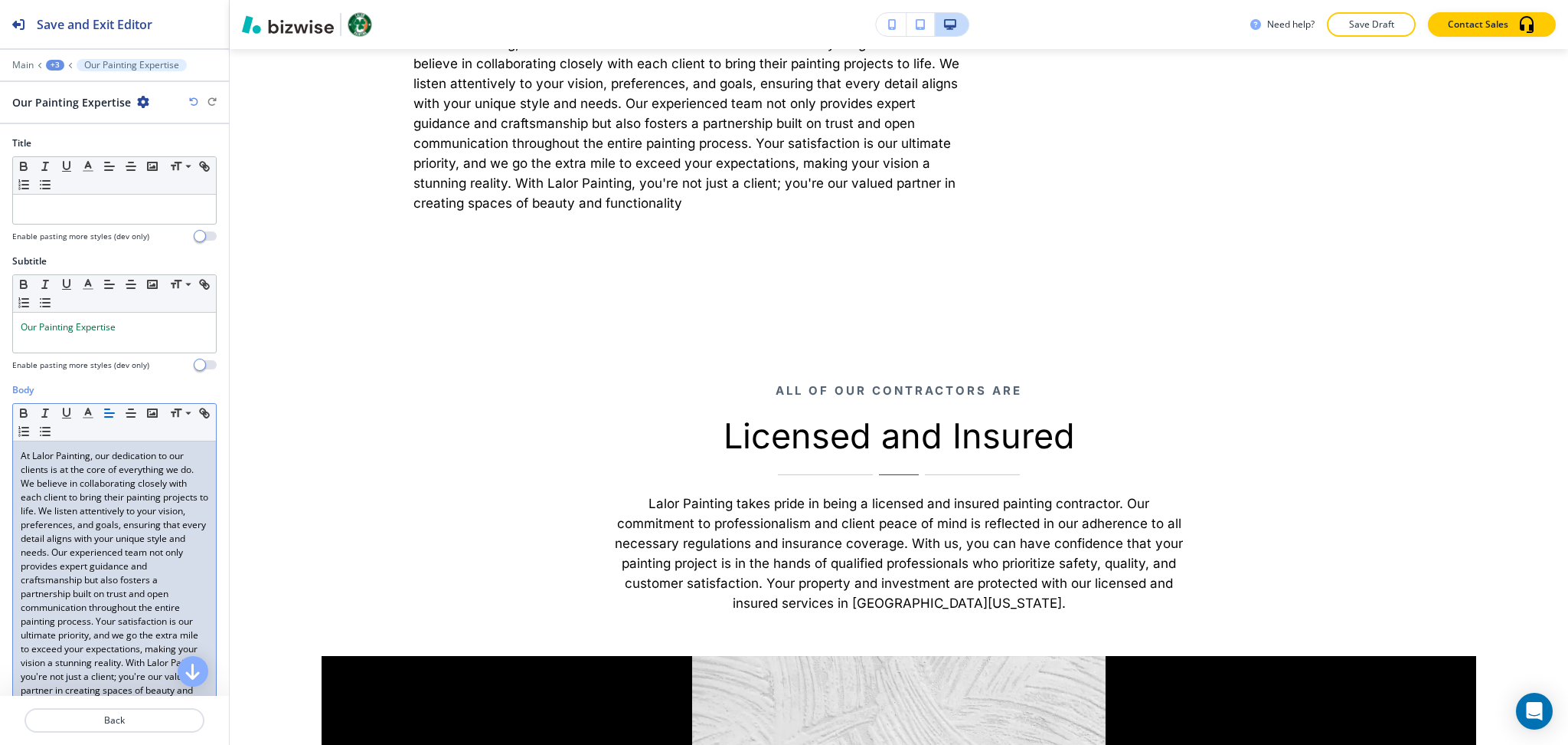
scroll to position [28, 0]
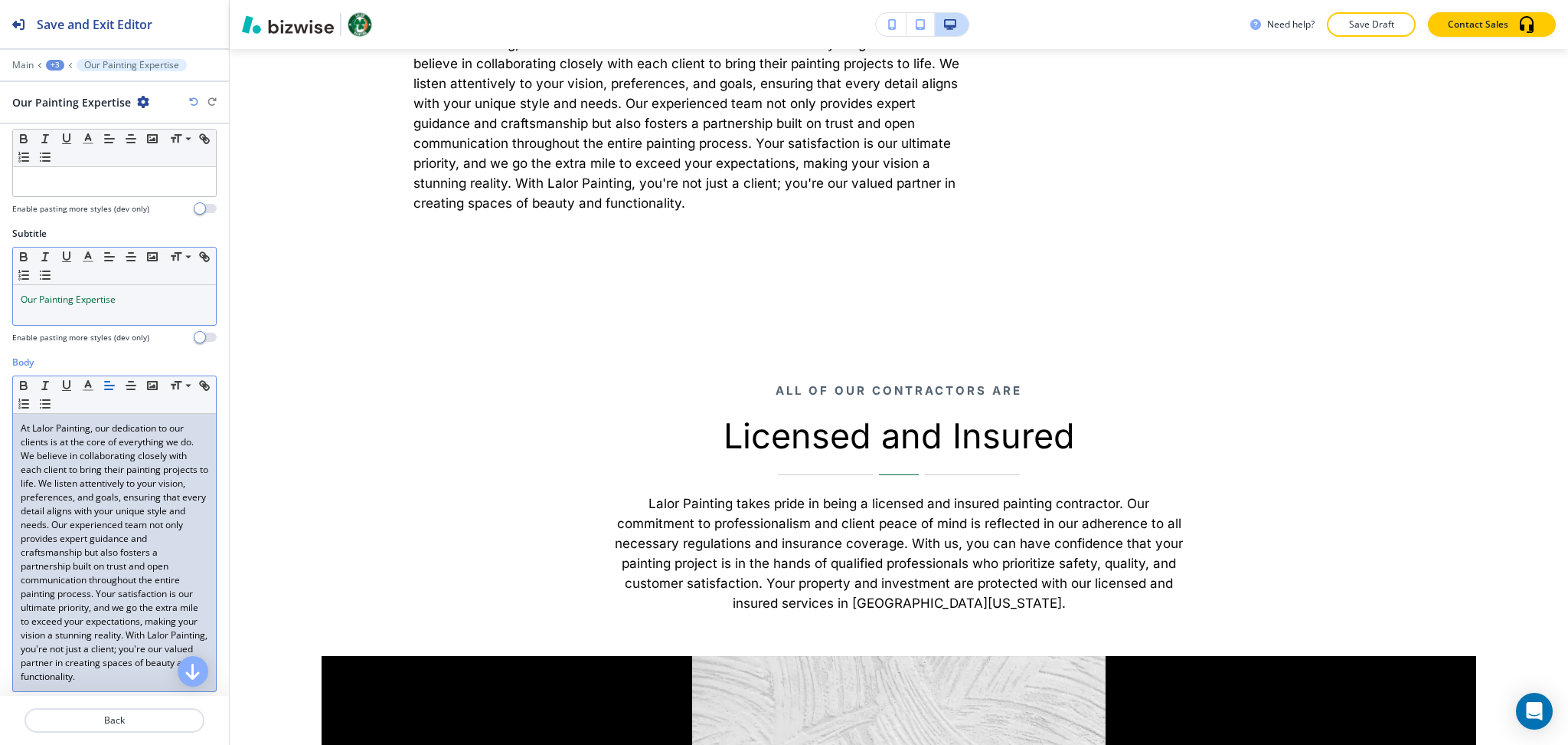
click at [21, 299] on span "Our Painting Expertise" at bounding box center [67, 299] width 95 height 13
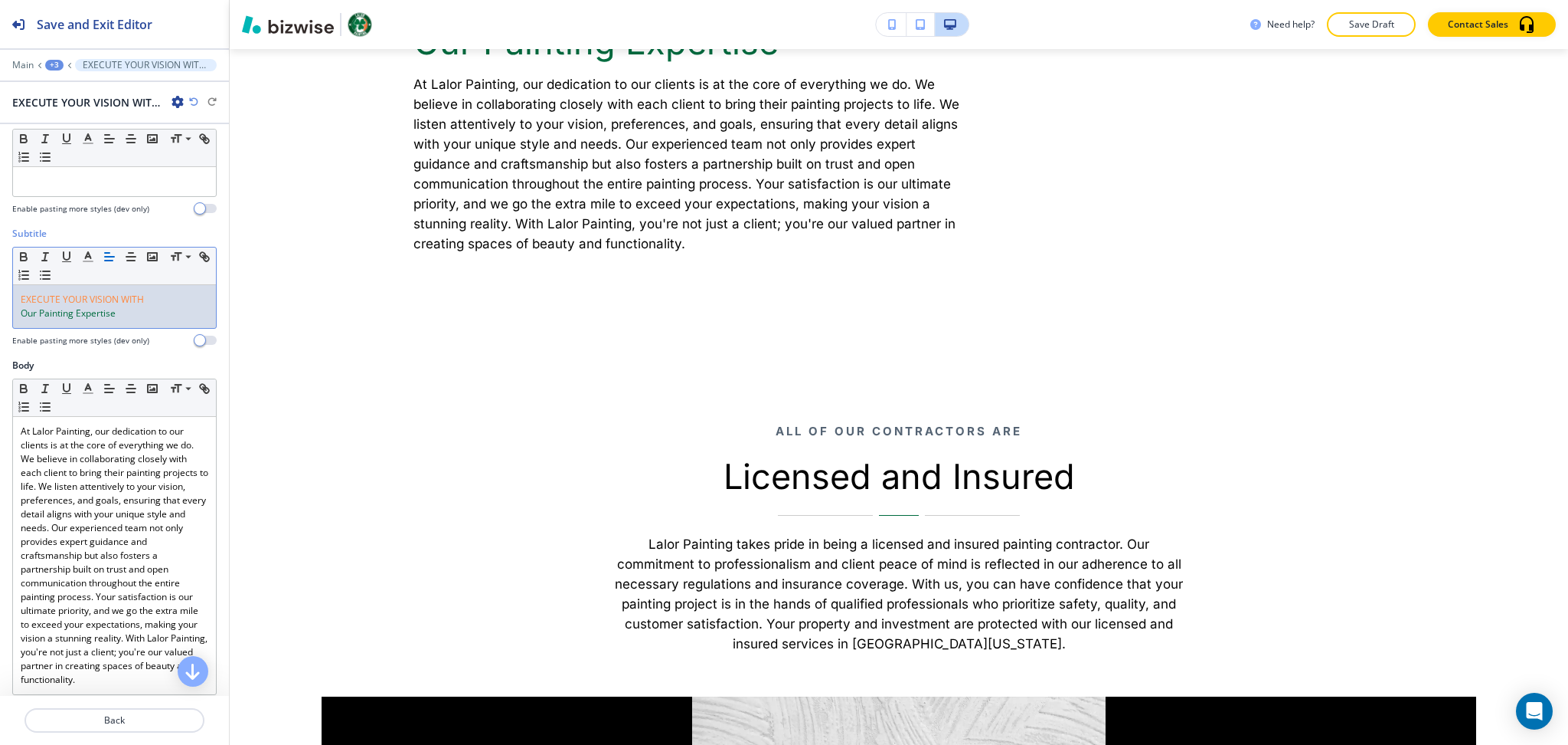
scroll to position [0, 0]
drag, startPoint x: 156, startPoint y: 297, endPoint x: 1, endPoint y: 296, distance: 155.0
click at [0, 297] on div "Subtitle Small Normal Large Huge EXECUTE YOUR VISION WITH Our Painting Expertis…" at bounding box center [114, 293] width 229 height 132
click at [186, 282] on span at bounding box center [186, 278] width 34 height 18
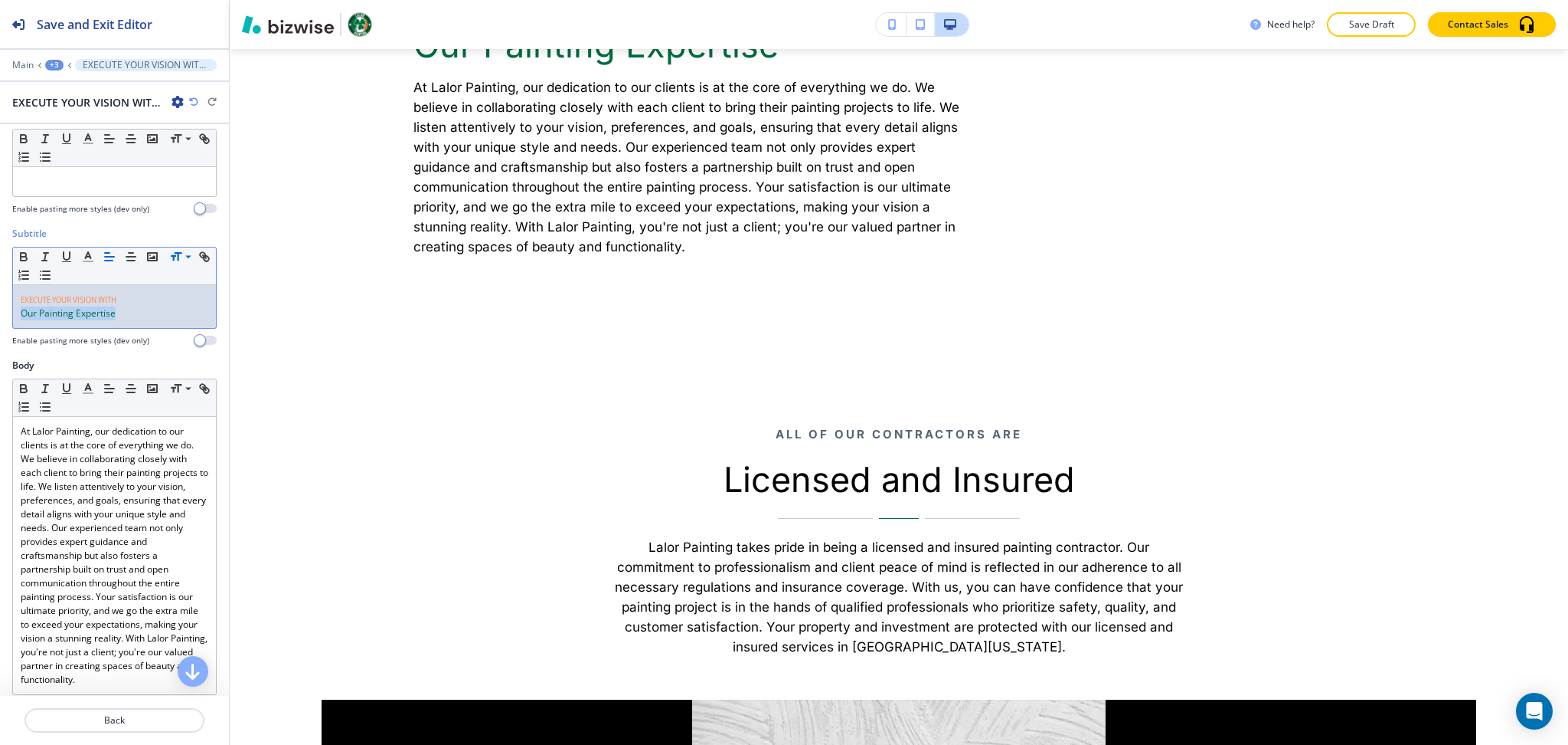
drag, startPoint x: 128, startPoint y: 317, endPoint x: 0, endPoint y: 323, distance: 128.1
click at [0, 323] on div "Subtitle Small Normal Large Huge EXECUTE YOUR VISION WITH Our Painting Expertis…" at bounding box center [114, 293] width 229 height 132
click at [189, 316] on span at bounding box center [186, 315] width 34 height 18
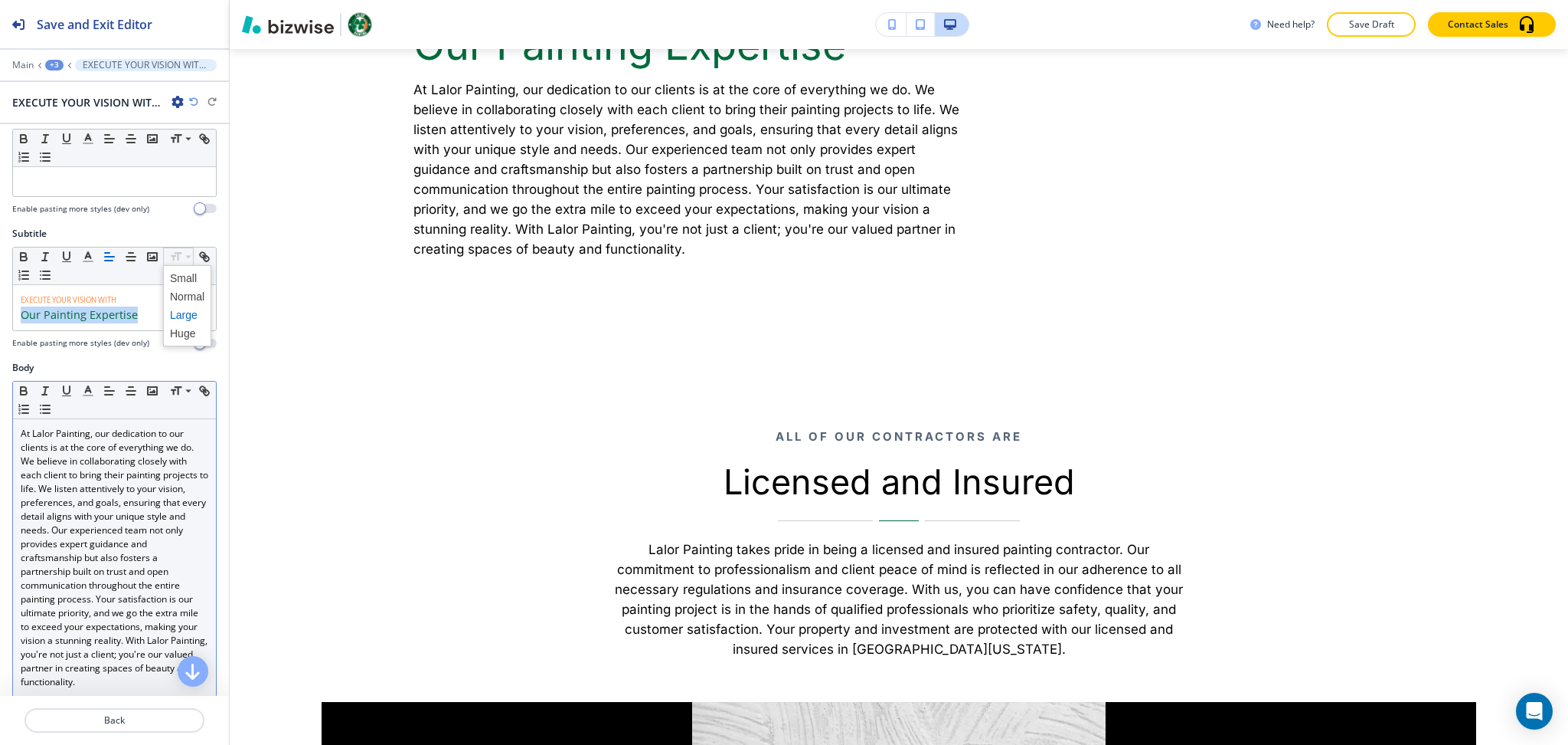
click at [126, 487] on p "At Lalor Painting, our dedication to our clients is at the core of everything w…" at bounding box center [114, 558] width 187 height 262
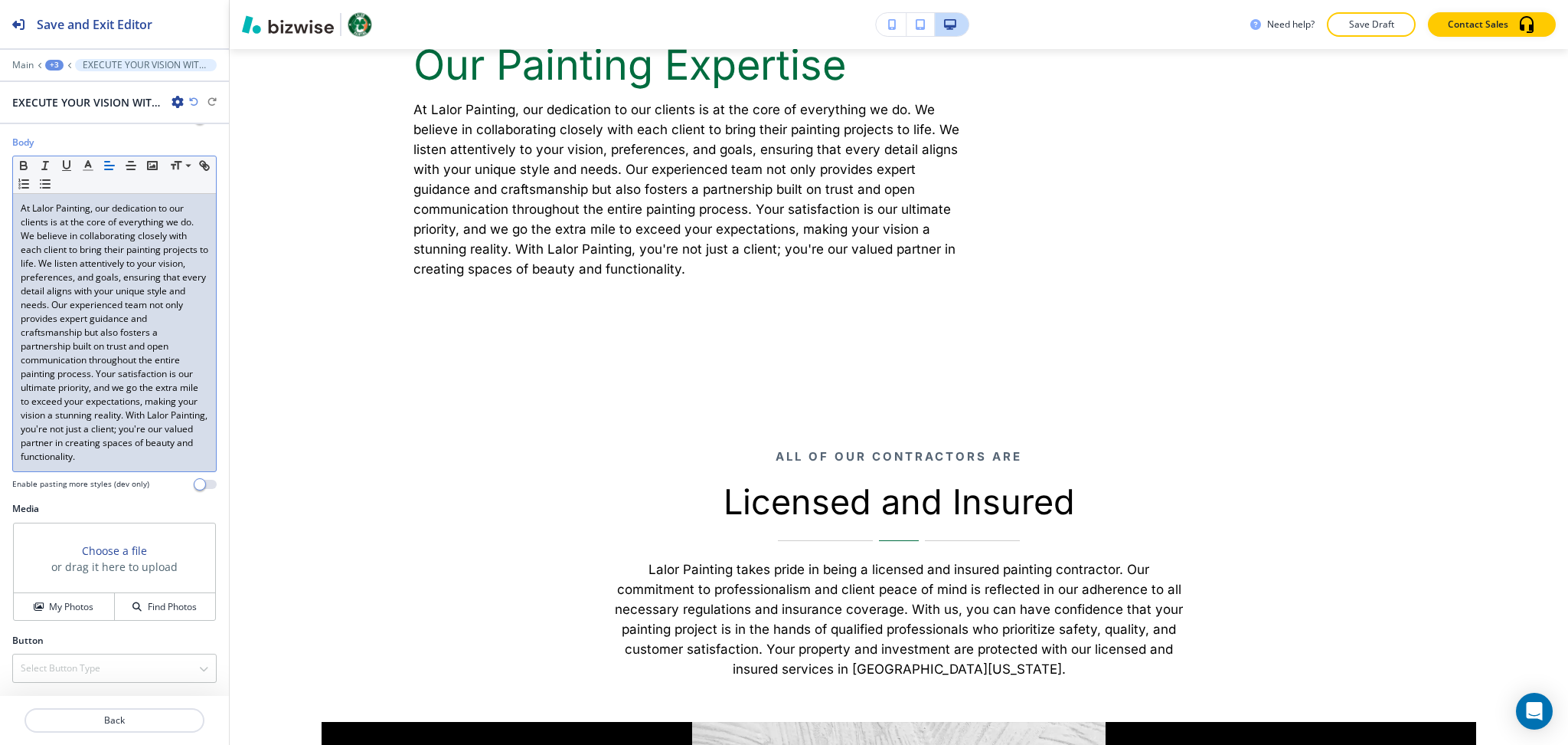
scroll to position [266, 0]
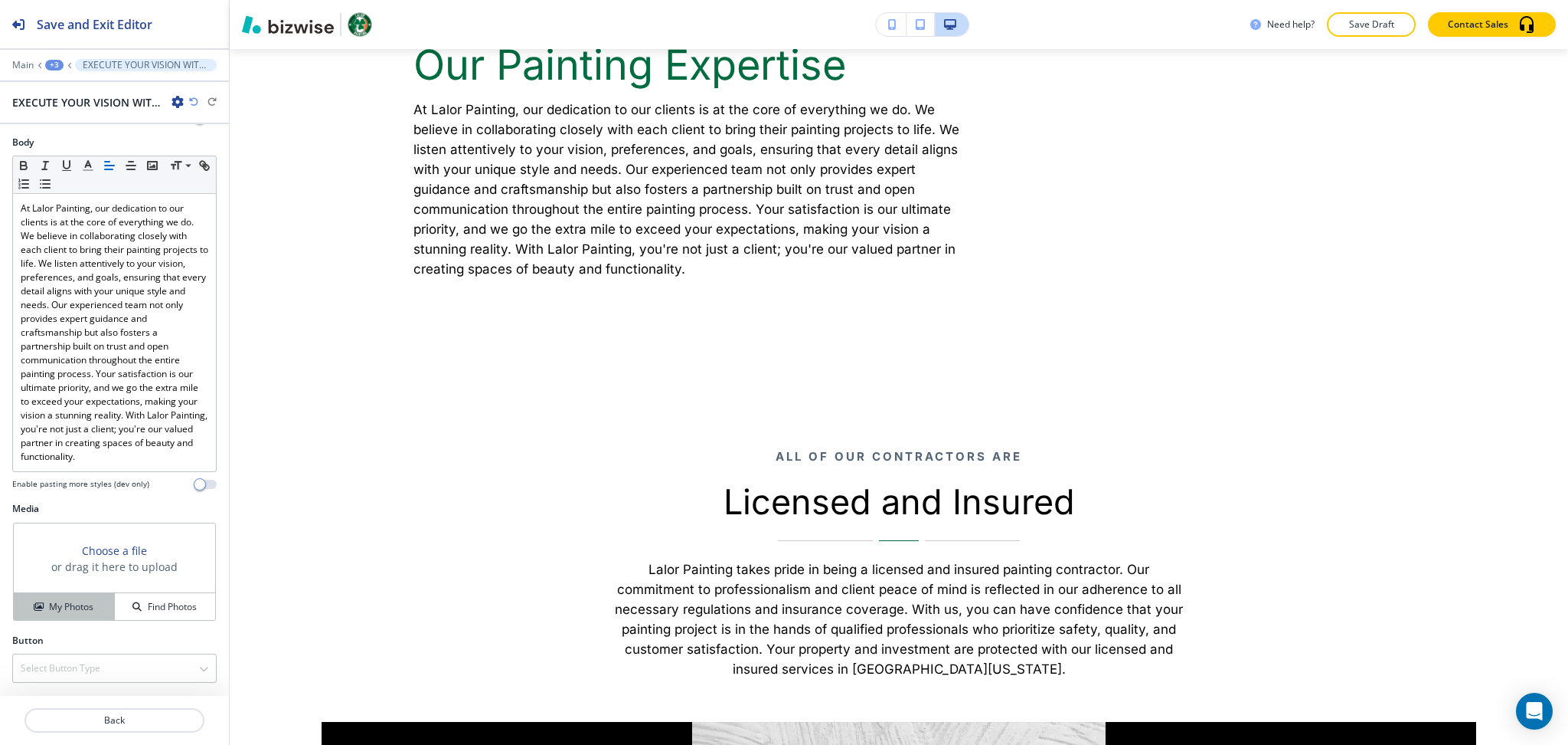
click at [81, 600] on h4 "My Photos" at bounding box center [71, 607] width 44 height 14
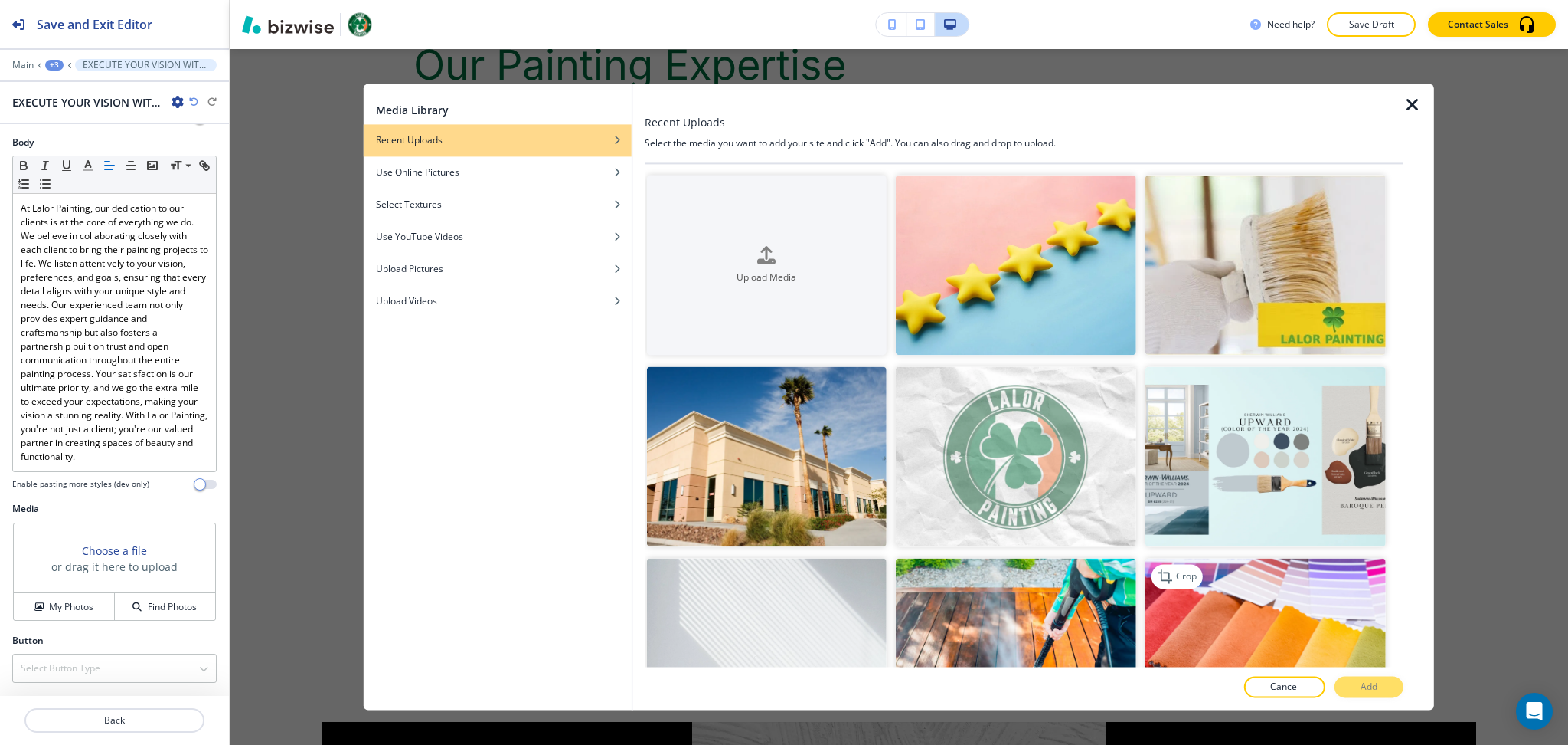
click at [1275, 595] on img "button" at bounding box center [1265, 648] width 241 height 180
click at [1374, 680] on p "Add" at bounding box center [1370, 687] width 17 height 14
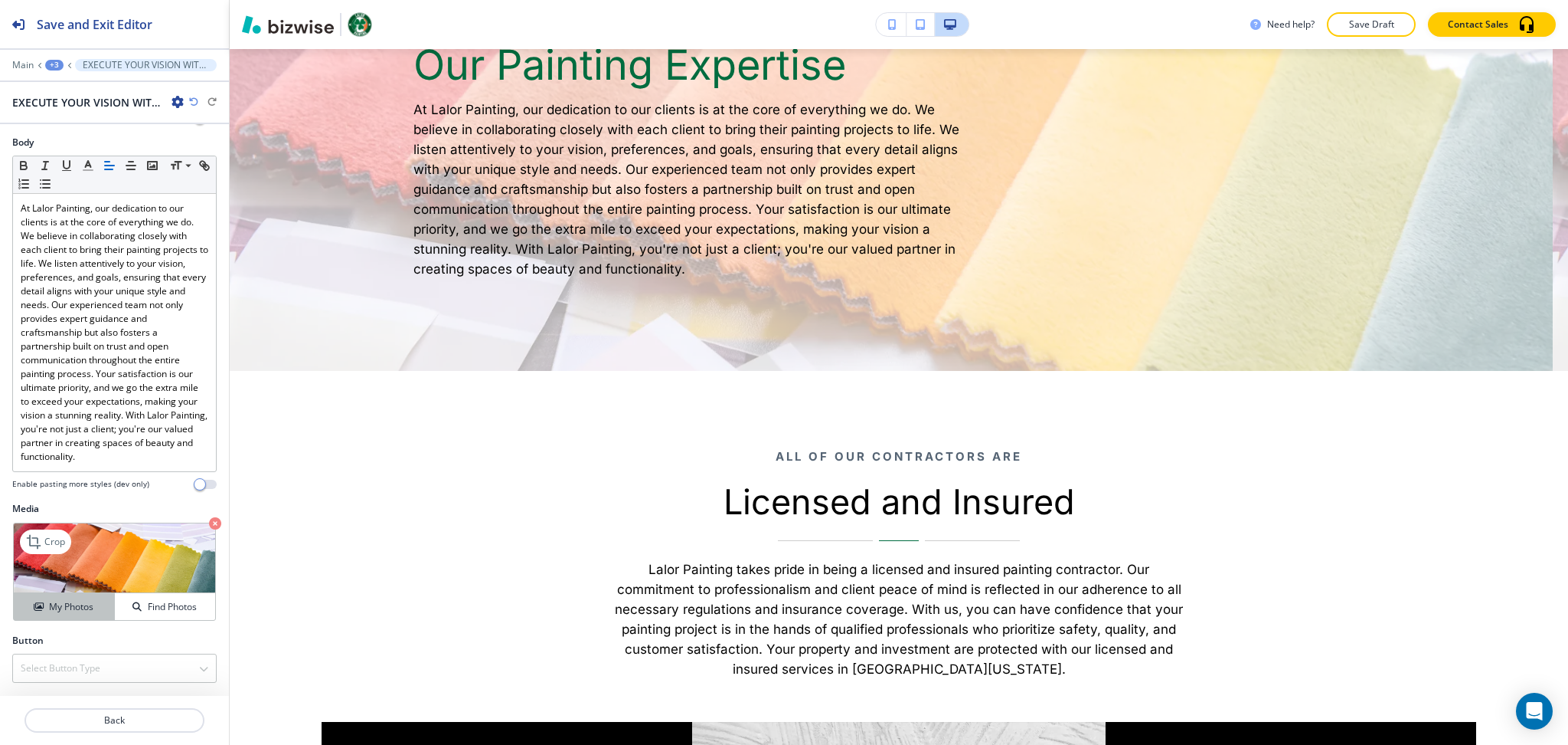
scroll to position [329, 0]
click at [124, 716] on p "Back" at bounding box center [114, 720] width 177 height 14
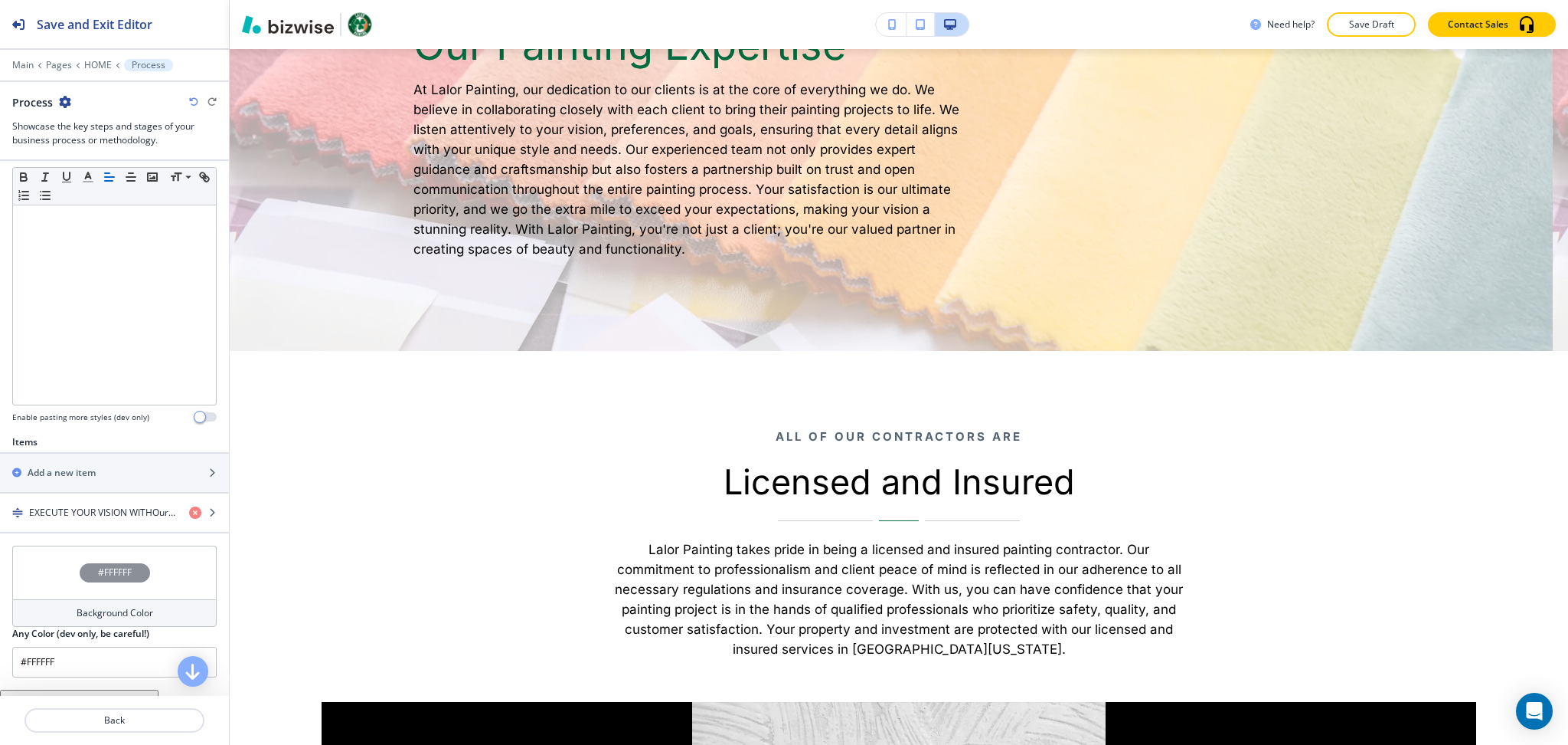
scroll to position [291, 0]
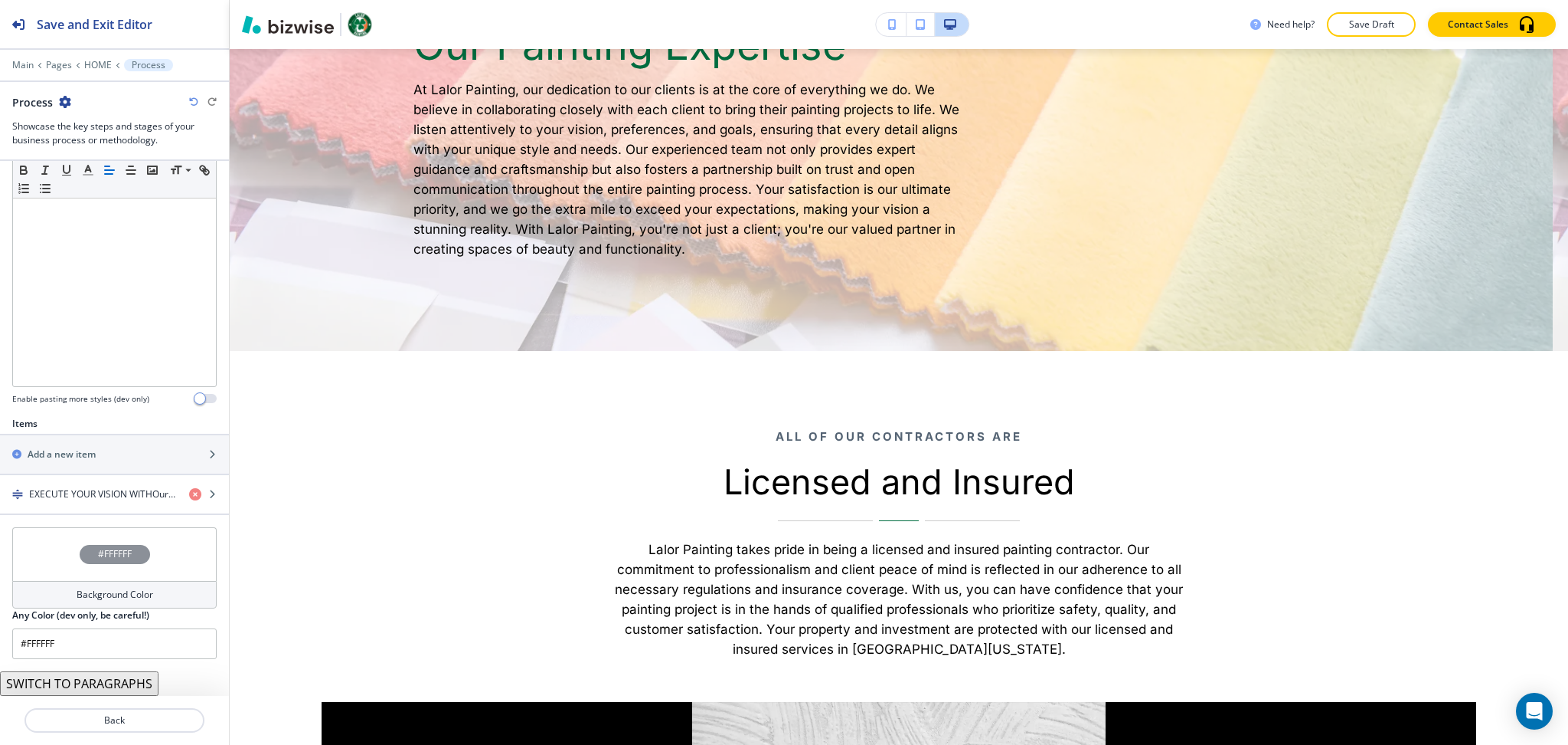
click at [91, 587] on div "Background Color" at bounding box center [114, 595] width 205 height 28
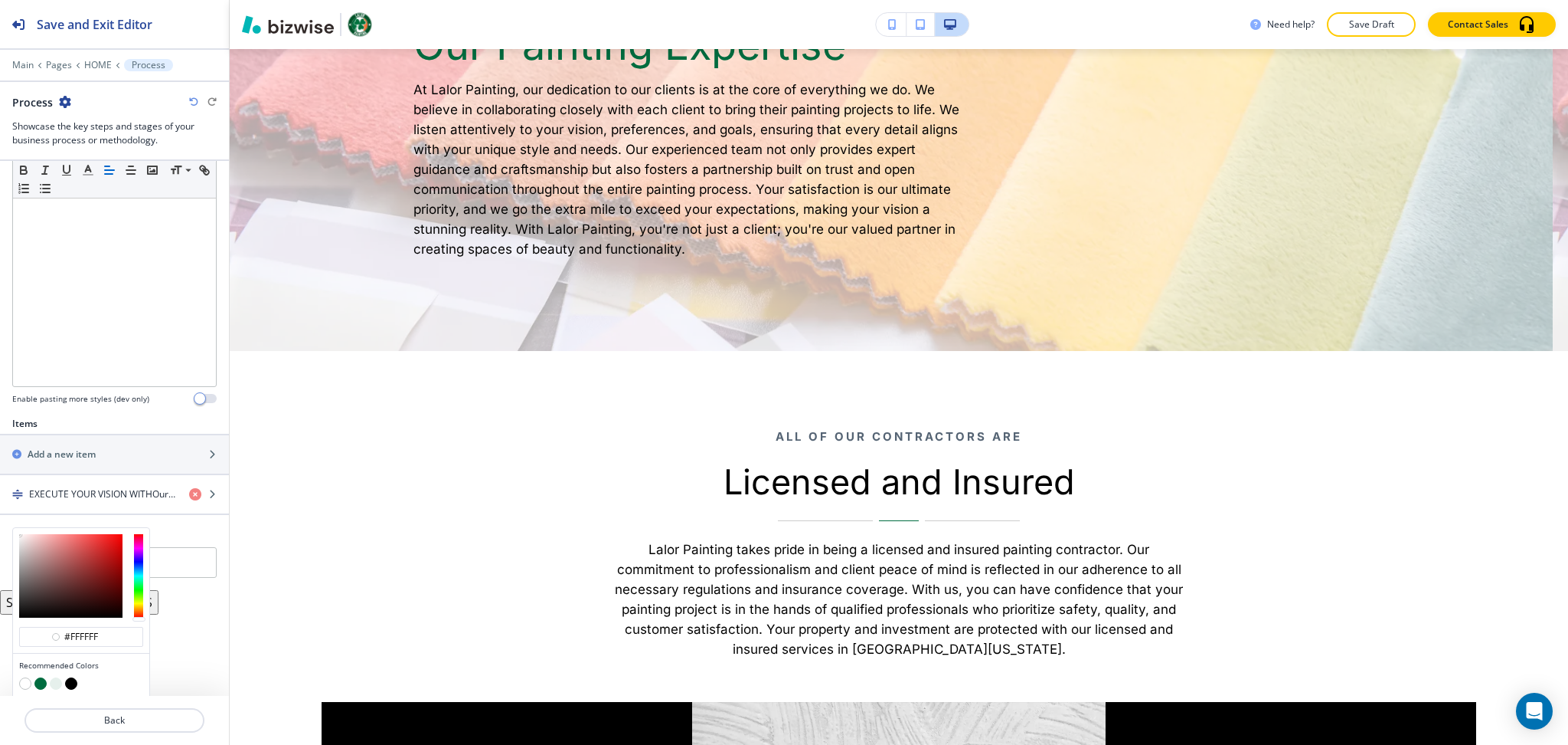
click at [74, 679] on button "button" at bounding box center [71, 683] width 12 height 12
type input "#000000"
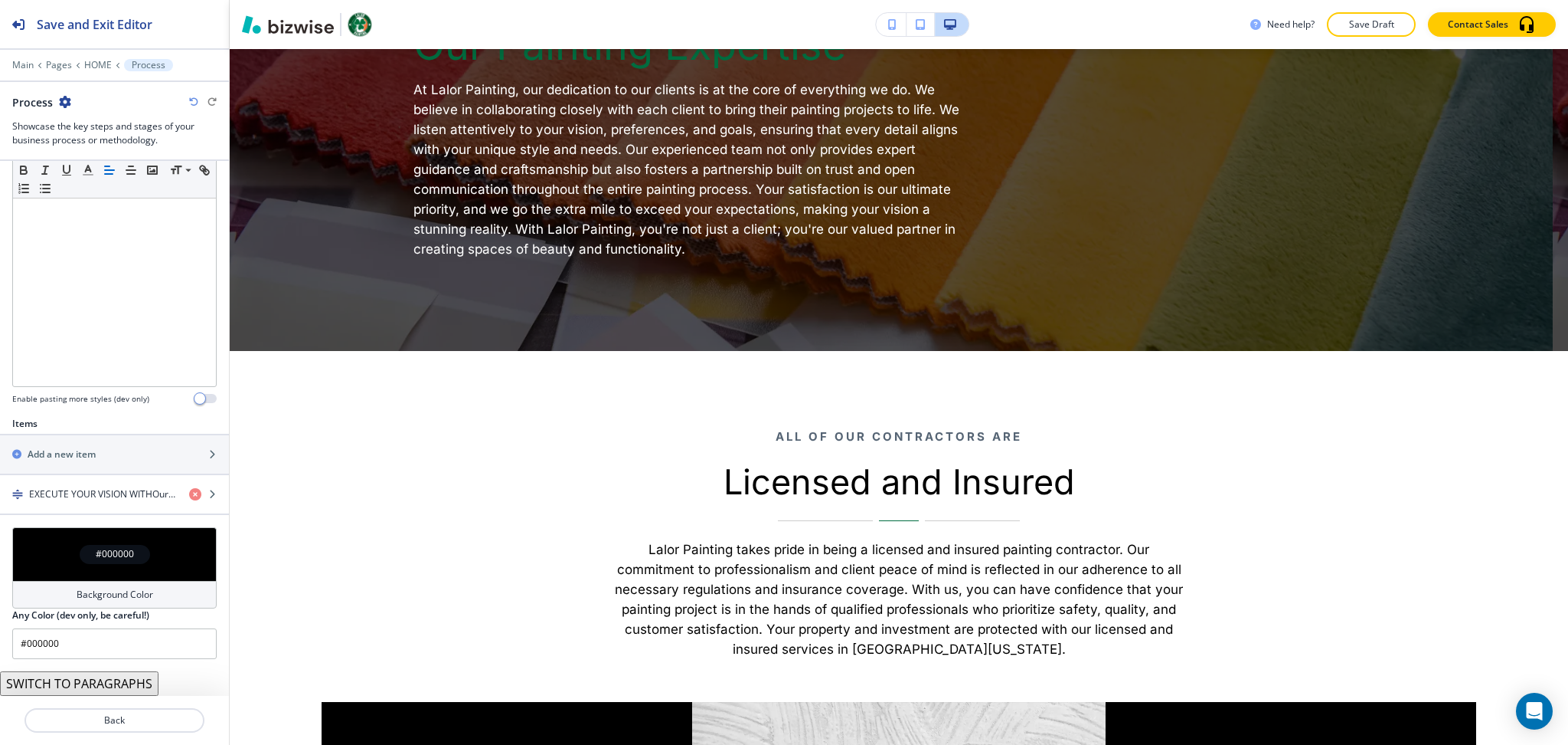
click at [113, 581] on div "Background Color" at bounding box center [114, 595] width 205 height 28
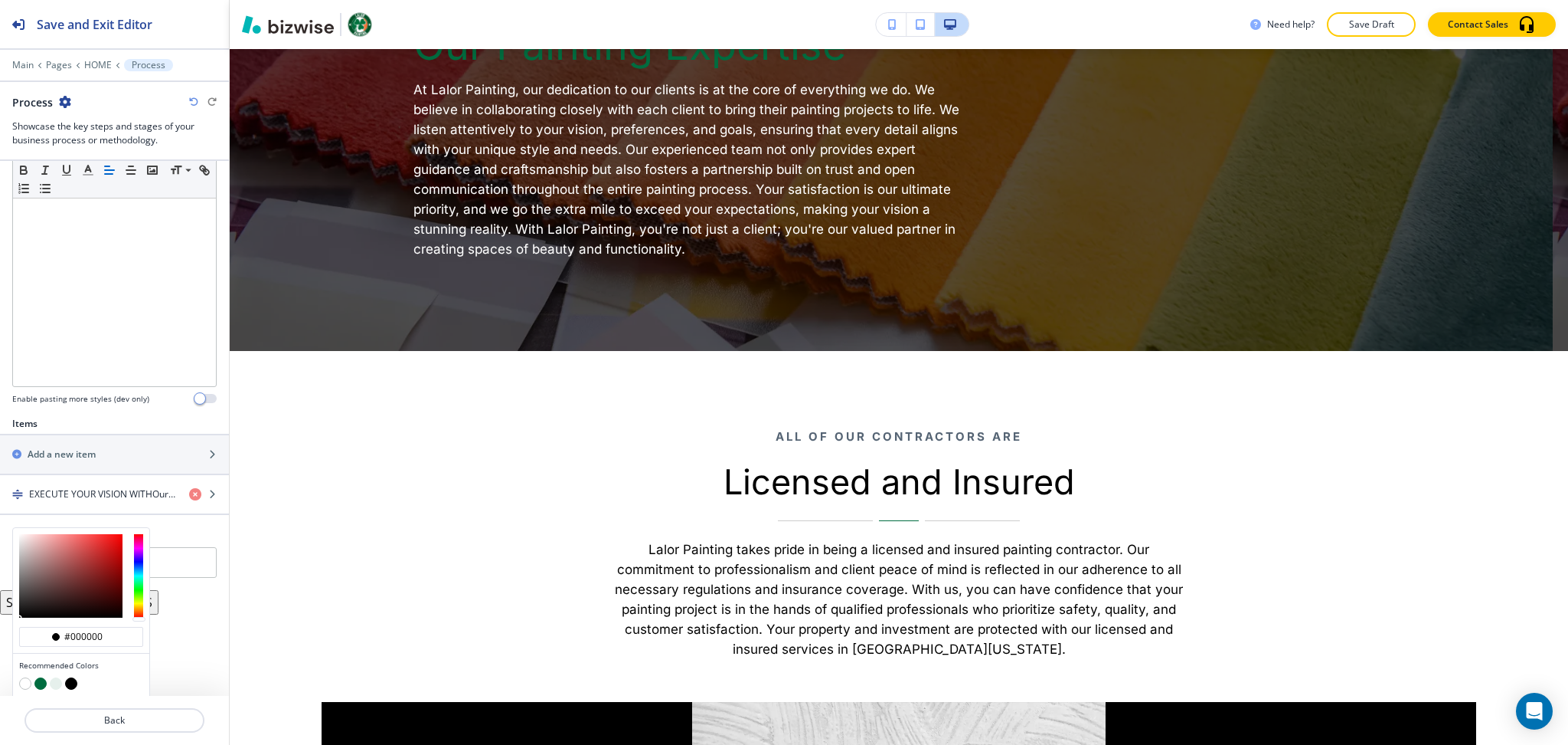
type input "#272727"
click at [19, 606] on div at bounding box center [71, 575] width 103 height 83
type input "#272727"
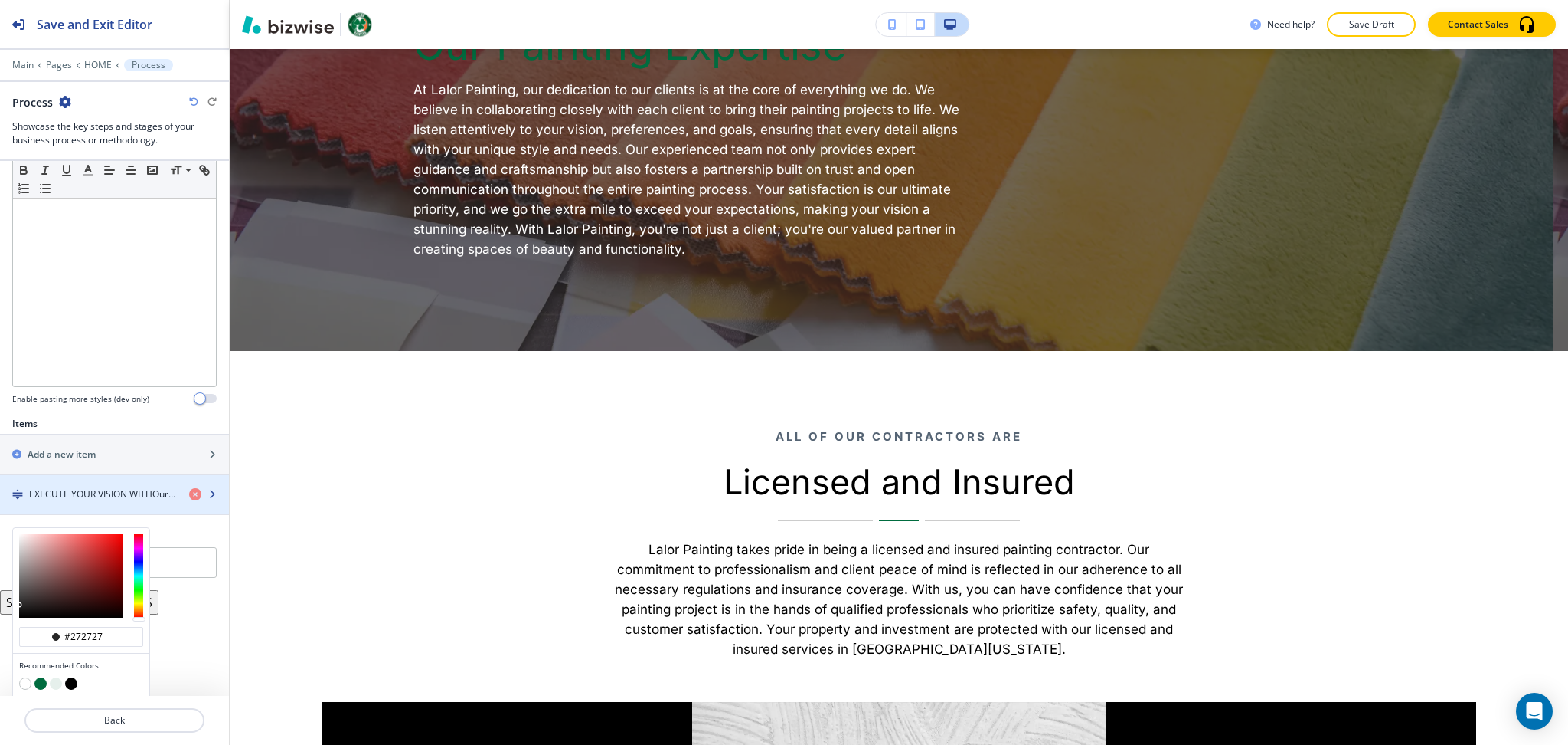
click at [143, 487] on h4 "EXECUTE YOUR VISION WITHOur Painting Expertise" at bounding box center [103, 494] width 148 height 14
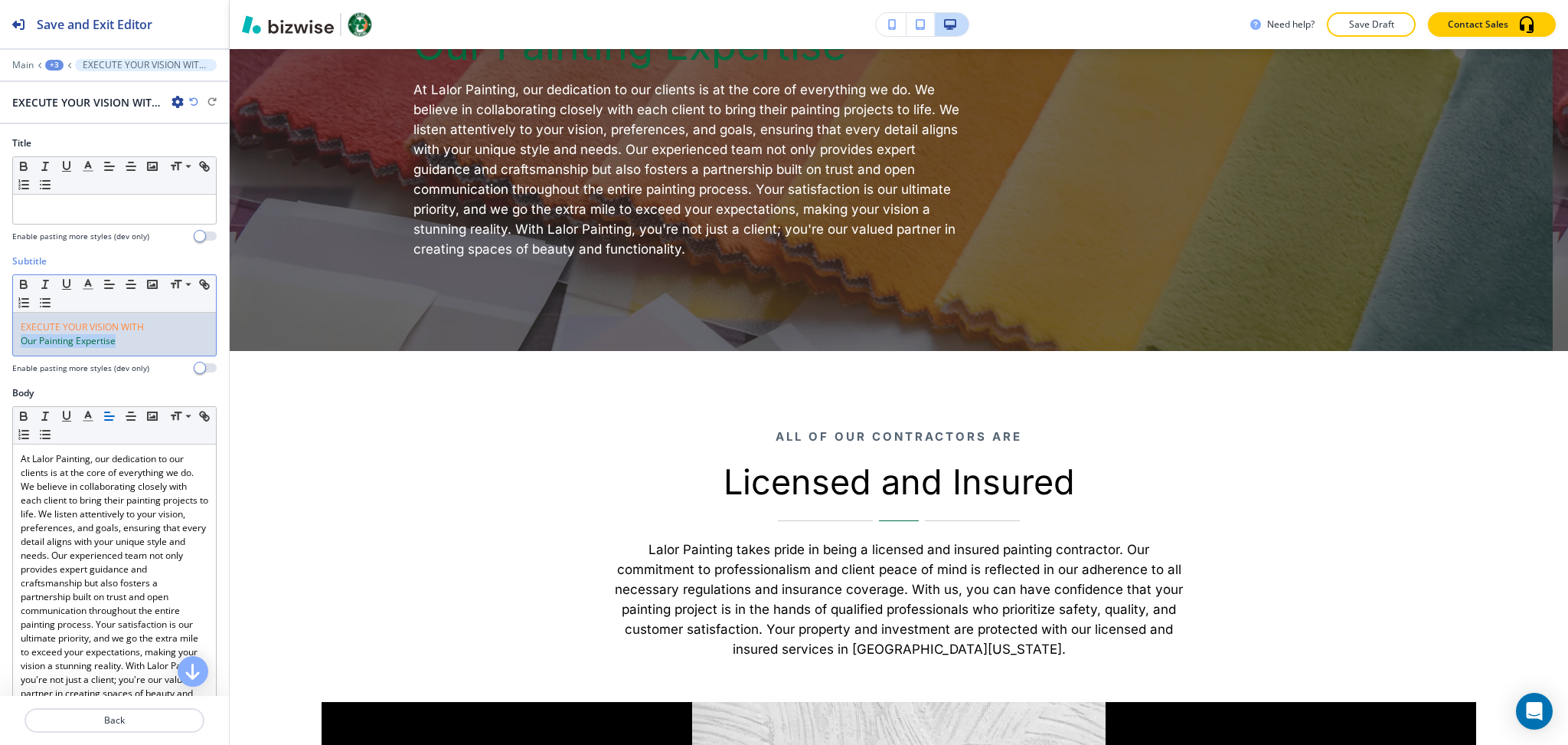
drag, startPoint x: 128, startPoint y: 343, endPoint x: 0, endPoint y: 354, distance: 128.5
click at [0, 354] on div "Subtitle Small Normal Large Huge EXECUTE YOUR VISION WITH Our Painting Expertis…" at bounding box center [114, 320] width 229 height 132
click at [92, 287] on icon "button" at bounding box center [88, 283] width 14 height 14
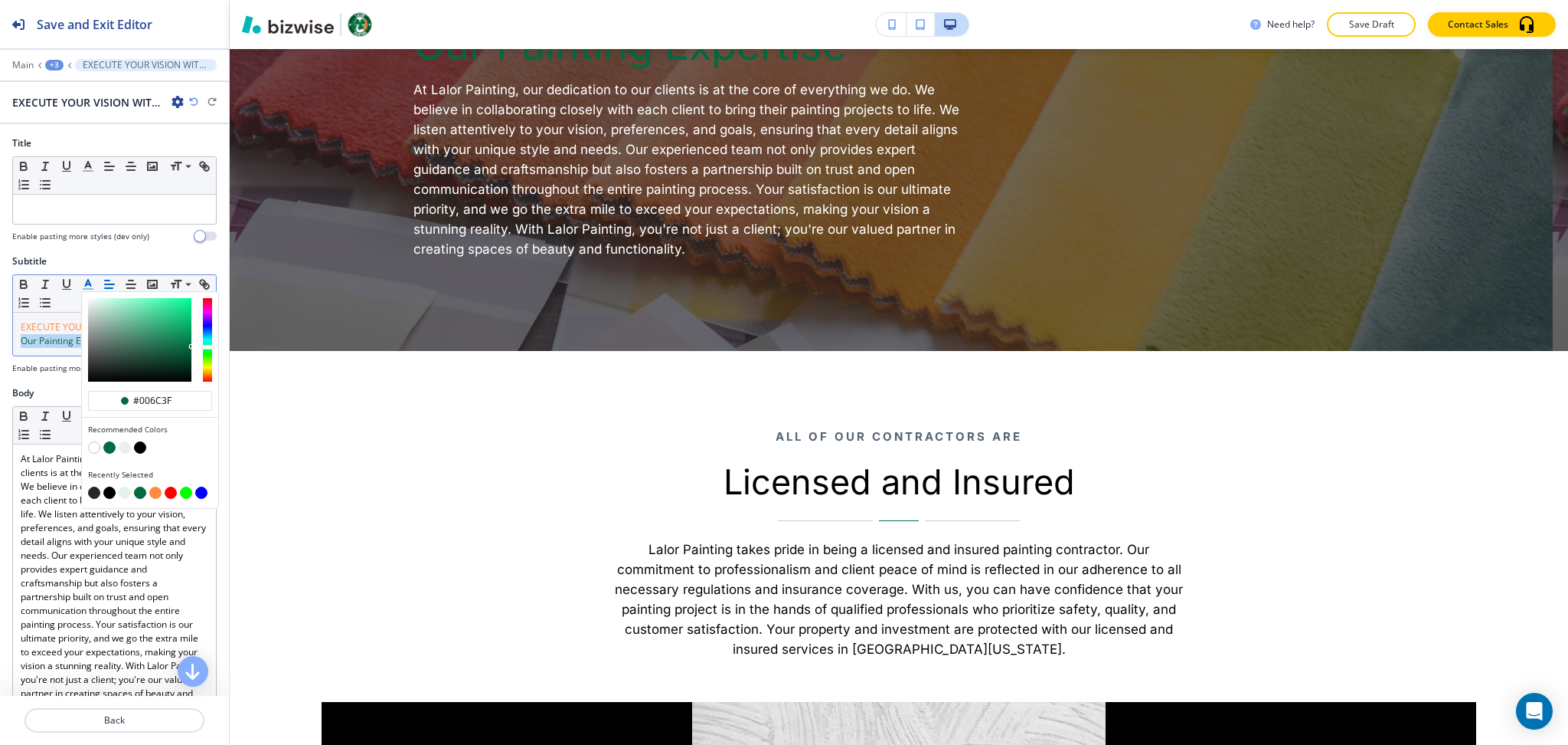
click at [90, 447] on button "button" at bounding box center [93, 447] width 12 height 12
type input "#ffffff"
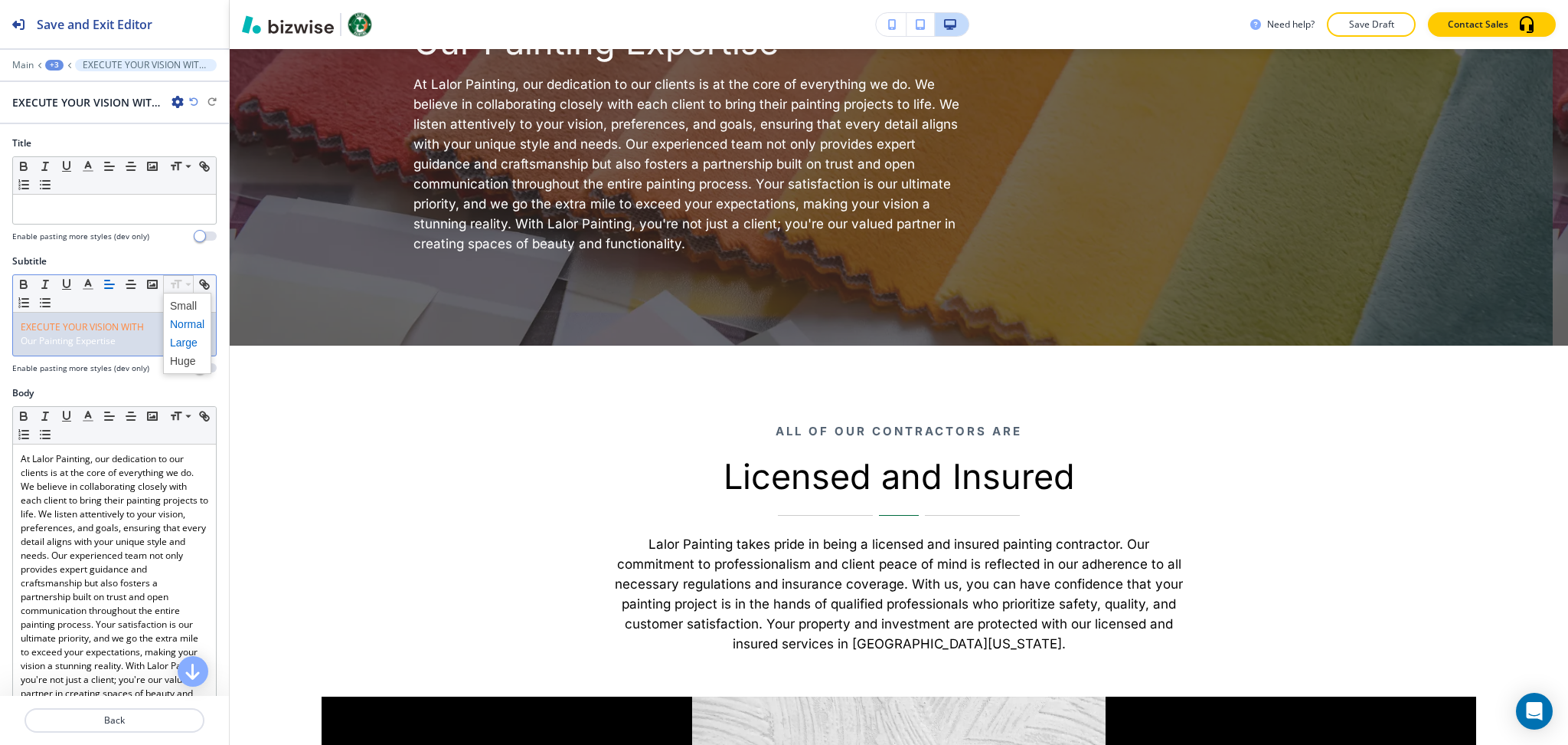
click at [185, 348] on span at bounding box center [186, 342] width 34 height 18
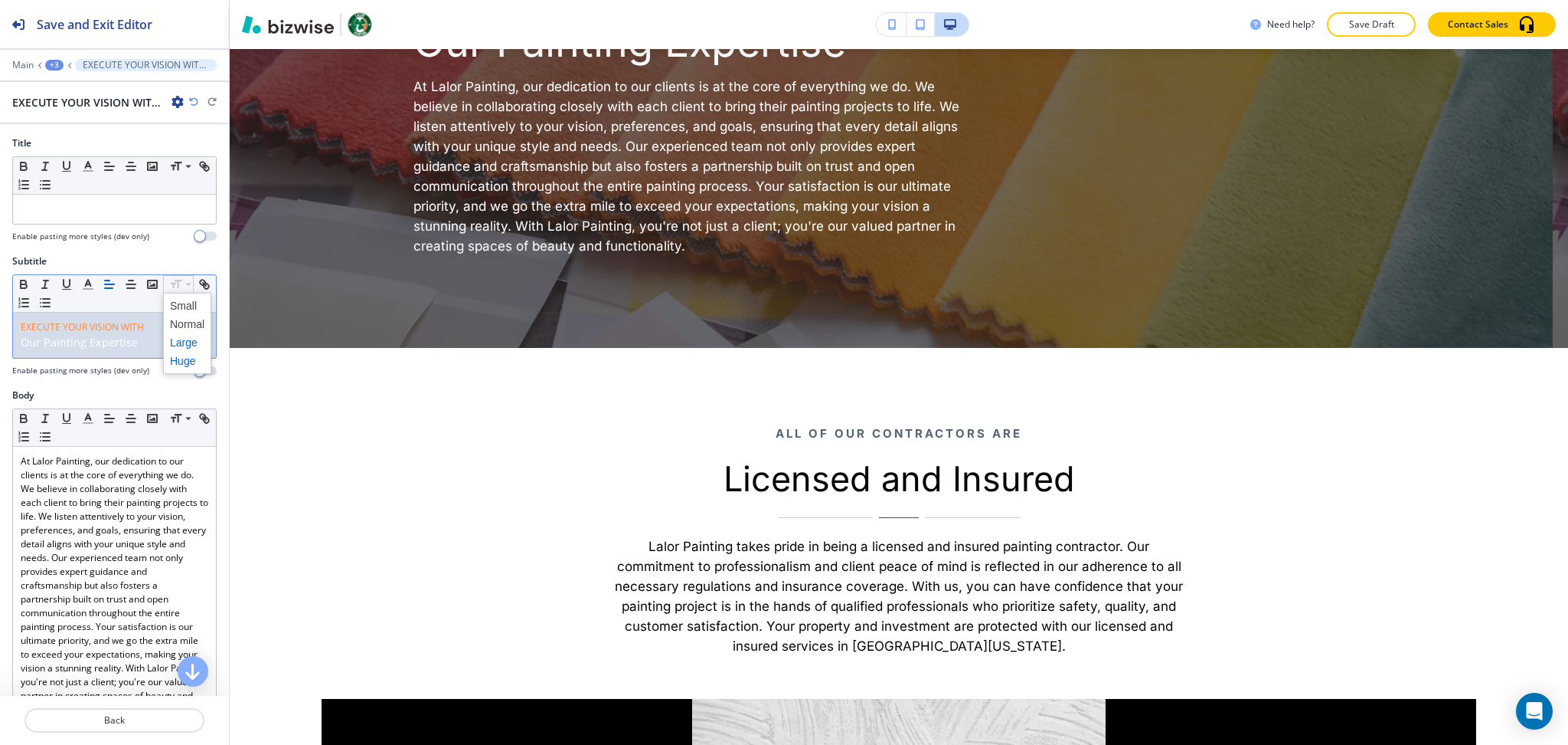
click at [192, 362] on span at bounding box center [186, 361] width 34 height 18
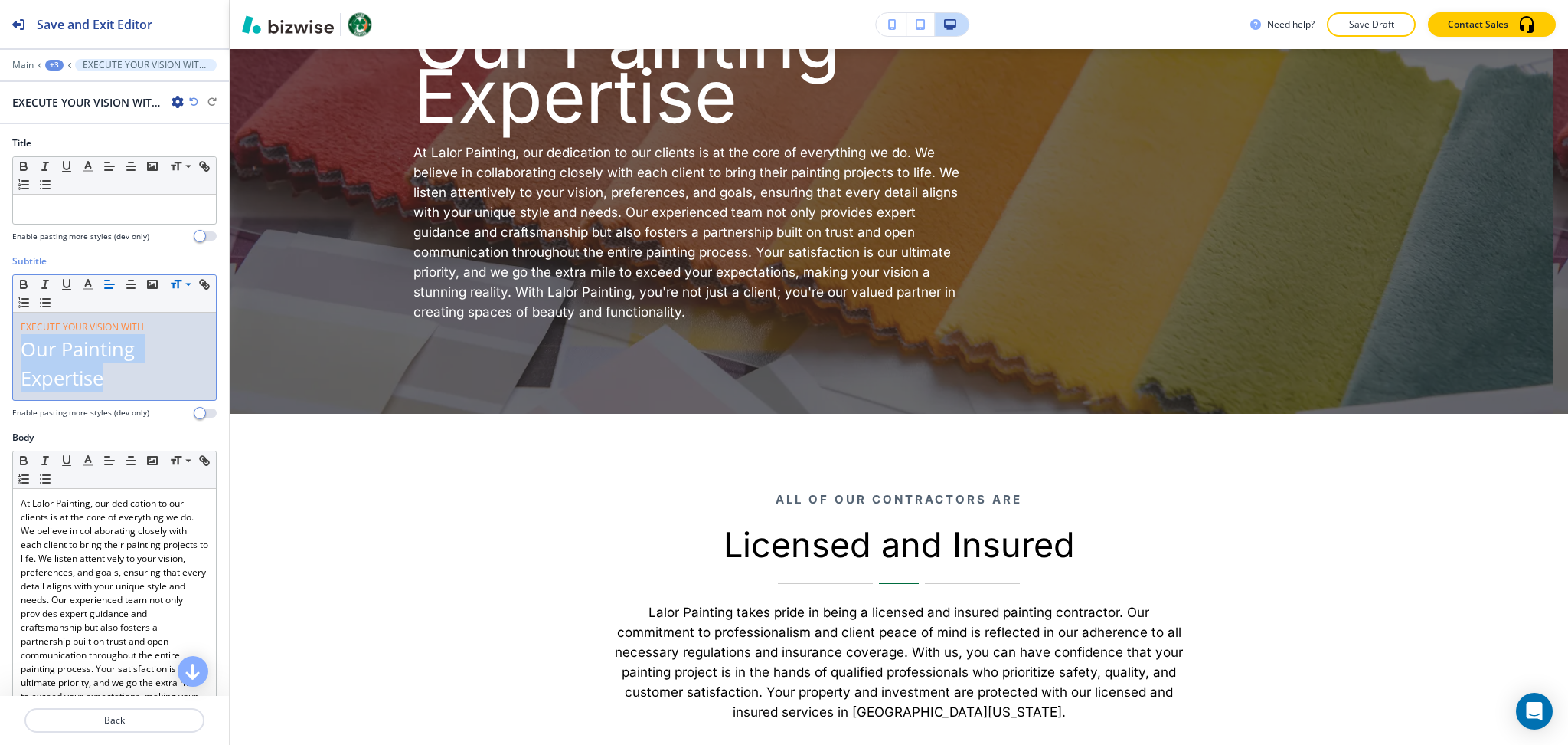
click at [192, 103] on icon "button" at bounding box center [194, 102] width 9 height 9
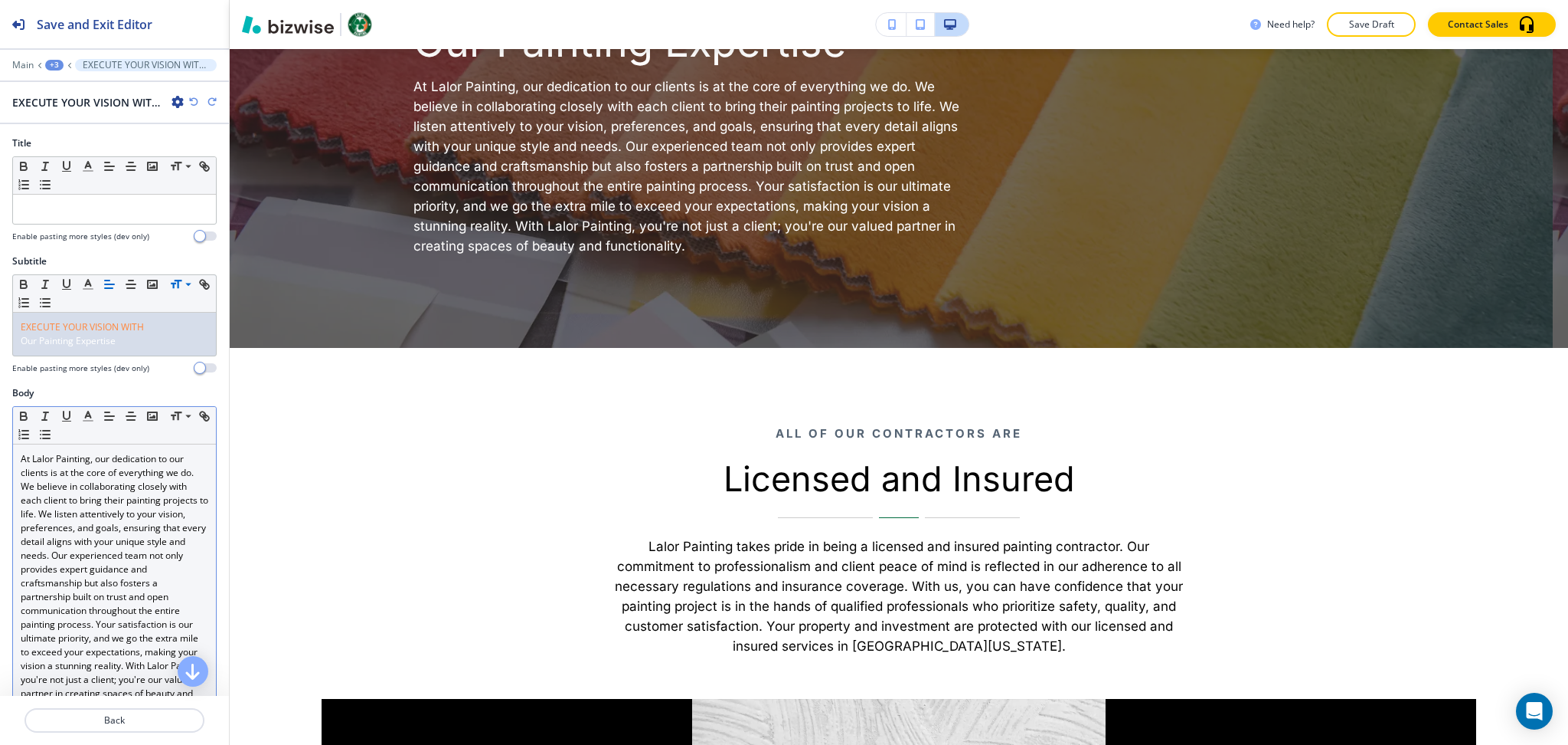
click at [126, 445] on div "At Lalor Painting, our dedication to our clients is at the core of everything w…" at bounding box center [114, 583] width 203 height 277
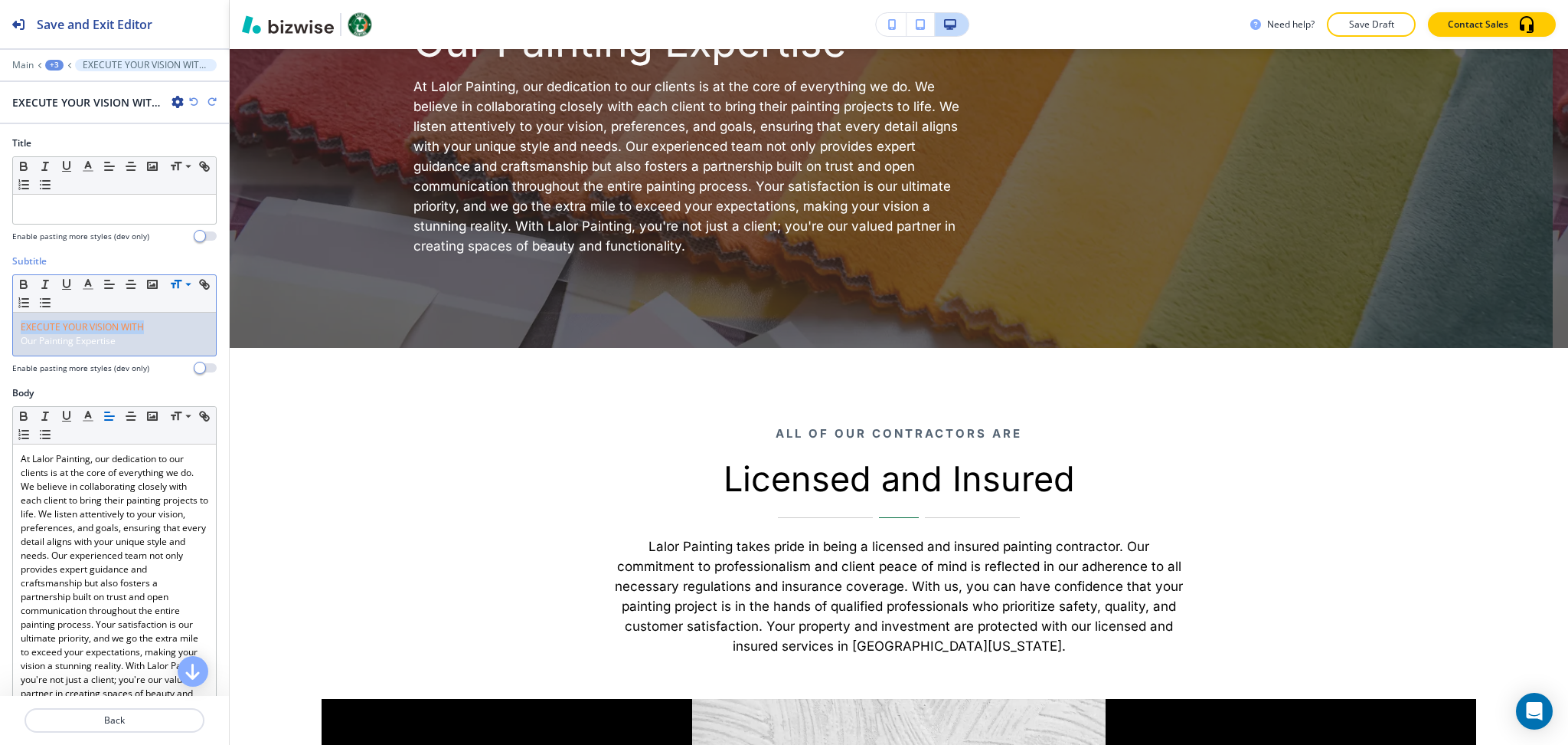
drag, startPoint x: 156, startPoint y: 326, endPoint x: 0, endPoint y: 327, distance: 156.0
click at [0, 327] on div "Subtitle Small Normal Large Huge EXECUTE YOUR VISION WITH Our Painting Expertis…" at bounding box center [114, 320] width 229 height 132
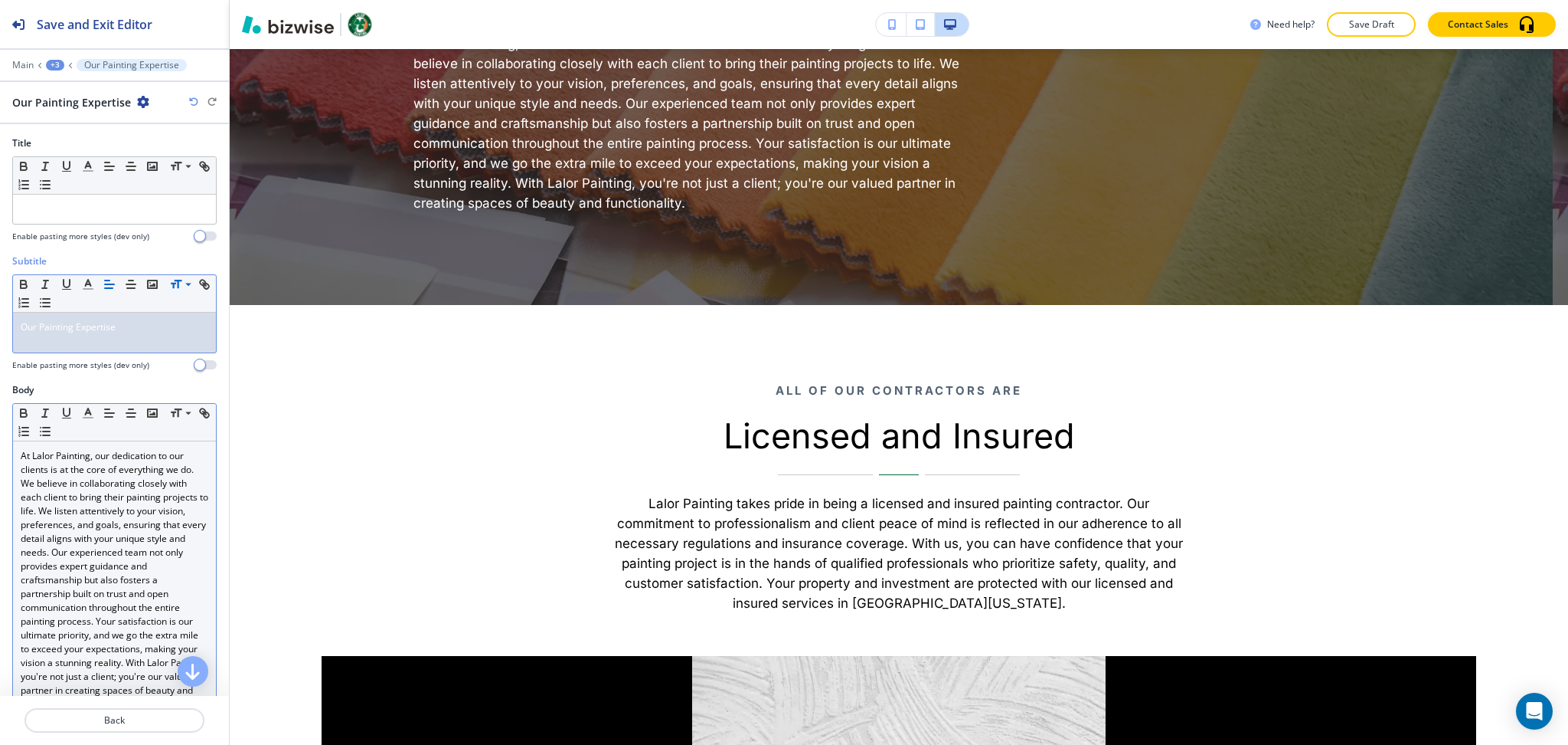
click at [90, 508] on p "At Lalor Painting, our dedication to our clients is at the core of everything w…" at bounding box center [114, 580] width 187 height 262
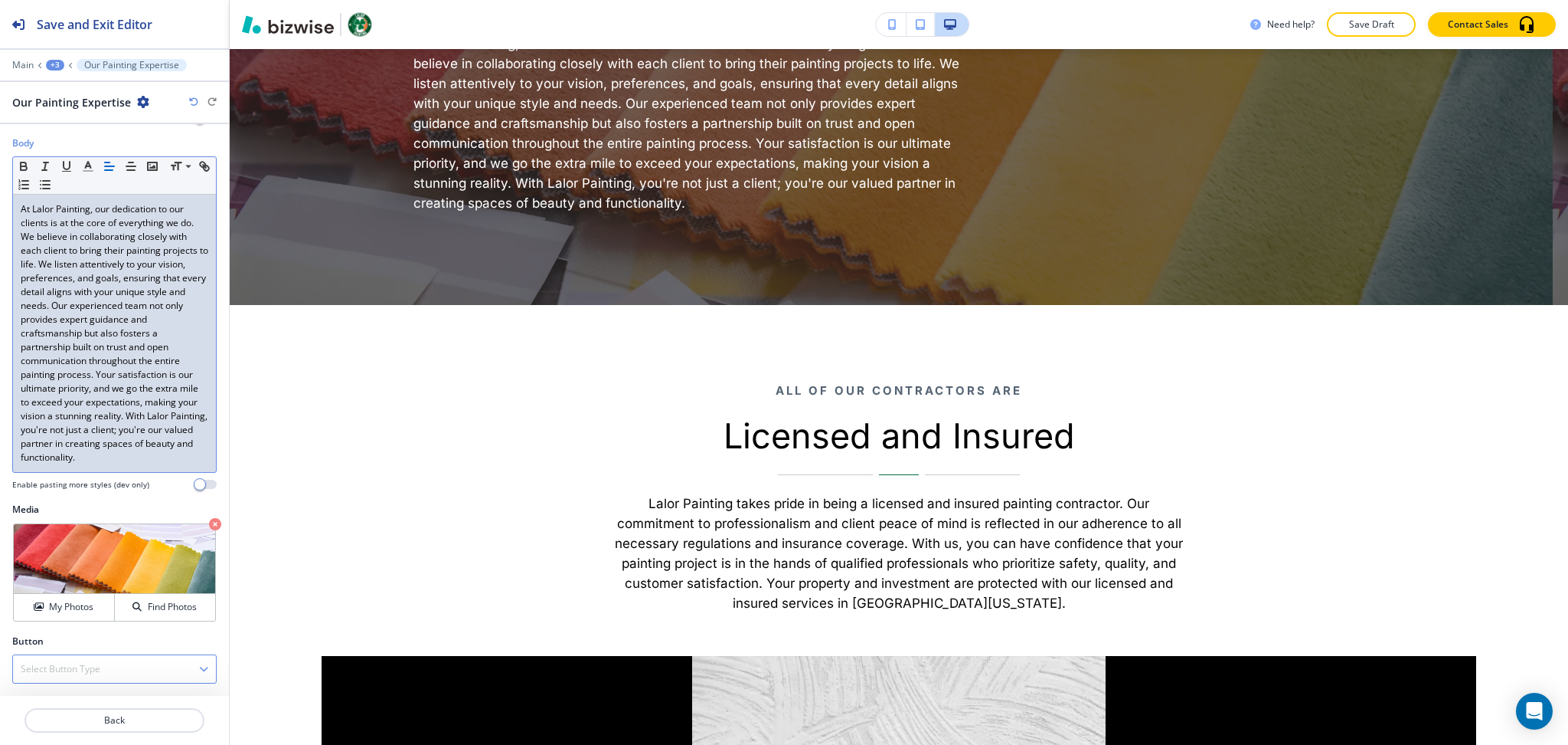
click at [98, 668] on h4 "Select Button Type" at bounding box center [60, 668] width 79 height 14
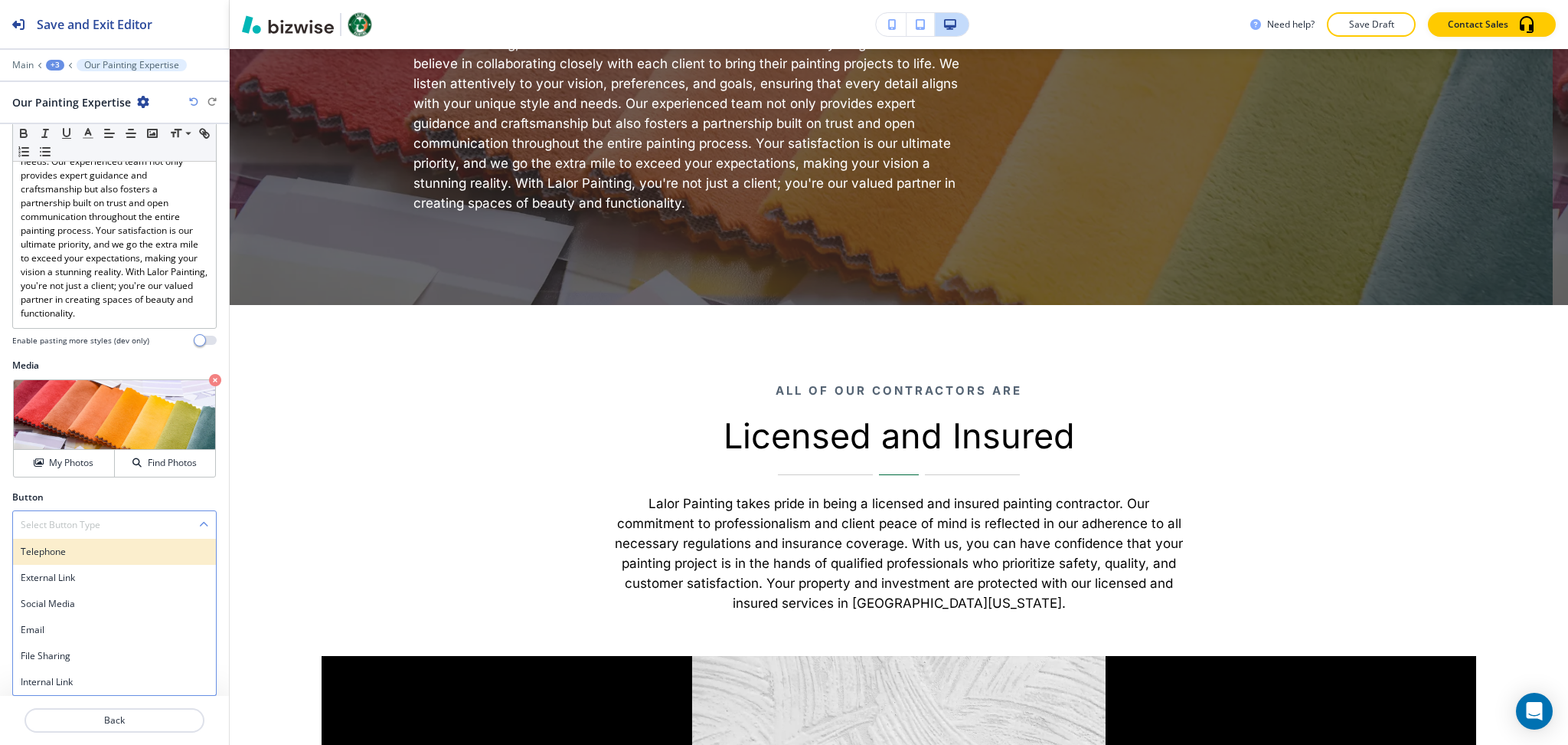
click at [47, 548] on h4 "Telephone" at bounding box center [114, 551] width 187 height 14
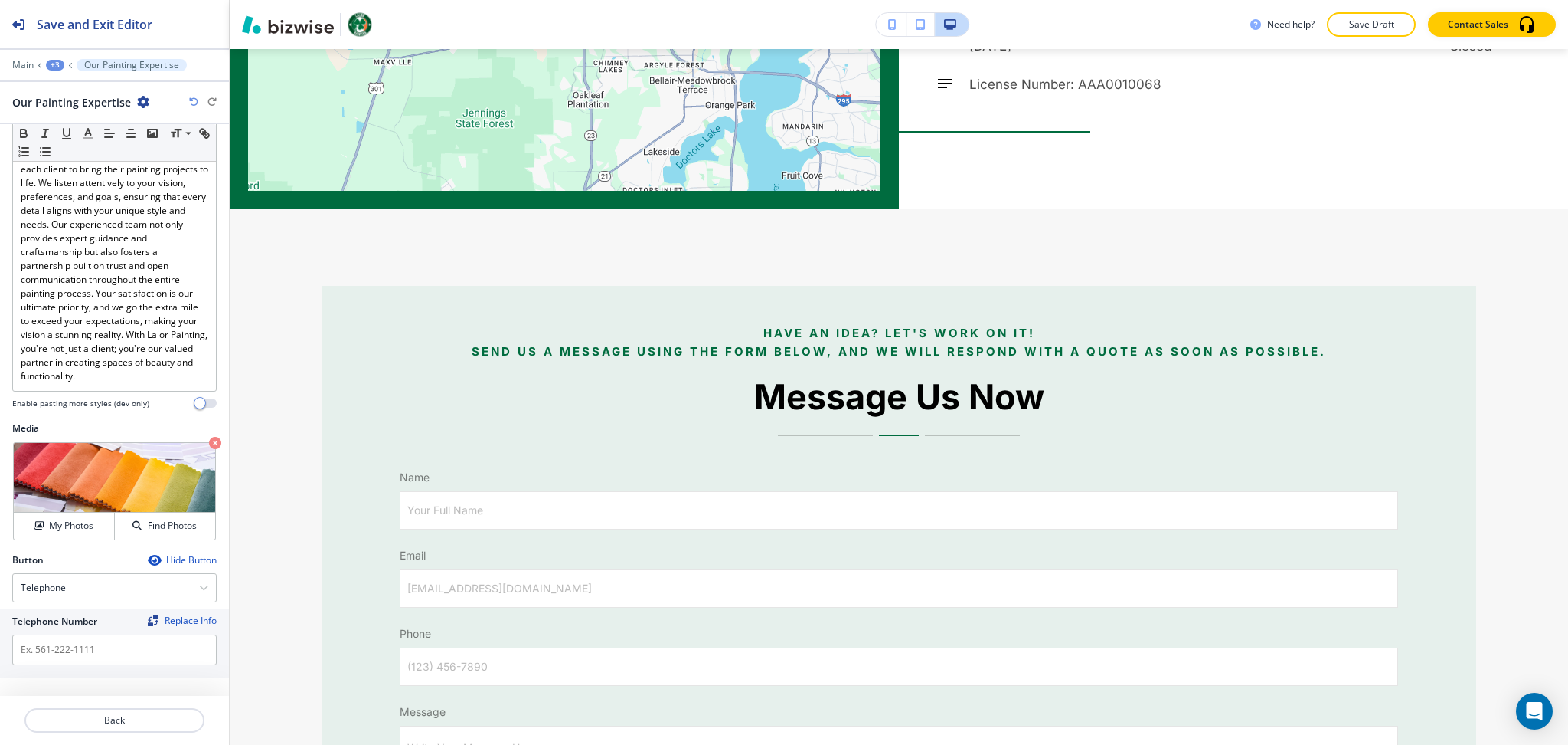
scroll to position [12332, 0]
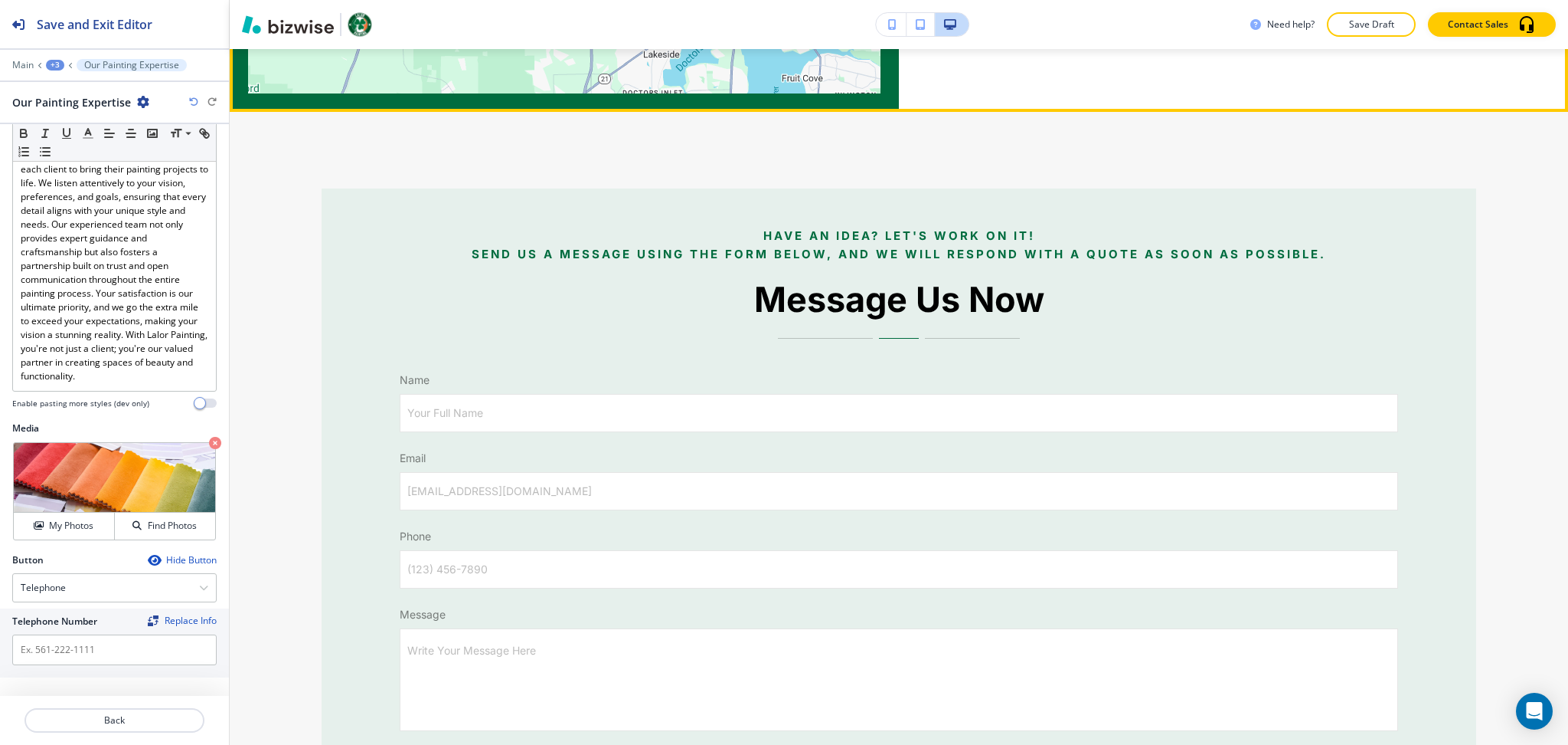
drag, startPoint x: 1083, startPoint y: 533, endPoint x: 946, endPoint y: 536, distance: 137.0
copy h6 "(941) 270-1338"
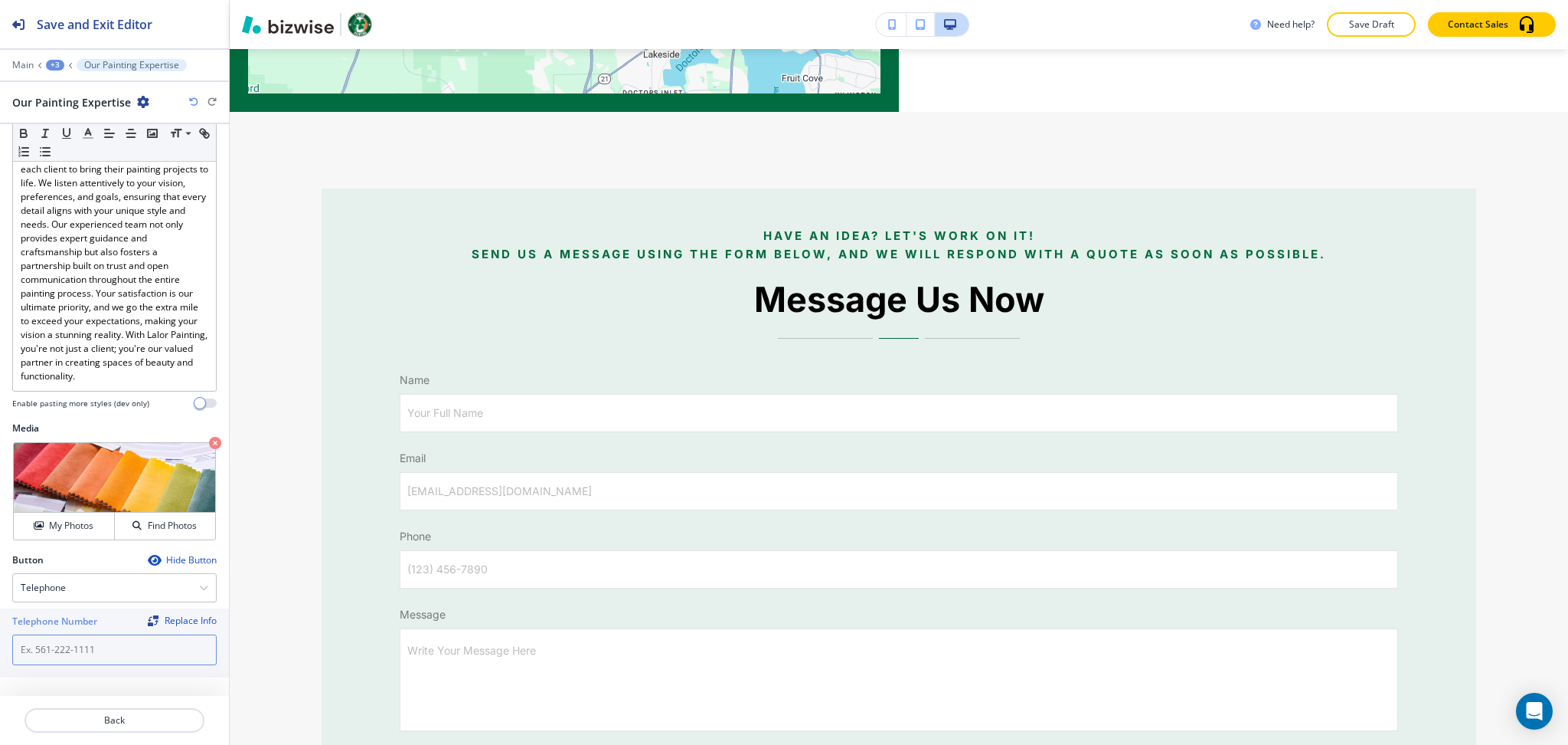
click at [98, 648] on input "text" at bounding box center [114, 649] width 205 height 30
paste input "(941) 270-1338"
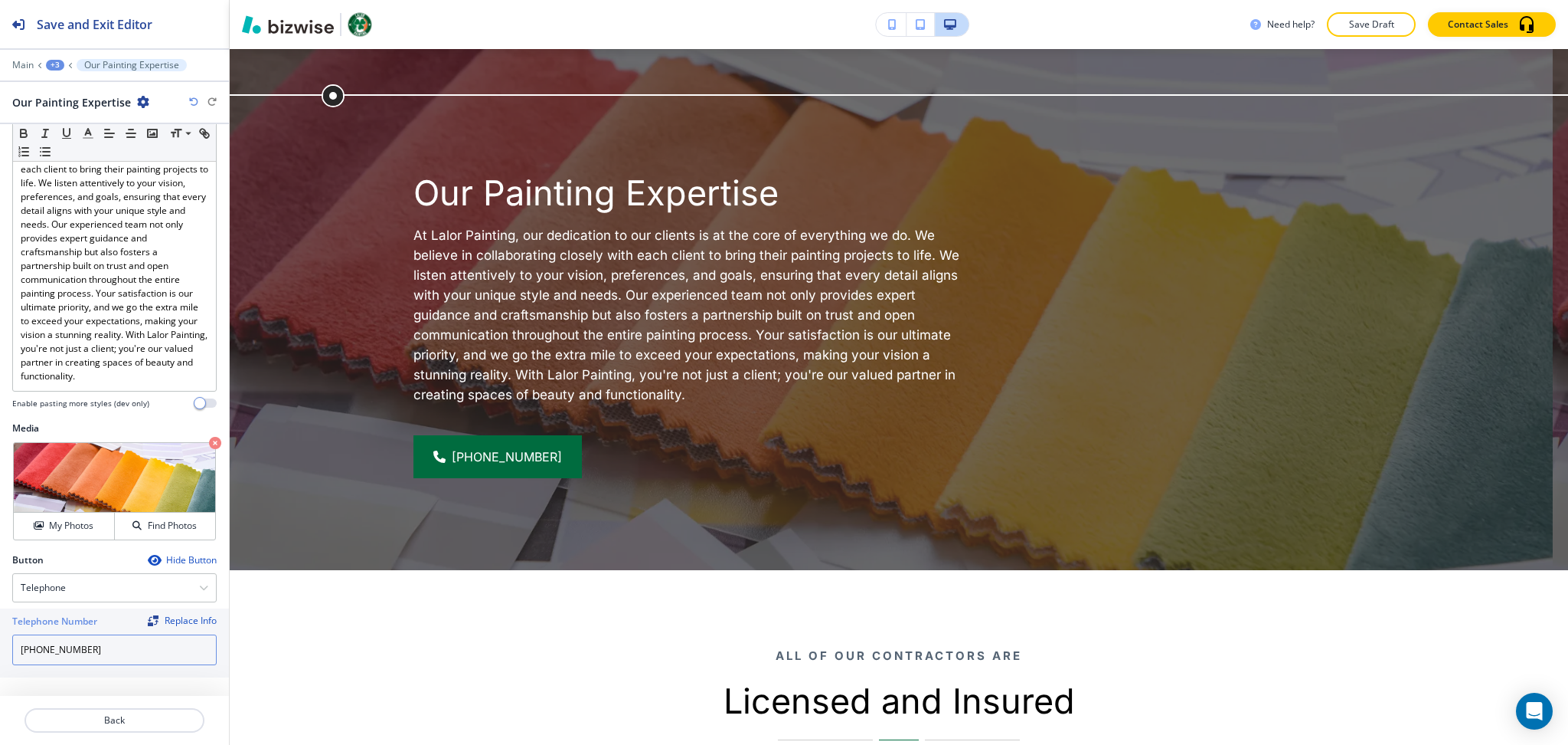
scroll to position [3860, 0]
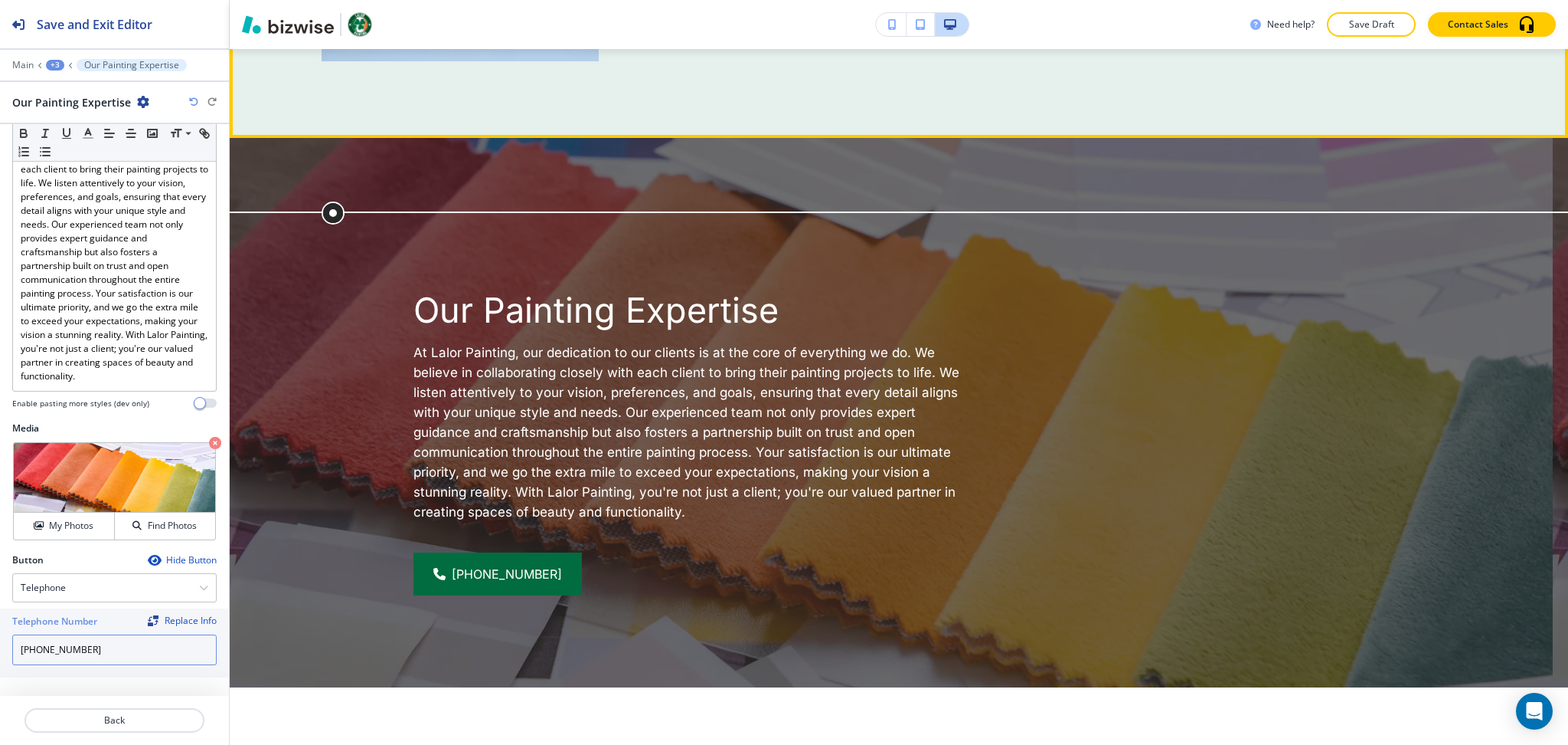
type input "(941) 270-1338"
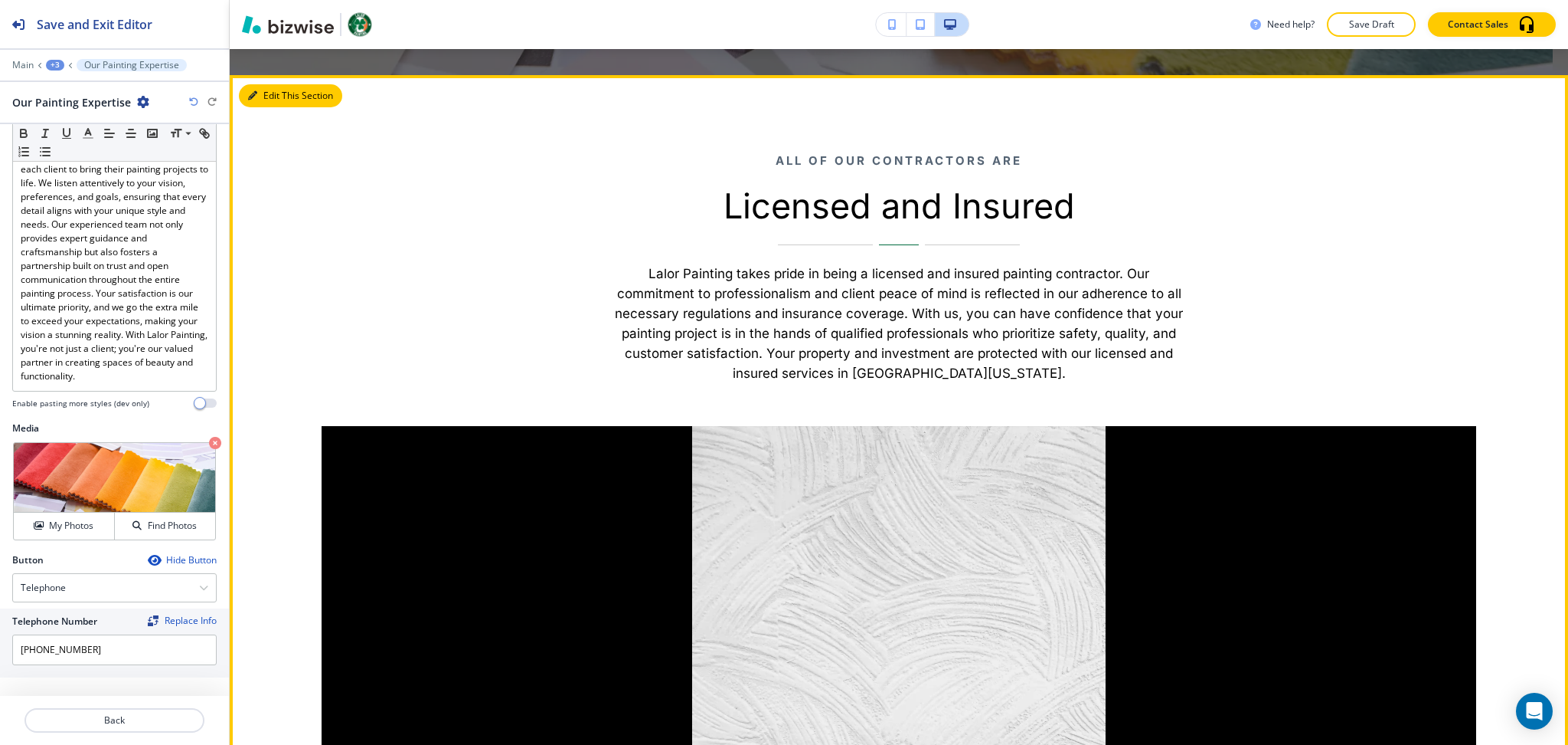
click at [270, 107] on button "Edit This Section" at bounding box center [291, 95] width 103 height 23
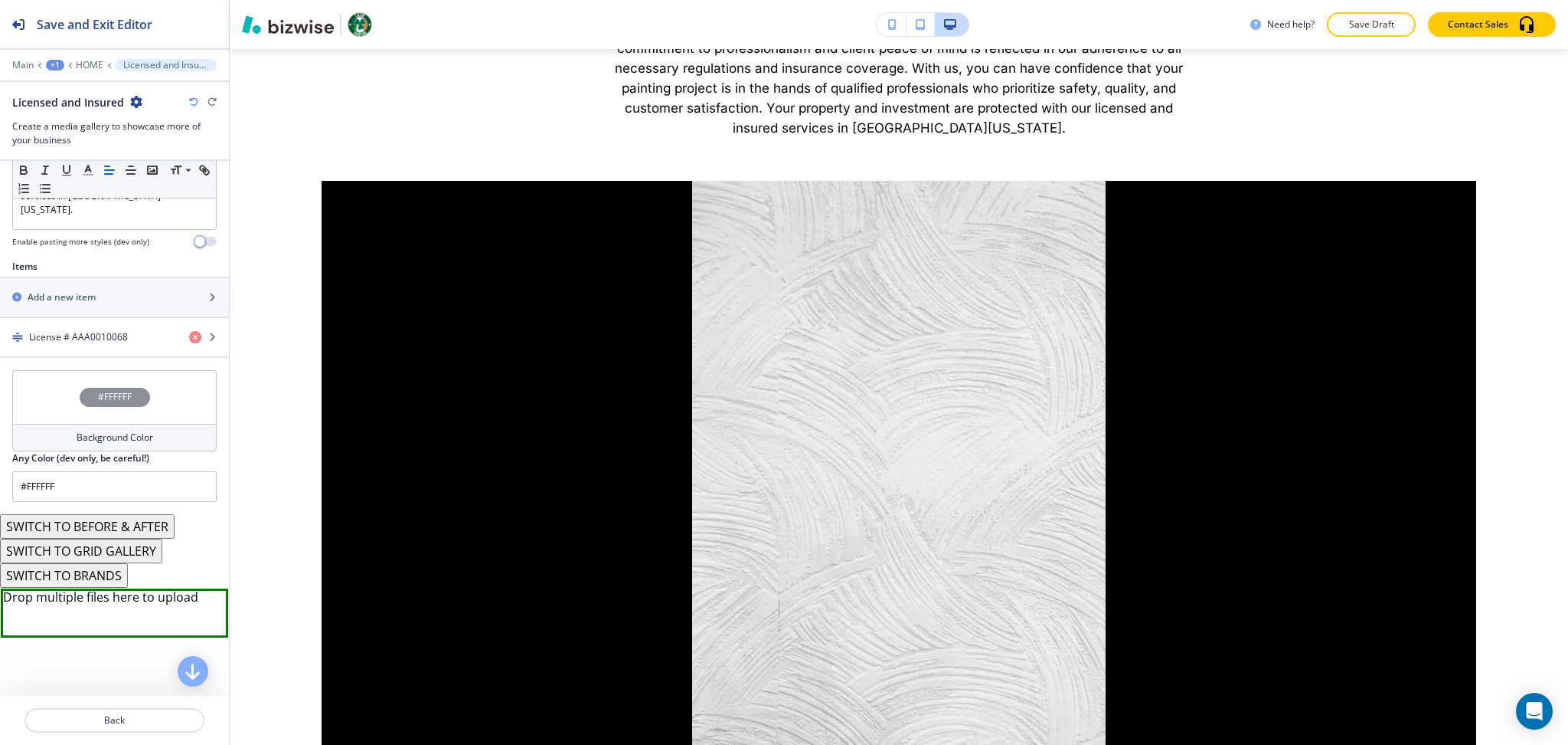
scroll to position [474, 0]
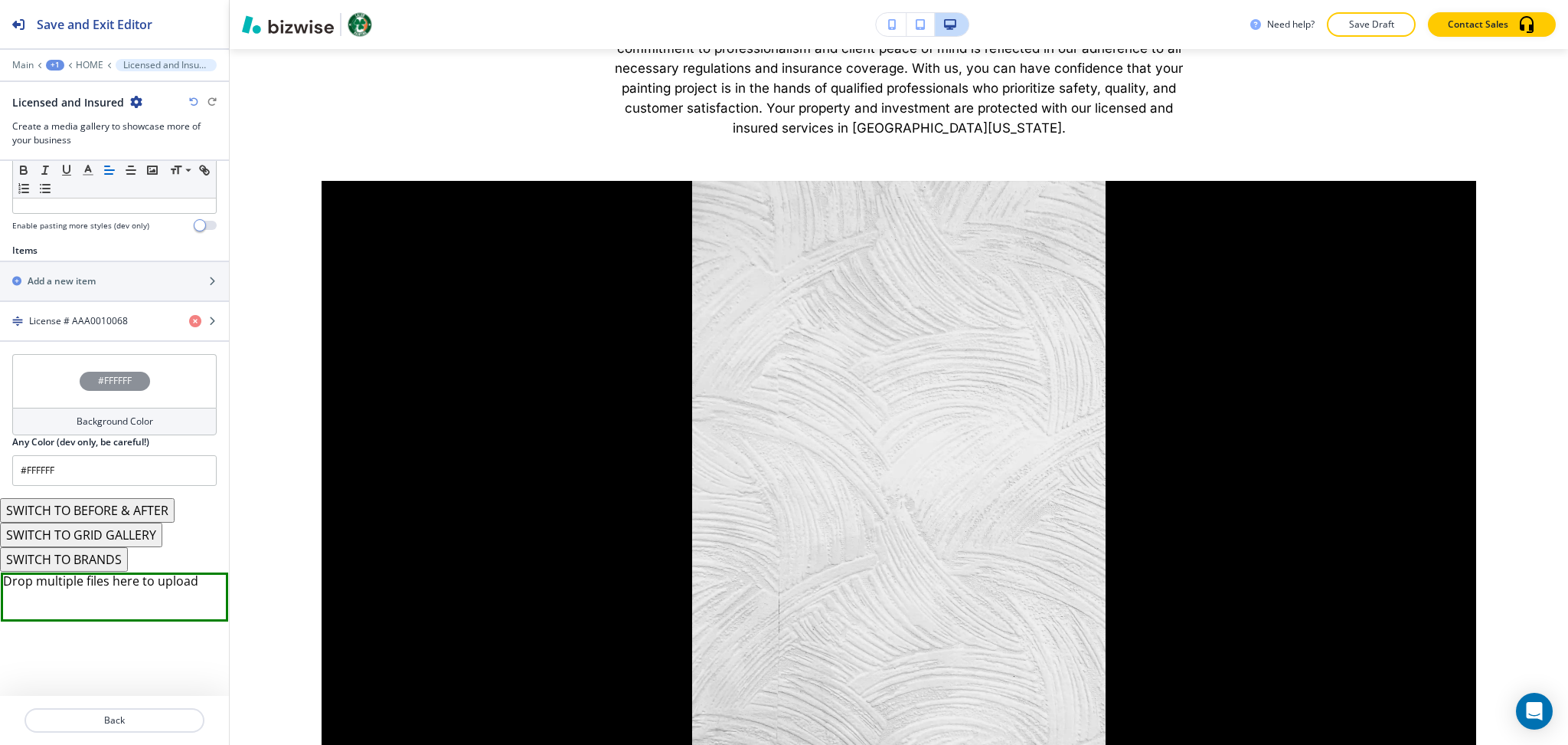
click at [133, 101] on icon "button" at bounding box center [136, 102] width 12 height 12
click at [162, 177] on p "Delete Section" at bounding box center [176, 182] width 78 height 14
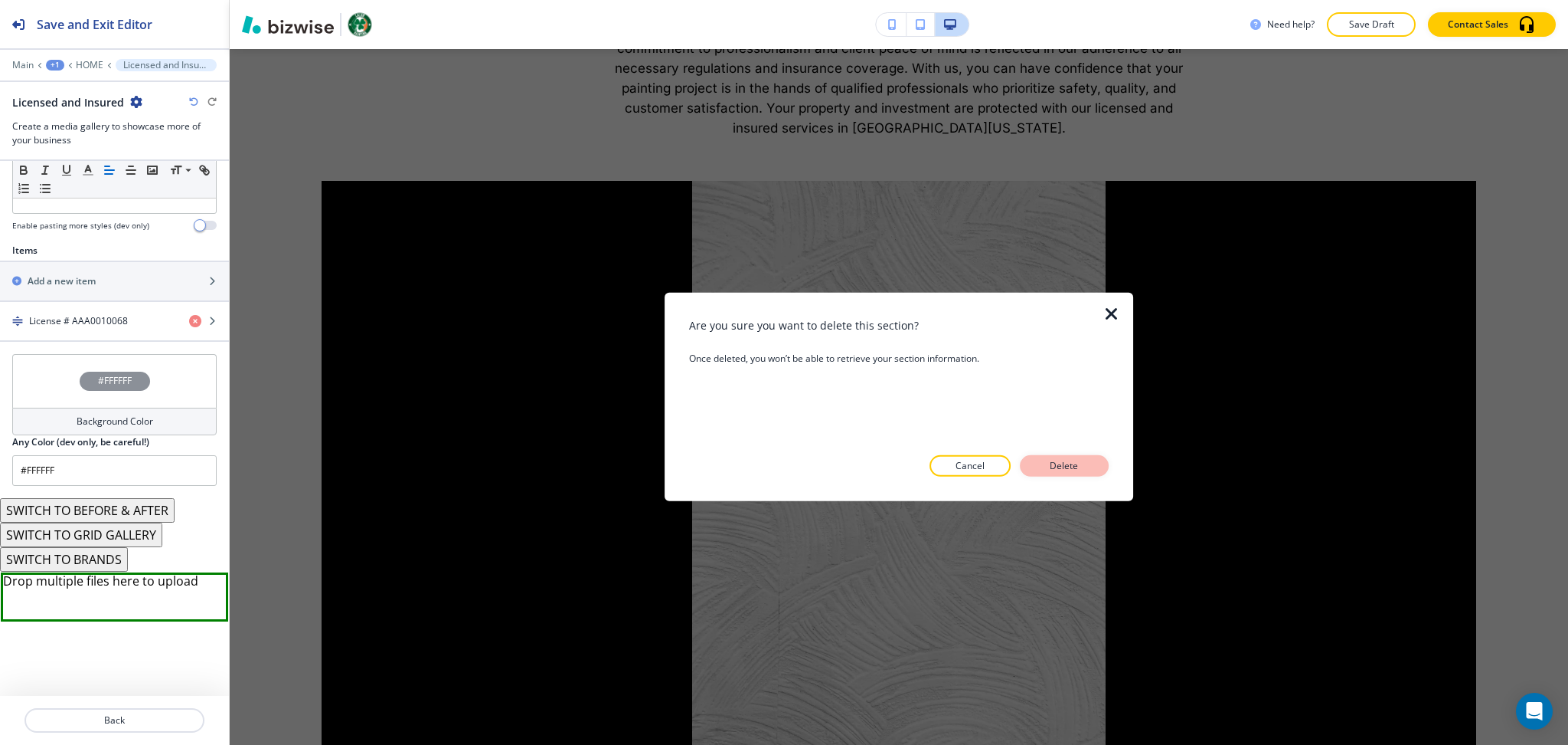
click at [1097, 463] on button "Delete" at bounding box center [1064, 465] width 89 height 21
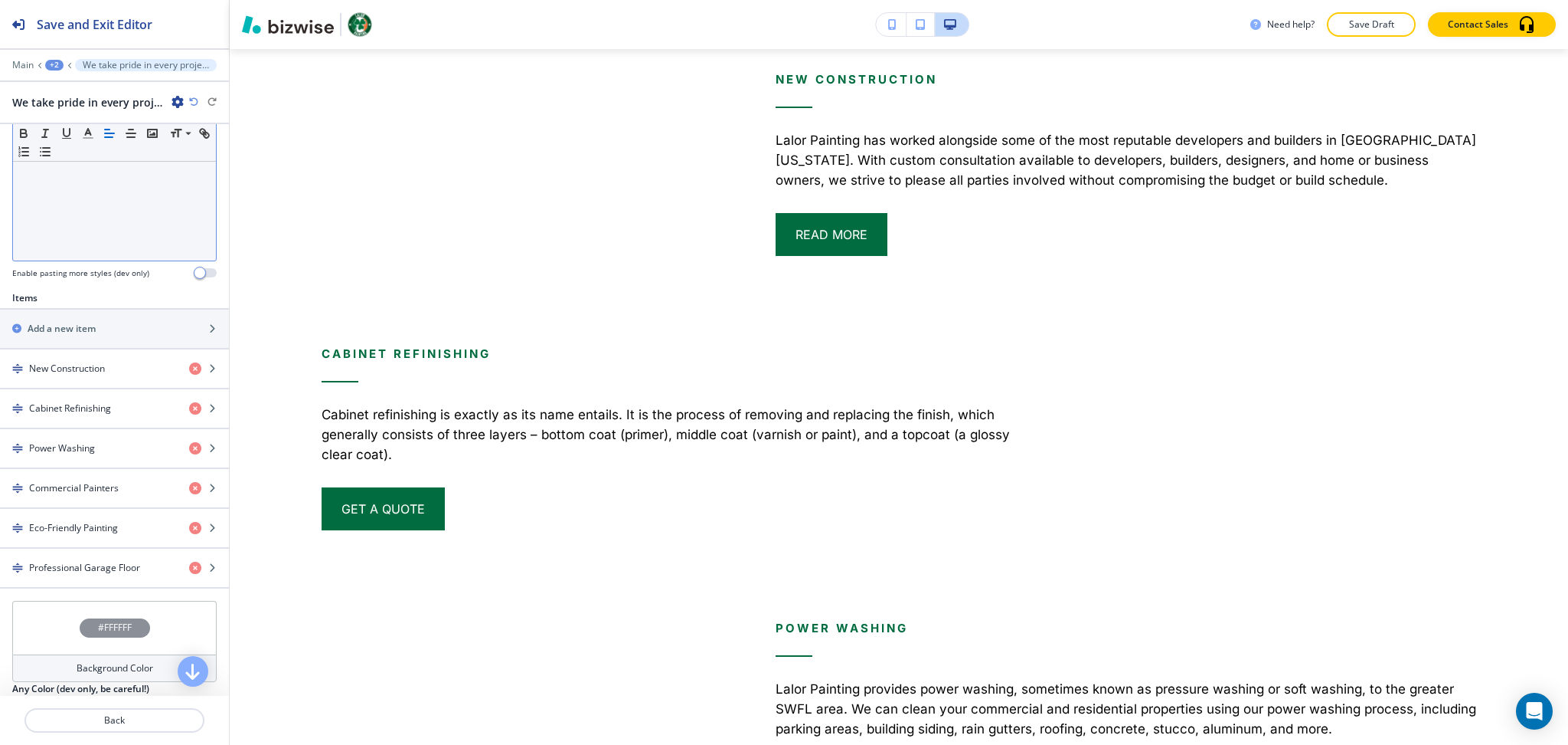
scroll to position [524, 0]
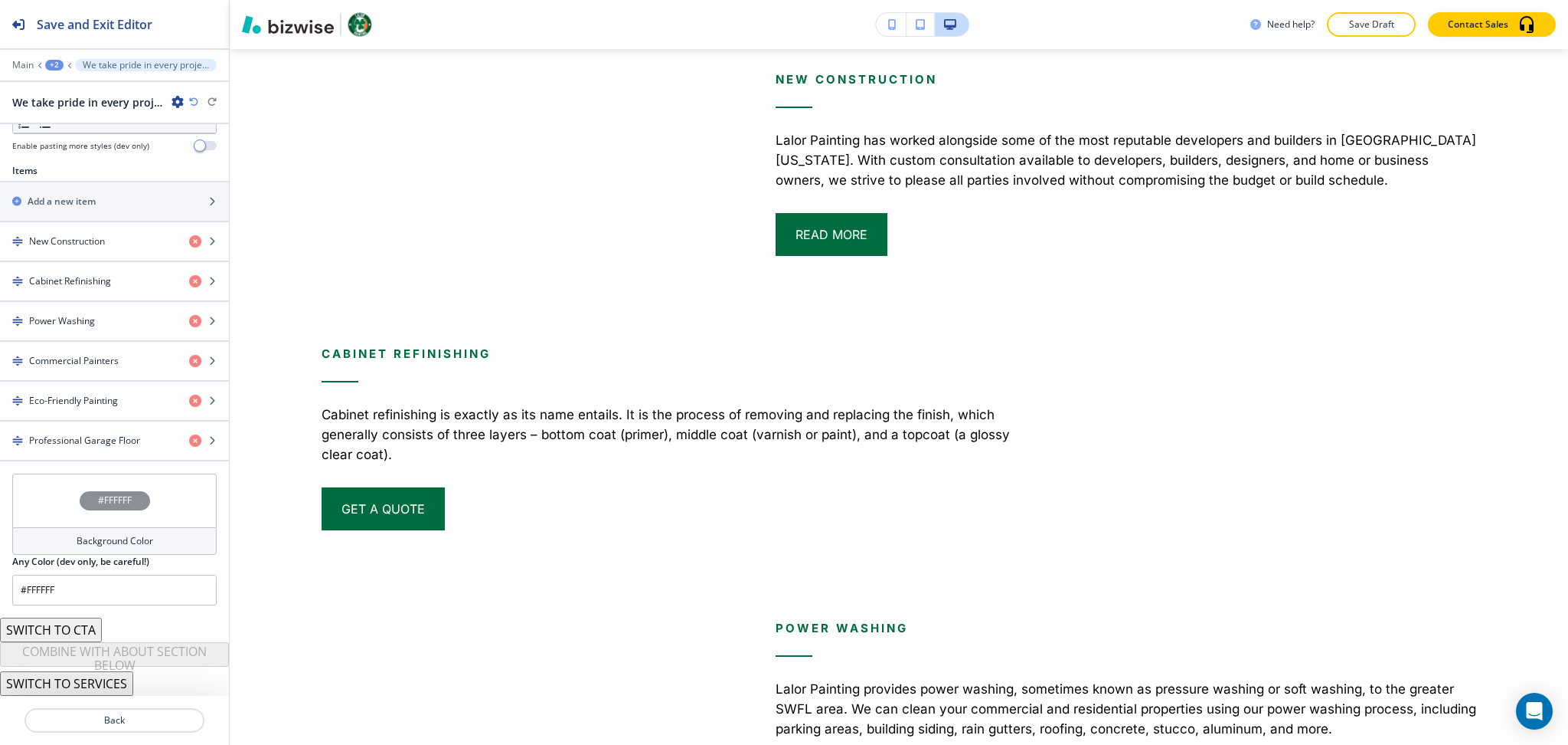
click at [101, 679] on button "SWITCH TO SERVICES" at bounding box center [66, 683] width 133 height 25
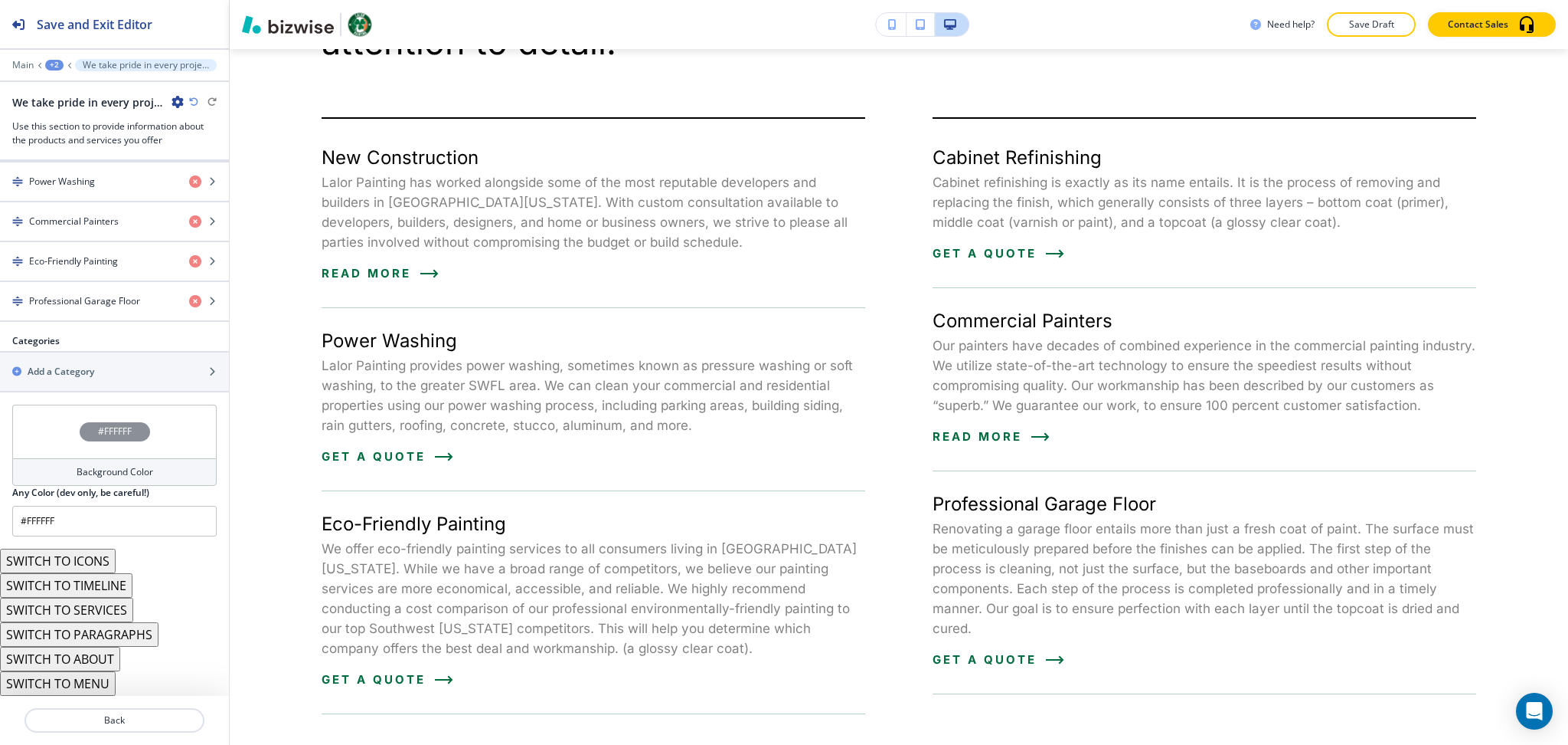
scroll to position [763, 0]
click at [102, 612] on button "SWITCH TO SERVICES" at bounding box center [66, 609] width 133 height 25
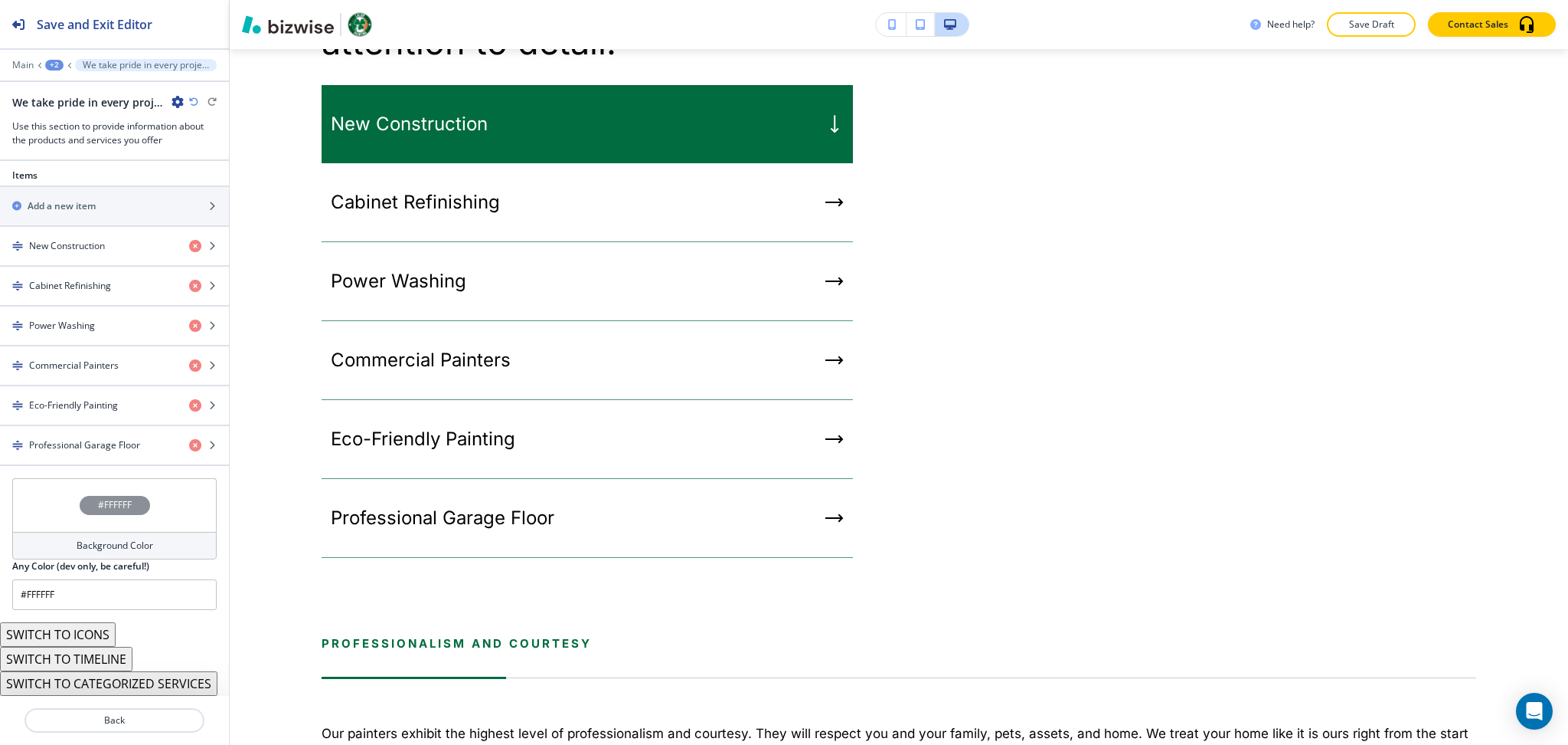
scroll to position [562, 0]
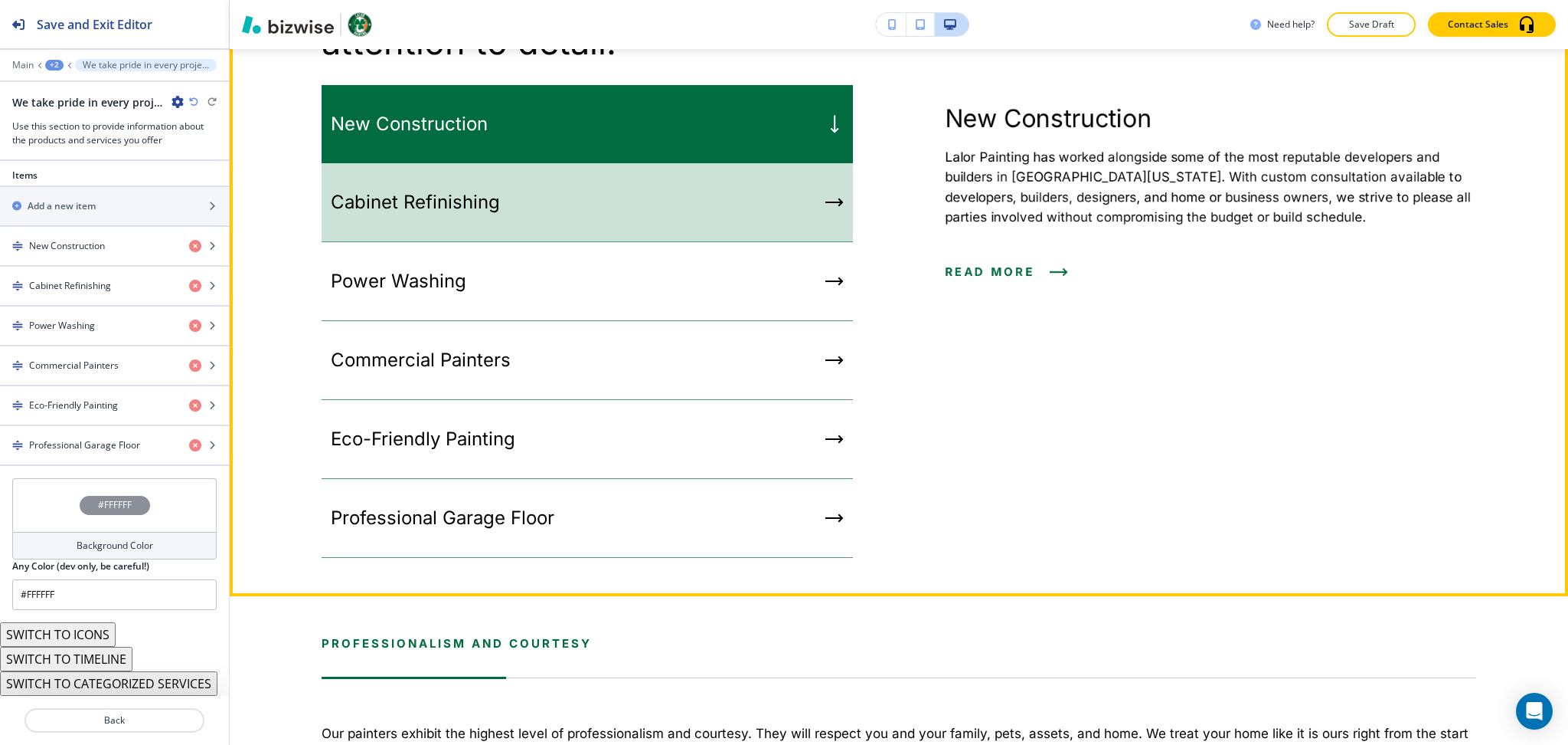
click at [524, 242] on div "Cabinet Refinishing" at bounding box center [588, 202] width 532 height 78
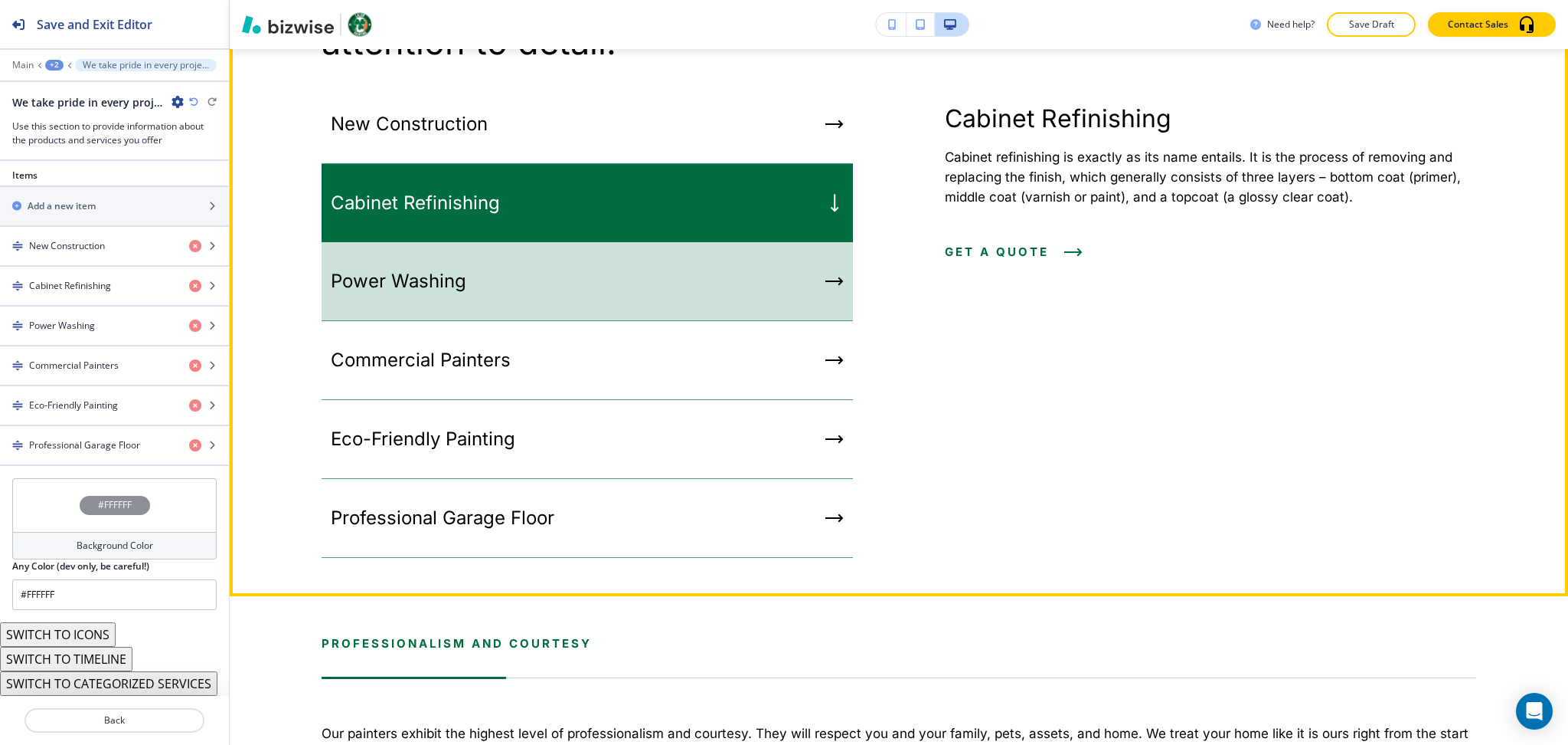
click at [522, 321] on div "Power Washing" at bounding box center [588, 281] width 532 height 78
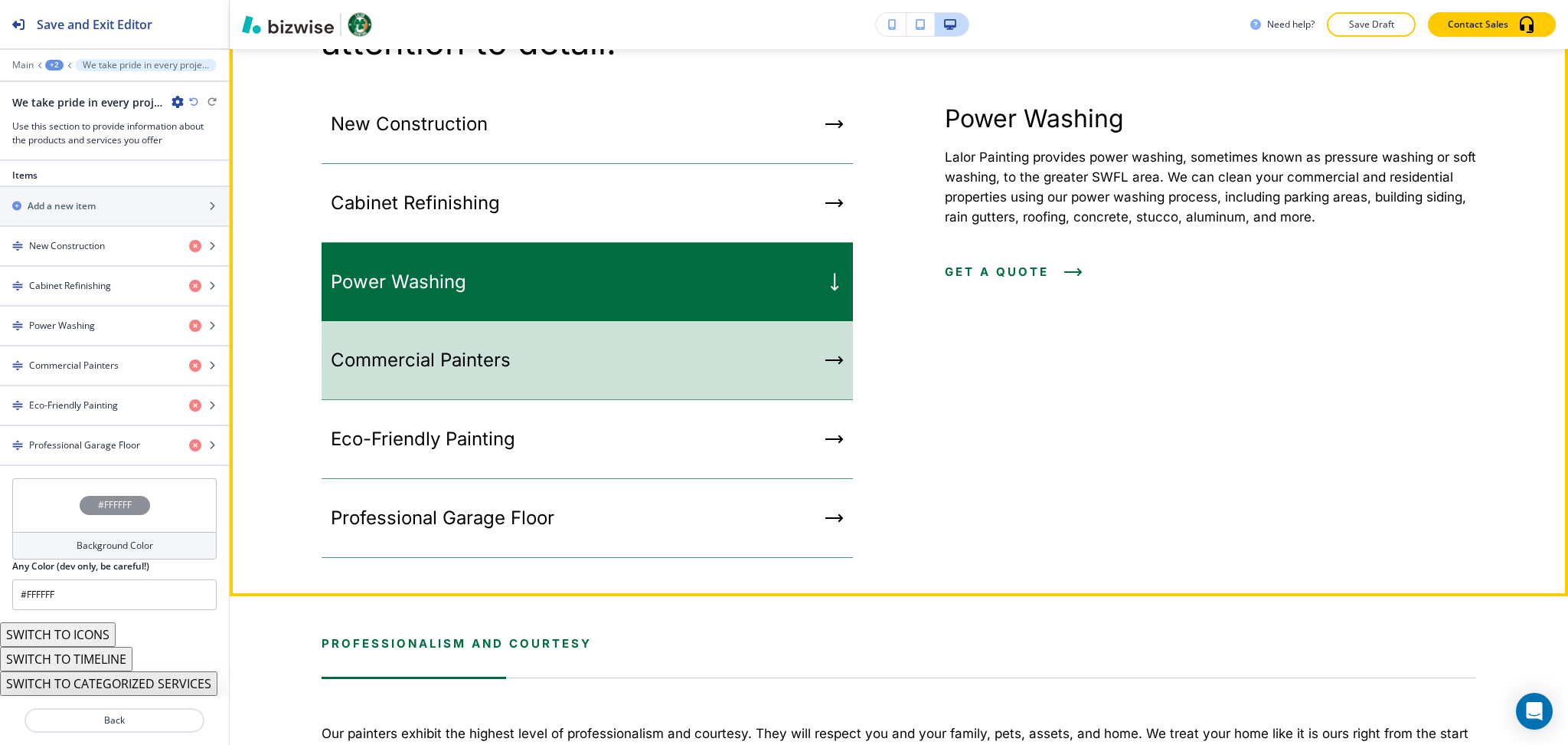
click at [517, 400] on div "Commercial Painters" at bounding box center [588, 360] width 532 height 78
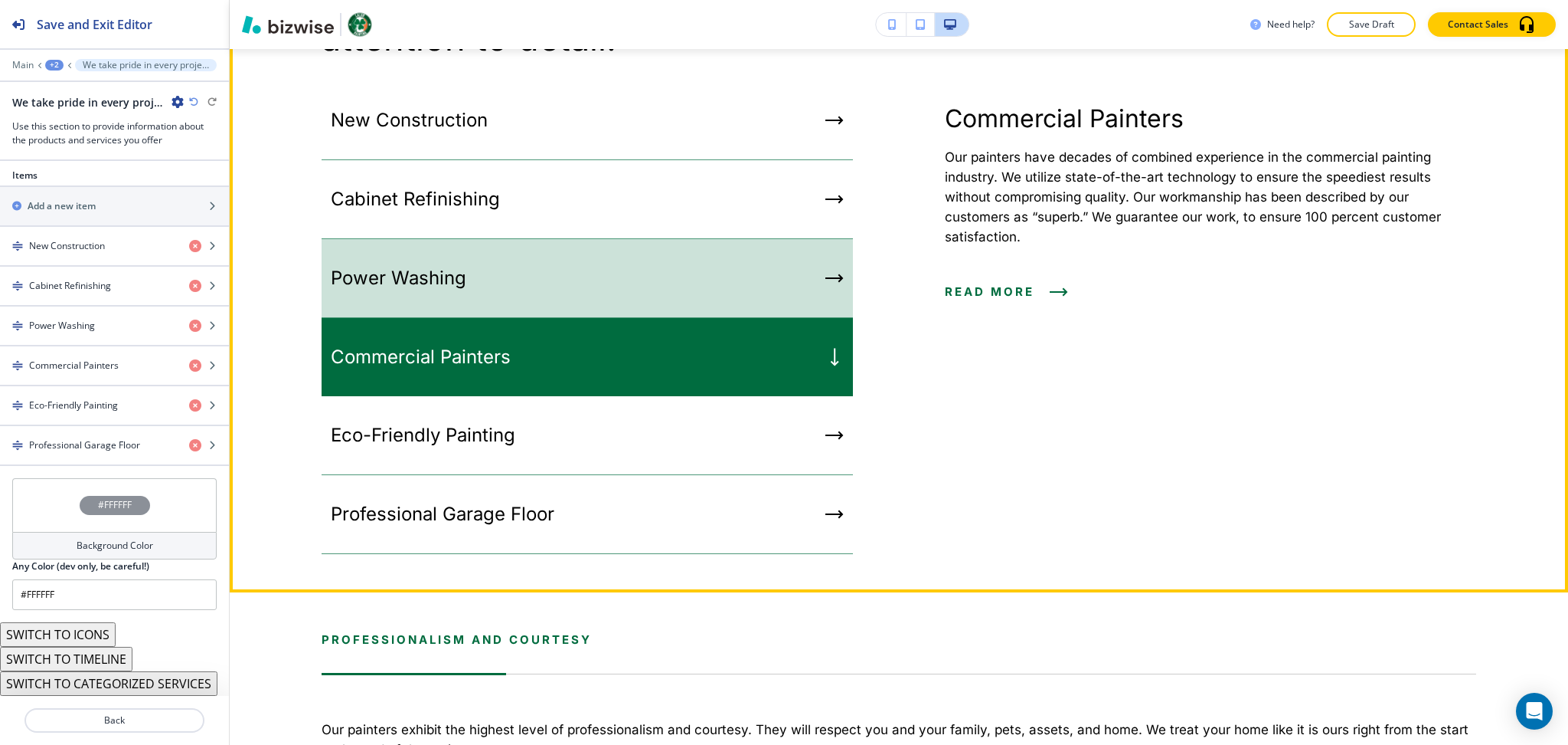
scroll to position [4717, 0]
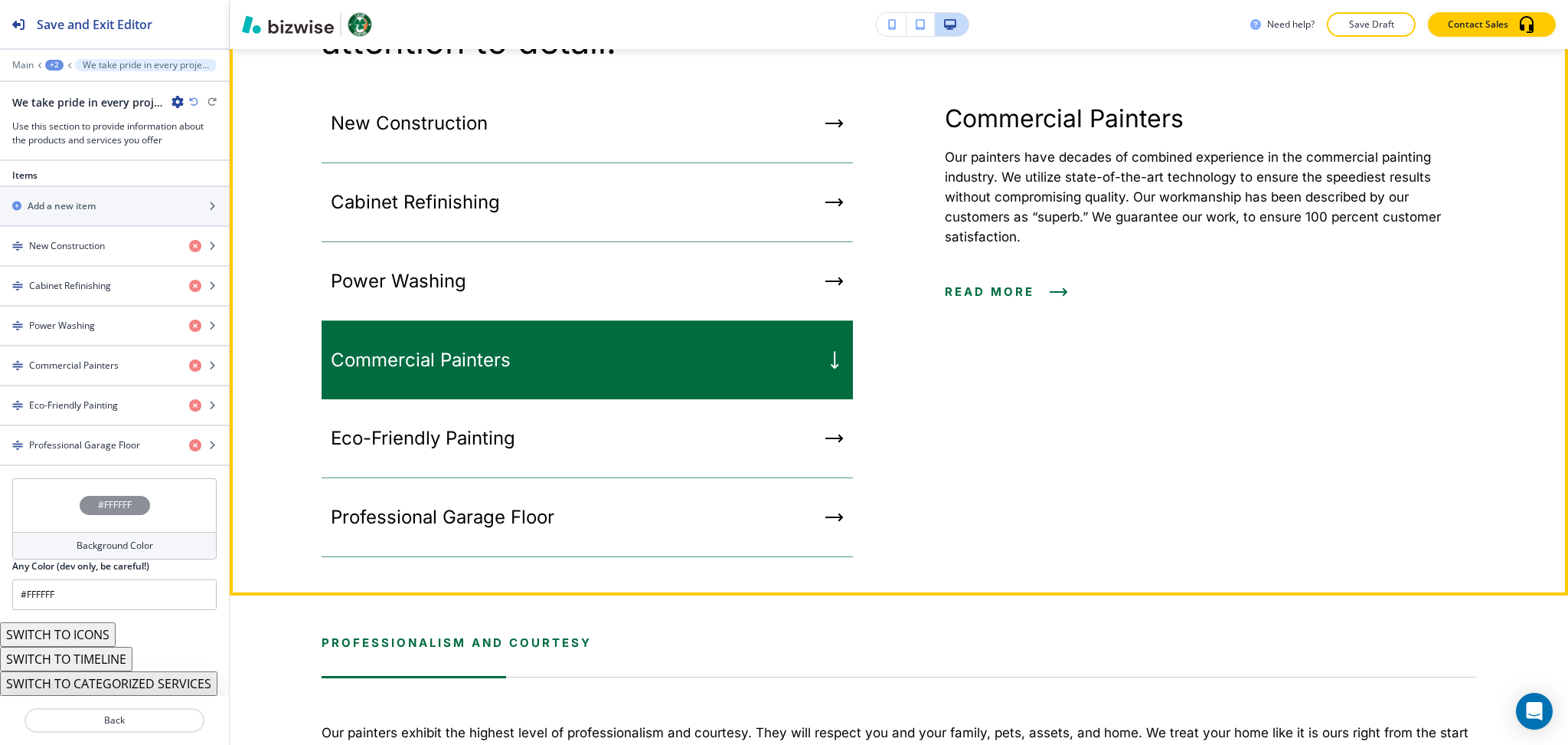
click at [272, 76] on div "Edit Lalor Painting Comprehensive Services We take pride in every project, no m…" at bounding box center [899, 212] width 1339 height 766
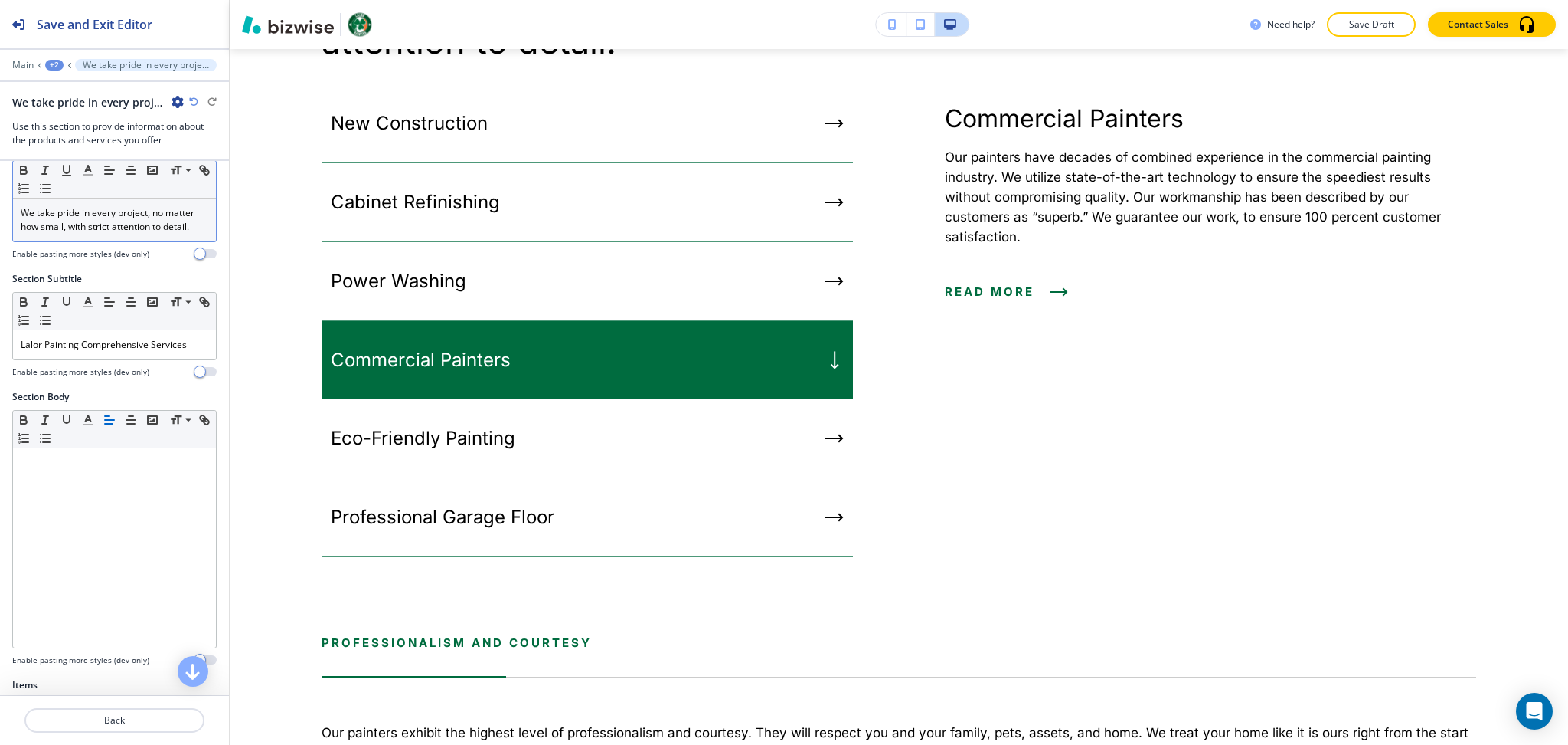
scroll to position [0, 0]
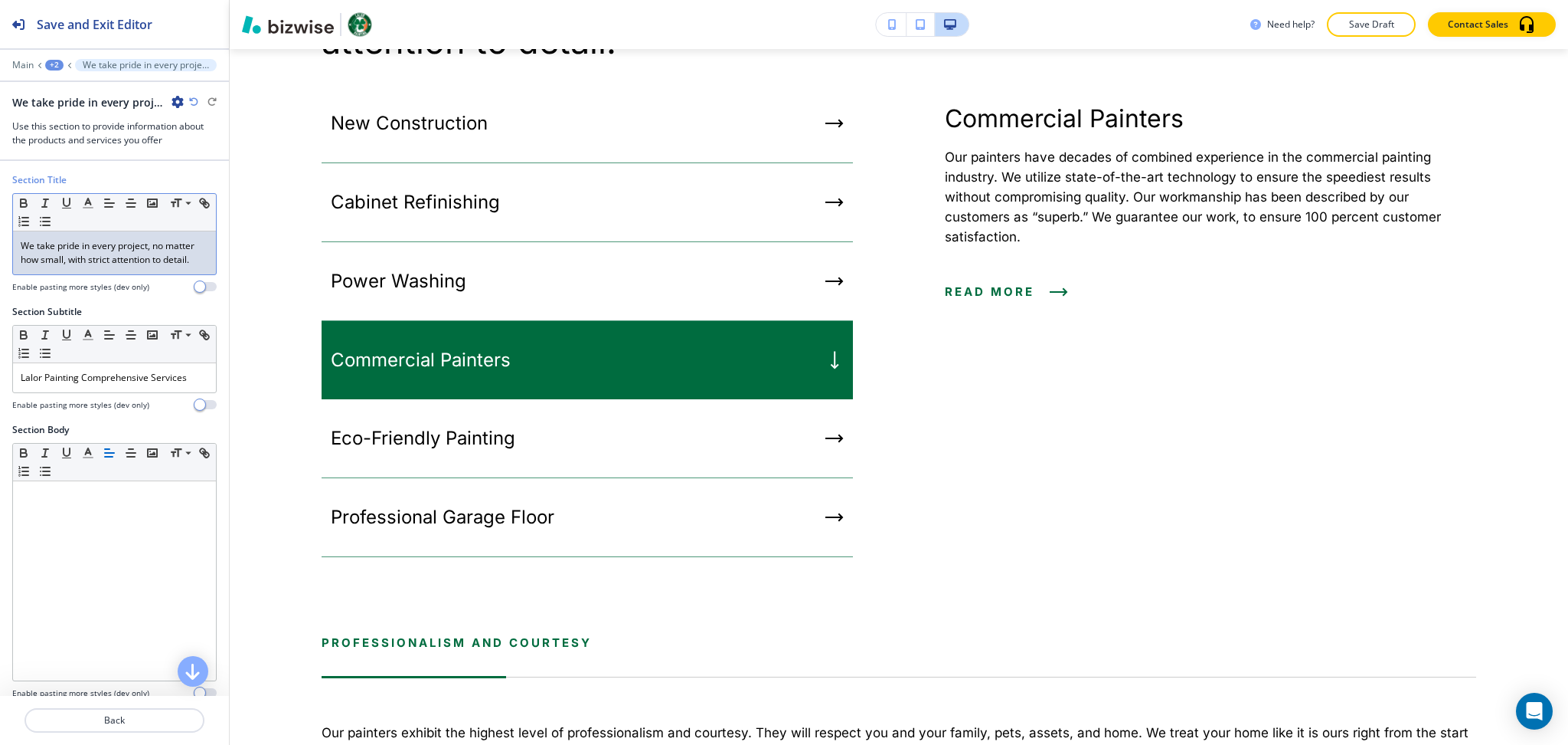
click at [129, 267] on p "We take pride in every project, no matter how small, with strict attention to d…" at bounding box center [114, 253] width 187 height 28
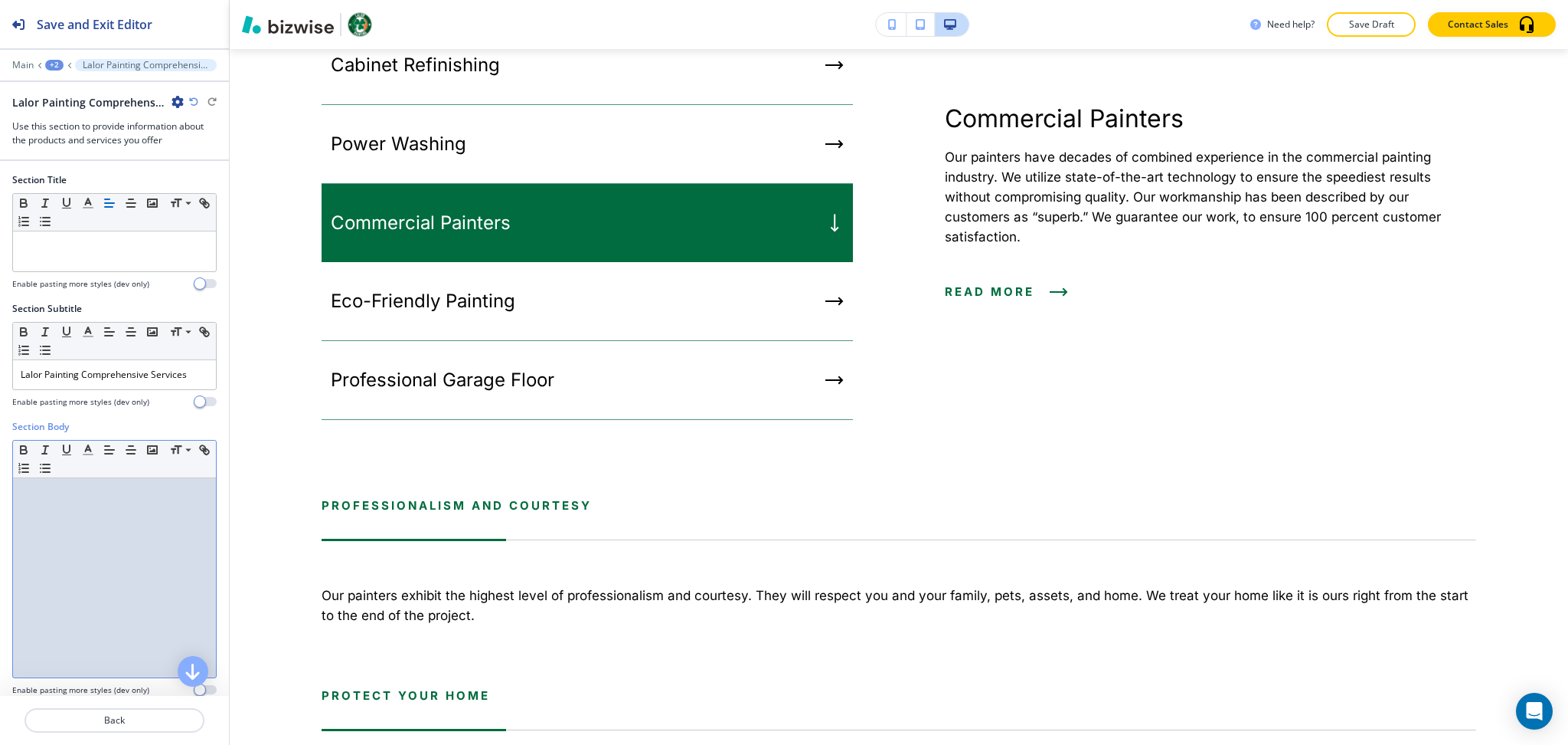
click at [114, 574] on div at bounding box center [114, 578] width 203 height 199
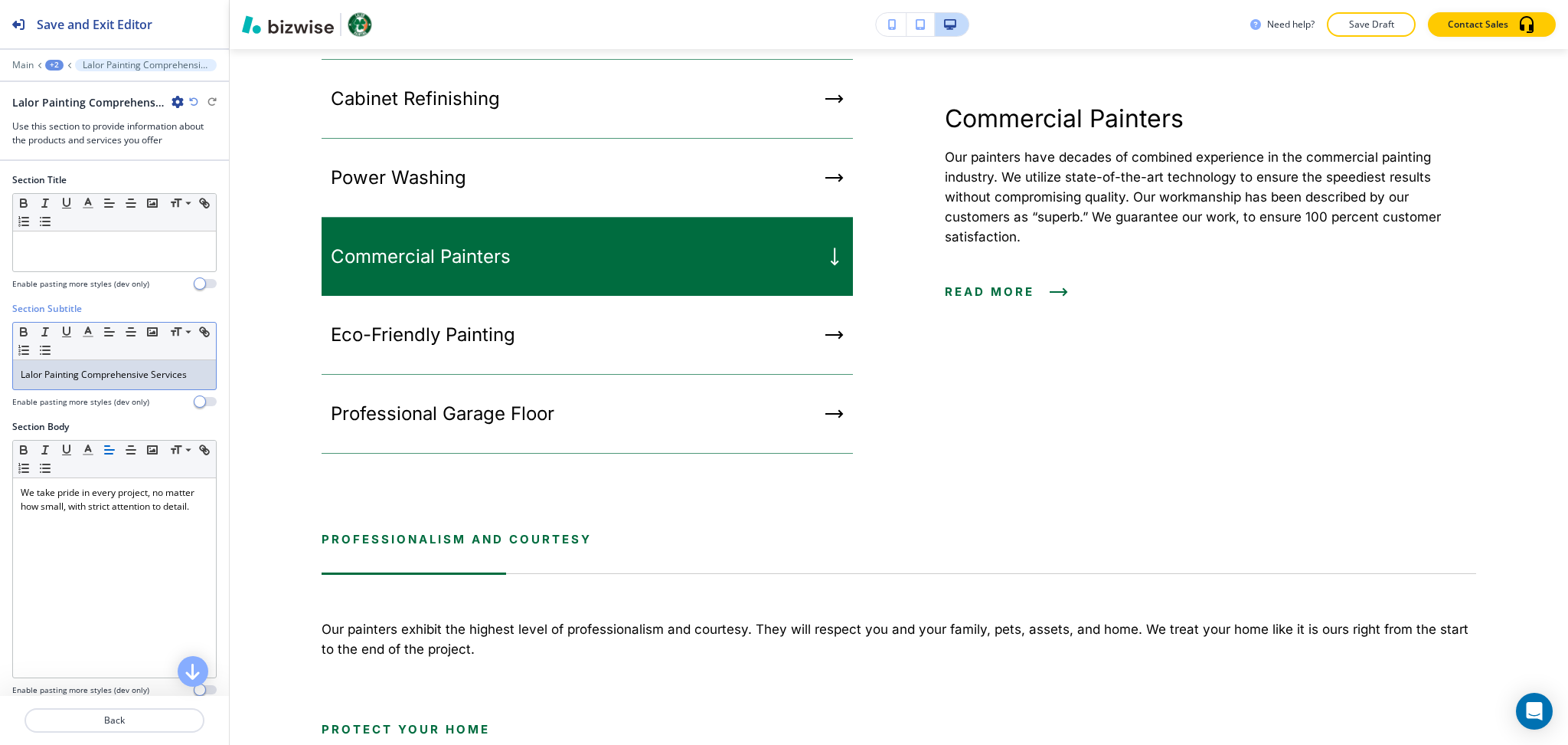
click at [116, 369] on p "Lalor Painting Comprehensive Services" at bounding box center [114, 374] width 187 height 14
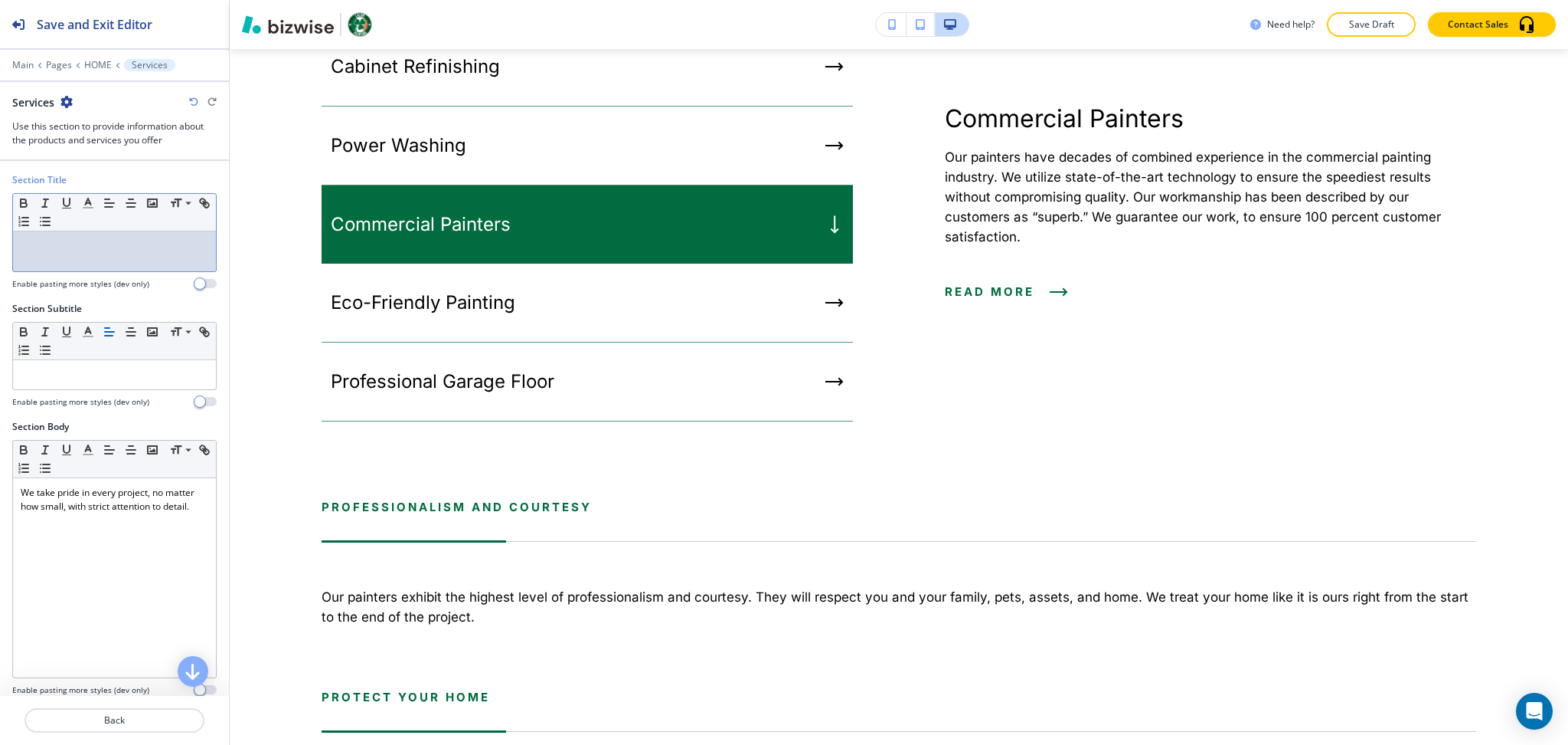
click at [119, 251] on p at bounding box center [114, 246] width 187 height 14
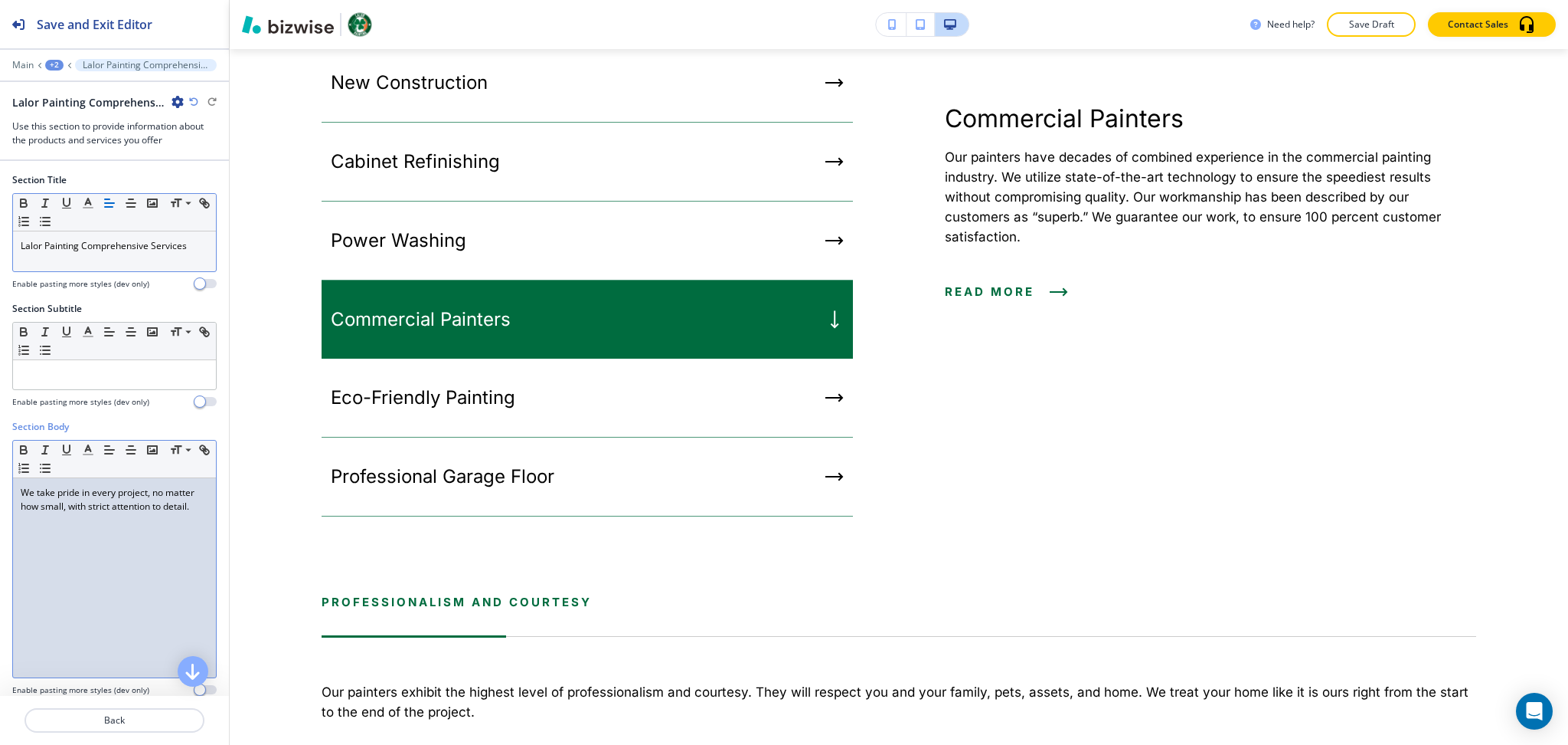
click at [132, 530] on div "We take pride in every project, no matter how small, with strict attention to d…" at bounding box center [114, 578] width 203 height 199
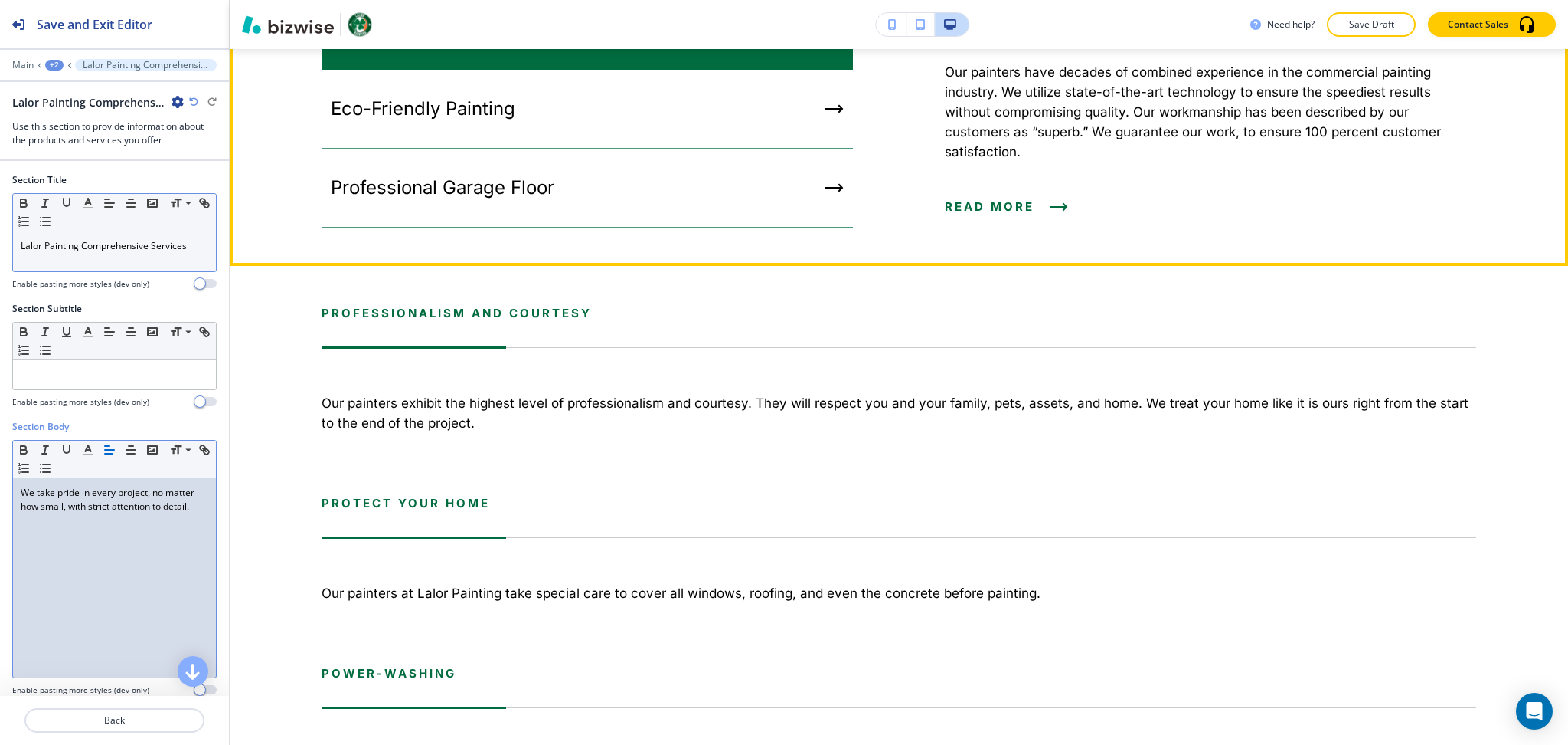
scroll to position [5008, 0]
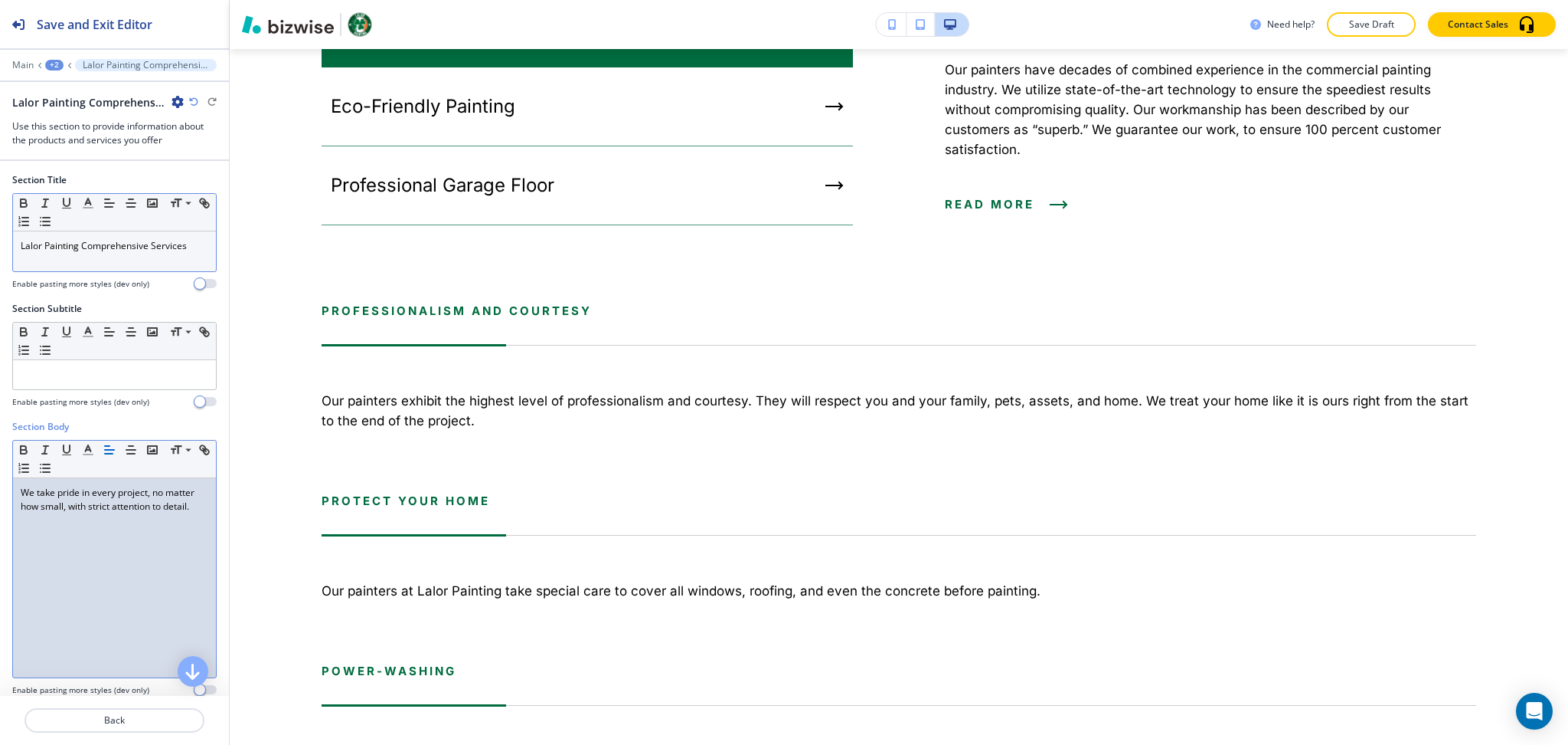
click at [54, 62] on div "+2" at bounding box center [54, 66] width 18 height 11
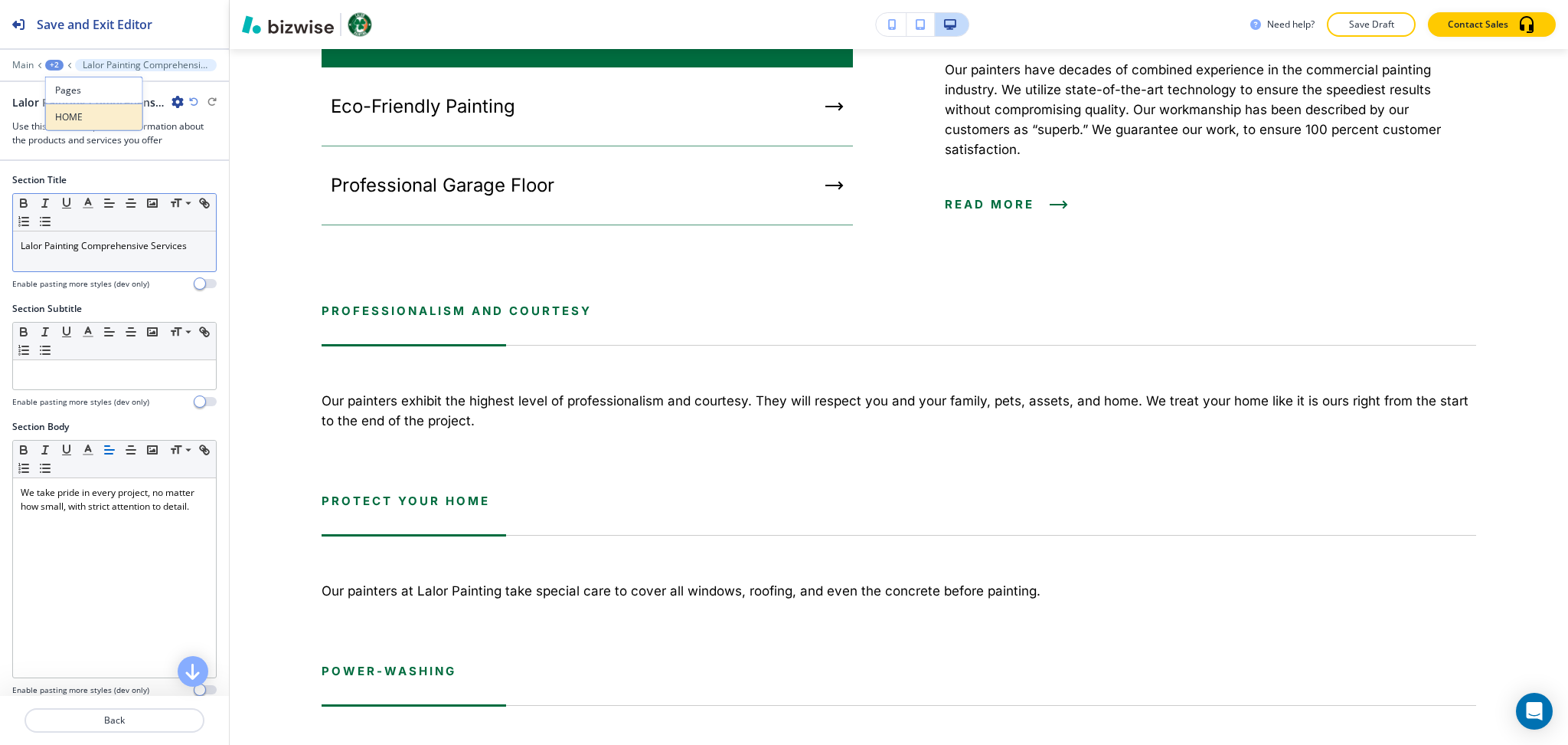
click at [72, 114] on p "HOME" at bounding box center [94, 116] width 78 height 14
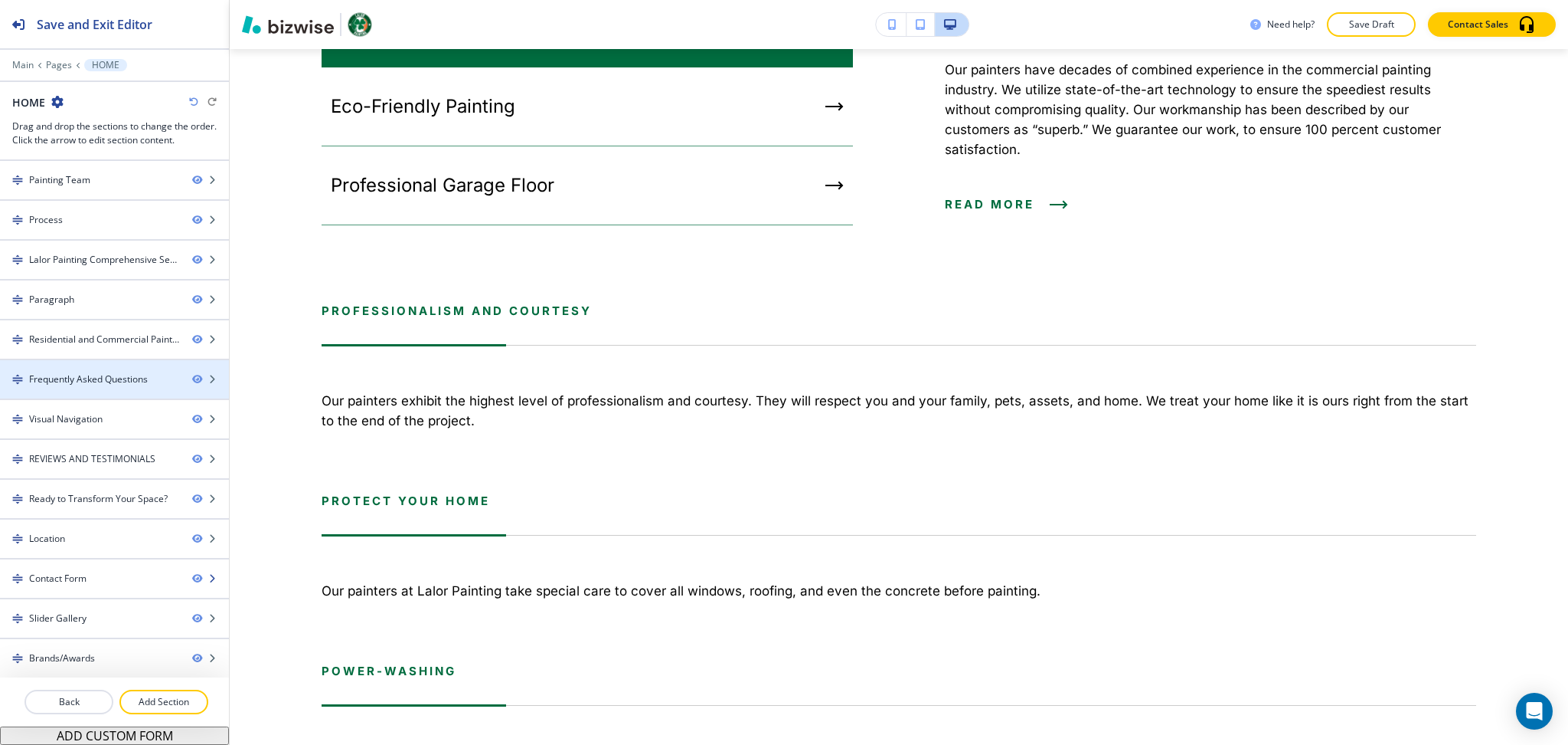
scroll to position [201, 0]
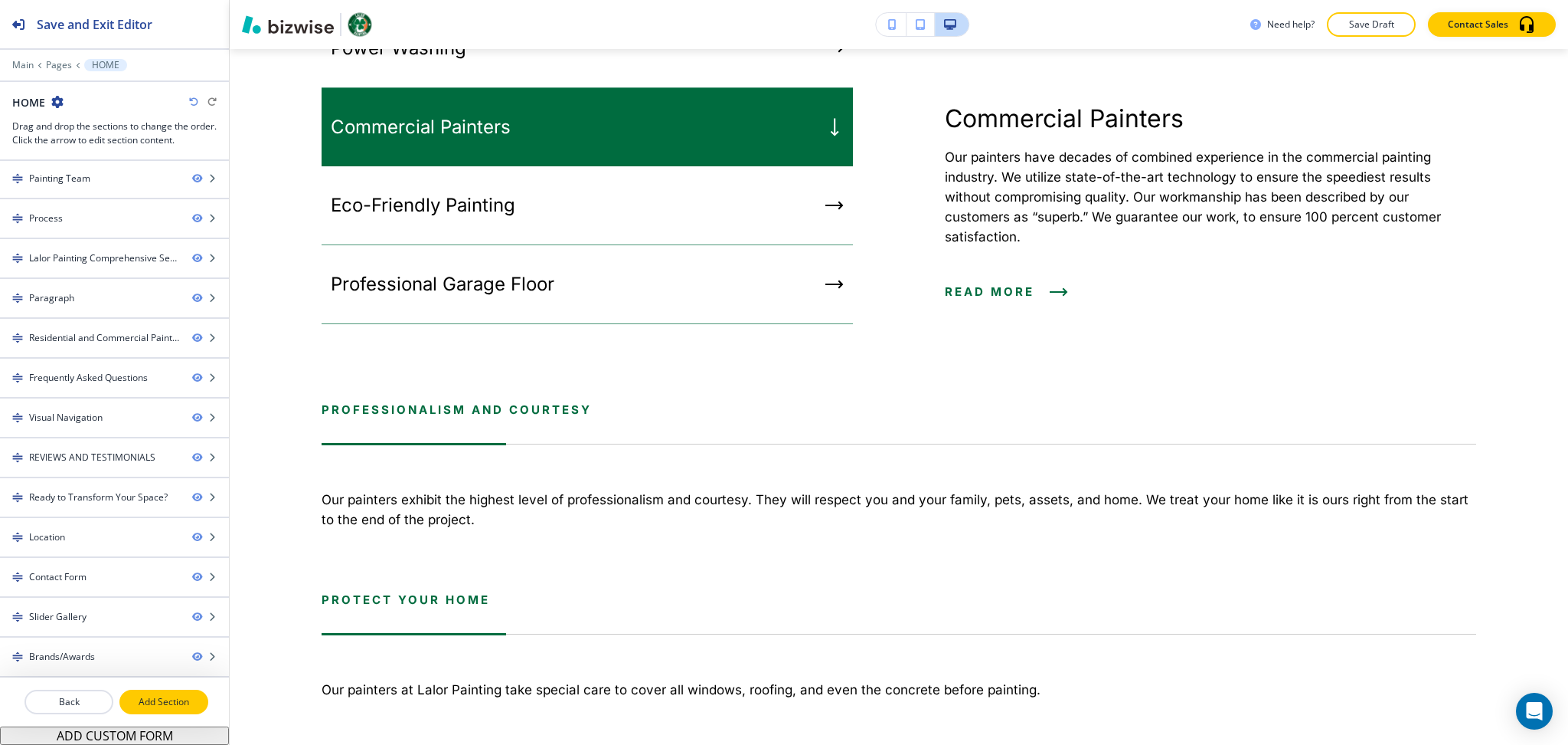
click at [153, 691] on button "Add Section" at bounding box center [163, 702] width 89 height 25
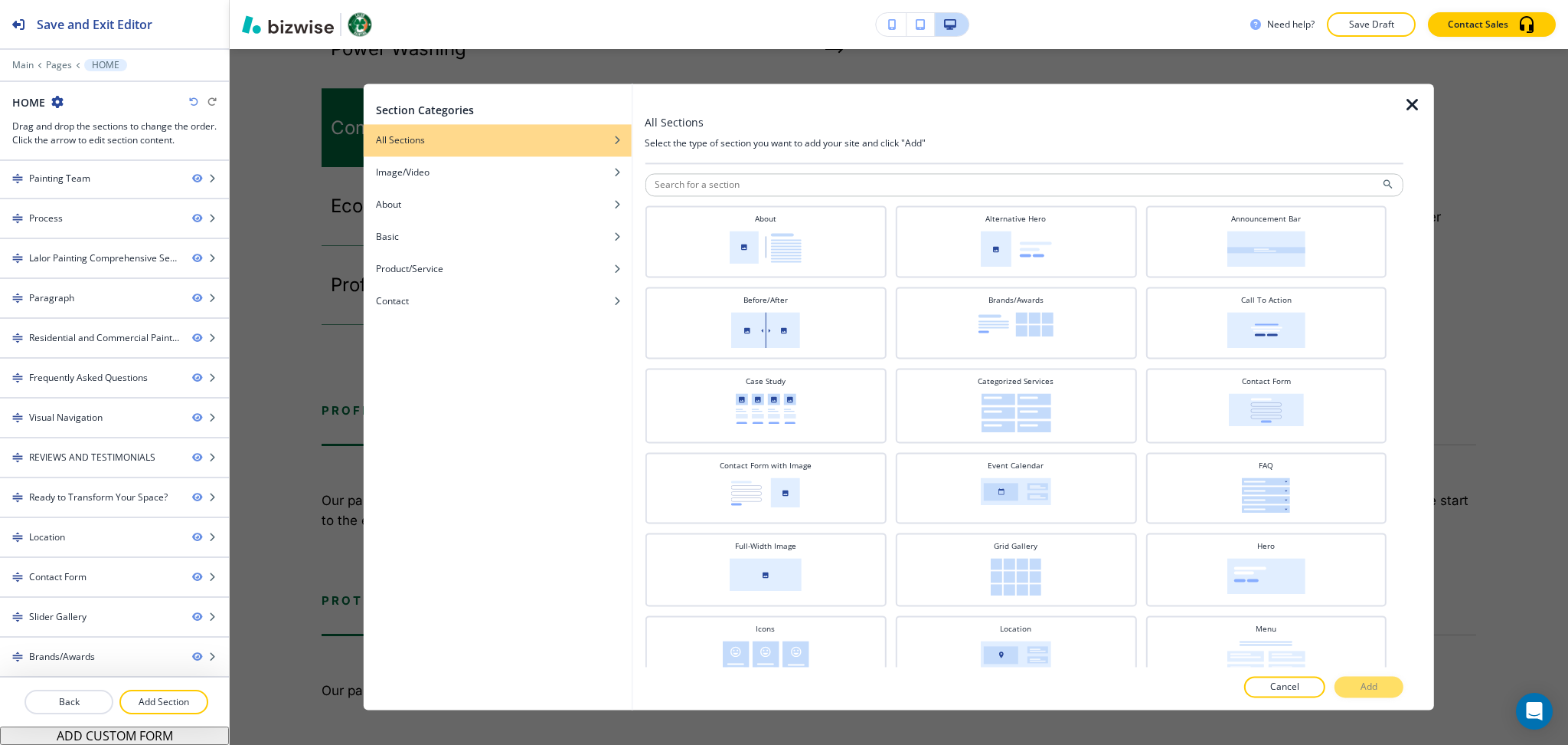
scroll to position [4909, 0]
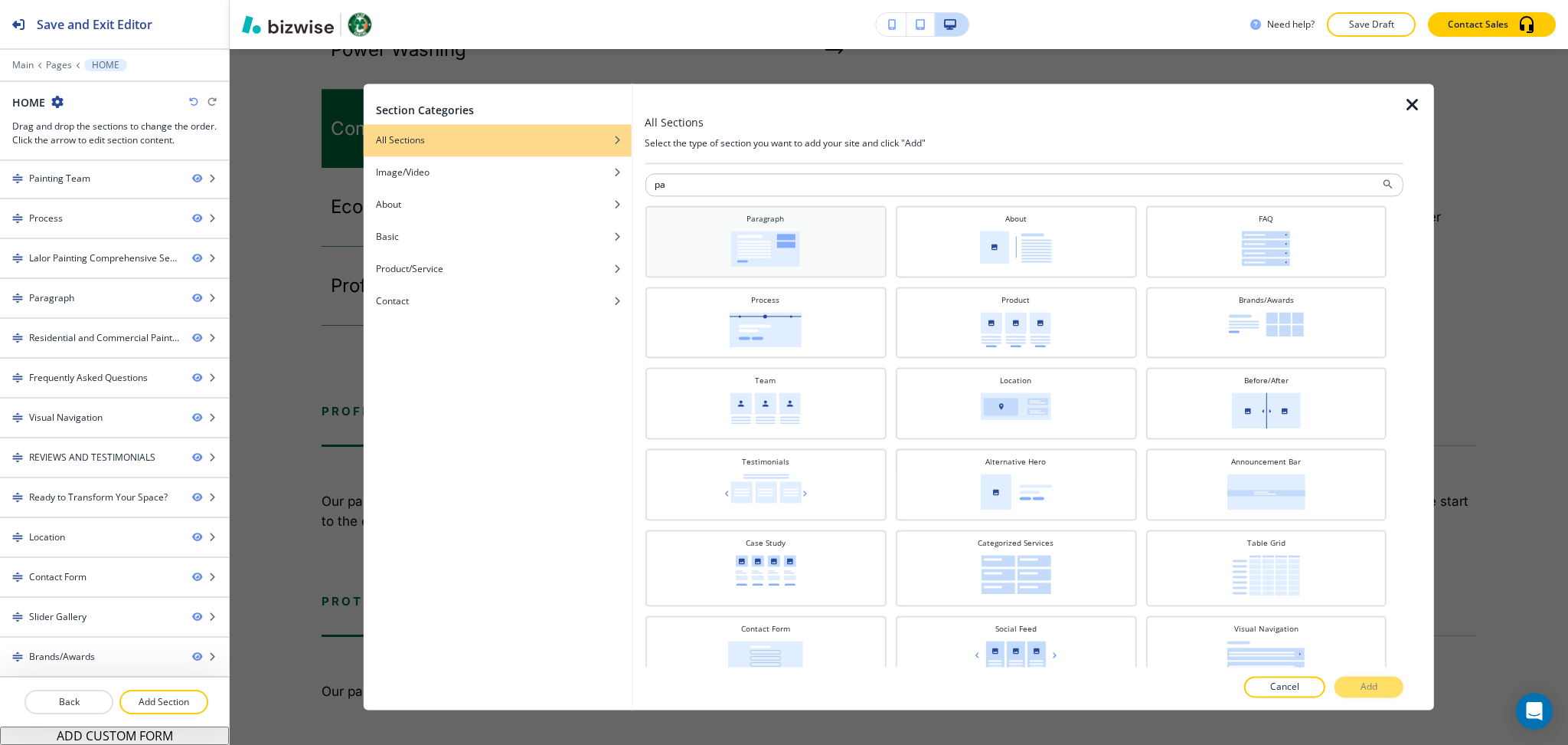
type input "pa"
click at [760, 234] on img at bounding box center [765, 248] width 69 height 36
click at [1365, 694] on button "Add" at bounding box center [1369, 687] width 69 height 21
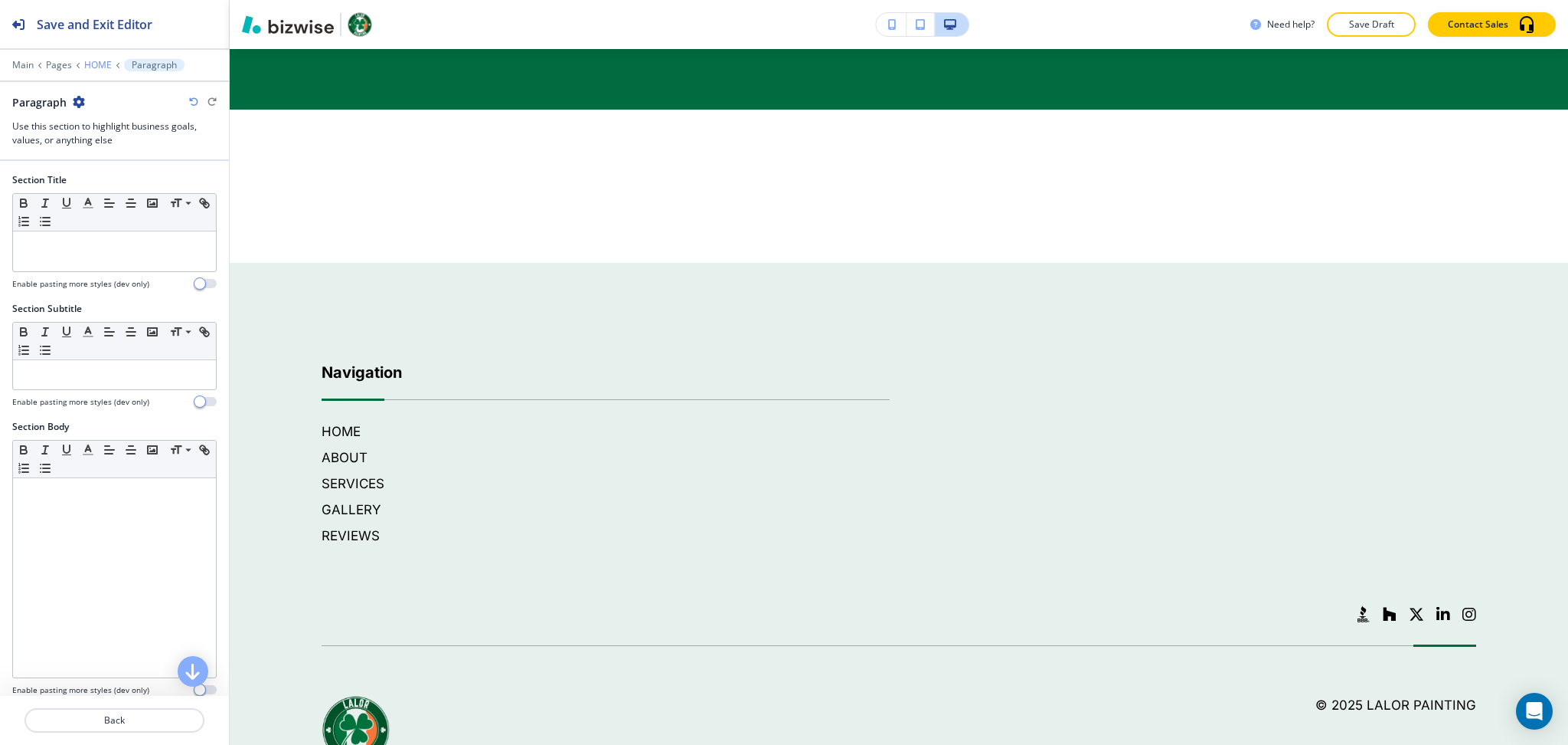
click at [98, 66] on p "HOME" at bounding box center [98, 66] width 28 height 11
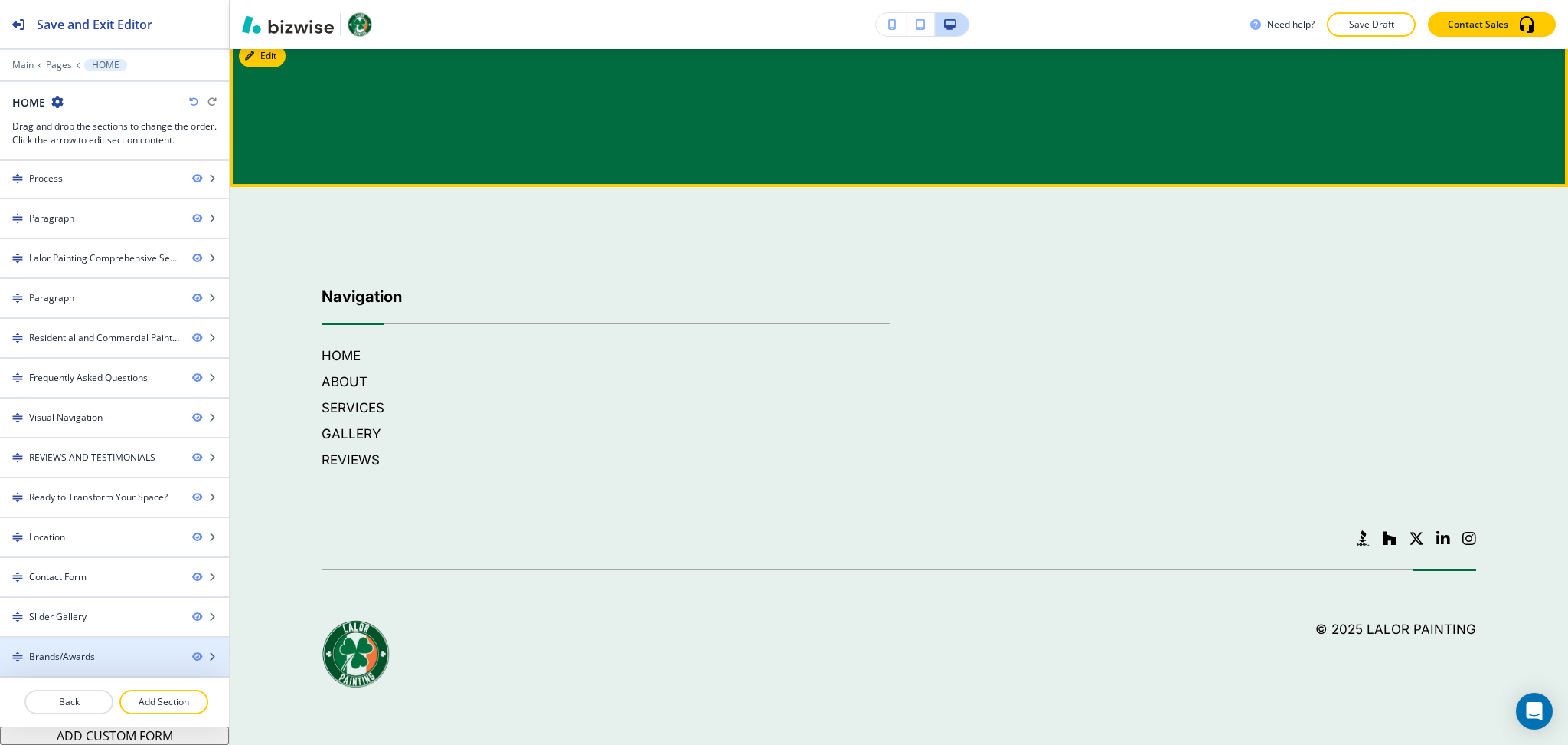
scroll to position [4716, 0]
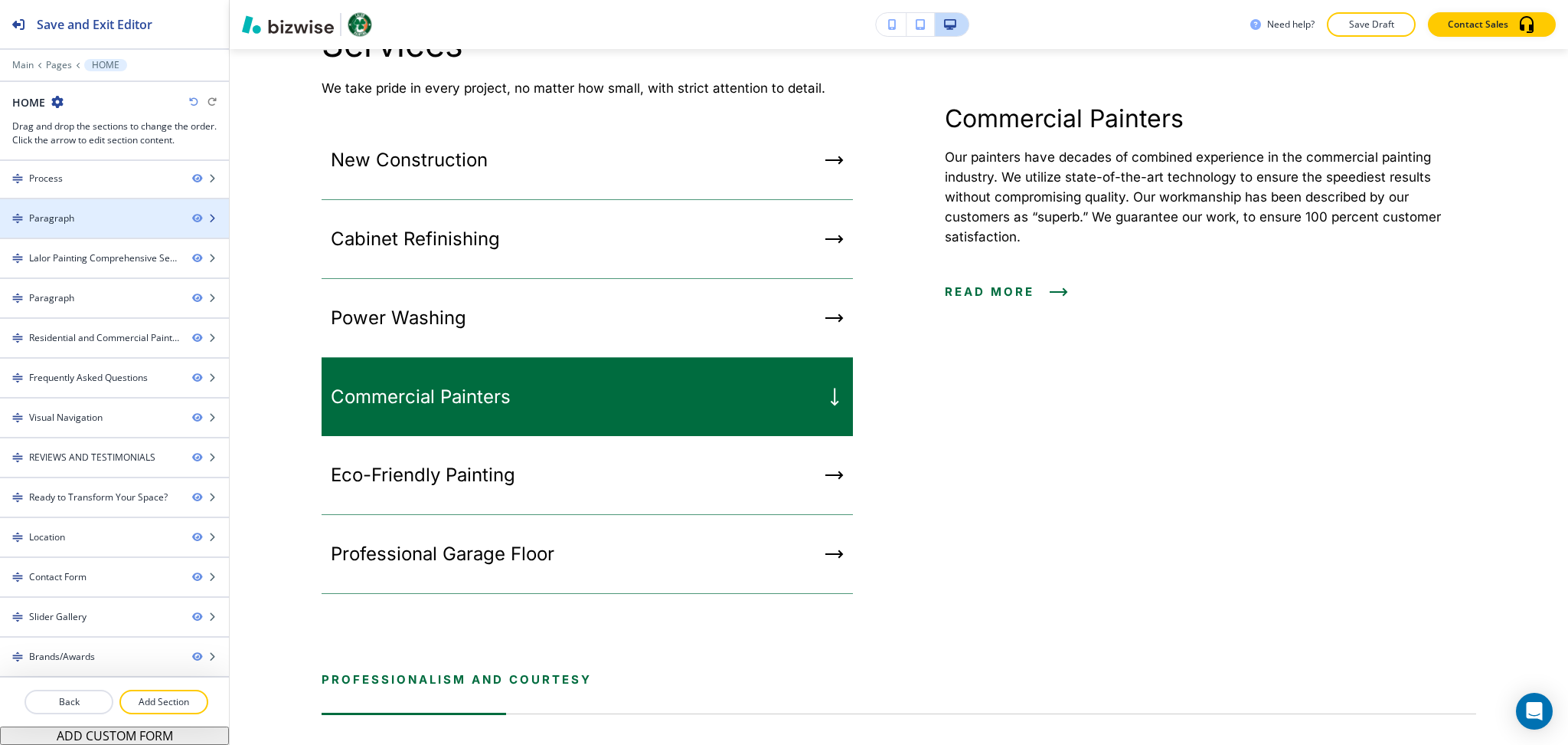
click at [70, 222] on div "Paragraph" at bounding box center [52, 218] width 45 height 14
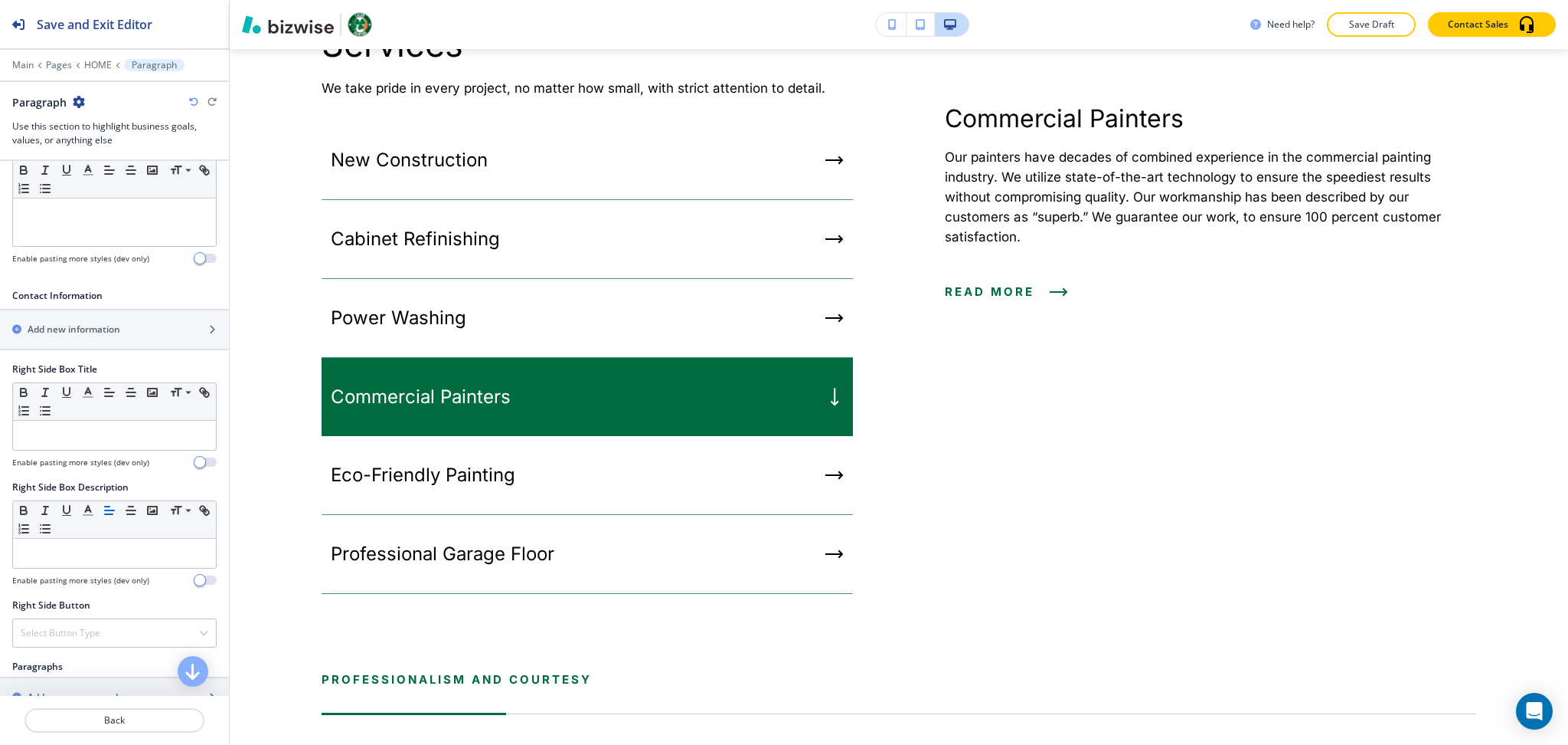
scroll to position [708, 0]
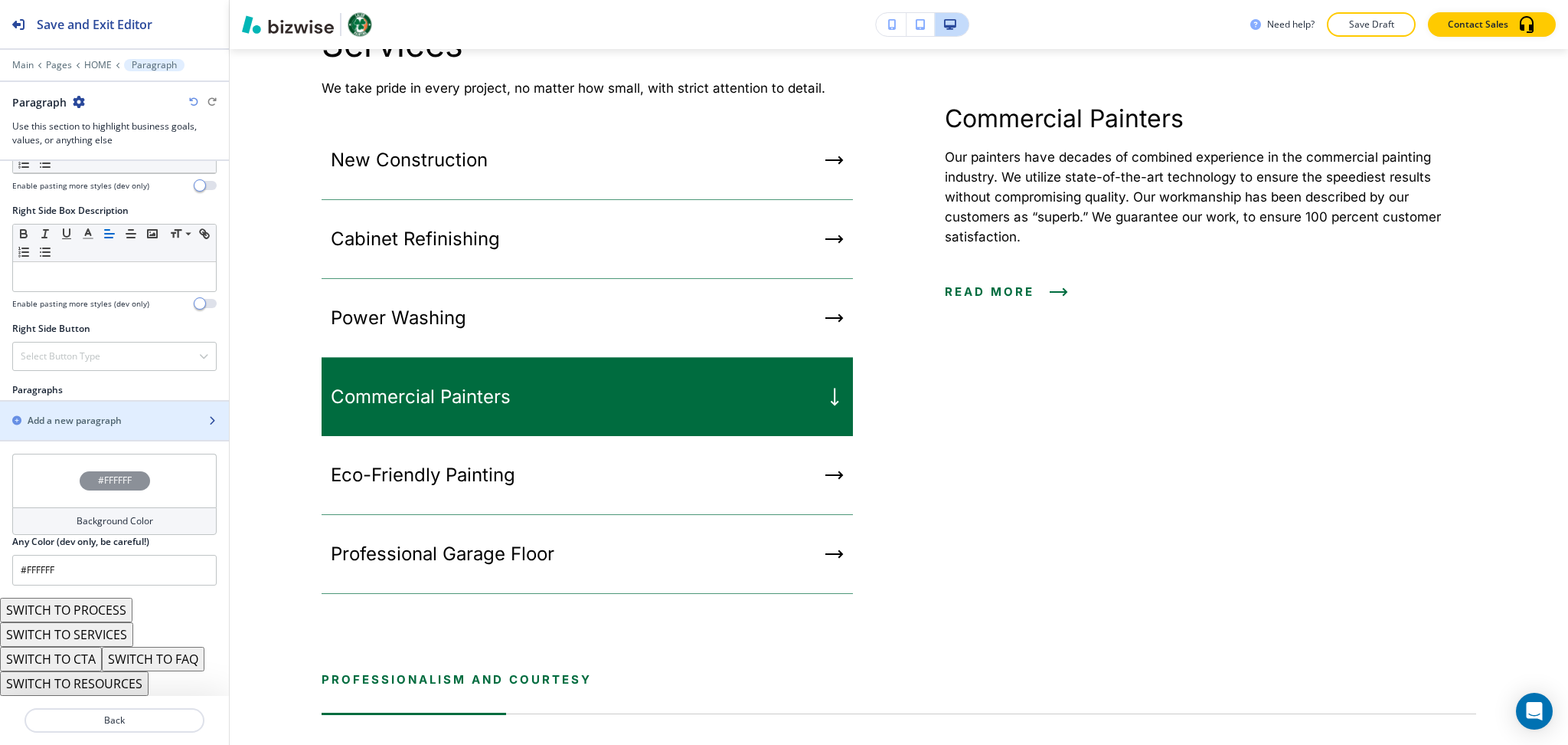
click at [82, 425] on h2 "Add a new paragraph" at bounding box center [75, 420] width 94 height 14
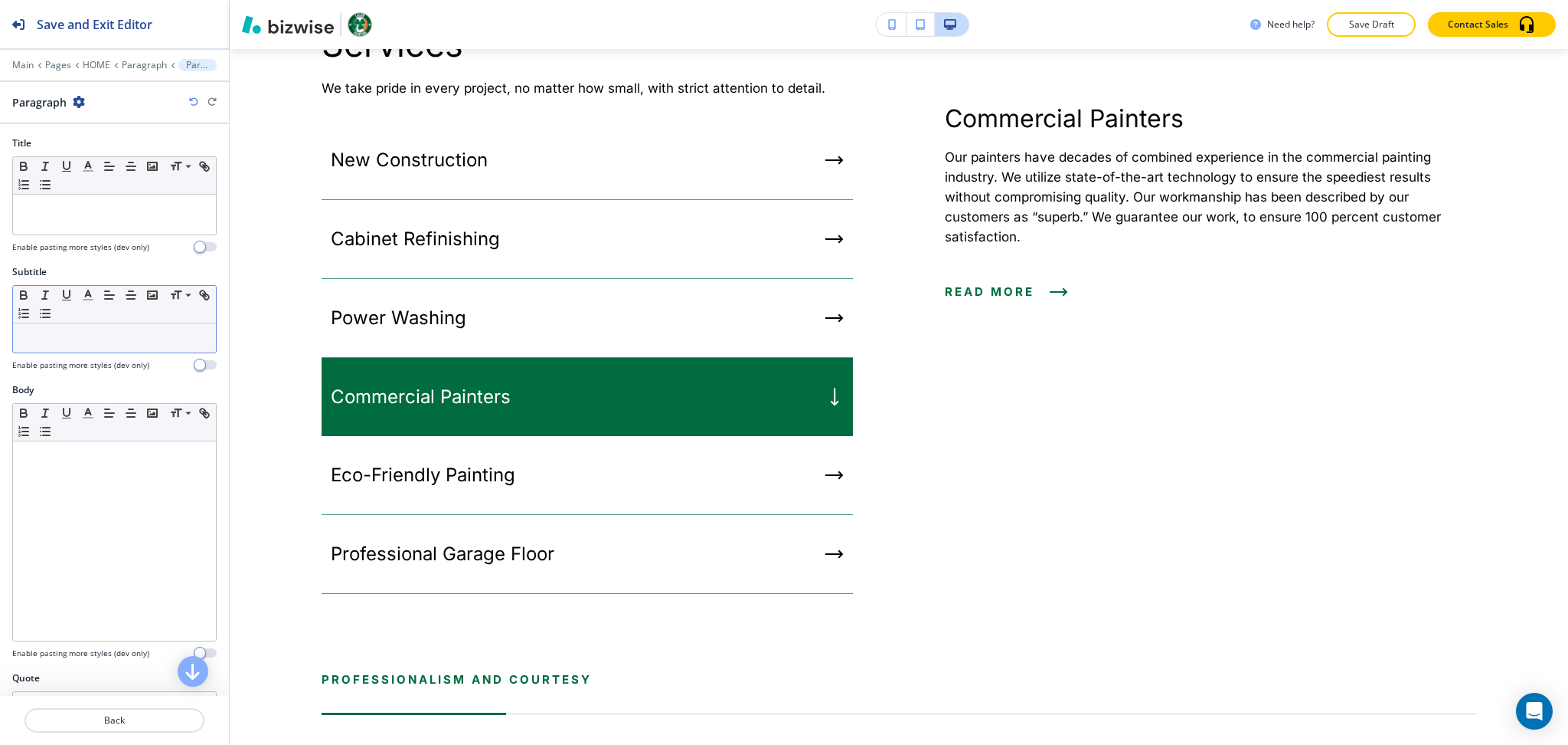
click at [101, 343] on p at bounding box center [114, 337] width 187 height 14
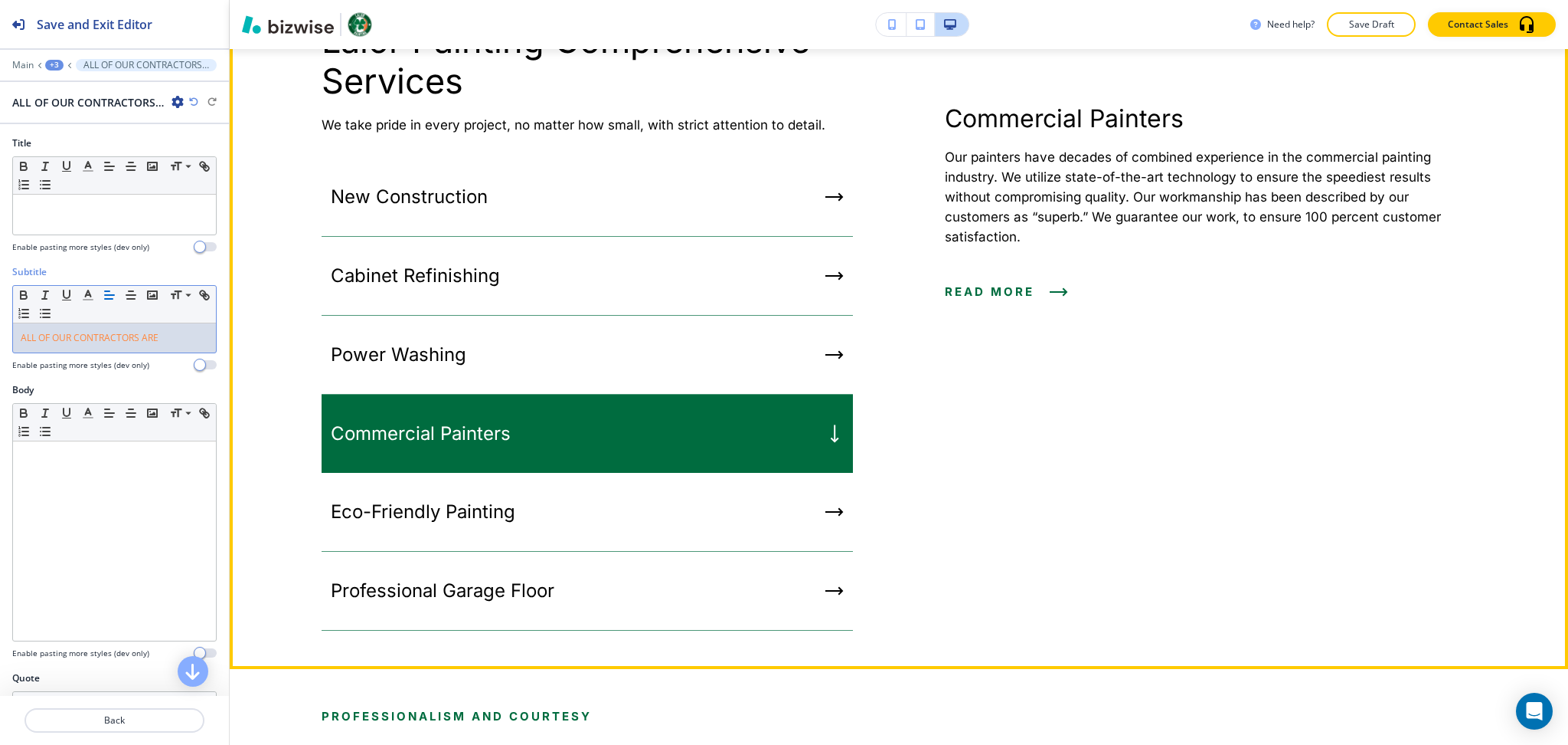
scroll to position [0, 0]
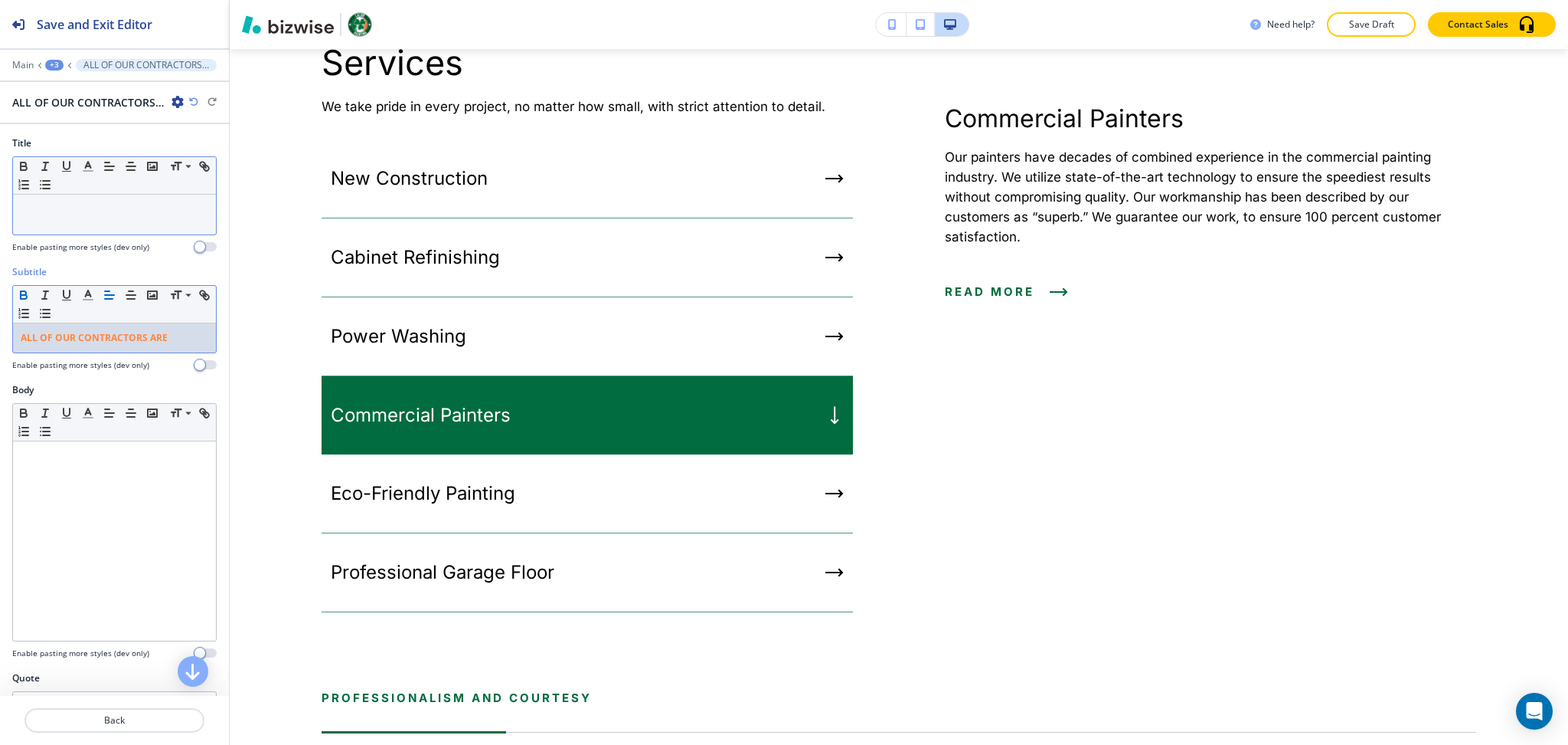
click at [74, 202] on p at bounding box center [114, 209] width 187 height 14
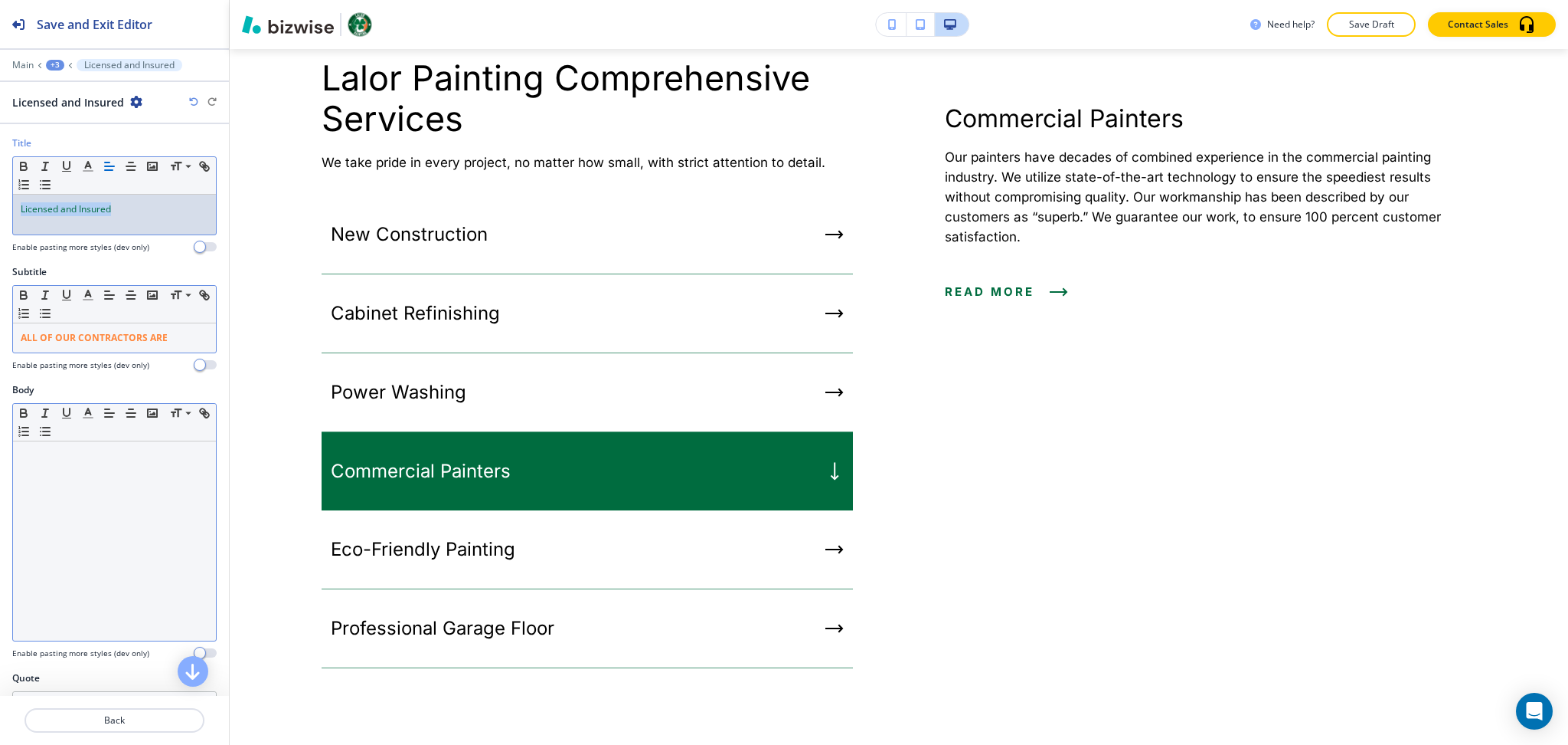
click at [105, 525] on div at bounding box center [114, 541] width 203 height 199
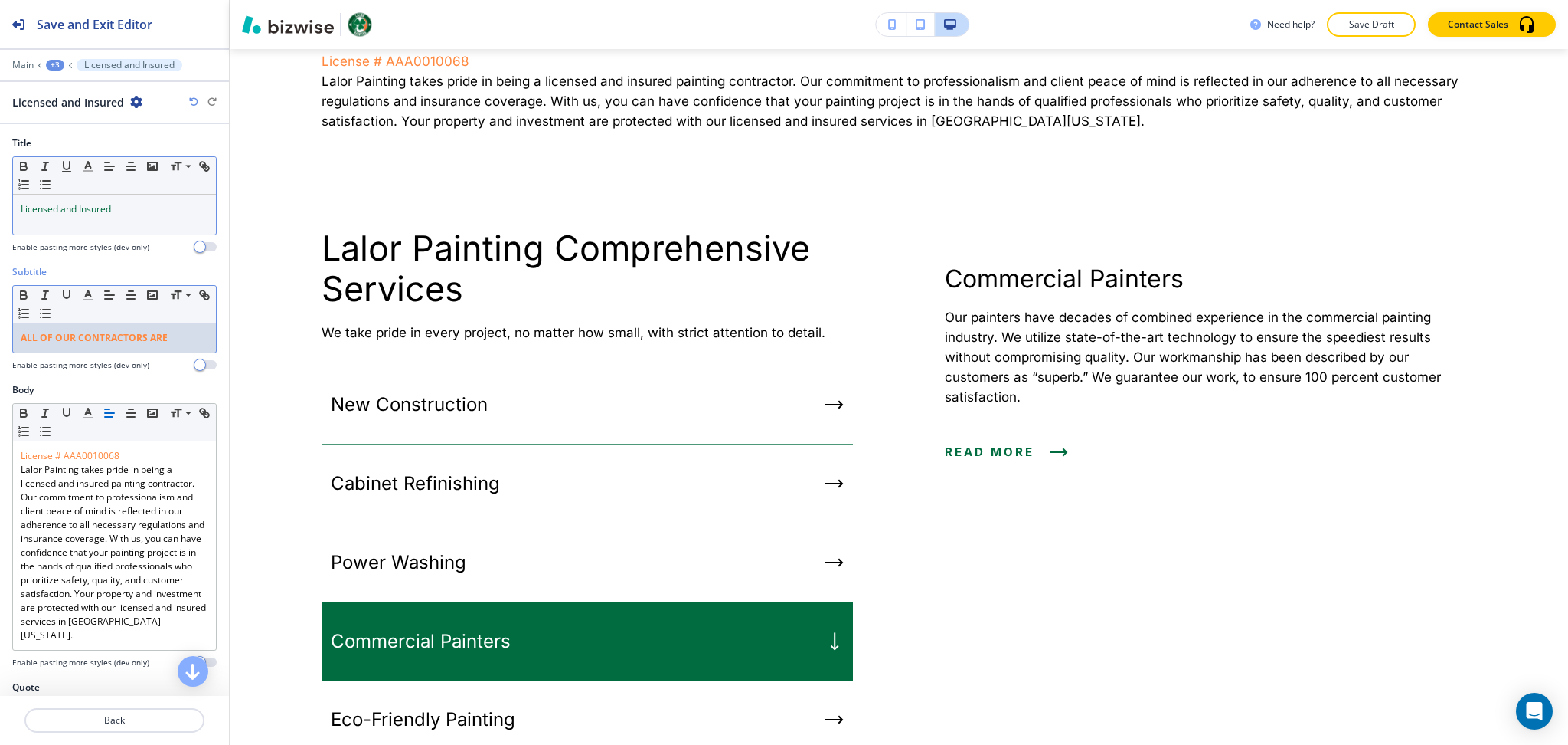
click at [165, 334] on p "ALL OF OUR CONTRACTORS ARE" at bounding box center [114, 337] width 187 height 14
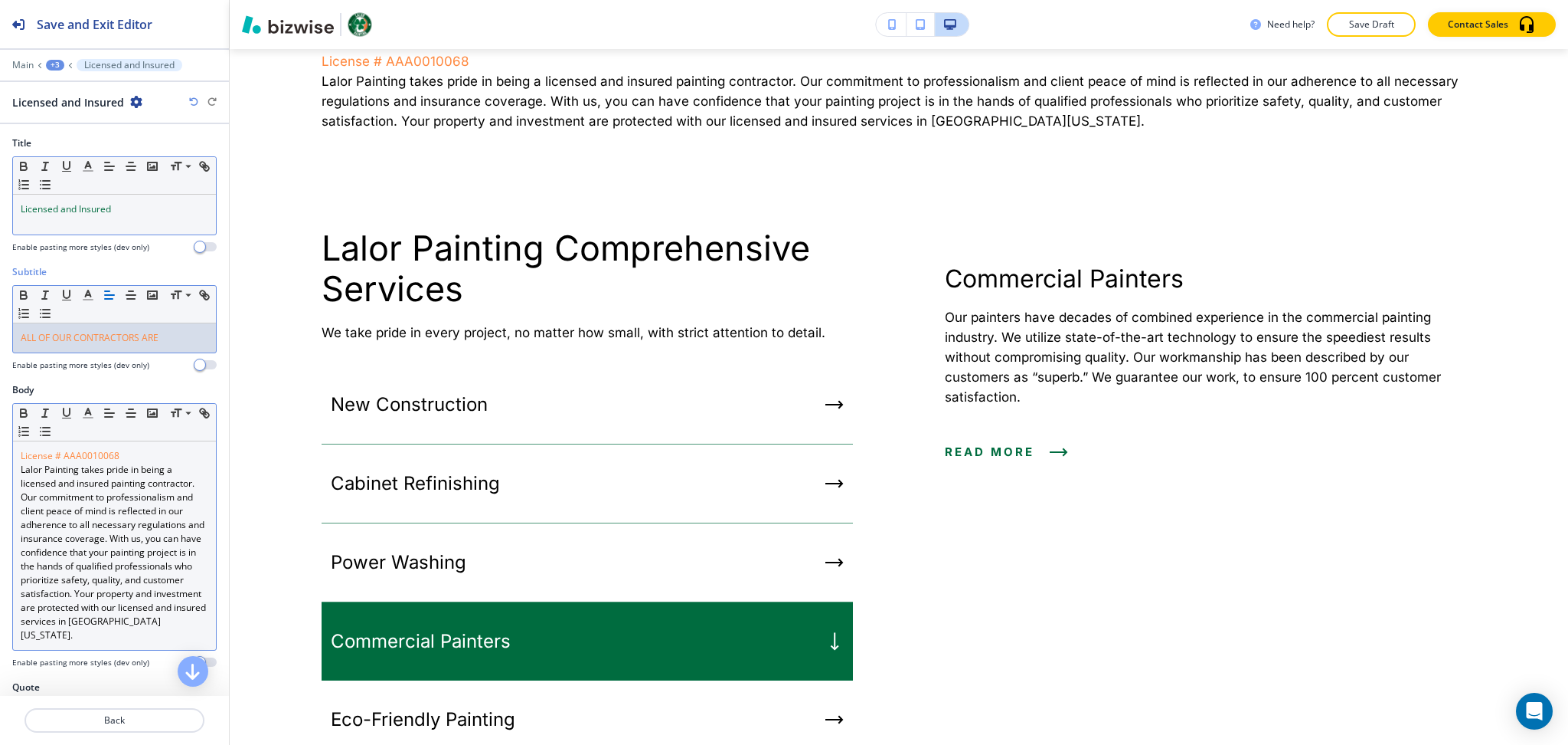
click at [152, 586] on p "Lalor Painting takes pride in being a licensed and insured painting contractor.…" at bounding box center [114, 552] width 187 height 179
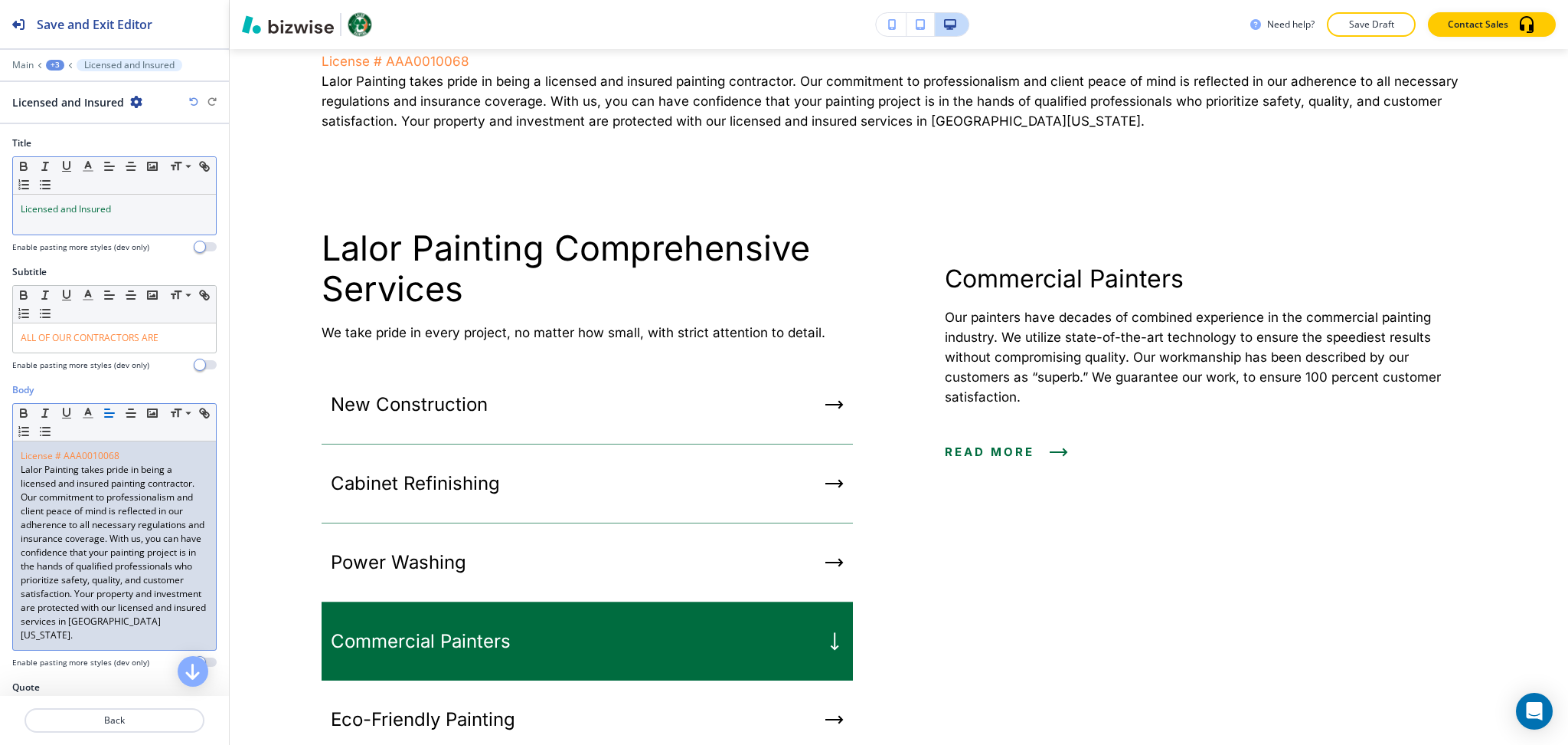
click at [132, 457] on p "License # AAA0010068" at bounding box center [114, 455] width 187 height 14
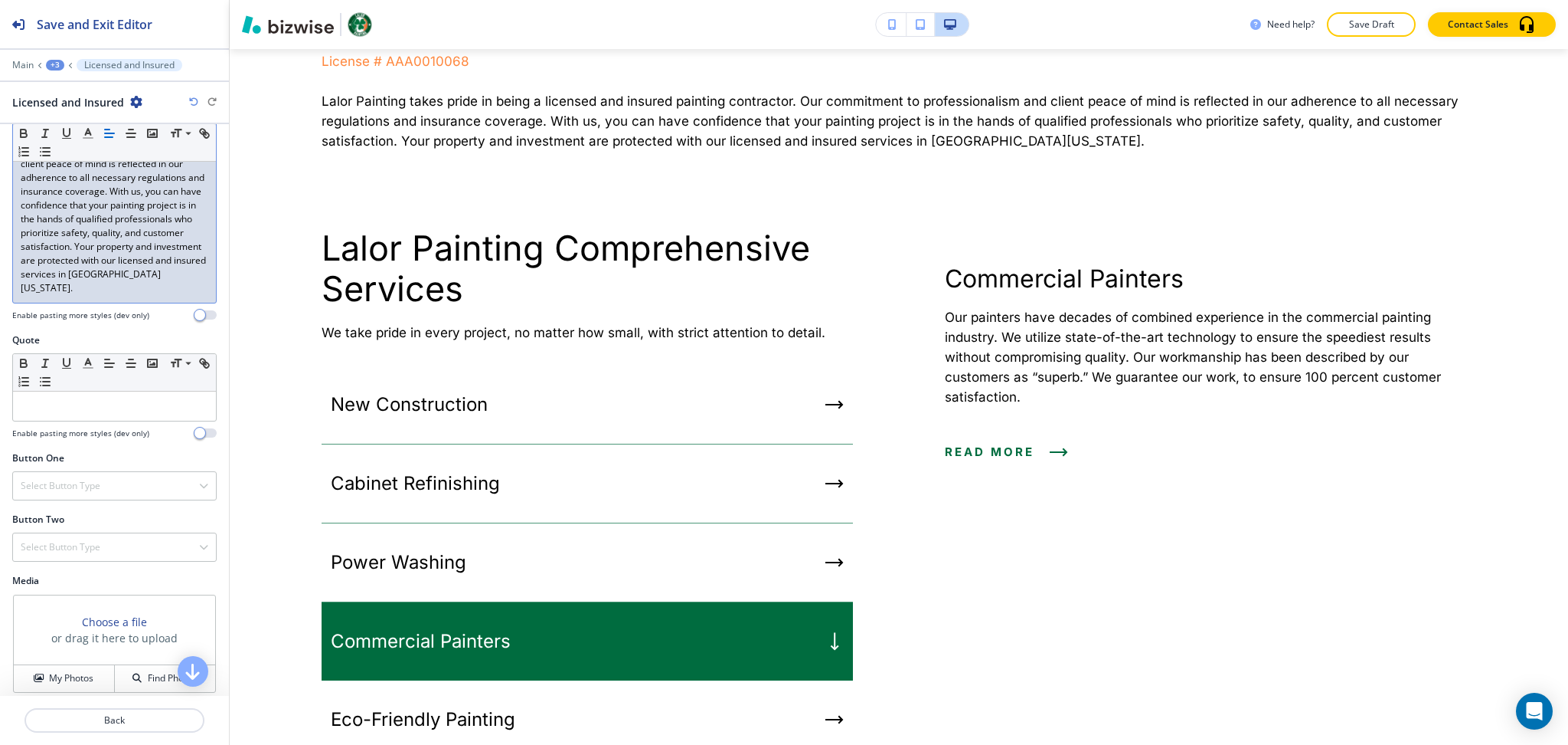
scroll to position [385, 0]
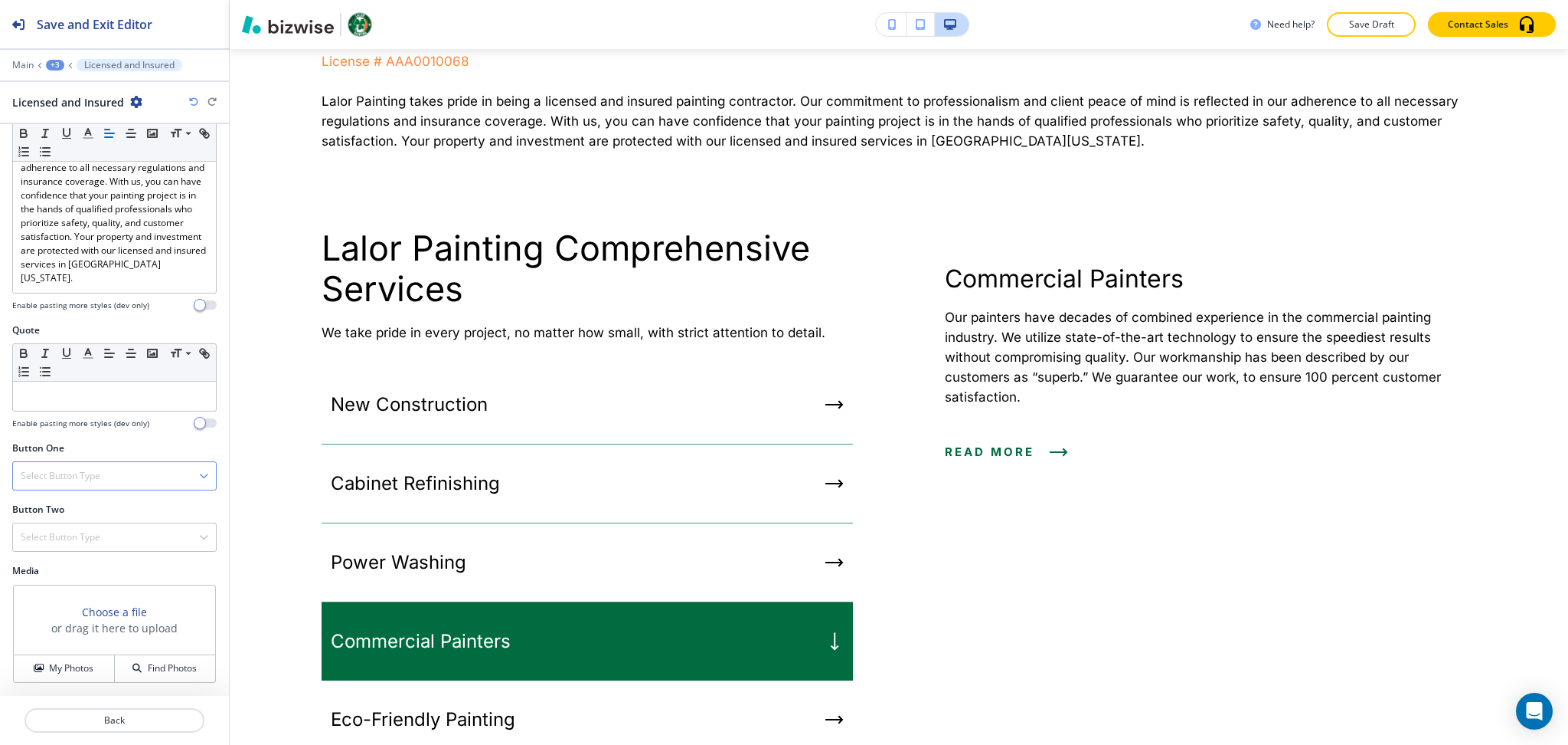
click at [78, 473] on h4 "Select Button Type" at bounding box center [60, 475] width 79 height 14
click at [78, 494] on div "Telephone" at bounding box center [114, 502] width 203 height 26
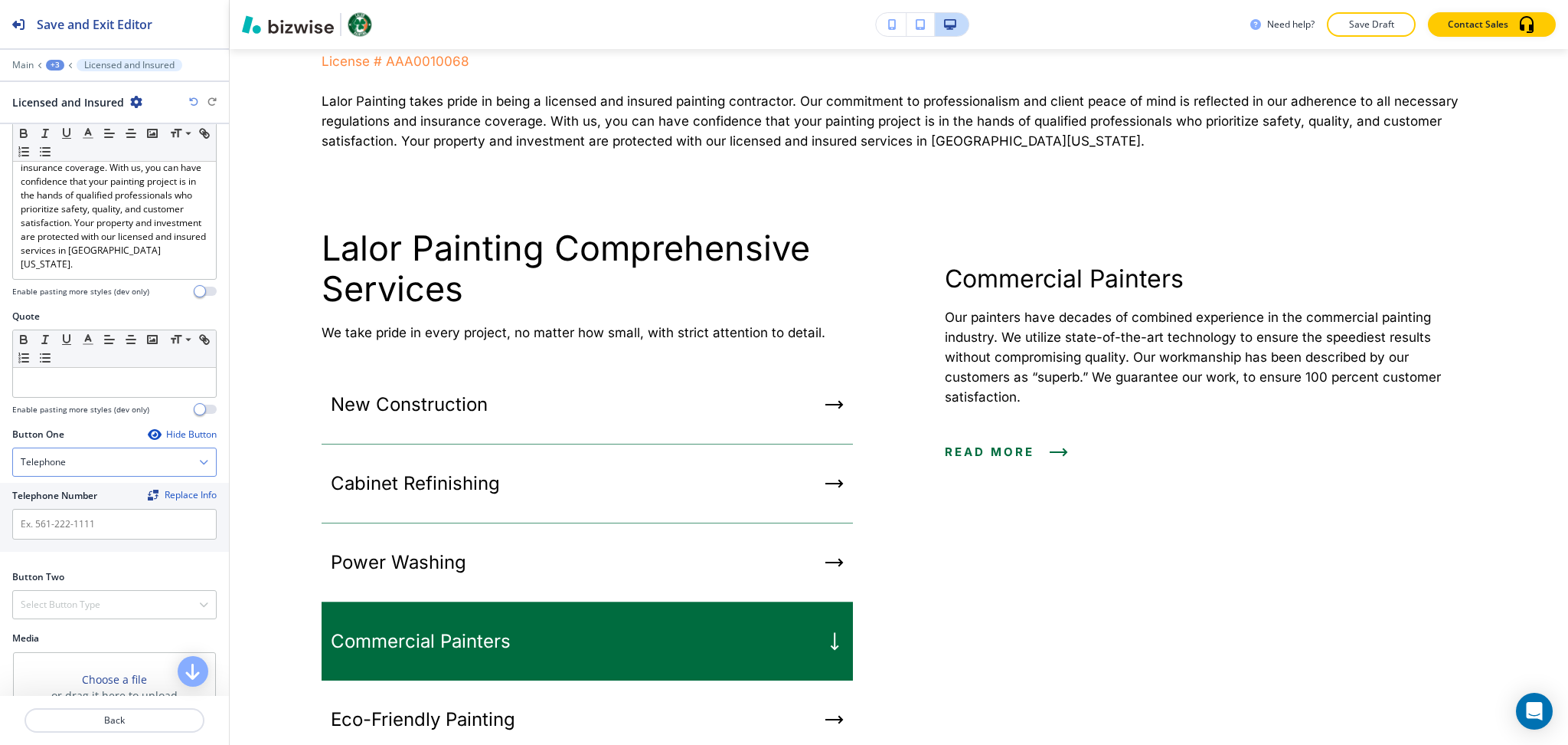
click at [74, 465] on div "Telephone" at bounding box center [114, 462] width 203 height 28
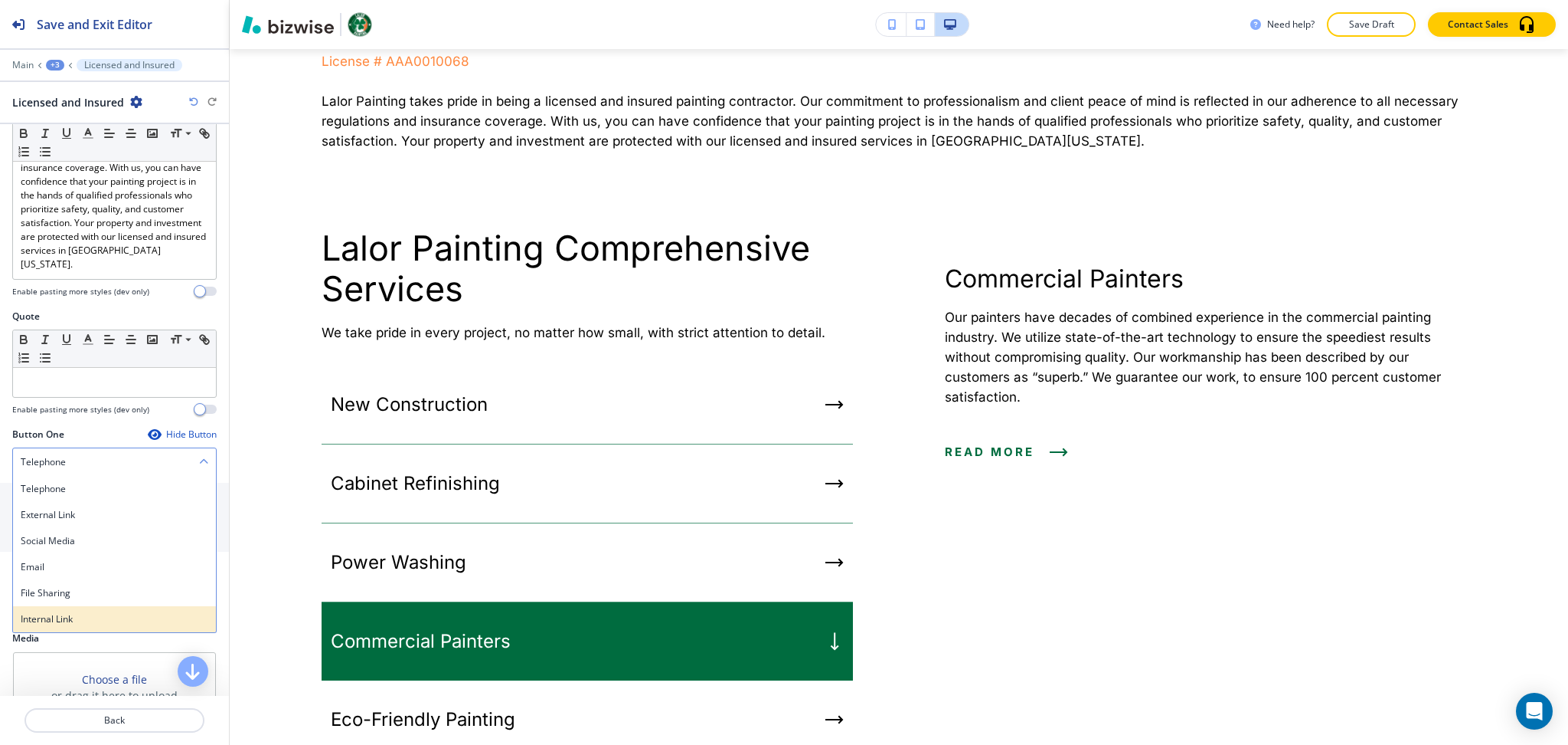
click at [79, 632] on div "Internal Link" at bounding box center [114, 619] width 203 height 26
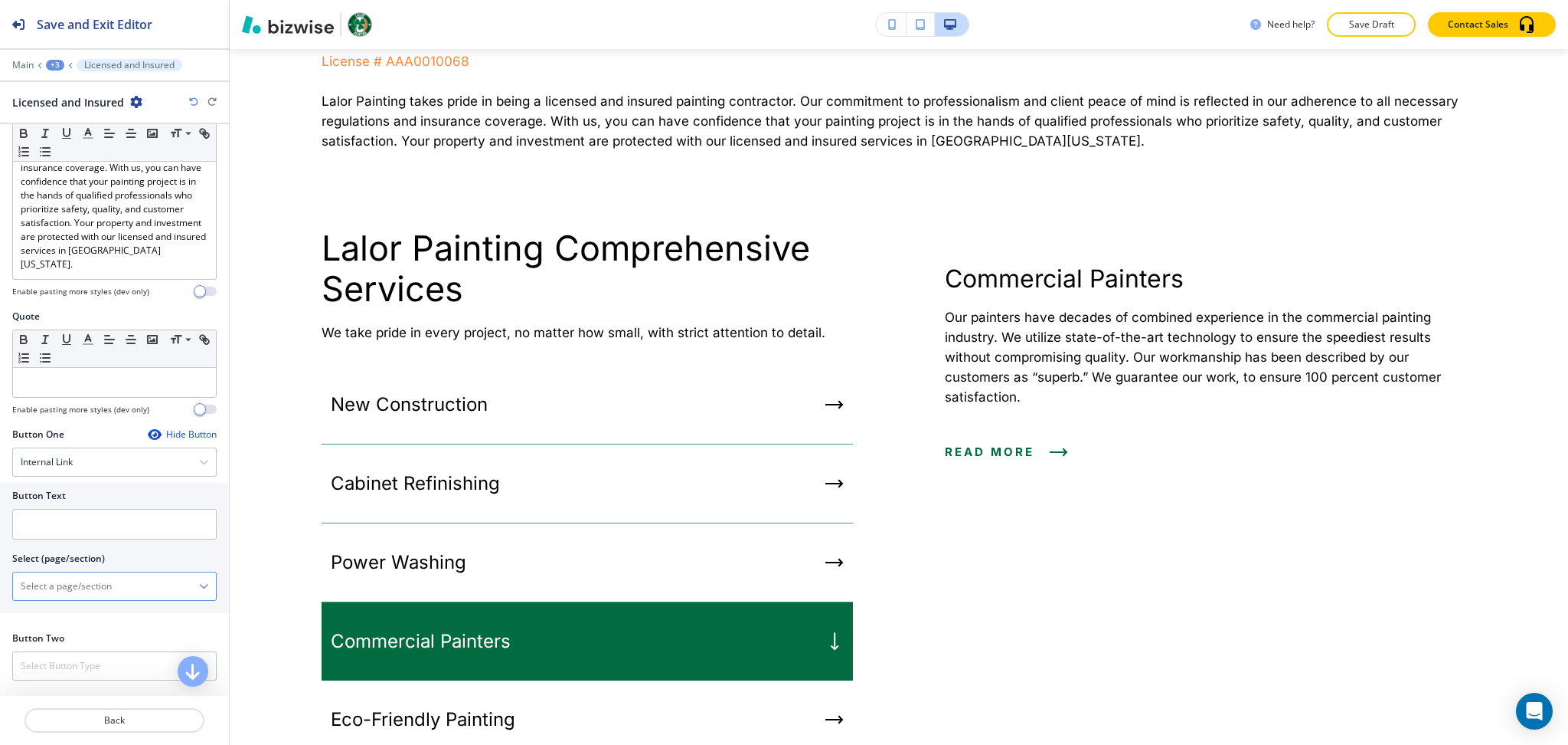
click at [67, 599] on \(page\/section\) "Manual Input" at bounding box center [106, 586] width 186 height 26
drag, startPoint x: 97, startPoint y: 603, endPoint x: 0, endPoint y: 601, distance: 97.0
click at [0, 601] on div "Button Text Select (page/section) CONTACT US CONTACT US CONTACT US | Hero CONTA…" at bounding box center [114, 547] width 229 height 130
click at [56, 619] on h4 "CONTACT US" at bounding box center [114, 612] width 187 height 14
drag, startPoint x: 93, startPoint y: 600, endPoint x: 11, endPoint y: 595, distance: 82.2
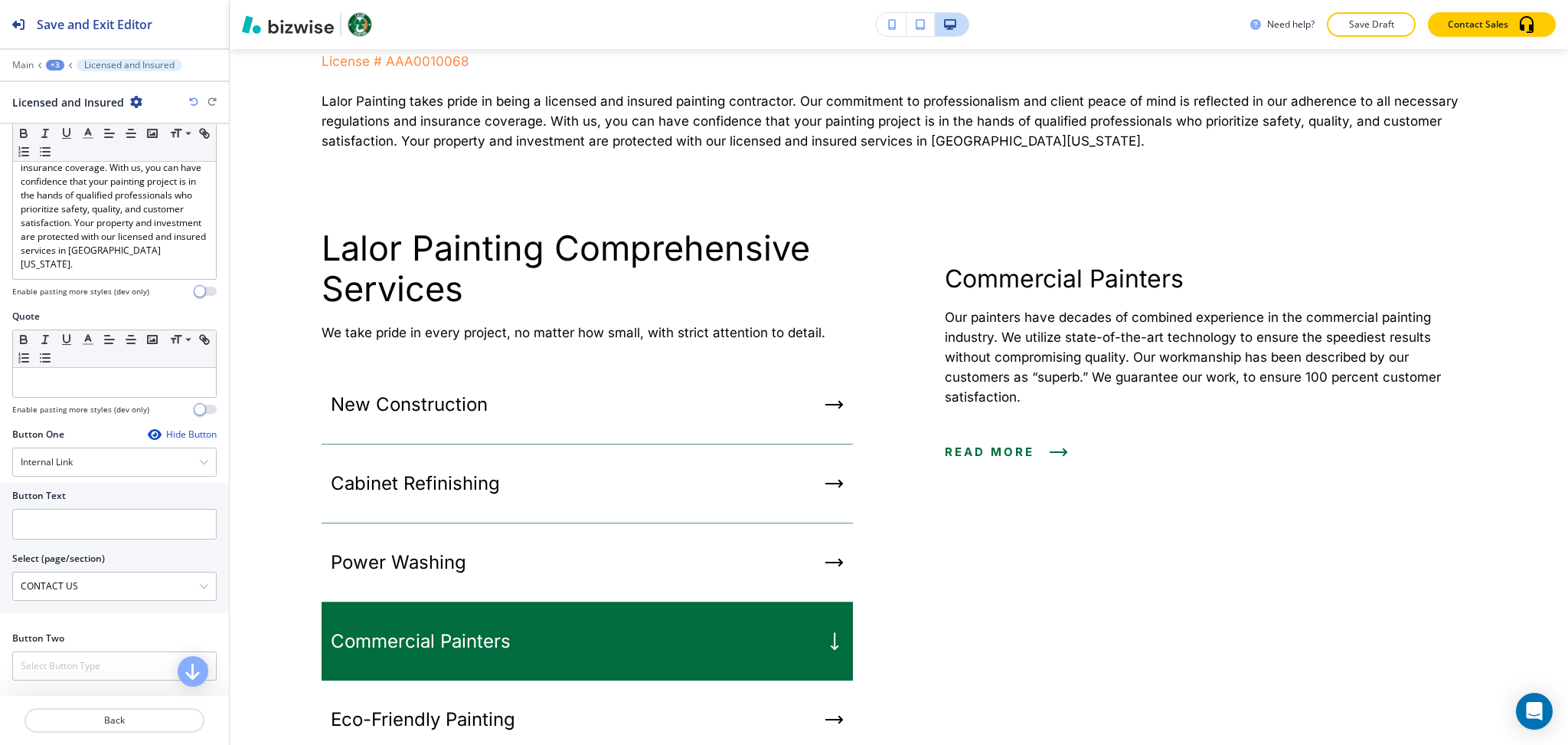
click at [0, 596] on div "Button Text Select (page/section) CONTACT US CONTACT US CONTACT US | Hero CONTA…" at bounding box center [114, 547] width 229 height 130
paste \(page\/section\) "License # AAA0010068 Lalor Painting takes pride in being a licensed and insured…"
type \(page\/section\) "CONTACT US"
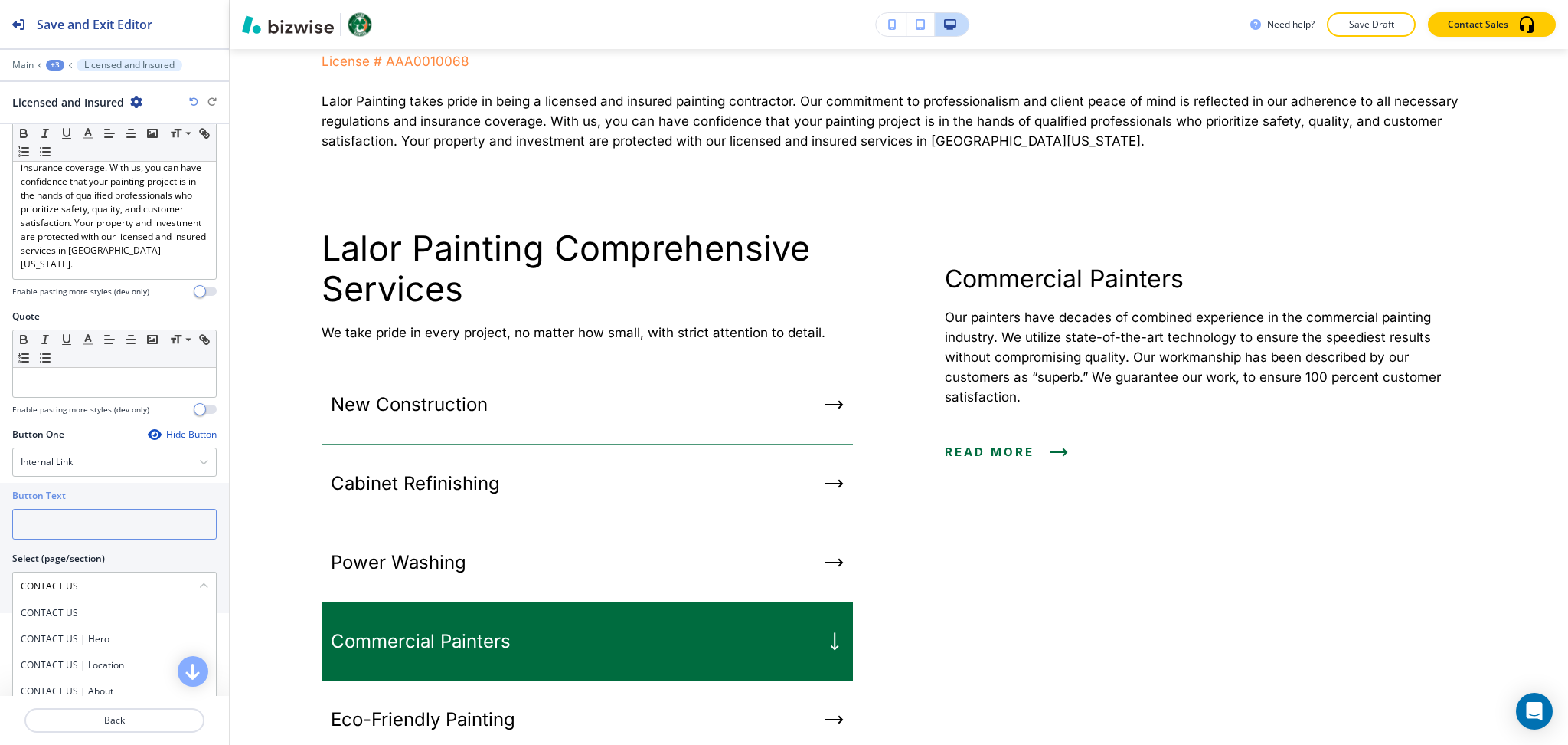
click at [70, 538] on input "text" at bounding box center [114, 523] width 205 height 30
paste input "CONTACT US"
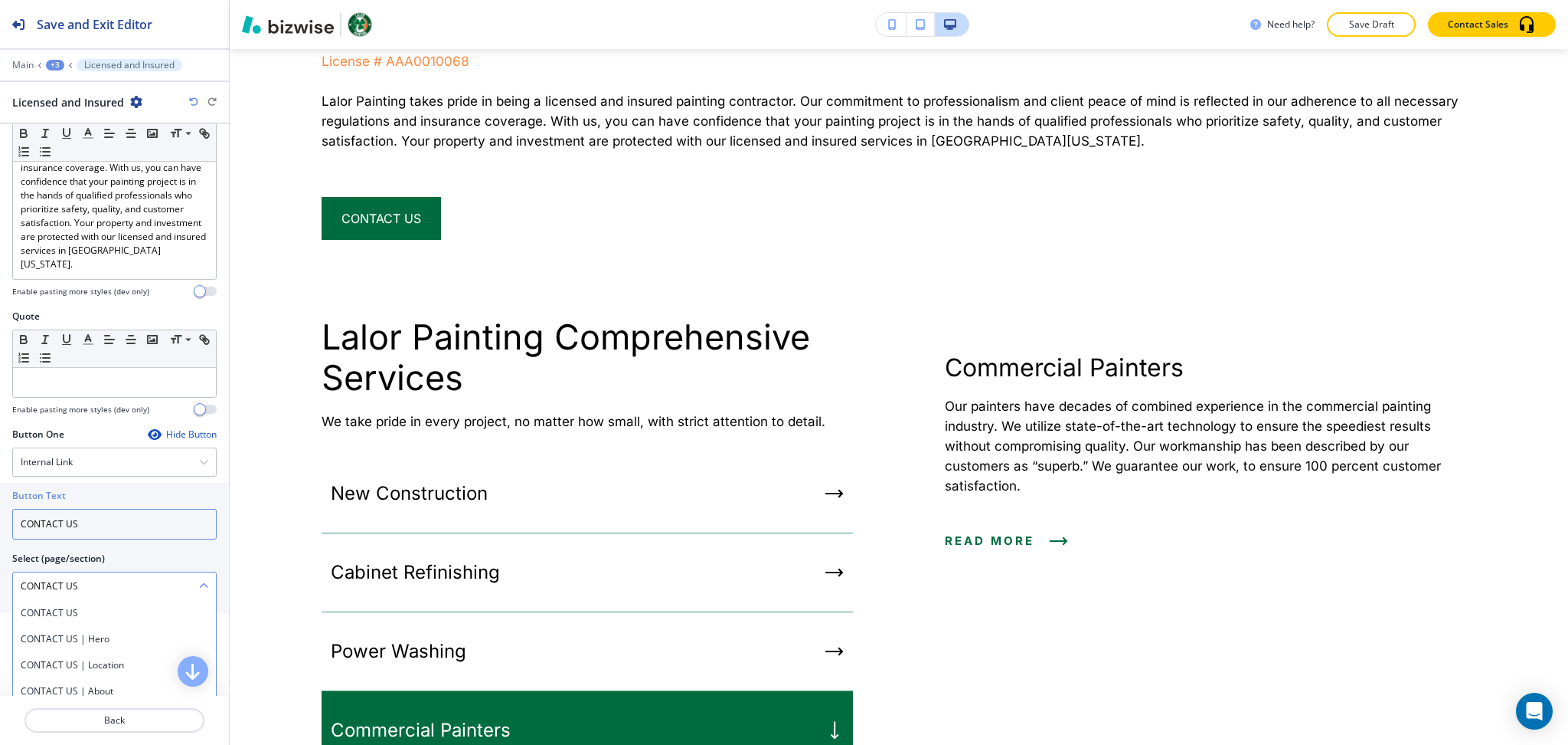
type input "CONTACT US"
click at [66, 599] on \(page\/section\) "CONTACT US" at bounding box center [106, 586] width 186 height 26
click at [58, 619] on h4 "CONTACT US" at bounding box center [114, 612] width 187 height 14
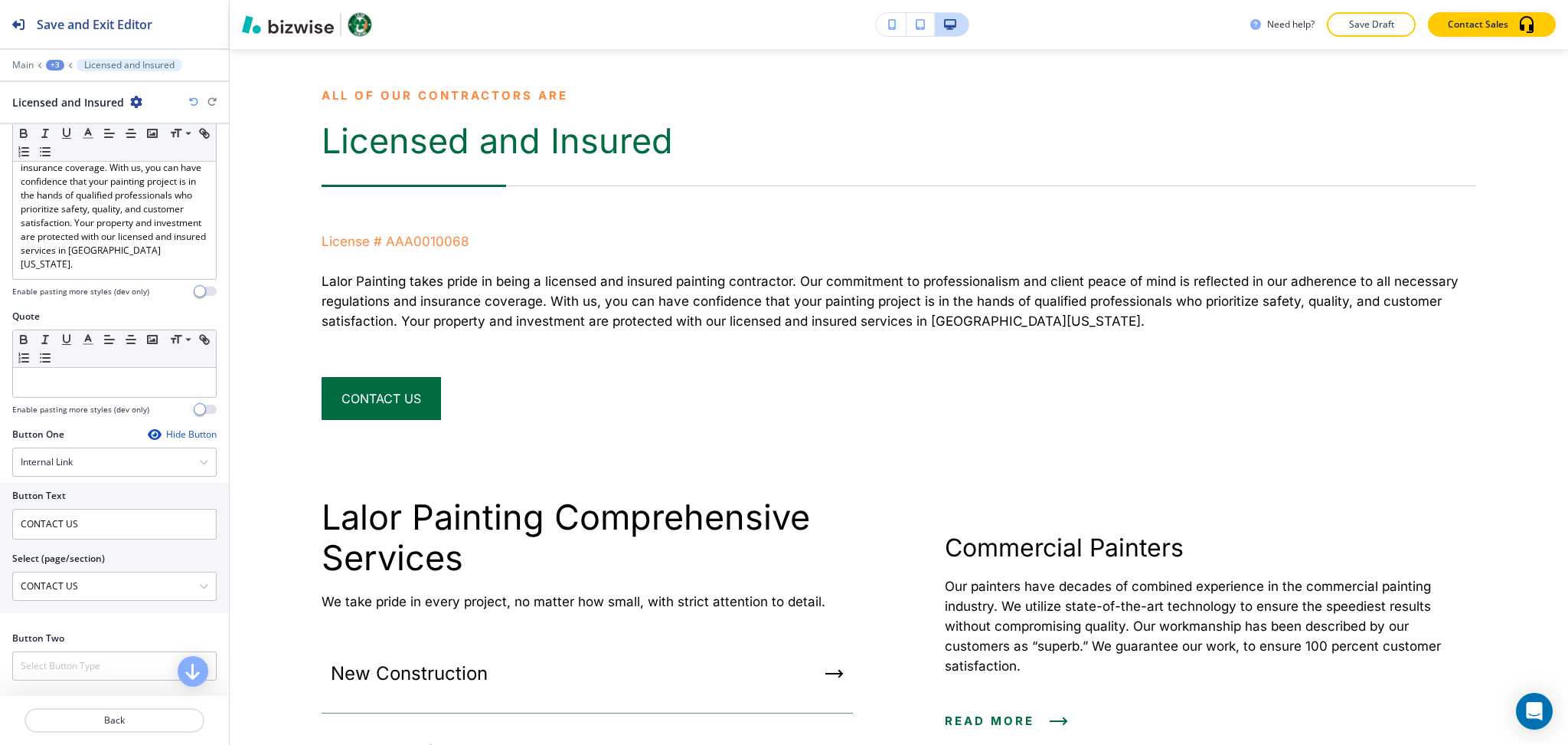
scroll to position [4536, 0]
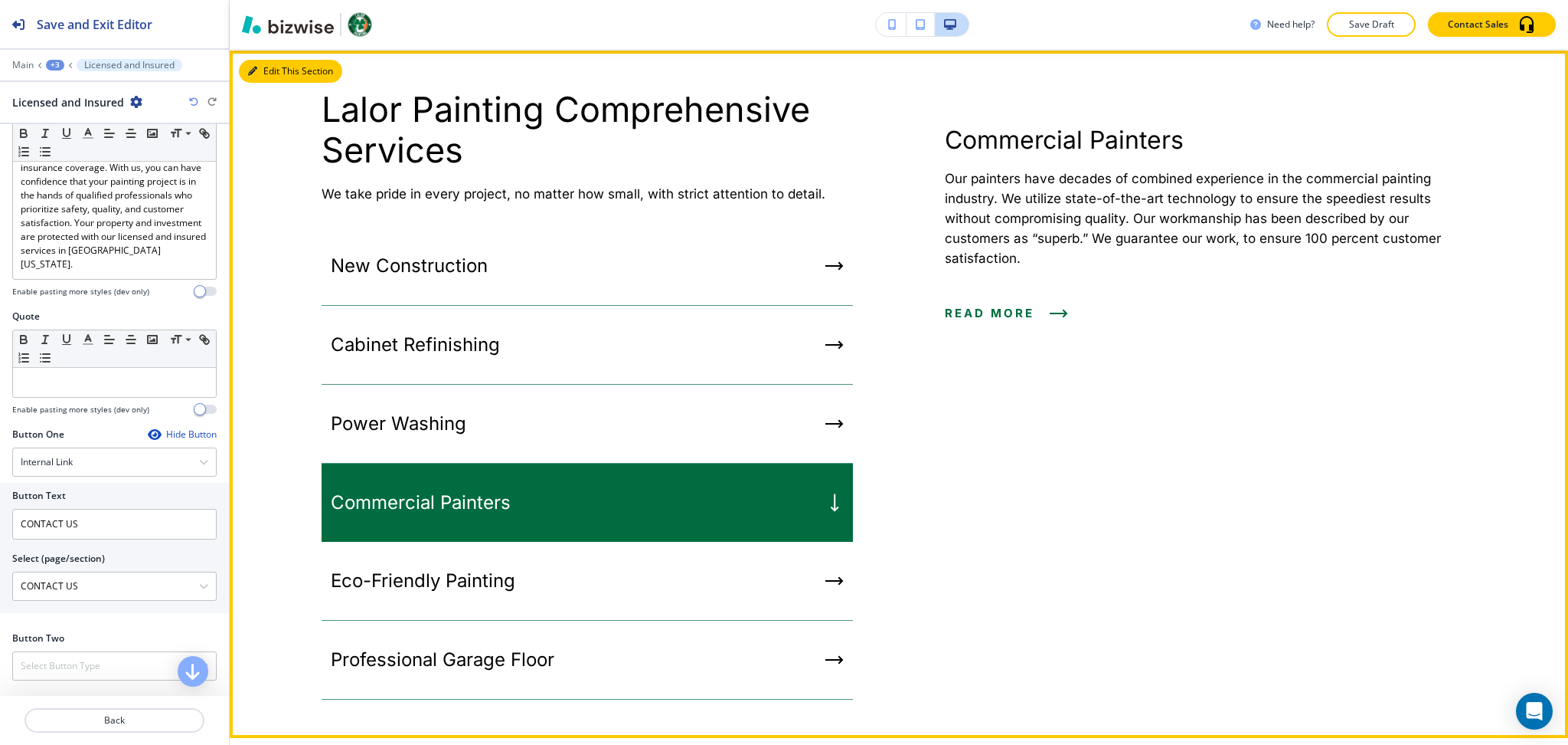
click at [259, 83] on button "Edit This Section" at bounding box center [291, 71] width 103 height 23
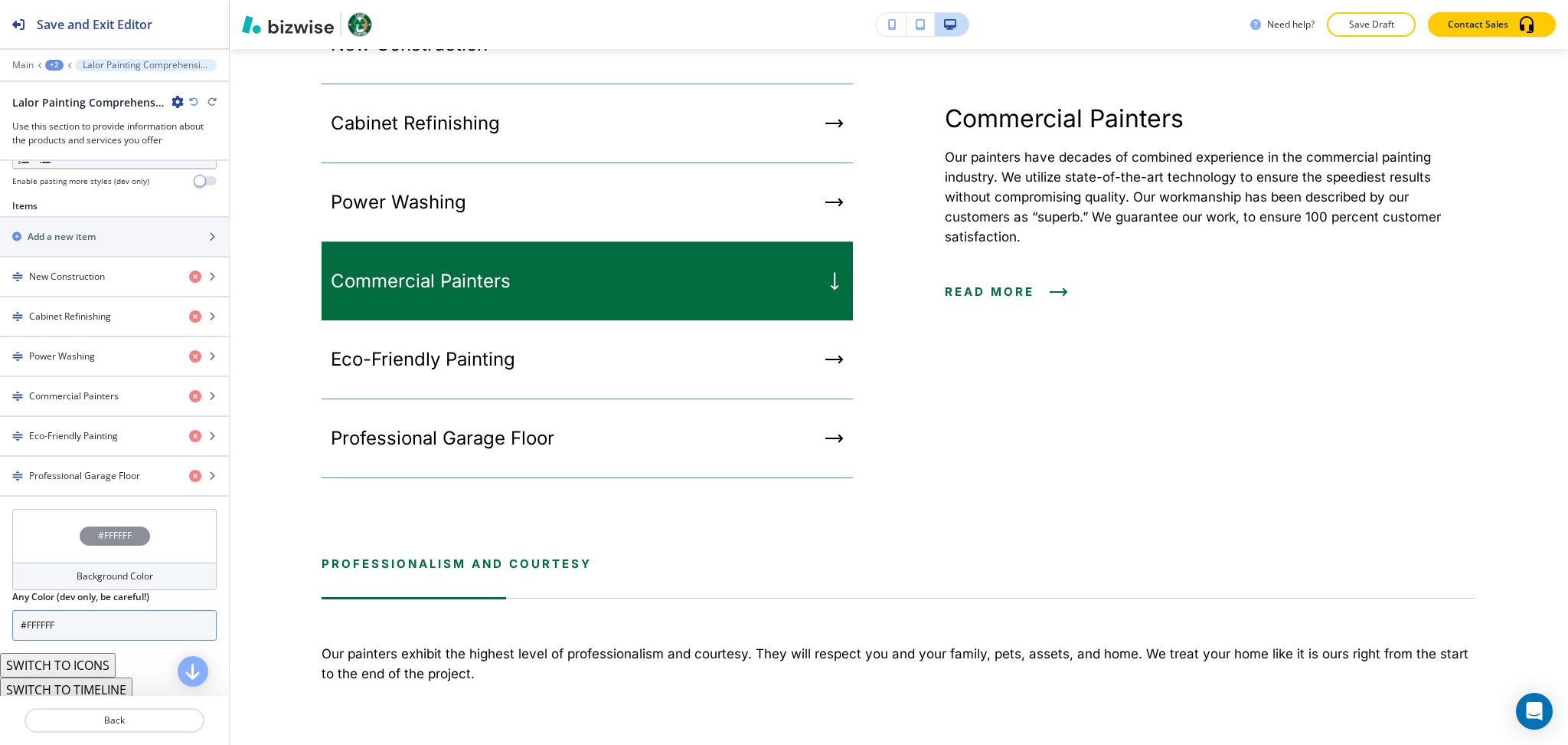
scroll to position [511, 0]
click at [102, 570] on h4 "Background Color" at bounding box center [114, 574] width 77 height 14
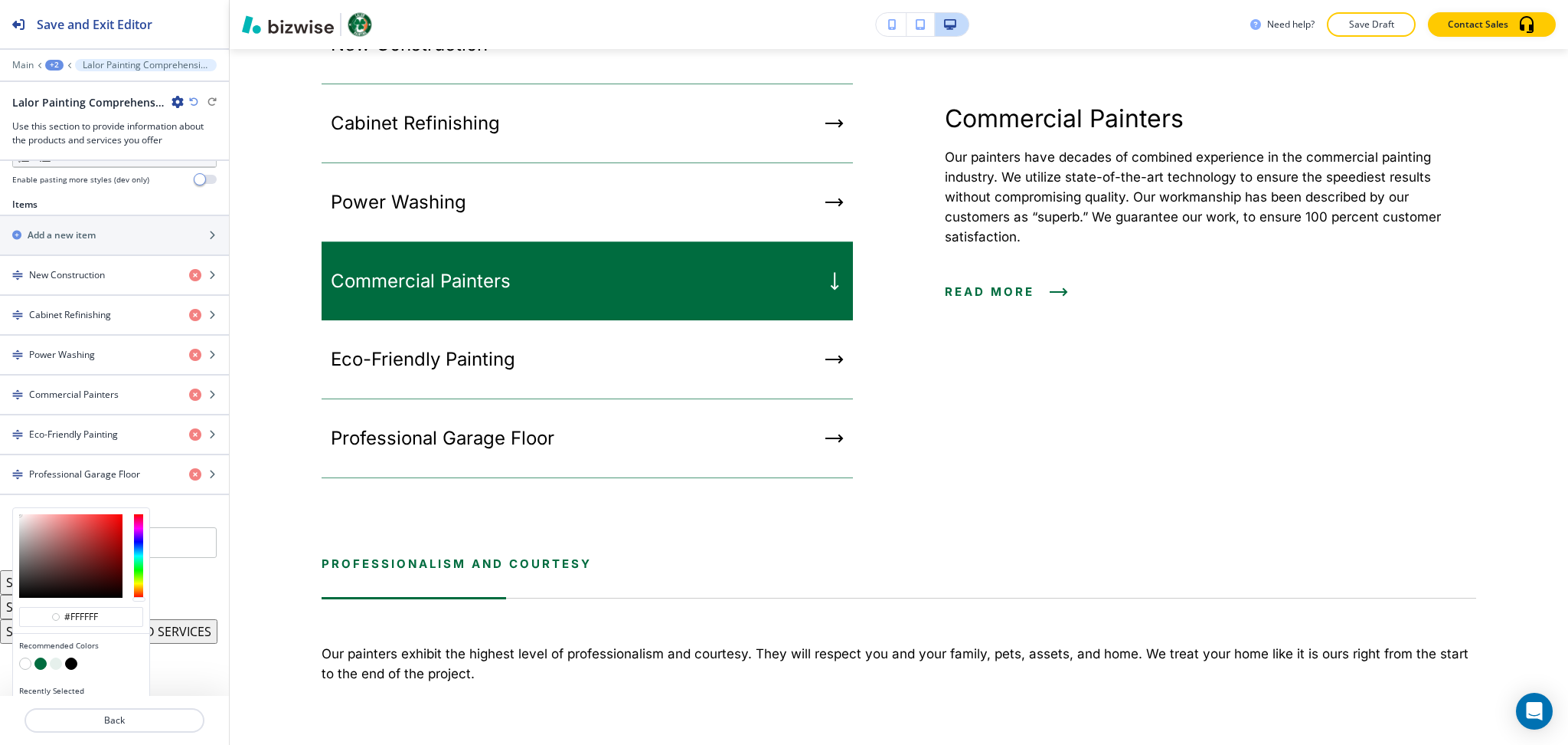
click at [56, 667] on button "button" at bounding box center [55, 663] width 12 height 12
type input "#e6f0ec"
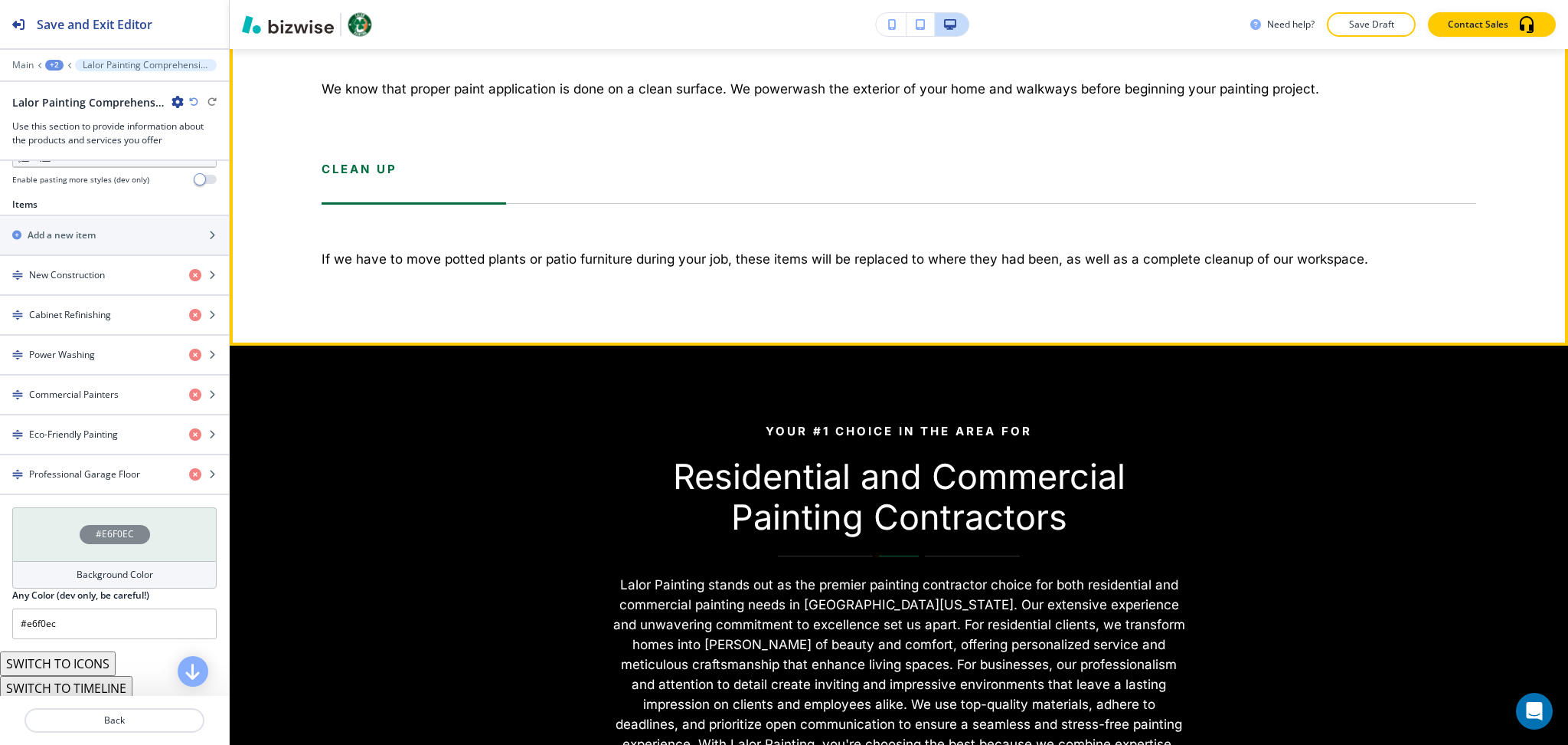
scroll to position [6245, 0]
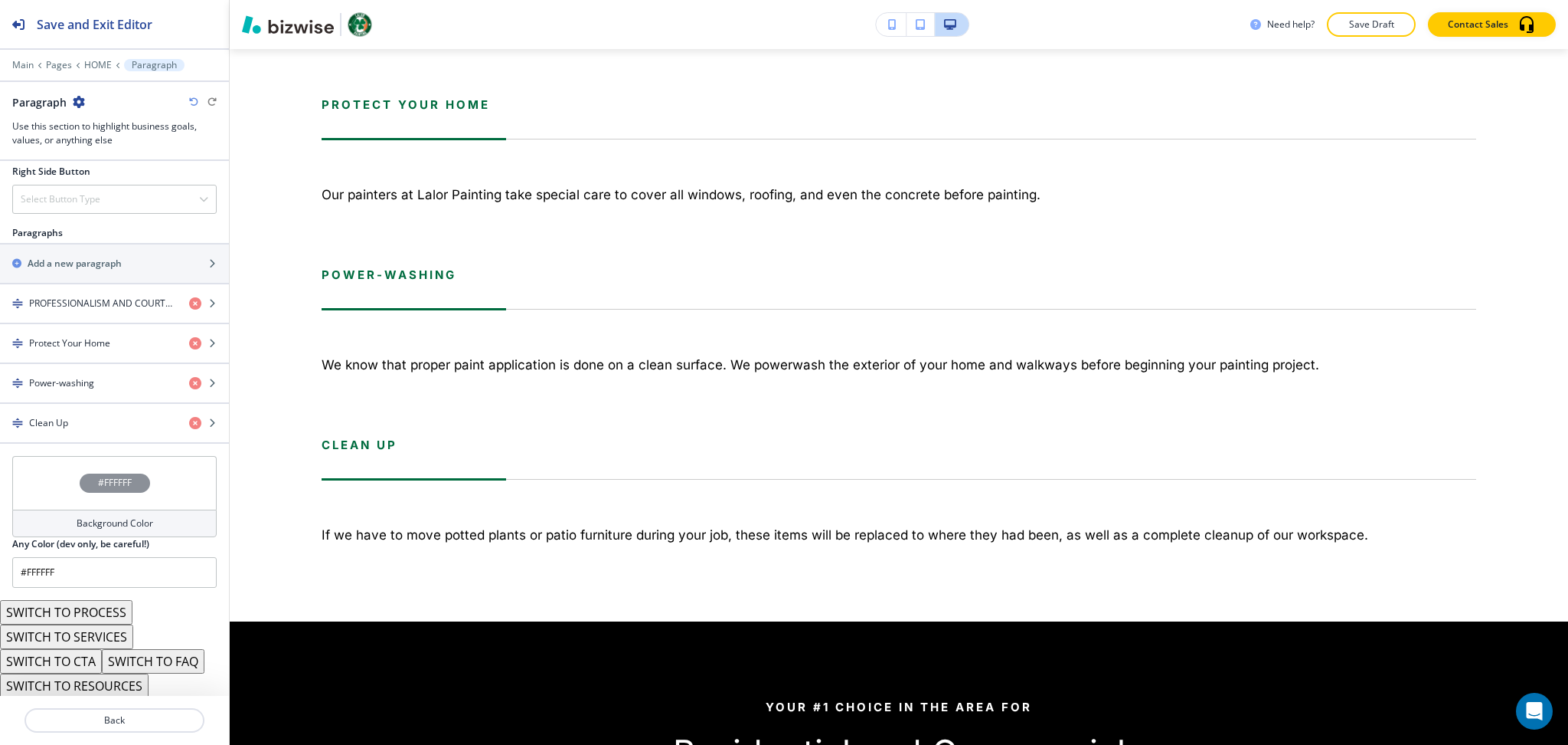
scroll to position [868, 0]
click at [92, 630] on button "SWITCH TO SERVICES" at bounding box center [66, 634] width 133 height 25
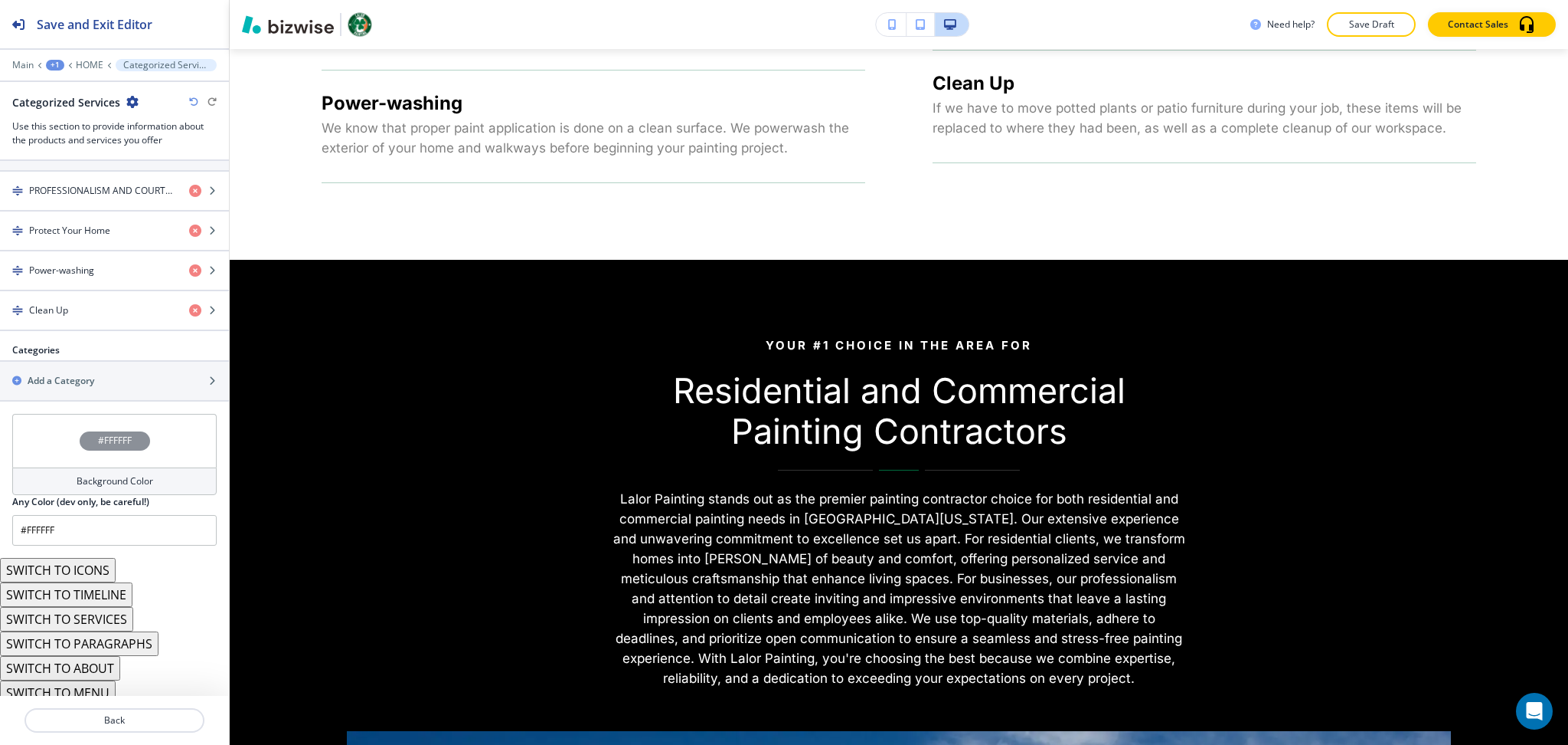
scroll to position [666, 0]
click at [87, 565] on button "SWITCH TO ICONS" at bounding box center [57, 560] width 115 height 25
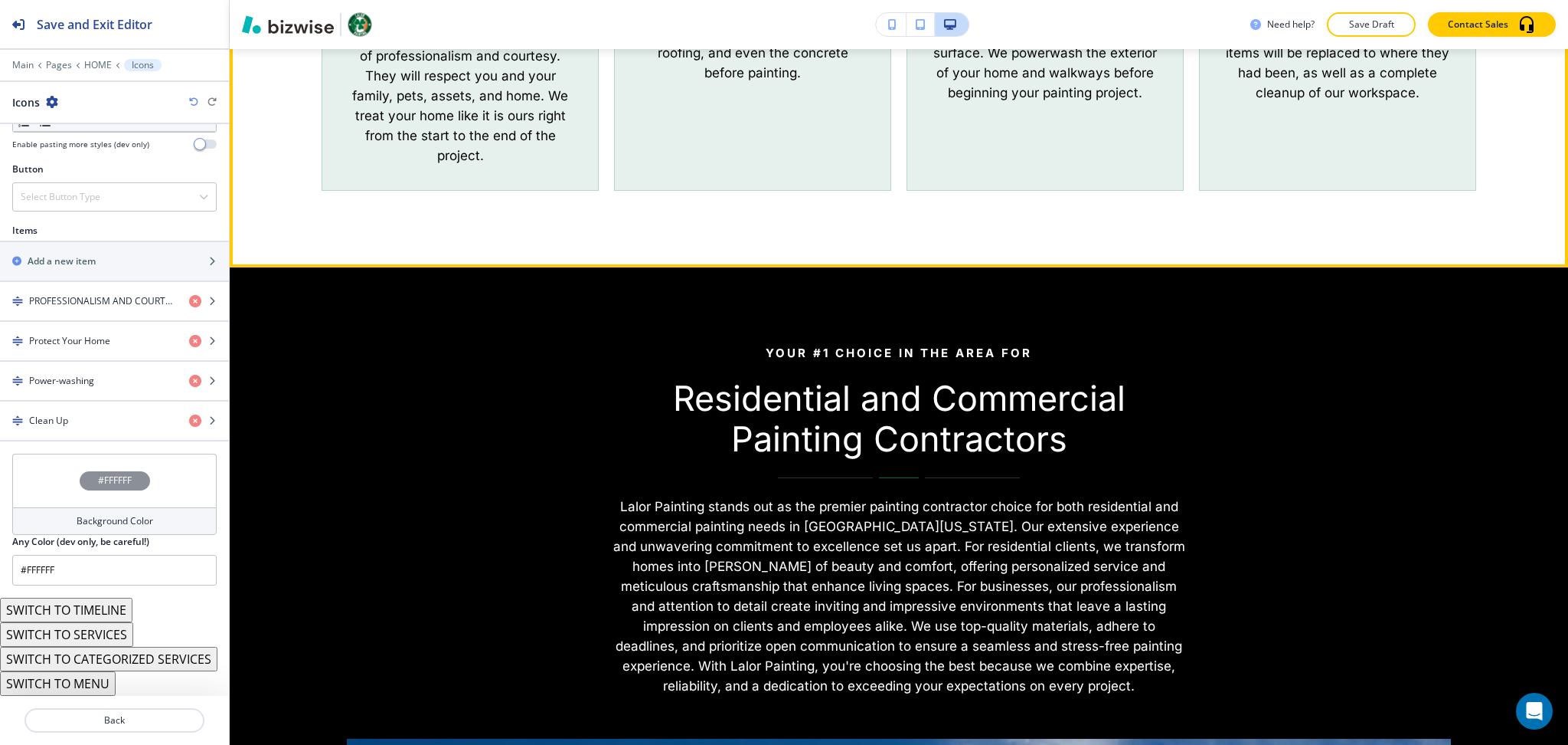
scroll to position [5969, 0]
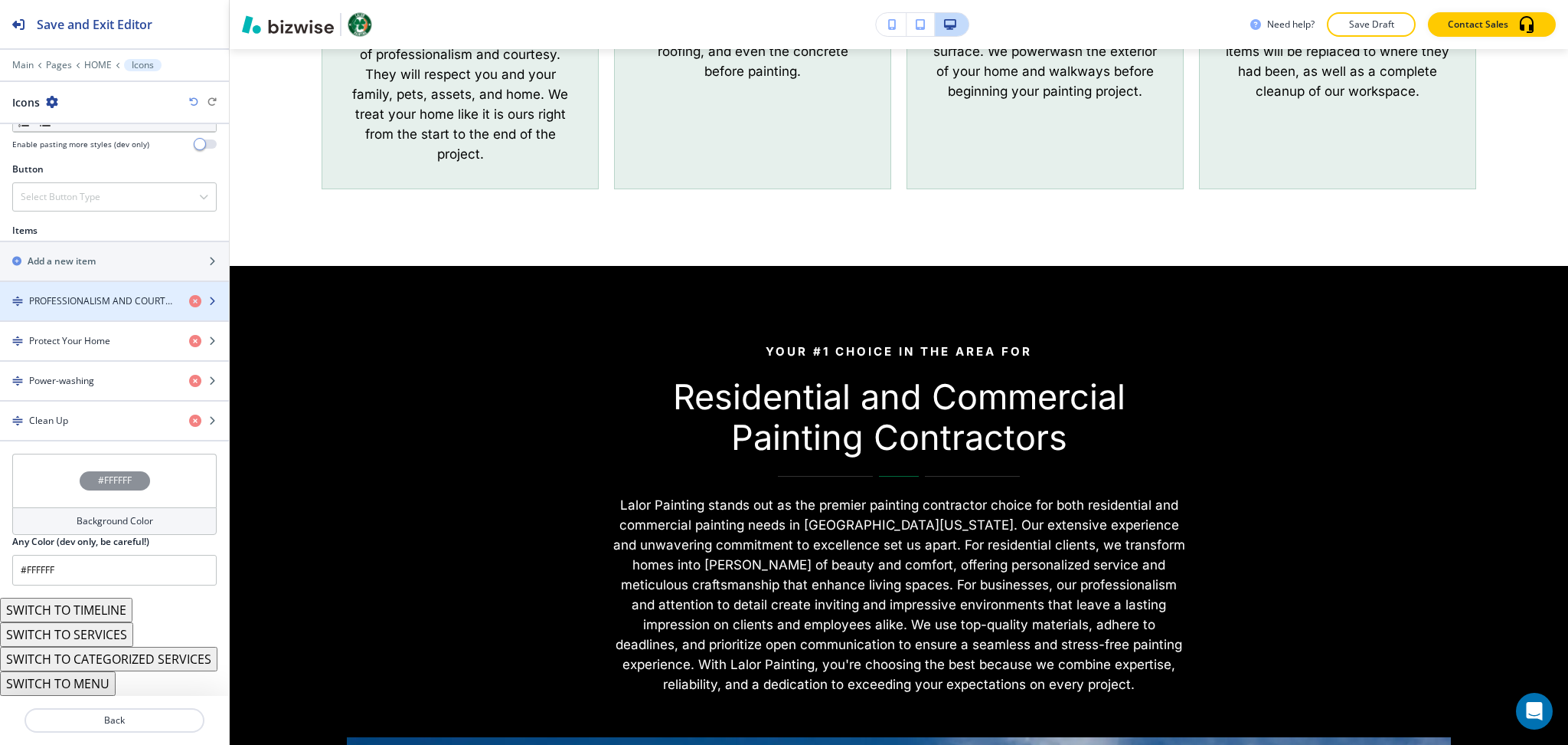
click at [83, 308] on div "button" at bounding box center [114, 314] width 229 height 12
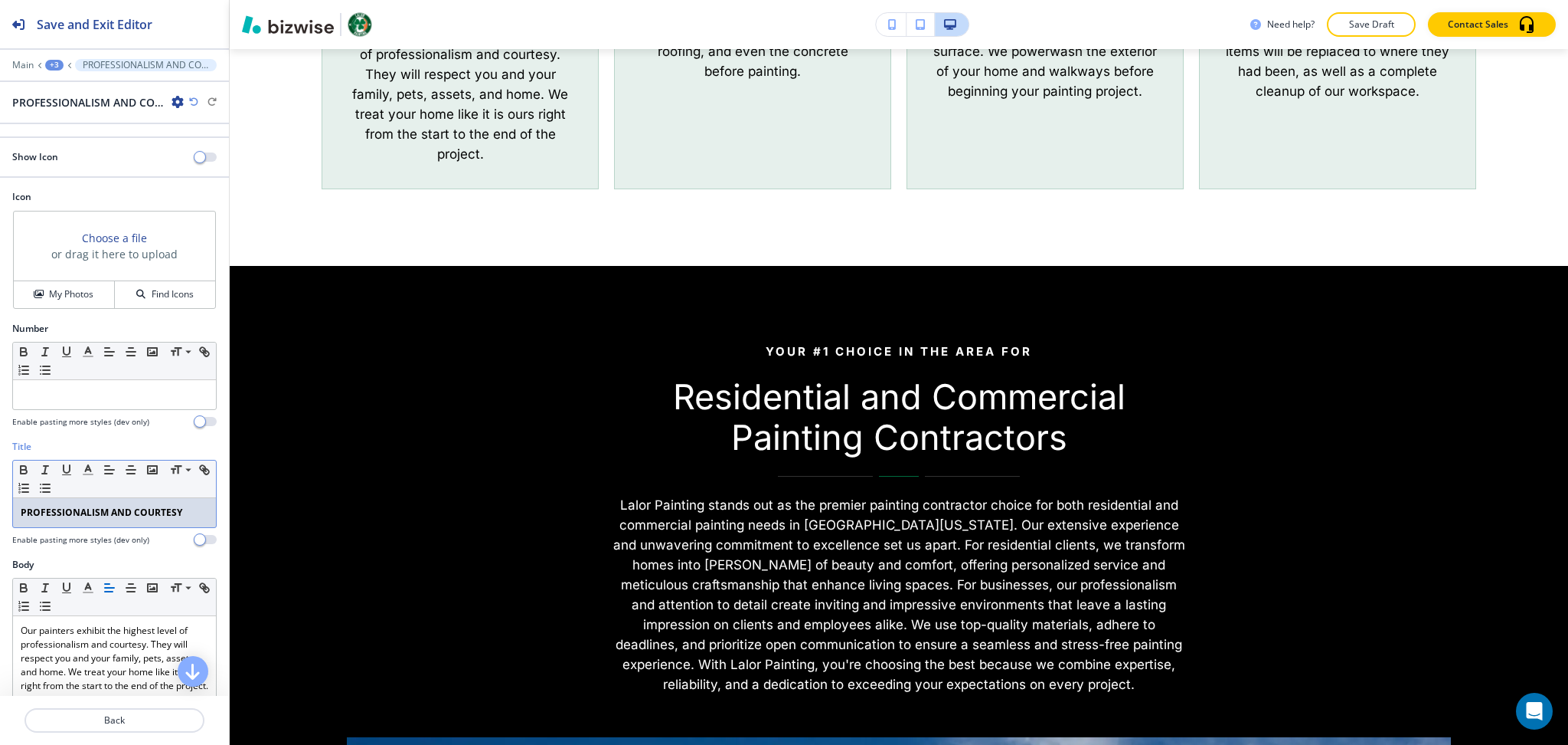
click at [188, 504] on div "PROFESSIONALISM AND COURTESY" at bounding box center [114, 512] width 203 height 30
click at [147, 512] on p "PROFESSIONALISM AND COURTESY" at bounding box center [114, 512] width 187 height 14
click at [89, 468] on polyline "button" at bounding box center [89, 468] width 6 height 6
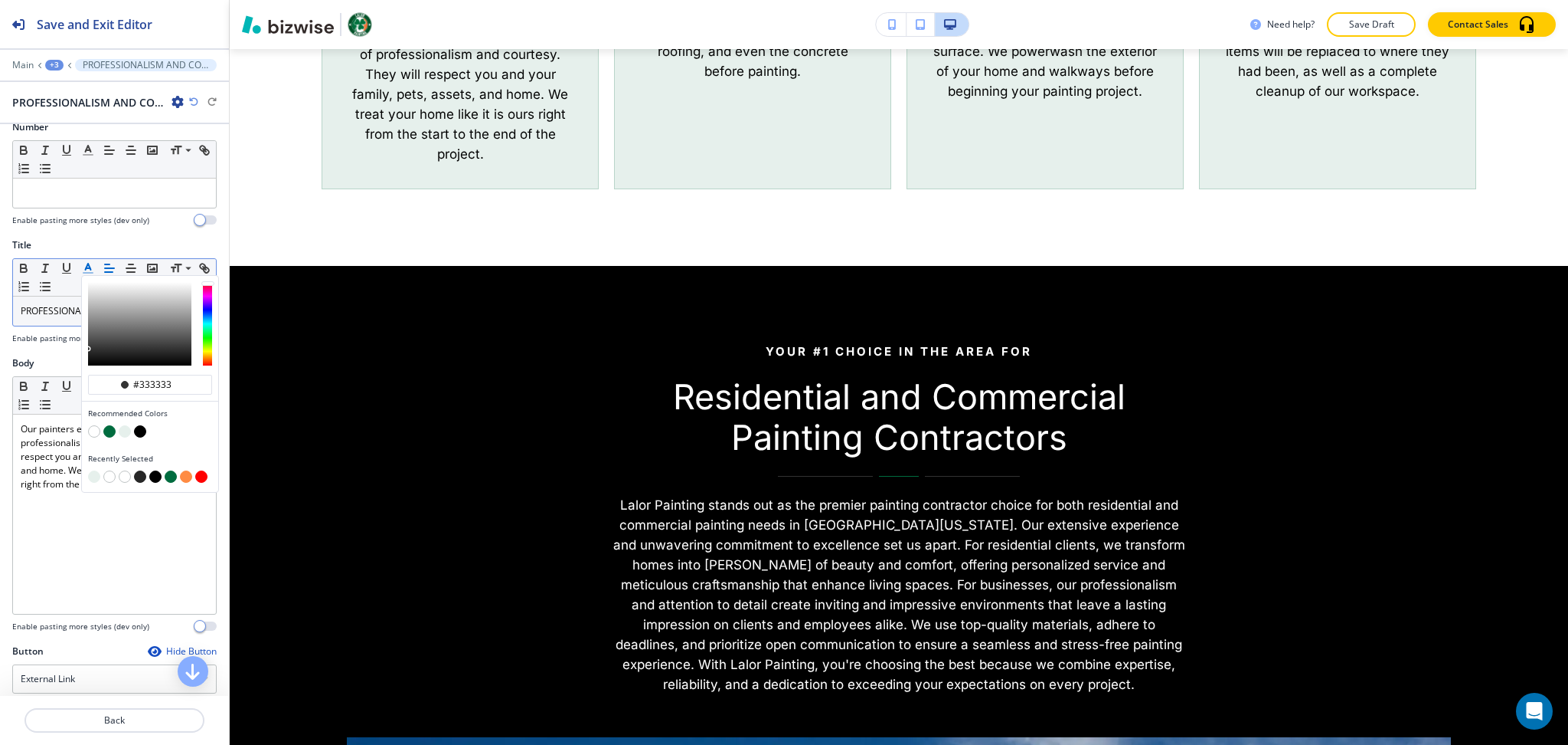
scroll to position [202, 0]
click at [181, 475] on button "button" at bounding box center [186, 475] width 12 height 12
type input "#ff8b43"
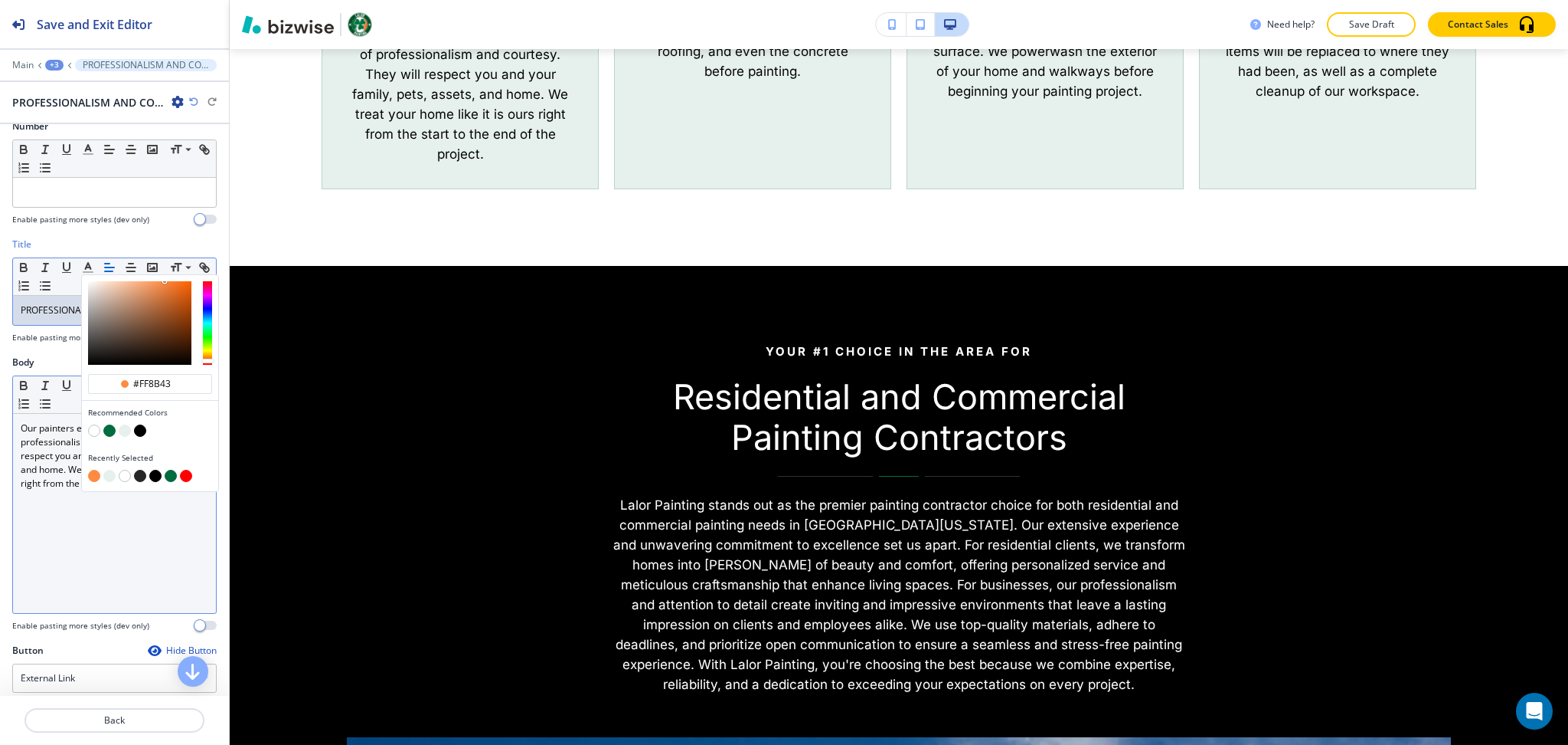
click at [57, 536] on div "Our painters exhibit the highest level of professionalism and courtesy. They wi…" at bounding box center [114, 513] width 203 height 199
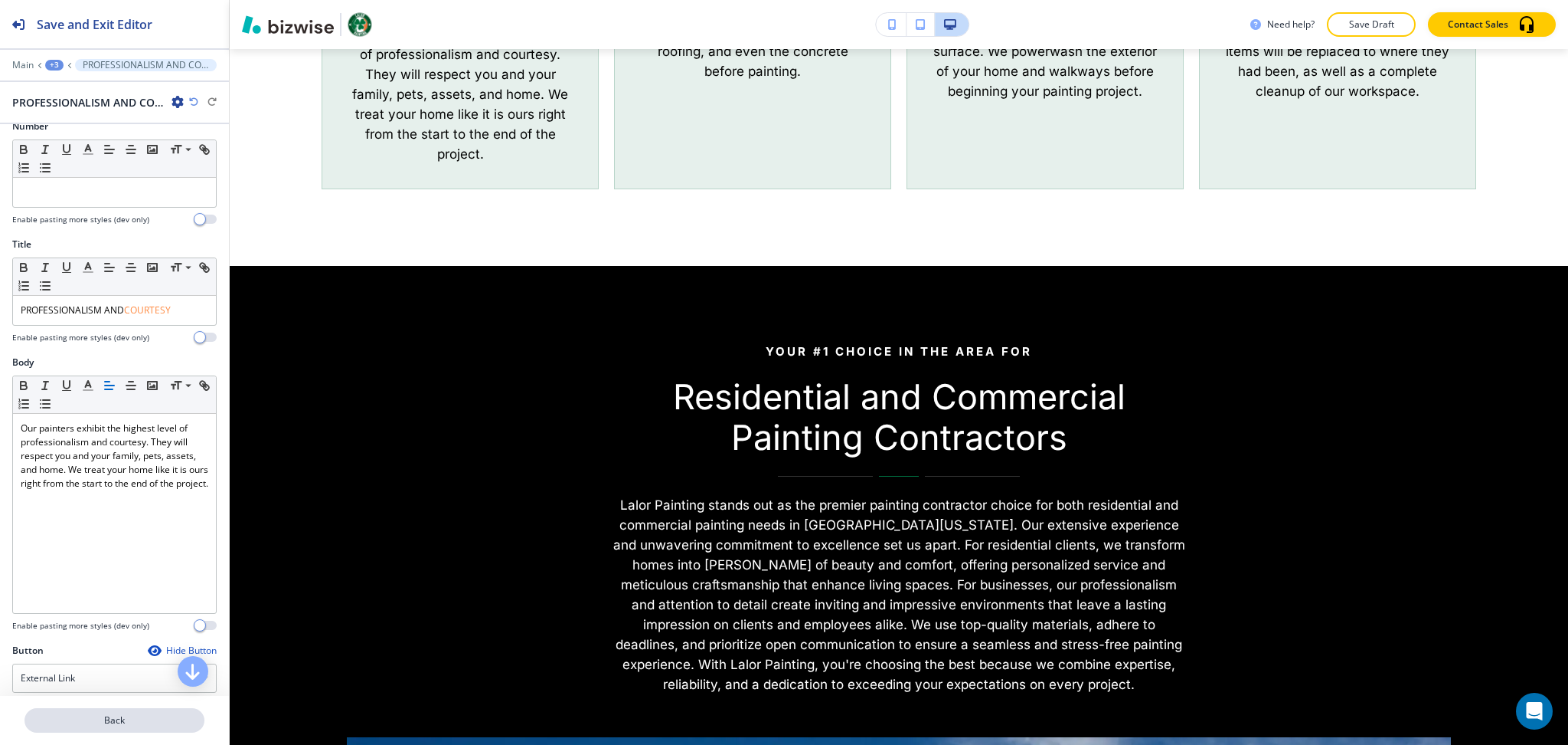
drag, startPoint x: 146, startPoint y: 723, endPoint x: 233, endPoint y: 646, distance: 116.2
click at [146, 723] on p "Back" at bounding box center [114, 720] width 177 height 14
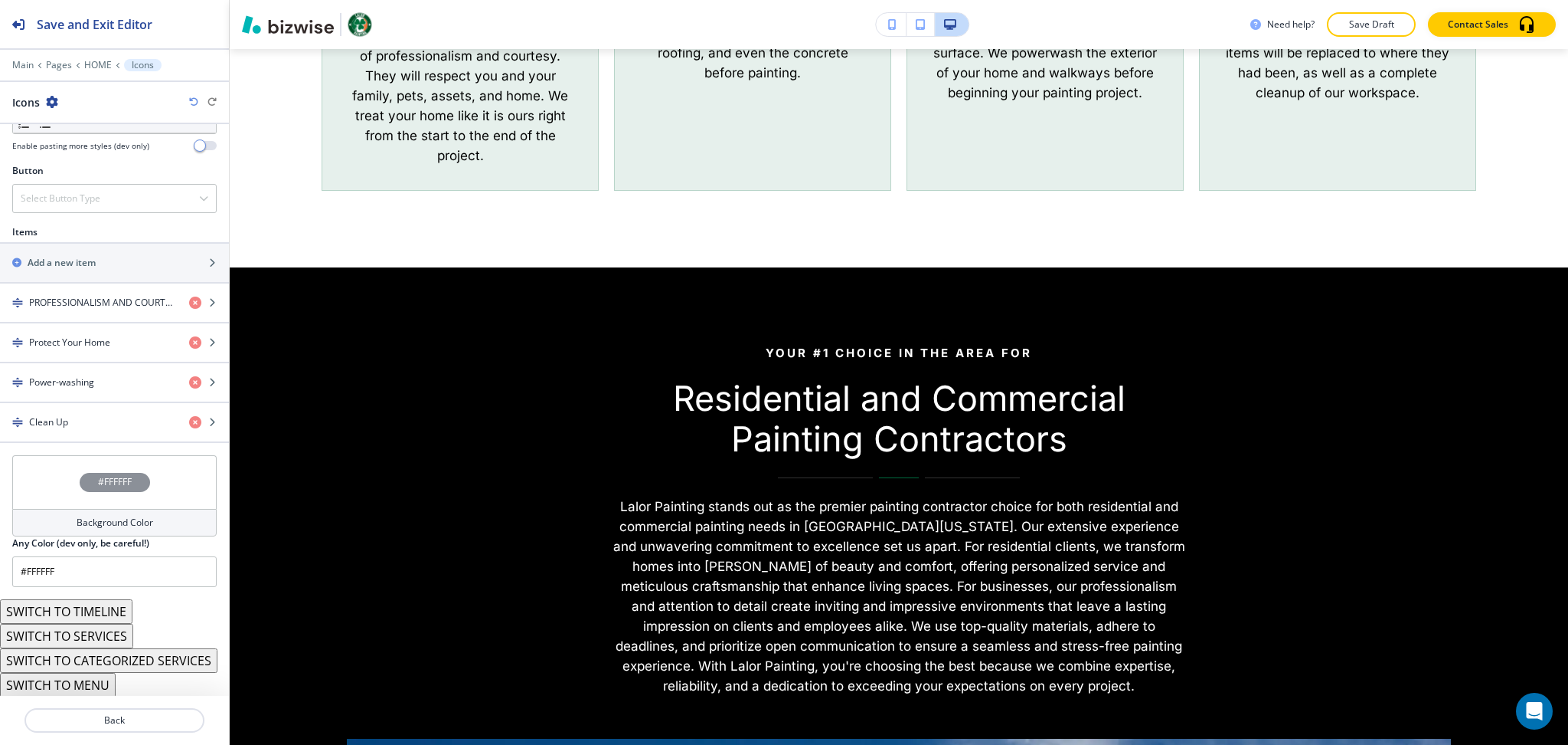
scroll to position [511, 0]
click at [89, 169] on div "Button" at bounding box center [114, 169] width 205 height 14
click at [95, 179] on div at bounding box center [114, 179] width 205 height 6
click at [100, 190] on h4 "Select Button Type" at bounding box center [60, 197] width 79 height 14
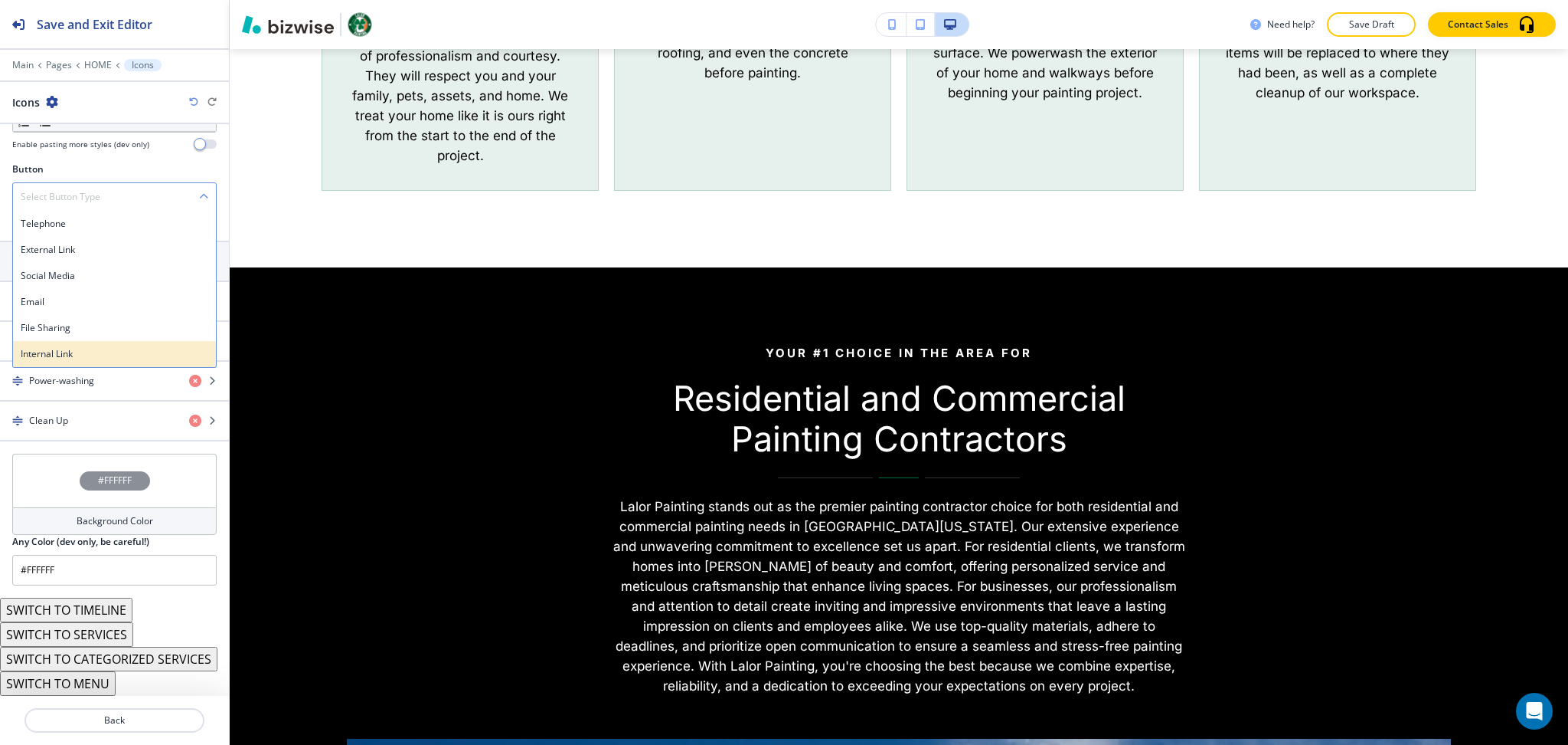
click at [79, 358] on h4 "Internal Link" at bounding box center [114, 354] width 187 height 14
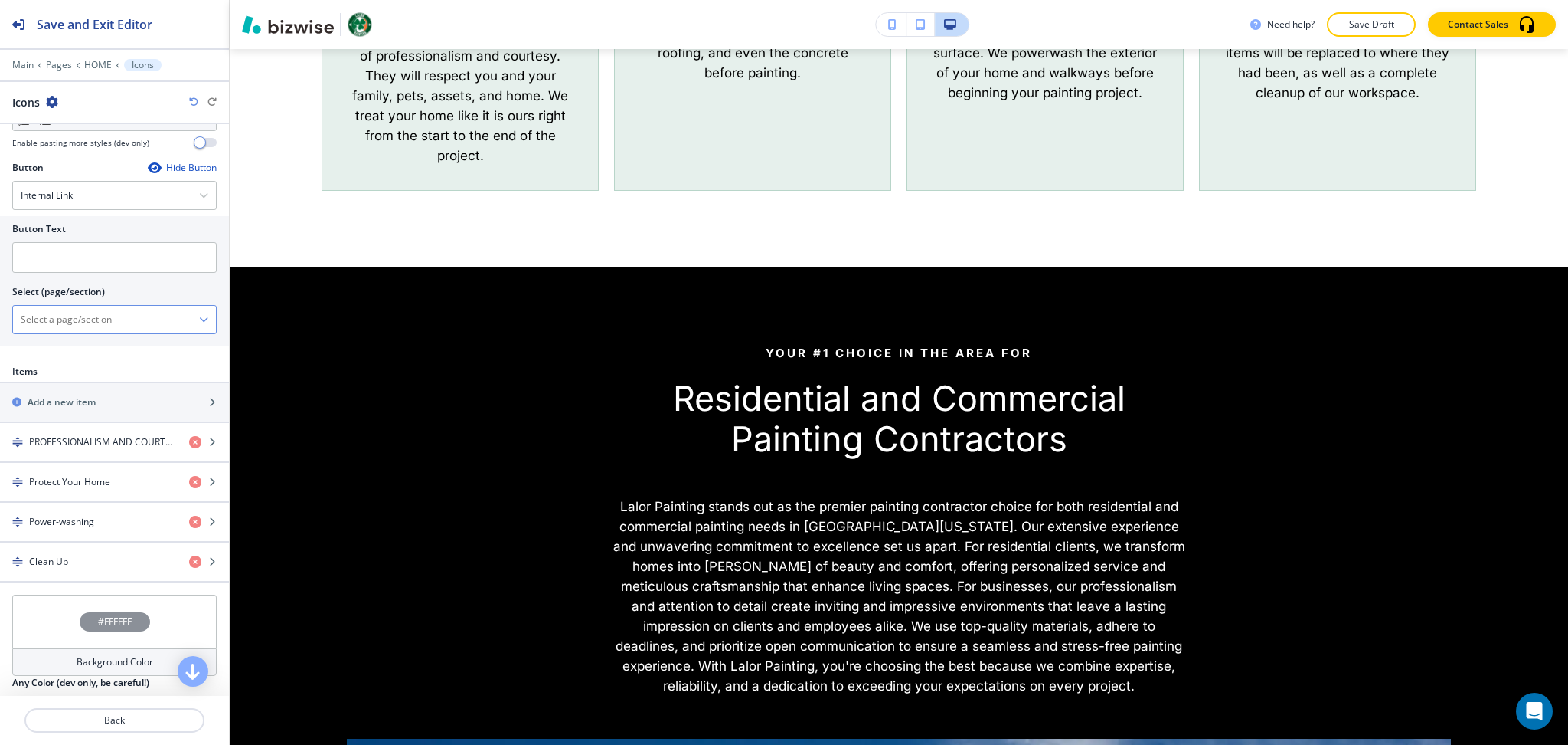
drag, startPoint x: 96, startPoint y: 322, endPoint x: 106, endPoint y: 317, distance: 11.2
click at [96, 322] on \(page\/section\) "Manual Input" at bounding box center [106, 319] width 186 height 26
type \(page\/section\) "CONTACT US"
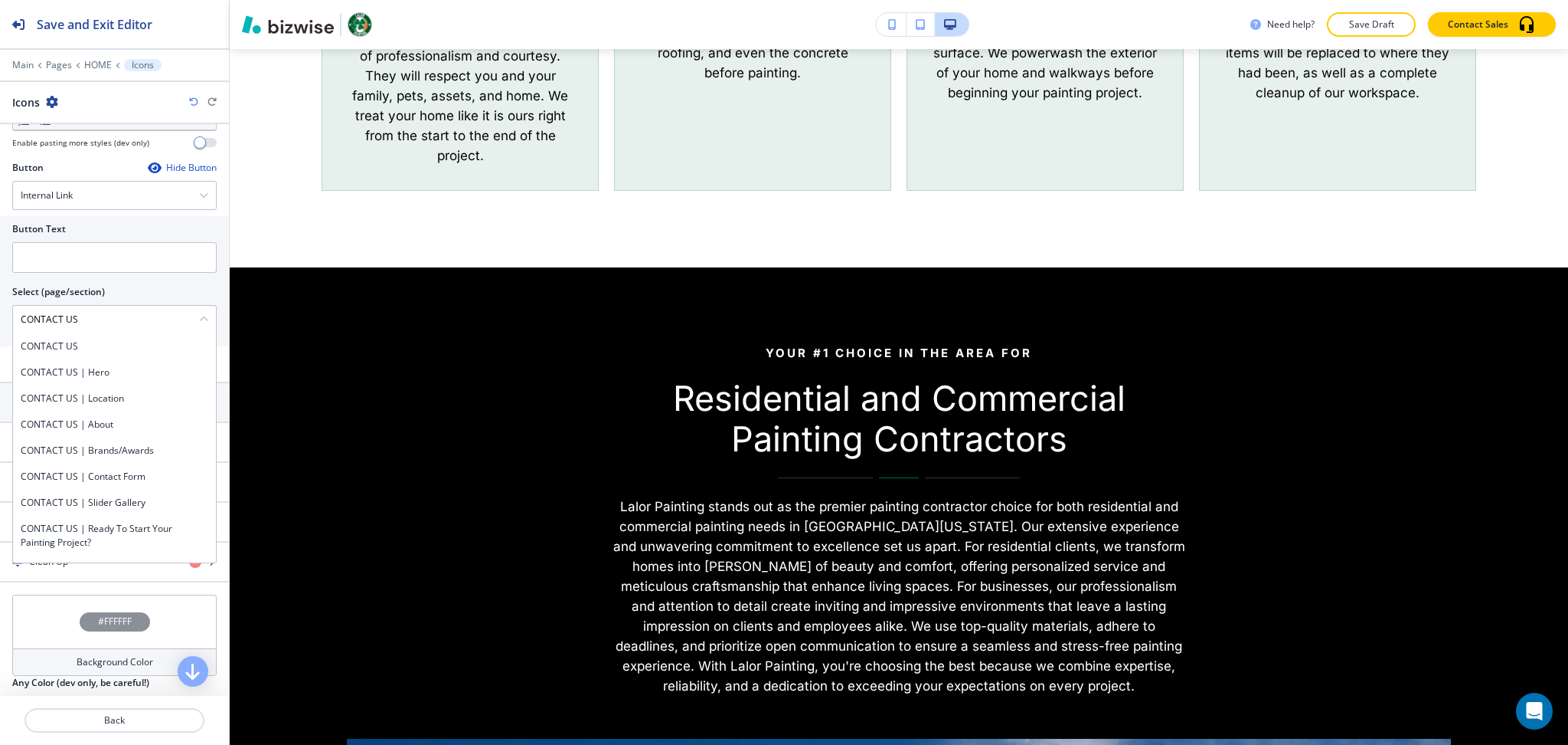
drag, startPoint x: 98, startPoint y: 322, endPoint x: 0, endPoint y: 322, distance: 98.0
click at [0, 322] on div "Button Text Select (page/section) CONTACT US CONTACT US CONTACT US | Hero CONTA…" at bounding box center [114, 281] width 229 height 130
drag, startPoint x: 38, startPoint y: 353, endPoint x: 47, endPoint y: 294, distance: 59.7
click at [38, 353] on h4 "CONTACT US" at bounding box center [114, 346] width 187 height 14
click at [54, 277] on div at bounding box center [114, 278] width 205 height 12
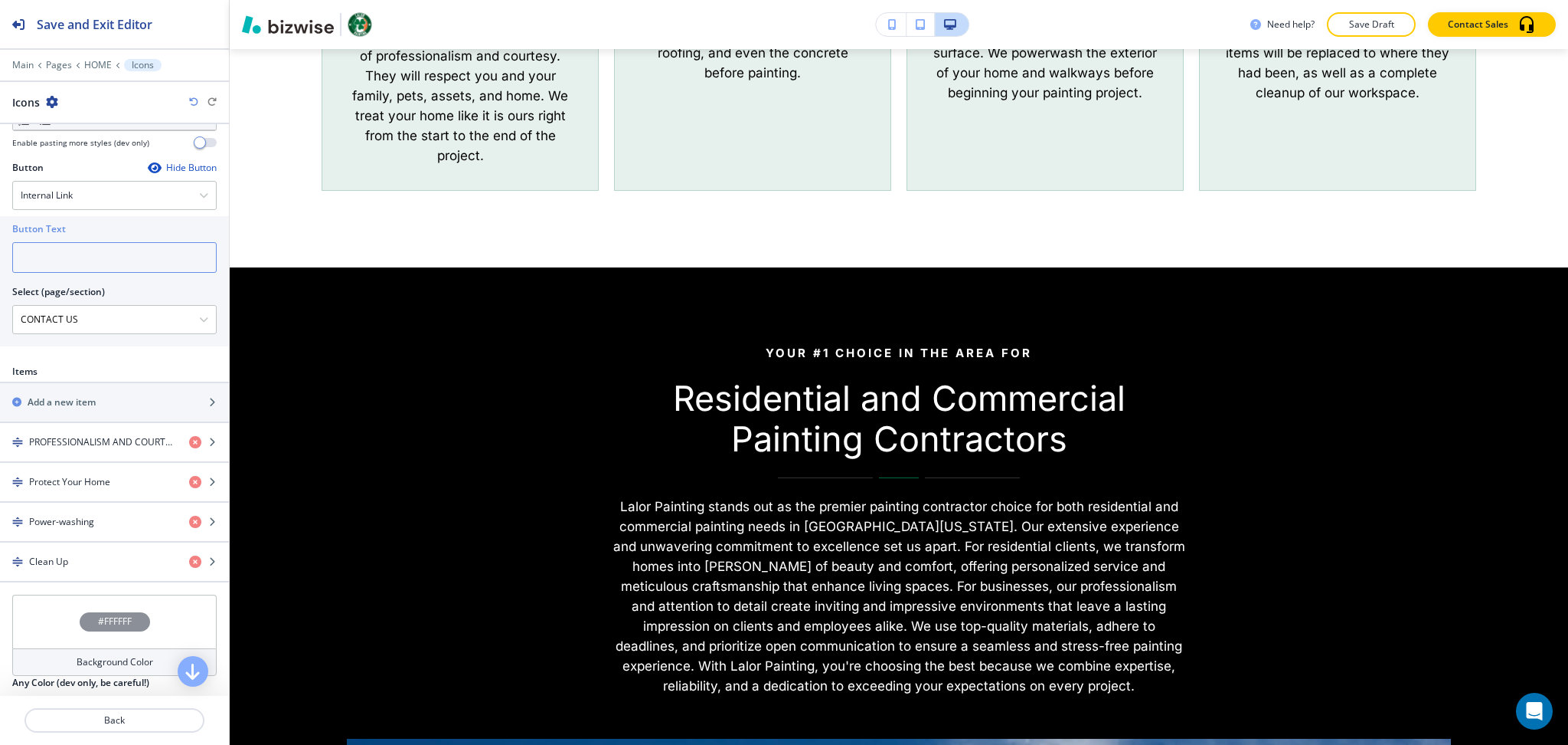
click at [54, 258] on input "text" at bounding box center [114, 257] width 205 height 30
paste input "CONTACT US"
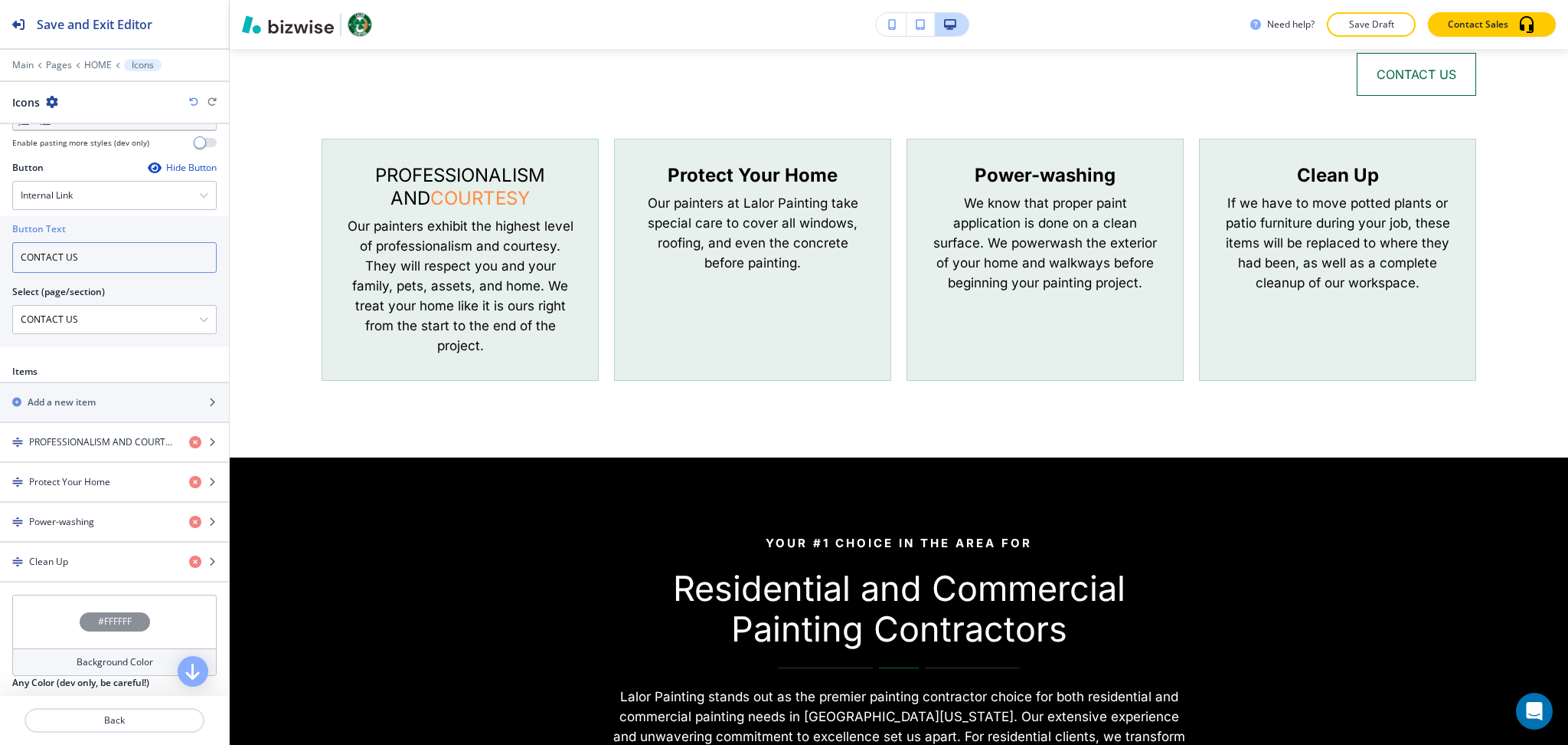
scroll to position [5777, 0]
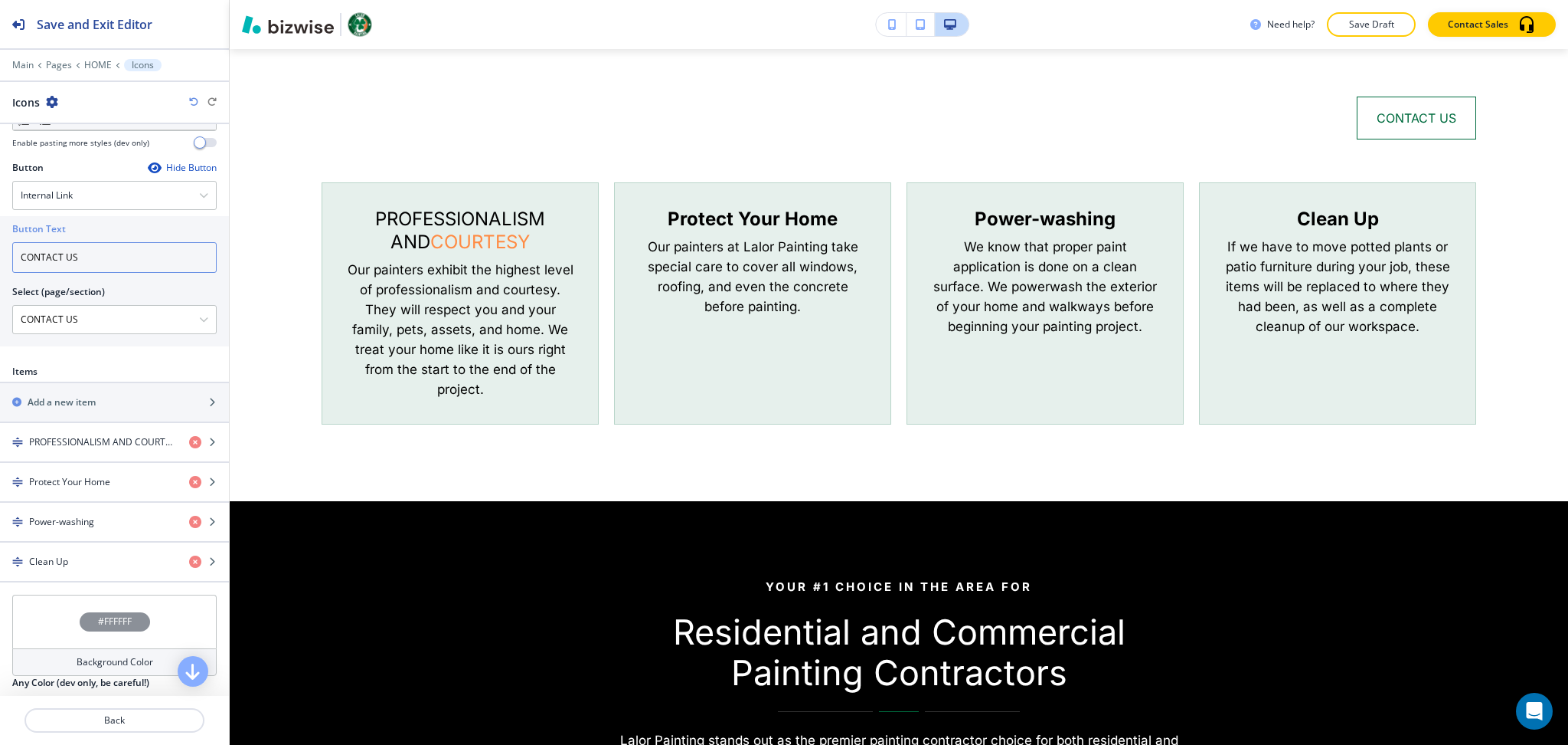
type input "CONTACT US"
click at [170, 169] on div "Hide Button" at bounding box center [182, 167] width 69 height 12
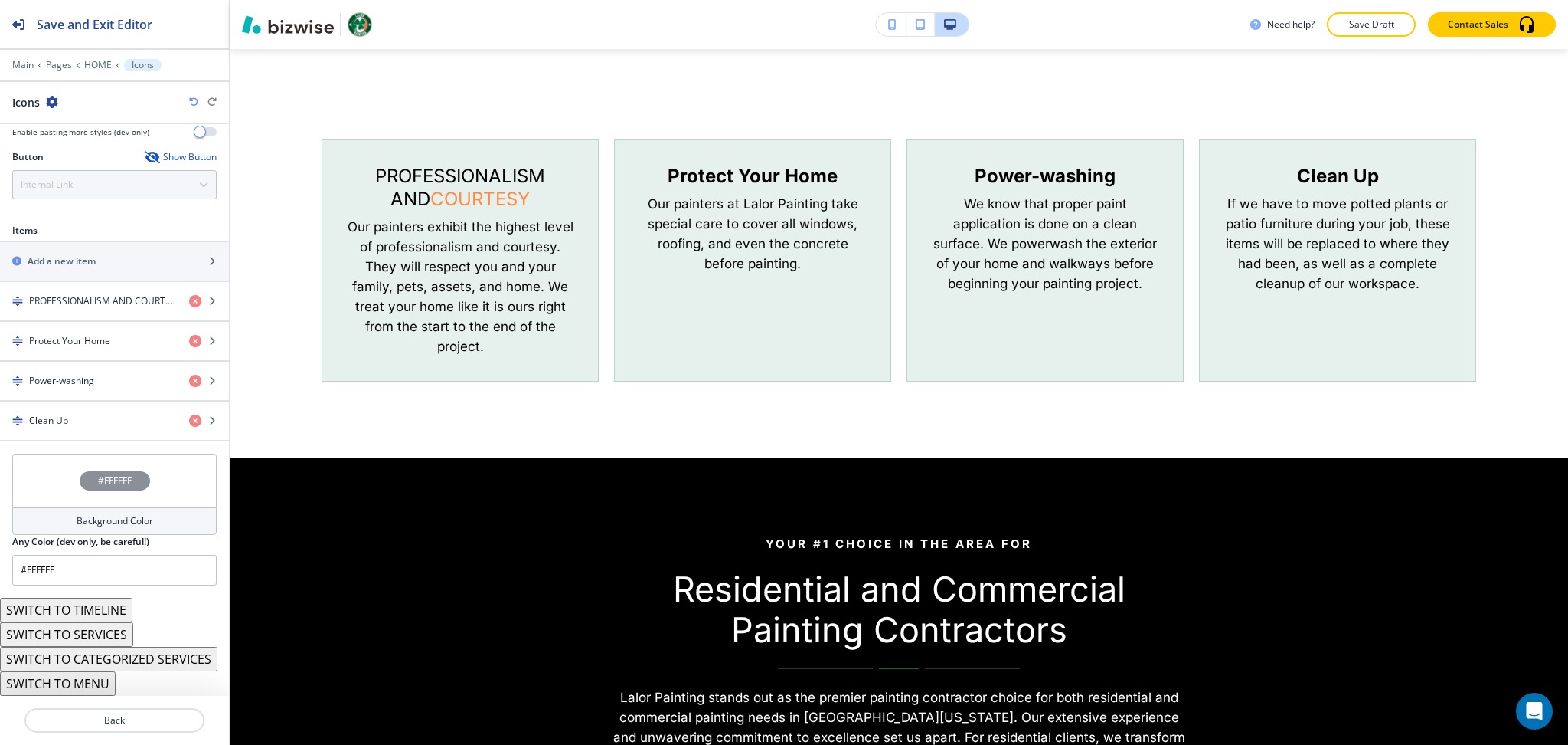
click at [121, 507] on div "Background Color" at bounding box center [114, 521] width 205 height 28
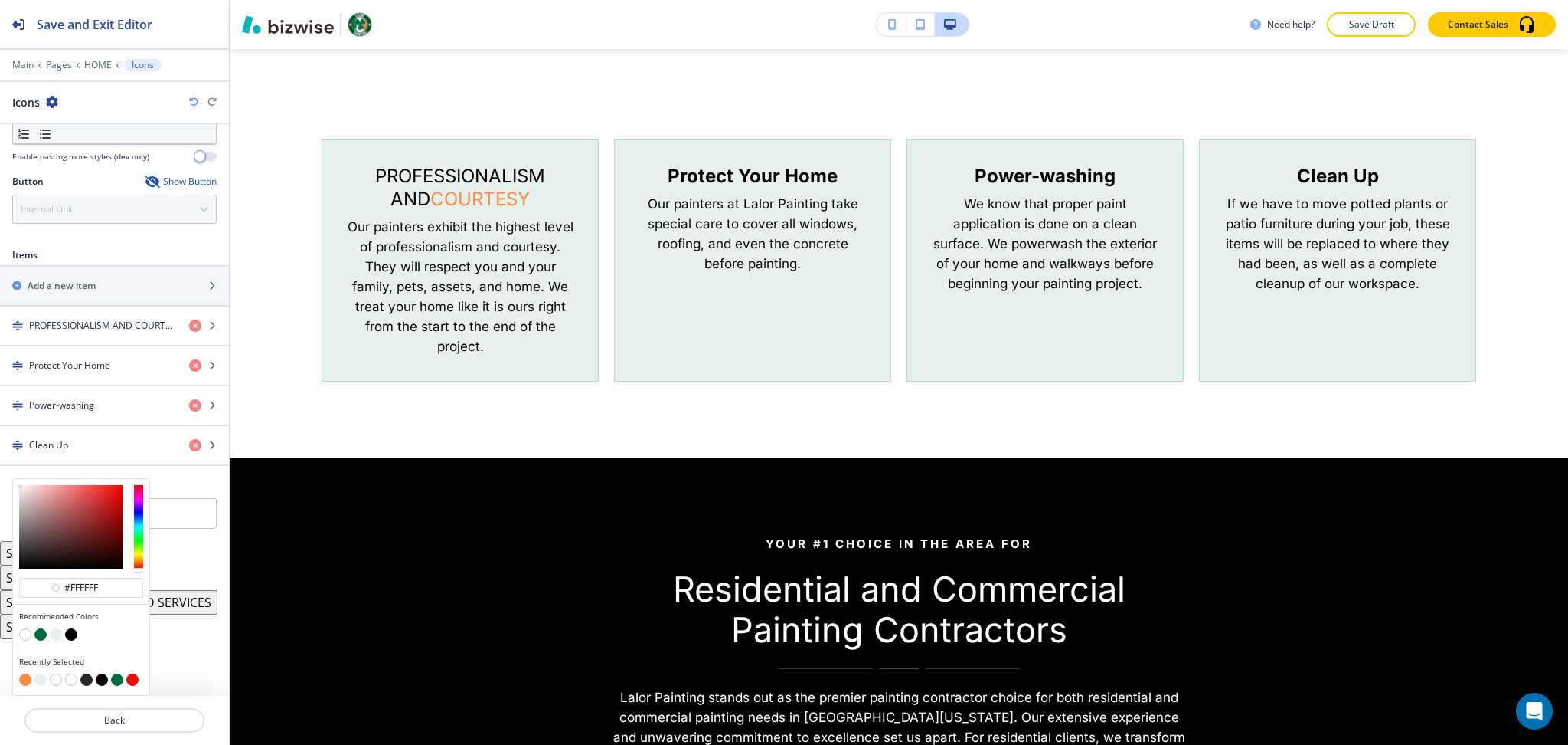
click at [35, 678] on button "button" at bounding box center [40, 679] width 12 height 12
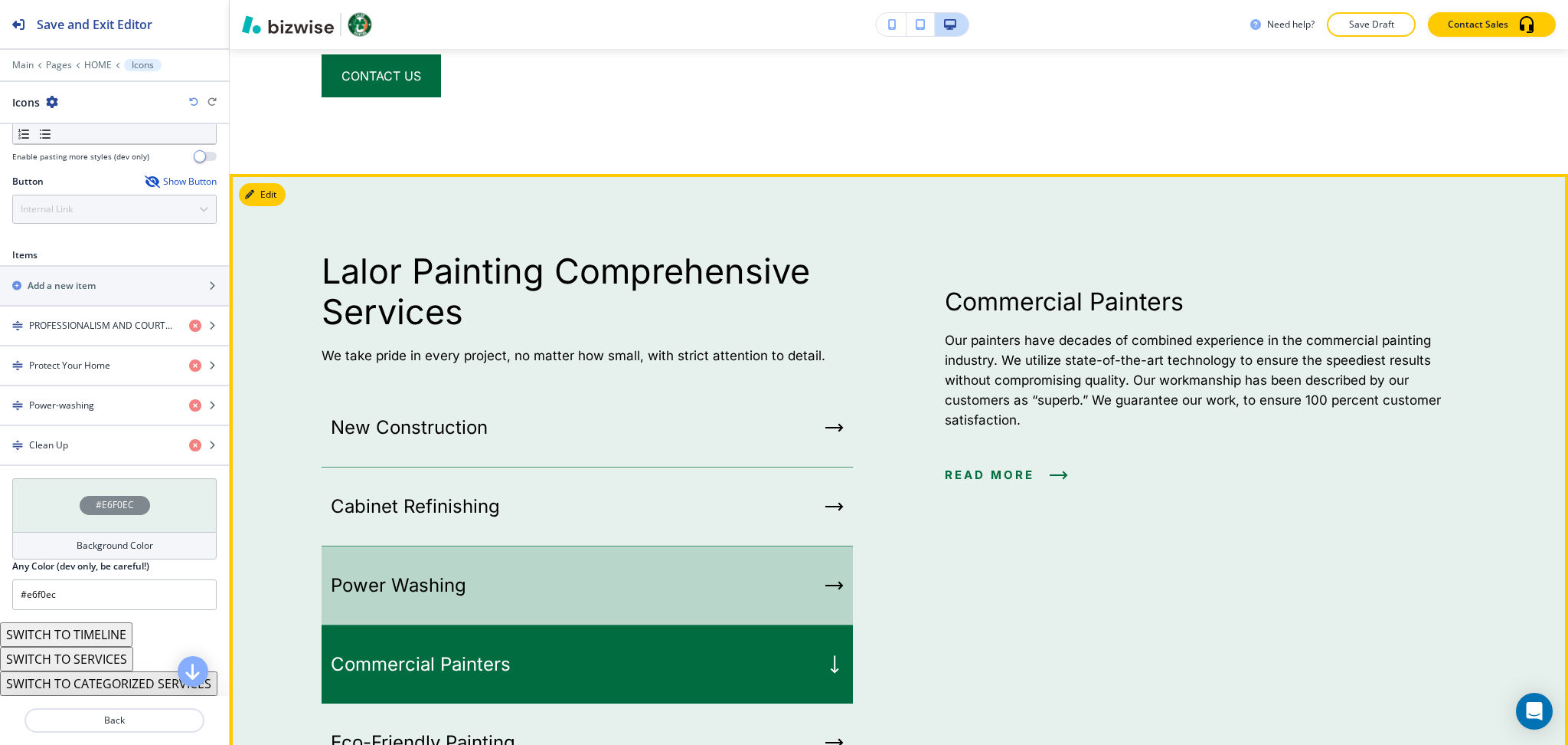
scroll to position [4859, 0]
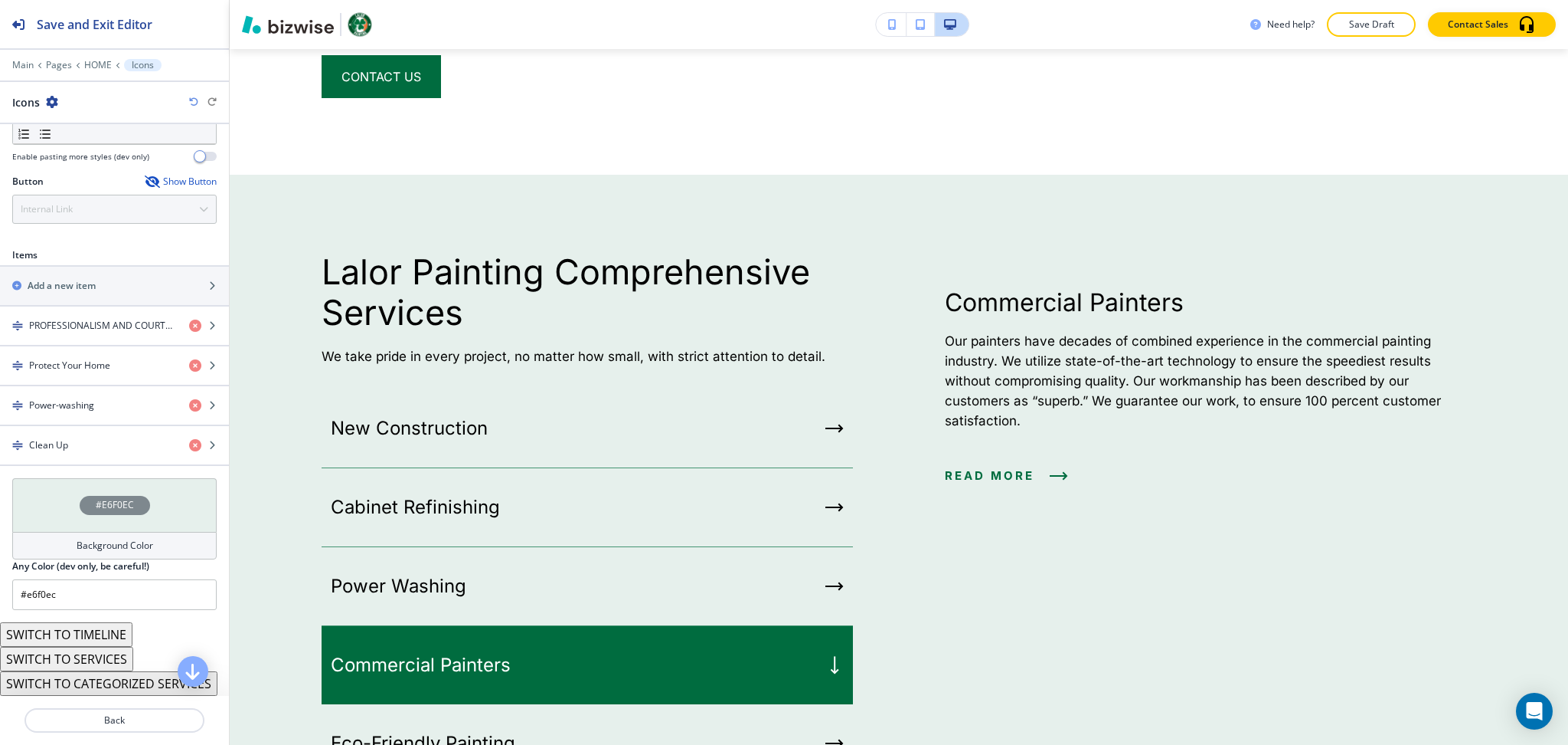
click at [191, 102] on icon "button" at bounding box center [194, 102] width 9 height 9
type input "#FFFFFF"
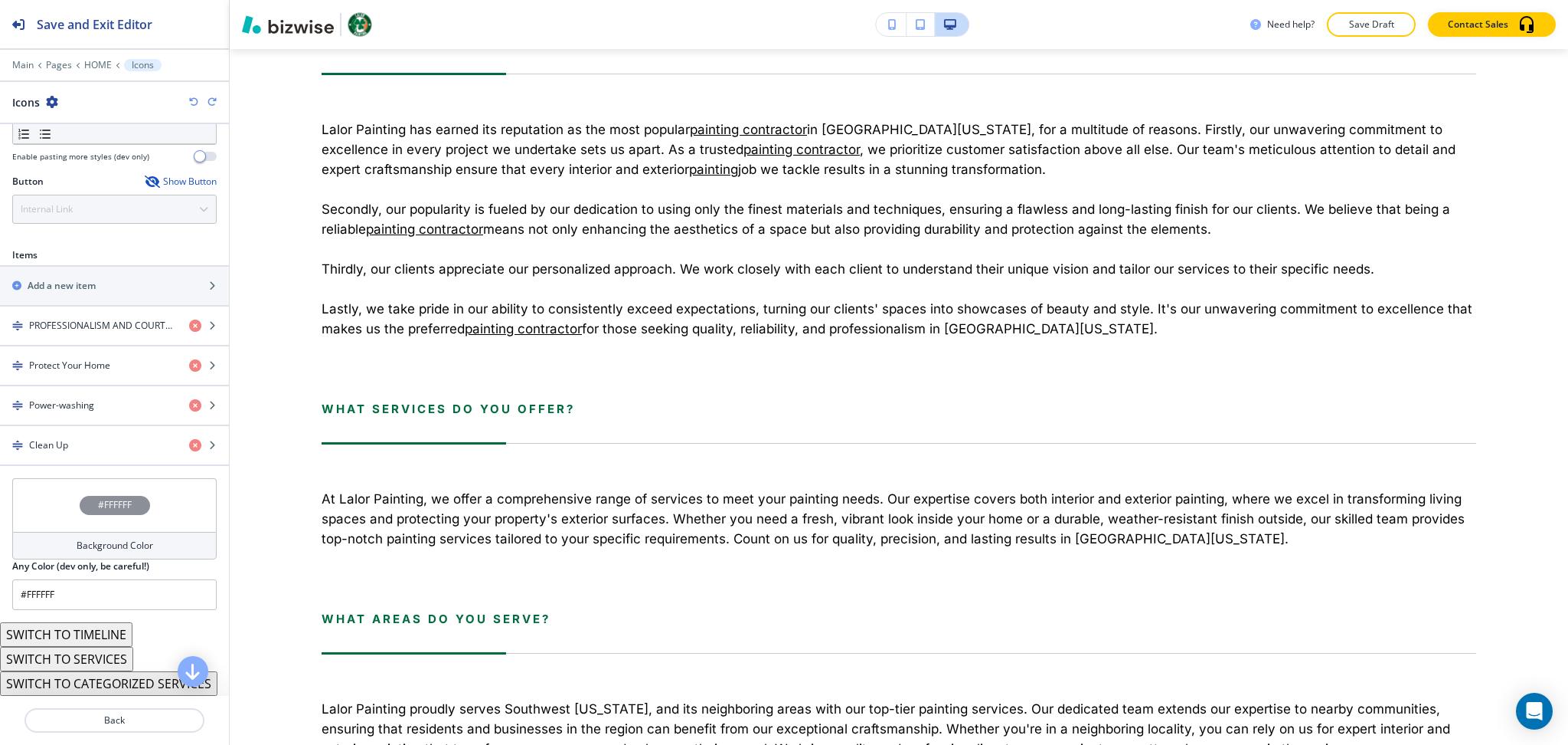
scroll to position [7485, 0]
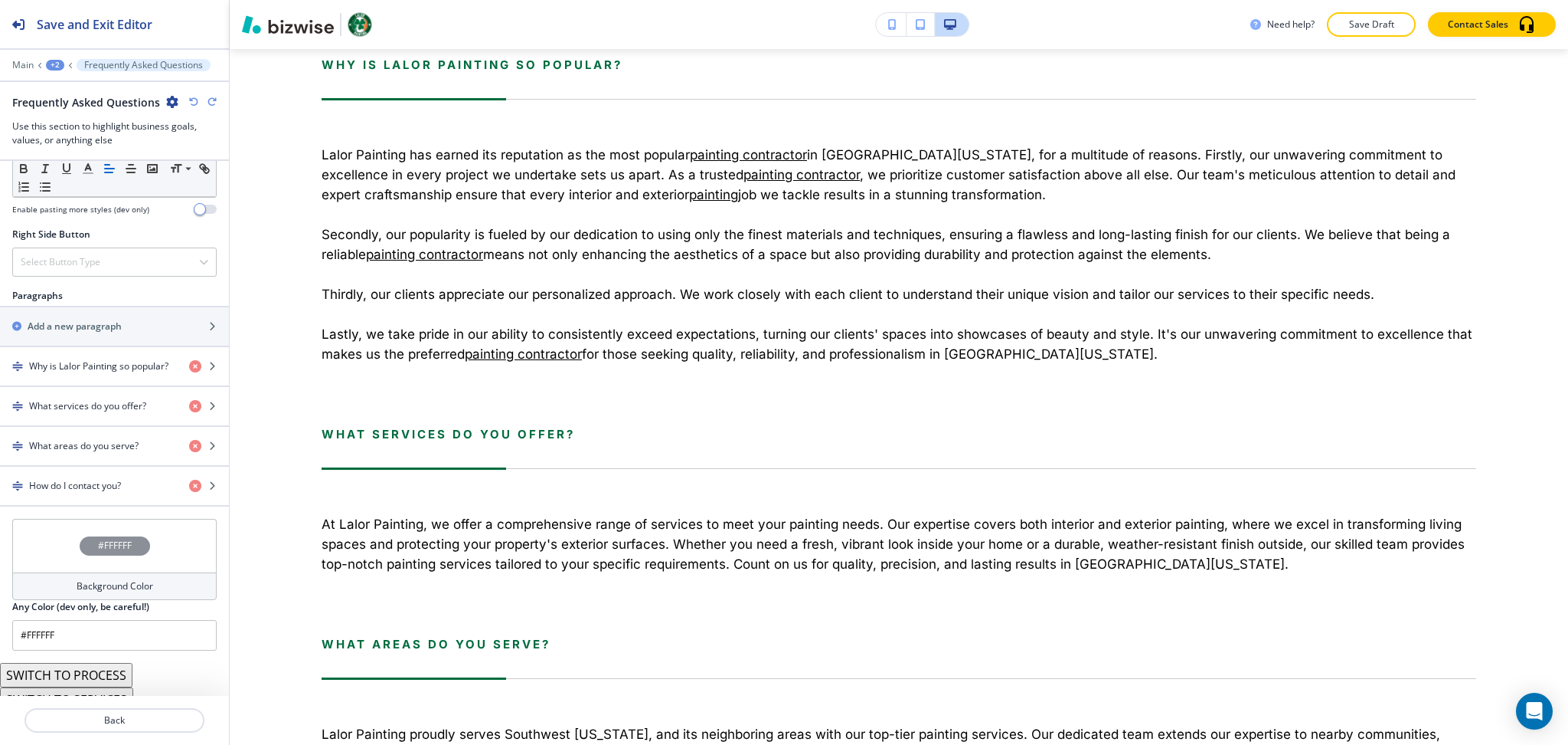
scroll to position [868, 0]
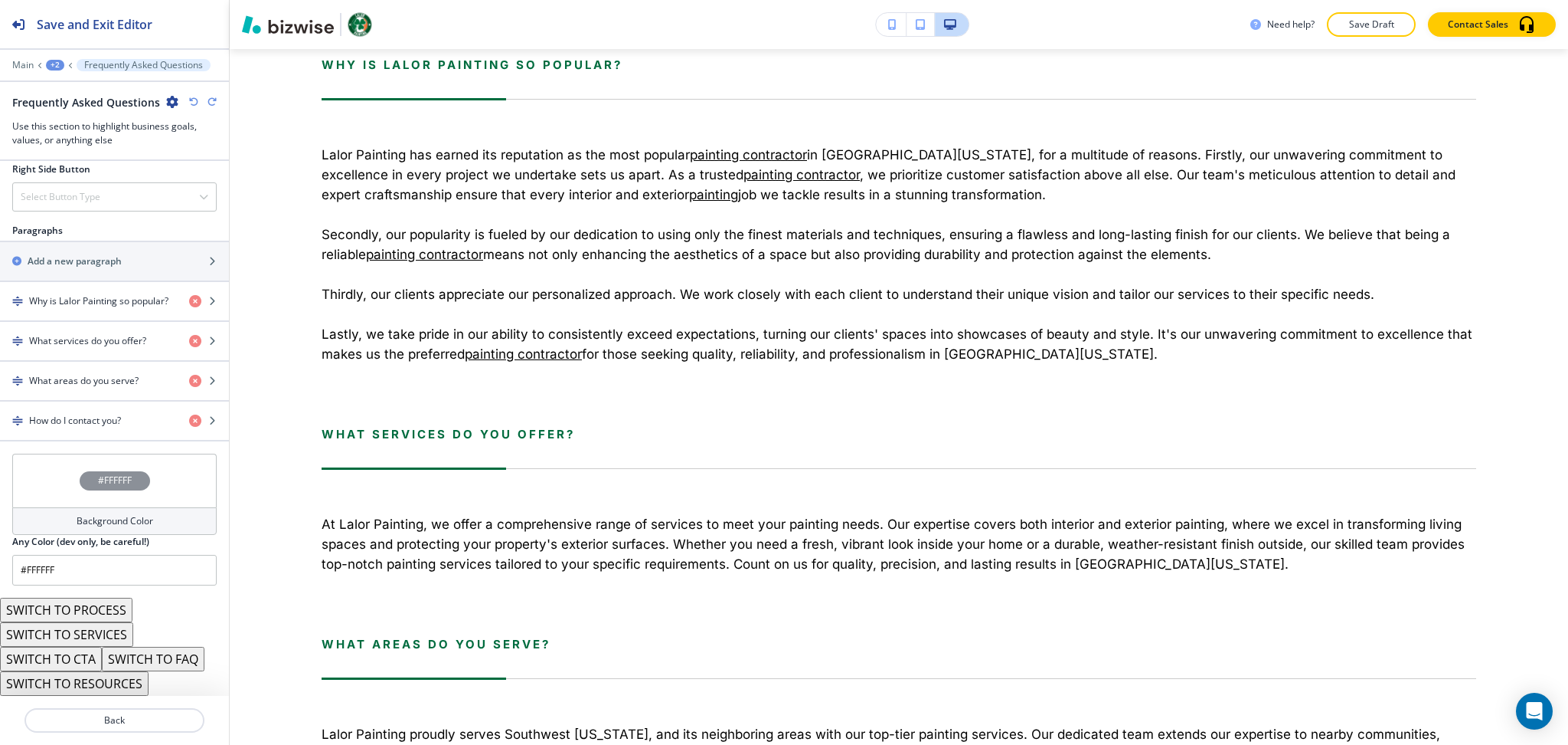
click at [142, 661] on button "SWITCH TO FAQ" at bounding box center [152, 658] width 102 height 25
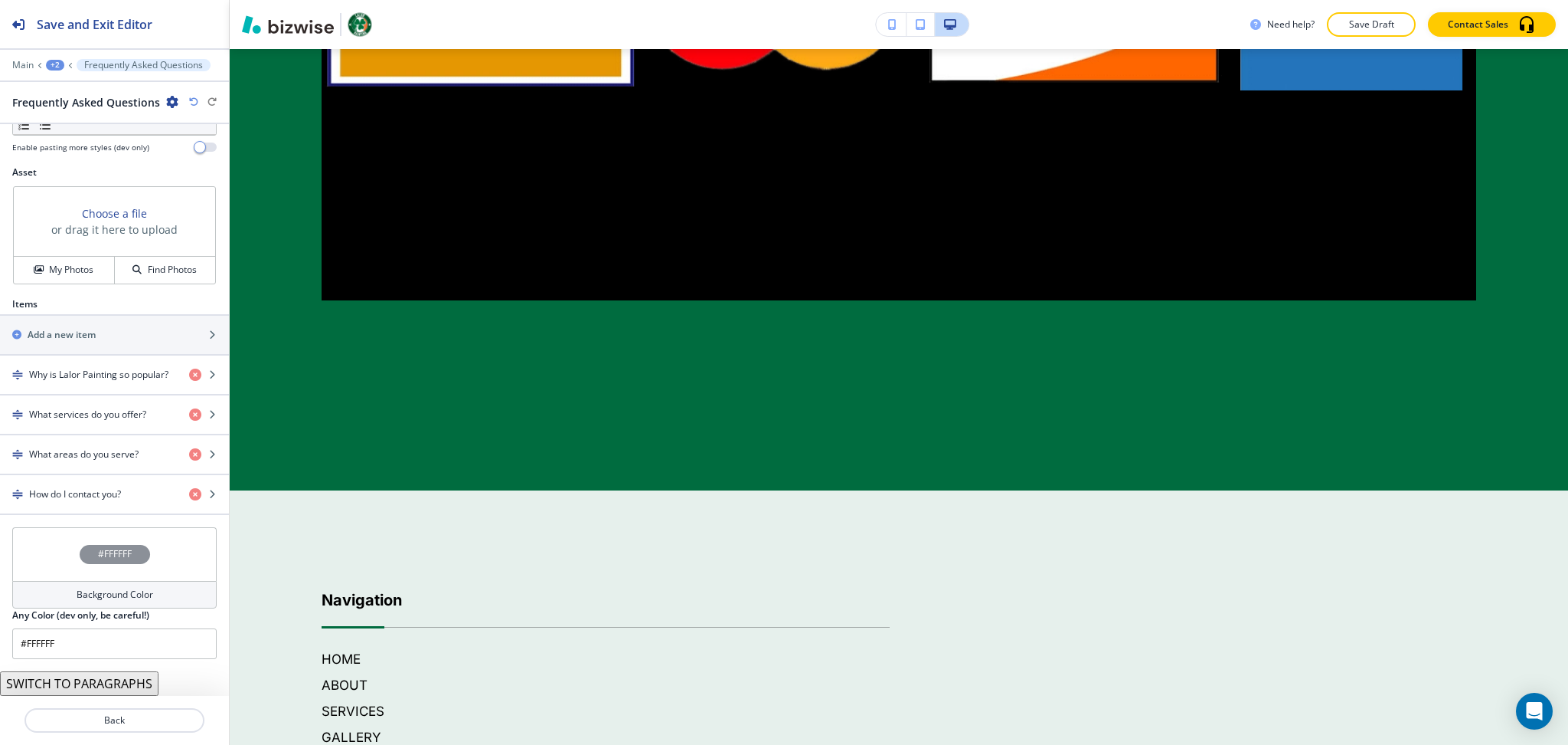
scroll to position [10904, 0]
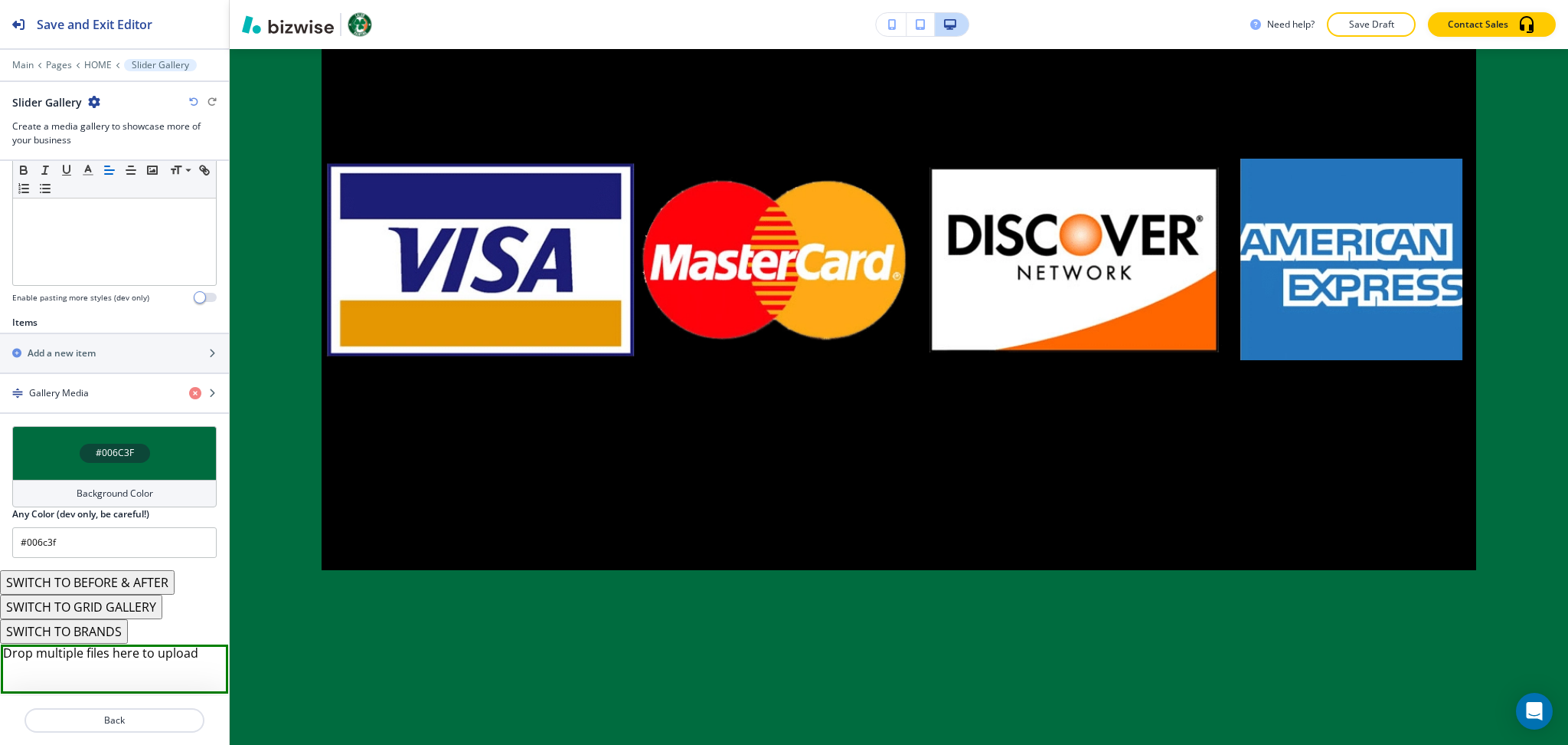
scroll to position [464, 0]
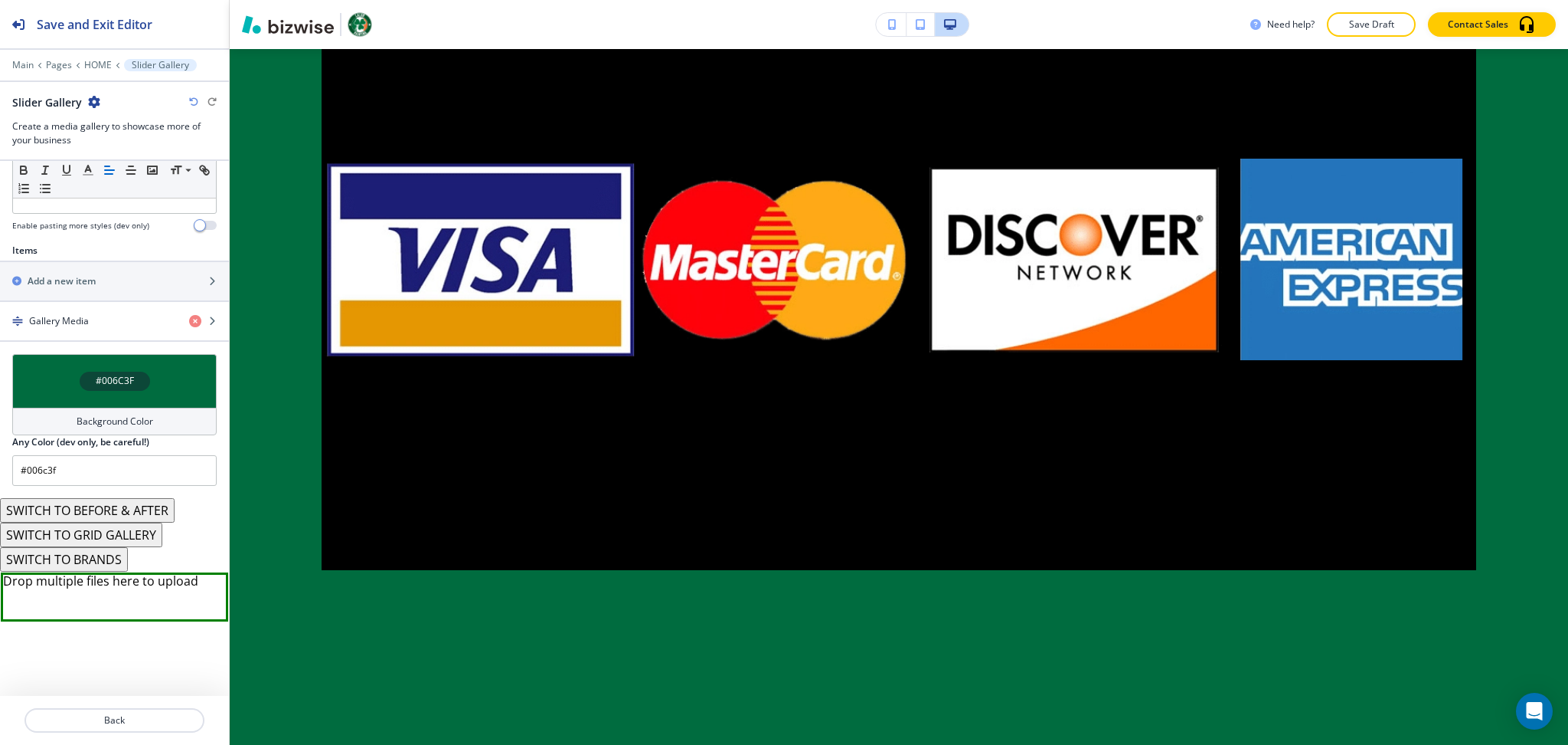
click at [97, 108] on button "button" at bounding box center [93, 102] width 12 height 13
click at [107, 183] on p "Delete Section" at bounding box center [136, 182] width 78 height 14
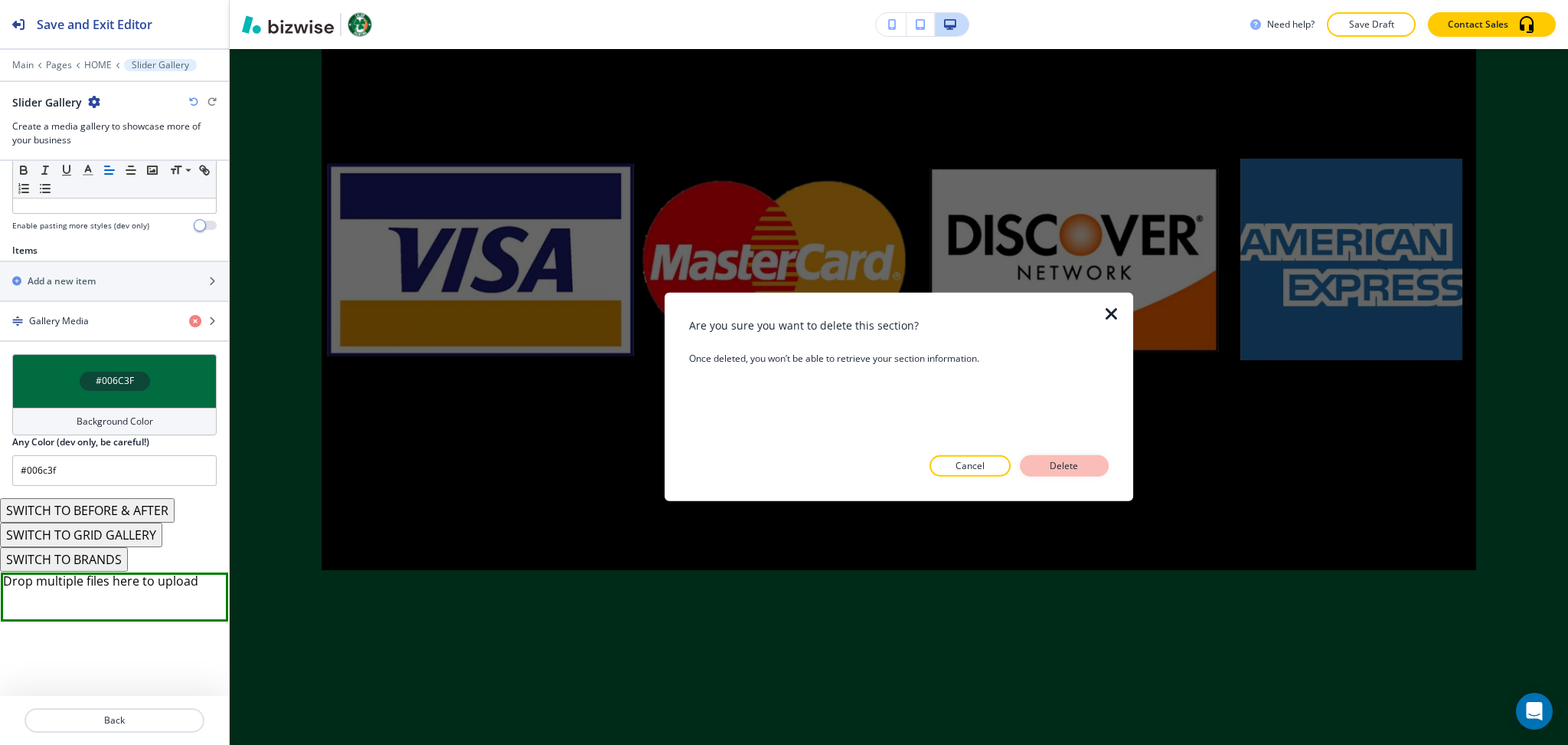
click at [1070, 454] on div "Are you sure you want to delete this section? Once deleted, you won’t be able t…" at bounding box center [899, 397] width 420 height 160
click at [1060, 463] on p "Delete" at bounding box center [1065, 465] width 37 height 14
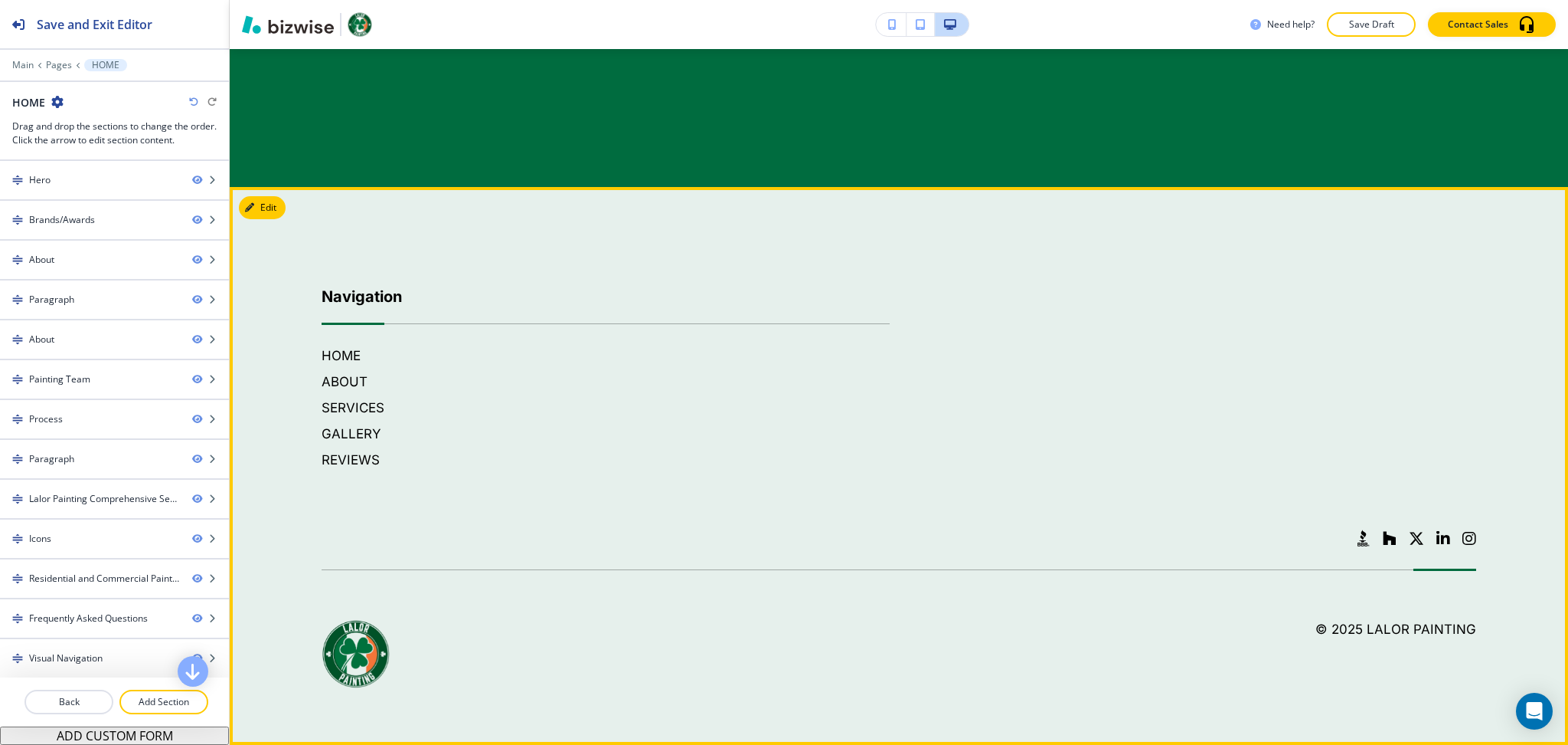
scroll to position [11229, 0]
click at [265, 210] on button "Edit Footer" at bounding box center [279, 207] width 79 height 23
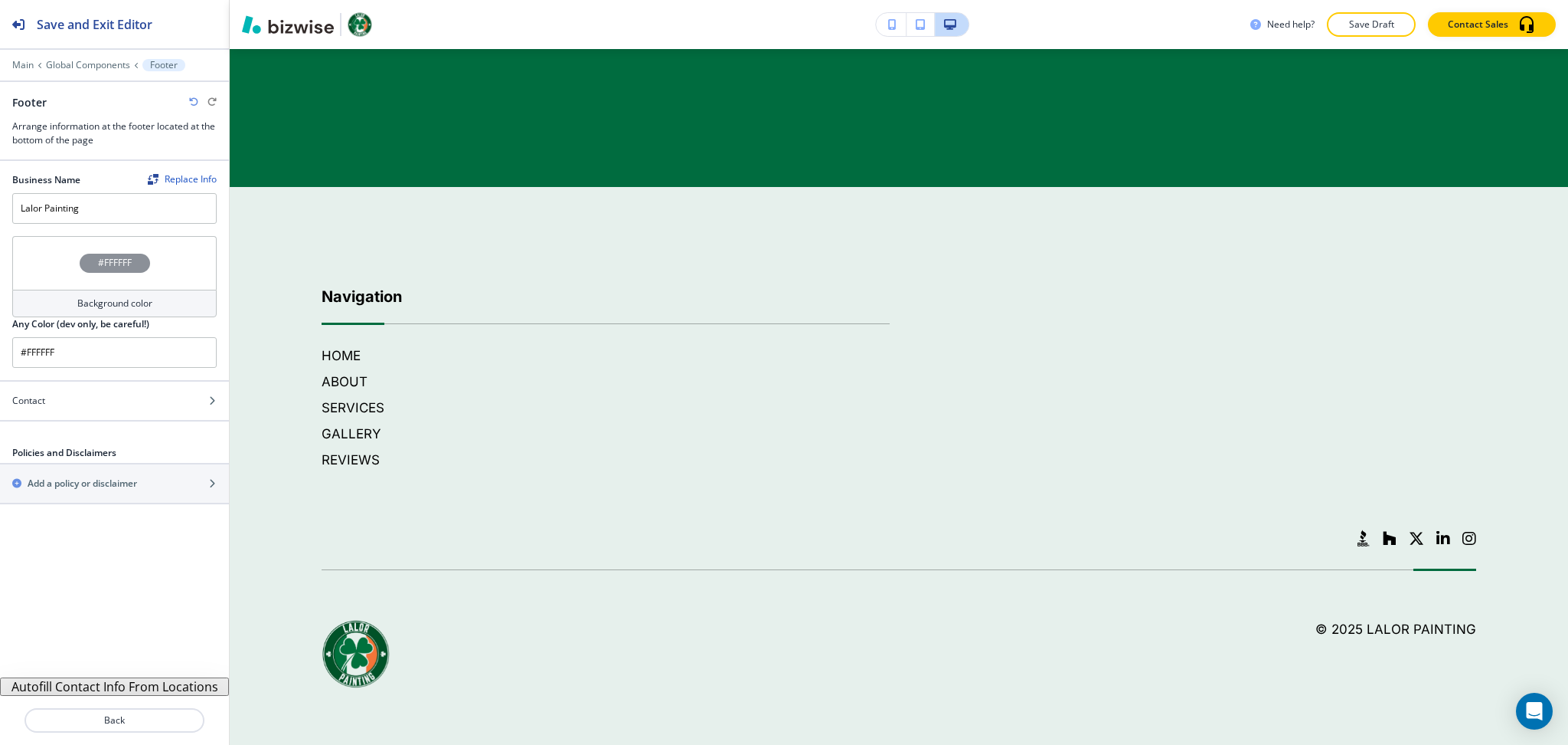
click at [100, 691] on button "Autofill Contact Info From Locations" at bounding box center [114, 687] width 229 height 18
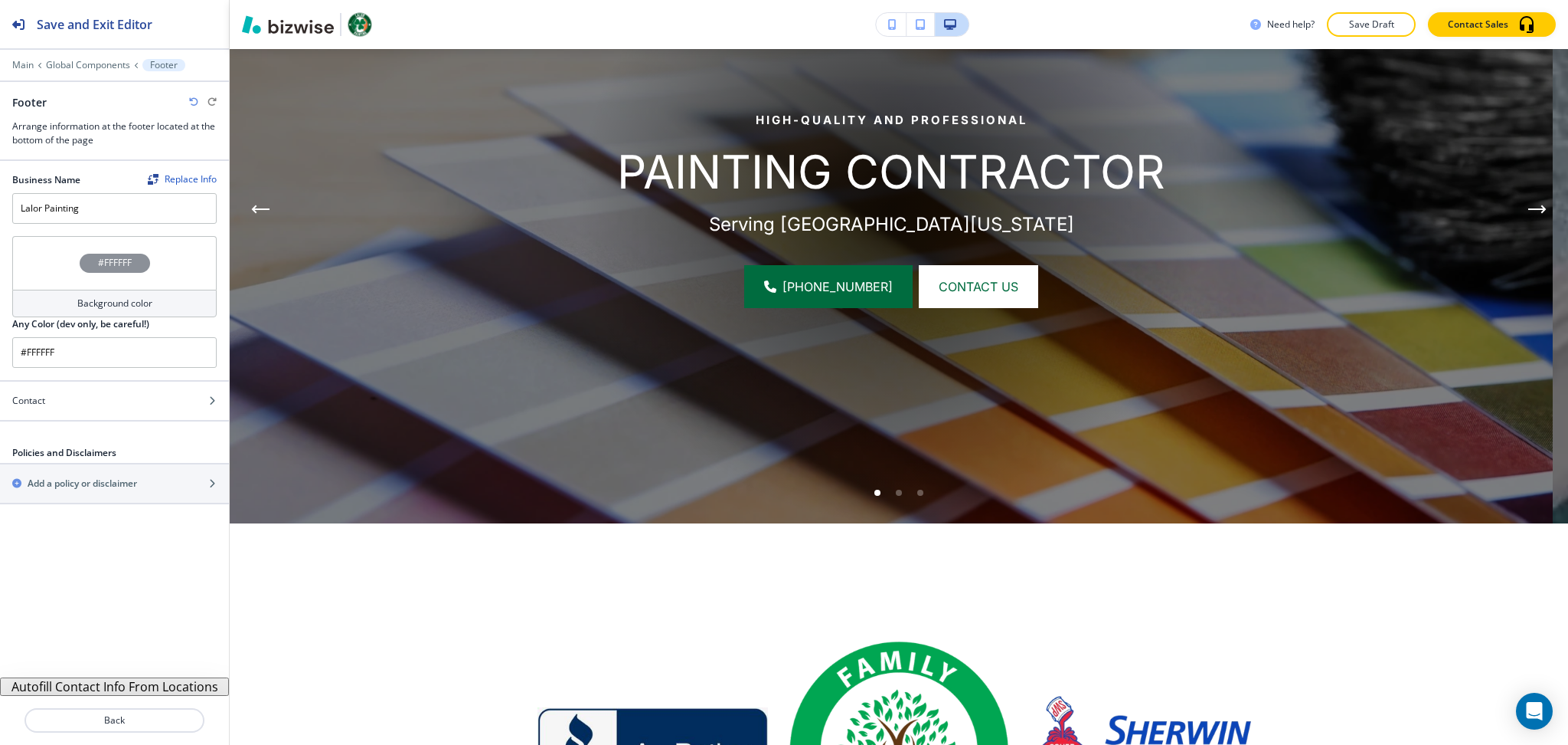
scroll to position [0, 0]
